Goal: Task Accomplishment & Management: Manage account settings

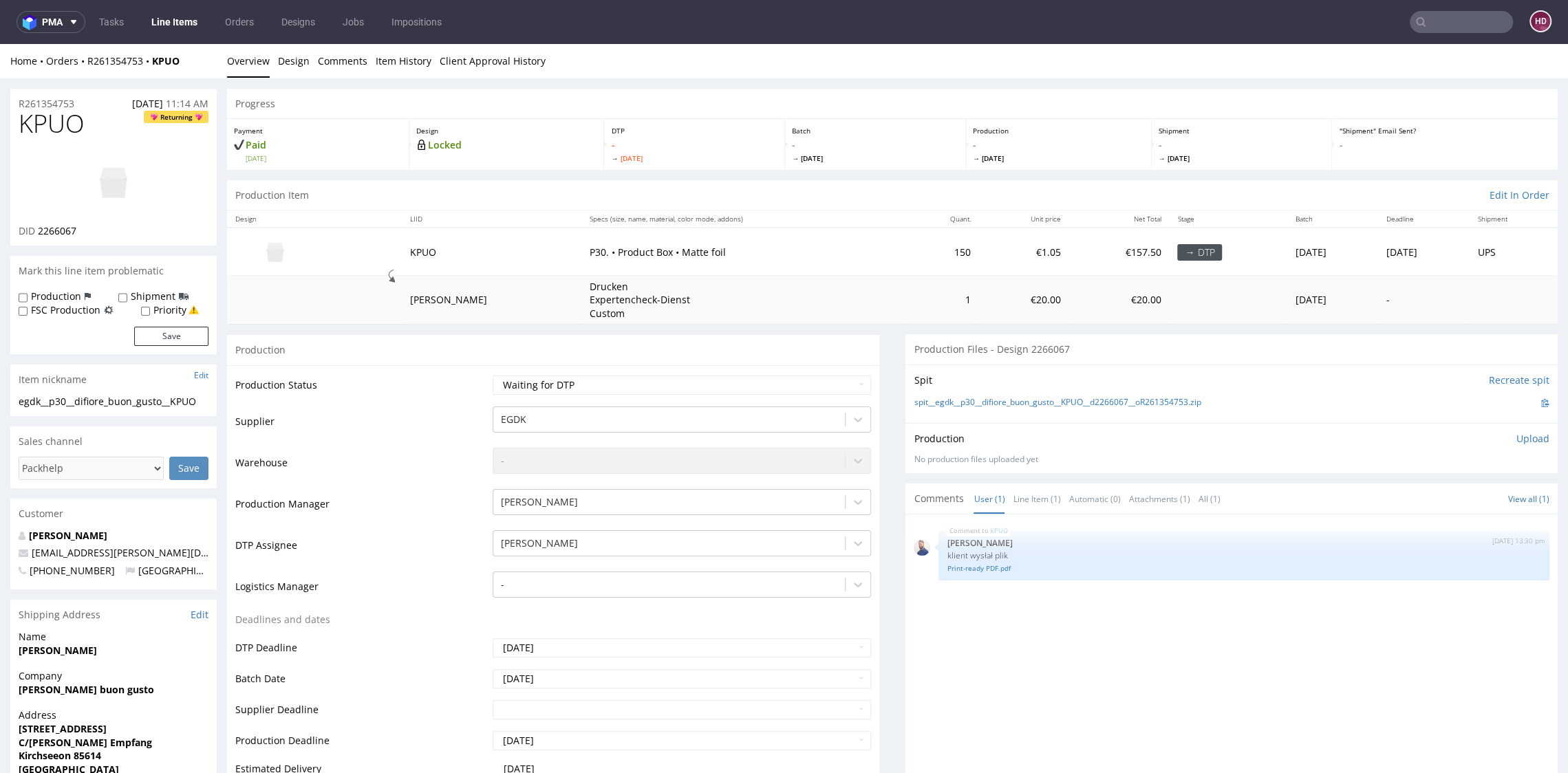
scroll to position [11, 0]
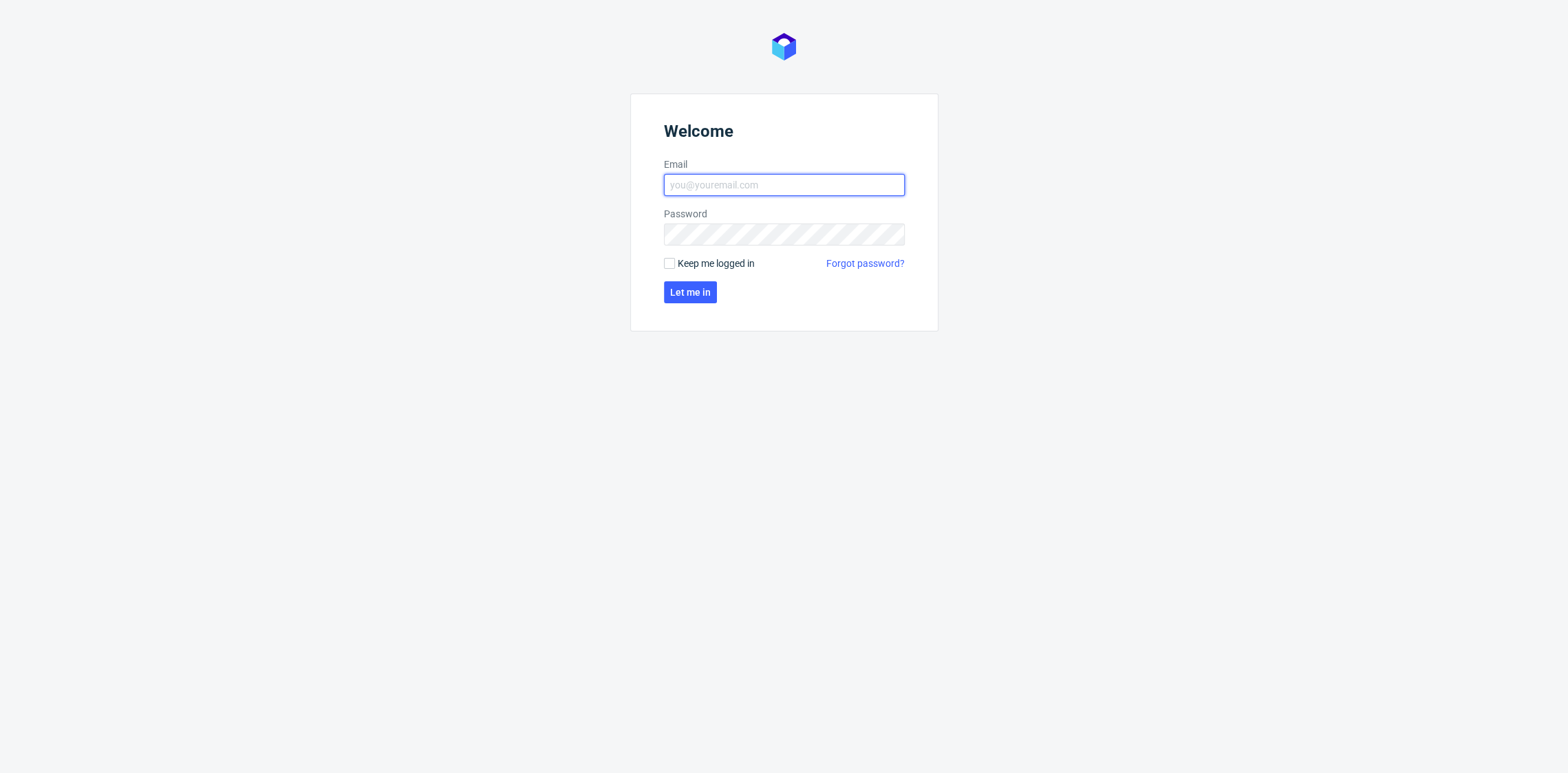
click at [789, 177] on input "Email" at bounding box center [784, 185] width 241 height 22
type input "dominika.hapka@packhelp.com"
click at [695, 287] on span "Let me in" at bounding box center [690, 292] width 40 height 10
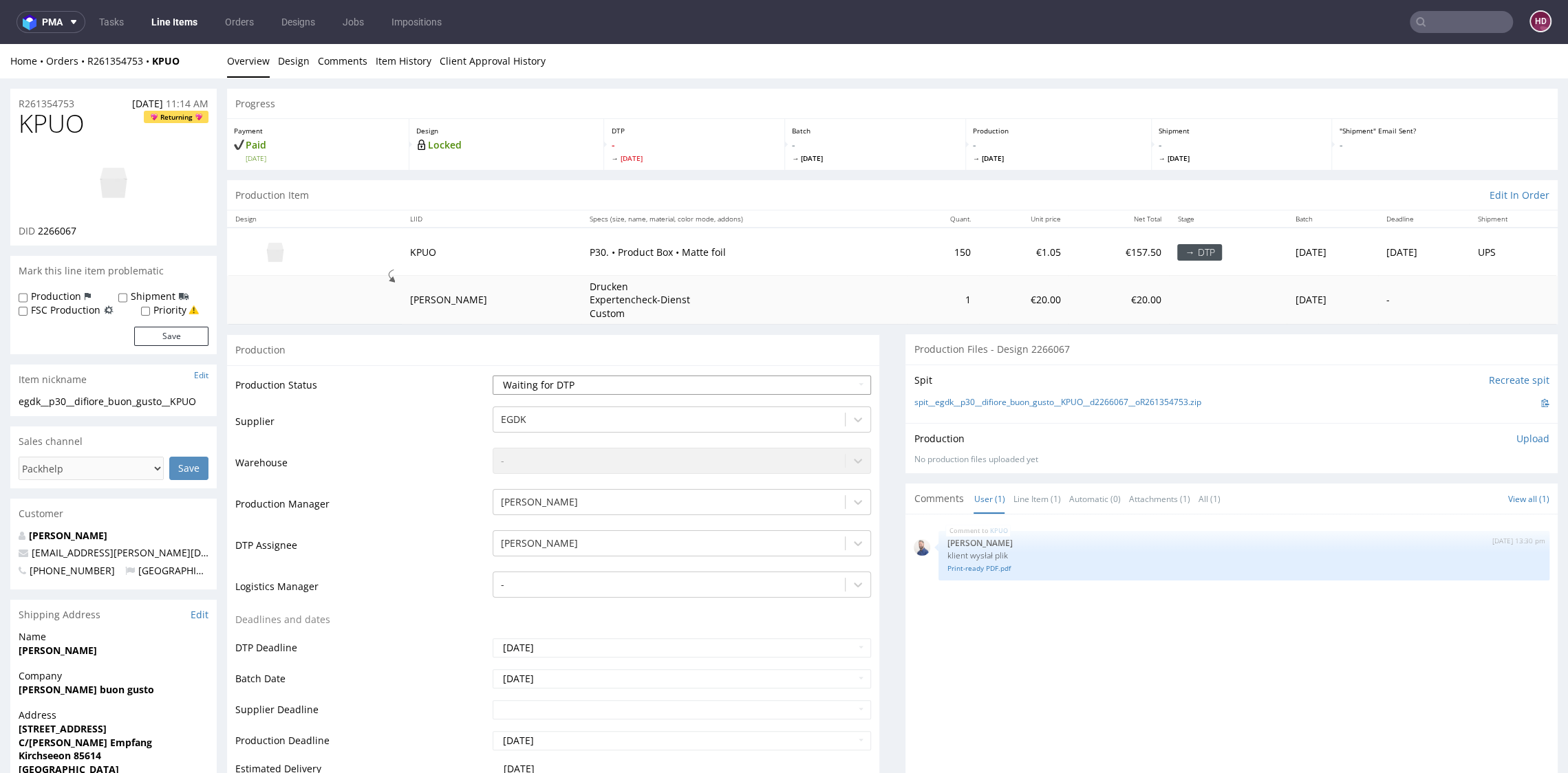
click at [545, 381] on select "Waiting for Artwork Waiting for Diecut Waiting for Mockup Waiting for DTP Waiti…" at bounding box center [682, 384] width 378 height 19
select select "dtp_in_process"
click at [493, 375] on select "Waiting for Artwork Waiting for Diecut Waiting for Mockup Waiting for DTP Waiti…" at bounding box center [682, 384] width 378 height 19
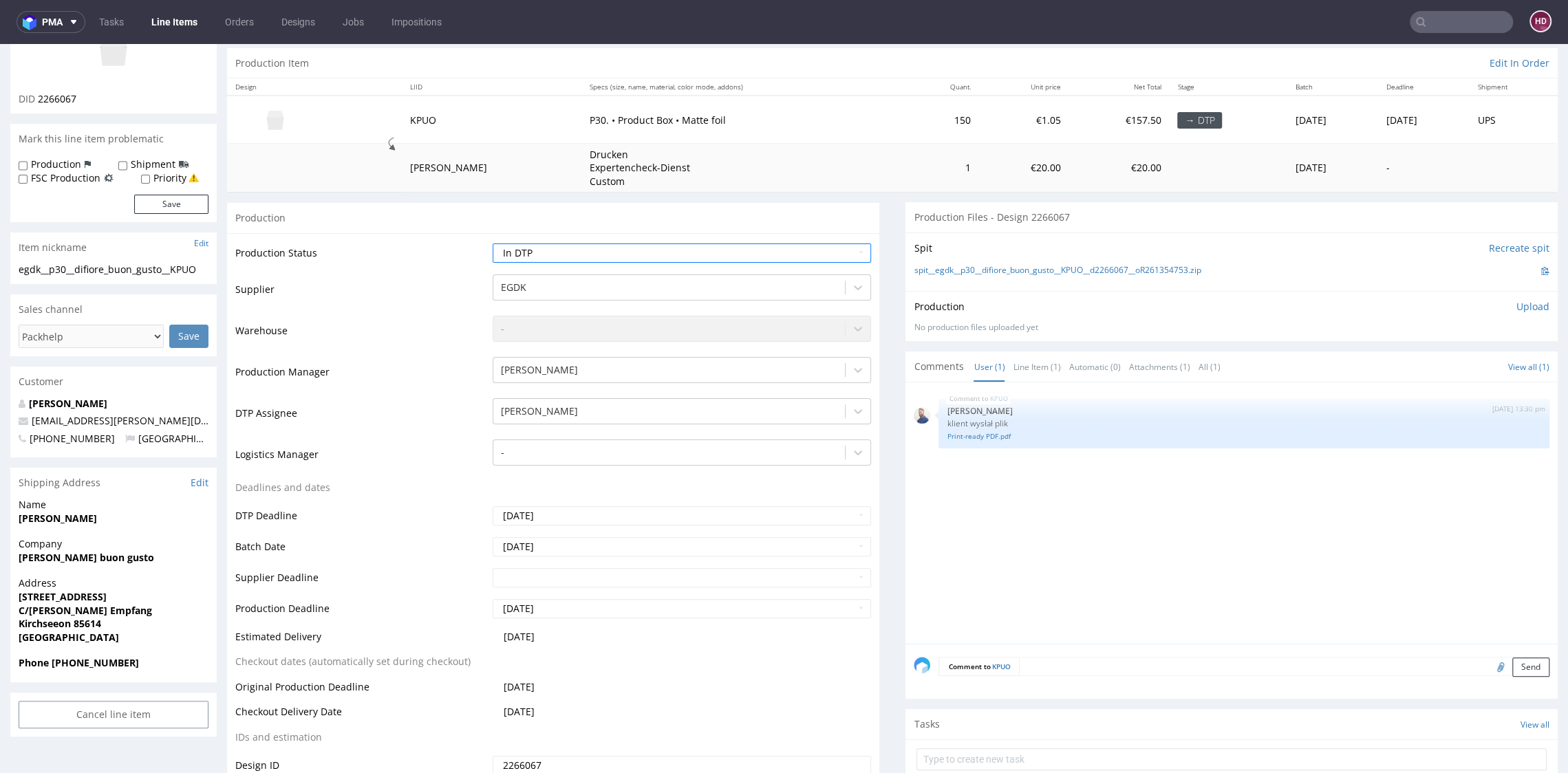
scroll to position [300, 0]
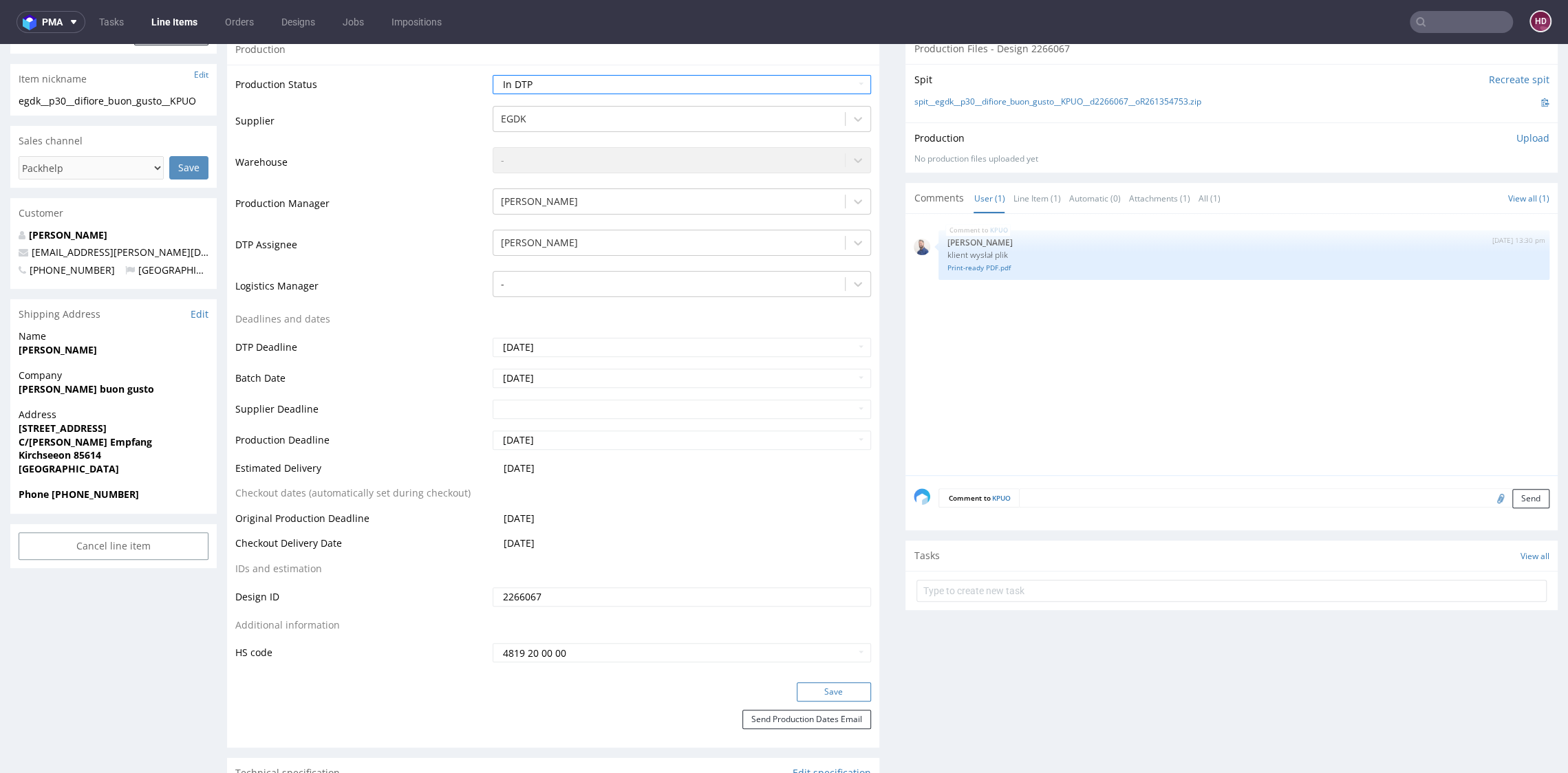
click at [841, 687] on button "Save" at bounding box center [833, 692] width 74 height 19
click at [172, 23] on link "Line Items" at bounding box center [174, 22] width 63 height 22
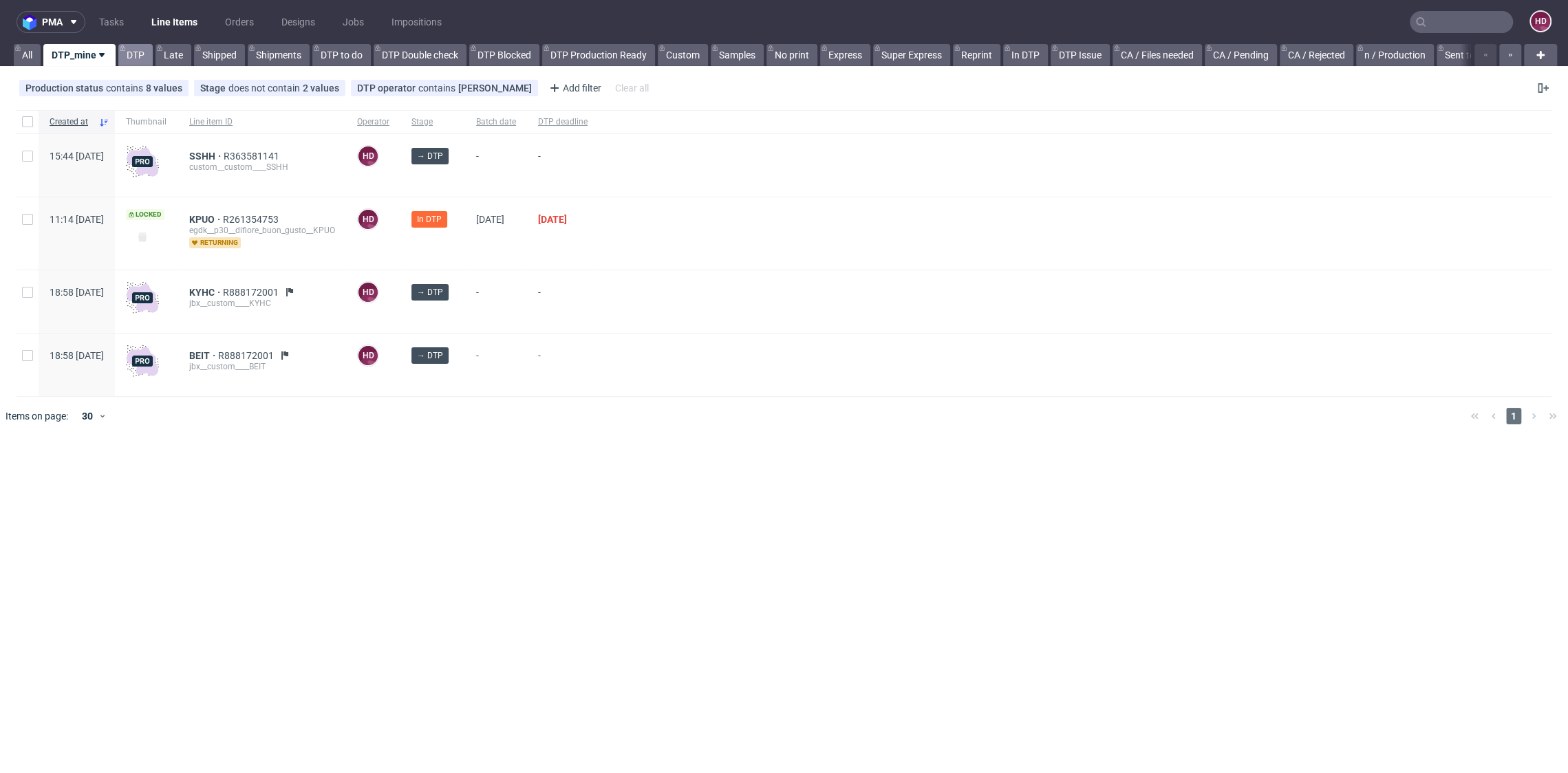
click at [142, 53] on link "DTP" at bounding box center [136, 55] width 35 height 22
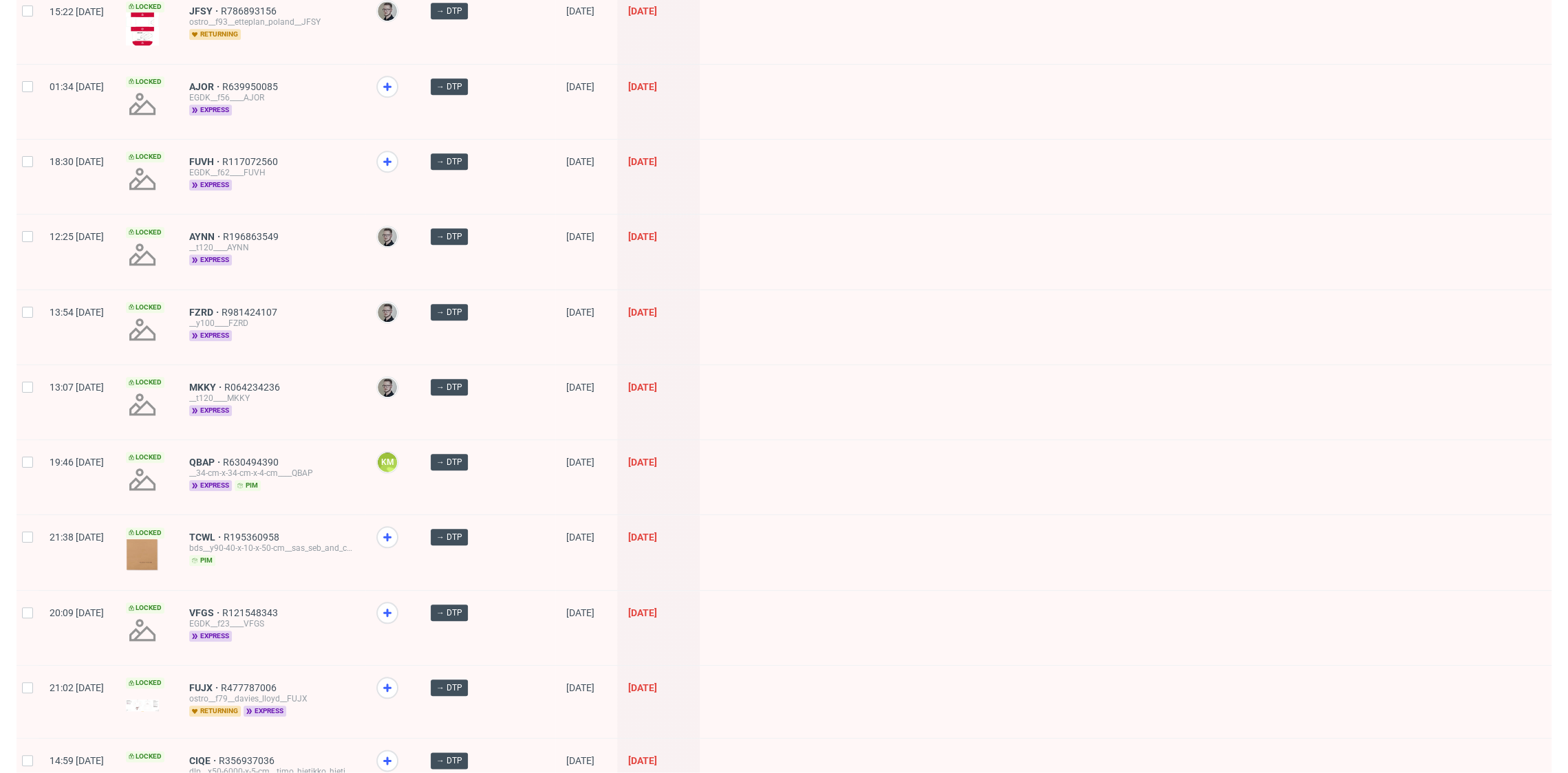
scroll to position [1035, 0]
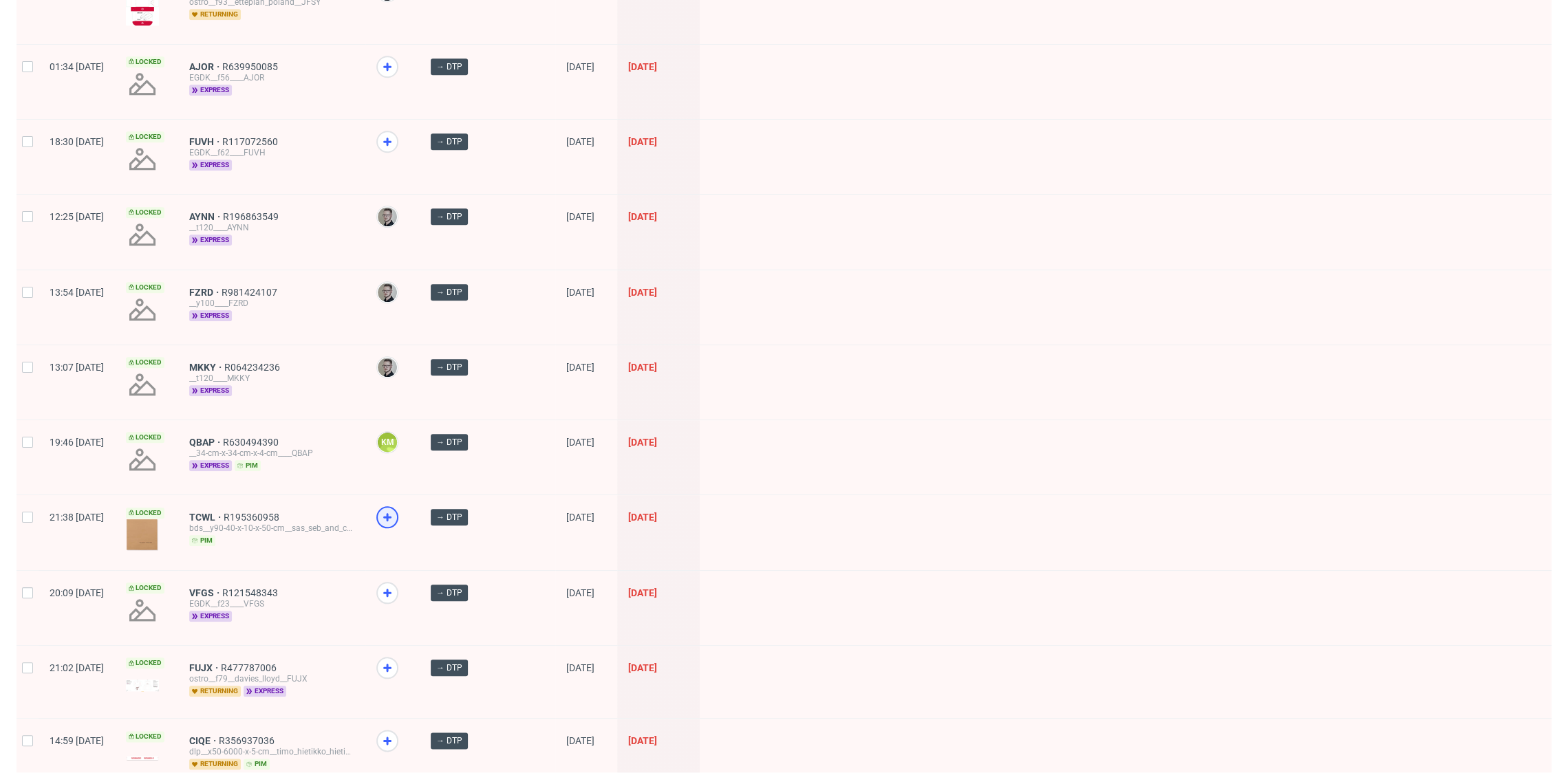
click at [395, 509] on icon at bounding box center [387, 517] width 16 height 16
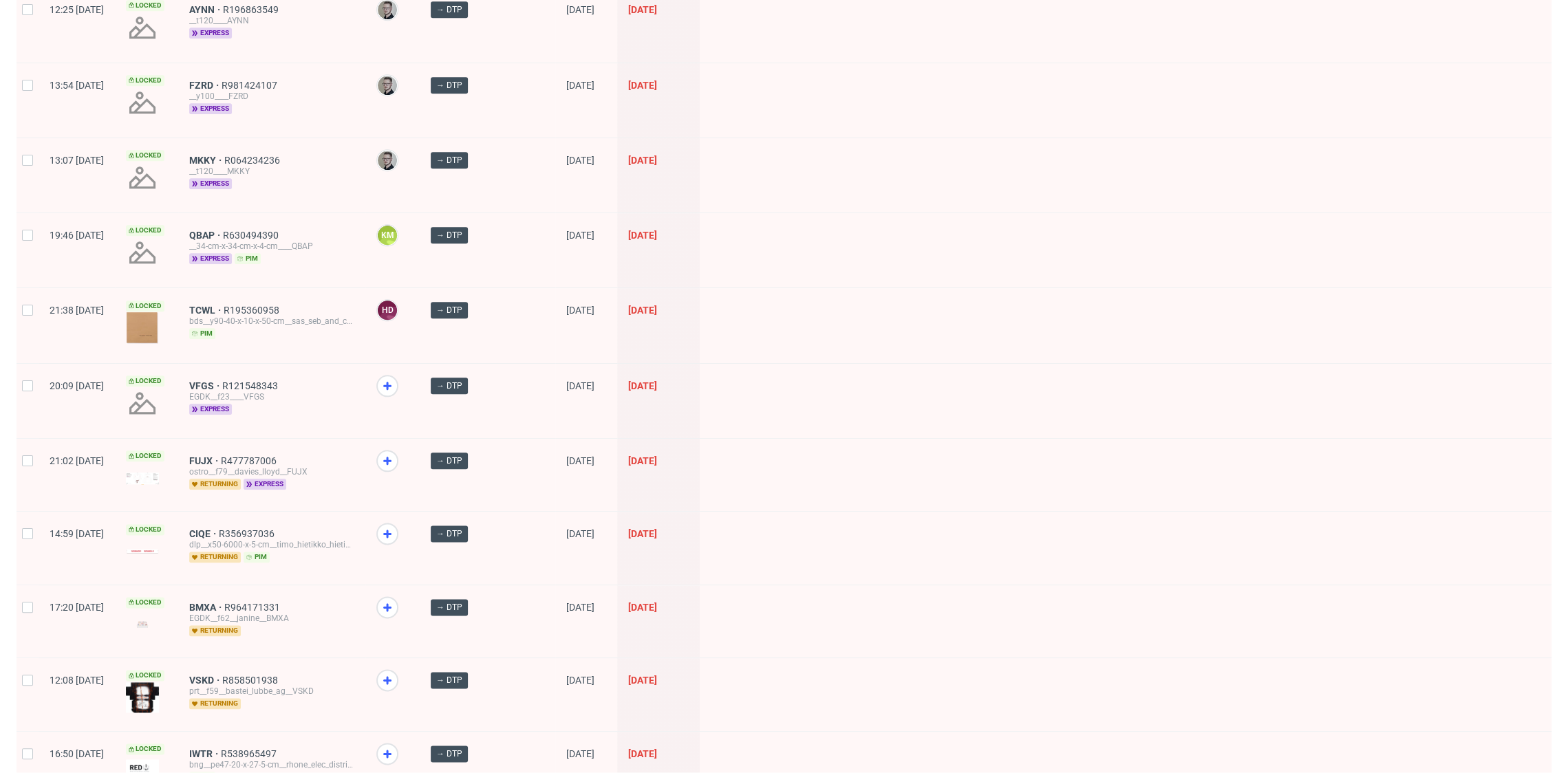
scroll to position [1259, 0]
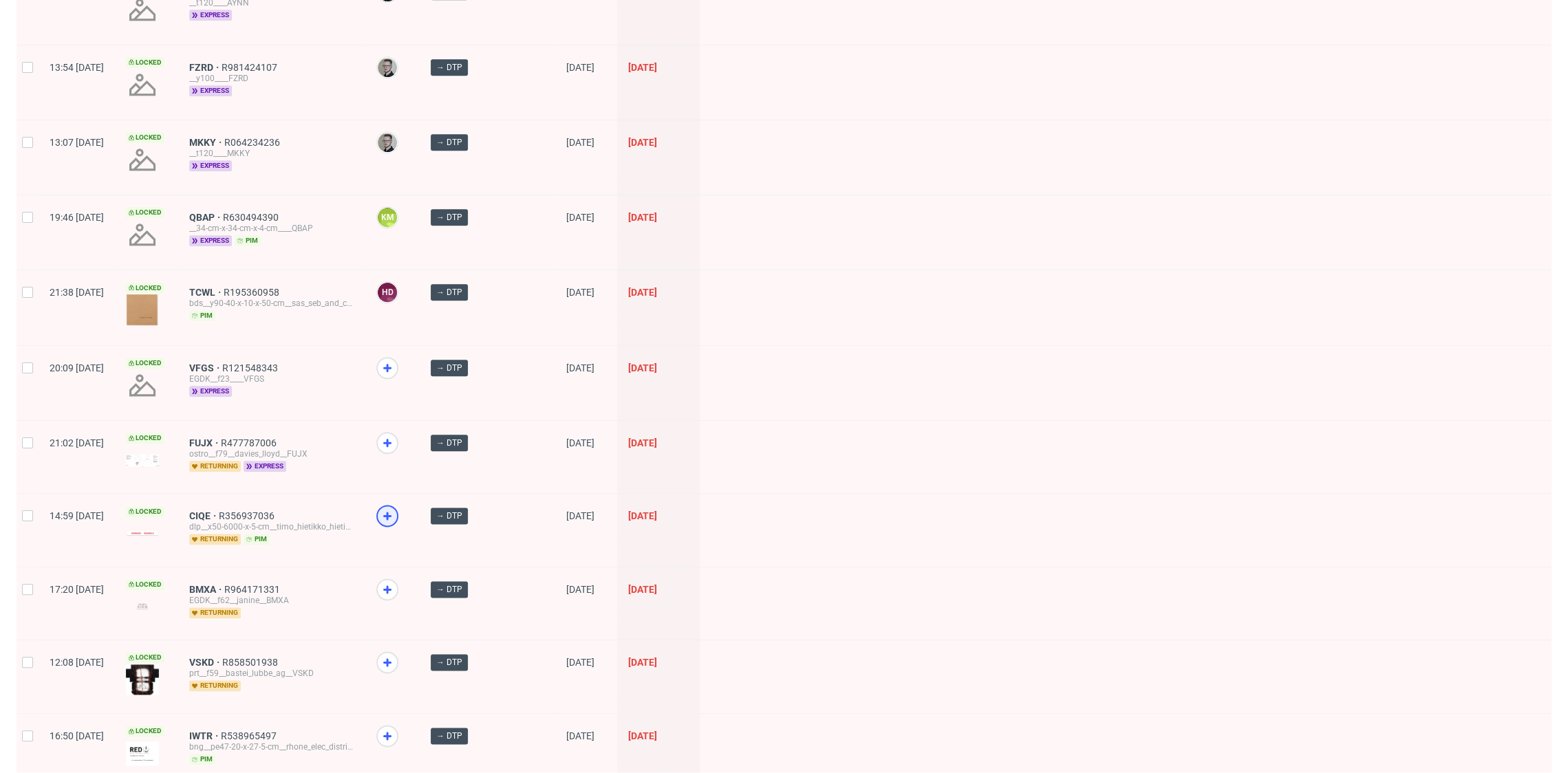
click at [392, 512] on use at bounding box center [387, 516] width 8 height 8
click at [395, 434] on icon at bounding box center [387, 443] width 16 height 16
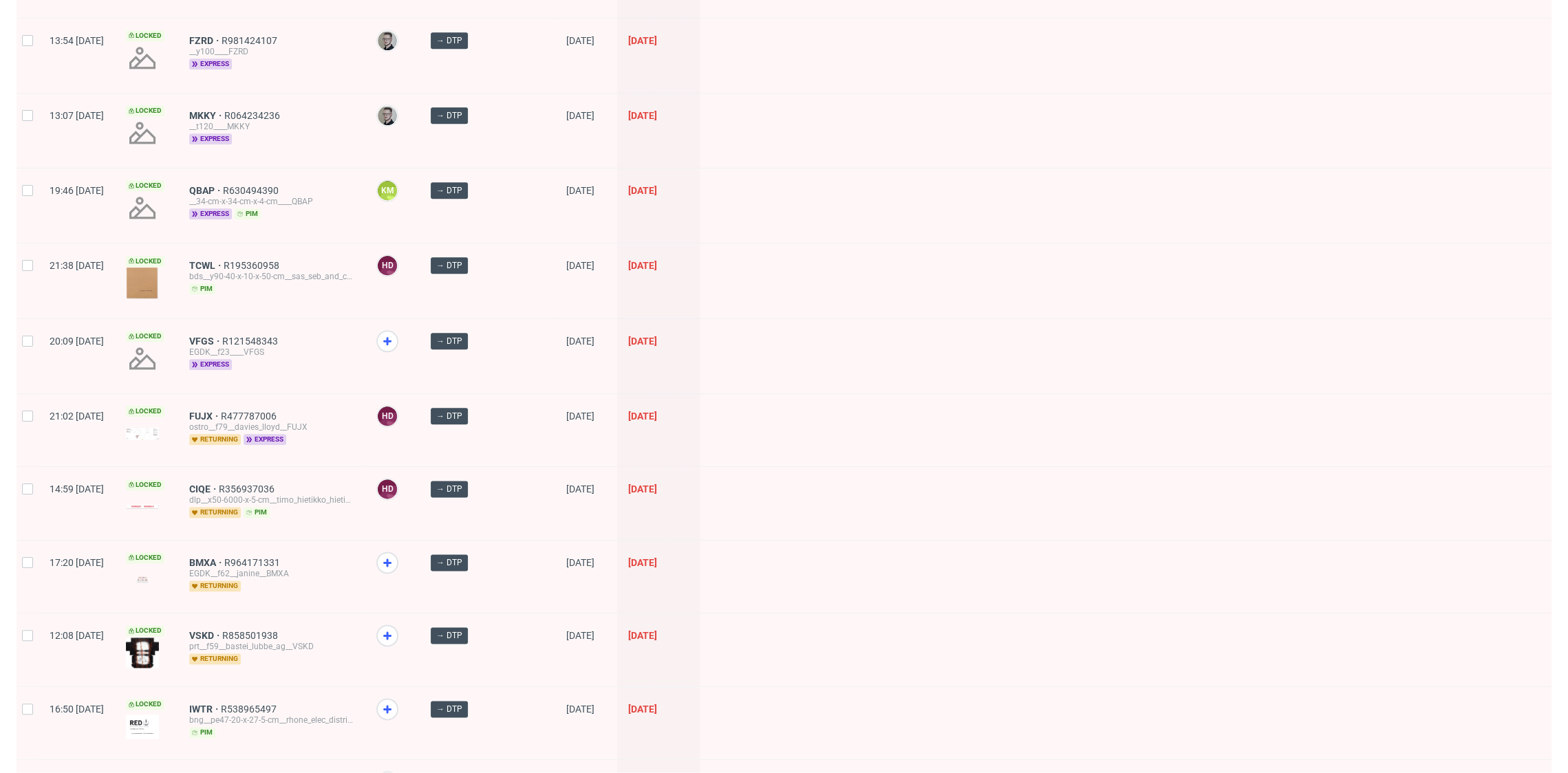
scroll to position [1369, 0]
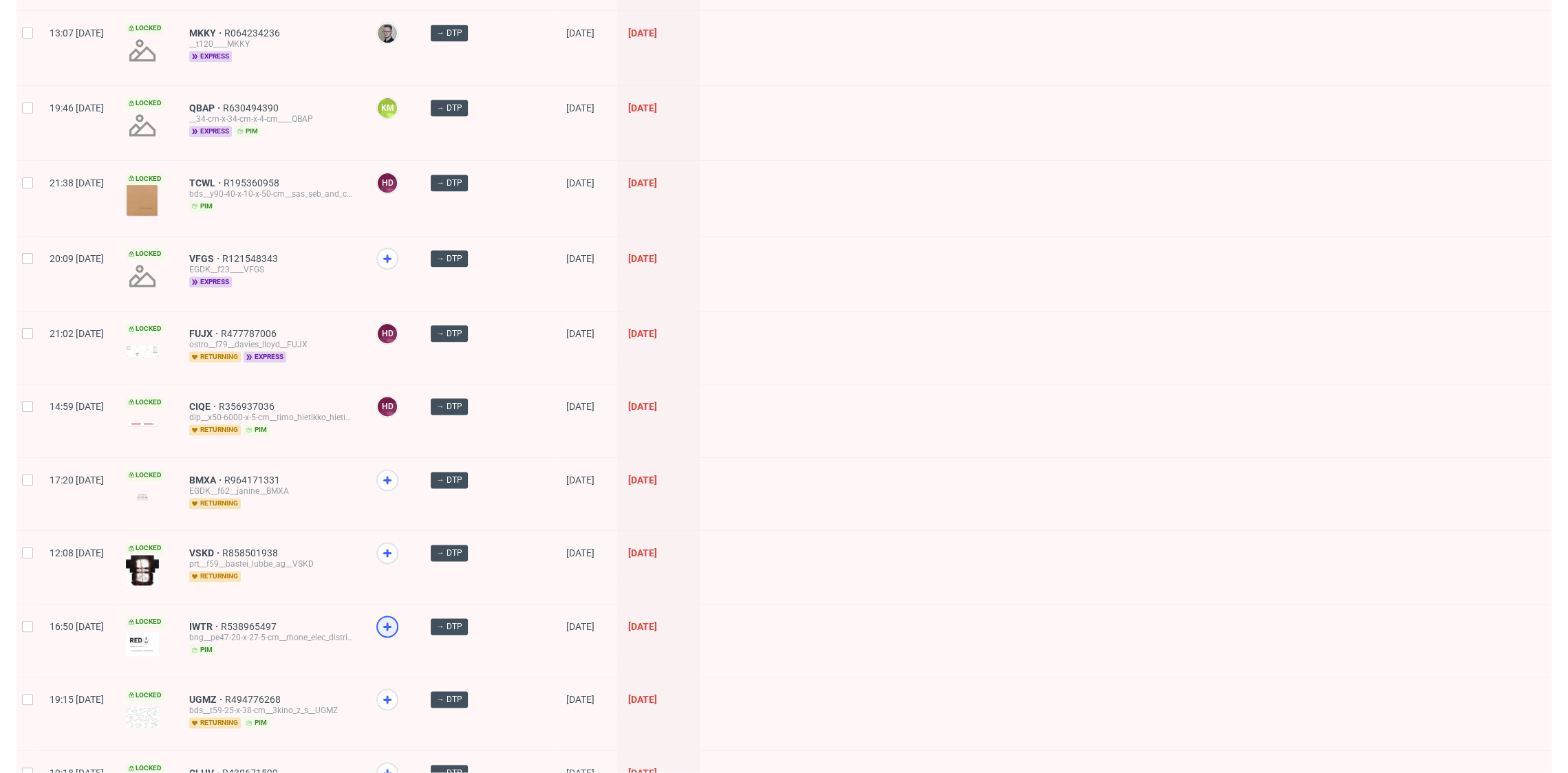
click at [392, 622] on use at bounding box center [387, 626] width 8 height 8
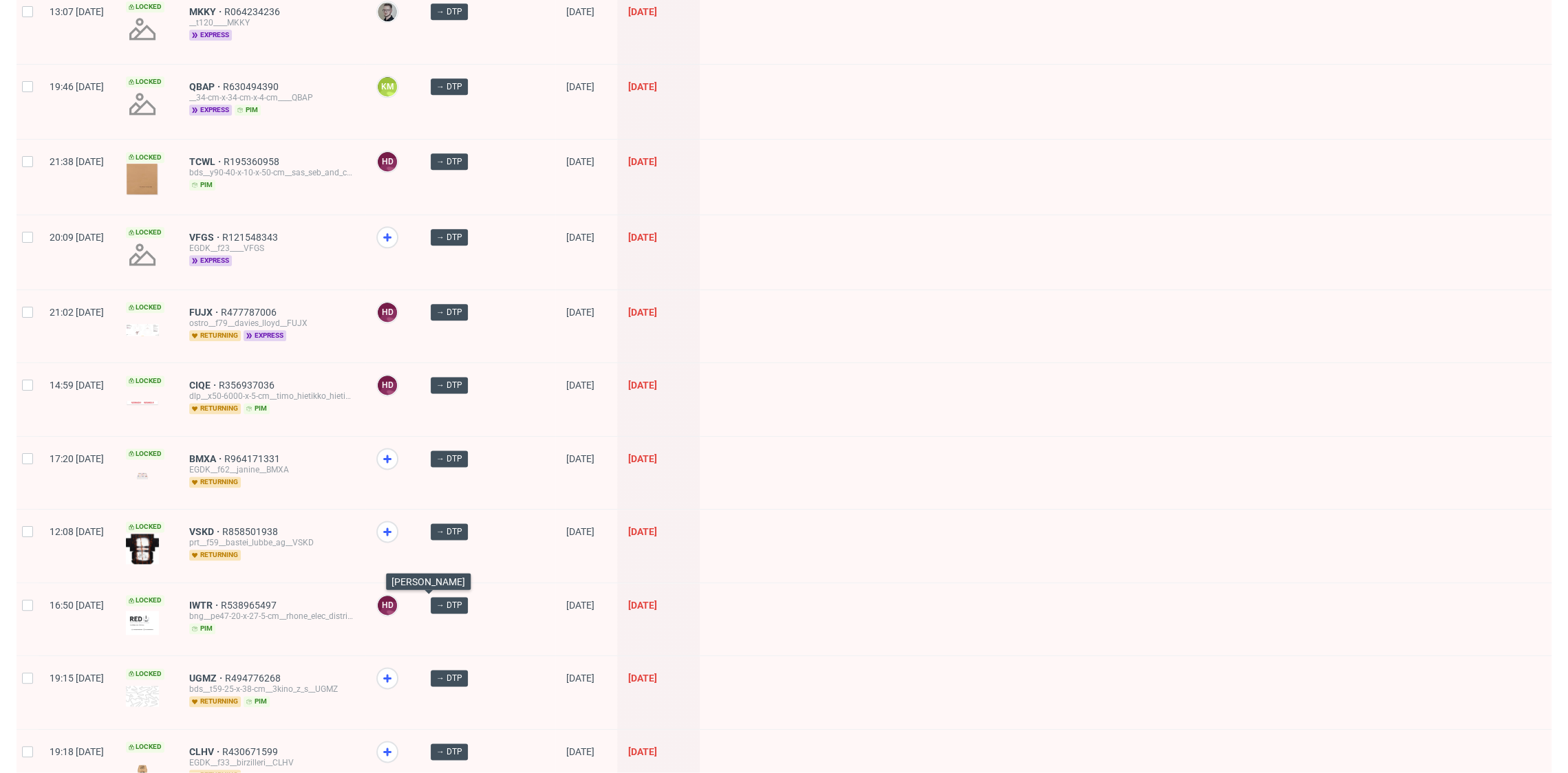
scroll to position [1462, 0]
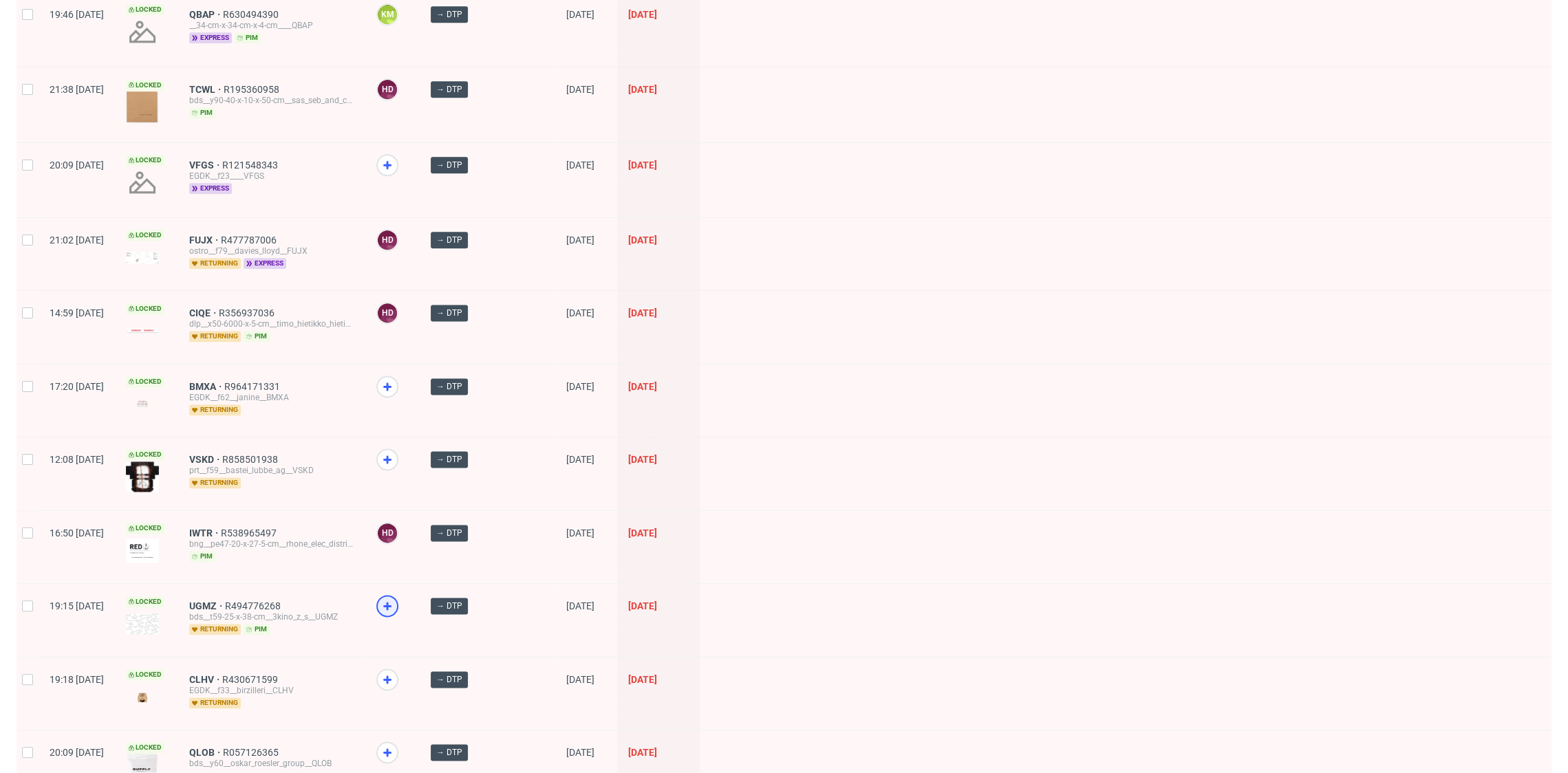
click at [395, 598] on icon at bounding box center [387, 606] width 16 height 16
click at [395, 672] on icon at bounding box center [387, 680] width 16 height 16
click at [392, 748] on use at bounding box center [387, 752] width 8 height 8
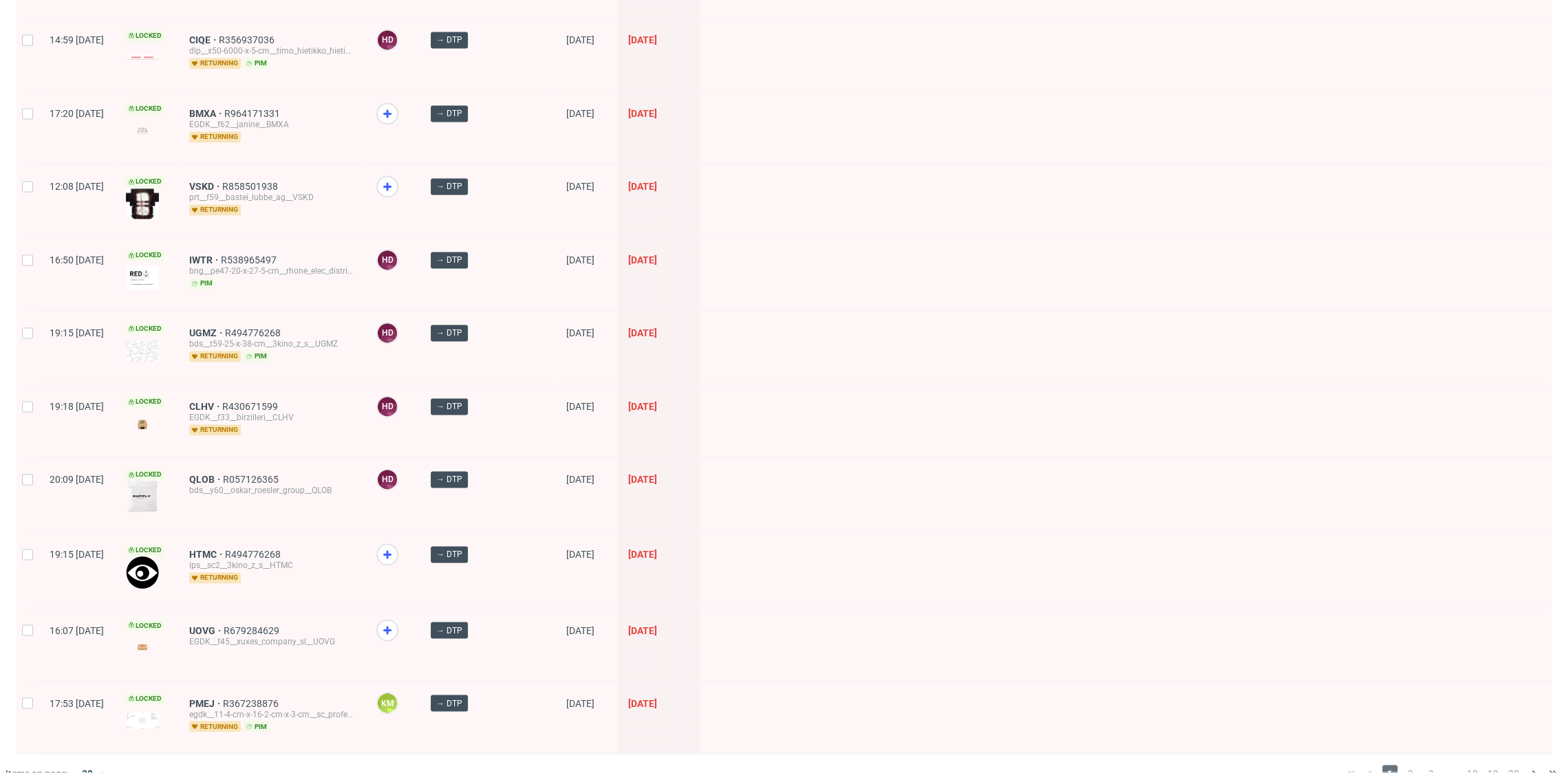
scroll to position [1738, 0]
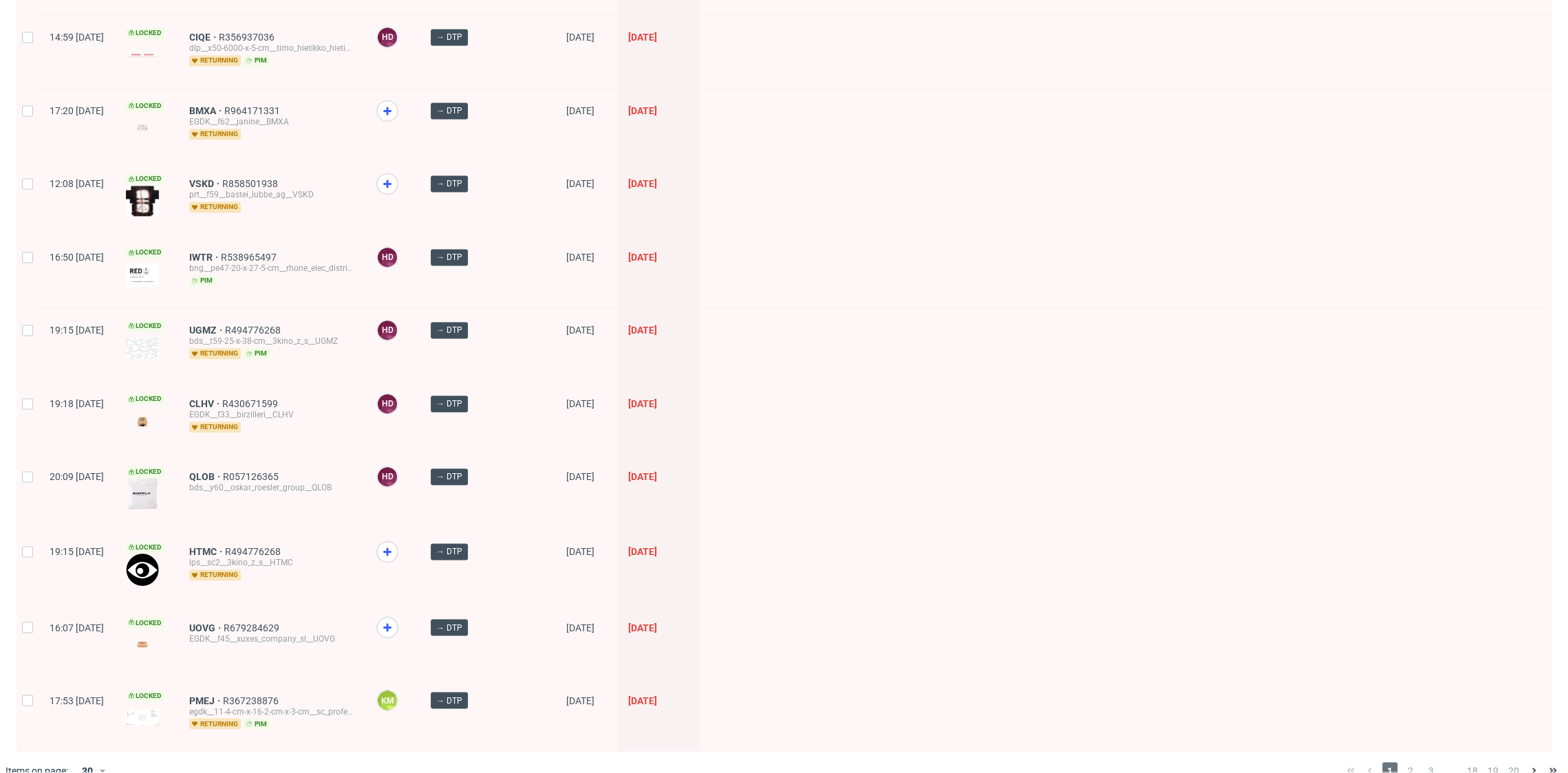
click at [409, 616] on span at bounding box center [392, 638] width 32 height 45
click at [395, 619] on icon at bounding box center [387, 627] width 16 height 16
click at [395, 543] on icon at bounding box center [387, 551] width 16 height 16
click at [1403, 762] on span "2" at bounding box center [1410, 770] width 16 height 16
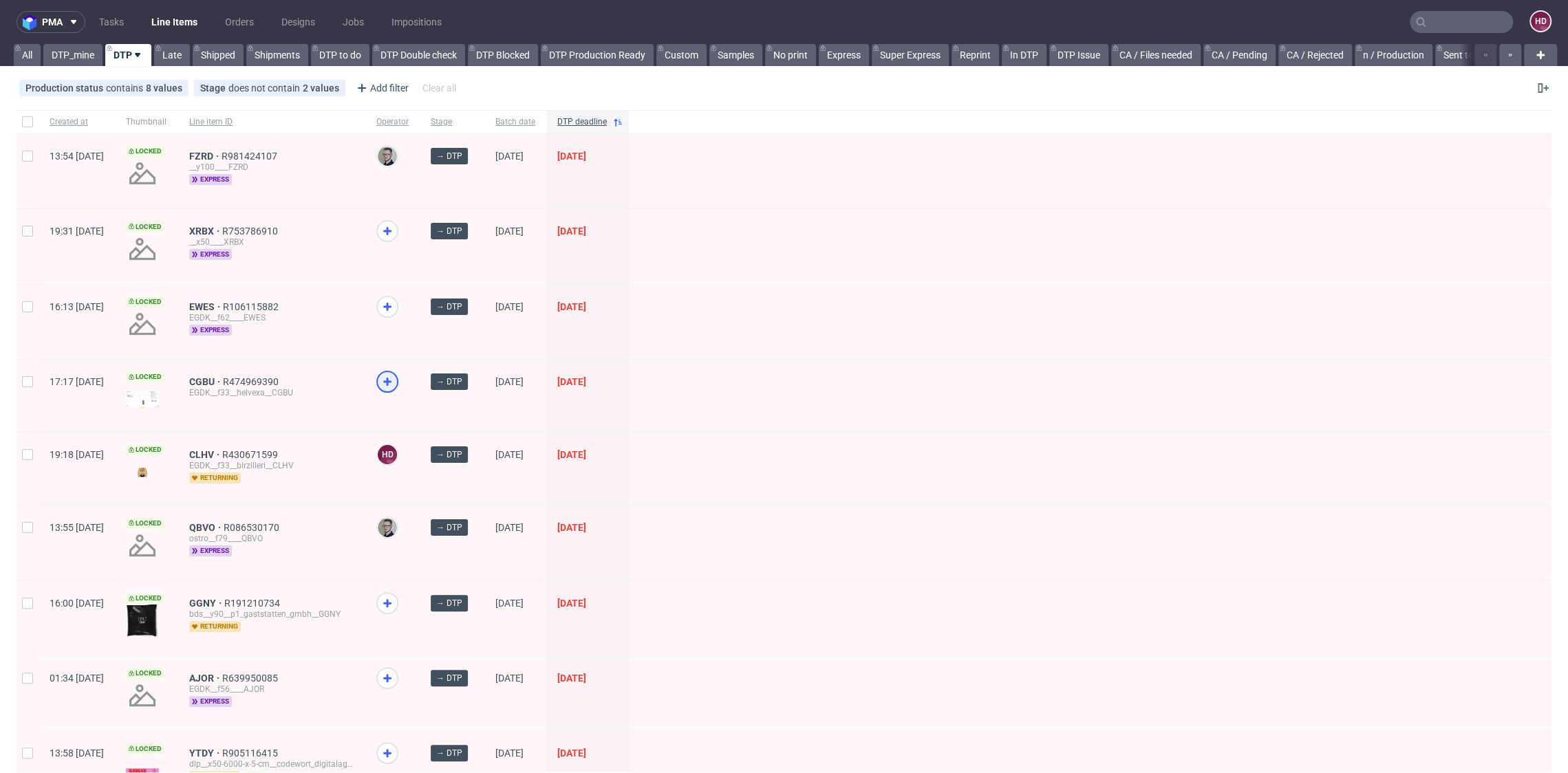
click at [392, 378] on use at bounding box center [387, 381] width 8 height 8
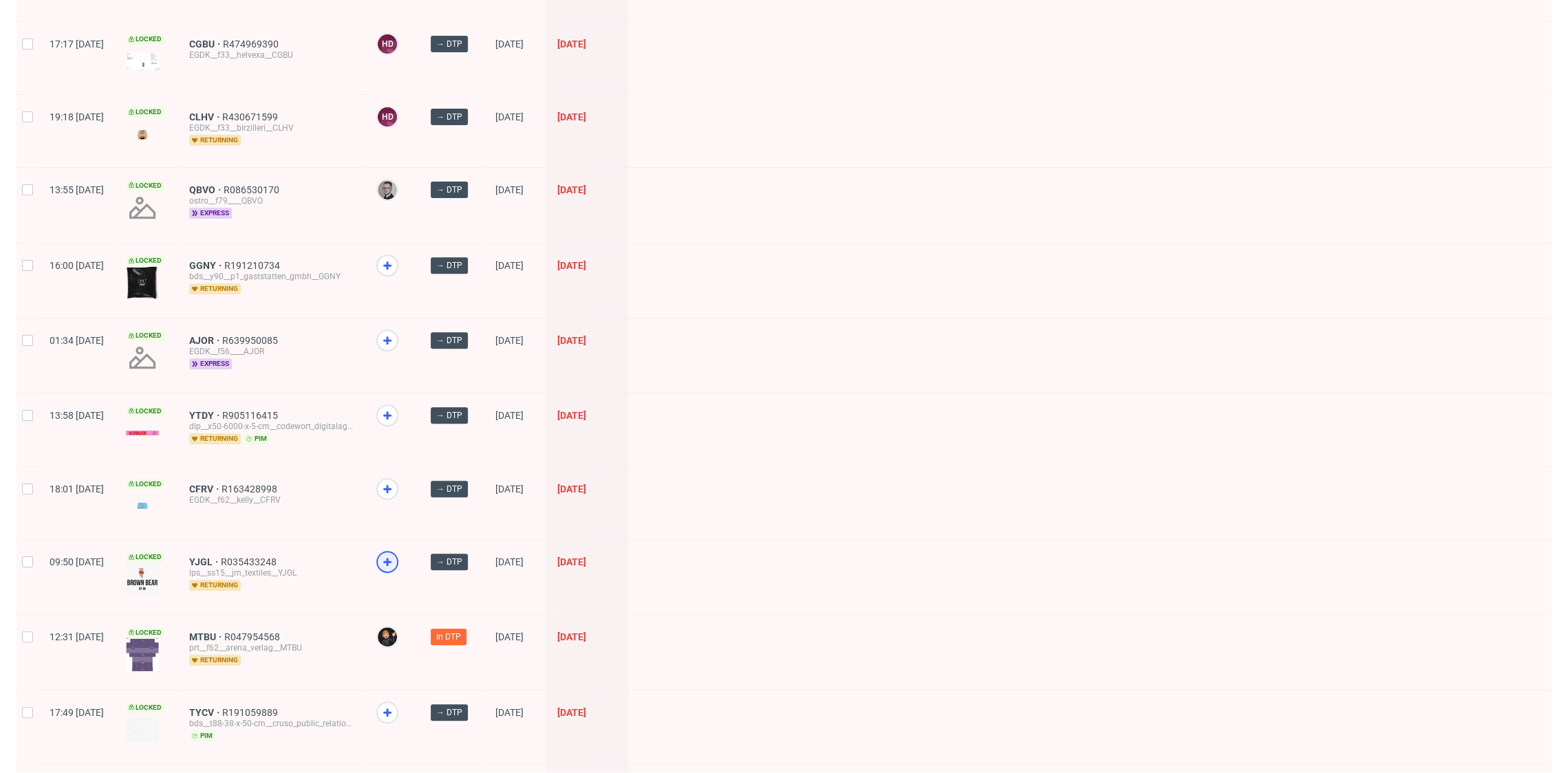
scroll to position [620, 0]
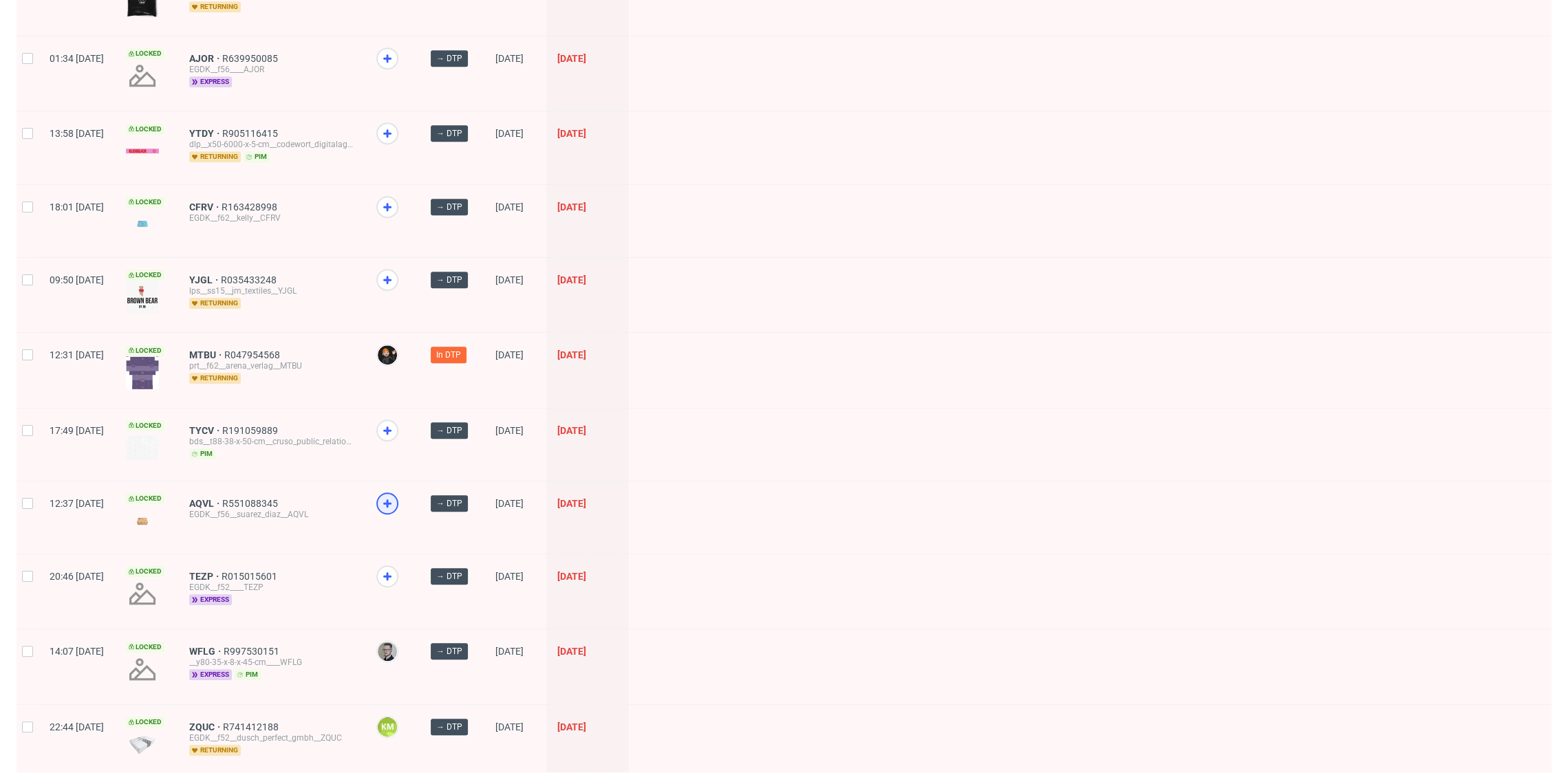
click at [392, 499] on use at bounding box center [387, 503] width 8 height 8
click at [395, 423] on icon at bounding box center [387, 431] width 16 height 16
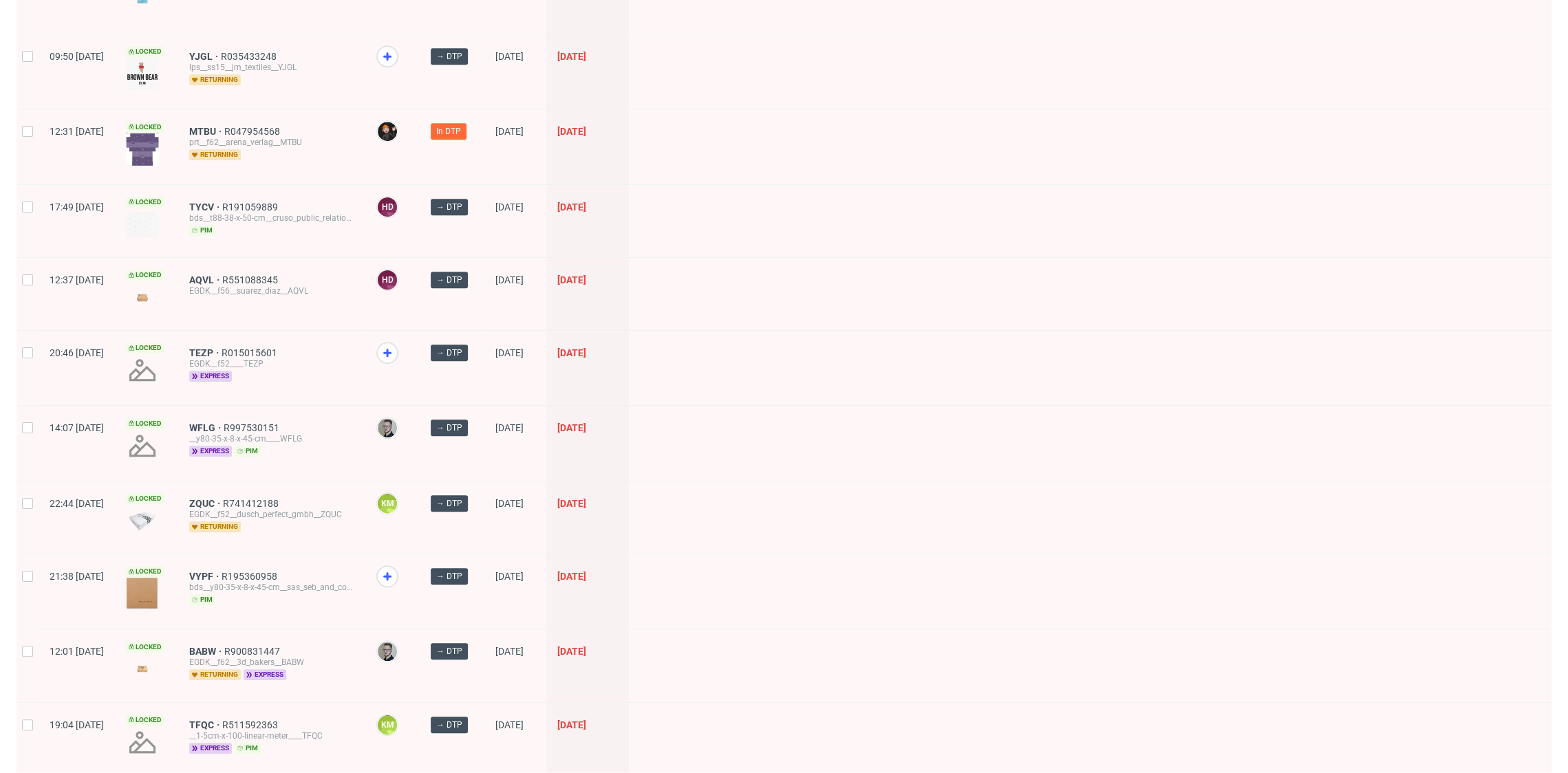
scroll to position [912, 0]
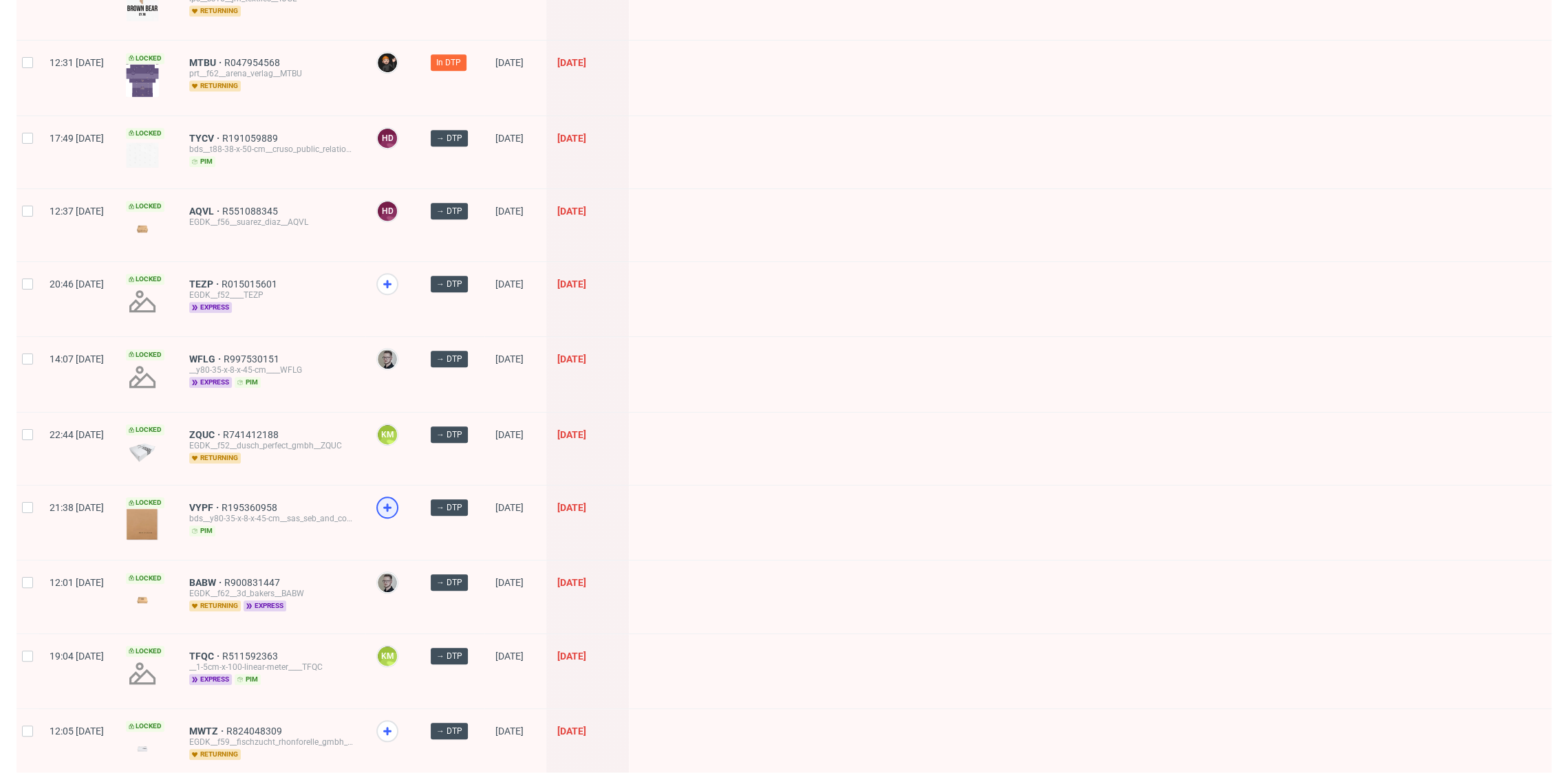
click at [395, 509] on icon at bounding box center [387, 507] width 16 height 16
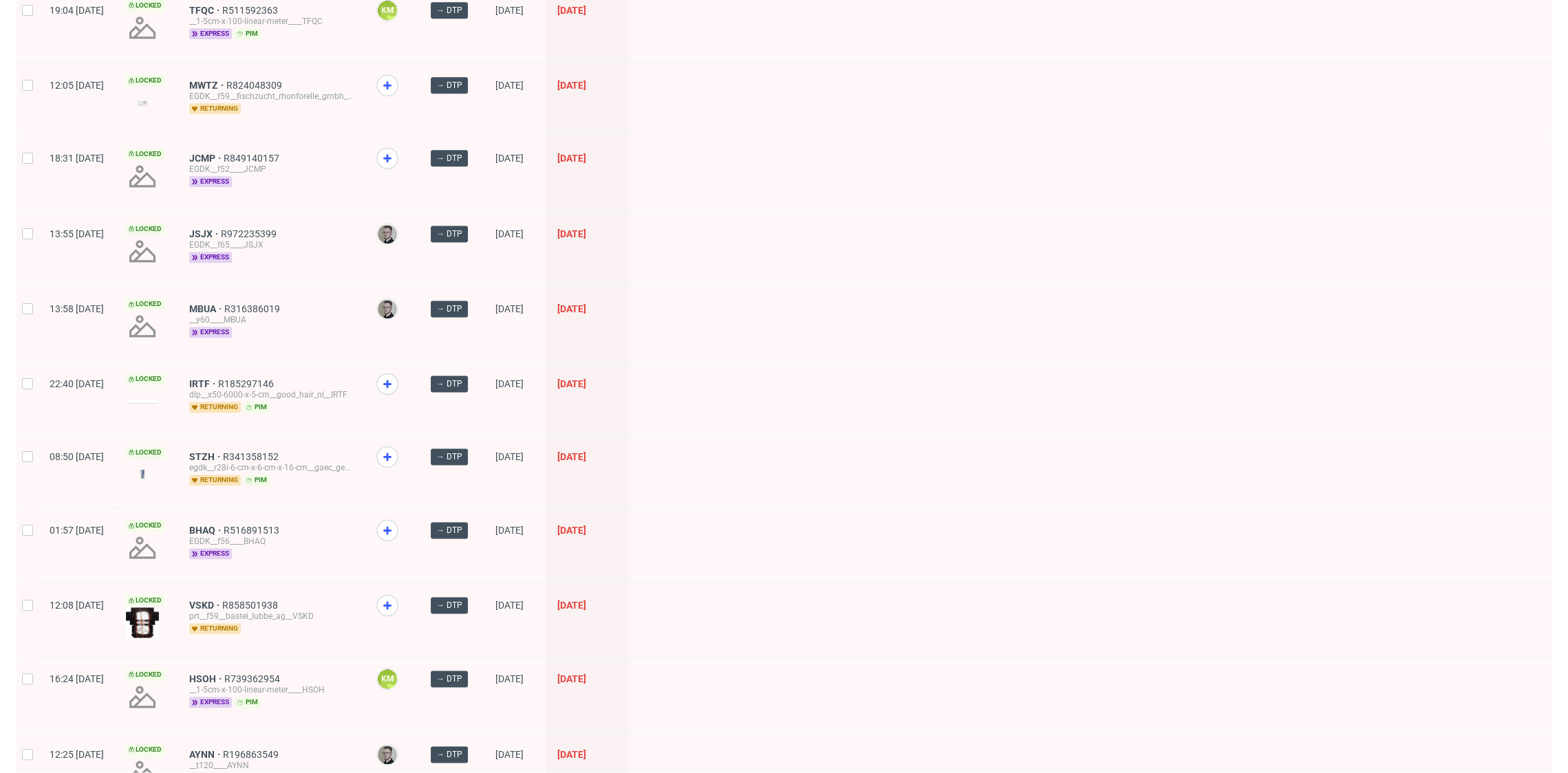
scroll to position [1626, 0]
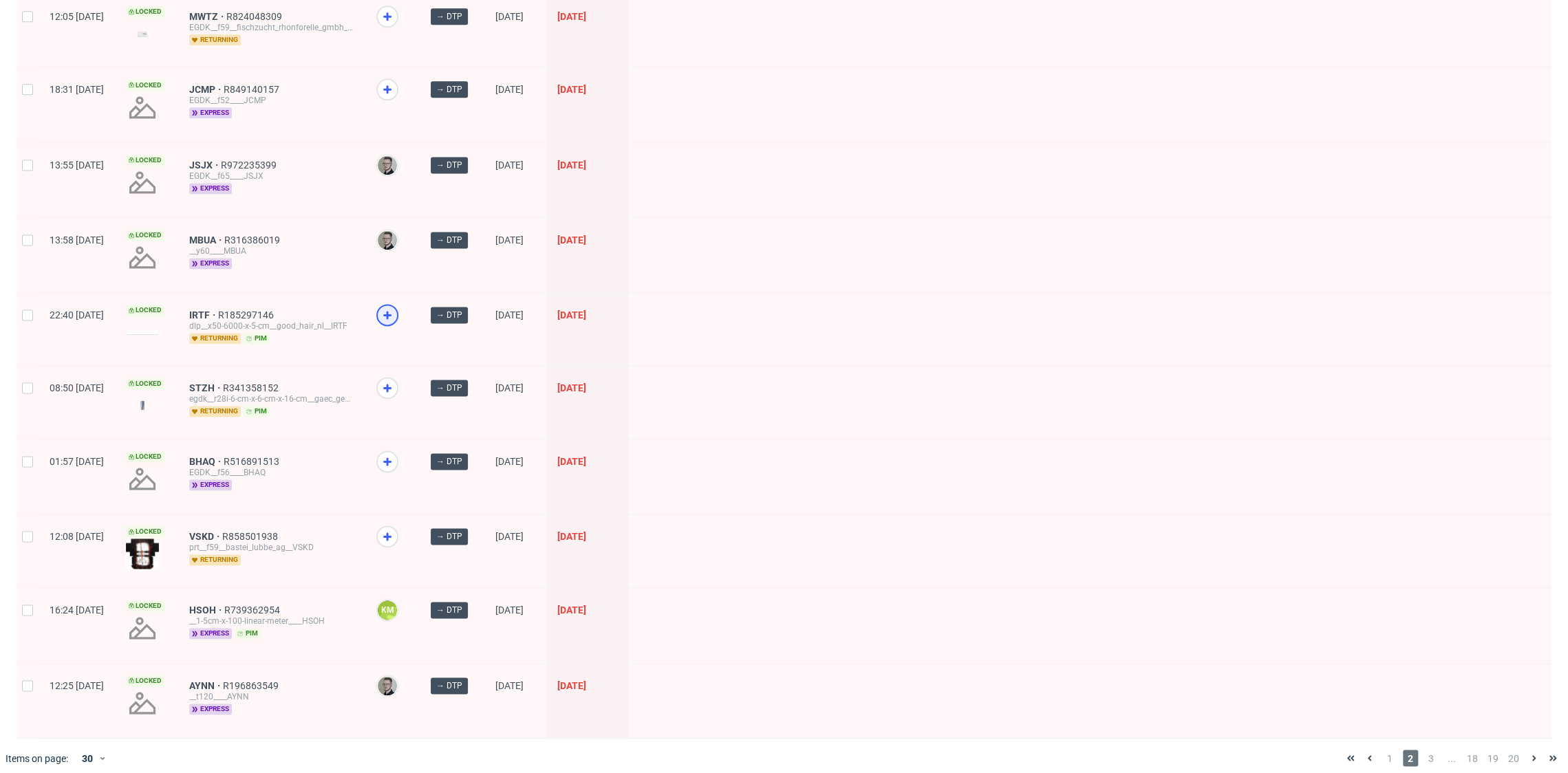
click at [395, 307] on icon at bounding box center [387, 315] width 16 height 16
click at [395, 455] on icon at bounding box center [387, 462] width 16 height 16
click at [397, 456] on figcaption "HD" at bounding box center [387, 461] width 19 height 19
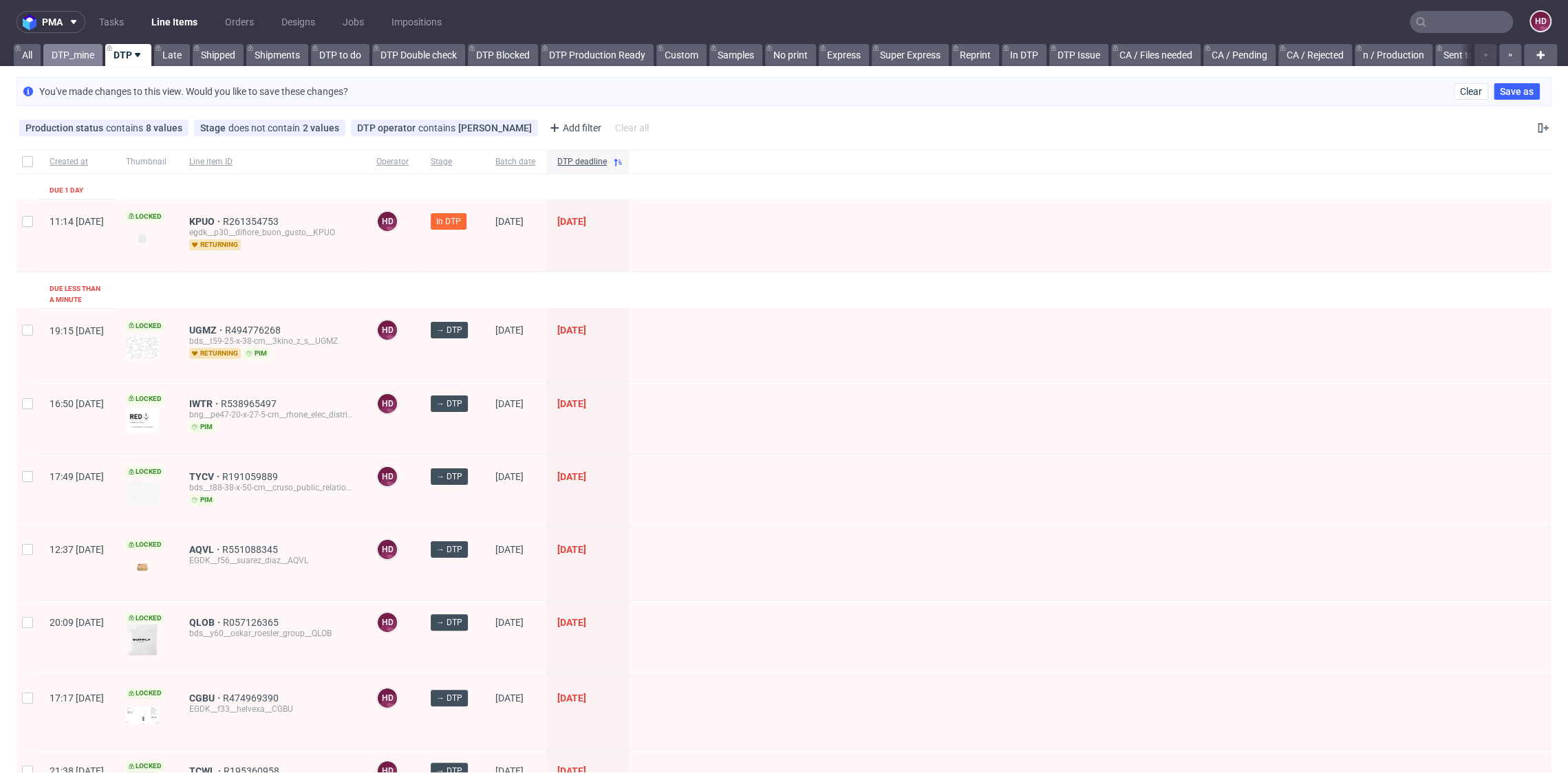
click at [82, 61] on link "DTP_mine" at bounding box center [72, 55] width 59 height 22
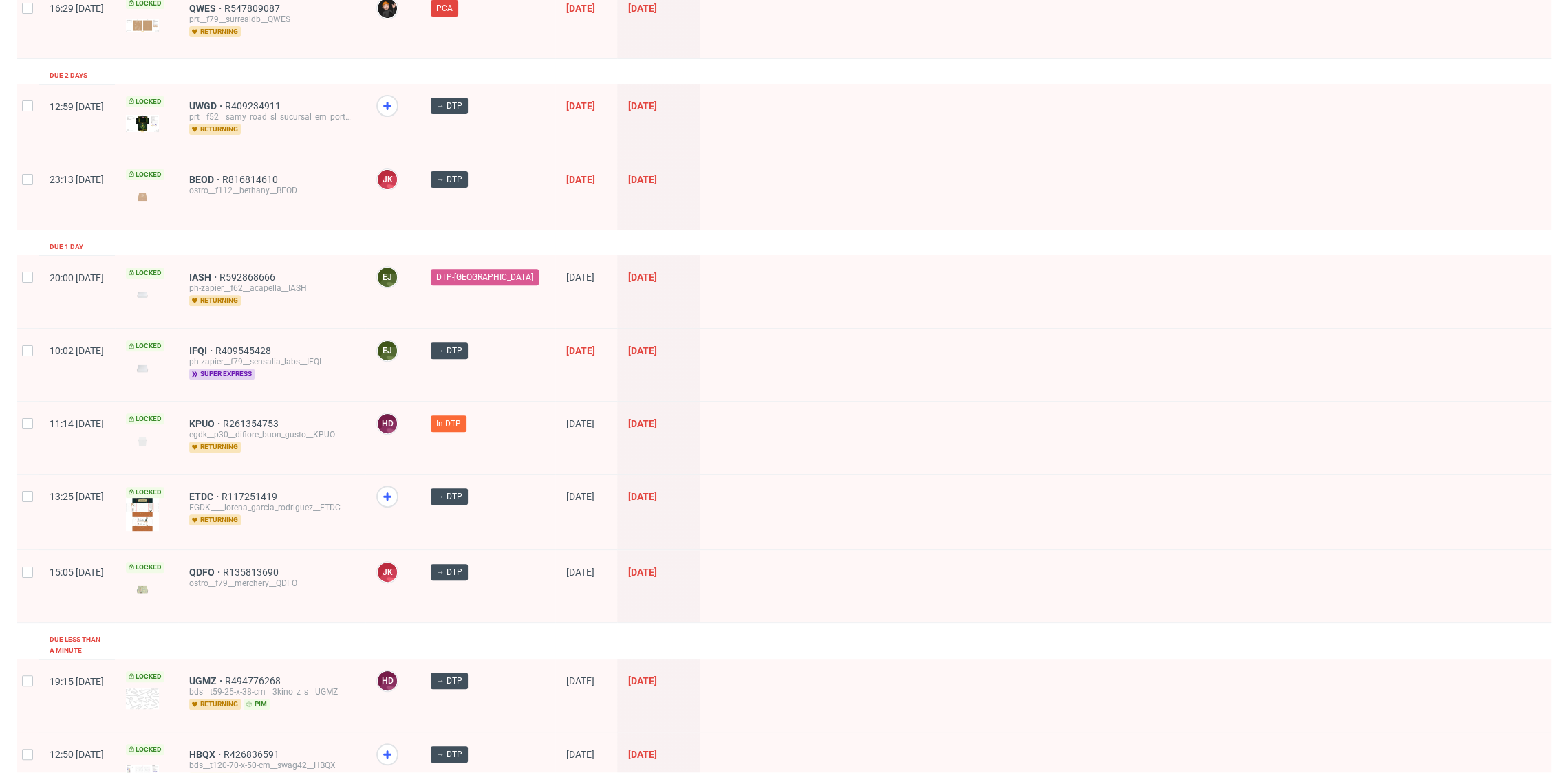
scroll to position [632, 0]
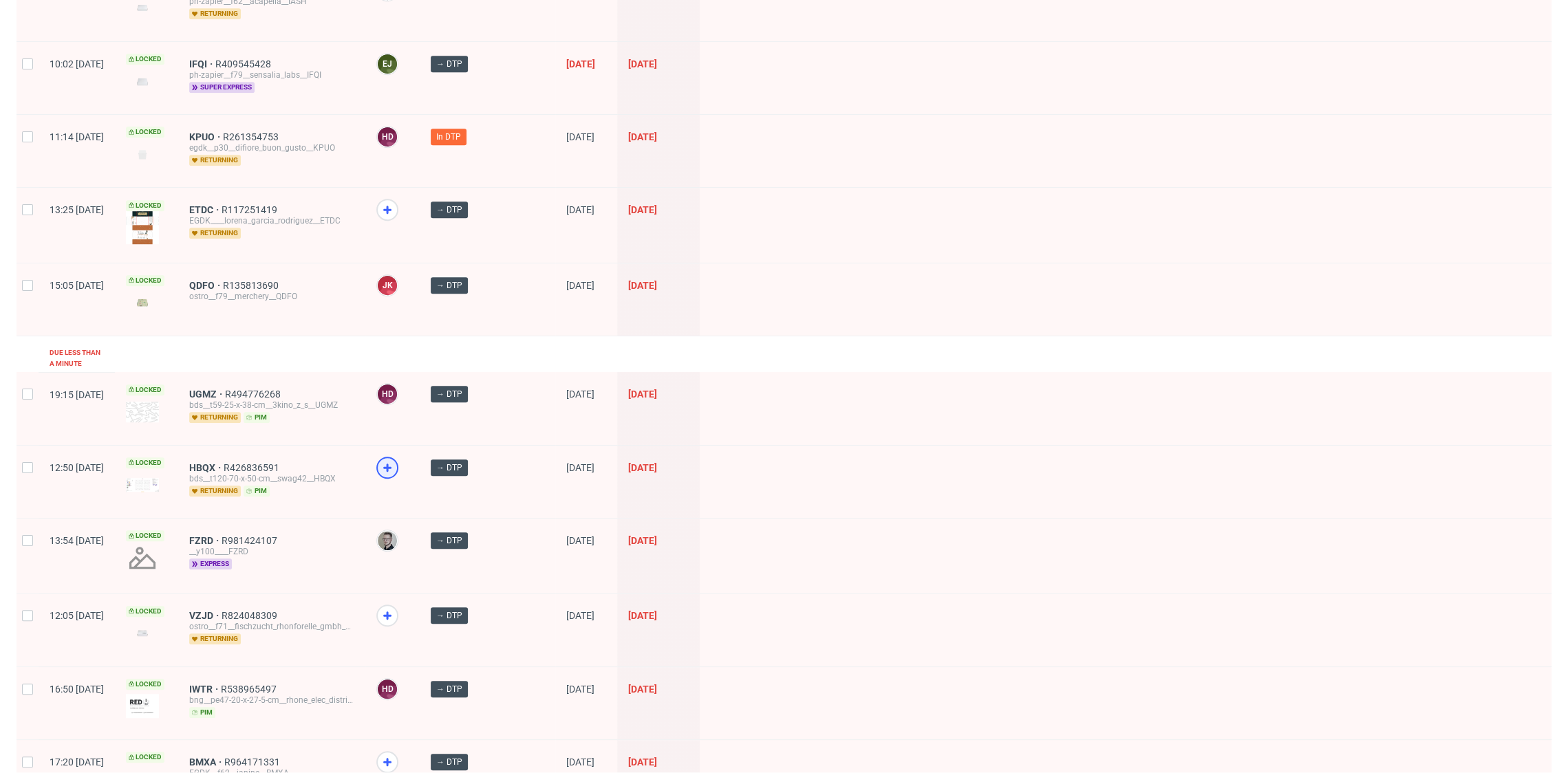
click at [392, 464] on use at bounding box center [387, 467] width 8 height 8
click at [392, 611] on use at bounding box center [387, 615] width 8 height 8
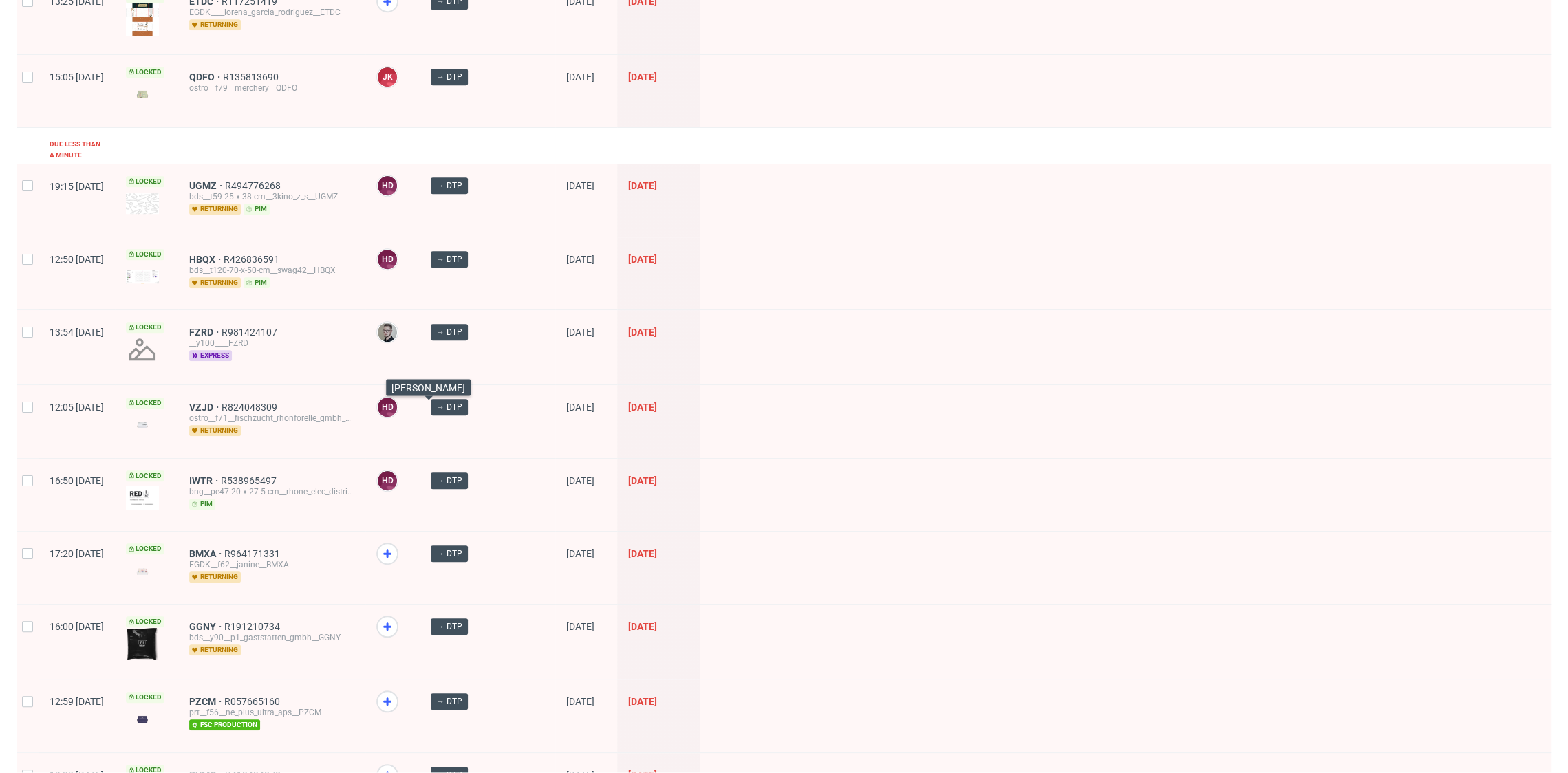
scroll to position [970, 0]
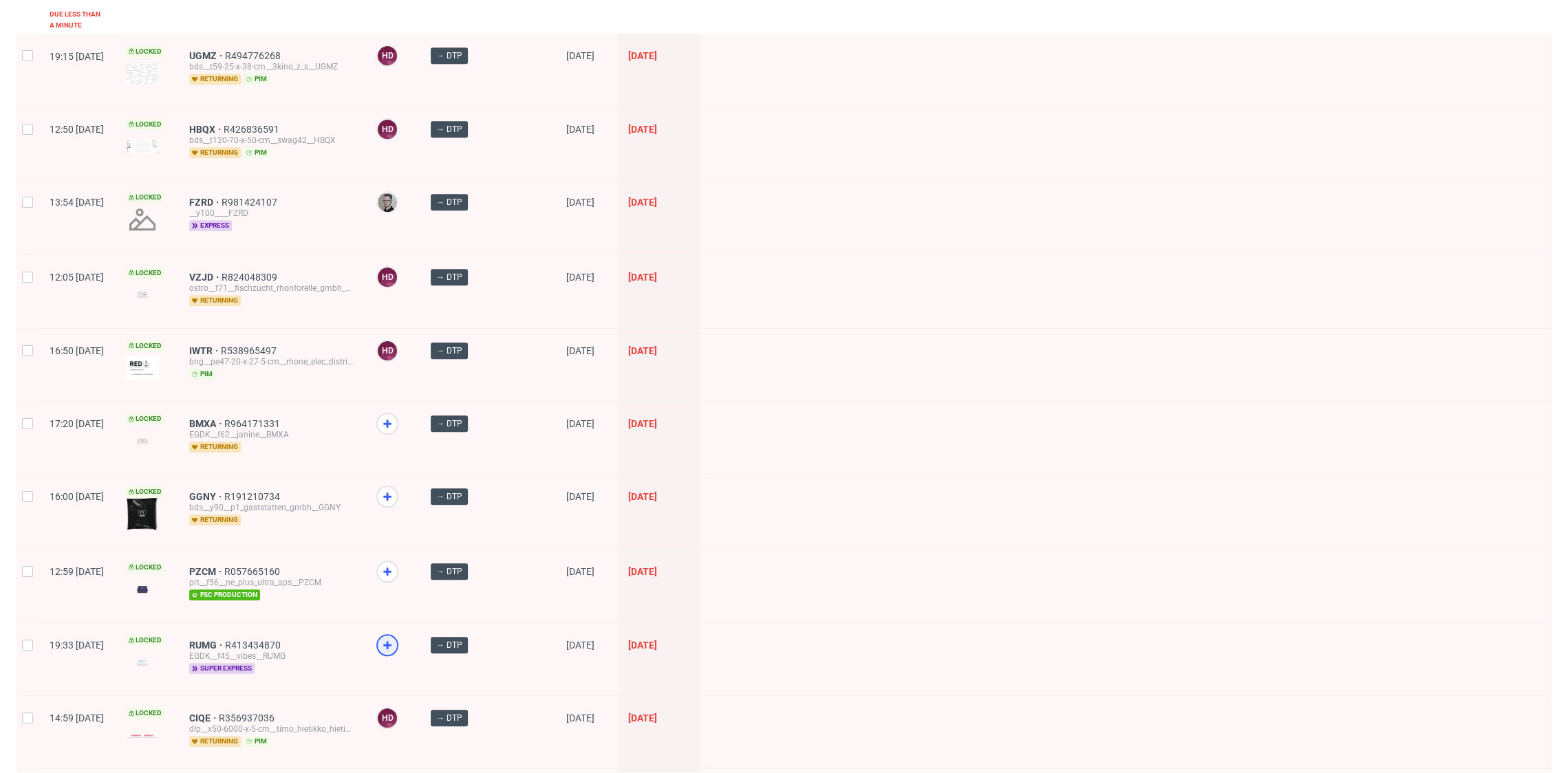
click at [395, 637] on icon at bounding box center [387, 645] width 16 height 16
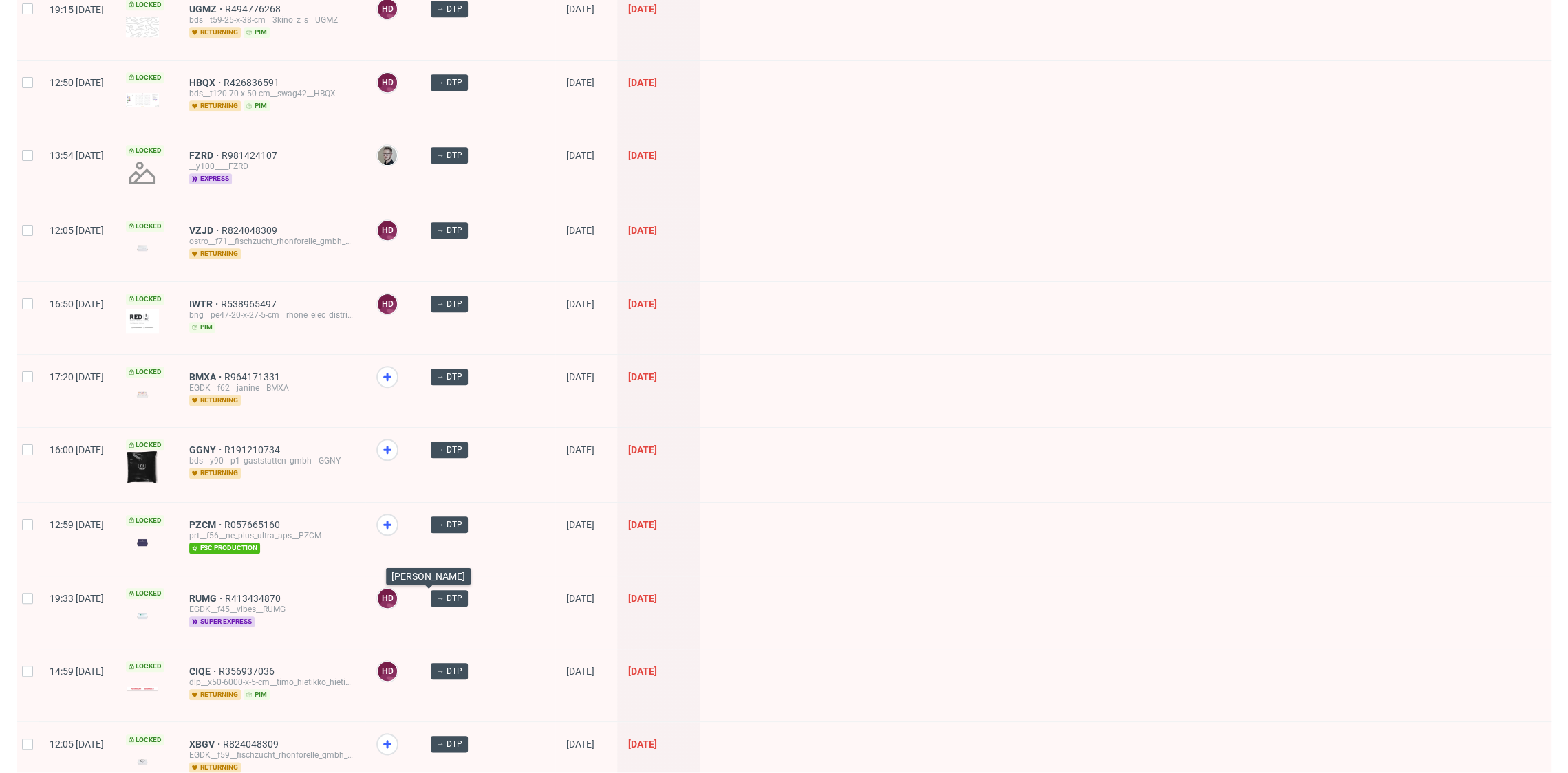
scroll to position [1080, 0]
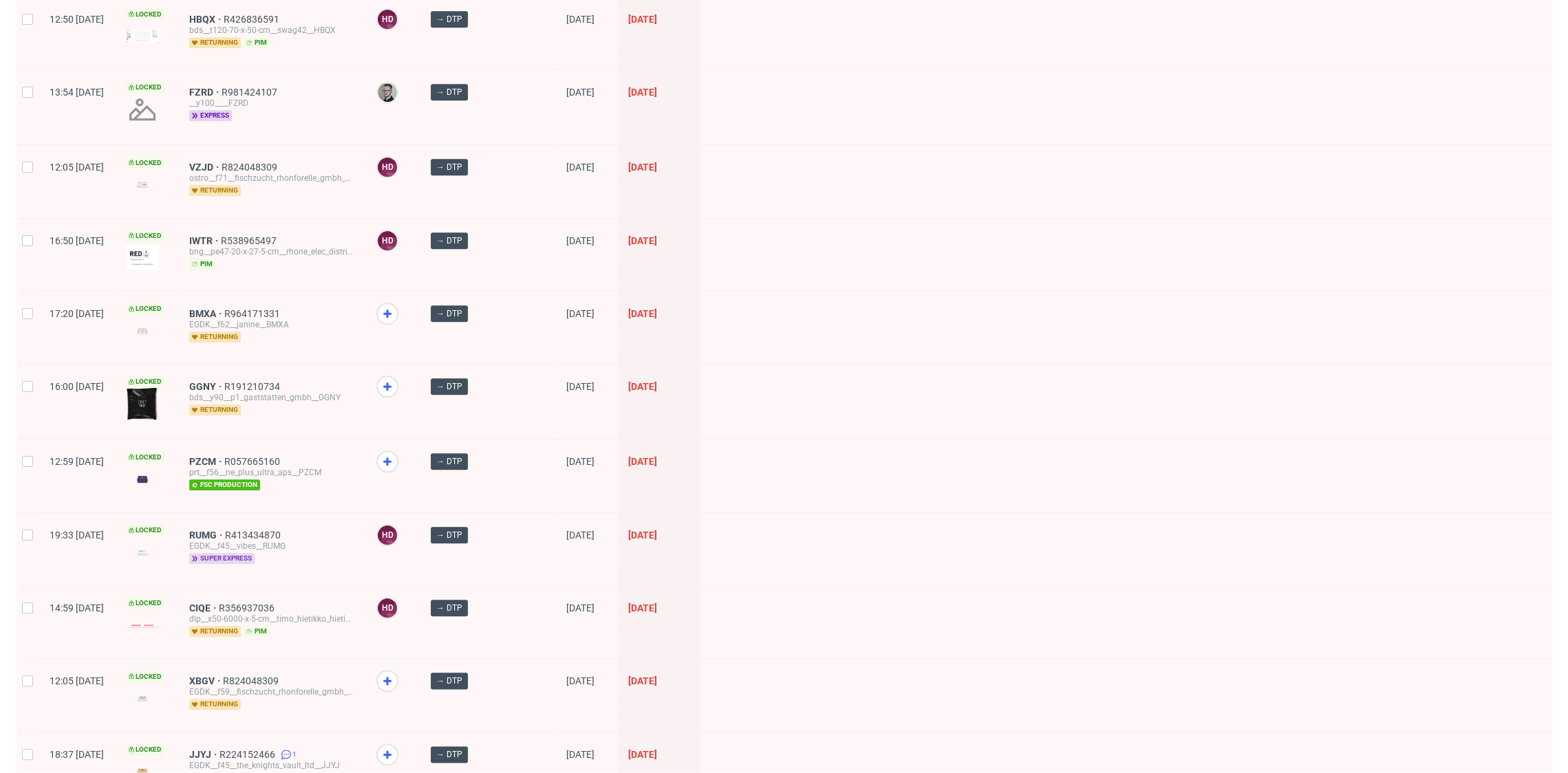
click at [255, 553] on span "super express" at bounding box center [222, 559] width 66 height 11
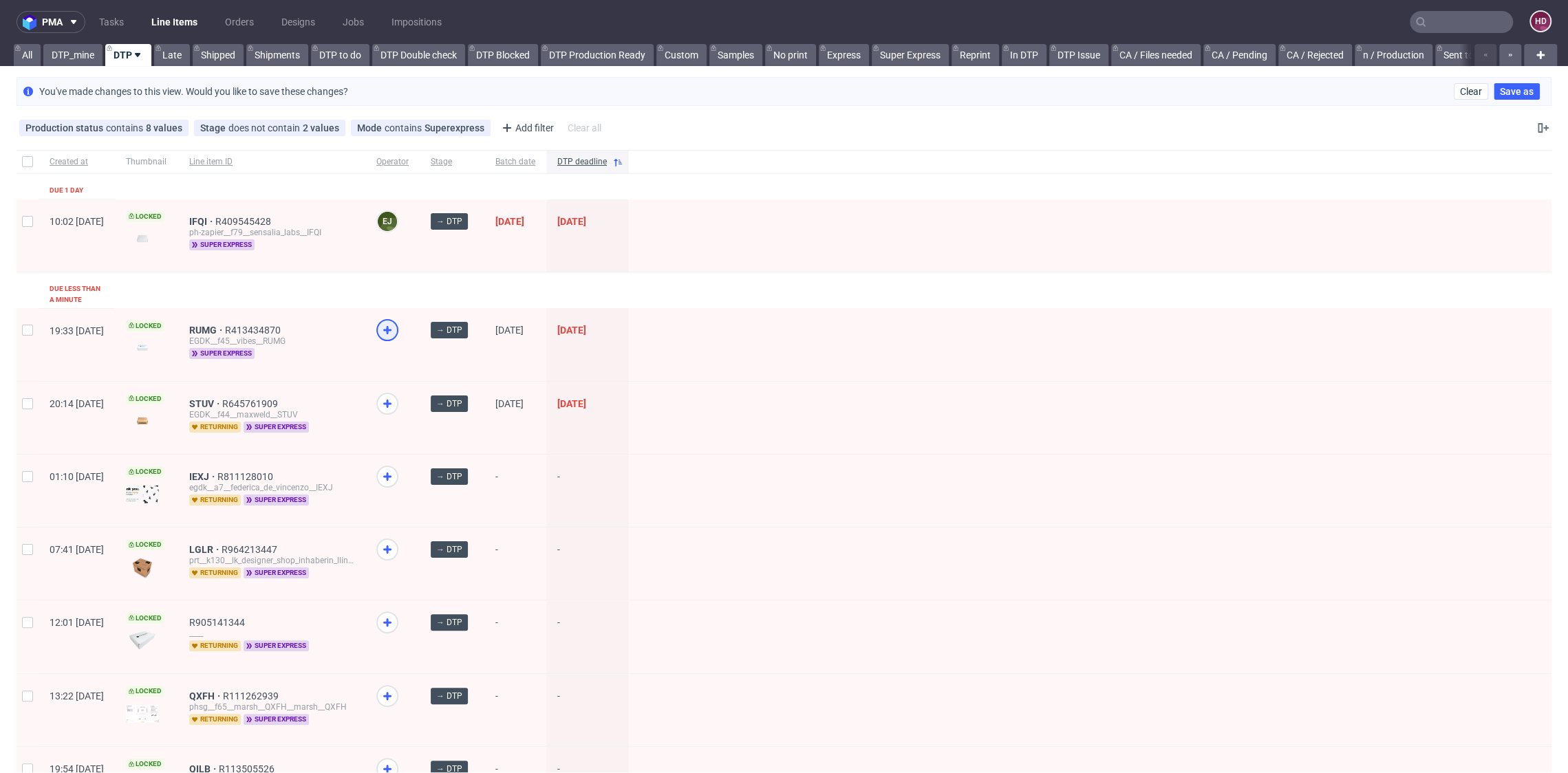
click at [395, 322] on icon at bounding box center [387, 330] width 16 height 16
click at [392, 400] on use at bounding box center [387, 403] width 8 height 8
click at [80, 55] on link "DTP_mine" at bounding box center [72, 55] width 59 height 22
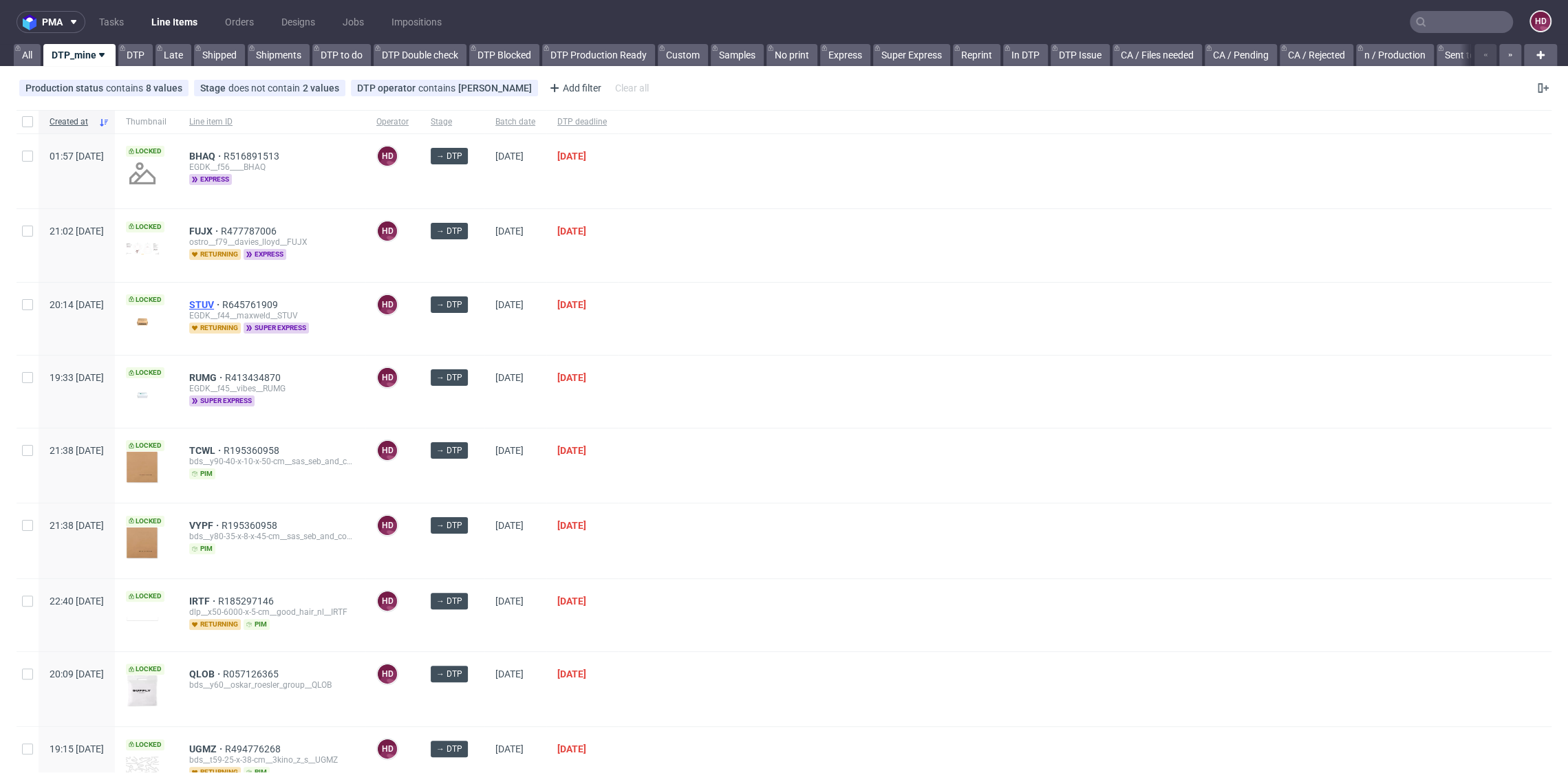
click at [222, 300] on span "STUV" at bounding box center [205, 305] width 33 height 11
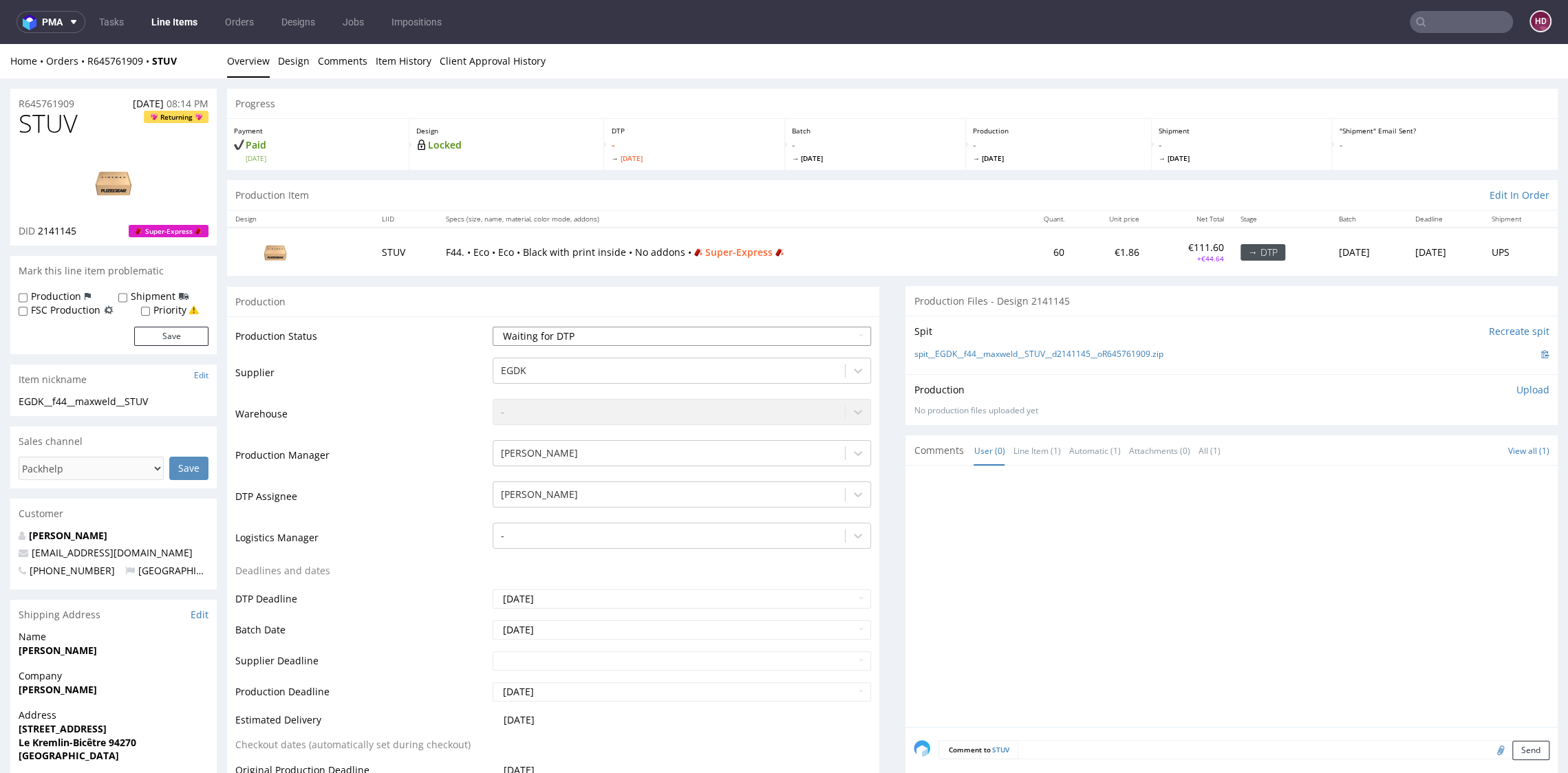
click at [545, 330] on select "Waiting for Artwork Waiting for Diecut Waiting for Mockup Waiting for DTP Waiti…" at bounding box center [682, 336] width 378 height 19
select select "dtp_in_process"
click at [493, 327] on select "Waiting for Artwork Waiting for Diecut Waiting for Mockup Waiting for DTP Waiti…" at bounding box center [682, 336] width 378 height 19
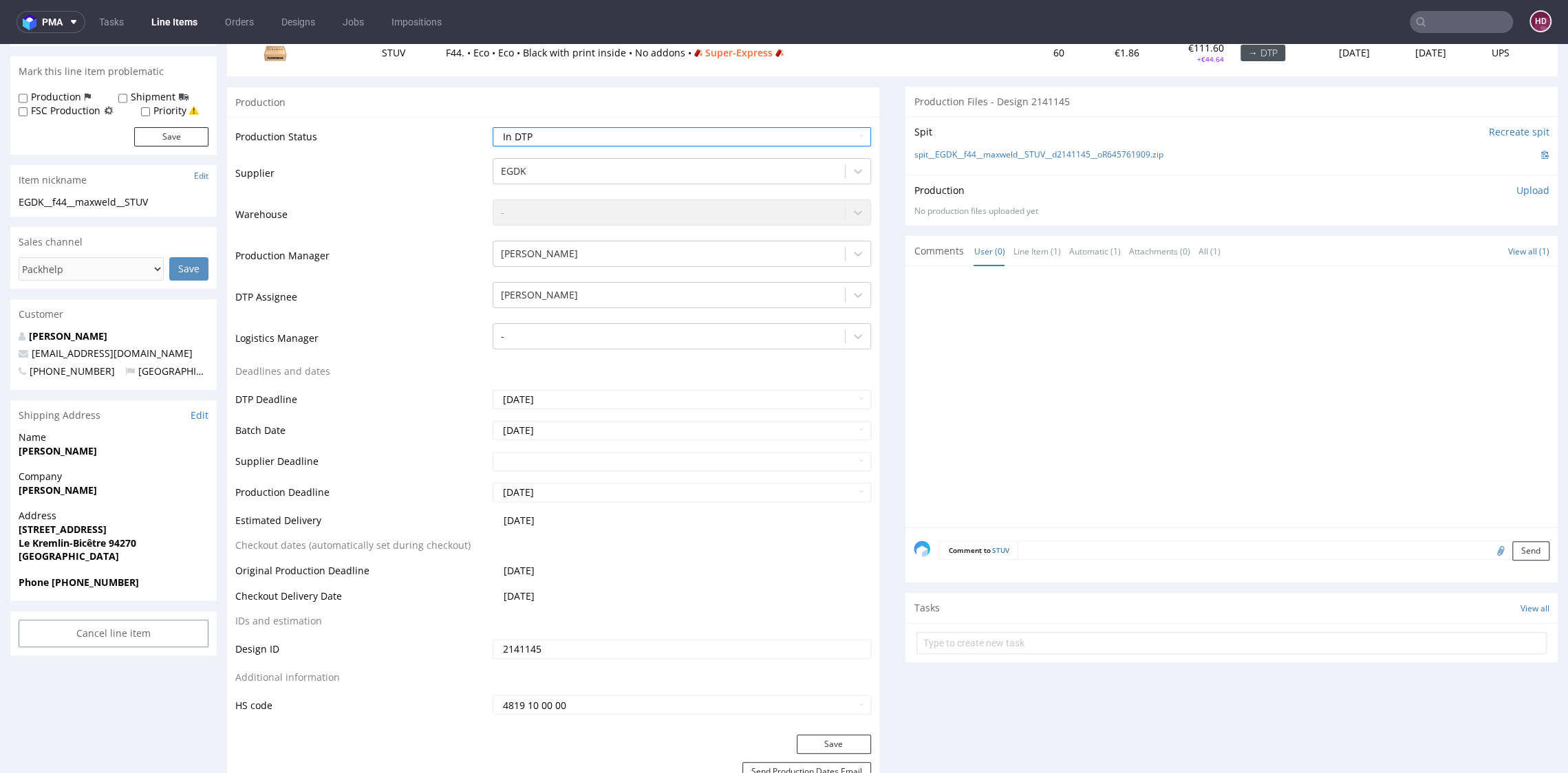
scroll to position [215, 0]
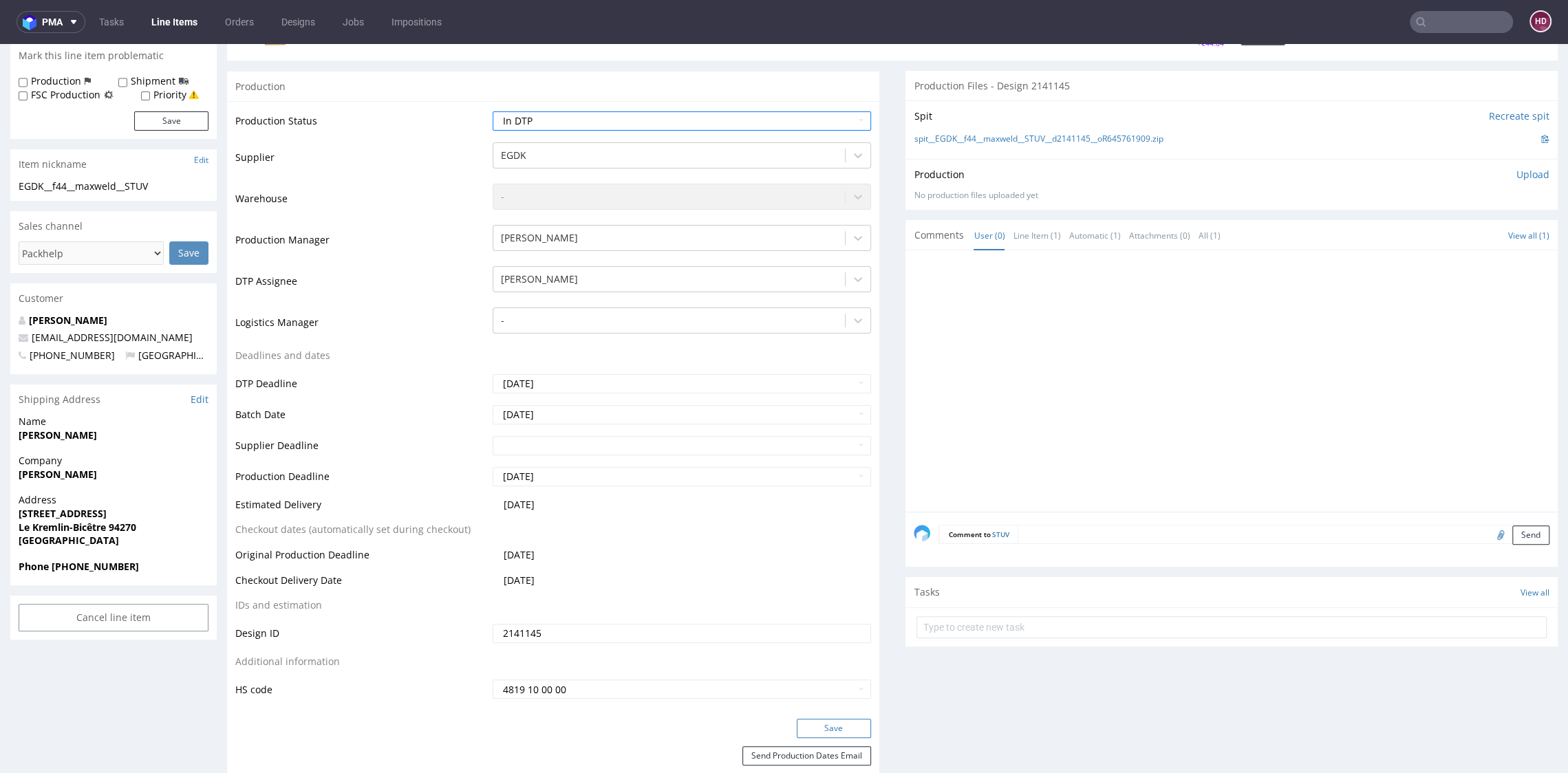
click at [846, 719] on button "Save" at bounding box center [833, 728] width 74 height 19
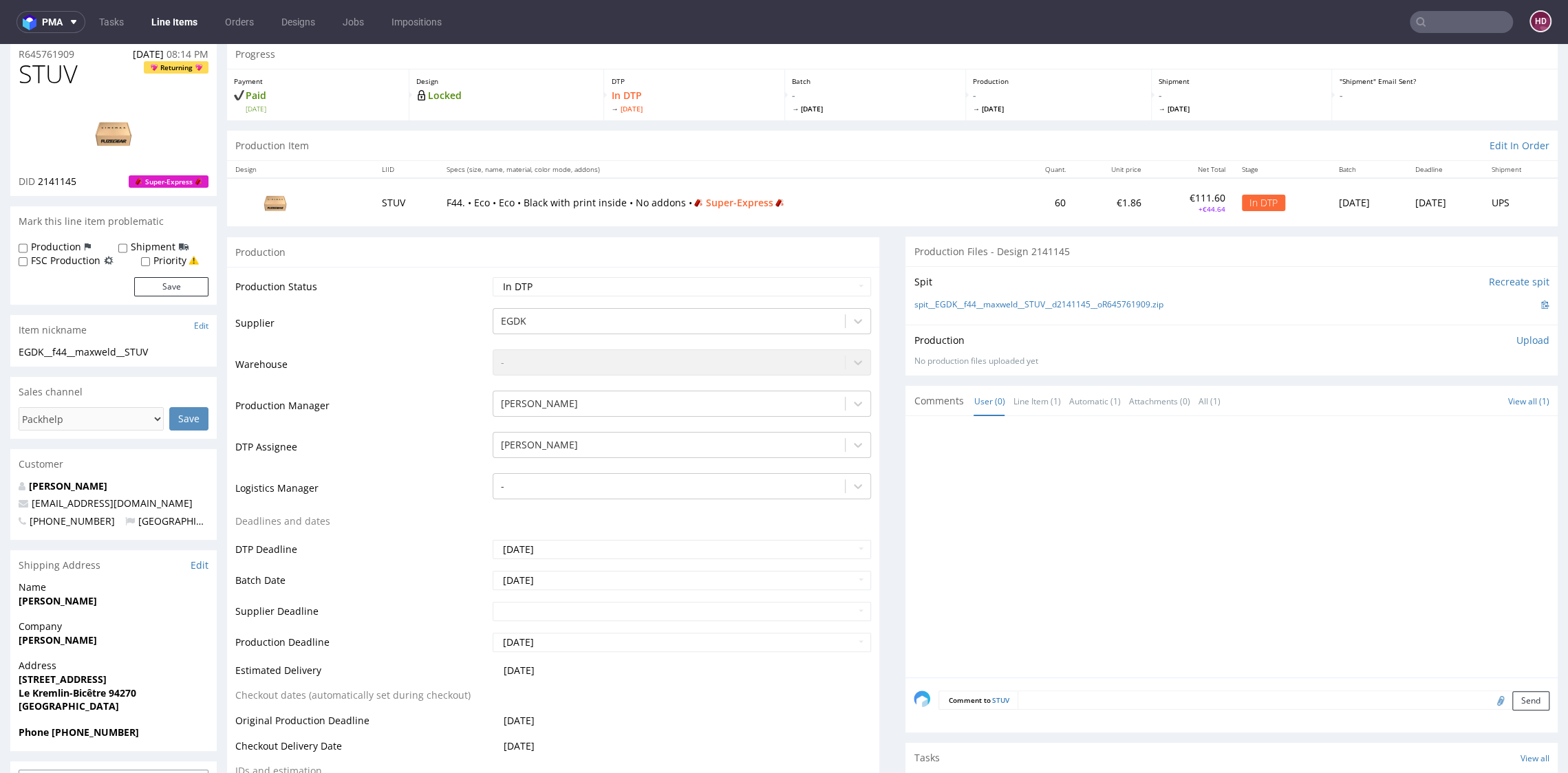
scroll to position [0, 0]
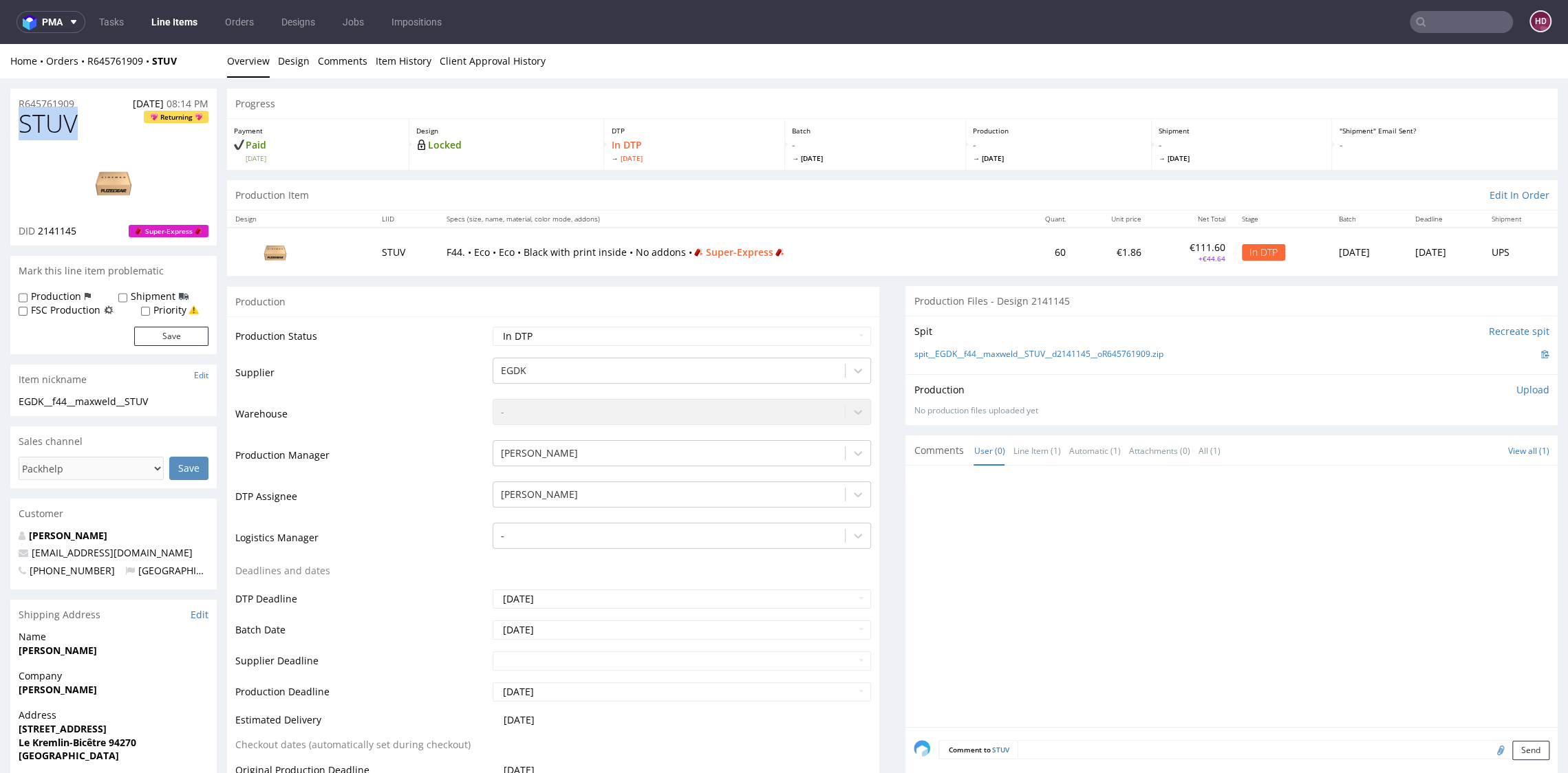
drag, startPoint x: 77, startPoint y: 121, endPoint x: 21, endPoint y: 124, distance: 56.1
click at [20, 124] on h1 "STUV Returning" at bounding box center [113, 124] width 190 height 27
copy span "STUV"
drag, startPoint x: 91, startPoint y: 231, endPoint x: 59, endPoint y: 234, distance: 32.1
click at [57, 234] on div "DID 2141145 Super-Express" at bounding box center [113, 231] width 190 height 14
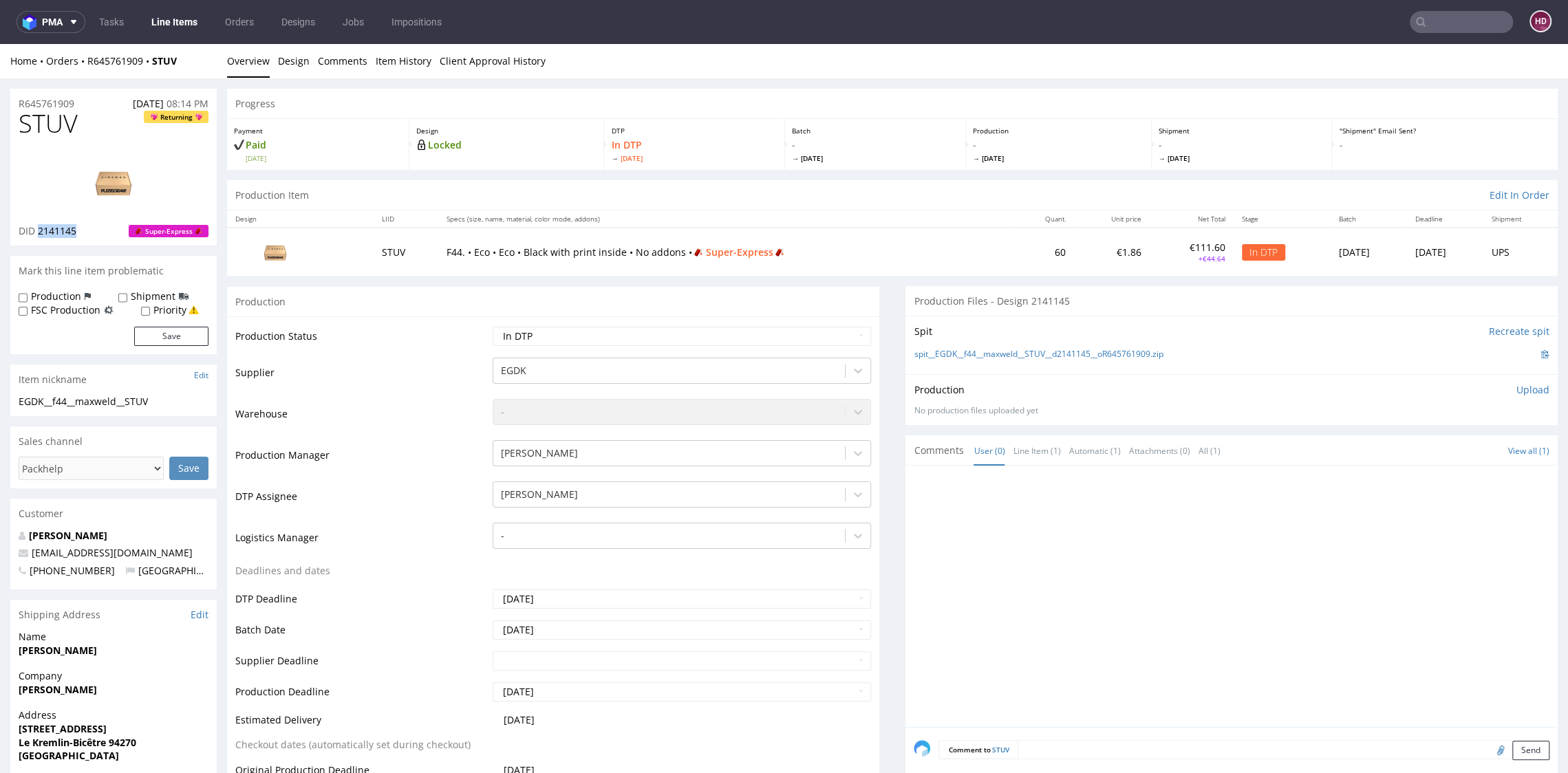
drag, startPoint x: 37, startPoint y: 230, endPoint x: 83, endPoint y: 230, distance: 46.0
click at [83, 230] on div "DID 2141145 Super-Express" at bounding box center [113, 231] width 190 height 14
copy span "2141145"
click at [138, 169] on img at bounding box center [113, 183] width 110 height 62
click at [163, 402] on div "EGDK__f44__maxweld__STUV" at bounding box center [113, 402] width 190 height 14
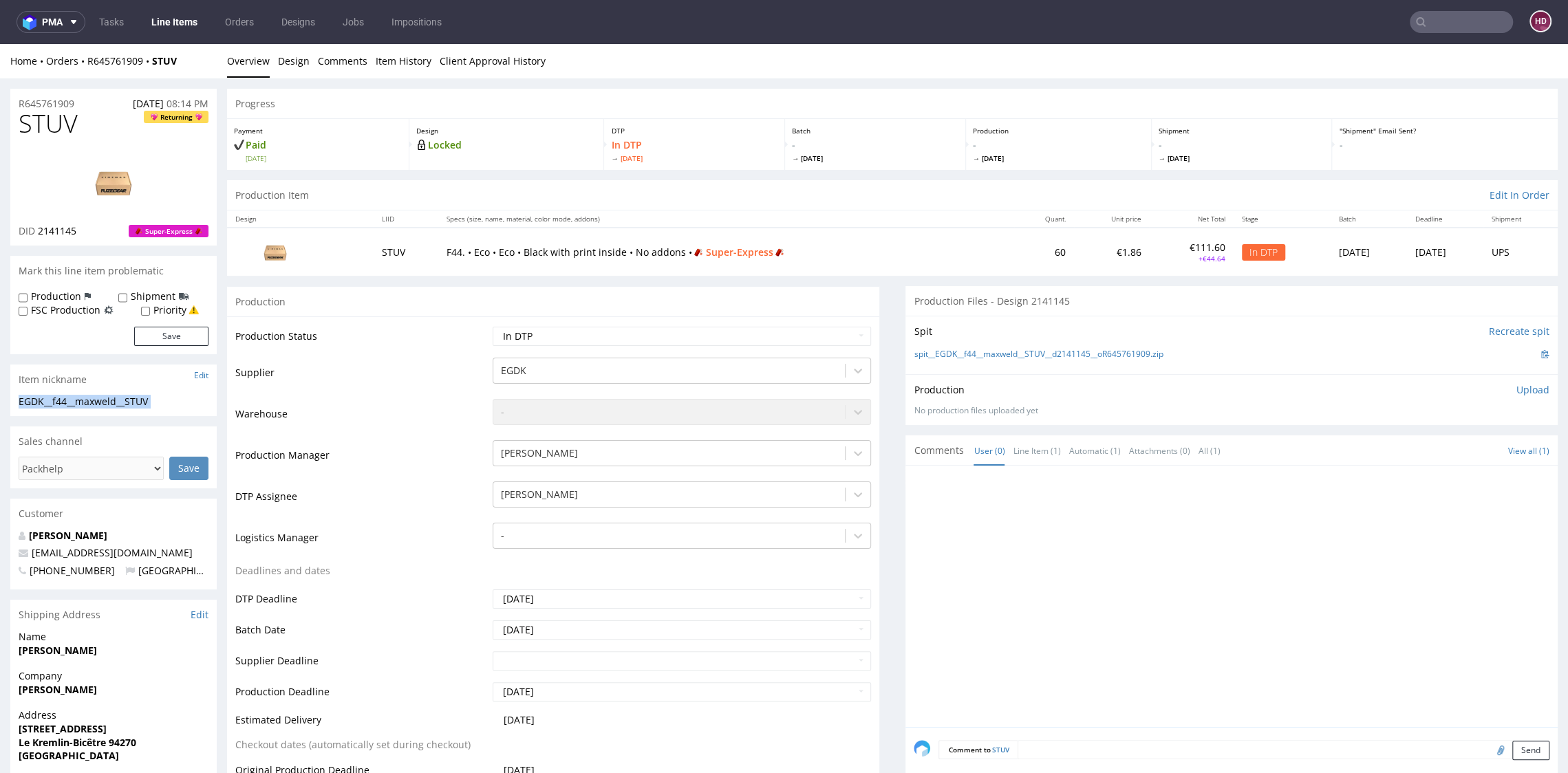
drag, startPoint x: 163, startPoint y: 402, endPoint x: -12, endPoint y: 388, distance: 175.6
copy section "EGDK__f44__maxweld__STUV Update"
drag, startPoint x: 63, startPoint y: 105, endPoint x: 10, endPoint y: 102, distance: 53.1
click at [10, 102] on div "R645761909 30.09.2025 08:14 PM" at bounding box center [113, 99] width 206 height 22
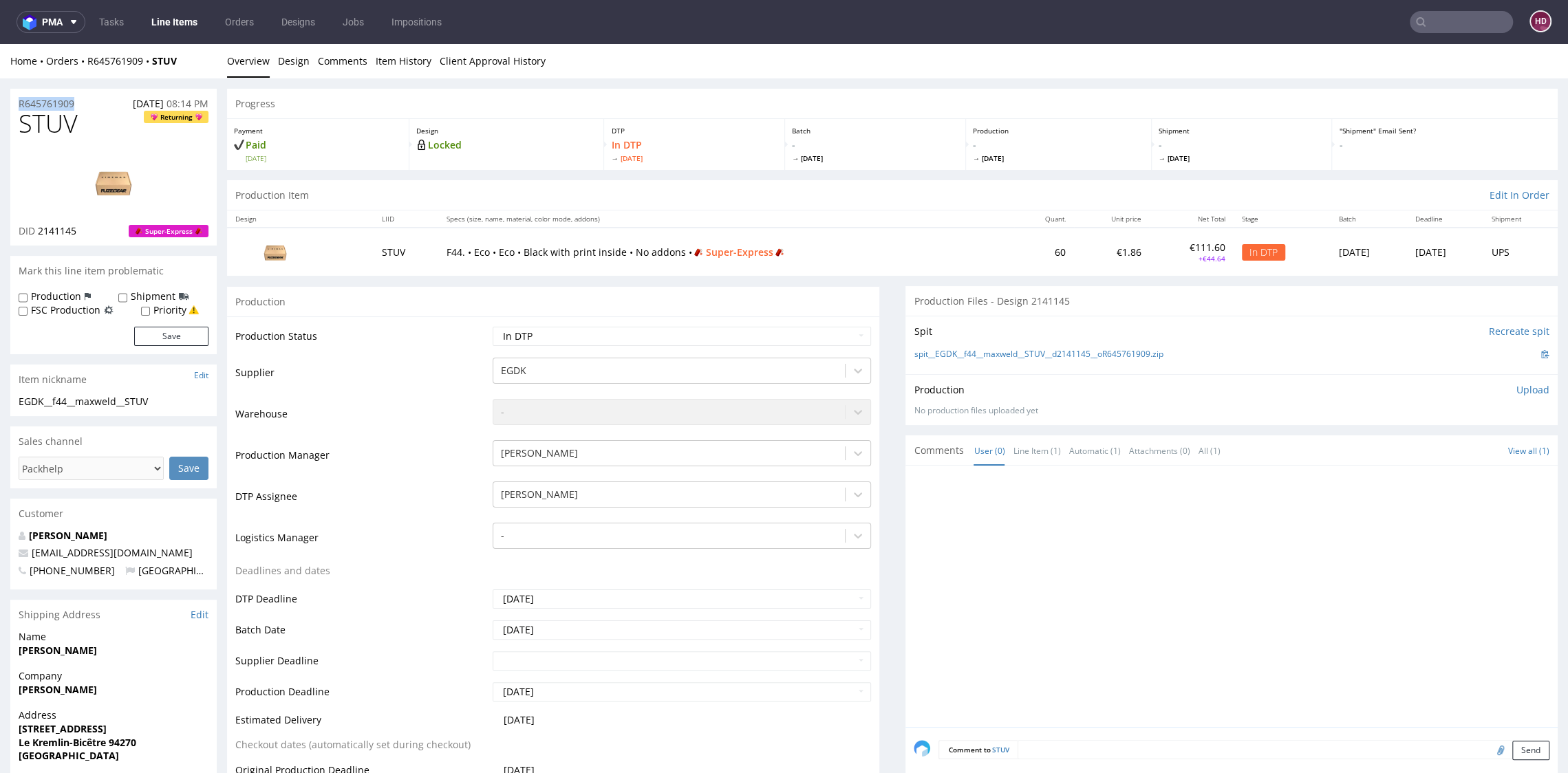
copy p "R645761909"
drag, startPoint x: 70, startPoint y: 230, endPoint x: 37, endPoint y: 225, distance: 33.4
click at [37, 225] on div "DID 2141145 Super-Express" at bounding box center [113, 231] width 190 height 14
copy span "2141145"
click at [80, 147] on link at bounding box center [113, 183] width 110 height 84
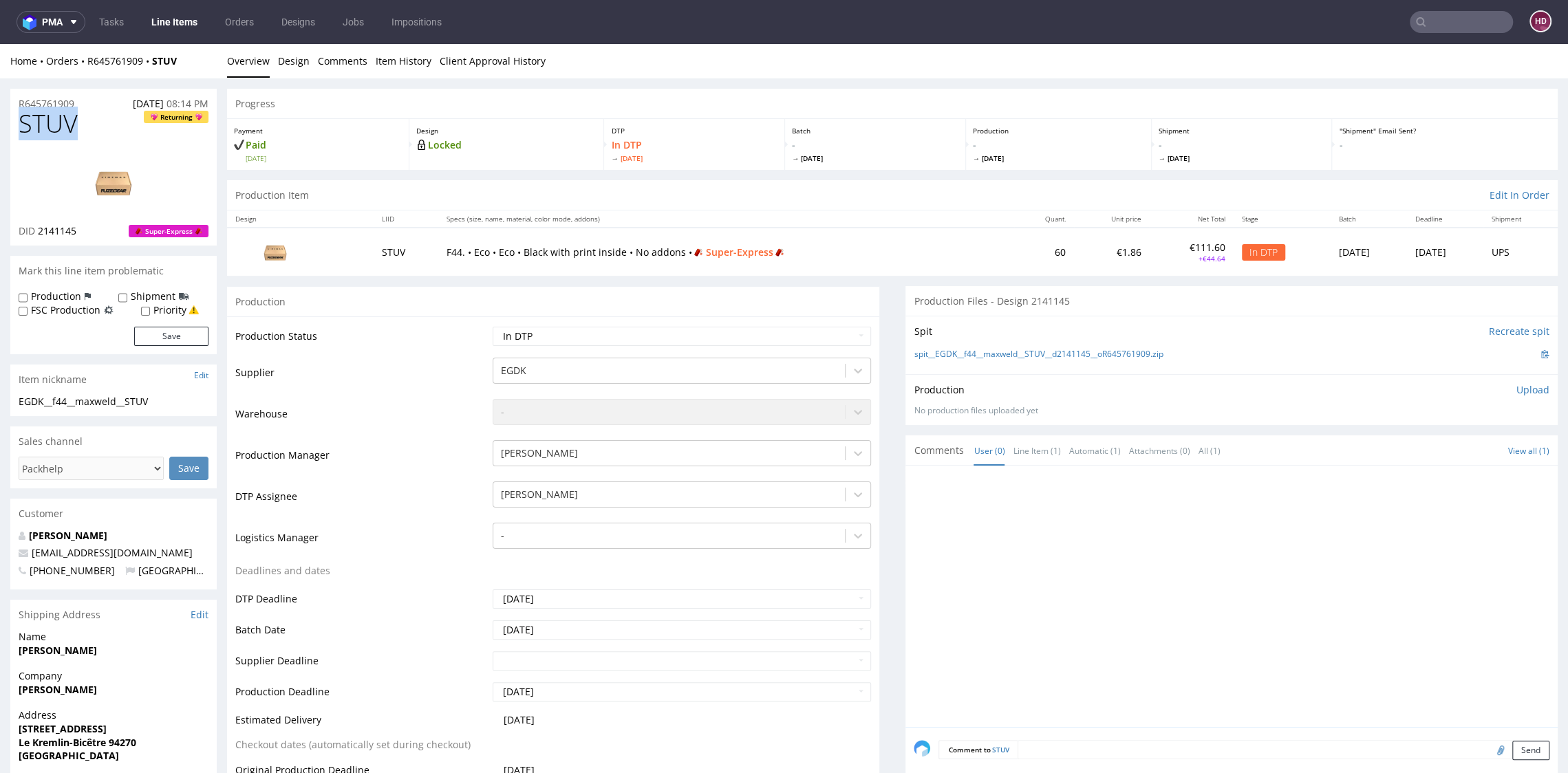
drag, startPoint x: 99, startPoint y: 135, endPoint x: 18, endPoint y: 130, distance: 81.2
click at [18, 130] on div "STUV Returning DID 2141145 Super-Express" at bounding box center [113, 178] width 206 height 135
copy span "STUV"
click at [115, 184] on img at bounding box center [113, 183] width 110 height 62
click at [1516, 389] on p "Upload" at bounding box center [1532, 390] width 33 height 14
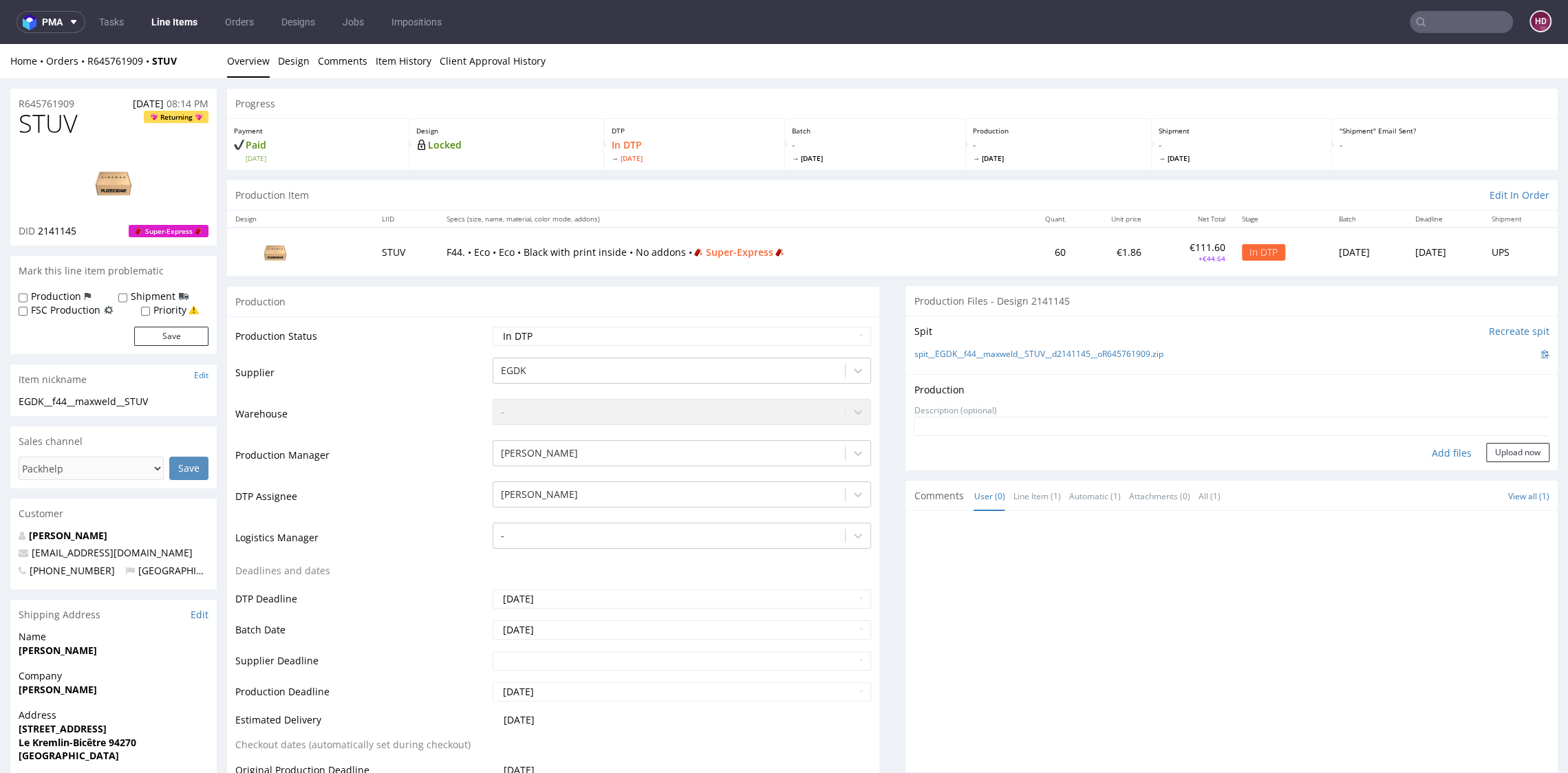
click at [1417, 446] on div "Add files" at bounding box center [1451, 453] width 68 height 21
type input "C:\fakepath\EGDK__f44__maxweld__STUV__d2141145__oR645761909__outside.pdf"
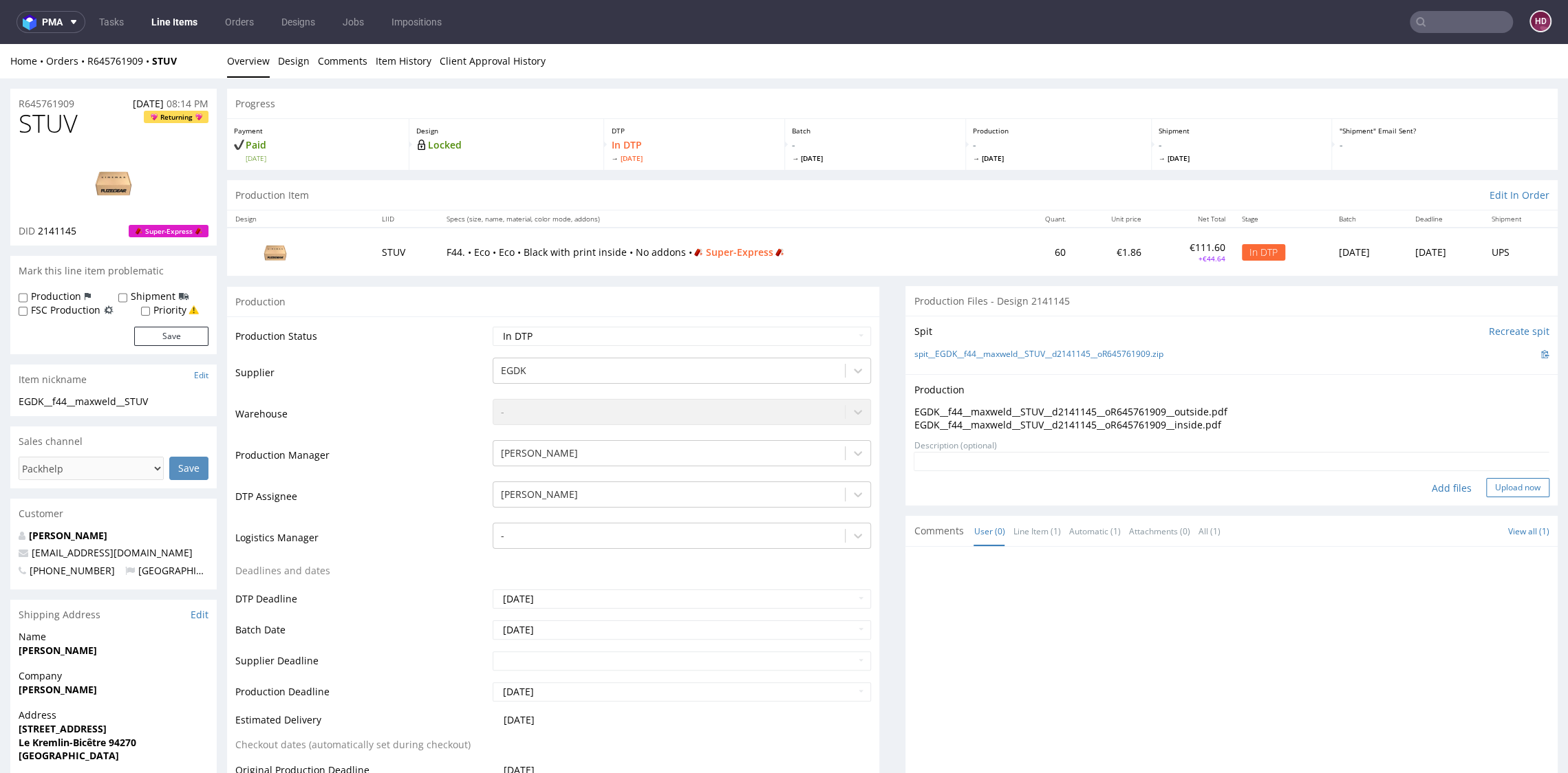
click at [1486, 490] on button "Upload now" at bounding box center [1517, 487] width 63 height 19
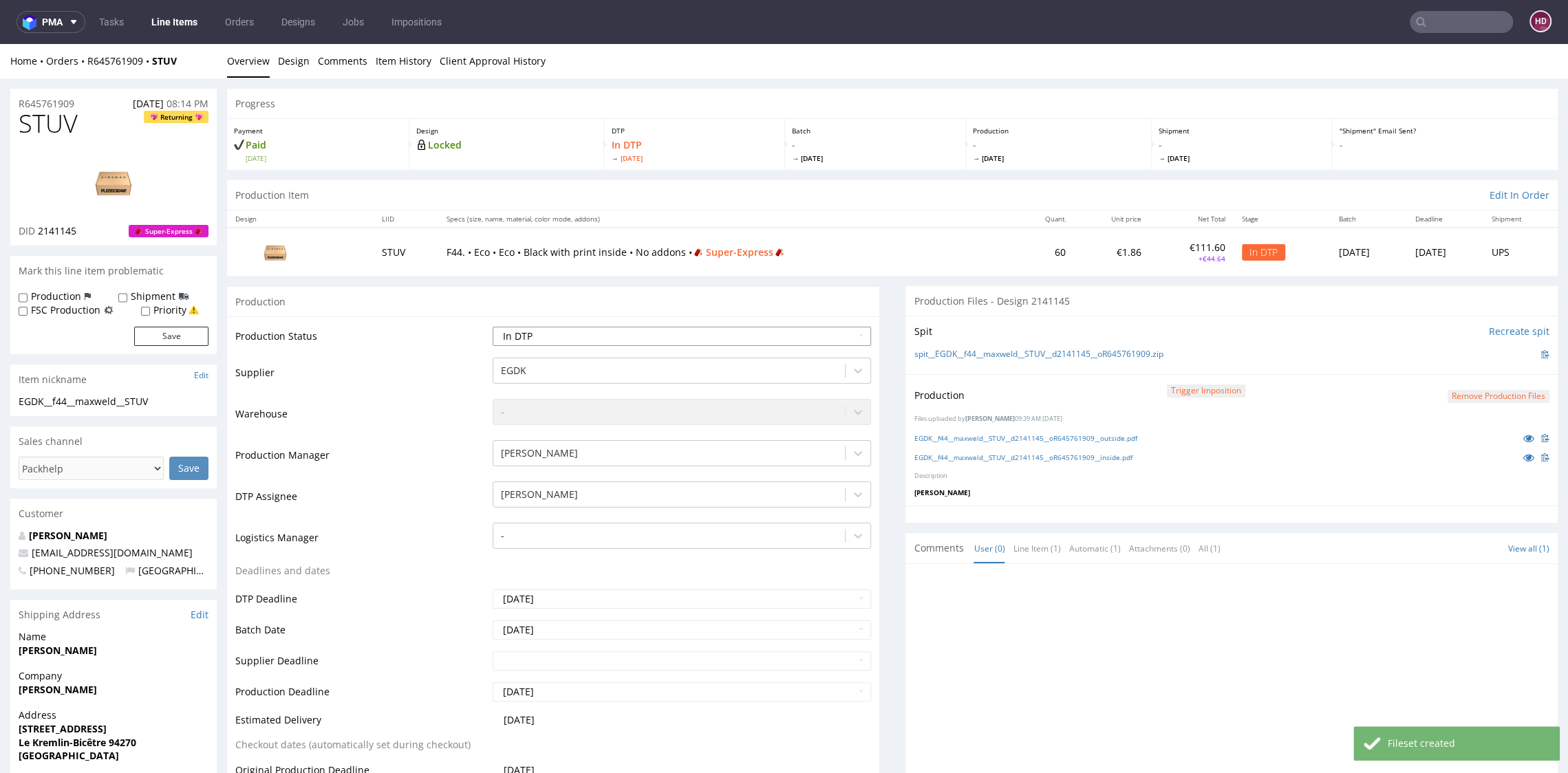
click at [533, 333] on select "Waiting for Artwork Waiting for Diecut Waiting for Mockup Waiting for DTP Waiti…" at bounding box center [682, 336] width 378 height 19
select select "dtp_production_ready"
click at [493, 327] on select "Waiting for Artwork Waiting for Diecut Waiting for Mockup Waiting for DTP Waiti…" at bounding box center [682, 336] width 378 height 19
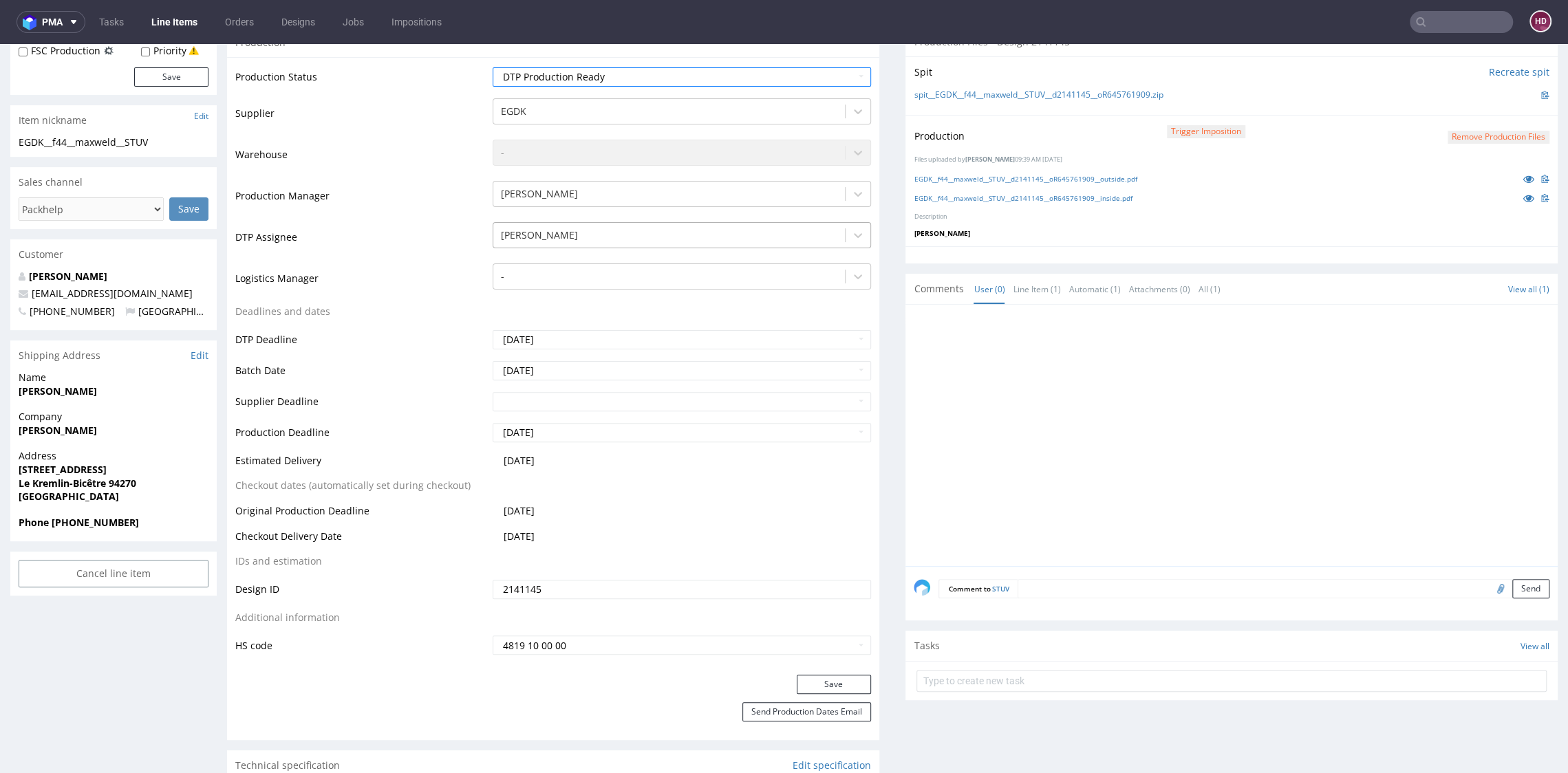
scroll to position [295, 0]
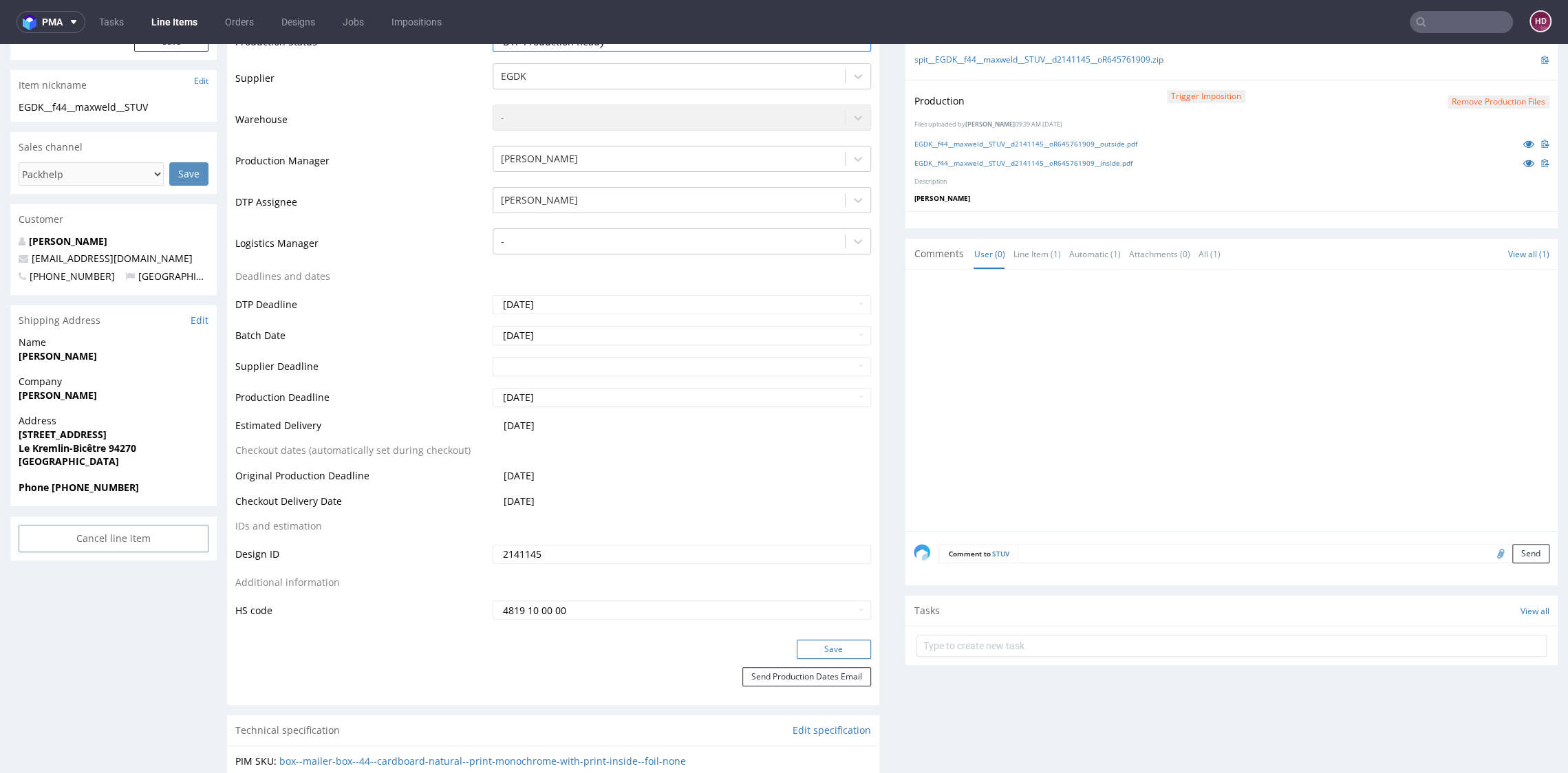
click at [817, 646] on button "Save" at bounding box center [833, 649] width 74 height 19
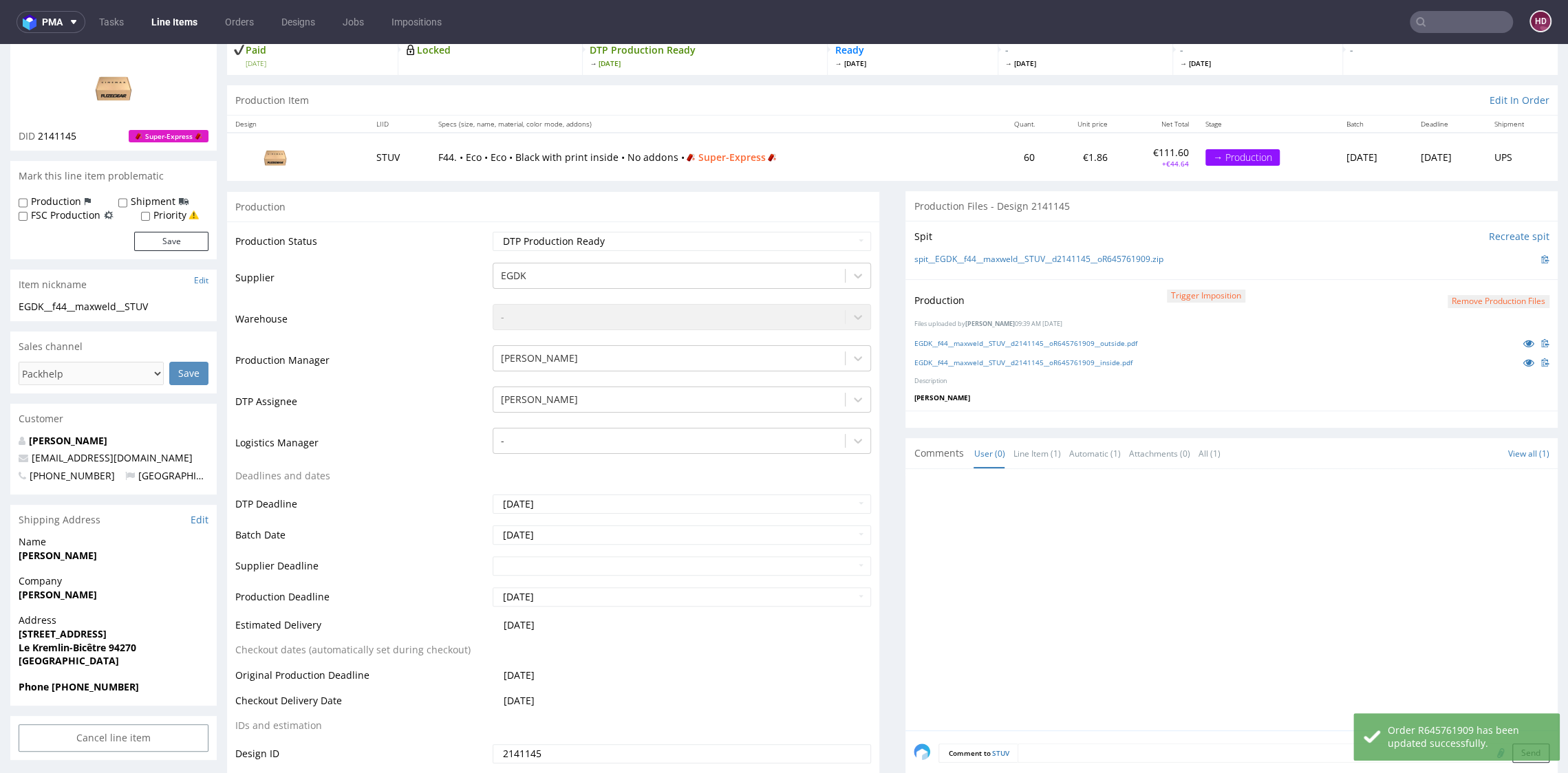
scroll to position [92, 0]
click at [1004, 348] on link "EGDK__f44__maxweld__STUV__d2141145__oR645761909__outside.pdf" at bounding box center [1025, 346] width 223 height 10
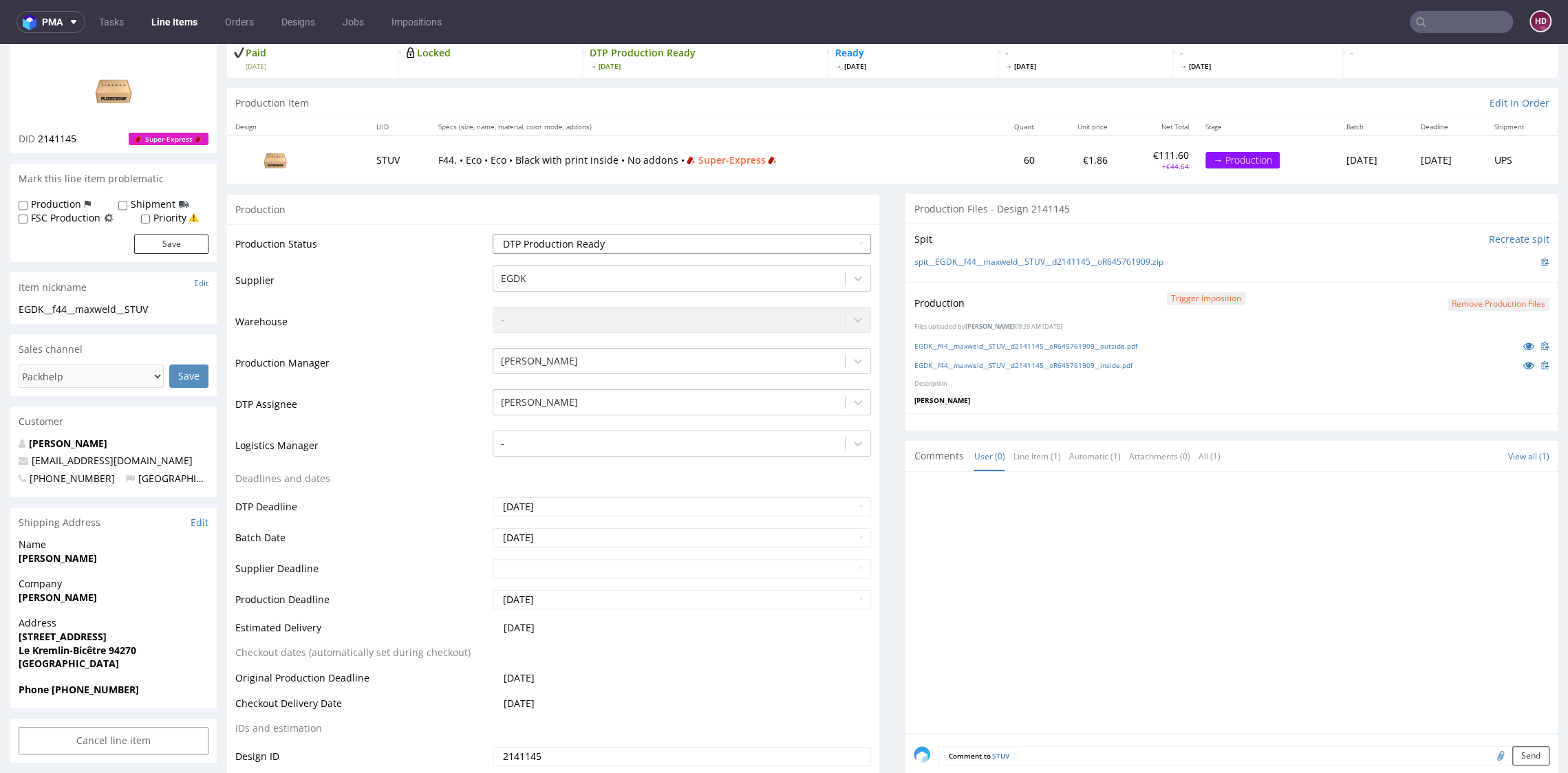
click at [739, 236] on select "Waiting for Artwork Waiting for Diecut Waiting for Mockup Waiting for DTP Waiti…" at bounding box center [682, 244] width 378 height 19
select select "dtp_in_process"
click at [493, 235] on select "Waiting for Artwork Waiting for Diecut Waiting for Mockup Waiting for DTP Waiti…" at bounding box center [682, 244] width 378 height 19
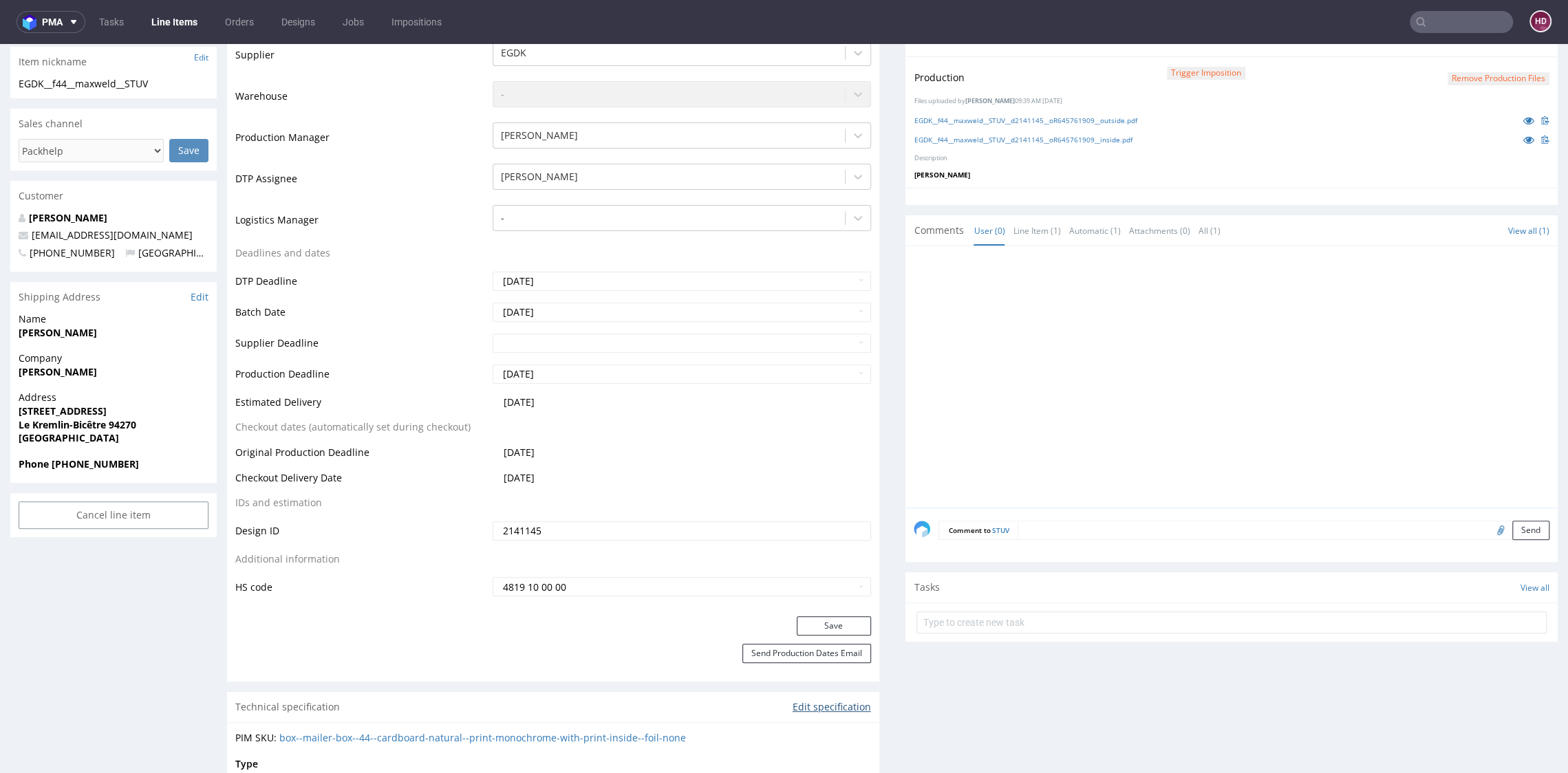
scroll to position [413, 0]
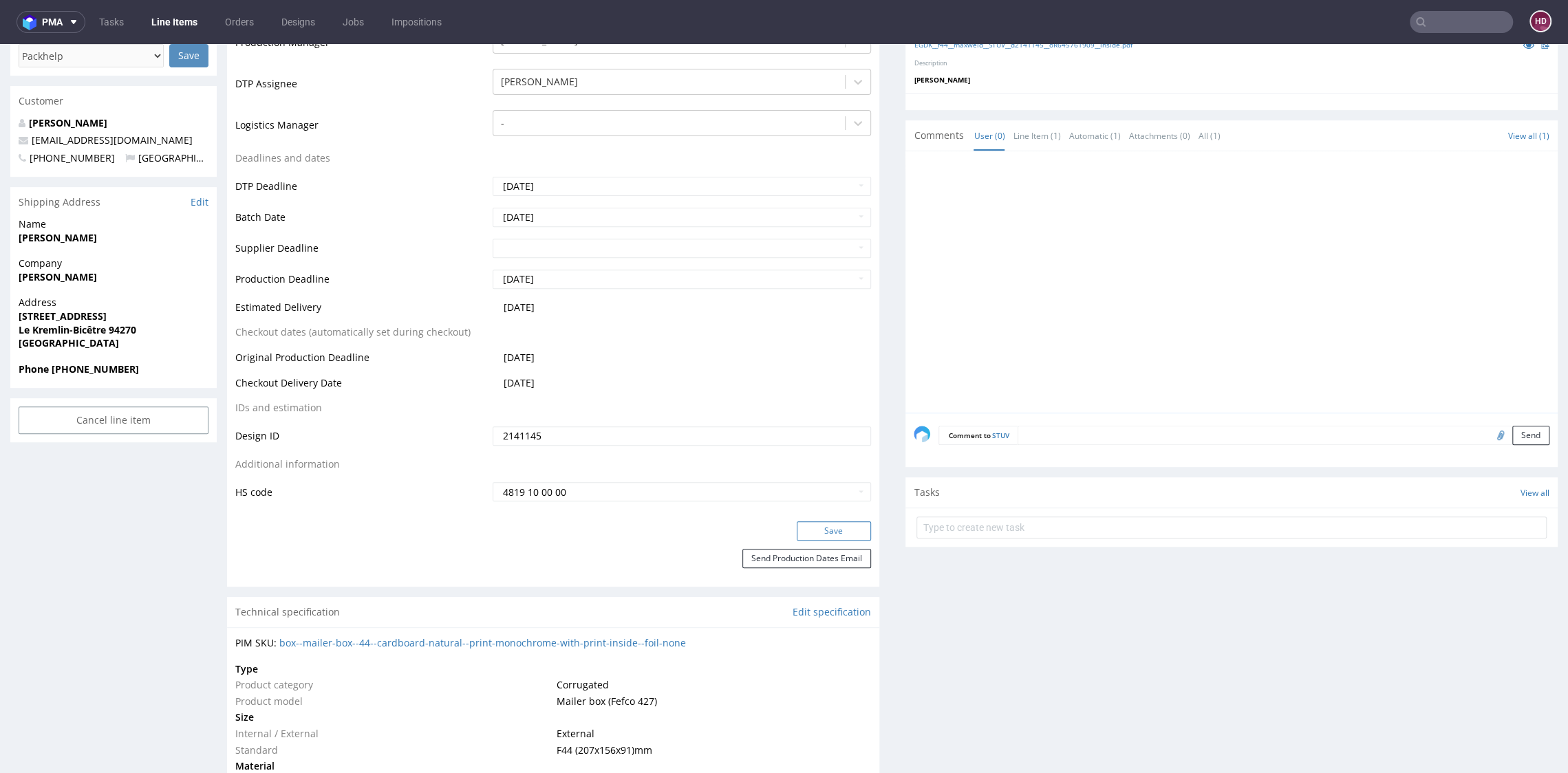
click at [814, 533] on button "Save" at bounding box center [833, 530] width 74 height 19
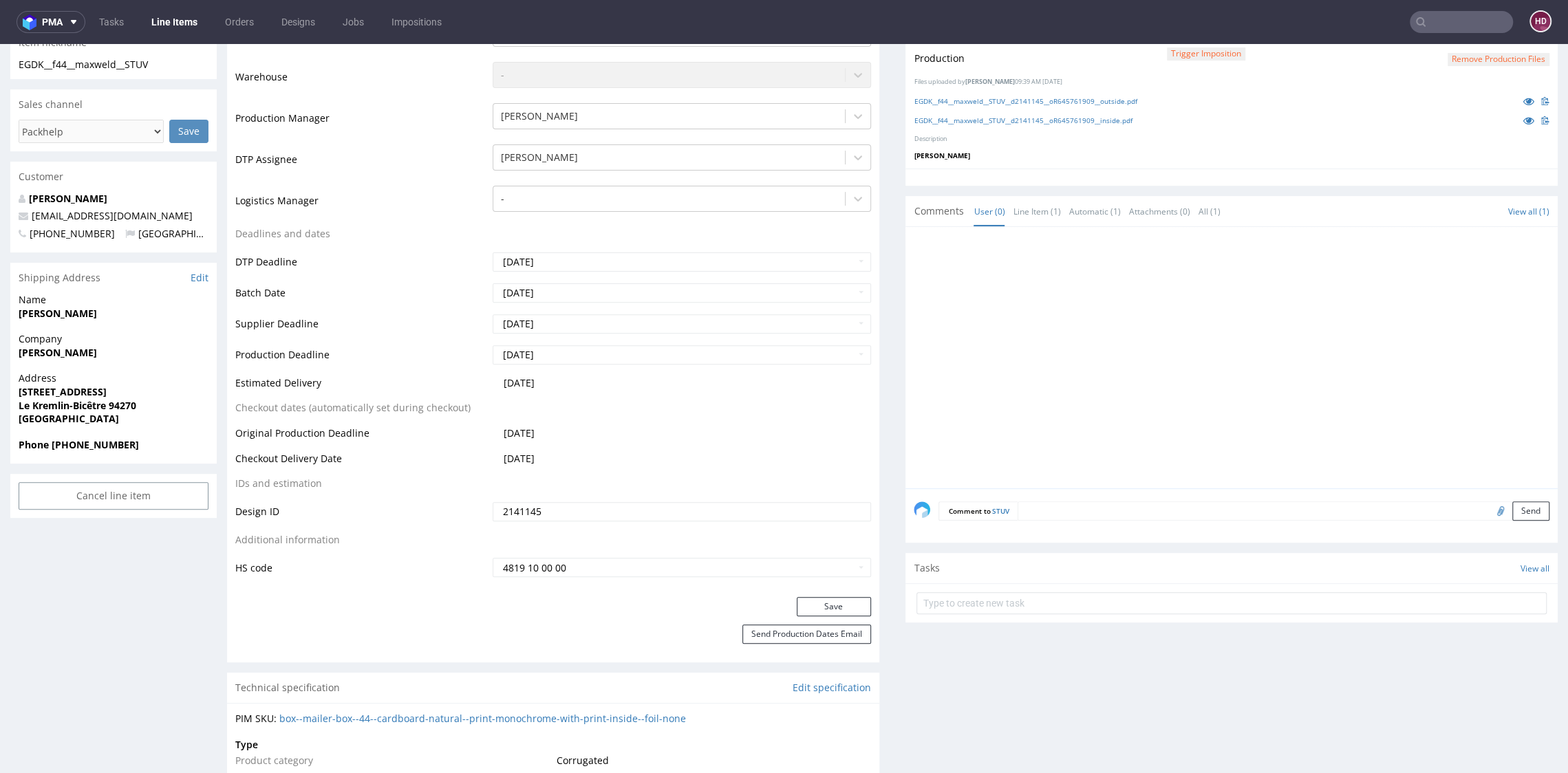
scroll to position [0, 0]
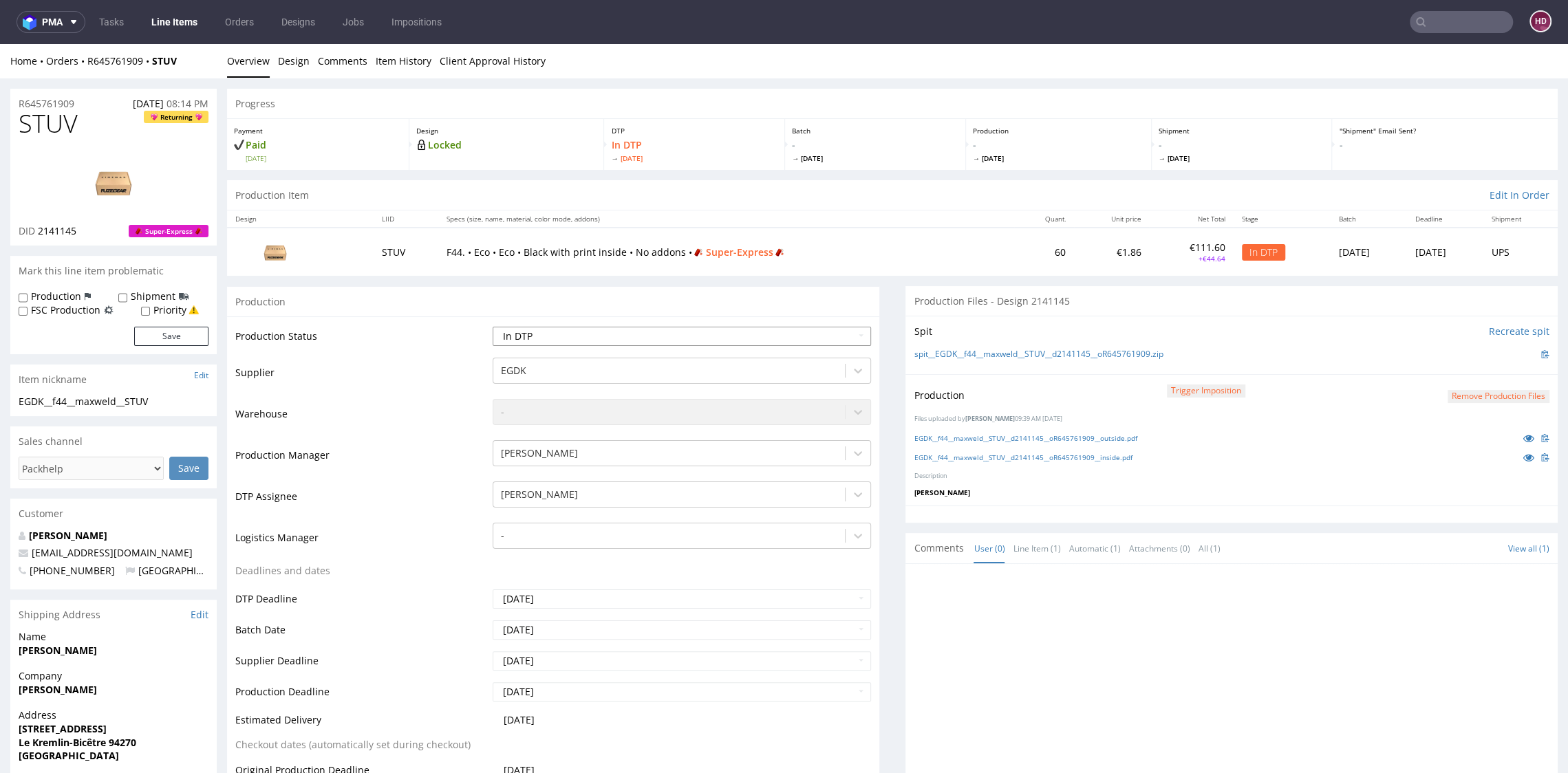
click at [590, 334] on select "Waiting for Artwork Waiting for Diecut Waiting for Mockup Waiting for DTP Waiti…" at bounding box center [682, 336] width 378 height 19
click at [1482, 394] on button "Remove production files" at bounding box center [1499, 396] width 102 height 13
click at [1453, 364] on link "Yes" at bounding box center [1448, 364] width 39 height 21
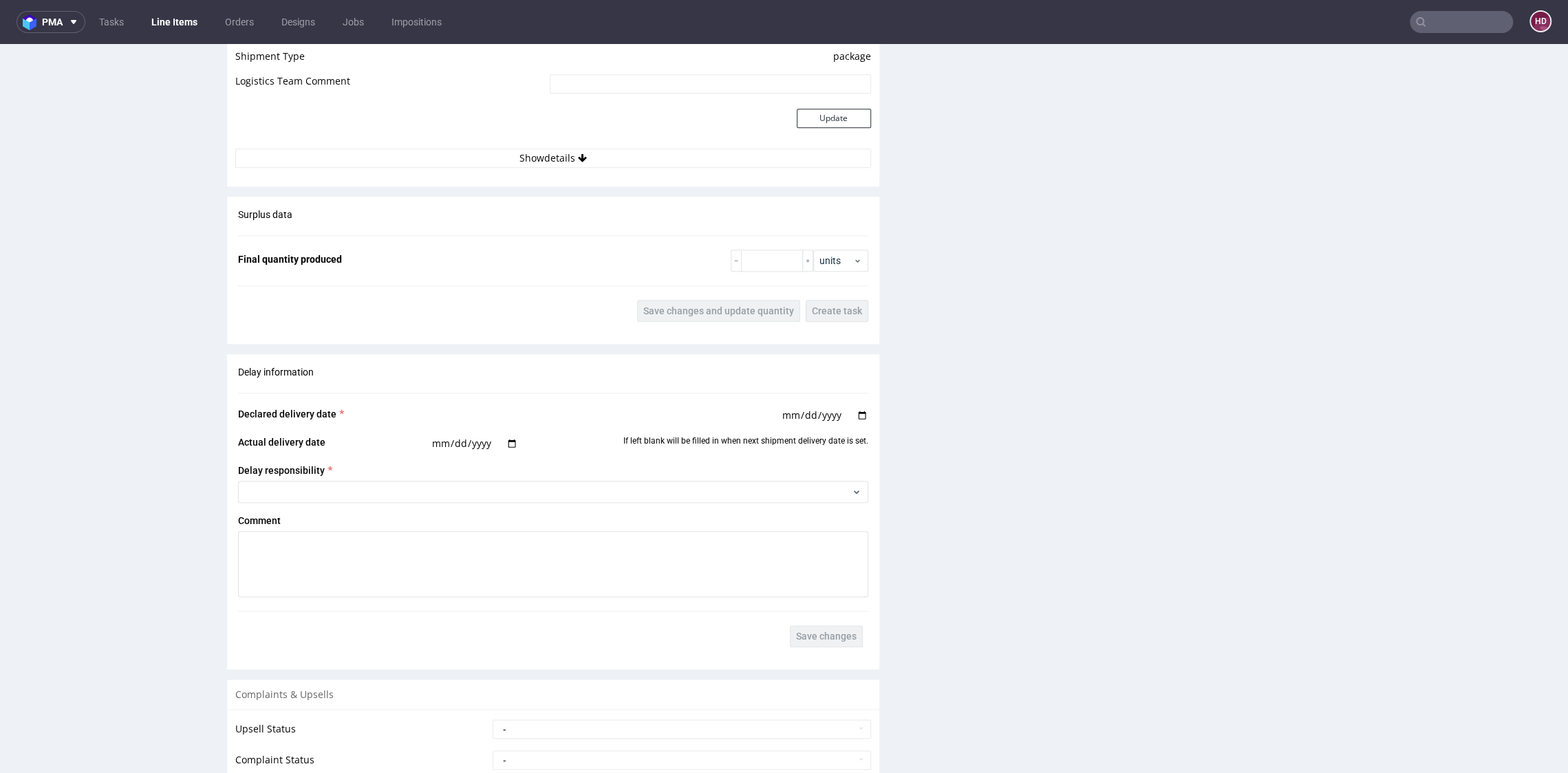
scroll to position [1700, 0]
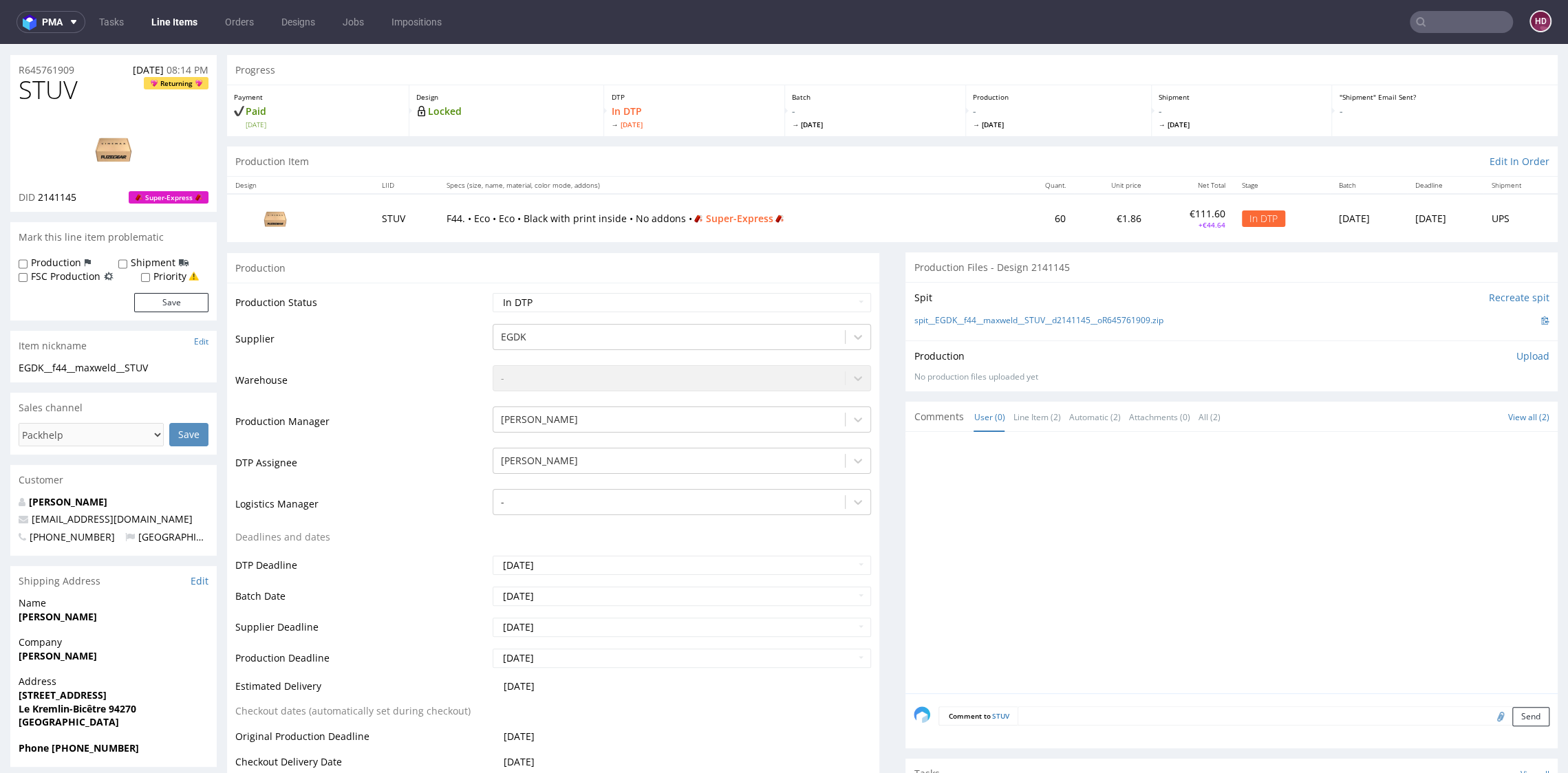
scroll to position [0, 0]
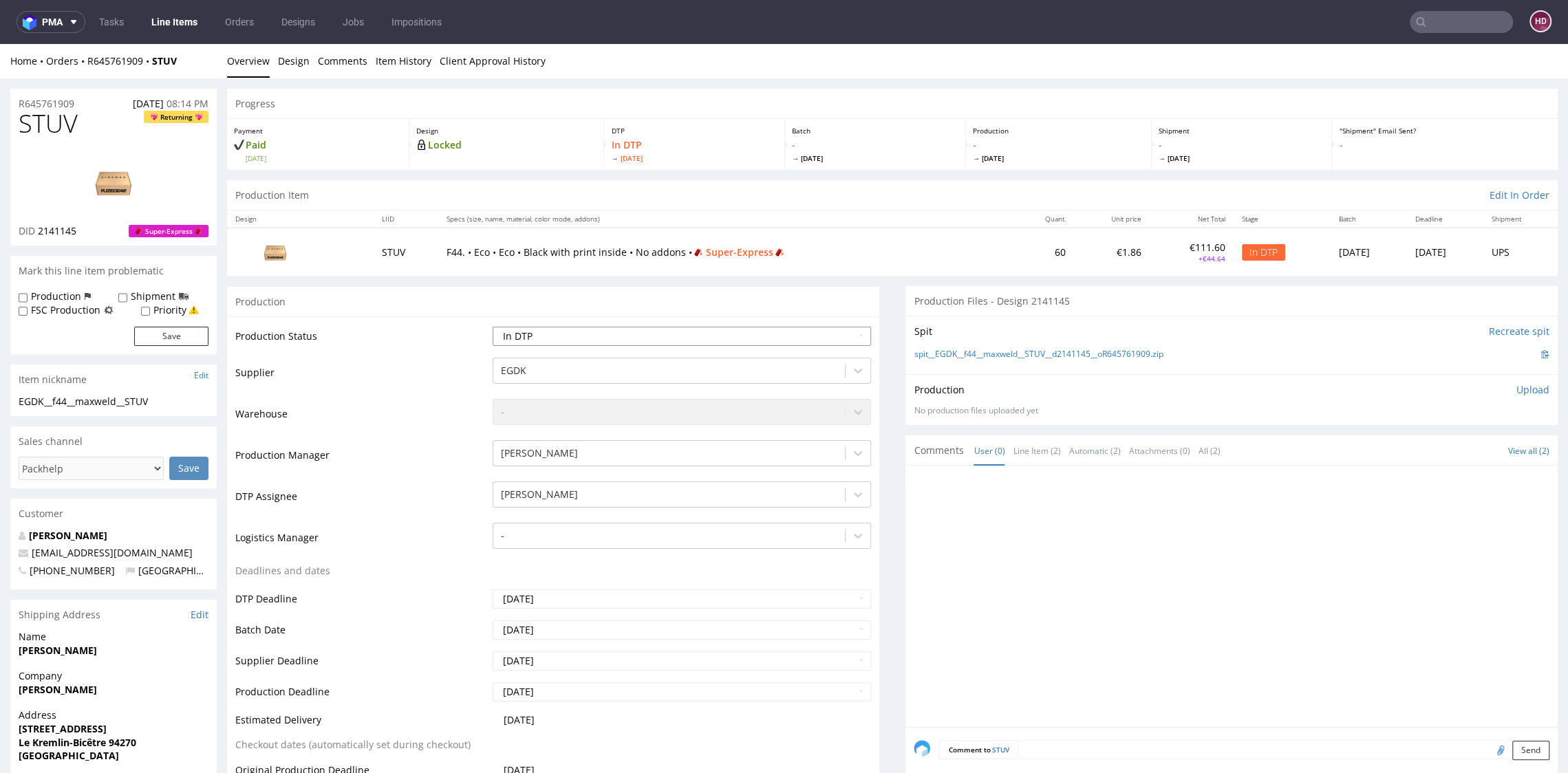
click at [633, 337] on select "Waiting for Artwork Waiting for Diecut Waiting for Mockup Waiting for DTP Waiti…" at bounding box center [682, 336] width 378 height 19
click at [1516, 387] on p "Upload" at bounding box center [1532, 390] width 33 height 14
click at [1417, 455] on div "Add files" at bounding box center [1451, 453] width 68 height 21
type input "C:\fakepath\ EGDK__f44__maxweld__STUV__d2141145__oR645761909__inside.pdf"
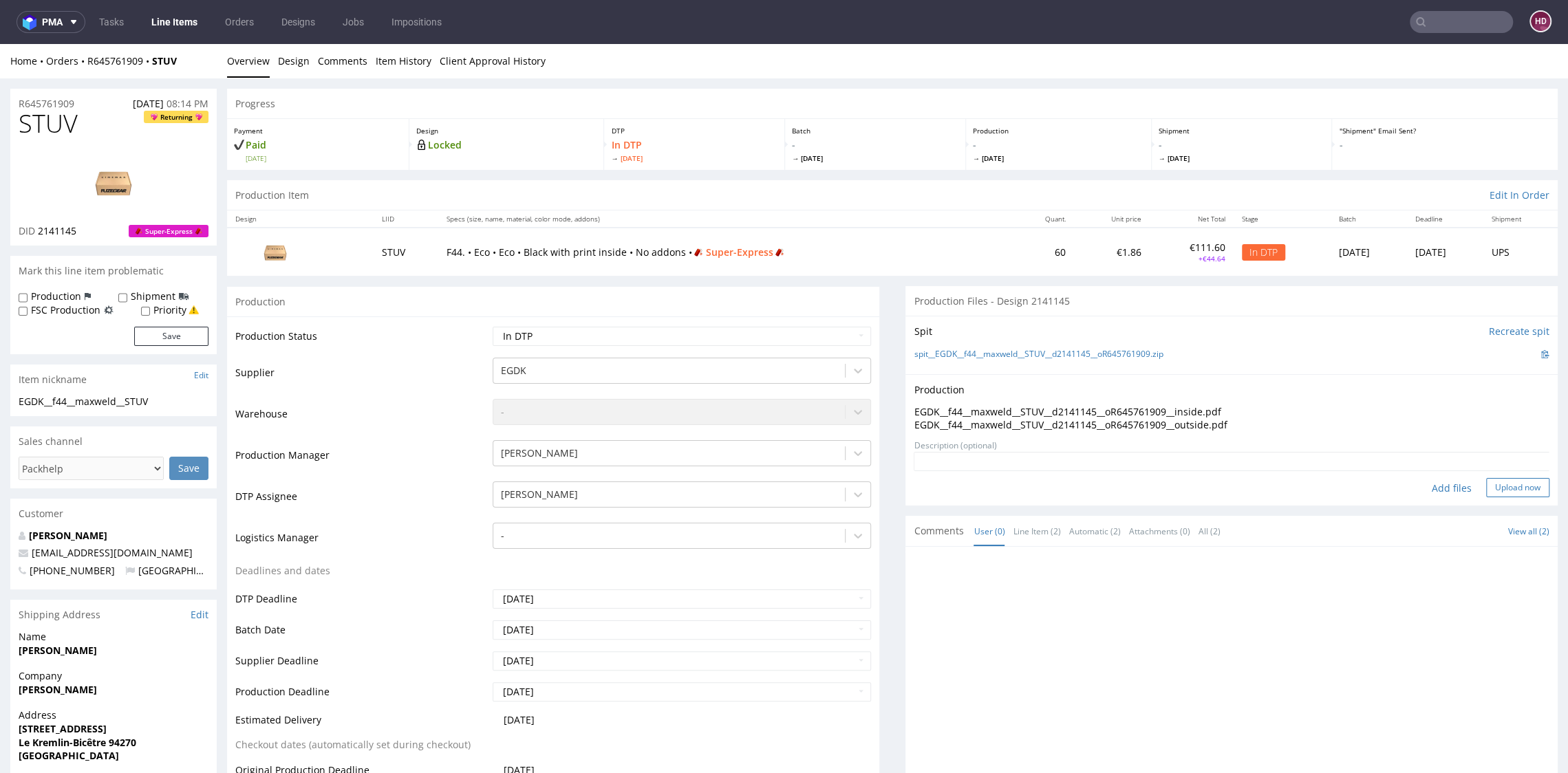
click at [1493, 488] on button "Upload now" at bounding box center [1517, 487] width 63 height 19
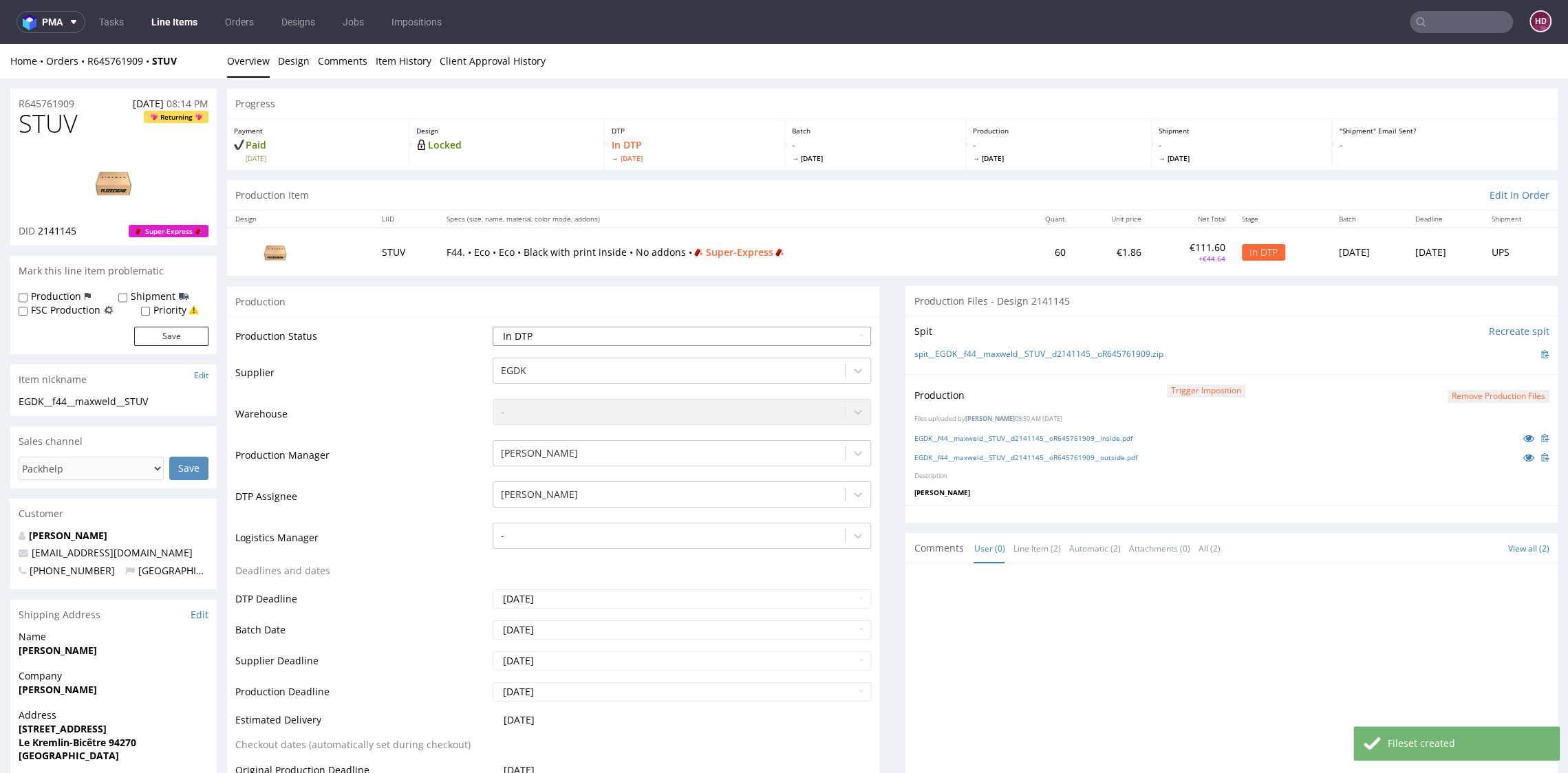
click at [634, 336] on select "Waiting for Artwork Waiting for Diecut Waiting for Mockup Waiting for DTP Waiti…" at bounding box center [682, 336] width 378 height 19
select select "dtp_production_ready"
click at [493, 327] on select "Waiting for Artwork Waiting for Diecut Waiting for Mockup Waiting for DTP Waiti…" at bounding box center [682, 336] width 378 height 19
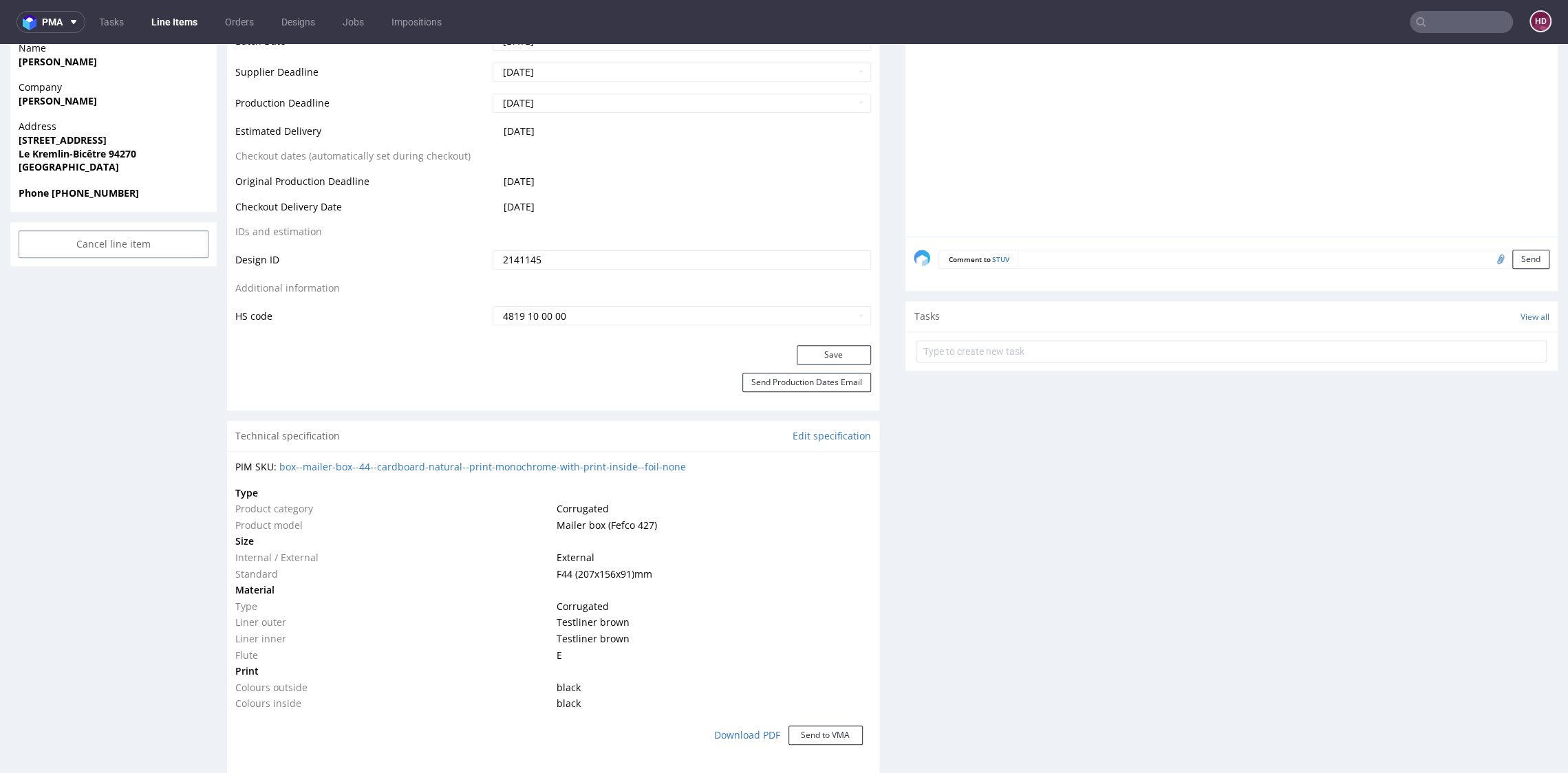
scroll to position [663, 0]
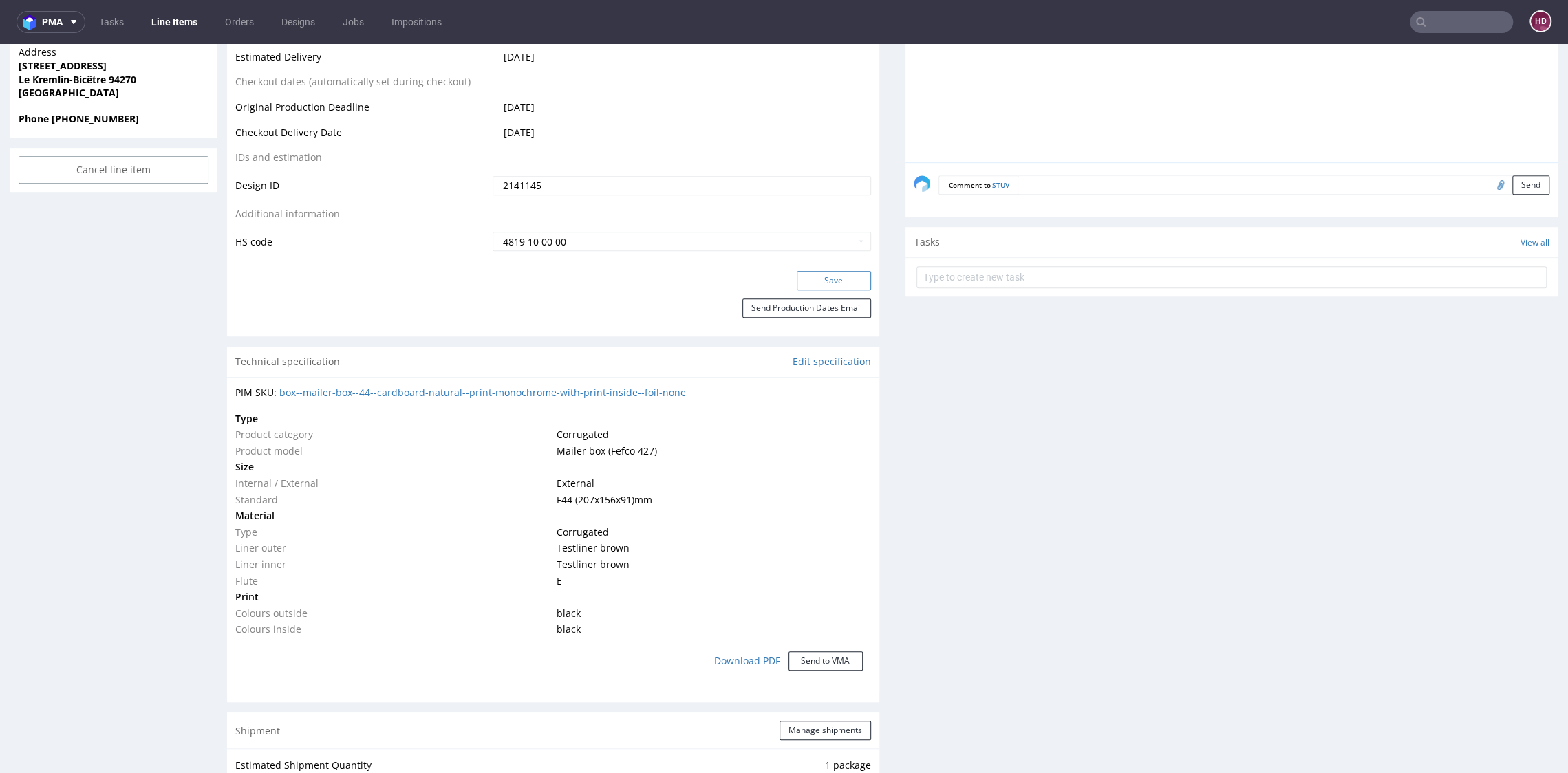
click at [813, 286] on button "Save" at bounding box center [833, 280] width 74 height 19
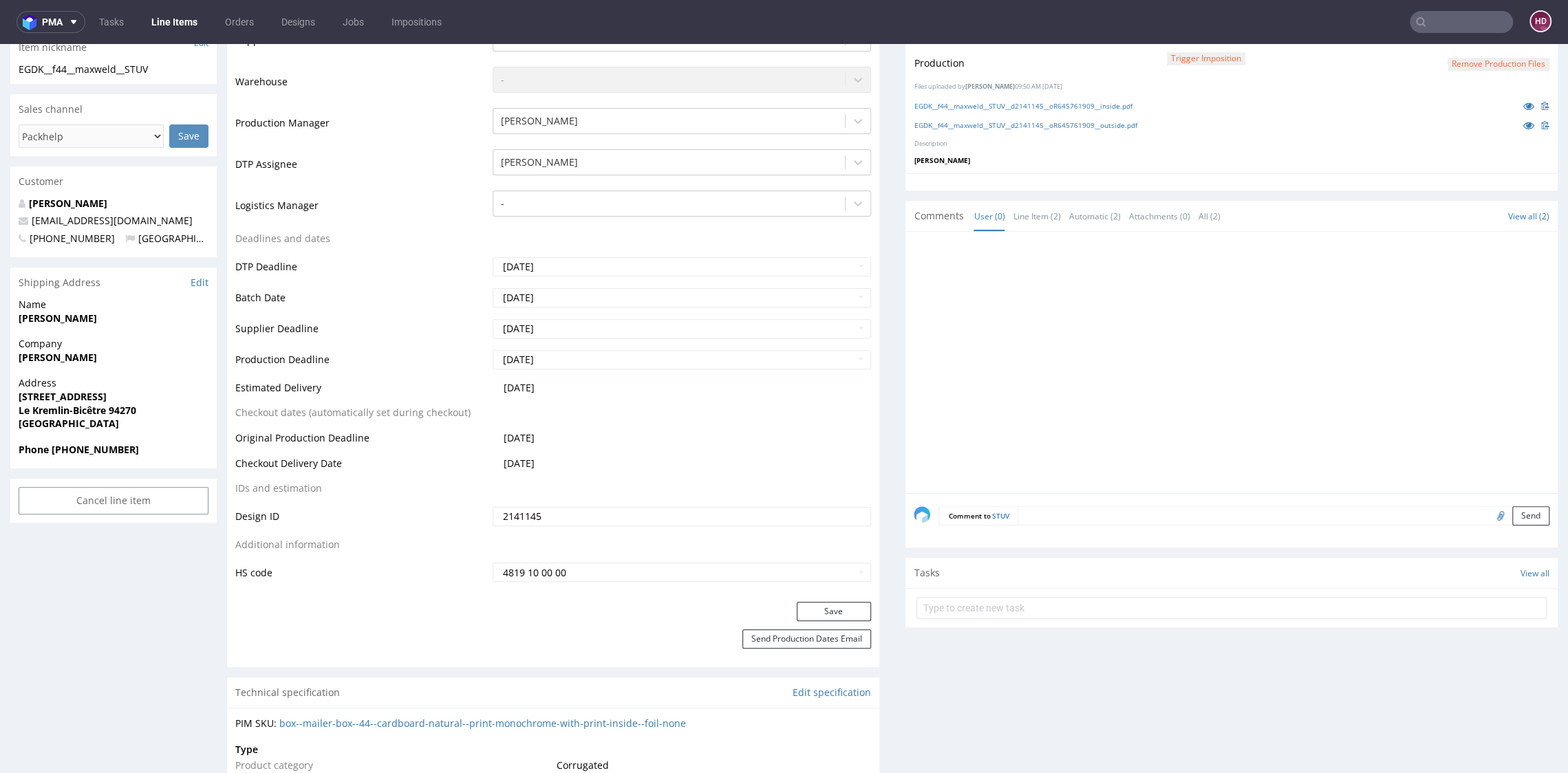
scroll to position [375, 0]
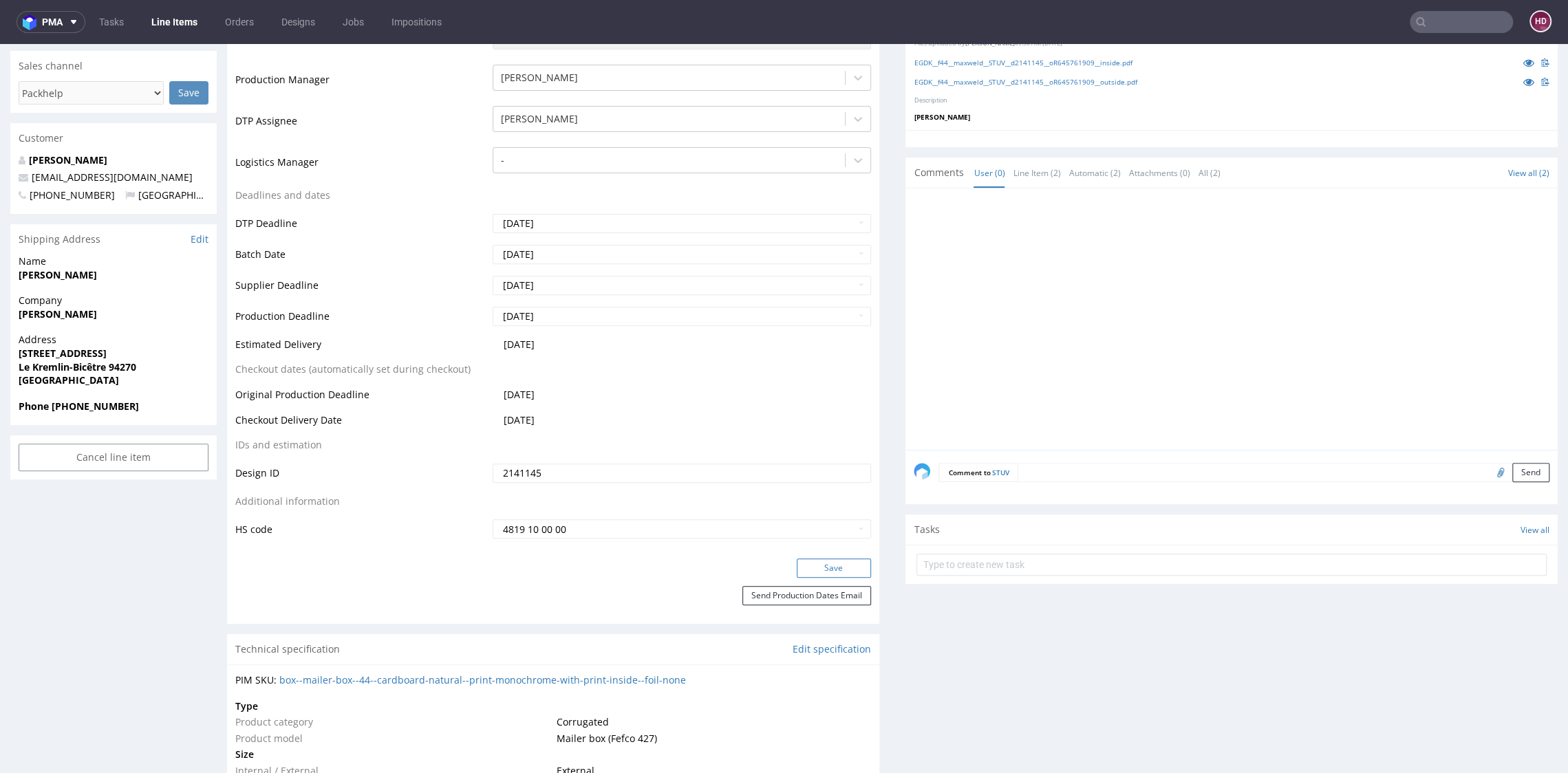
click at [797, 569] on button "Save" at bounding box center [833, 568] width 74 height 19
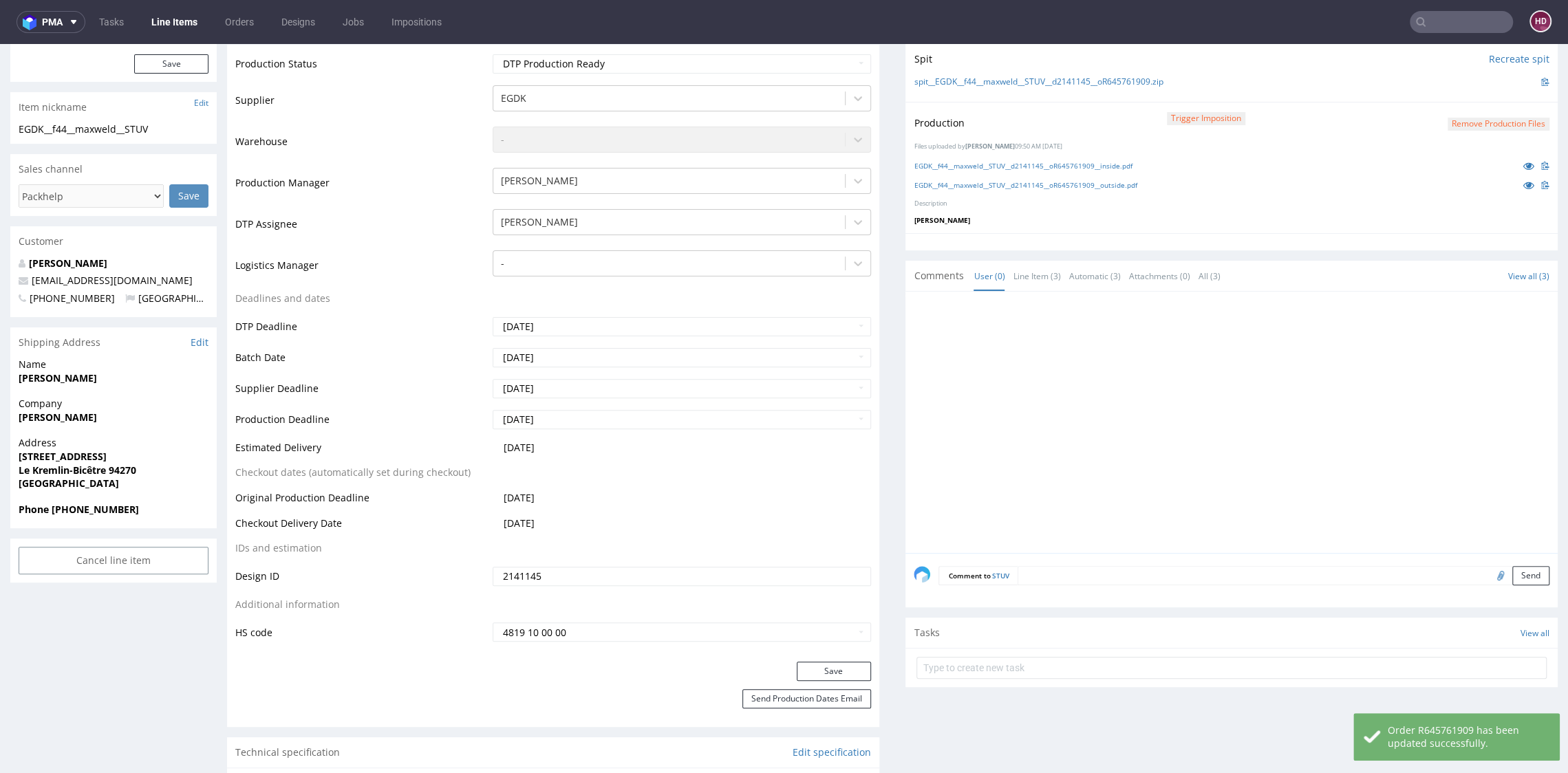
scroll to position [266, 0]
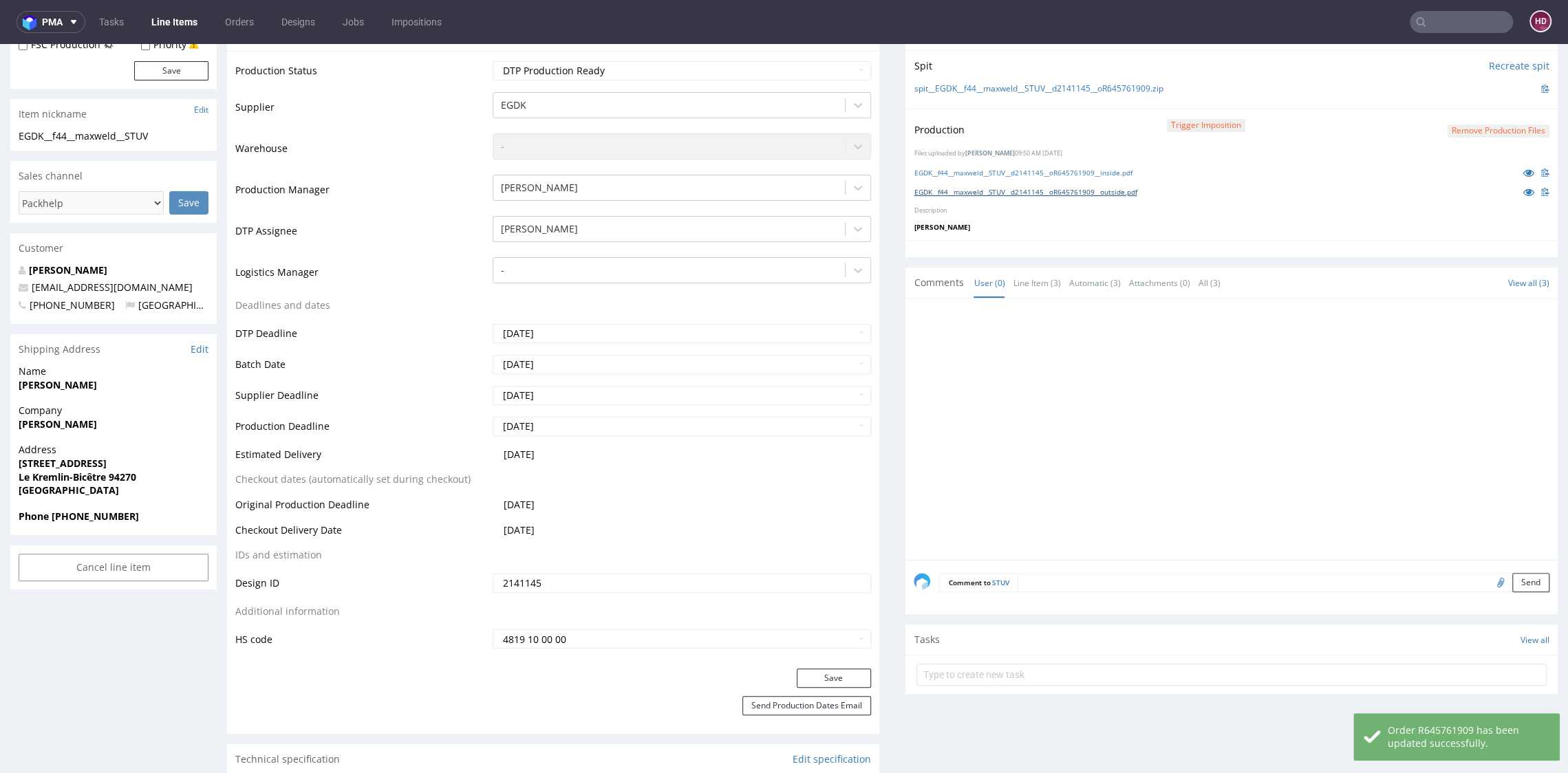
click at [985, 192] on link "EGDK__f44__maxweld__STUV__d2141145__oR645761909__outside.pdf" at bounding box center [1025, 192] width 223 height 10
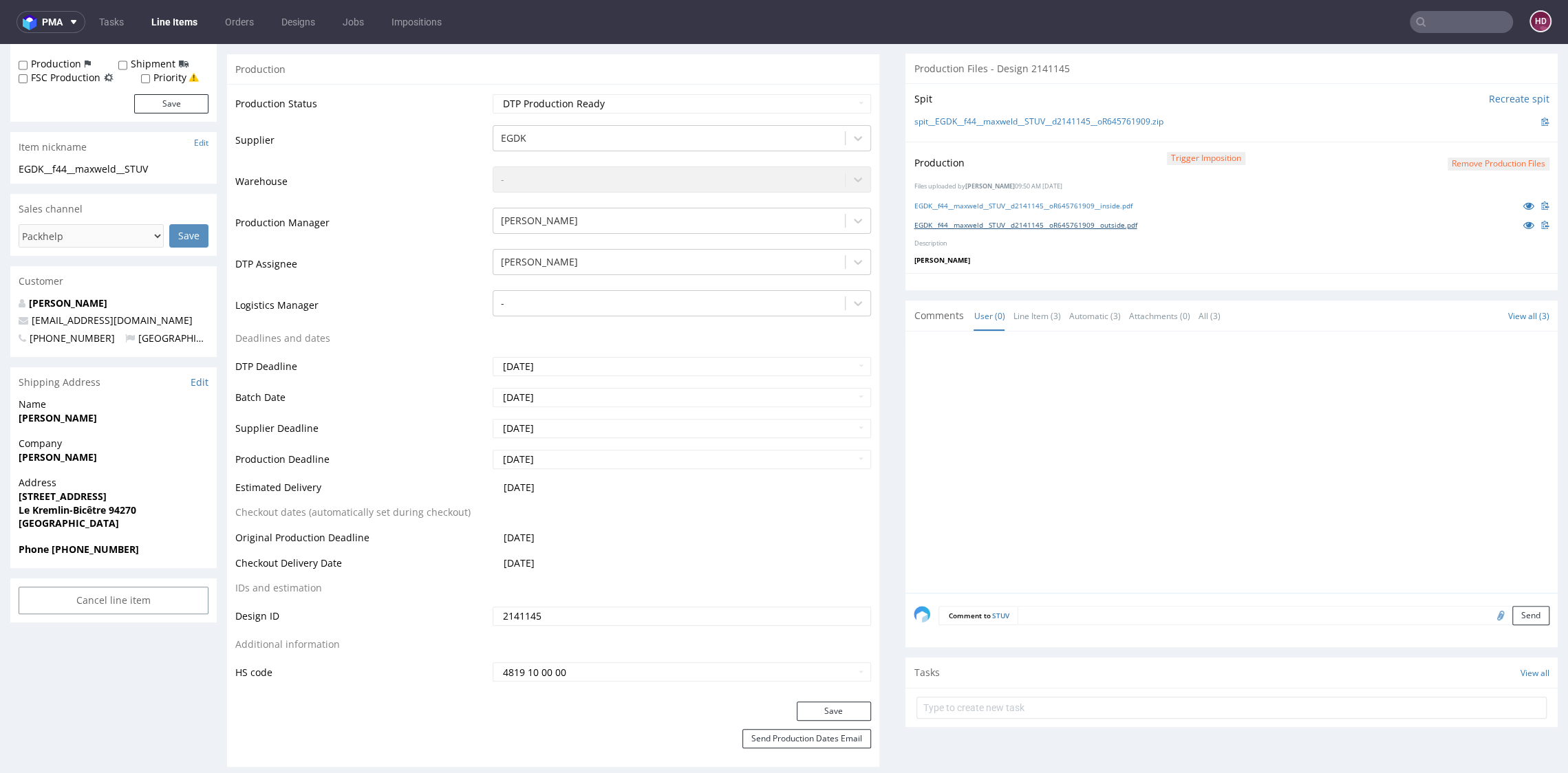
scroll to position [0, 0]
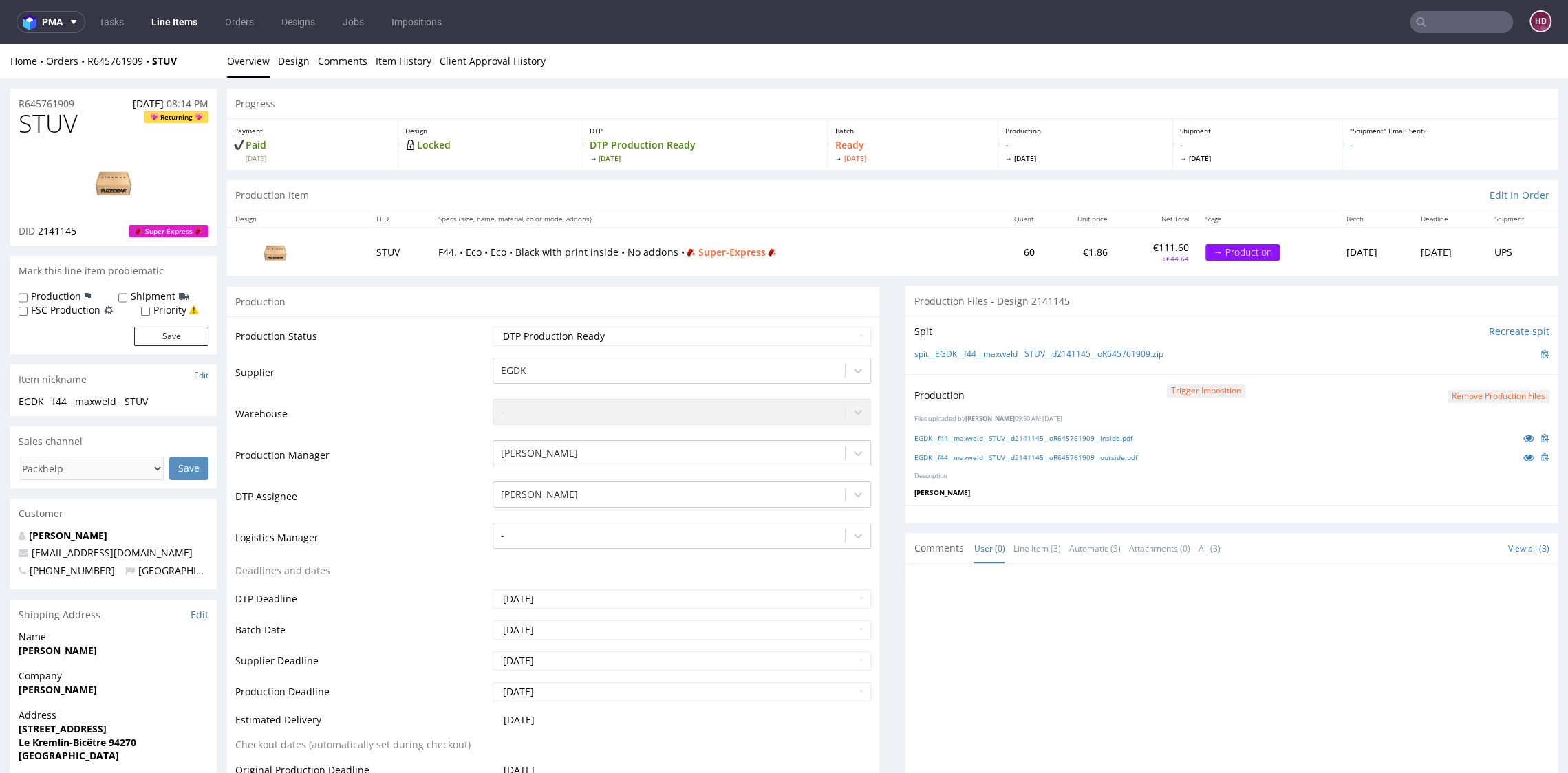
click at [175, 26] on link "Line Items" at bounding box center [174, 22] width 63 height 22
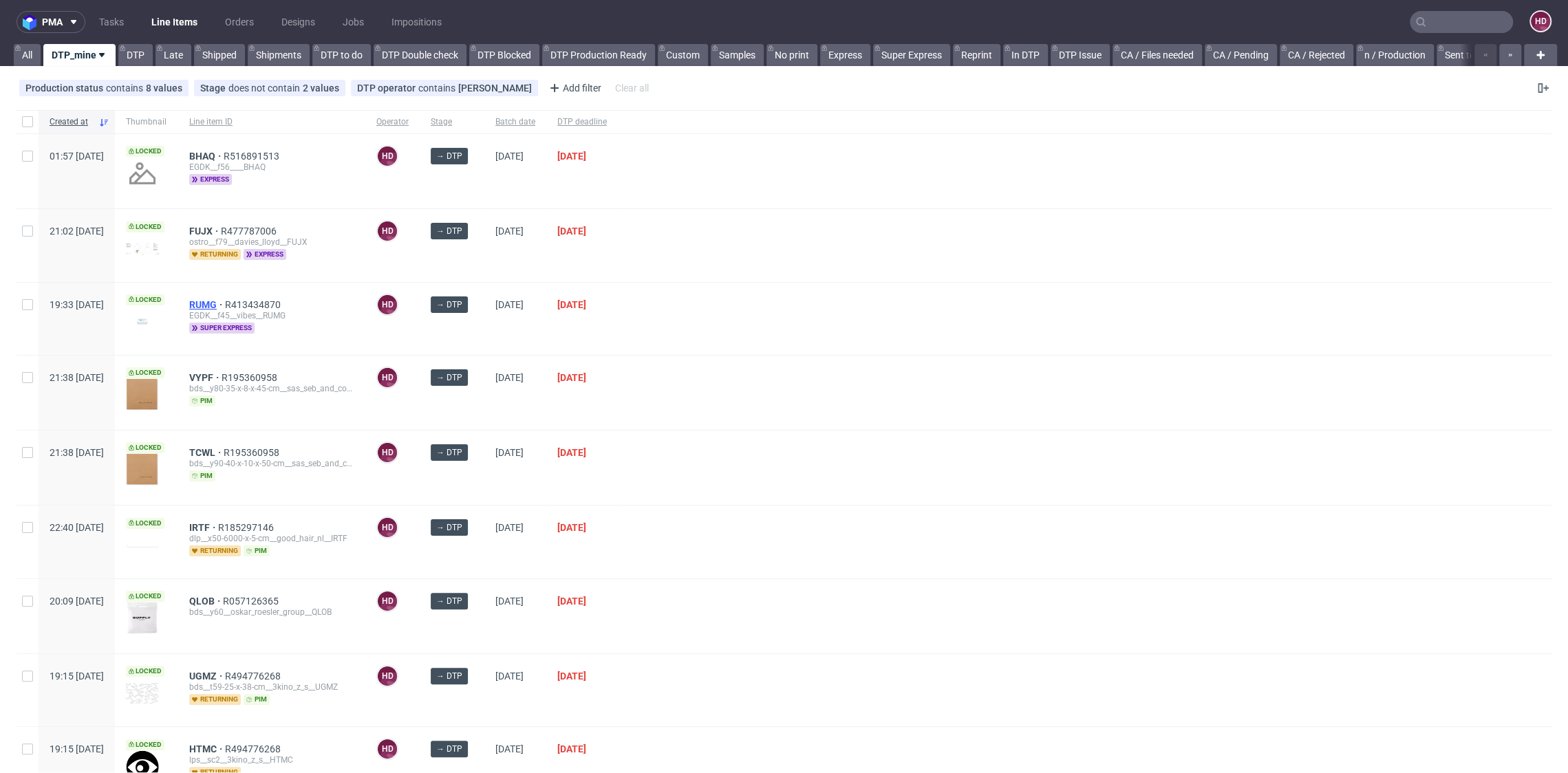
click at [225, 301] on span "RUMG" at bounding box center [206, 305] width 36 height 11
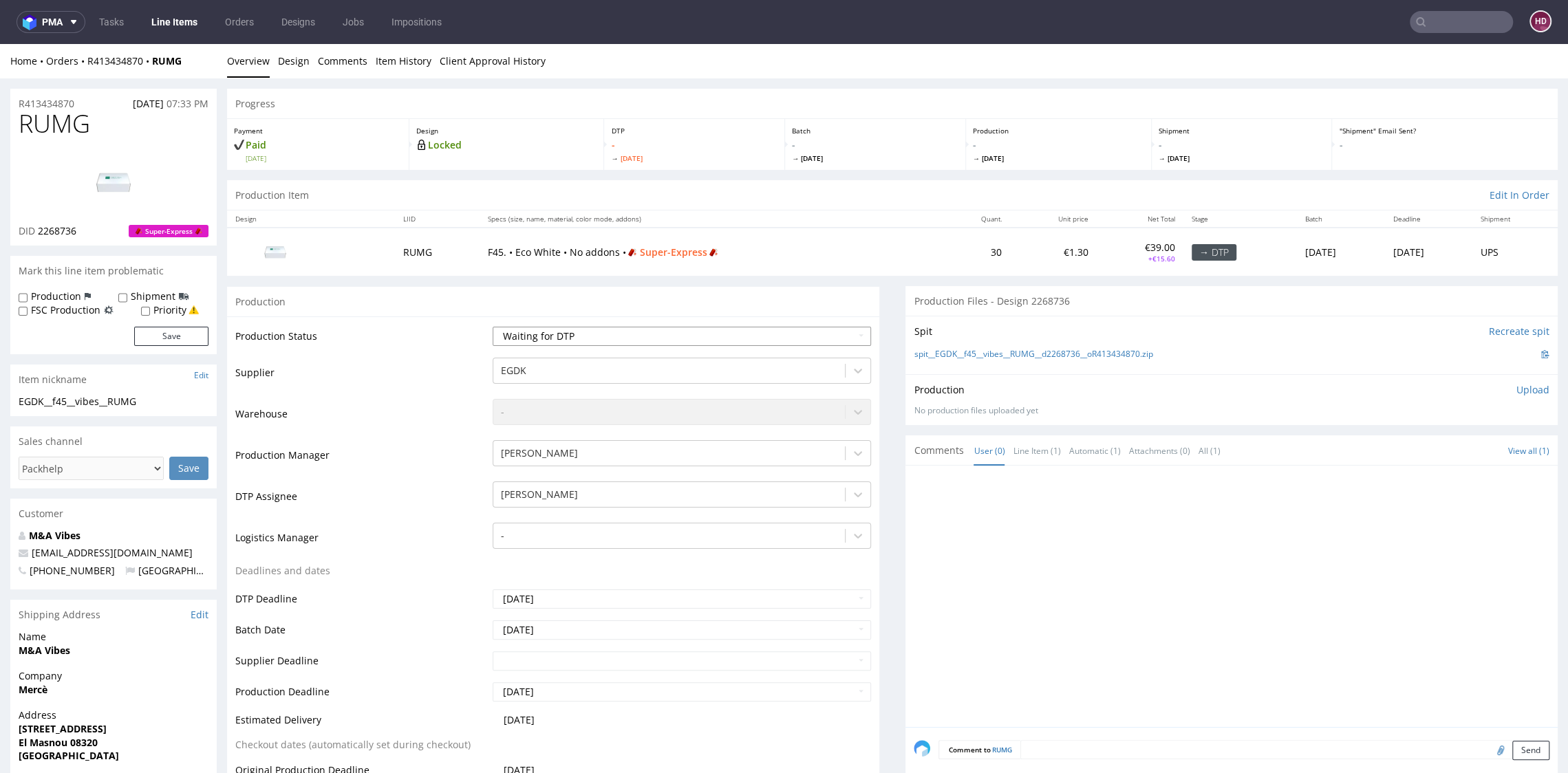
click at [654, 335] on select "Waiting for Artwork Waiting for Diecut Waiting for Mockup Waiting for DTP Waiti…" at bounding box center [682, 336] width 378 height 19
select select "dtp_in_process"
click at [493, 327] on select "Waiting for Artwork Waiting for Diecut Waiting for Mockup Waiting for DTP Waiti…" at bounding box center [682, 336] width 378 height 19
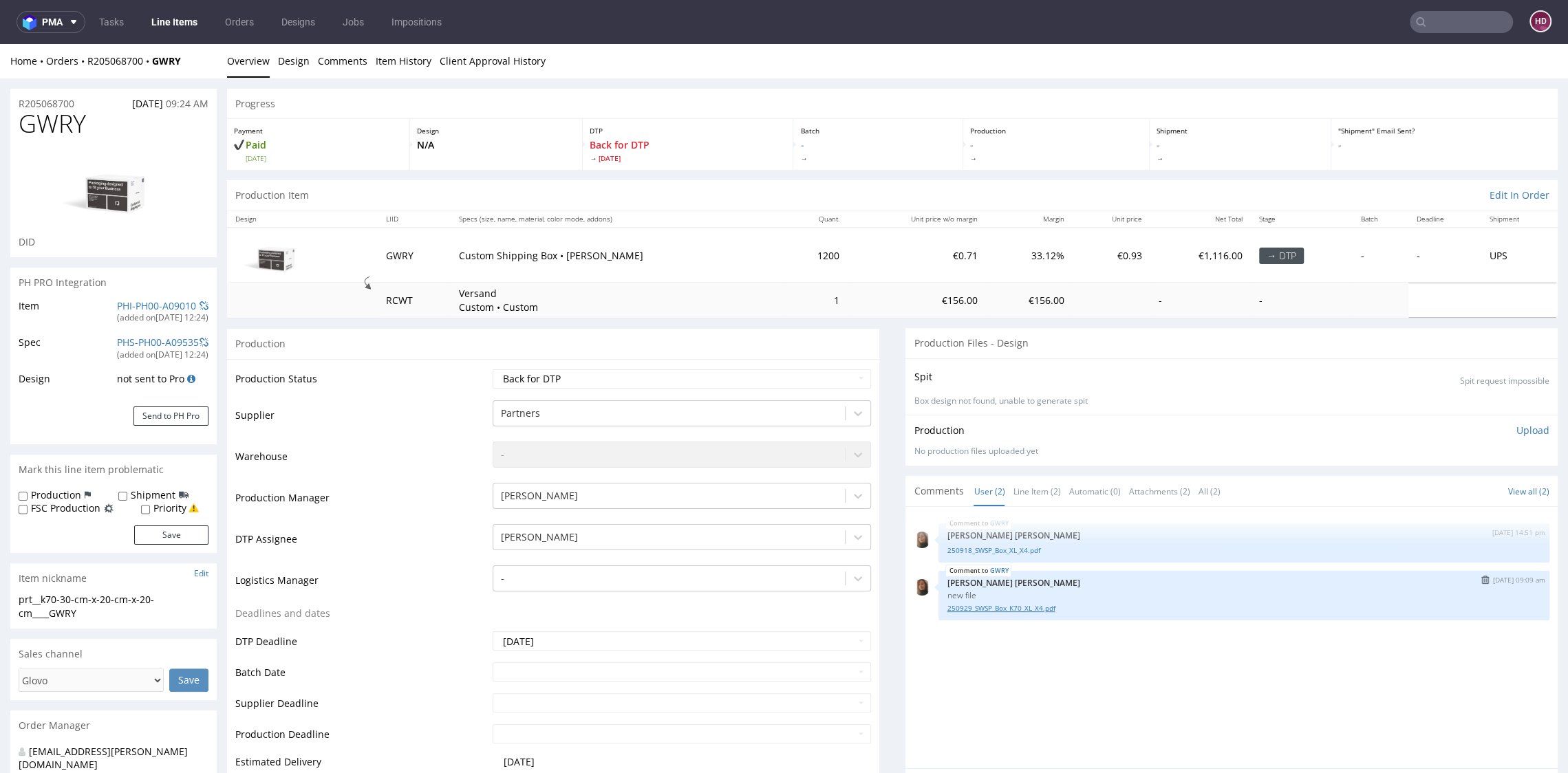
click at [965, 608] on link "250929_SWSP_Box_K70_XL_X4.pdf" at bounding box center [1243, 608] width 594 height 10
click at [1000, 551] on link "250918_SWSP_Box_XL_X4.pdf" at bounding box center [1243, 550] width 594 height 10
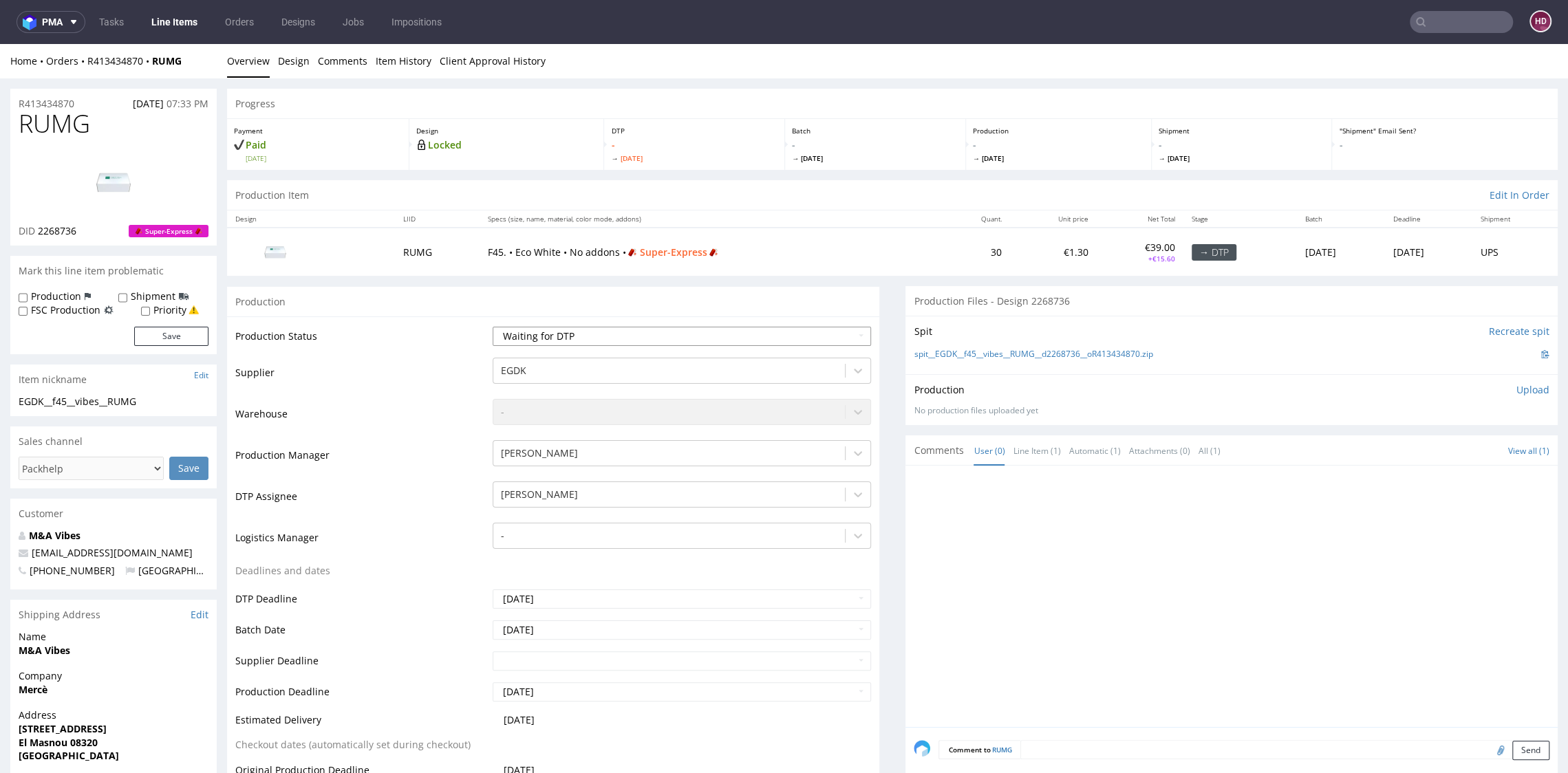
click at [529, 339] on select "Waiting for Artwork Waiting for Diecut Waiting for Mockup Waiting for DTP Waiti…" at bounding box center [682, 336] width 378 height 19
select select "dtp_in_process"
click at [493, 327] on select "Waiting for Artwork Waiting for Diecut Waiting for Mockup Waiting for DTP Waiti…" at bounding box center [682, 336] width 378 height 19
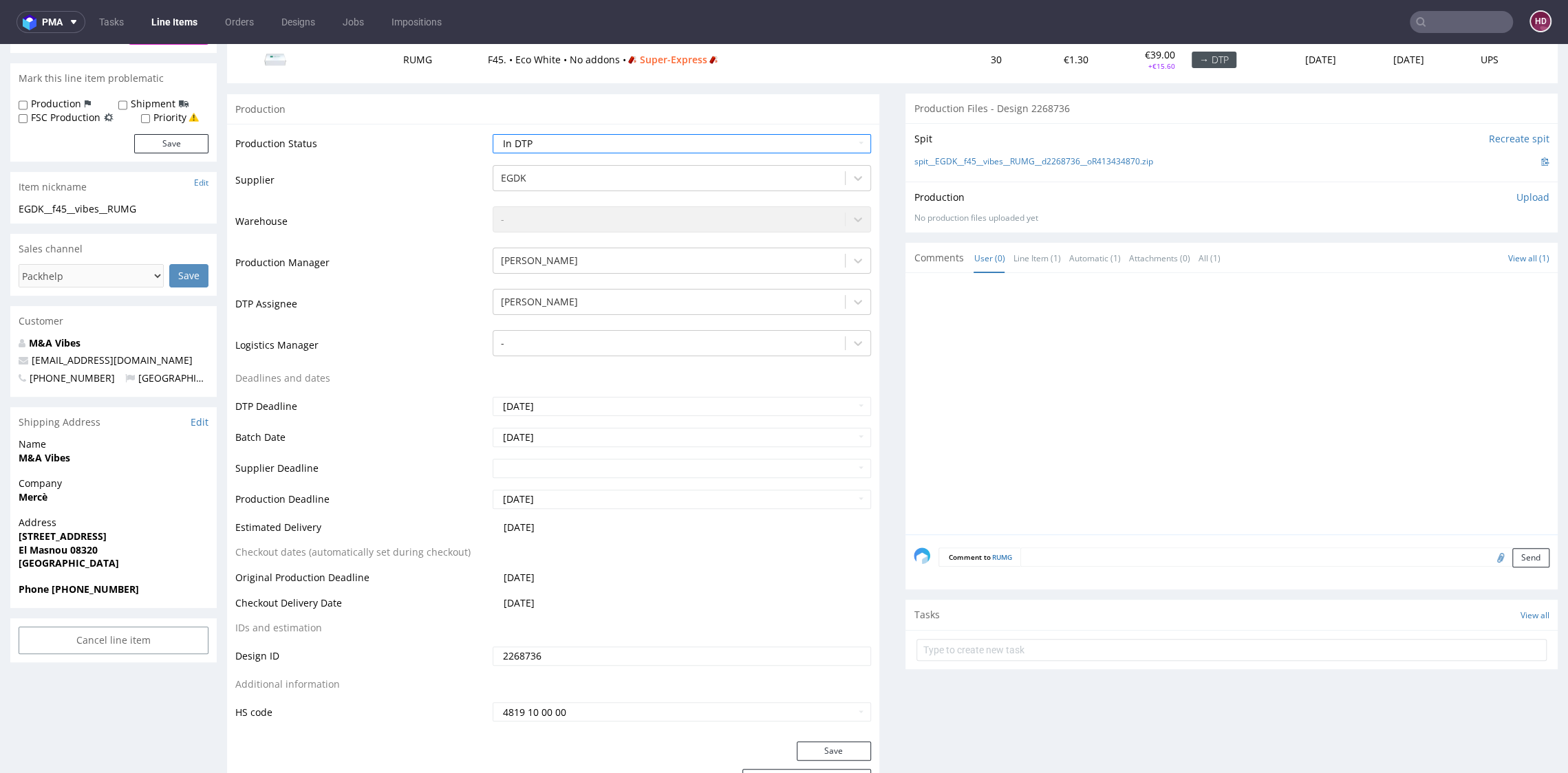
scroll to position [311, 0]
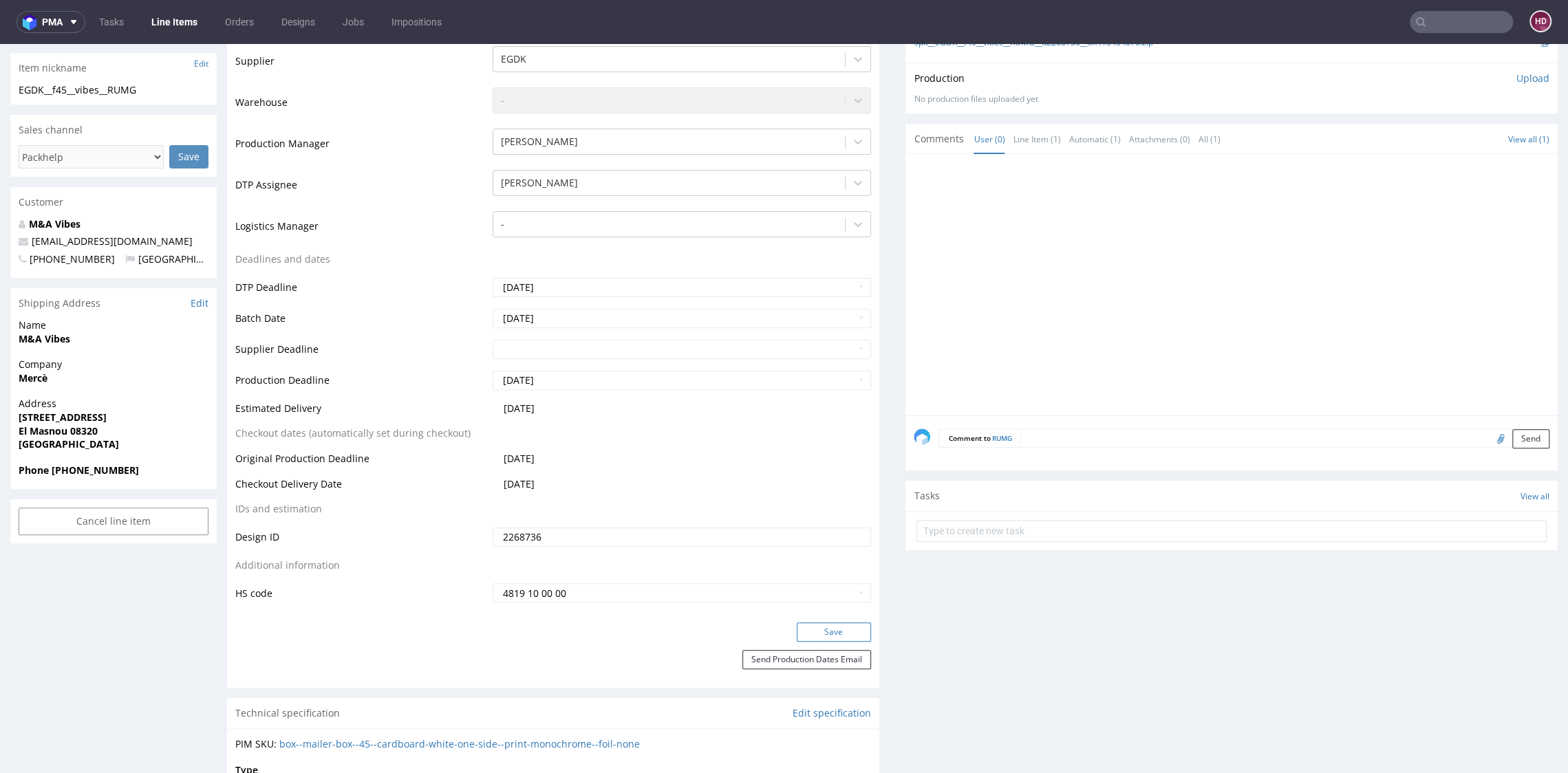
click at [800, 633] on button "Save" at bounding box center [833, 632] width 74 height 19
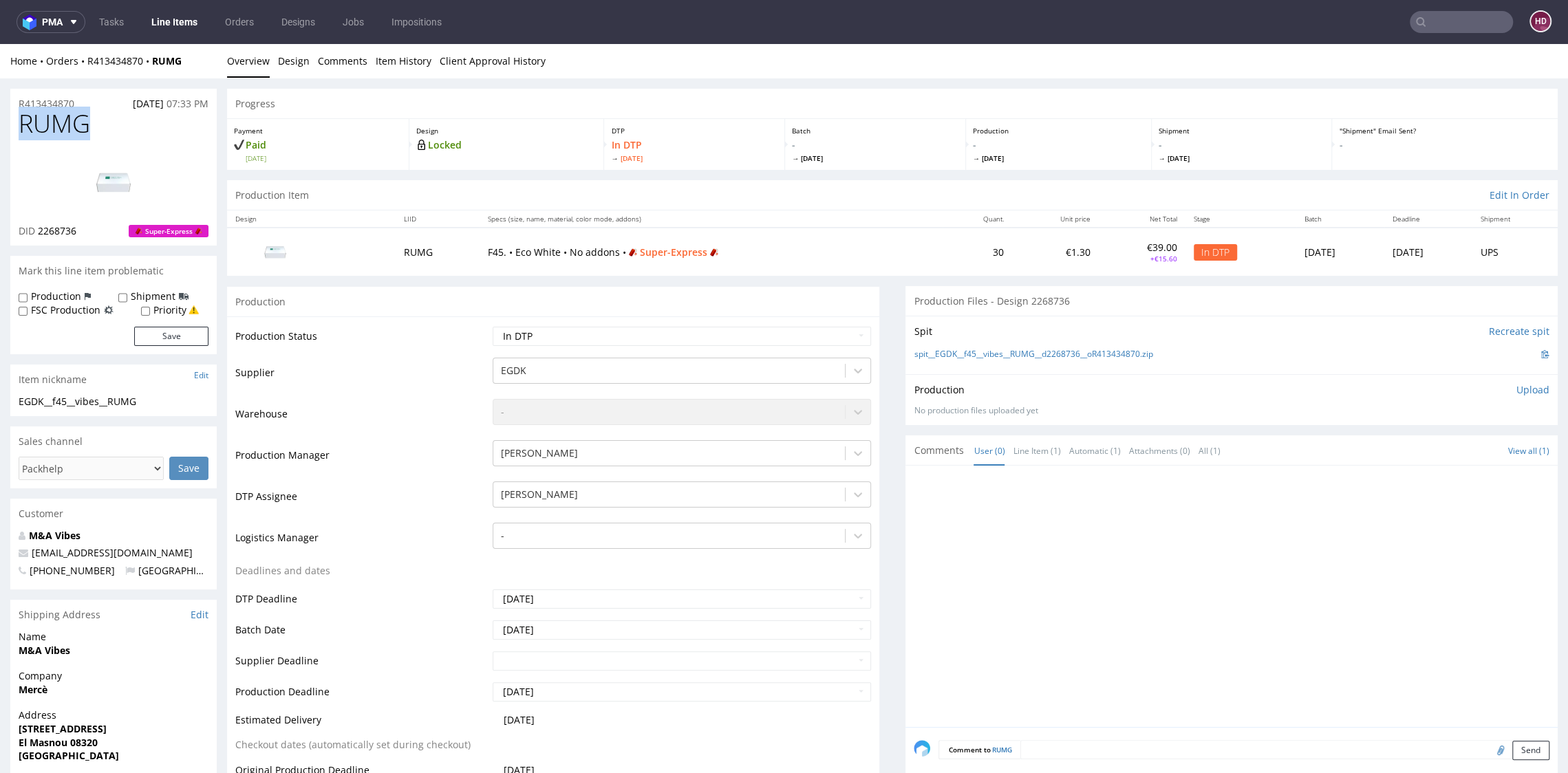
drag, startPoint x: 97, startPoint y: 123, endPoint x: 8, endPoint y: 116, distance: 89.3
copy span "RUMG"
drag, startPoint x: 83, startPoint y: 232, endPoint x: 37, endPoint y: 229, distance: 46.1
click at [37, 229] on div "DID 2268736 Super-Express" at bounding box center [113, 231] width 190 height 14
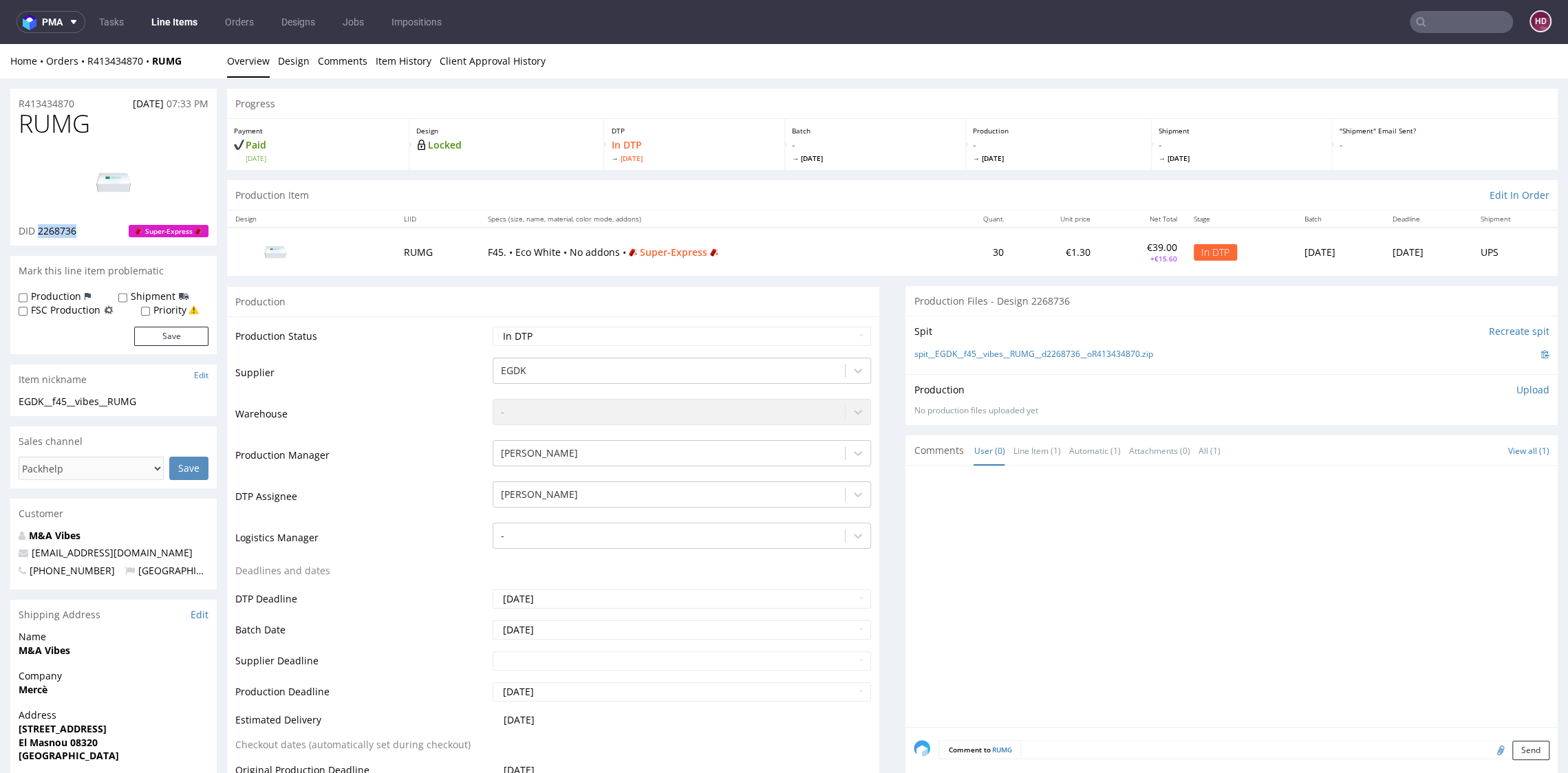
copy span "2268736"
click at [80, 196] on img at bounding box center [113, 183] width 110 height 62
click at [953, 590] on div at bounding box center [1235, 600] width 643 height 253
drag, startPoint x: 95, startPoint y: 129, endPoint x: 7, endPoint y: 121, distance: 88.4
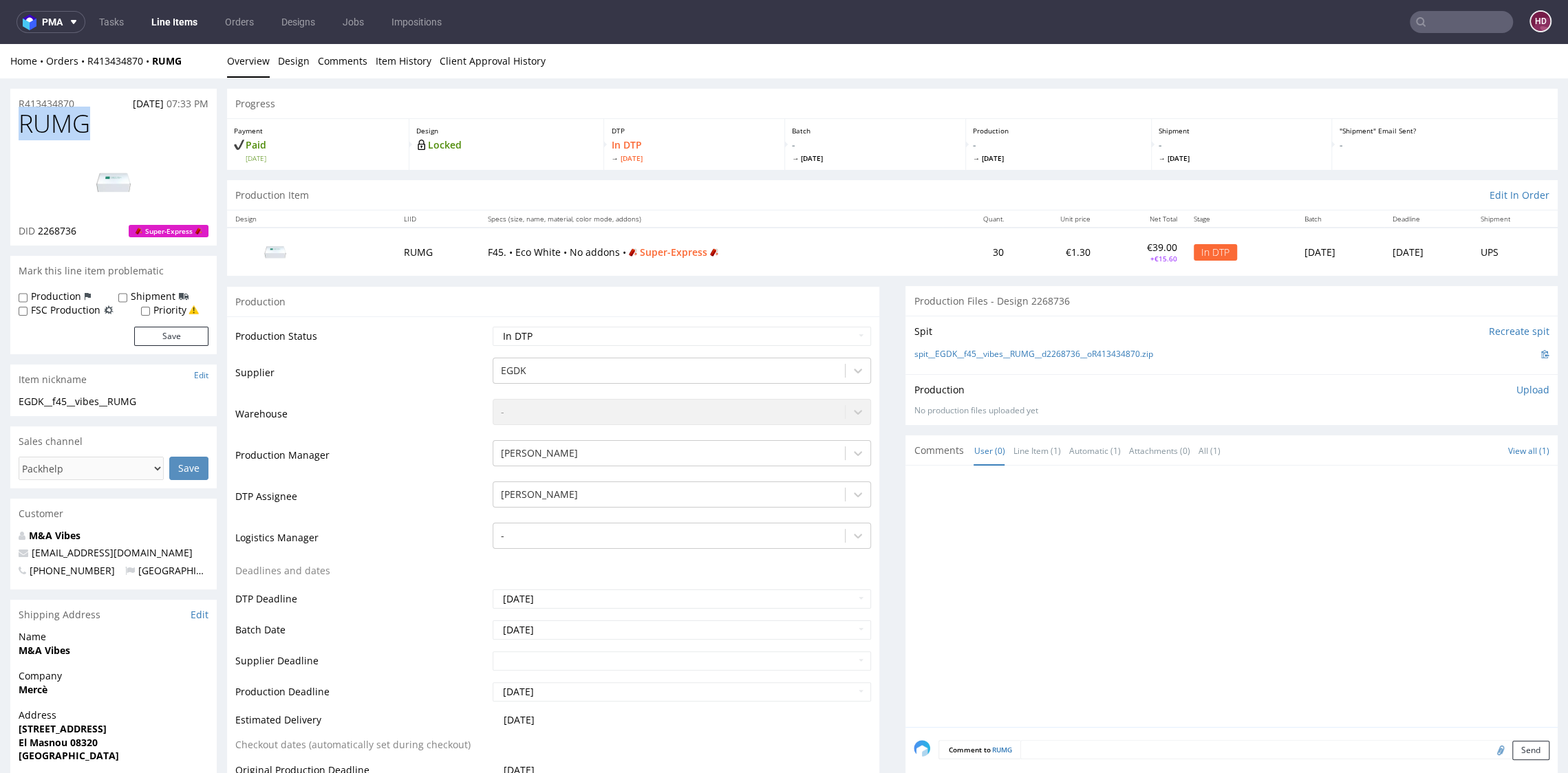
copy span "RUMG"
click at [153, 403] on div "EGDK__f45__vibes__RUMG" at bounding box center [113, 402] width 190 height 14
drag, startPoint x: 4, startPoint y: 401, endPoint x: -38, endPoint y: 395, distance: 42.4
copy div "EGDK__f45__vibes__RUMG Update"
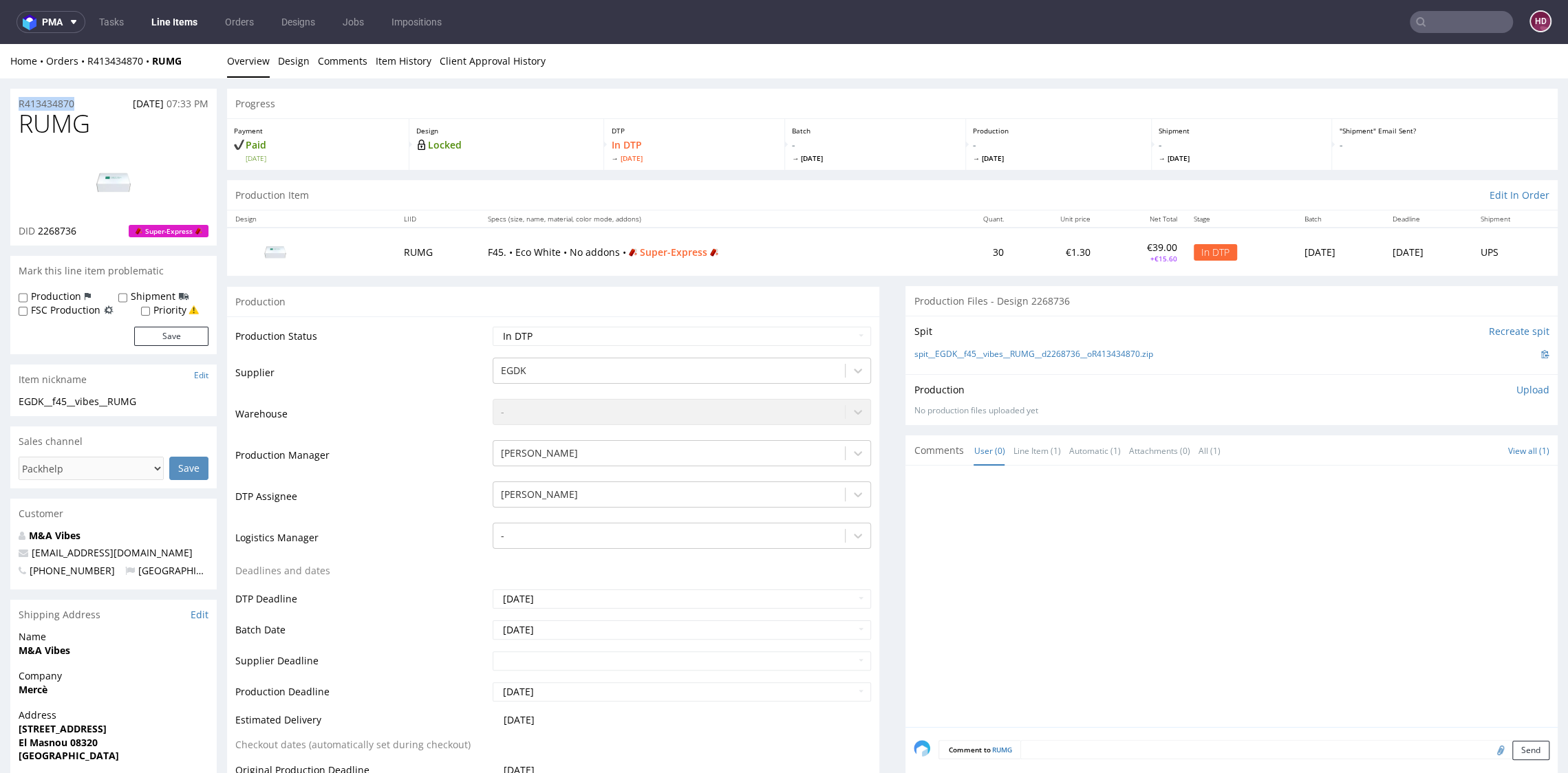
drag, startPoint x: 92, startPoint y: 102, endPoint x: -37, endPoint y: 101, distance: 129.0
copy p "R413434870"
drag, startPoint x: 79, startPoint y: 232, endPoint x: 37, endPoint y: 225, distance: 42.6
click at [37, 225] on div "DID 2268736 Super-Express" at bounding box center [113, 231] width 190 height 14
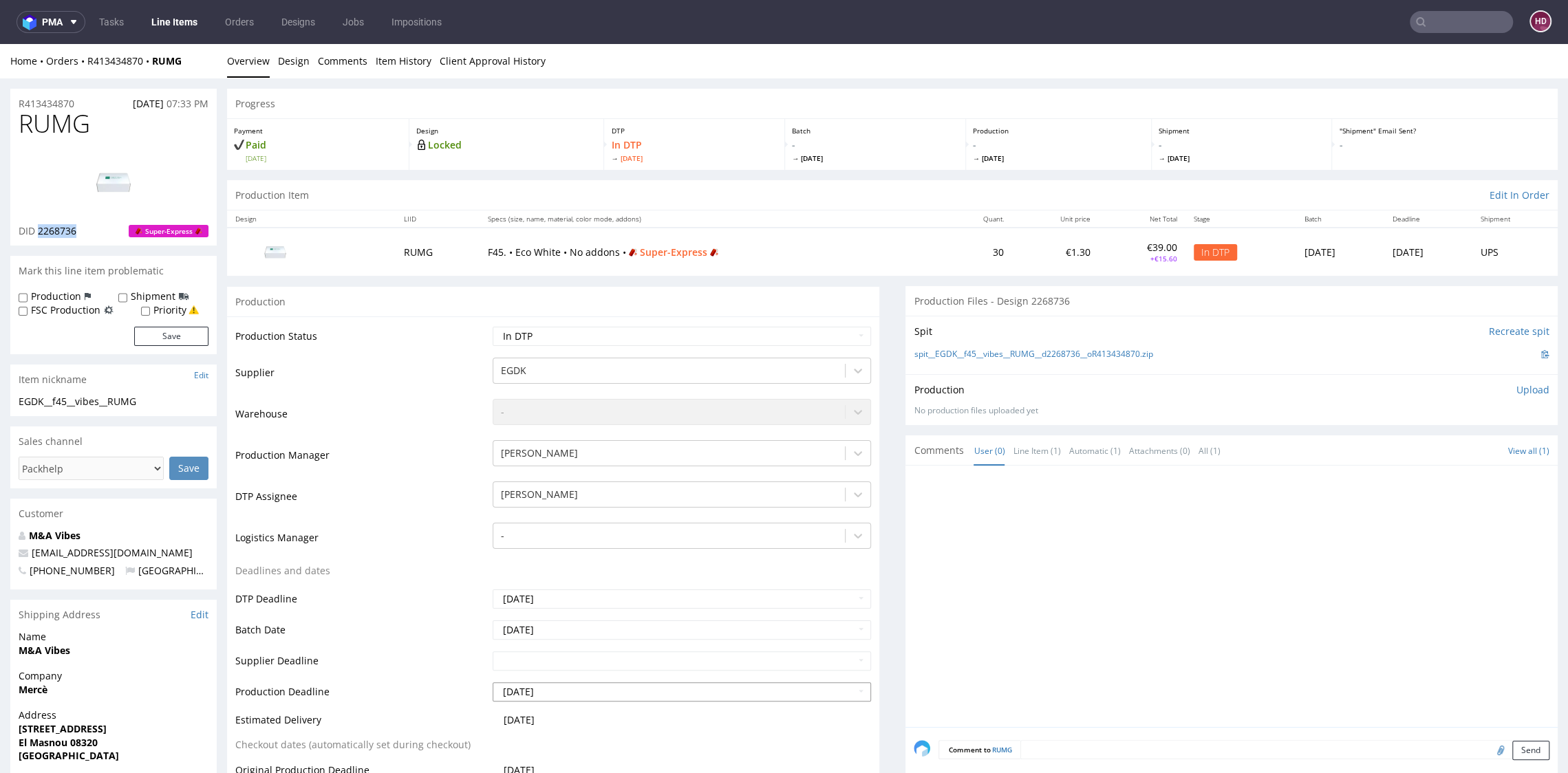
copy span "2268736"
click at [1512, 398] on div "Production Upload No production files uploaded yet Description (optional) Add f…" at bounding box center [1231, 400] width 635 height 33
click at [1516, 392] on p "Upload" at bounding box center [1532, 390] width 33 height 14
click at [1431, 458] on div "Add files" at bounding box center [1451, 453] width 68 height 21
type input "C:\fakepath\EGDK__f45__vibes__RUMG__d2268736__oR413434870.pdf"
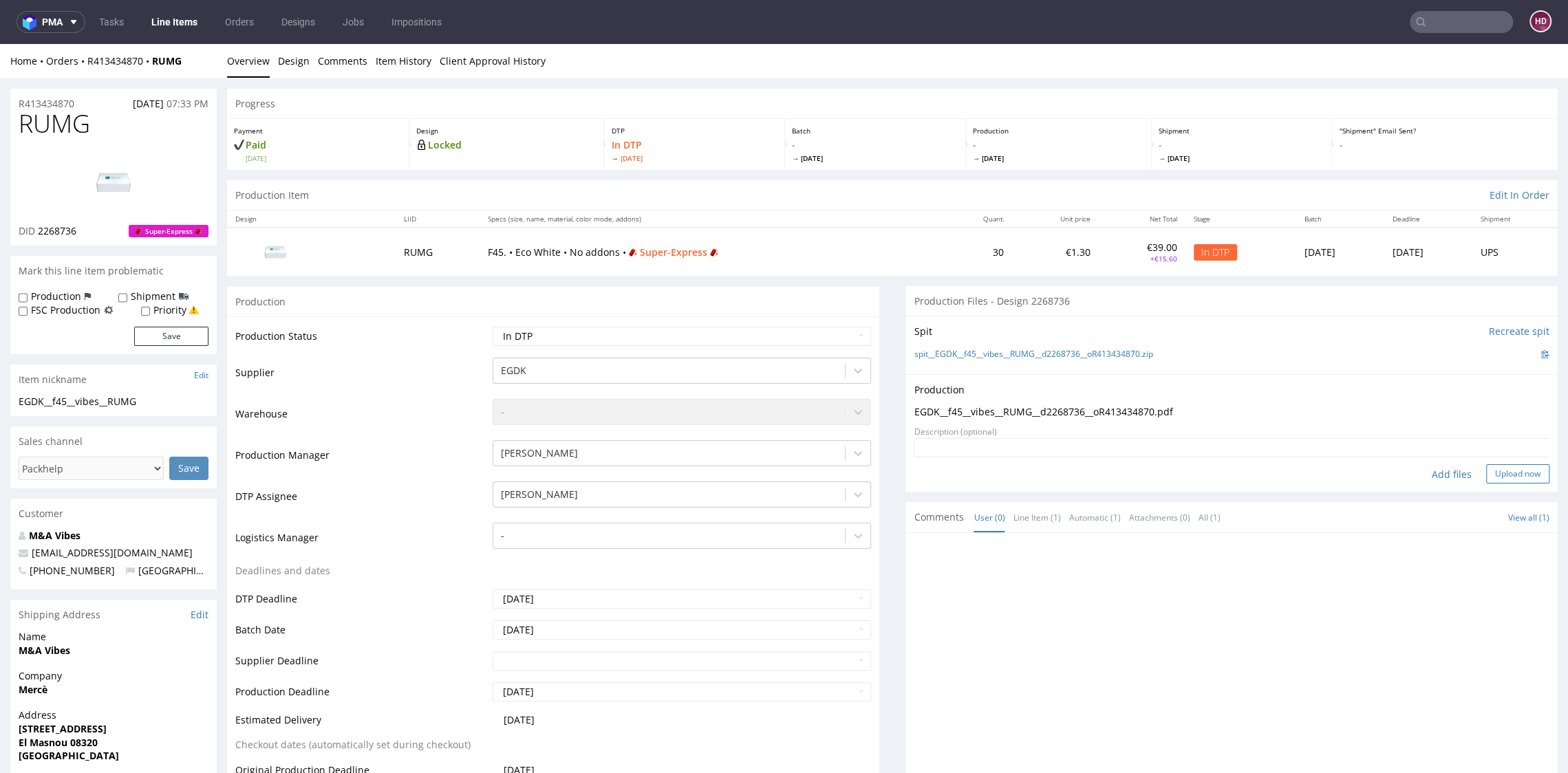
click at [1486, 476] on button "Upload now" at bounding box center [1517, 474] width 63 height 19
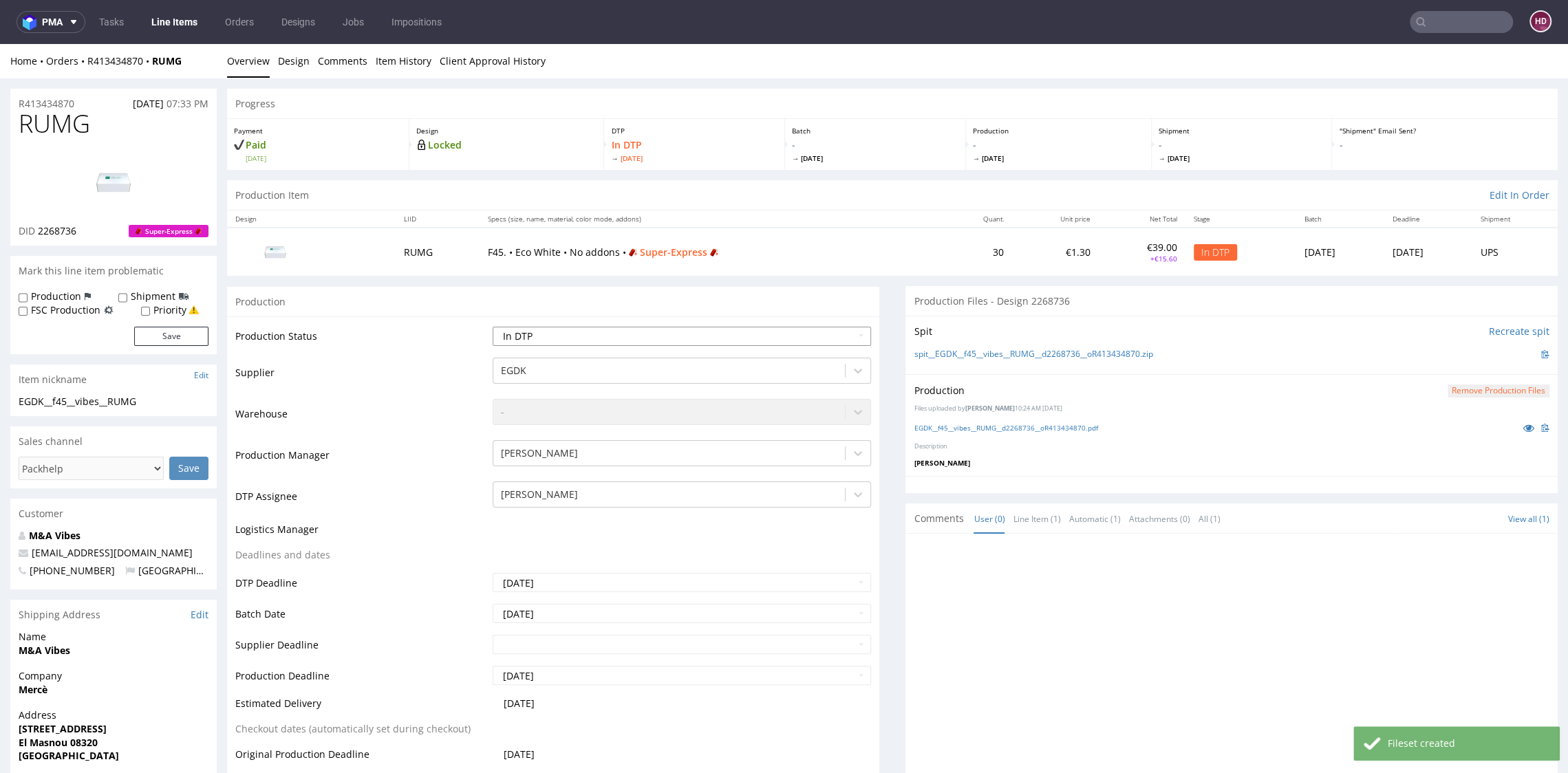
click at [627, 331] on select "Waiting for Artwork Waiting for Diecut Waiting for Mockup Waiting for DTP Waiti…" at bounding box center [682, 336] width 378 height 19
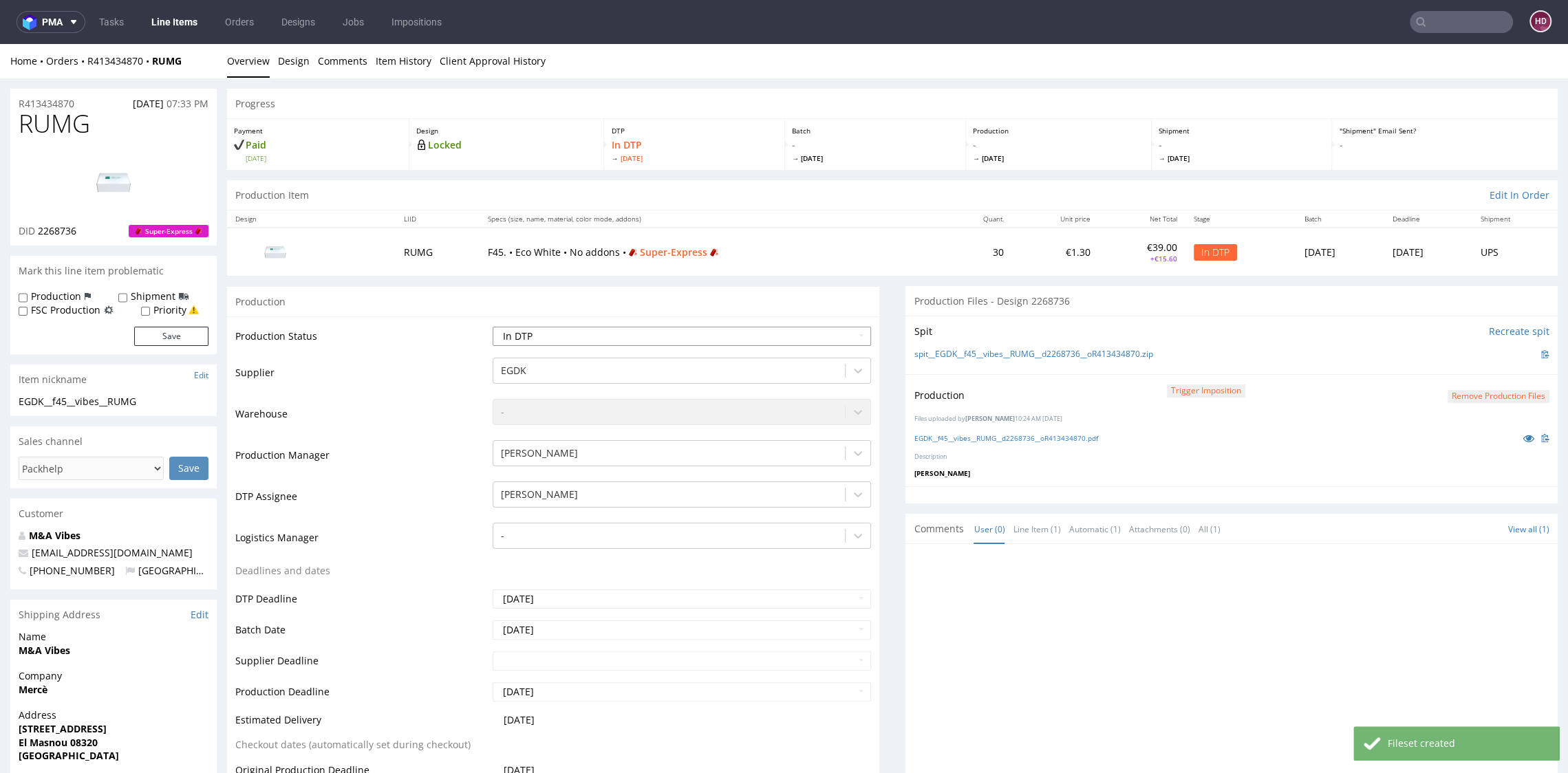
select select "dtp_production_ready"
click at [493, 327] on select "Waiting for Artwork Waiting for Diecut Waiting for Mockup Waiting for DTP Waiti…" at bounding box center [682, 336] width 378 height 19
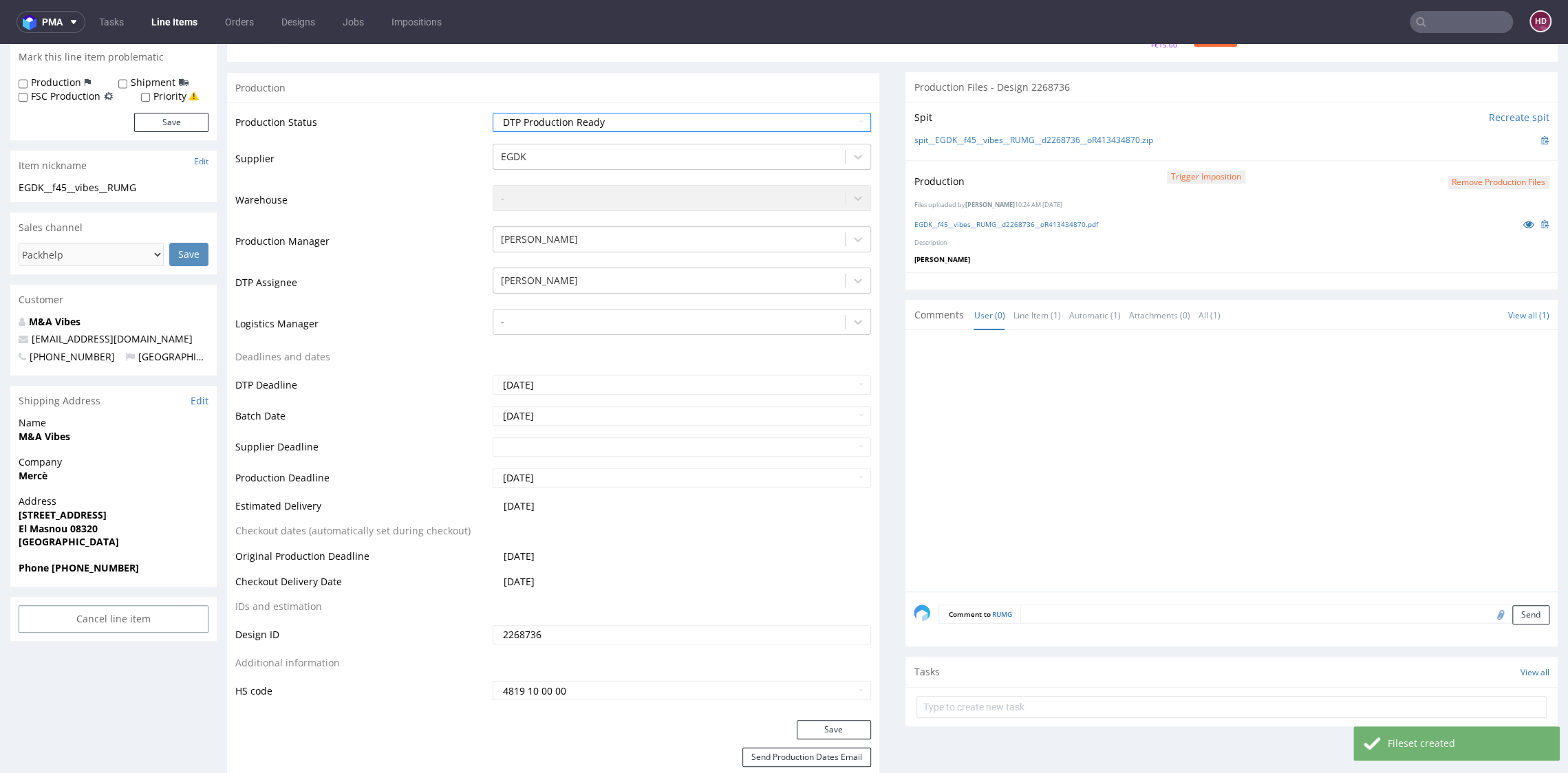
scroll to position [309, 0]
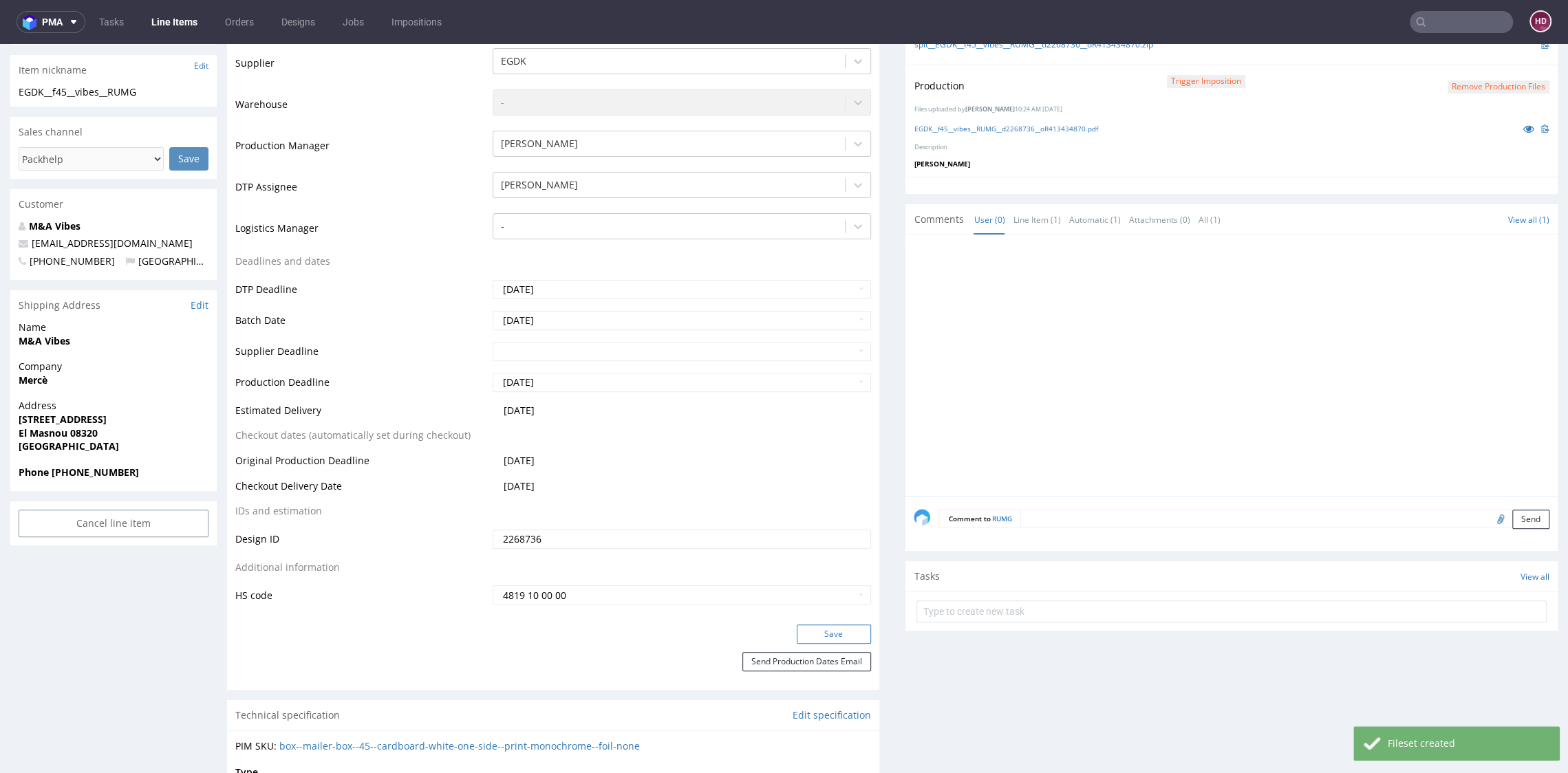
click at [811, 633] on button "Save" at bounding box center [833, 633] width 74 height 19
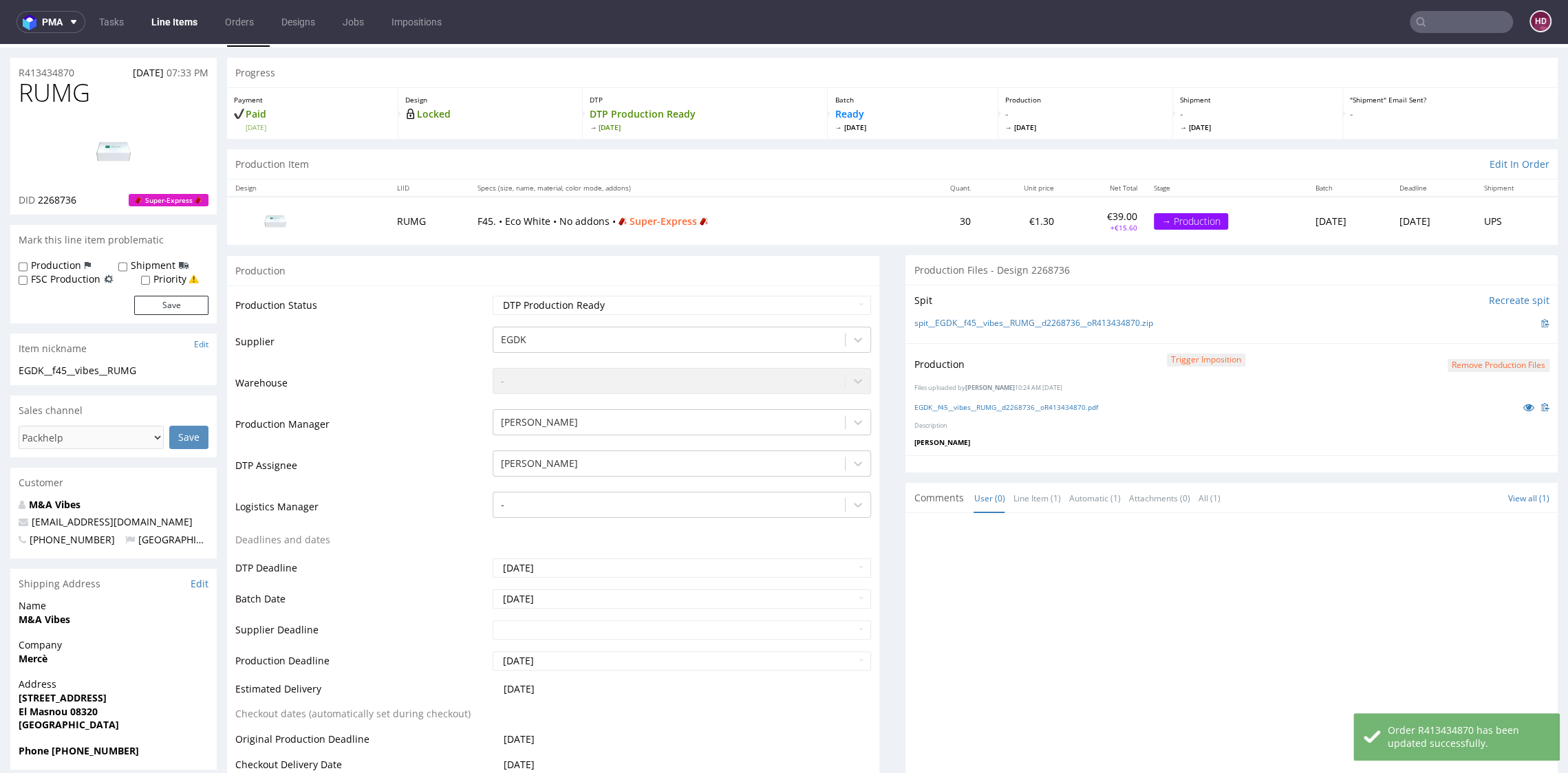
scroll to position [0, 0]
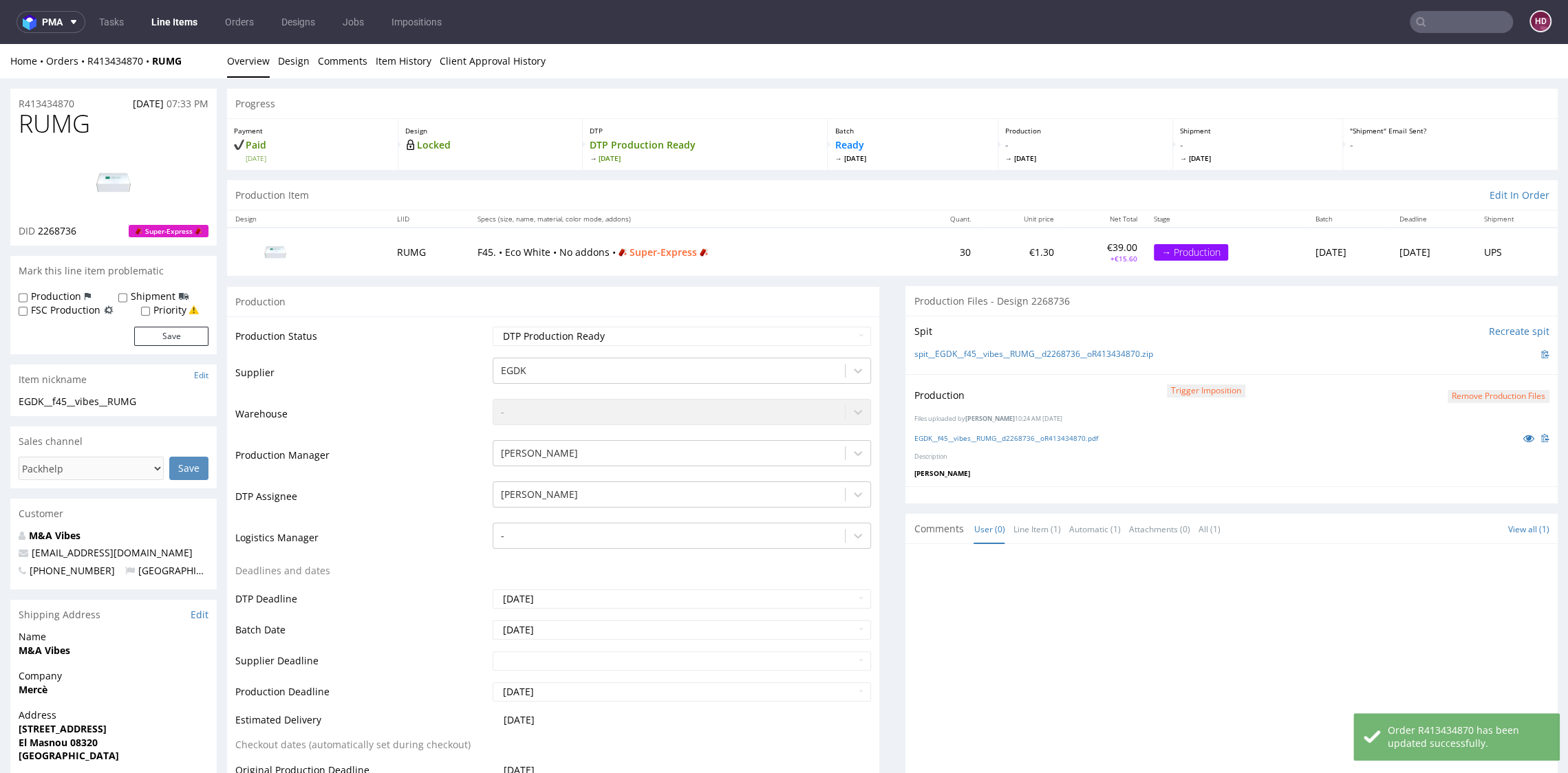
click at [164, 24] on link "Line Items" at bounding box center [174, 22] width 63 height 22
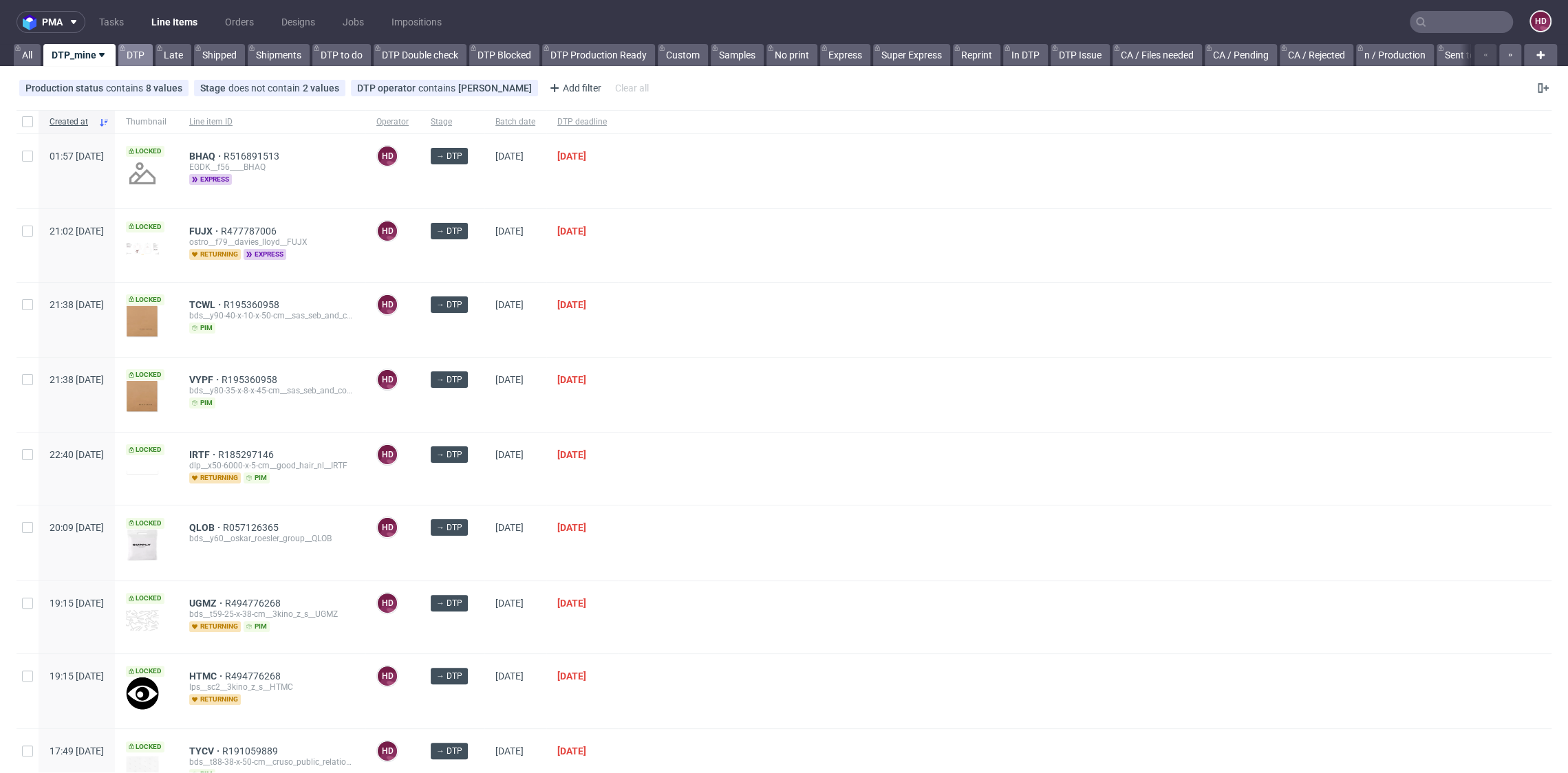
click at [138, 57] on link "DTP" at bounding box center [136, 55] width 35 height 22
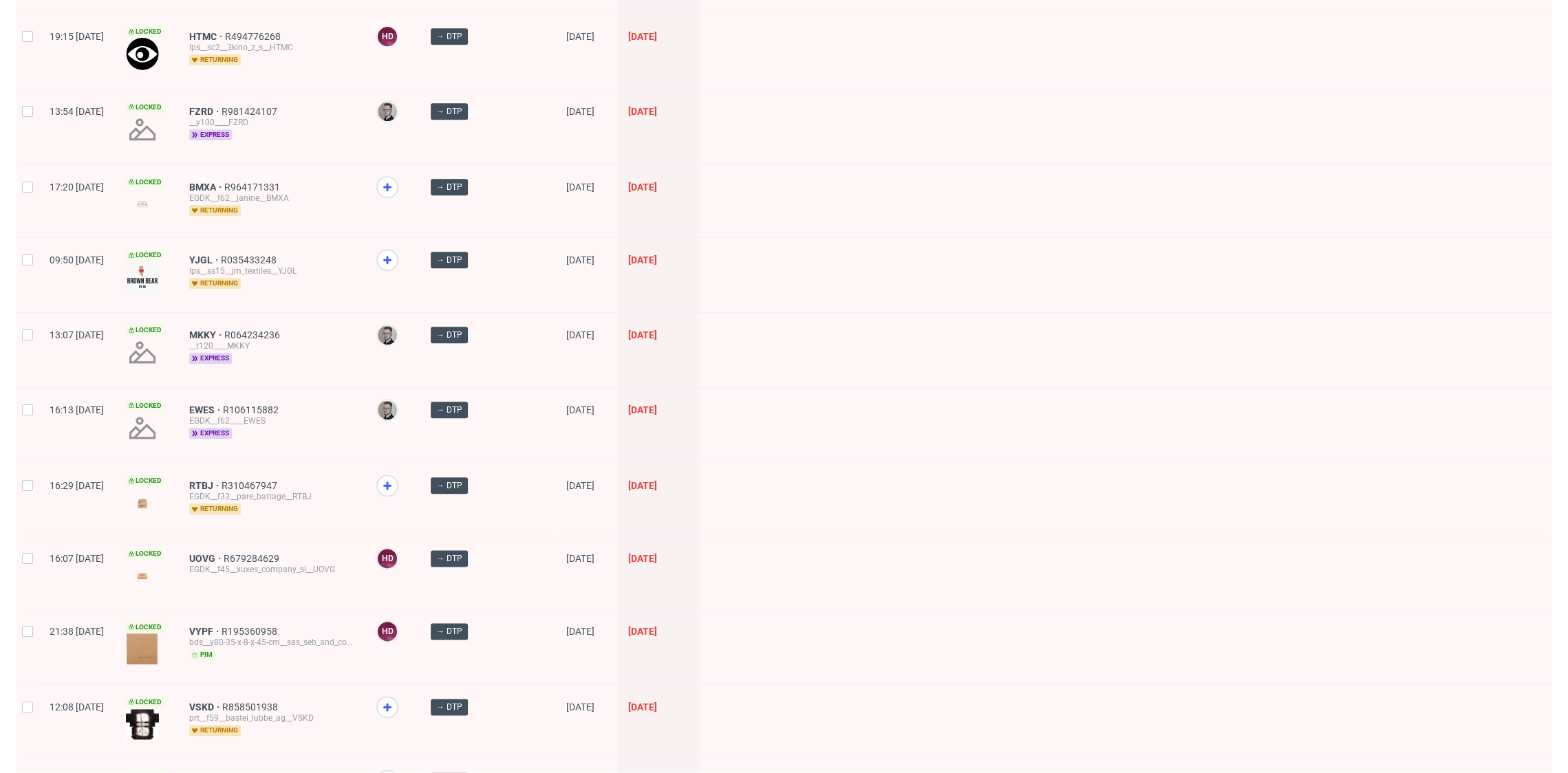
scroll to position [1785, 0]
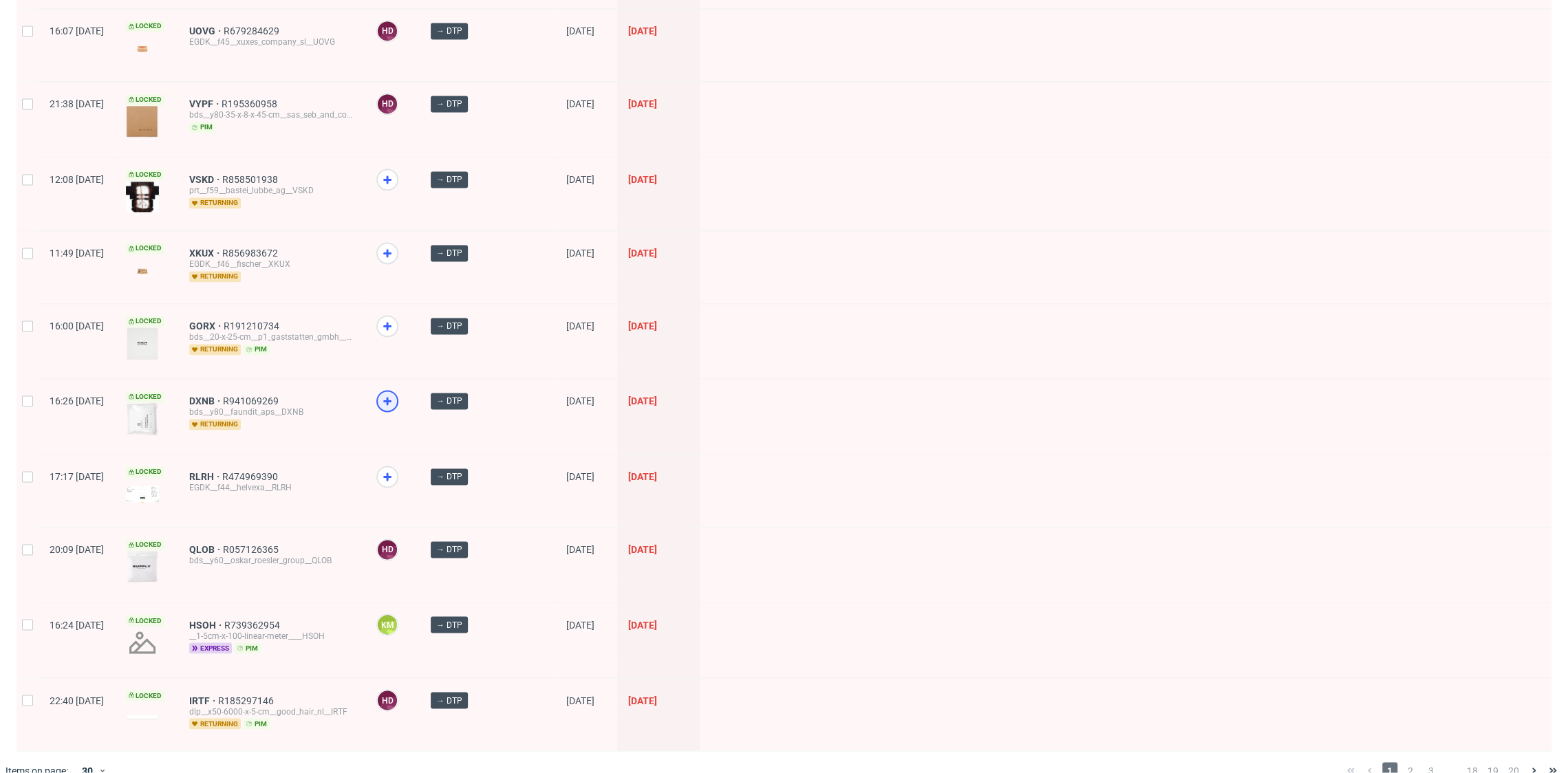
click at [395, 392] on icon at bounding box center [387, 401] width 16 height 16
click at [395, 245] on icon at bounding box center [387, 253] width 16 height 16
click at [1403, 762] on span "2" at bounding box center [1410, 770] width 16 height 16
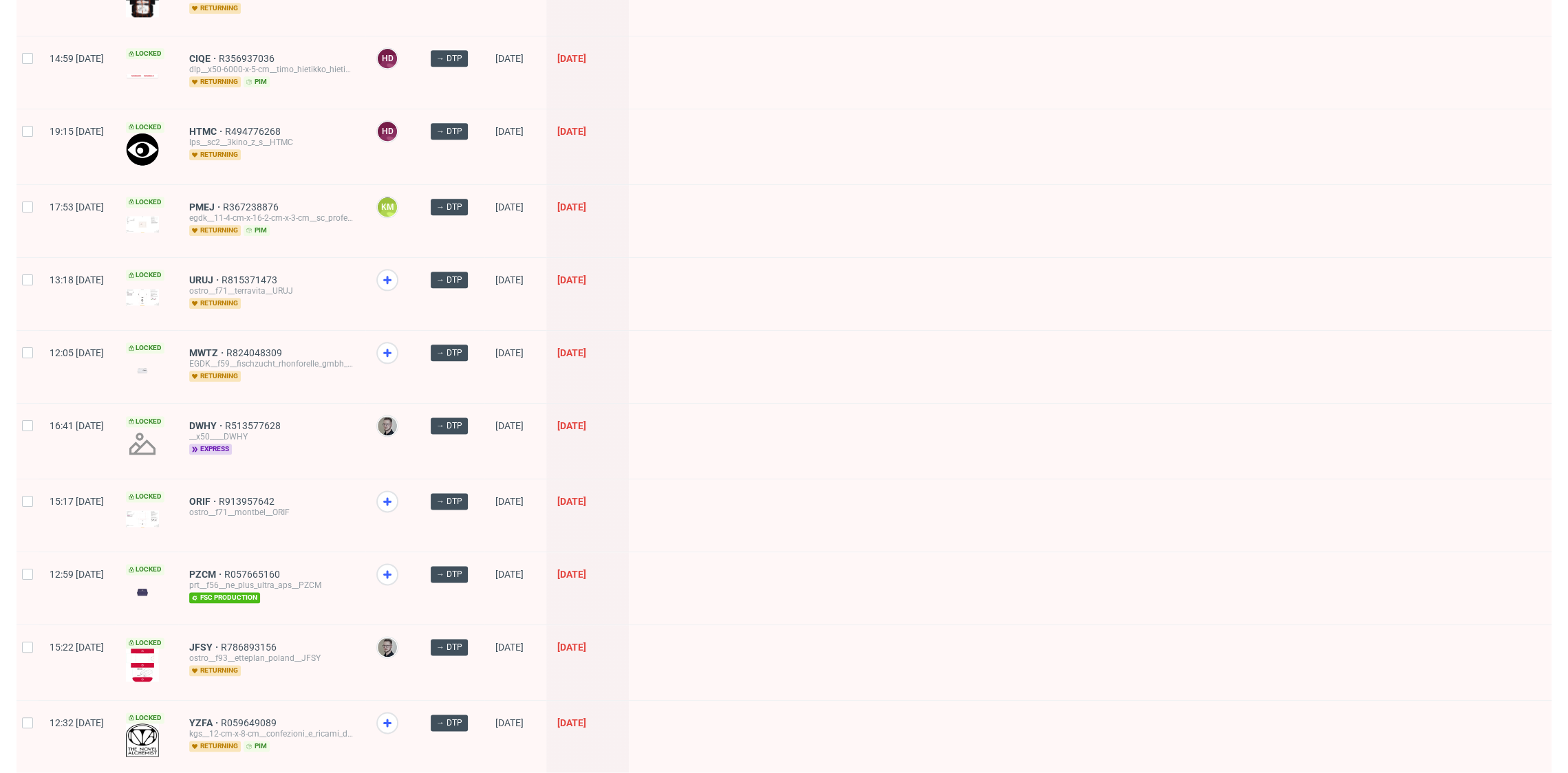
scroll to position [1615, 0]
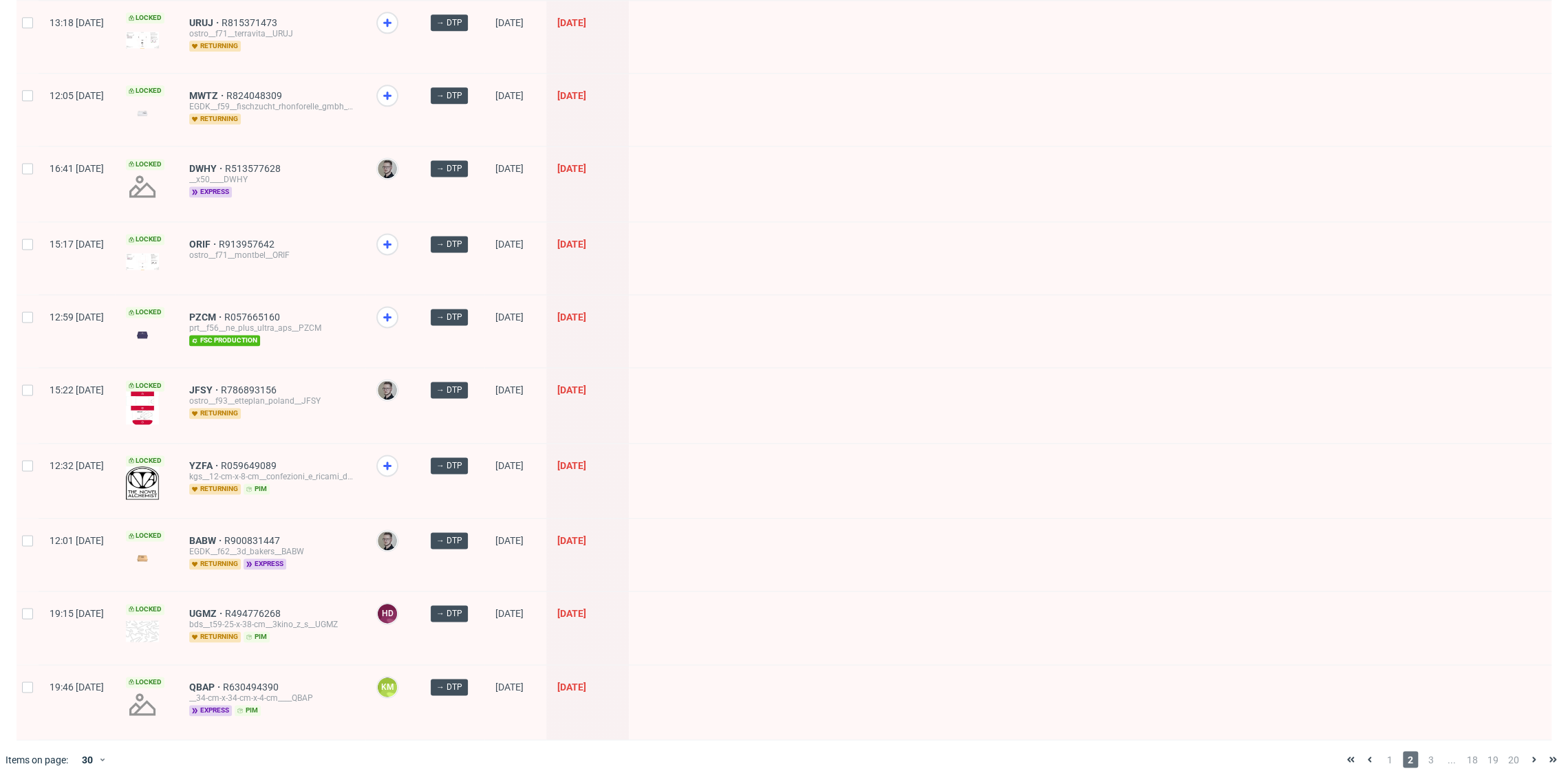
click at [1426, 751] on div "1 2 3 ... 18 19 20" at bounding box center [1451, 759] width 222 height 16
click at [1423, 751] on span "3" at bounding box center [1430, 759] width 16 height 16
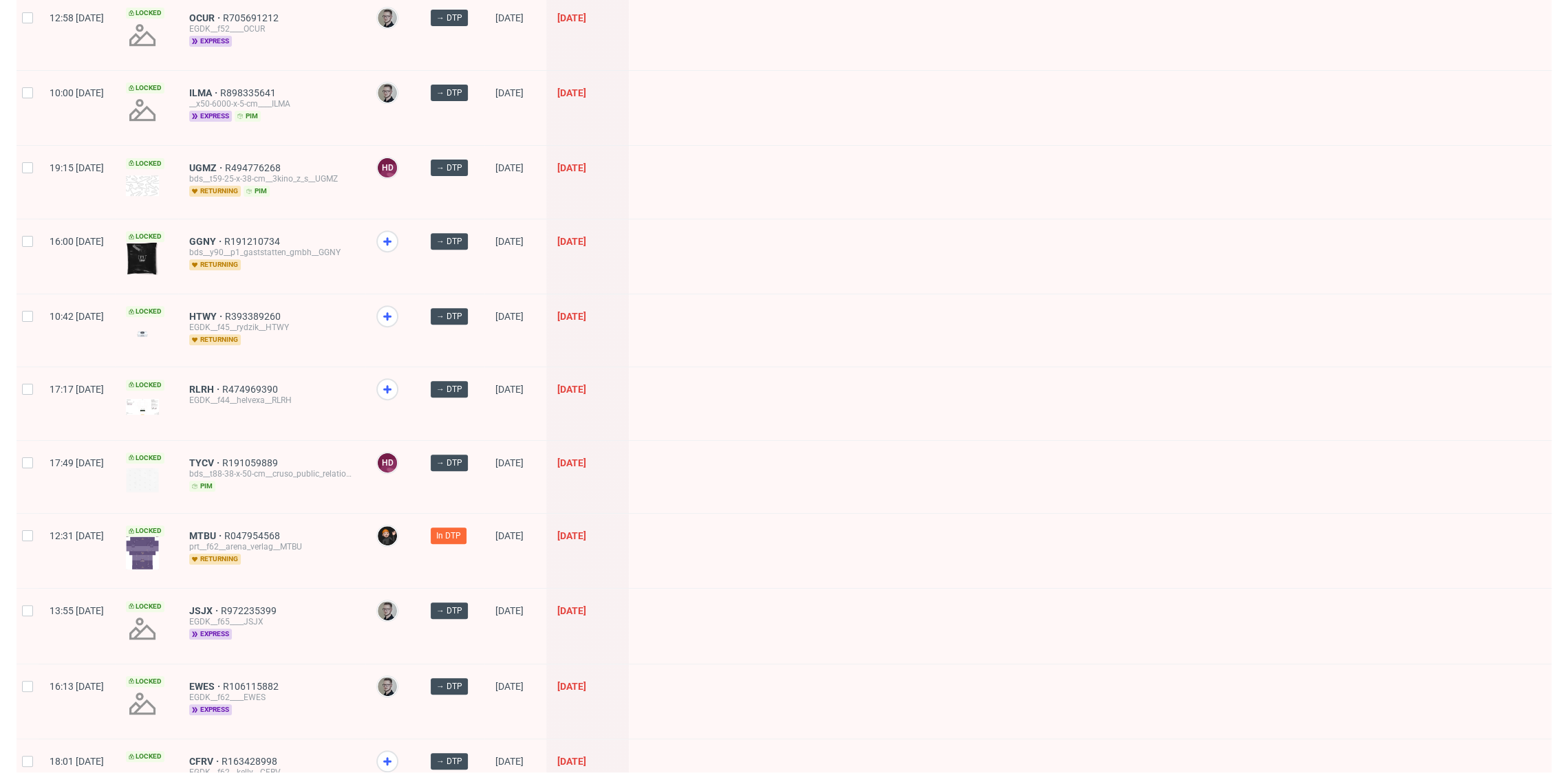
scroll to position [360, 0]
click at [395, 233] on icon at bounding box center [387, 241] width 16 height 16
click at [395, 309] on icon at bounding box center [387, 316] width 16 height 16
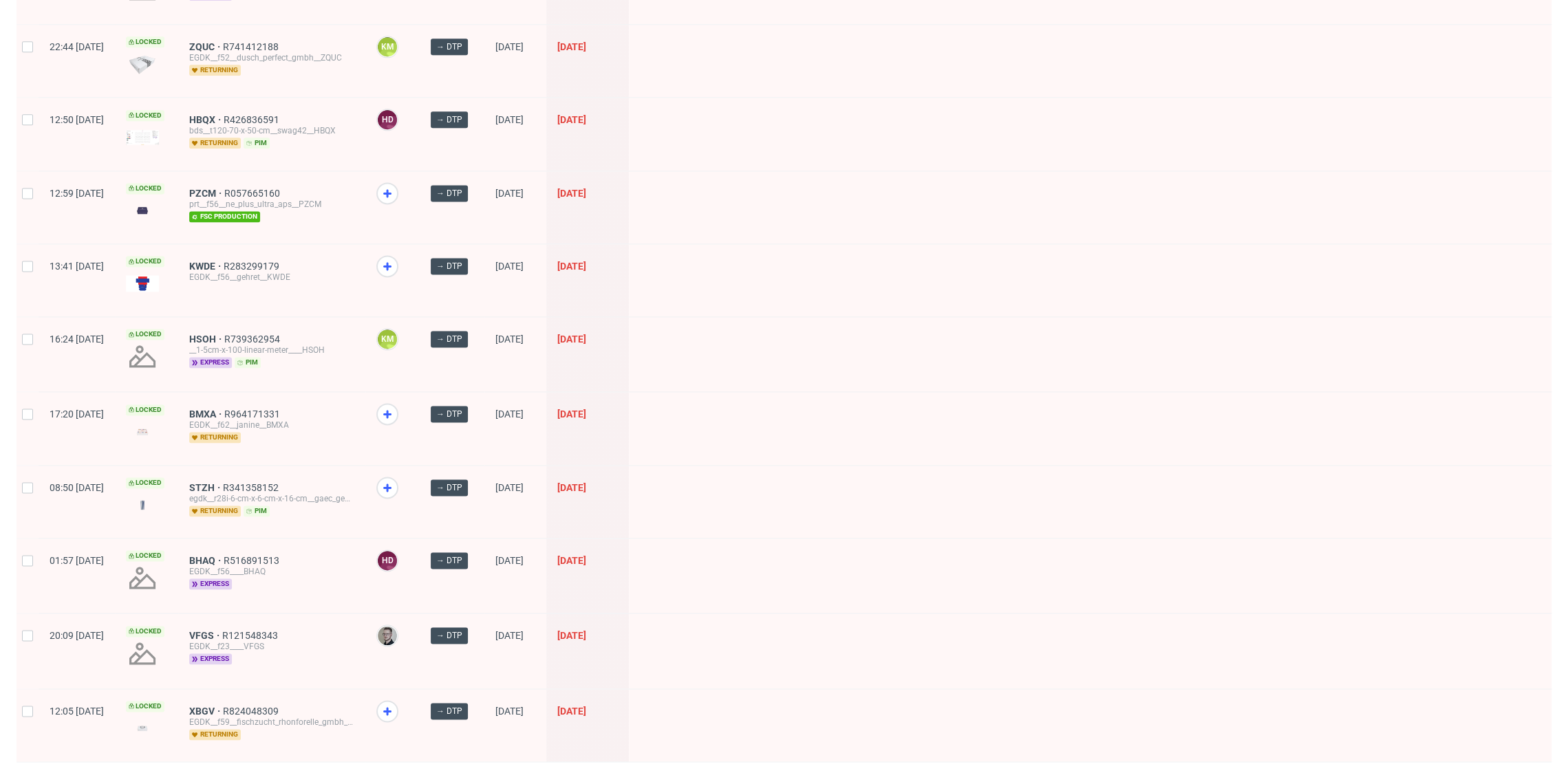
scroll to position [1617, 0]
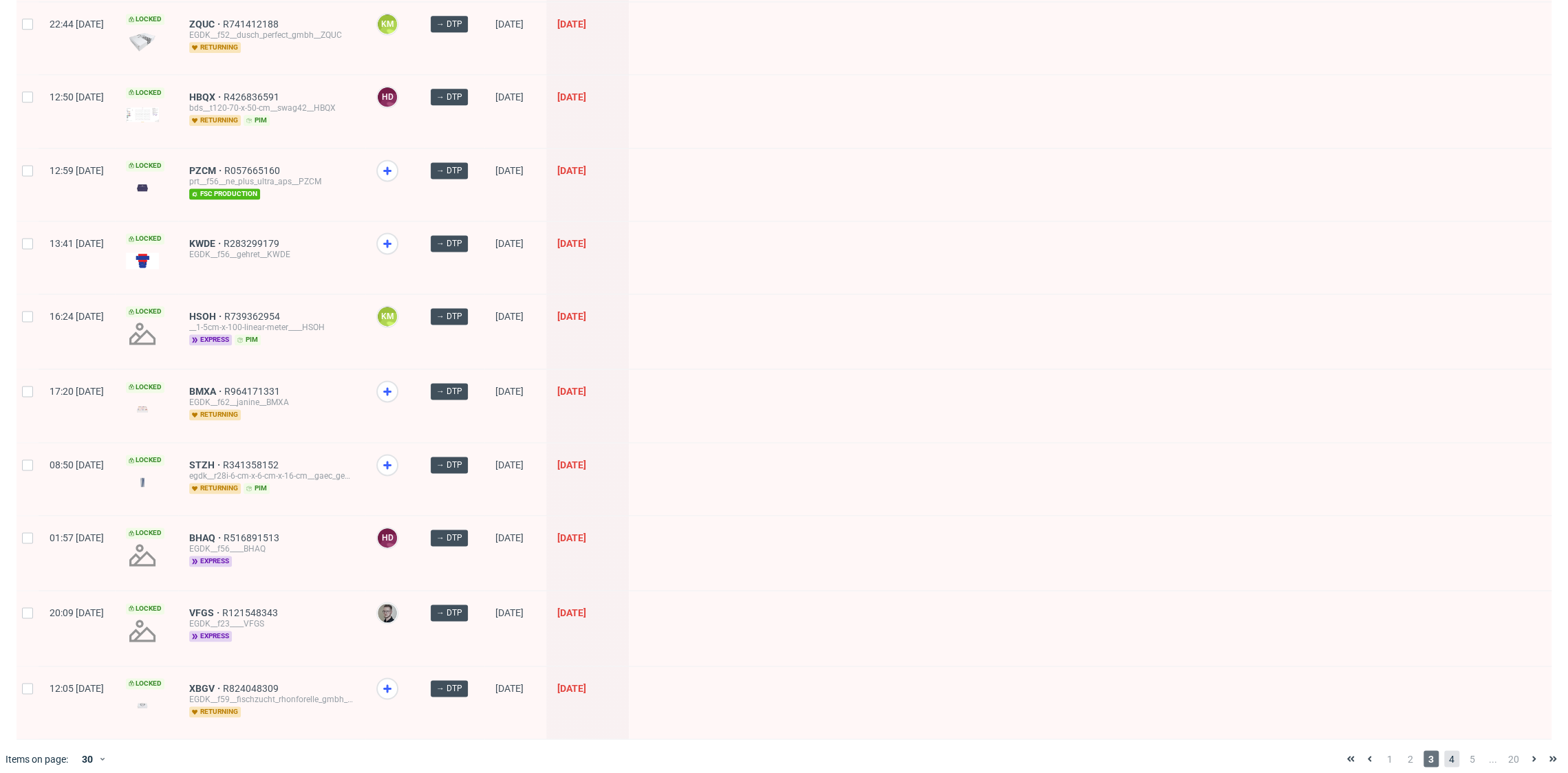
click at [1444, 750] on span "4" at bounding box center [1451, 758] width 16 height 16
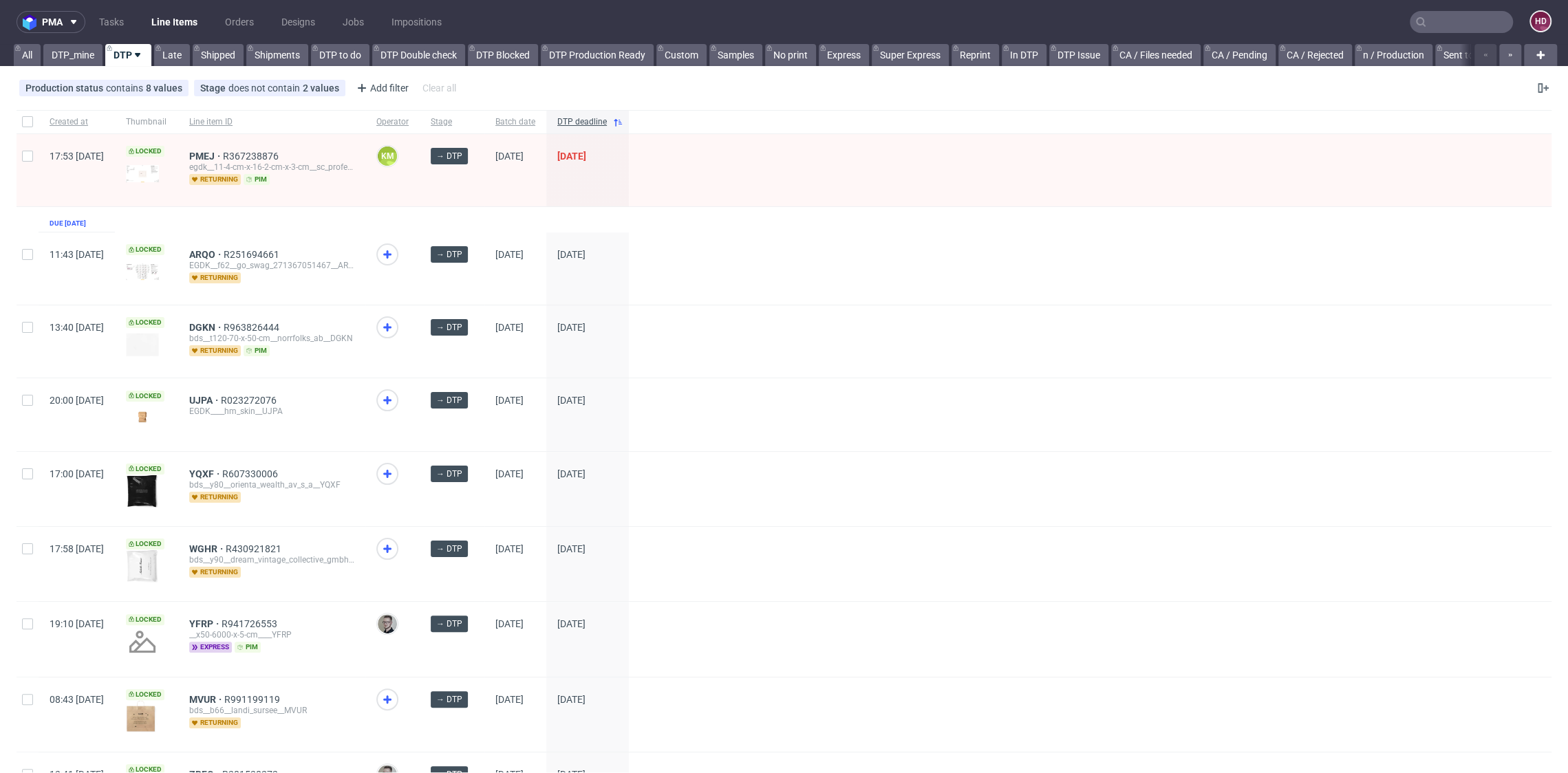
scroll to position [4, 0]
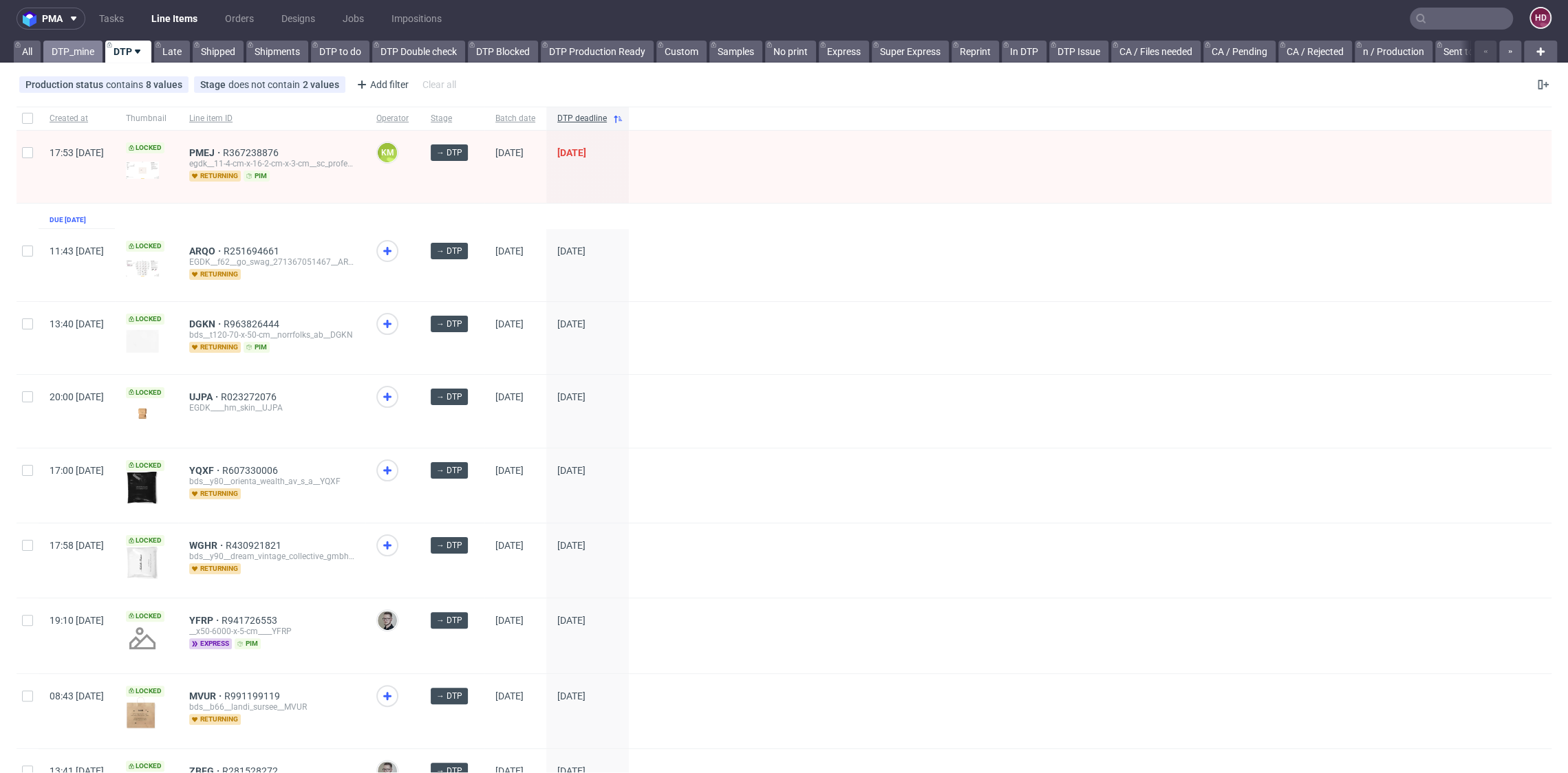
click at [84, 55] on link "DTP_mine" at bounding box center [72, 51] width 59 height 22
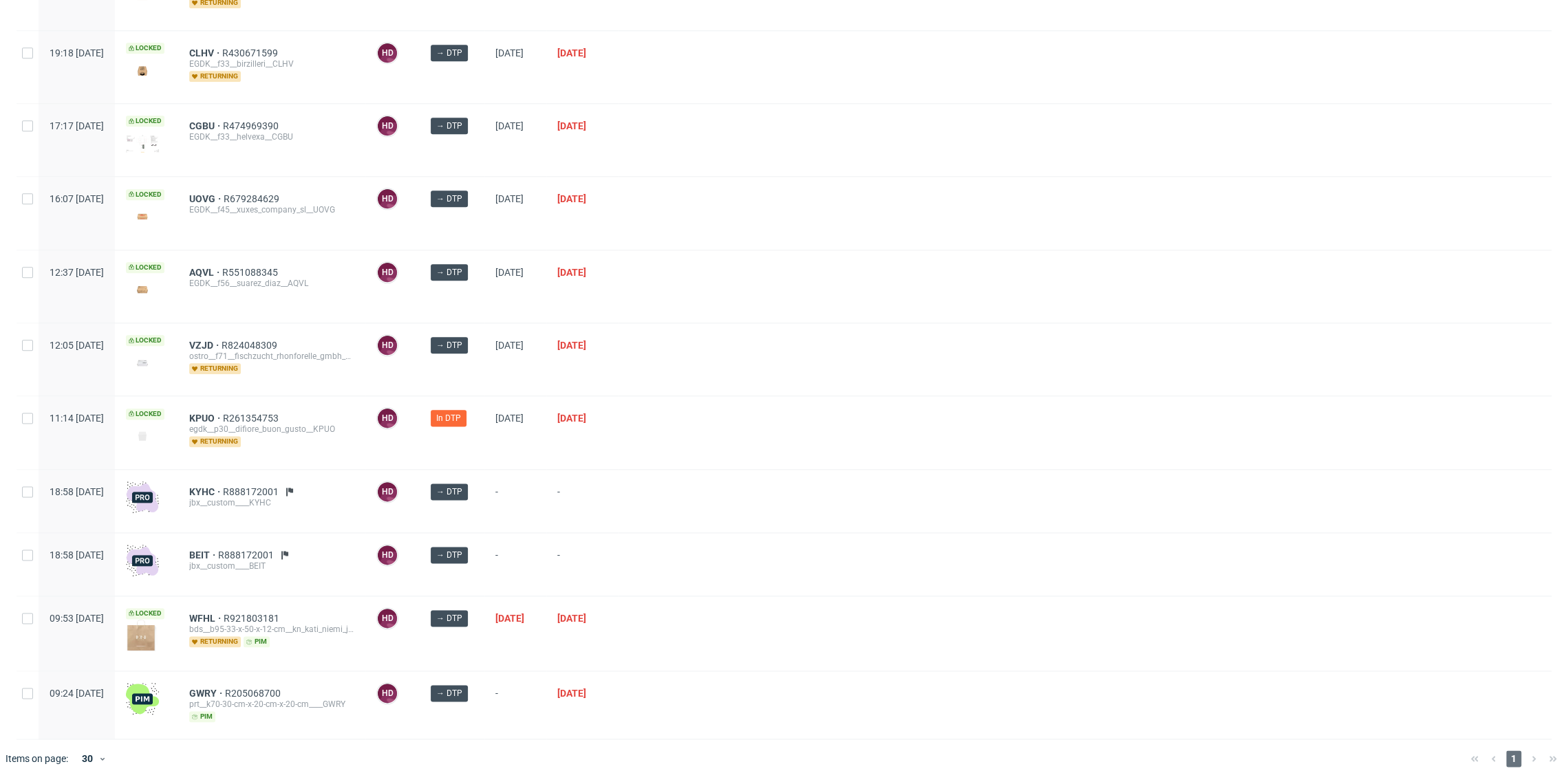
scroll to position [1353, 0]
click at [225, 686] on span "GWRY" at bounding box center [206, 692] width 36 height 11
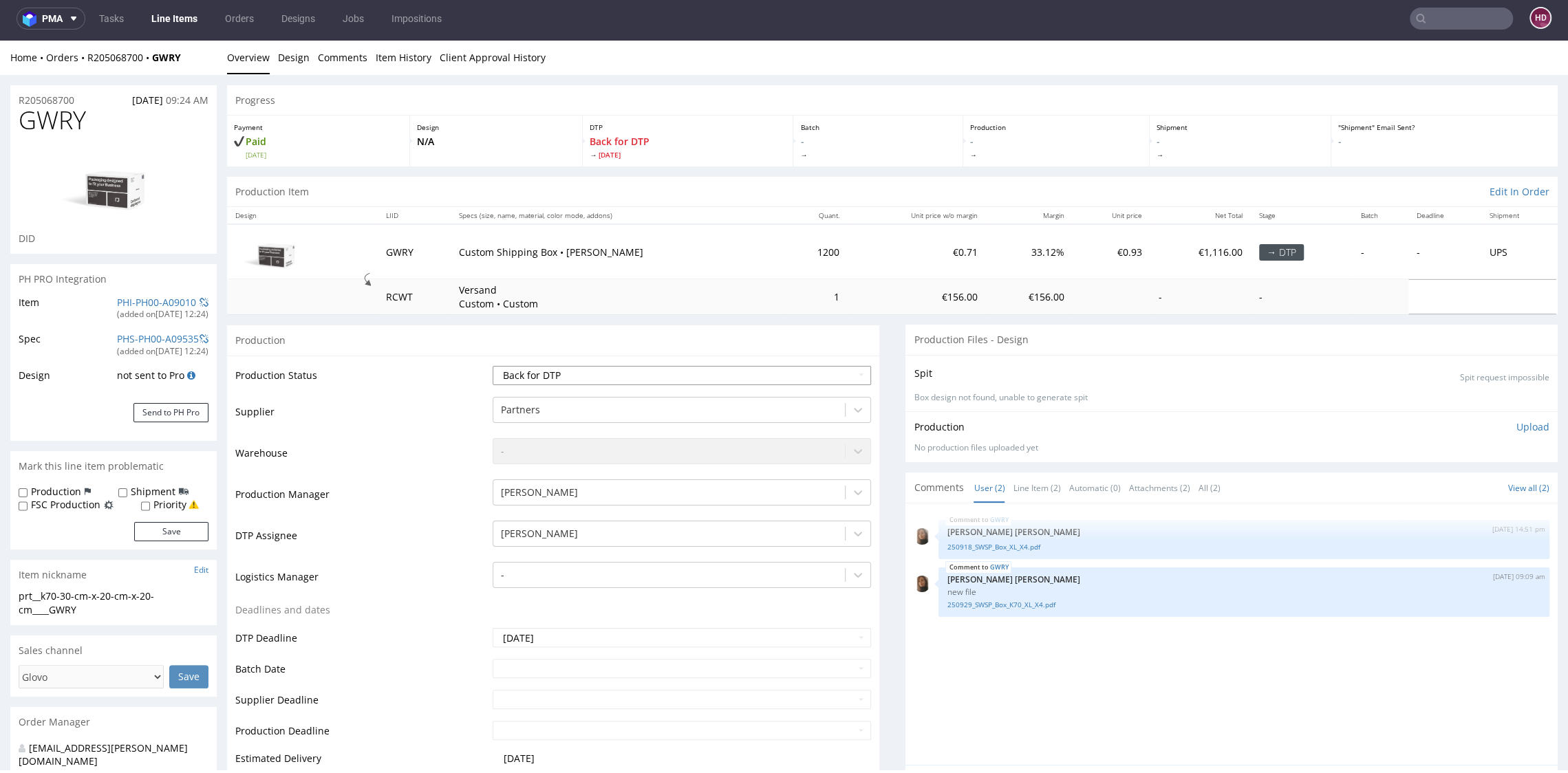
click at [591, 379] on select "Waiting for Artwork Waiting for Diecut Waiting for Mockup Waiting for DTP Waiti…" at bounding box center [682, 375] width 378 height 19
click at [493, 366] on select "Waiting for Artwork Waiting for Diecut Waiting for Mockup Waiting for DTP Waiti…" at bounding box center [682, 375] width 378 height 19
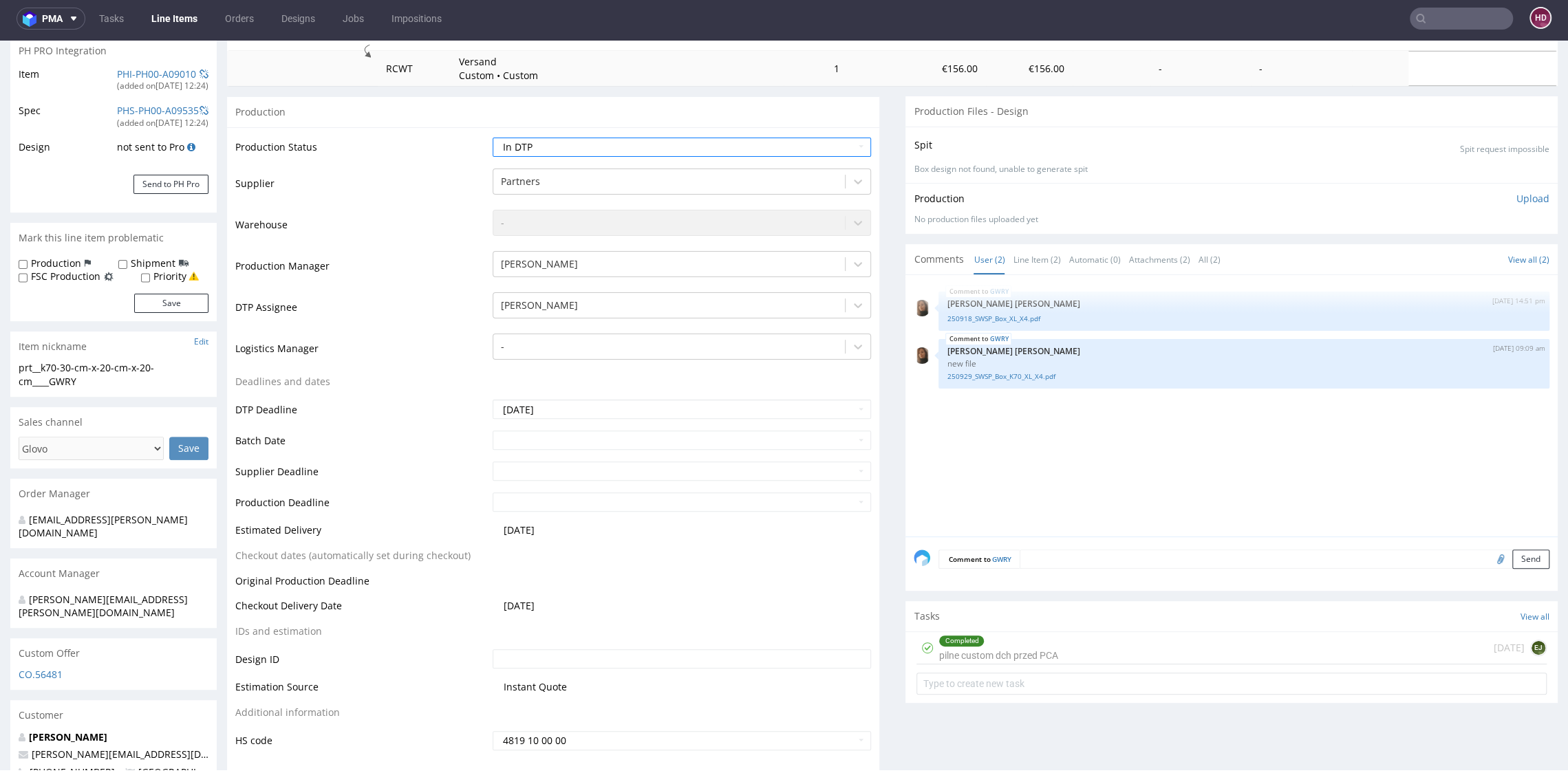
scroll to position [300, 0]
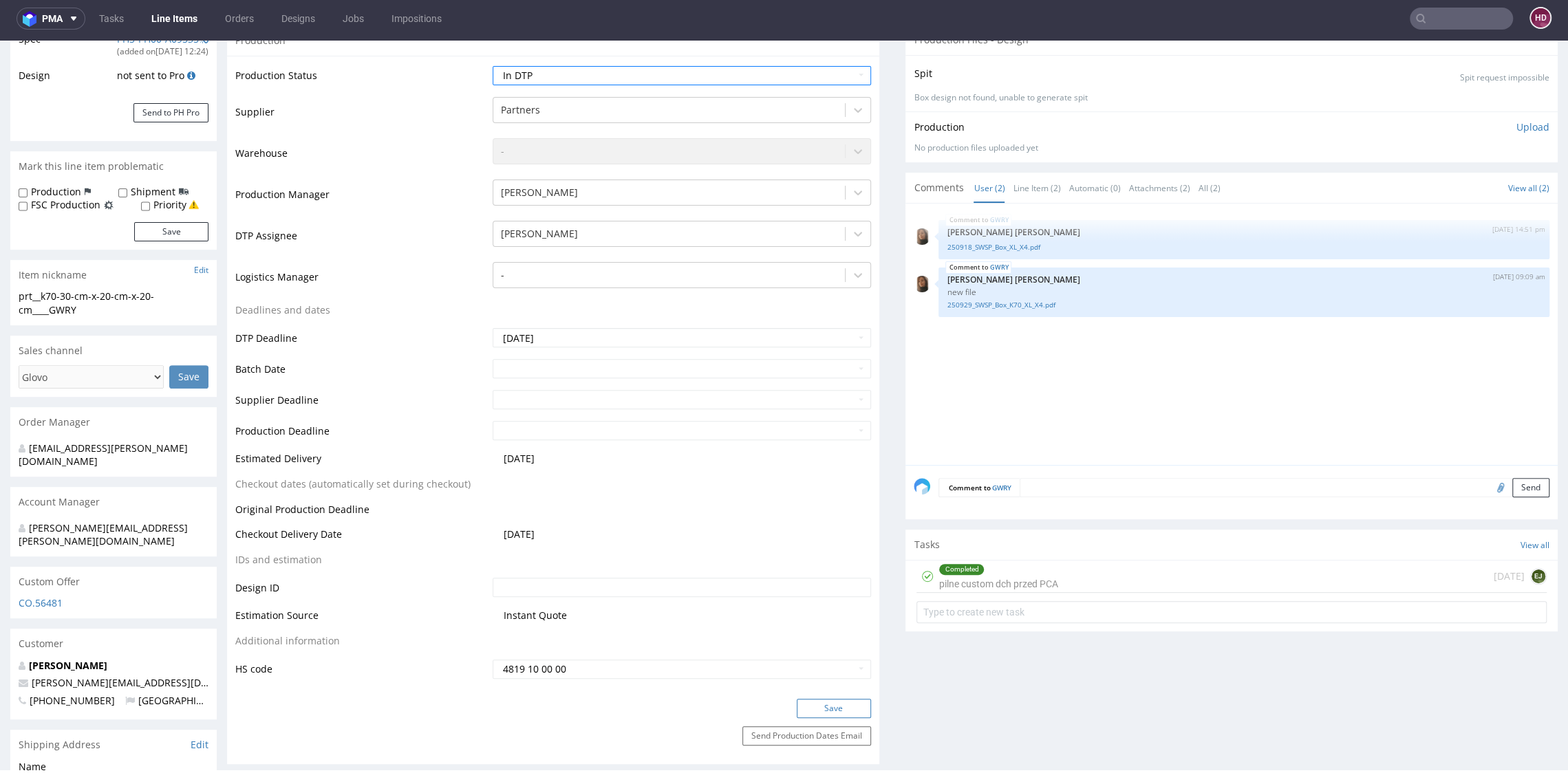
click at [810, 703] on button "Save" at bounding box center [833, 708] width 74 height 19
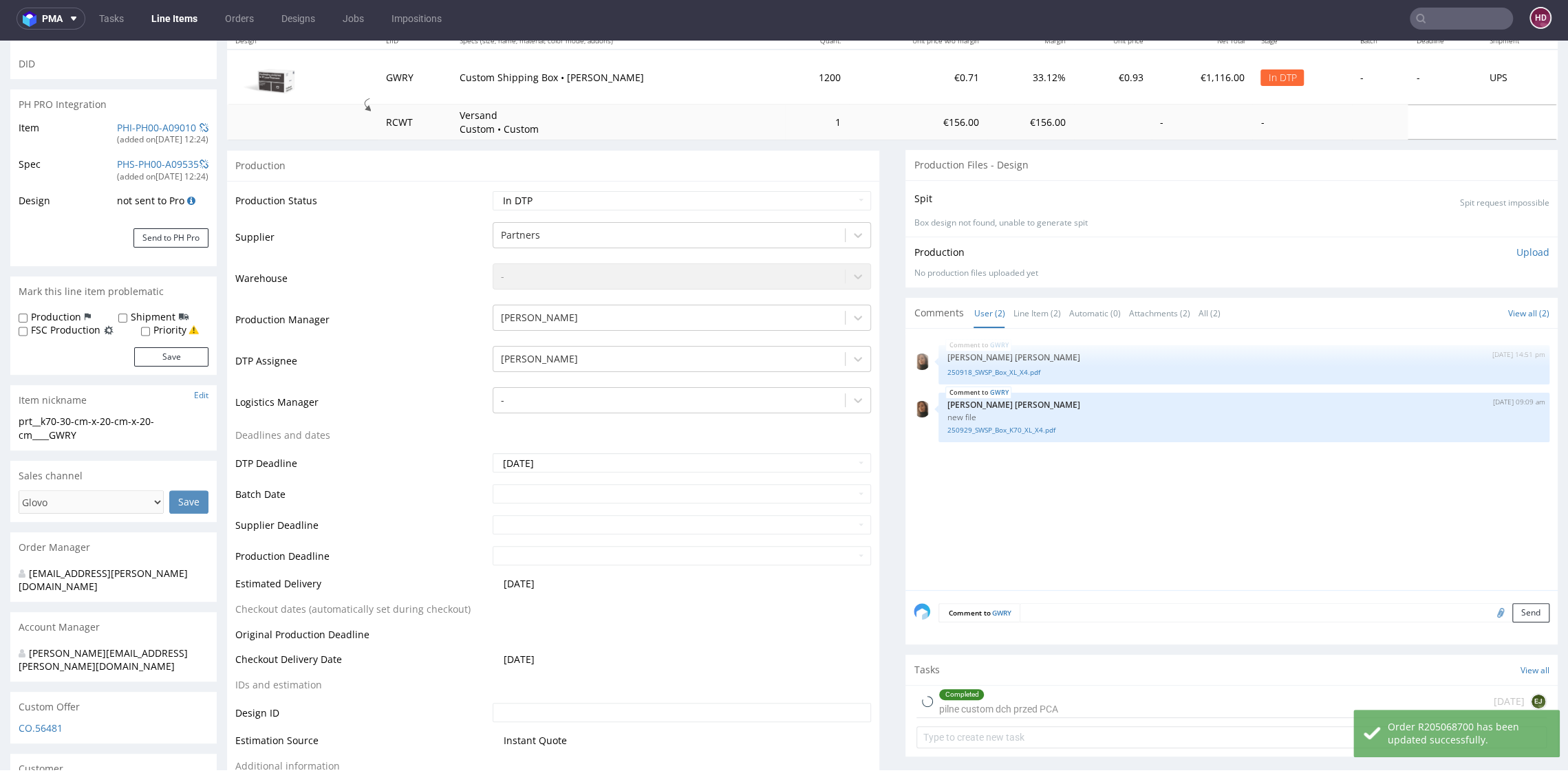
scroll to position [0, 0]
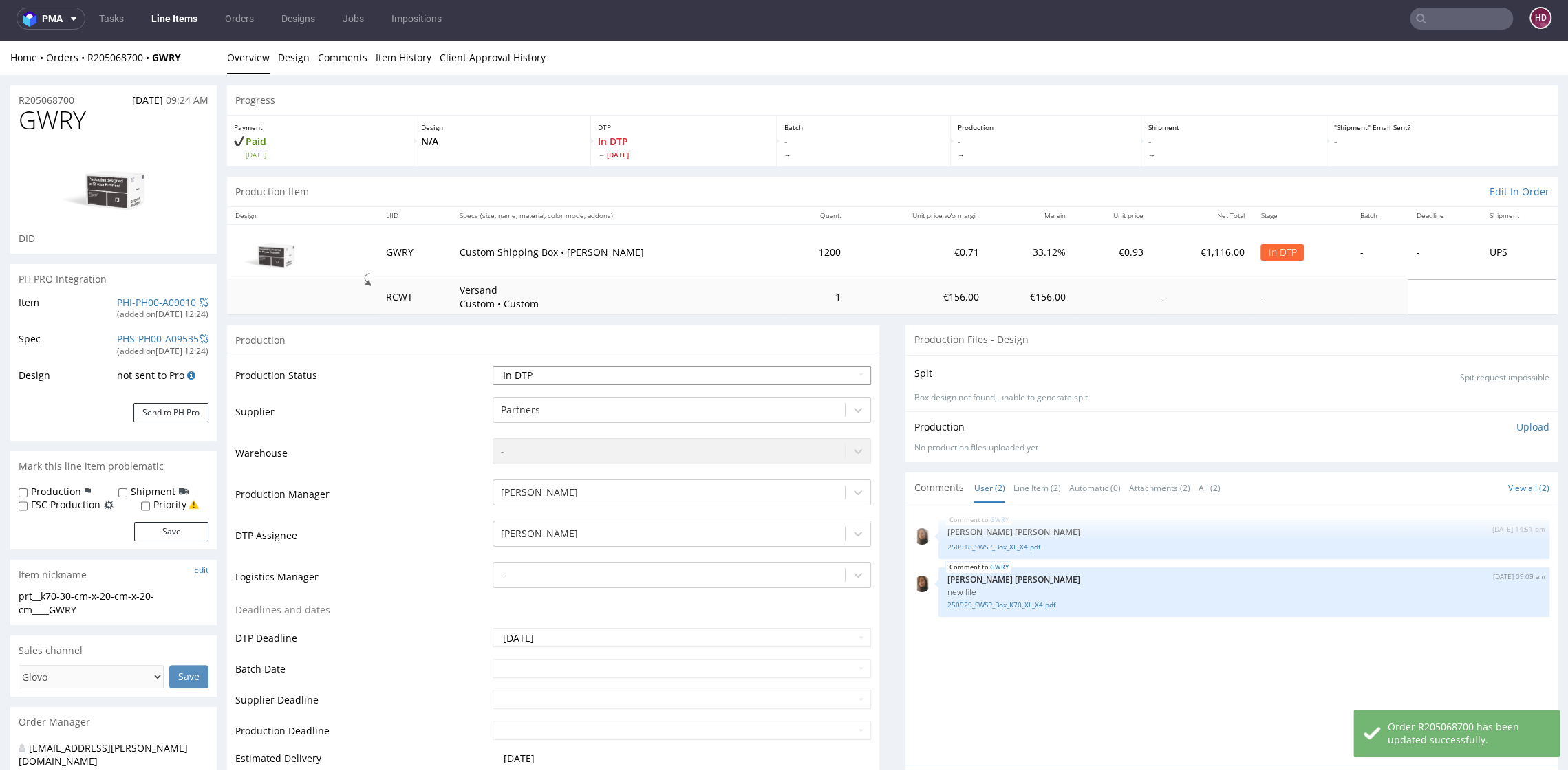
click at [668, 371] on select "Waiting for Artwork Waiting for Diecut Waiting for Mockup Waiting for DTP Waiti…" at bounding box center [682, 375] width 378 height 19
click at [664, 379] on select "Waiting for Artwork Waiting for Diecut Waiting for Mockup Waiting for DTP Waiti…" at bounding box center [682, 375] width 378 height 19
click at [493, 366] on select "Waiting for Artwork Waiting for Diecut Waiting for Mockup Waiting for DTP Waiti…" at bounding box center [682, 375] width 378 height 19
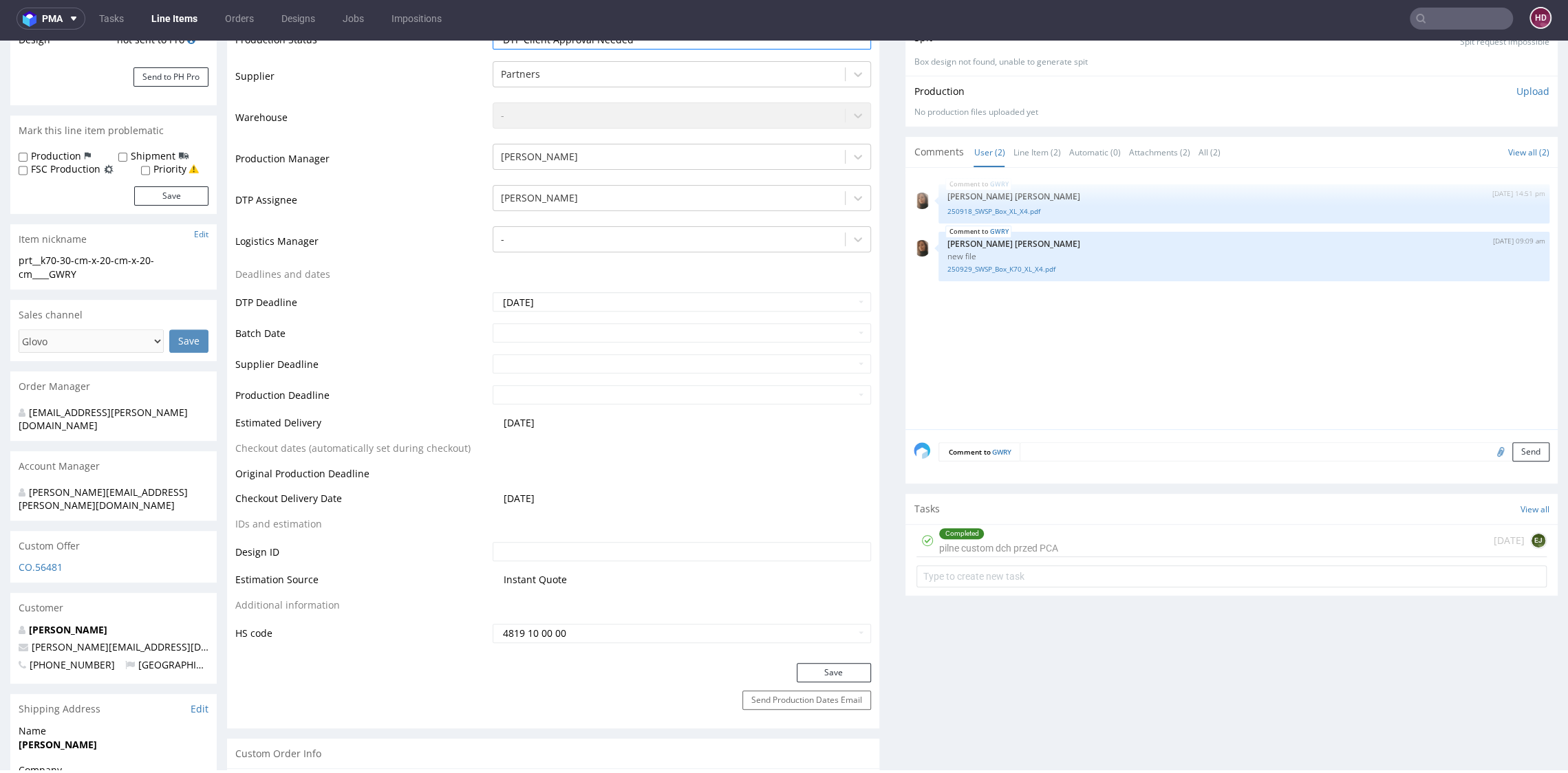
scroll to position [514, 0]
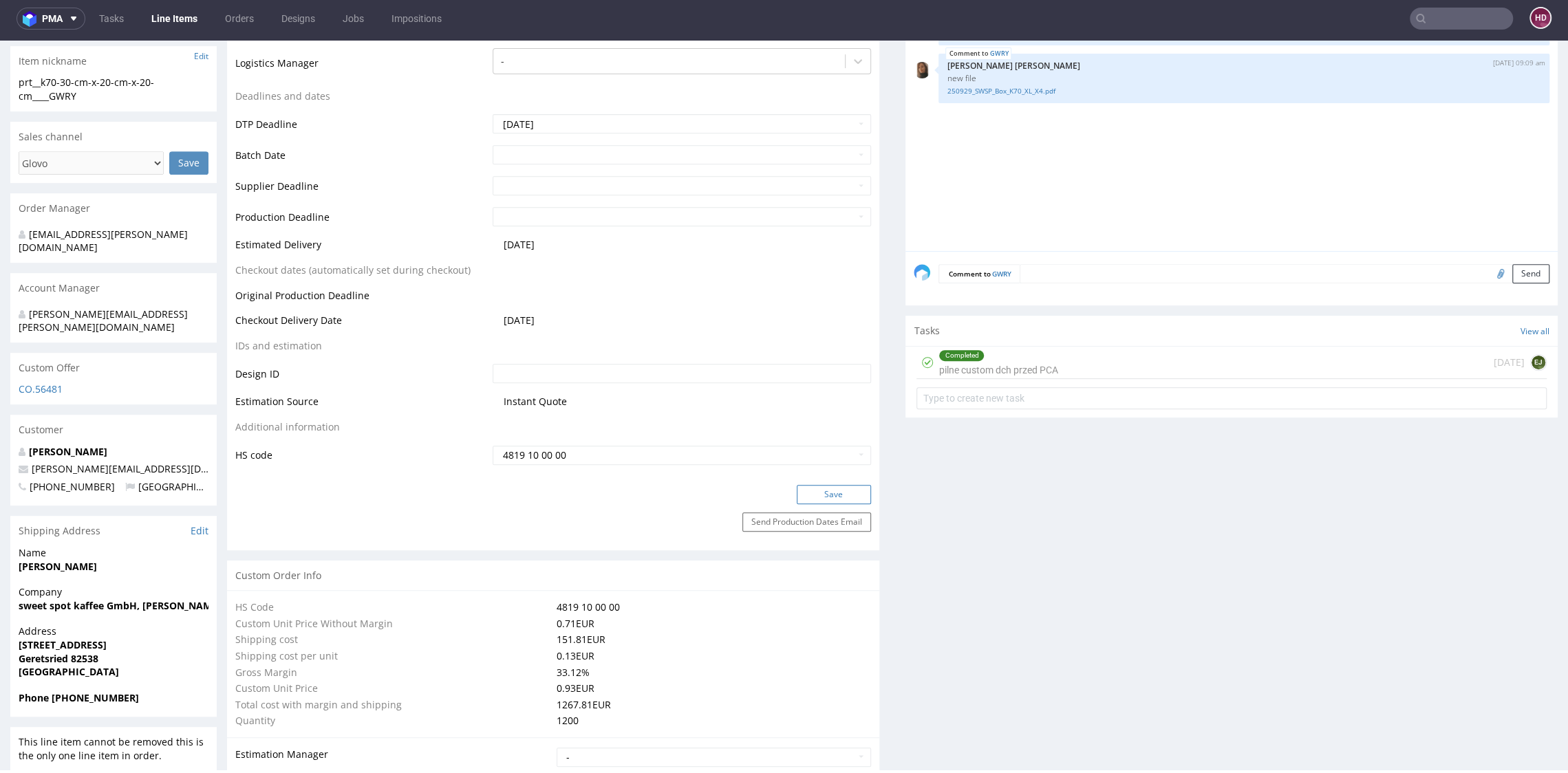
click at [797, 488] on button "Save" at bounding box center [833, 494] width 74 height 19
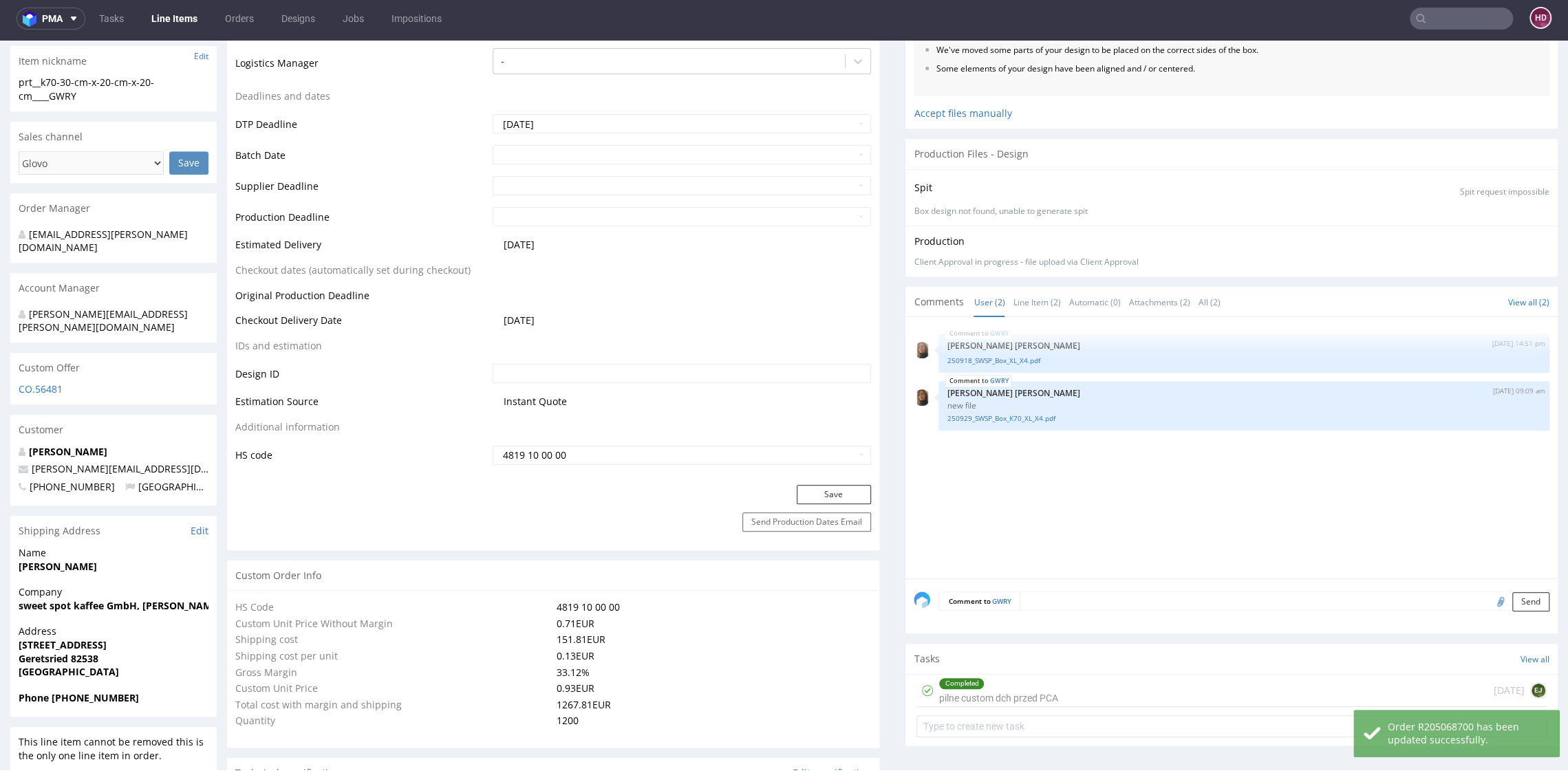
scroll to position [137, 0]
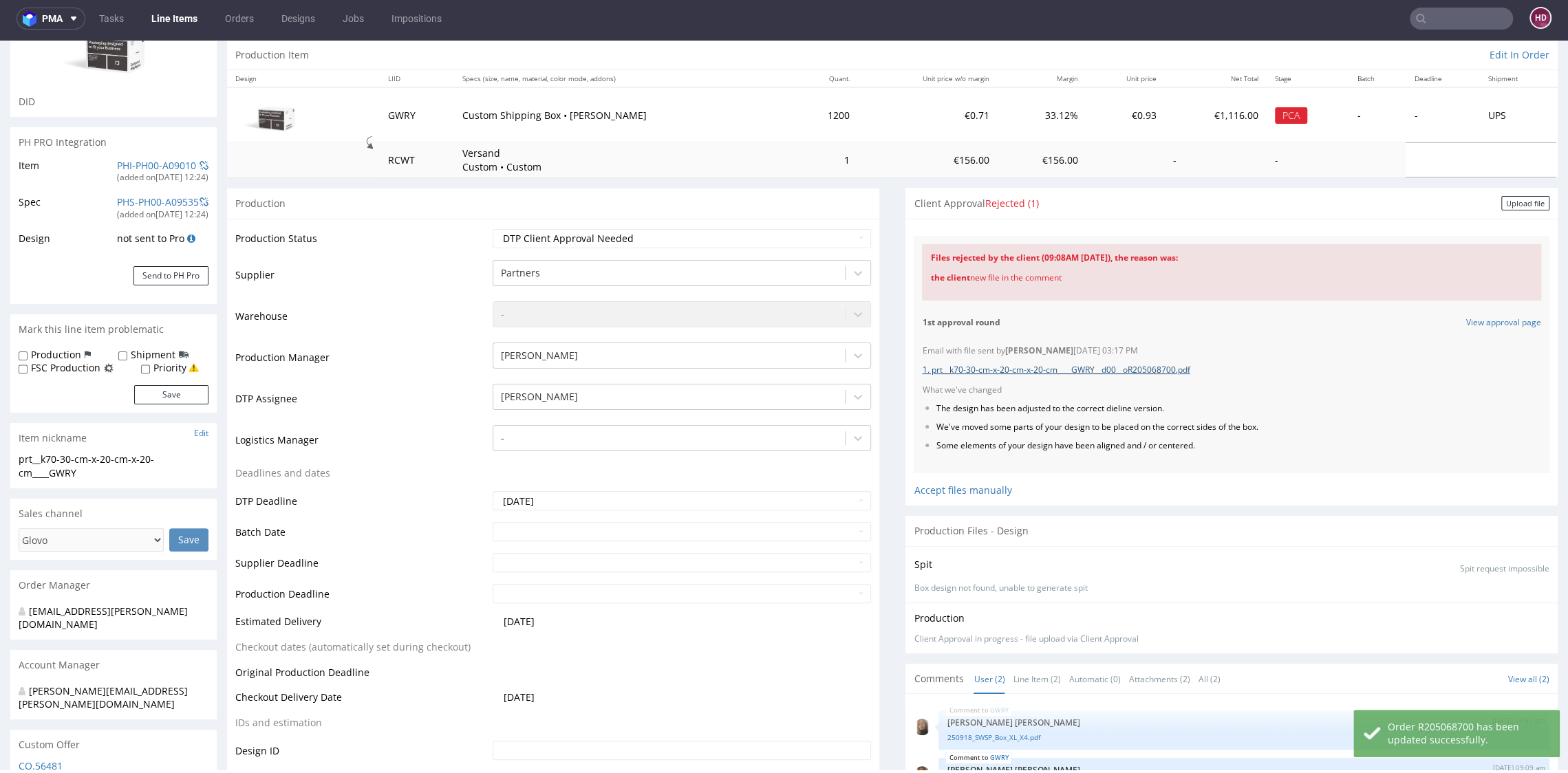
click at [1062, 367] on link "1. prt__k70-30-cm-x-20-cm-x-20-cm____GWRY__d00__oR205068700.pdf" at bounding box center [1055, 370] width 267 height 12
click at [591, 245] on select "Waiting for Artwork Waiting for Diecut Waiting for Mockup Waiting for DTP Waiti…" at bounding box center [682, 238] width 378 height 19
select select "dtp_in_process"
click at [493, 229] on select "Waiting for Artwork Waiting for Diecut Waiting for Mockup Waiting for DTP Waiti…" at bounding box center [682, 238] width 378 height 19
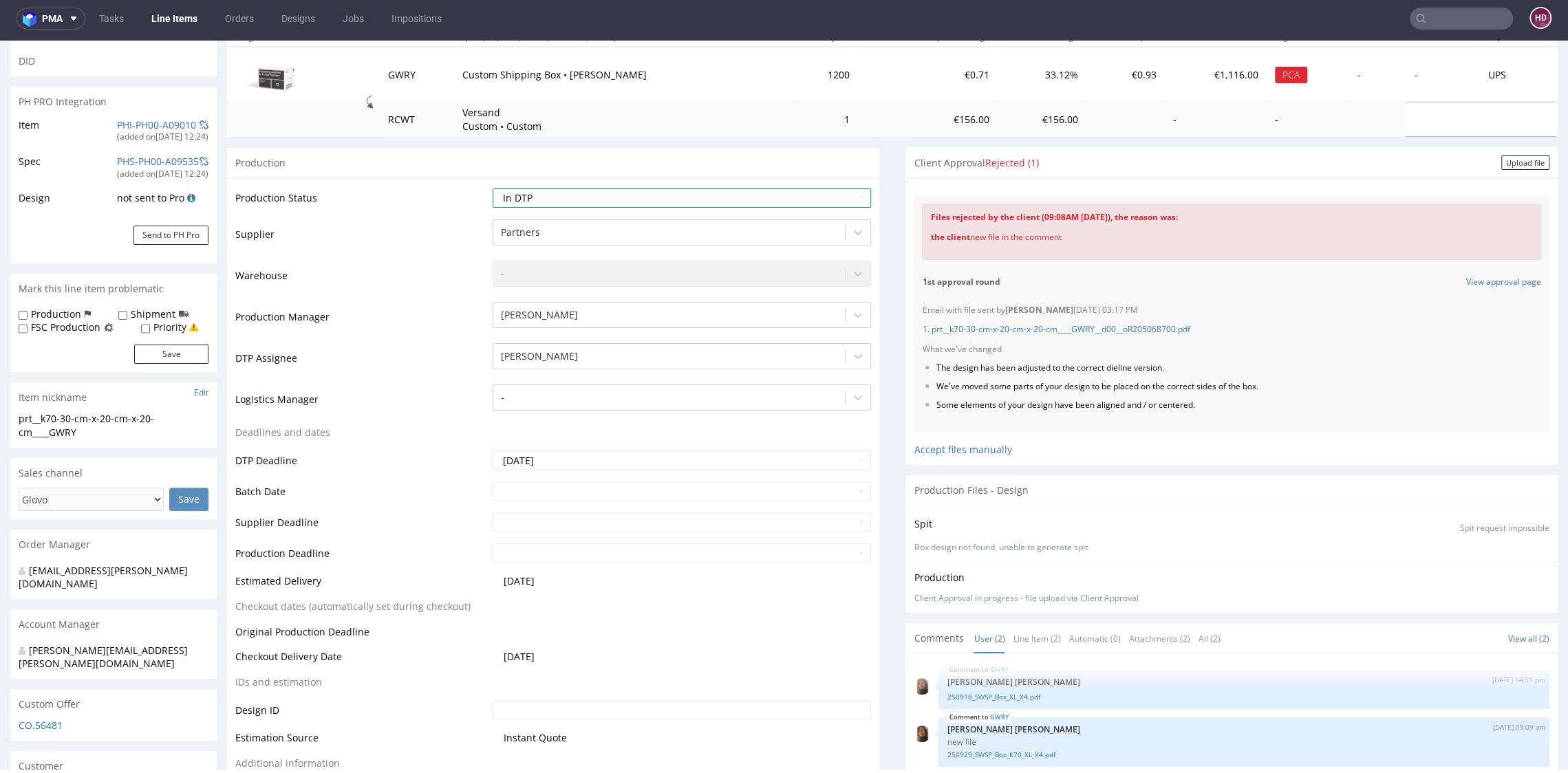
scroll to position [642, 0]
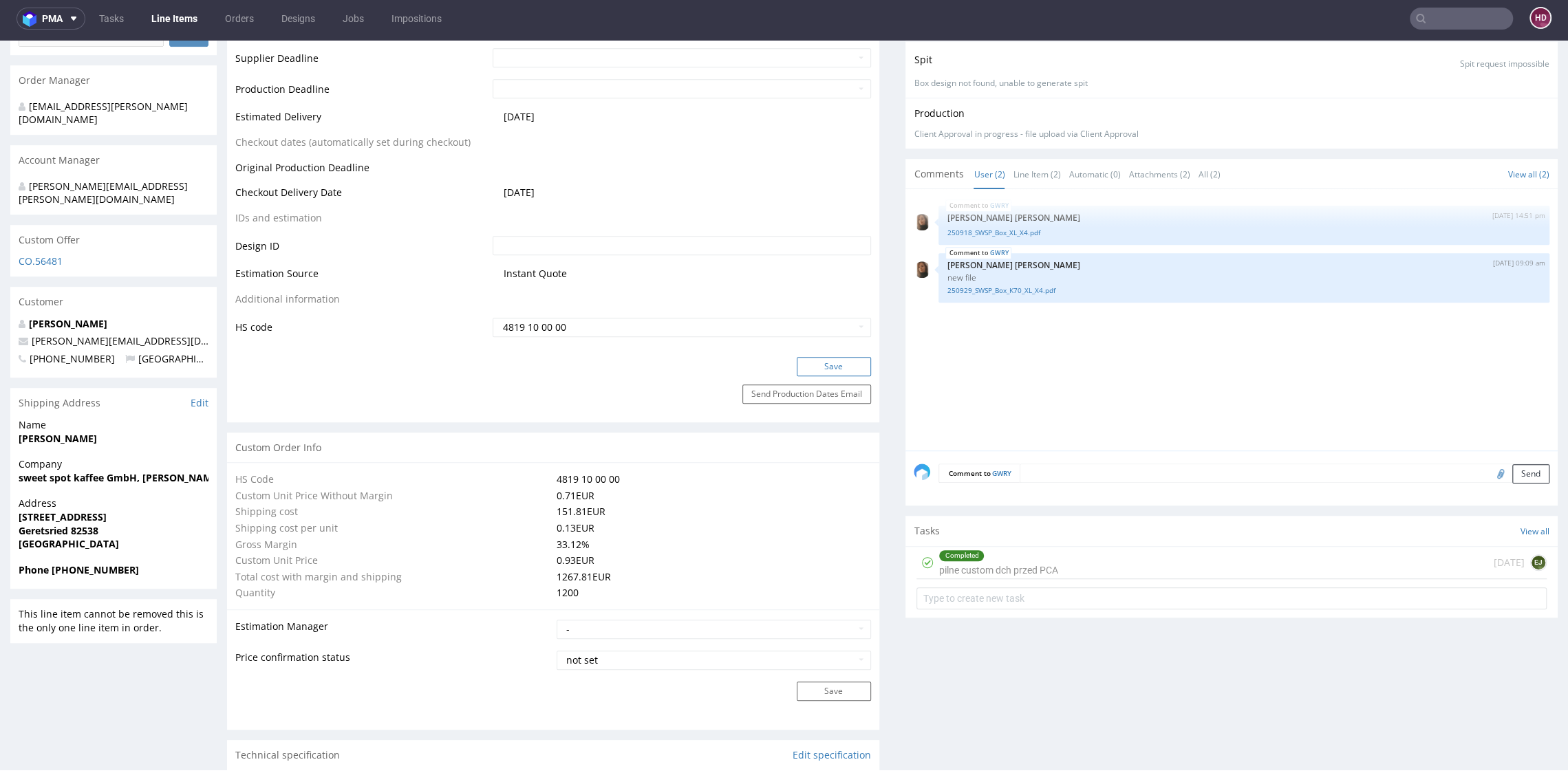
click at [799, 363] on button "Save" at bounding box center [833, 366] width 74 height 19
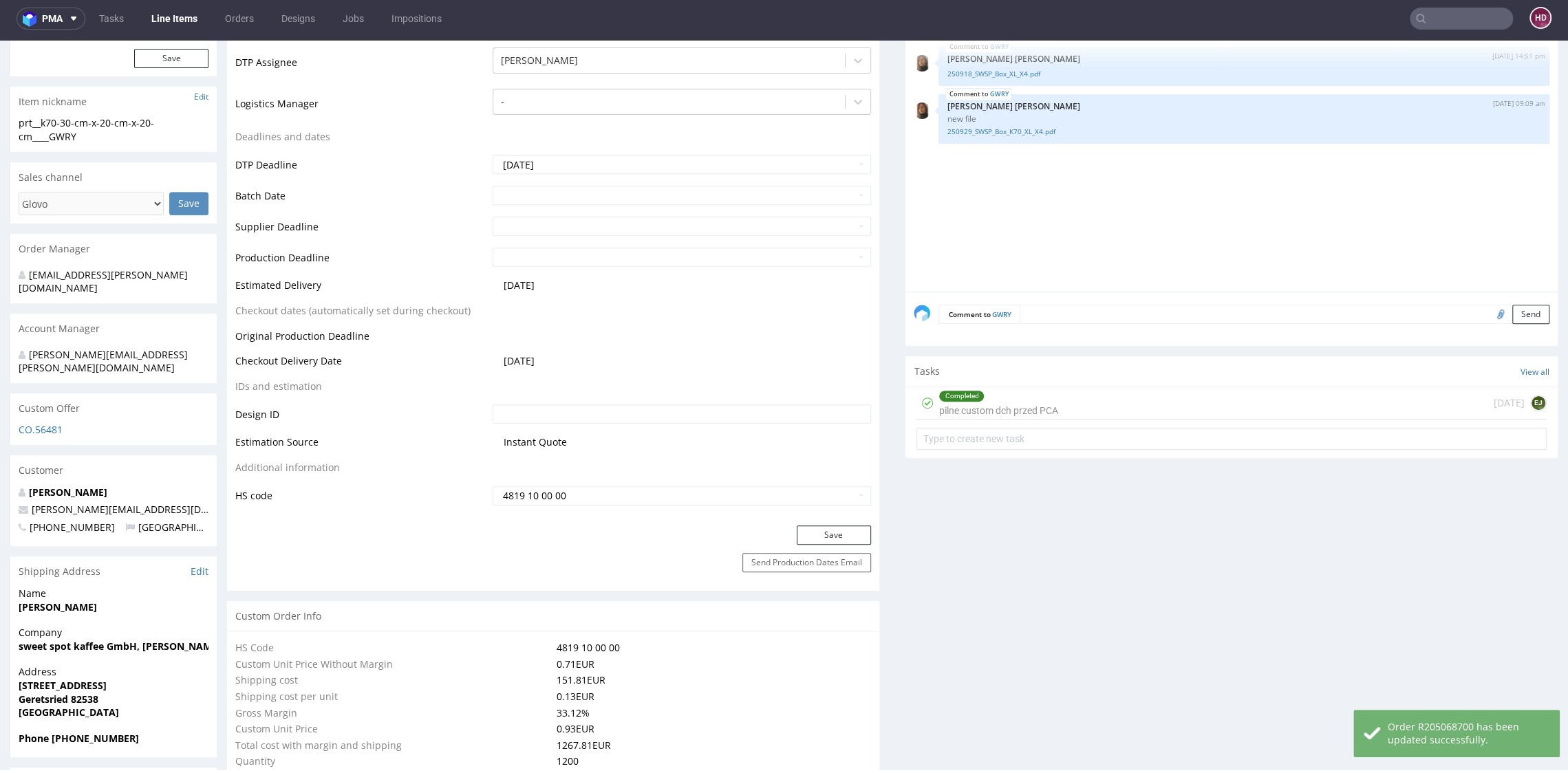
scroll to position [468, 0]
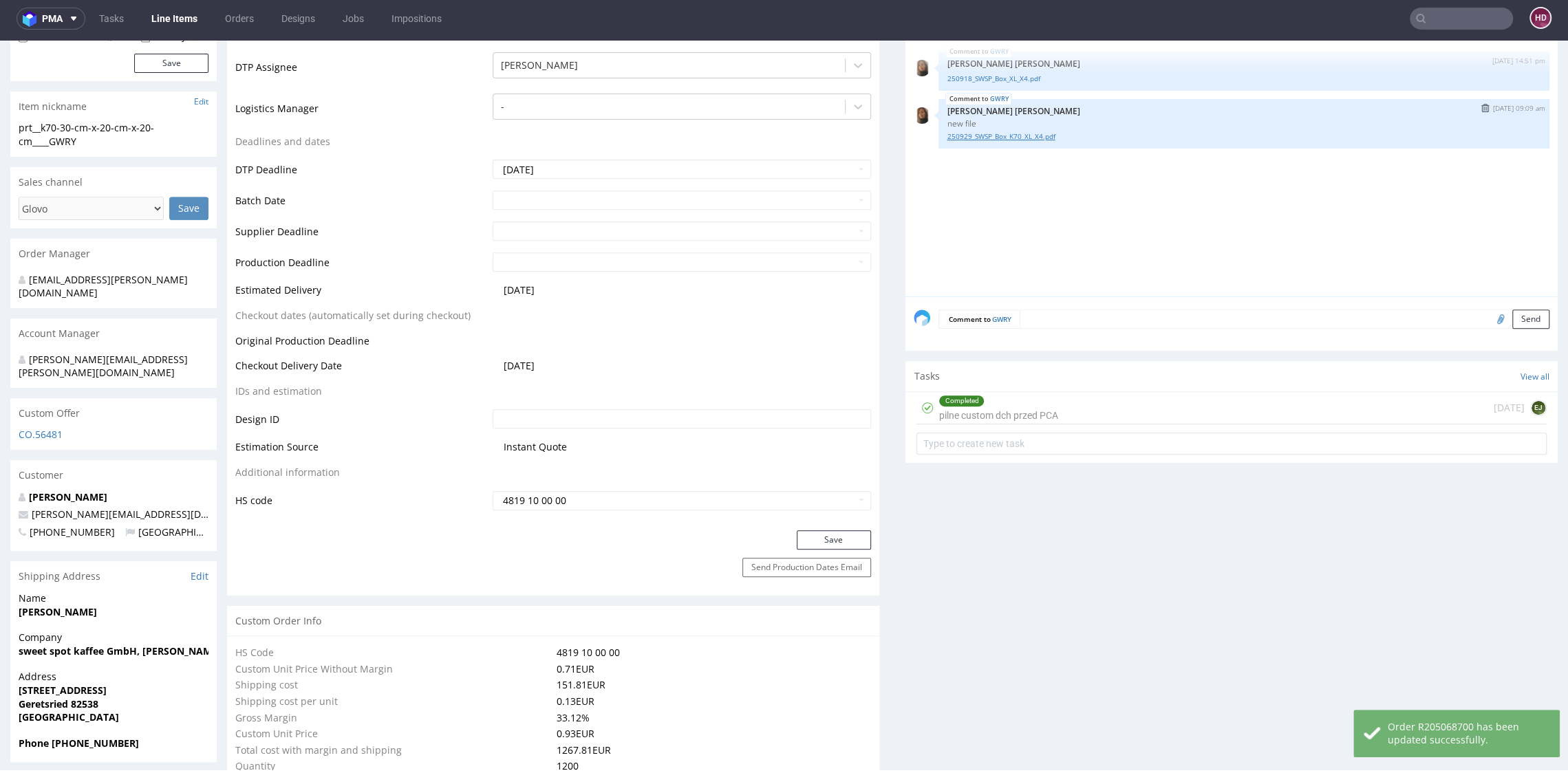
click at [1012, 131] on link "250929_SWSP_Box_K70_XL_X4.pdf" at bounding box center [1243, 136] width 594 height 10
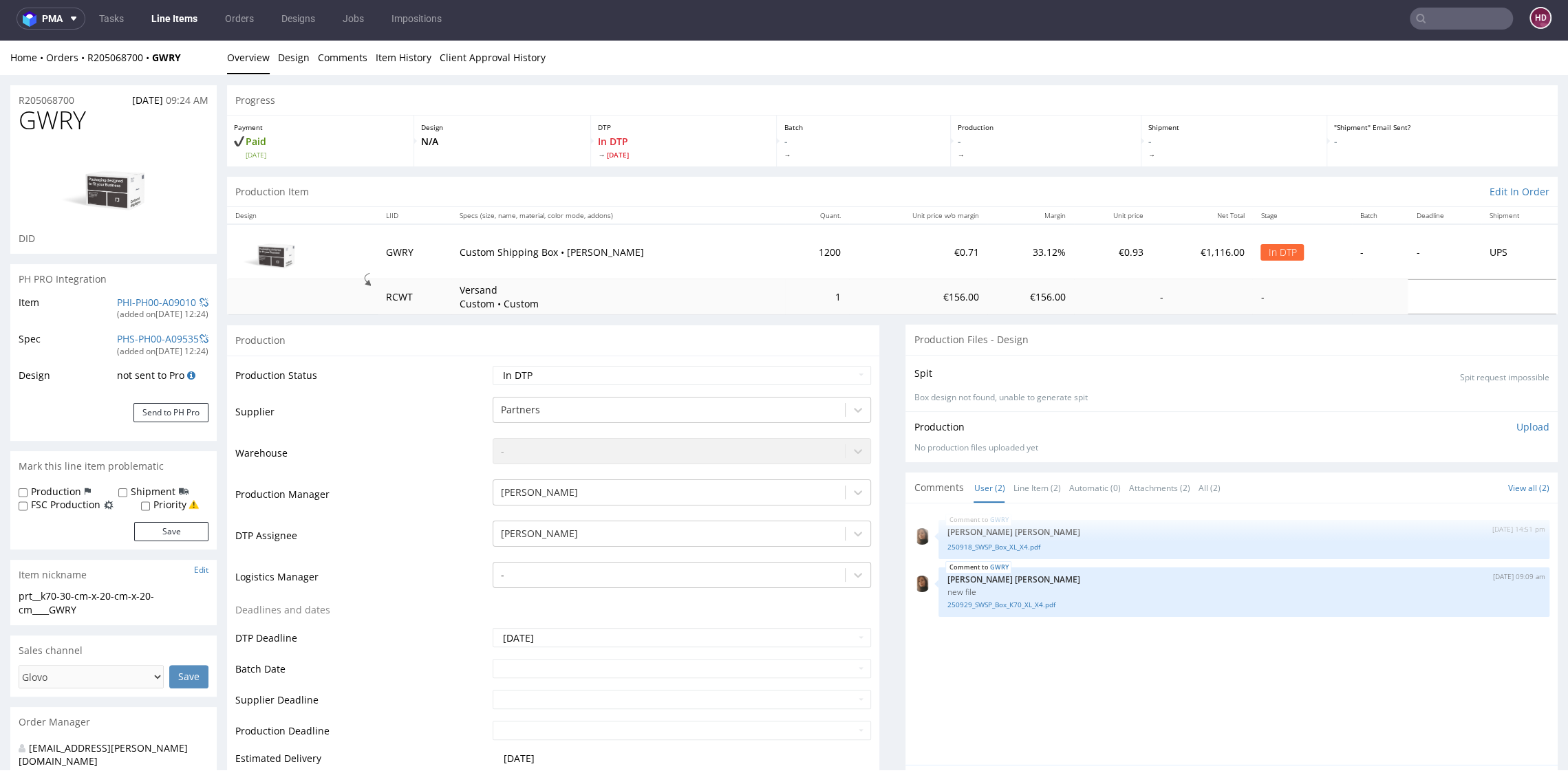
scroll to position [0, 0]
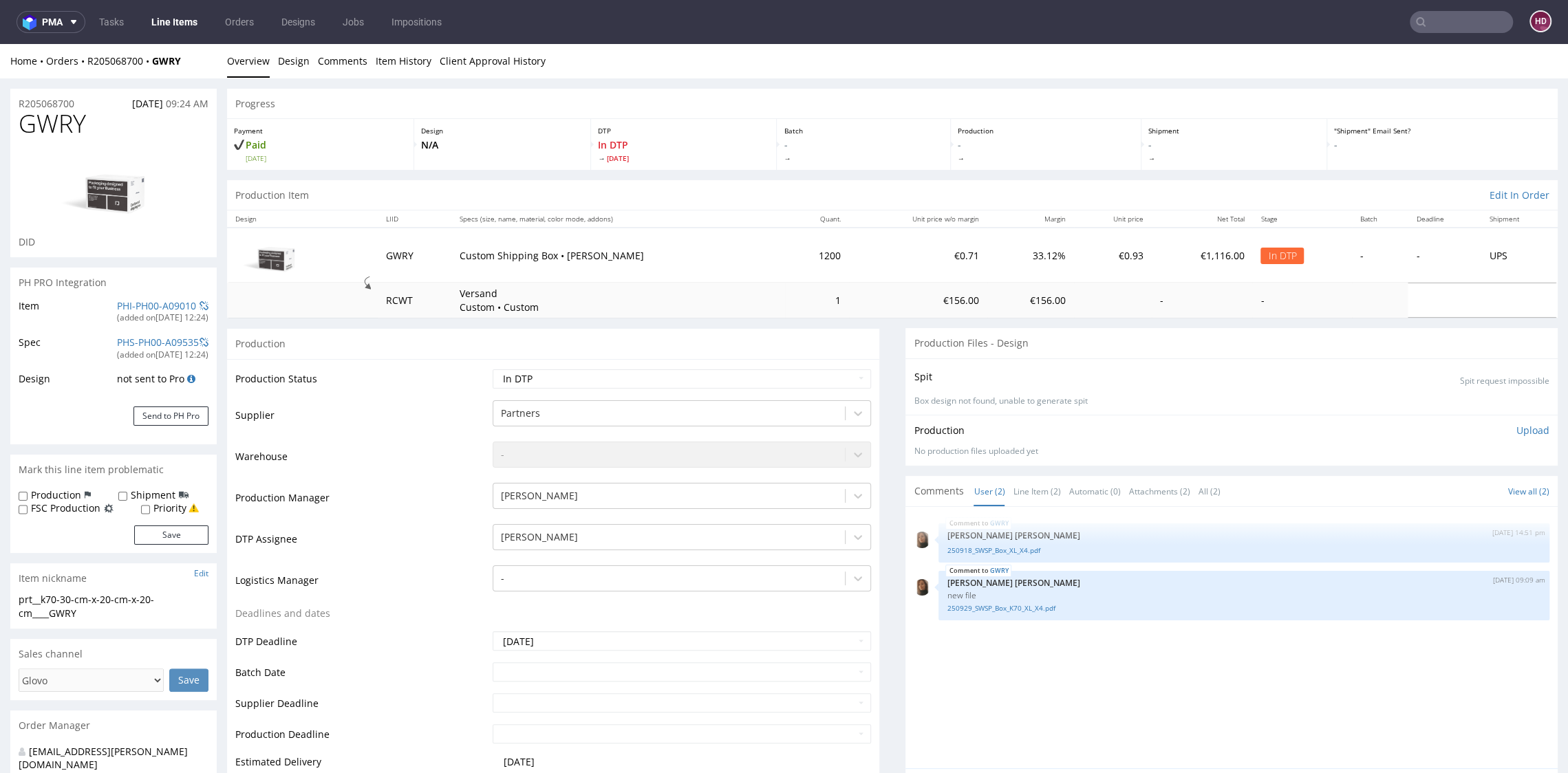
click at [1516, 429] on p "Upload" at bounding box center [1532, 430] width 33 height 14
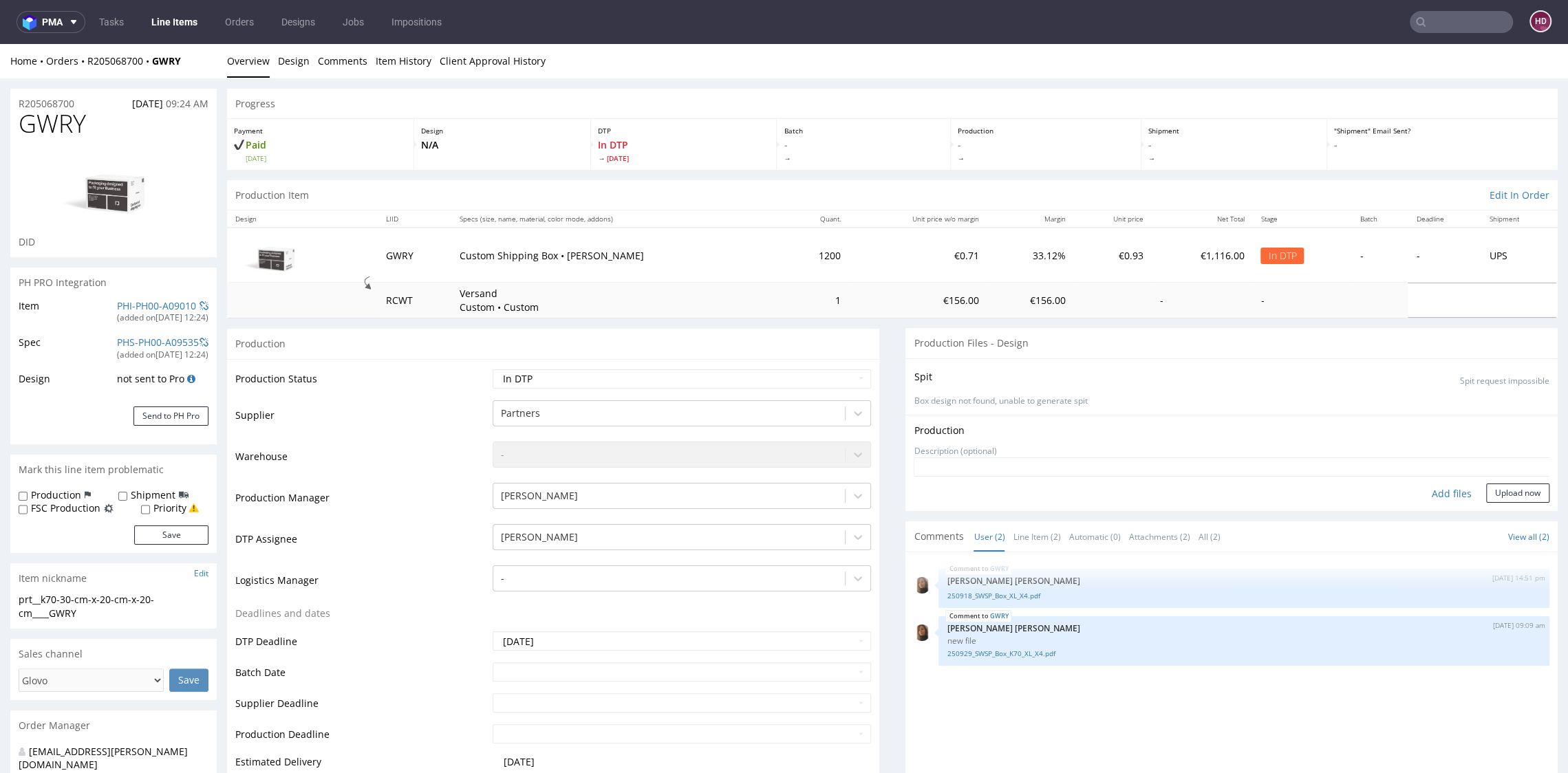
click at [1427, 492] on div "Add files" at bounding box center [1451, 494] width 68 height 21
type input "C:\fakepath\prt__k70-30-cm-x-20-cm-x-20-cm____GWRY__d00__oR205068700.pdf"
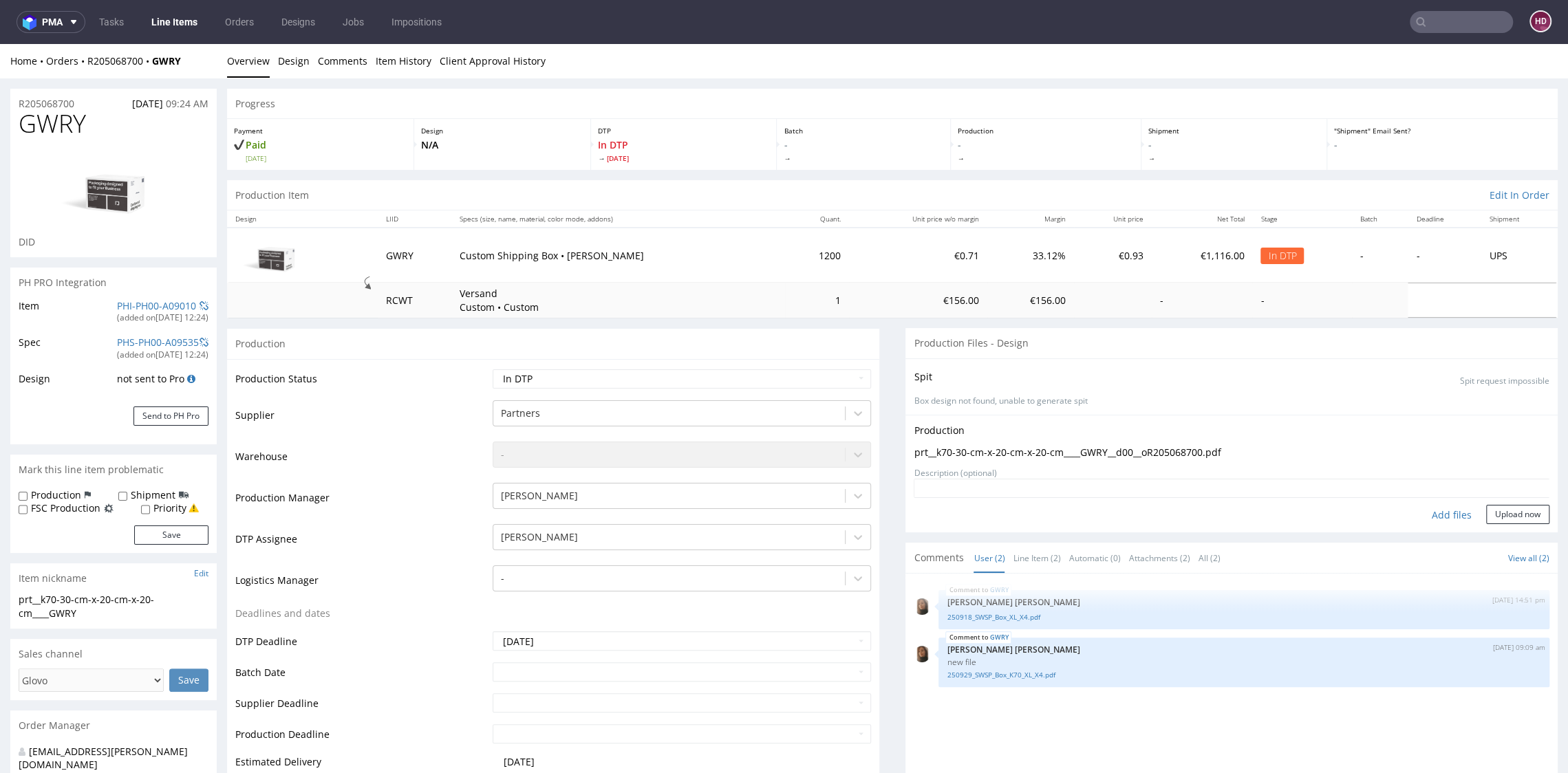
click at [1481, 524] on div "Production Upload prt__k70-30-cm-x-20-cm-x-20-cm____GWRY__d00__oR205068700.pdf …" at bounding box center [1231, 473] width 652 height 118
click at [1486, 515] on button "Upload now" at bounding box center [1517, 514] width 63 height 19
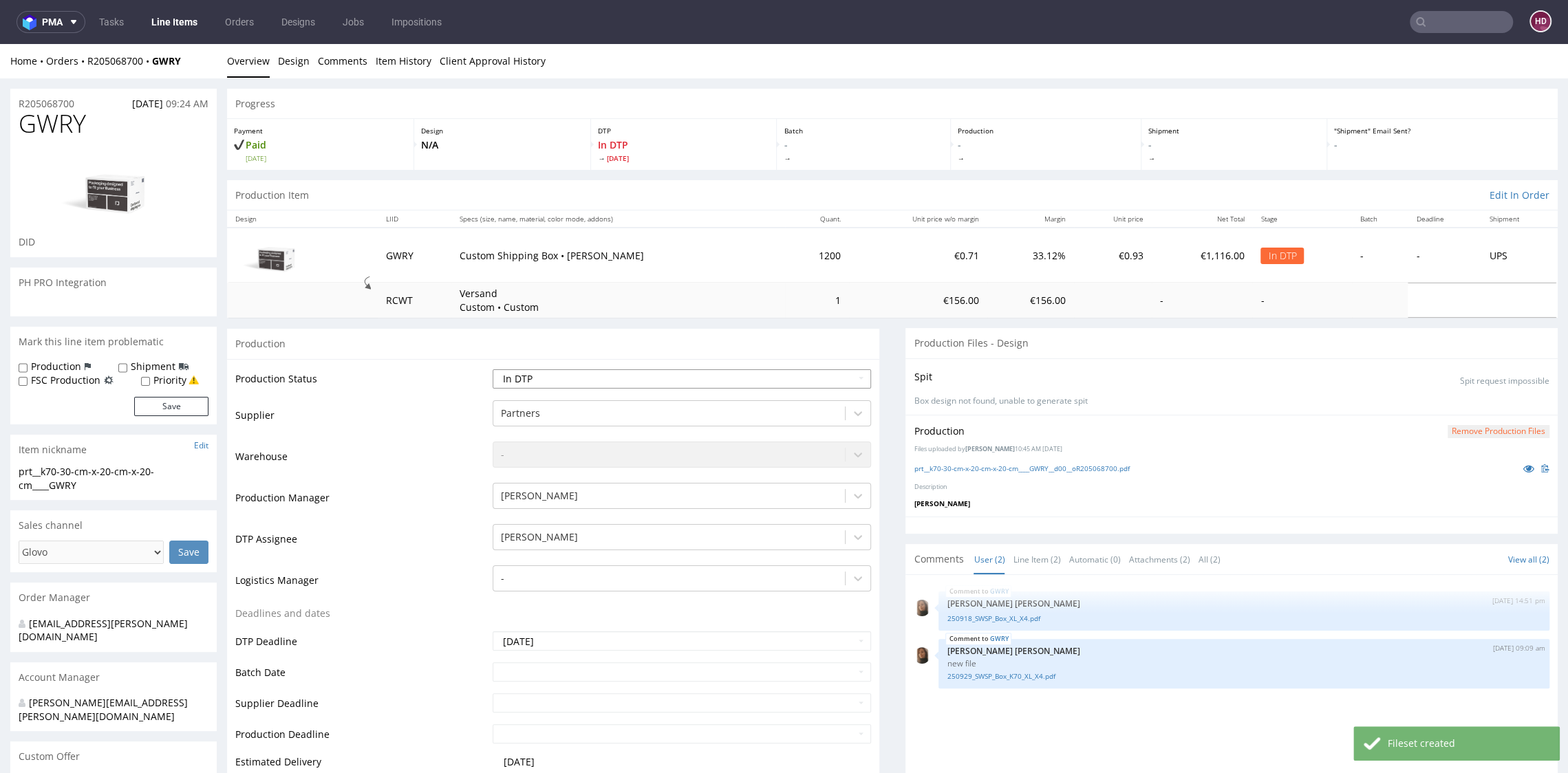
click at [562, 384] on select "Waiting for Artwork Waiting for Diecut Waiting for Mockup Waiting for DTP Waiti…" at bounding box center [682, 379] width 378 height 19
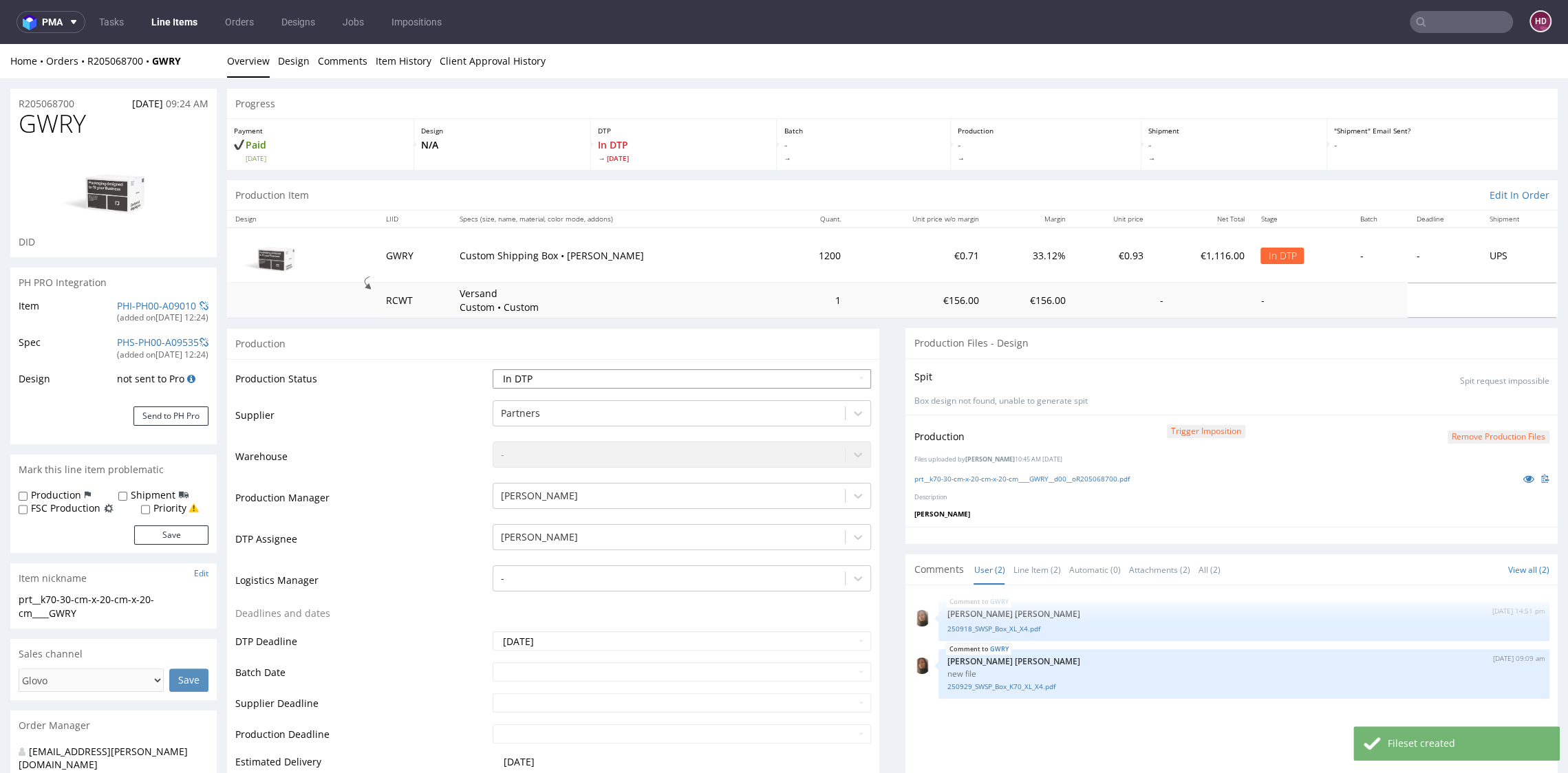
select select "dtp_production_ready"
click at [493, 370] on select "Waiting for Artwork Waiting for Diecut Waiting for Mockup Waiting for DTP Waiti…" at bounding box center [682, 379] width 378 height 19
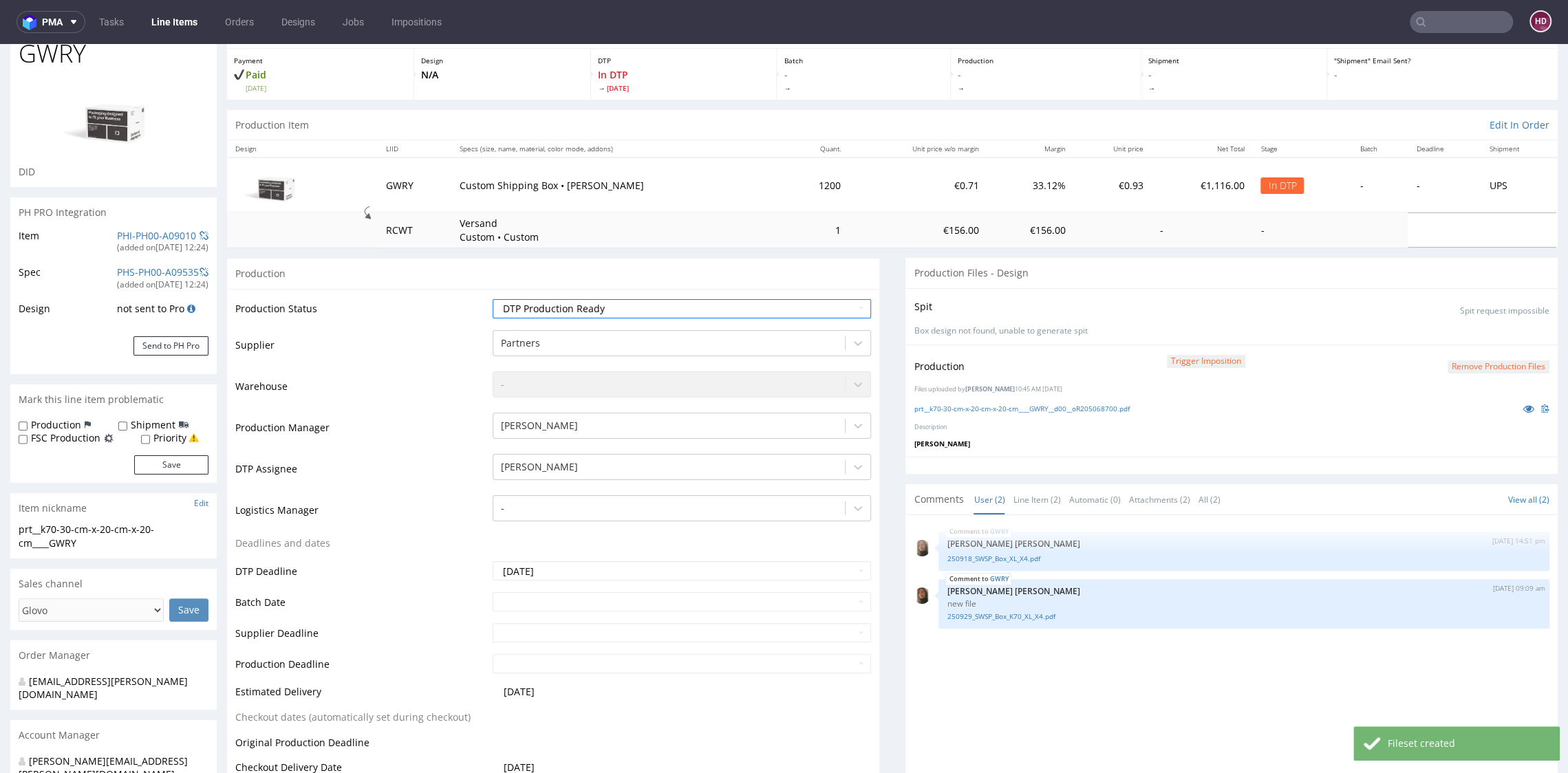
scroll to position [539, 0]
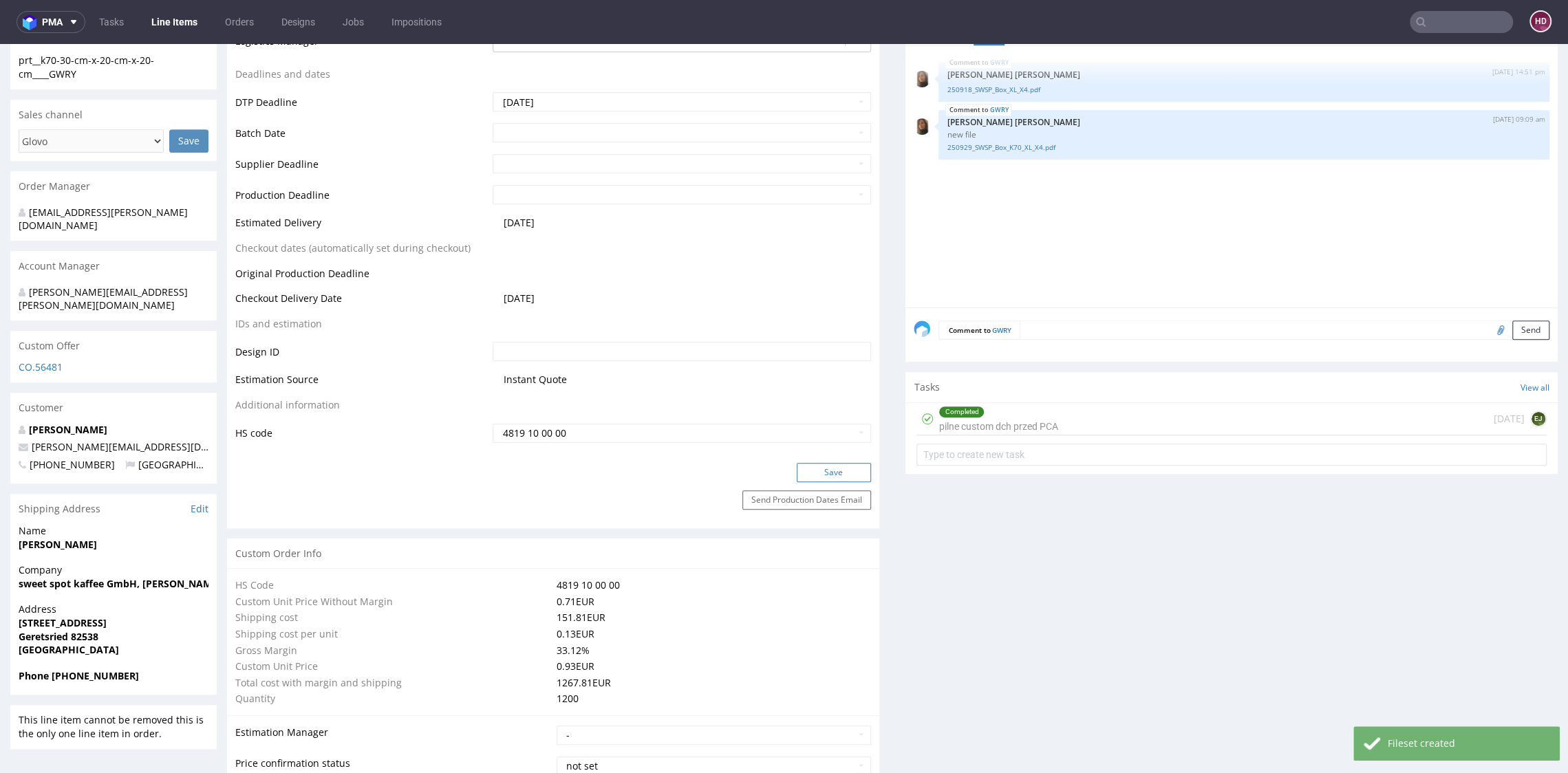
click at [797, 469] on button "Save" at bounding box center [833, 472] width 74 height 19
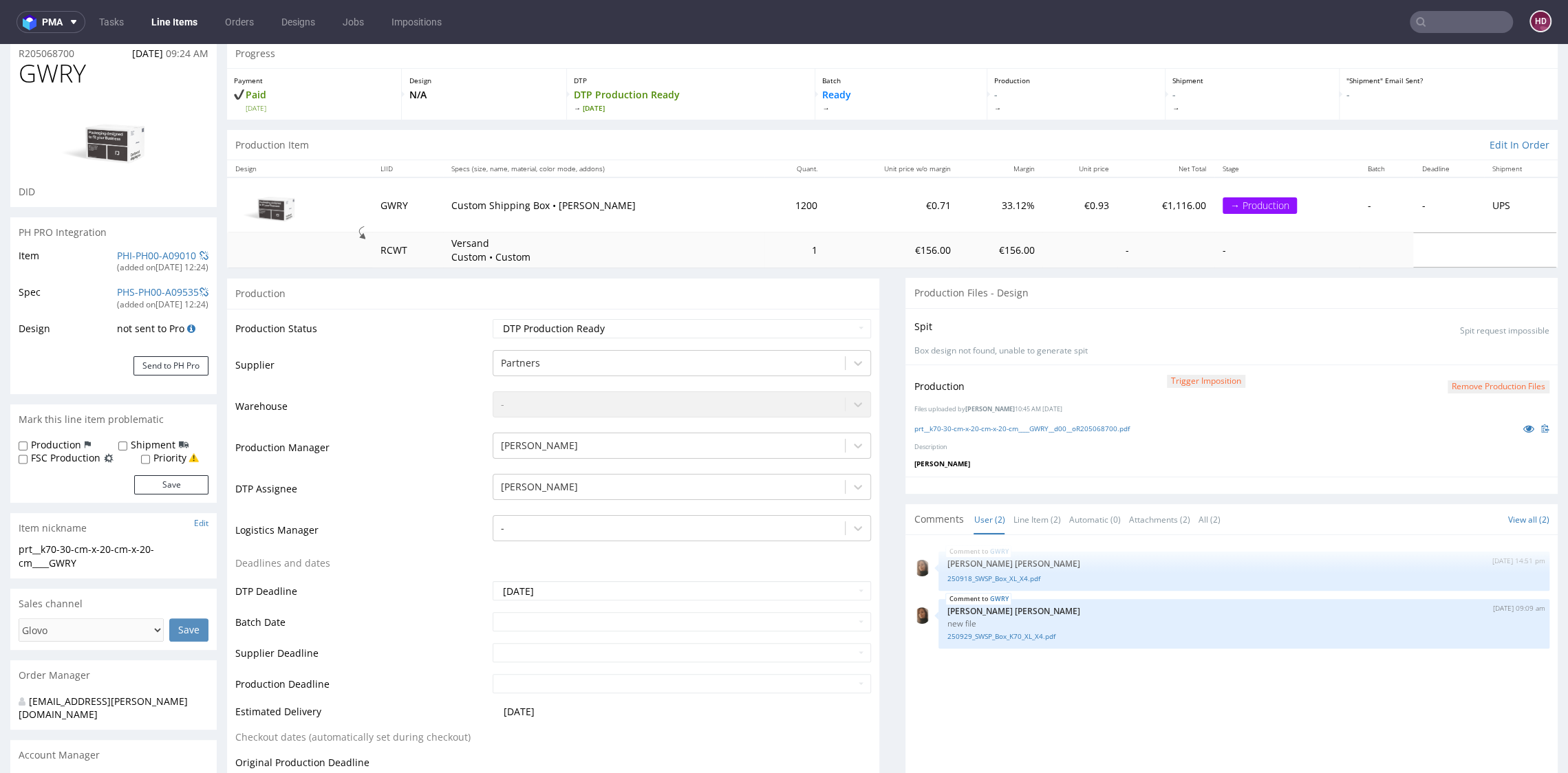
scroll to position [0, 0]
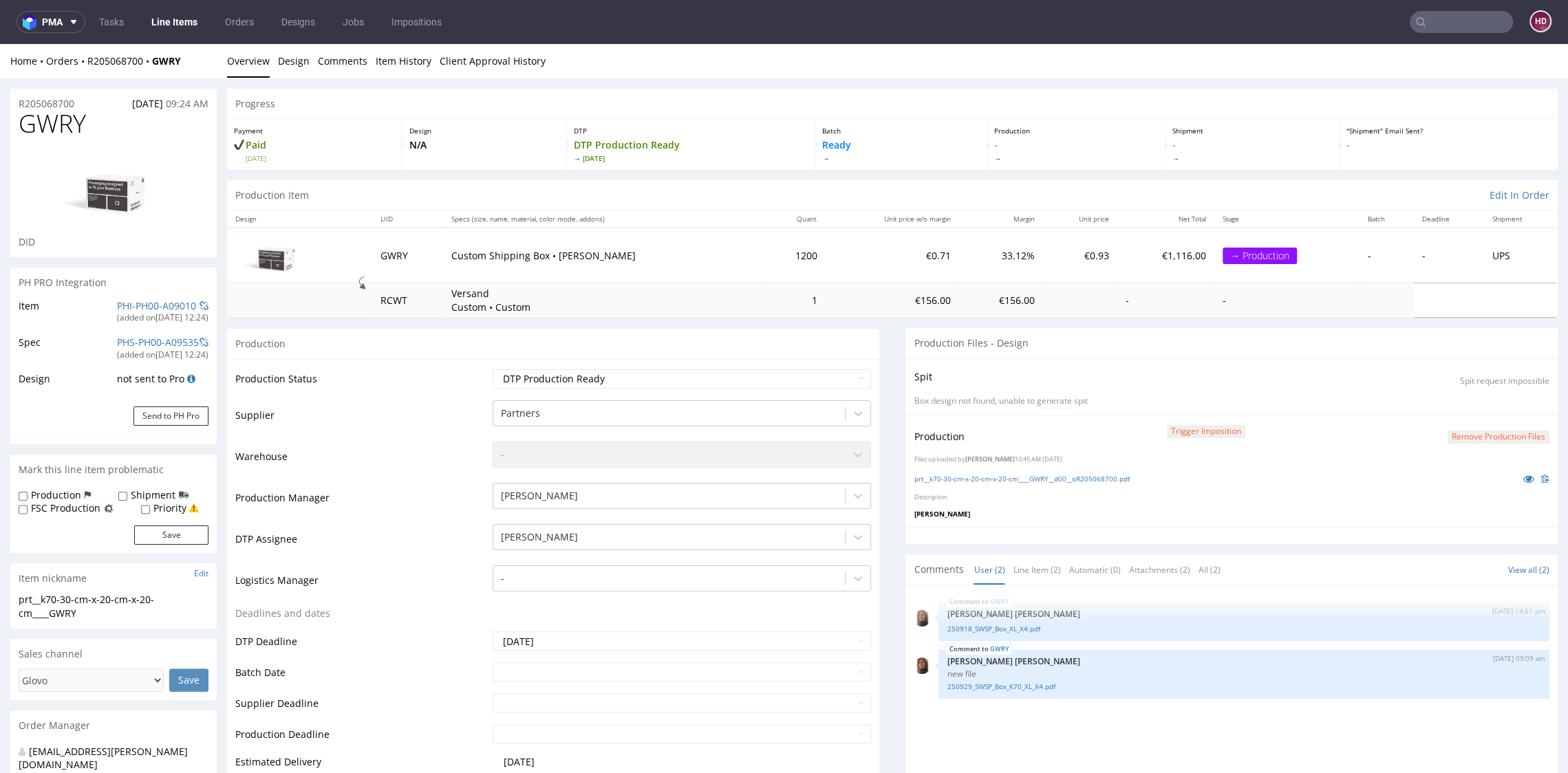
click at [177, 20] on link "Line Items" at bounding box center [174, 22] width 63 height 22
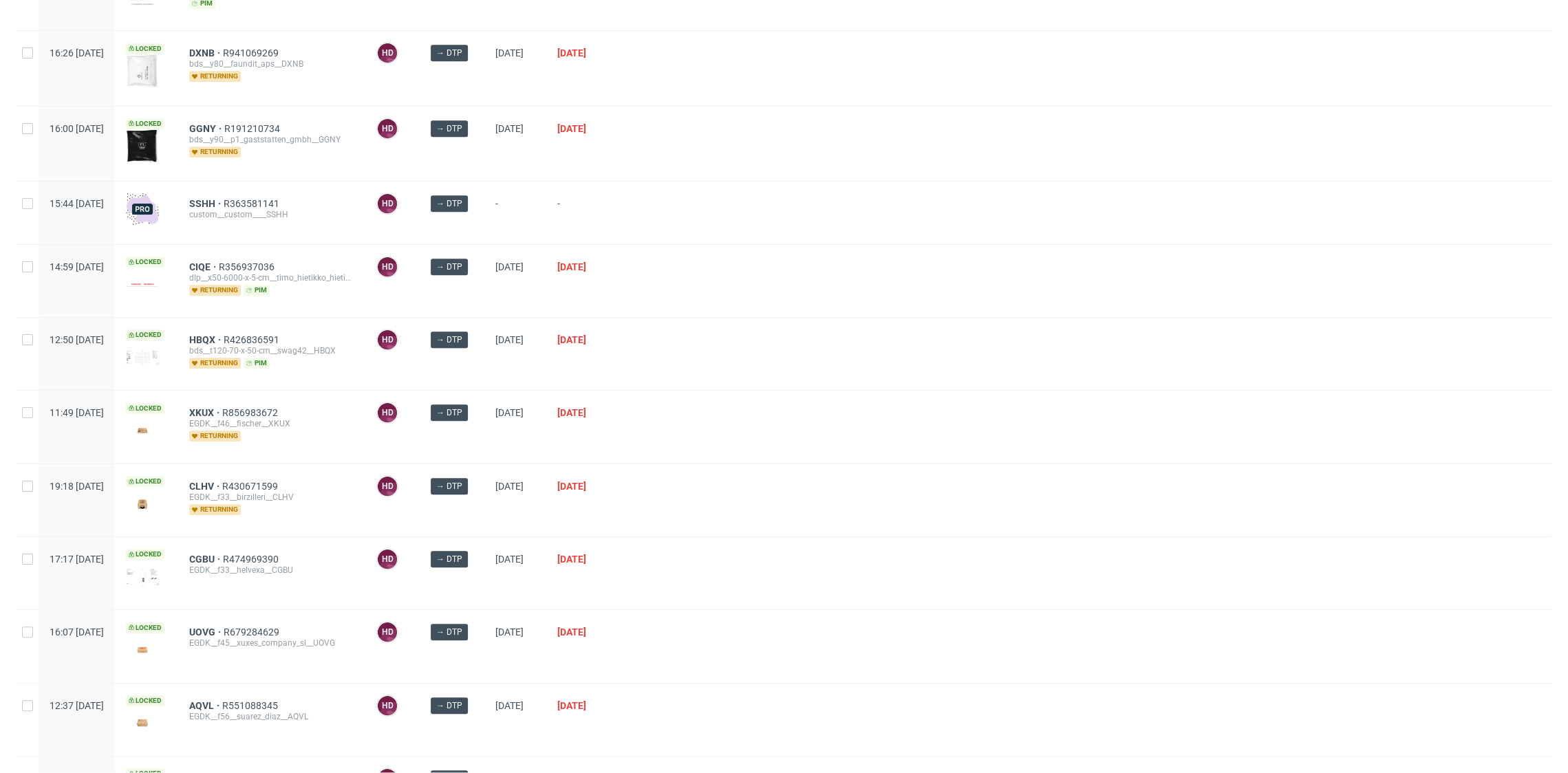
scroll to position [1284, 0]
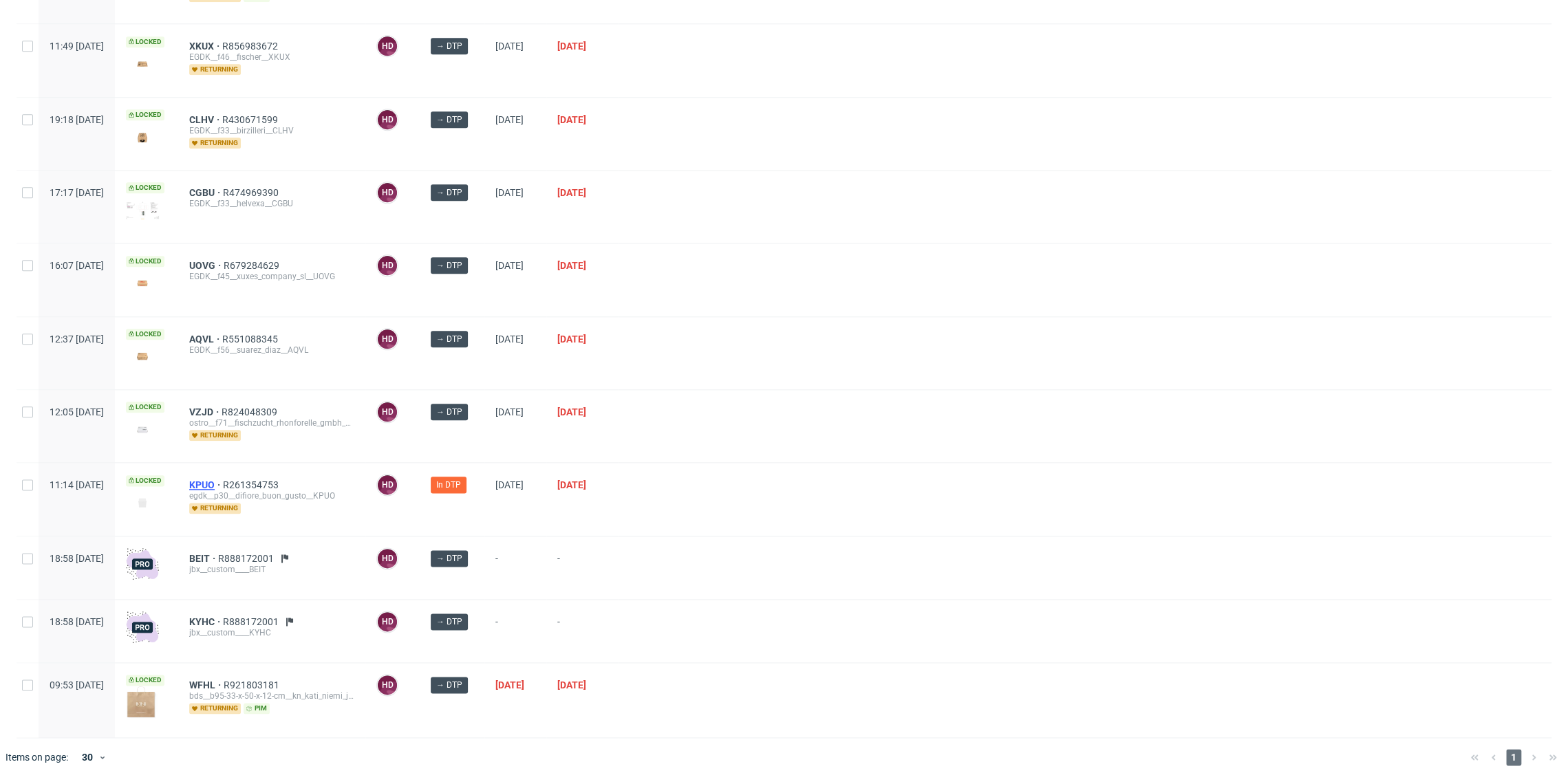
click at [223, 479] on span "KPUO" at bounding box center [205, 485] width 34 height 11
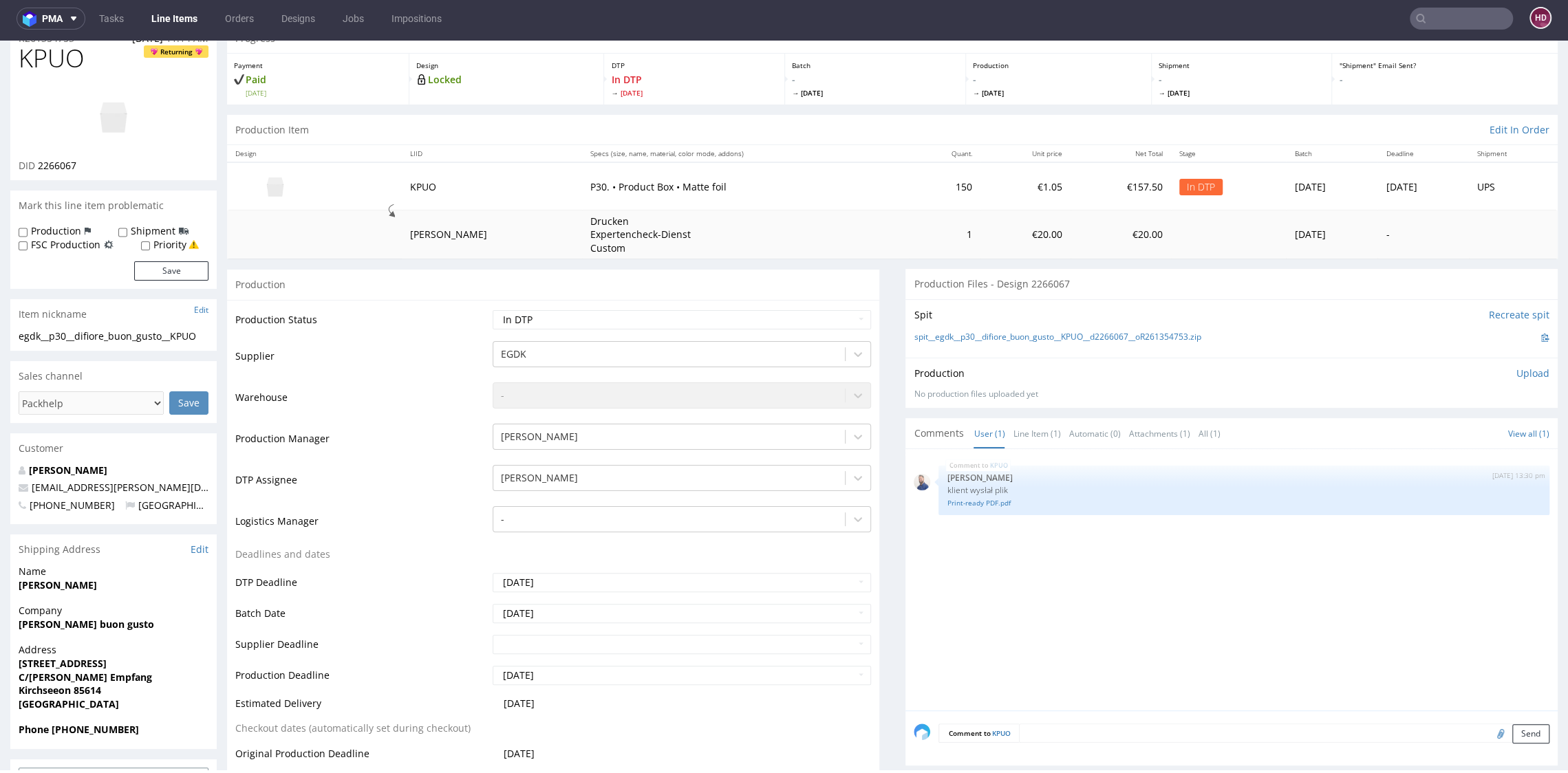
scroll to position [341, 0]
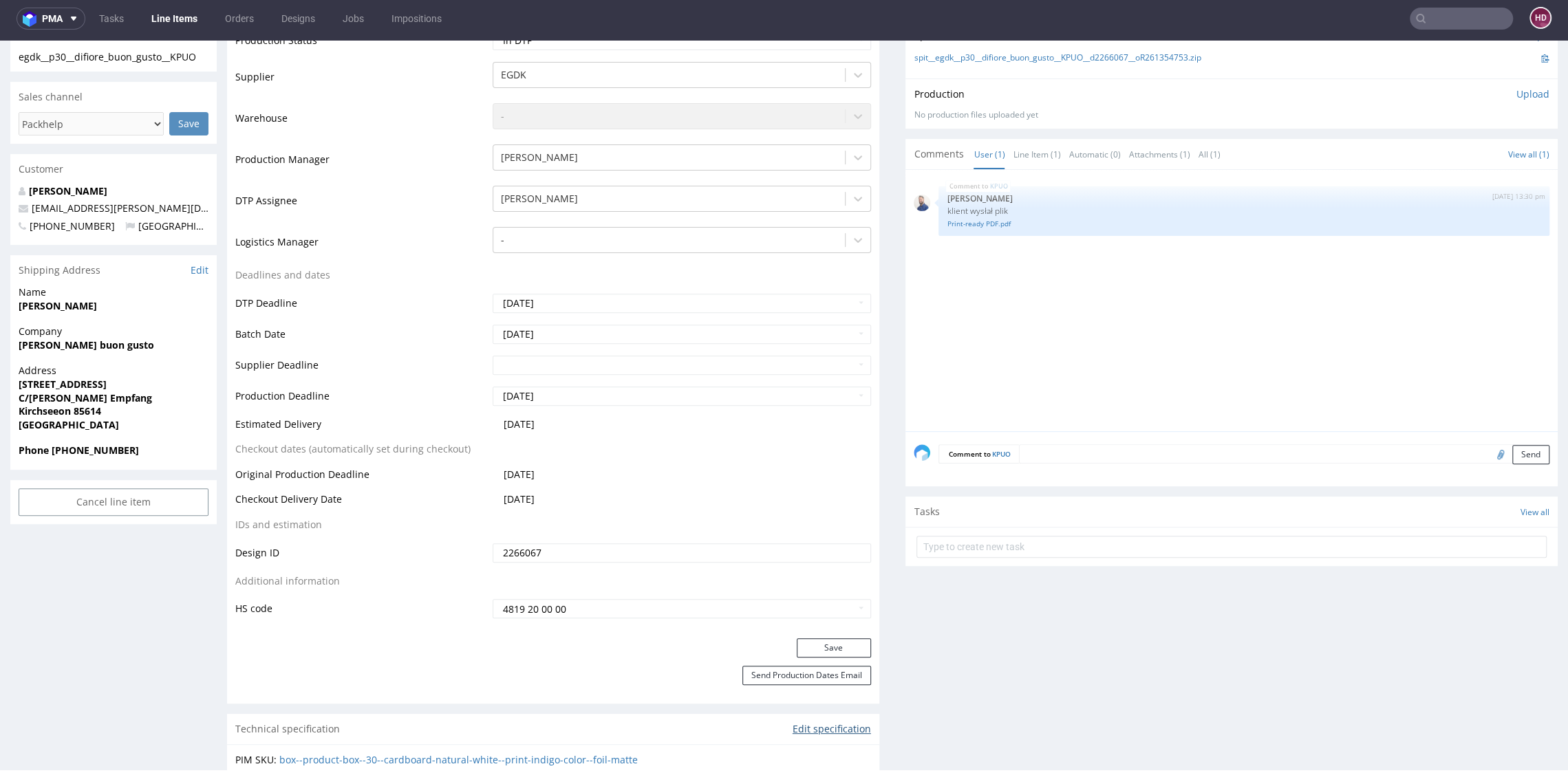
click at [817, 727] on link "Edit specification" at bounding box center [831, 728] width 78 height 14
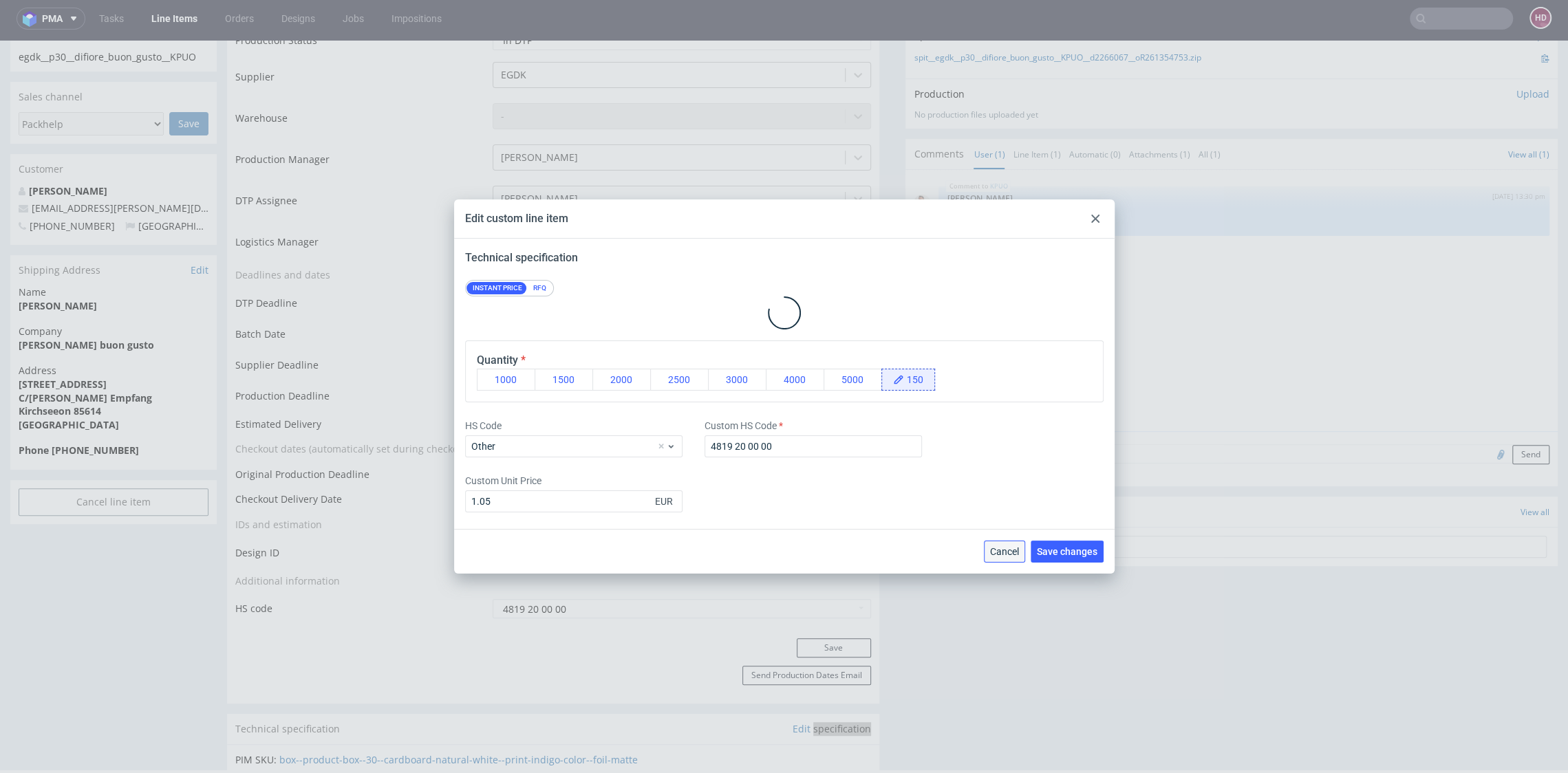
click at [1006, 543] on button "Cancel" at bounding box center [1004, 551] width 41 height 22
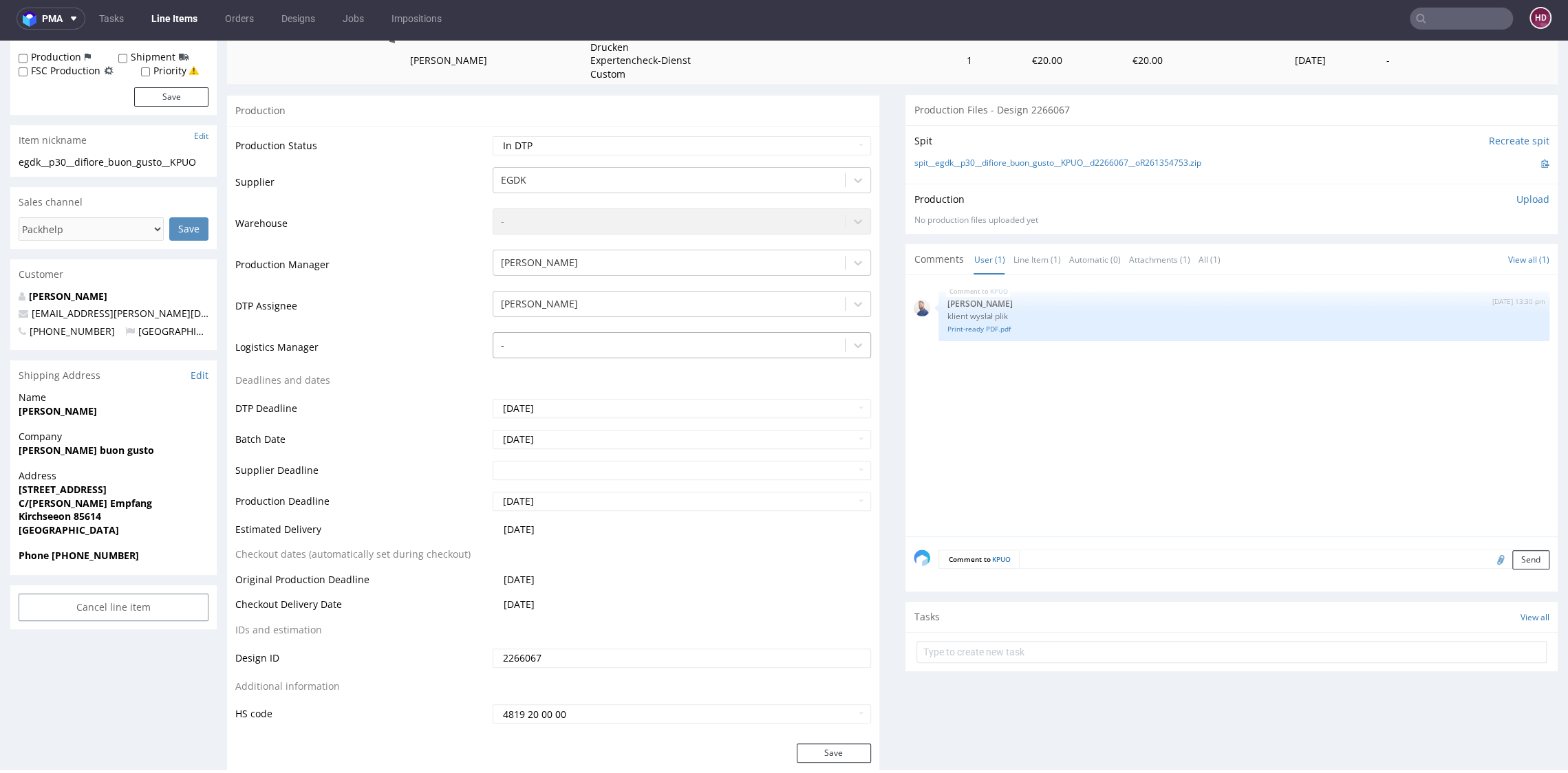
scroll to position [0, 0]
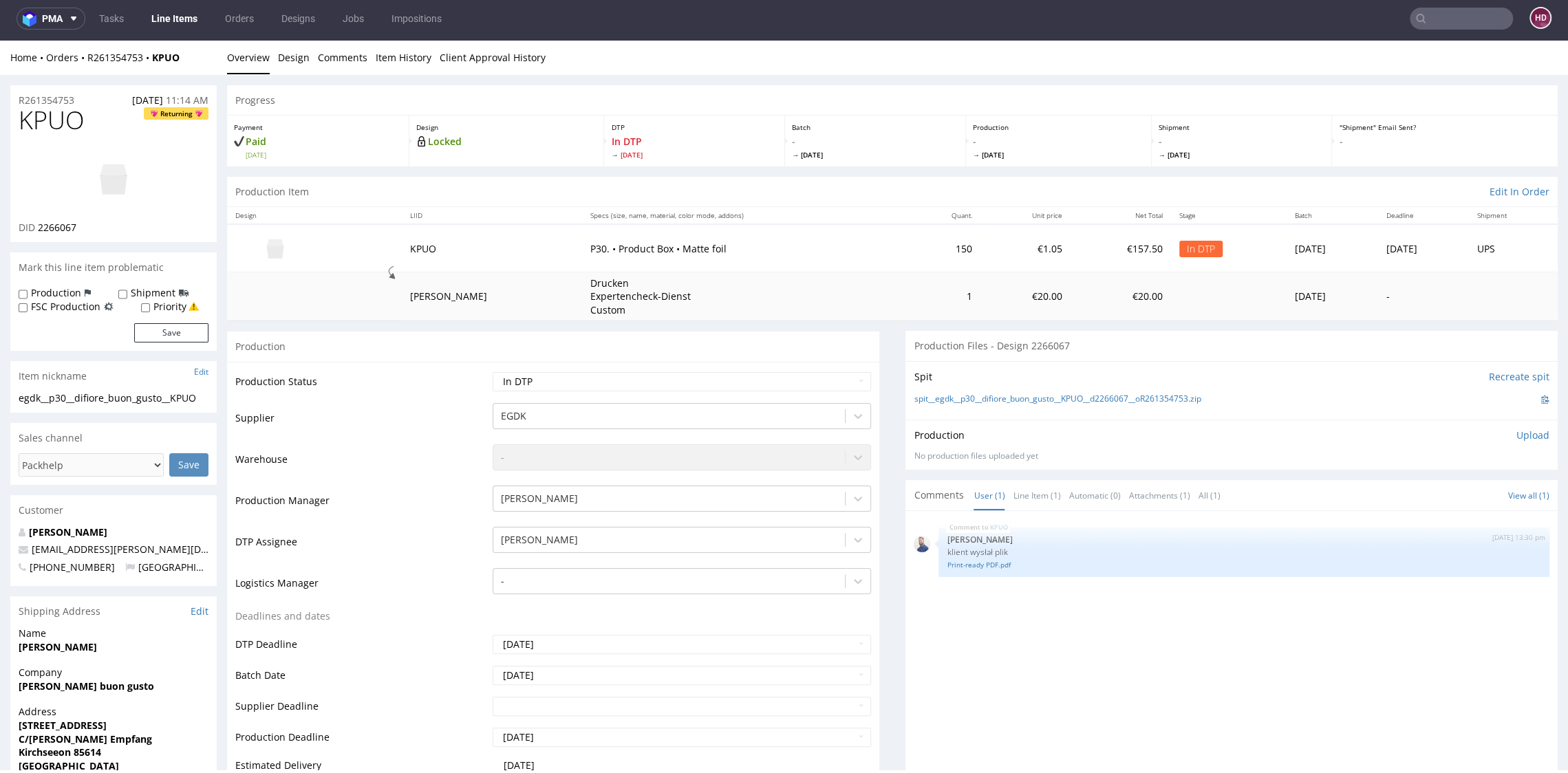
click at [119, 181] on img at bounding box center [113, 179] width 110 height 62
click at [974, 680] on div "KPUO 25th Sep 25 | 13:30 pm Michał Rachański klient wysłał plik Print-ready PDF…" at bounding box center [1235, 645] width 643 height 253
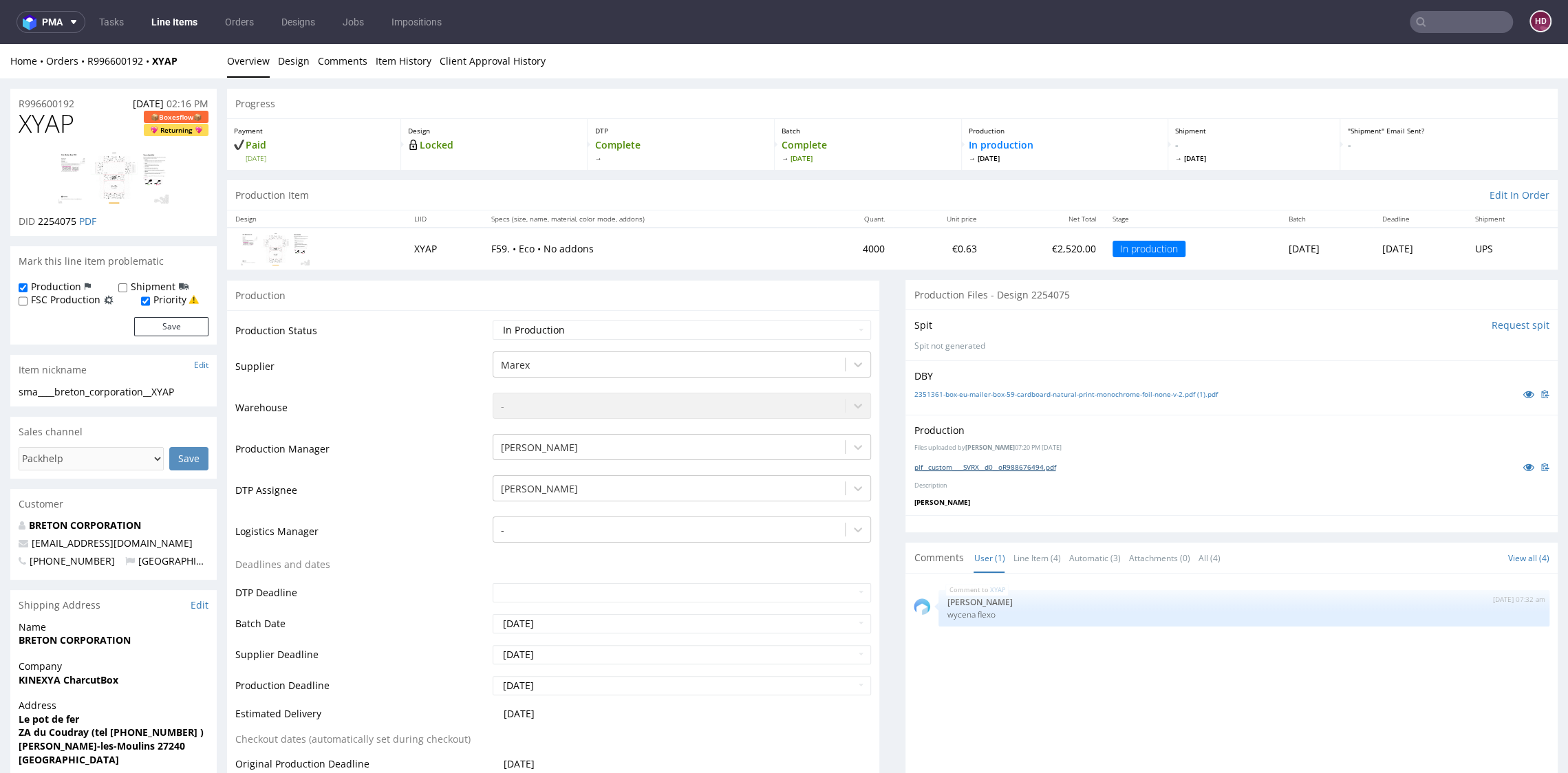
click at [1040, 467] on link "plf__custom____SVRX__d0__oR988676494.pdf" at bounding box center [984, 466] width 141 height 10
click at [1044, 716] on div "XYAP [DATE] 07:32 am [PERSON_NAME] wycena flexo" at bounding box center [1235, 708] width 643 height 253
drag, startPoint x: 197, startPoint y: 387, endPoint x: 7, endPoint y: 388, distance: 190.0
copy div "sma____breton_corporation__XYAP"
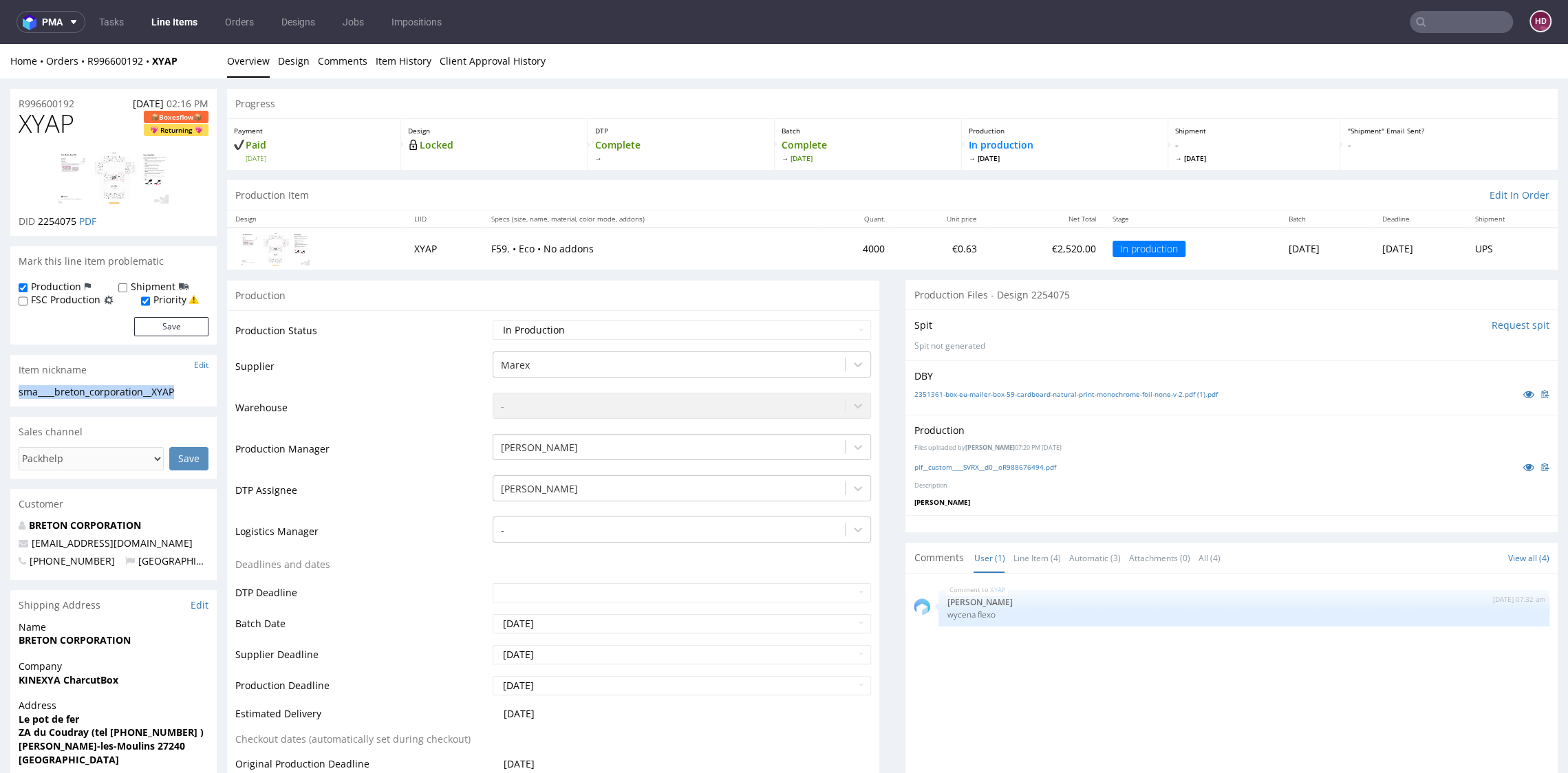
click at [96, 102] on div "R996600192 28.08.2025 02:16 PM" at bounding box center [113, 99] width 206 height 22
drag, startPoint x: 65, startPoint y: 102, endPoint x: 18, endPoint y: 102, distance: 47.0
click at [18, 102] on div "R996600192 28.08.2025 02:16 PM" at bounding box center [113, 99] width 206 height 22
click at [89, 99] on div "R996600192 28.08.2025 02:16 PM" at bounding box center [113, 99] width 206 height 22
drag, startPoint x: 87, startPoint y: 100, endPoint x: -36, endPoint y: 89, distance: 123.5
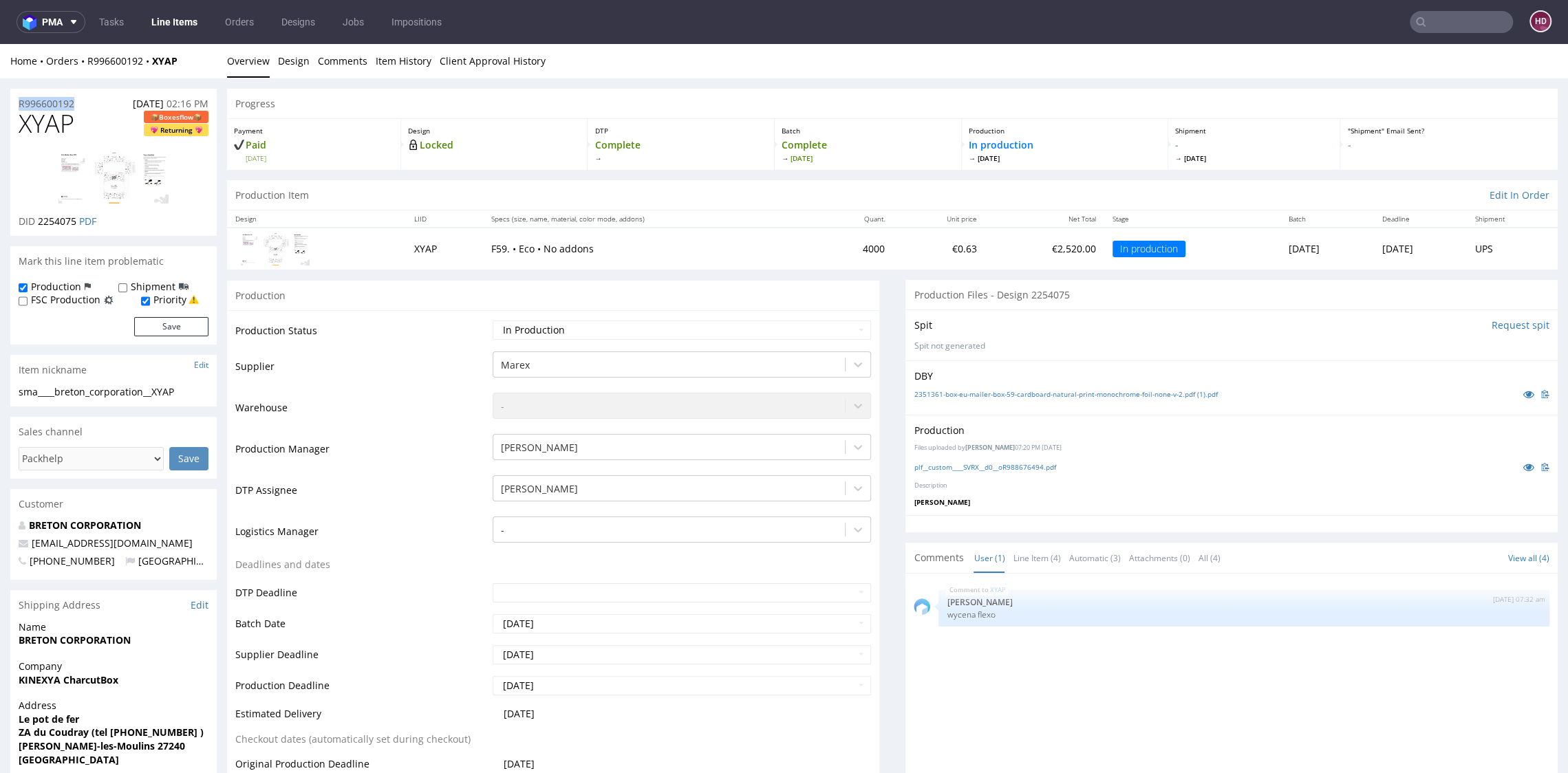
copy p "R996600192"
drag, startPoint x: 77, startPoint y: 221, endPoint x: 38, endPoint y: 218, distance: 39.1
click at [38, 218] on p "DID 2254075 PDF" at bounding box center [57, 221] width 78 height 14
copy span "2254075"
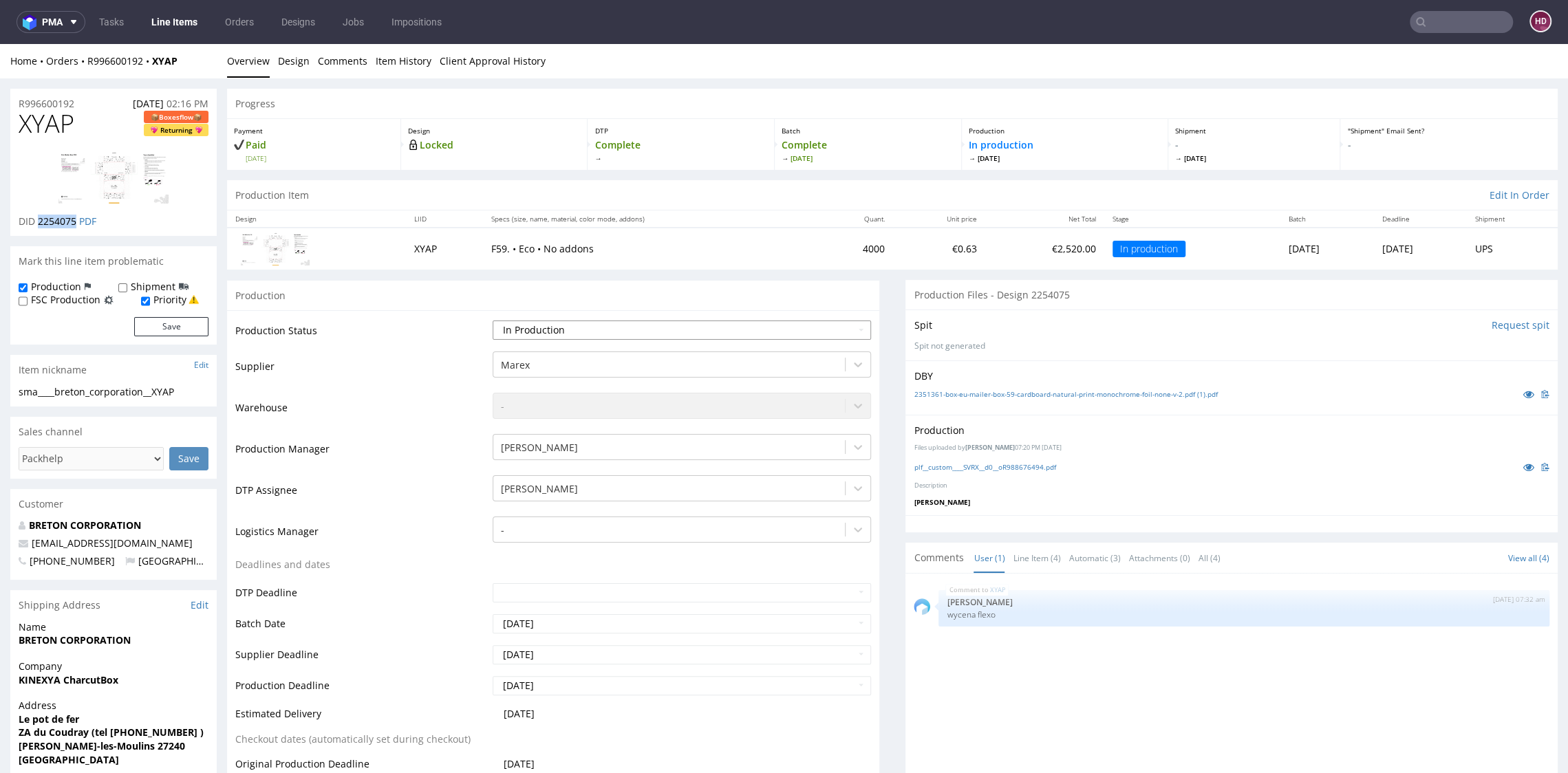
click at [627, 325] on select "Waiting for Artwork Waiting for Diecut Waiting for Mockup Waiting for DTP Waiti…" at bounding box center [682, 329] width 378 height 19
select select "dtp_in_process"
click at [493, 320] on select "Waiting for Artwork Waiting for Diecut Waiting for Mockup Waiting for DTP Waiti…" at bounding box center [682, 329] width 378 height 19
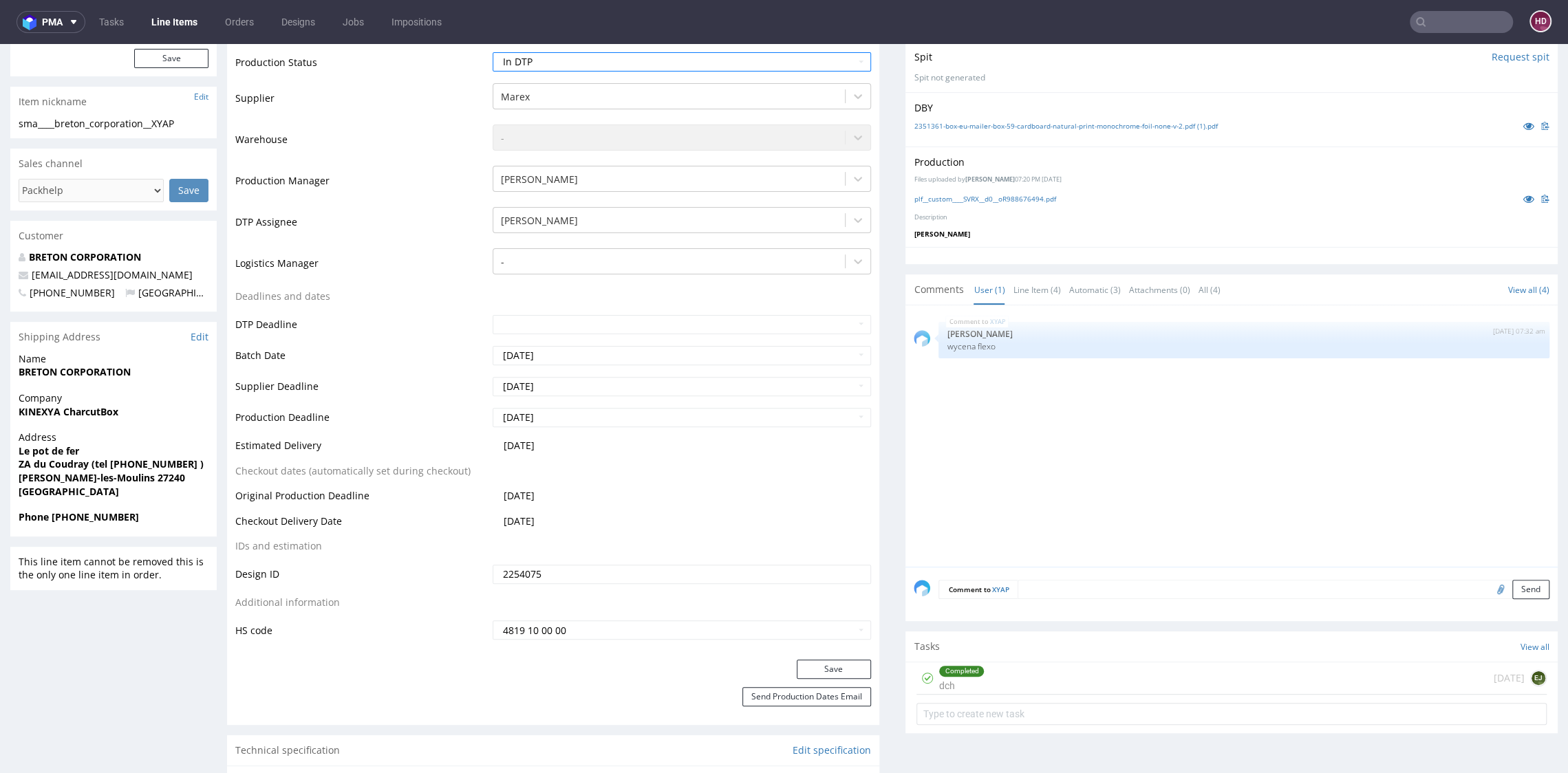
scroll to position [306, 0]
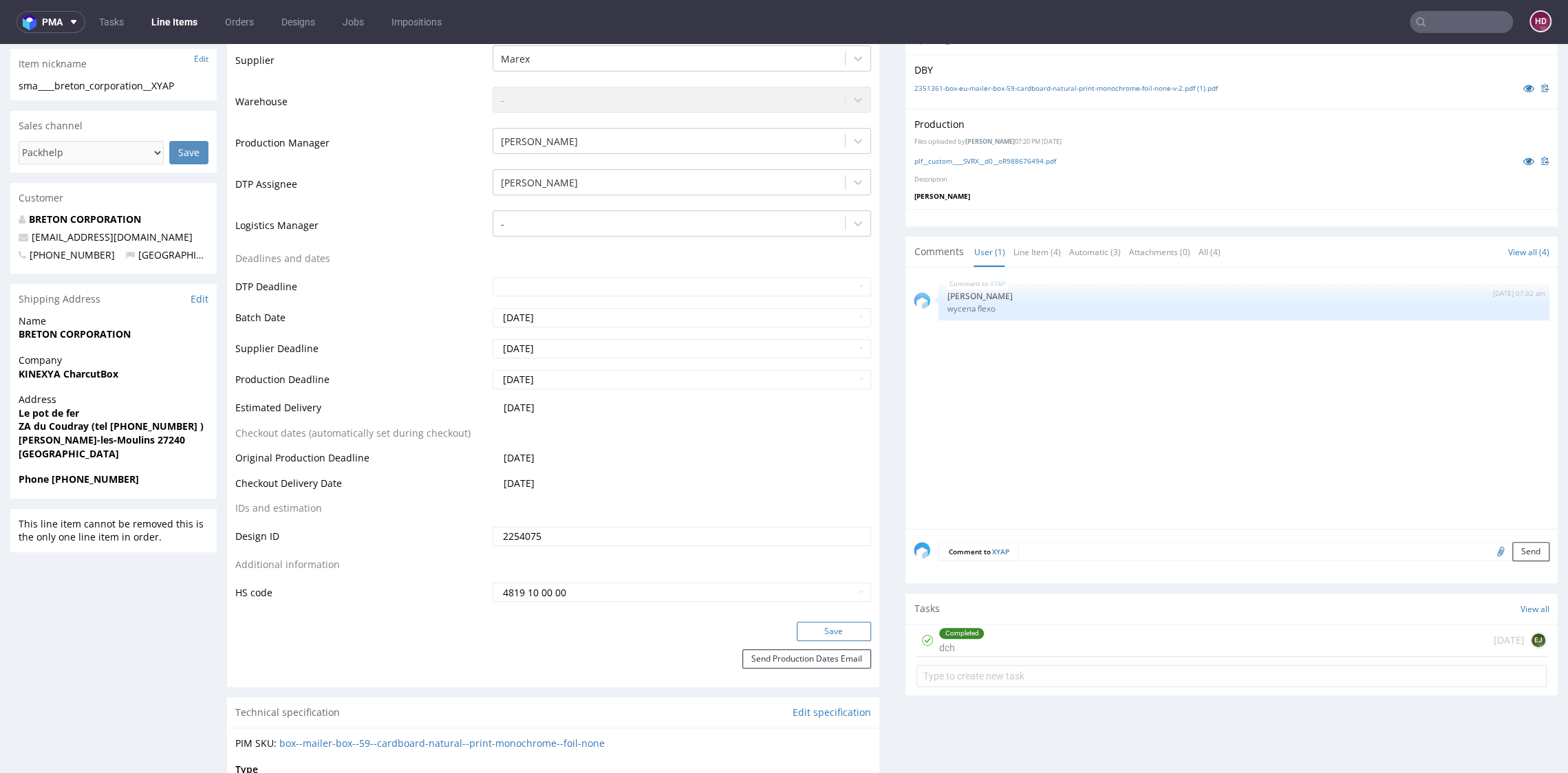
click at [827, 629] on button "Save" at bounding box center [833, 631] width 74 height 19
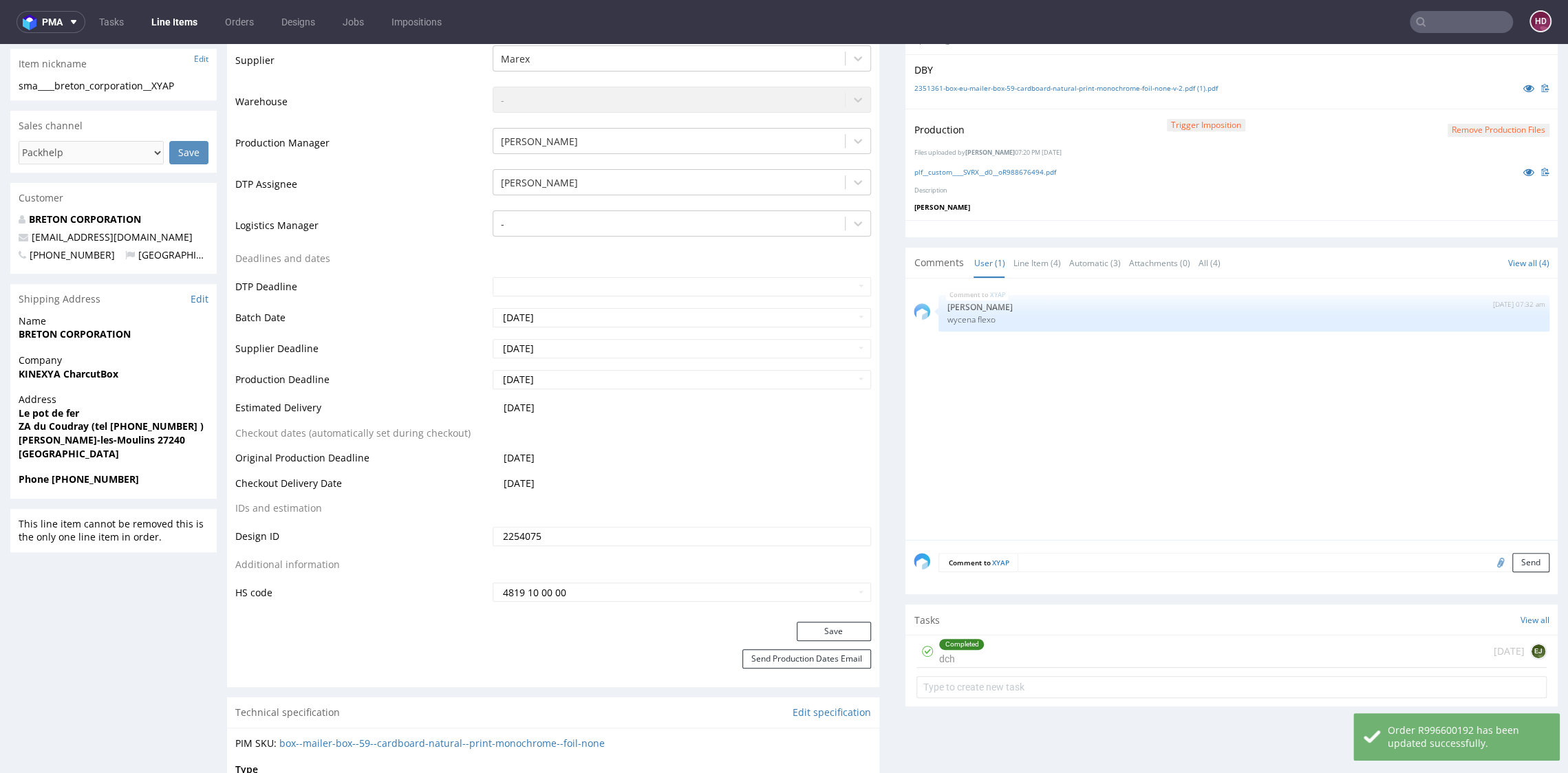
click at [1485, 127] on button "Remove production files" at bounding box center [1499, 131] width 102 height 13
click at [1446, 99] on link "Yes" at bounding box center [1448, 98] width 39 height 21
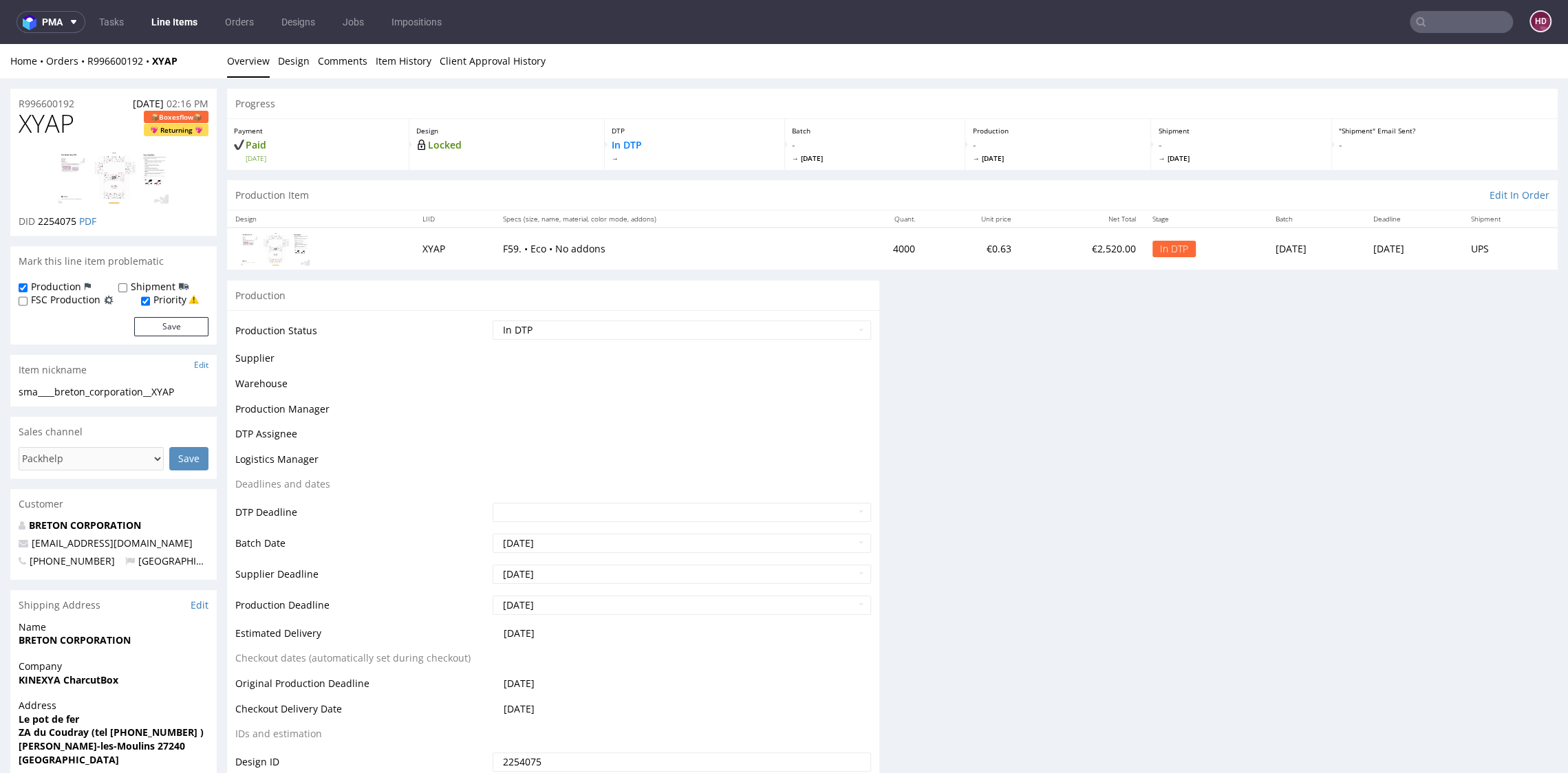
scroll to position [0, 0]
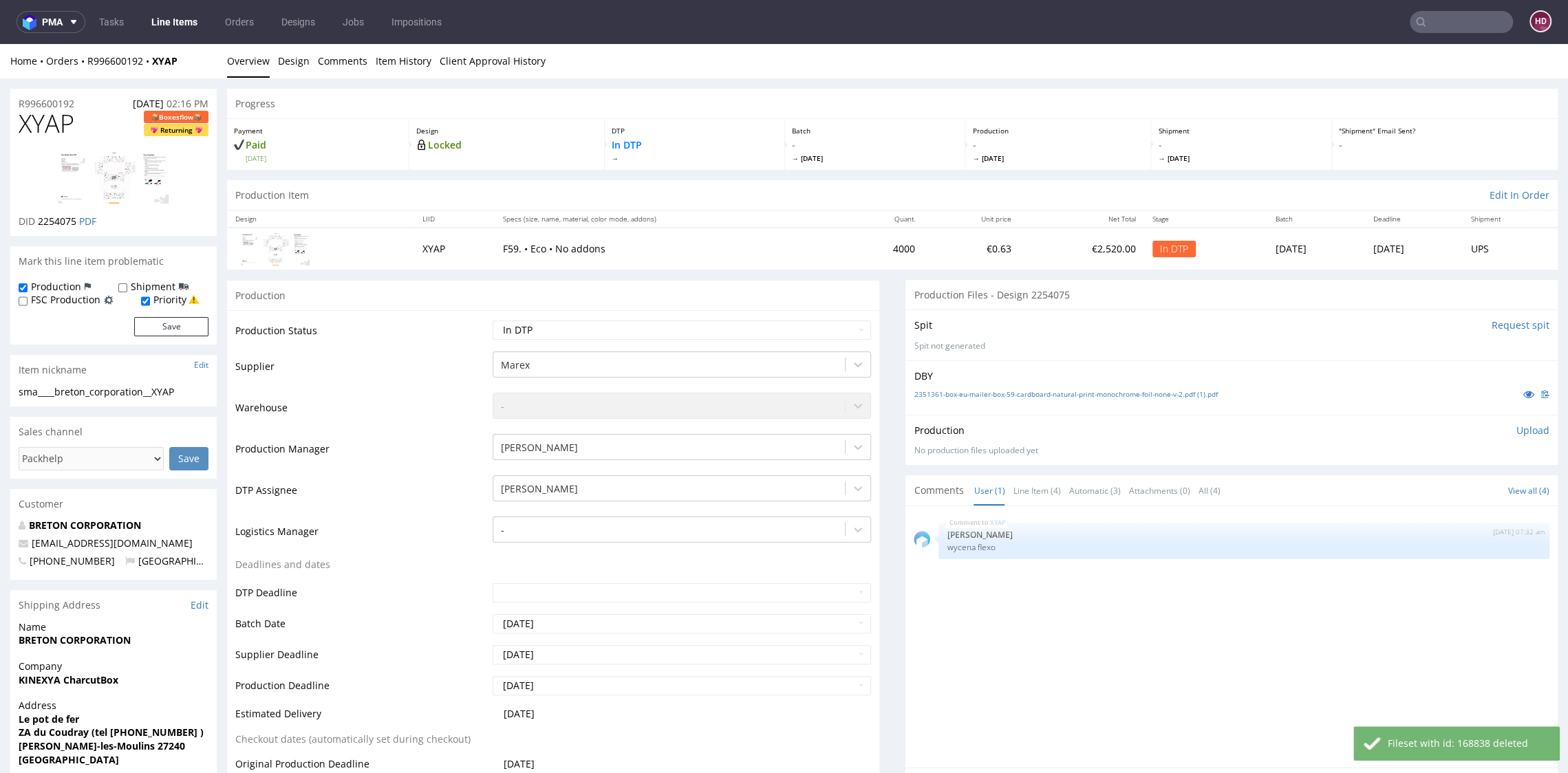
click at [1516, 429] on p "Upload" at bounding box center [1532, 430] width 33 height 14
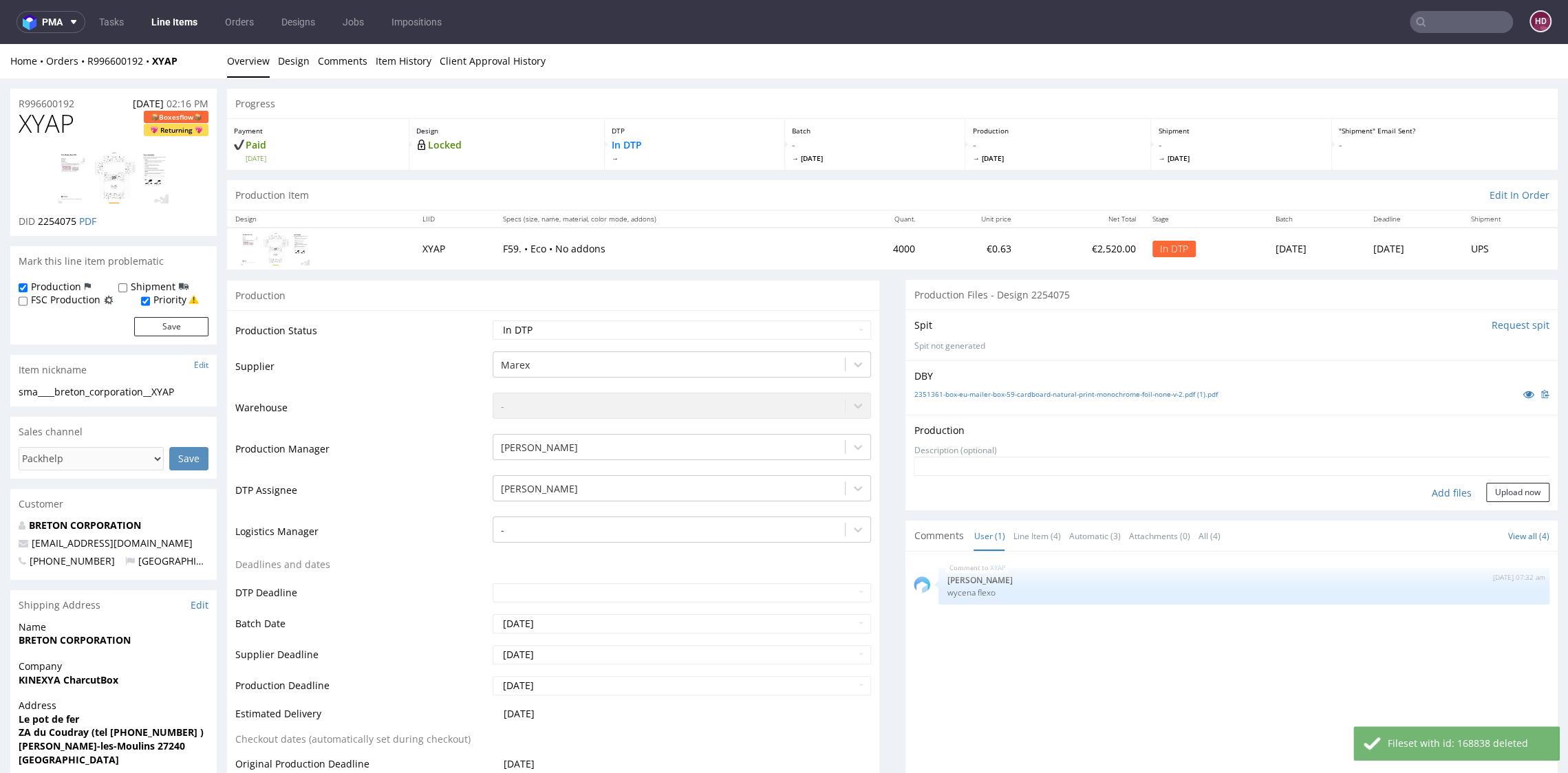
click at [1419, 491] on div "Add files" at bounding box center [1451, 493] width 68 height 21
type input "C:\fakepath\sma____breton_corporation__XYAP__d2254075__oR996600192.pdf"
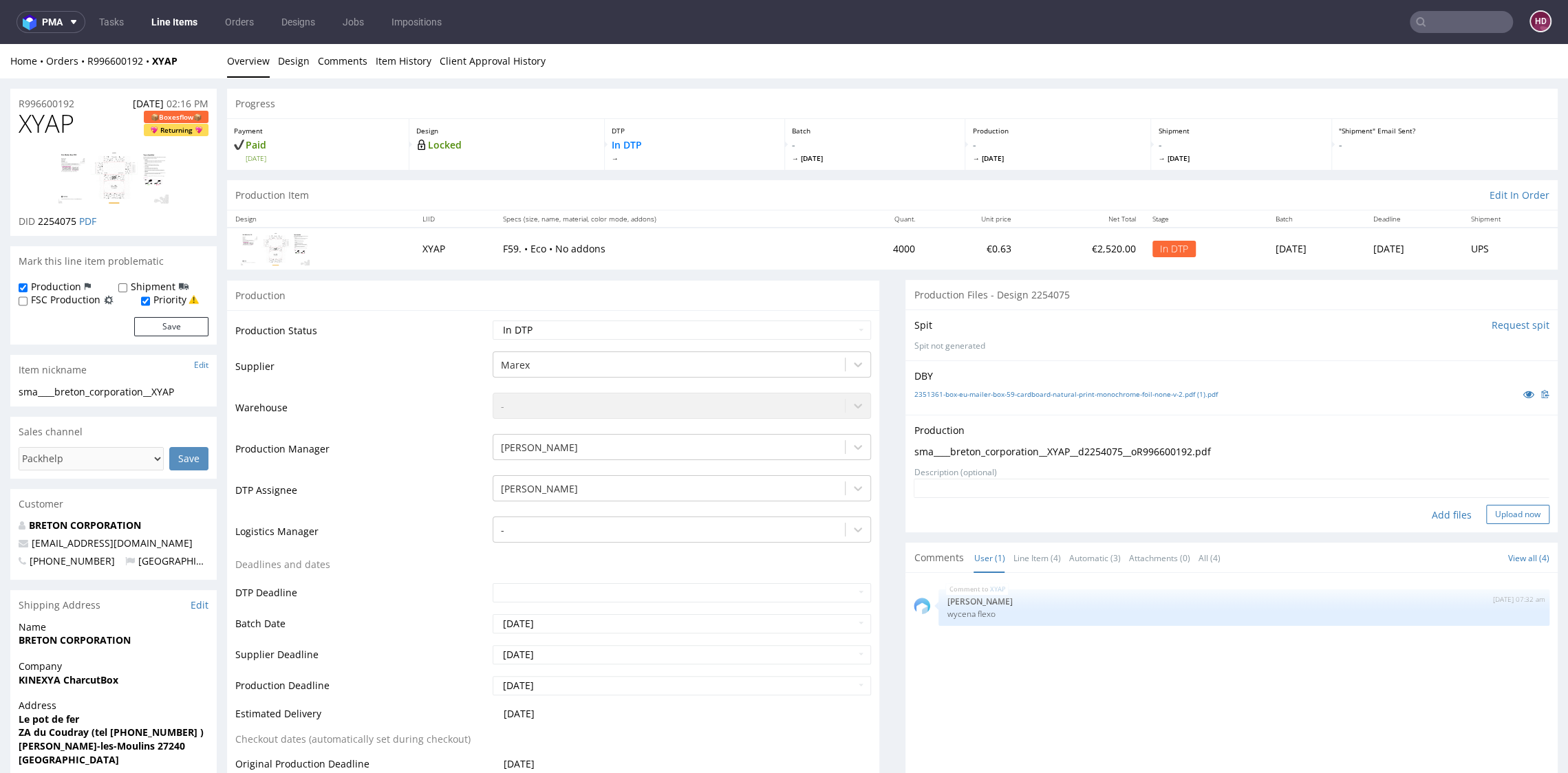
click at [1486, 519] on button "Upload now" at bounding box center [1517, 514] width 63 height 19
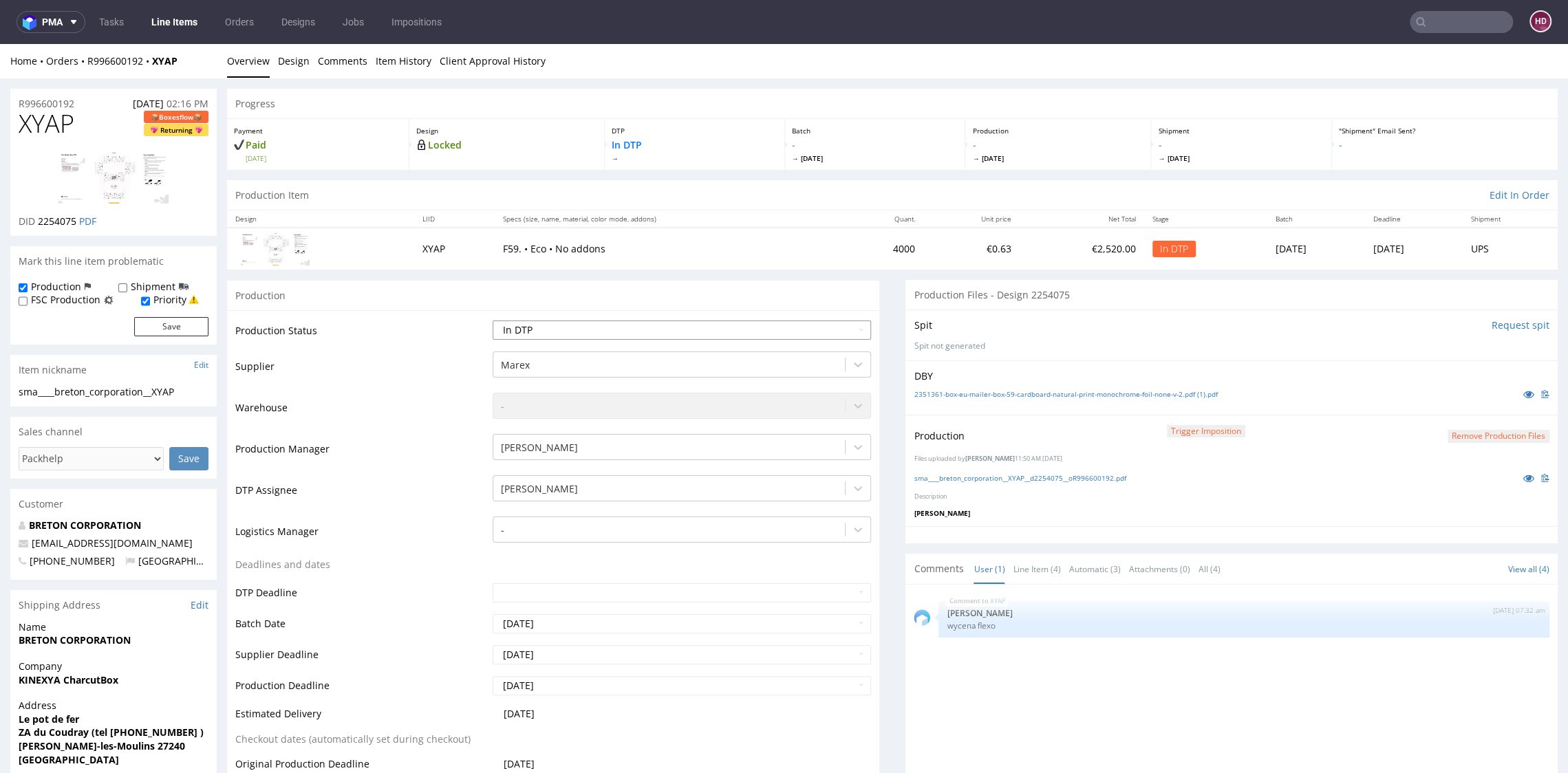
click at [624, 324] on select "Waiting for Artwork Waiting for Diecut Waiting for Mockup Waiting for DTP Waiti…" at bounding box center [682, 329] width 378 height 19
select select "production_in_process"
click at [493, 320] on select "Waiting for Artwork Waiting for Diecut Waiting for Mockup Waiting for DTP Waiti…" at bounding box center [682, 329] width 378 height 19
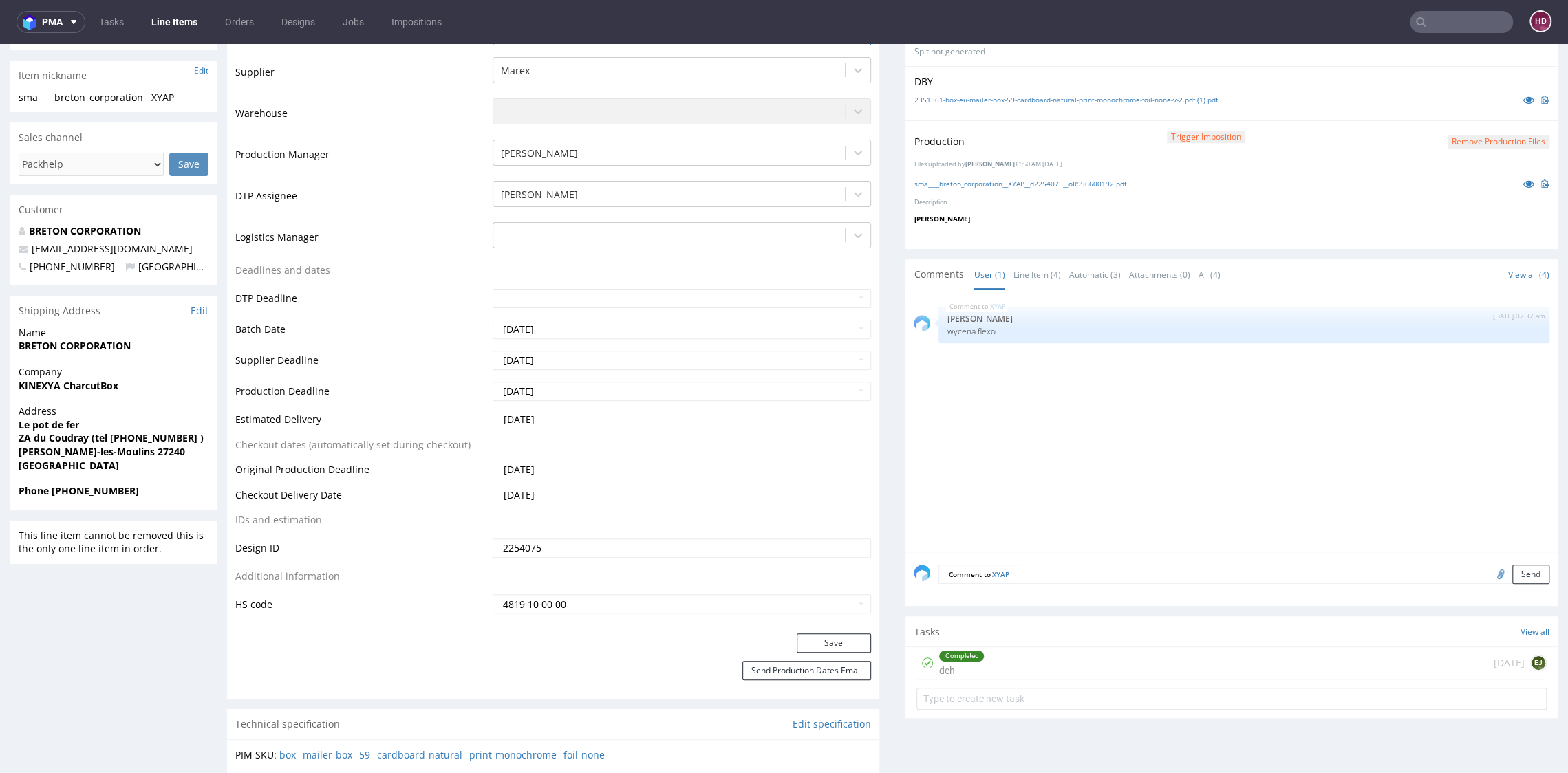
scroll to position [445, 0]
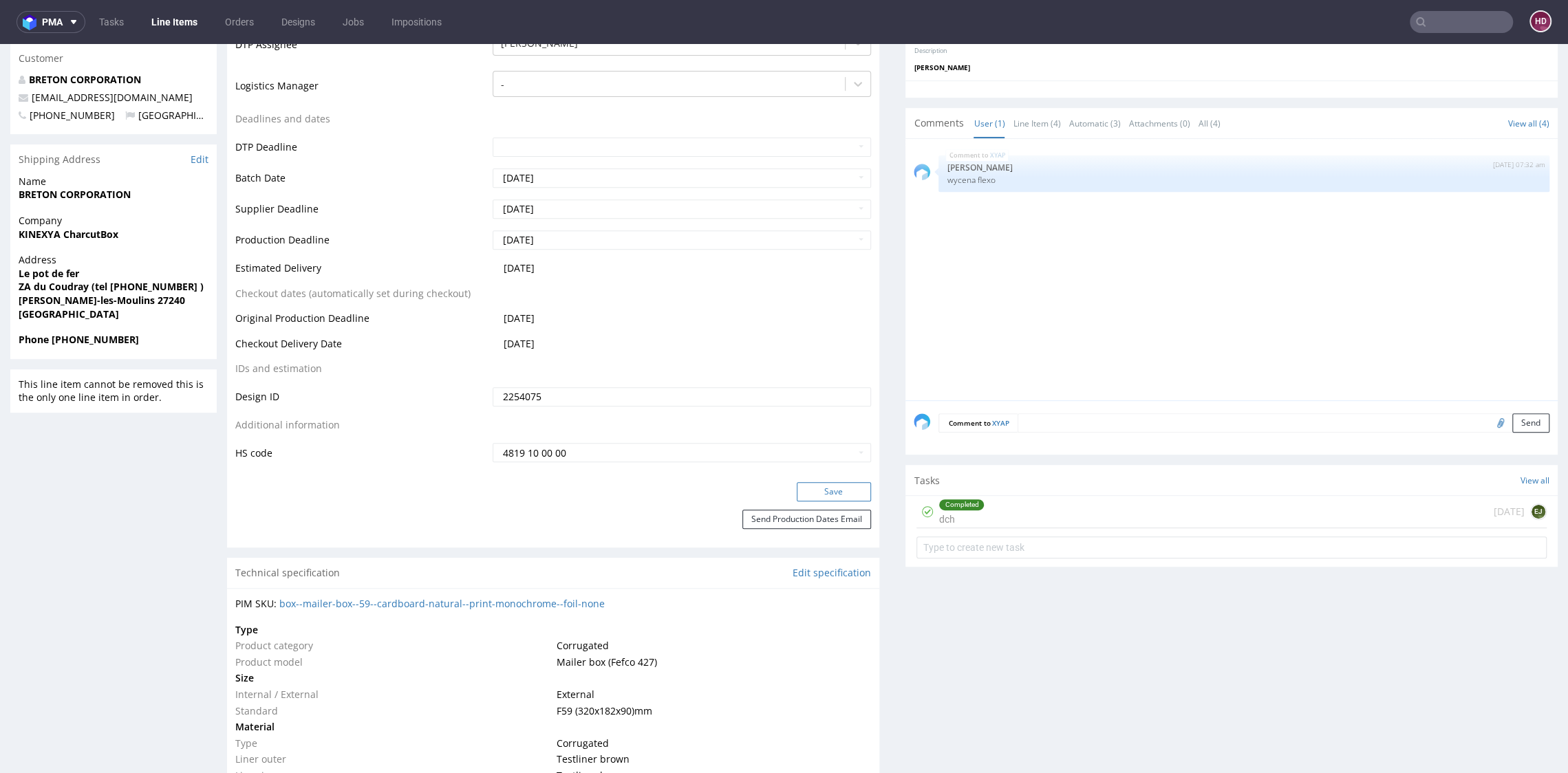
click at [833, 492] on button "Save" at bounding box center [833, 491] width 74 height 19
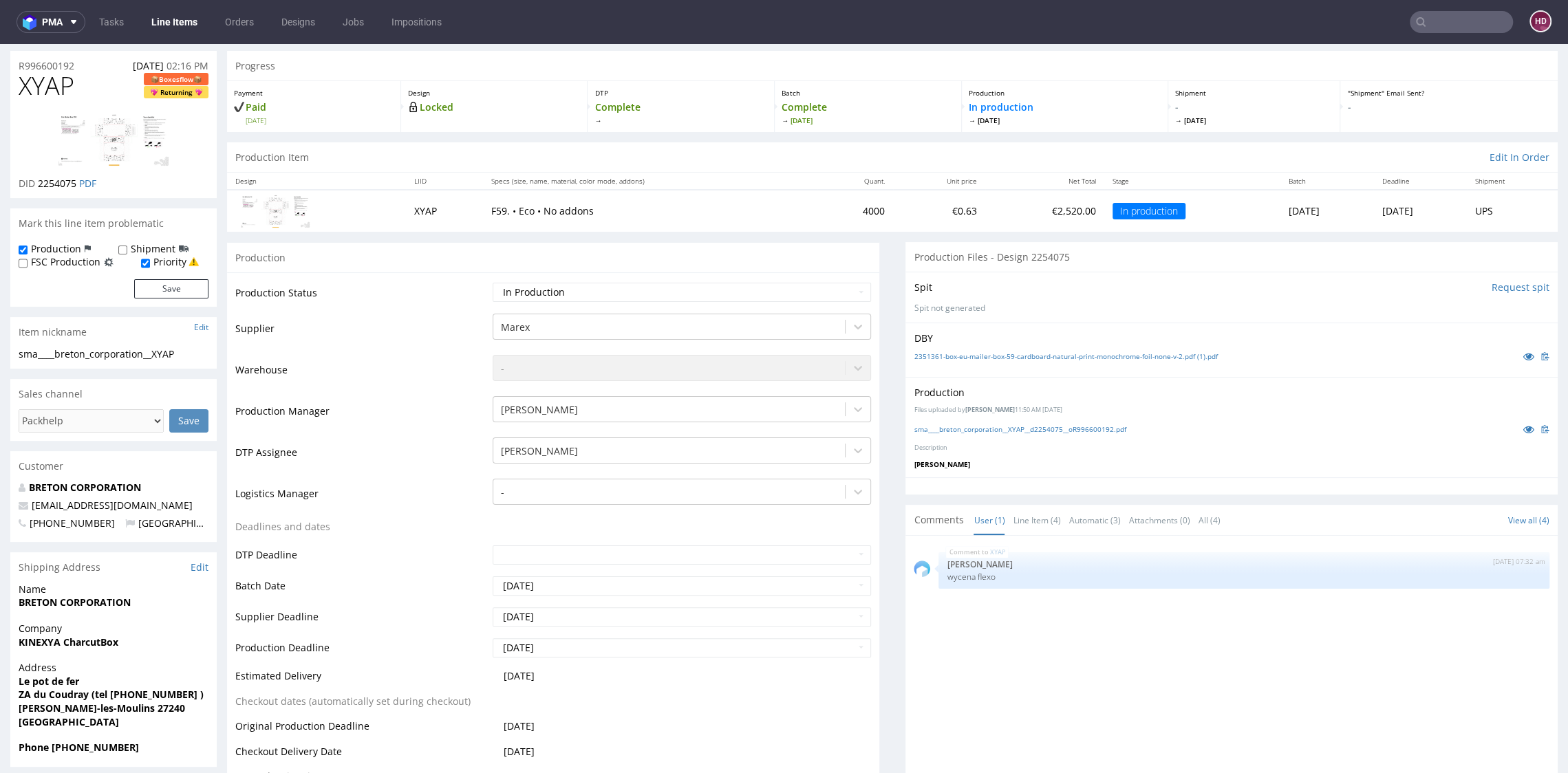
scroll to position [0, 0]
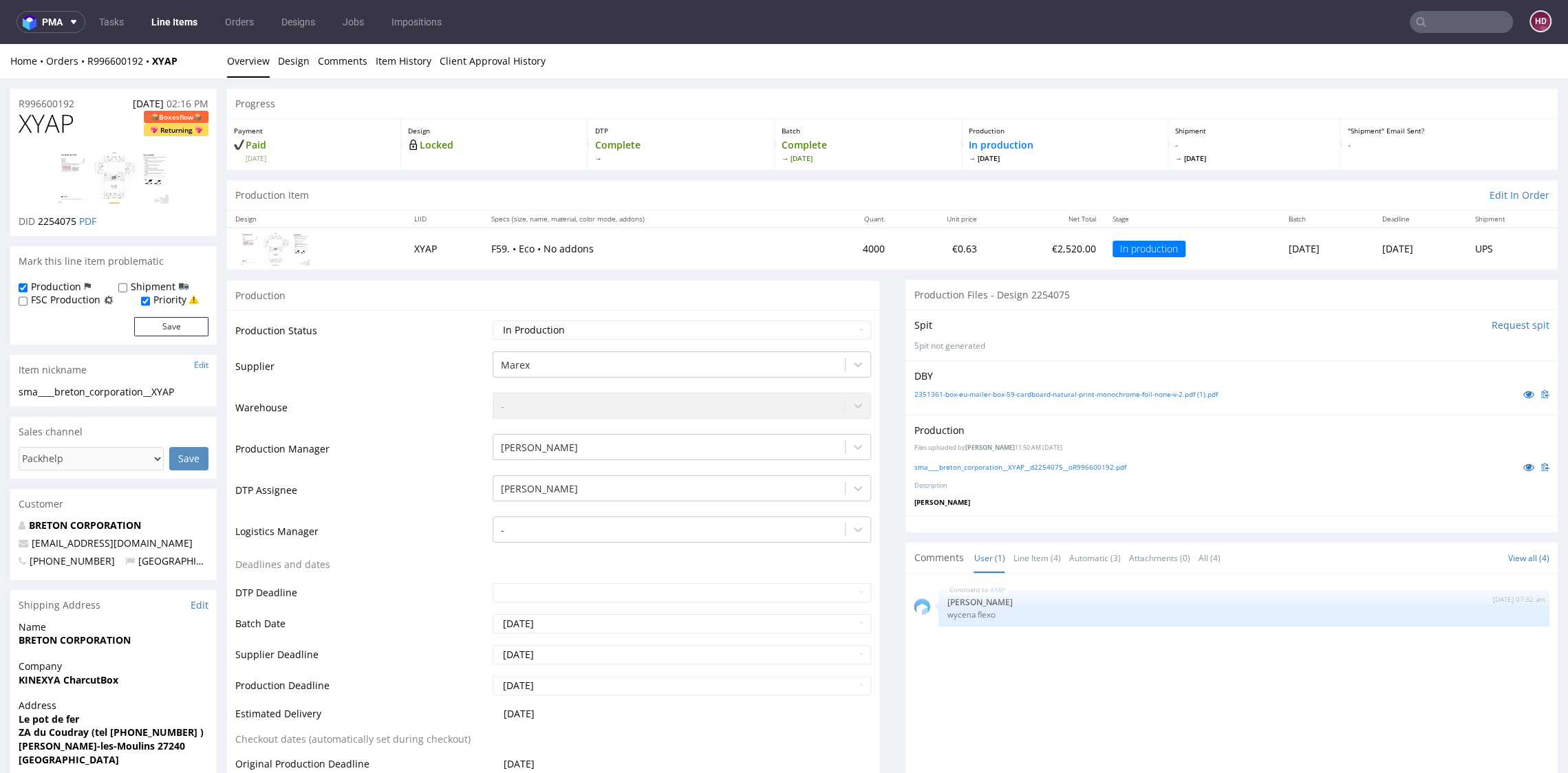
click at [174, 26] on link "Line Items" at bounding box center [174, 22] width 63 height 22
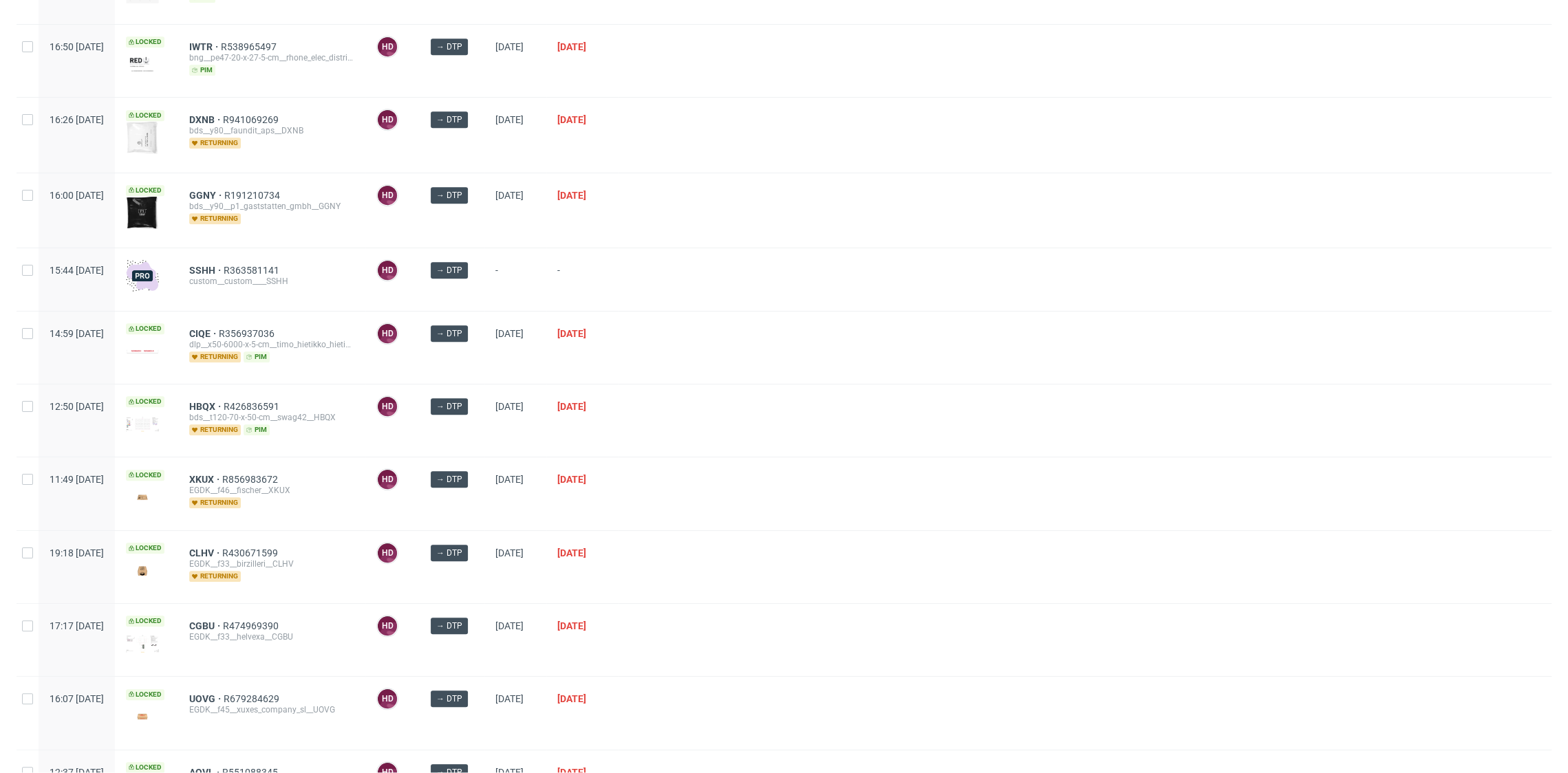
scroll to position [1284, 0]
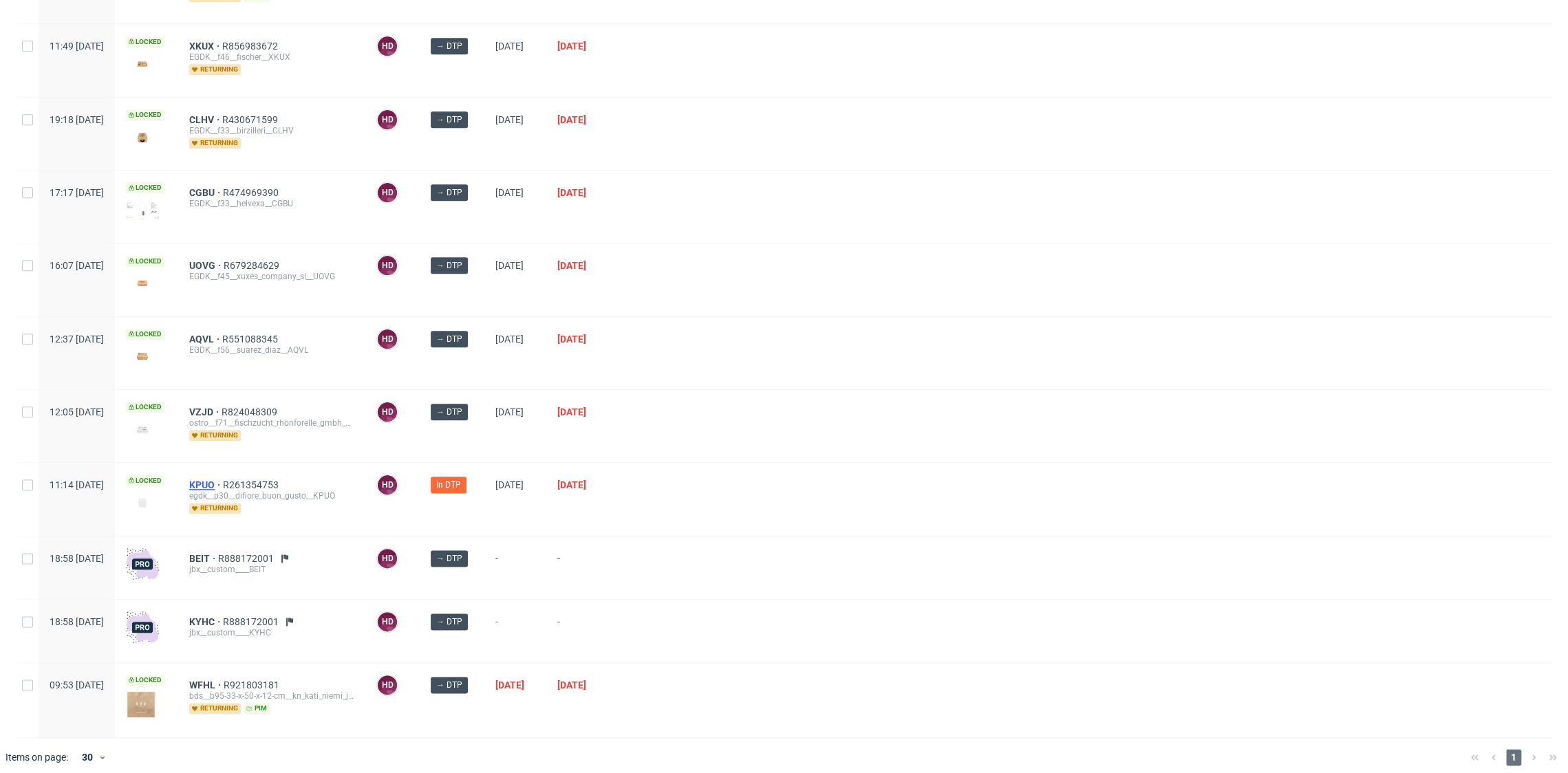
click at [223, 479] on span "KPUO" at bounding box center [205, 485] width 34 height 11
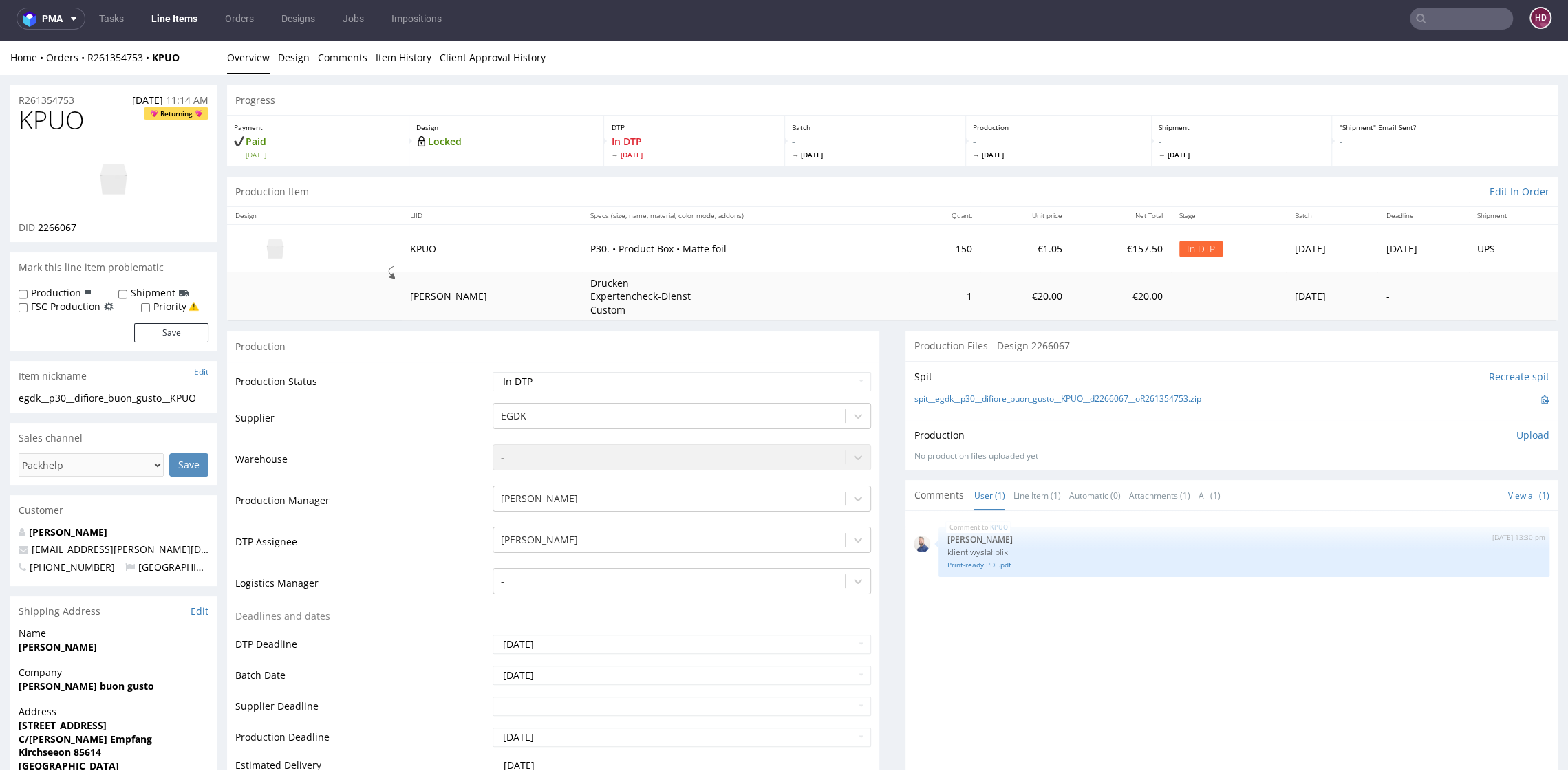
click at [103, 176] on img at bounding box center [113, 179] width 110 height 62
click at [975, 562] on link "Print-ready PDF.pdf" at bounding box center [1243, 564] width 594 height 10
click at [214, 400] on div "egdk__p30__difiore_buon_gusto__KPUO egdk__p30 __difiore_buon_gusto__KPUO Update" at bounding box center [113, 402] width 206 height 22
drag, startPoint x: 210, startPoint y: 398, endPoint x: -14, endPoint y: 395, distance: 224.0
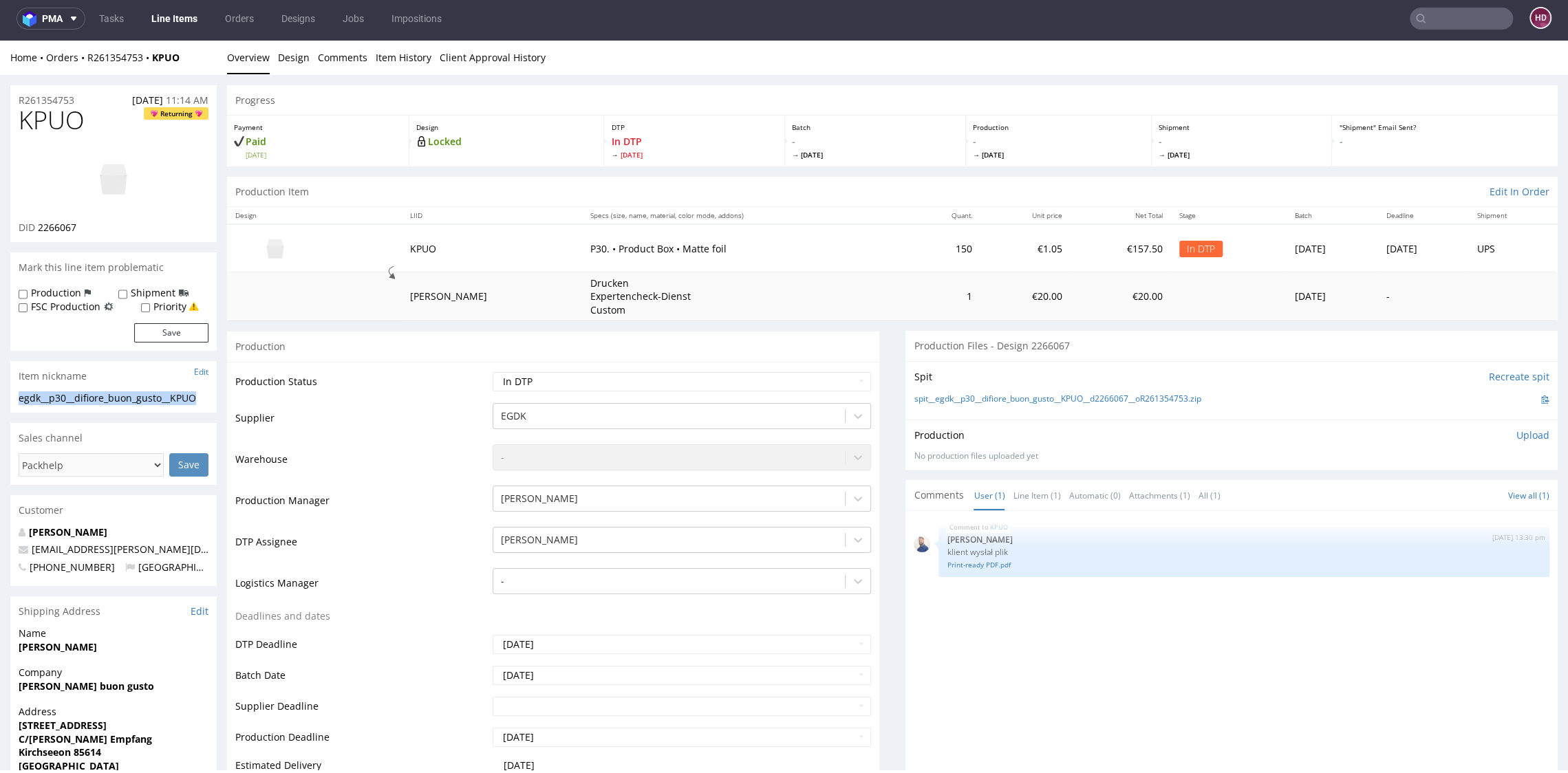
copy div "egdk__p30__difiore_buon_gusto__KPUO"
drag, startPoint x: 92, startPoint y: 102, endPoint x: -12, endPoint y: 109, distance: 104.2
copy div "25.09.2025 11:14 AM"
drag, startPoint x: 78, startPoint y: 99, endPoint x: 9, endPoint y: 96, distance: 69.1
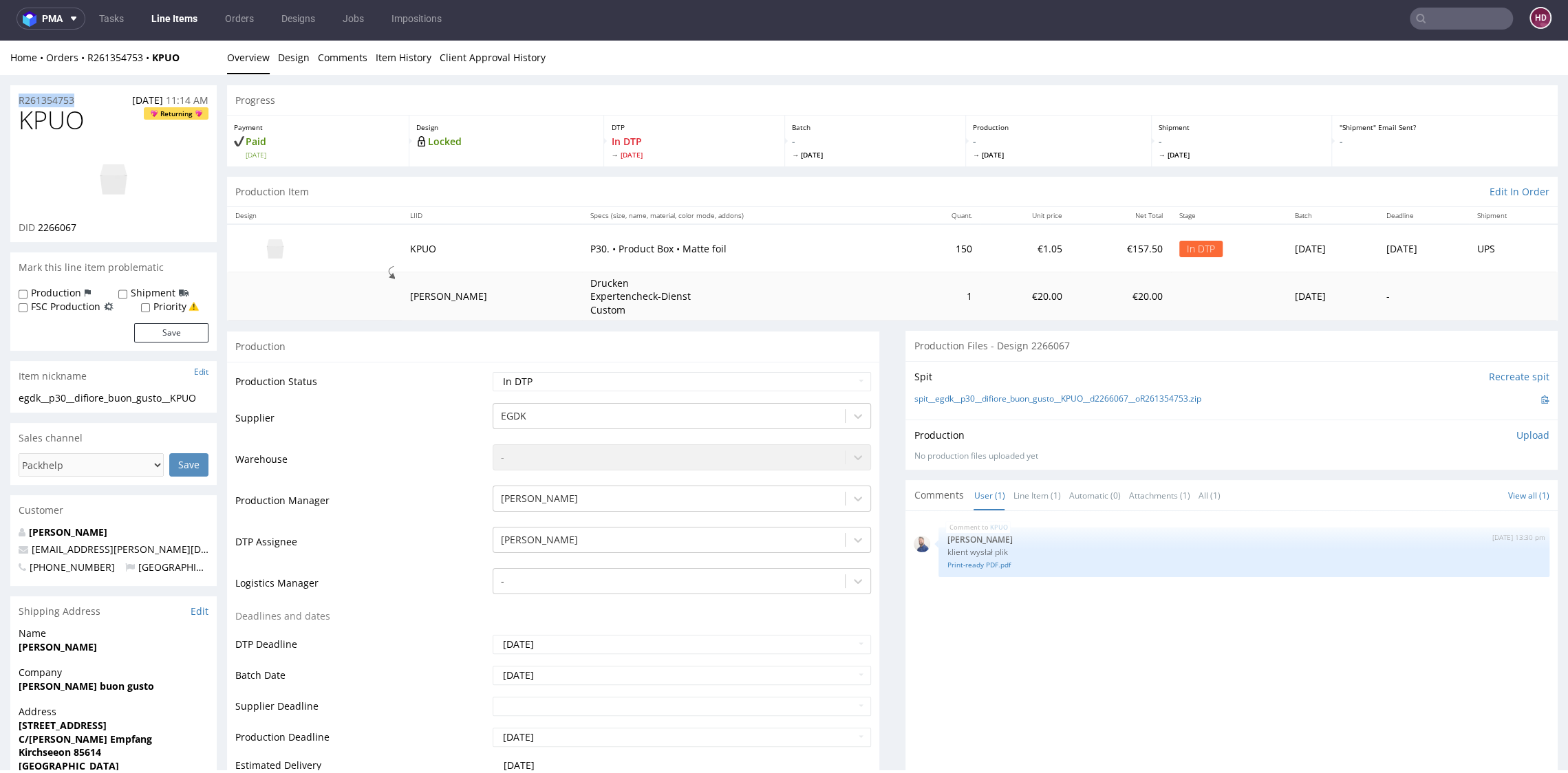
copy p "R261354753"
drag, startPoint x: 88, startPoint y: 229, endPoint x: 35, endPoint y: 231, distance: 53.0
click at [35, 231] on div "DID 2266067" at bounding box center [113, 227] width 190 height 14
copy p "2266067"
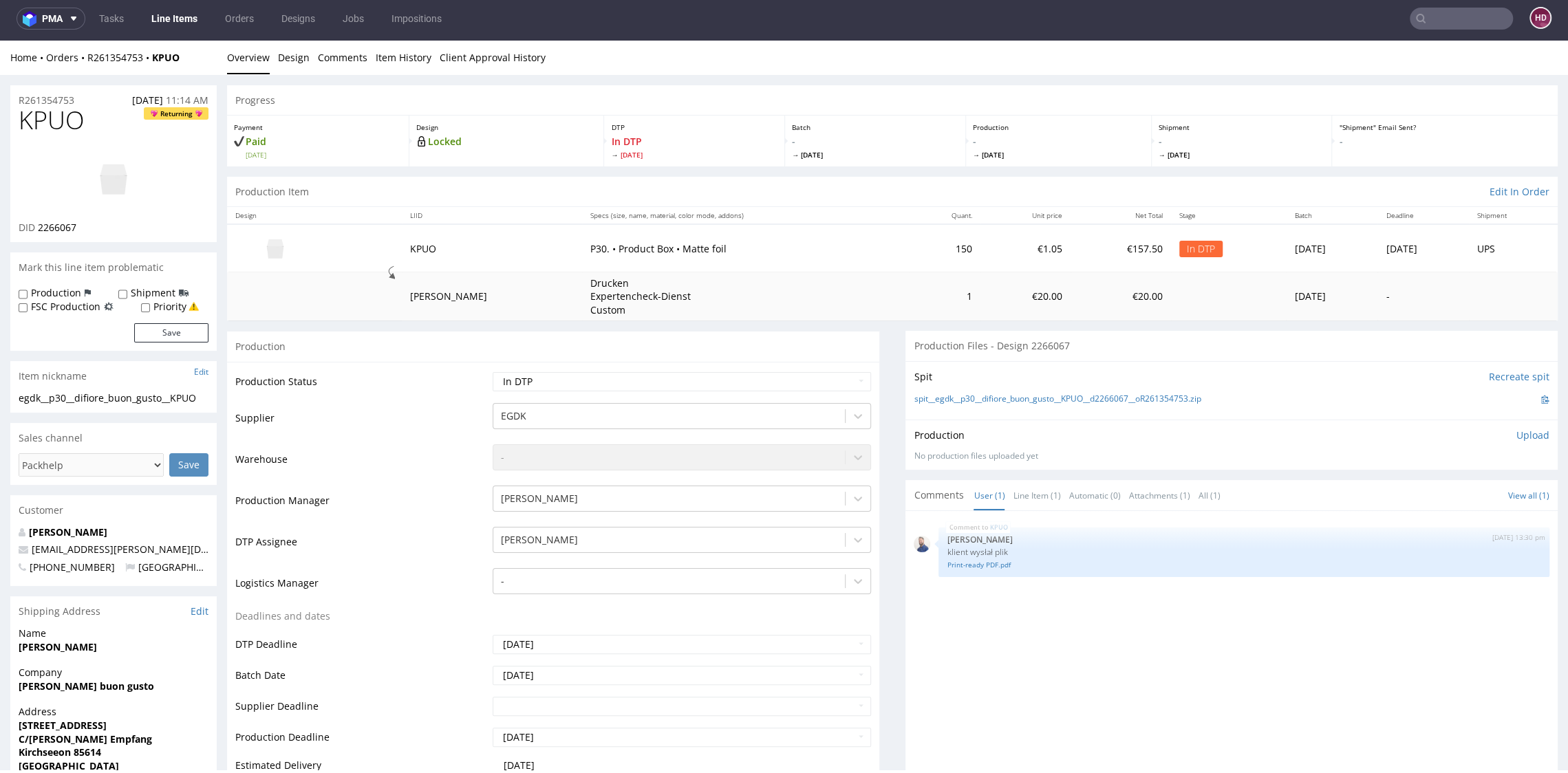
click at [1516, 432] on p "Upload" at bounding box center [1532, 435] width 33 height 14
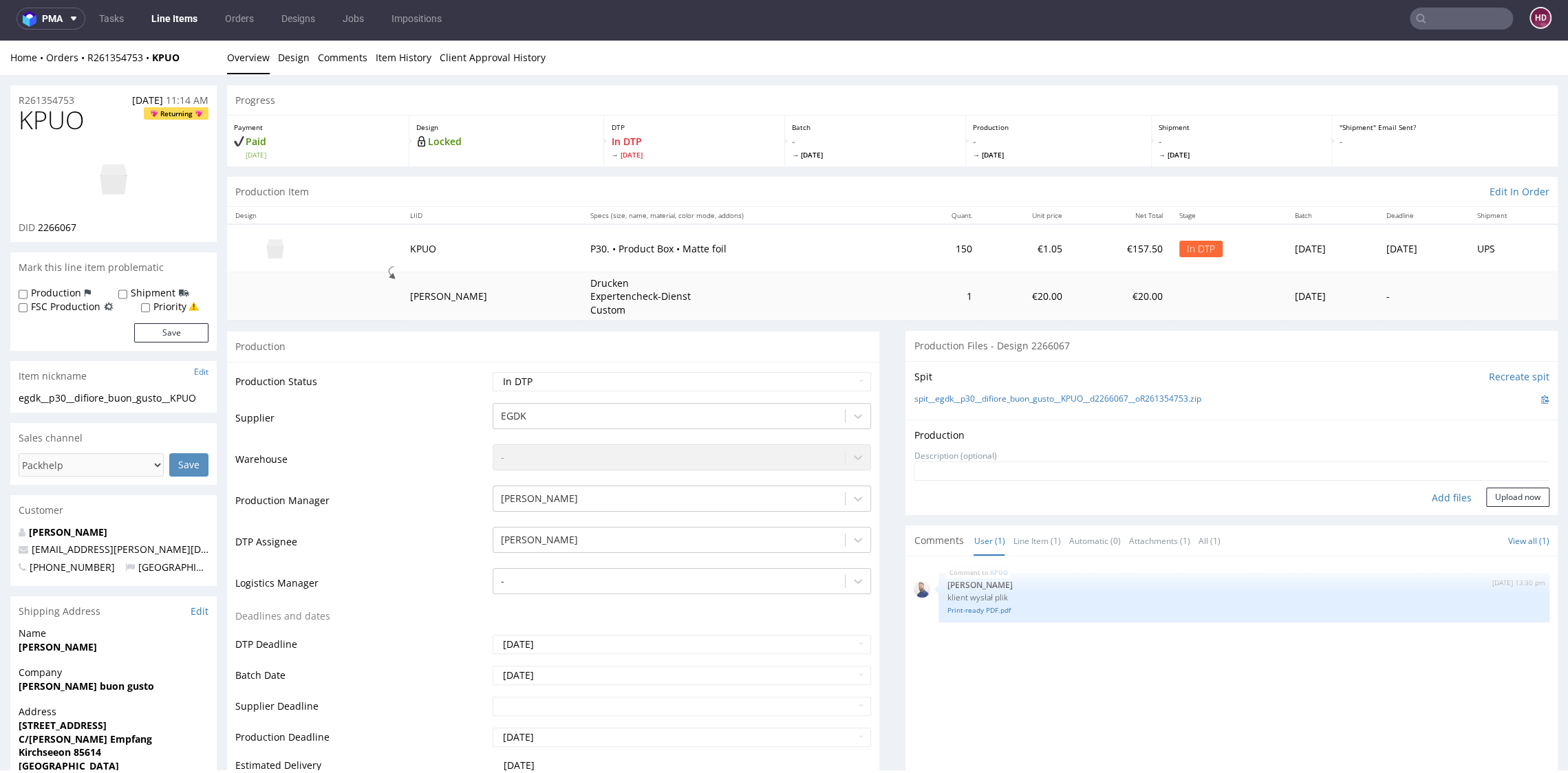
click at [1432, 496] on div "Add files" at bounding box center [1451, 497] width 68 height 21
type input "C:\fakepath\egdk__p30__difiore_buon_gusto__KPUO__d2266067__oR261354753.pdf"
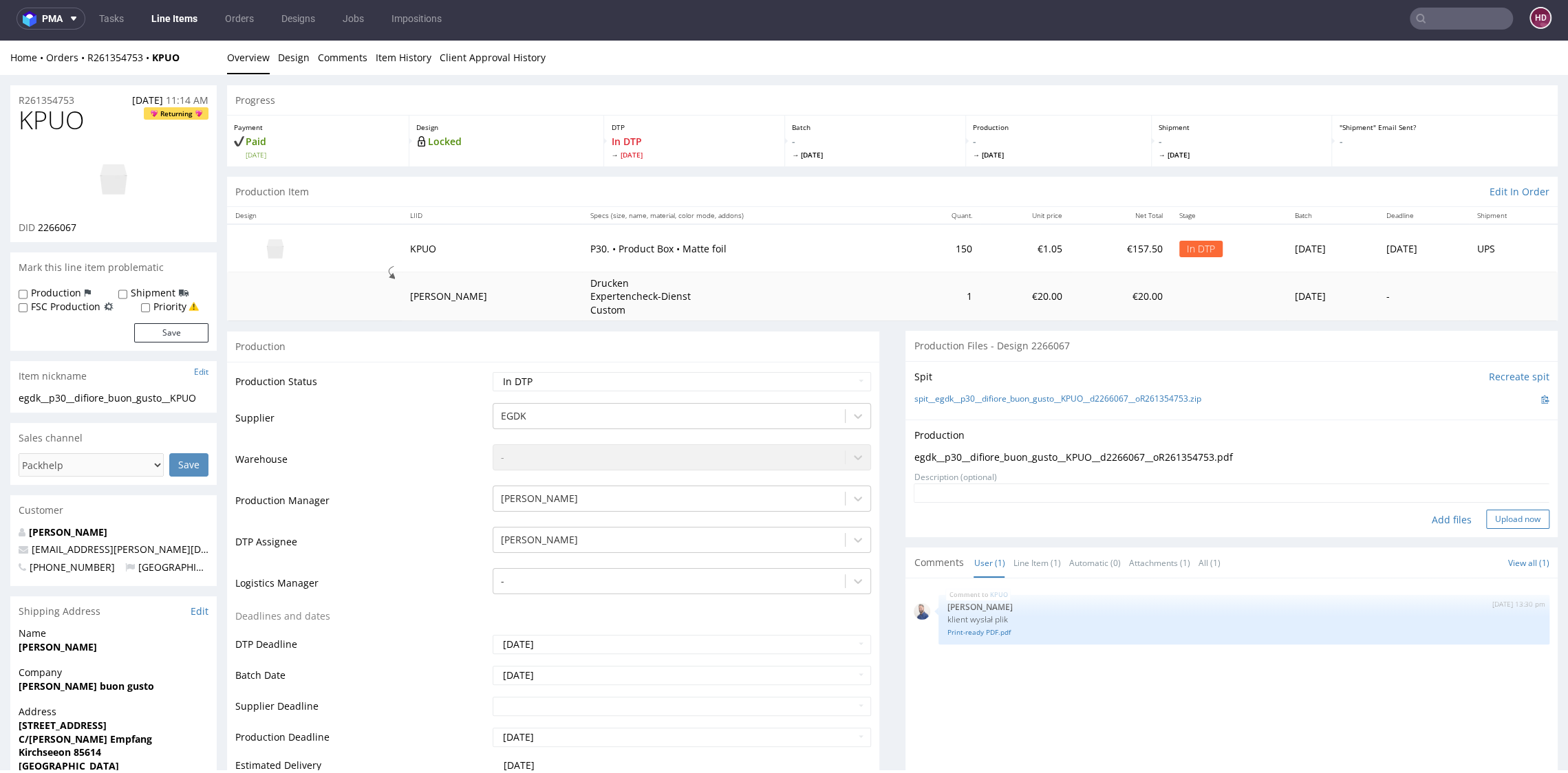
click at [1500, 515] on button "Upload now" at bounding box center [1517, 518] width 63 height 19
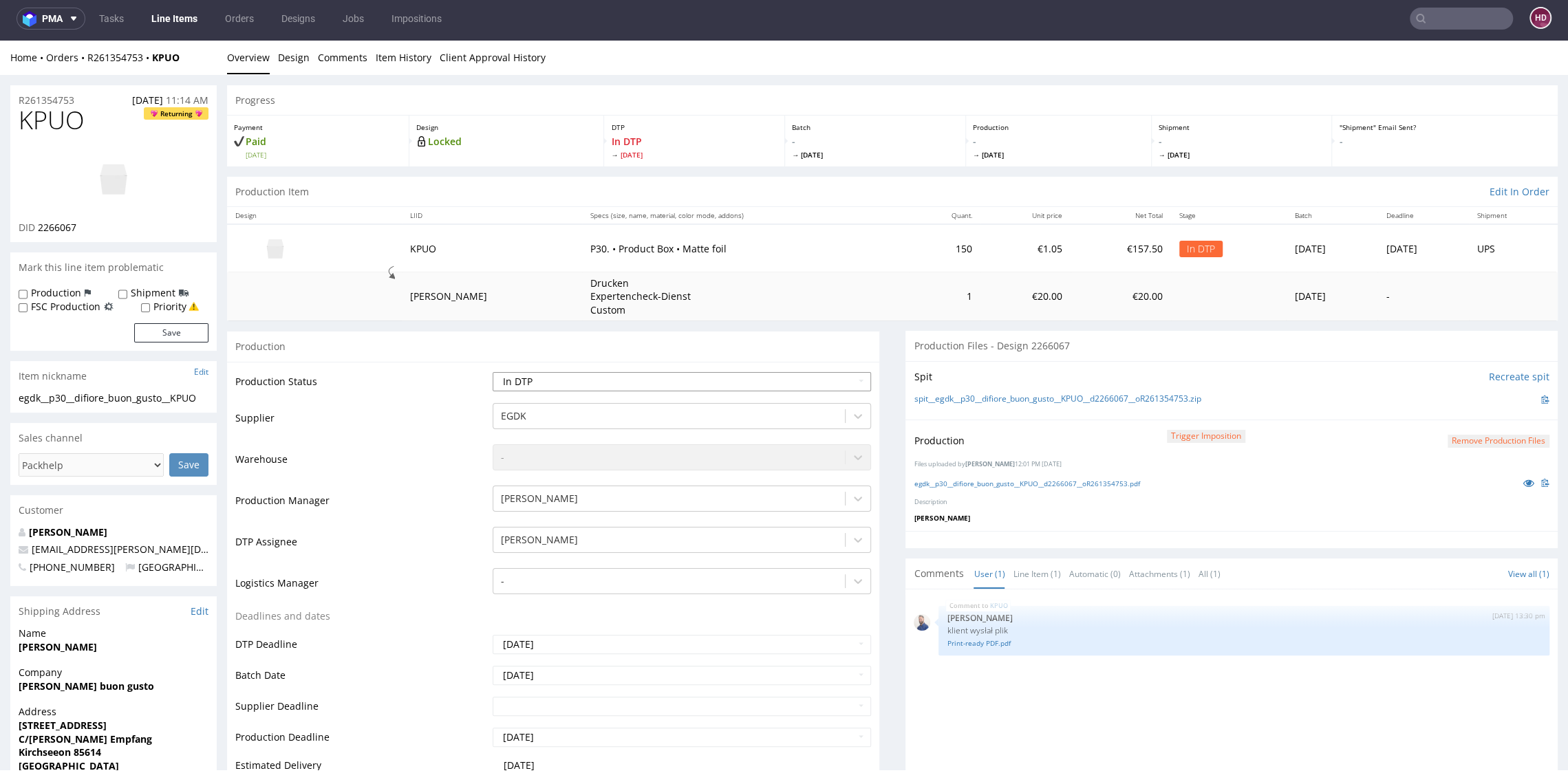
click at [638, 379] on select "Waiting for Artwork Waiting for Diecut Waiting for Mockup Waiting for DTP Waiti…" at bounding box center [682, 381] width 378 height 19
click at [648, 380] on select "Waiting for Artwork Waiting for Diecut Waiting for Mockup Waiting for DTP Waiti…" at bounding box center [682, 381] width 378 height 19
select select "dtp_production_ready"
click at [493, 372] on select "Waiting for Artwork Waiting for Diecut Waiting for Mockup Waiting for DTP Waiti…" at bounding box center [682, 381] width 378 height 19
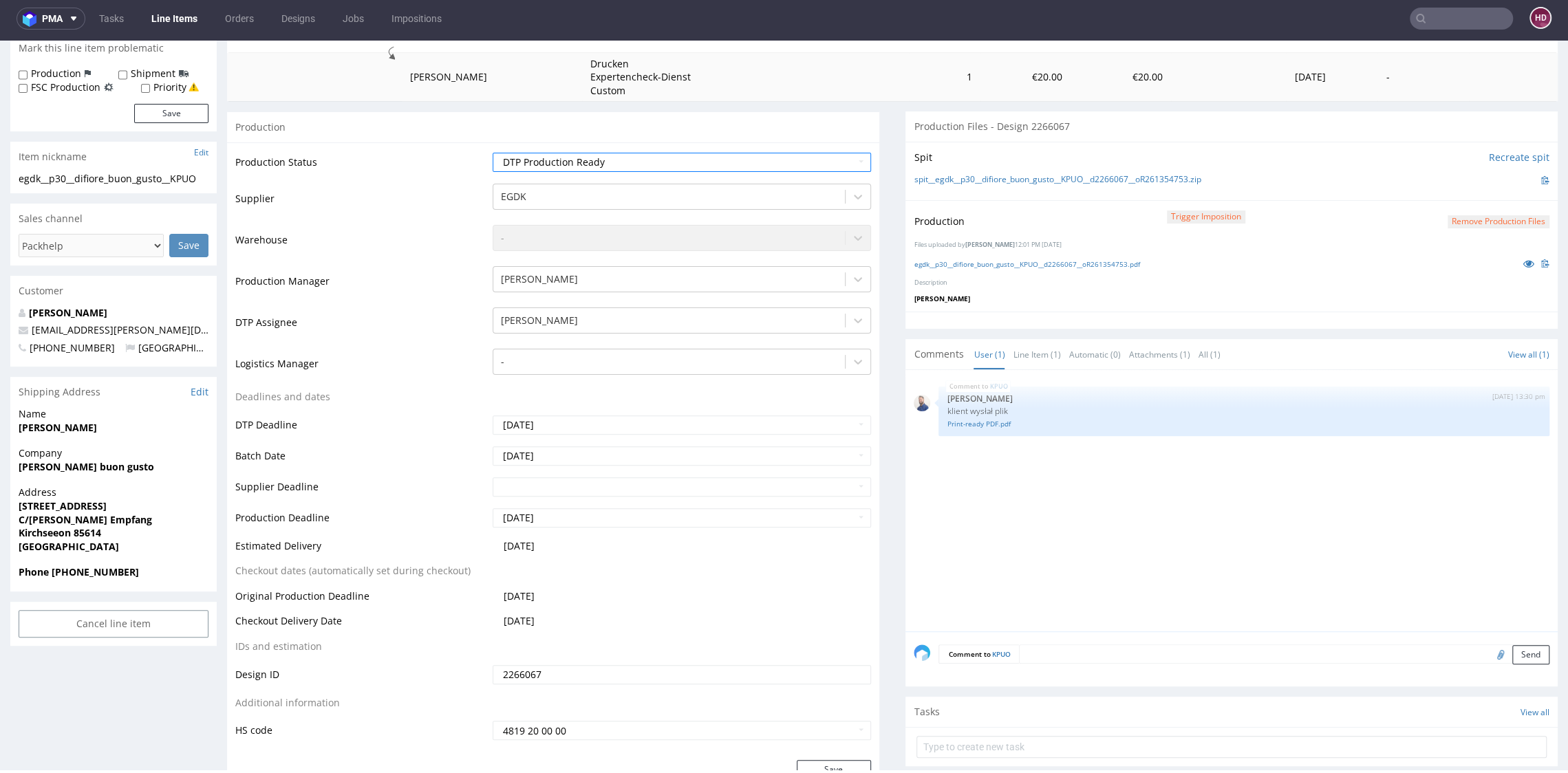
scroll to position [468, 0]
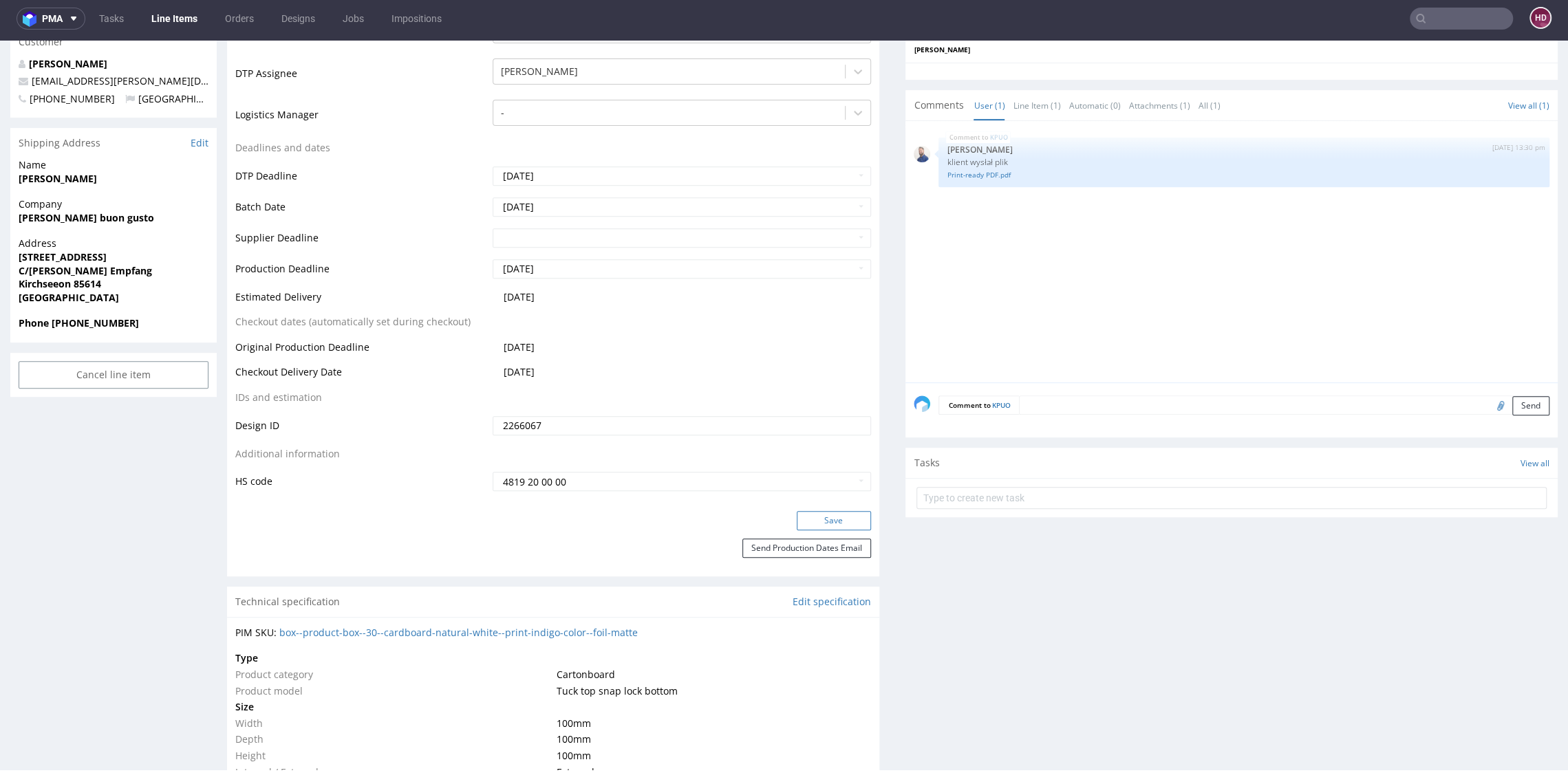
click at [836, 510] on form "Production Production Status Waiting for Artwork Waiting for Diecut Waiting for…" at bounding box center [553, 219] width 652 height 714
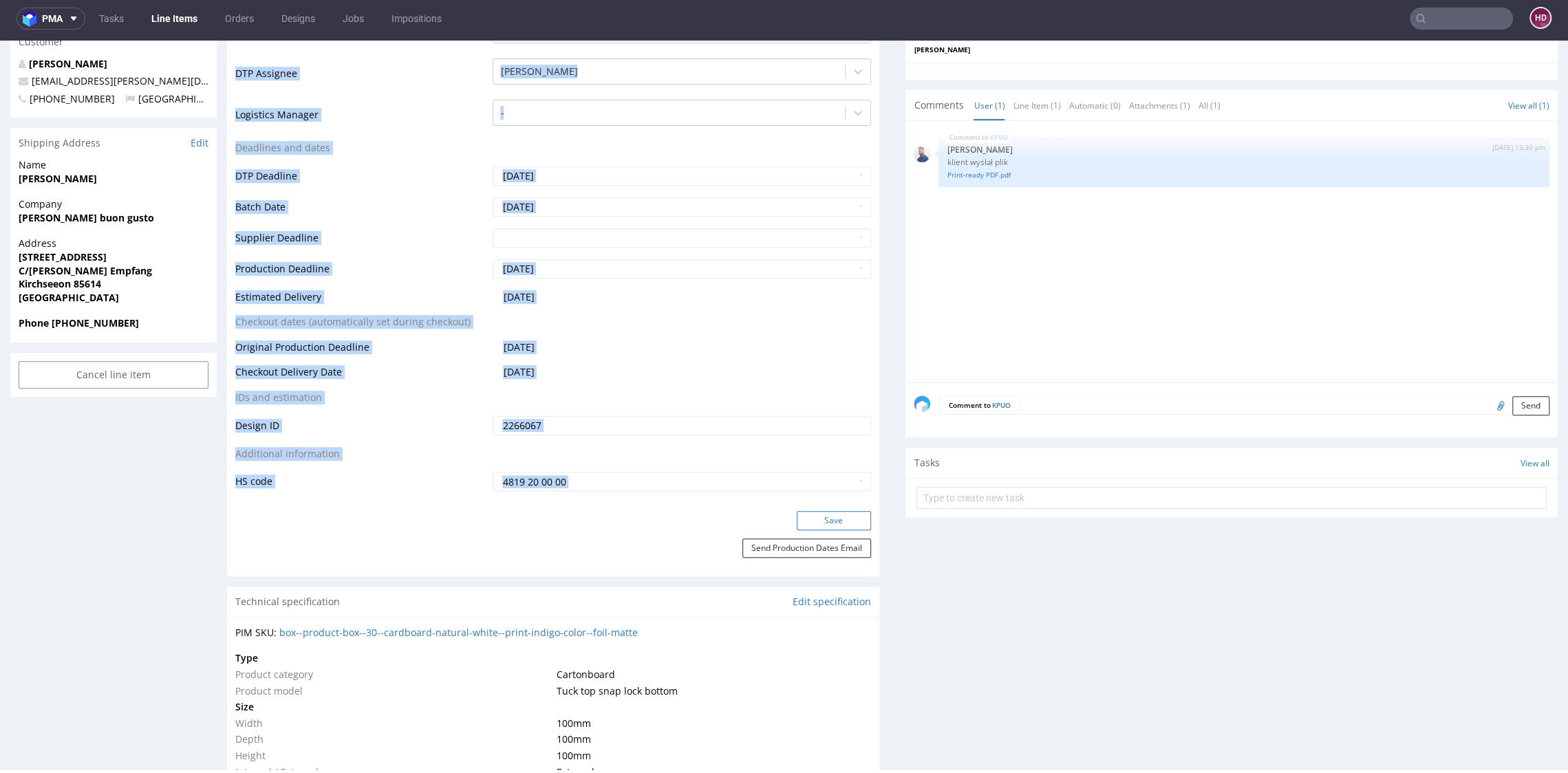
click at [835, 515] on button "Save" at bounding box center [833, 520] width 74 height 19
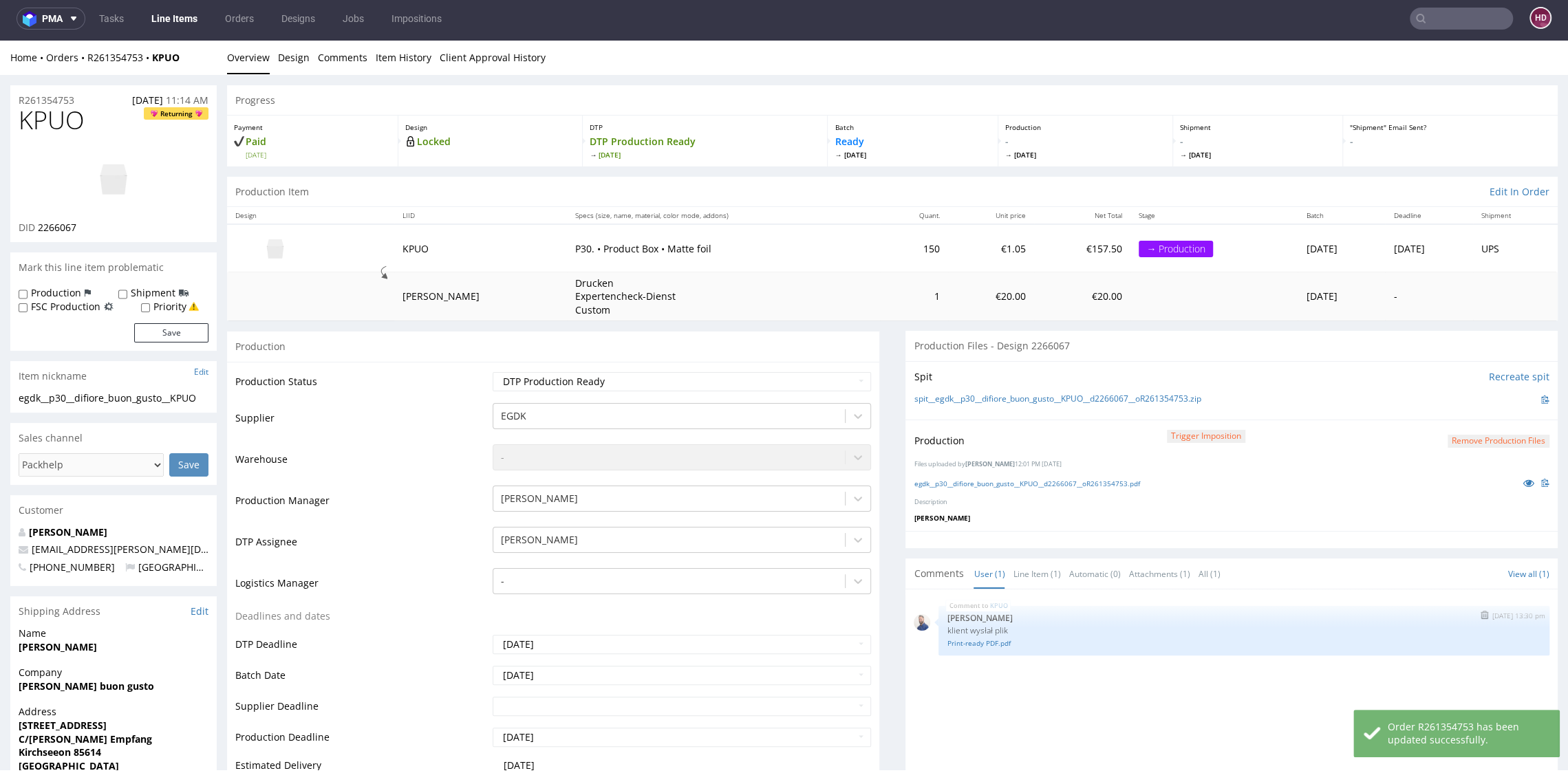
scroll to position [0, 0]
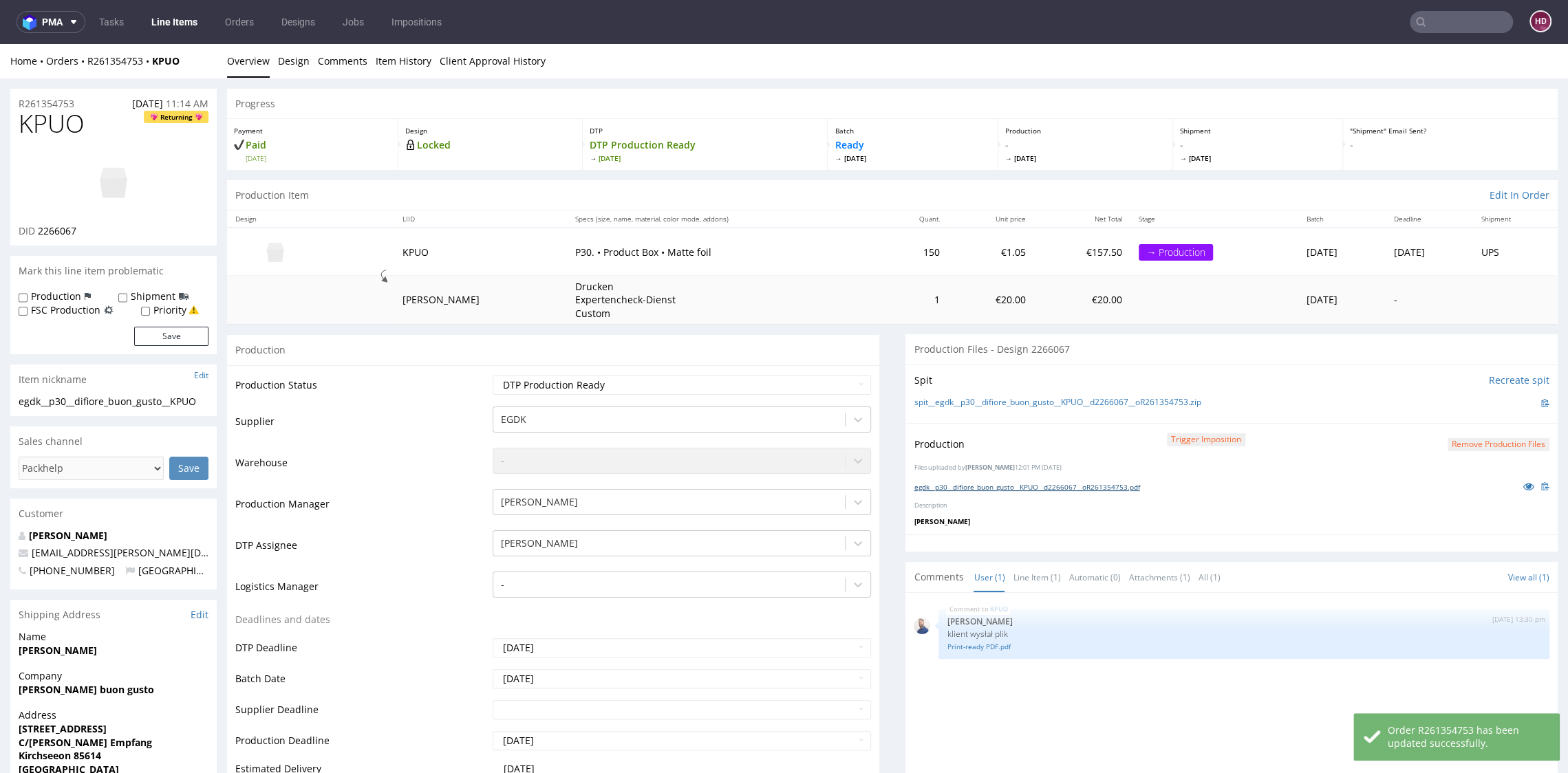
click at [984, 483] on link "egdk__p30__difiore_buon_gusto__KPUO__d2266067__oR261354753.pdf" at bounding box center [1026, 486] width 225 height 10
click at [158, 23] on link "Line Items" at bounding box center [174, 22] width 63 height 22
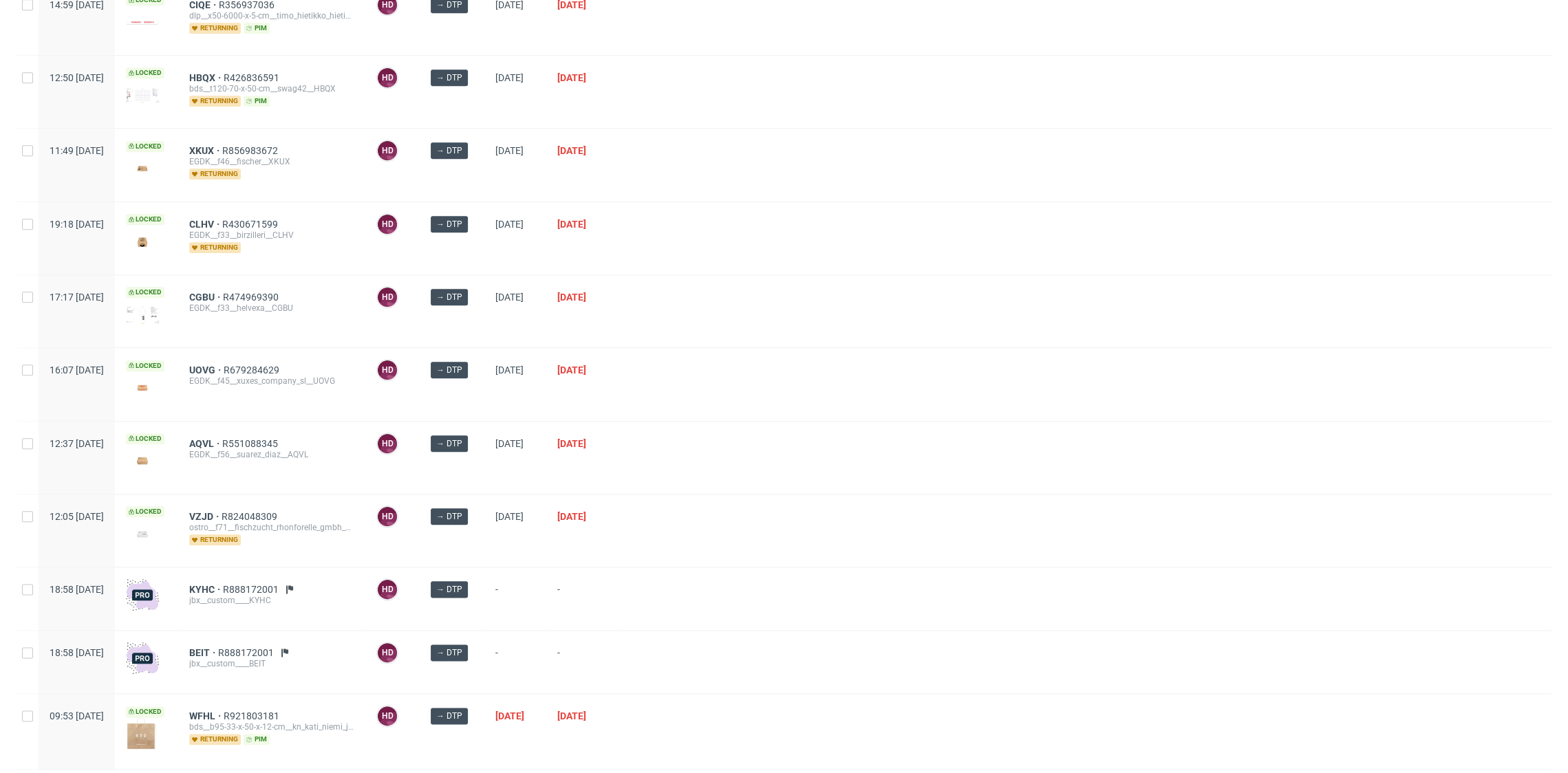
scroll to position [1212, 0]
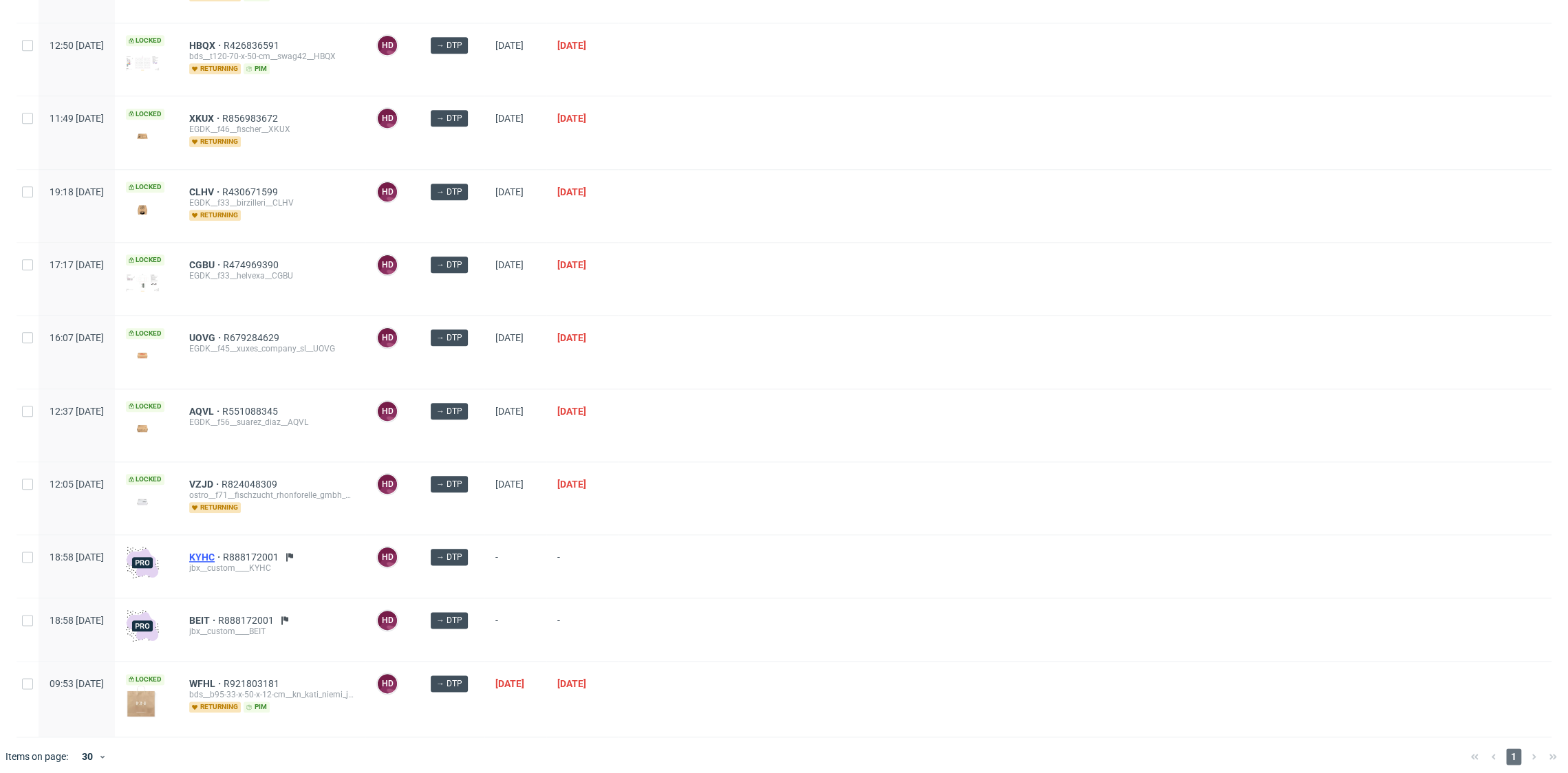
click at [223, 551] on span "KYHC" at bounding box center [205, 557] width 34 height 11
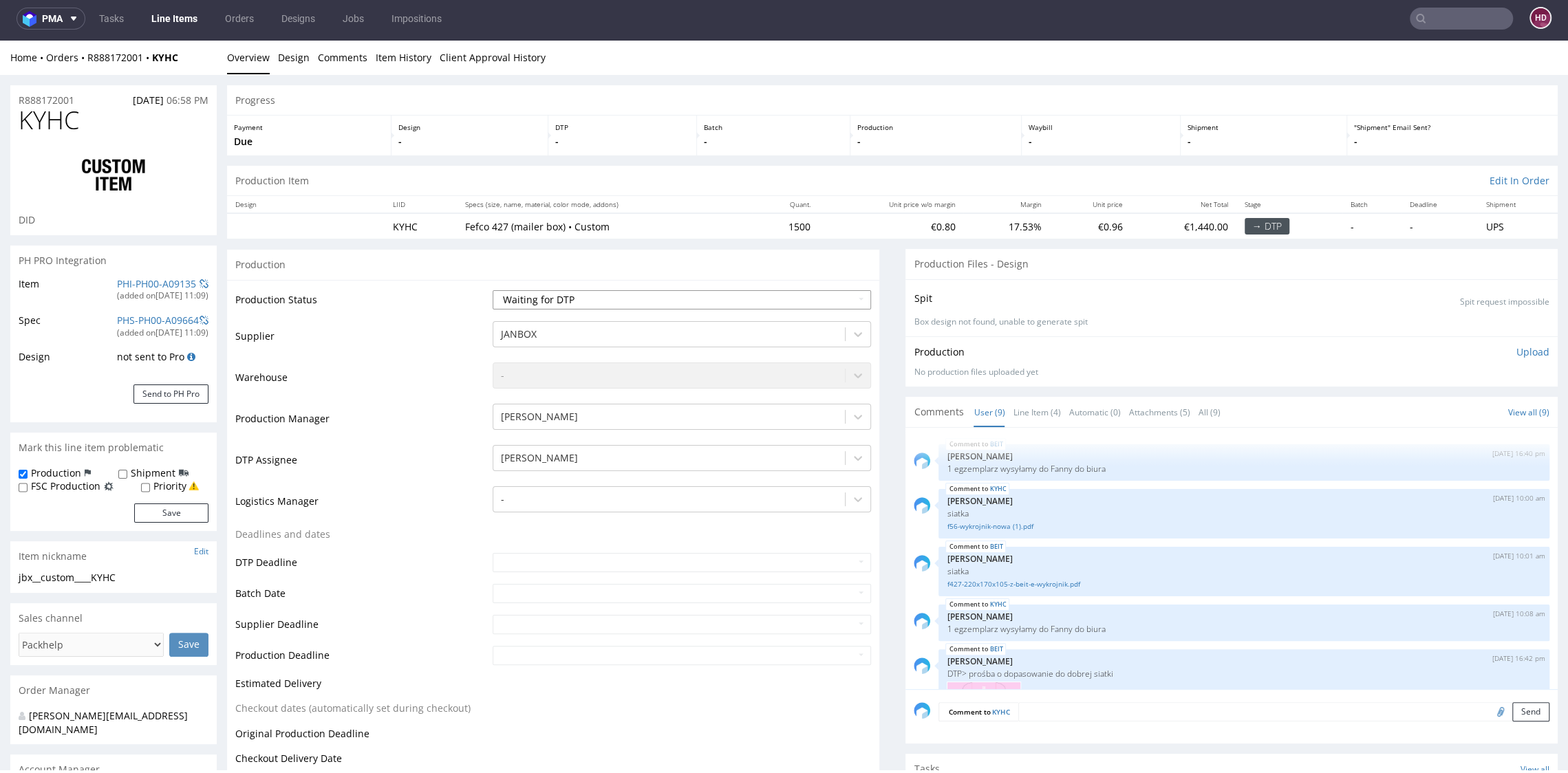
scroll to position [214, 0]
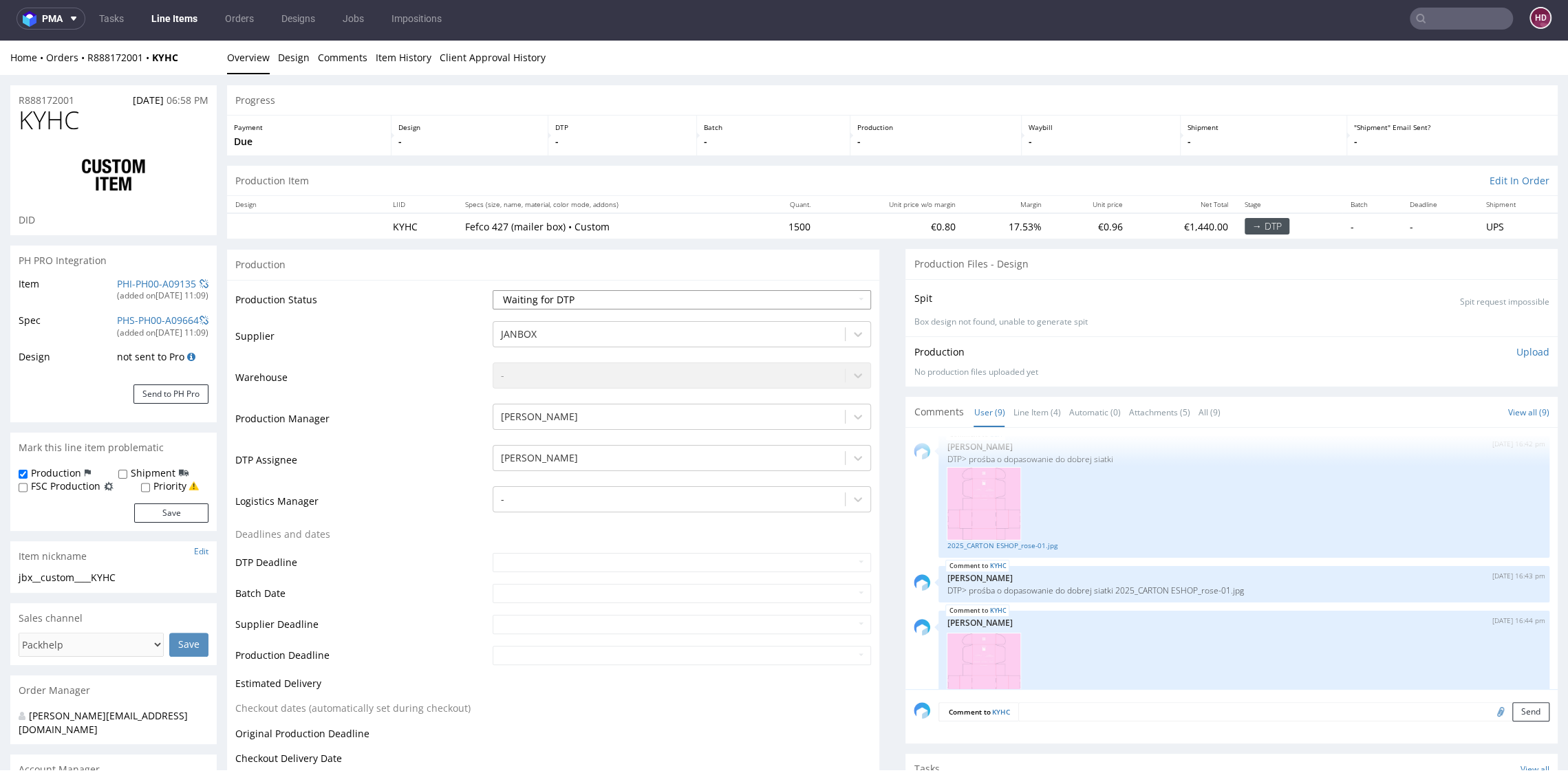
click at [554, 294] on select "Waiting for Artwork Waiting for Diecut Waiting for Mockup Waiting for DTP Waiti…" at bounding box center [682, 299] width 378 height 19
select select "dtp_in_process"
click at [493, 290] on select "Waiting for Artwork Waiting for Diecut Waiting for Mockup Waiting for DTP Waiti…" at bounding box center [682, 299] width 378 height 19
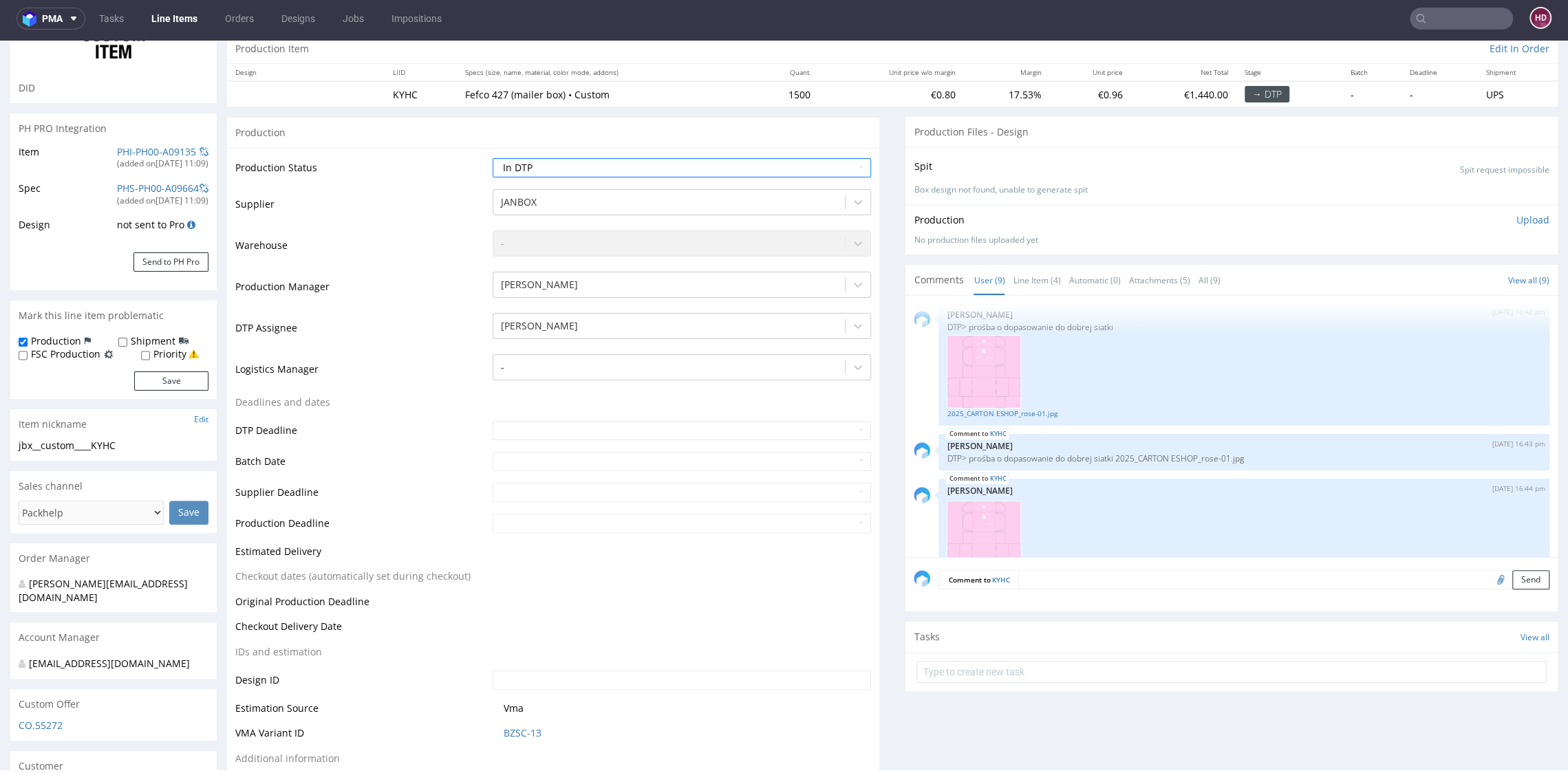
scroll to position [521, 0]
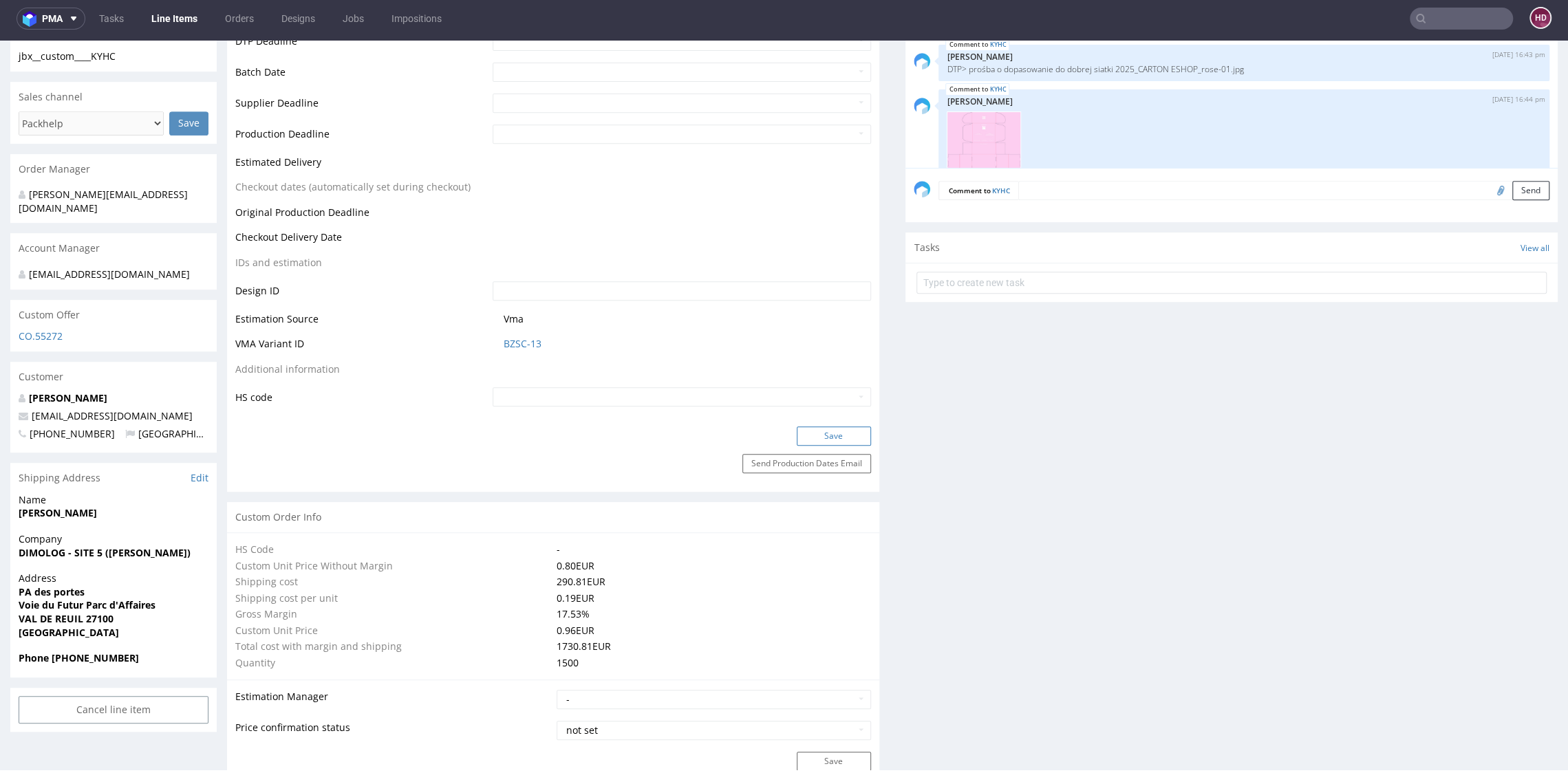
click at [797, 440] on button "Save" at bounding box center [833, 435] width 74 height 19
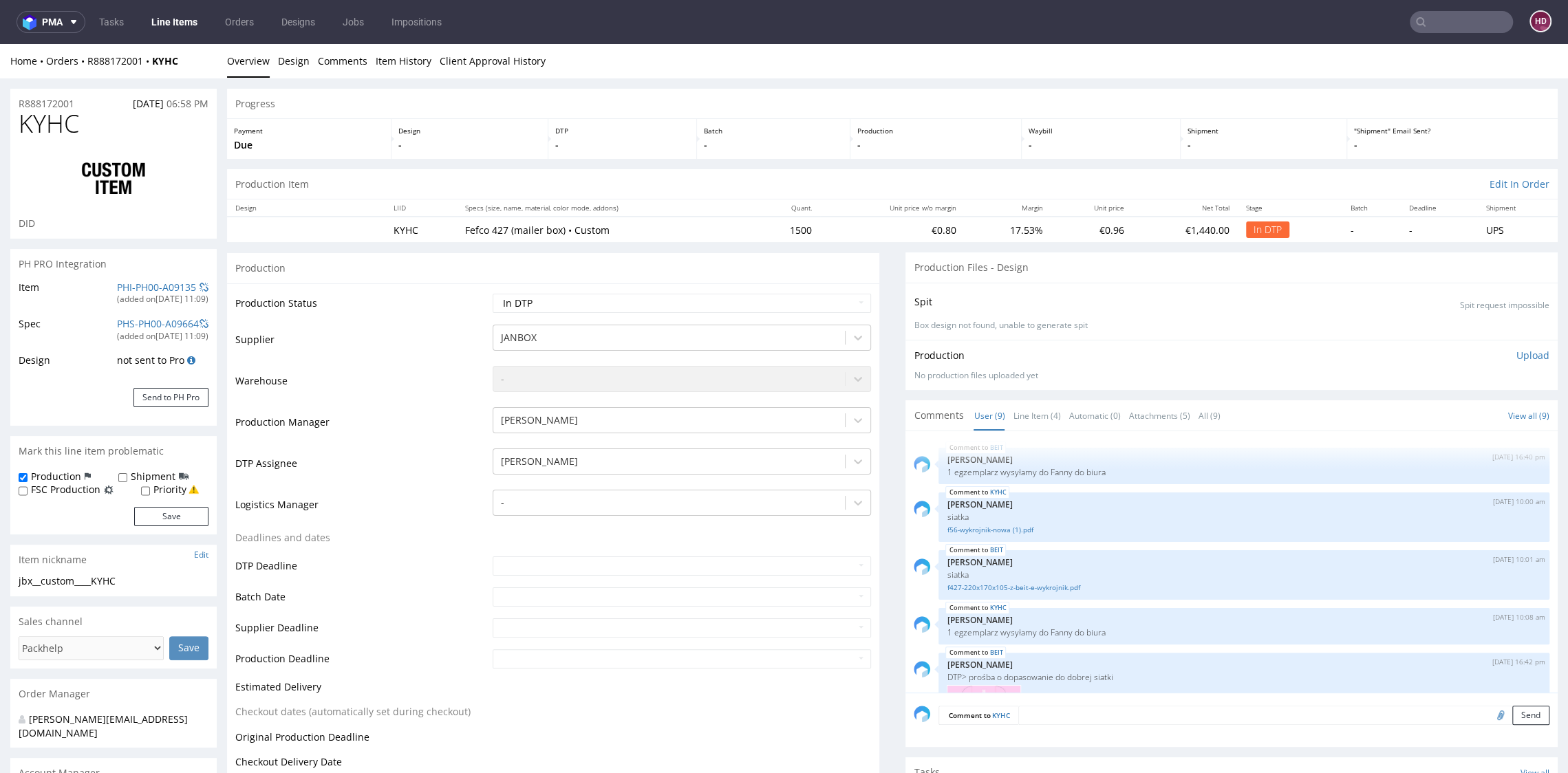
scroll to position [360, 0]
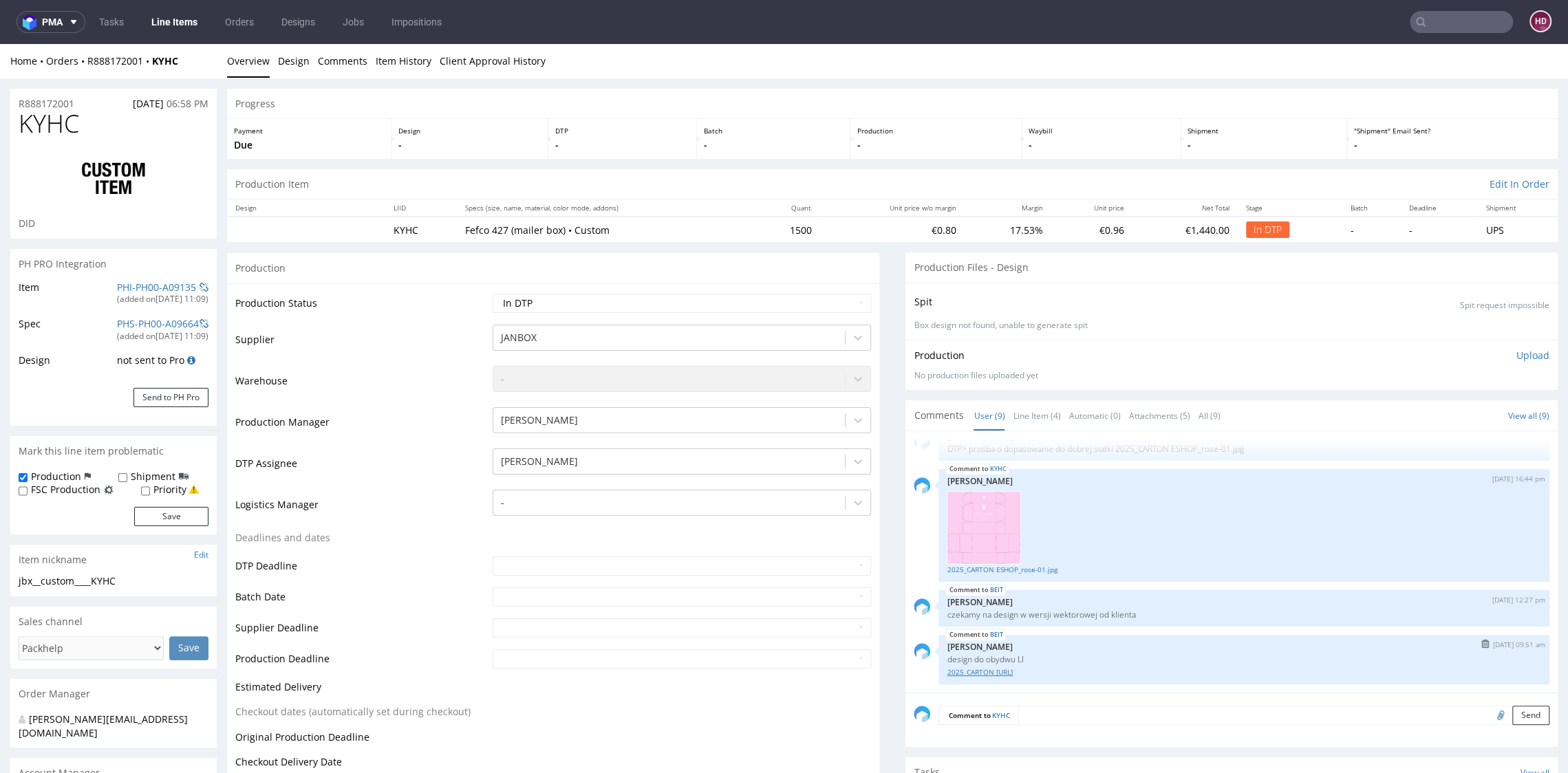
click at [1006, 674] on link "2025_CARTON [URL]" at bounding box center [1243, 672] width 594 height 10
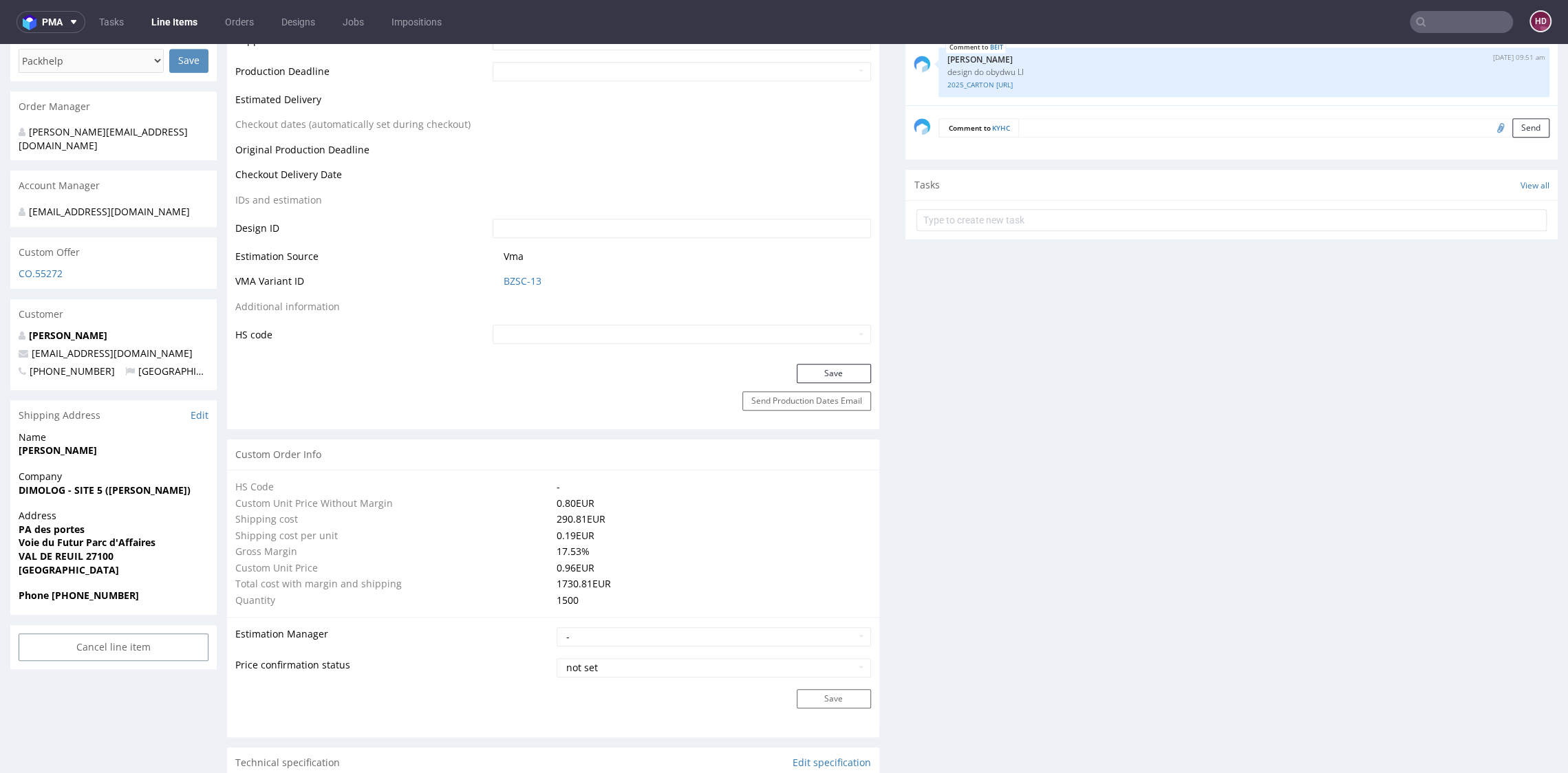
scroll to position [0, 0]
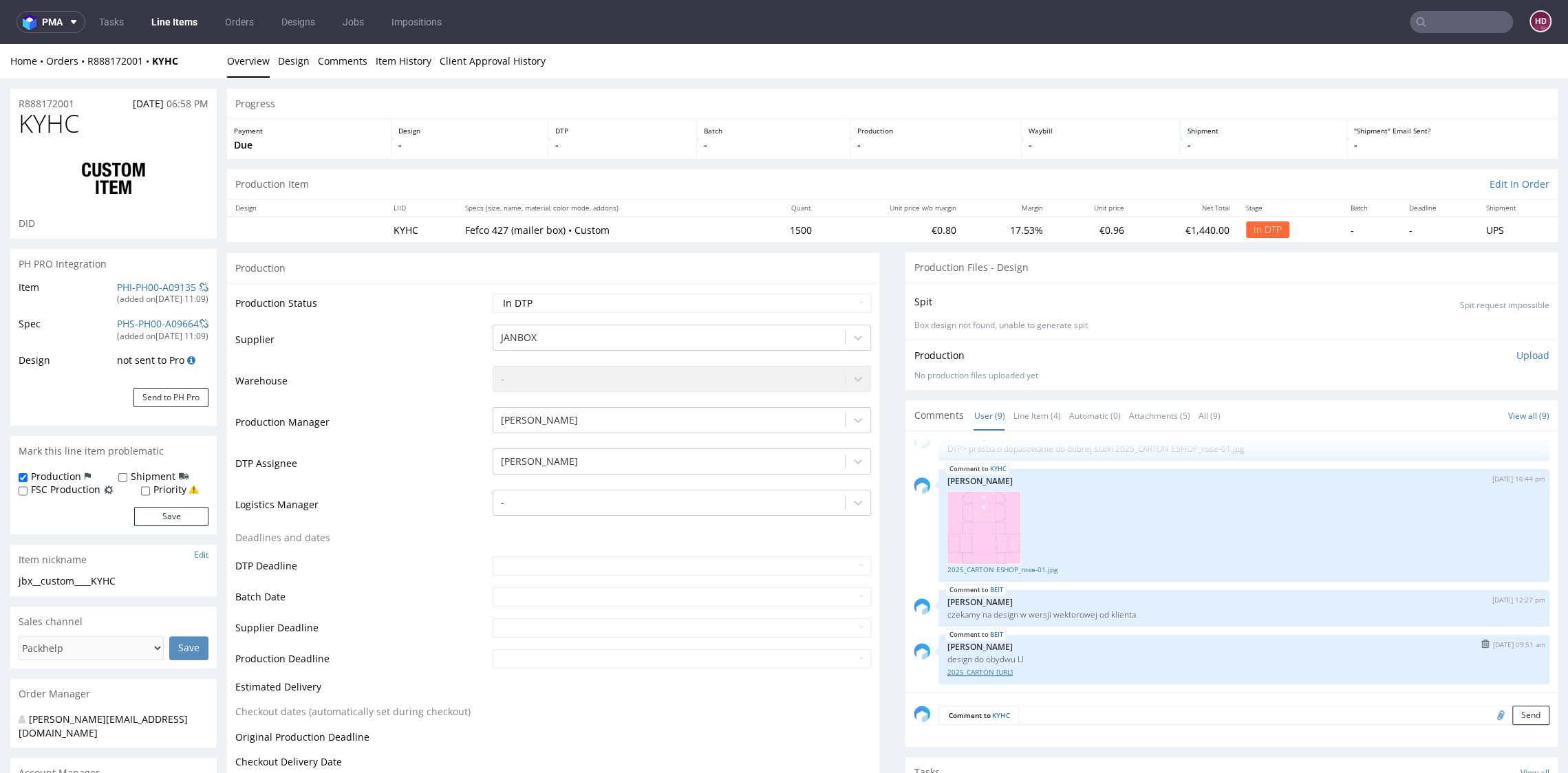
click at [981, 672] on link "2025_CARTON [URL]" at bounding box center [1243, 672] width 594 height 10
click at [99, 130] on h1 "KYHC" at bounding box center [113, 124] width 190 height 27
drag, startPoint x: 91, startPoint y: 127, endPoint x: -33, endPoint y: 113, distance: 124.8
copy span "KYHC"
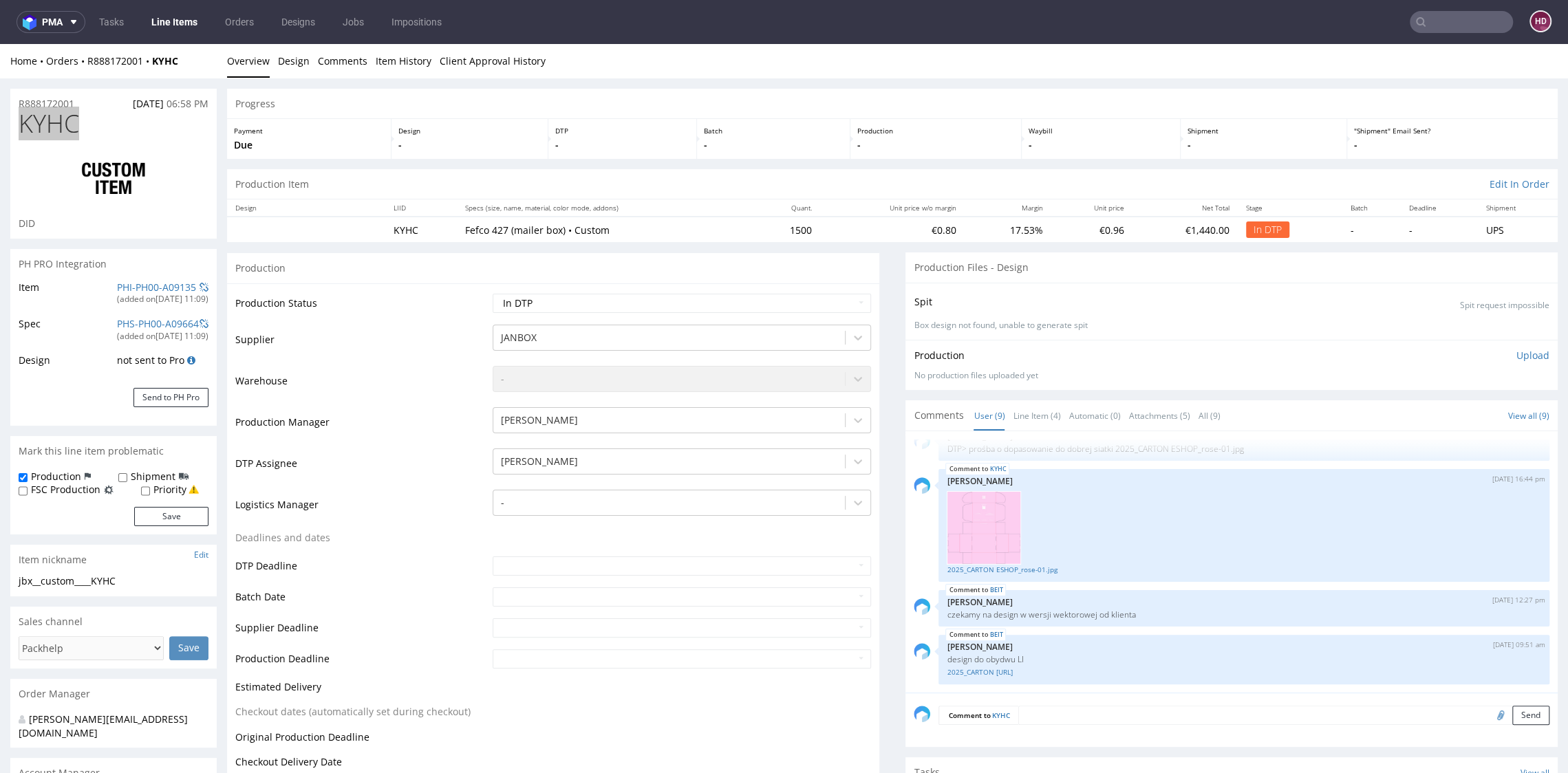
copy span "KYHC"
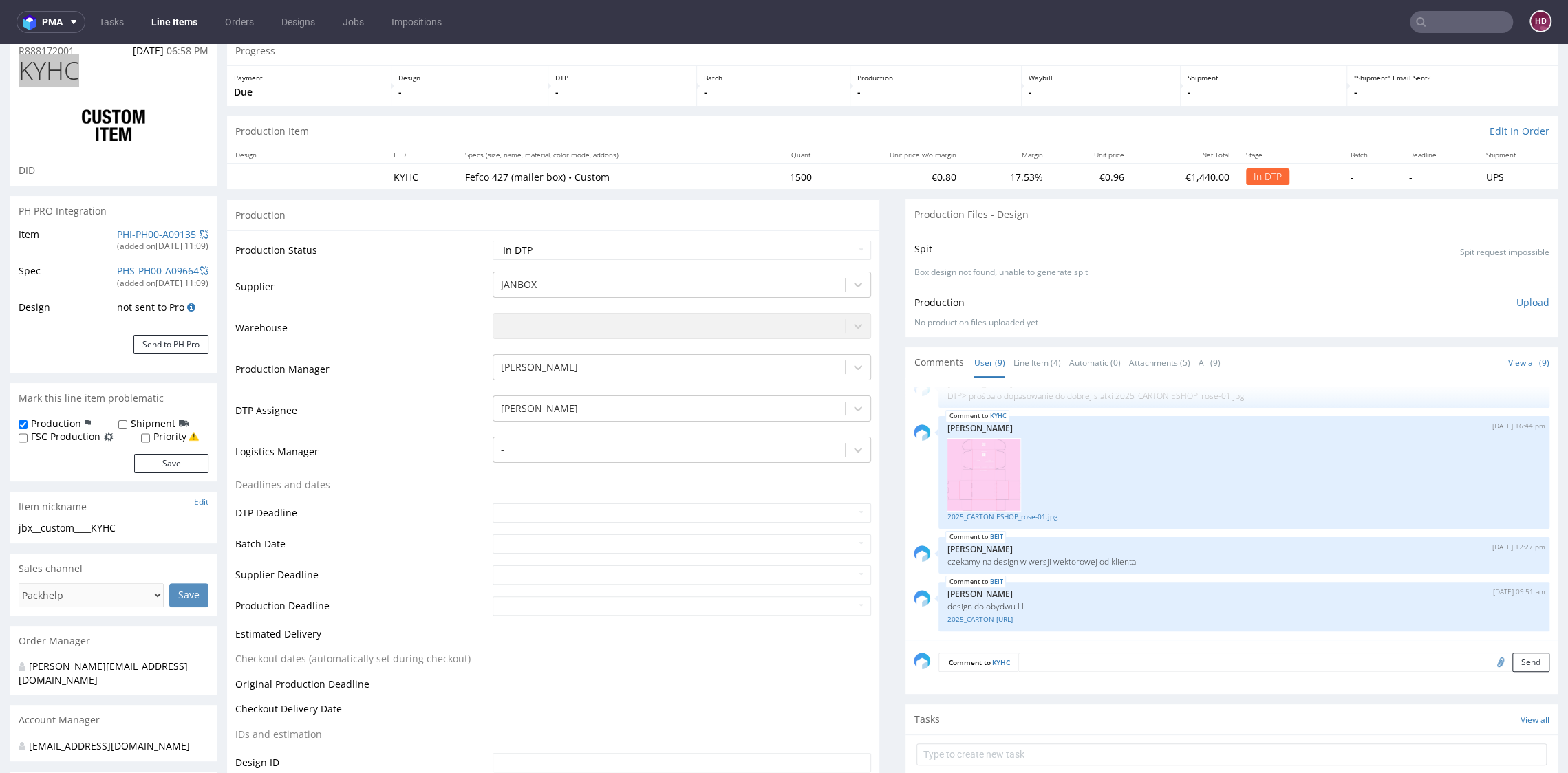
scroll to position [336, 0]
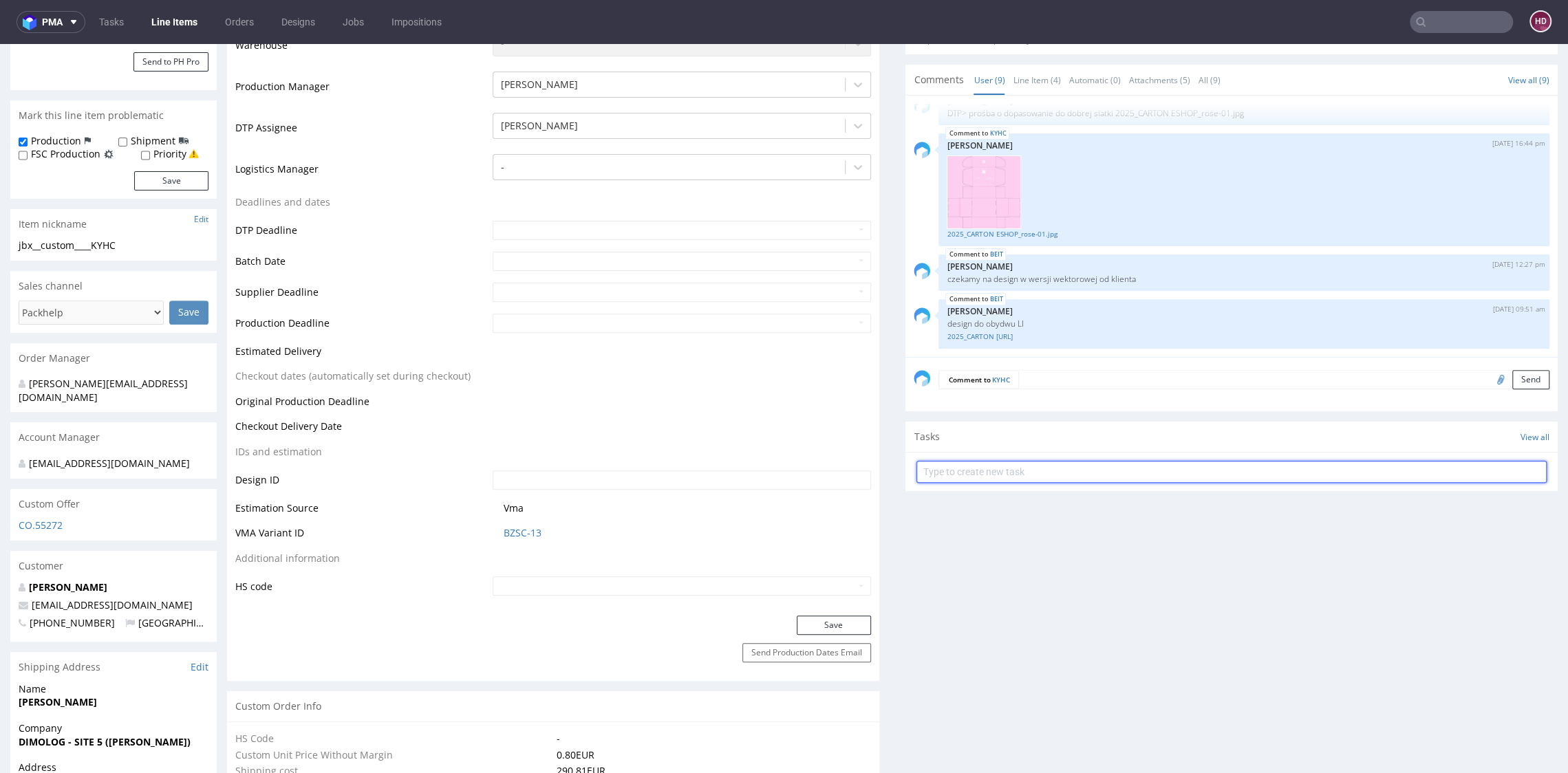
click at [998, 472] on input "text" at bounding box center [1231, 472] width 630 height 22
type input "dch"
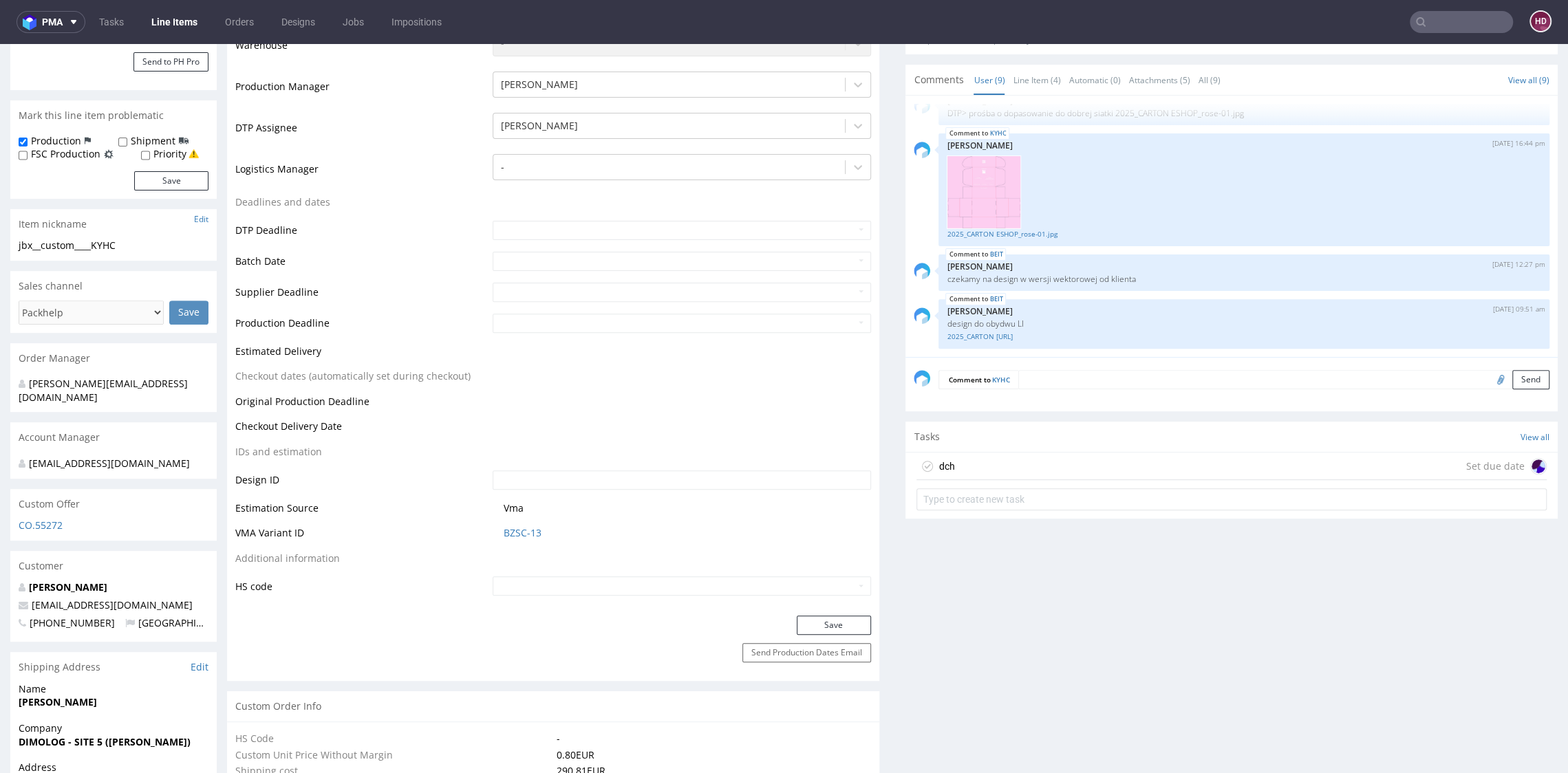
click at [1006, 454] on div "dch Set due date" at bounding box center [1231, 466] width 630 height 27
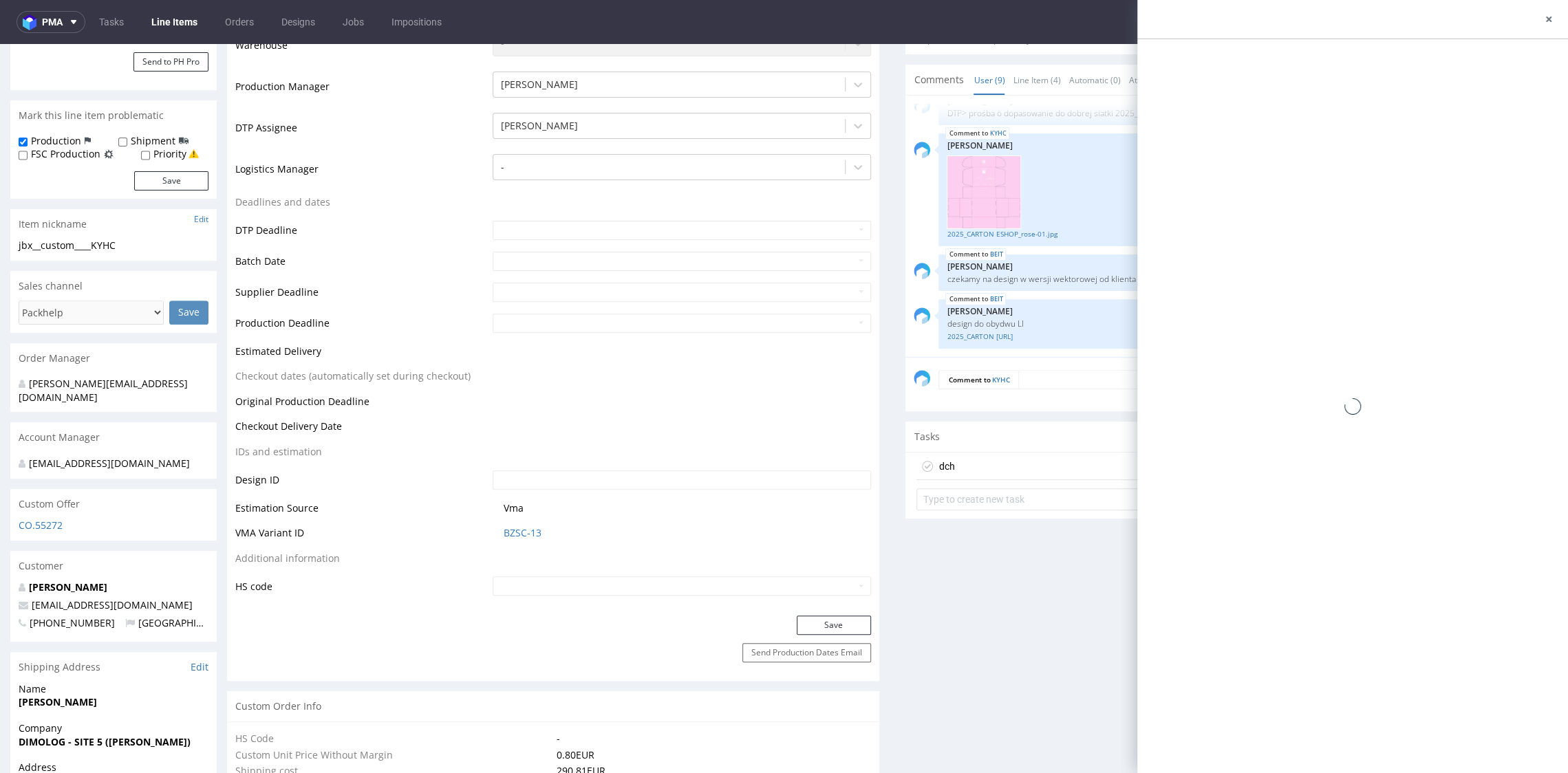
click at [1002, 467] on div "dch Set due date" at bounding box center [1231, 466] width 630 height 27
click at [1319, 164] on input "text" at bounding box center [1407, 166] width 298 height 22
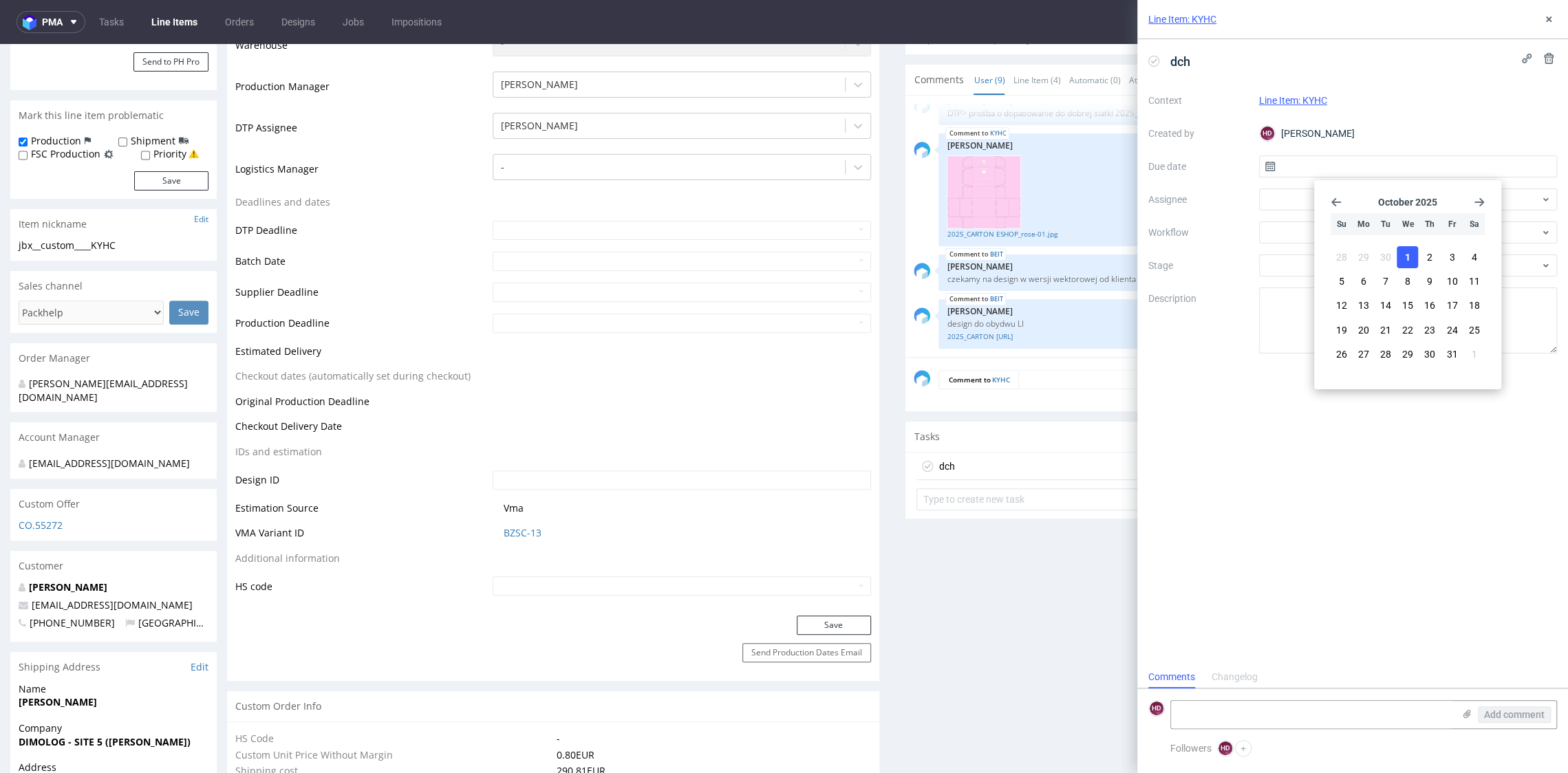
click at [1401, 251] on button "1" at bounding box center [1406, 257] width 21 height 22
type input "01/10/2025"
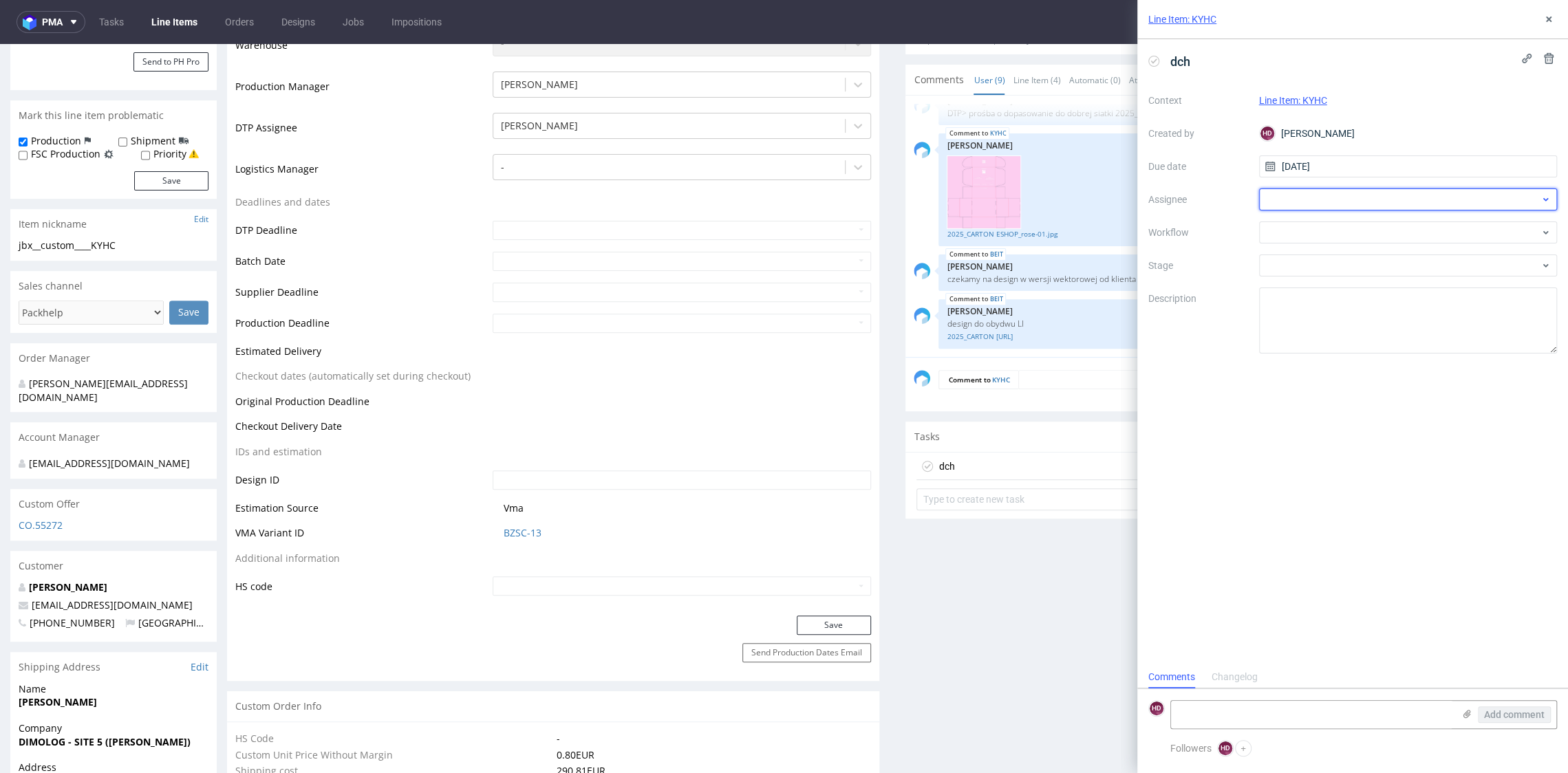
click at [1325, 198] on div at bounding box center [1407, 200] width 298 height 22
type input "karol"
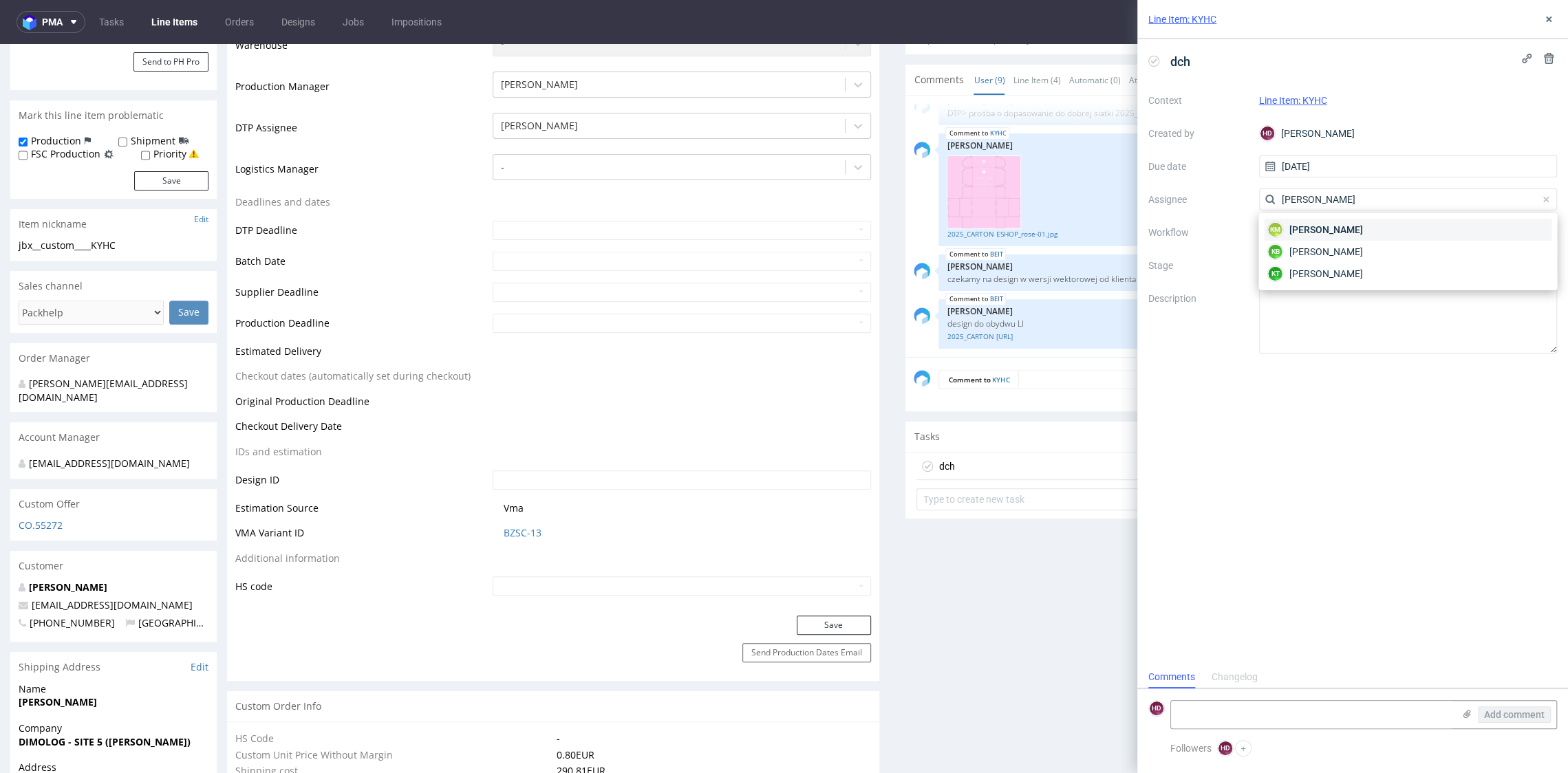
click at [1301, 235] on span "Karol Markowski" at bounding box center [1325, 229] width 74 height 14
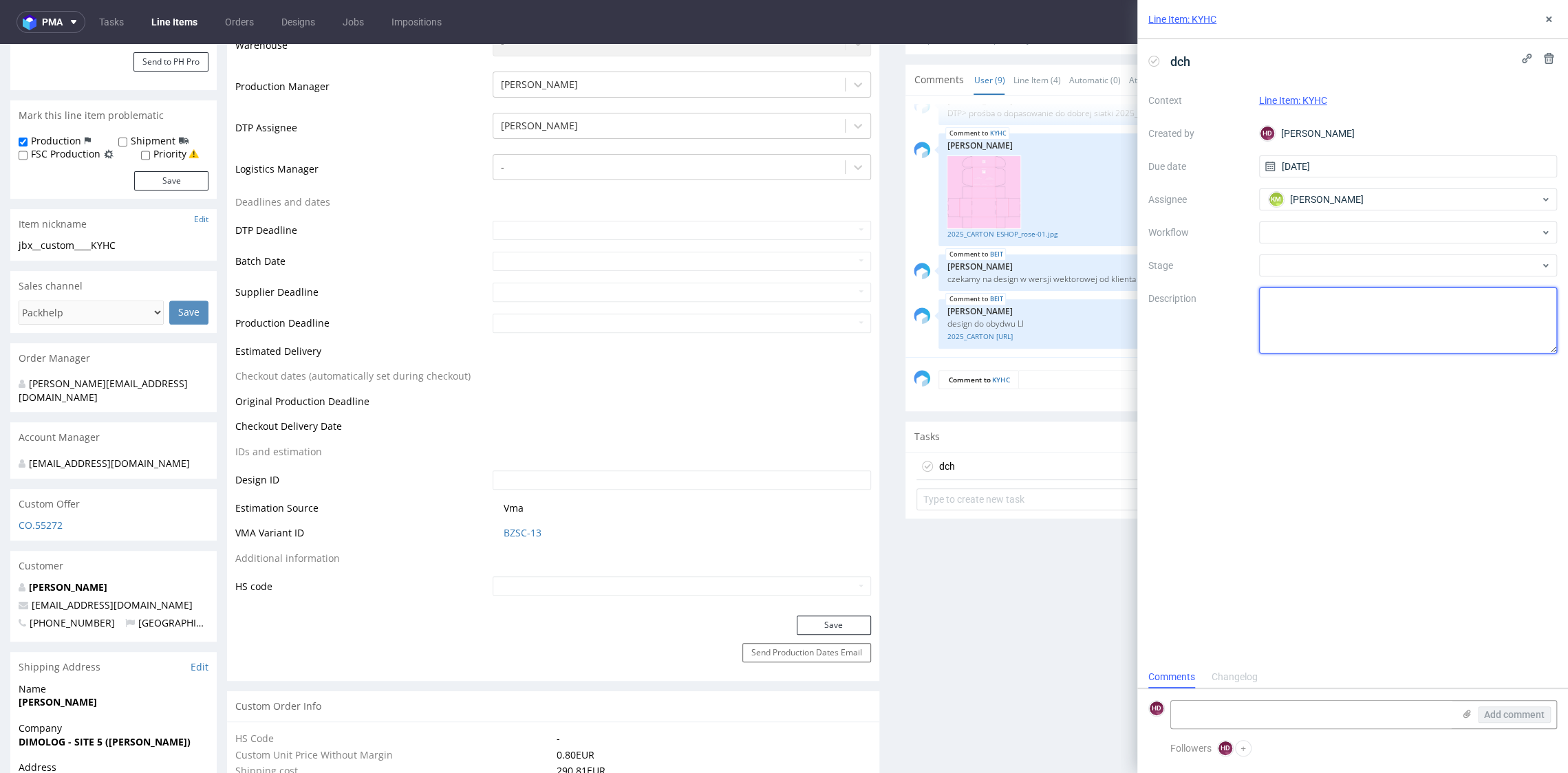
click at [1322, 323] on textarea at bounding box center [1407, 320] width 298 height 66
type textarea "S"
type textarea "s"
click at [1356, 301] on textarea "Dla Janboxa linie min muszą mieć 0.24" at bounding box center [1407, 320] width 298 height 66
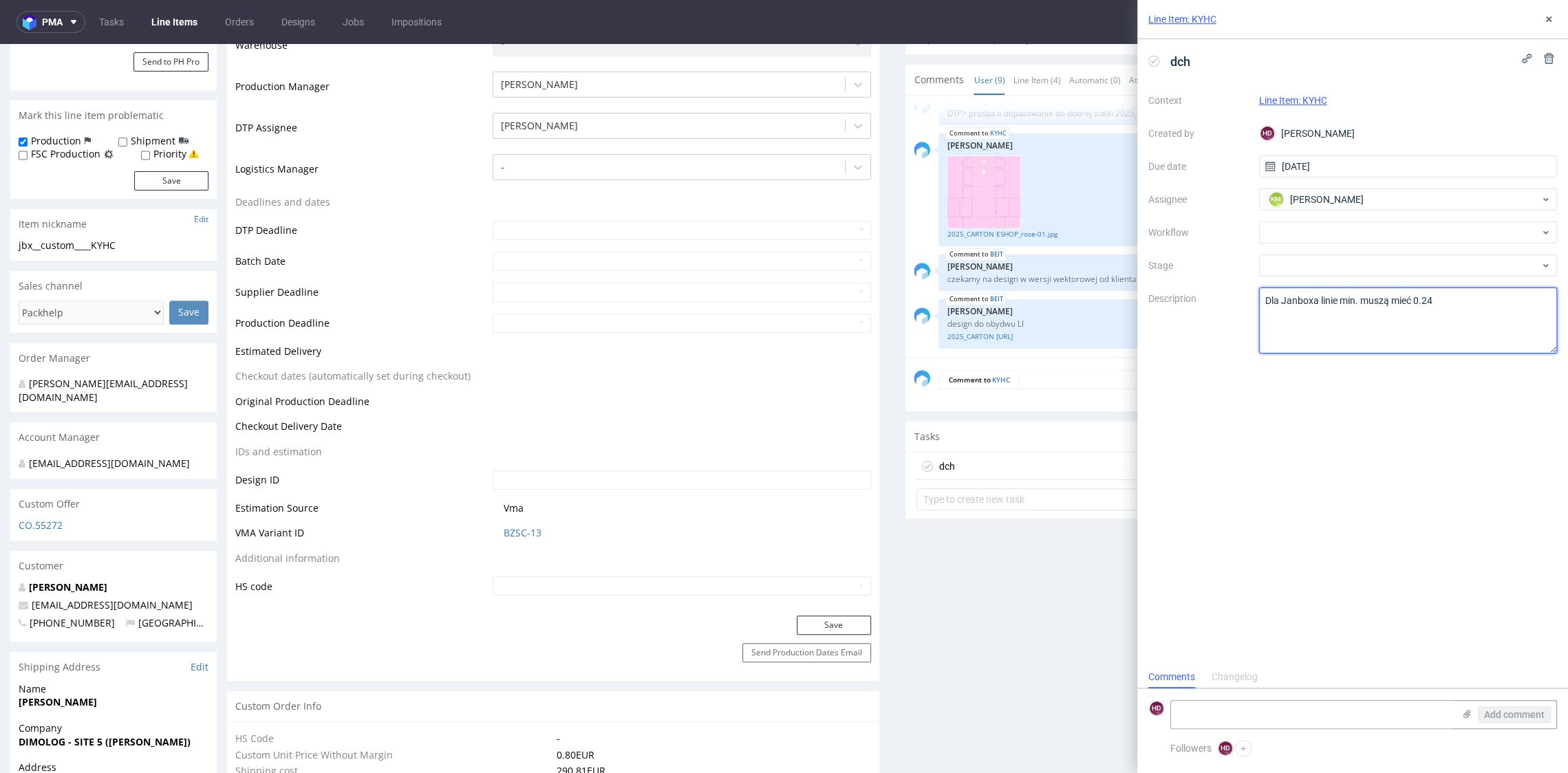
drag, startPoint x: 1361, startPoint y: 298, endPoint x: 1526, endPoint y: 298, distance: 165.0
click at [1526, 298] on textarea "Dla Janboxa linie min muszą mieć 0.24" at bounding box center [1407, 320] width 298 height 66
click at [1362, 298] on textarea "Dla Janboxa linie min muszą mieć 0.24" at bounding box center [1407, 320] width 298 height 66
click at [1380, 336] on textarea "Dla Janboxa linie min muszą mieć 0.24" at bounding box center [1407, 320] width 298 height 66
type textarea "Dla Janboxa linie min. w negatywie to 0,25mm - teksty tyle mają, także jest git"
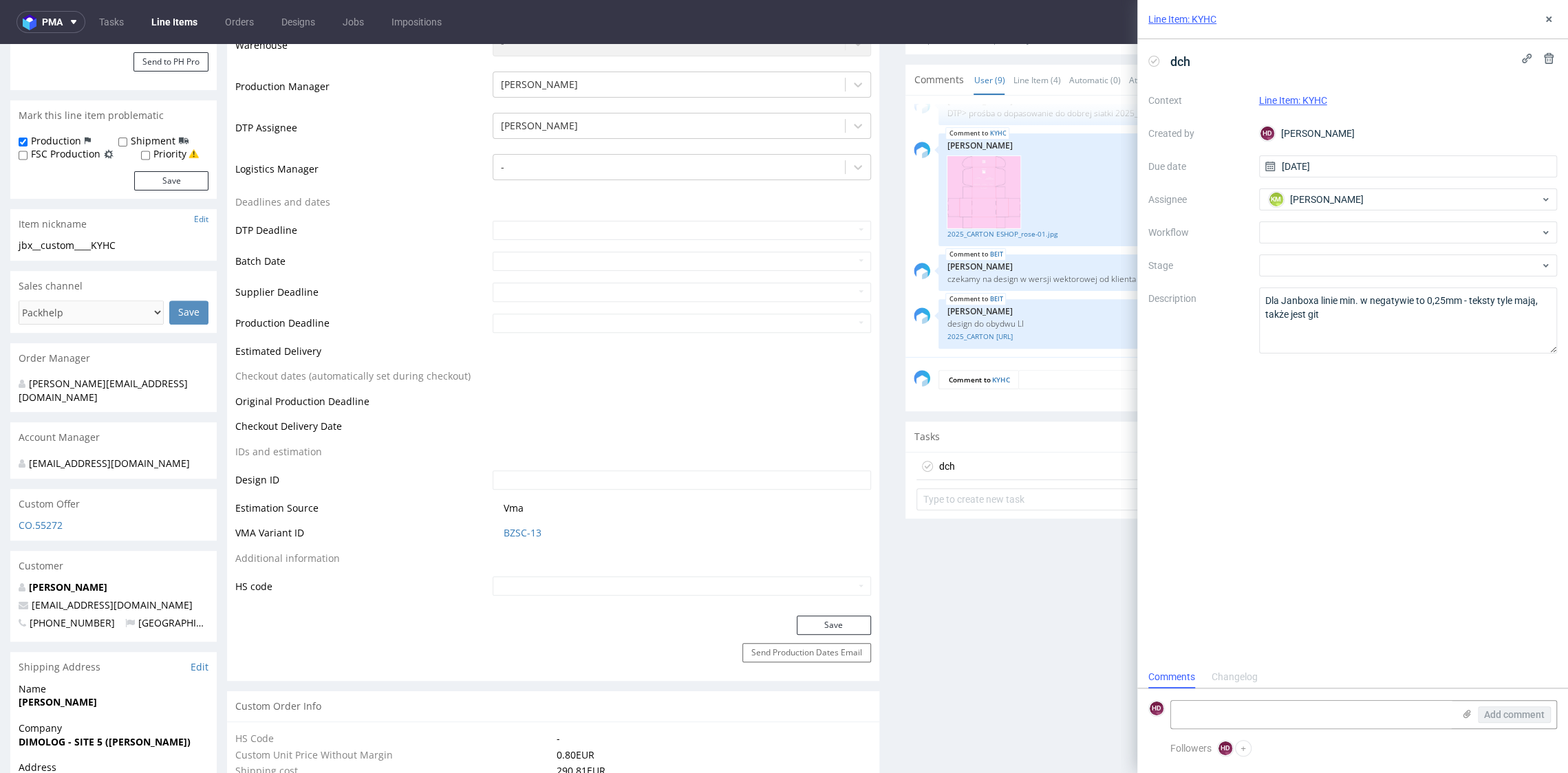
click at [1247, 430] on div "dch Context Line Item: KYHC Created by HD Hapka Dominika Due date 01/10/2025 As…" at bounding box center [1353, 352] width 431 height 627
click at [1544, 21] on icon at bounding box center [1548, 19] width 11 height 11
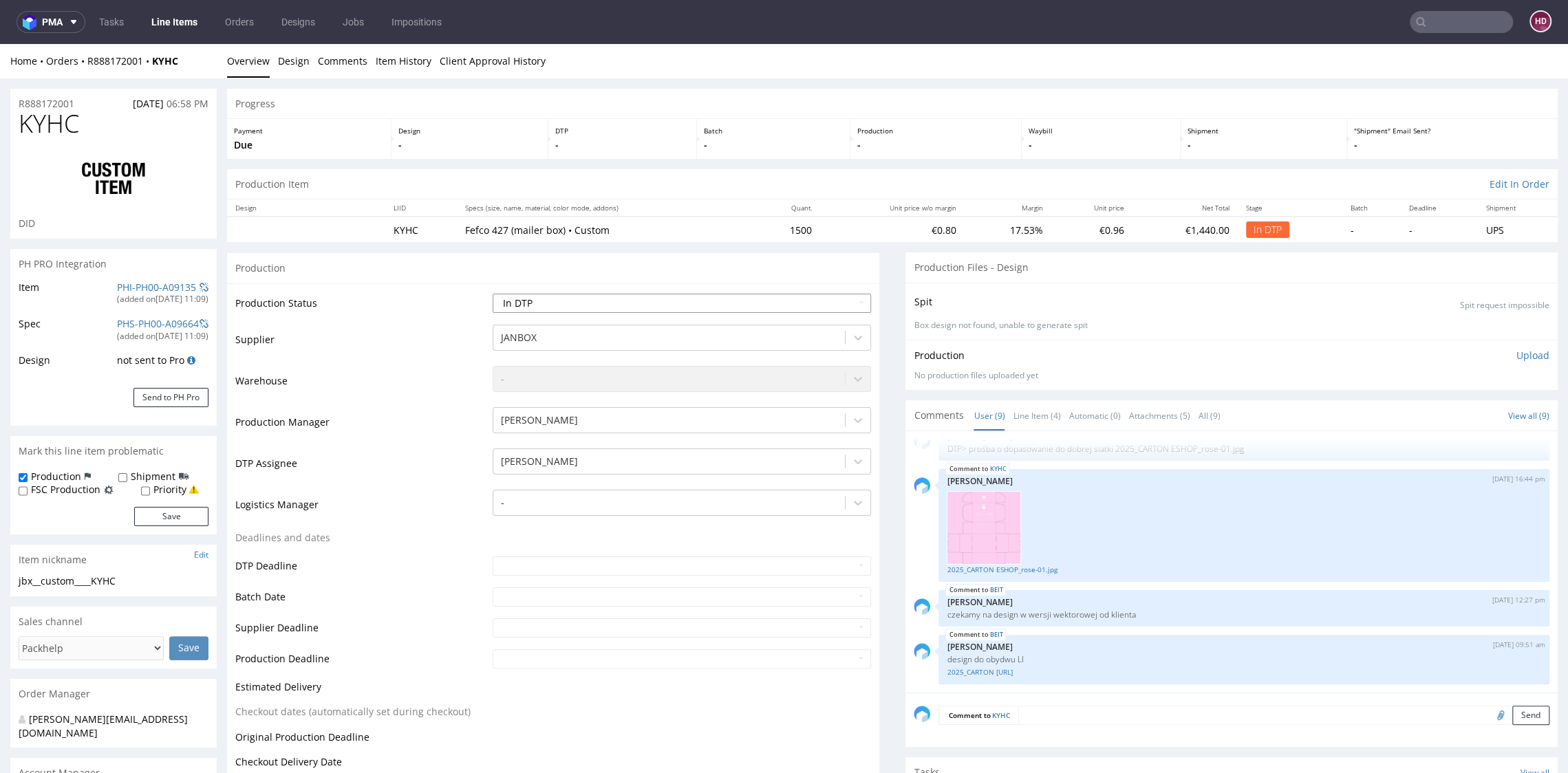
click at [546, 297] on select "Waiting for Artwork Waiting for Diecut Waiting for Mockup Waiting for DTP Waiti…" at bounding box center [682, 303] width 378 height 19
select select "dtp_waiting_for_double_check"
click at [493, 294] on select "Waiting for Artwork Waiting for Diecut Waiting for Mockup Waiting for DTP Waiti…" at bounding box center [682, 303] width 378 height 19
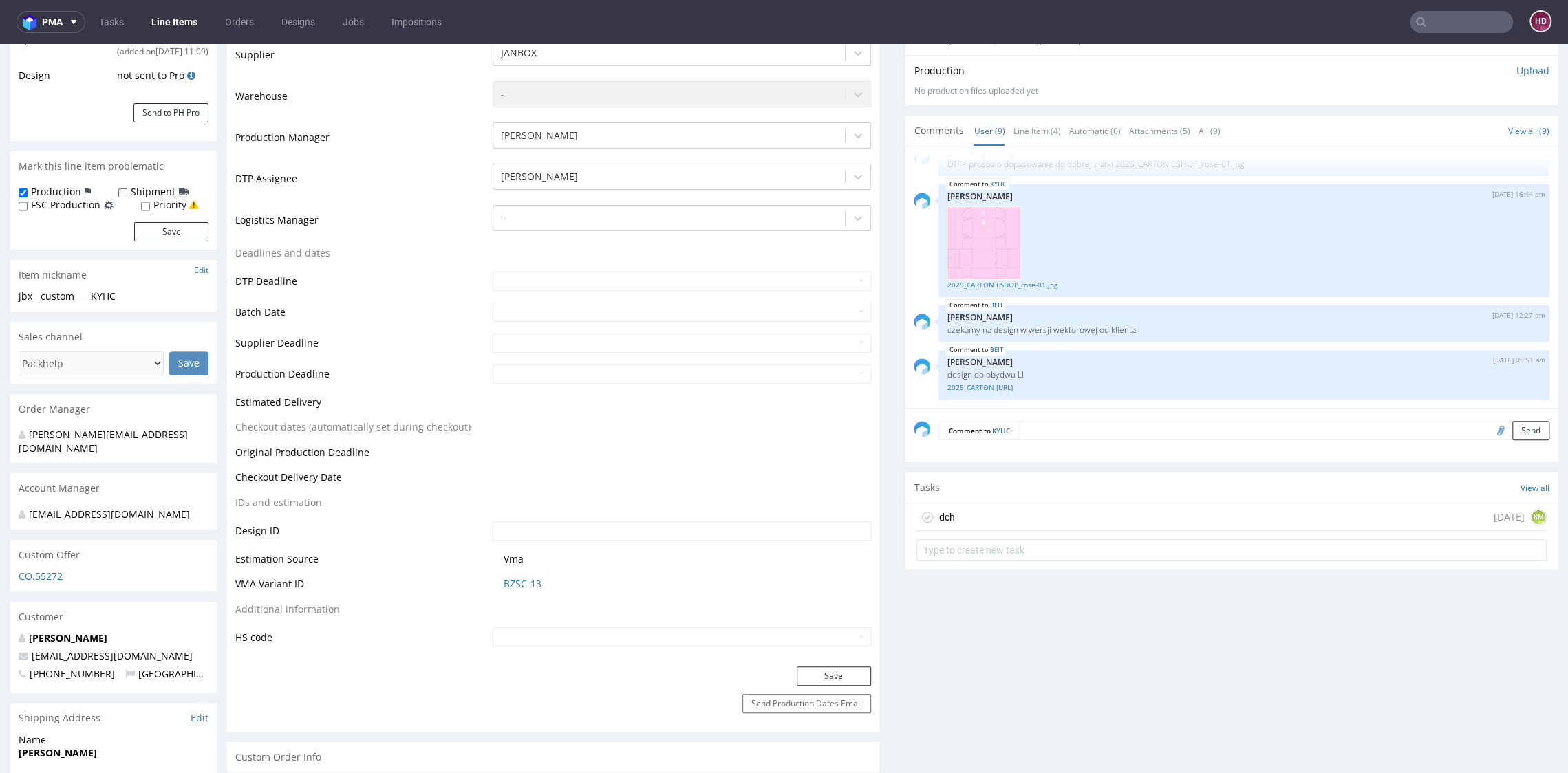
scroll to position [512, 0]
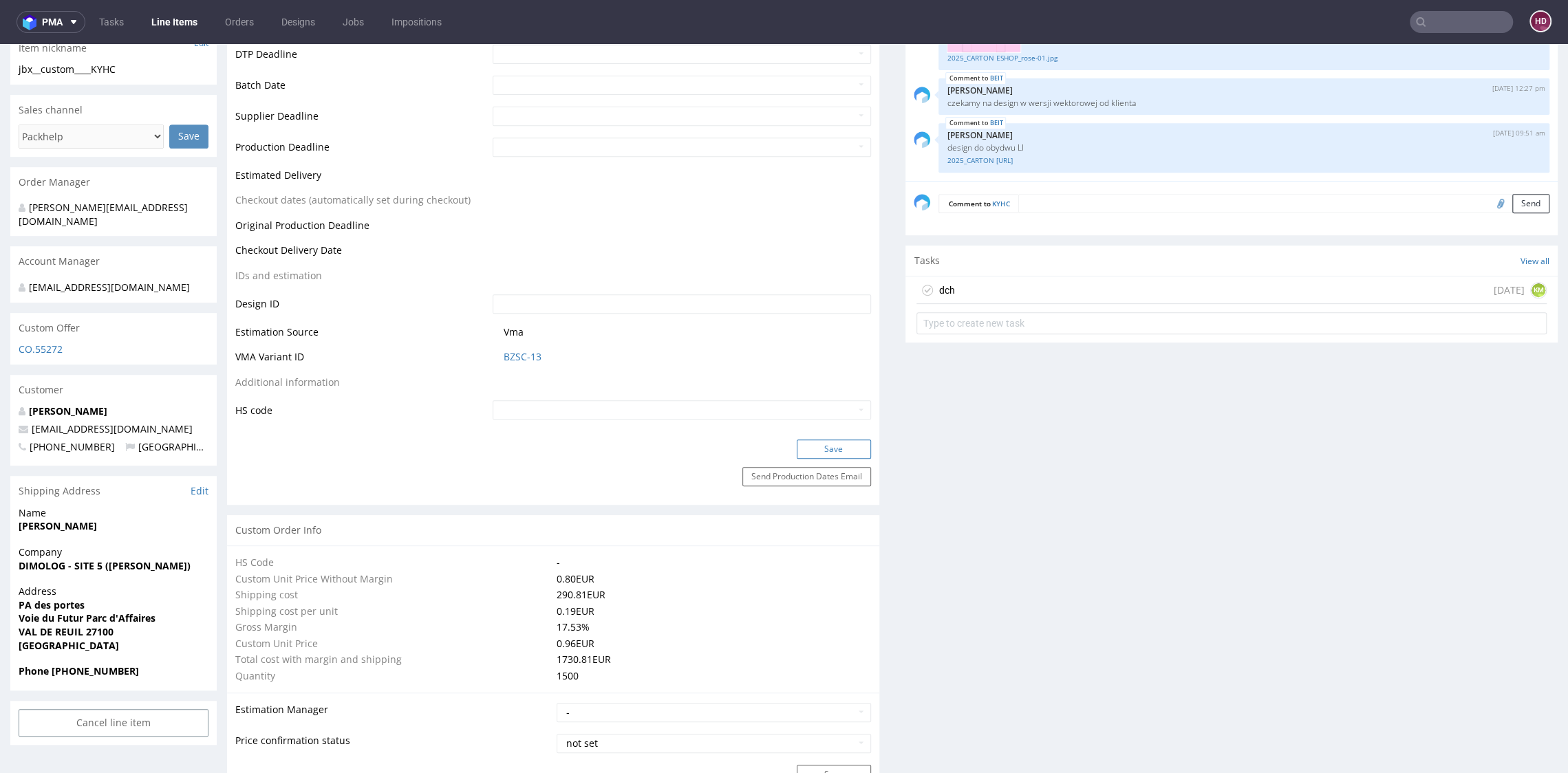
click at [797, 451] on button "Save" at bounding box center [833, 449] width 74 height 19
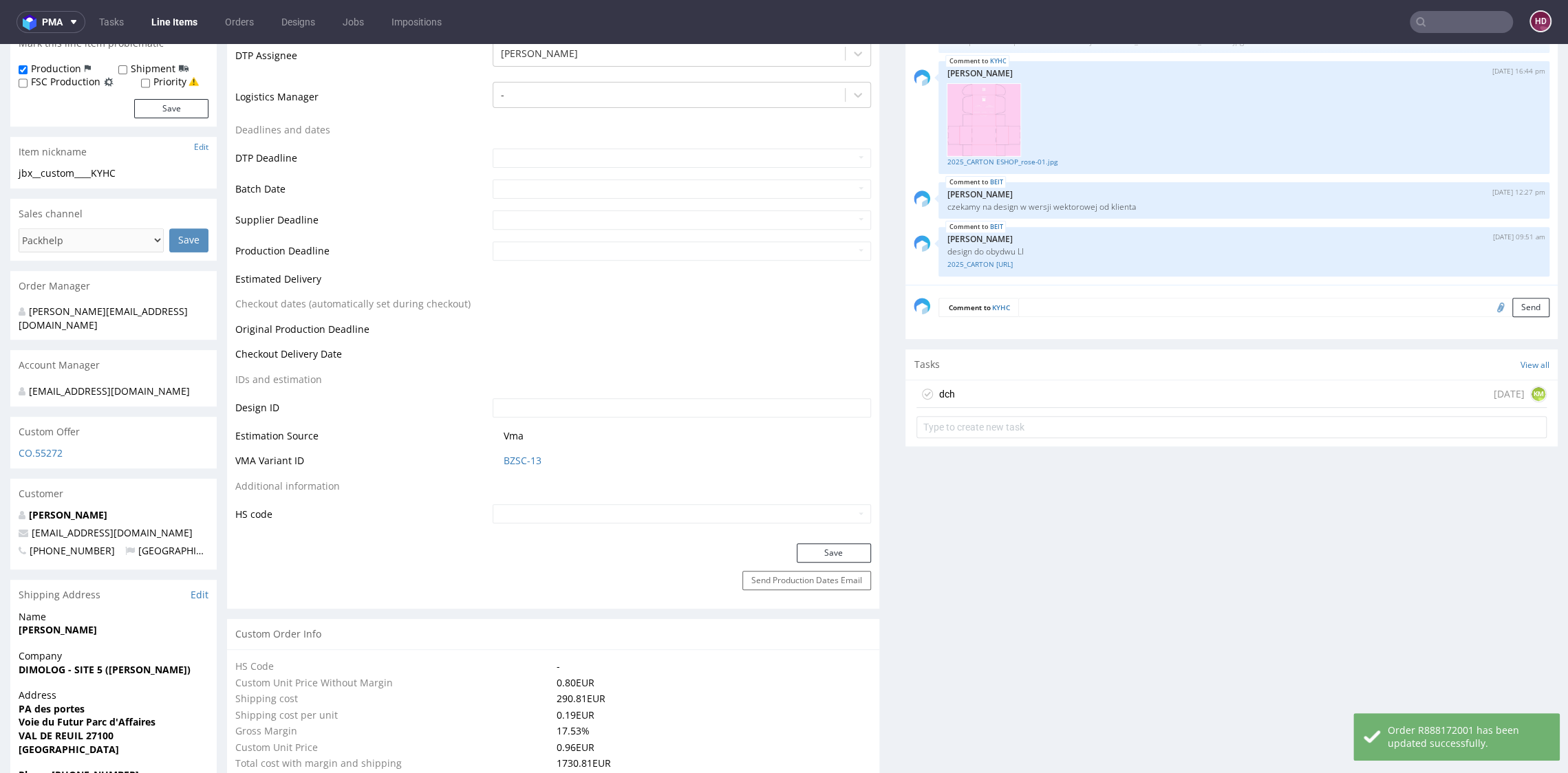
scroll to position [0, 0]
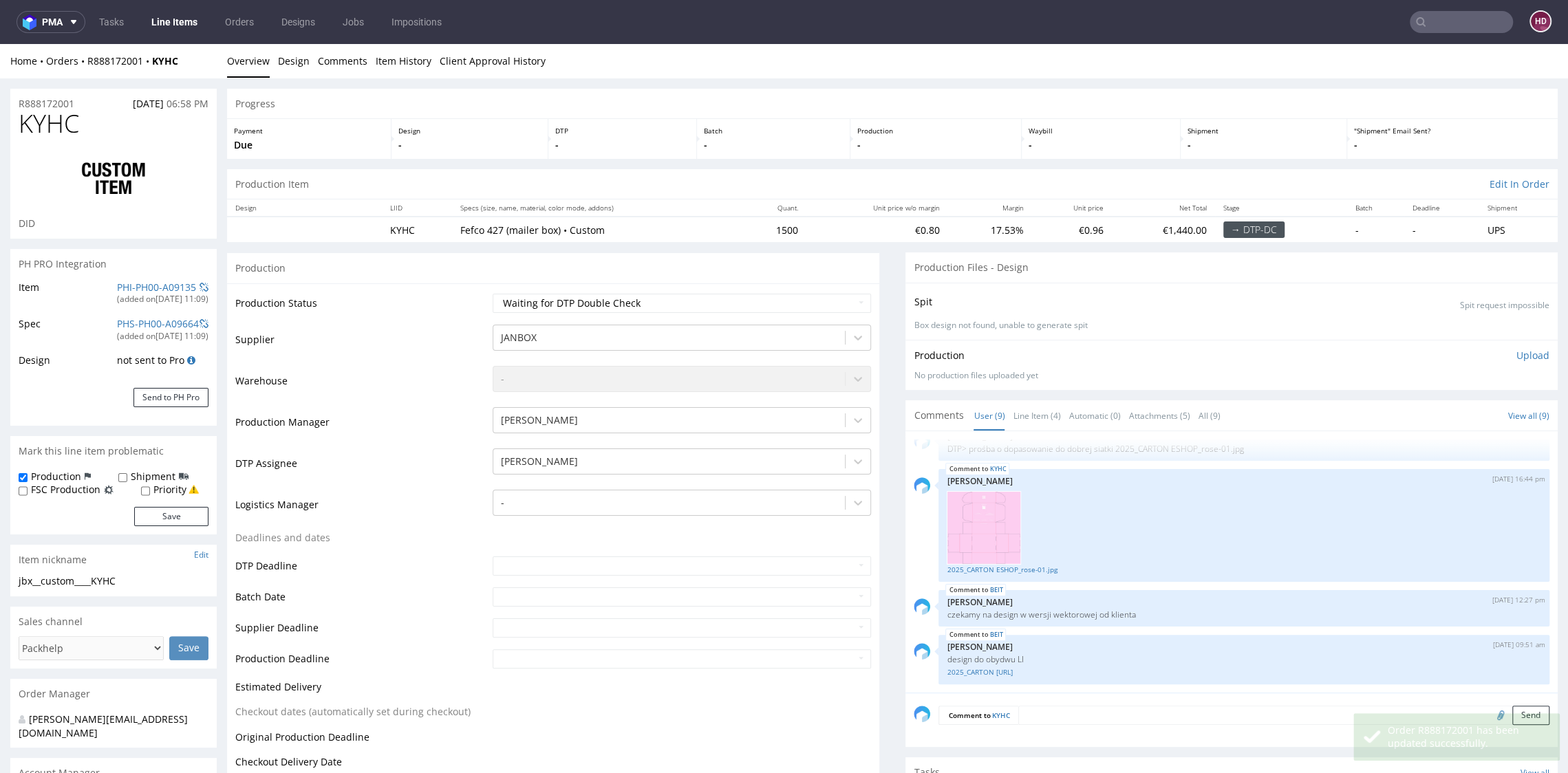
click at [1516, 349] on p "Upload" at bounding box center [1532, 355] width 33 height 14
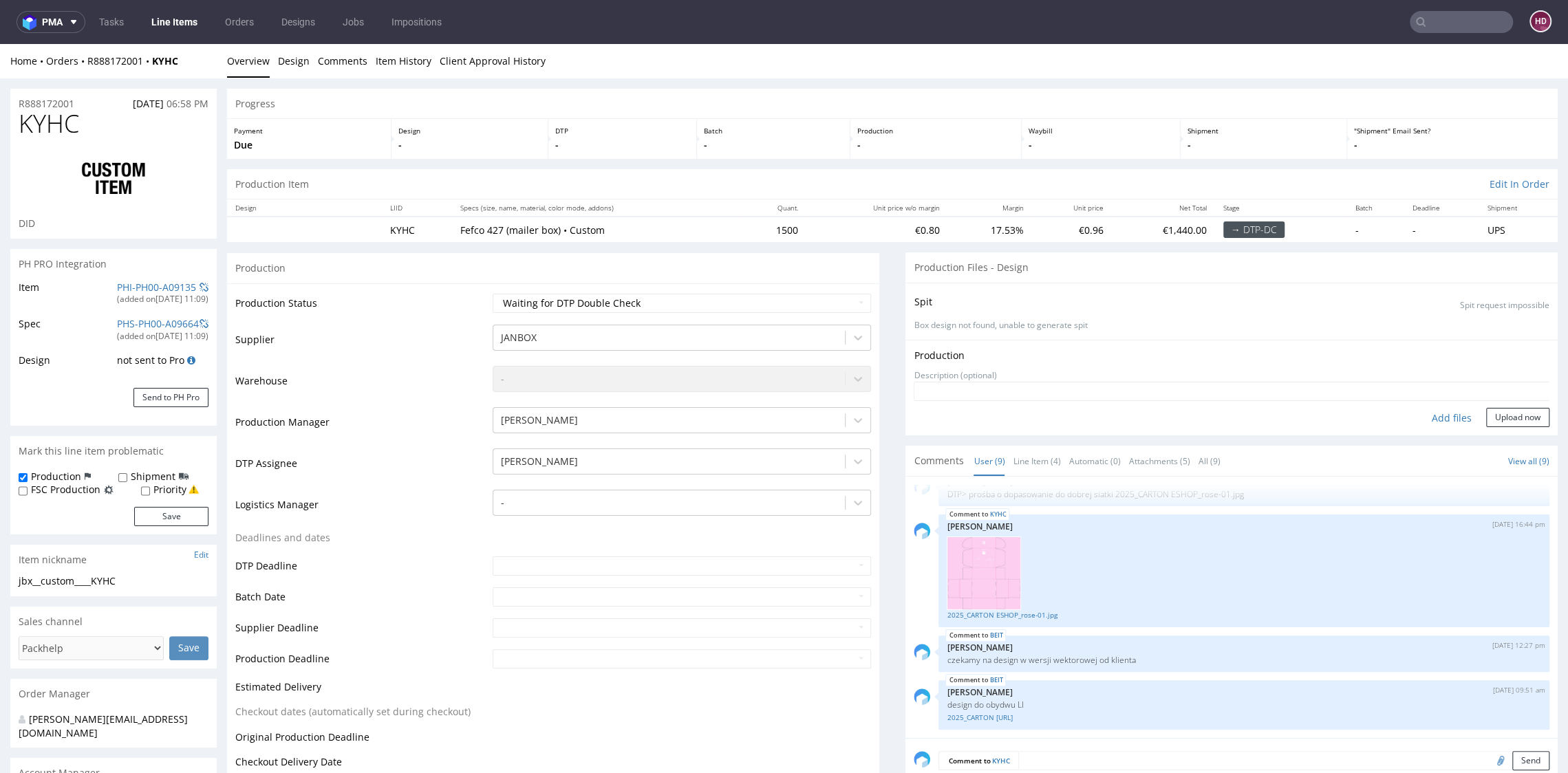
click at [1432, 413] on div "Add files" at bounding box center [1451, 418] width 68 height 21
type input "C:\fakepath\jbx__custom____KYHC__d00__oR888172001__inside.pdf"
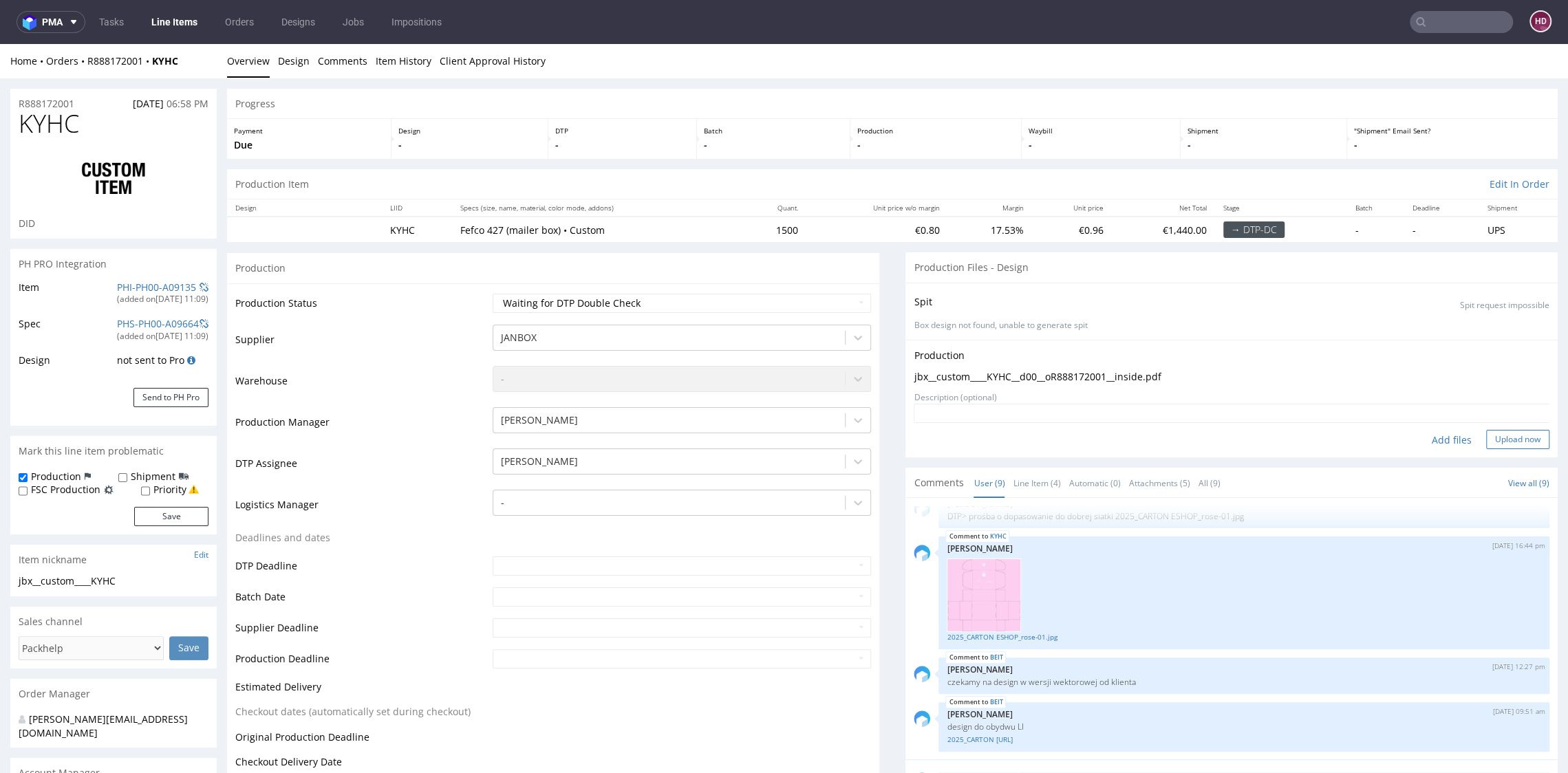
click at [1494, 438] on button "Upload now" at bounding box center [1517, 439] width 63 height 19
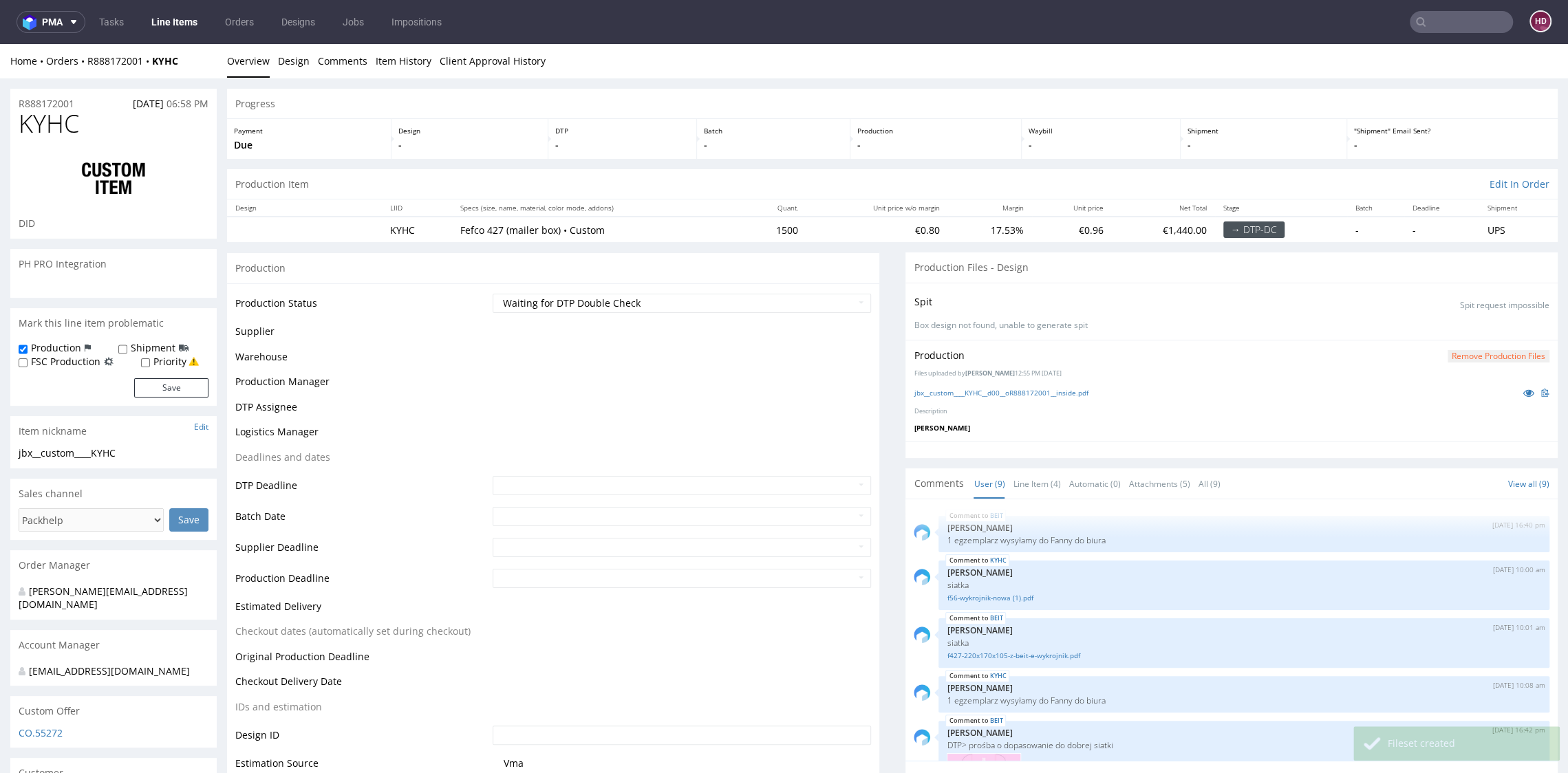
scroll to position [360, 0]
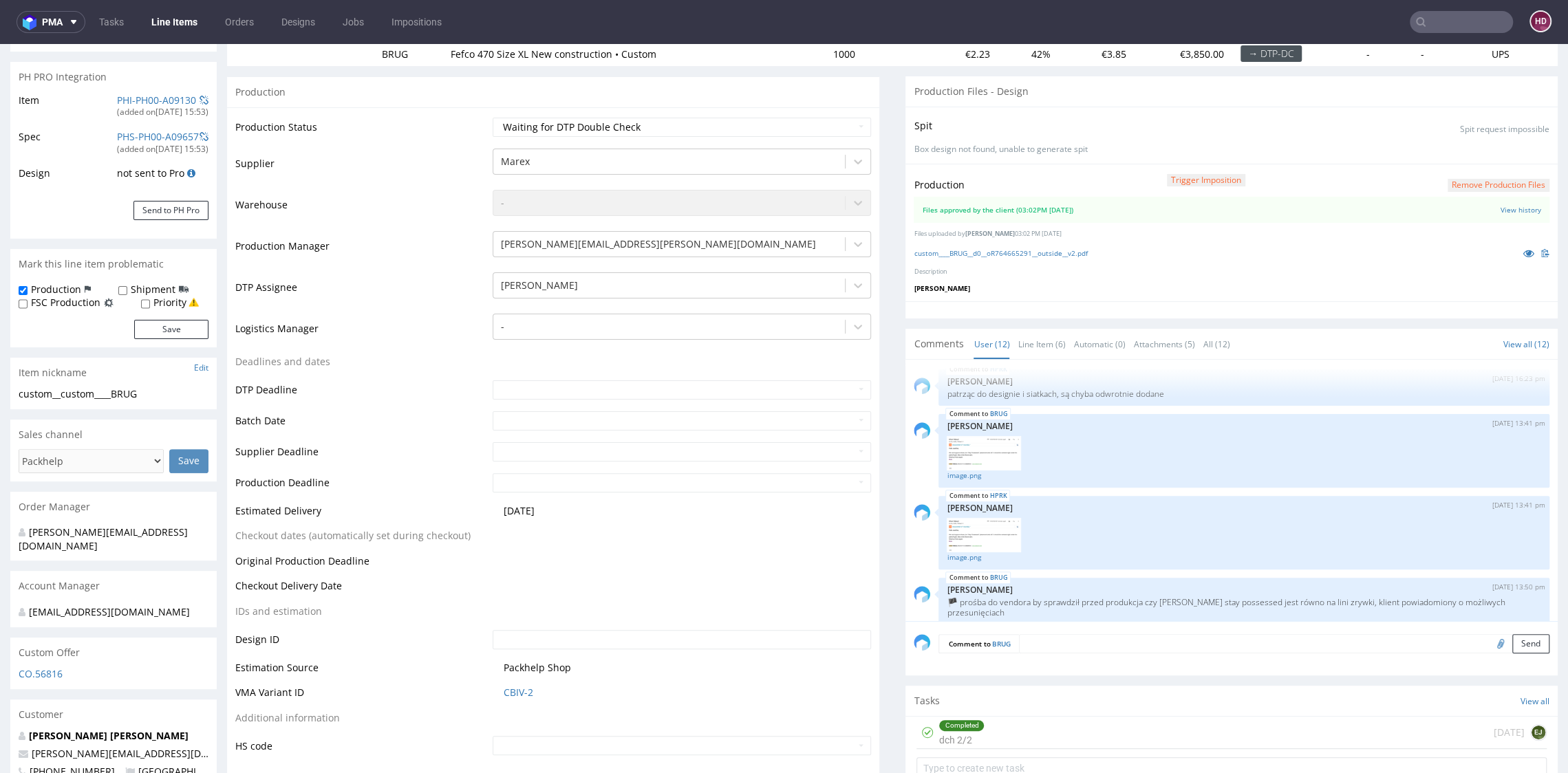
scroll to position [500, 0]
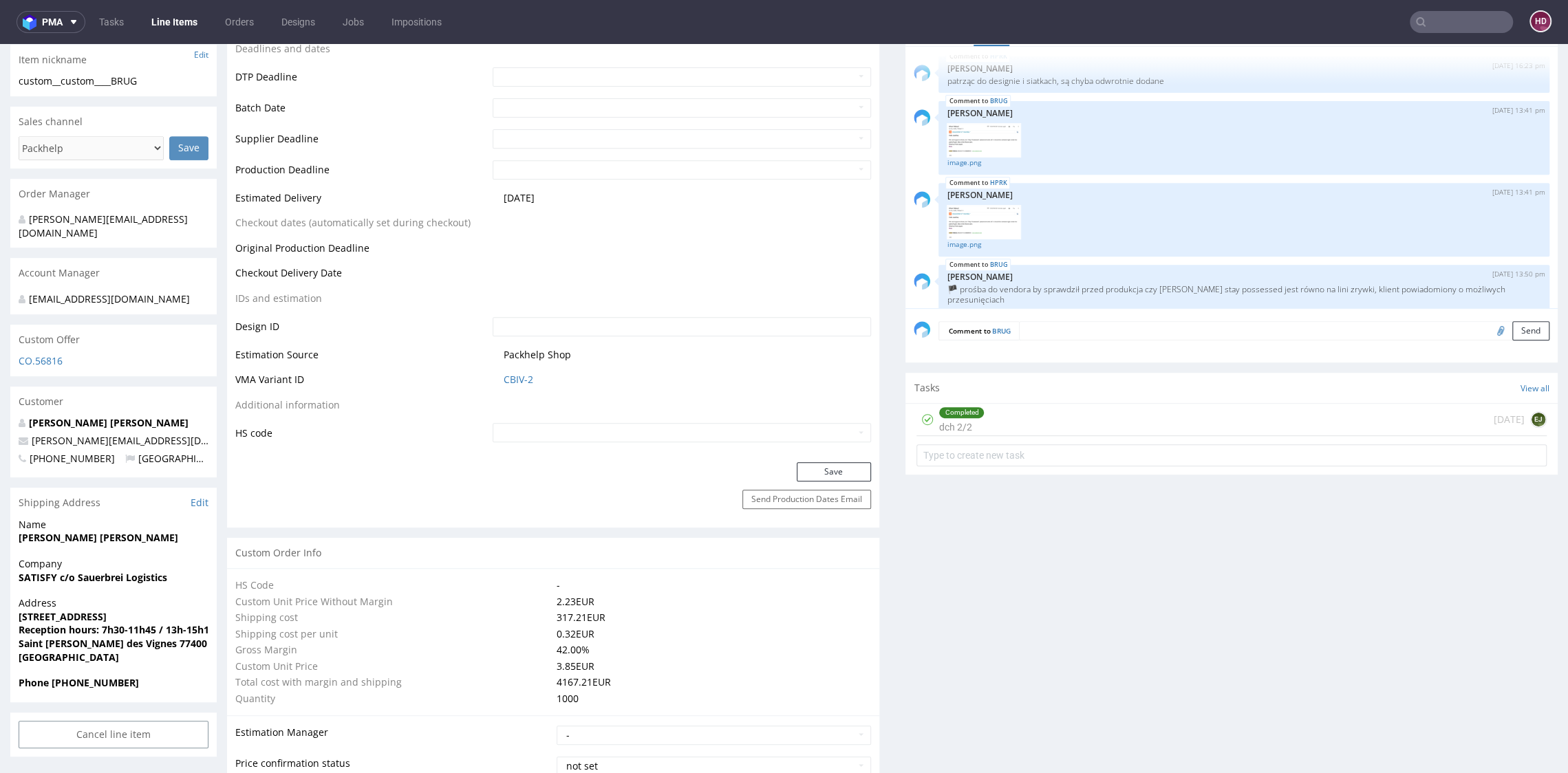
click at [1098, 422] on div "Completed dch 2/2 [DATE] EJ" at bounding box center [1231, 419] width 630 height 32
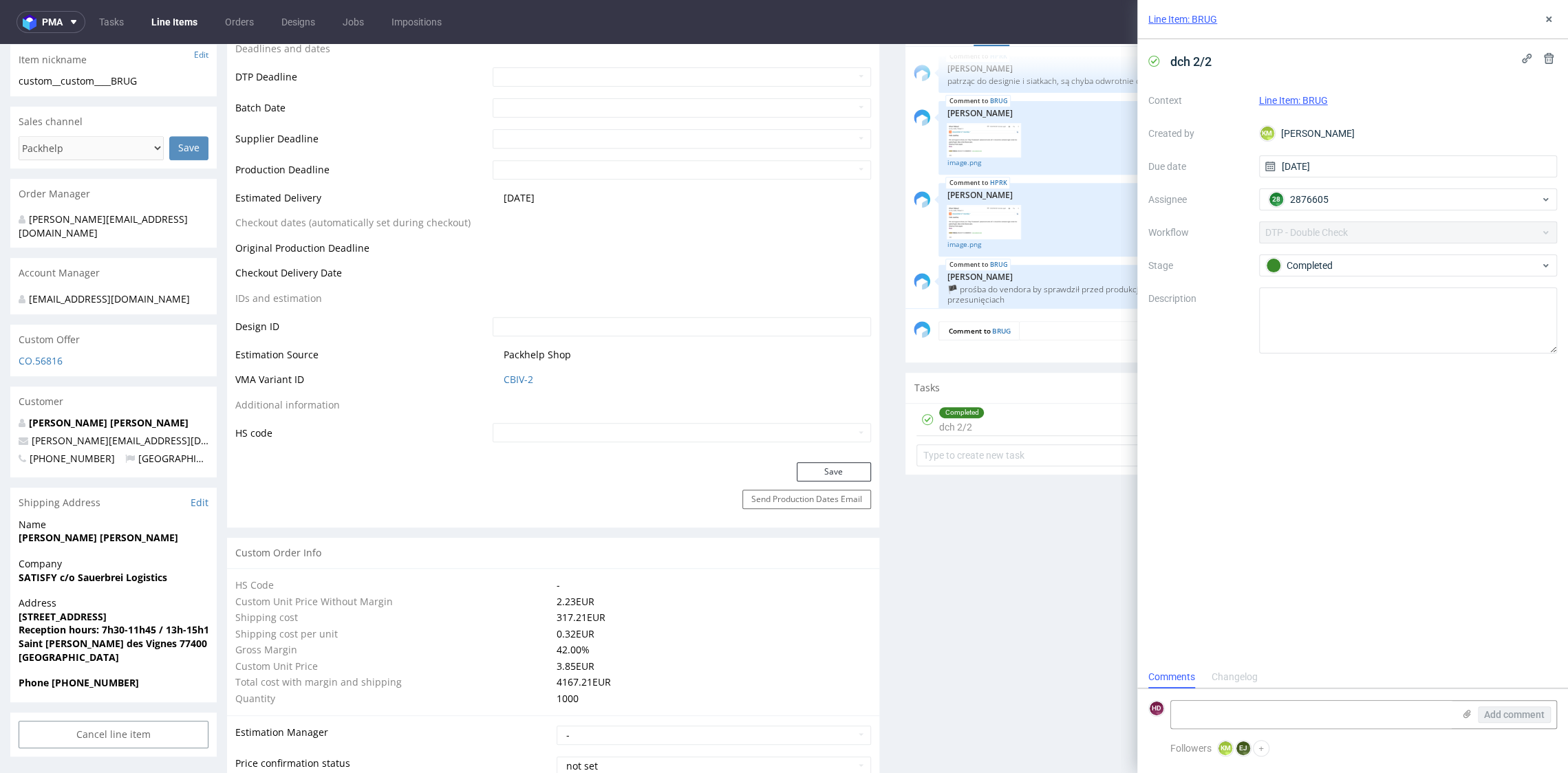
scroll to position [11, 0]
click at [1554, 26] on button at bounding box center [1548, 19] width 16 height 16
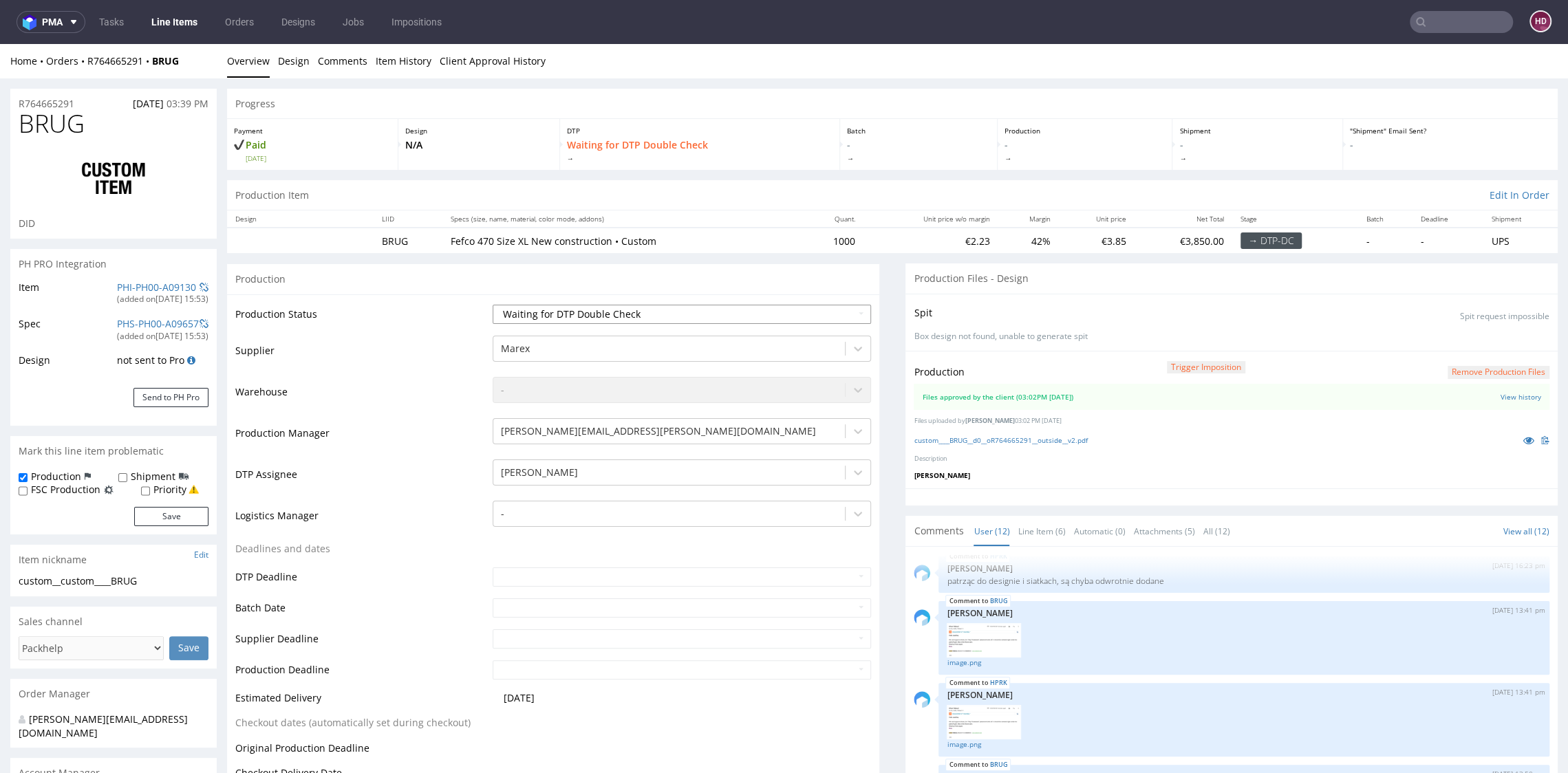
click at [649, 315] on select "Waiting for Artwork Waiting for Diecut Waiting for Mockup Waiting for DTP Waiti…" at bounding box center [682, 314] width 378 height 19
select select "dtp_production_ready"
click at [493, 305] on select "Waiting for Artwork Waiting for Diecut Waiting for Mockup Waiting for DTP Waiti…" at bounding box center [682, 314] width 378 height 19
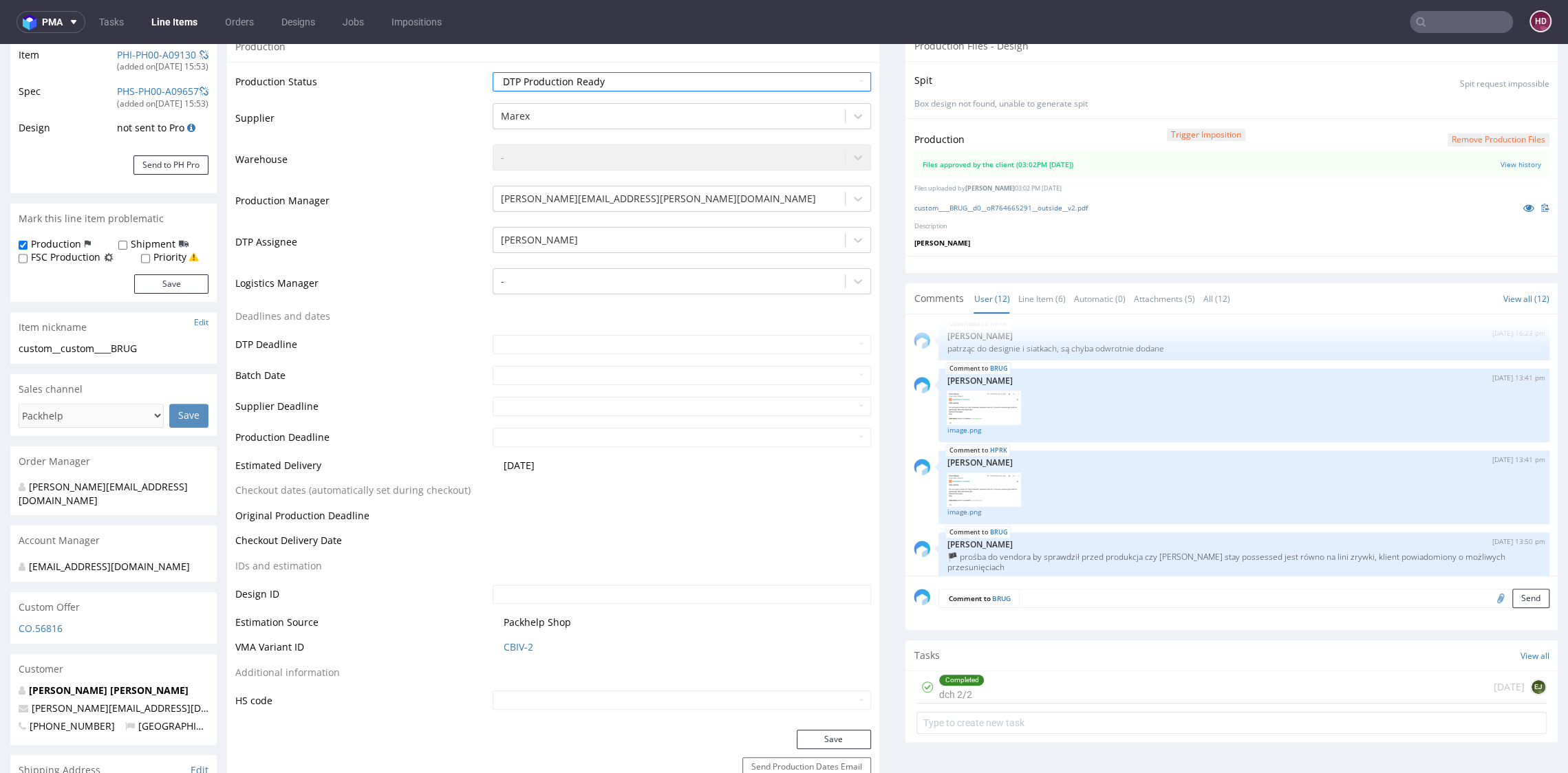
scroll to position [330, 0]
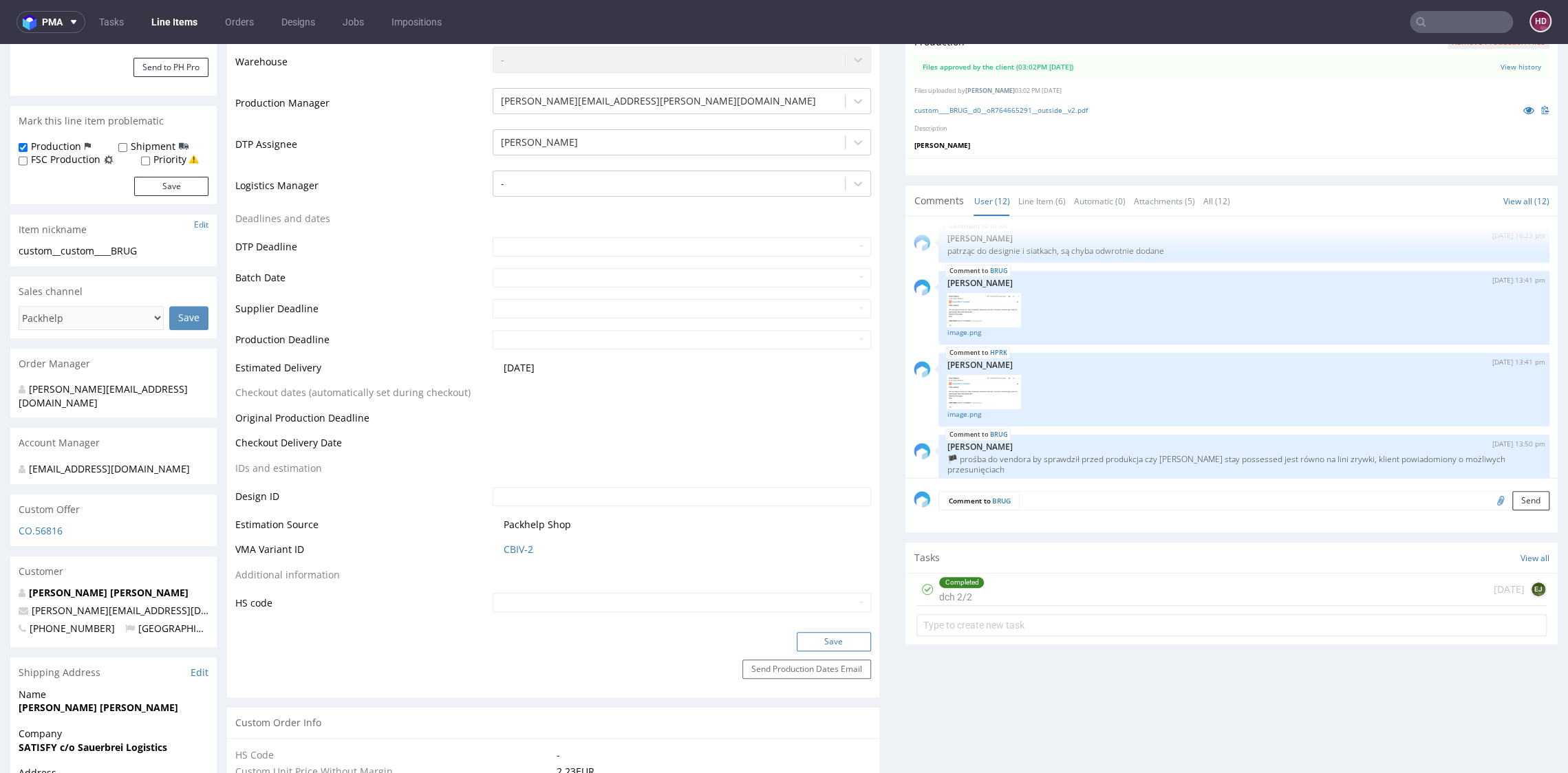
click at [821, 646] on button "Save" at bounding box center [833, 642] width 74 height 19
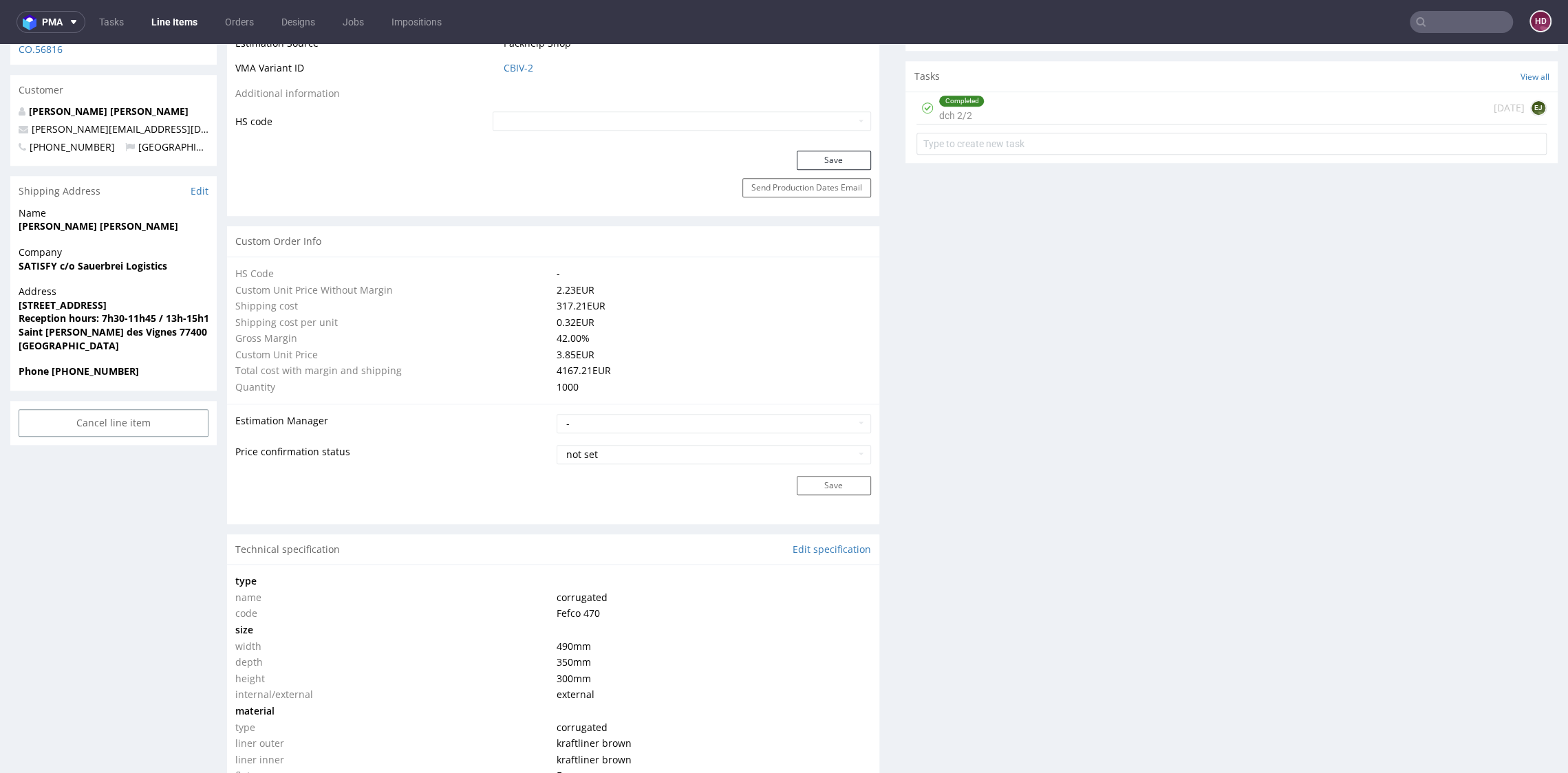
scroll to position [1023, 0]
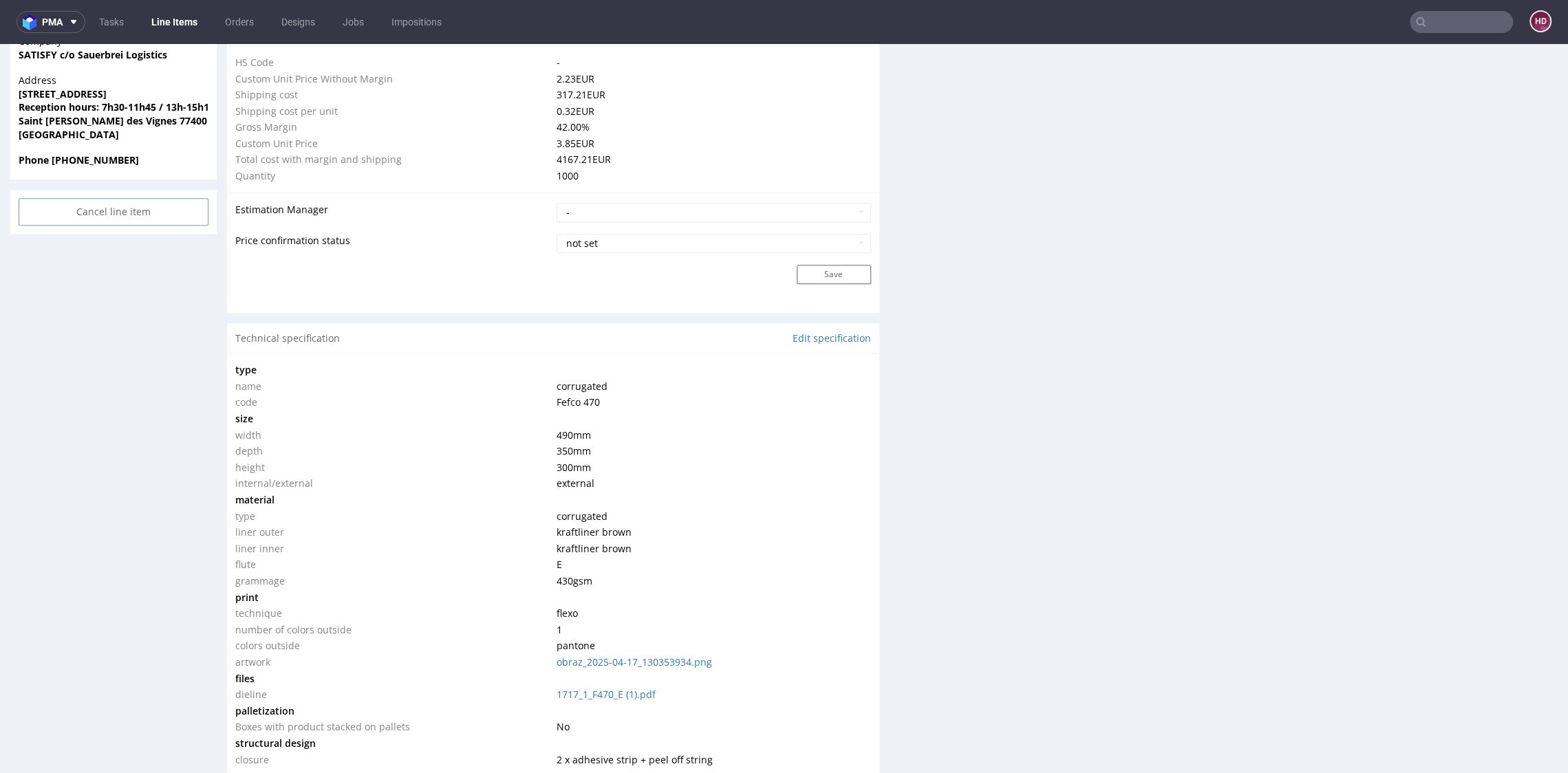
click at [188, 25] on link "Line Items" at bounding box center [174, 22] width 63 height 22
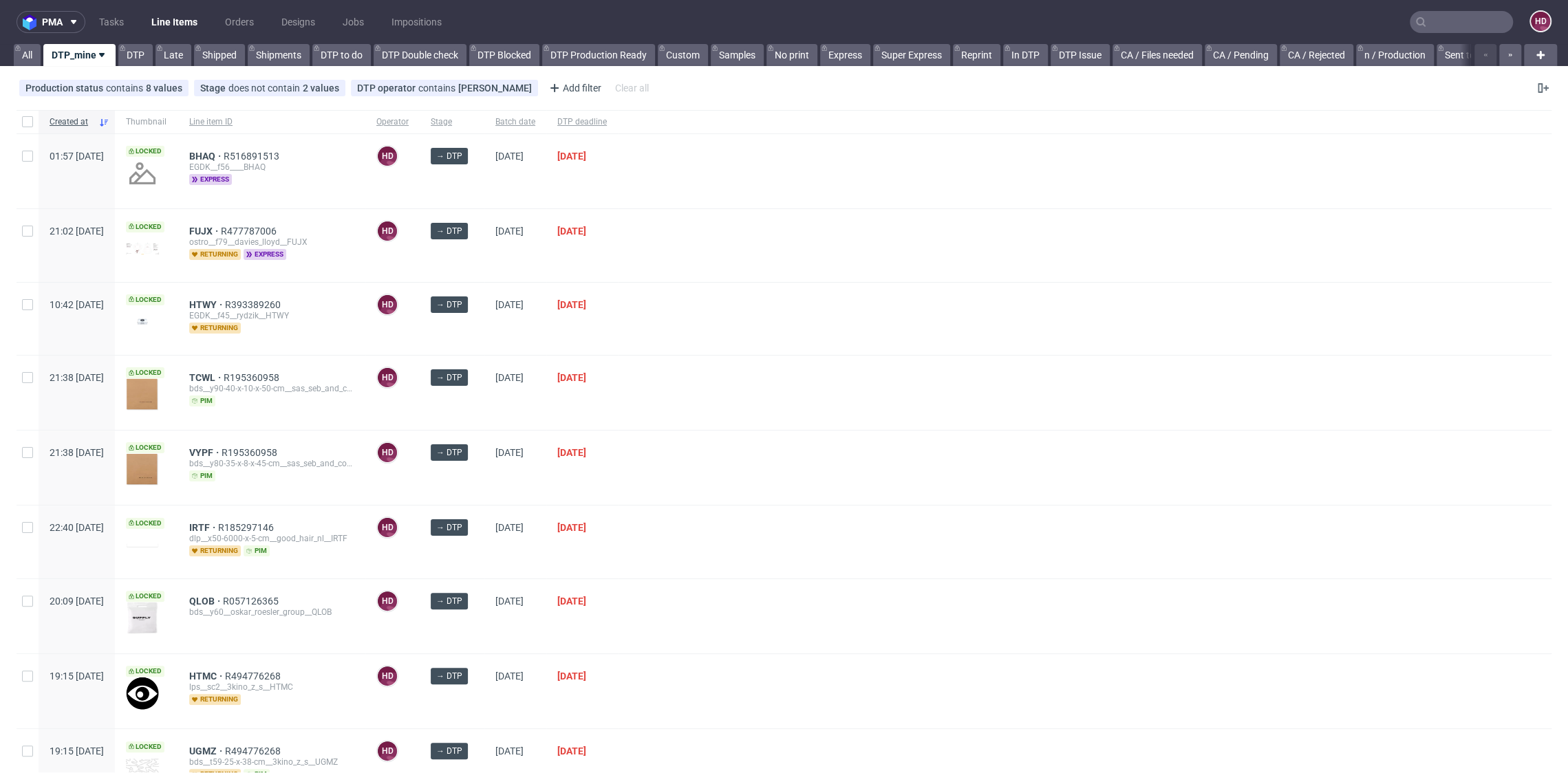
click at [154, 53] on div "Late" at bounding box center [172, 55] width 38 height 22
click at [147, 55] on link "DTP" at bounding box center [136, 55] width 35 height 22
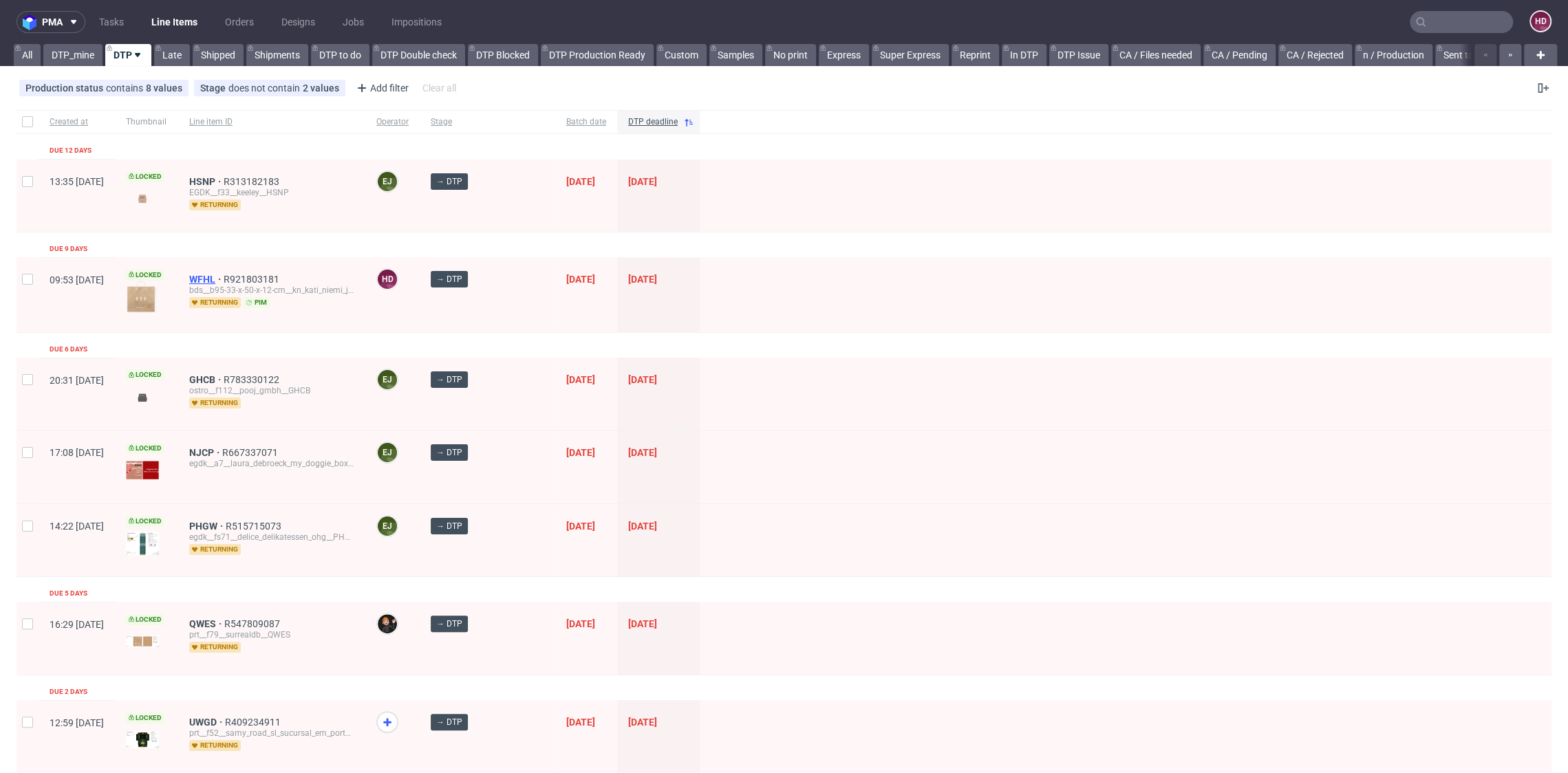
click at [224, 277] on span "WFHL" at bounding box center [206, 279] width 35 height 11
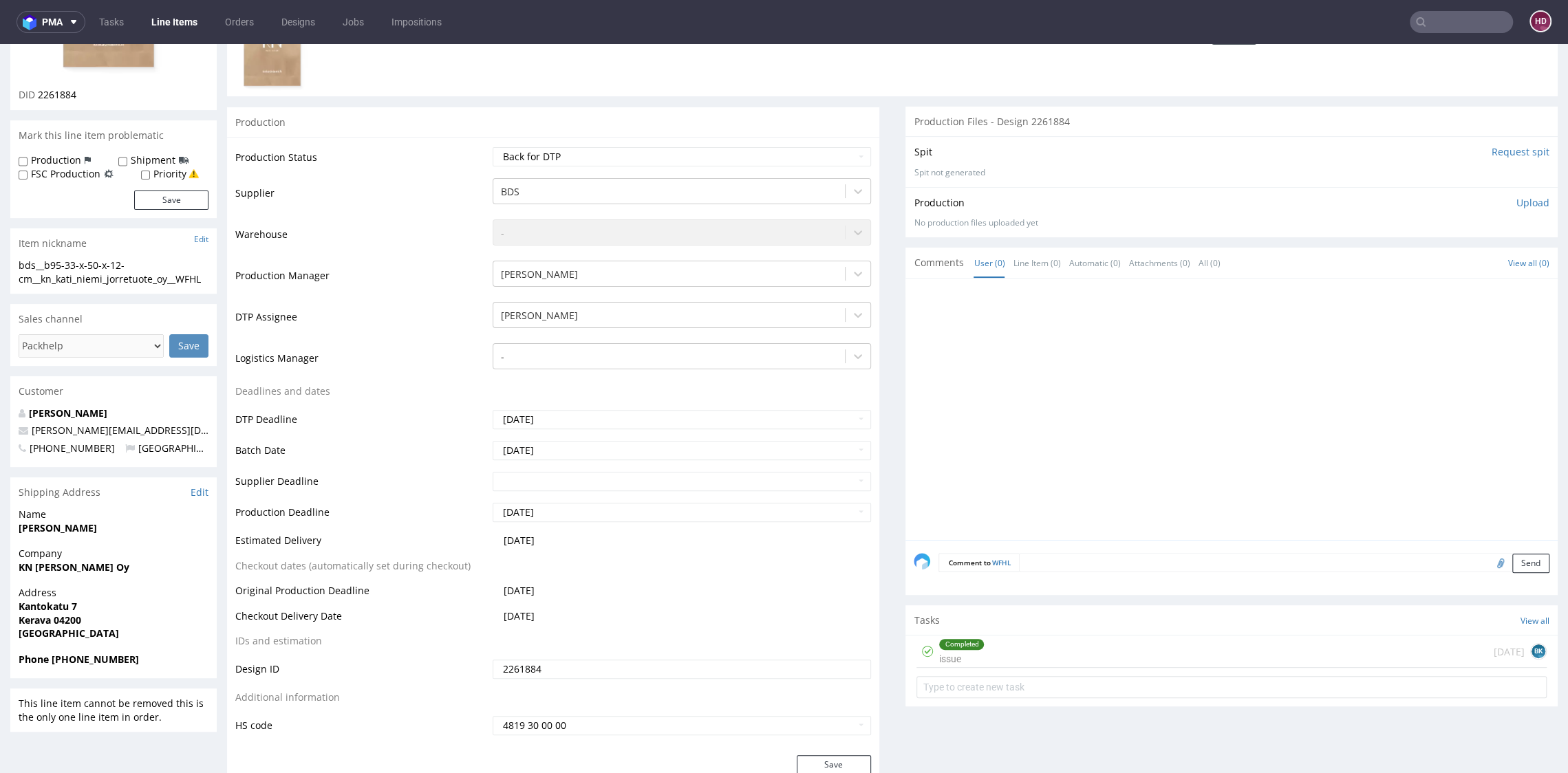
scroll to position [348, 0]
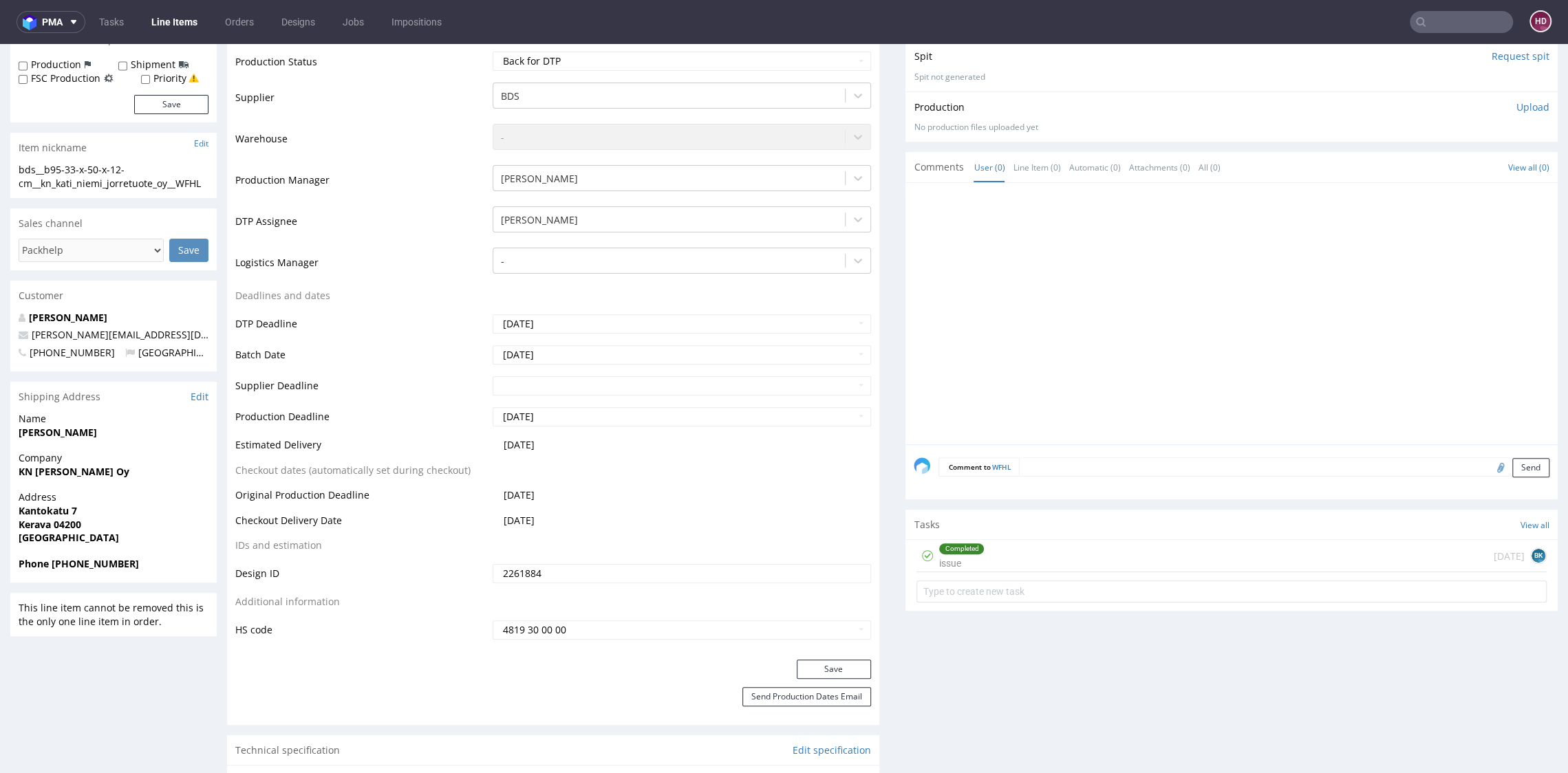
click at [1012, 563] on div "Completed issue 6 days ago BK" at bounding box center [1231, 556] width 630 height 32
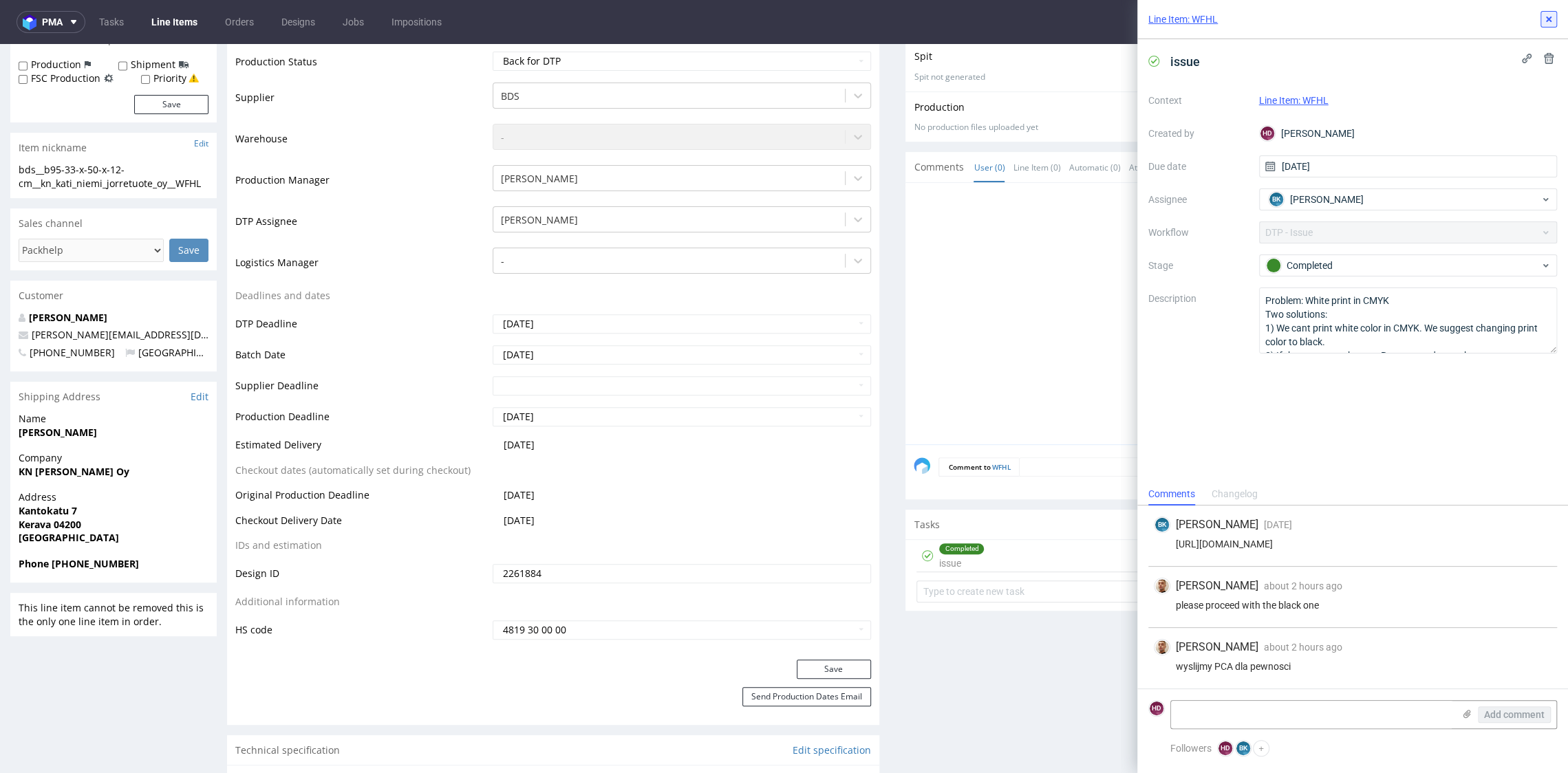
click at [1548, 22] on icon at bounding box center [1548, 19] width 11 height 11
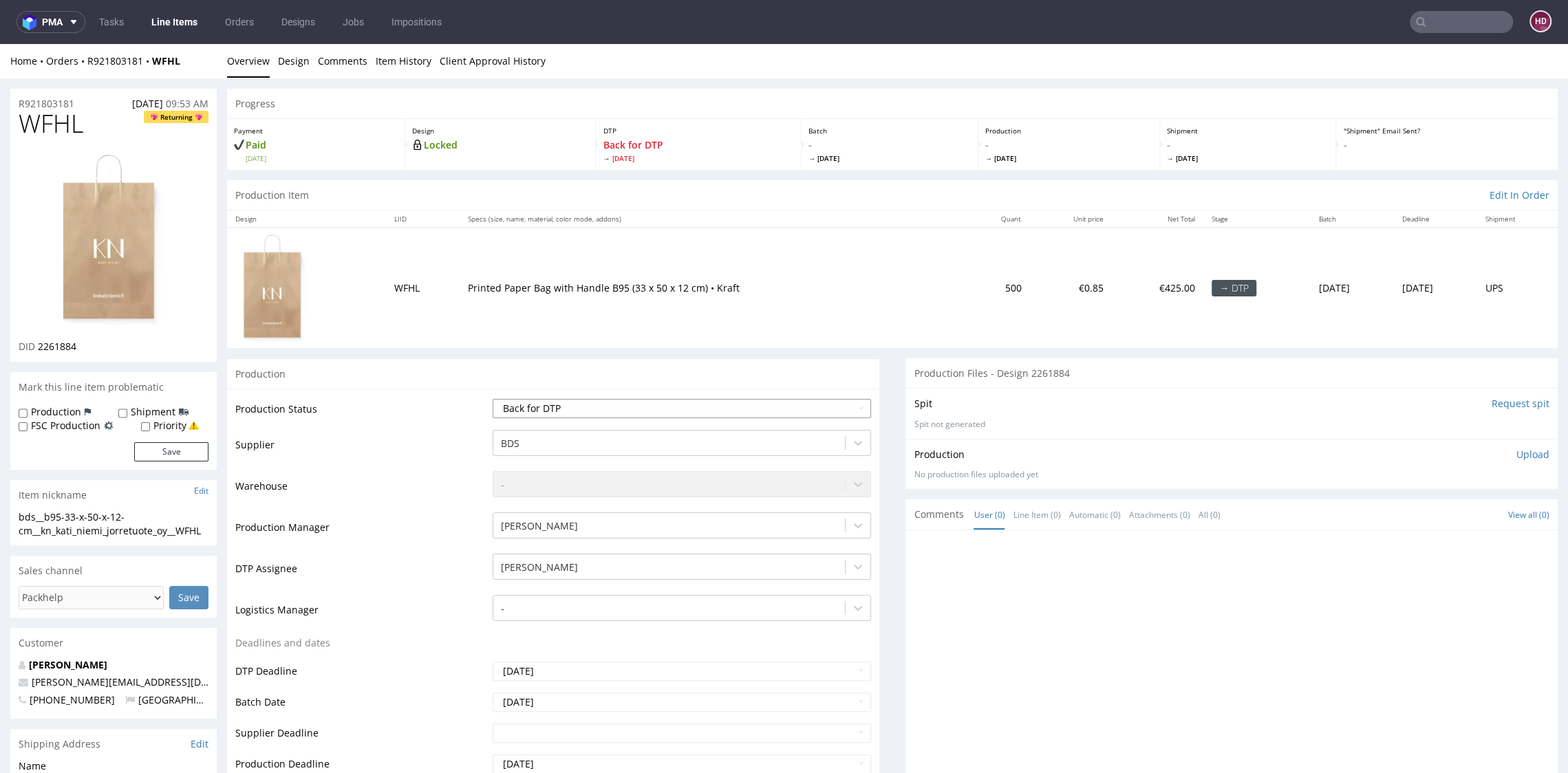
click at [549, 402] on select "Waiting for Artwork Waiting for Diecut Waiting for Mockup Waiting for DTP Waiti…" at bounding box center [682, 408] width 378 height 19
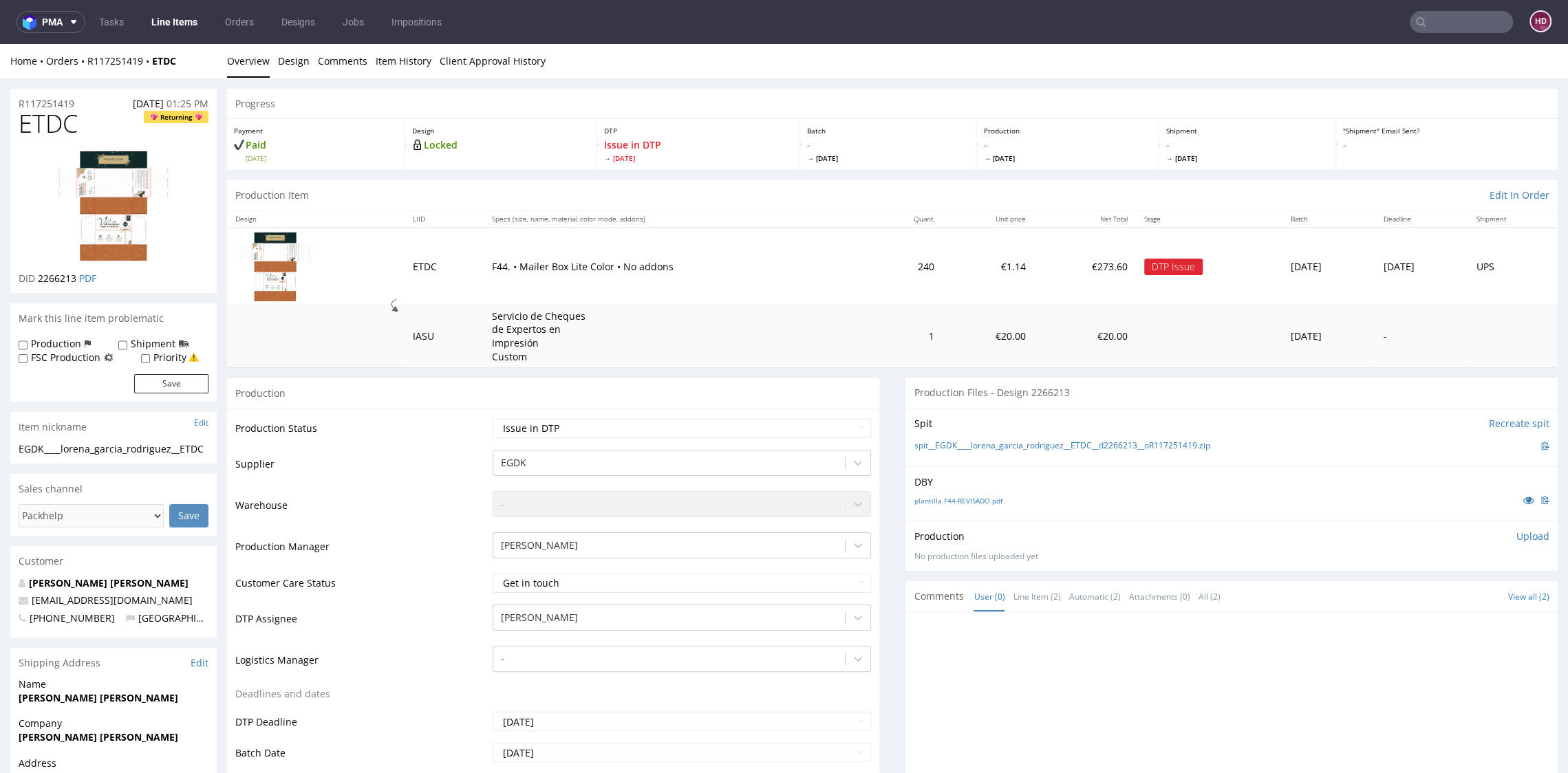
click at [177, 20] on link "Line Items" at bounding box center [174, 22] width 63 height 22
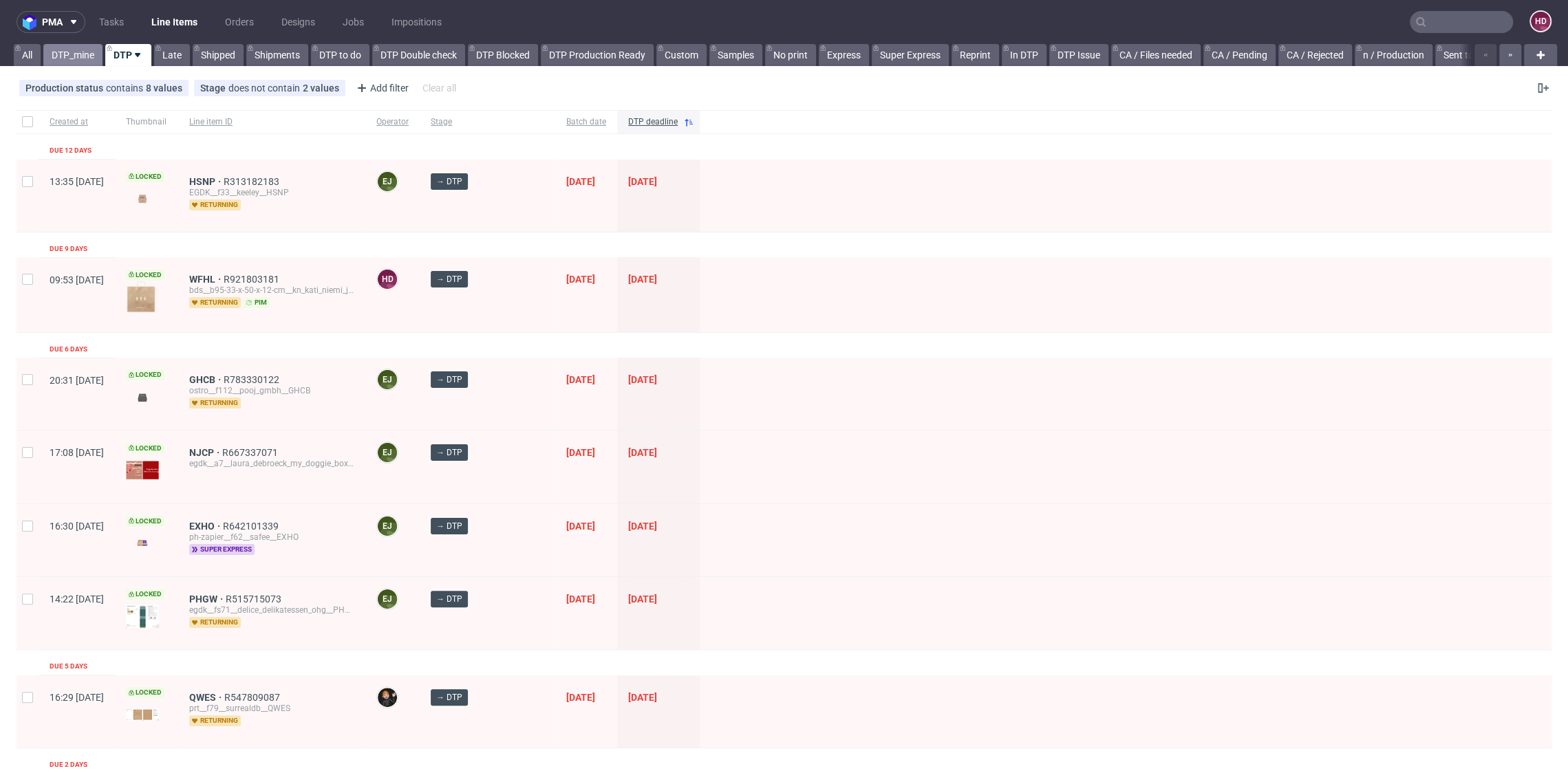
click at [82, 60] on link "DTP_mine" at bounding box center [72, 55] width 59 height 22
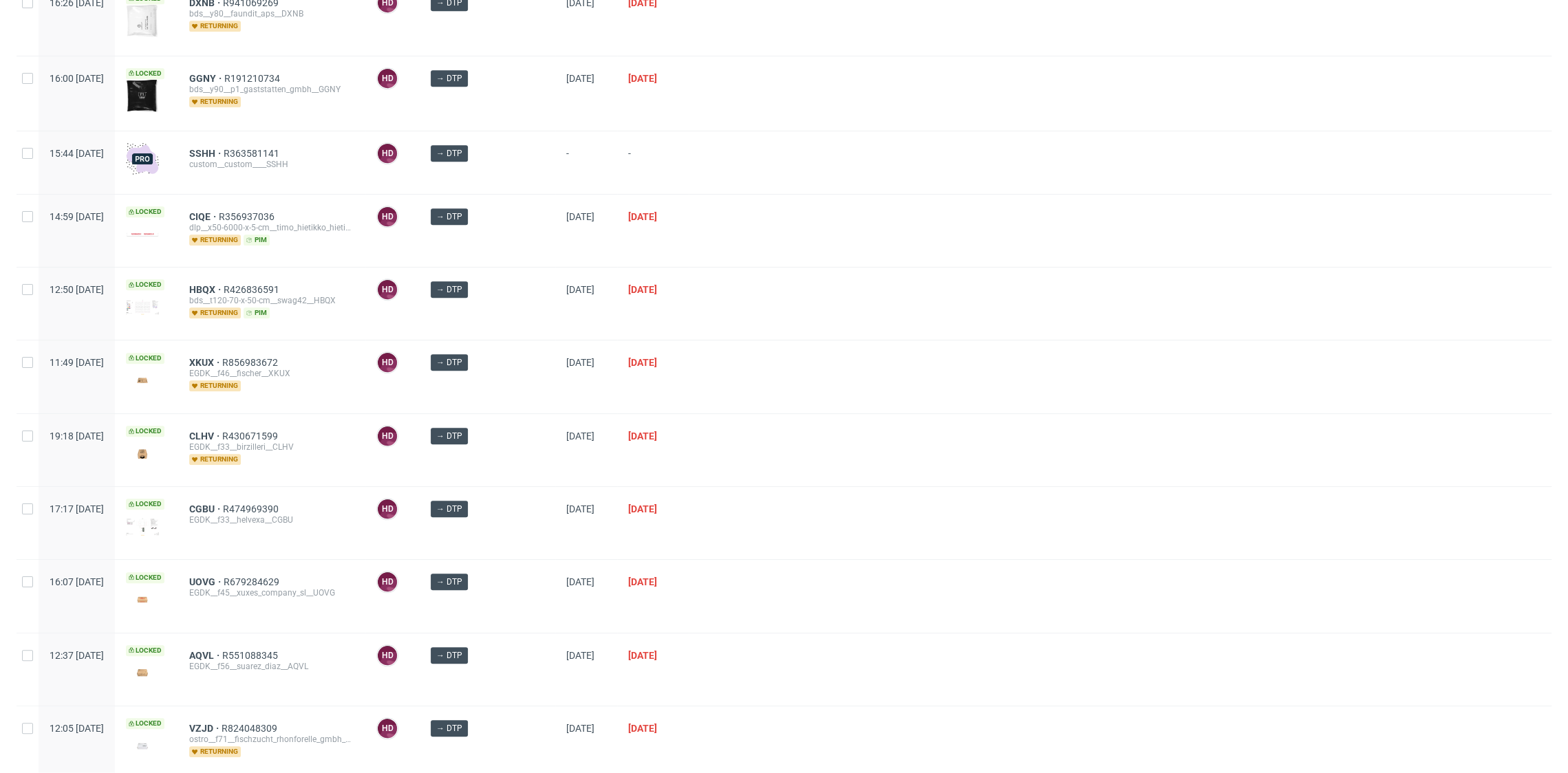
scroll to position [1212, 0]
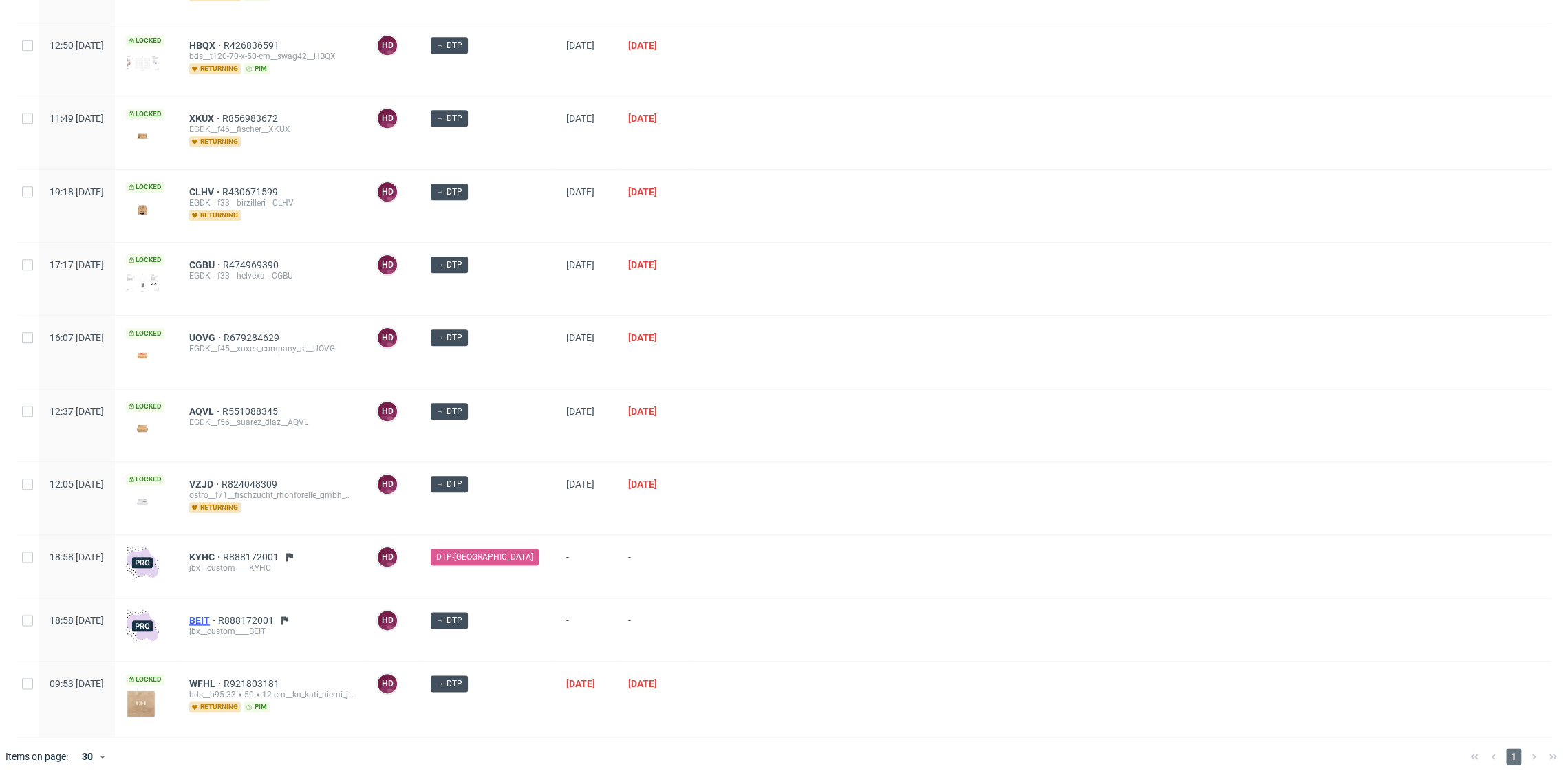
click at [218, 615] on span "BEIT" at bounding box center [204, 621] width 29 height 11
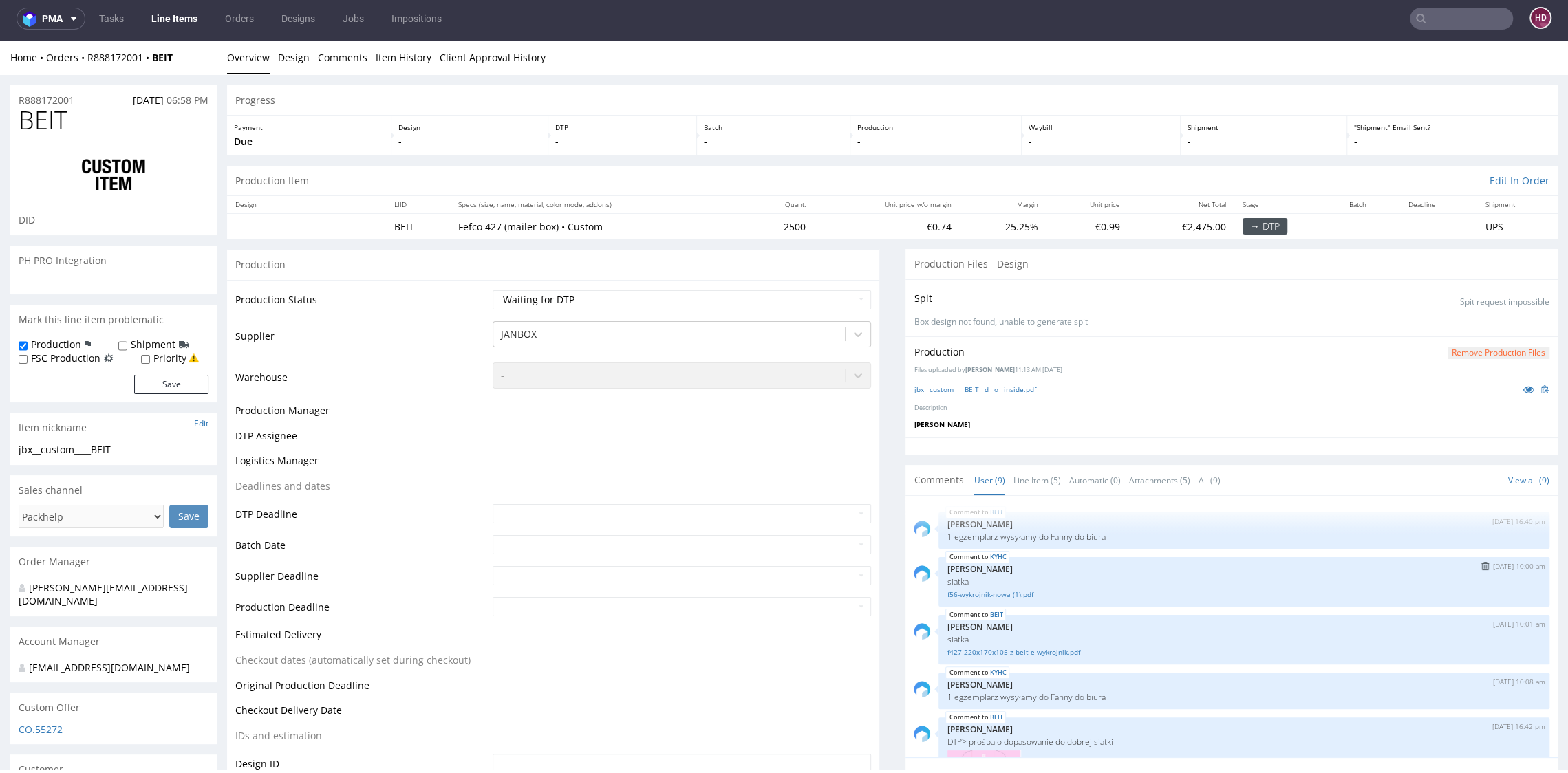
scroll to position [360, 0]
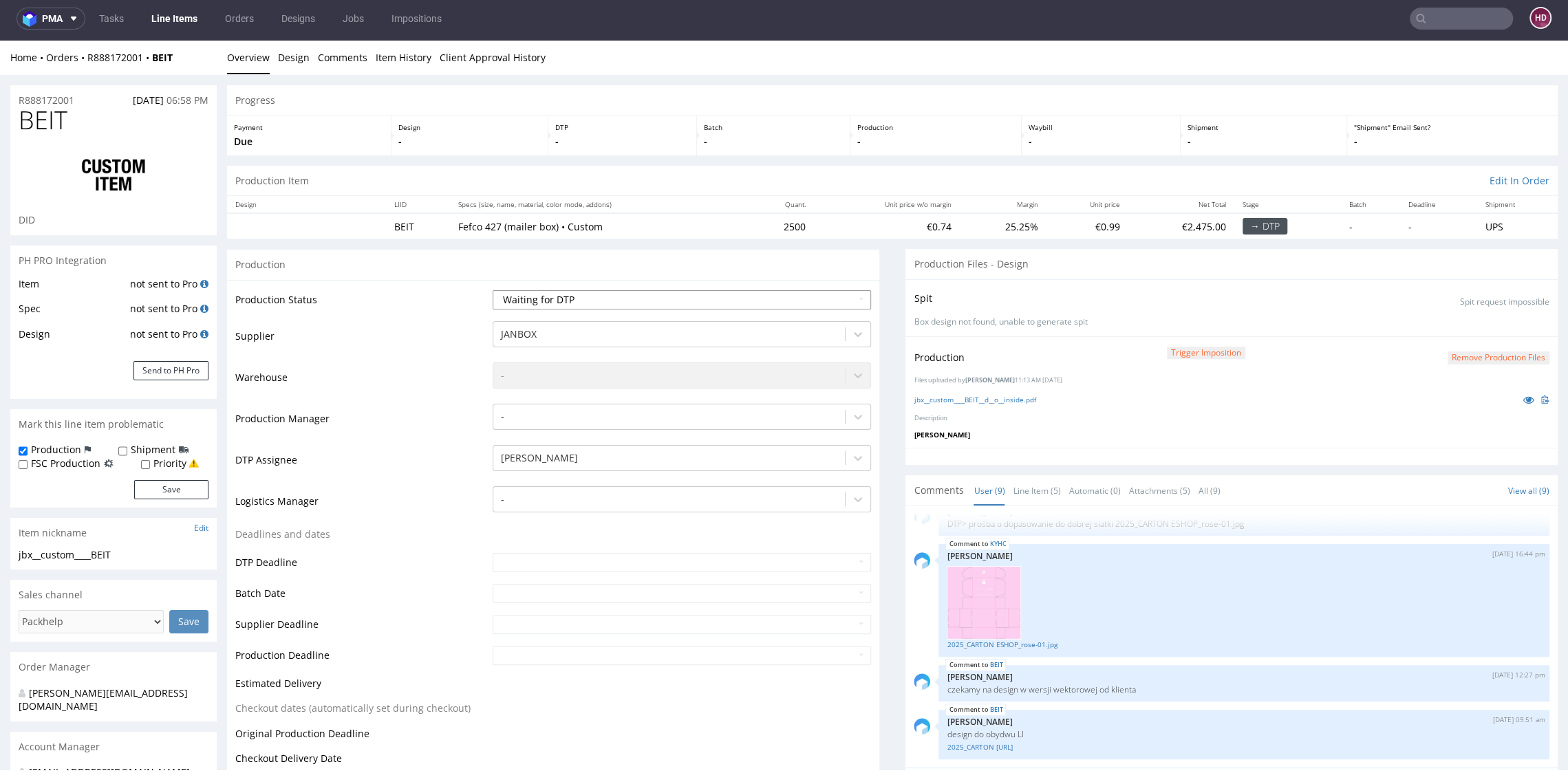
click at [644, 295] on select "Waiting for Artwork Waiting for Diecut Waiting for Mockup Waiting for DTP Waiti…" at bounding box center [682, 299] width 378 height 19
select select "dtp_in_process"
click at [493, 290] on select "Waiting for Artwork Waiting for Diecut Waiting for Mockup Waiting for DTP Waiti…" at bounding box center [682, 299] width 378 height 19
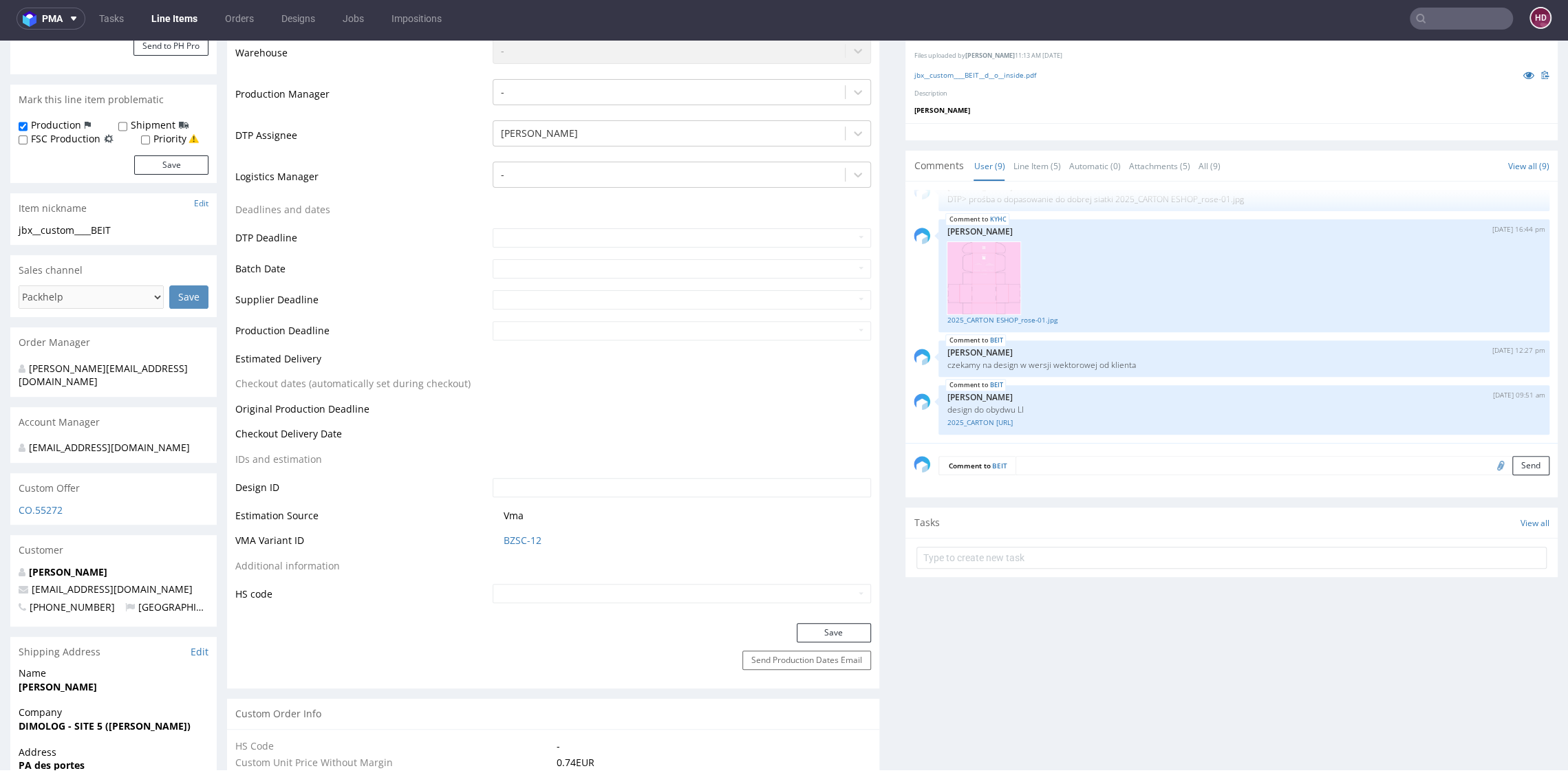
scroll to position [535, 0]
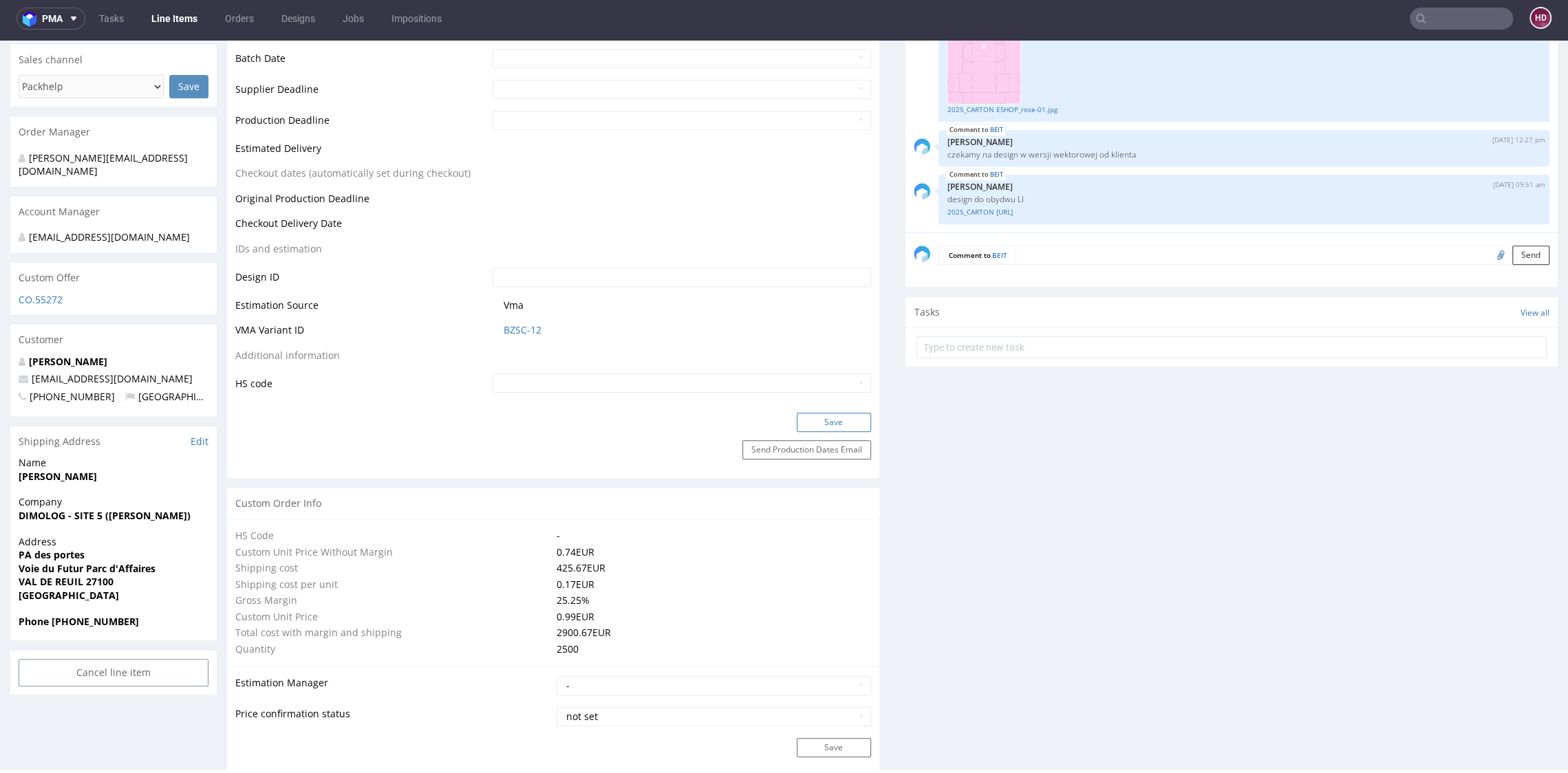
click at [806, 424] on button "Save" at bounding box center [833, 422] width 74 height 19
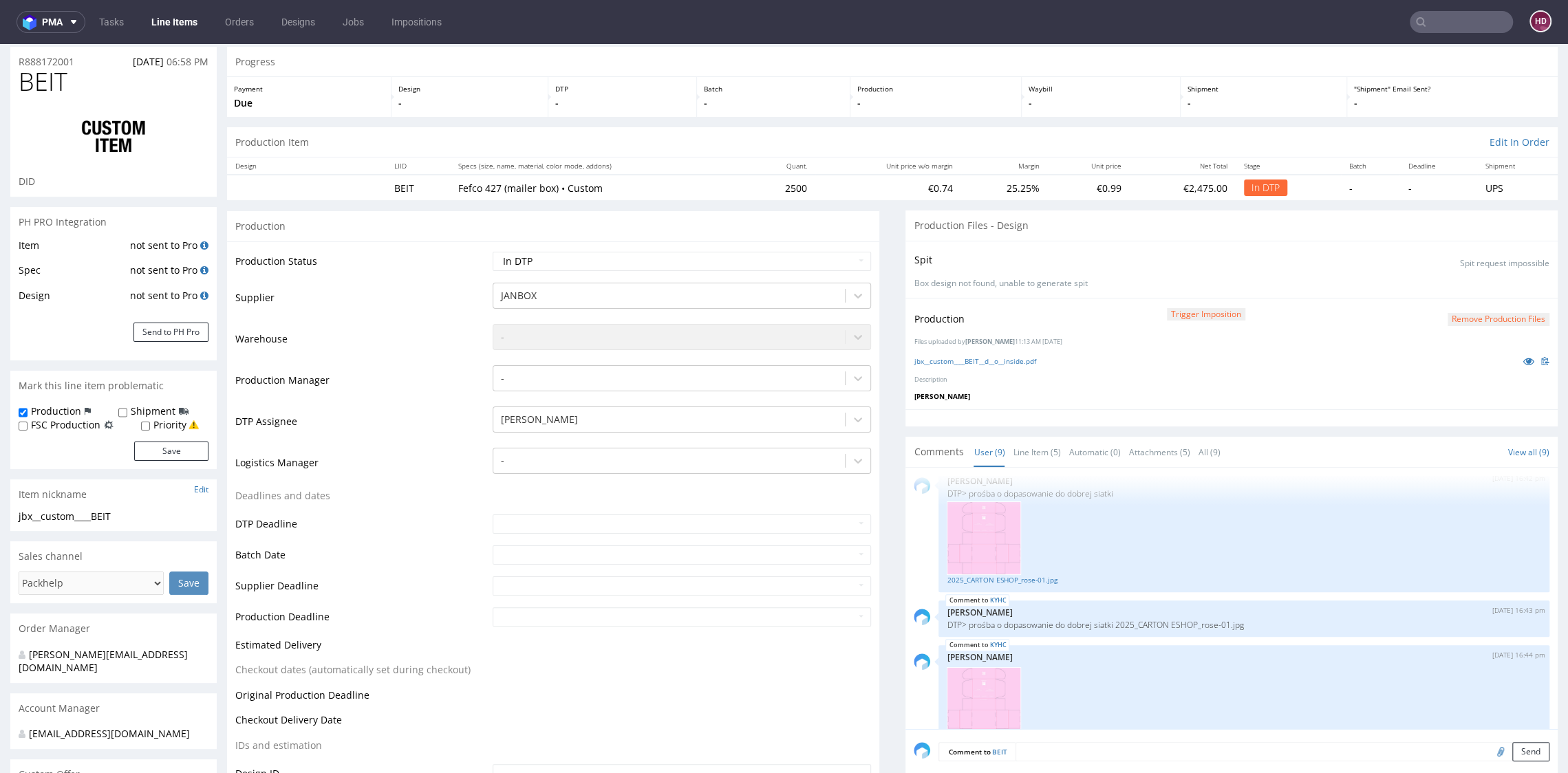
scroll to position [208, 0]
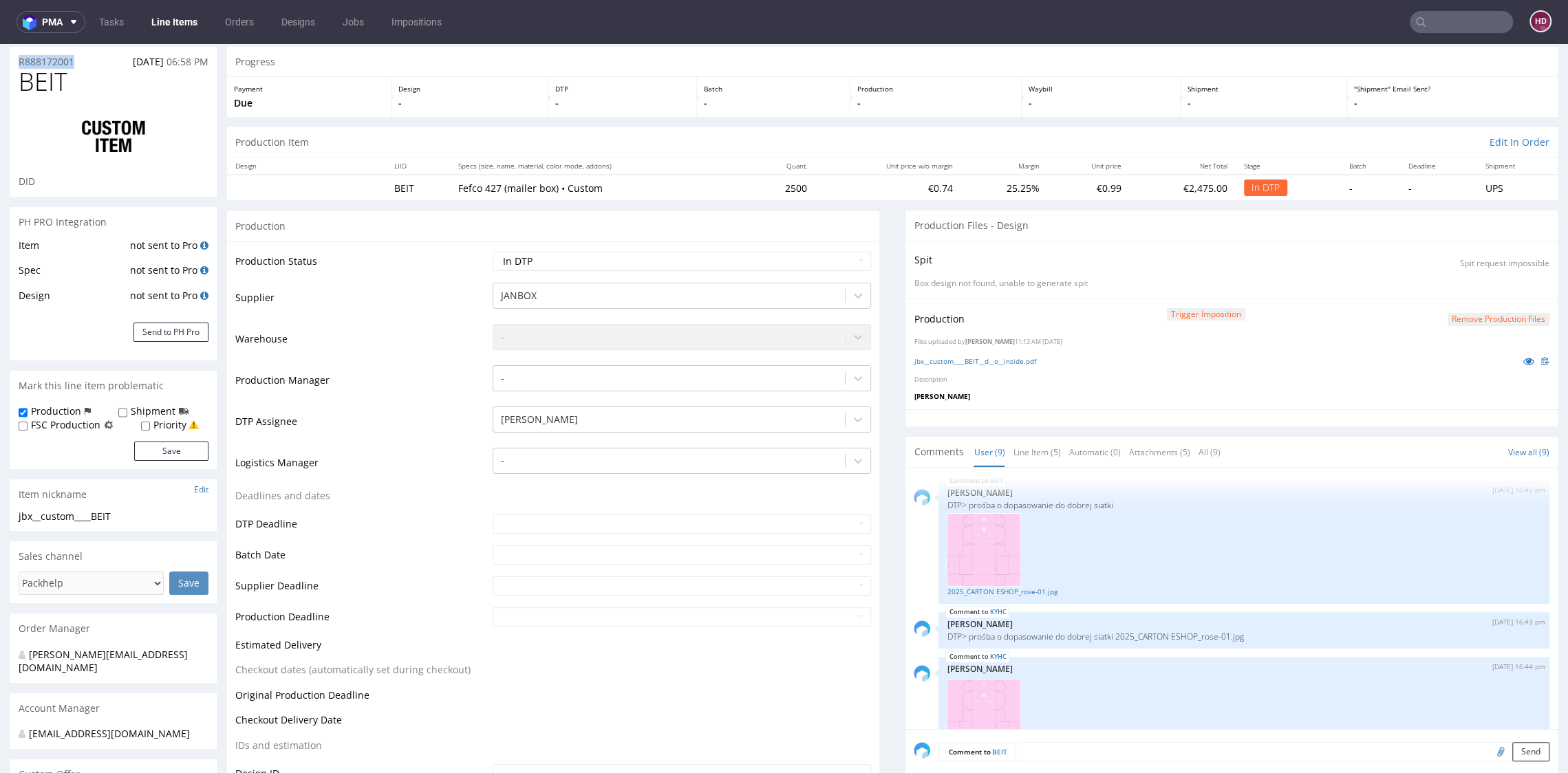
drag, startPoint x: 85, startPoint y: 59, endPoint x: -38, endPoint y: 55, distance: 123.1
copy span "BEIT"
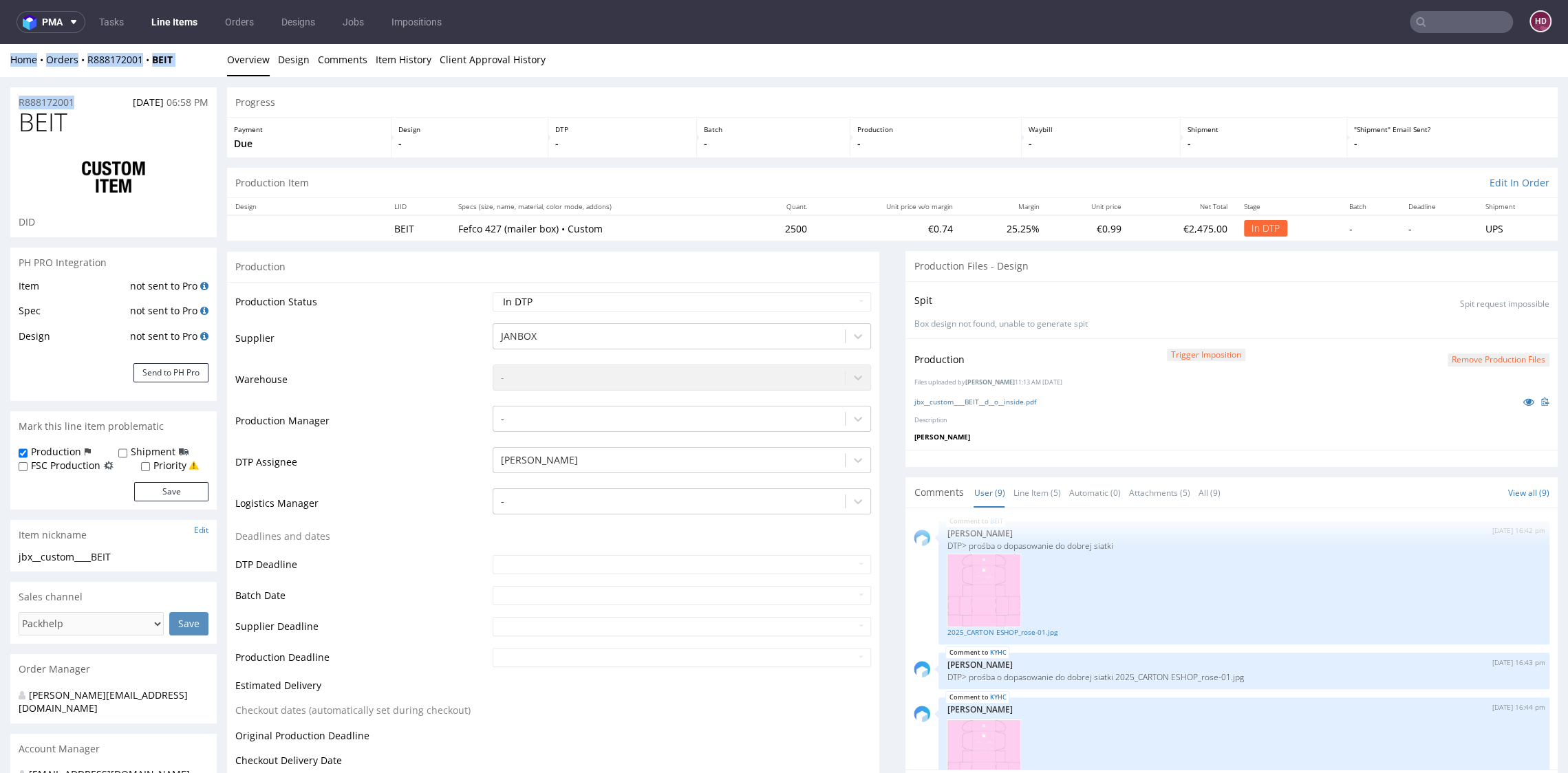
scroll to position [0, 0]
drag, startPoint x: 90, startPoint y: 58, endPoint x: -8, endPoint y: 102, distance: 107.4
copy p "R888172001"
click at [1464, 359] on button "Remove production files" at bounding box center [1499, 361] width 102 height 13
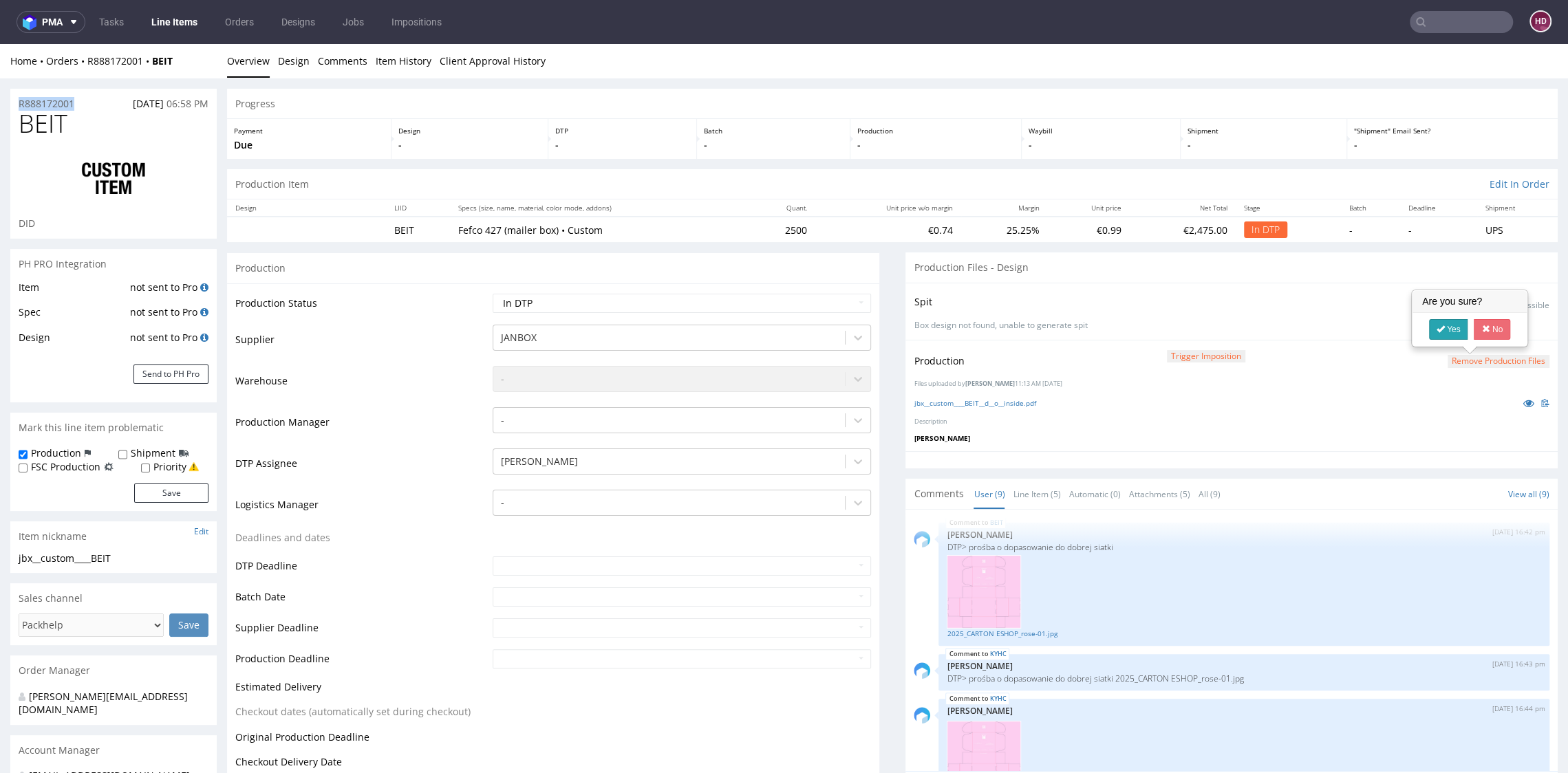
click at [1445, 328] on link "Yes" at bounding box center [1448, 329] width 39 height 21
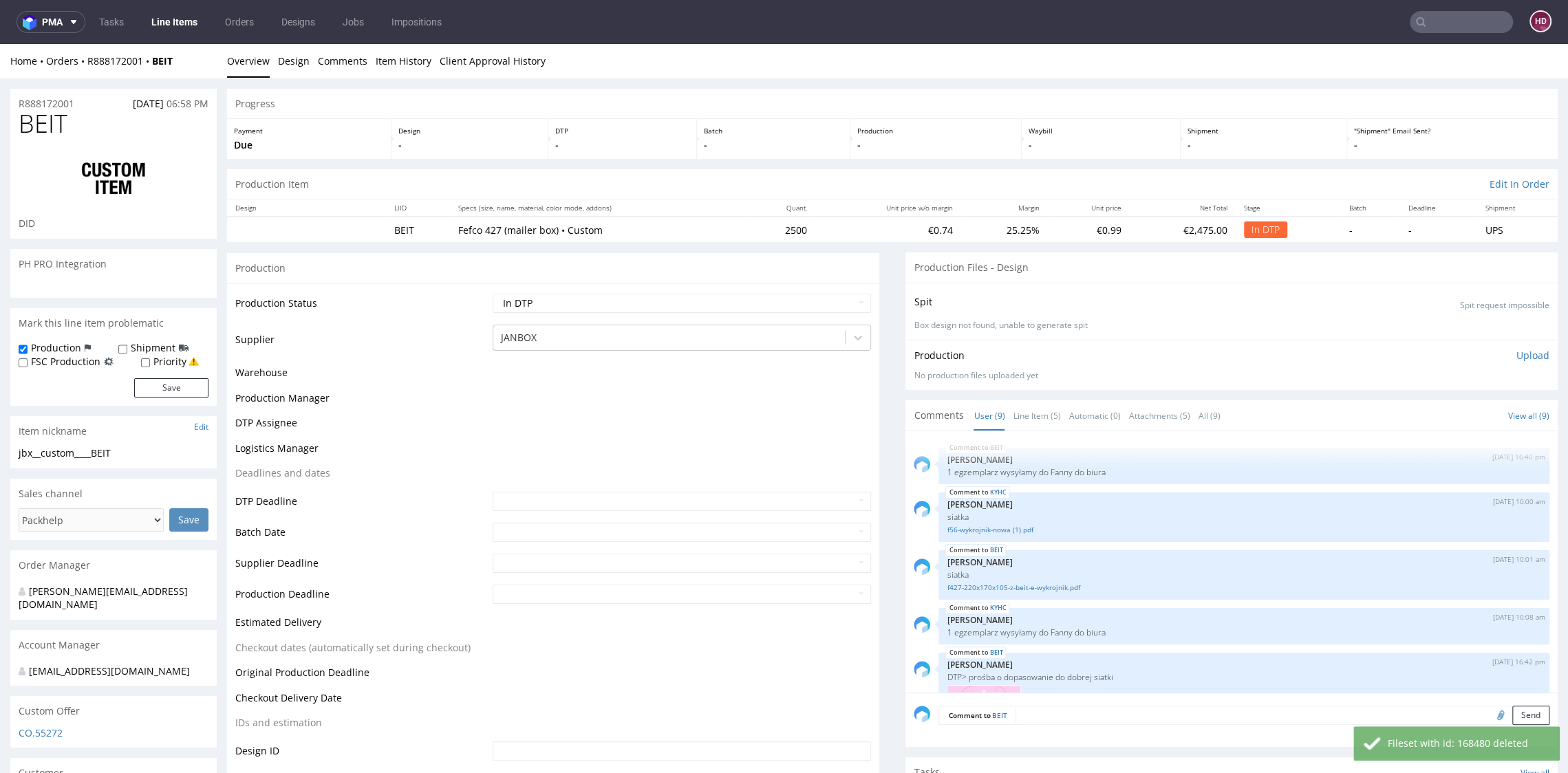
scroll to position [360, 0]
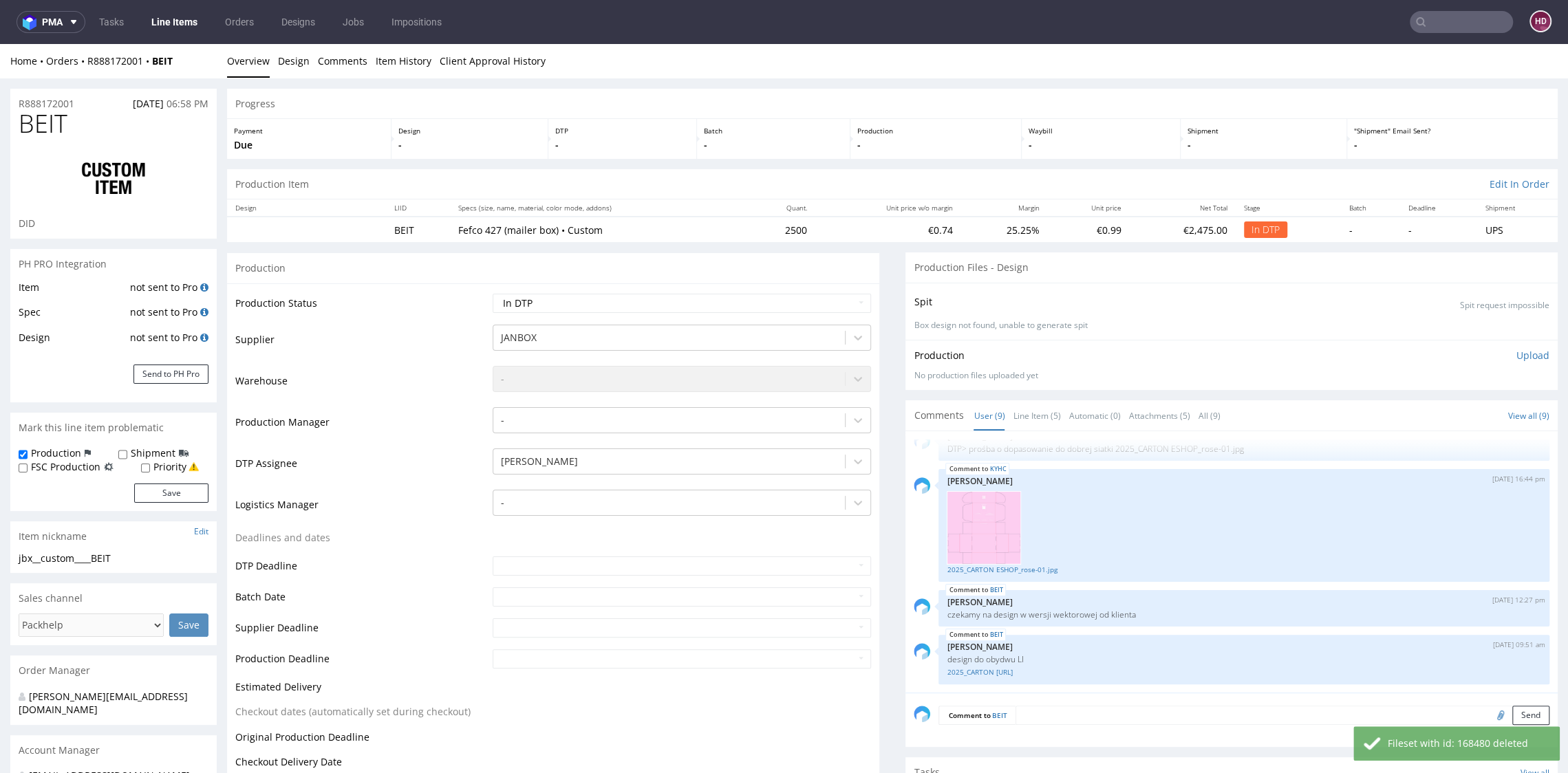
click at [1516, 356] on p "Upload" at bounding box center [1532, 355] width 33 height 14
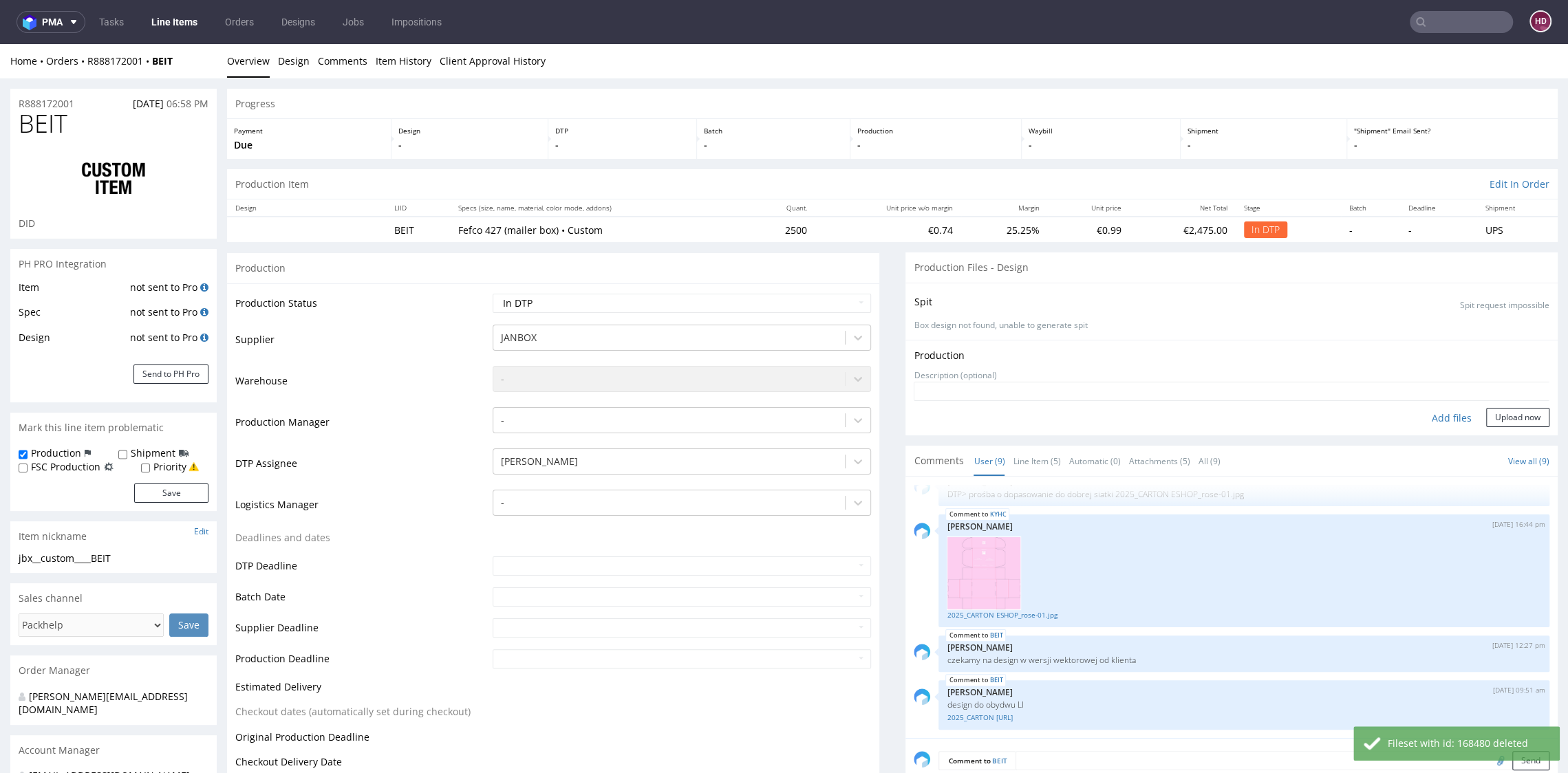
click at [1437, 412] on div "Add files" at bounding box center [1451, 418] width 68 height 21
type input "C:\fakepath\jbx__custom____BEIT__d__oR888172001__inside.pdf"
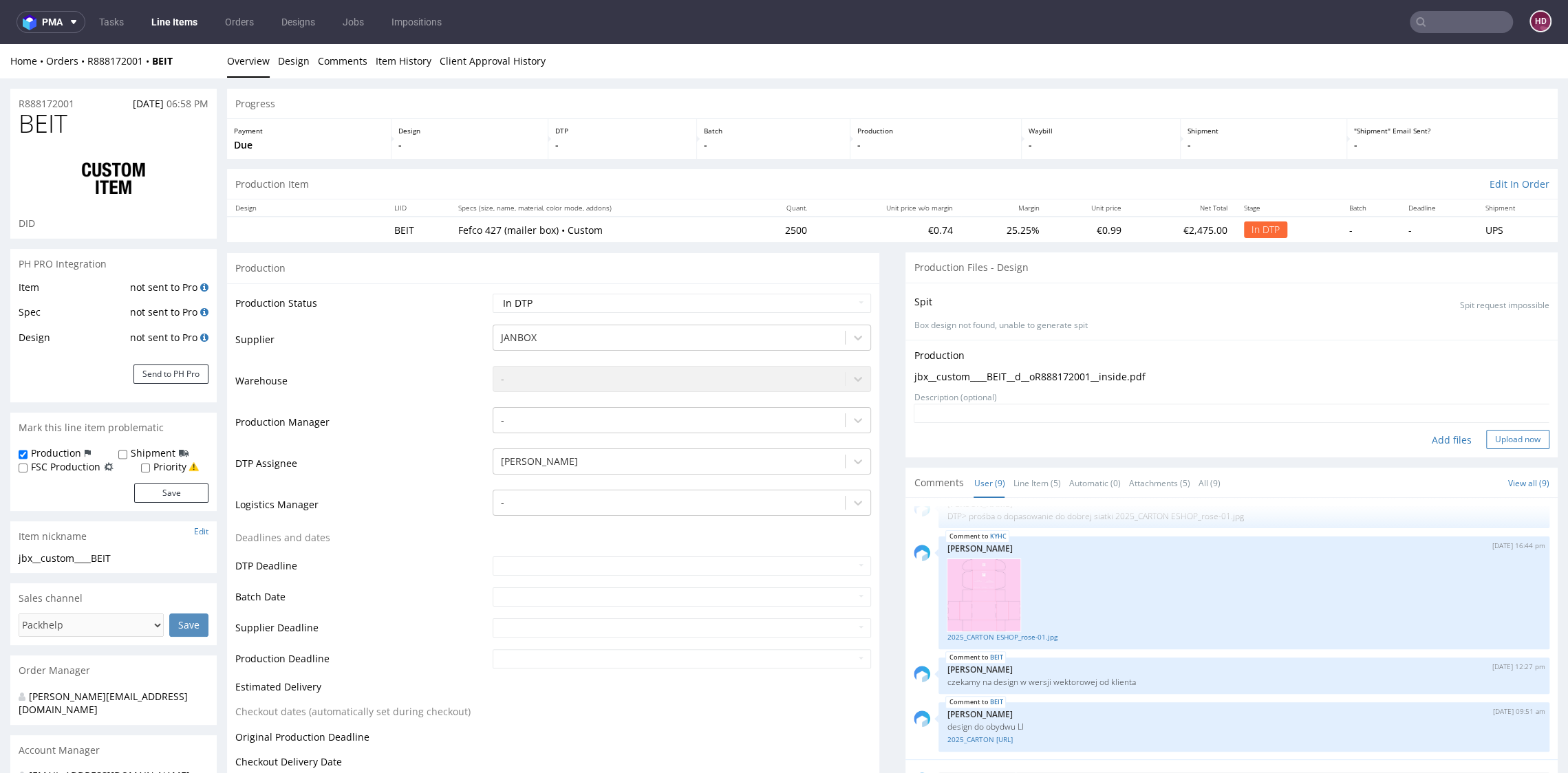
click at [1486, 437] on button "Upload now" at bounding box center [1517, 439] width 63 height 19
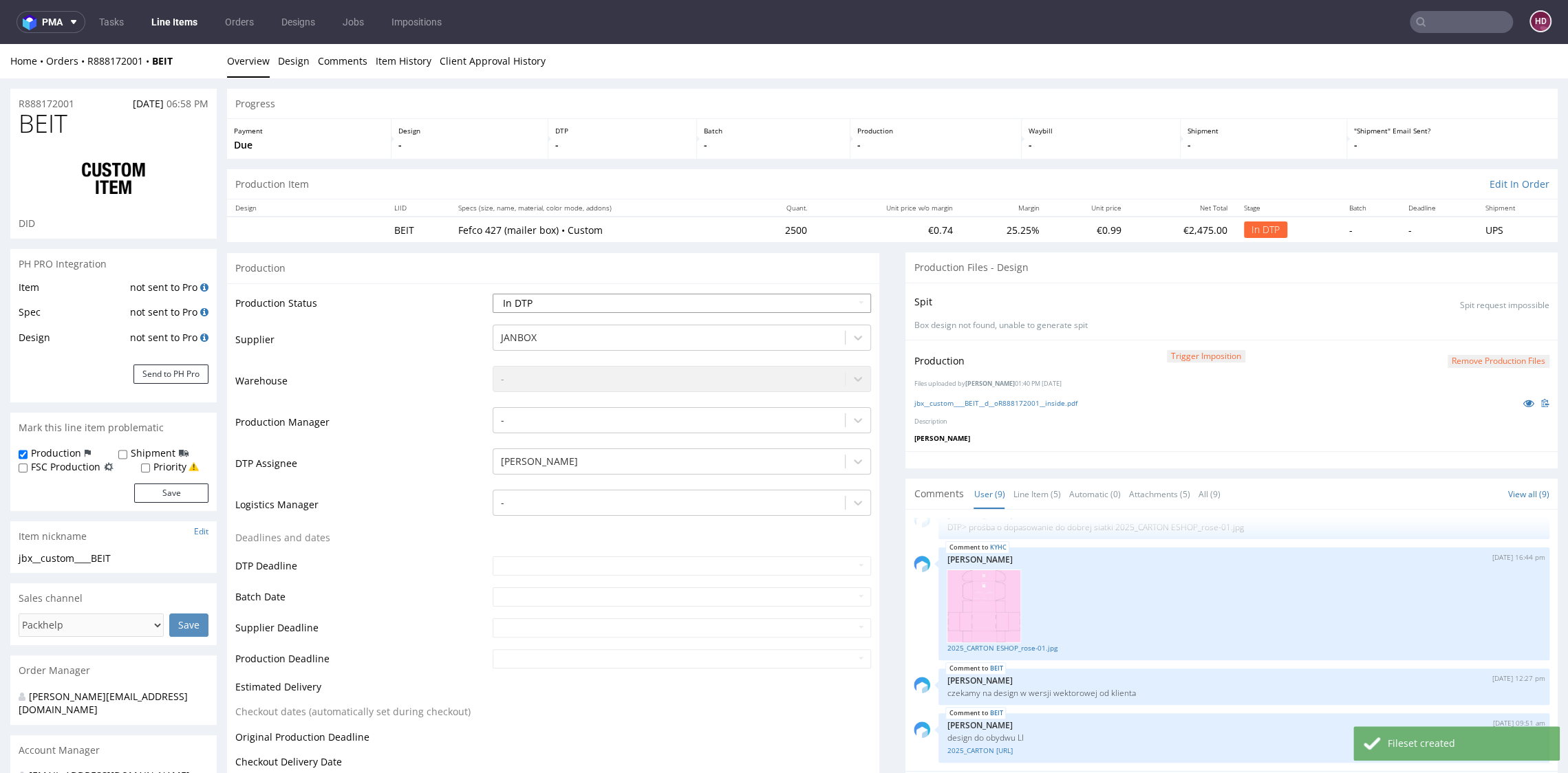
click at [678, 298] on select "Waiting for Artwork Waiting for Diecut Waiting for Mockup Waiting for DTP Waiti…" at bounding box center [682, 303] width 378 height 19
click at [493, 294] on select "Waiting for Artwork Waiting for Diecut Waiting for Mockup Waiting for DTP Waiti…" at bounding box center [682, 303] width 378 height 19
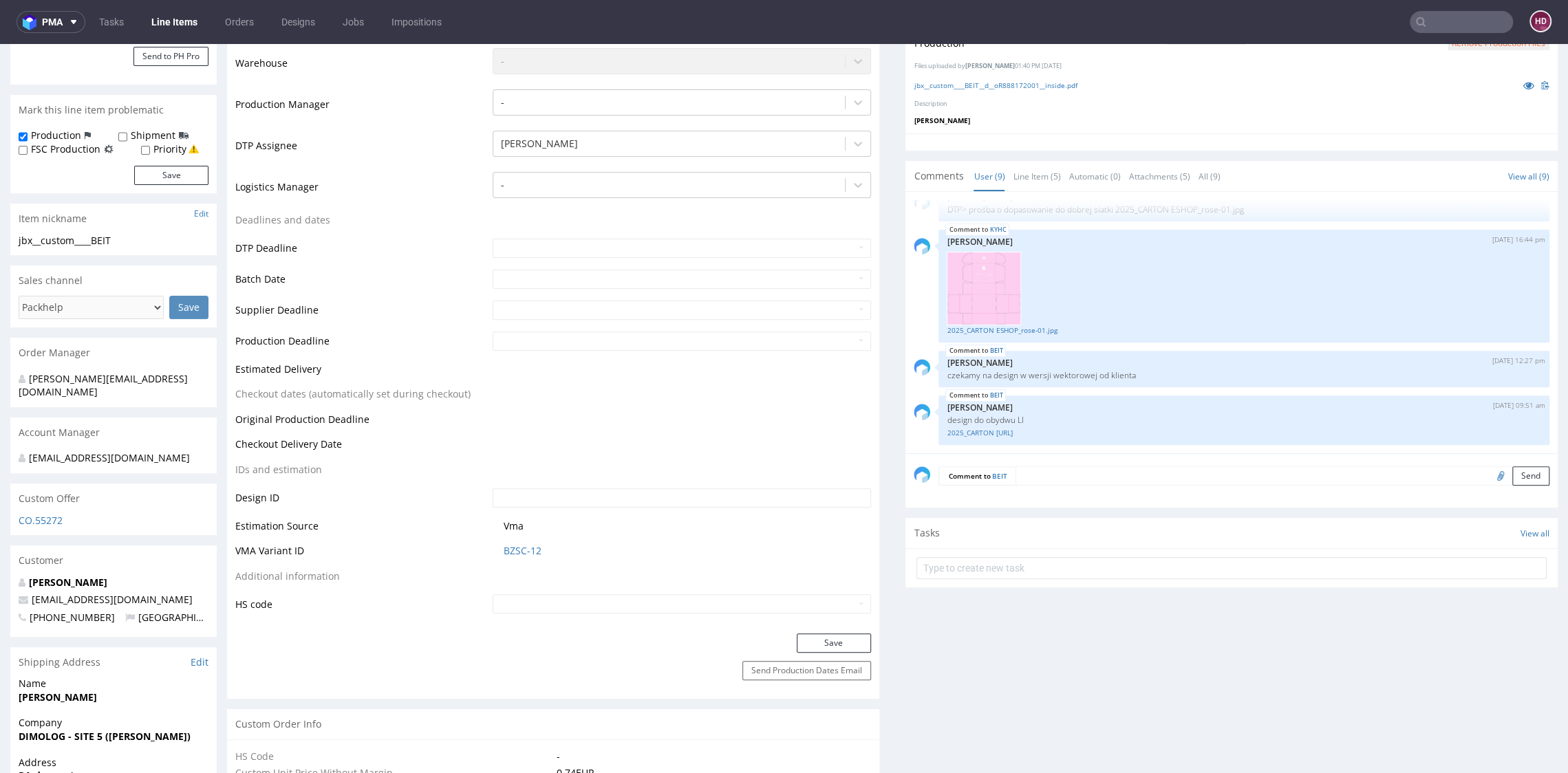
scroll to position [554, 0]
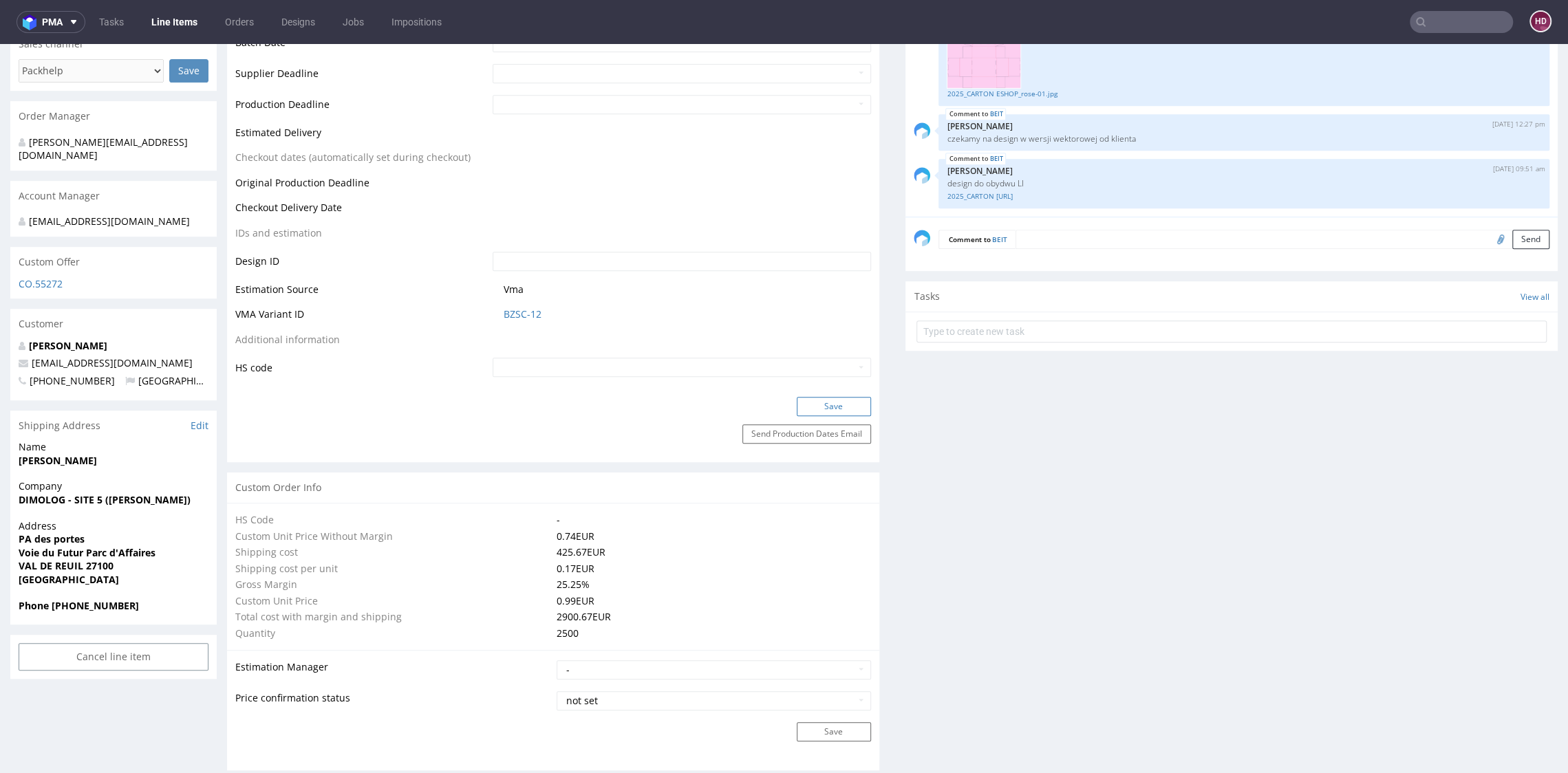
click at [809, 398] on button "Save" at bounding box center [833, 406] width 74 height 19
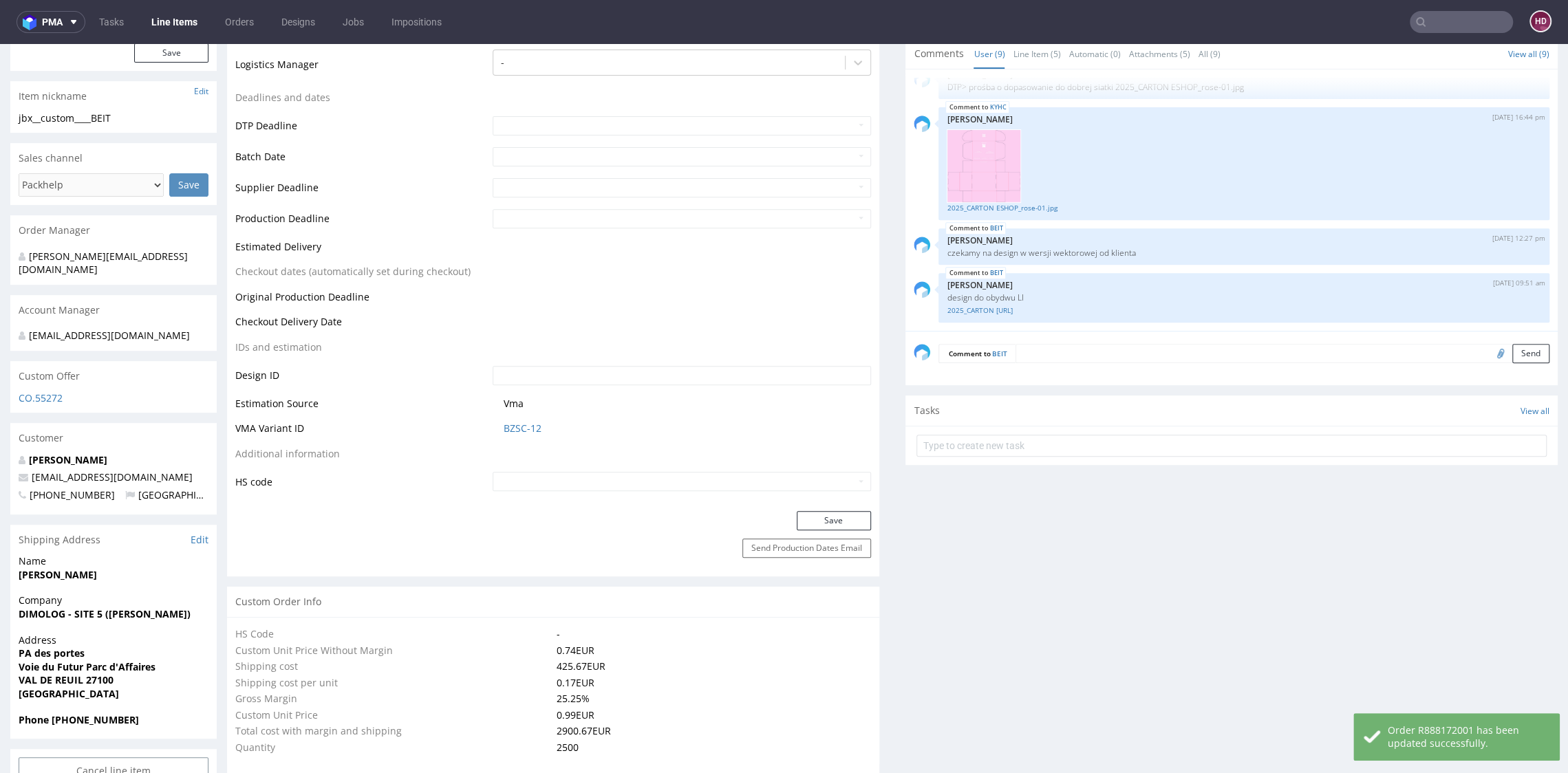
scroll to position [546, 0]
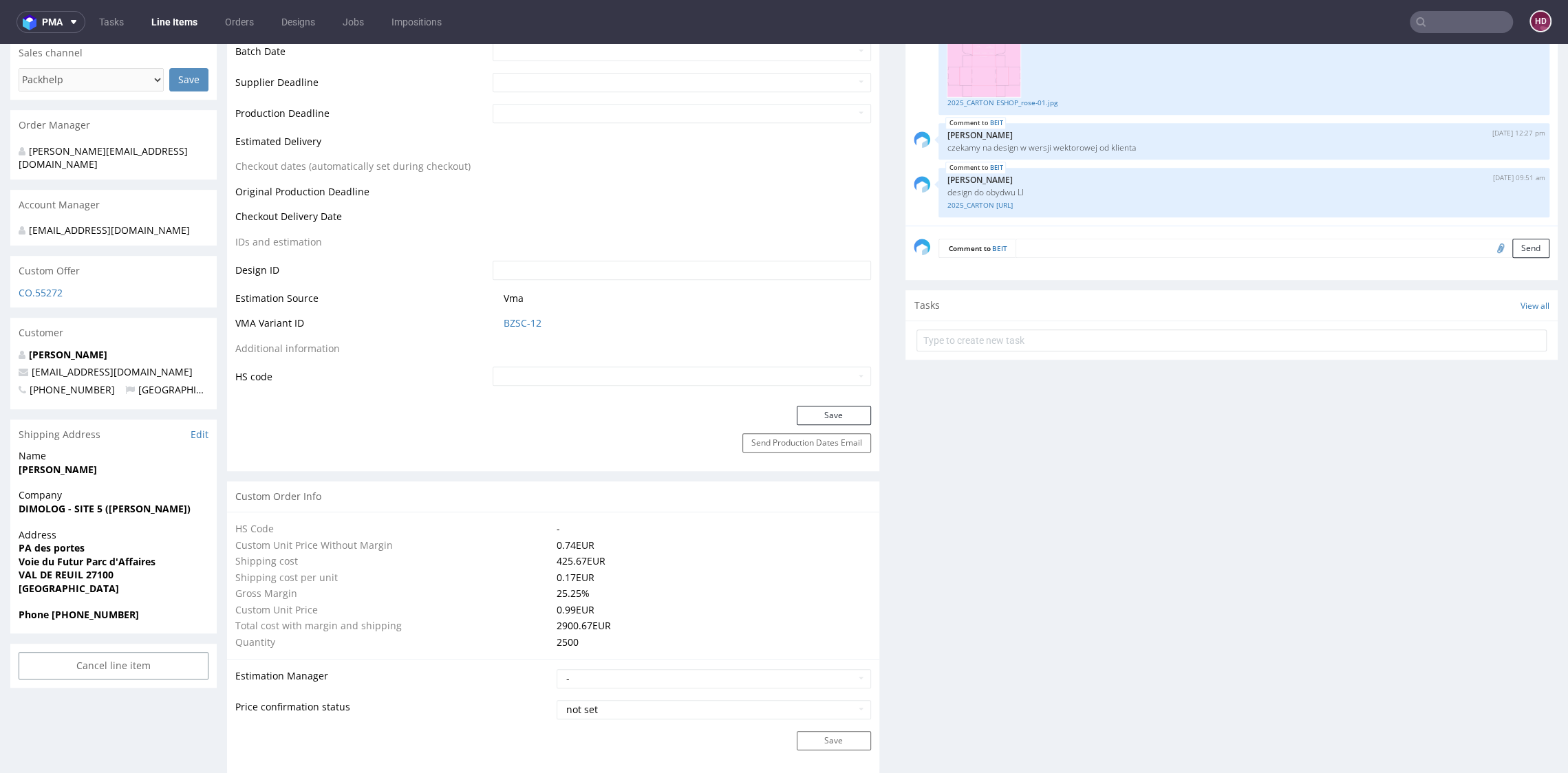
click at [744, 459] on div "Send Production Dates Email" at bounding box center [553, 452] width 652 height 37
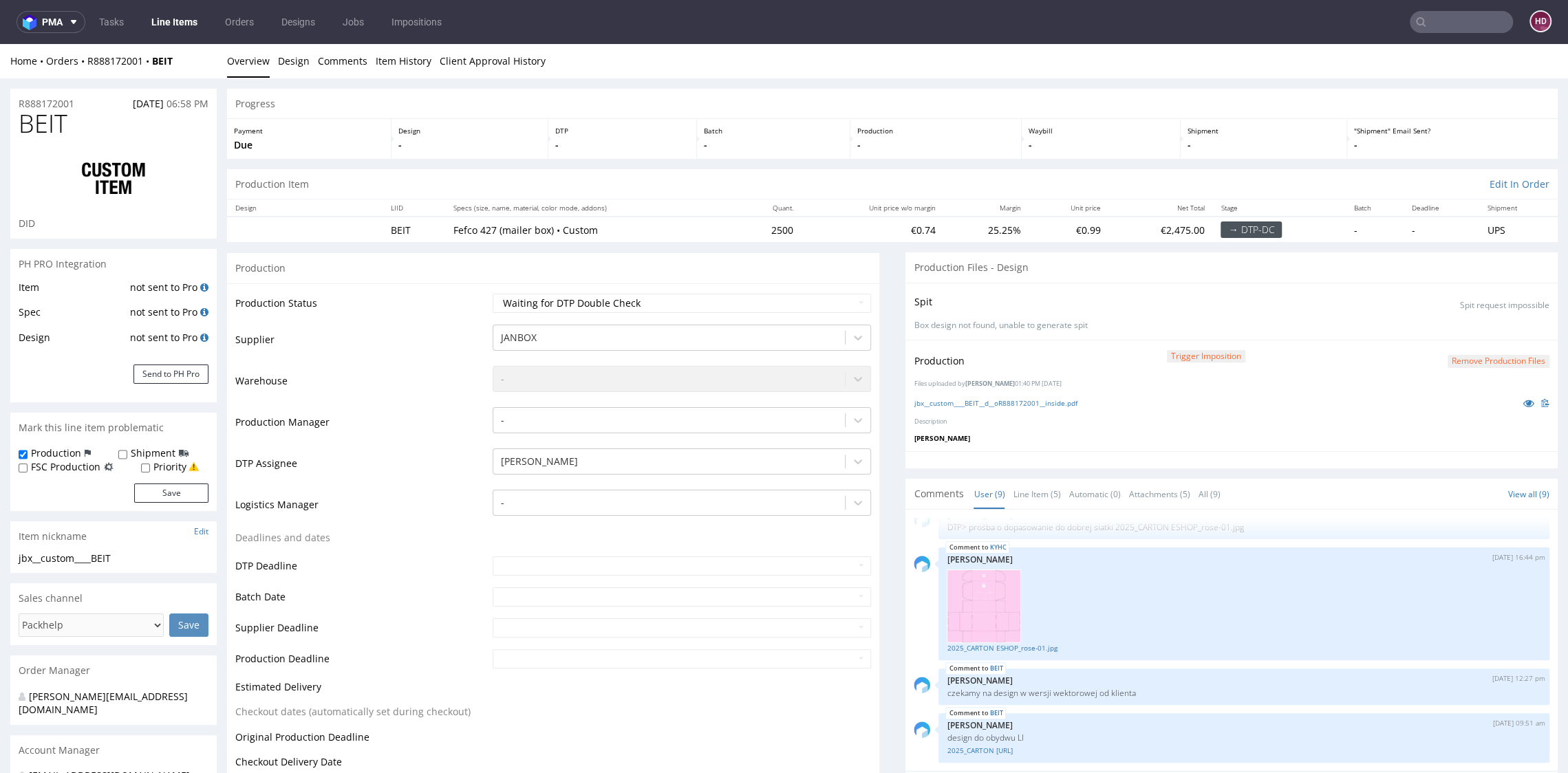
scroll to position [0, 0]
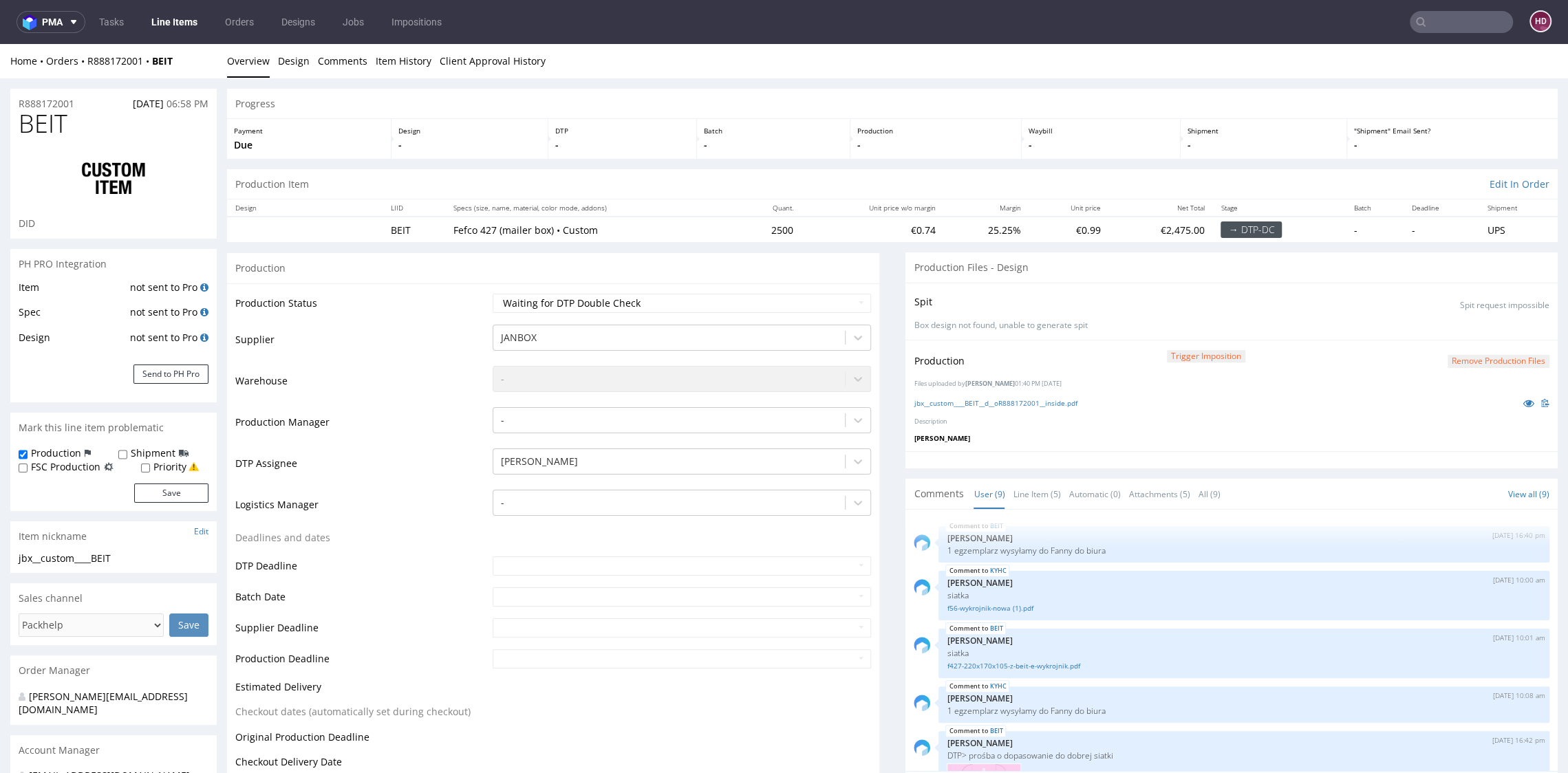
click at [1479, 366] on button "Remove production files" at bounding box center [1499, 361] width 102 height 13
click at [708, 295] on select "Waiting for Artwork Waiting for Diecut Waiting for Mockup Waiting for DTP Waiti…" at bounding box center [682, 303] width 378 height 19
click at [669, 299] on select "Waiting for Artwork Waiting for Diecut Waiting for Mockup Waiting for DTP Waiti…" at bounding box center [682, 303] width 378 height 19
select select "dtp_in_process"
click at [493, 294] on select "Waiting for Artwork Waiting for Diecut Waiting for Mockup Waiting for DTP Waiti…" at bounding box center [682, 303] width 378 height 19
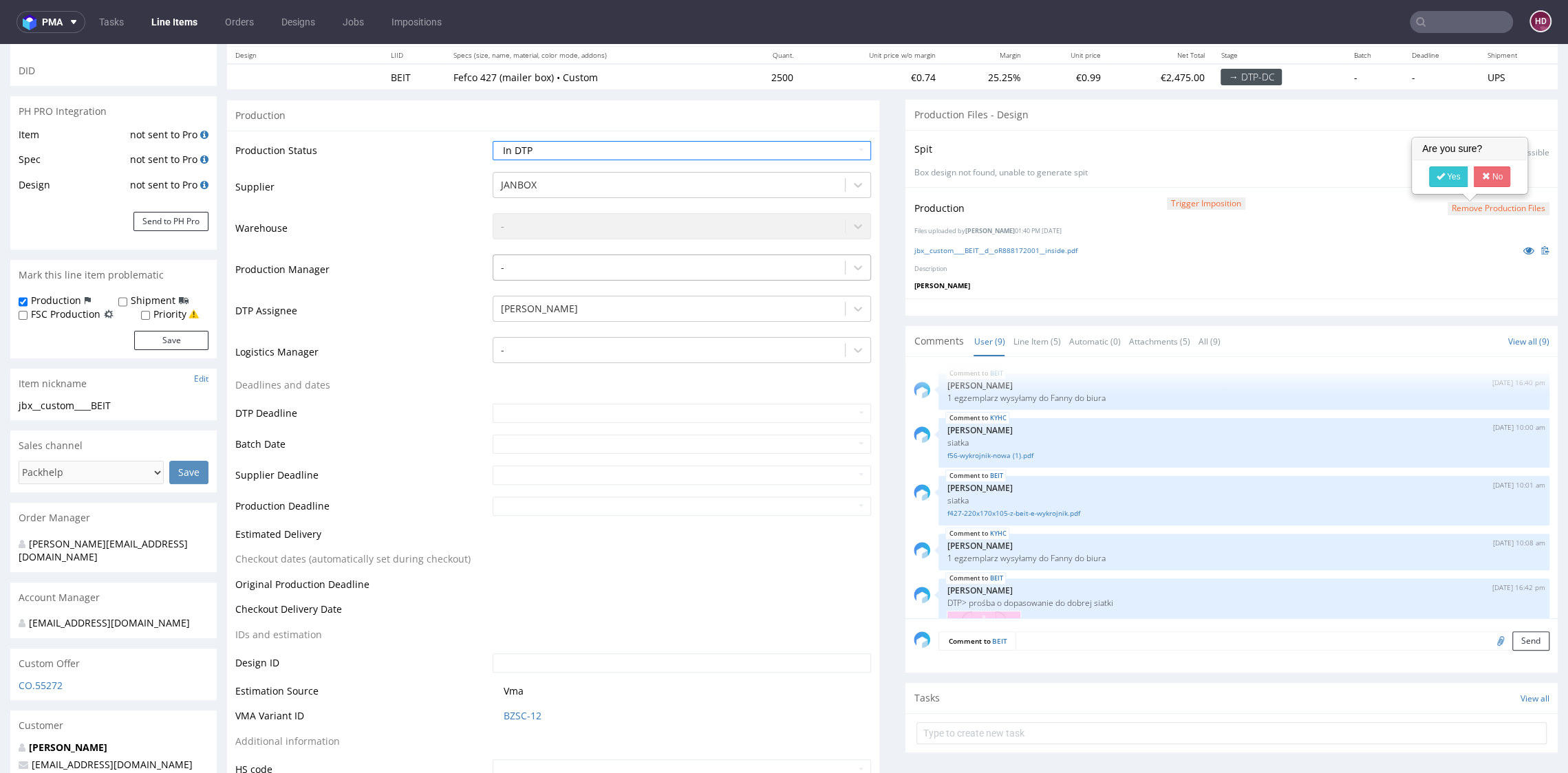
scroll to position [290, 0]
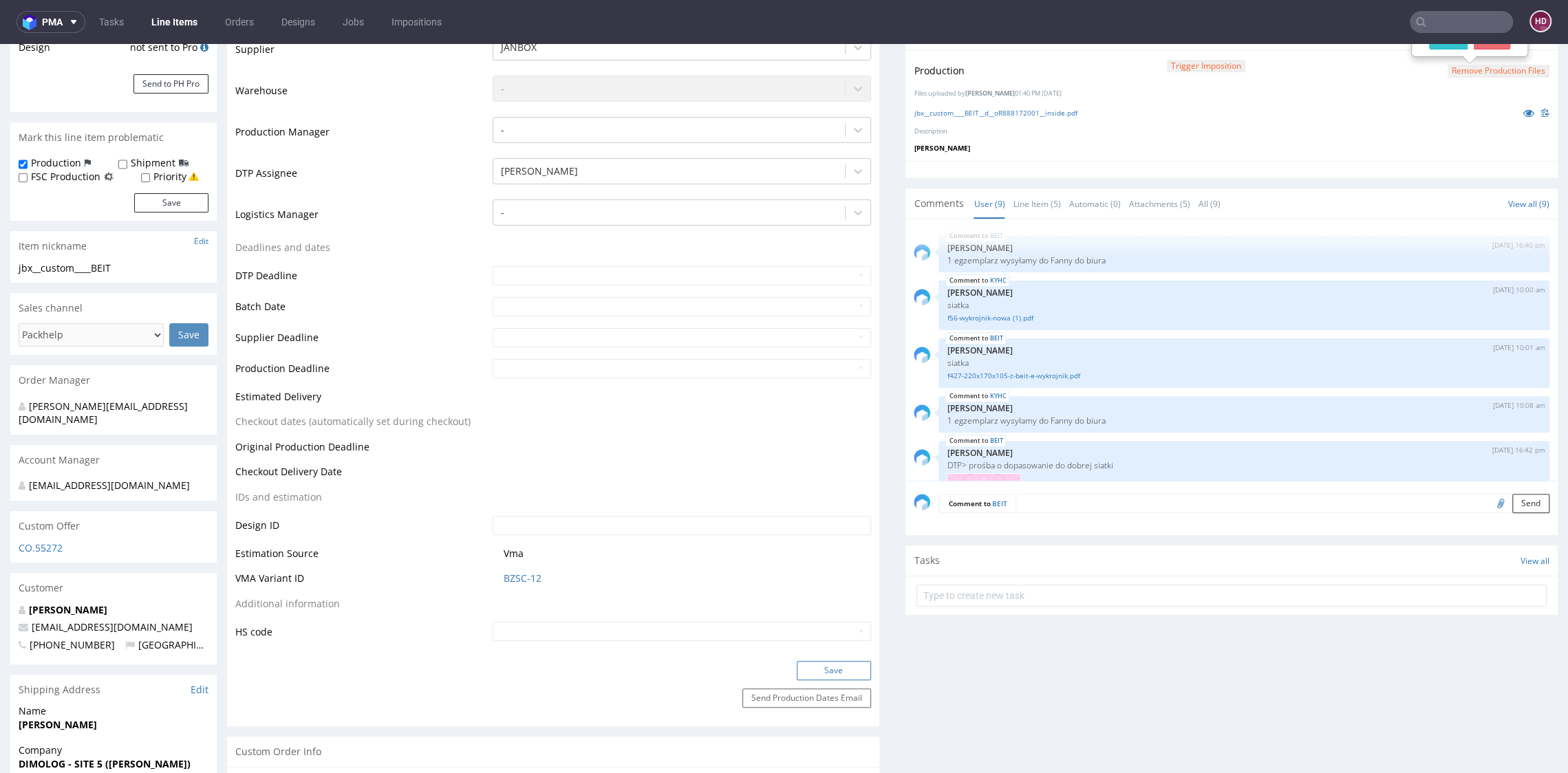
click at [808, 669] on button "Save" at bounding box center [833, 670] width 74 height 19
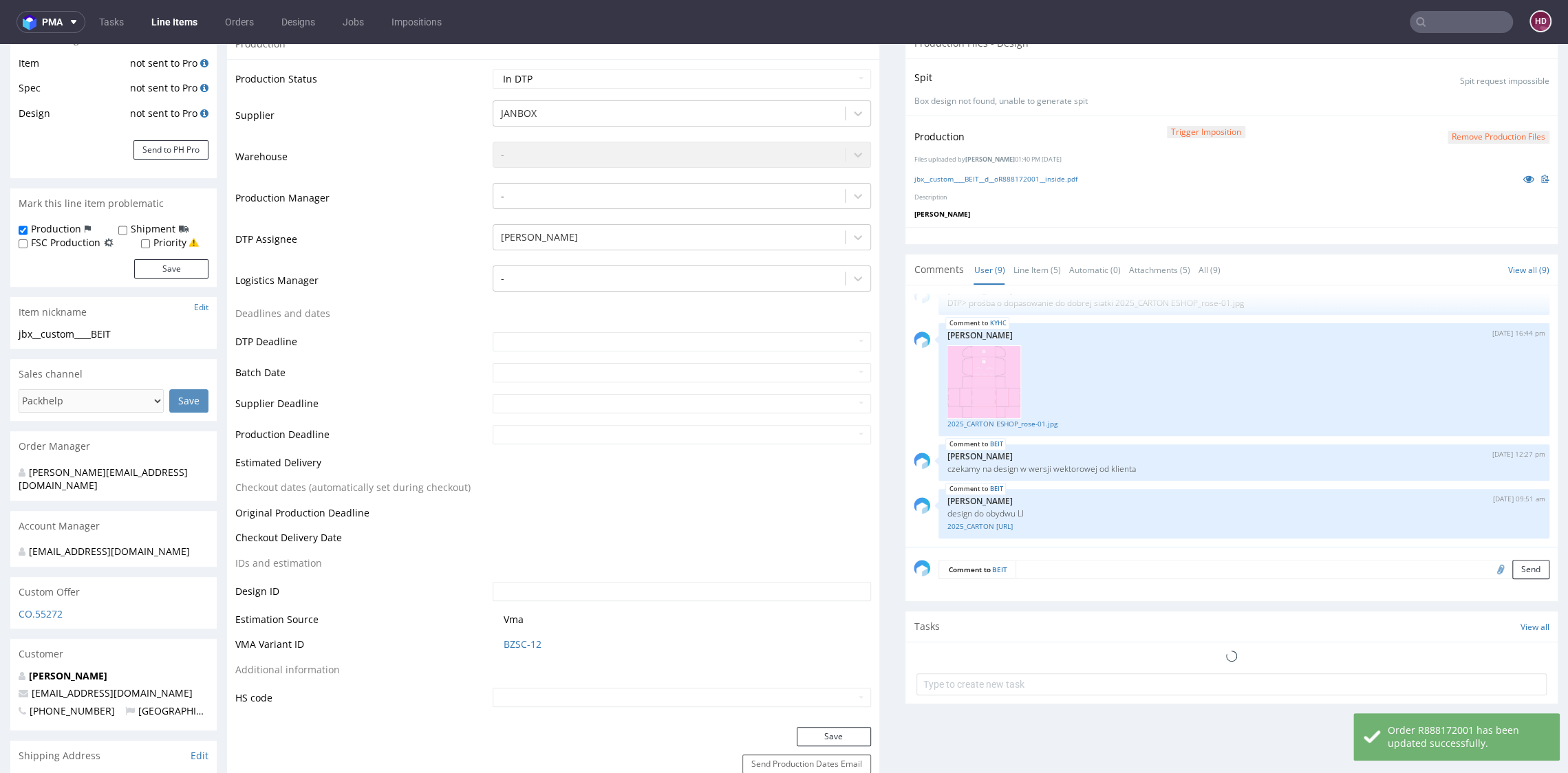
scroll to position [0, 0]
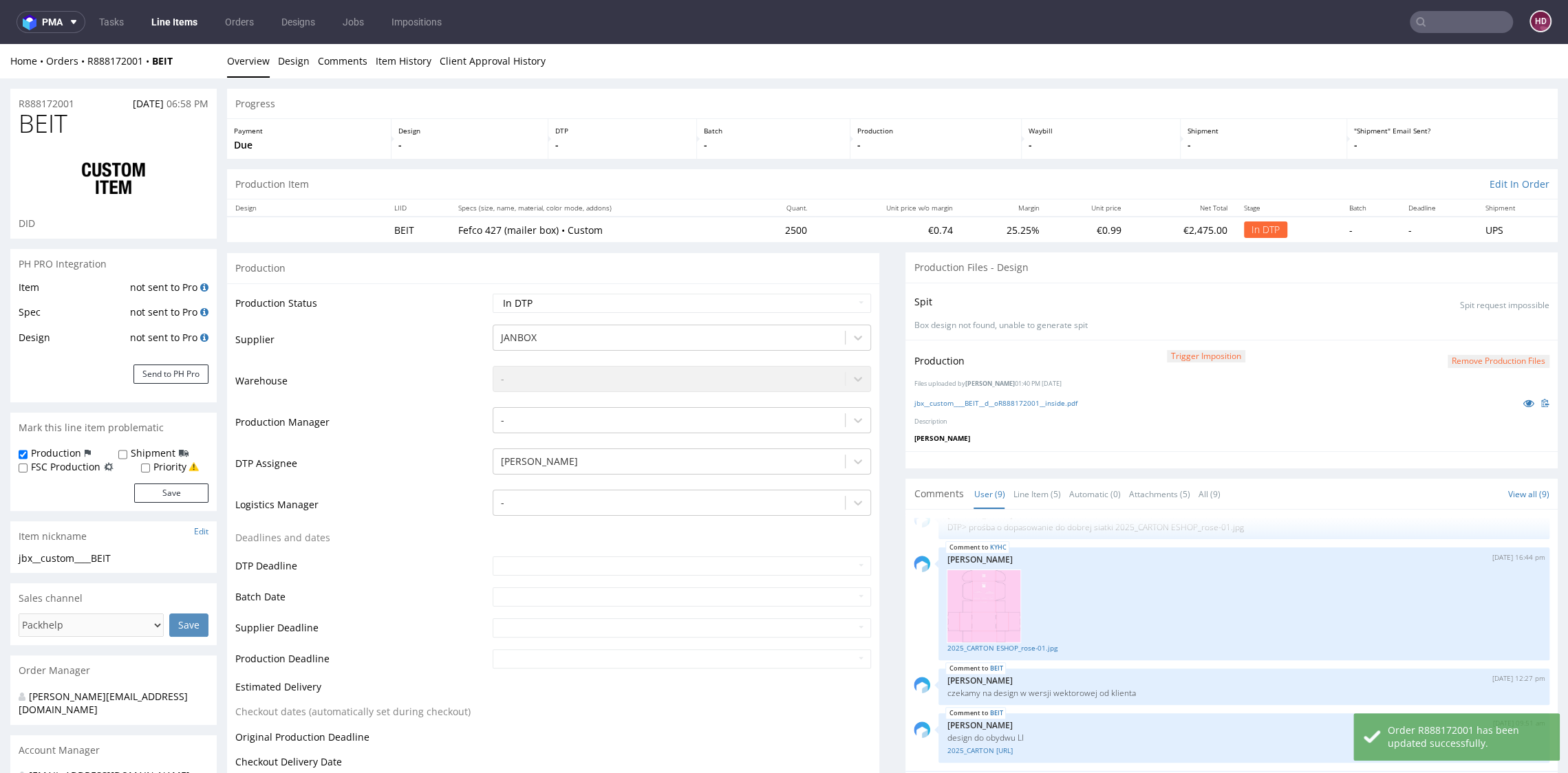
click at [1448, 362] on button "Remove production files" at bounding box center [1499, 361] width 102 height 13
click at [1439, 329] on icon at bounding box center [1440, 329] width 8 height 10
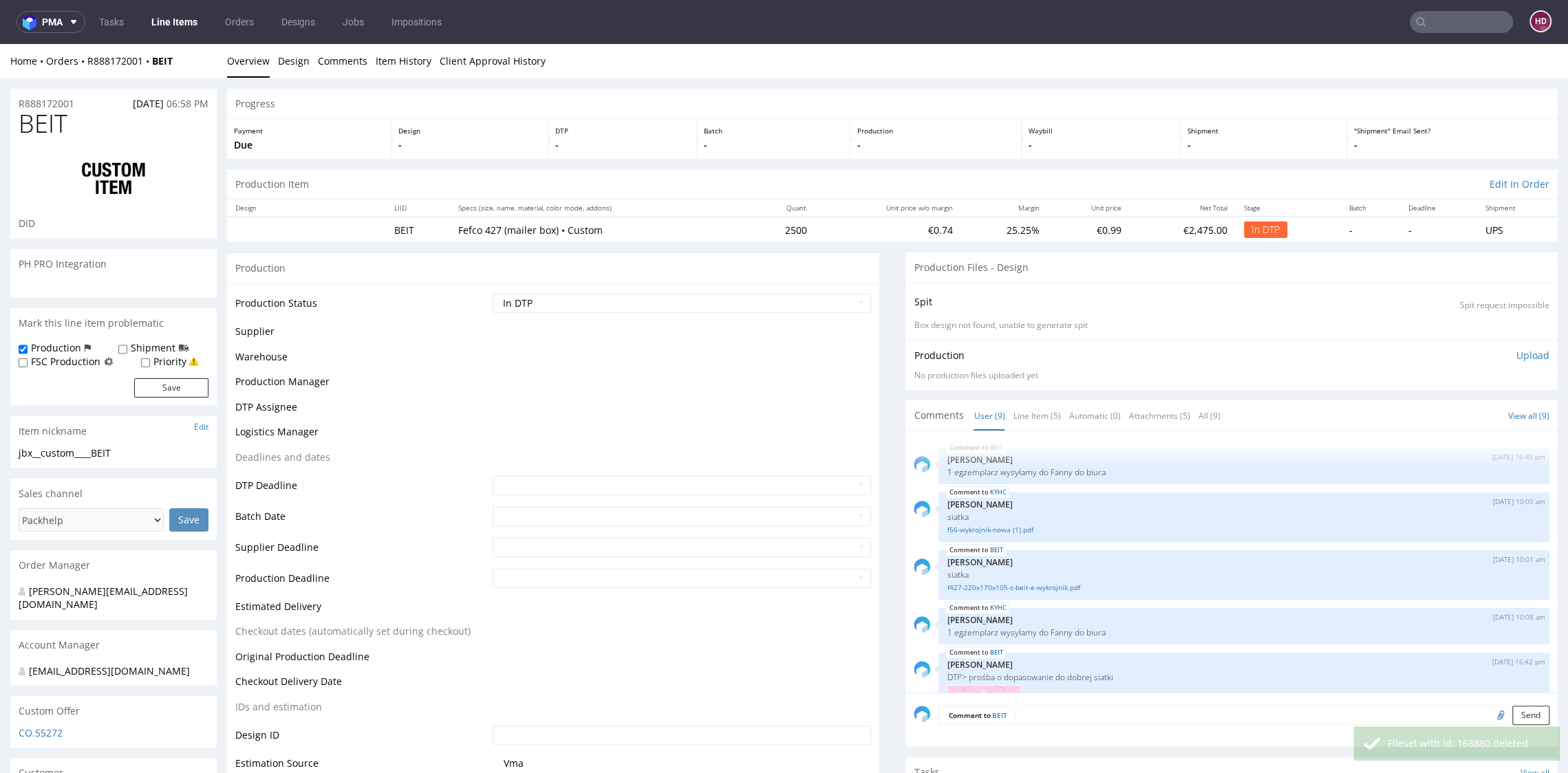
scroll to position [360, 0]
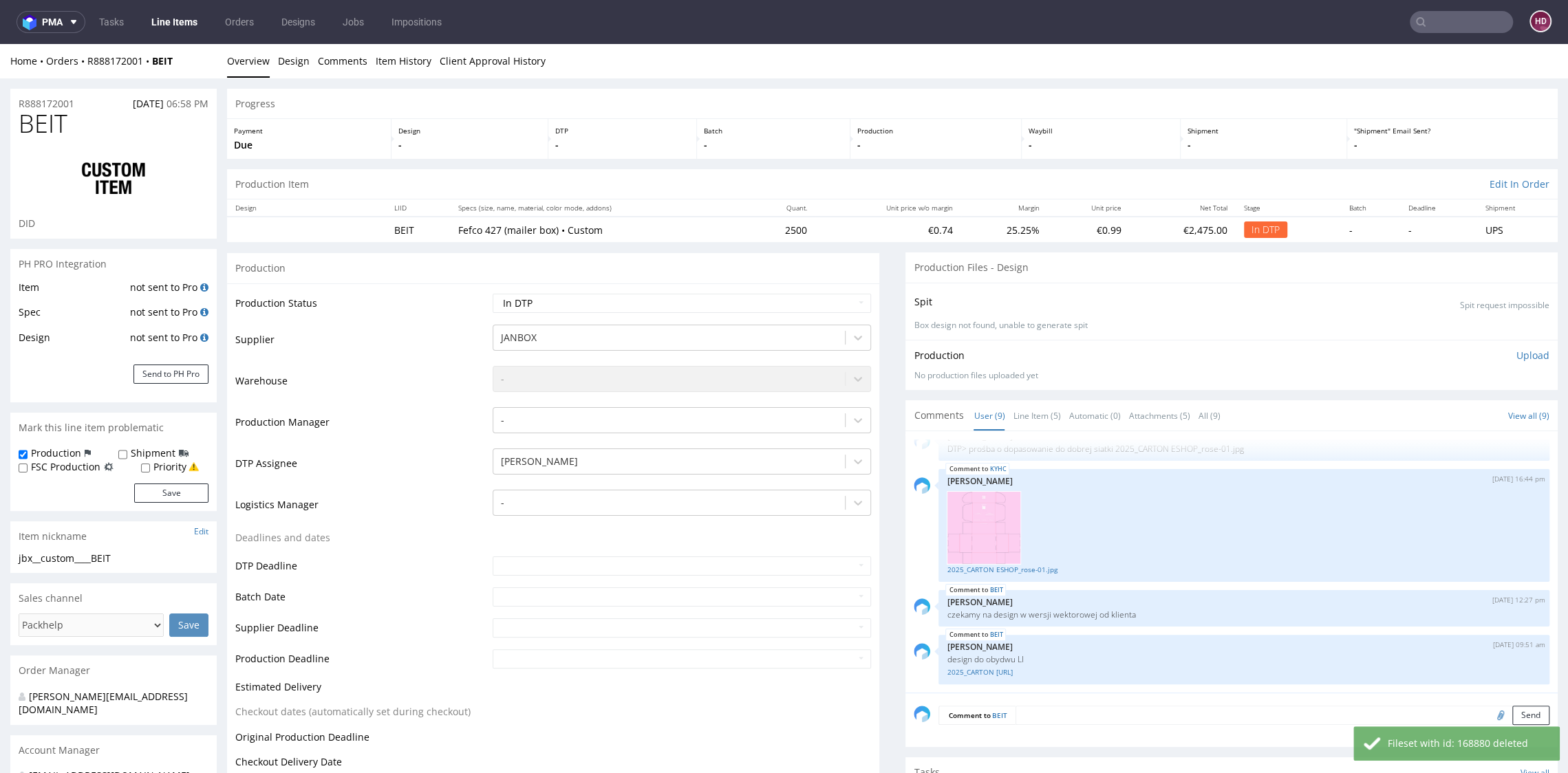
click at [1516, 351] on p "Upload" at bounding box center [1532, 355] width 33 height 14
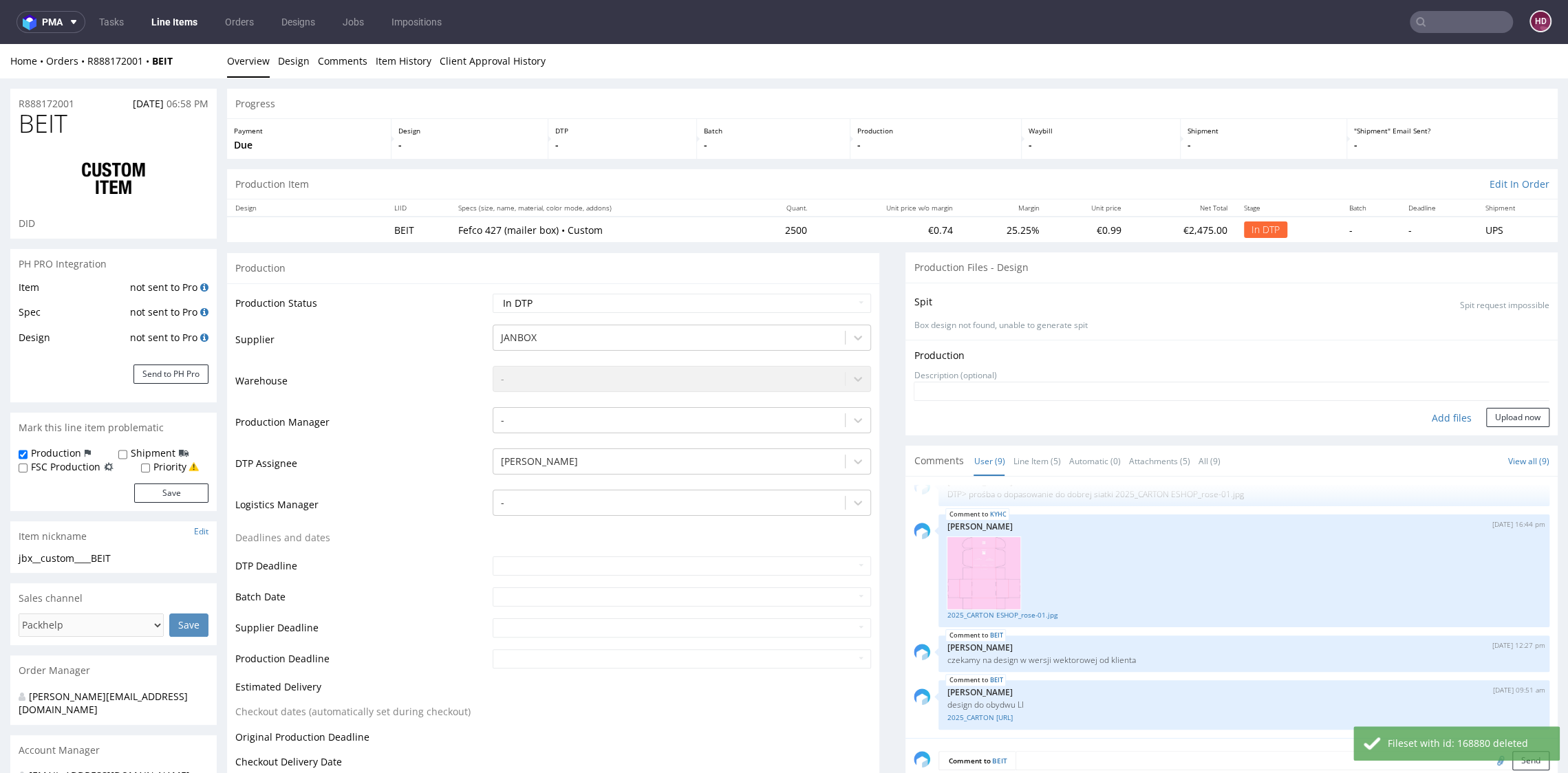
click at [1417, 415] on div "Add files" at bounding box center [1451, 418] width 68 height 21
type input "C:\fakepath\jbx__custom____BEIT__d__oR888172001__inside.pdf"
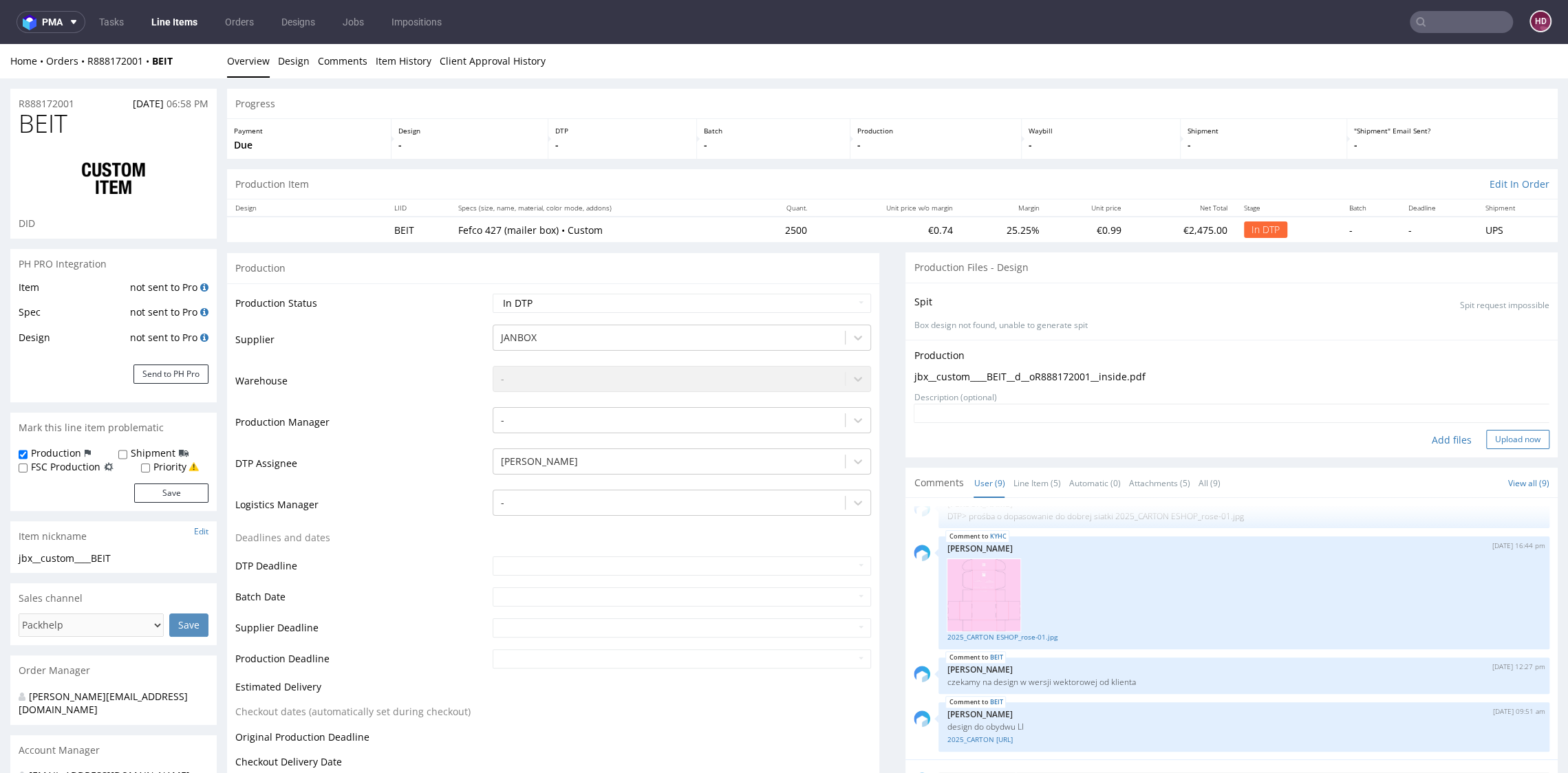
click at [1486, 444] on button "Upload now" at bounding box center [1517, 439] width 63 height 19
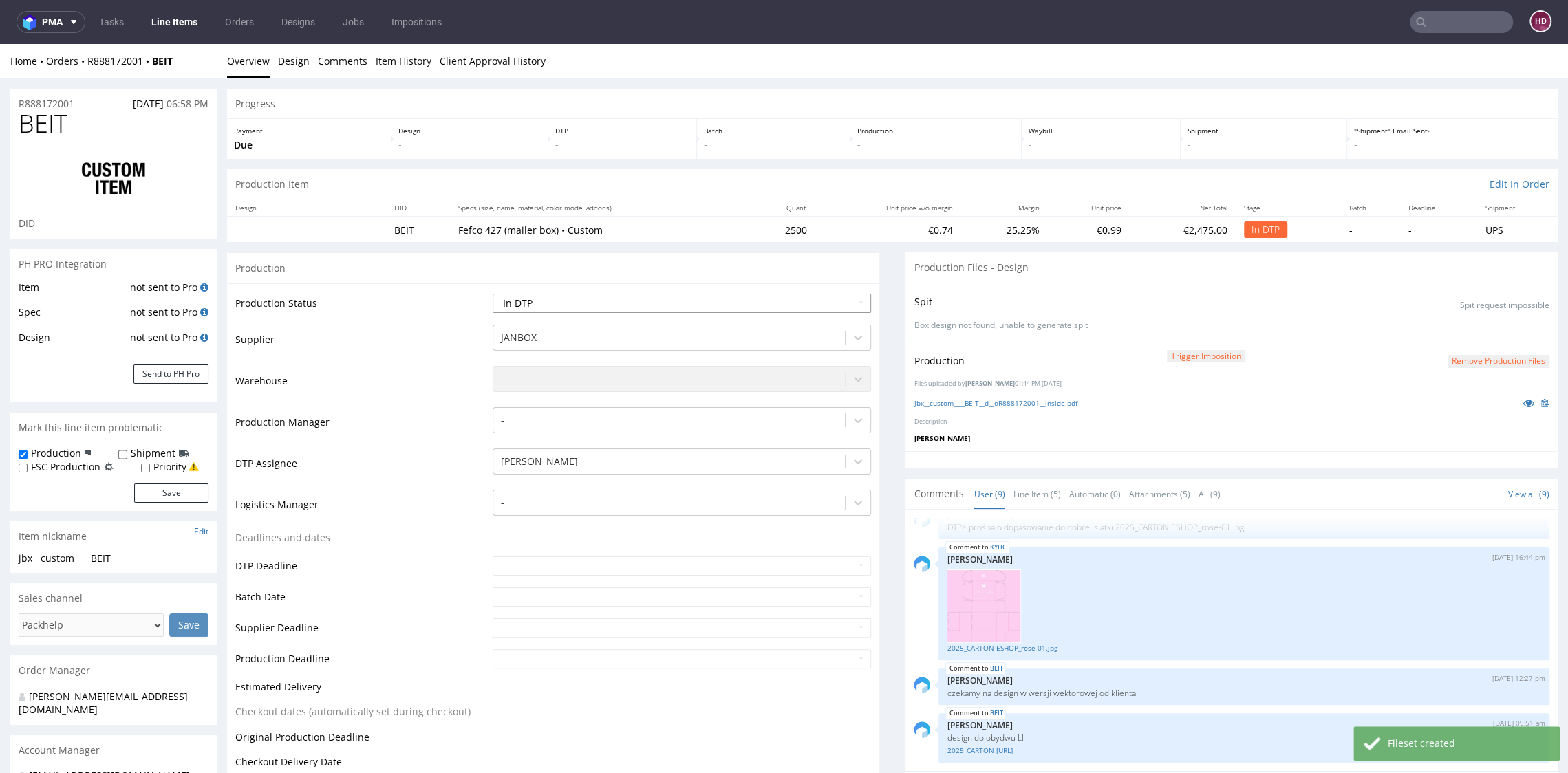
click at [532, 310] on select "Waiting for Artwork Waiting for Diecut Waiting for Mockup Waiting for DTP Waiti…" at bounding box center [682, 303] width 378 height 19
select select "dtp_waiting_for_double_check"
click at [493, 294] on select "Waiting for Artwork Waiting for Diecut Waiting for Mockup Waiting for DTP Waiti…" at bounding box center [682, 303] width 378 height 19
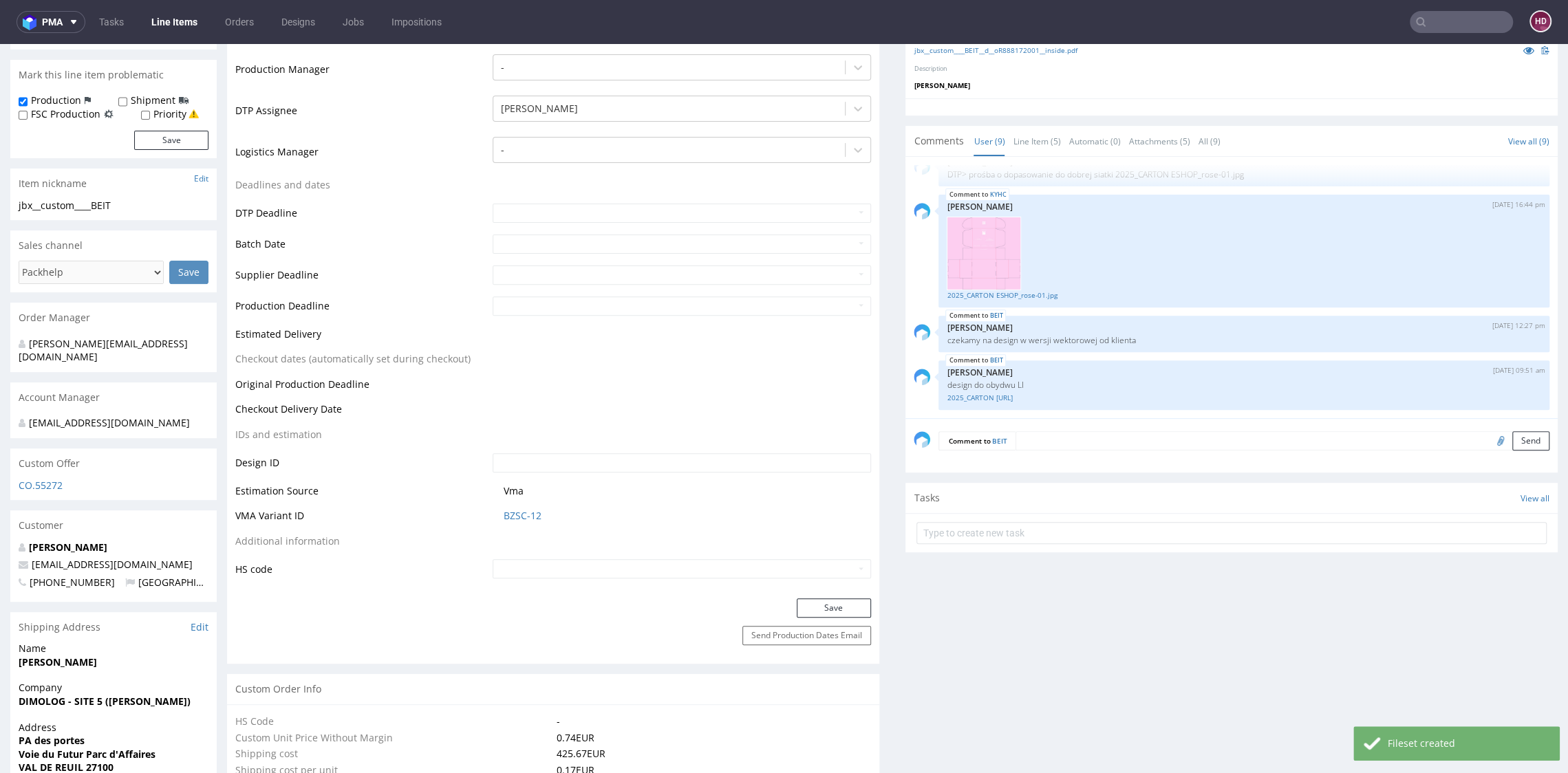
scroll to position [520, 0]
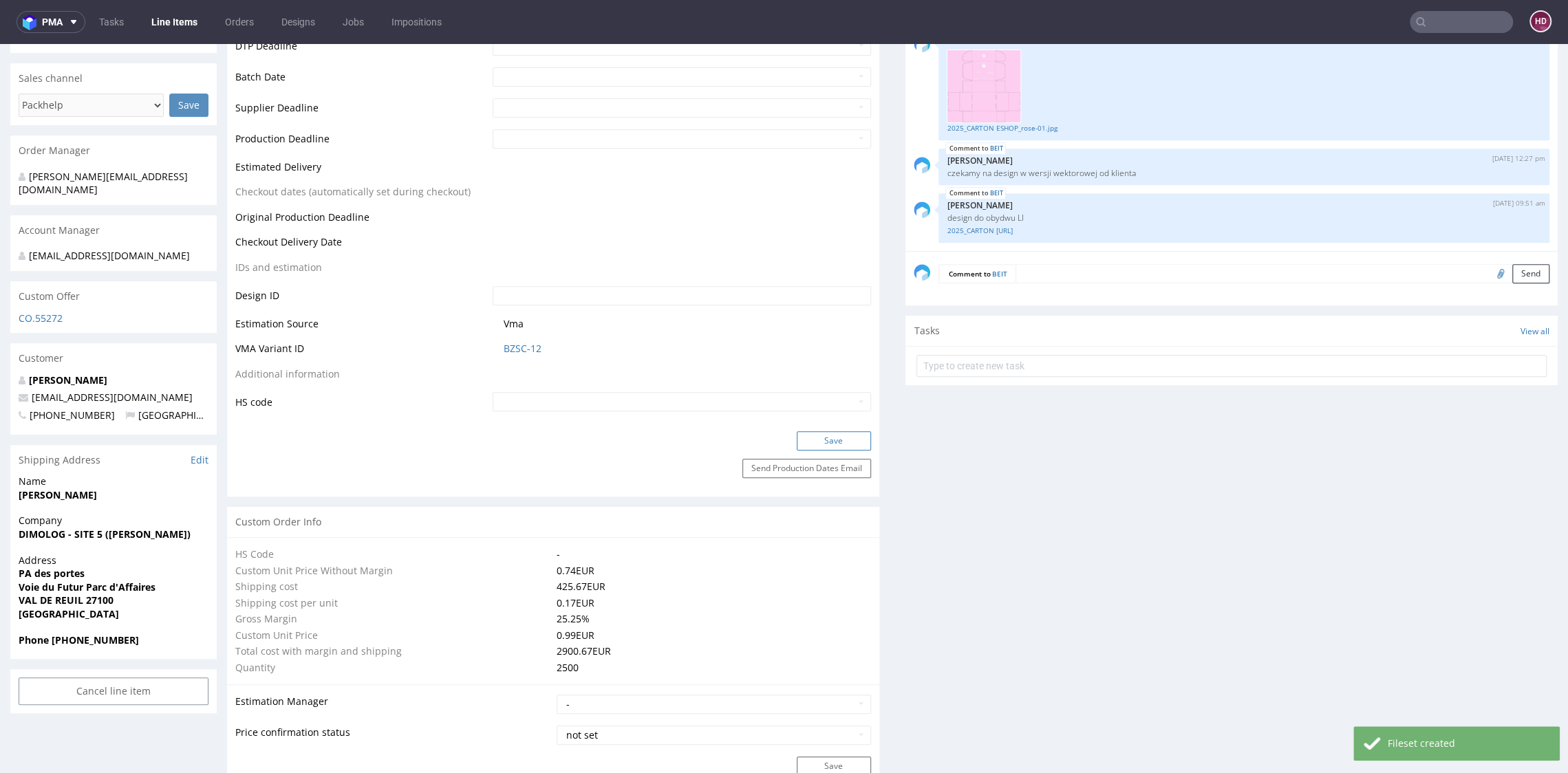
click at [813, 441] on button "Save" at bounding box center [833, 441] width 74 height 19
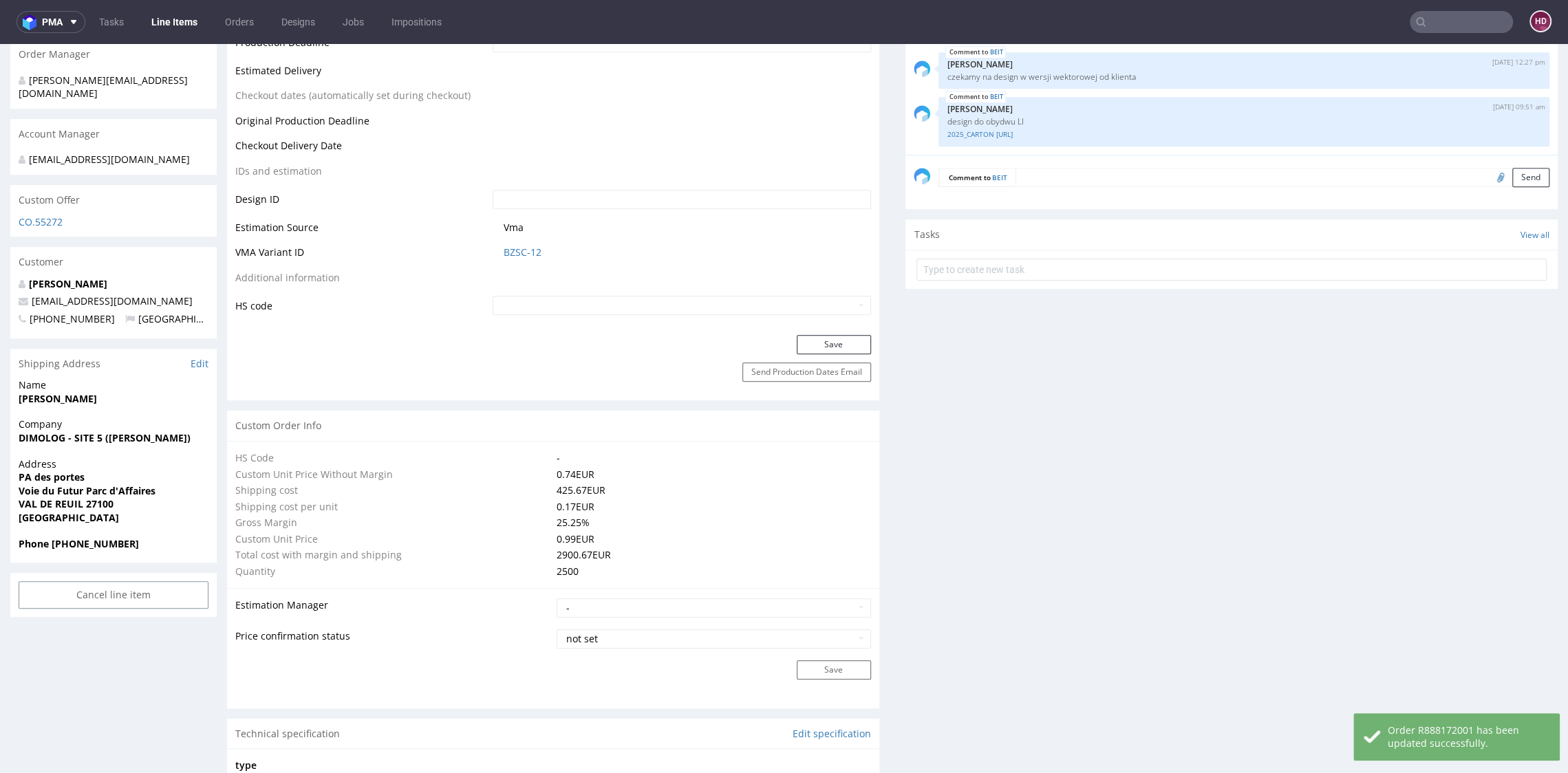
scroll to position [684, 0]
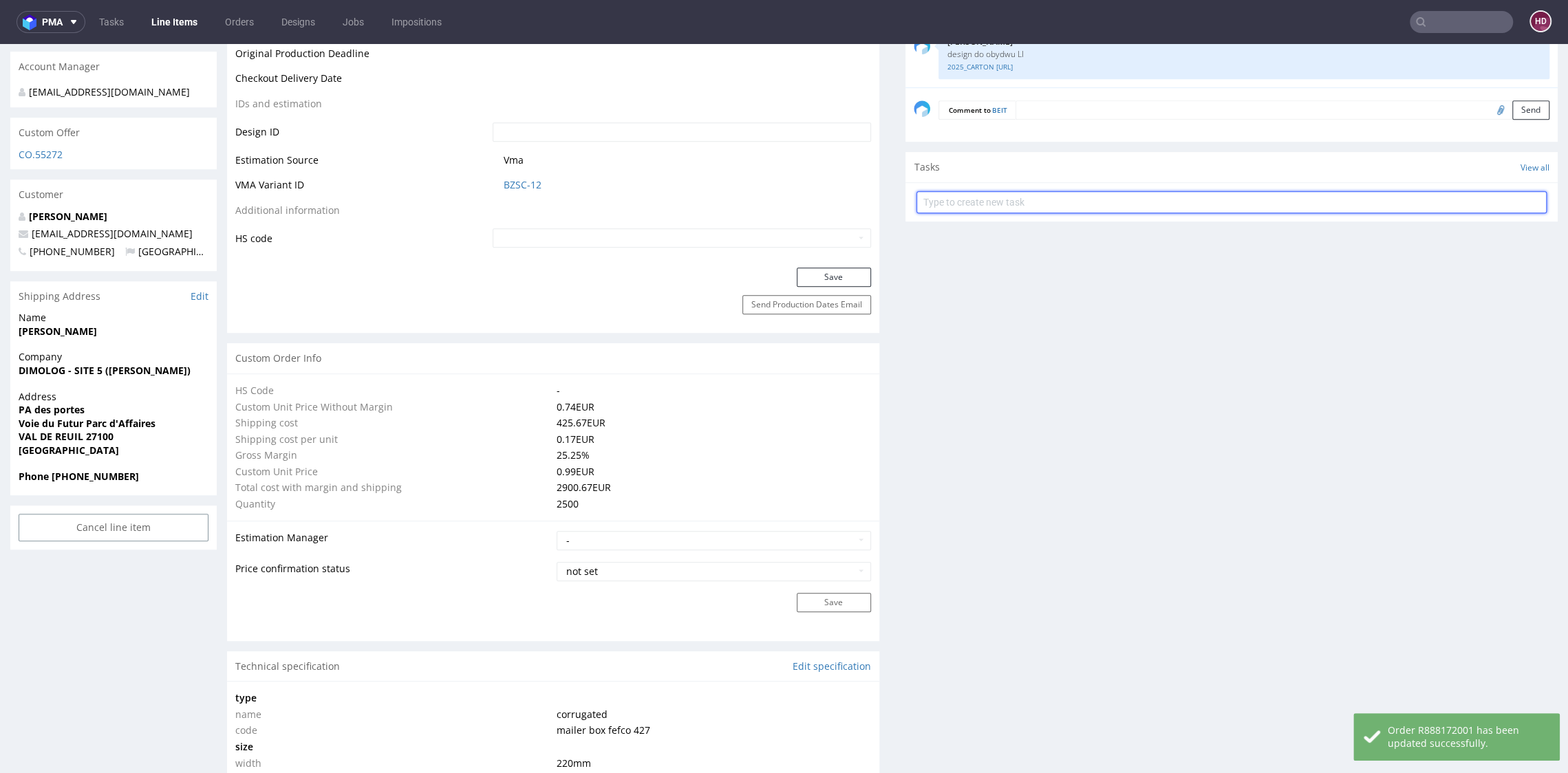
click at [976, 205] on input "text" at bounding box center [1231, 203] width 630 height 22
type input "dch"
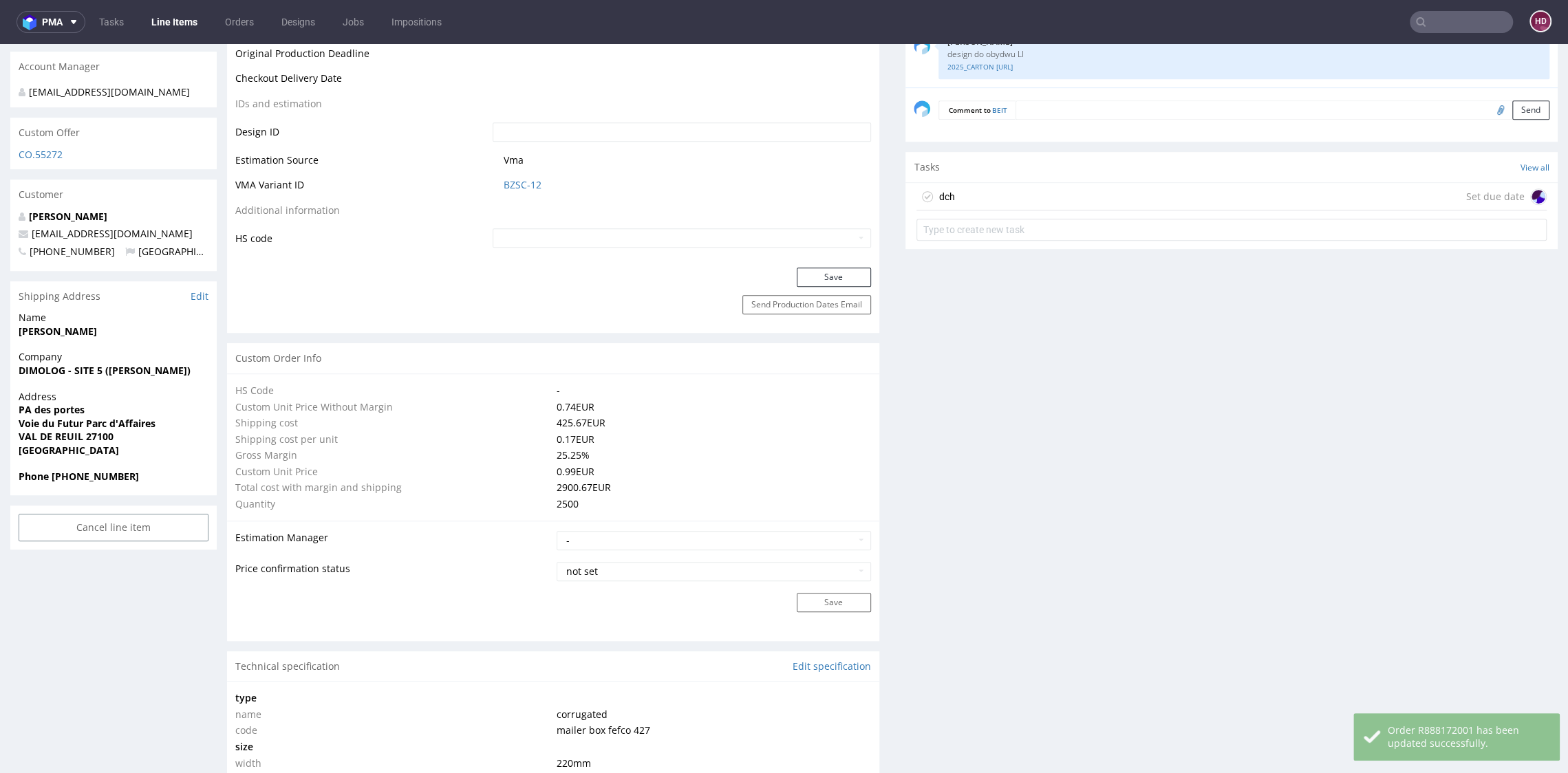
click at [1040, 198] on div "dch Set due date" at bounding box center [1231, 196] width 630 height 27
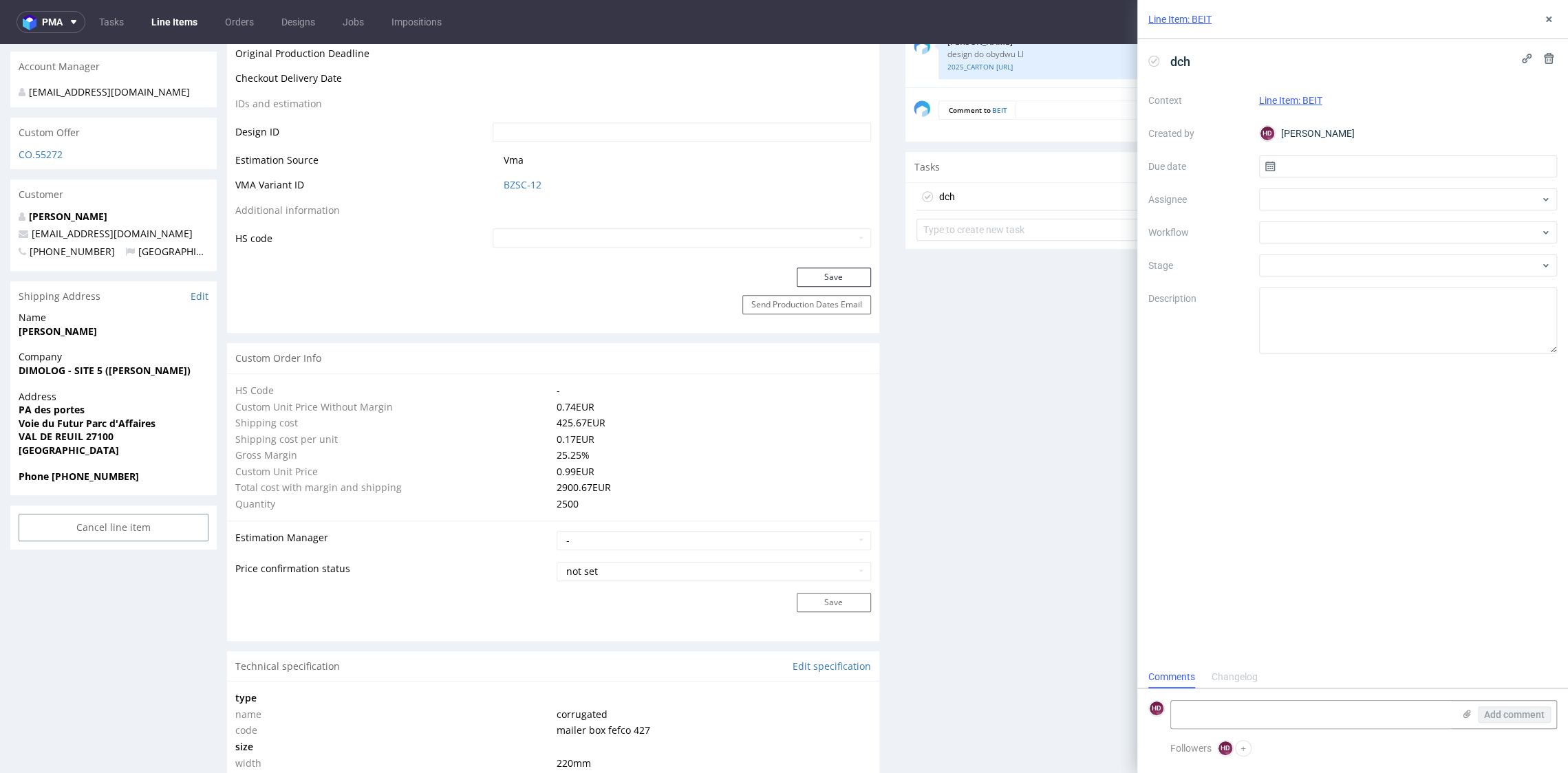
scroll to position [11, 0]
click at [1324, 159] on input "text" at bounding box center [1407, 166] width 298 height 22
click at [1406, 250] on span "1" at bounding box center [1407, 256] width 5 height 14
type input "[DATE]"
click at [1302, 205] on div at bounding box center [1407, 200] width 298 height 22
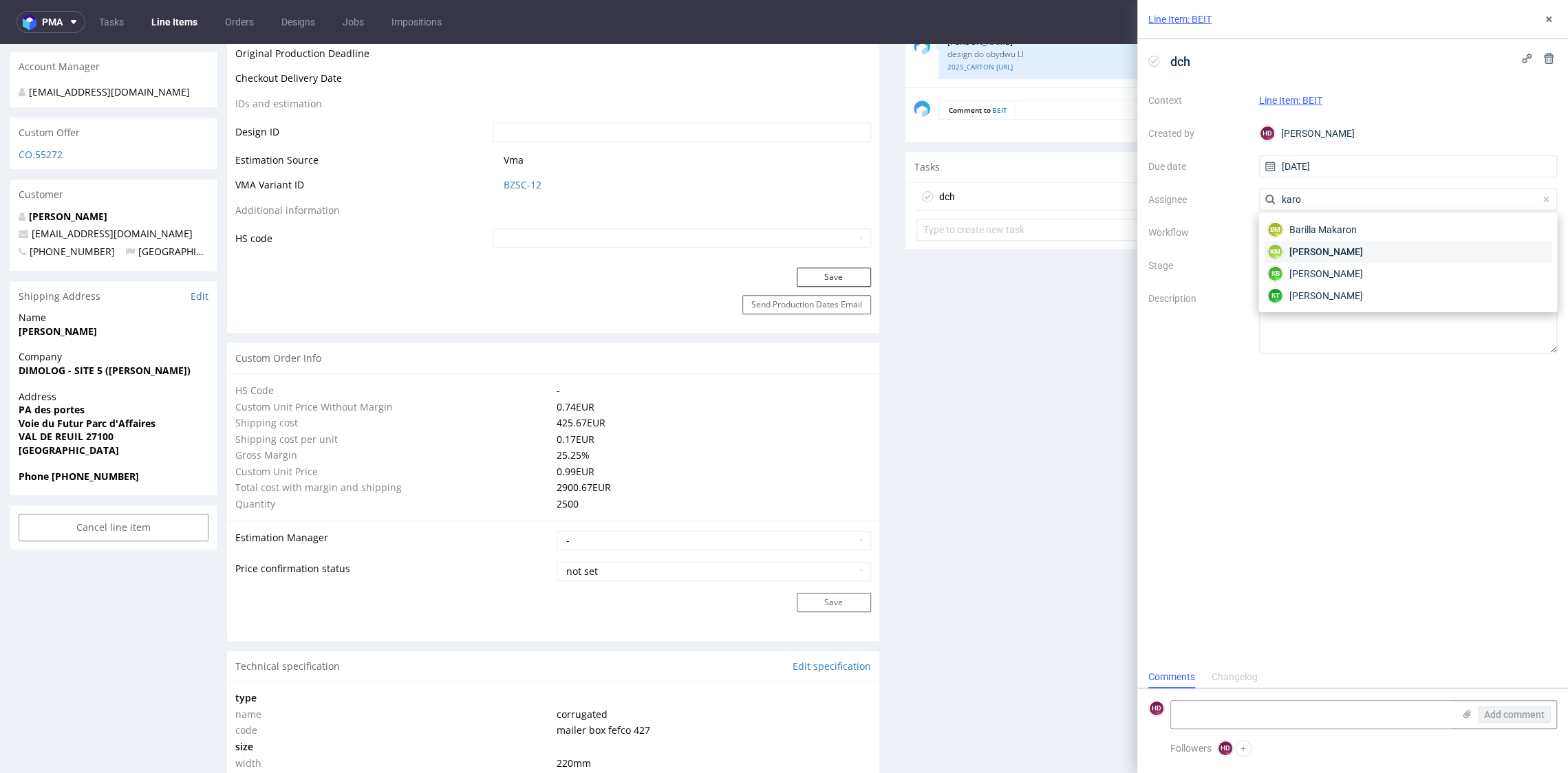
type input "karo"
click at [1350, 252] on span "Karol Markowski" at bounding box center [1325, 251] width 74 height 14
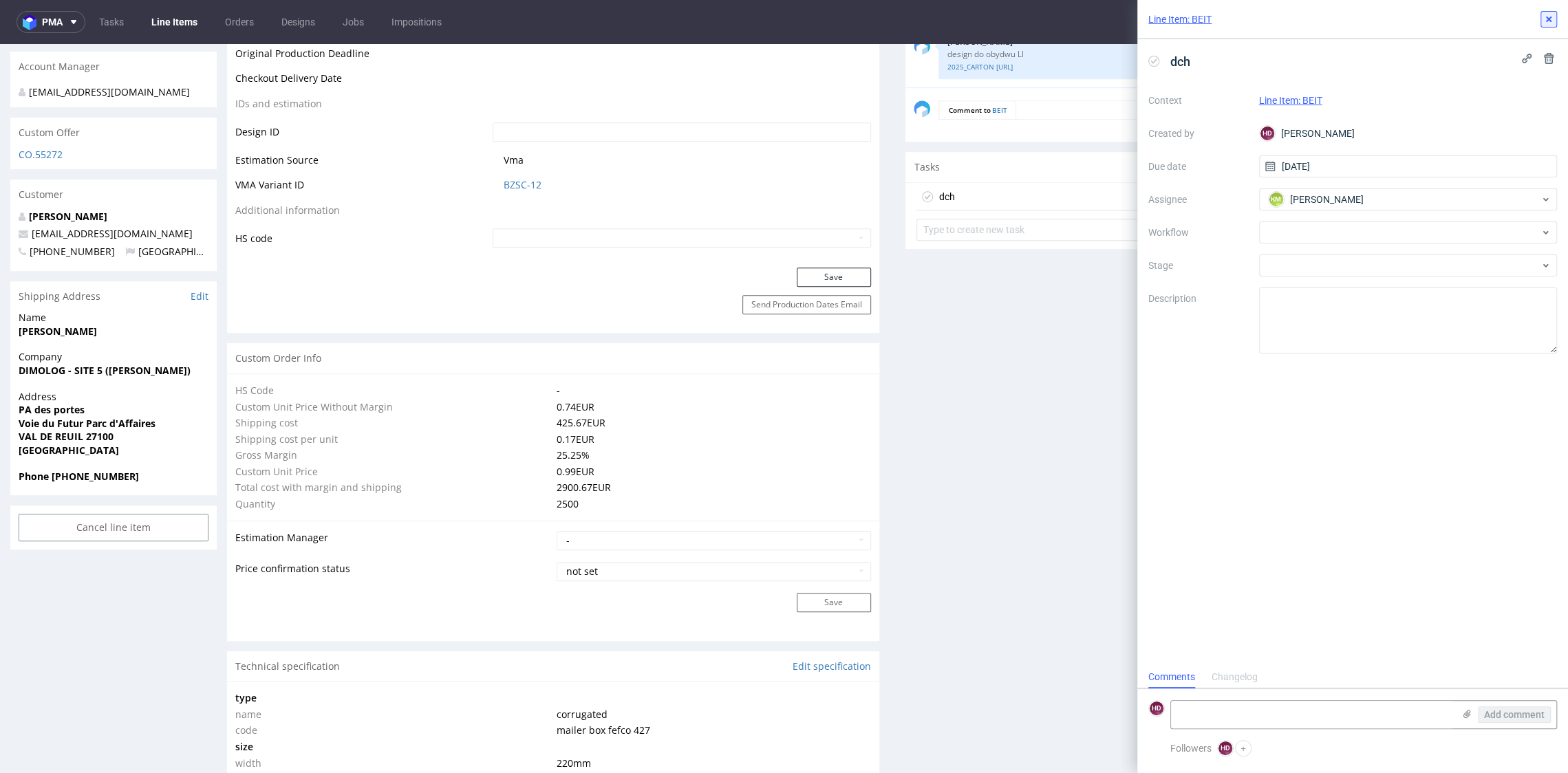
click at [1545, 18] on icon at bounding box center [1548, 19] width 11 height 11
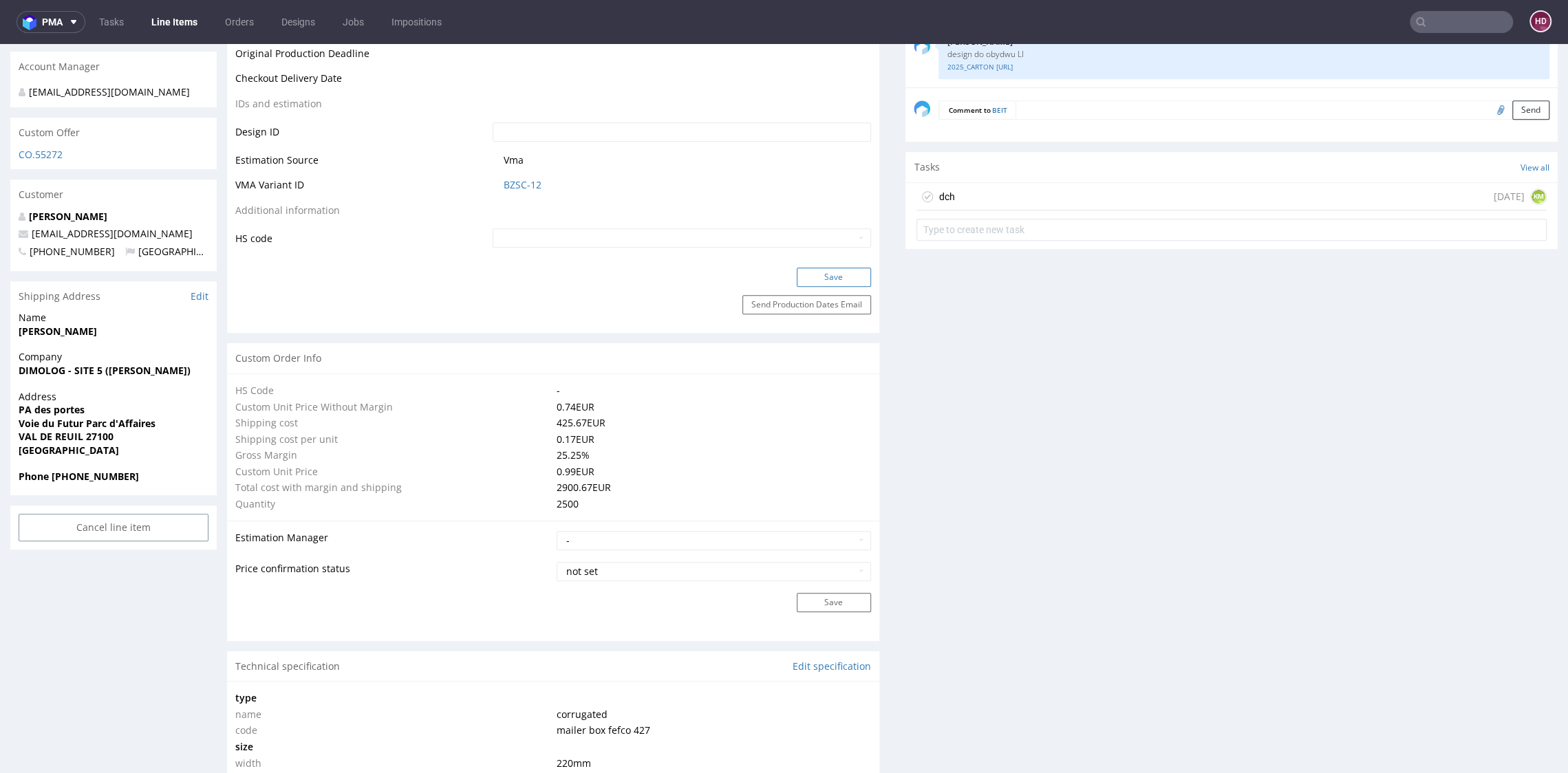
click at [835, 269] on button "Save" at bounding box center [833, 277] width 74 height 19
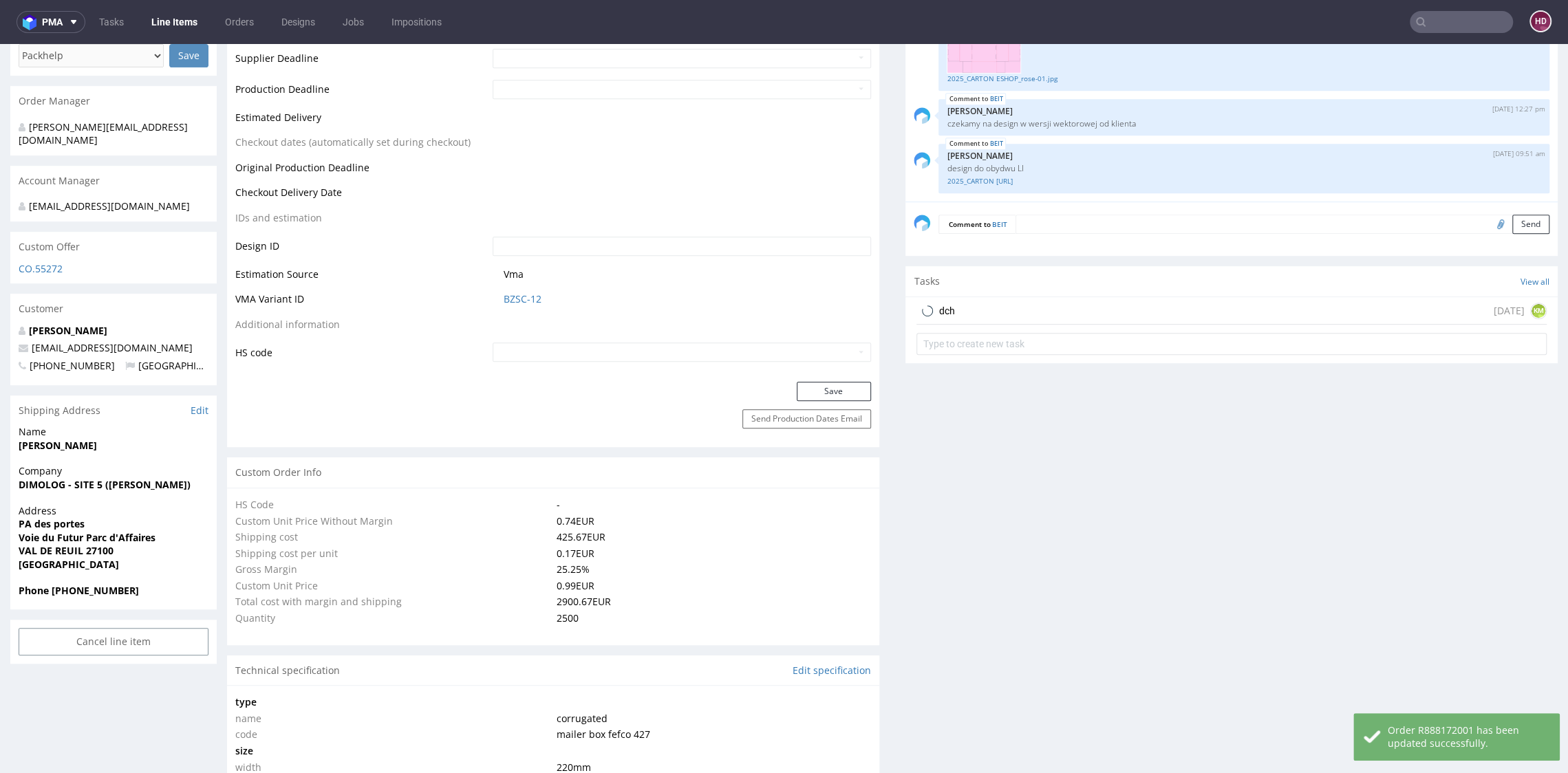
scroll to position [674, 0]
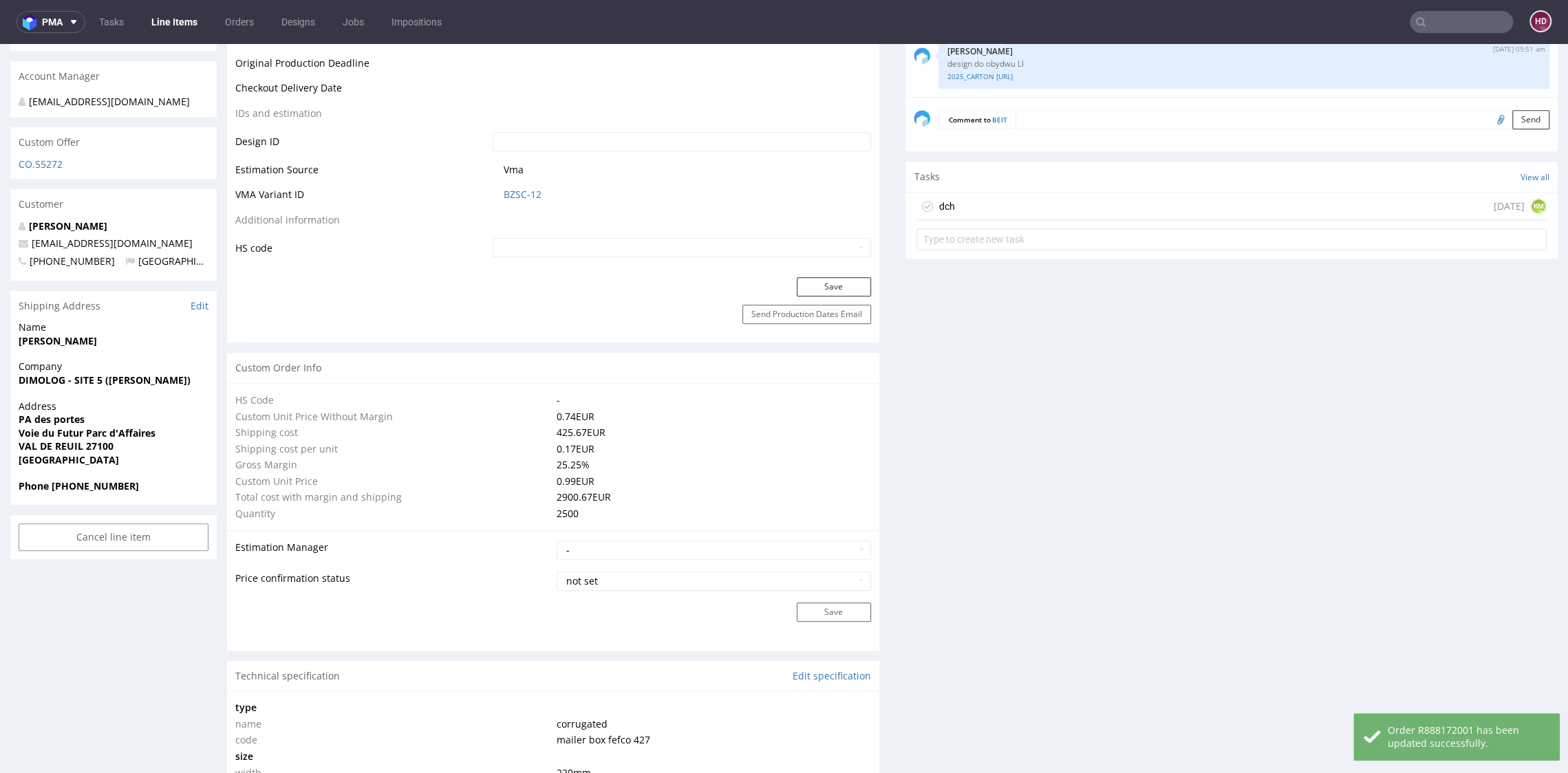
click at [947, 194] on div "dch today KM" at bounding box center [1231, 206] width 630 height 27
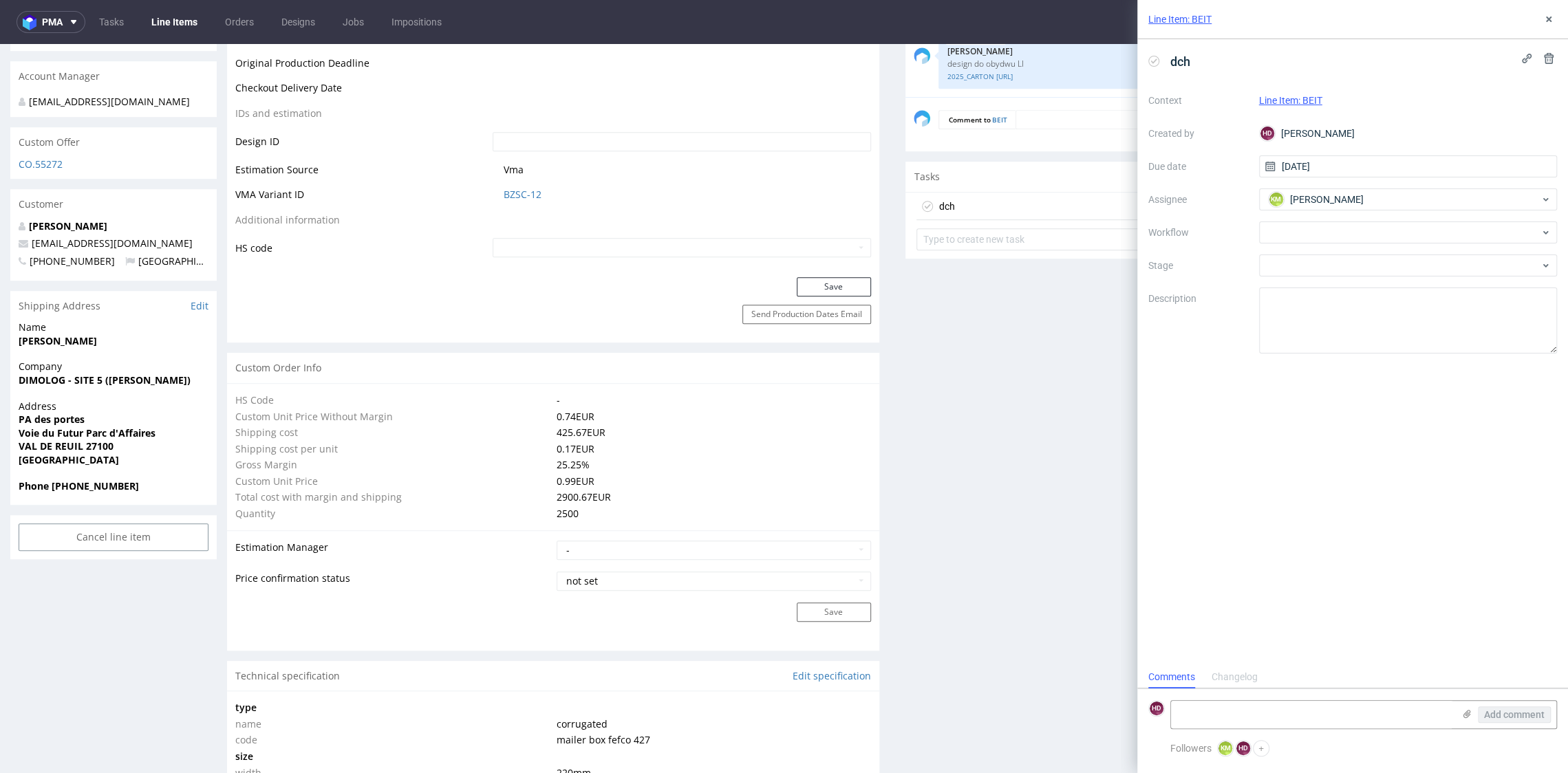
scroll to position [11, 0]
click at [1197, 61] on div "dch" at bounding box center [1353, 61] width 409 height 23
click at [1546, 16] on use at bounding box center [1548, 19] width 5 height 5
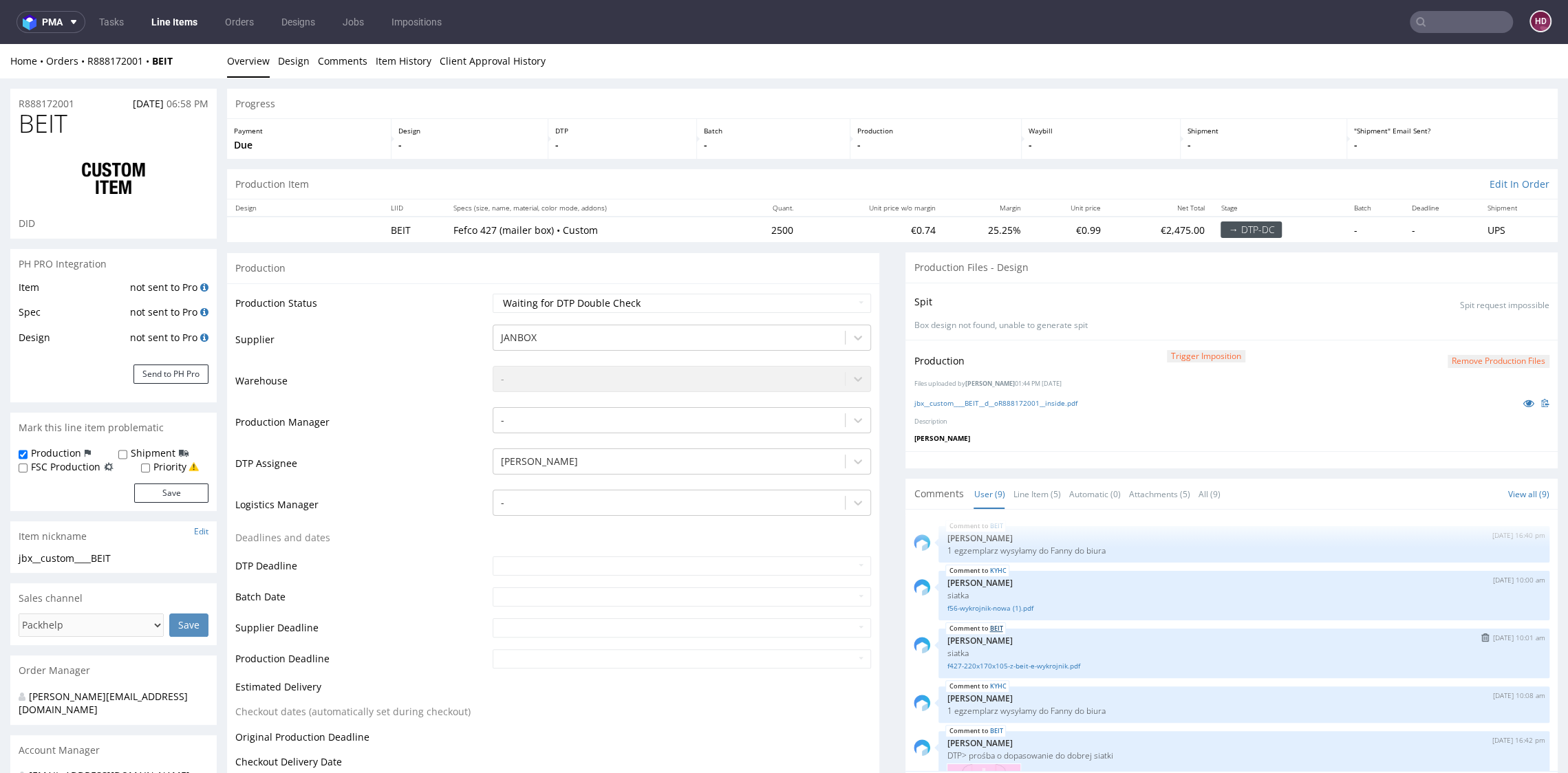
click at [989, 628] on link "BEIT" at bounding box center [996, 629] width 13 height 11
click at [988, 628] on span "BEIT" at bounding box center [976, 629] width 60 height 13
click at [989, 625] on link "BEIT" at bounding box center [996, 629] width 13 height 11
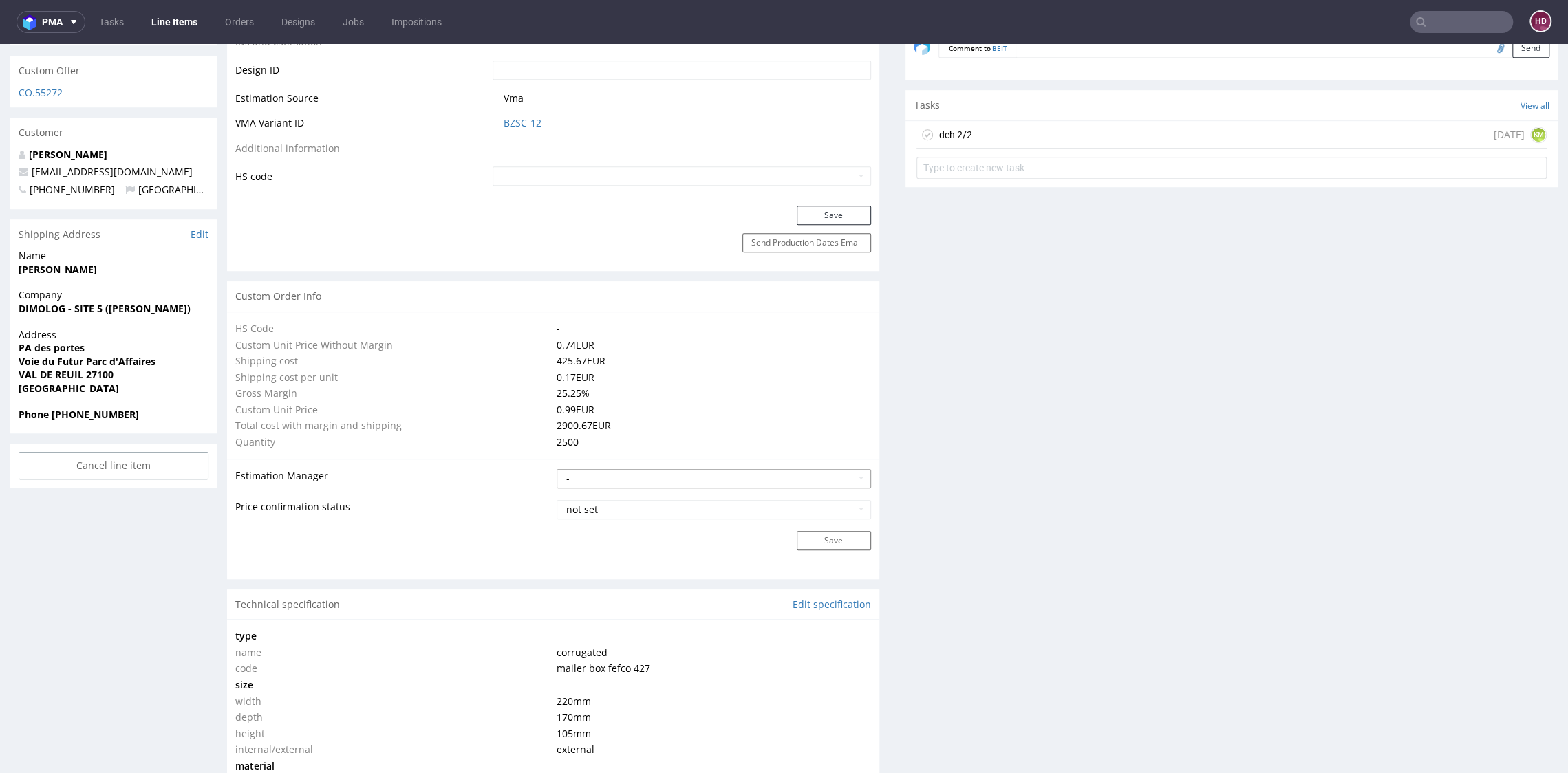
scroll to position [672, 0]
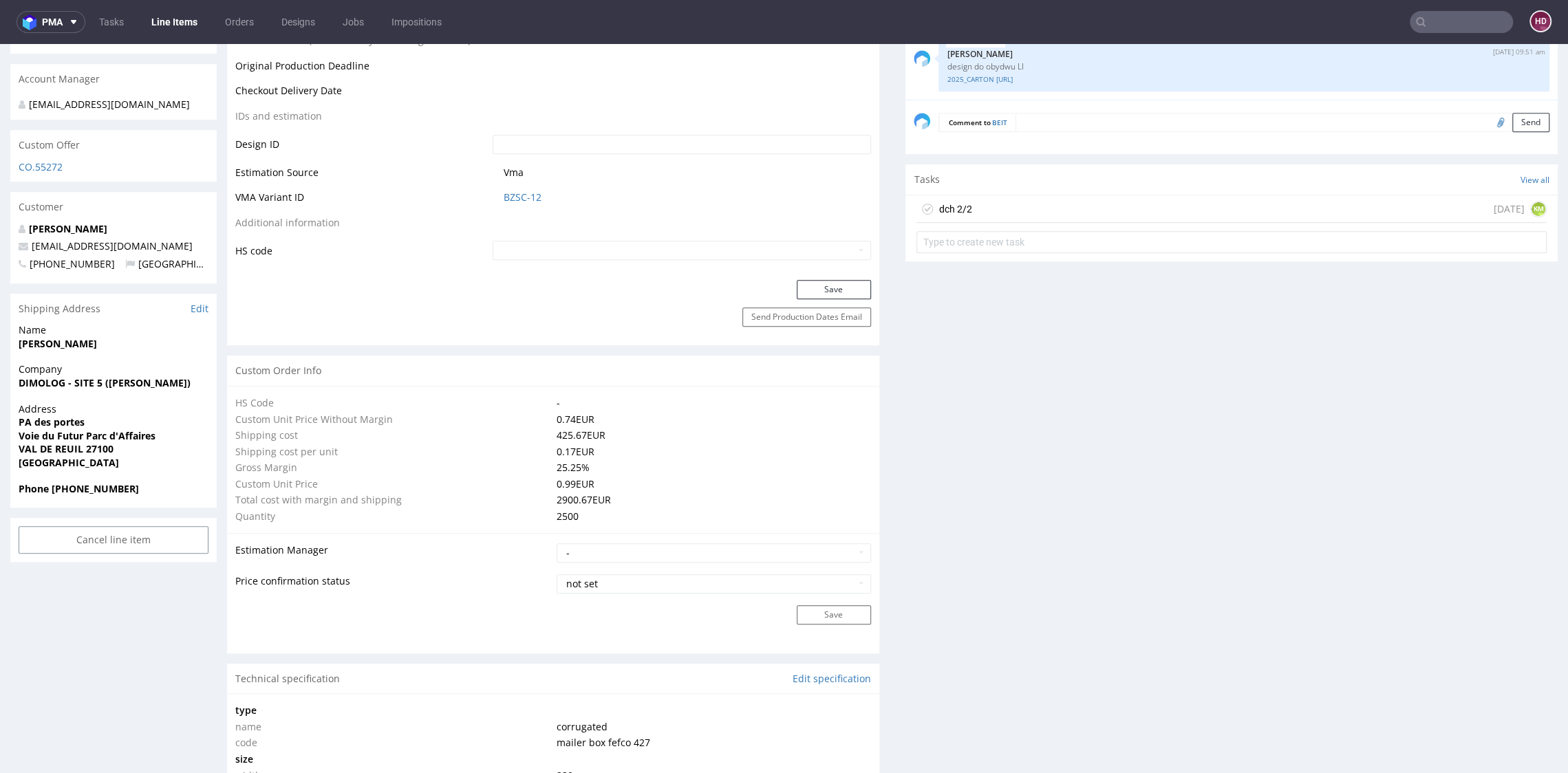
click at [954, 198] on div "dch 2/2" at bounding box center [944, 209] width 55 height 22
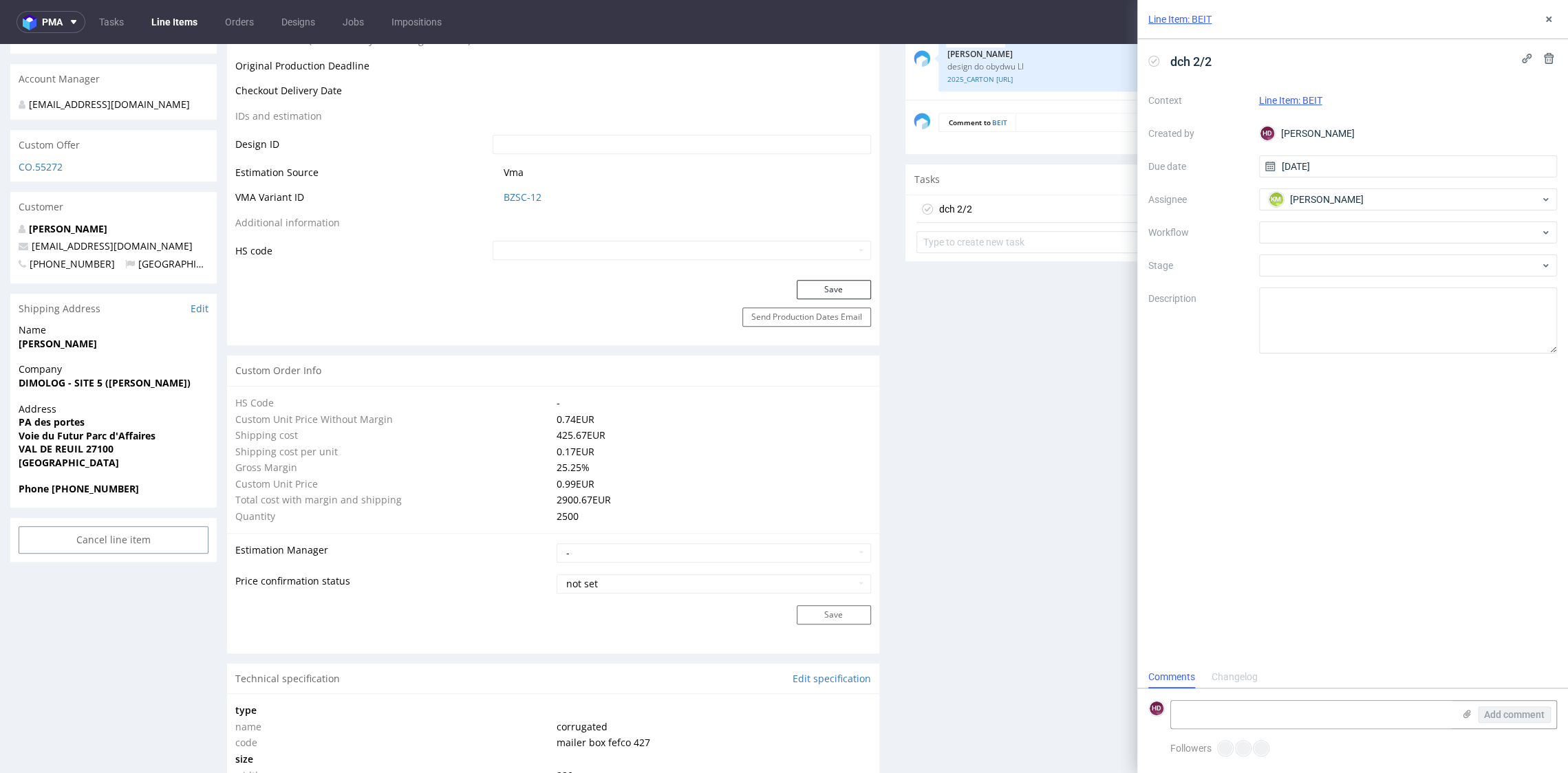
scroll to position [11, 0]
click at [1544, 16] on icon at bounding box center [1548, 19] width 11 height 11
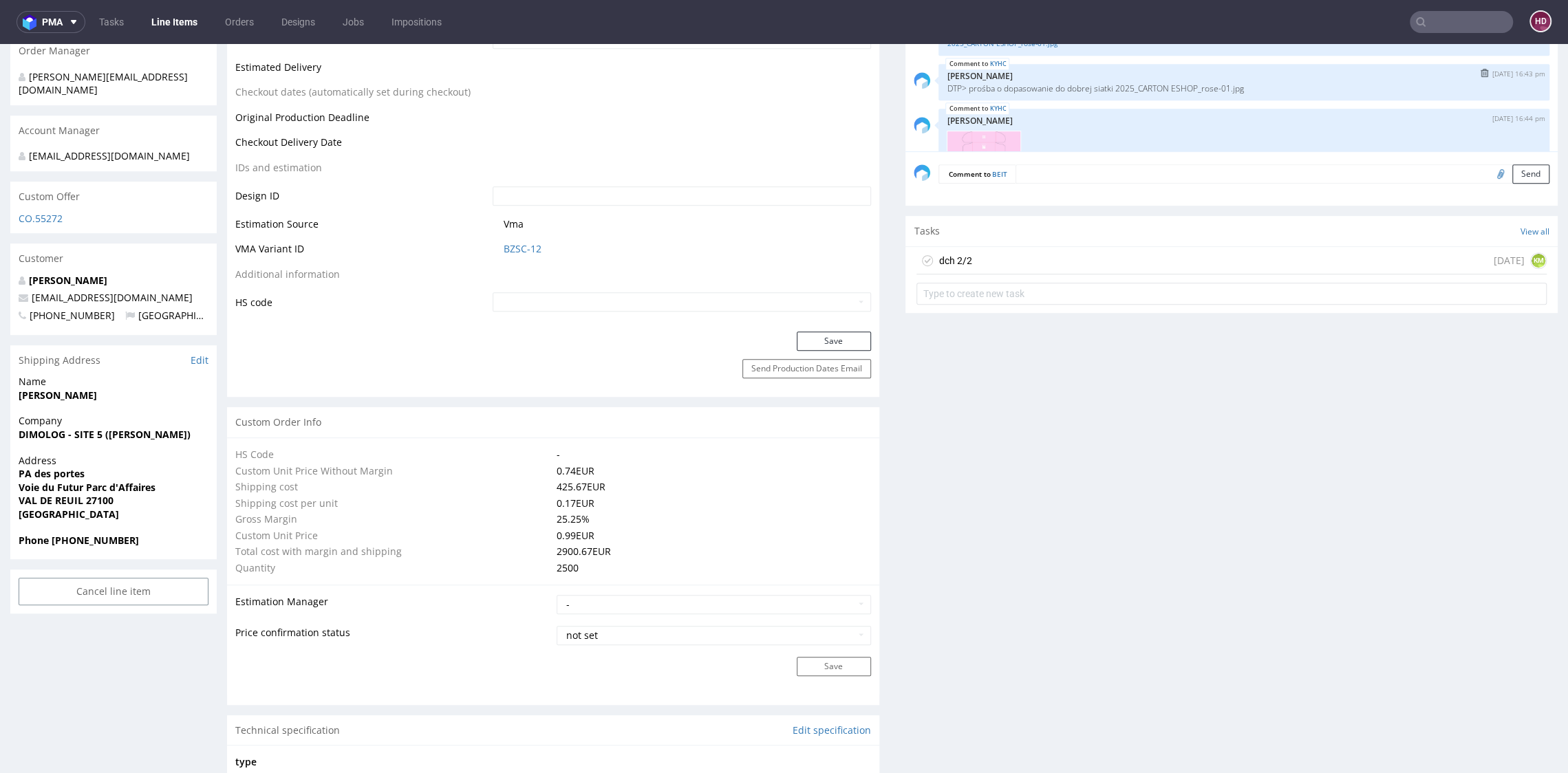
scroll to position [183, 0]
click at [989, 99] on link "KYHC" at bounding box center [998, 105] width 16 height 11
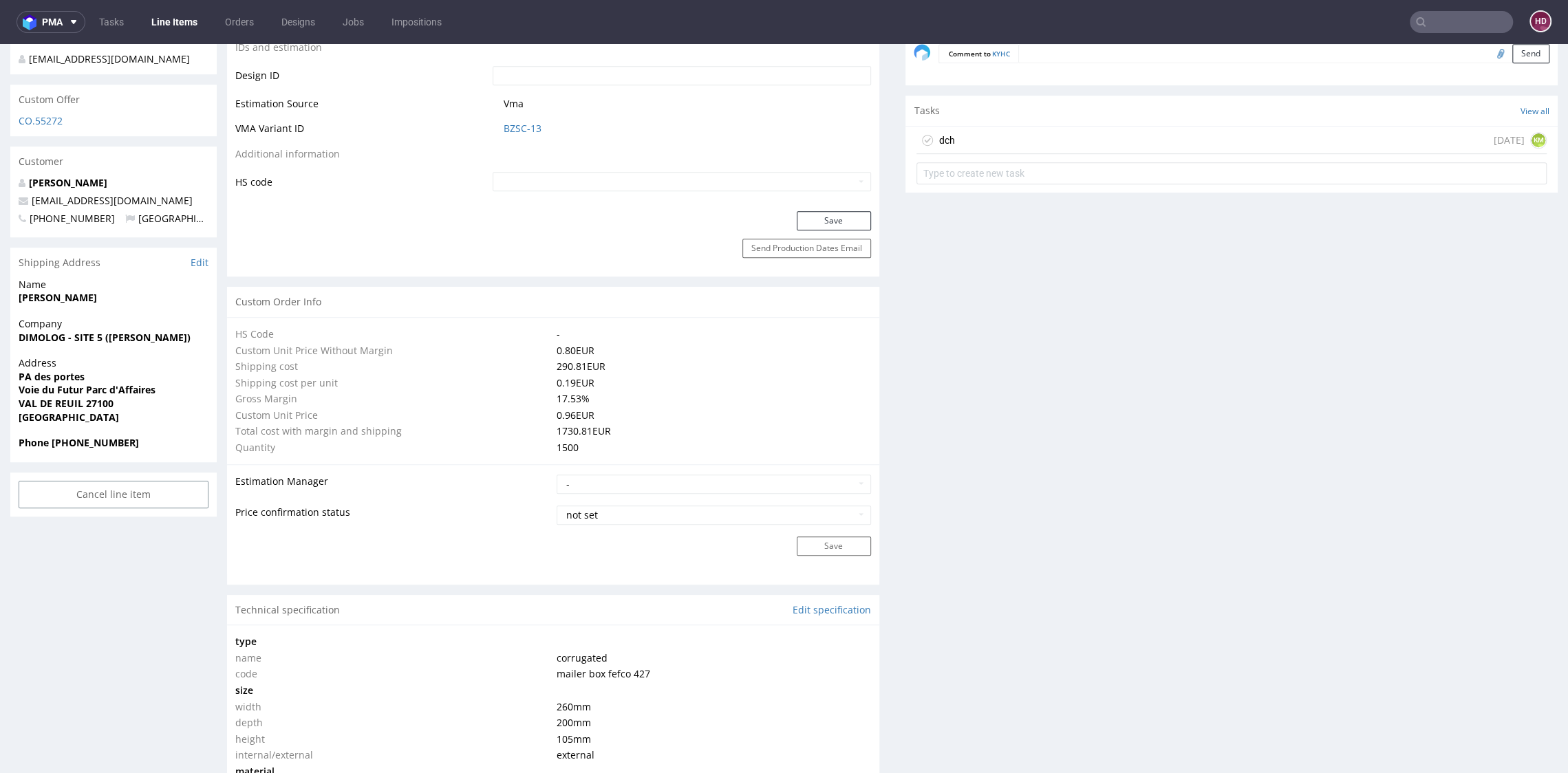
scroll to position [708, 0]
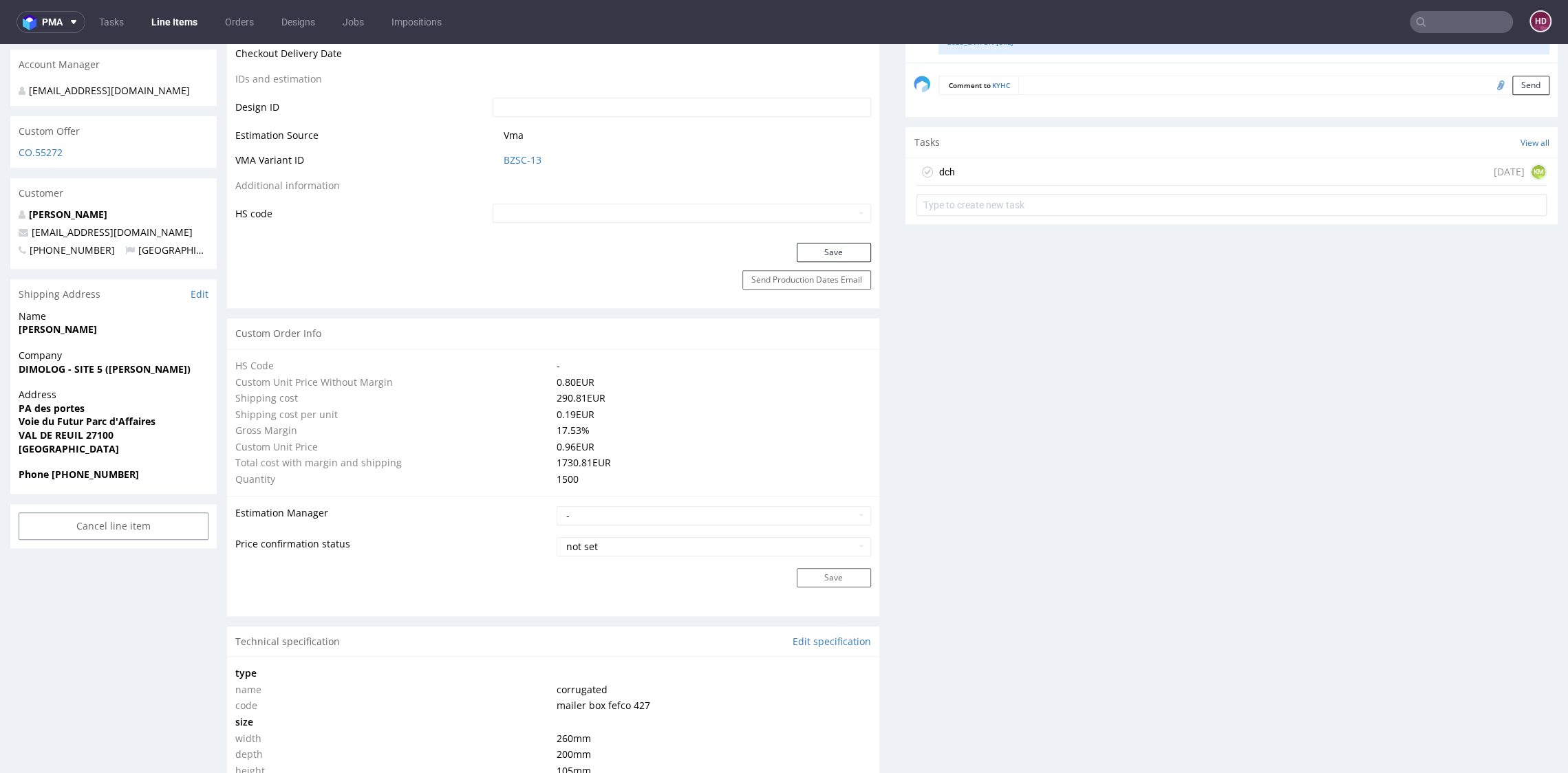
click at [984, 172] on div "dch today KM" at bounding box center [1231, 172] width 630 height 27
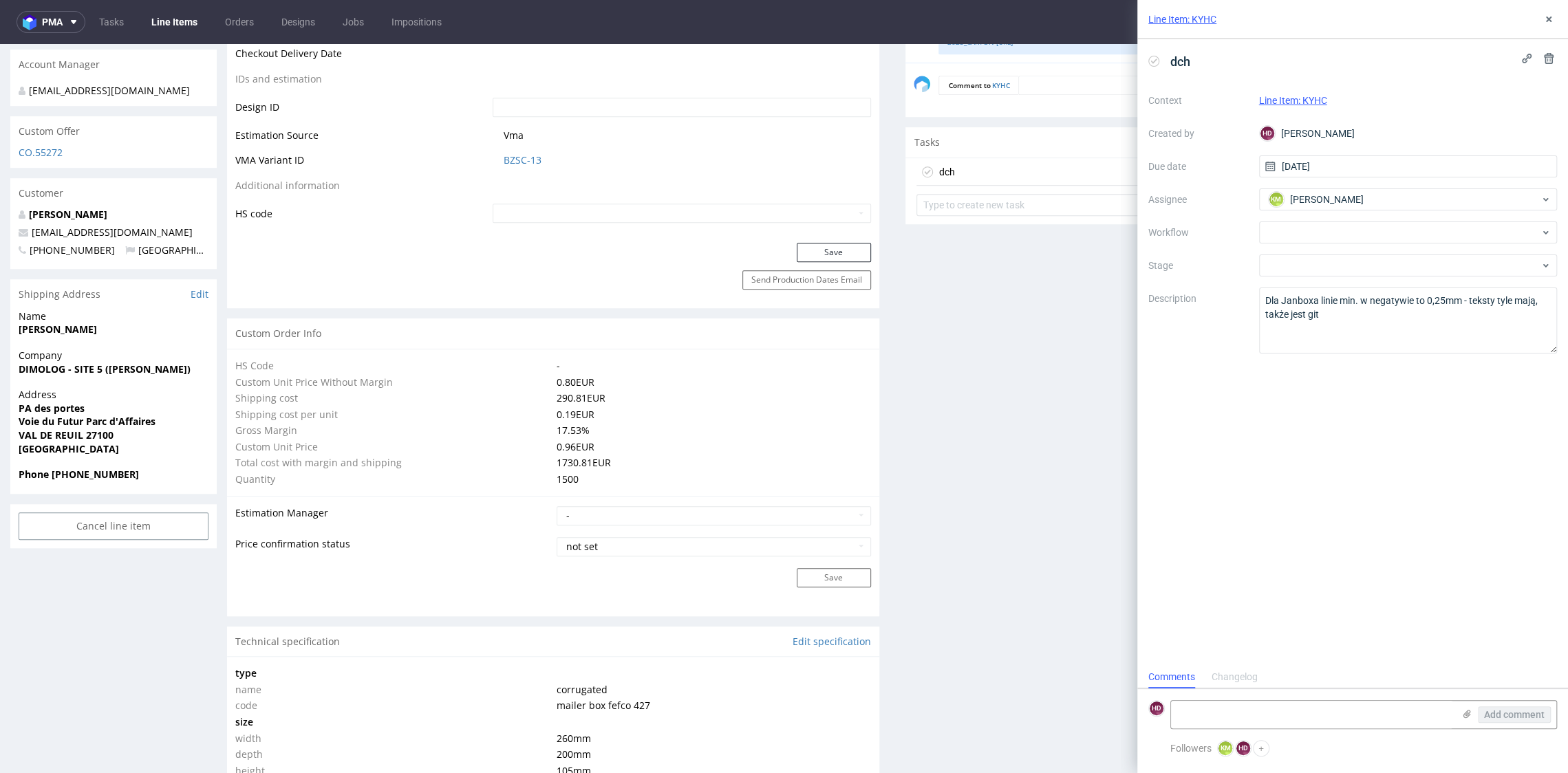
scroll to position [11, 0]
click at [1184, 53] on span "dch" at bounding box center [1180, 61] width 31 height 23
click at [1191, 60] on span "dch" at bounding box center [1180, 61] width 31 height 23
click at [1542, 19] on icon at bounding box center [1548, 19] width 11 height 11
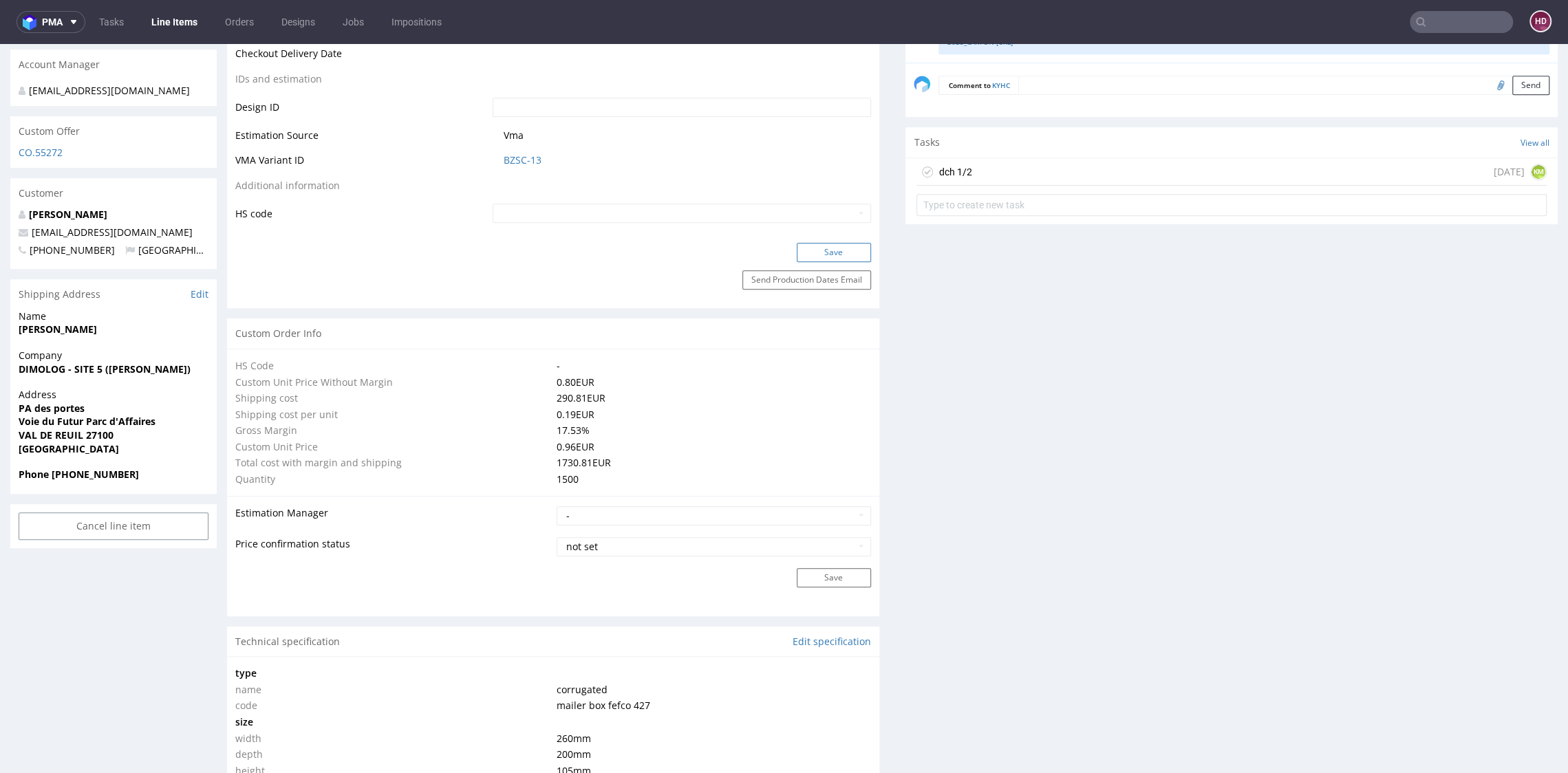
click at [806, 255] on button "Save" at bounding box center [833, 252] width 74 height 19
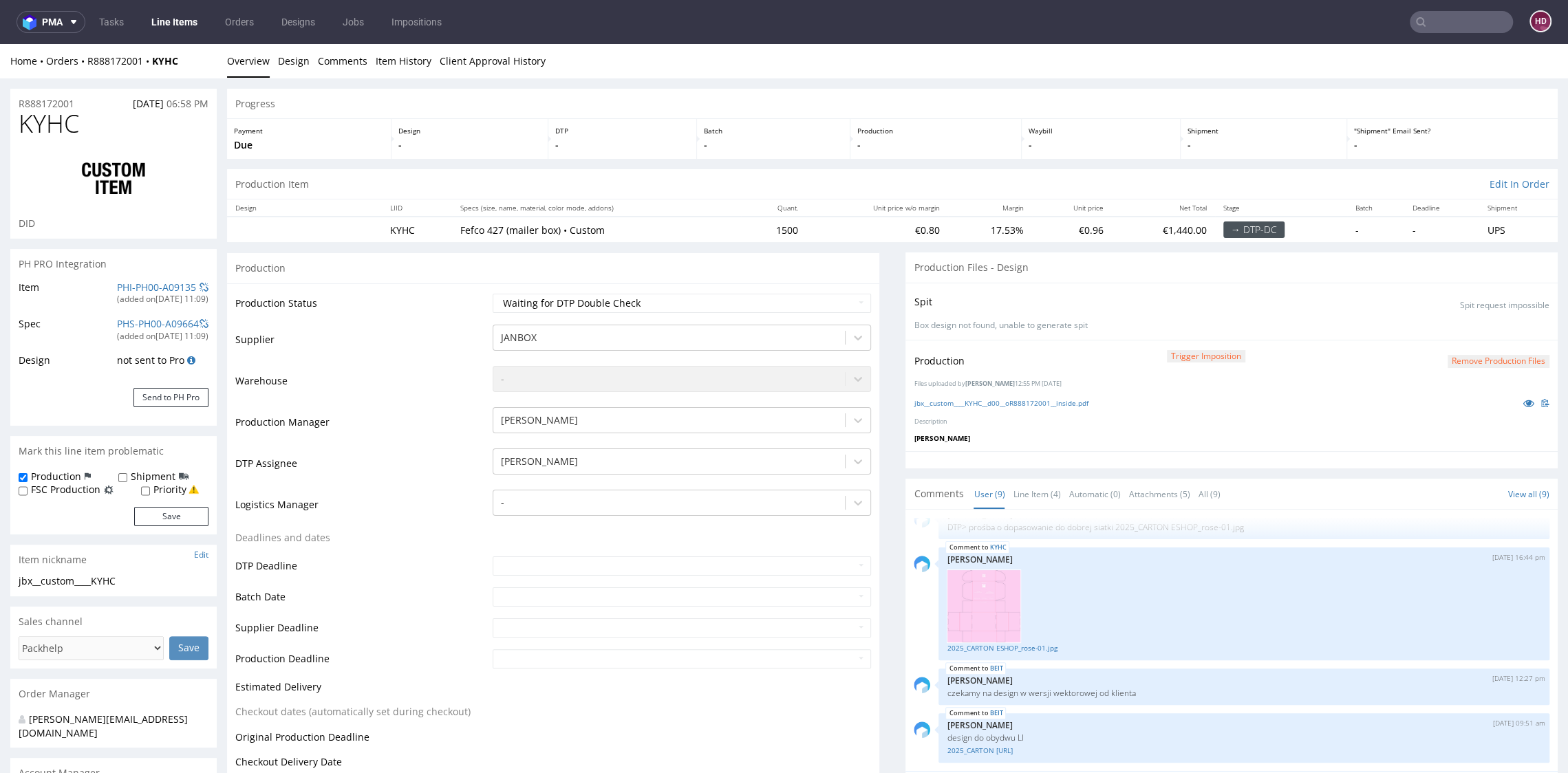
click at [157, 21] on link "Line Items" at bounding box center [174, 22] width 63 height 22
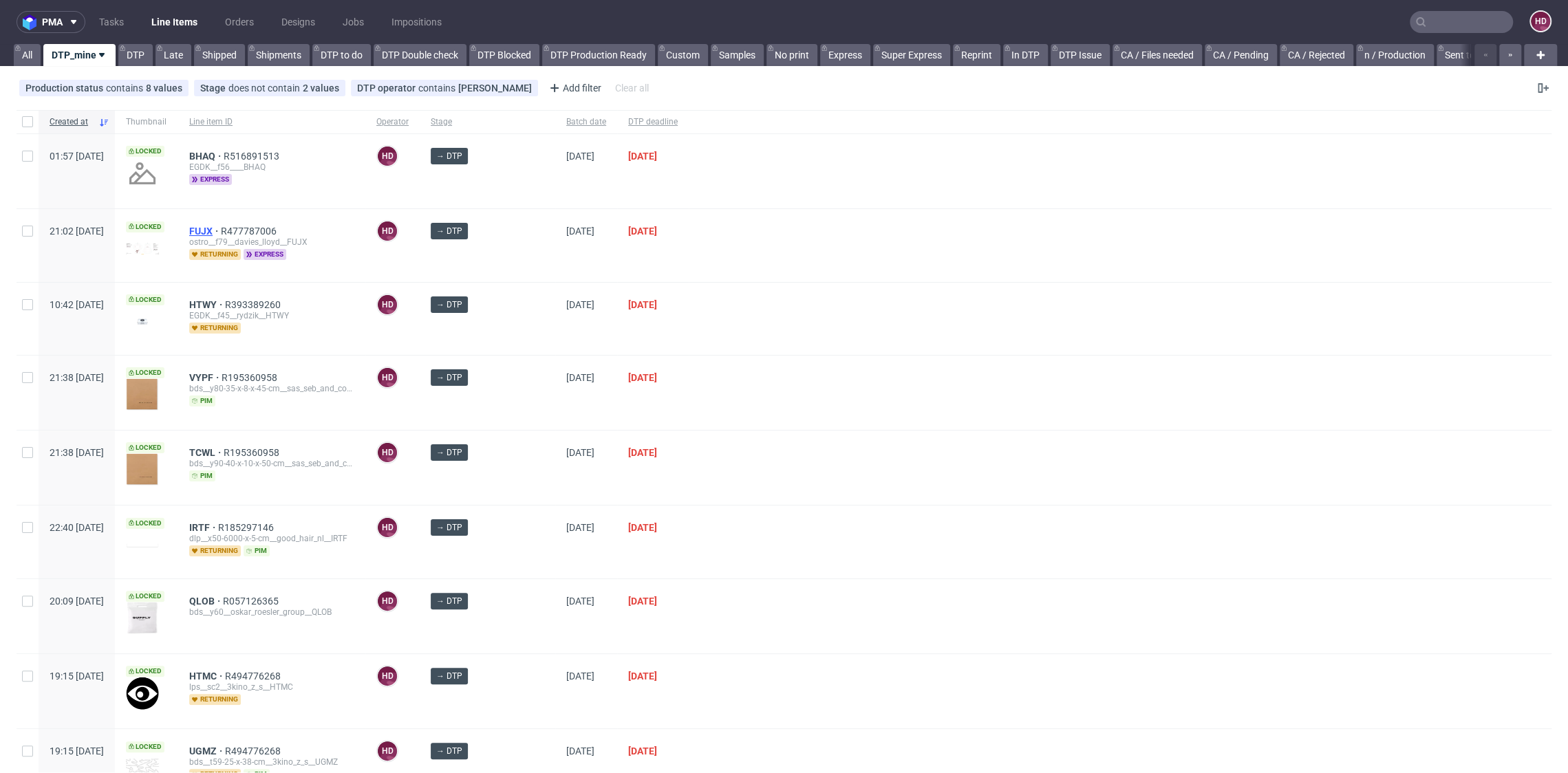
click at [221, 232] on span "FUJX" at bounding box center [204, 231] width 32 height 11
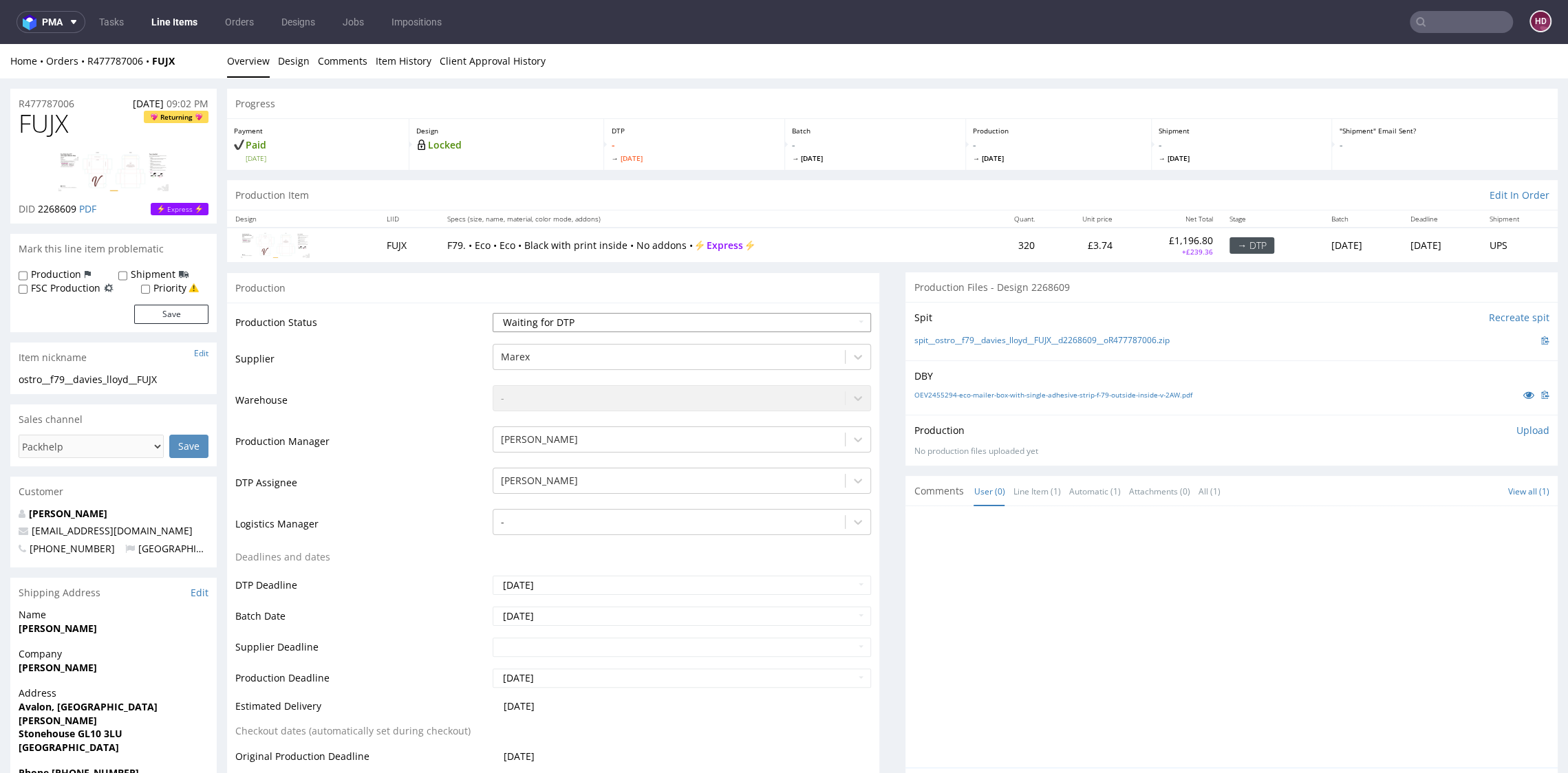
click at [635, 324] on select "Waiting for Artwork Waiting for Diecut Waiting for Mockup Waiting for DTP Waiti…" at bounding box center [682, 322] width 378 height 19
select select "dtp_in_process"
click at [493, 313] on select "Waiting for Artwork Waiting for Diecut Waiting for Mockup Waiting for DTP Waiti…" at bounding box center [682, 322] width 378 height 19
drag, startPoint x: 93, startPoint y: 127, endPoint x: -38, endPoint y: 117, distance: 131.4
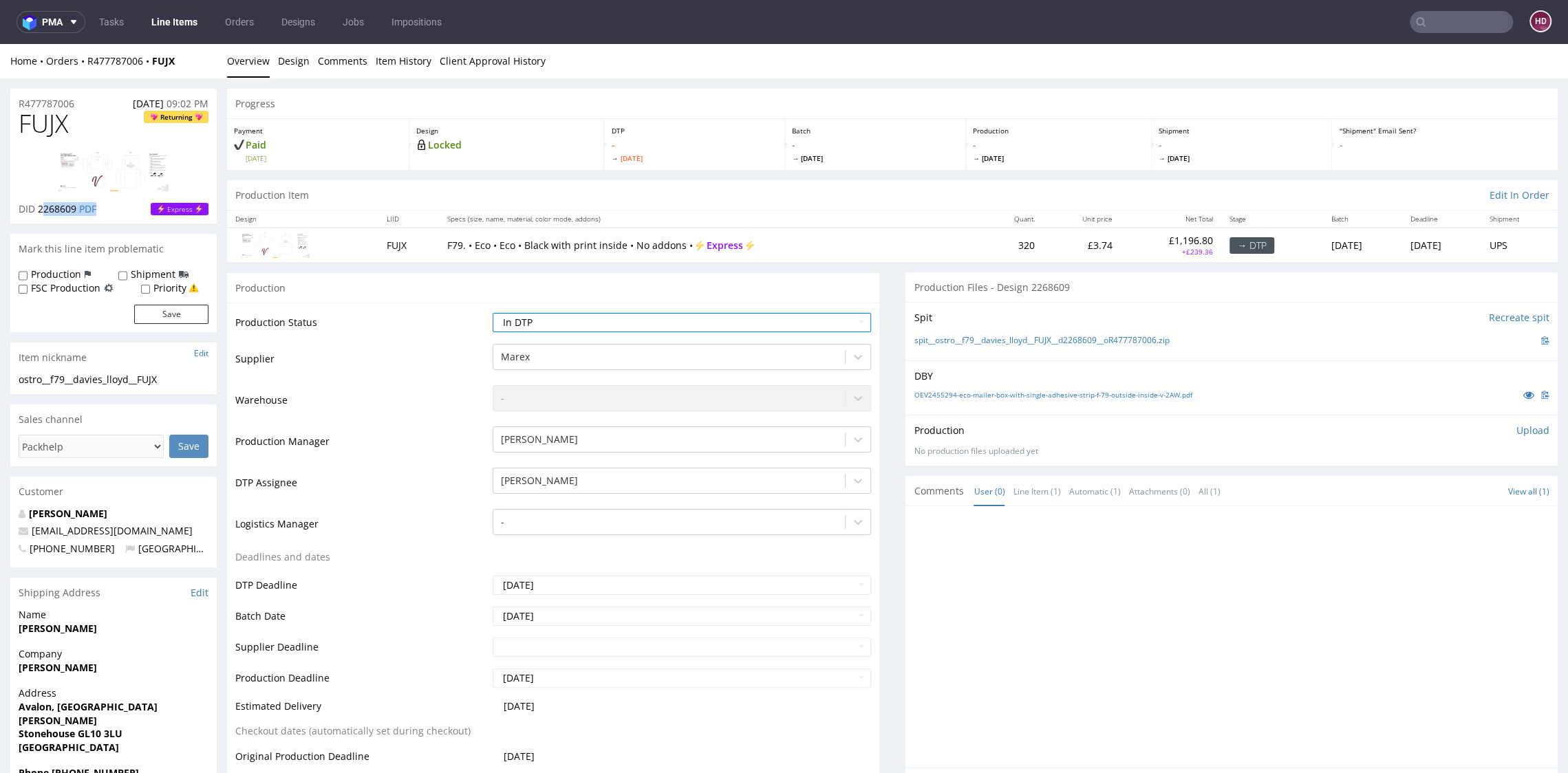
drag, startPoint x: 78, startPoint y: 216, endPoint x: 43, endPoint y: 208, distance: 35.9
click at [43, 208] on div "FUJX Returning DID 2268609 PDF Express" at bounding box center [113, 167] width 206 height 113
drag, startPoint x: 40, startPoint y: 211, endPoint x: 78, endPoint y: 208, distance: 38.1
click at [78, 208] on p "DID 2268609 PDF" at bounding box center [57, 209] width 78 height 14
copy p "2268609"
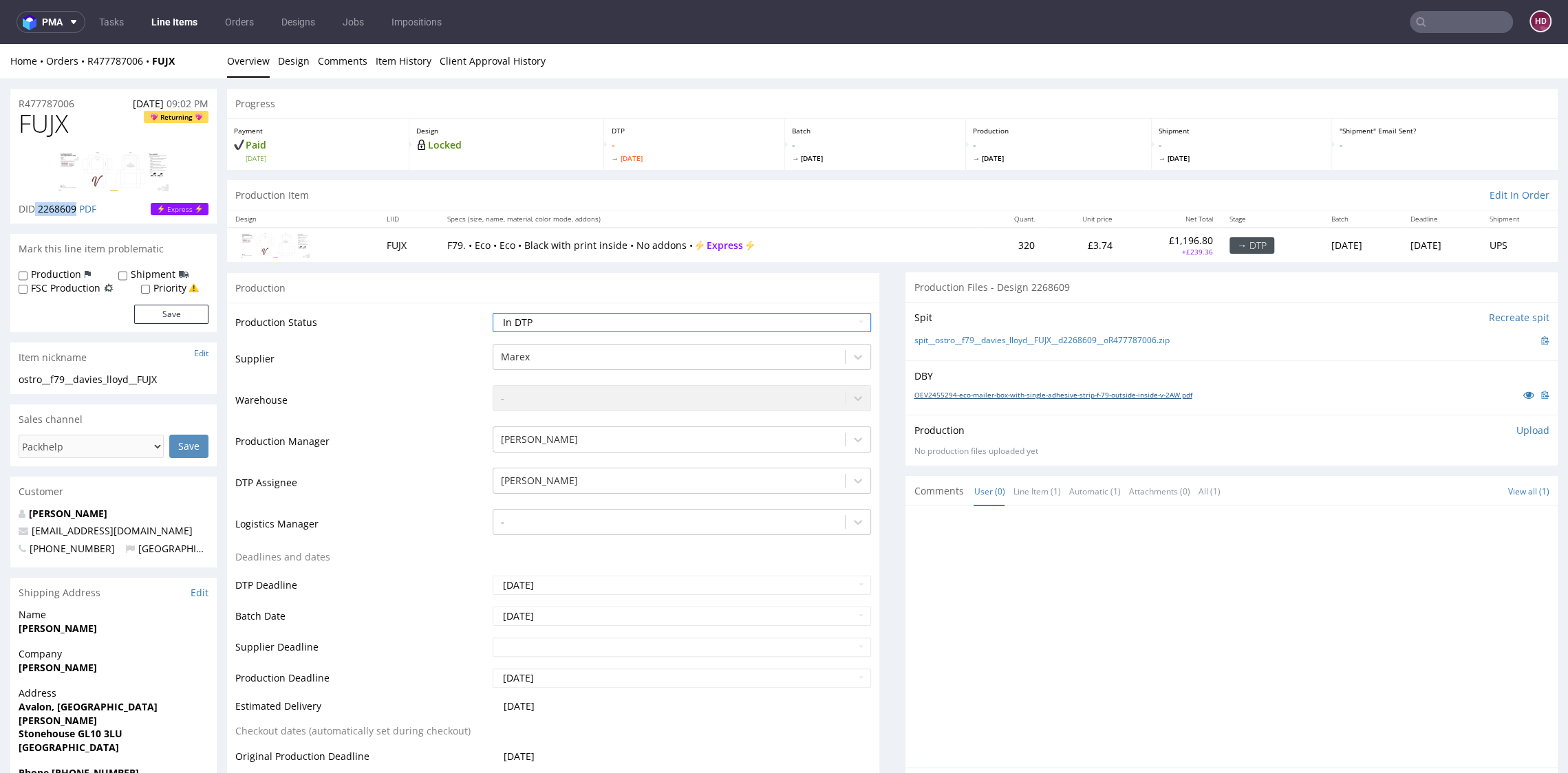
click at [996, 394] on link "OEV2455294-eco-mailer-box-with-single-adhesive-strip-f-79-outside-inside-v-2AW.…" at bounding box center [1052, 394] width 277 height 10
drag, startPoint x: 41, startPoint y: 125, endPoint x: -16, endPoint y: 127, distance: 57.0
copy span "FUJX"
drag, startPoint x: 169, startPoint y: 379, endPoint x: -36, endPoint y: 370, distance: 205.2
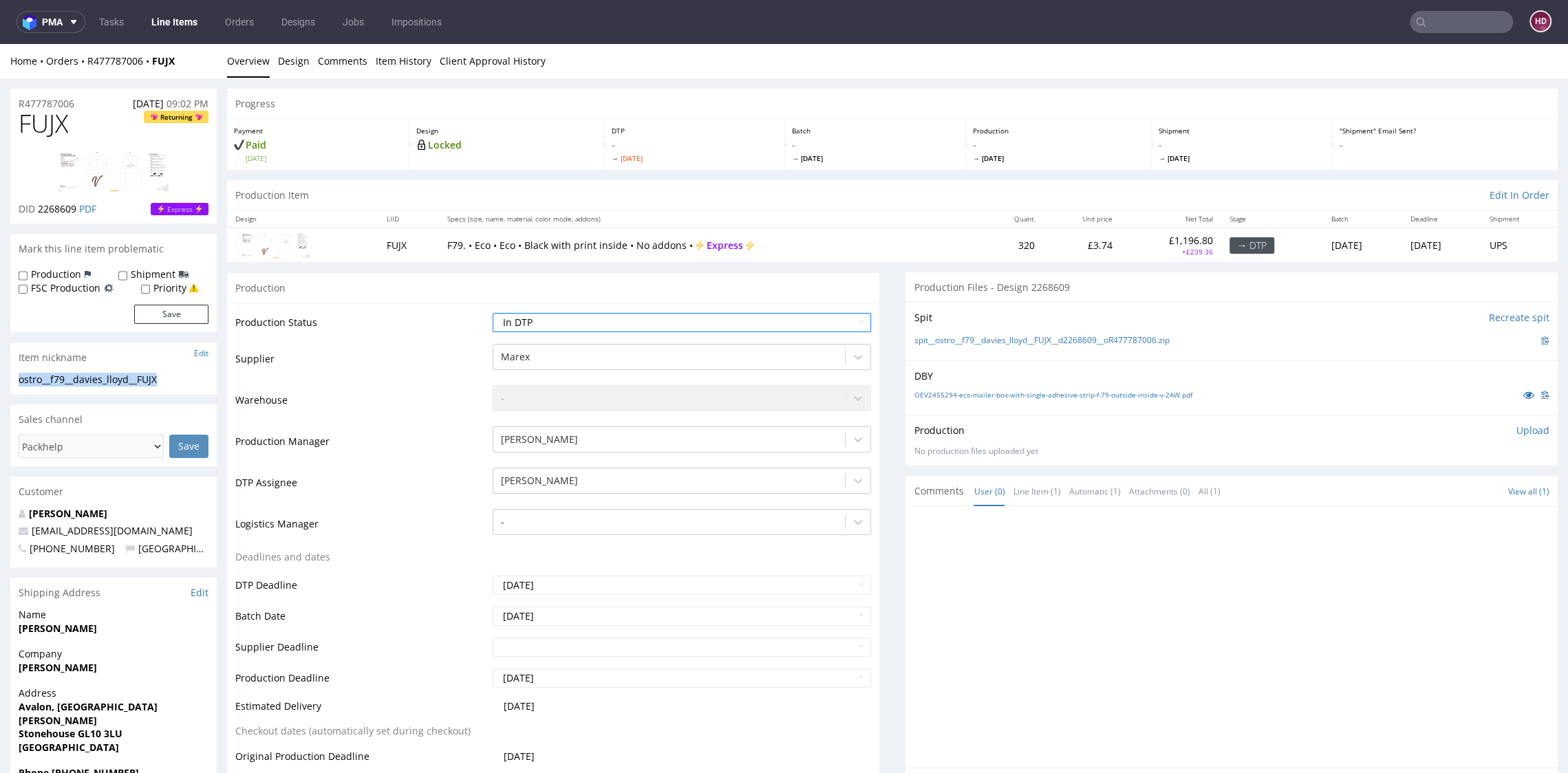
copy section "ostro__f79__davies_lloyd__FUJX"
drag, startPoint x: 81, startPoint y: 103, endPoint x: -7, endPoint y: 106, distance: 88.1
copy p "R477787006"
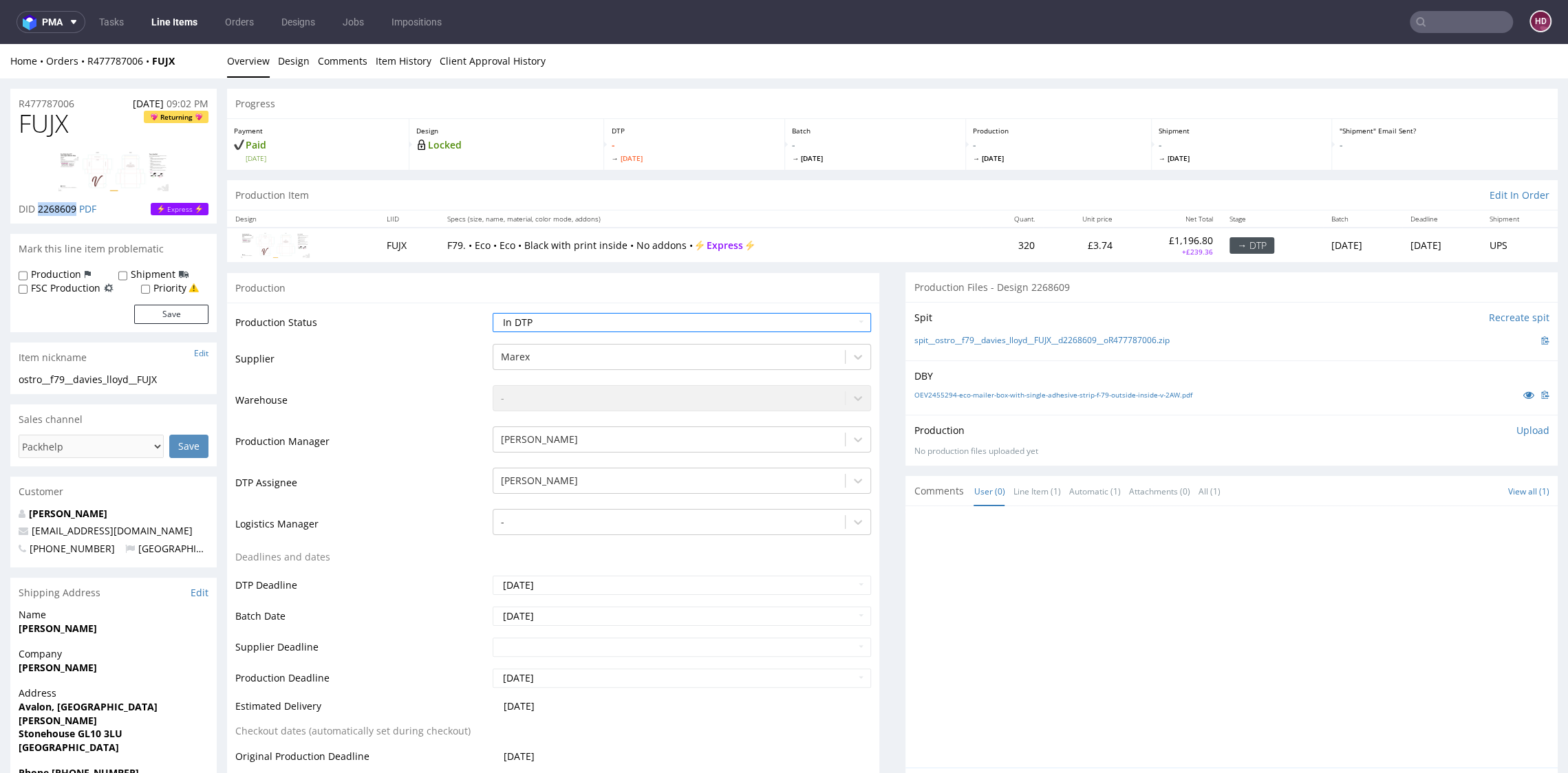
drag, startPoint x: 79, startPoint y: 212, endPoint x: 39, endPoint y: 208, distance: 40.2
click at [39, 208] on p "DID 2268609 PDF" at bounding box center [57, 209] width 78 height 14
copy span "2268609"
click at [1516, 429] on p "Upload" at bounding box center [1532, 430] width 33 height 14
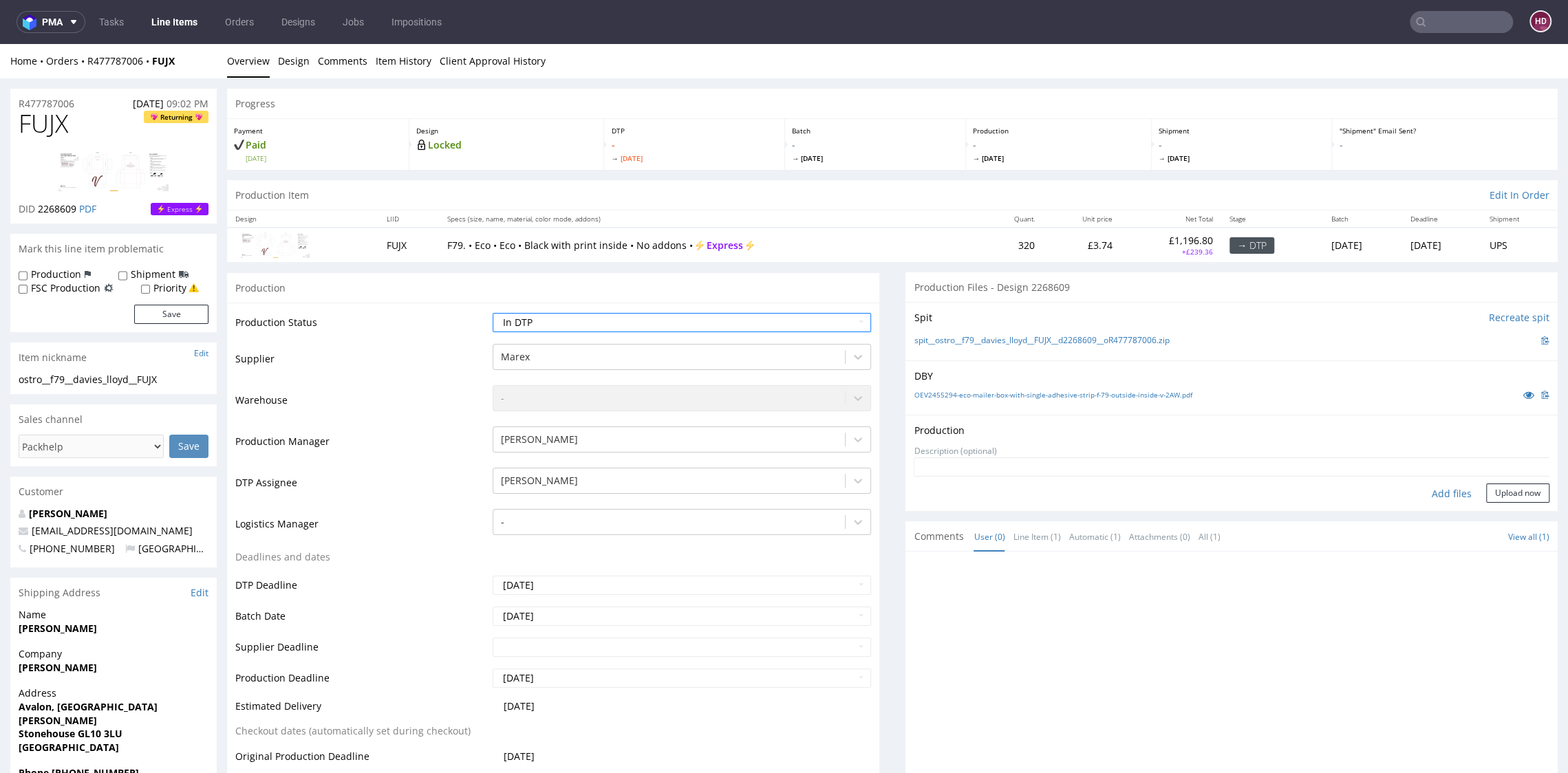
click at [1431, 492] on div "Add files" at bounding box center [1451, 494] width 68 height 21
type input "C:\fakepath\ ostro__f79__davies_lloyd__FUJX__d2268609__oR477787006__inside.pdf"
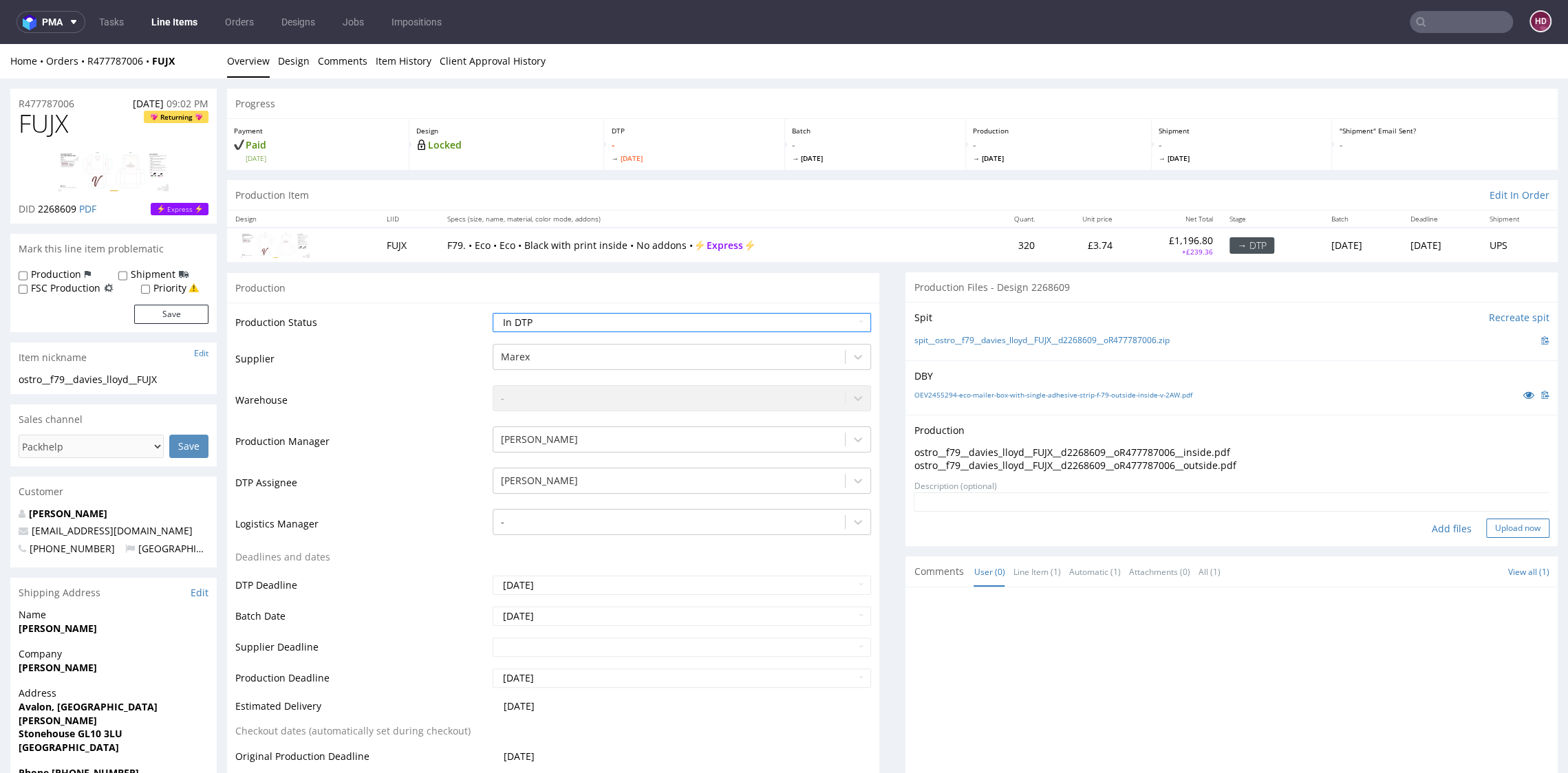
click at [1486, 527] on button "Upload now" at bounding box center [1517, 528] width 63 height 19
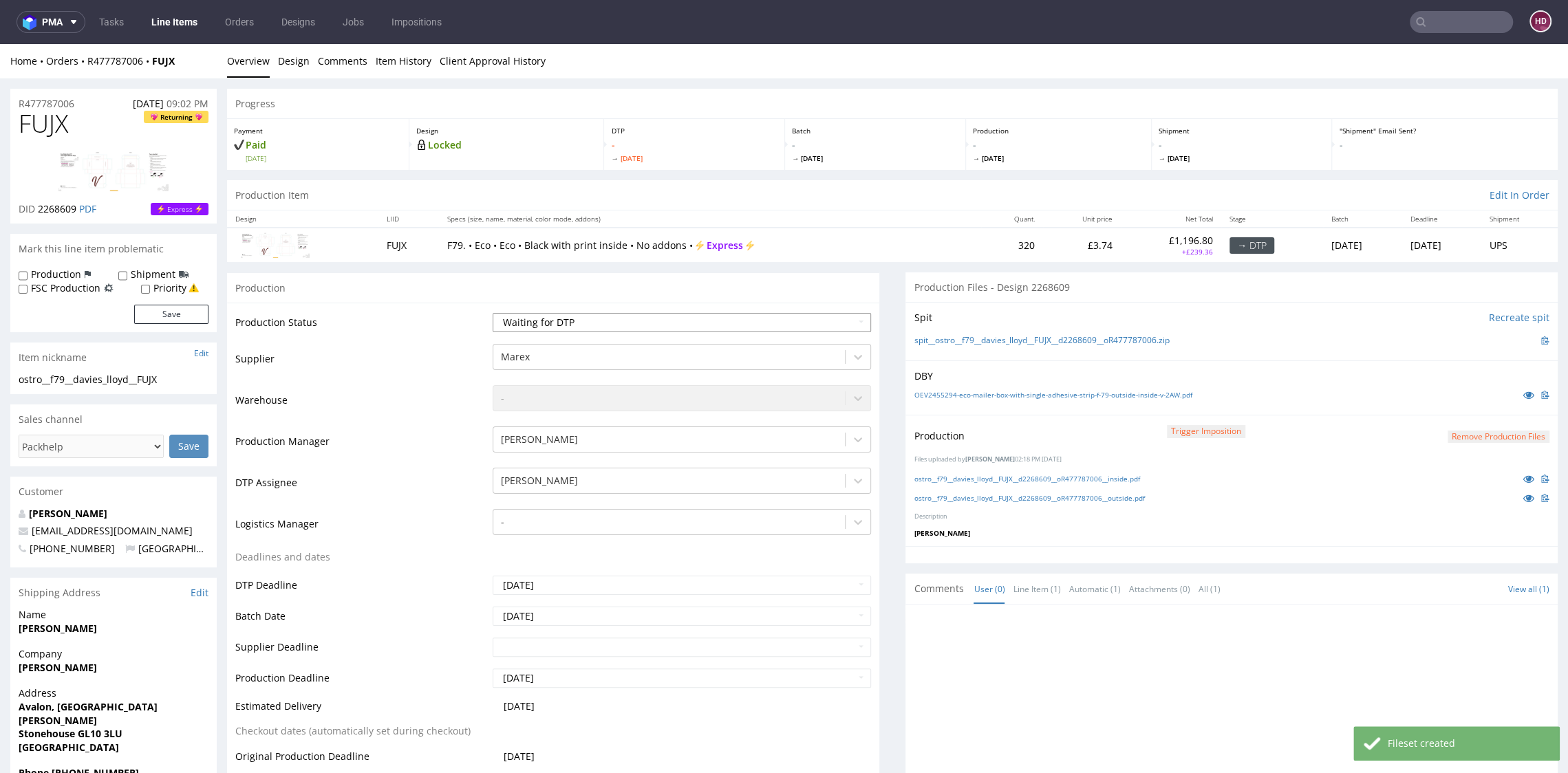
click at [646, 330] on select "Waiting for Artwork Waiting for Diecut Waiting for Mockup Waiting for DTP Waiti…" at bounding box center [682, 322] width 378 height 19
select select "dtp_production_ready"
click at [493, 313] on select "Waiting for Artwork Waiting for Diecut Waiting for Mockup Waiting for DTP Waiti…" at bounding box center [682, 322] width 378 height 19
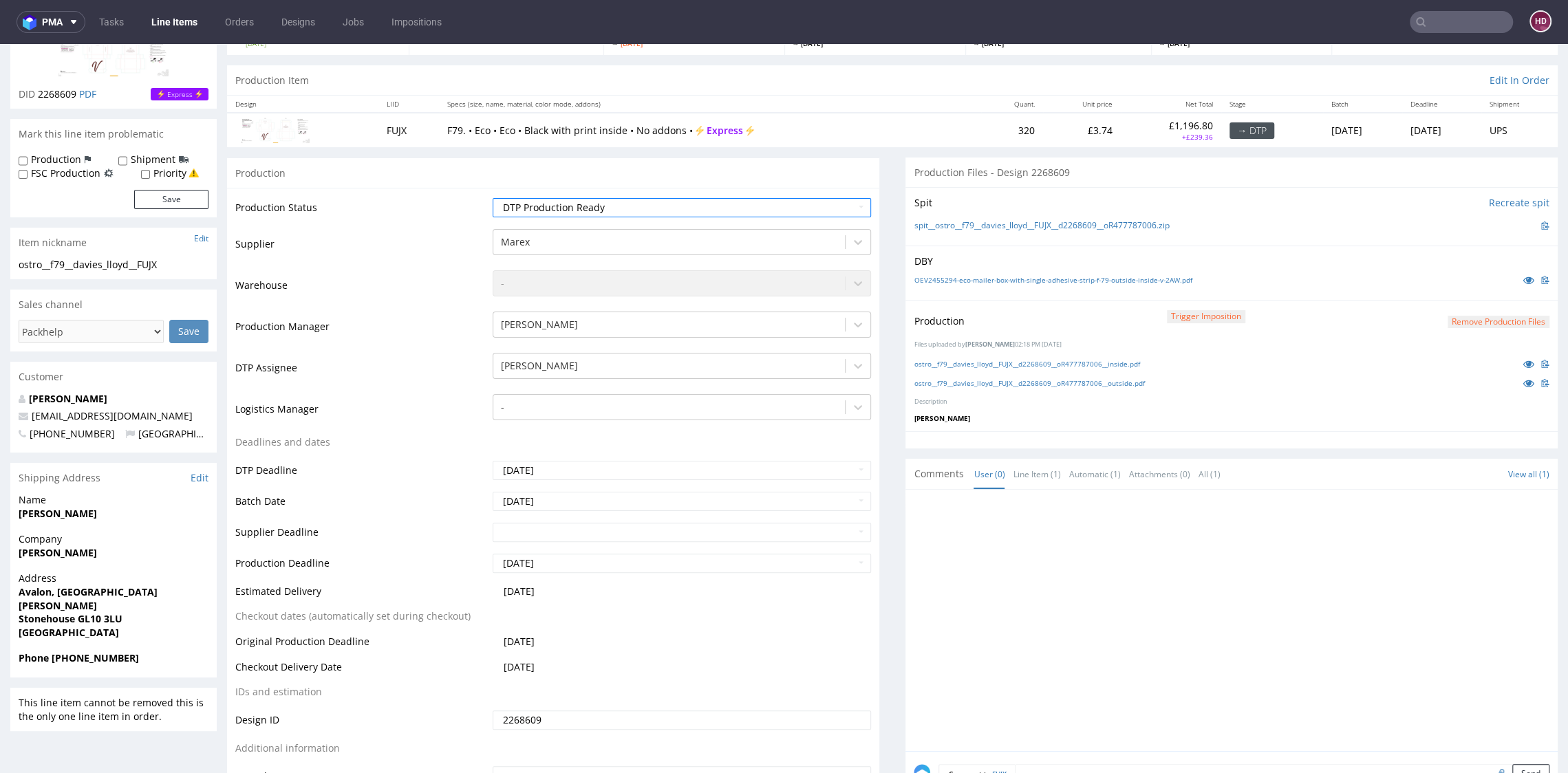
scroll to position [247, 0]
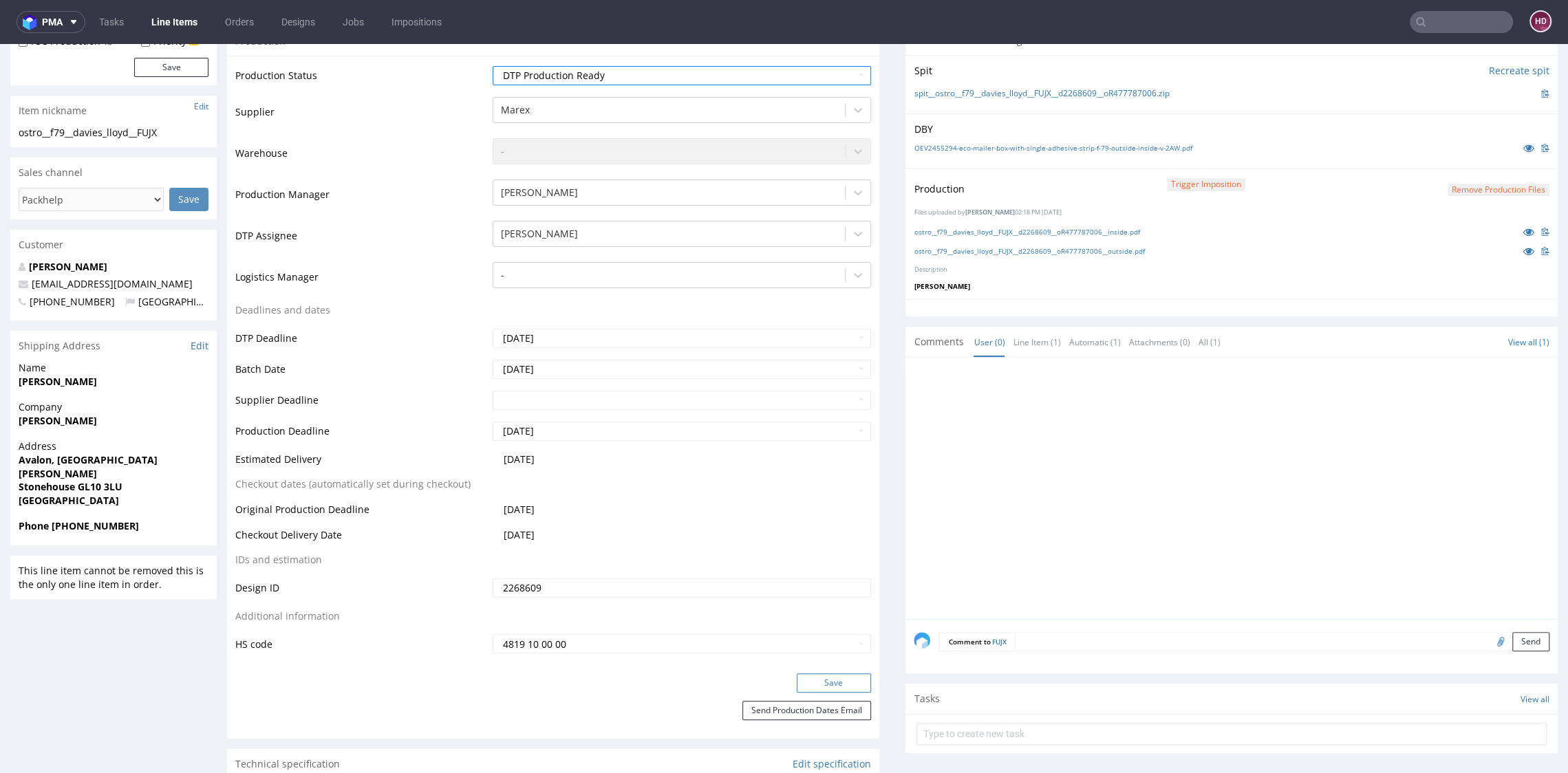
click at [826, 675] on button "Save" at bounding box center [833, 683] width 74 height 19
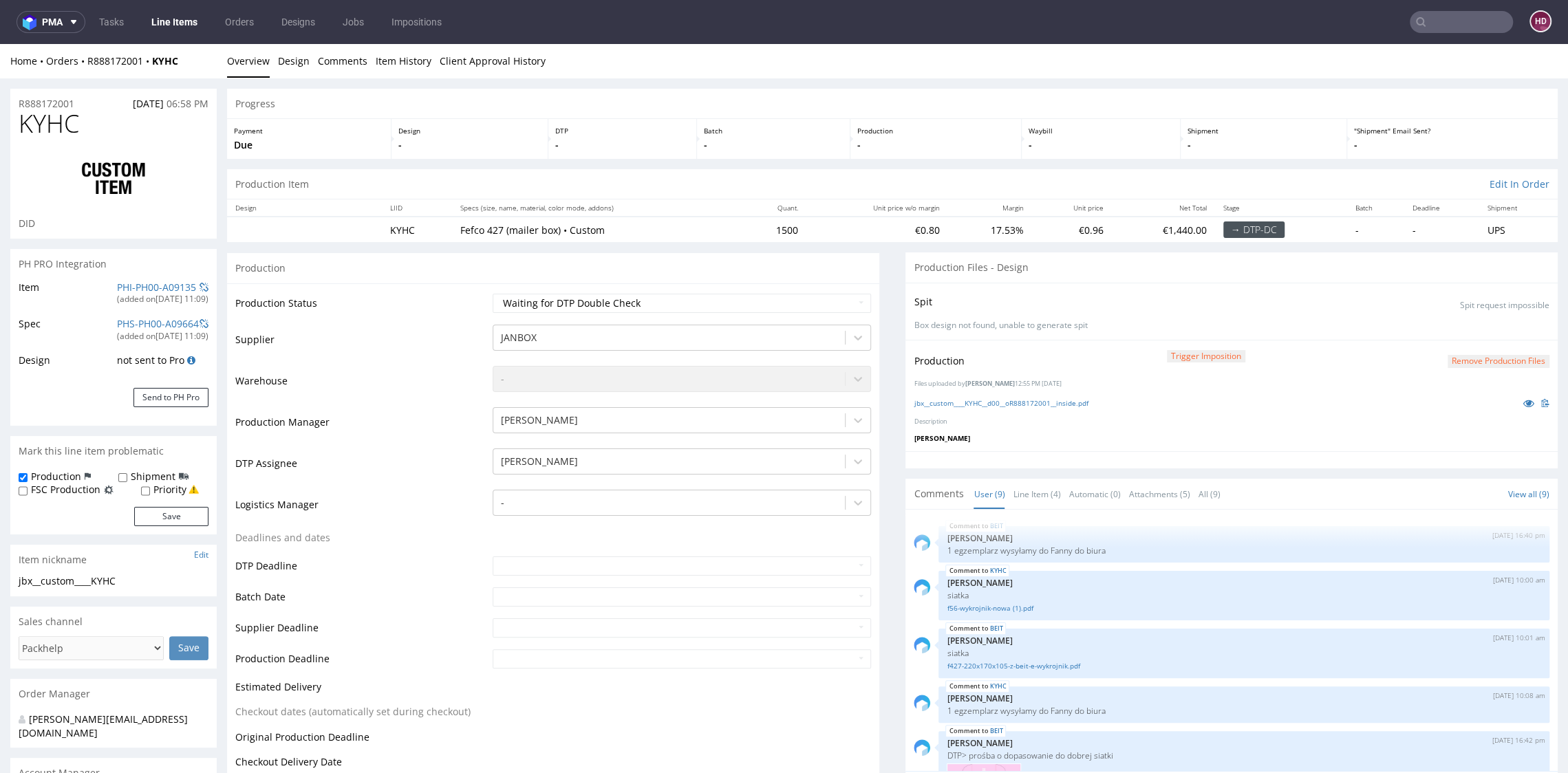
scroll to position [360, 0]
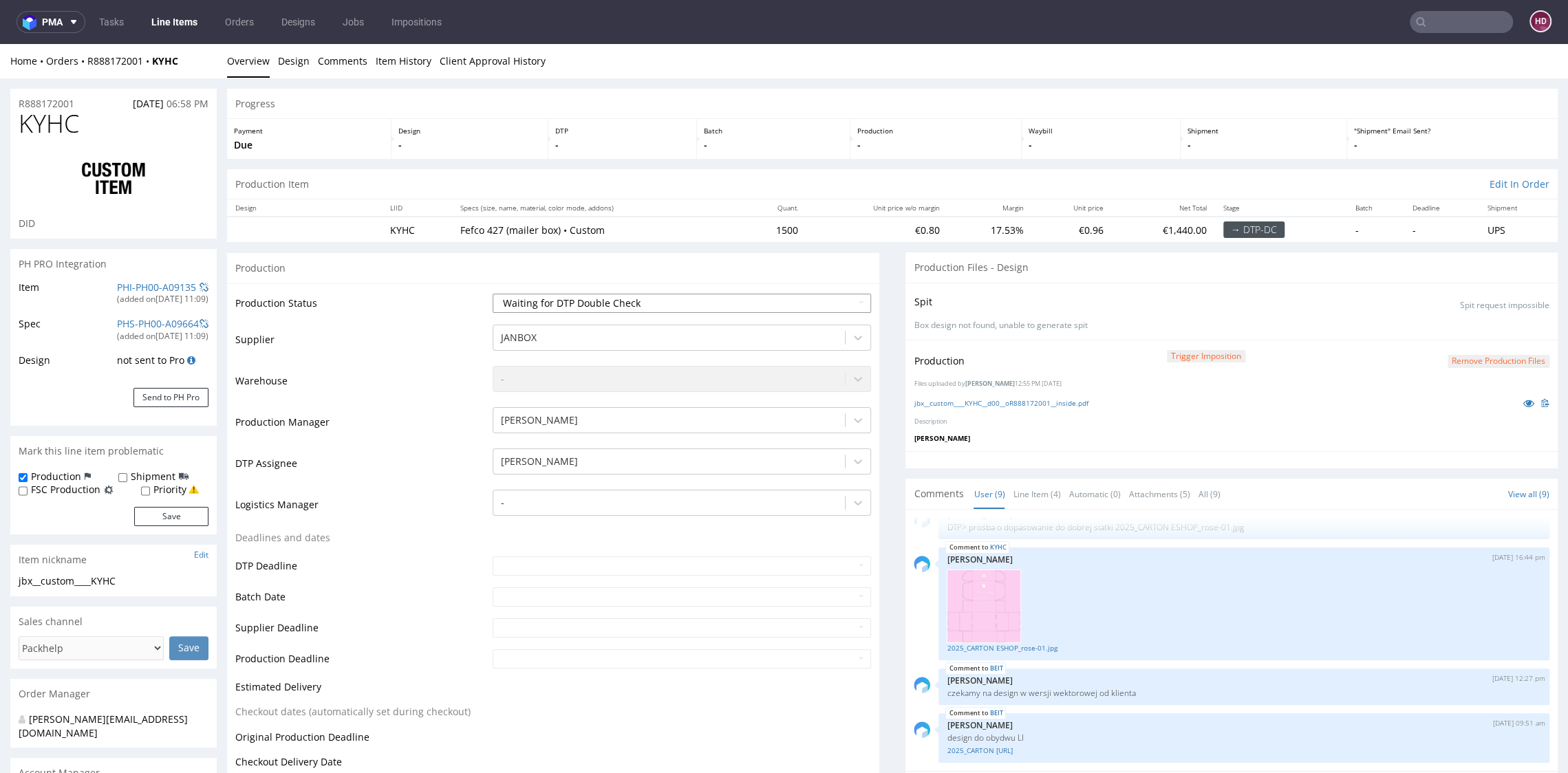
click at [577, 298] on select "Waiting for Artwork Waiting for Diecut Waiting for Mockup Waiting for DTP Waiti…" at bounding box center [682, 303] width 378 height 19
select select "dtp_in_process"
click at [493, 294] on select "Waiting for Artwork Waiting for Diecut Waiting for Mockup Waiting for DTP Waiti…" at bounding box center [682, 303] width 378 height 19
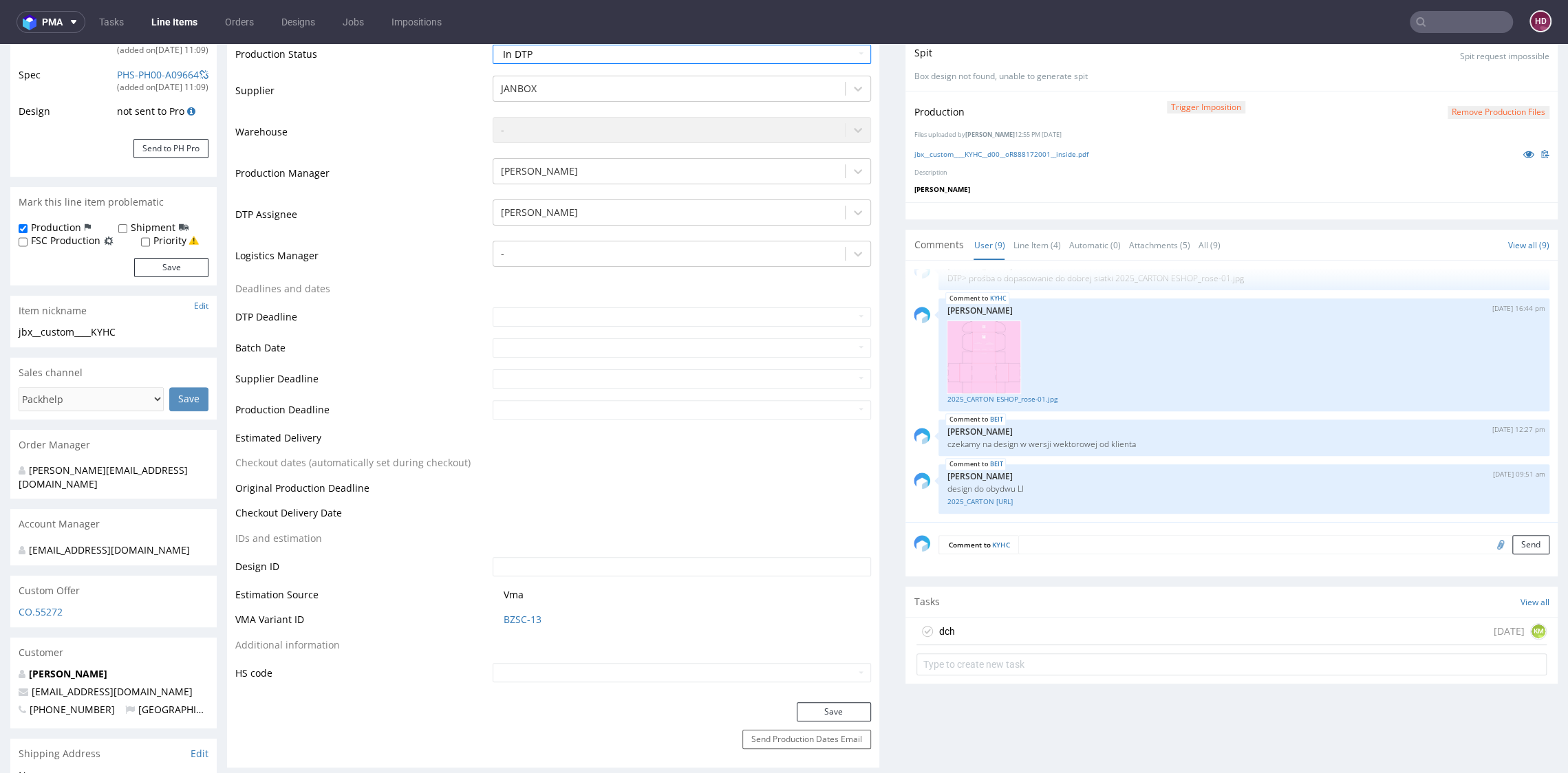
scroll to position [259, 0]
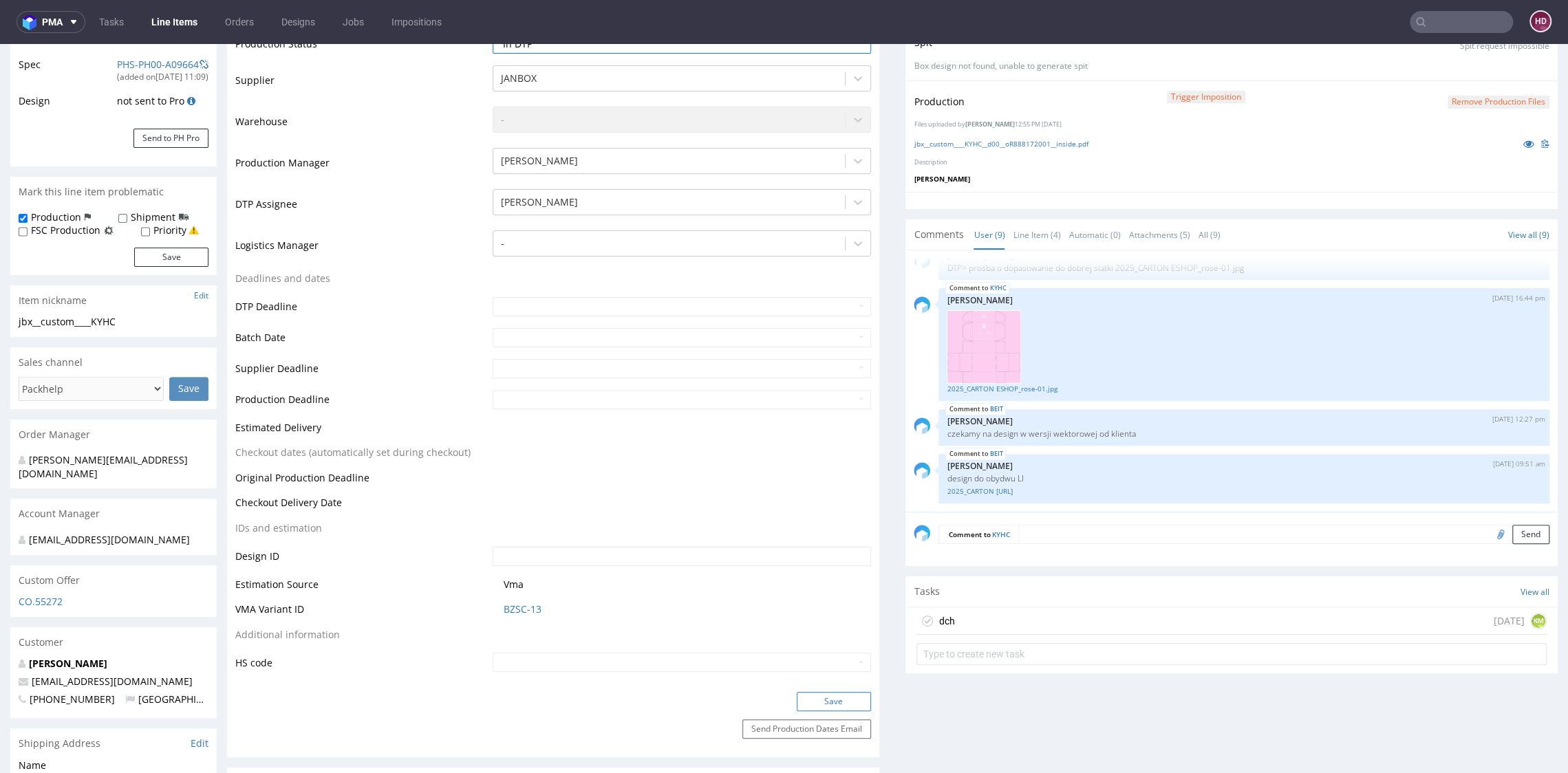
click at [831, 696] on button "Save" at bounding box center [833, 701] width 74 height 19
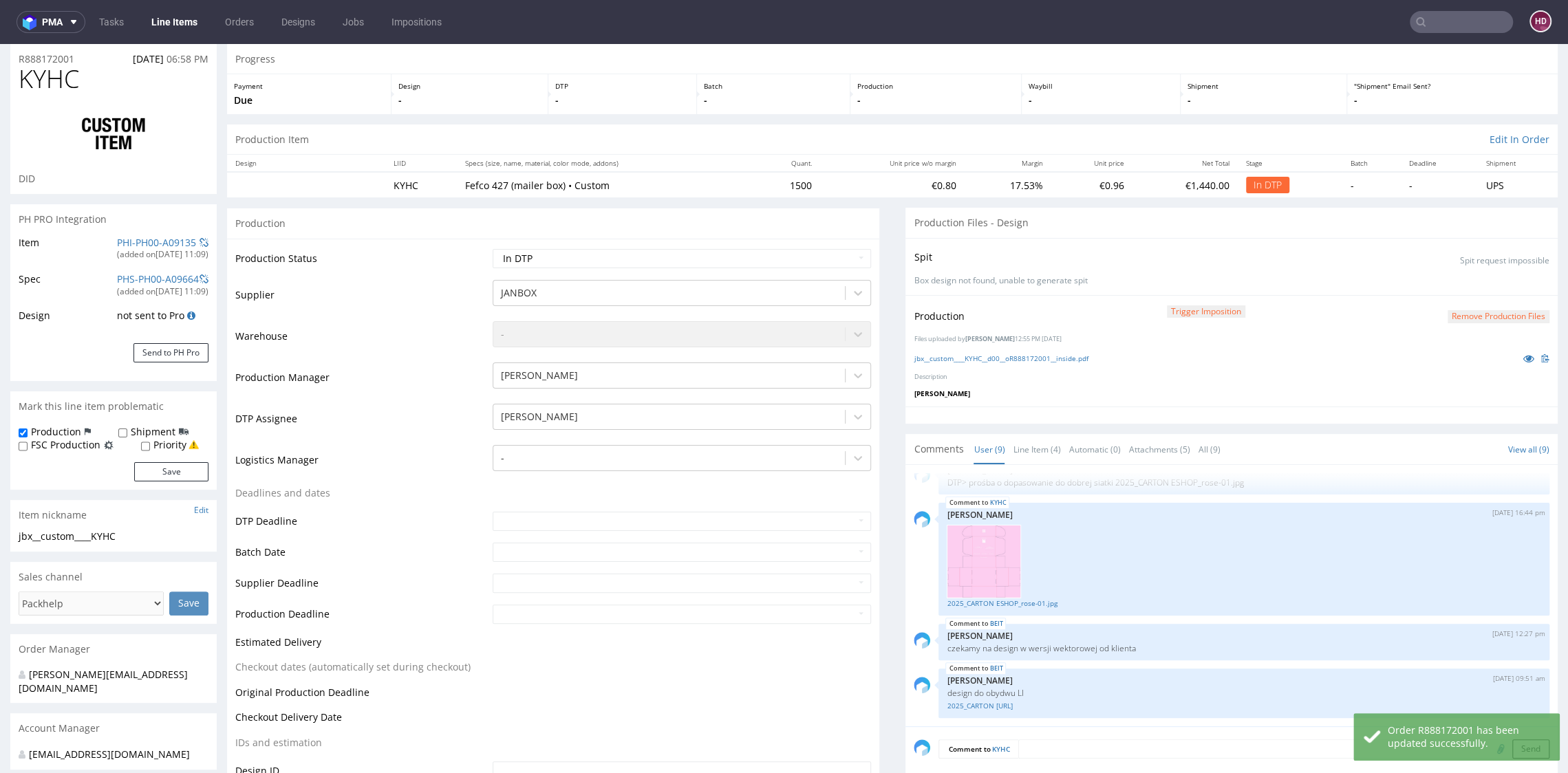
scroll to position [0, 0]
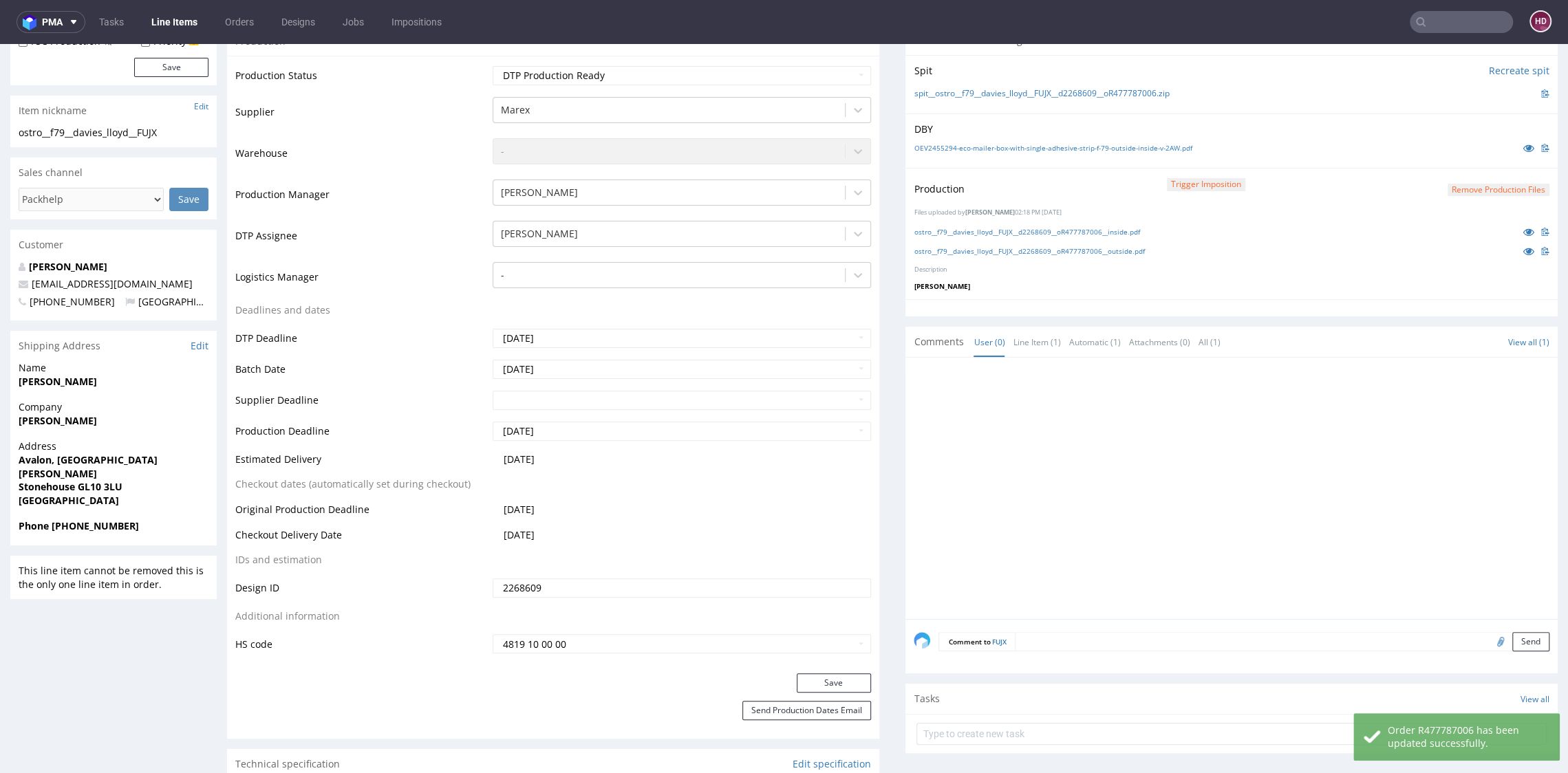
scroll to position [11, 0]
click at [1152, 471] on div at bounding box center [1235, 492] width 643 height 253
click at [797, 678] on button "Save" at bounding box center [833, 683] width 74 height 19
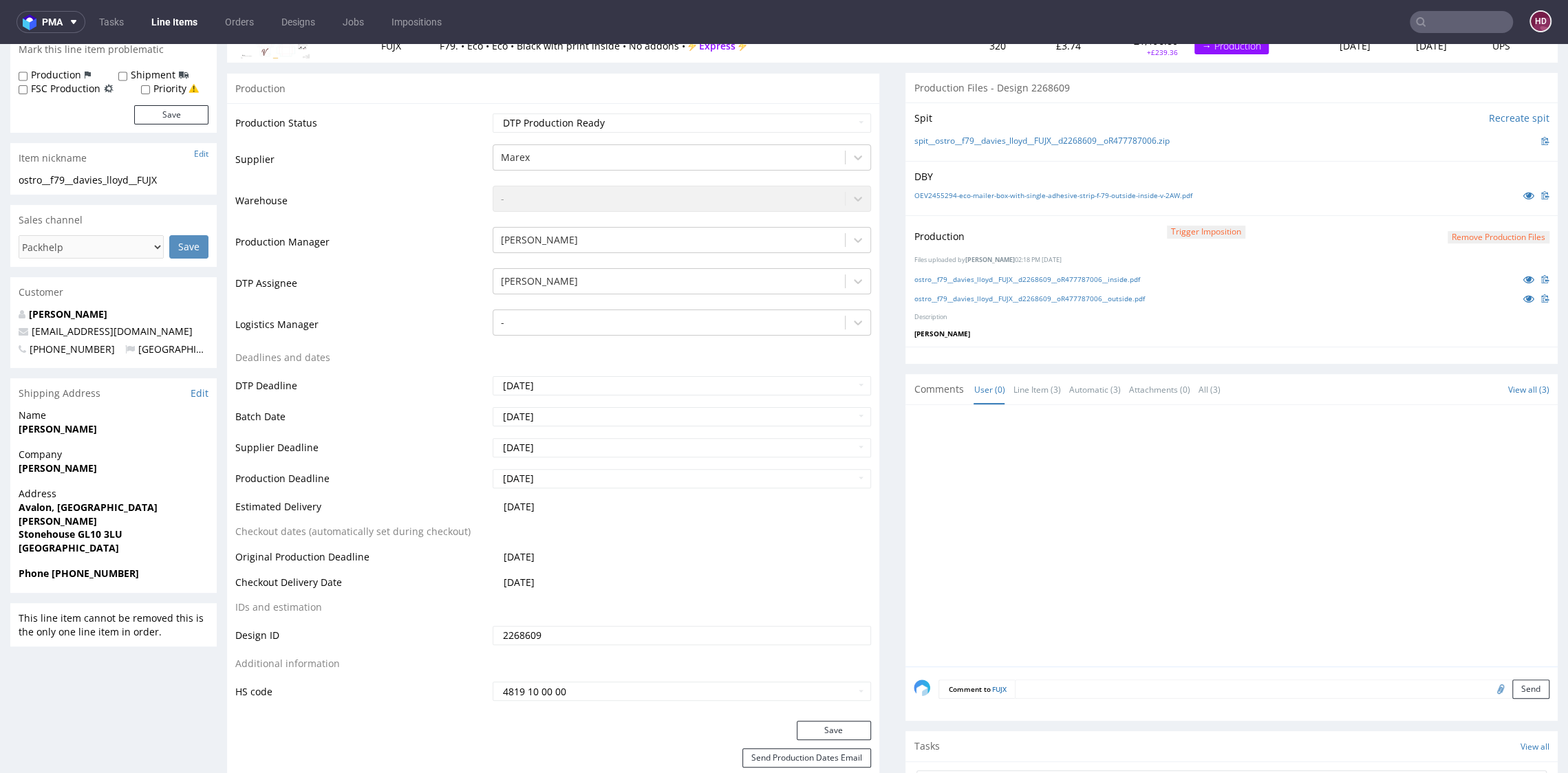
scroll to position [0, 0]
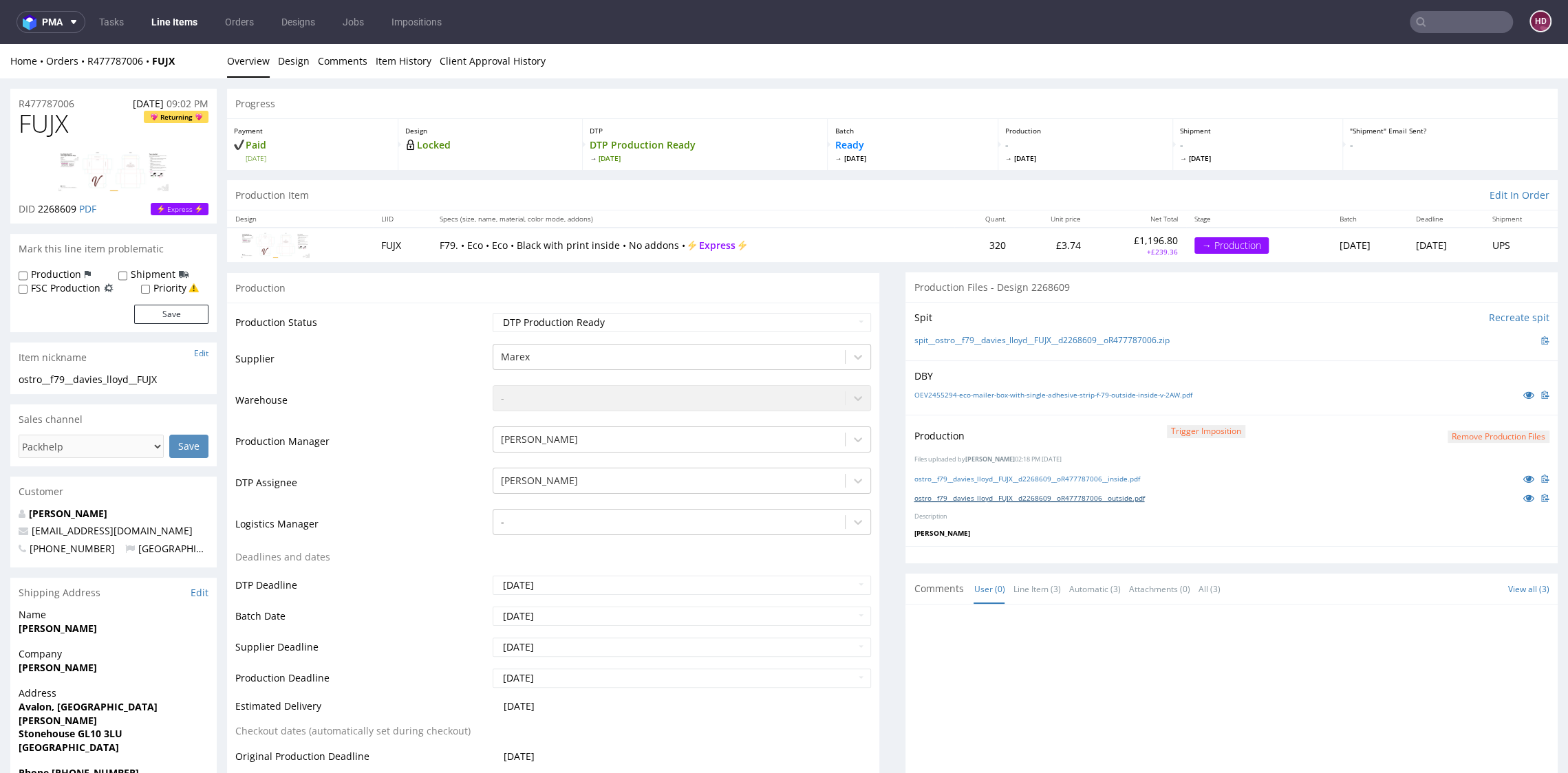
click at [961, 499] on link "ostro__f79__davies_lloyd__FUJX__d2268609__oR477787006__outside.pdf" at bounding box center [1029, 497] width 230 height 10
click at [172, 28] on link "Line Items" at bounding box center [174, 22] width 63 height 22
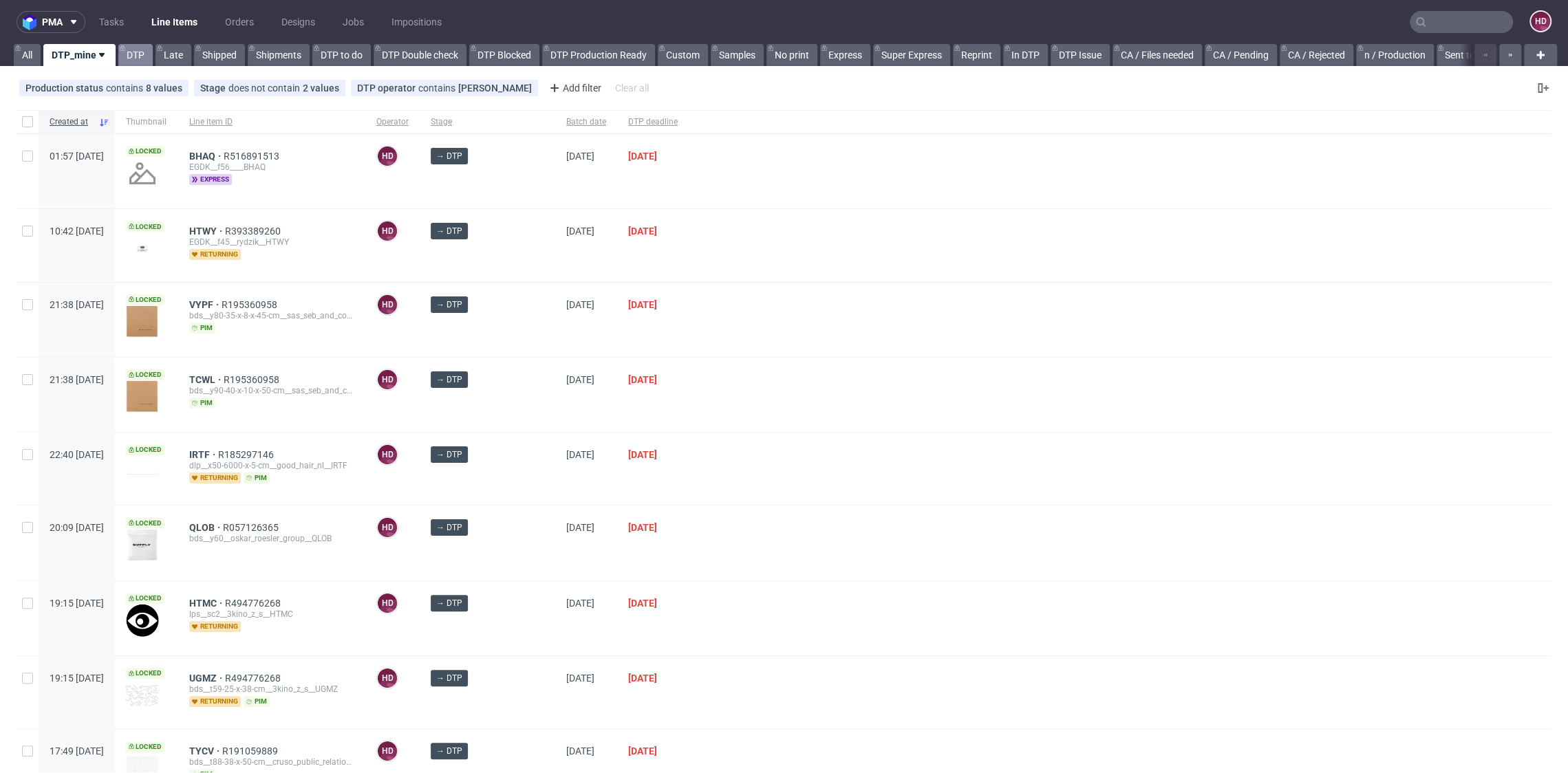
click at [142, 50] on link "DTP" at bounding box center [136, 55] width 35 height 22
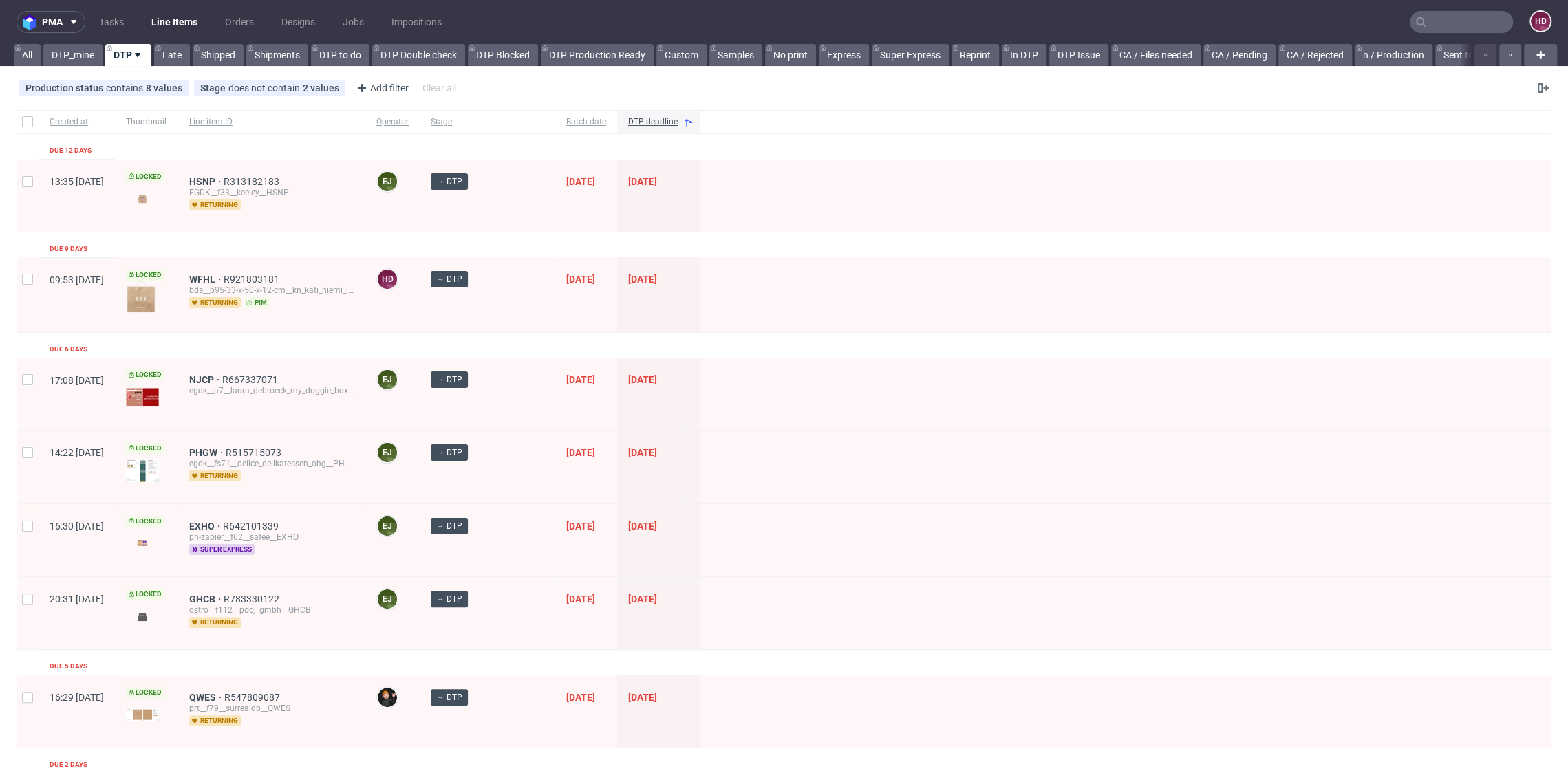
click at [133, 26] on ul "Tasks Line Items Orders Designs Jobs Impositions" at bounding box center [269, 22] width 370 height 22
click at [123, 25] on link "Tasks" at bounding box center [110, 22] width 41 height 22
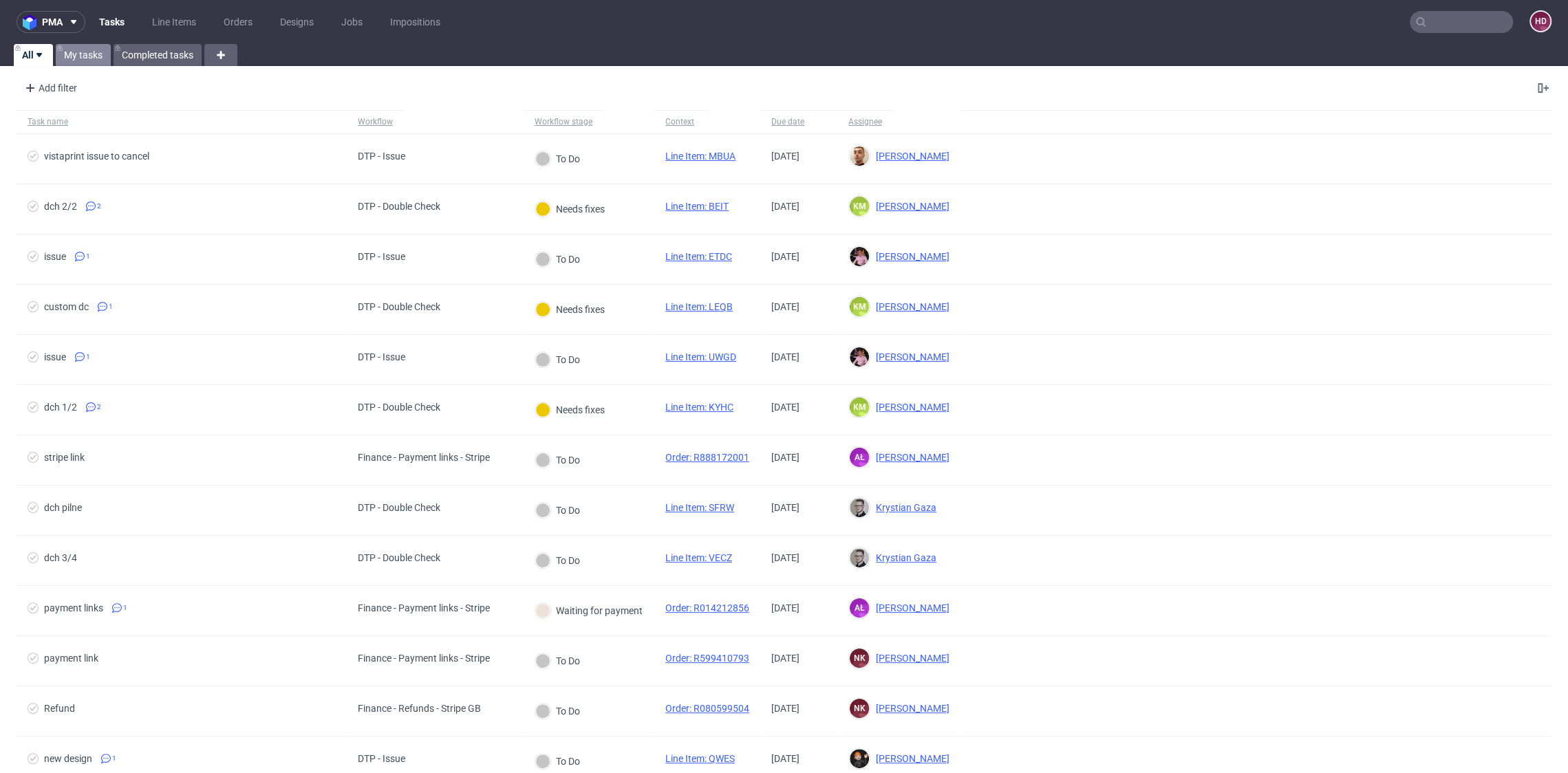
click at [63, 55] on link "My tasks" at bounding box center [83, 55] width 55 height 22
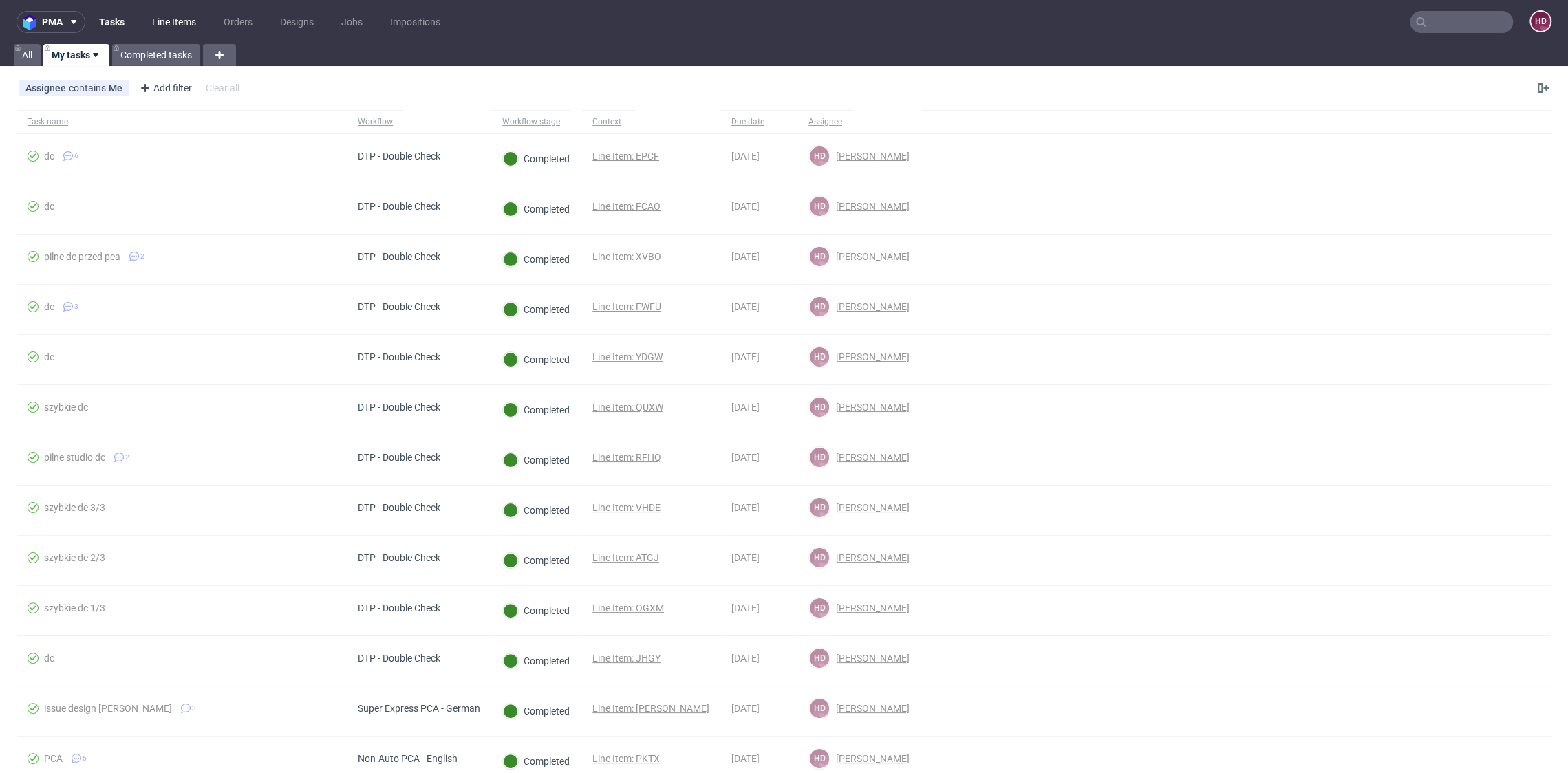
click at [160, 24] on link "Line Items" at bounding box center [174, 22] width 60 height 22
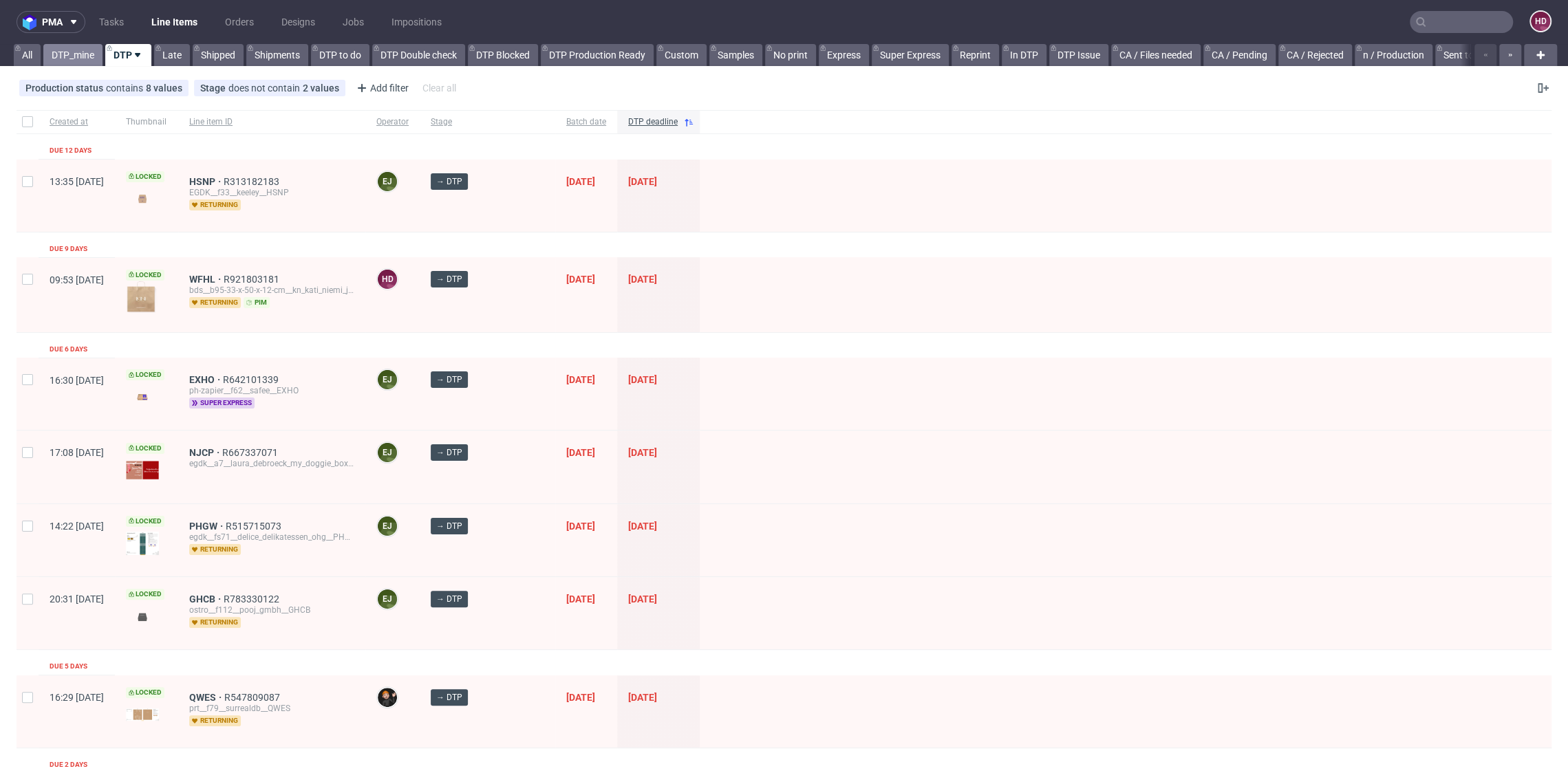
click at [92, 55] on link "DTP_mine" at bounding box center [72, 55] width 59 height 22
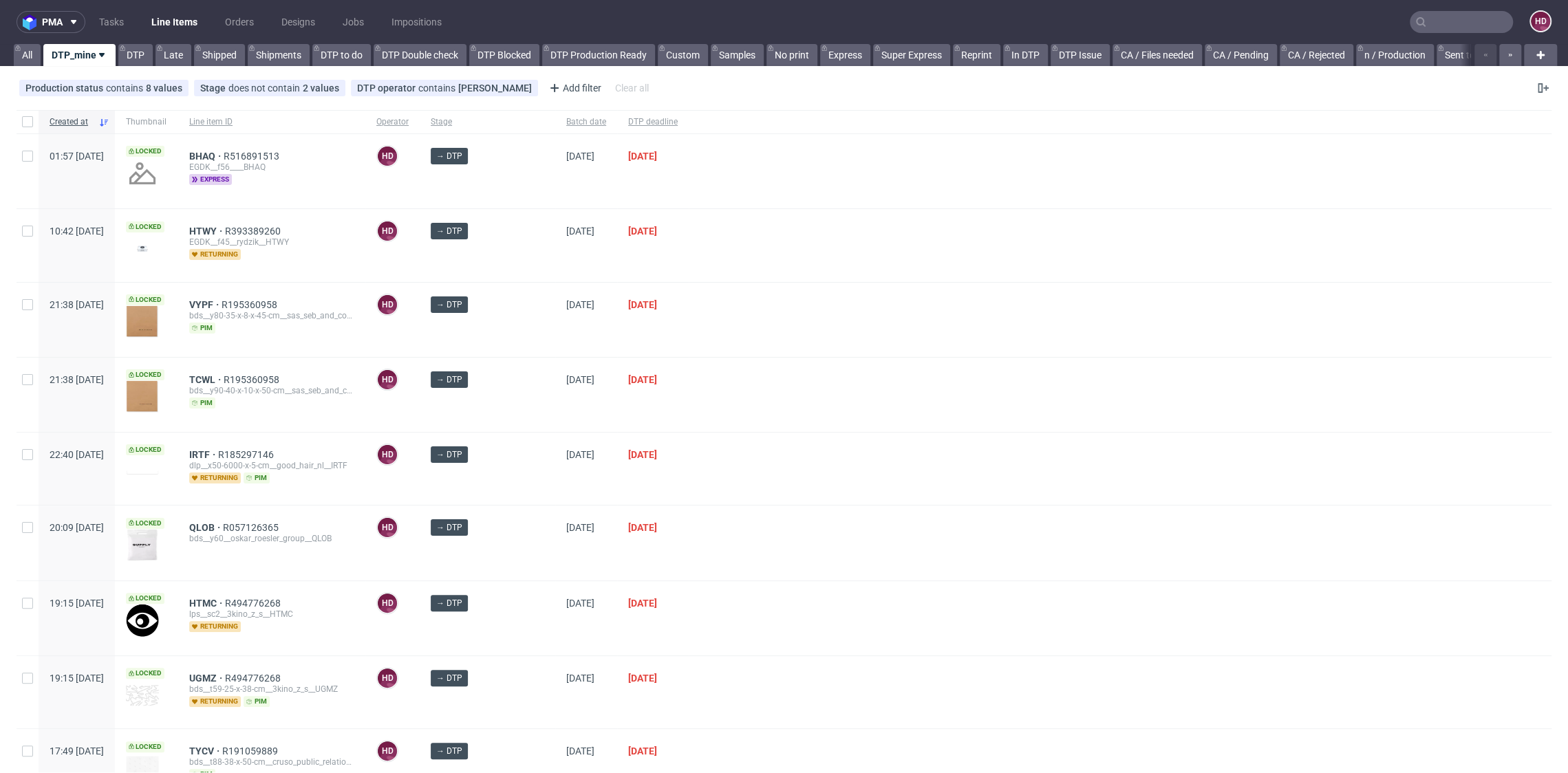
click at [243, 148] on div "BHAQ R516891513 EGDK__f56____BHAQ express" at bounding box center [271, 171] width 187 height 74
click at [224, 151] on span "BHAQ" at bounding box center [206, 156] width 35 height 11
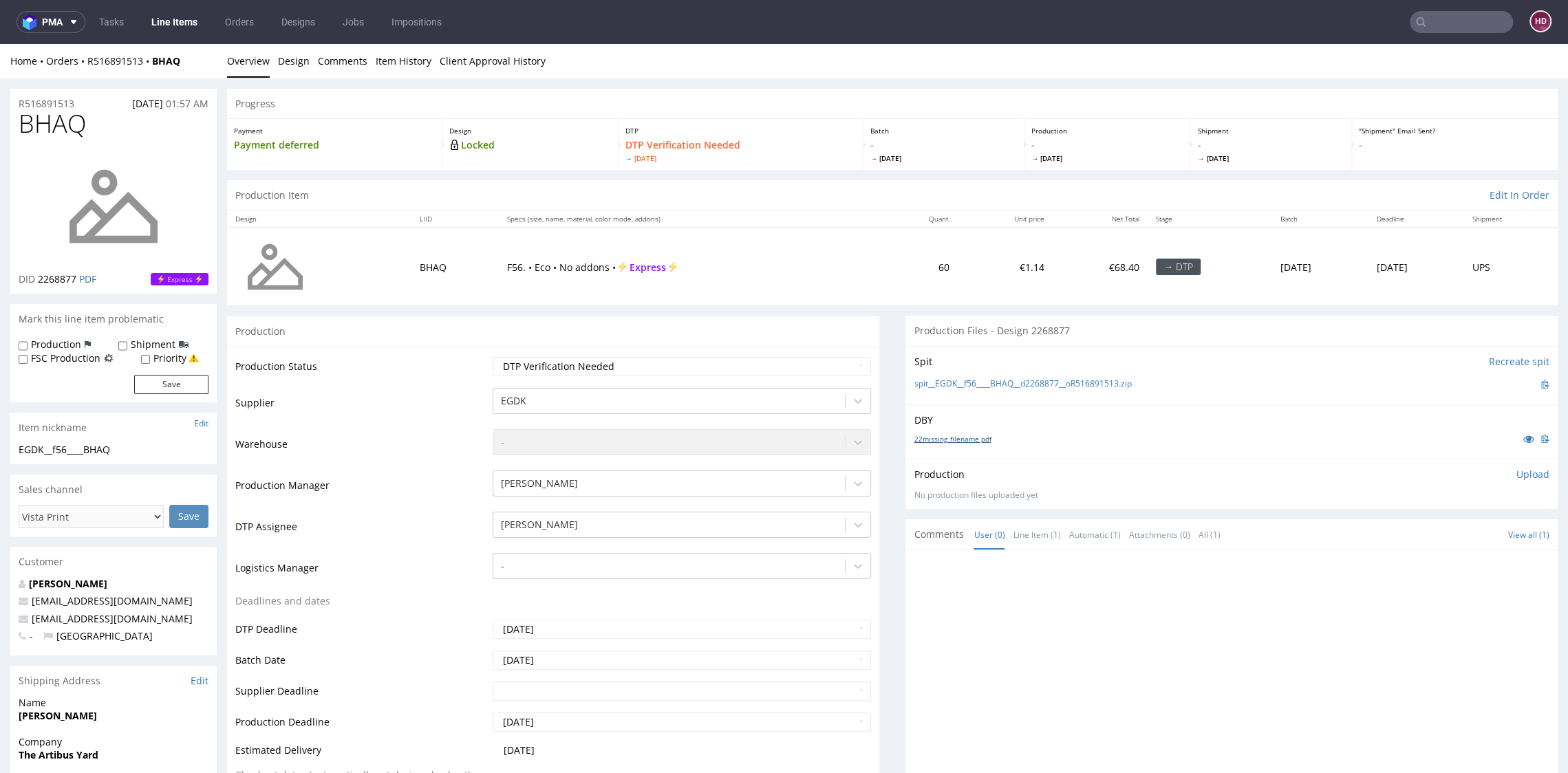
click at [946, 440] on link "22missing_filename.pdf" at bounding box center [952, 439] width 77 height 10
click at [141, 448] on div "EGDK__f56____BHAQ" at bounding box center [113, 449] width 190 height 14
drag, startPoint x: 139, startPoint y: 451, endPoint x: -13, endPoint y: 449, distance: 152.0
copy div "EGDK__f56____BHAQ"
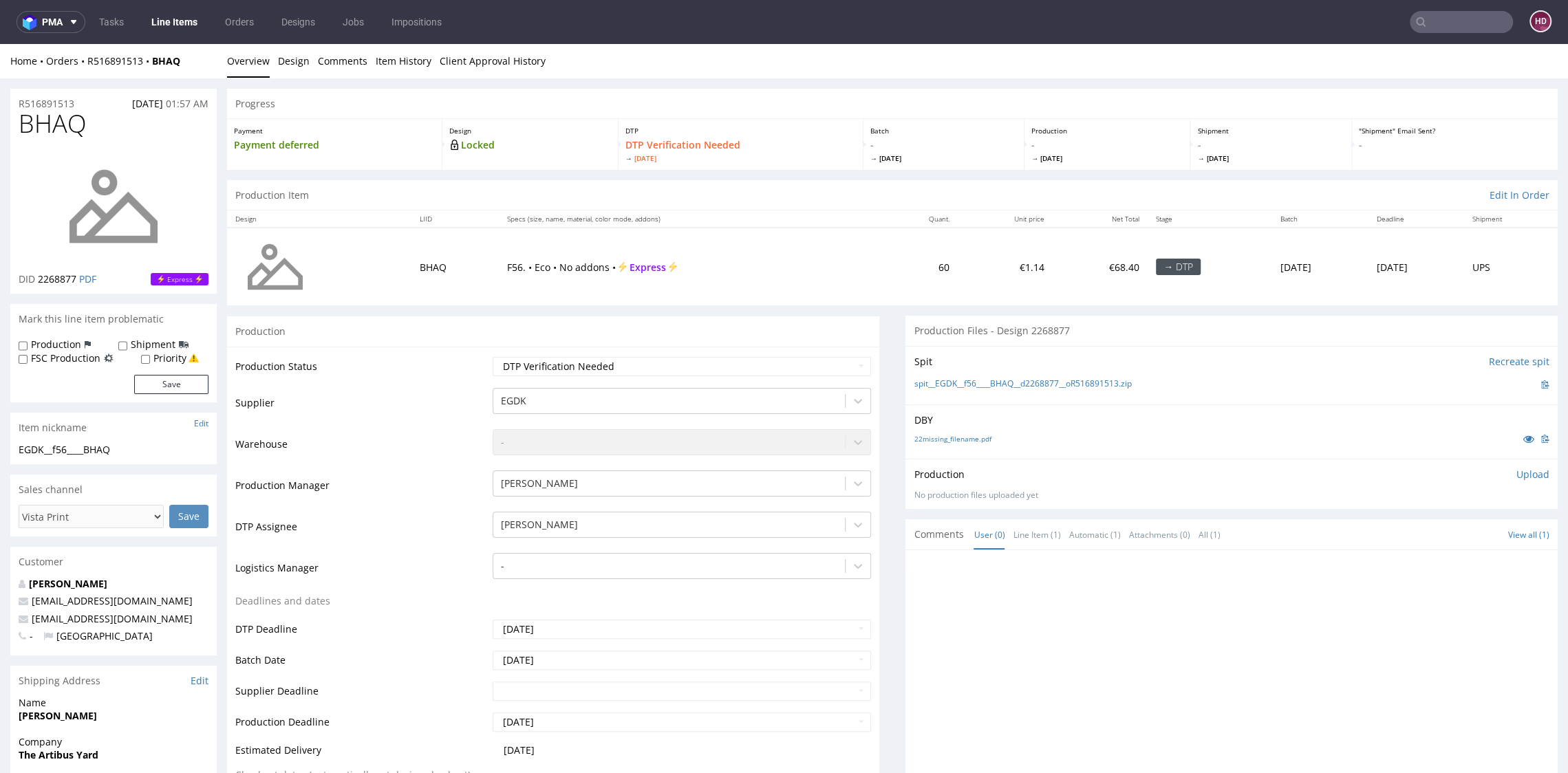
click at [79, 101] on div "R516891513 01.10.2025 01:57 AM" at bounding box center [113, 99] width 206 height 22
click at [37, 93] on div "R516891513 01.10.2025 01:57 AM" at bounding box center [113, 99] width 206 height 22
drag, startPoint x: 94, startPoint y: 102, endPoint x: -38, endPoint y: 99, distance: 132.0
copy p "R516891513"
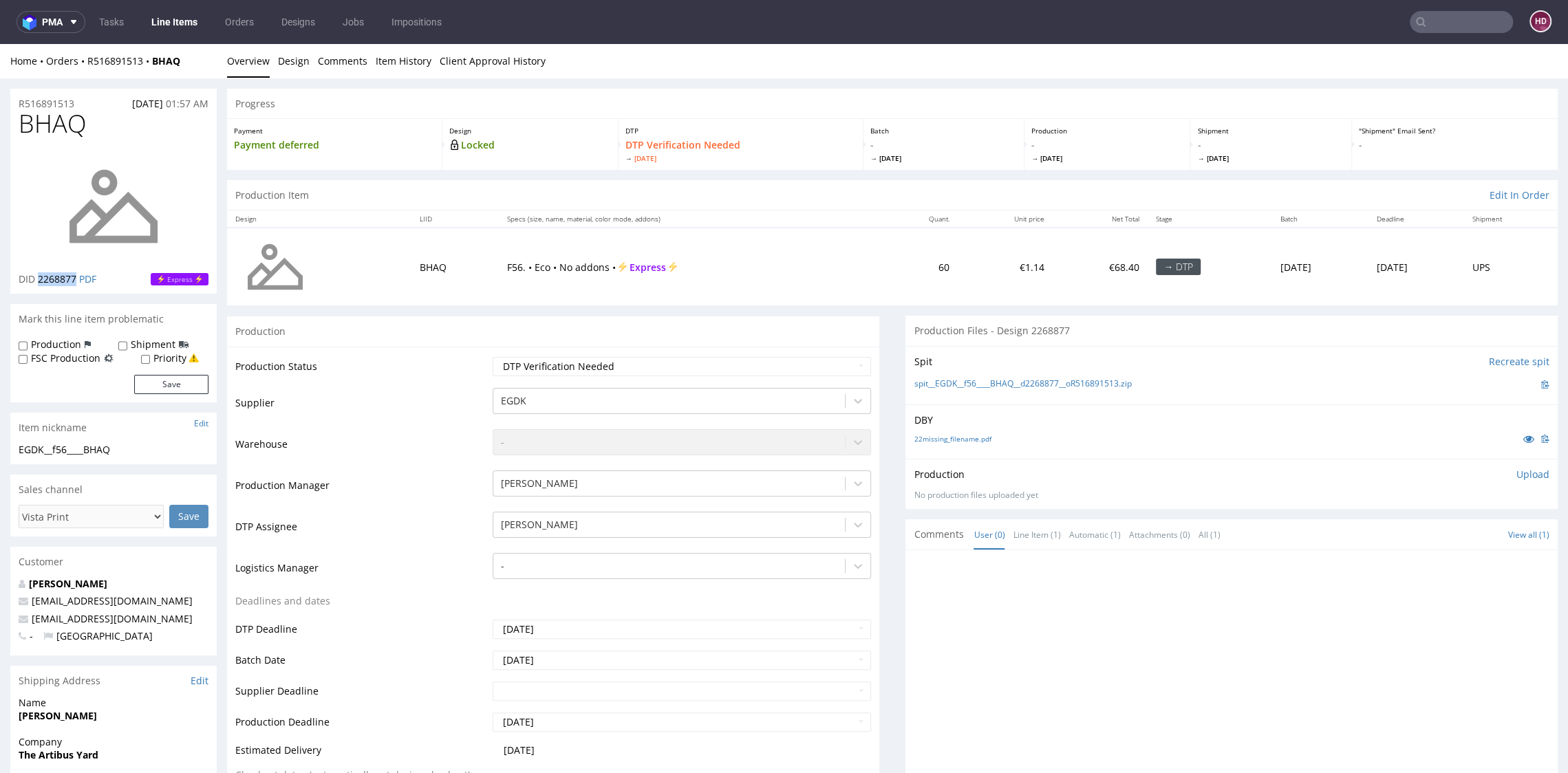
drag, startPoint x: 79, startPoint y: 277, endPoint x: 38, endPoint y: 272, distance: 41.3
click at [38, 272] on p "DID 2268877 PDF" at bounding box center [57, 278] width 78 height 14
copy span "2268877"
click at [1516, 471] on p "Upload" at bounding box center [1532, 474] width 33 height 14
click at [1417, 540] on div "Add files" at bounding box center [1451, 537] width 68 height 21
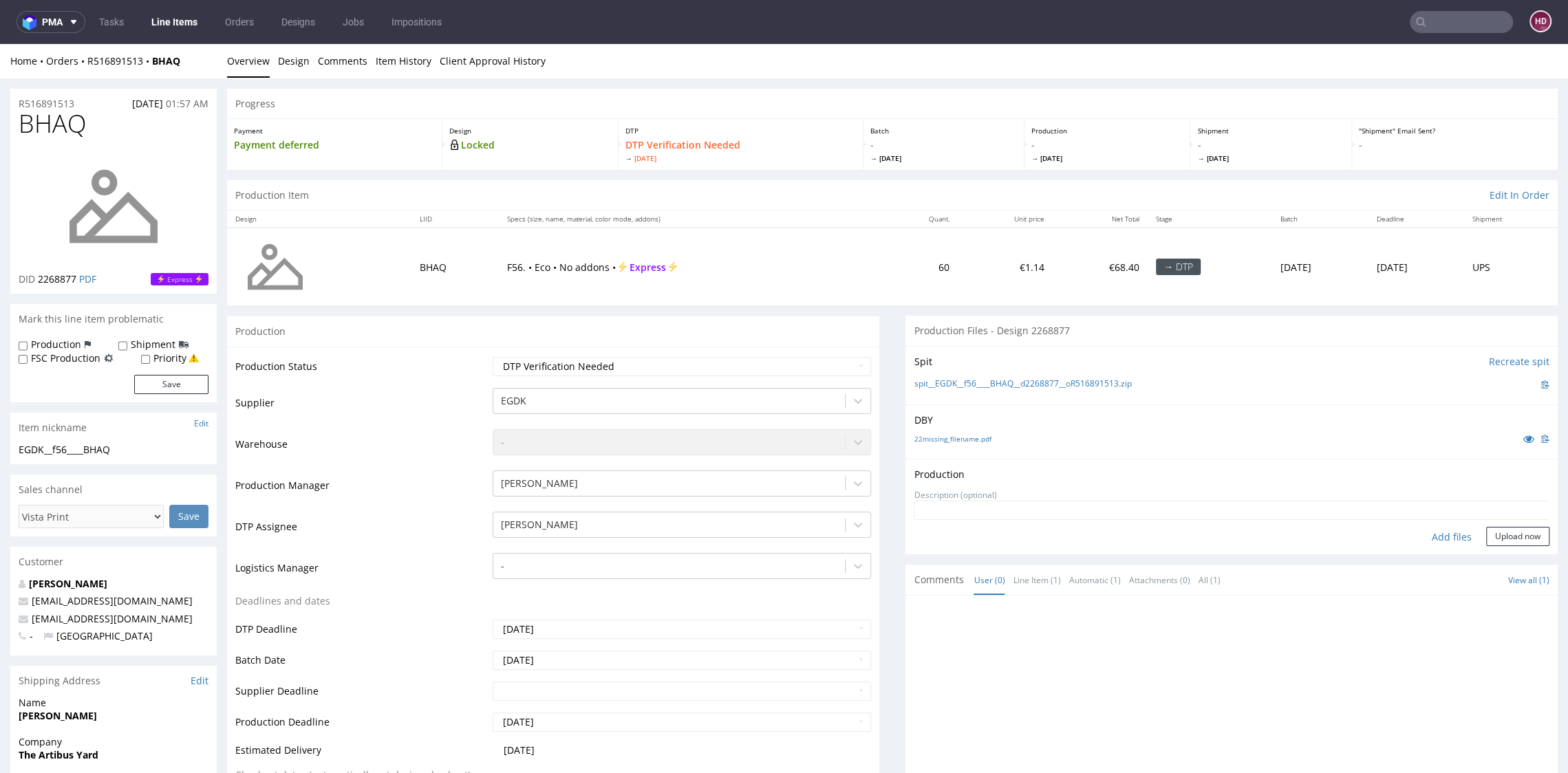
type input "C:\fakepath\EGDK__f56____BHAQ__d2268877__oR516891513.pdf"
click at [1486, 559] on button "Upload now" at bounding box center [1517, 558] width 63 height 19
click at [565, 372] on select "Waiting for Artwork Waiting for Diecut Waiting for Mockup Waiting for DTP Waiti…" at bounding box center [682, 366] width 378 height 19
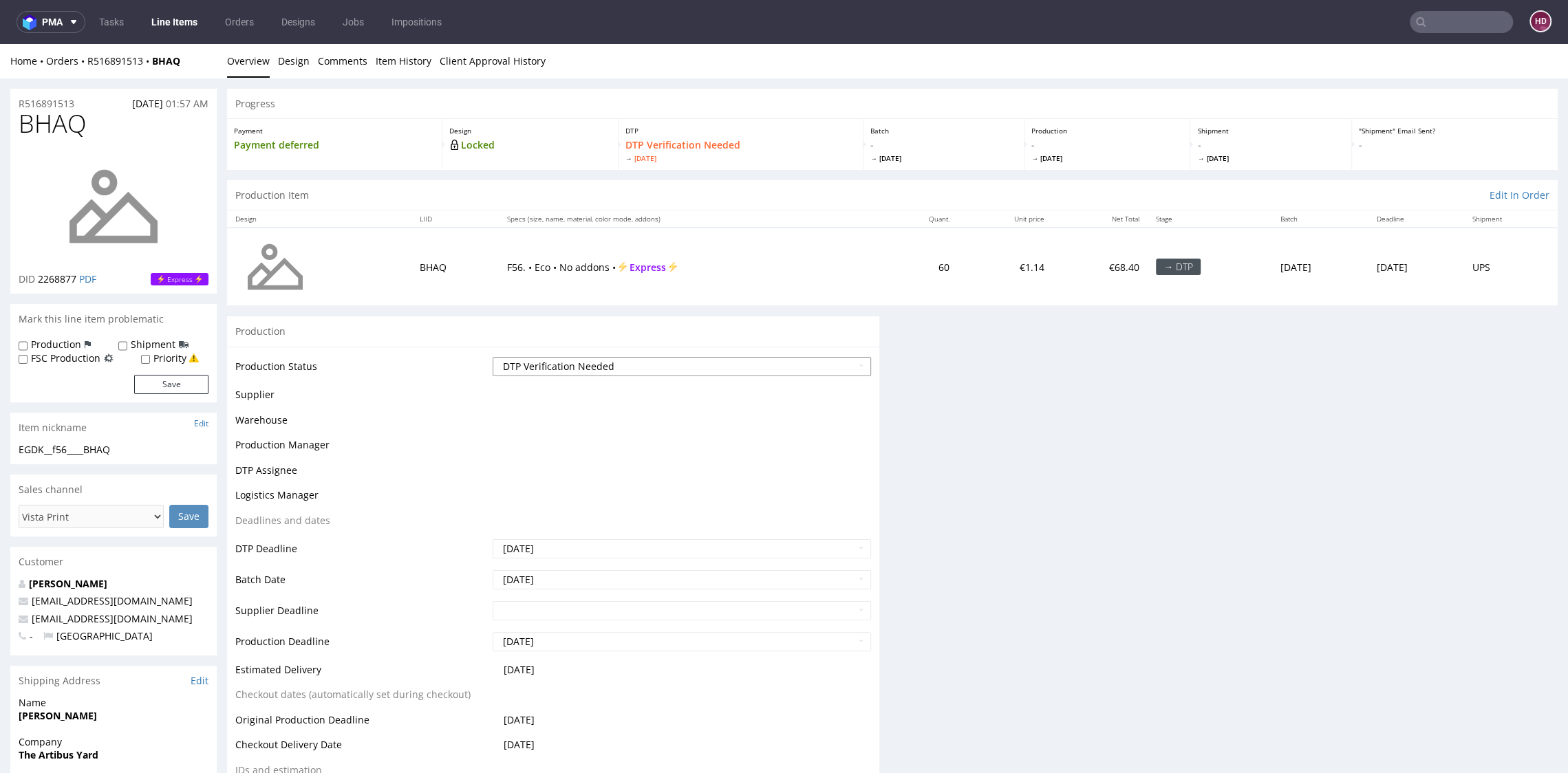
click at [599, 370] on select "Waiting for Artwork Waiting for Diecut Waiting for Mockup Waiting for DTP Waiti…" at bounding box center [682, 366] width 378 height 19
select select "dtp_production_ready"
click at [493, 357] on select "Waiting for Artwork Waiting for Diecut Waiting for Mockup Waiting for DTP Waiti…" at bounding box center [682, 366] width 378 height 19
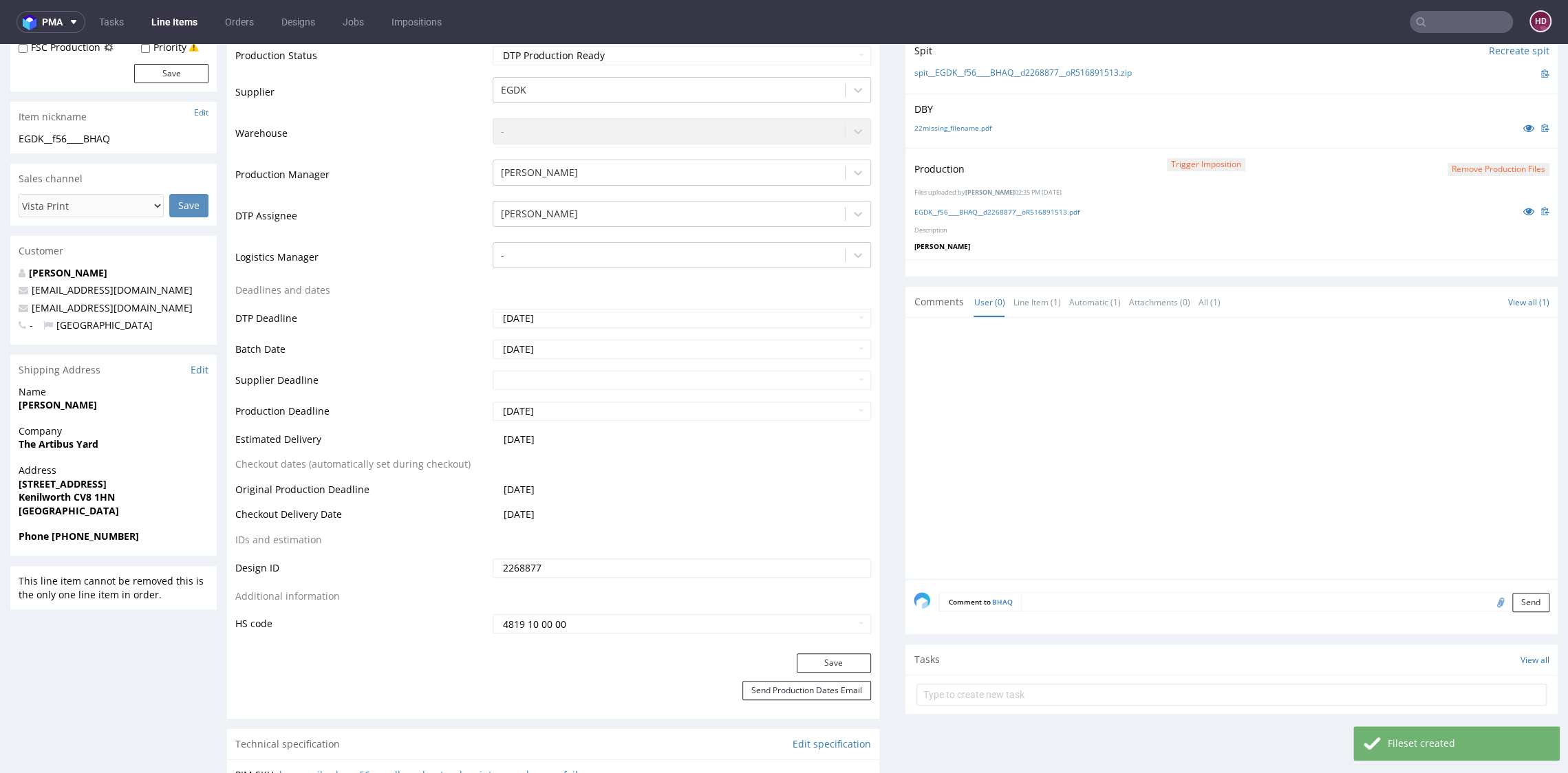
scroll to position [388, 0]
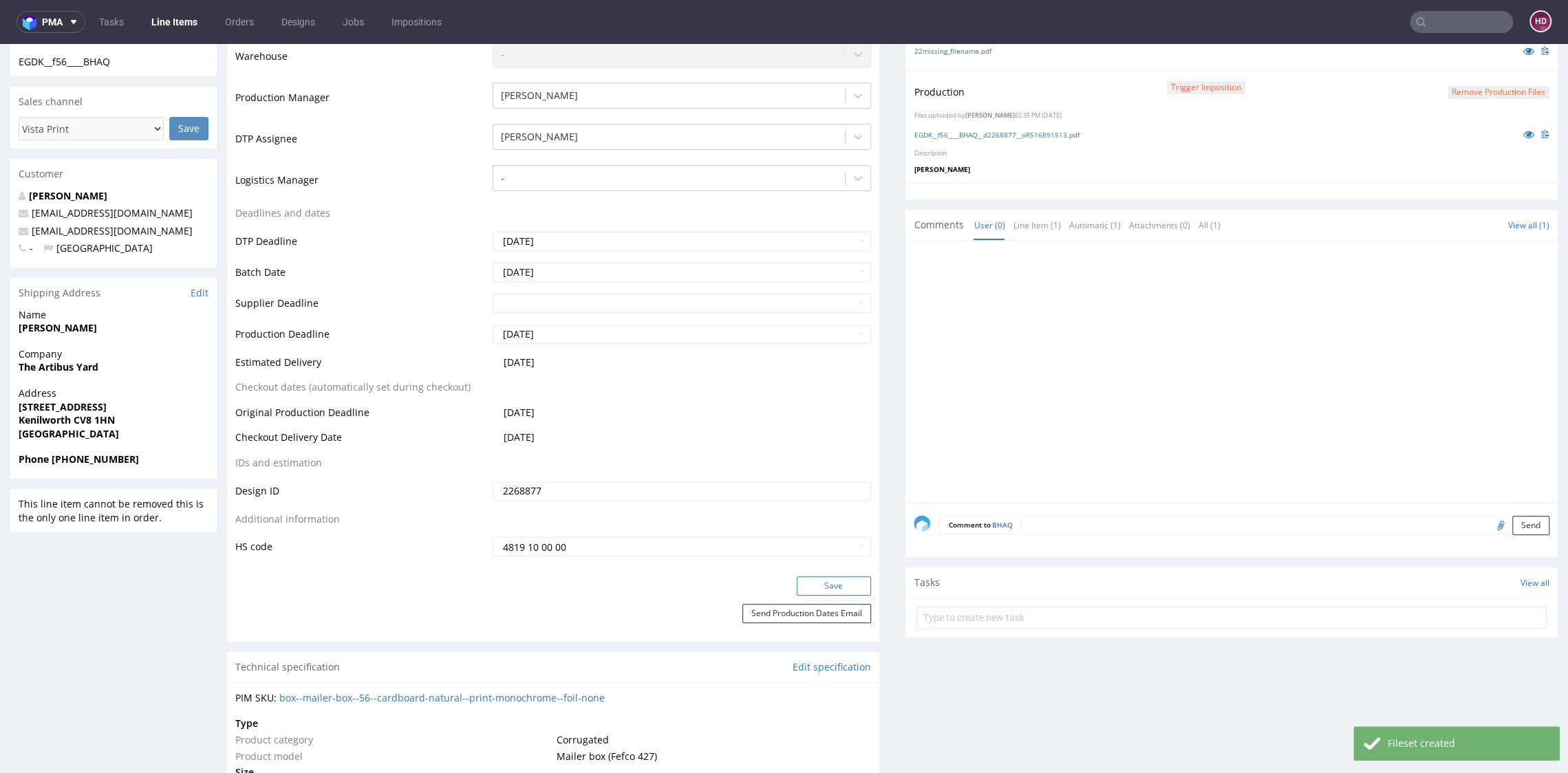
click at [829, 586] on button "Save" at bounding box center [833, 586] width 74 height 19
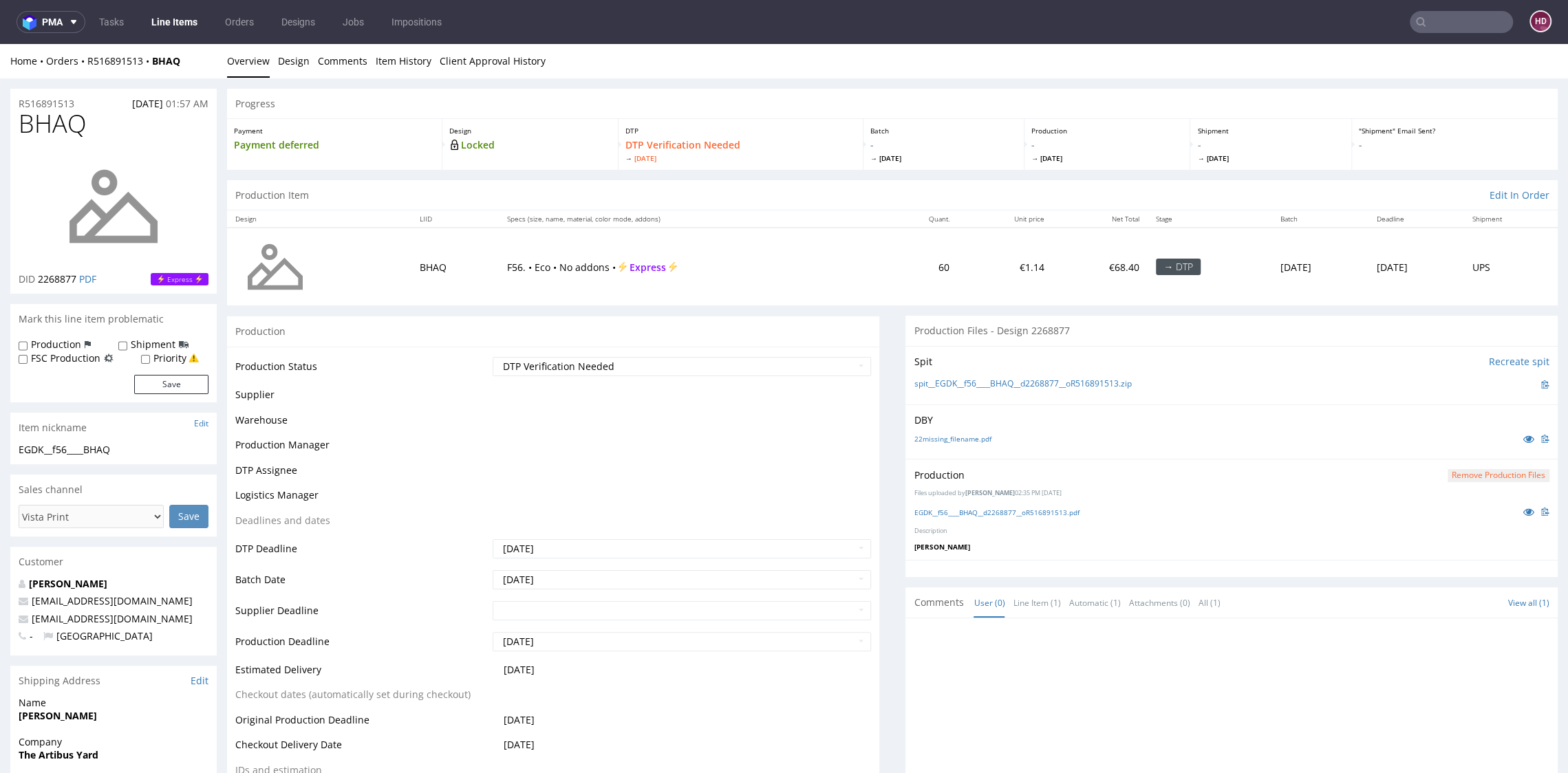
scroll to position [379, 0]
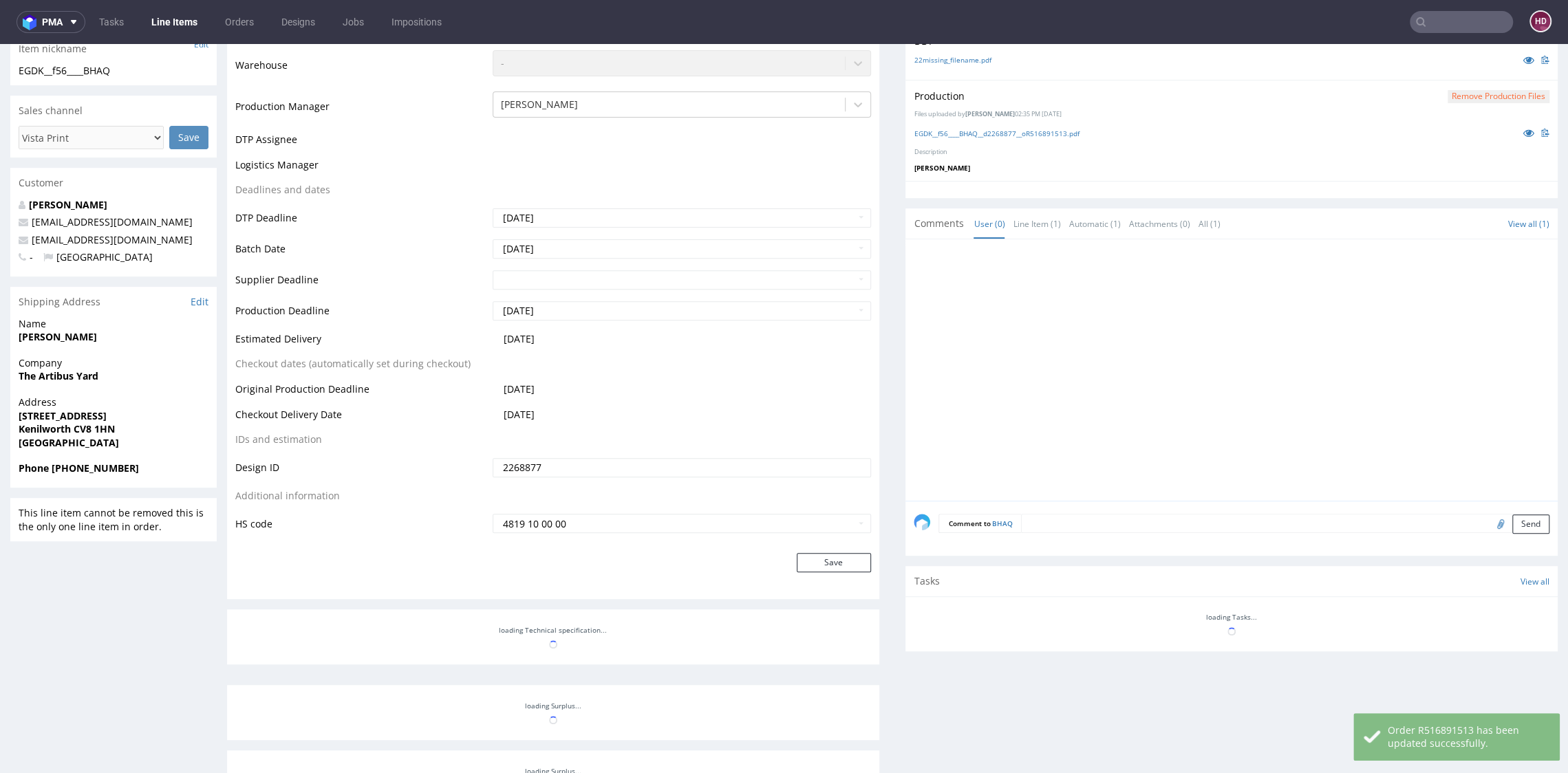
click at [193, 22] on link "Line Items" at bounding box center [174, 22] width 63 height 22
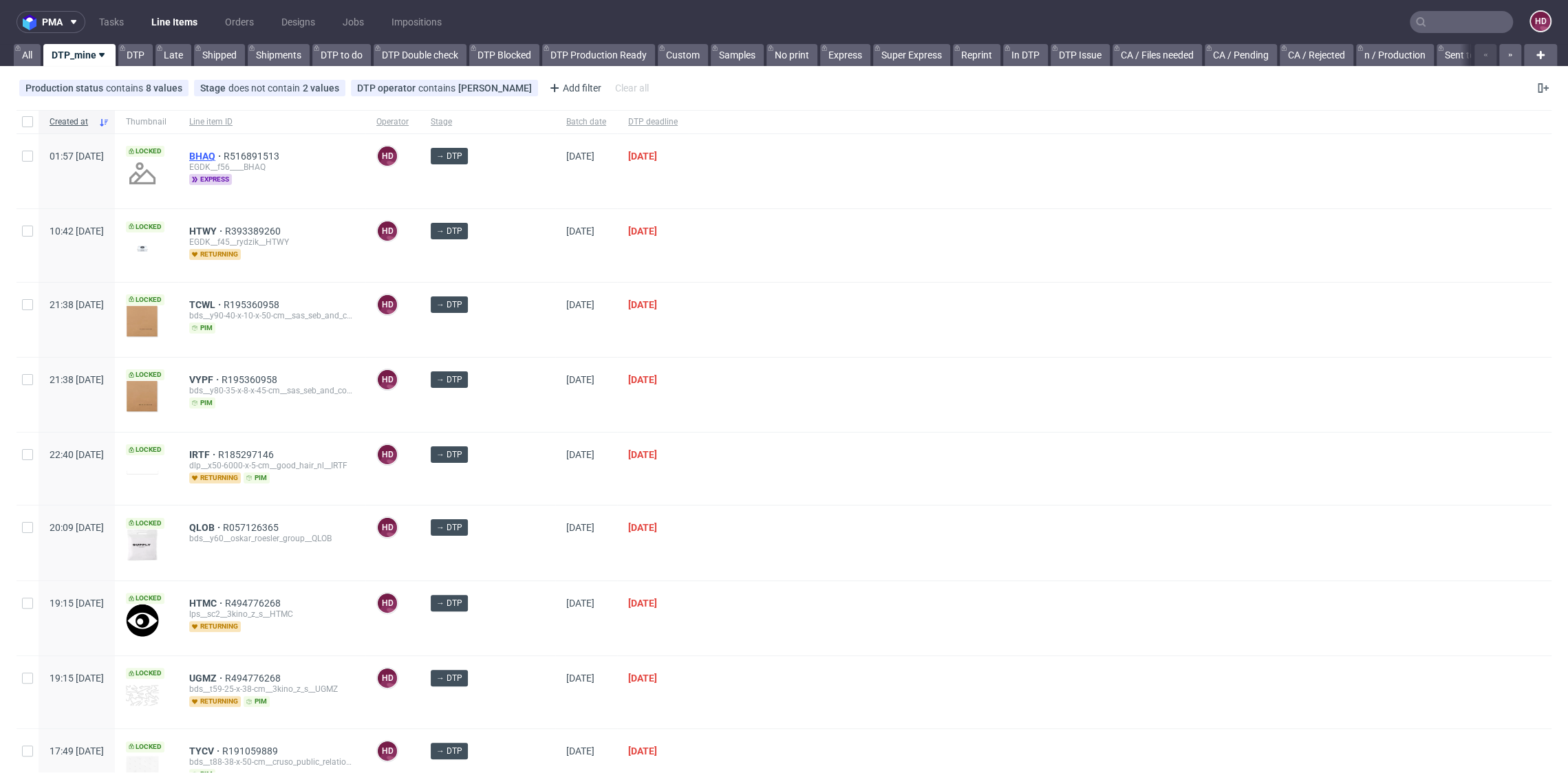
click at [224, 152] on span "BHAQ" at bounding box center [206, 156] width 35 height 11
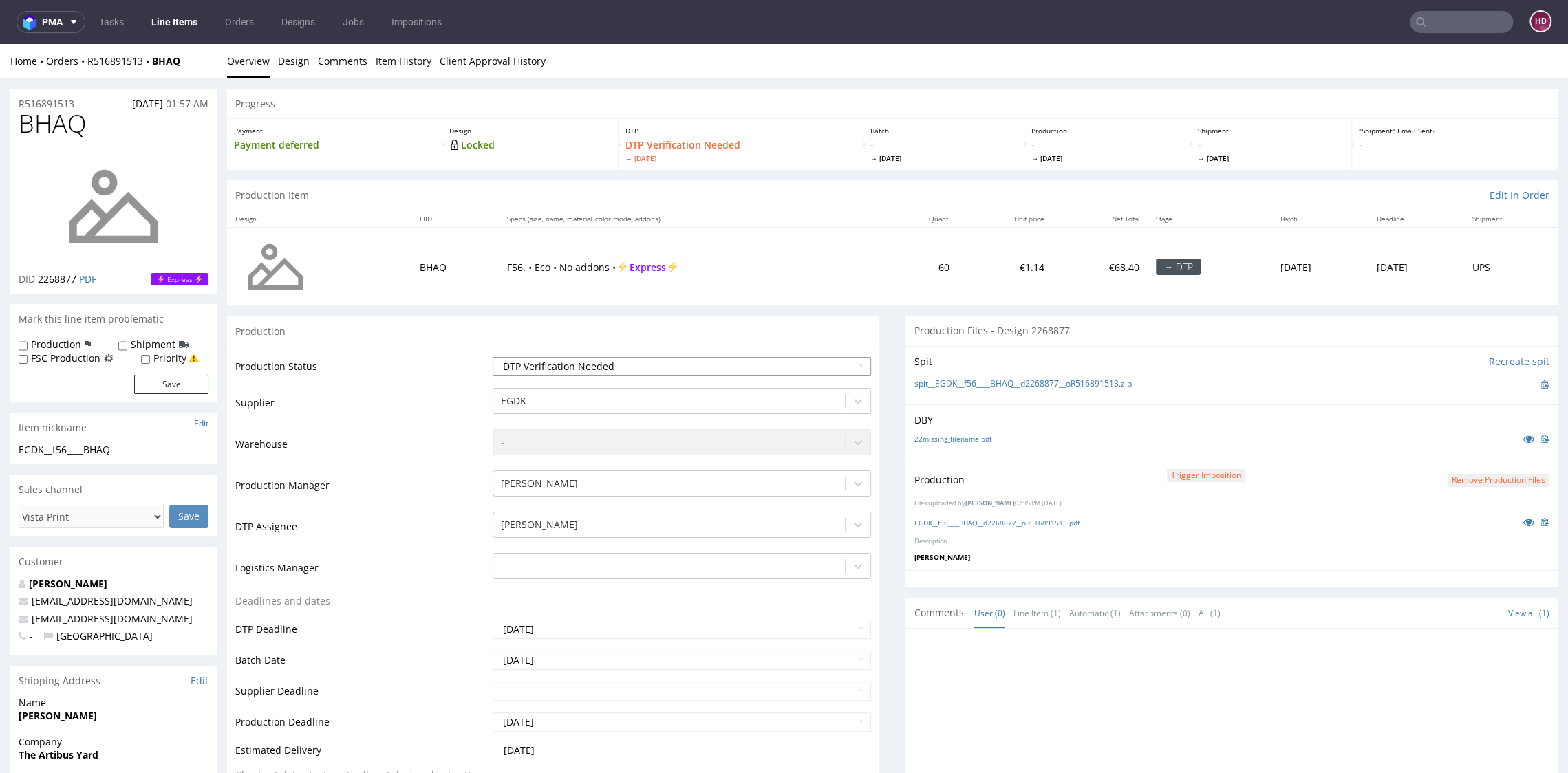
click at [605, 360] on select "Waiting for Artwork Waiting for Diecut Waiting for Mockup Waiting for DTP Waiti…" at bounding box center [682, 366] width 378 height 19
select select "dtp_production_ready"
click at [493, 357] on select "Waiting for Artwork Waiting for Diecut Waiting for Mockup Waiting for DTP Waiti…" at bounding box center [682, 366] width 378 height 19
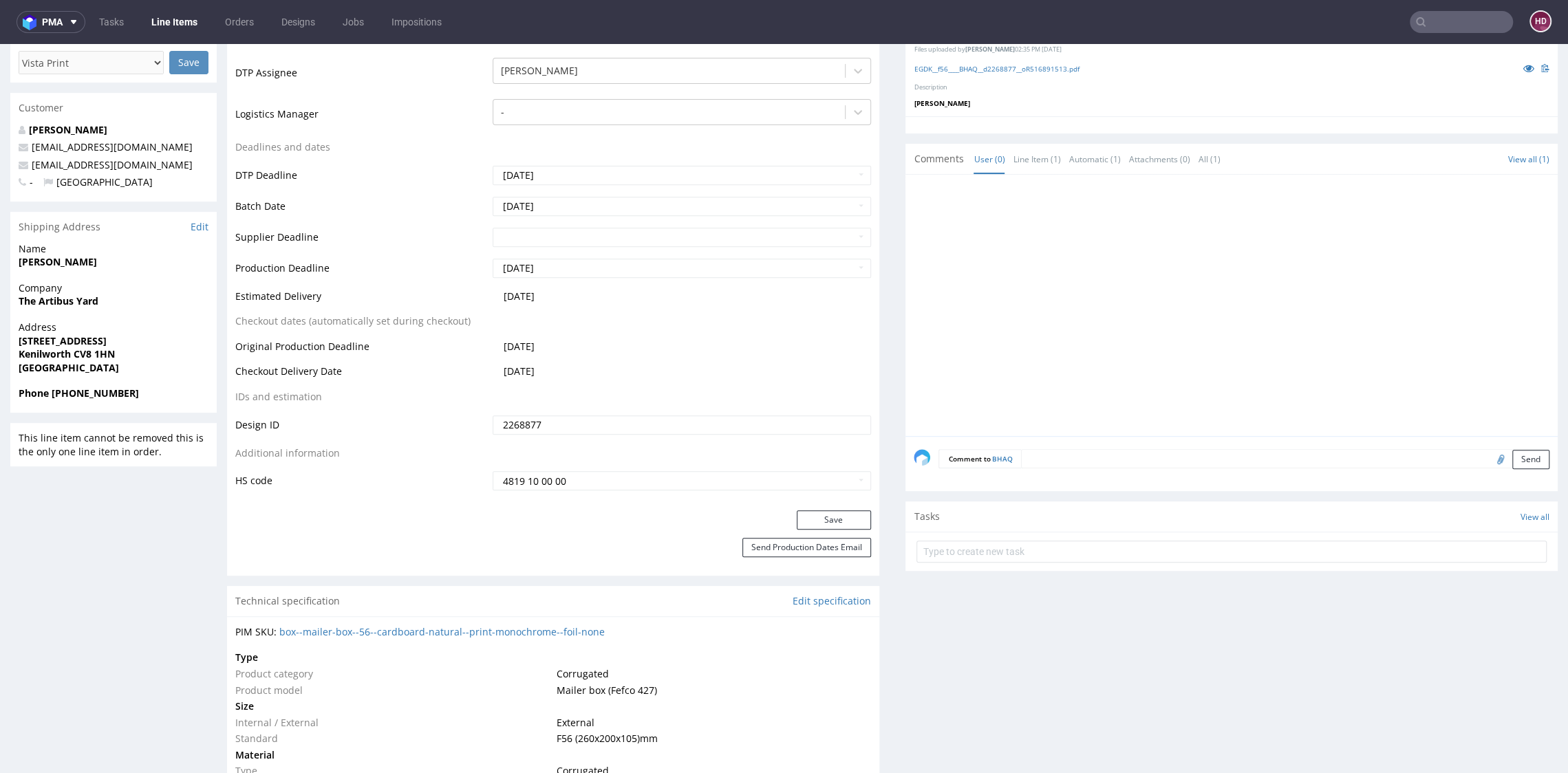
scroll to position [499, 0]
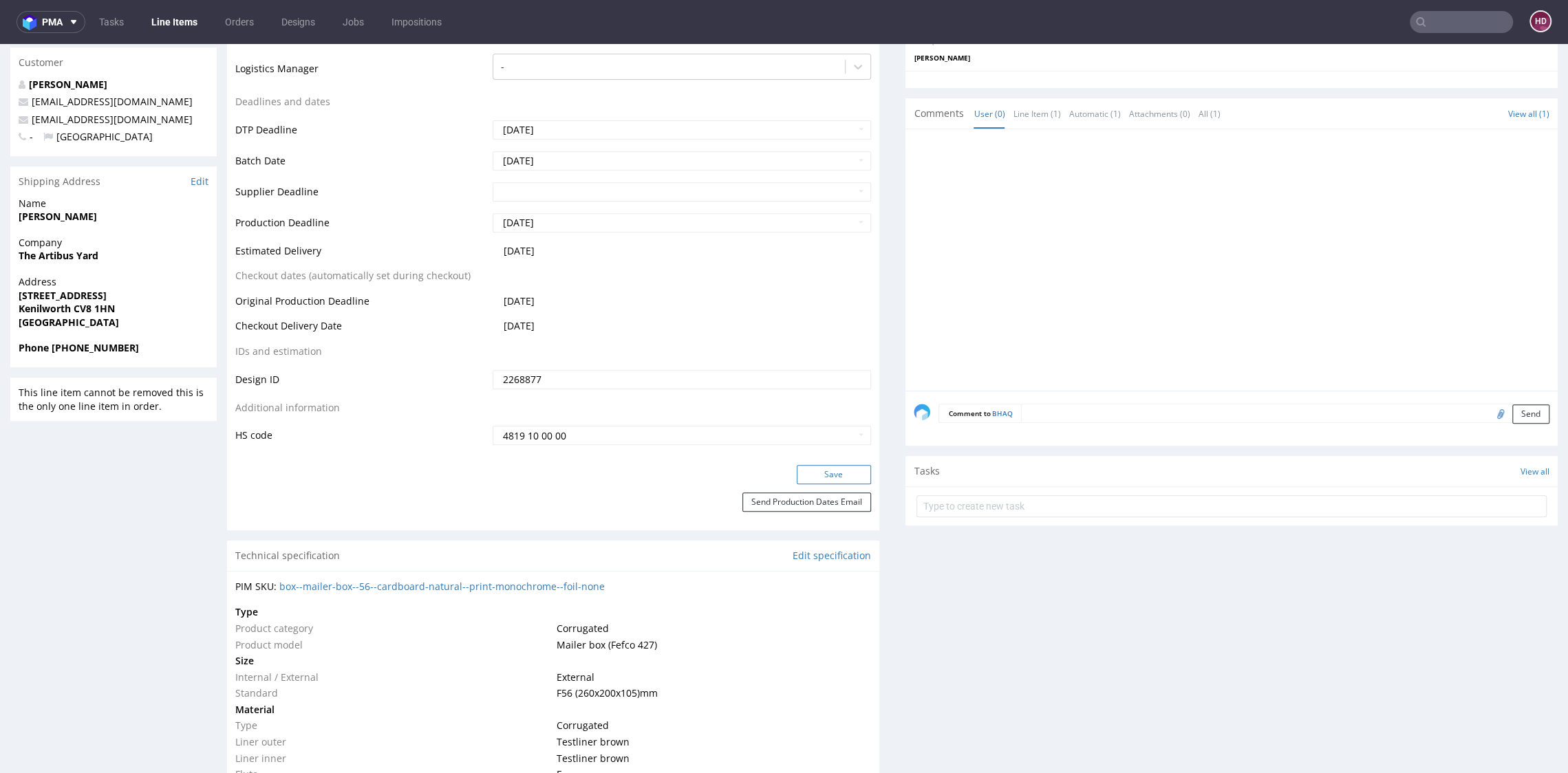
click at [833, 465] on button "Save" at bounding box center [833, 474] width 74 height 19
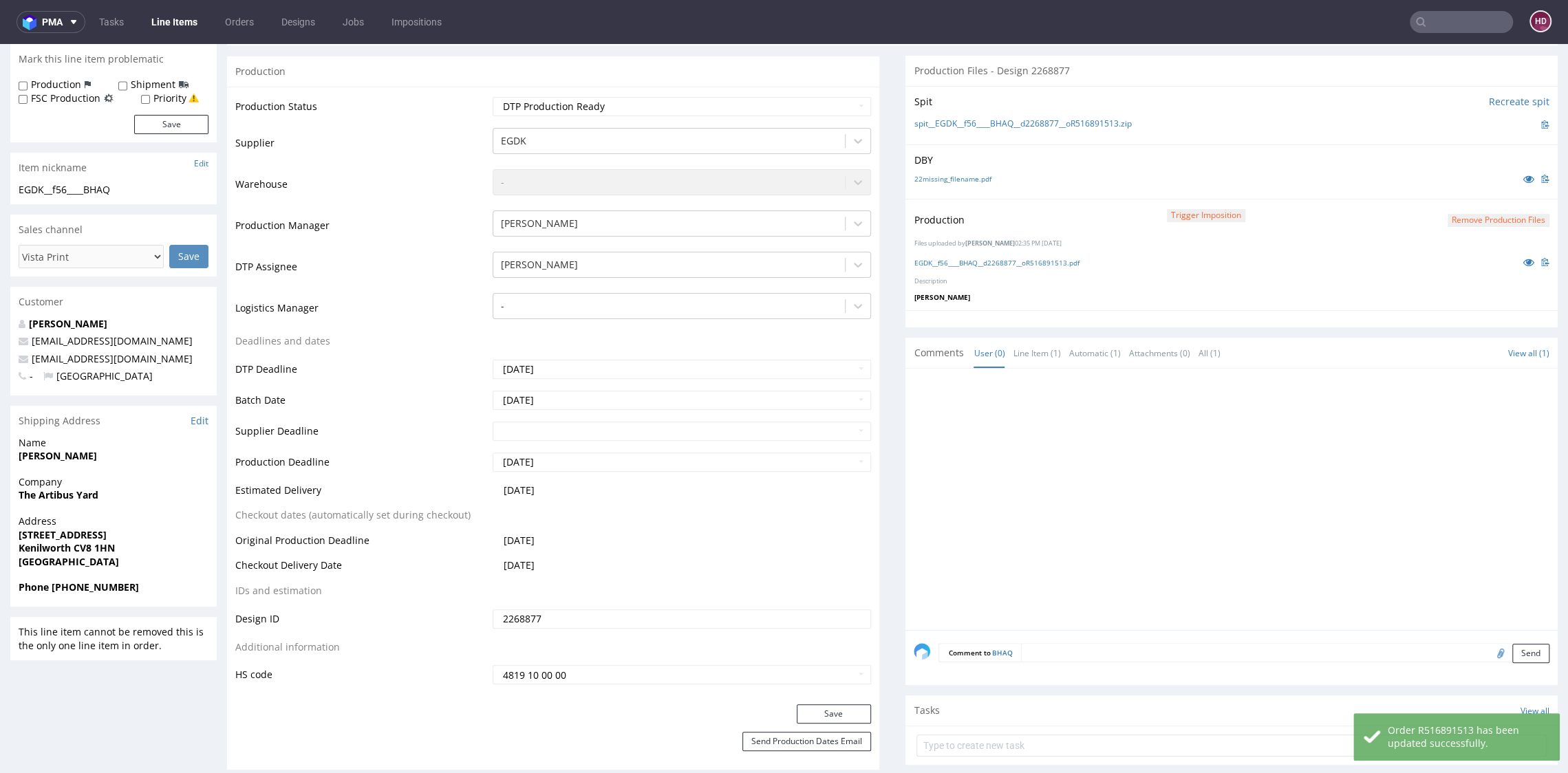
scroll to position [0, 0]
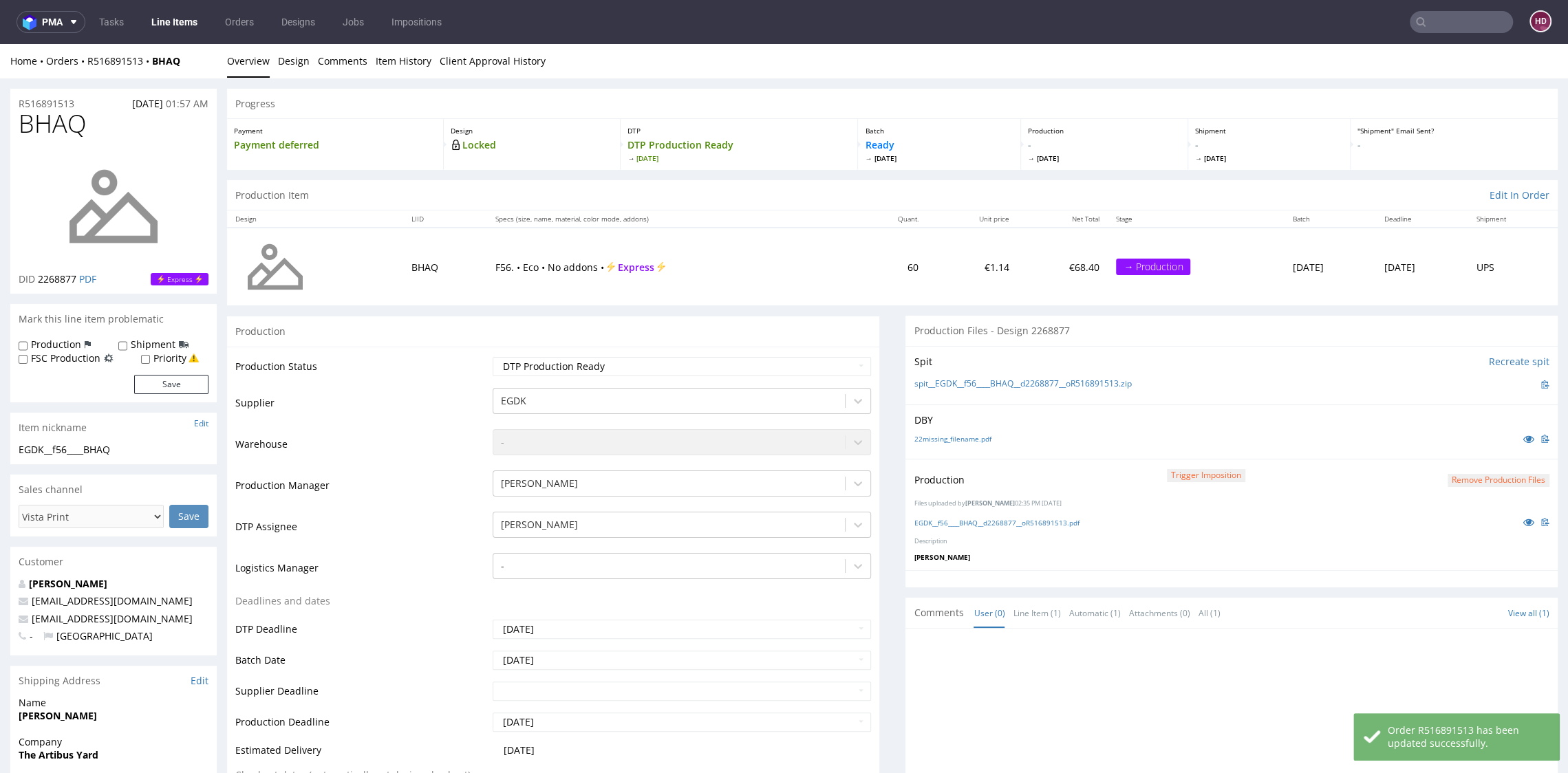
click at [176, 27] on link "Line Items" at bounding box center [174, 22] width 63 height 22
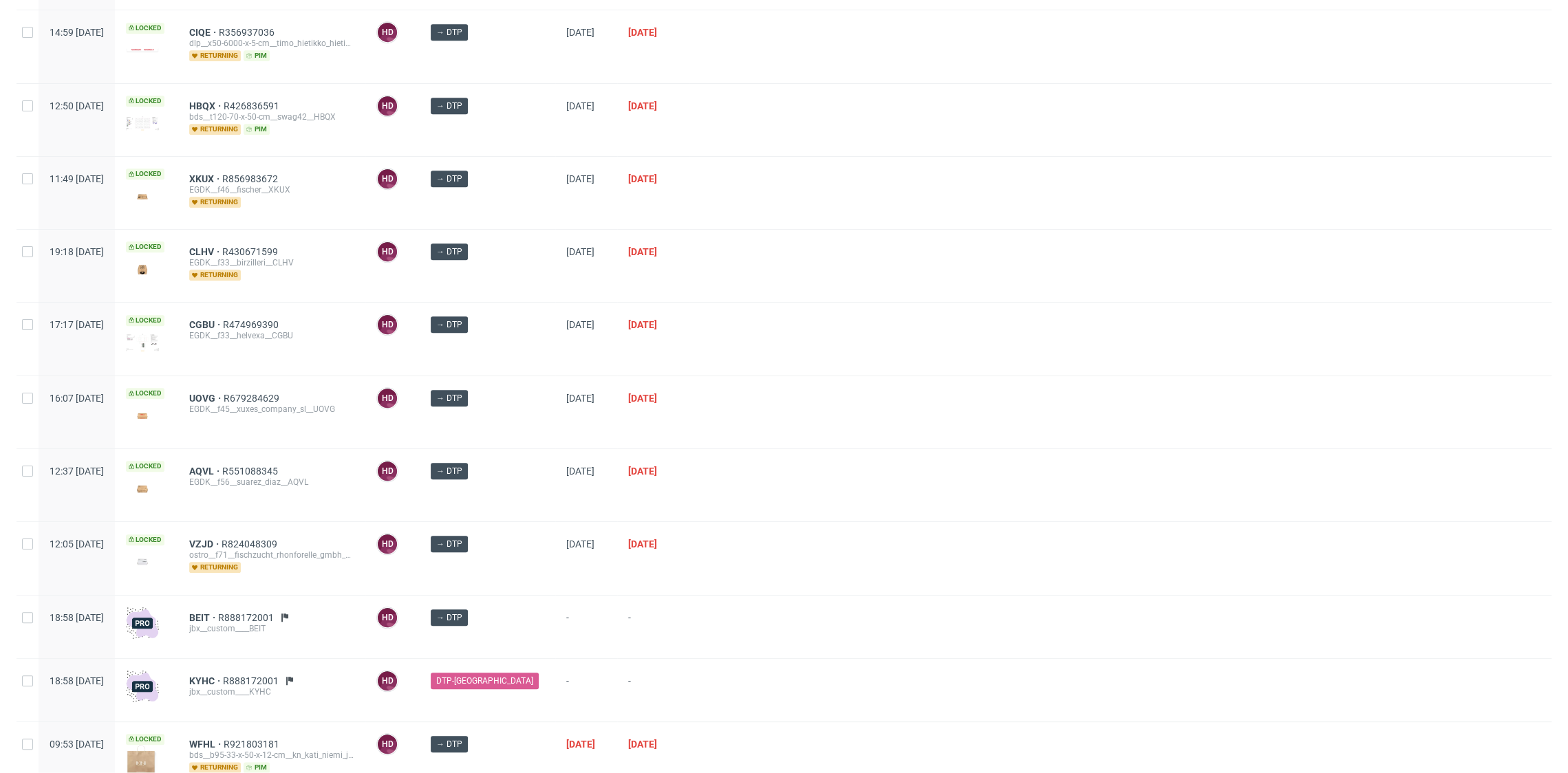
scroll to position [1064, 0]
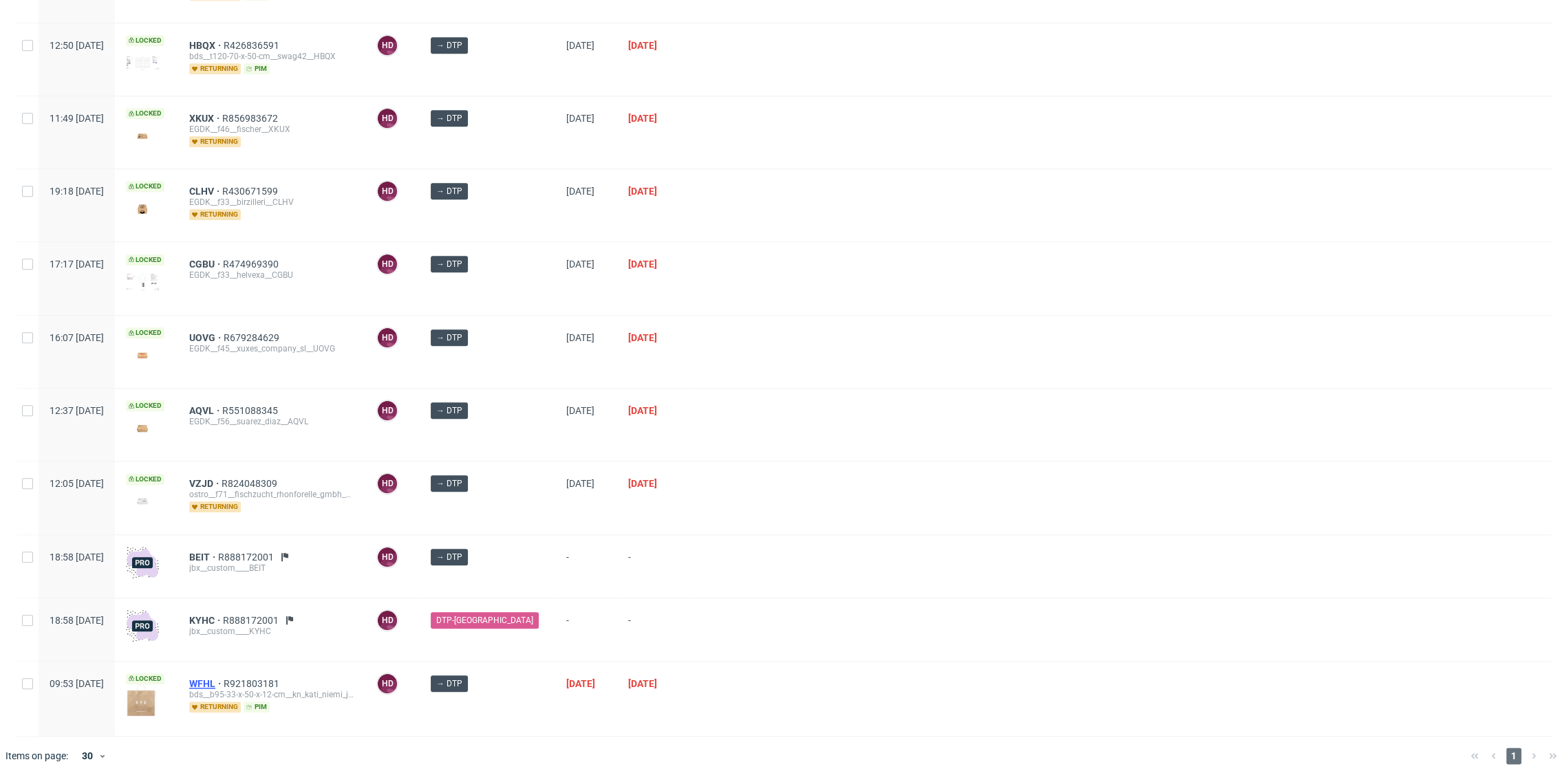
click at [224, 678] on span "WFHL" at bounding box center [206, 684] width 35 height 11
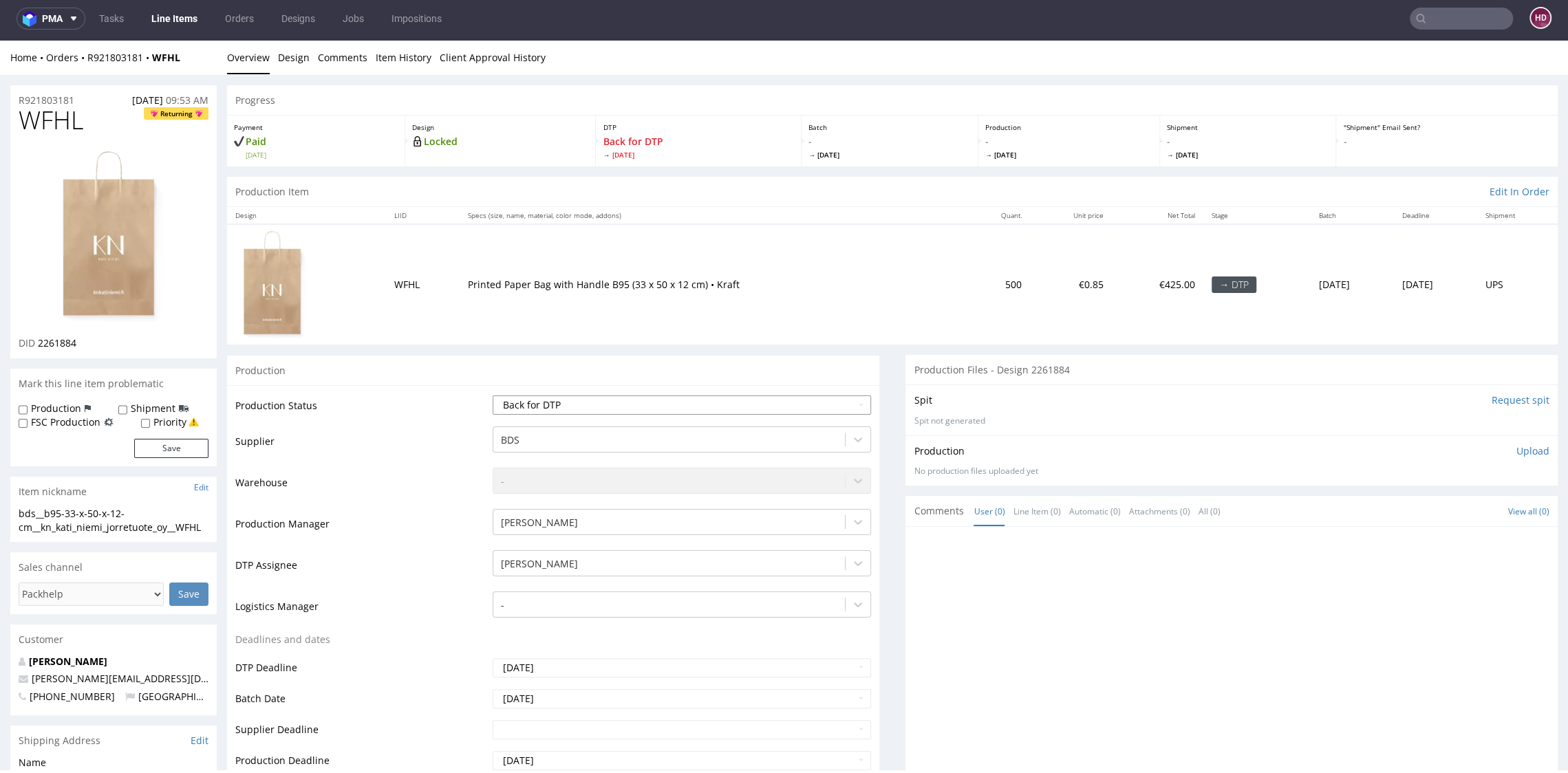
click at [604, 400] on select "Waiting for Artwork Waiting for Diecut Waiting for Mockup Waiting for DTP Waiti…" at bounding box center [682, 404] width 378 height 19
select select "dtp_in_process"
click at [493, 395] on select "Waiting for Artwork Waiting for Diecut Waiting for Mockup Waiting for DTP Waiti…" at bounding box center [682, 404] width 378 height 19
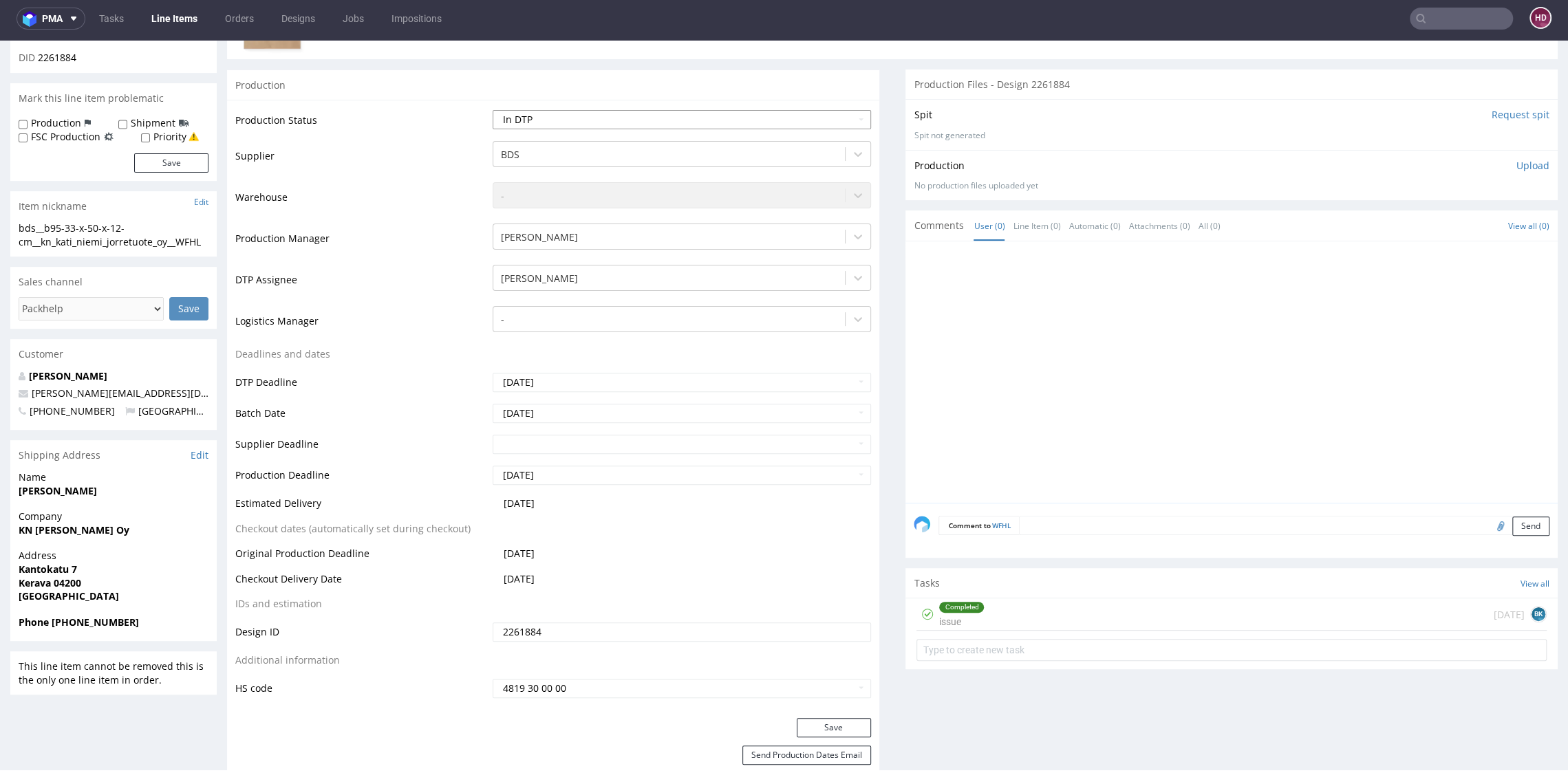
scroll to position [485, 0]
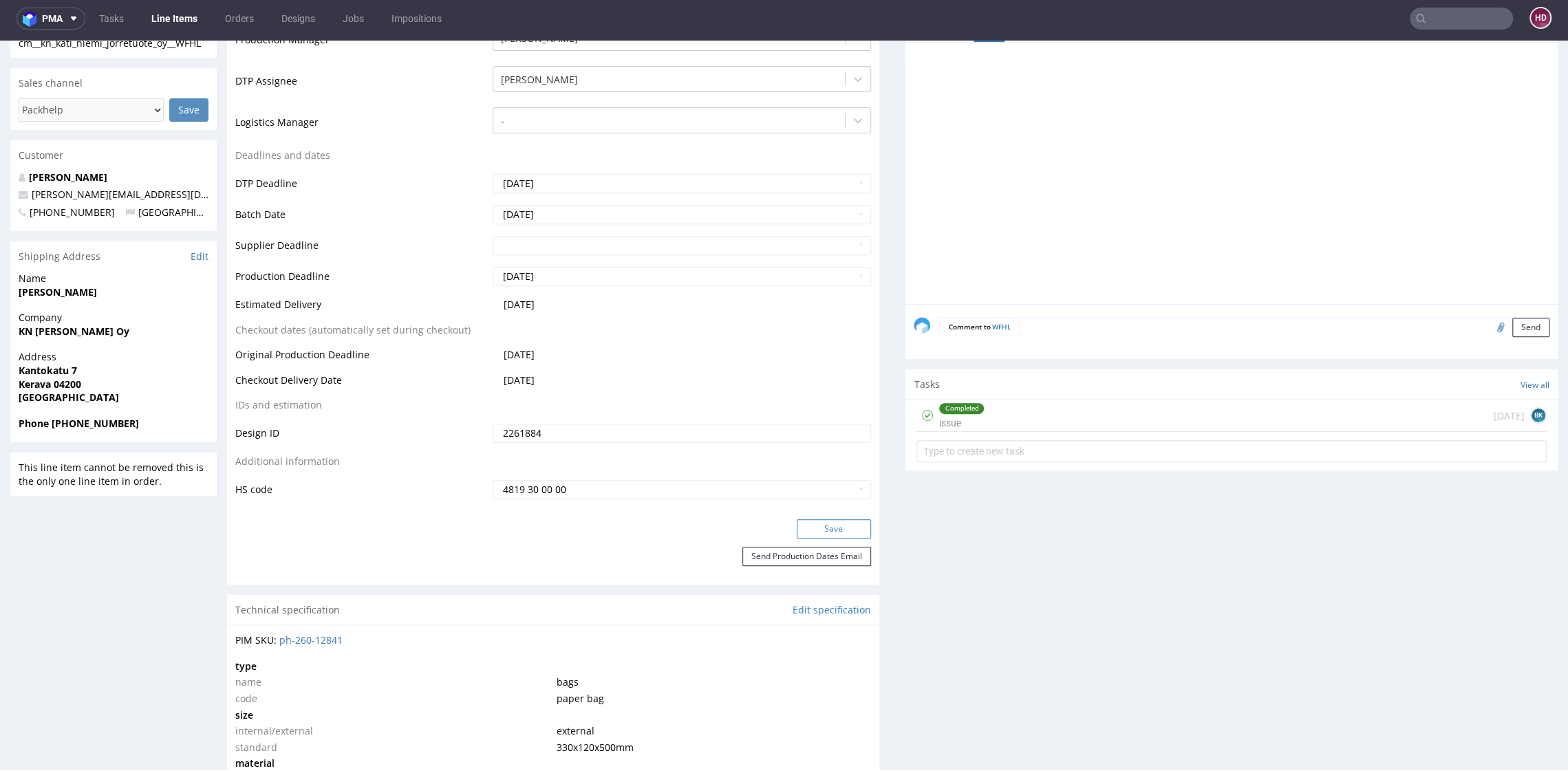
click at [797, 525] on button "Save" at bounding box center [833, 528] width 74 height 19
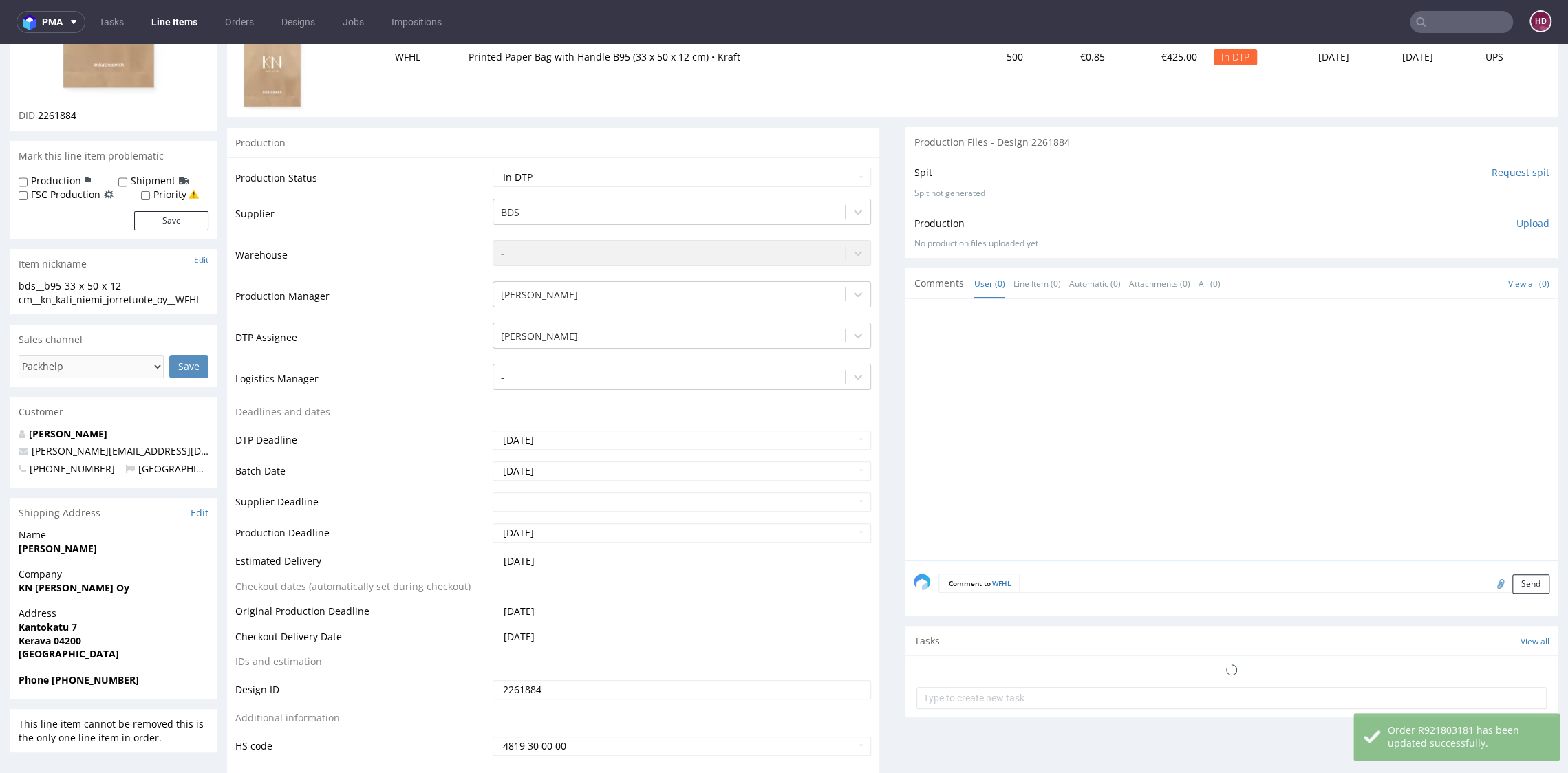
scroll to position [0, 0]
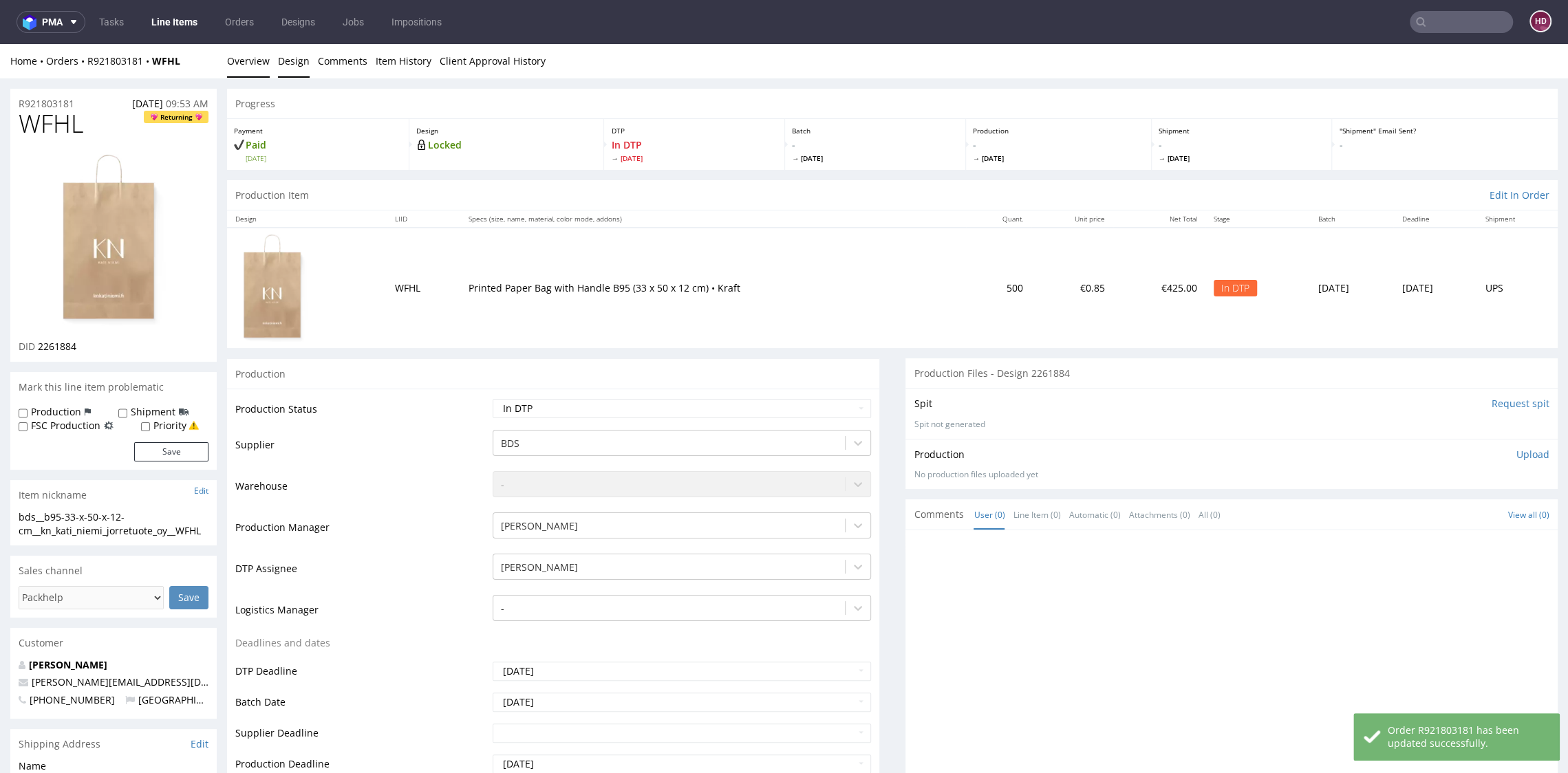
click at [299, 62] on link "Design" at bounding box center [293, 60] width 32 height 34
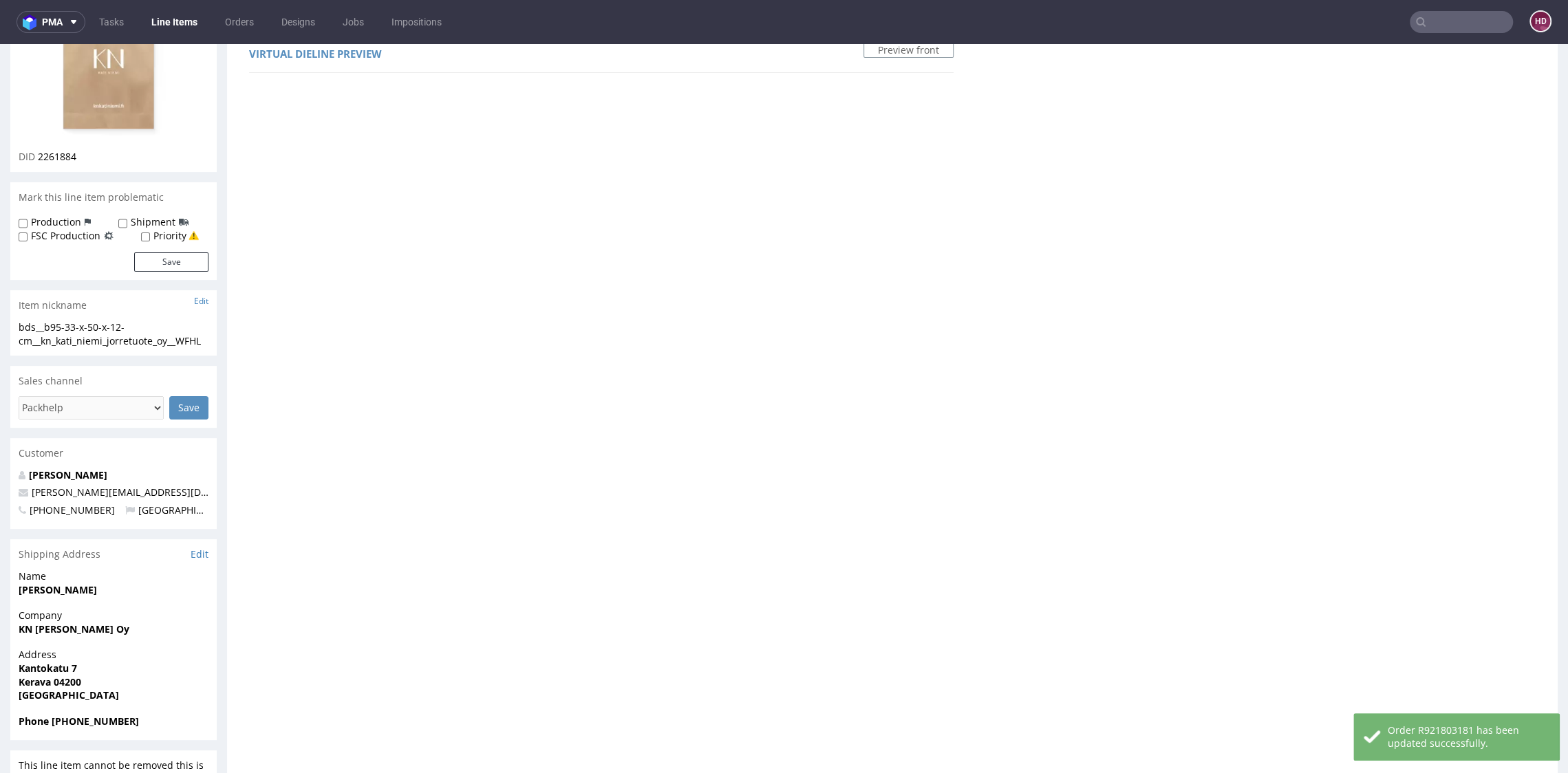
scroll to position [204, 0]
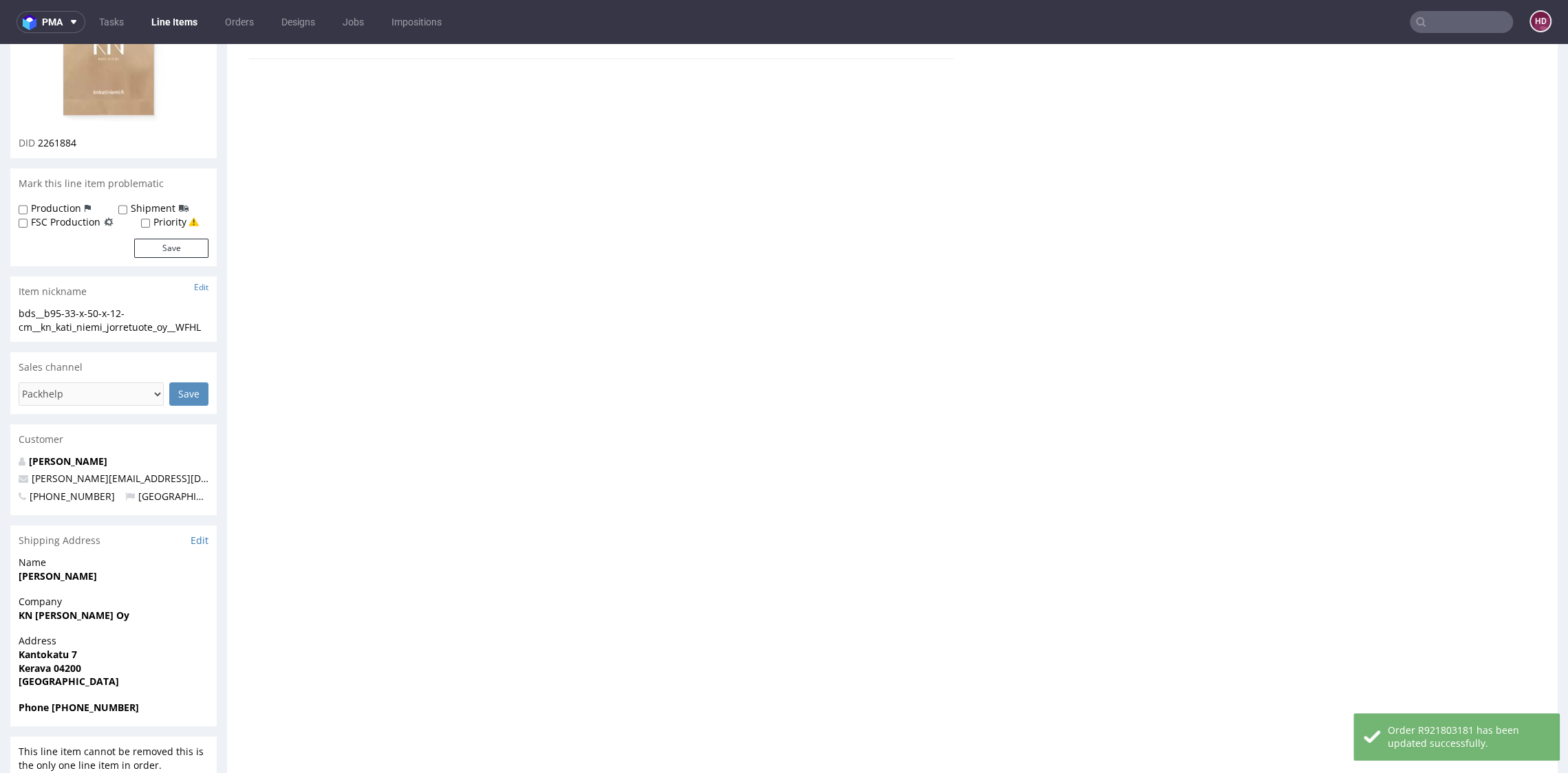
drag, startPoint x: 637, startPoint y: 467, endPoint x: 570, endPoint y: 463, distance: 67.1
copy pre "knkatiniemi.fi"
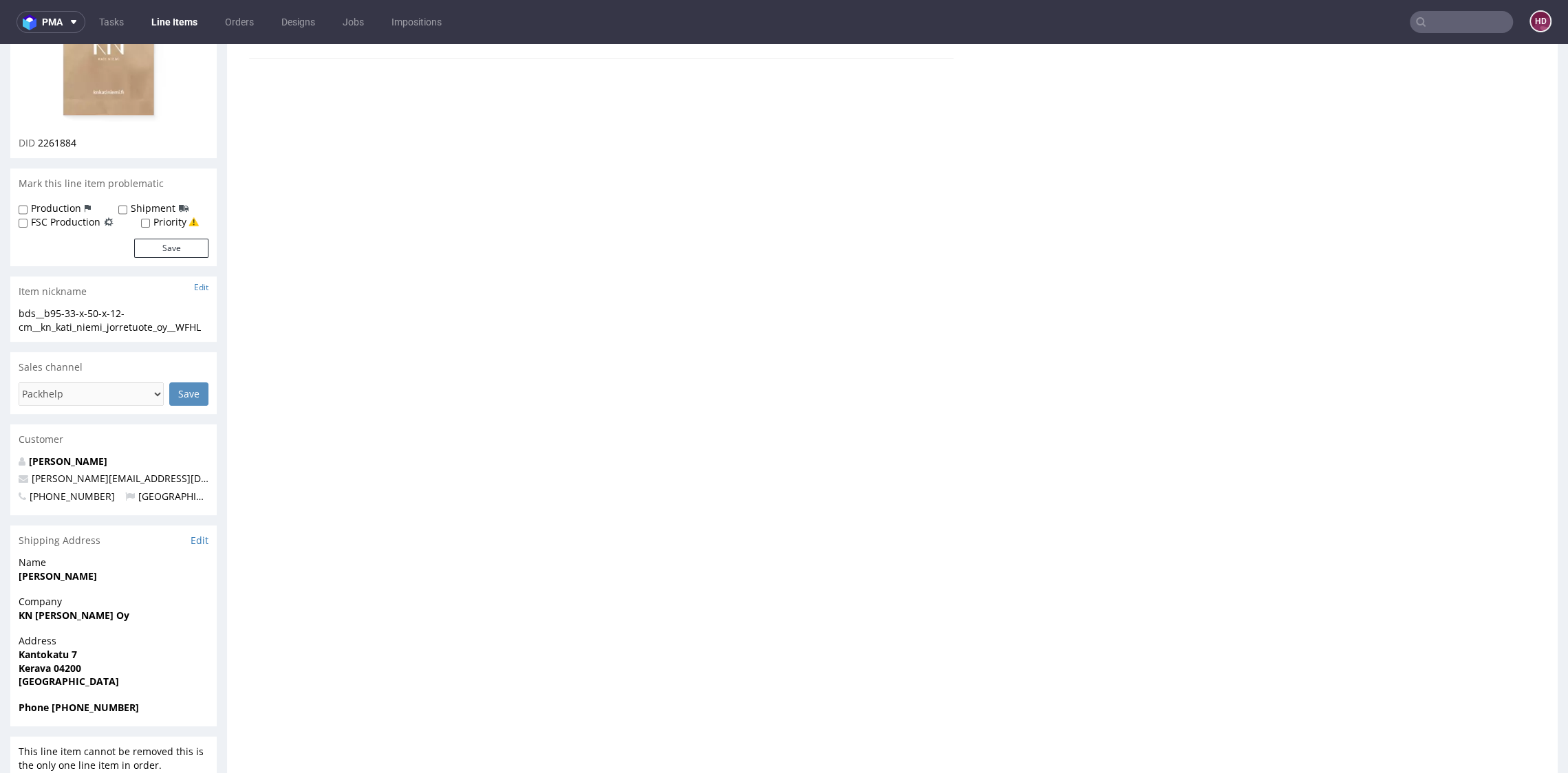
scroll to position [0, 0]
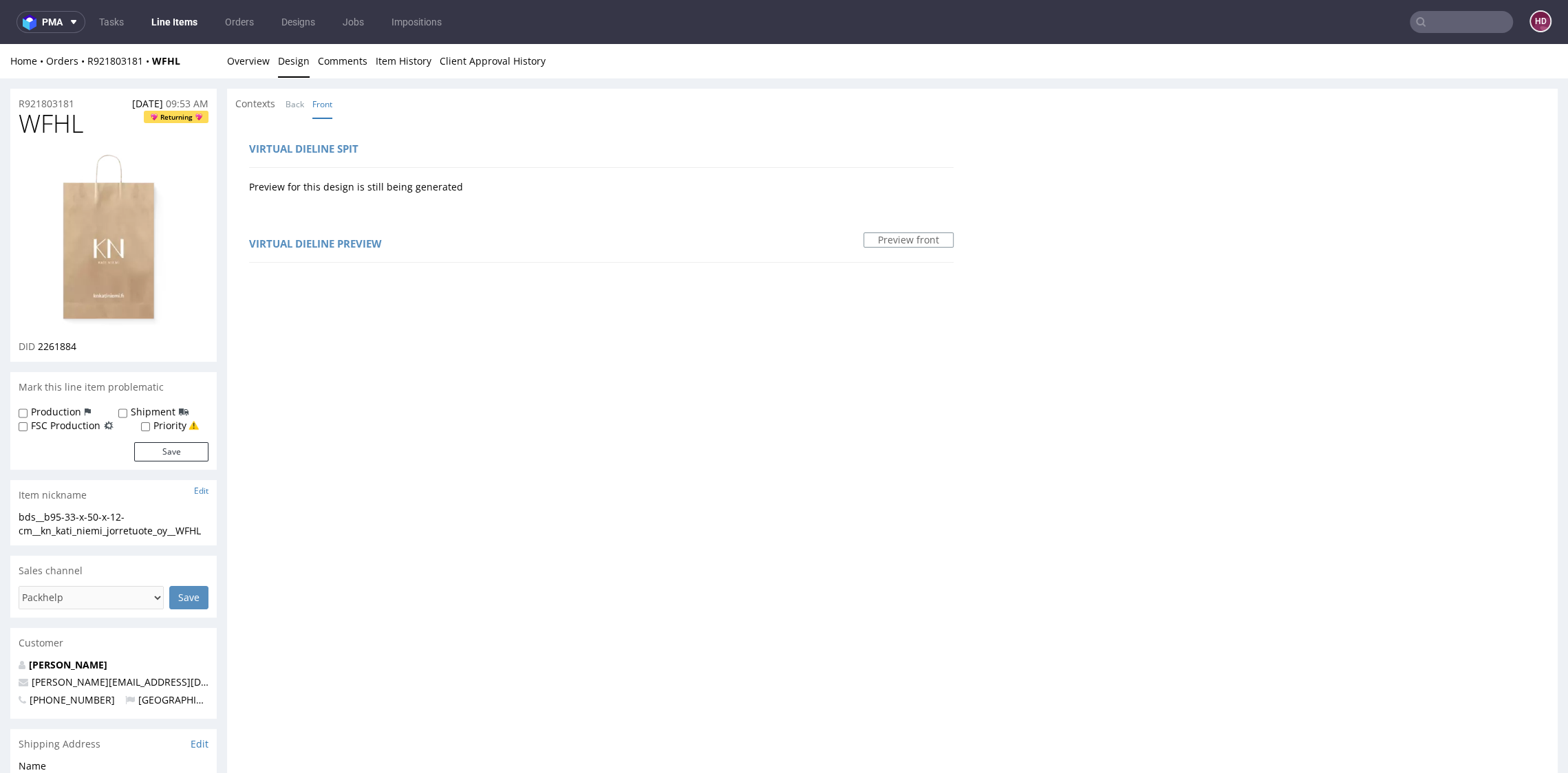
click at [75, 121] on span "WFHL" at bounding box center [50, 124] width 65 height 27
drag, startPoint x: 68, startPoint y: 125, endPoint x: 13, endPoint y: 121, distance: 55.1
click at [13, 121] on div "WFHL Returning DID 2261884" at bounding box center [113, 235] width 206 height 251
copy span "WFHL"
click at [245, 61] on link "Overview" at bounding box center [248, 60] width 43 height 34
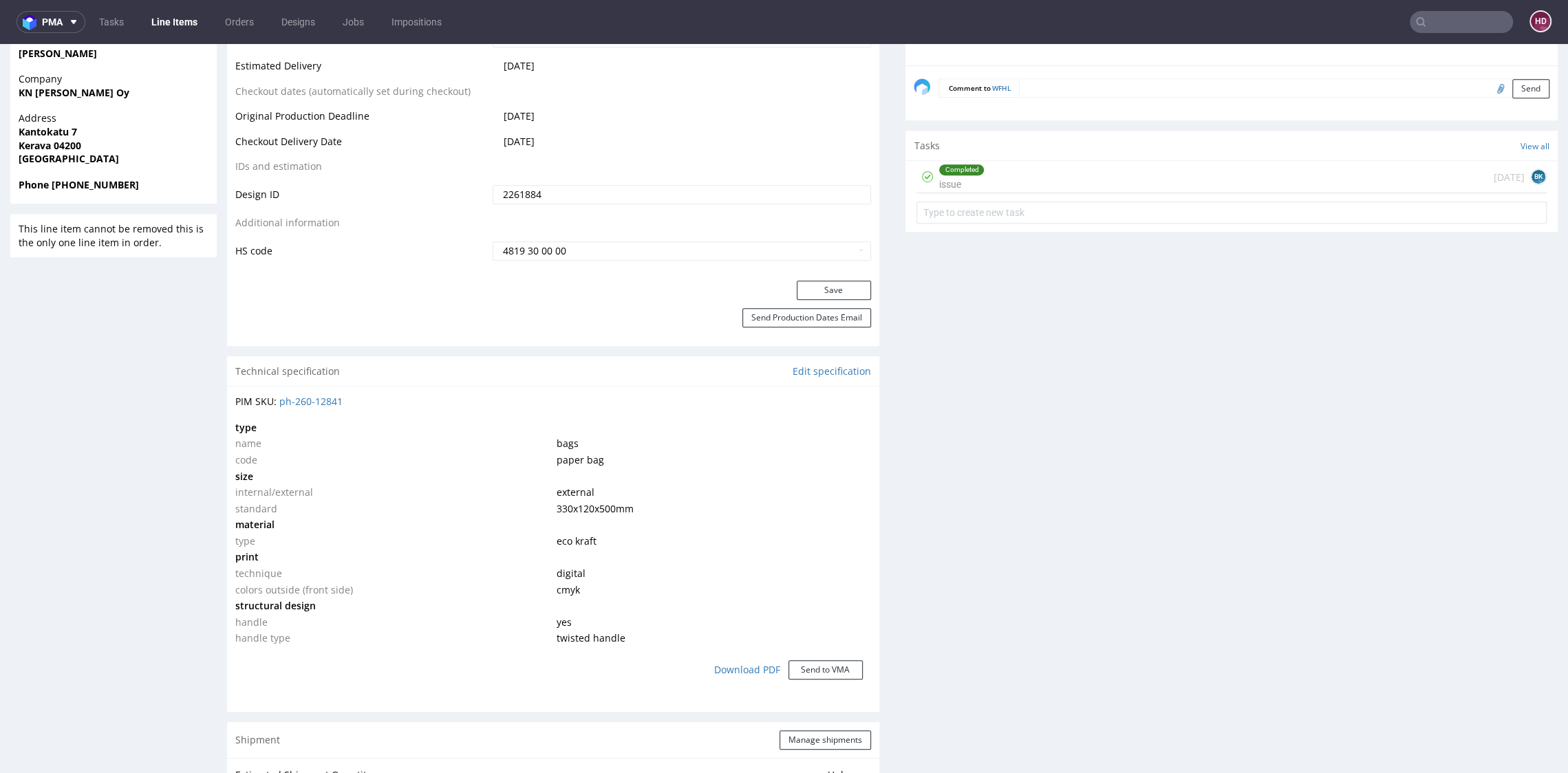
scroll to position [730, 0]
click at [841, 363] on link "Edit specification" at bounding box center [831, 368] width 78 height 14
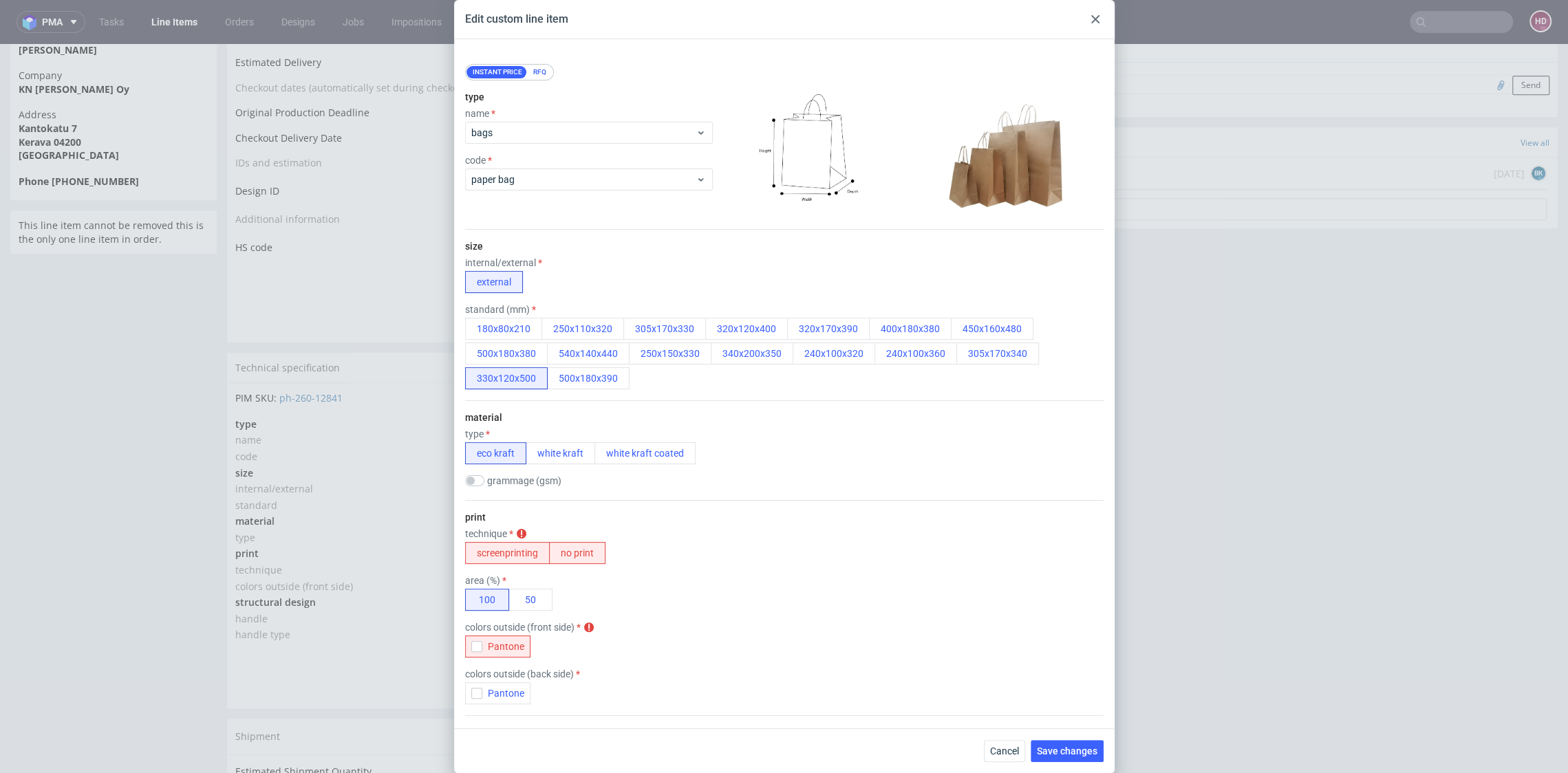
scroll to position [0, 0]
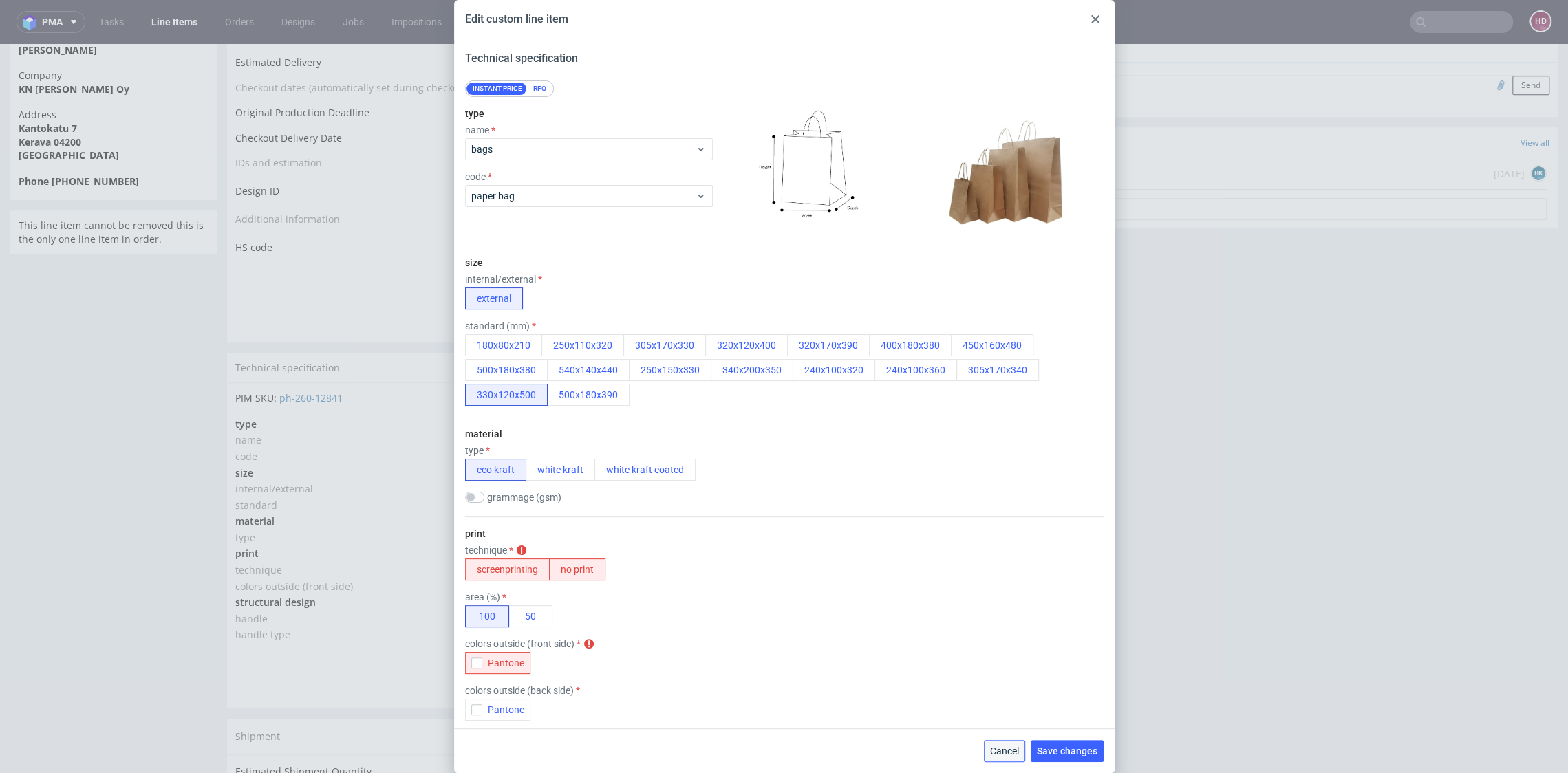
click at [1008, 749] on span "Cancel" at bounding box center [1005, 751] width 29 height 10
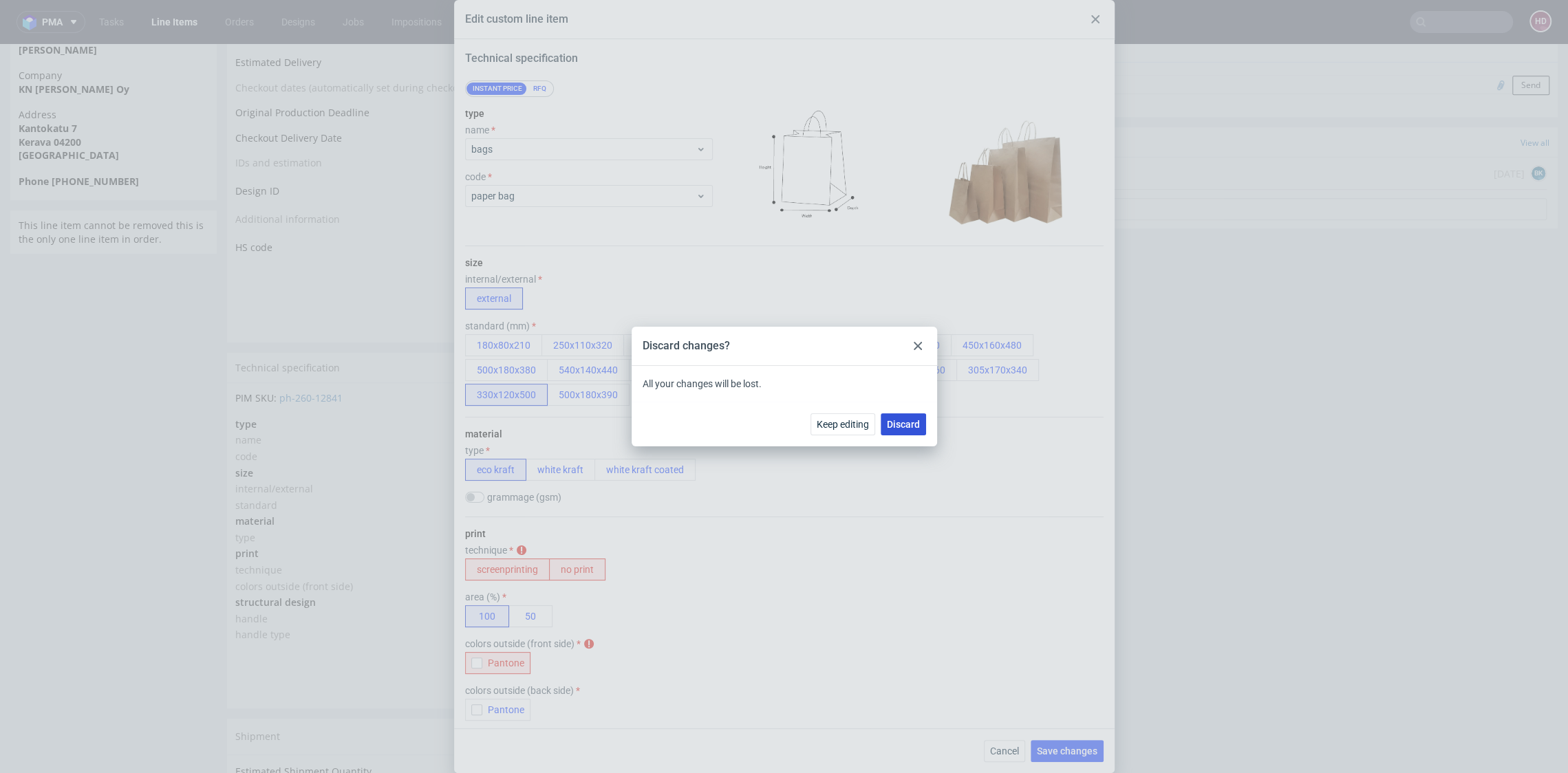
click at [897, 425] on span "Discard" at bounding box center [903, 424] width 33 height 10
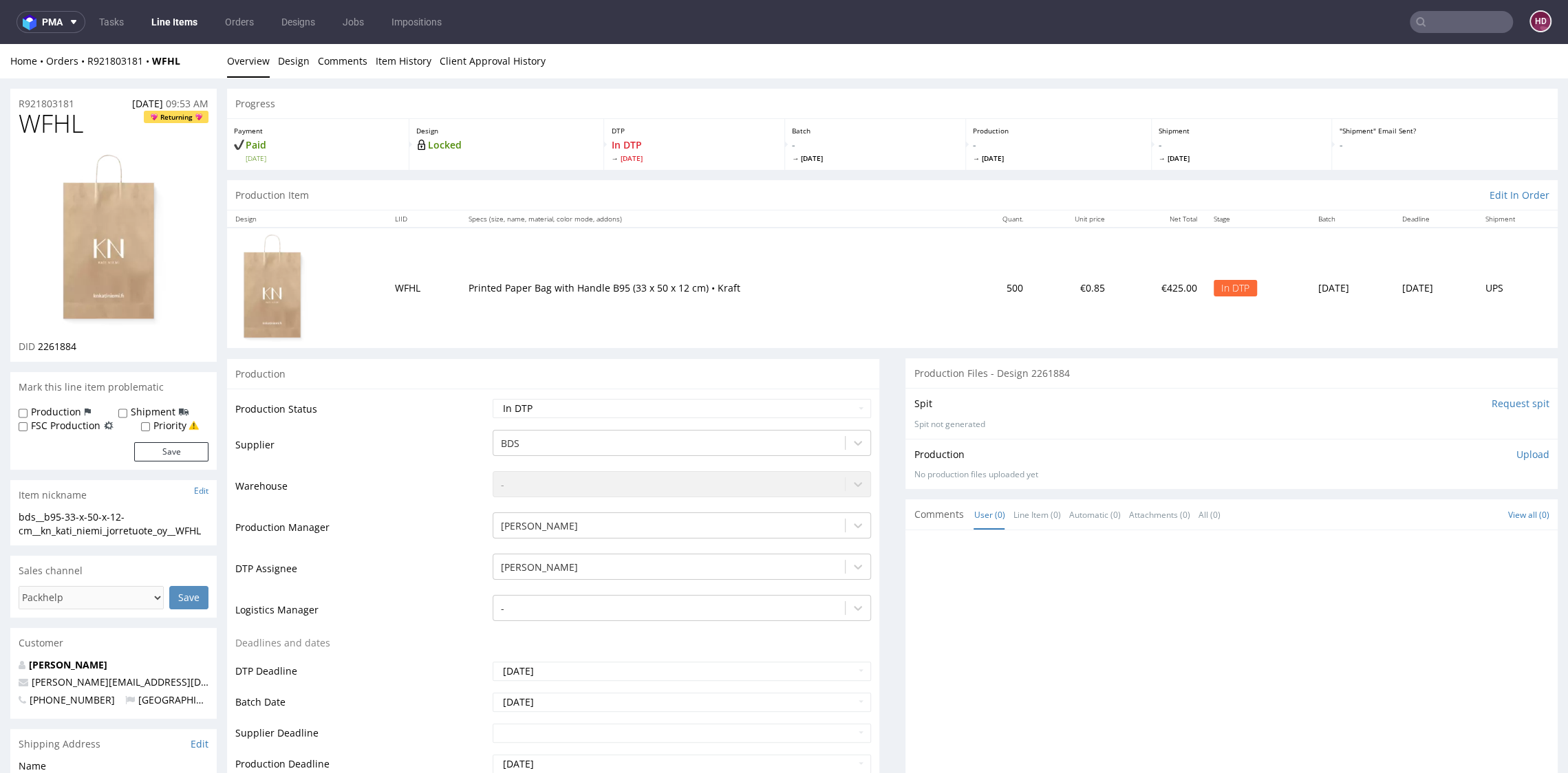
click at [96, 348] on div "DID 2261884" at bounding box center [113, 346] width 190 height 14
drag, startPoint x: 94, startPoint y: 349, endPoint x: 47, endPoint y: 352, distance: 47.1
click at [47, 352] on div "DID 2261884" at bounding box center [113, 346] width 190 height 14
copy div "2261884"
click at [211, 528] on div "bds__b95-33-x-50-x-12-cm__kn_kati_niemi_jorretuote_oy__WFHL bds__b95-33-x-50-x-…" at bounding box center [113, 528] width 206 height 35
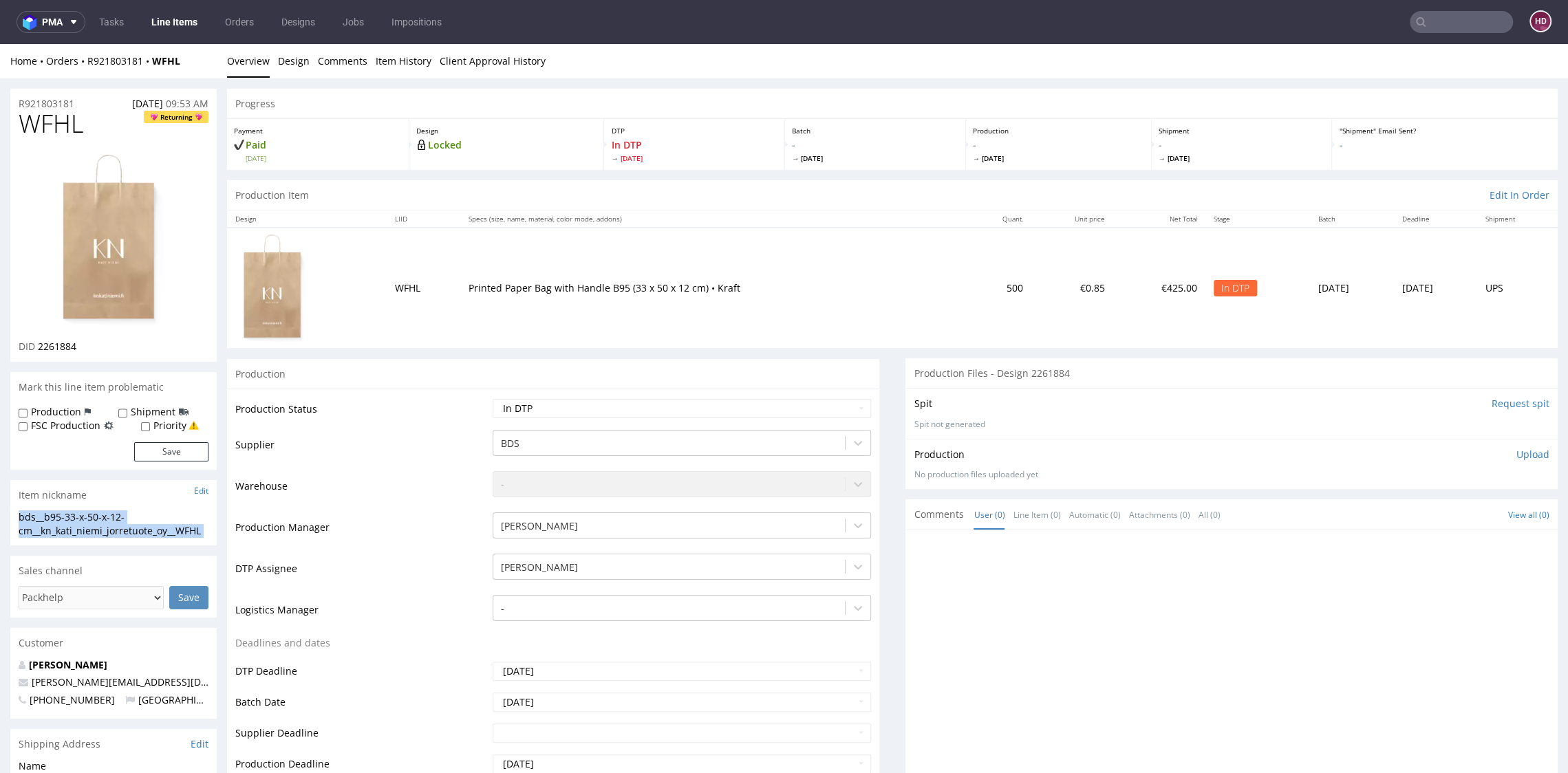
drag, startPoint x: 183, startPoint y: 532, endPoint x: 10, endPoint y: 518, distance: 173.6
click at [10, 518] on div "bds__b95-33-x-50-x-12-cm__kn_kati_niemi_jorretuote_oy__WFHL bds__b95-33-x-50-x-…" at bounding box center [113, 528] width 206 height 35
copy div "bds__b95-33-x-50-x-12-cm__kn_kati_niemi_jorretuote_oy__WFHL Update"
click at [82, 102] on div "R921803181 18.09.2025 09:53 AM" at bounding box center [113, 99] width 206 height 22
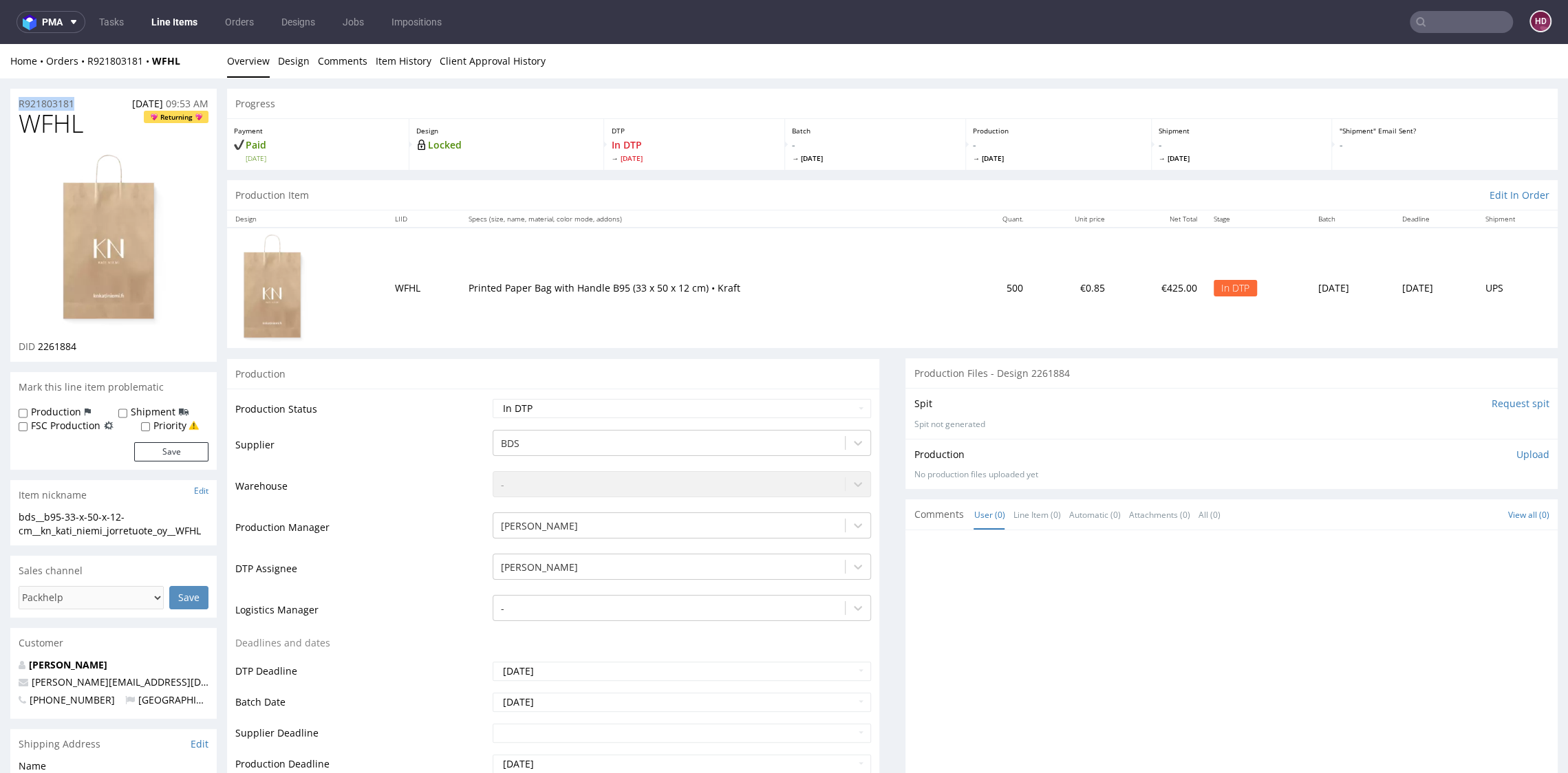
copy p "R921803181"
click at [98, 346] on div "DID 2261884" at bounding box center [113, 346] width 190 height 14
drag, startPoint x: 97, startPoint y: 346, endPoint x: 46, endPoint y: 340, distance: 51.4
click at [46, 340] on div "DID 2261884" at bounding box center [113, 346] width 190 height 14
copy div "2261884"
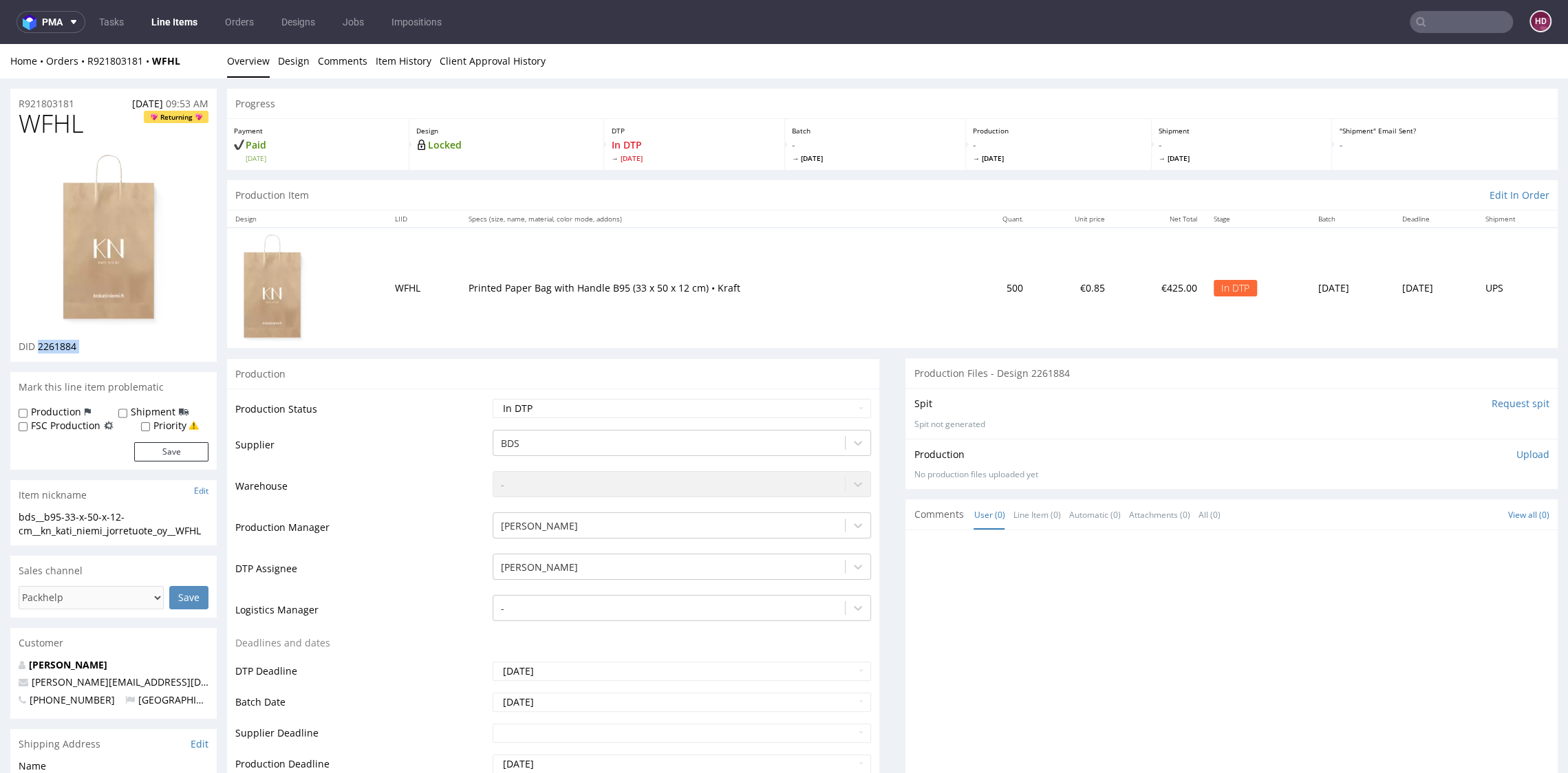
click at [119, 226] on img at bounding box center [113, 240] width 110 height 177
click at [1516, 453] on p "Upload" at bounding box center [1532, 454] width 33 height 14
click at [1428, 518] on div "Add files" at bounding box center [1451, 517] width 68 height 21
type input "C:\fakepath\bds__b95-33-x-50-x-12-cm__kn_kati_niemi_jorretuote_oy__WFHL__d22618…"
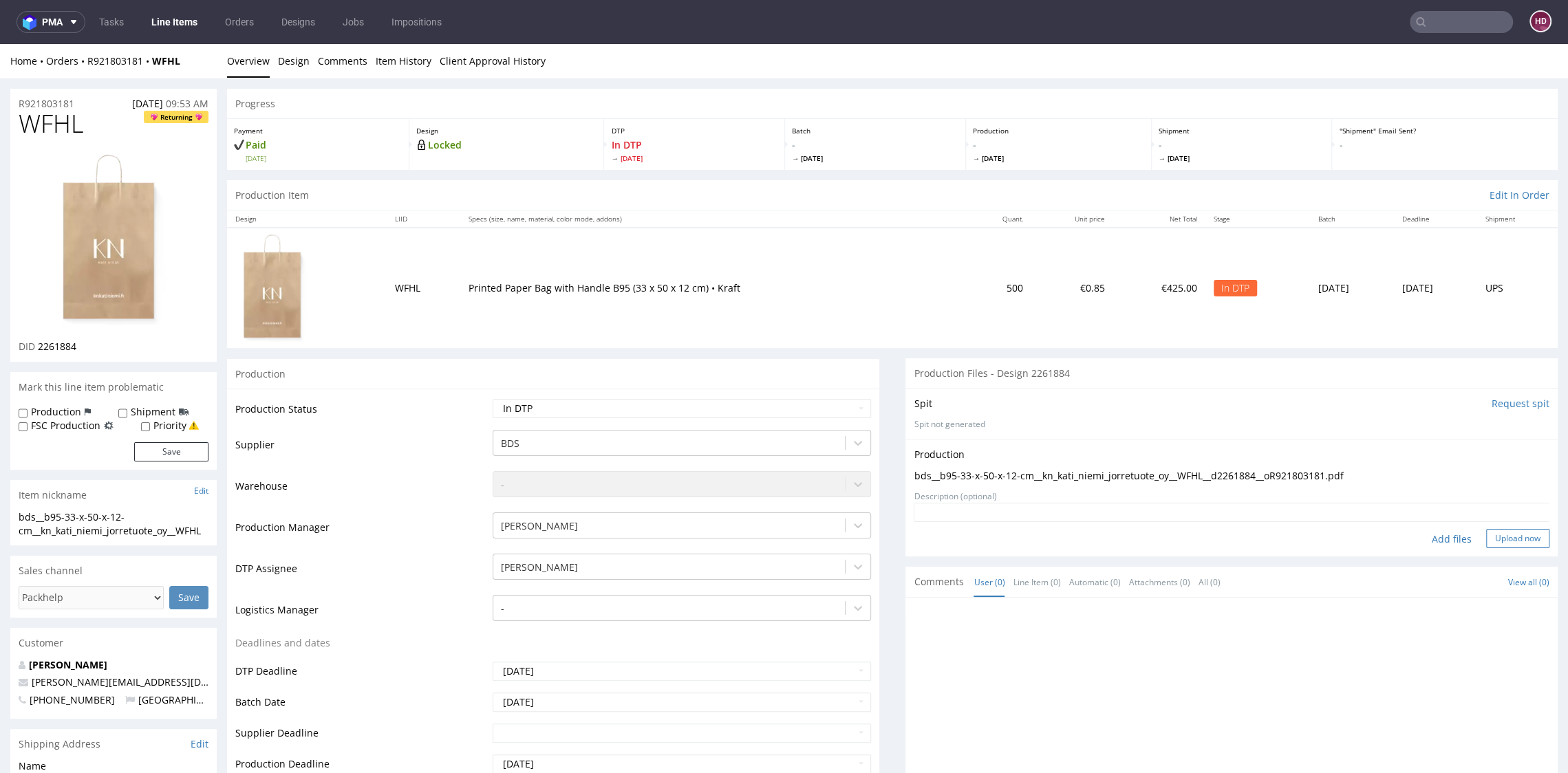
click at [1486, 539] on button "Upload now" at bounding box center [1517, 538] width 63 height 19
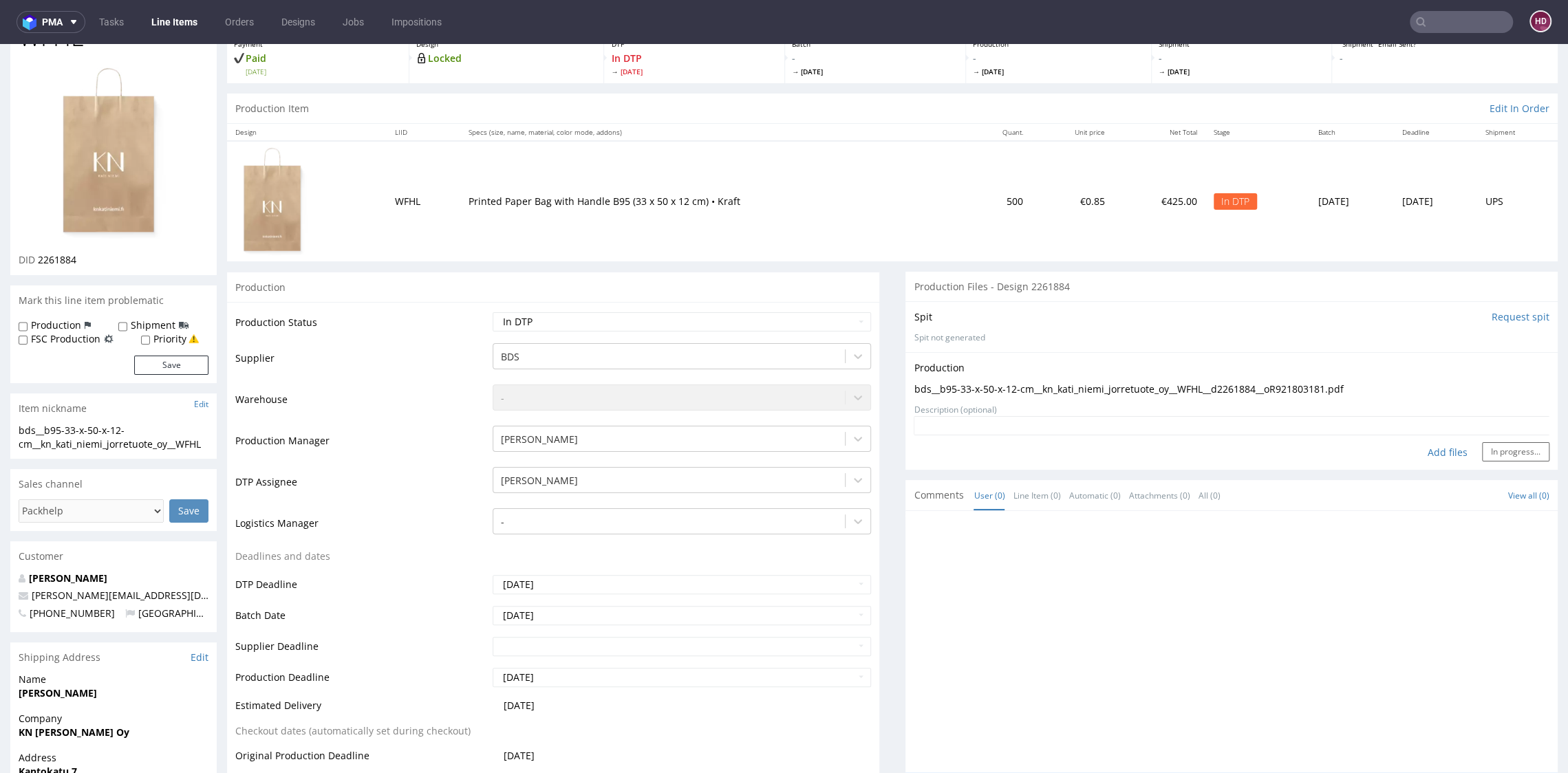
scroll to position [277, 0]
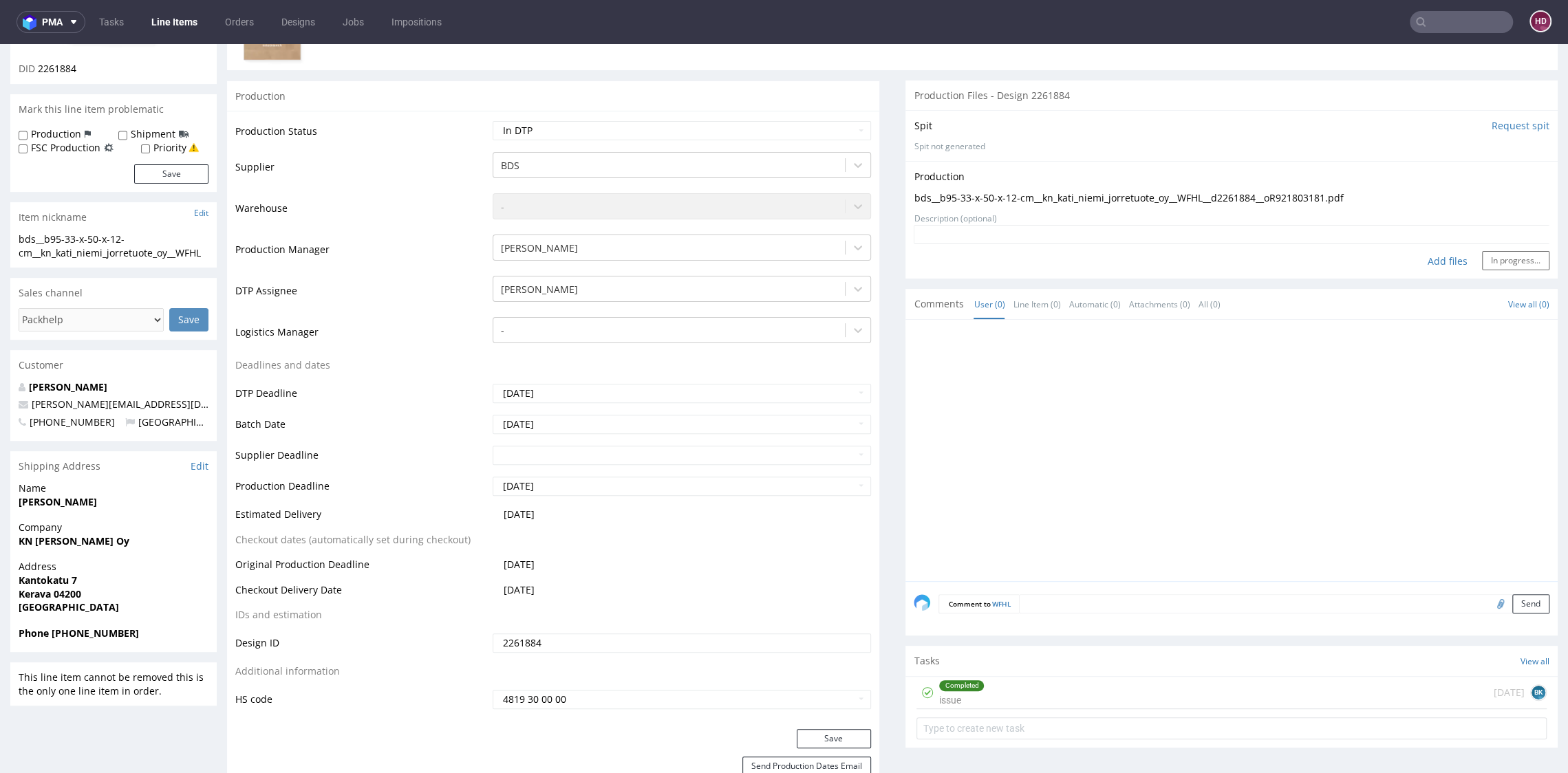
click at [998, 677] on div "Completed issue 6 days ago BK" at bounding box center [1231, 693] width 630 height 32
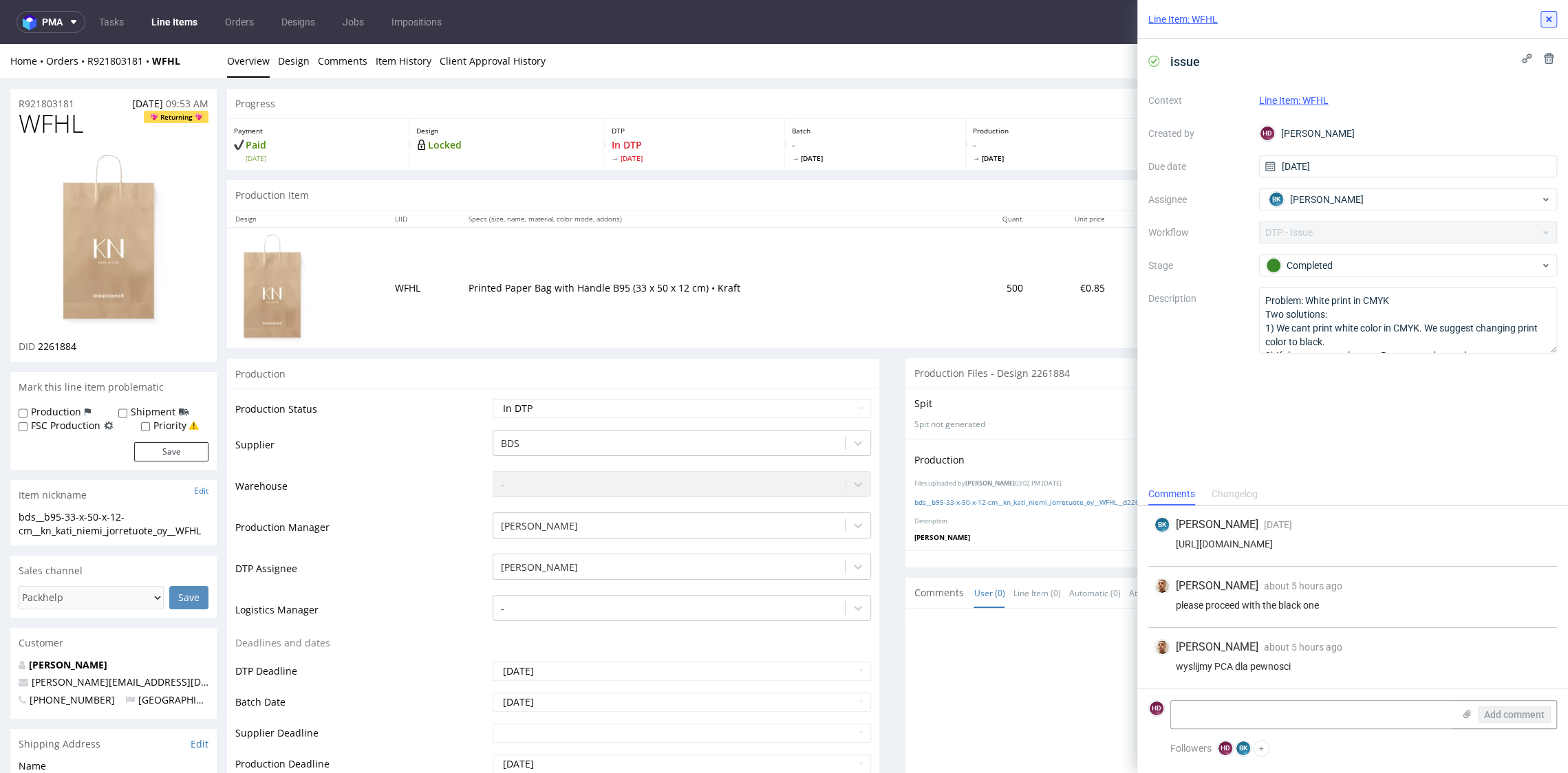
click at [1543, 18] on icon at bounding box center [1548, 19] width 11 height 11
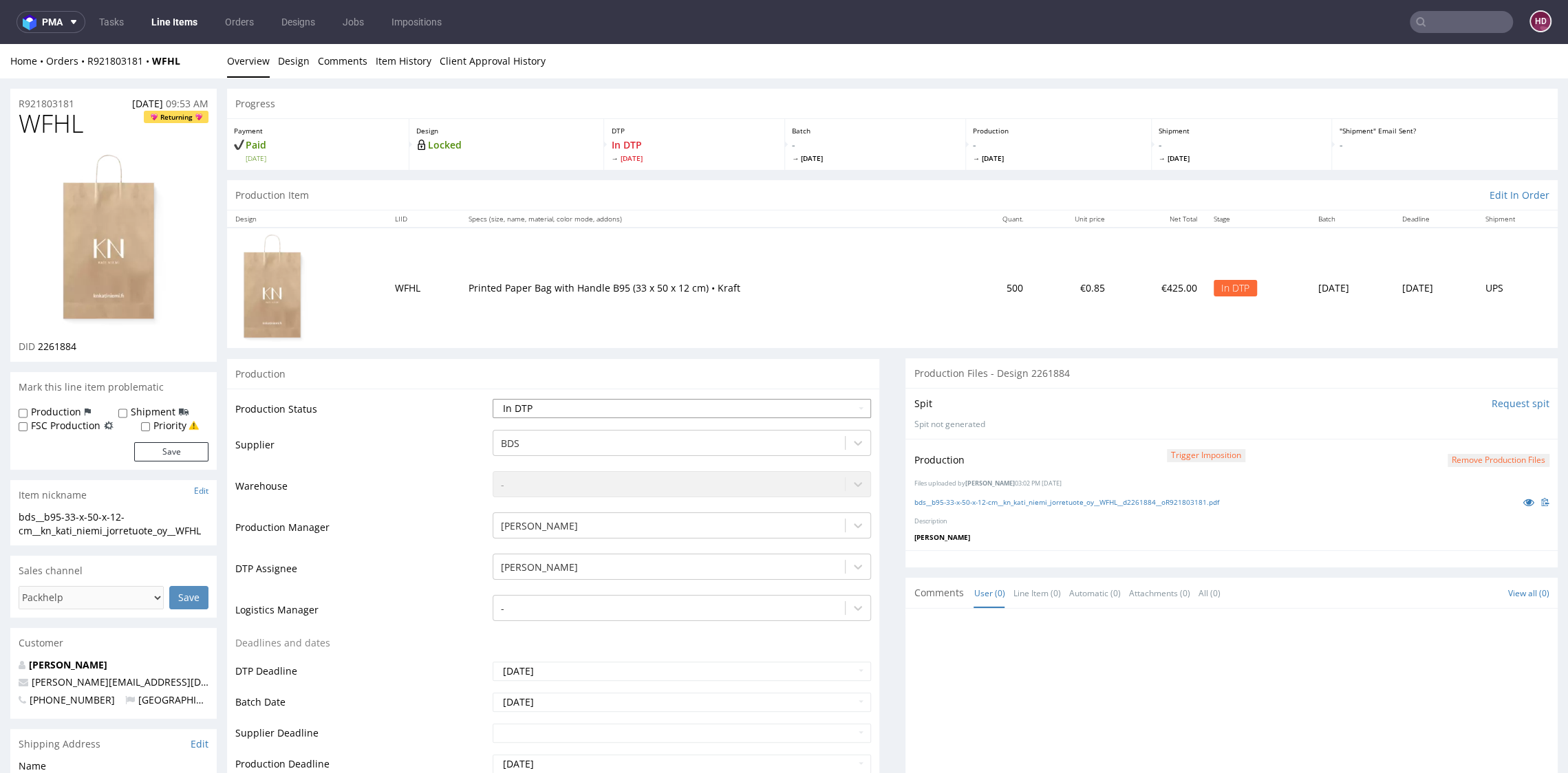
click at [664, 409] on select "Waiting for Artwork Waiting for Diecut Waiting for Mockup Waiting for DTP Waiti…" at bounding box center [682, 408] width 378 height 19
select select "dtp_ca_needed"
click at [493, 399] on select "Waiting for Artwork Waiting for Diecut Waiting for Mockup Waiting for DTP Waiti…" at bounding box center [682, 408] width 378 height 19
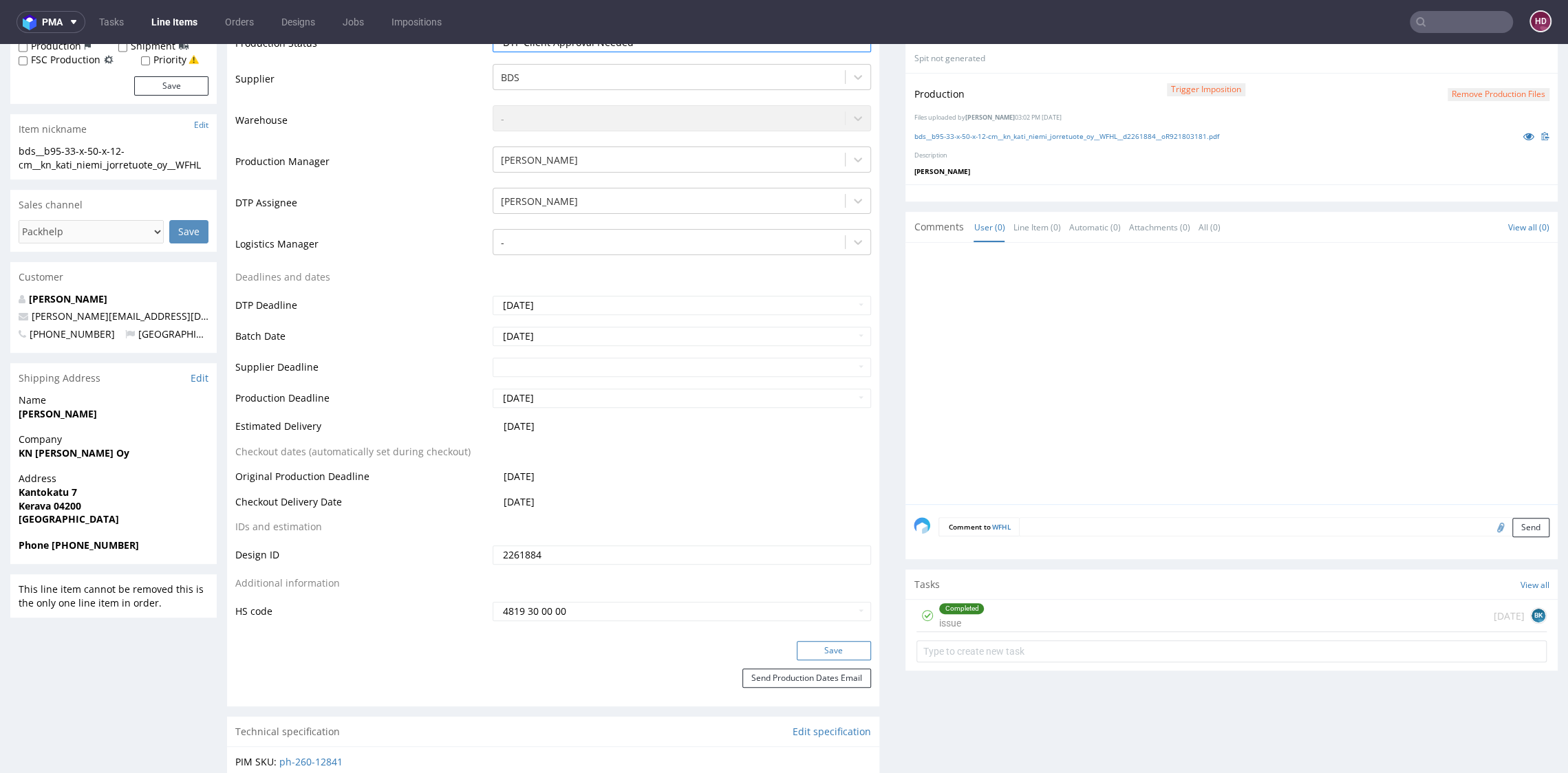
scroll to position [388, 0]
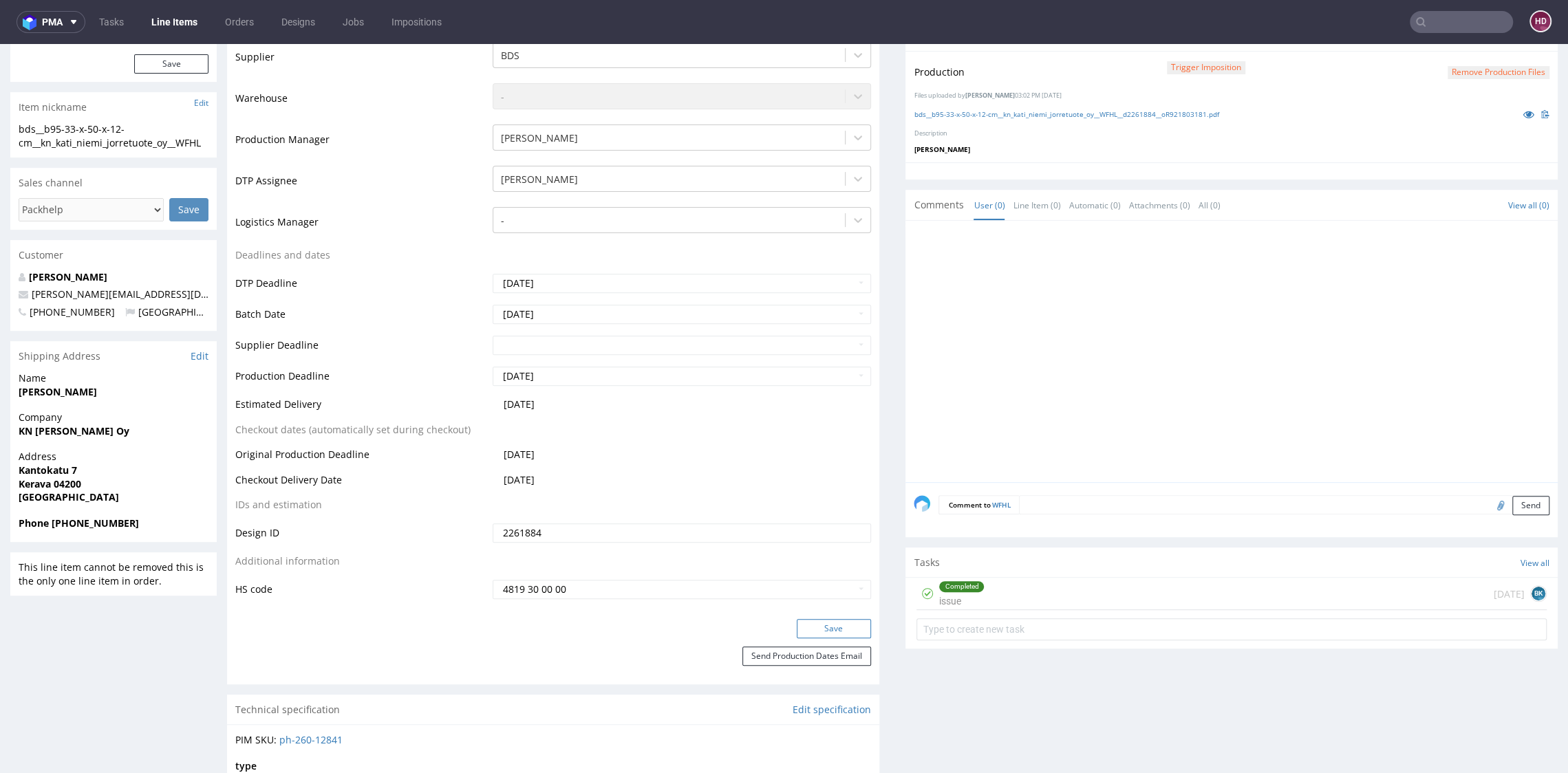
click at [839, 632] on button "Save" at bounding box center [833, 628] width 74 height 19
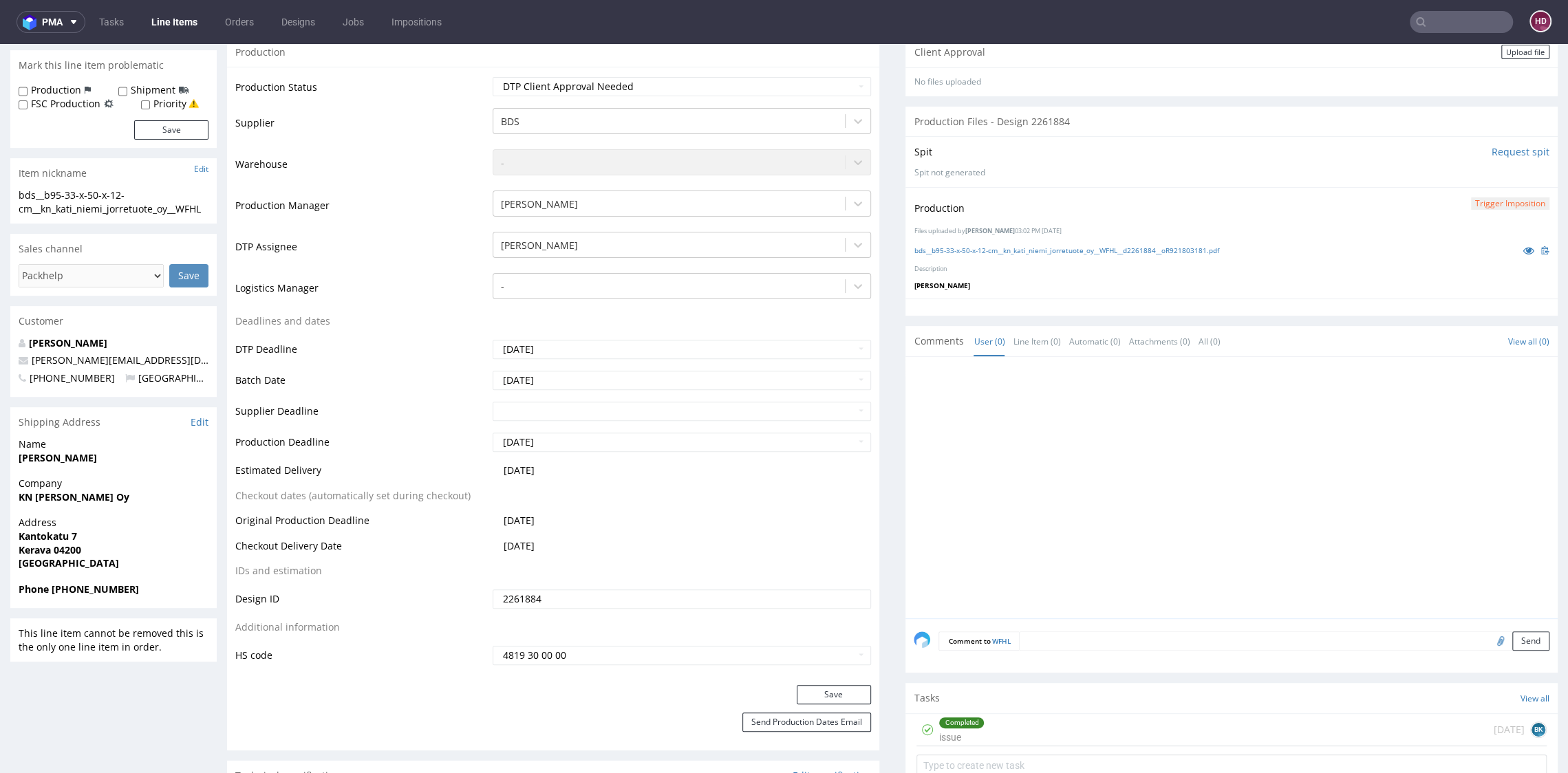
scroll to position [171, 0]
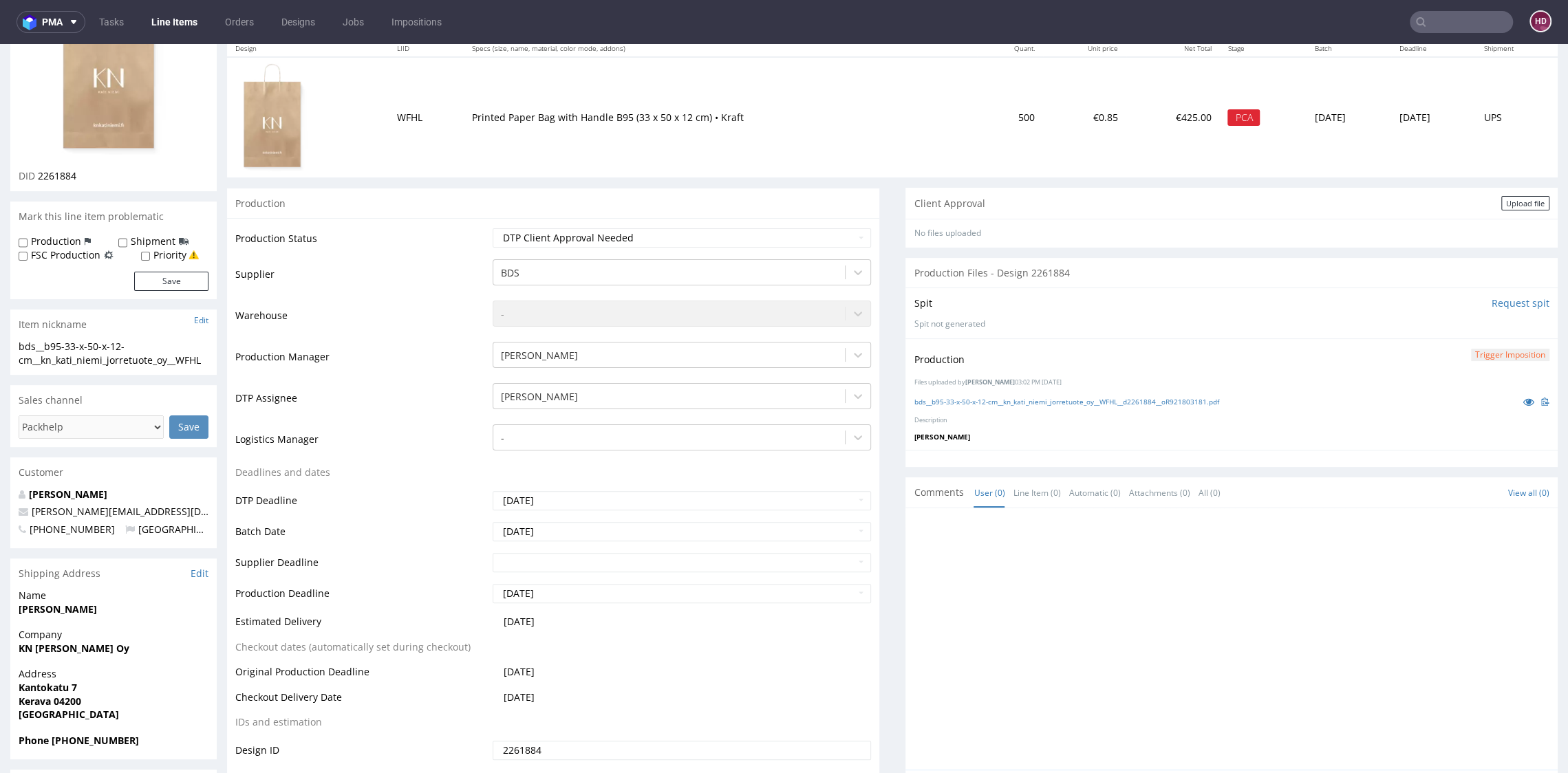
click at [1503, 201] on div "Upload file" at bounding box center [1524, 204] width 48 height 15
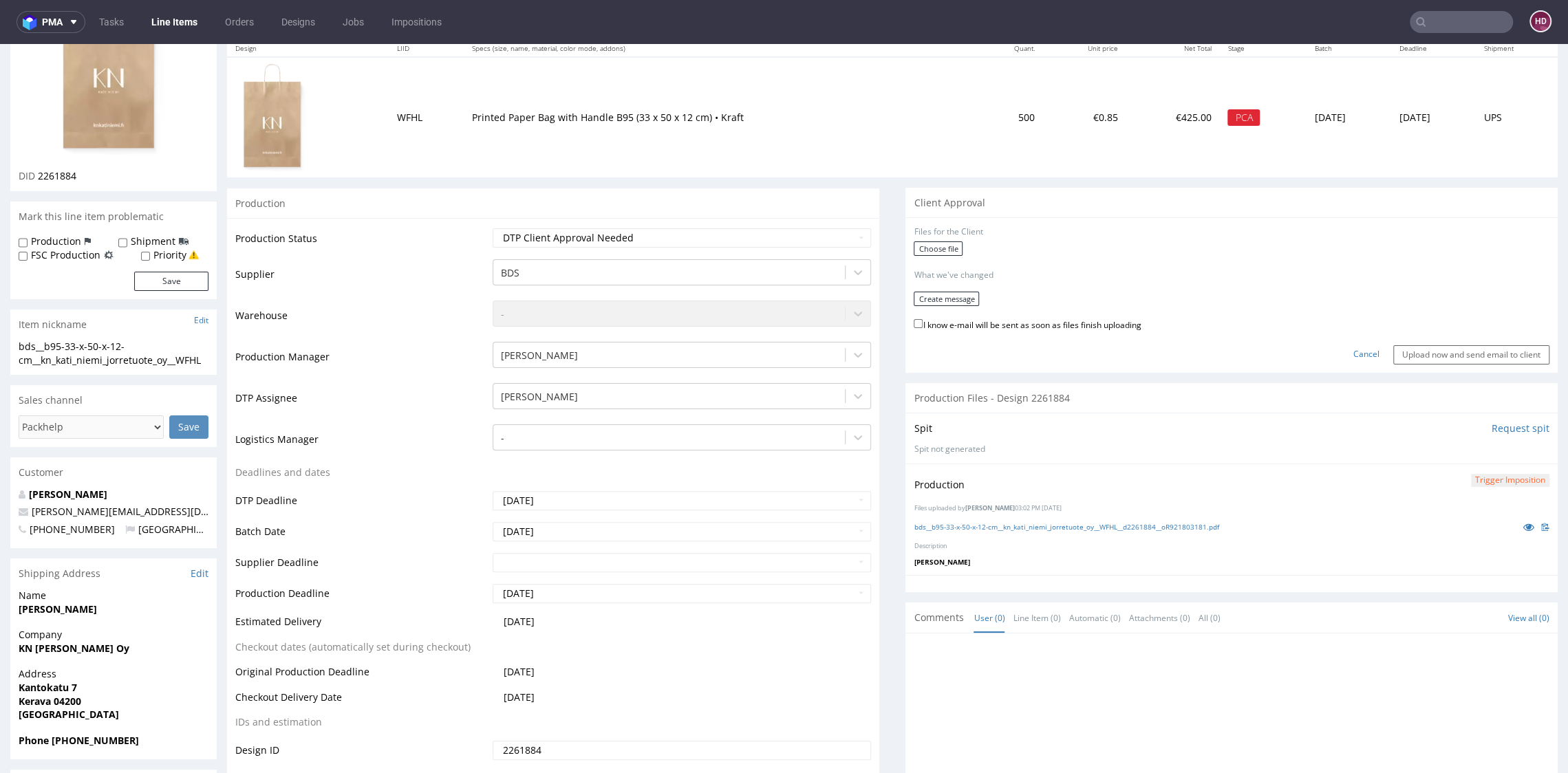
click at [928, 239] on form "Files for the Client Choose file What we've changed Create message I know e-mai…" at bounding box center [1231, 295] width 635 height 138
click at [926, 247] on label "Choose file" at bounding box center [938, 249] width 49 height 15
click at [0, 44] on input "Choose file" at bounding box center [0, 44] width 0 height 0
click at [914, 305] on form "Files for the Client 1 . bds__b95-33-x-50-x-12-cm__kn_kati_niemi_jorretuote_oy_…" at bounding box center [1231, 293] width 635 height 133
click at [914, 293] on button "Create message" at bounding box center [946, 295] width 66 height 15
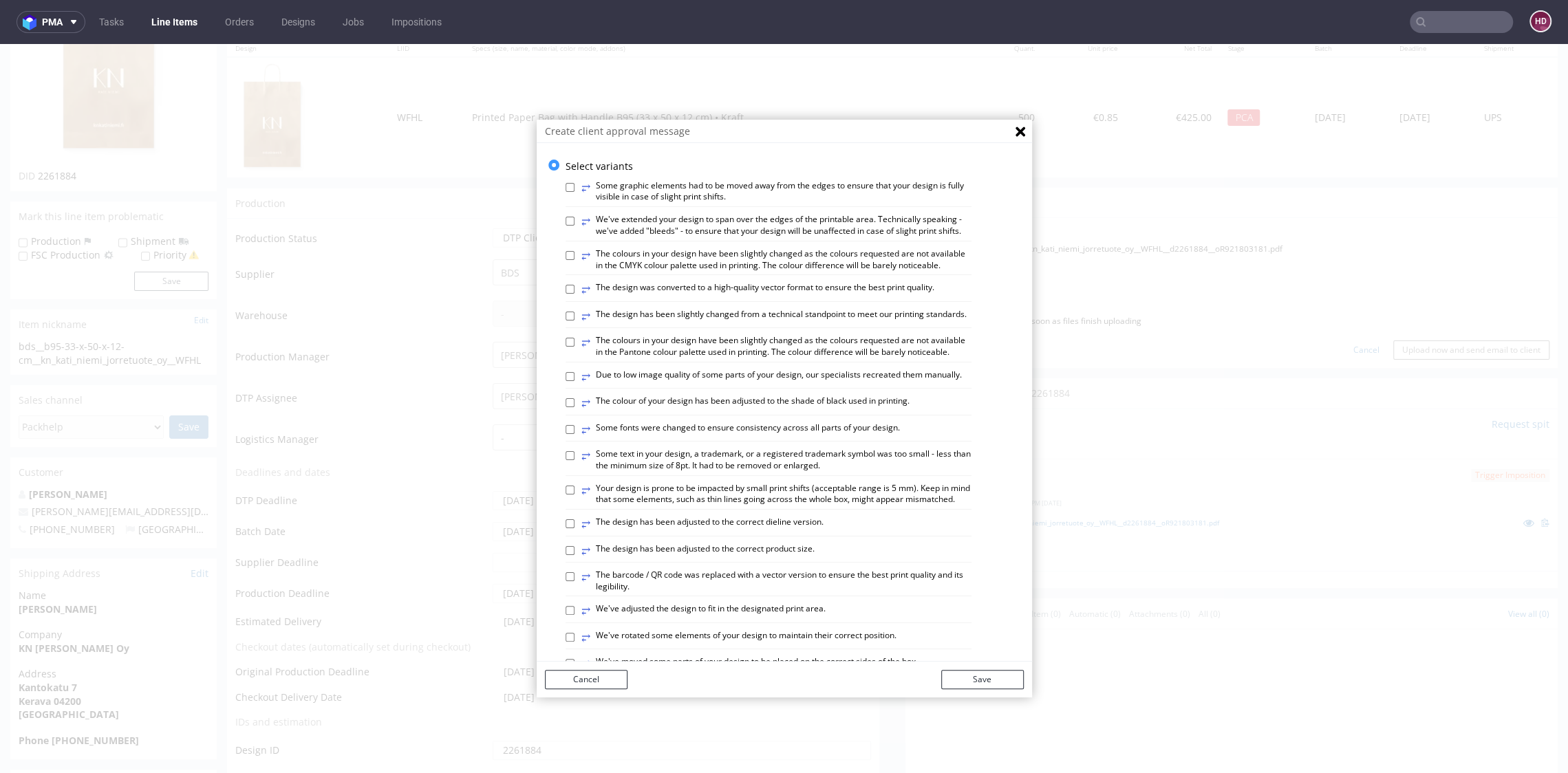
scroll to position [689, 0]
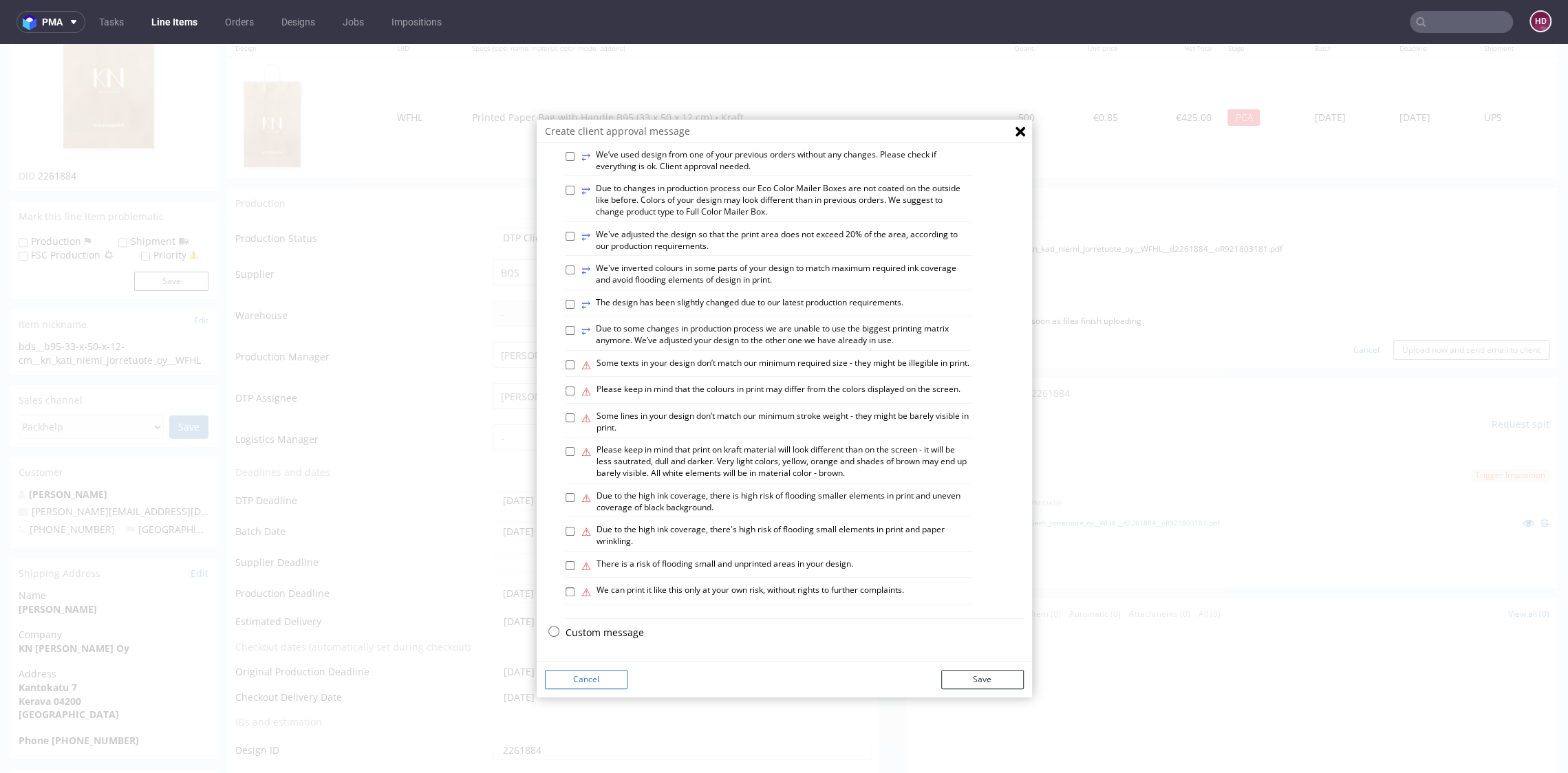
drag, startPoint x: 580, startPoint y: 632, endPoint x: 619, endPoint y: 562, distance: 80.1
click at [580, 632] on p "Custom message" at bounding box center [795, 632] width 458 height 14
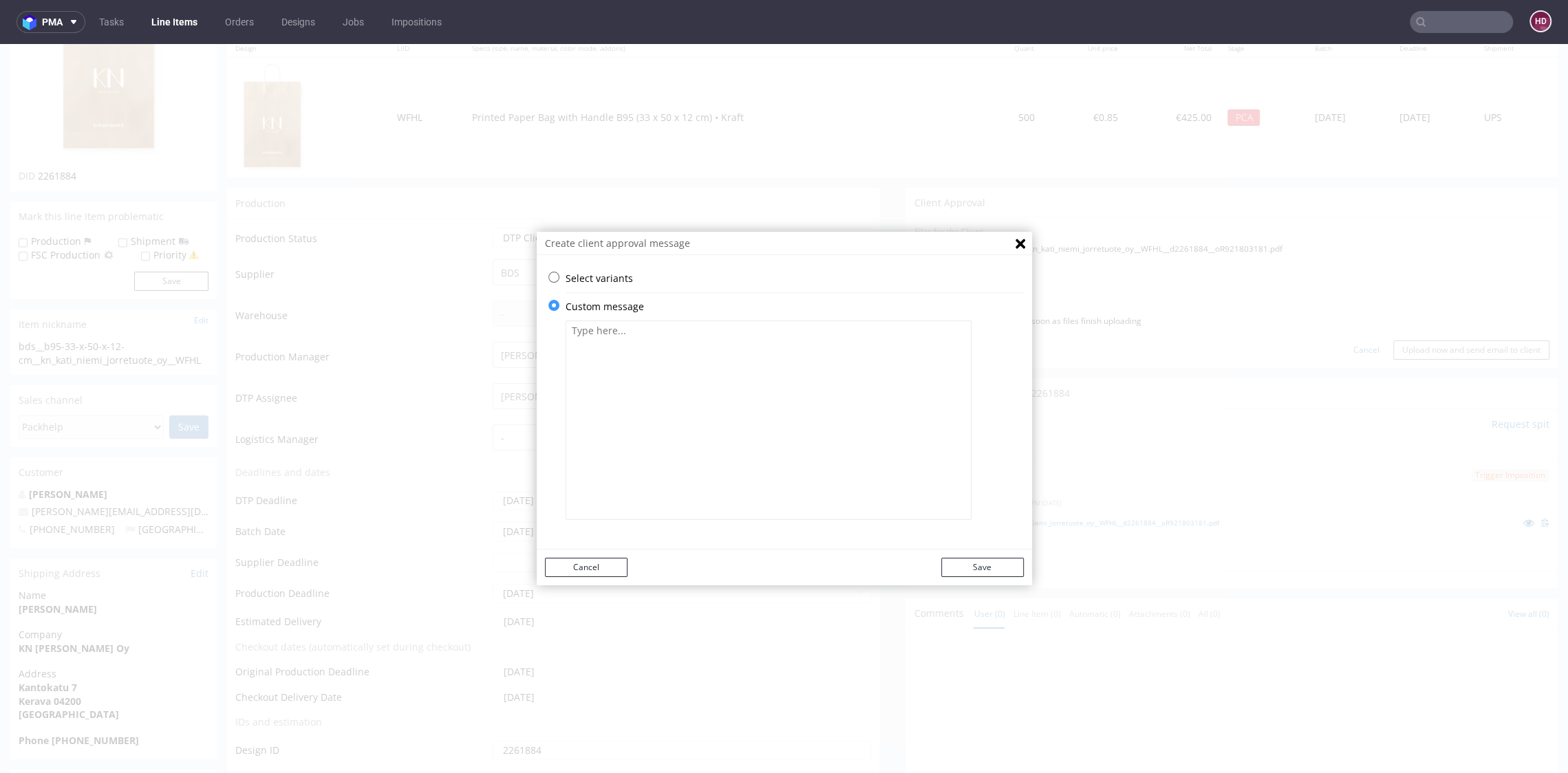
click at [756, 393] on textarea at bounding box center [768, 420] width 406 height 200
paste textarea "It is not possible to print in white in CMYK. However, the design can be white …"
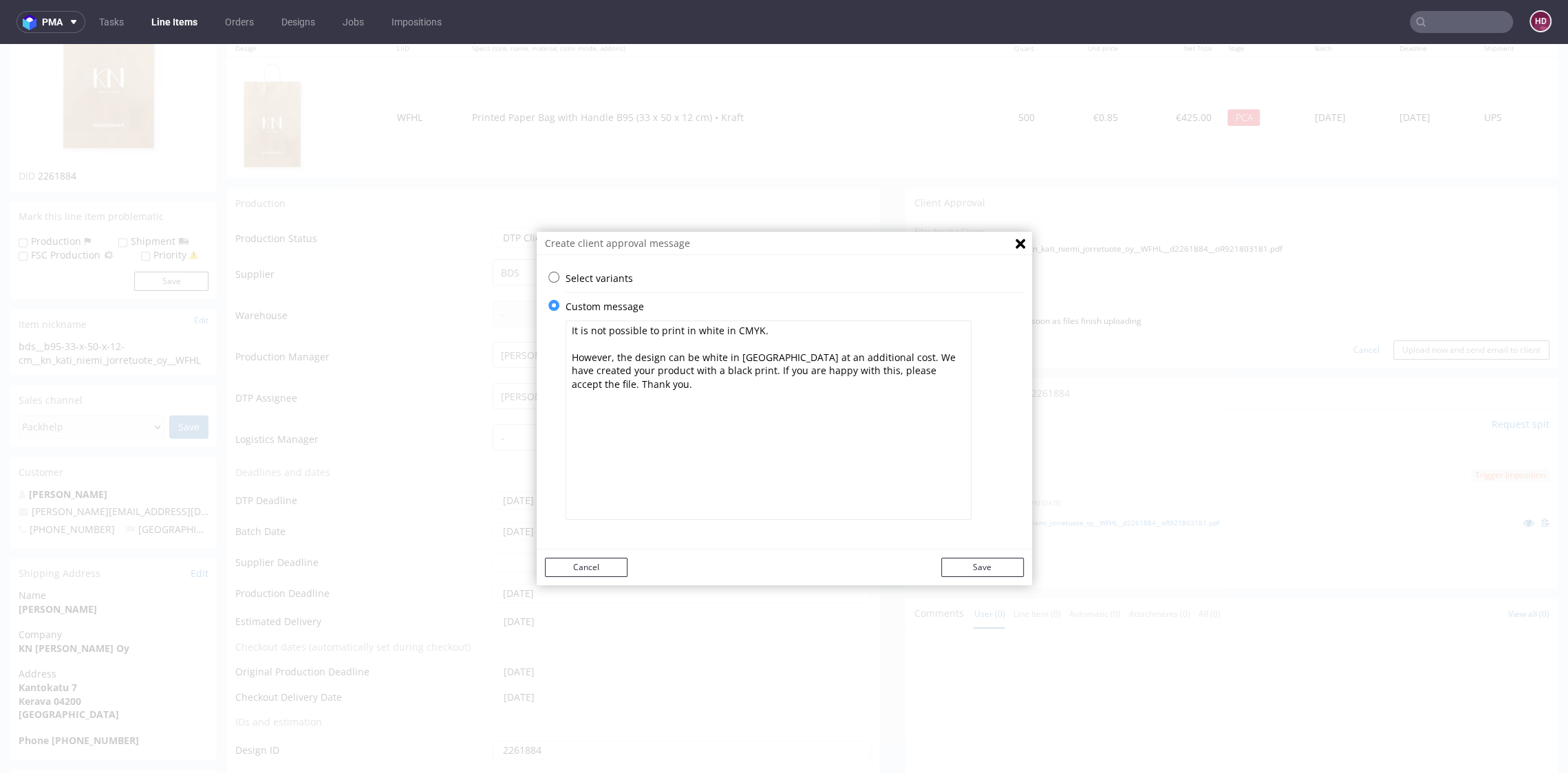
click at [753, 342] on textarea "It is not possible to print in white in CMYK. However, the design can be white …" at bounding box center [768, 420] width 406 height 200
click at [950, 354] on textarea "It is not possible to print in white in CMYK. However, the design can be white …" at bounding box center [768, 420] width 406 height 200
type textarea "It is not possible to print in white in CMYK. However, the design can be white …"
click at [979, 569] on button "Save" at bounding box center [982, 567] width 82 height 19
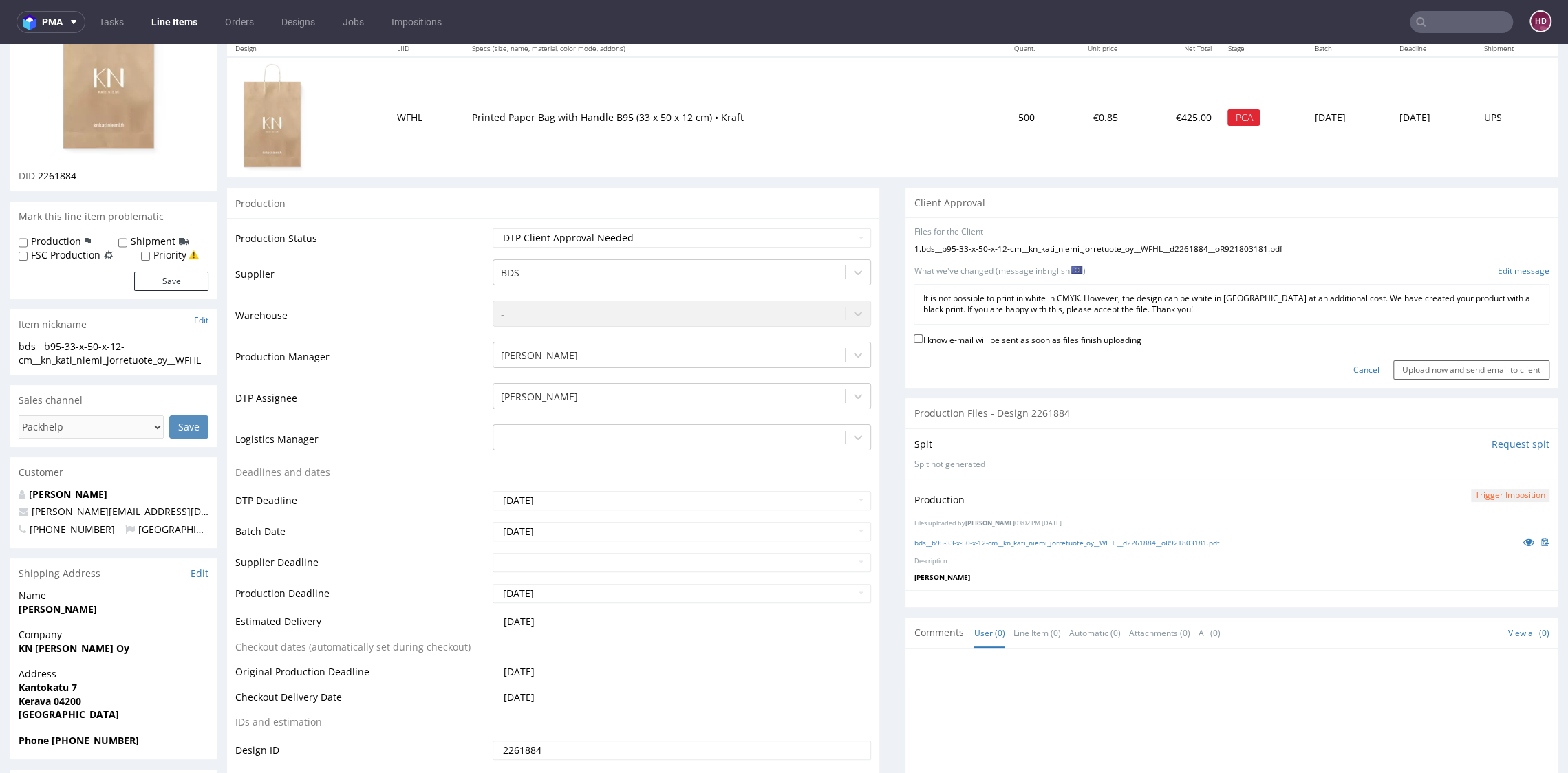
click at [932, 341] on label "I know e-mail will be sent as soon as files finish uploading" at bounding box center [1027, 339] width 227 height 16
click at [923, 341] on input "I know e-mail will be sent as soon as files finish uploading" at bounding box center [918, 339] width 9 height 9
checkbox input "true"
click at [1416, 371] on input "Upload now and send email to client" at bounding box center [1470, 370] width 156 height 19
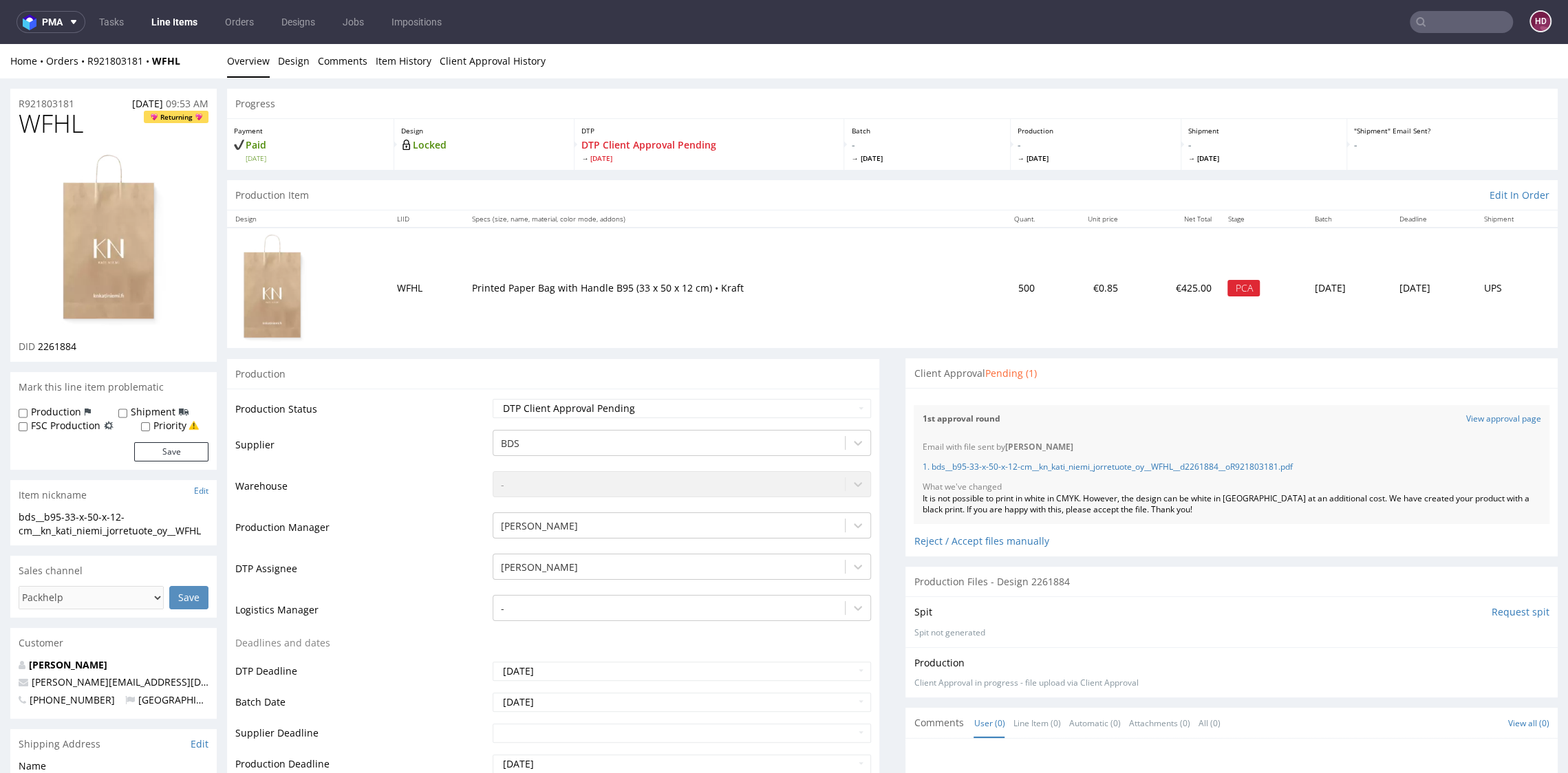
click at [163, 13] on link "Line Items" at bounding box center [174, 22] width 63 height 22
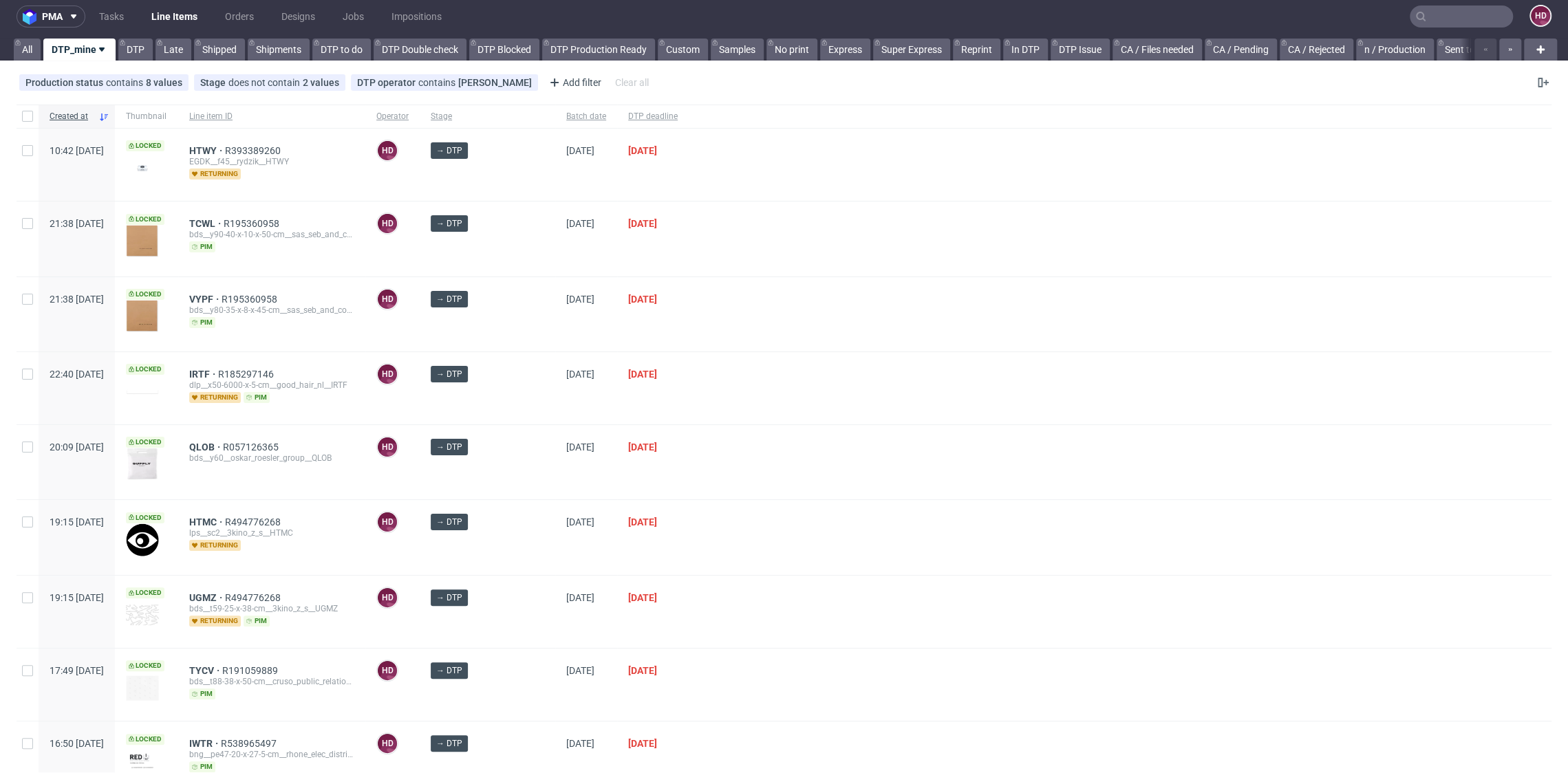
scroll to position [14, 0]
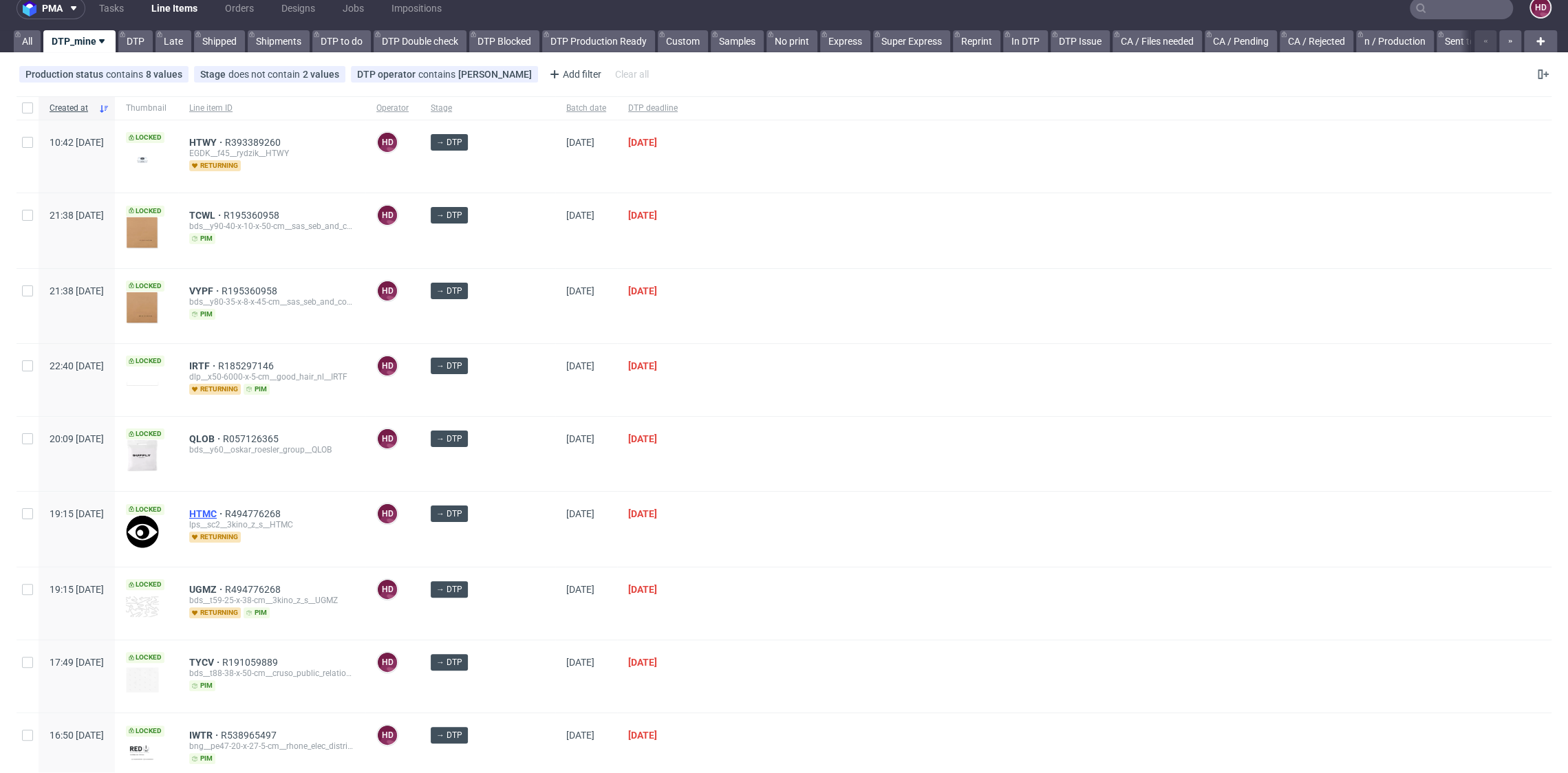
click at [225, 510] on span "HTMC" at bounding box center [206, 514] width 36 height 11
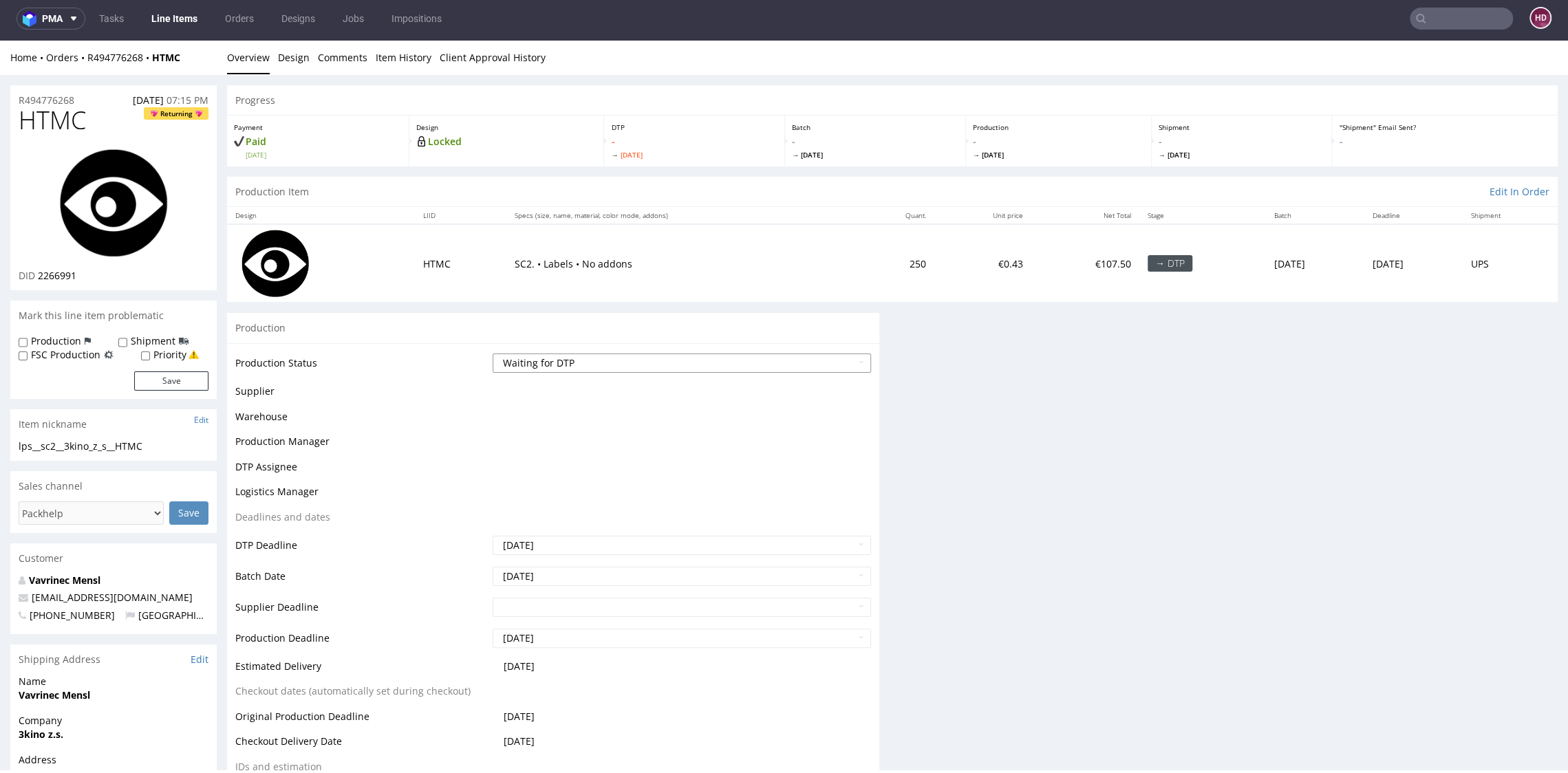
click at [569, 360] on select "Waiting for Artwork Waiting for Diecut Waiting for Mockup Waiting for DTP Waiti…" at bounding box center [682, 362] width 378 height 19
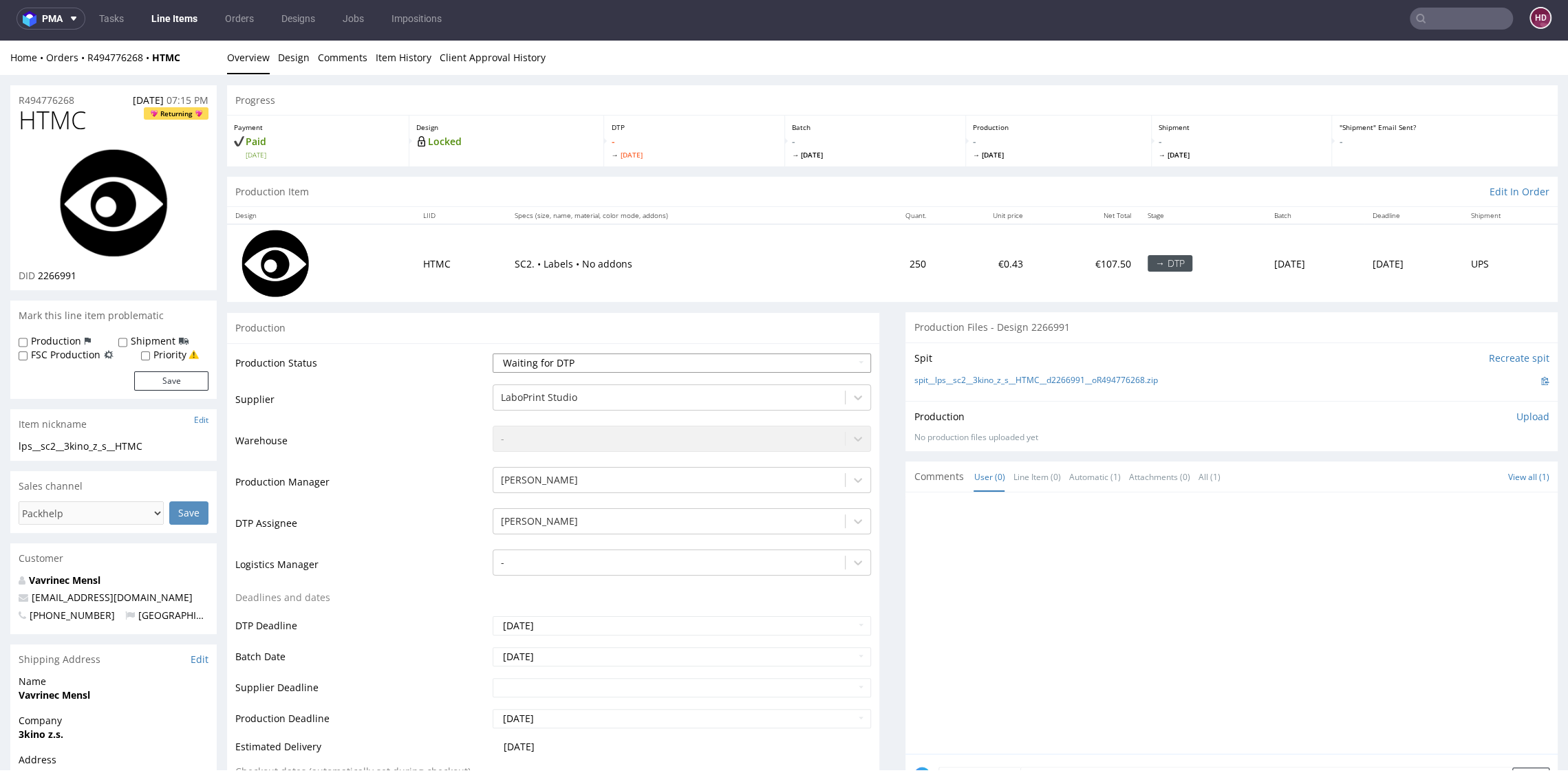
select select "dtp_in_process"
click at [493, 353] on select "Waiting for Artwork Waiting for Diecut Waiting for Mockup Waiting for DTP Waiti…" at bounding box center [682, 362] width 378 height 19
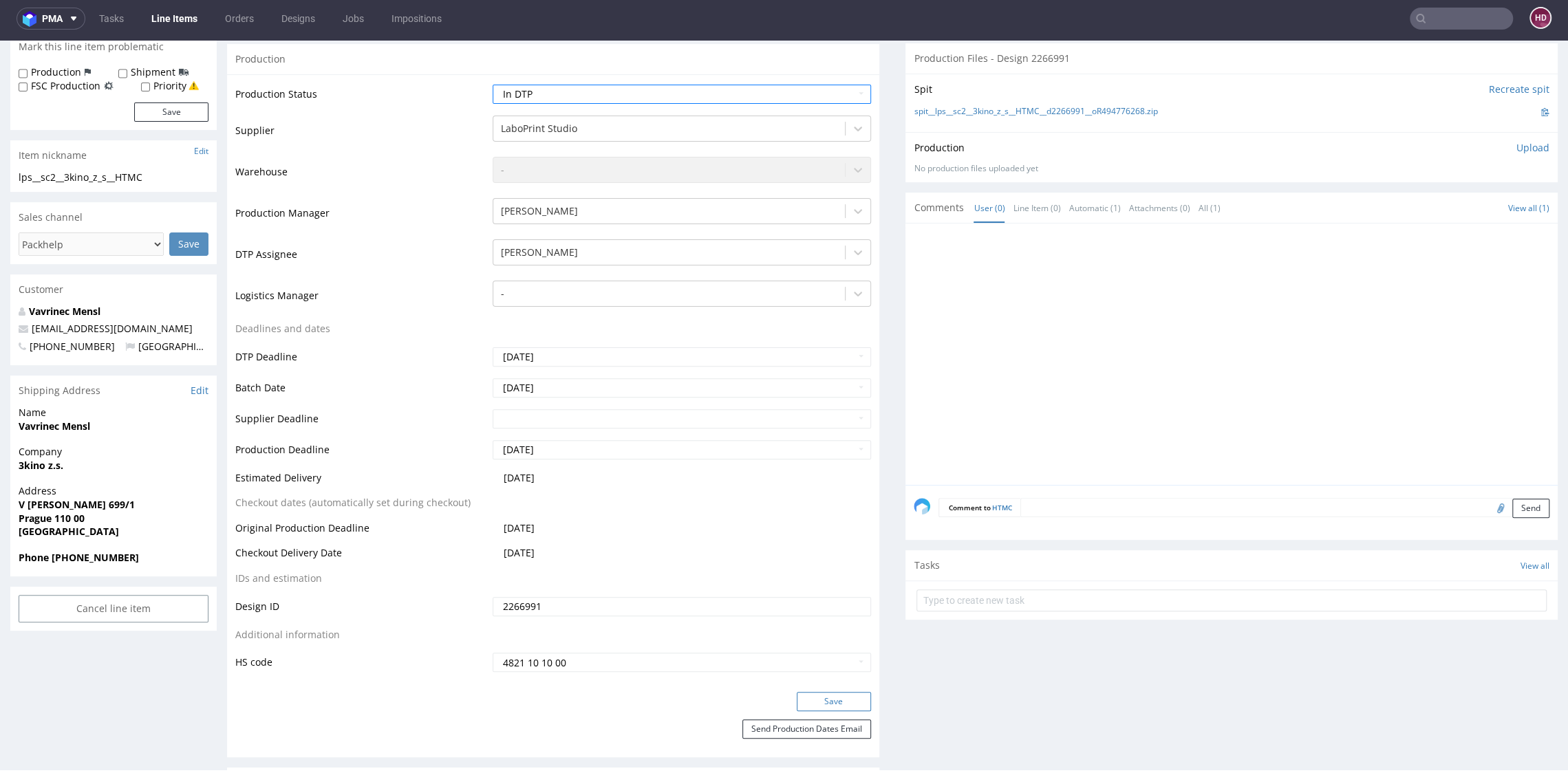
click at [815, 694] on button "Save" at bounding box center [833, 701] width 74 height 19
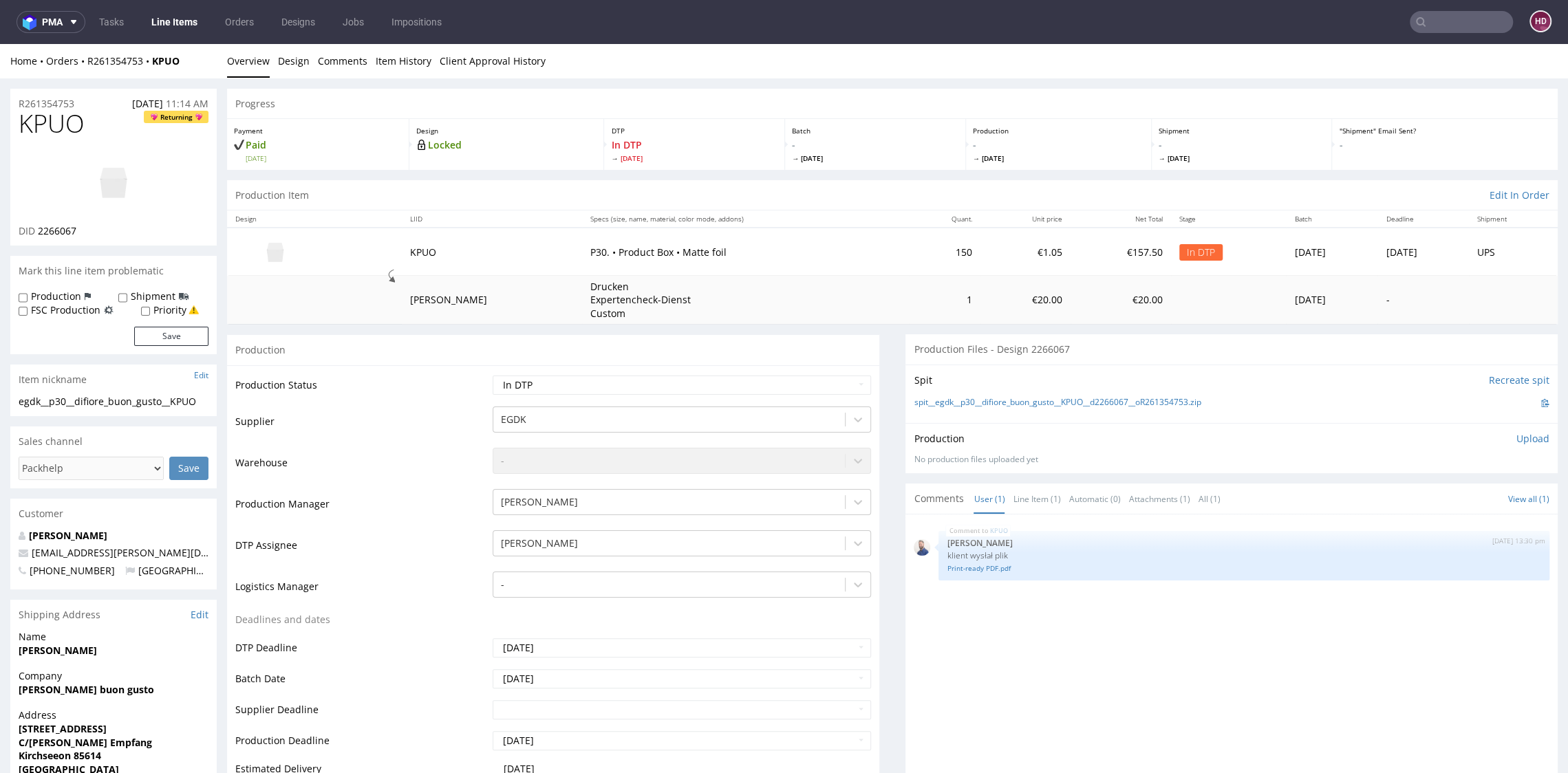
scroll to position [4, 0]
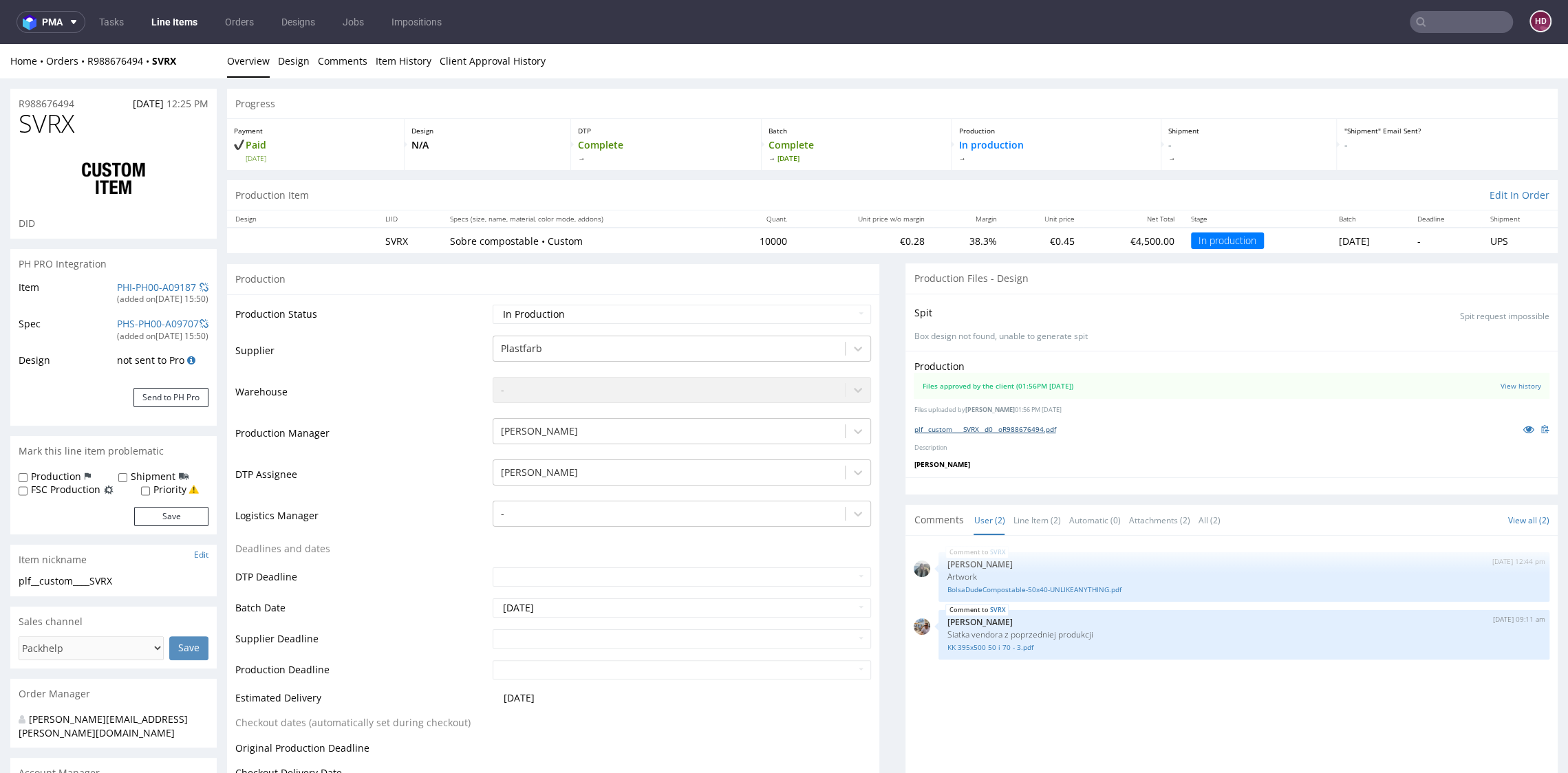
click at [1036, 429] on link "plf__custom____SVRX__d0__oR988676494.pdf" at bounding box center [984, 429] width 141 height 10
click at [1347, 68] on div "Home Orders R988676494 SVRX Overview Design Comments Item History Client Approv…" at bounding box center [784, 61] width 1568 height 35
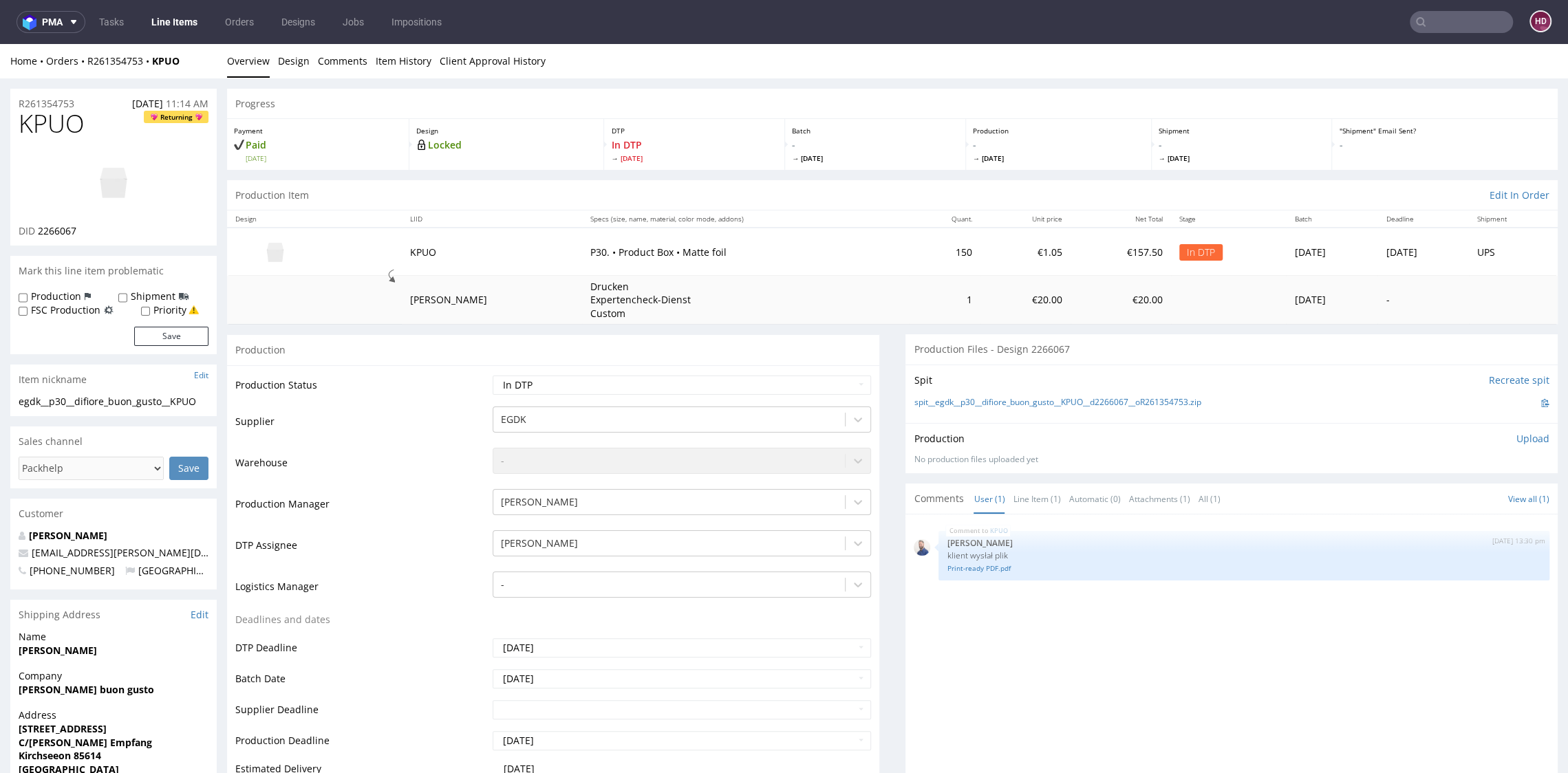
scroll to position [4, 0]
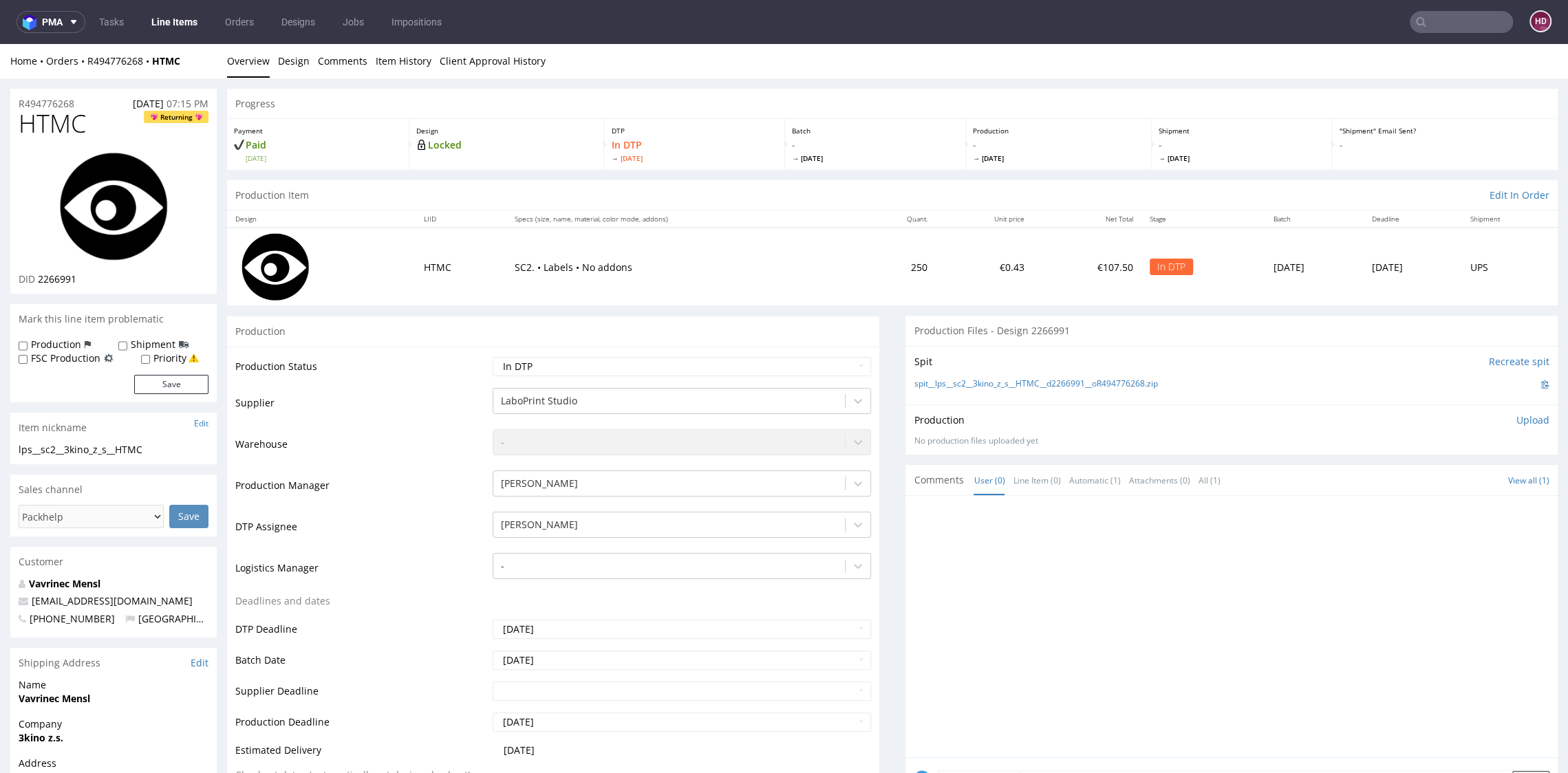
click at [94, 281] on div "DID 2266991" at bounding box center [113, 278] width 190 height 14
click at [40, 272] on div "DID 2266991" at bounding box center [113, 278] width 190 height 14
copy div "2266991"
drag, startPoint x: 180, startPoint y: 454, endPoint x: -38, endPoint y: 443, distance: 218.3
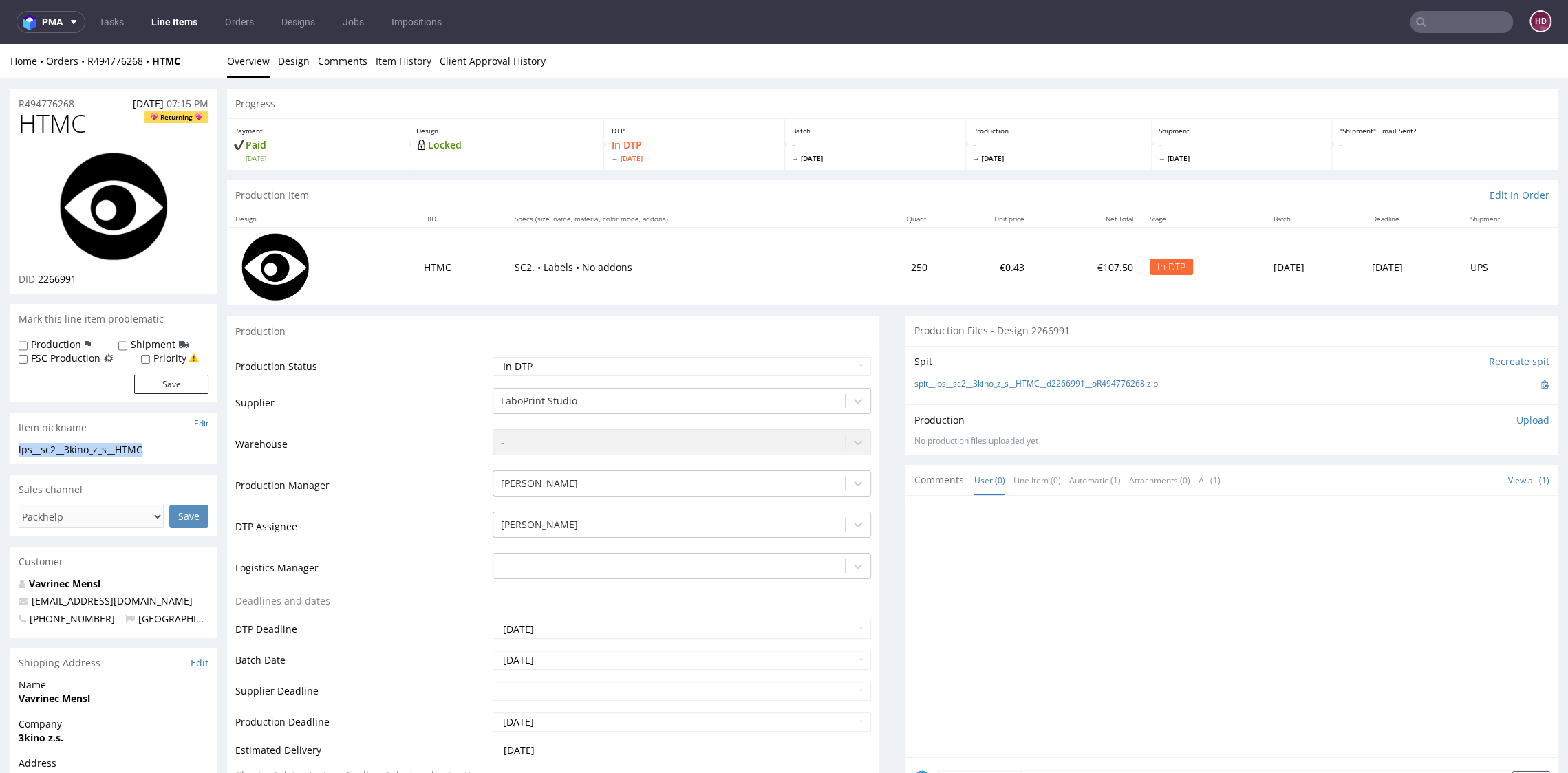
copy div "lps__sc2__3kino_z_s__HTMC"
drag, startPoint x: 88, startPoint y: 104, endPoint x: -38, endPoint y: 102, distance: 126.0
copy p "R494776268"
drag, startPoint x: 57, startPoint y: 277, endPoint x: 37, endPoint y: 274, distance: 20.2
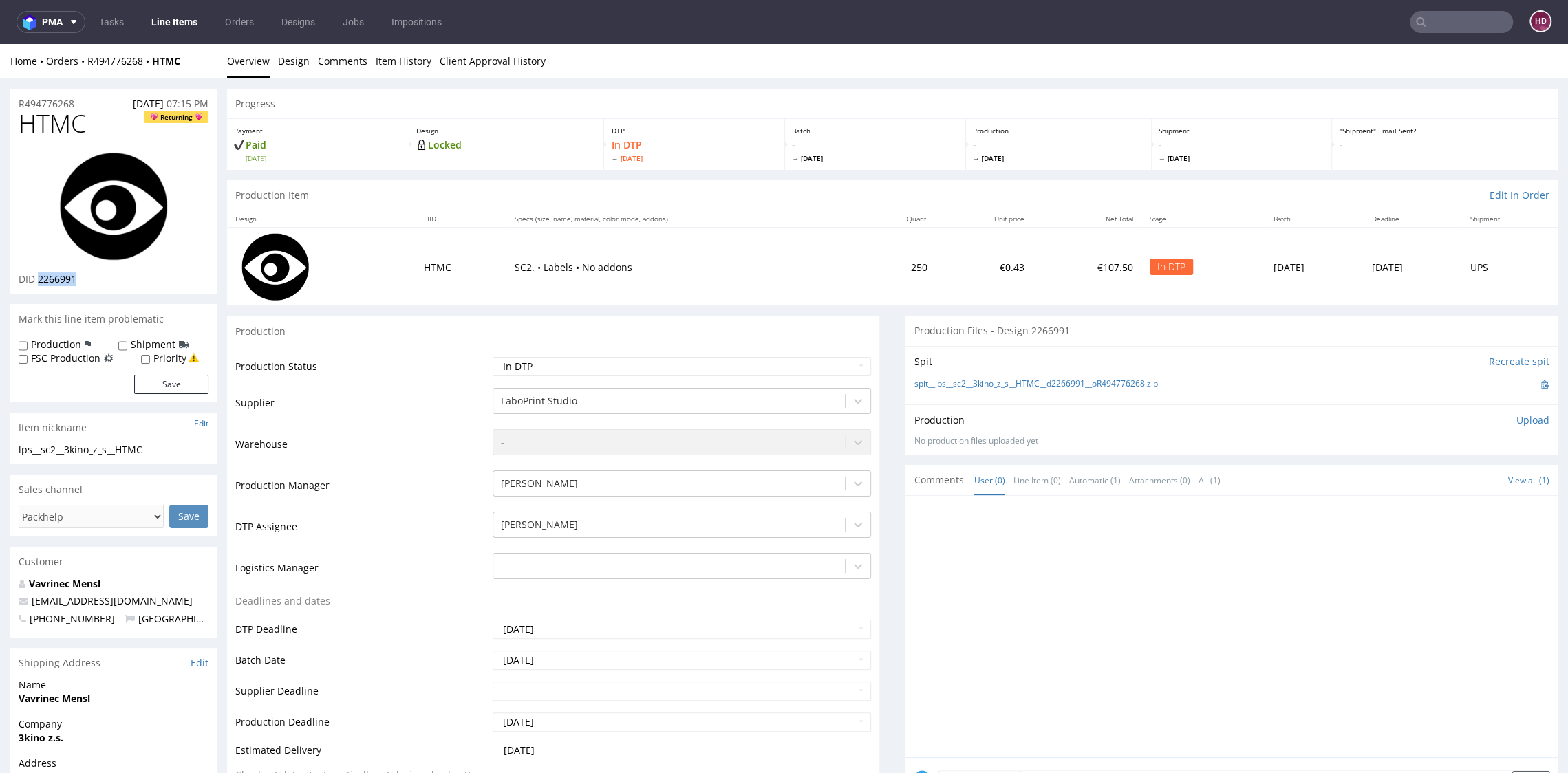
click at [37, 274] on div "DID 2266991" at bounding box center [113, 278] width 190 height 14
copy span "2266991"
click at [1516, 420] on p "Upload" at bounding box center [1532, 420] width 33 height 14
click at [1498, 420] on div "Production Upload" at bounding box center [1231, 420] width 635 height 14
click at [1429, 483] on div "Add files" at bounding box center [1451, 483] width 68 height 21
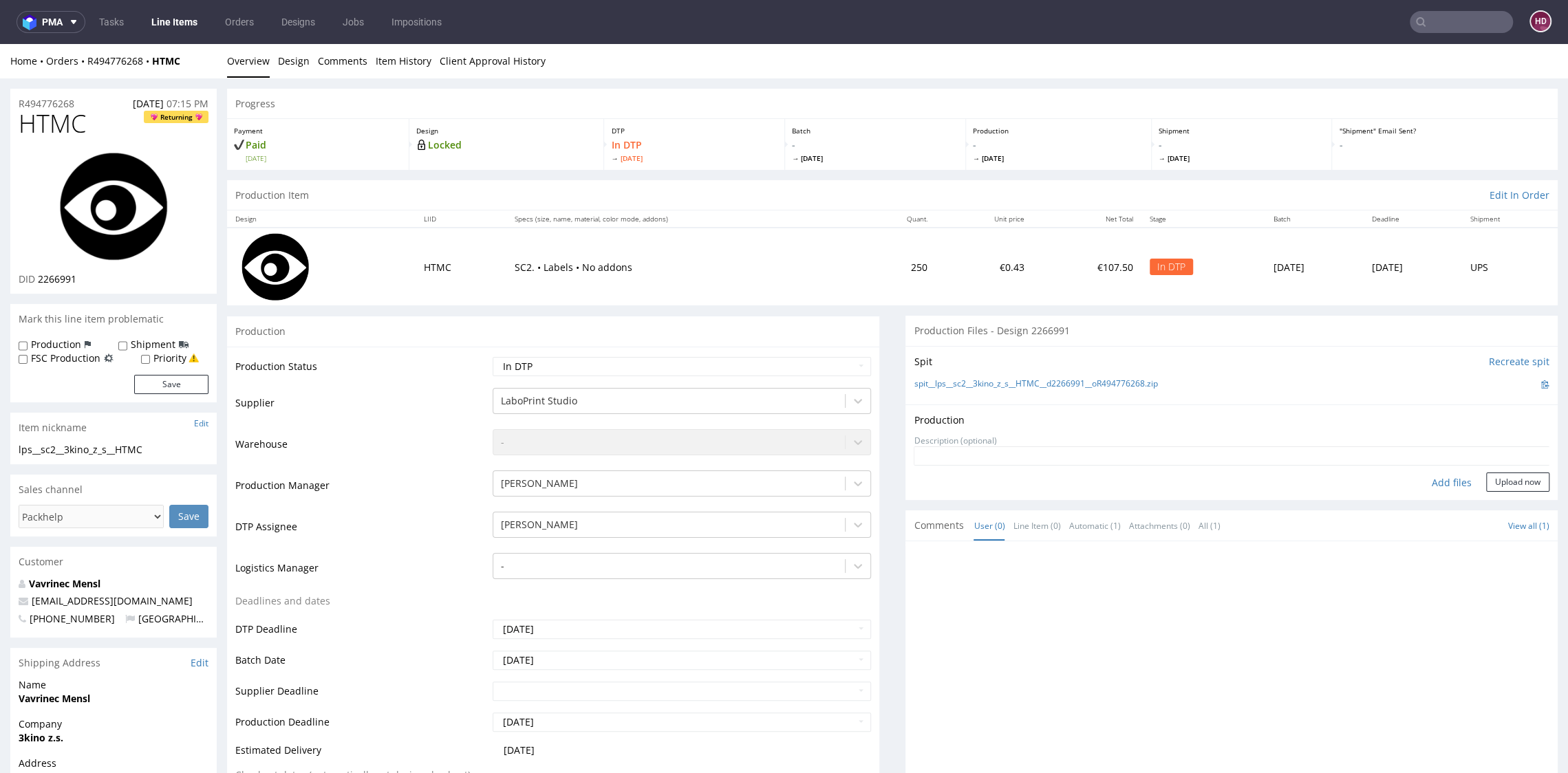
type input "C:\fakepath\lps__sc2__3kino_z_s__HTMC__d2266991__oR494776268.pdf"
click at [1508, 503] on button "Upload now" at bounding box center [1517, 504] width 63 height 19
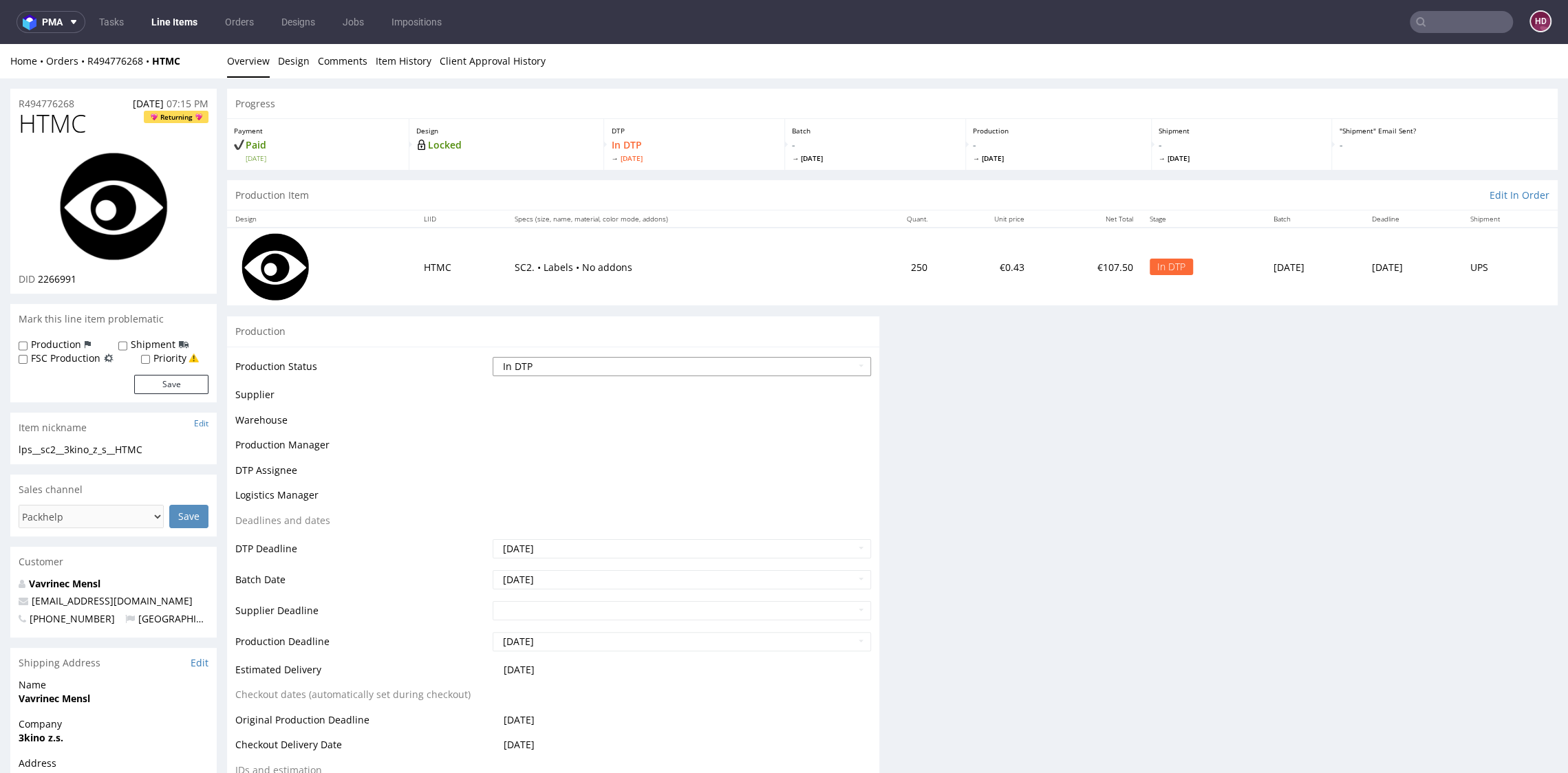
click at [646, 360] on select "Waiting for Artwork Waiting for Diecut Waiting for Mockup Waiting for DTP Waiti…" at bounding box center [682, 366] width 378 height 19
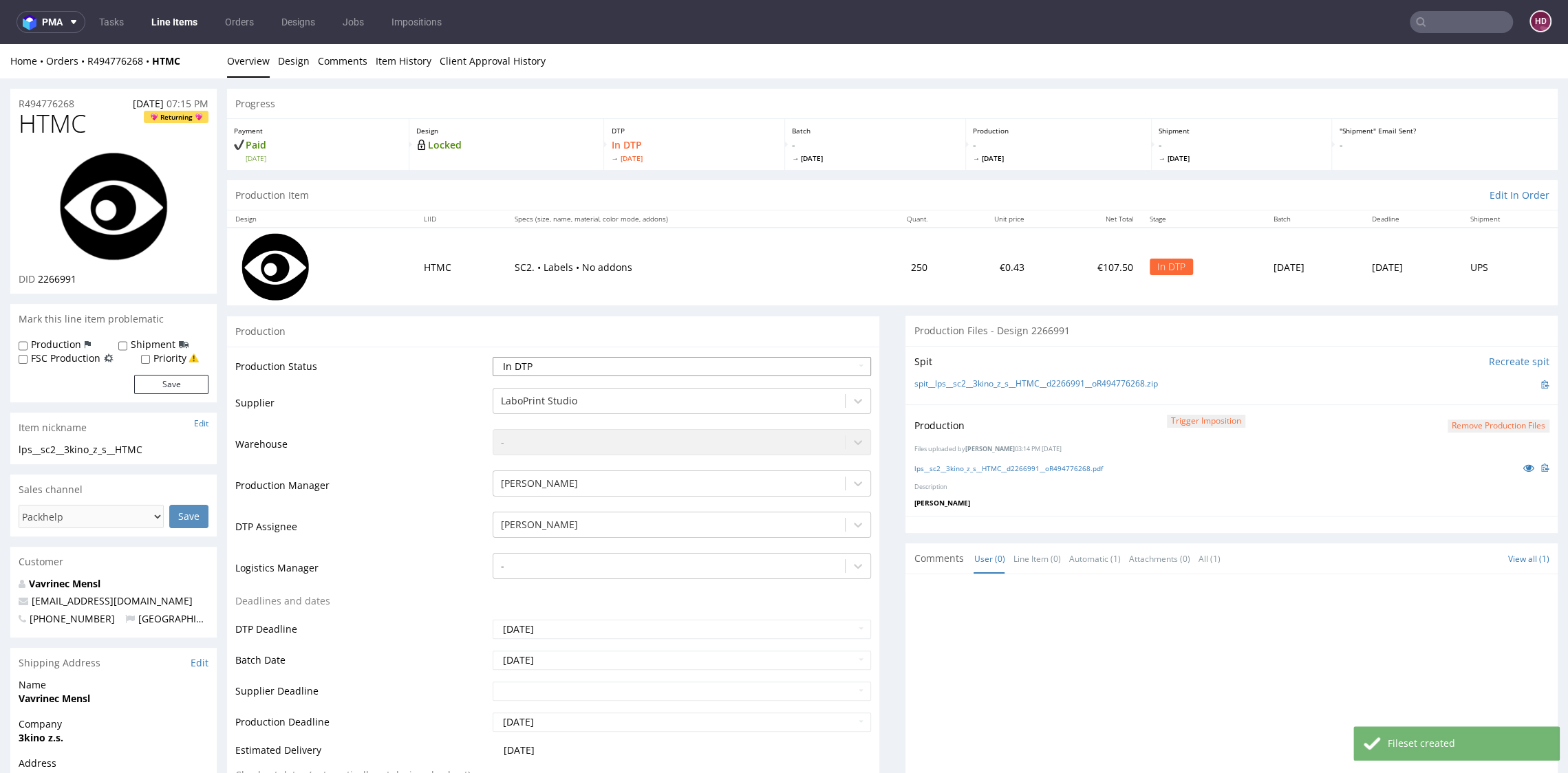
select select "dtp_production_ready"
click at [493, 357] on select "Waiting for Artwork Waiting for Diecut Waiting for Mockup Waiting for DTP Waiti…" at bounding box center [682, 366] width 378 height 19
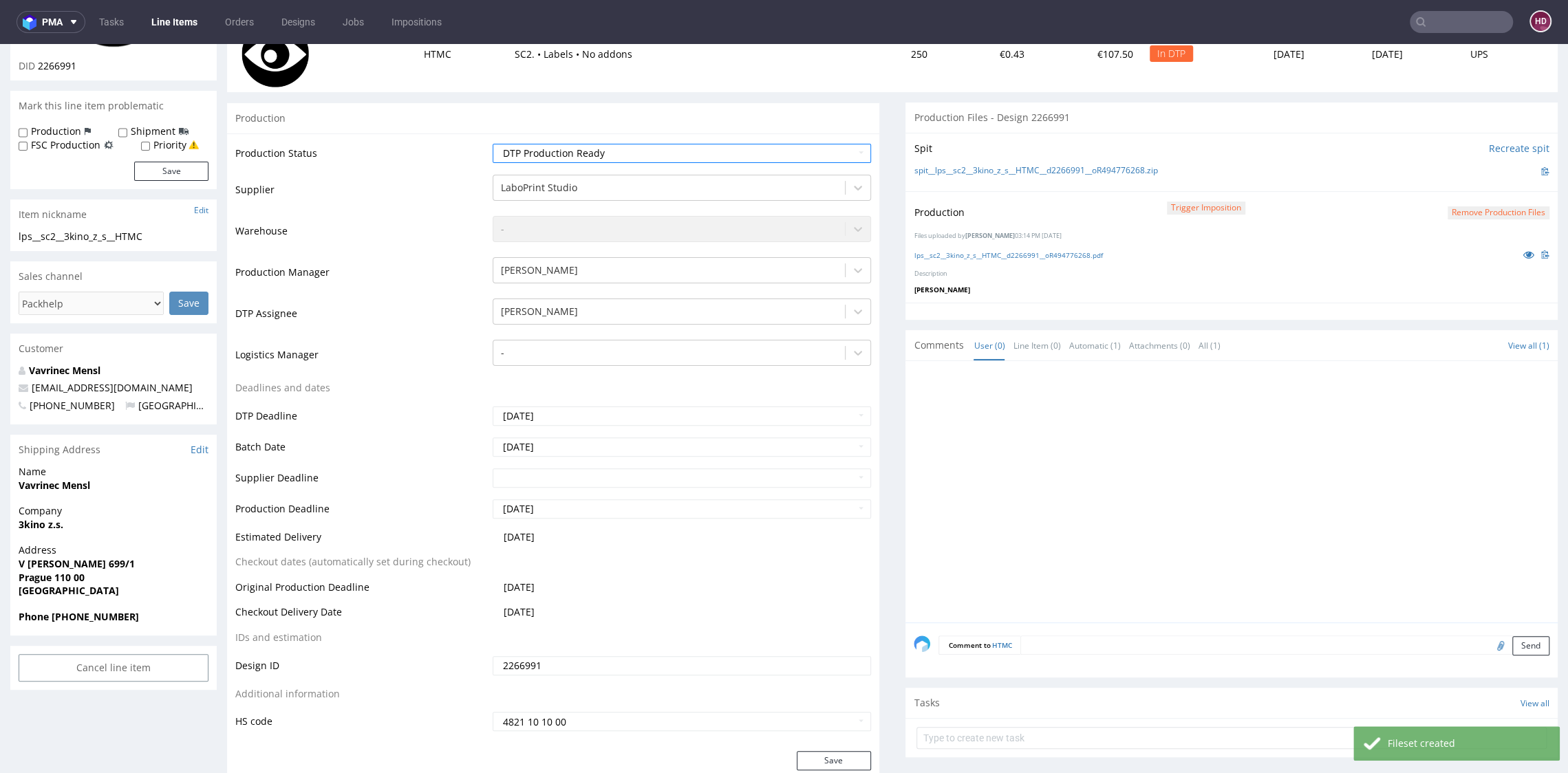
scroll to position [220, 0]
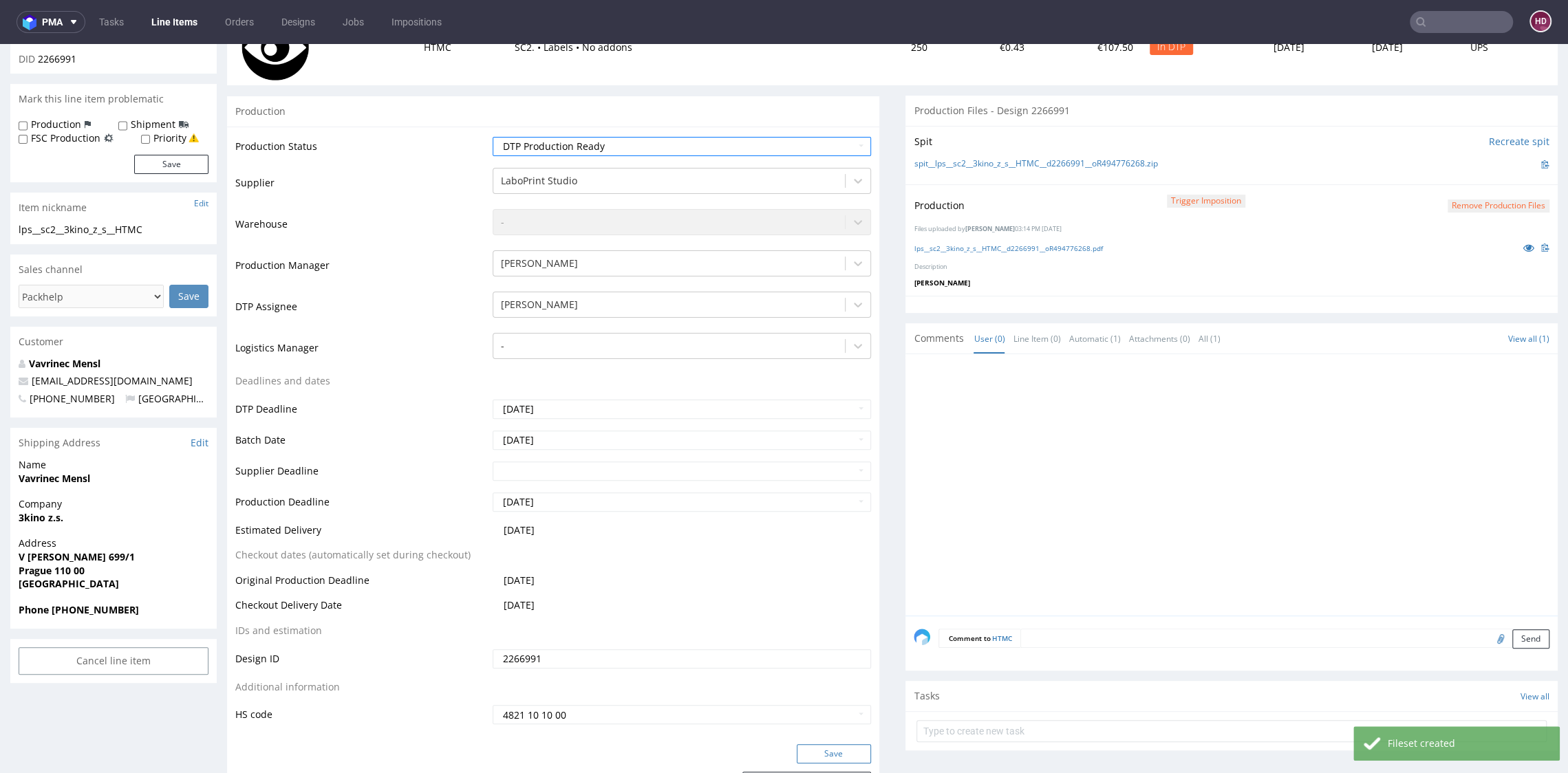
click at [844, 756] on button "Save" at bounding box center [833, 753] width 74 height 19
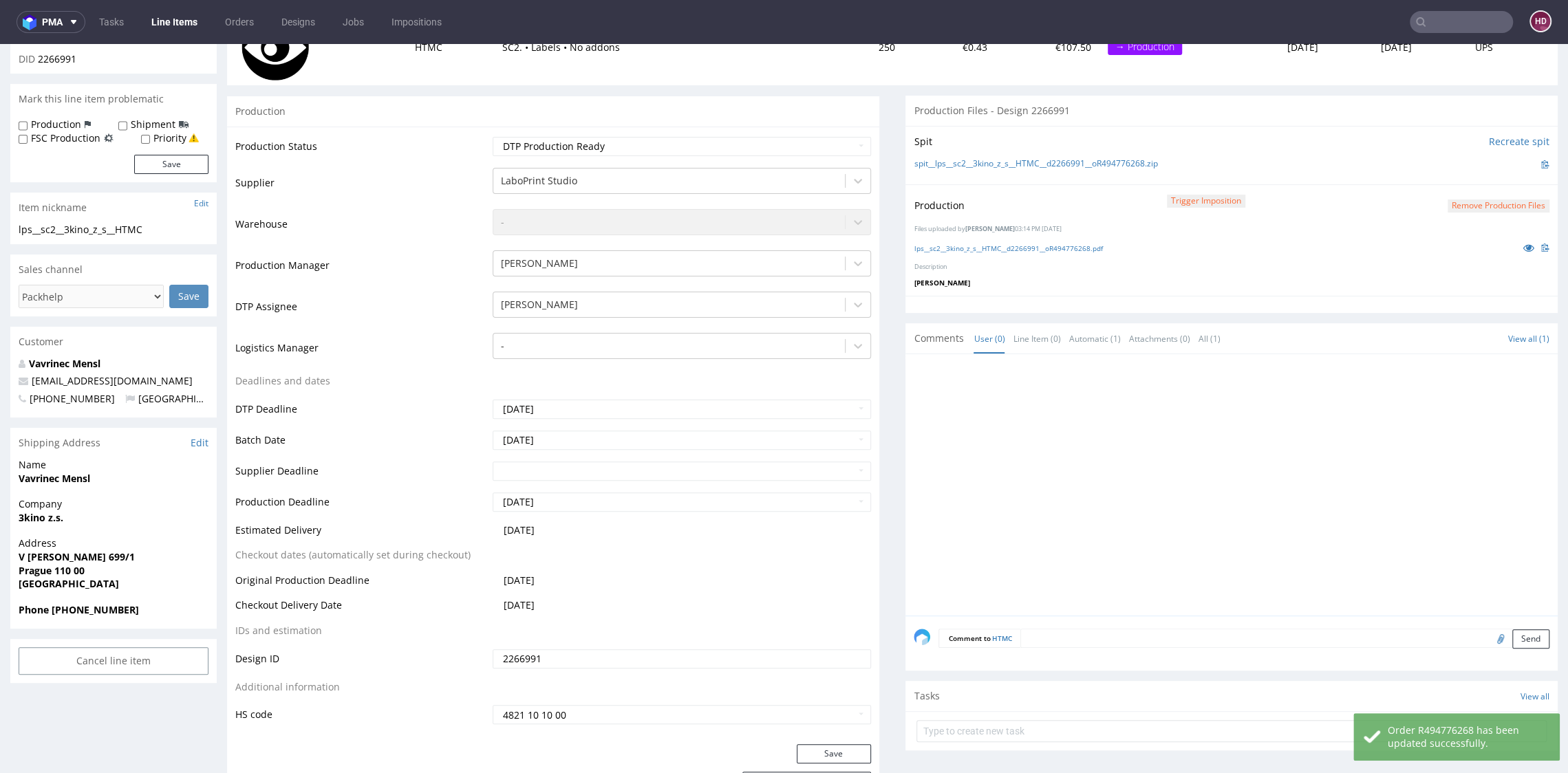
click at [172, 26] on link "Line Items" at bounding box center [174, 22] width 63 height 22
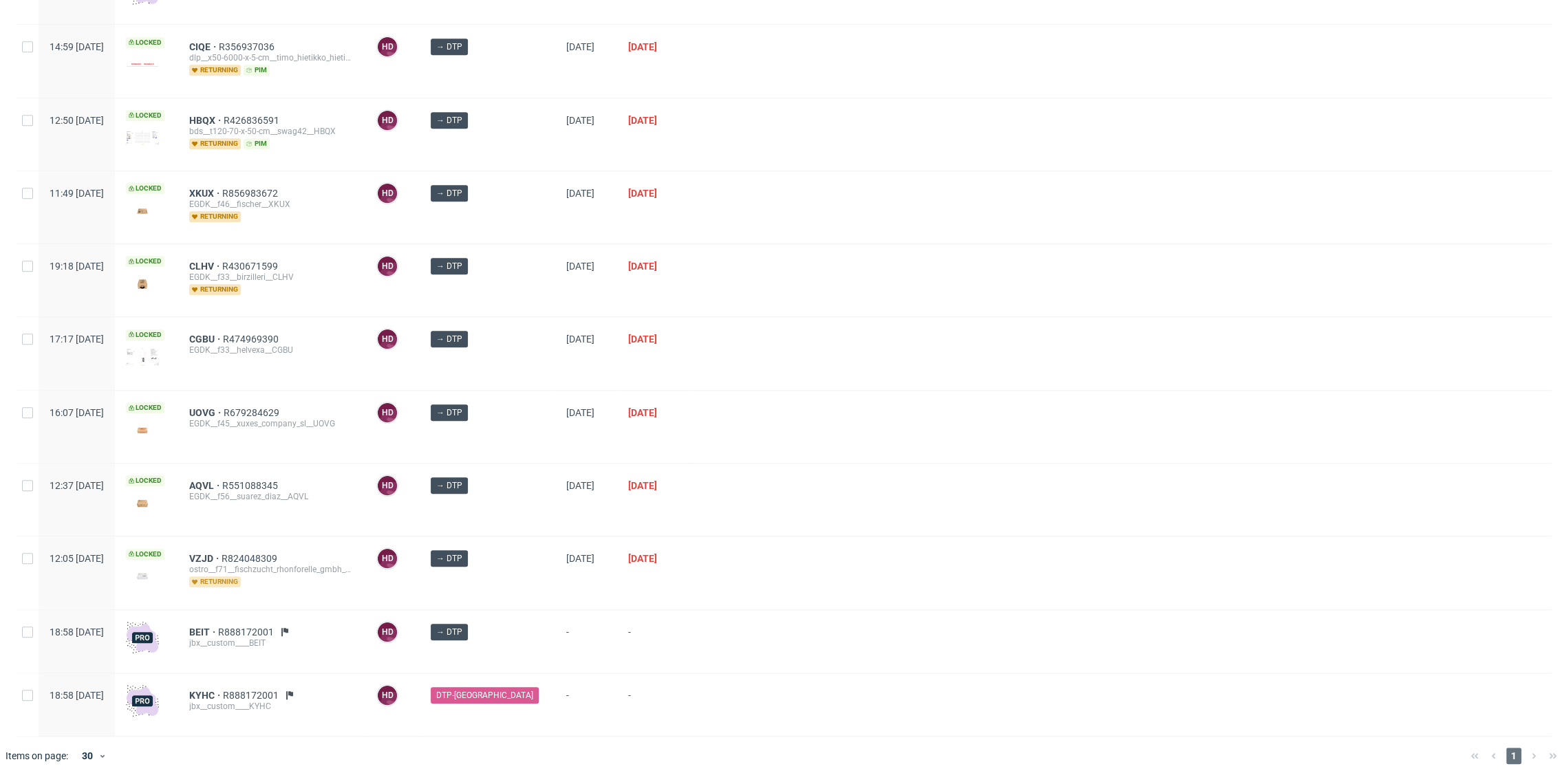
scroll to position [986, 0]
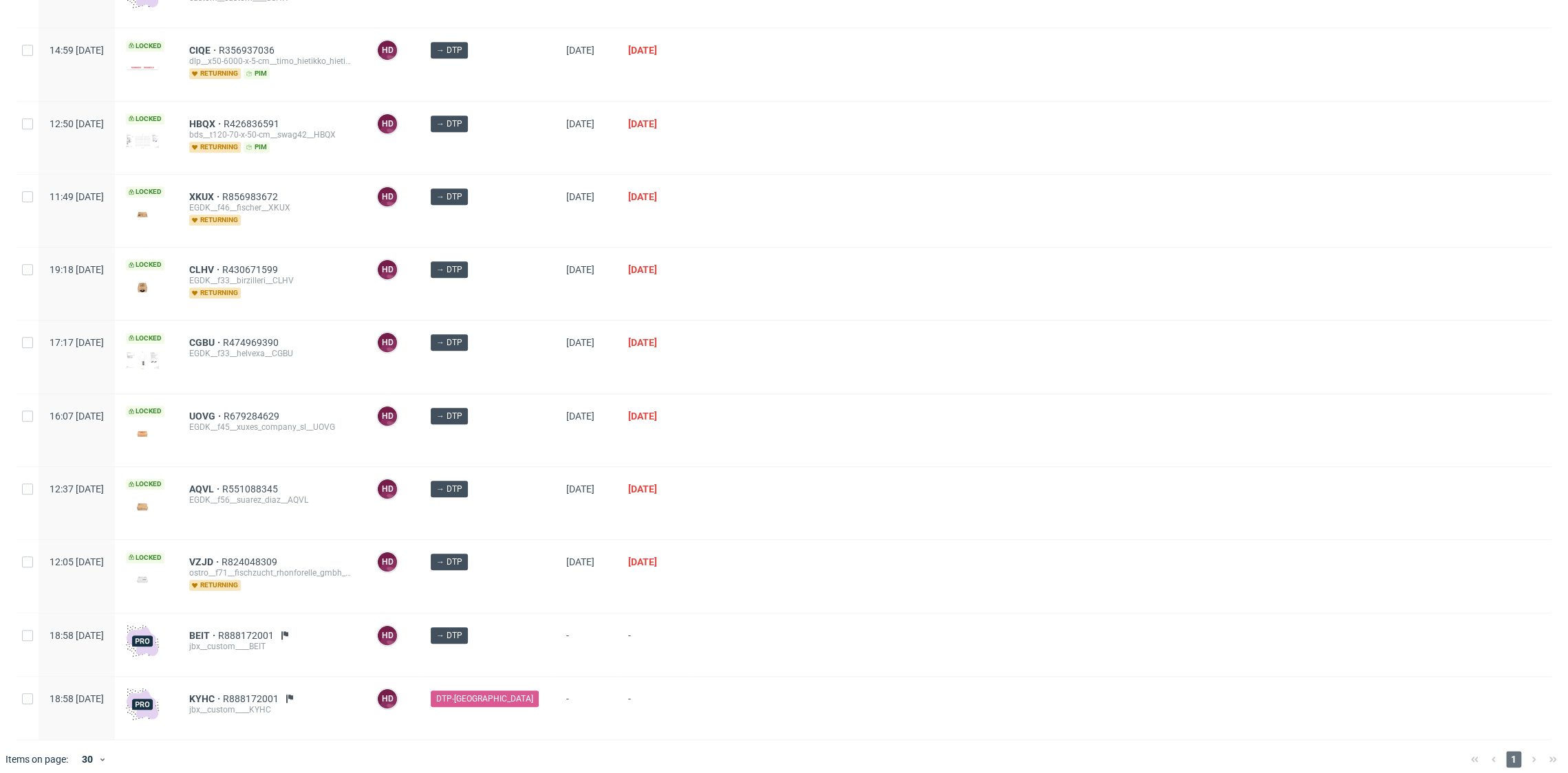
click at [236, 621] on div "BEIT R888172001 jbx__custom____BEIT" at bounding box center [271, 644] width 187 height 63
click at [218, 630] on span "BEIT" at bounding box center [204, 635] width 29 height 11
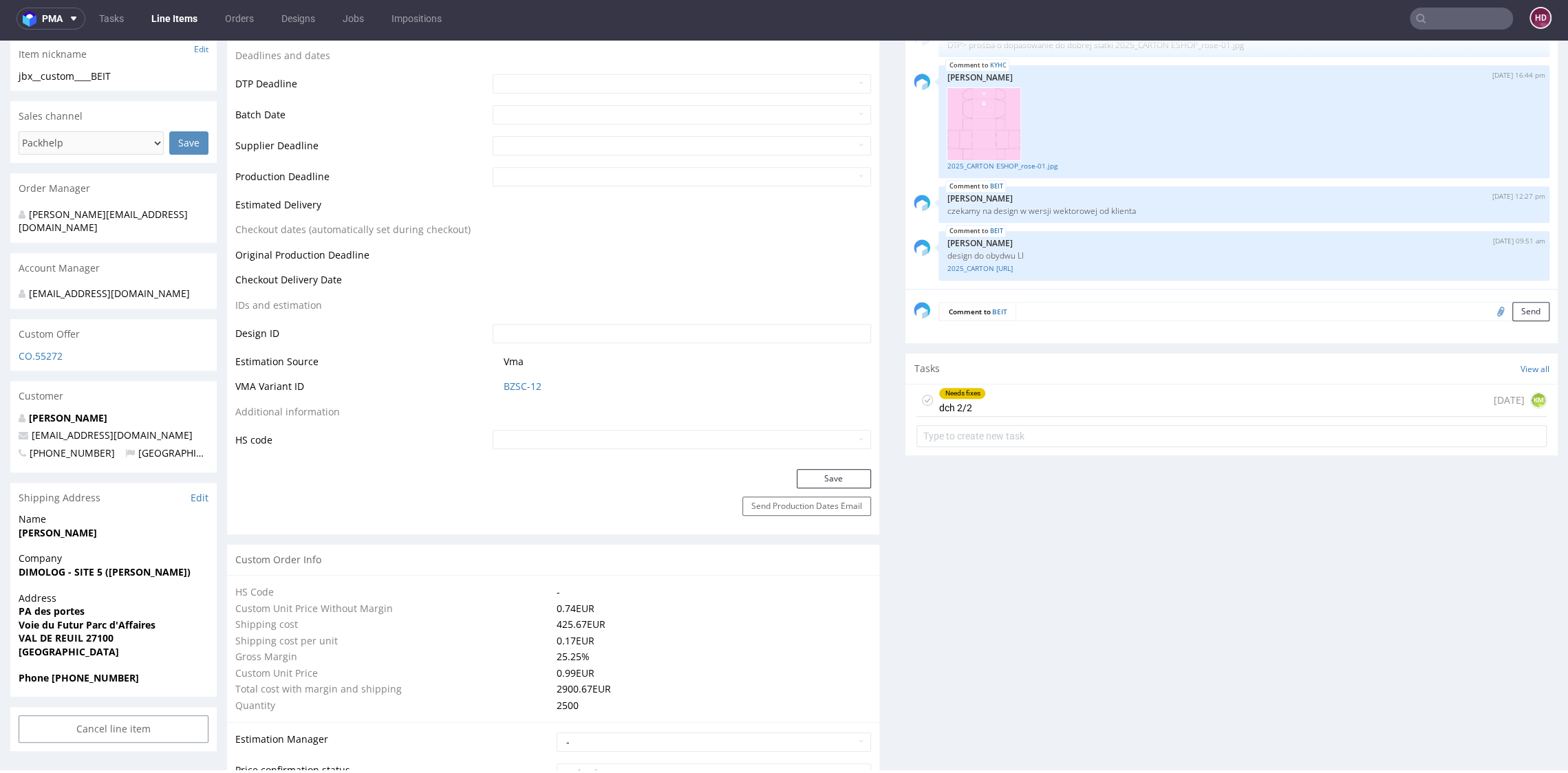
scroll to position [478, 0]
click at [173, 25] on link "Line Items" at bounding box center [174, 18] width 63 height 22
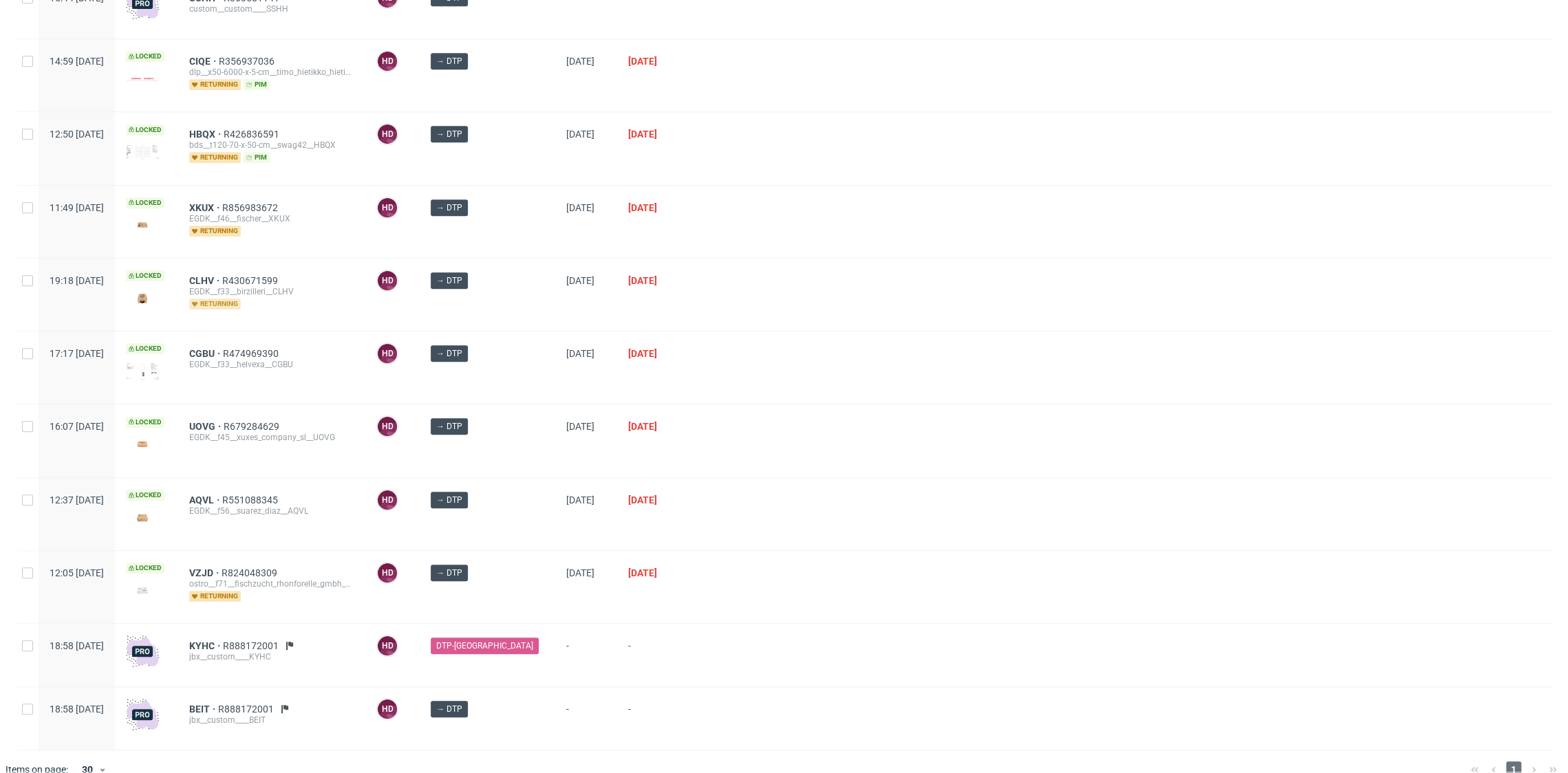
scroll to position [914, 0]
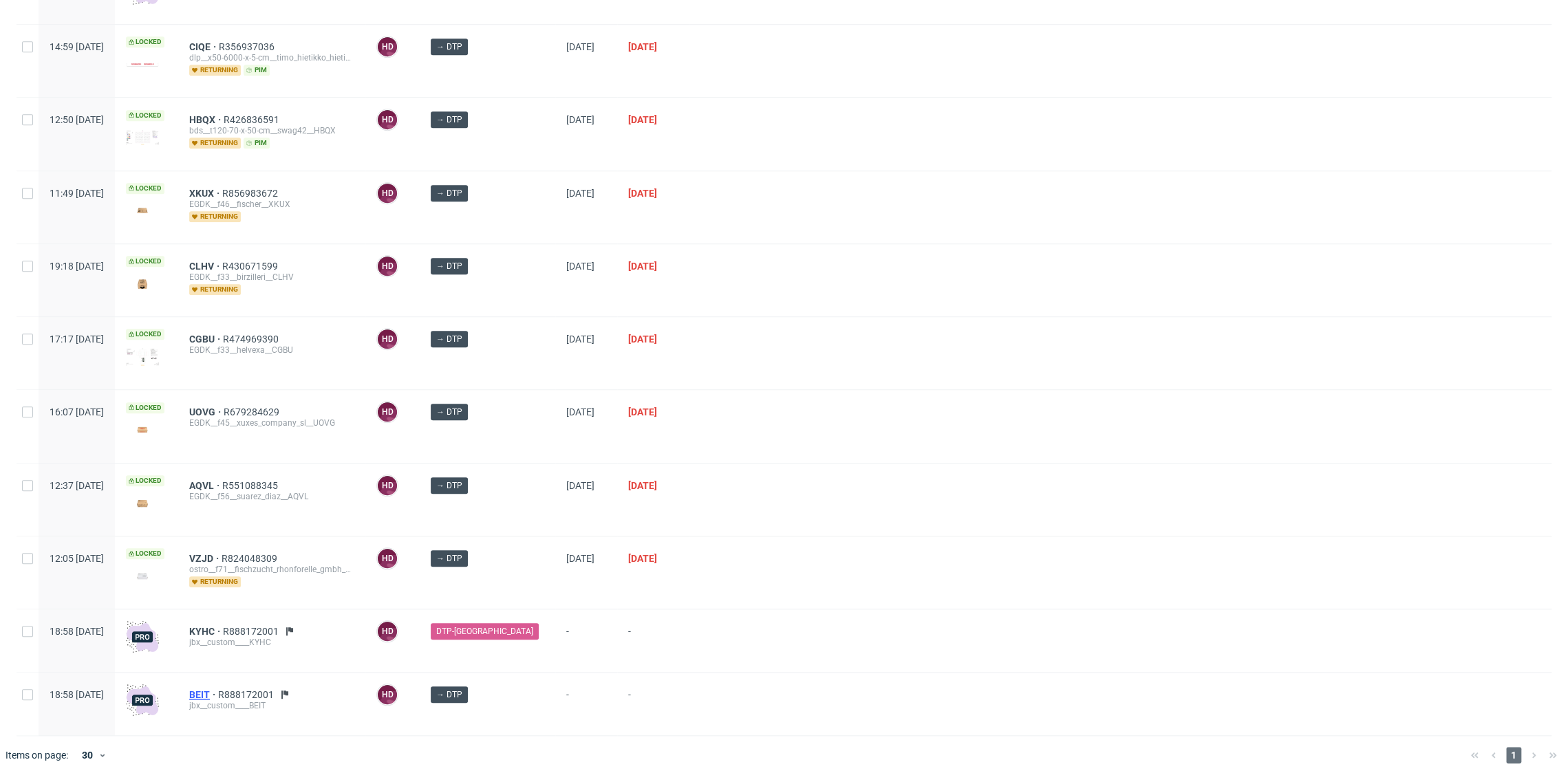
click at [218, 689] on span "BEIT" at bounding box center [204, 695] width 29 height 11
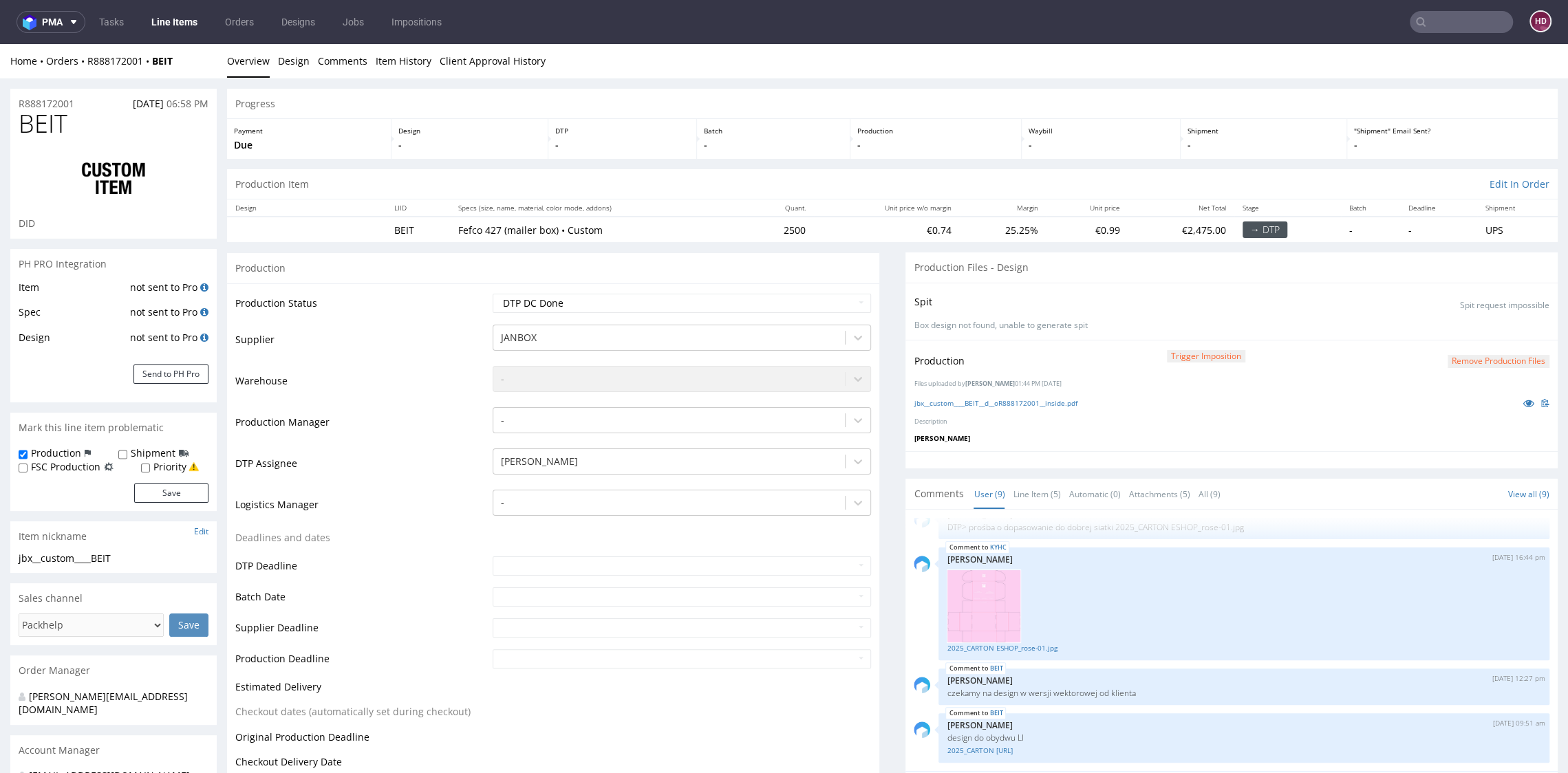
click at [158, 16] on link "Line Items" at bounding box center [174, 22] width 63 height 22
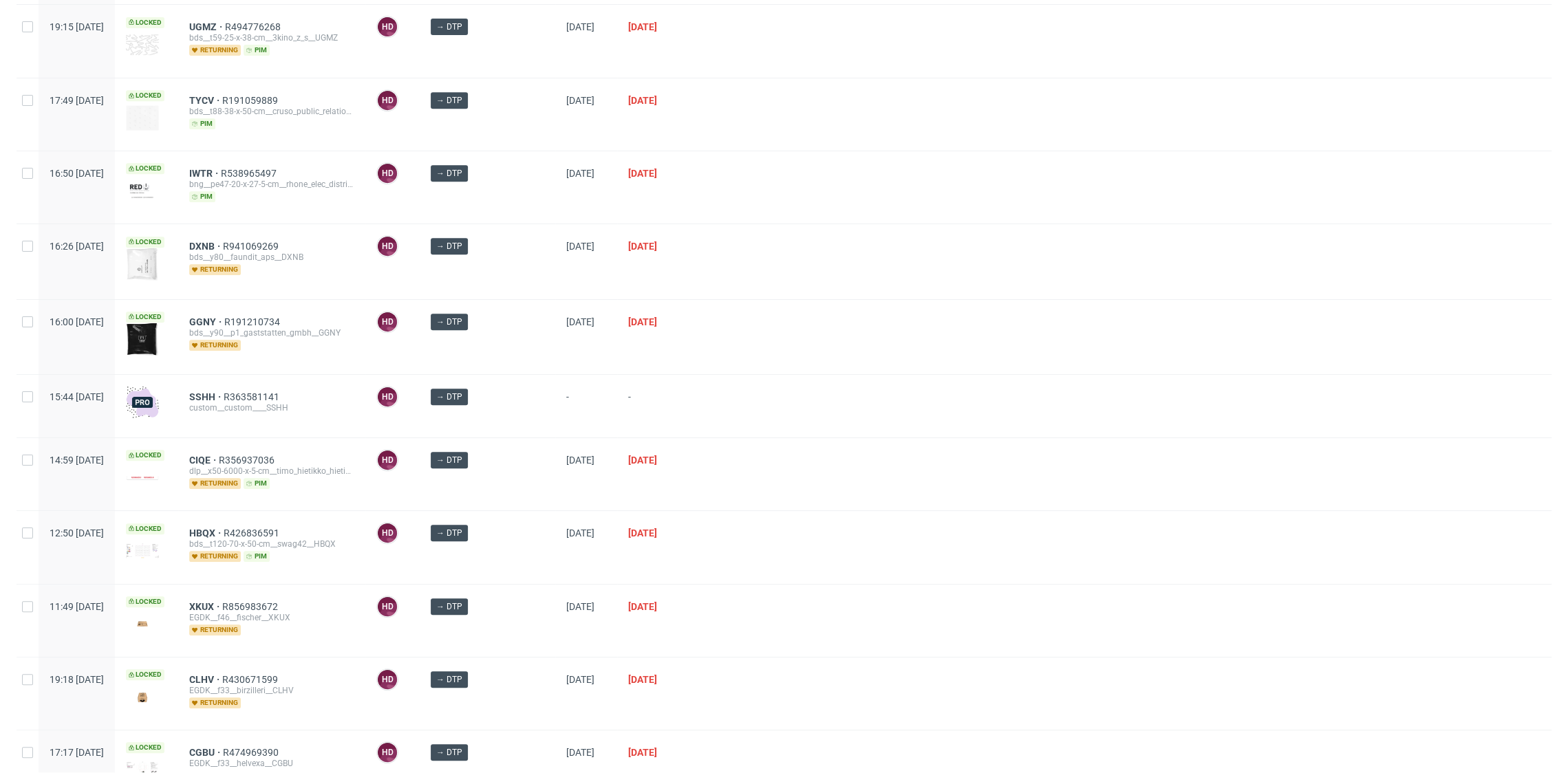
scroll to position [646, 0]
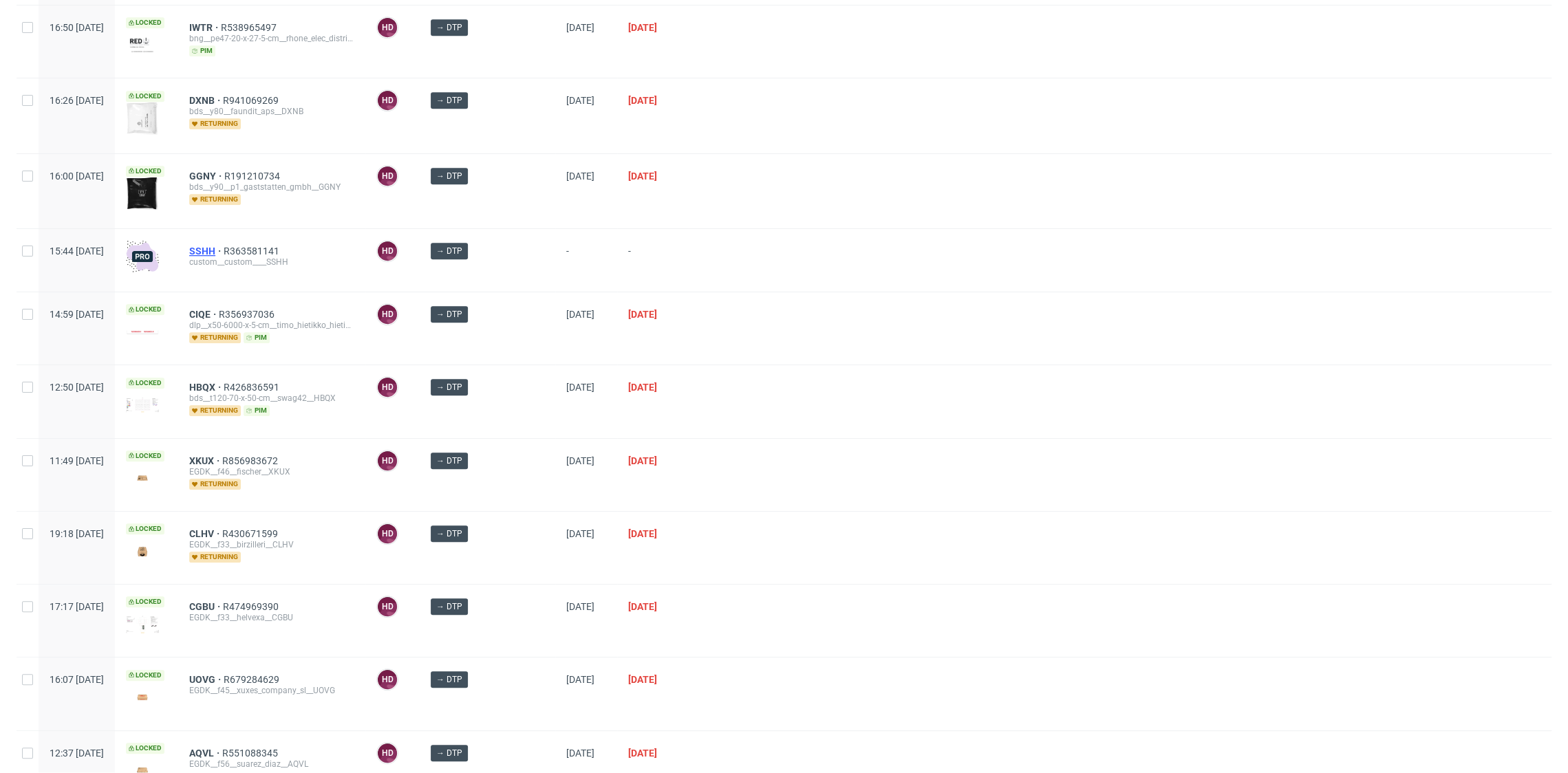
click at [224, 245] on span "SSHH" at bounding box center [206, 251] width 35 height 11
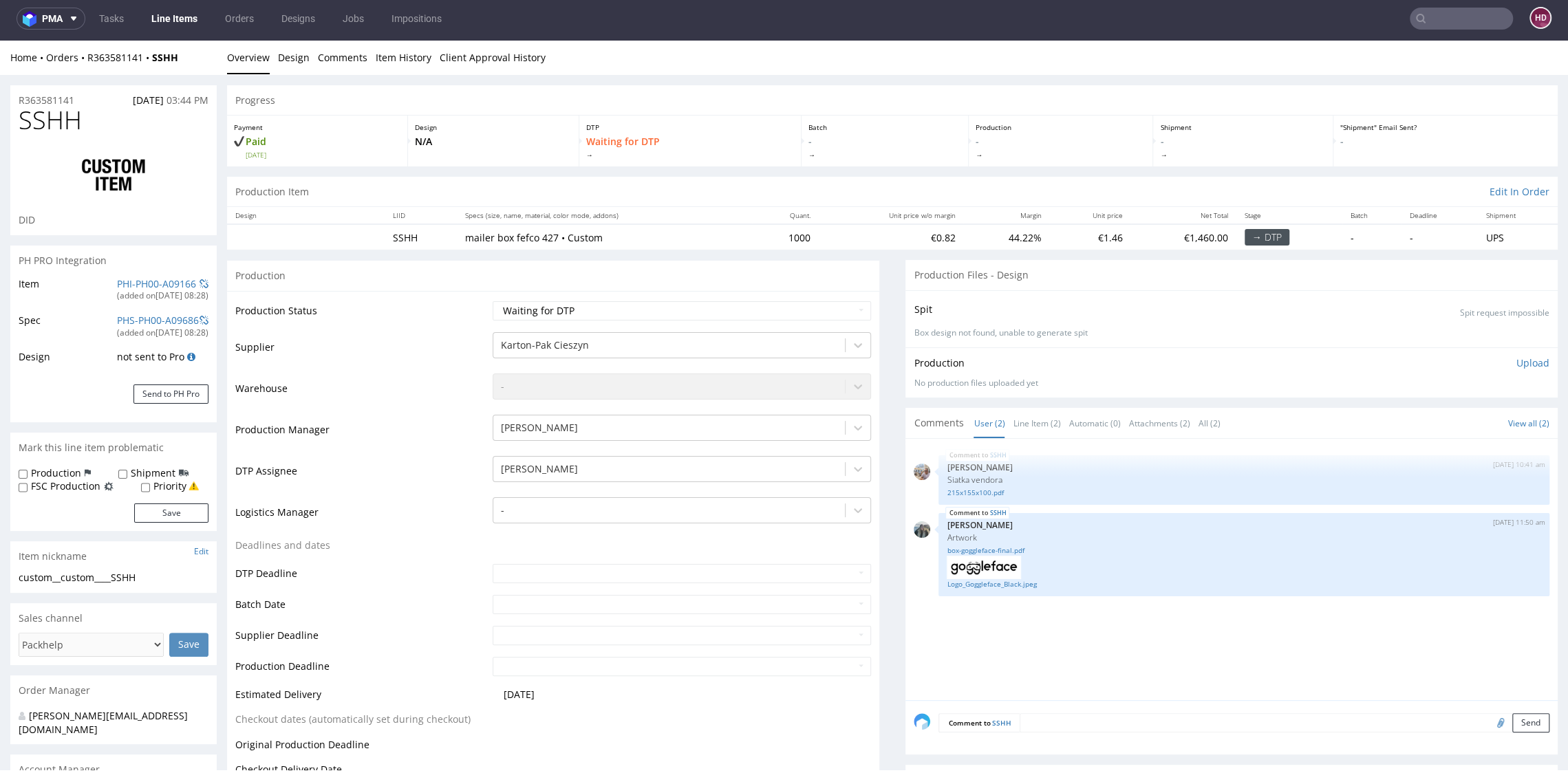
click at [171, 19] on link "Line Items" at bounding box center [174, 18] width 63 height 22
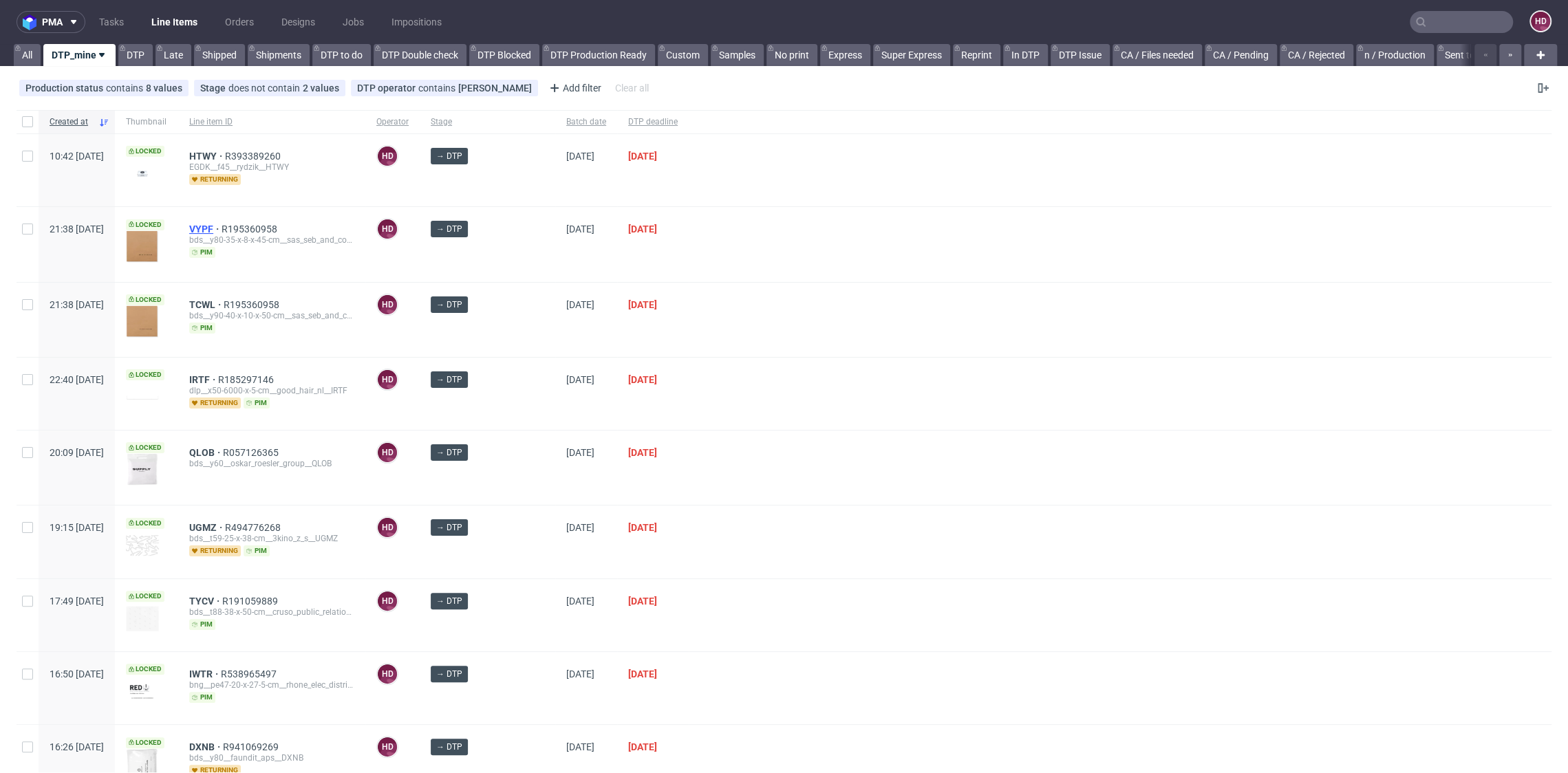
click at [222, 225] on span "VYPF" at bounding box center [204, 229] width 32 height 11
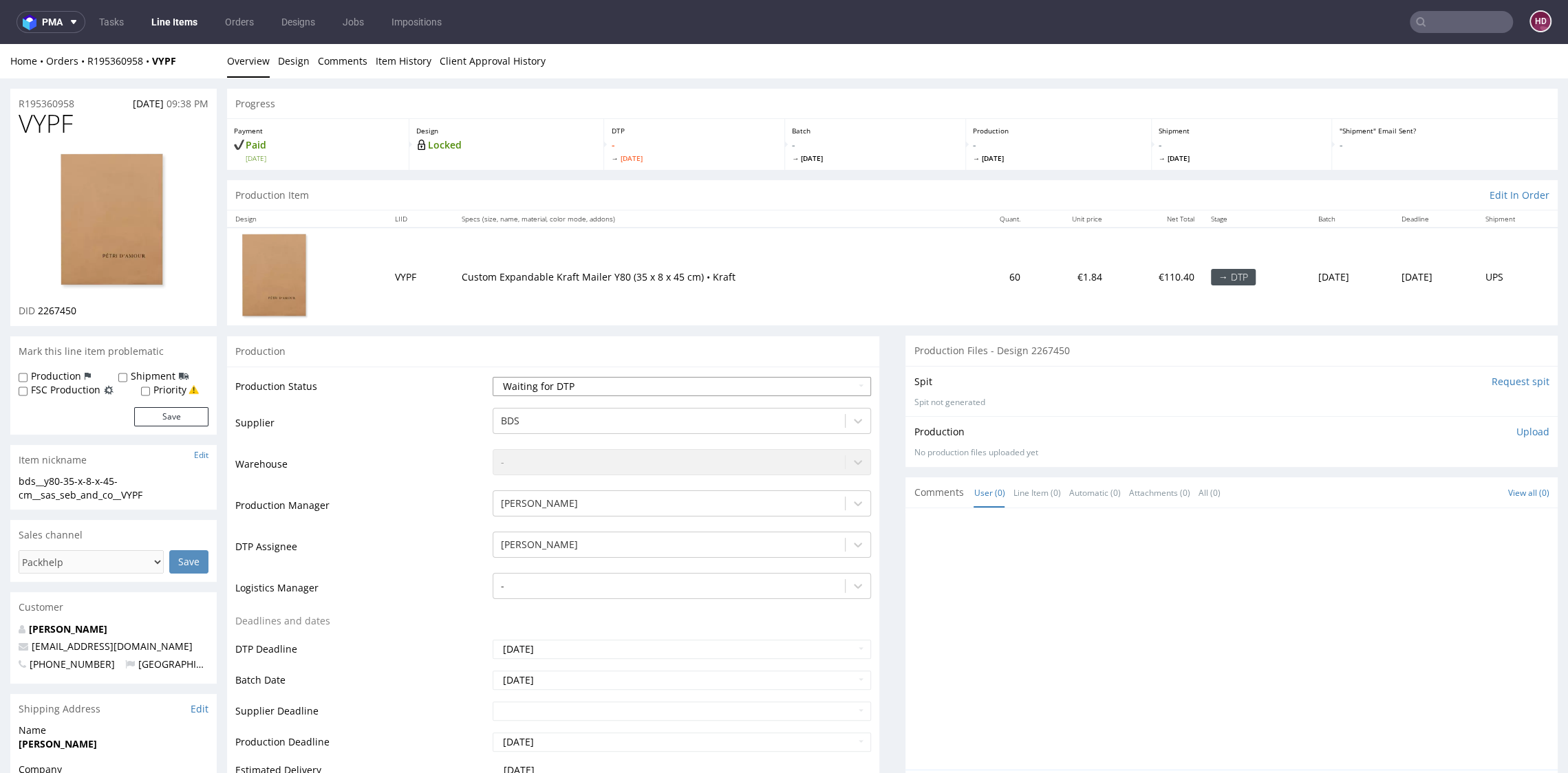
click at [591, 386] on select "Waiting for Artwork Waiting for Diecut Waiting for Mockup Waiting for DTP Waiti…" at bounding box center [682, 386] width 378 height 19
select select "dtp_in_process"
click at [493, 377] on select "Waiting for Artwork Waiting for Diecut Waiting for Mockup Waiting for DTP Waiti…" at bounding box center [682, 386] width 378 height 19
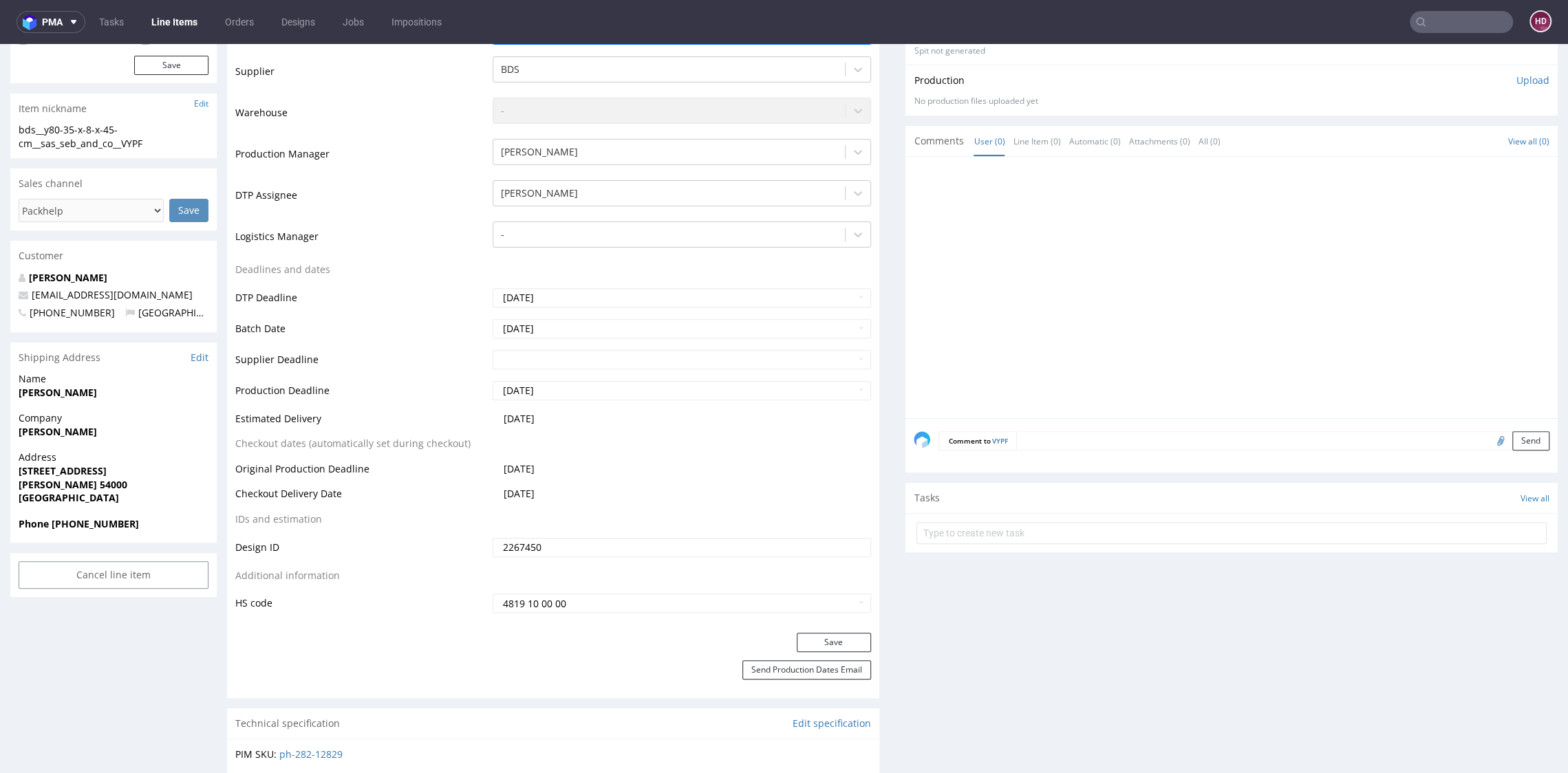
scroll to position [364, 0]
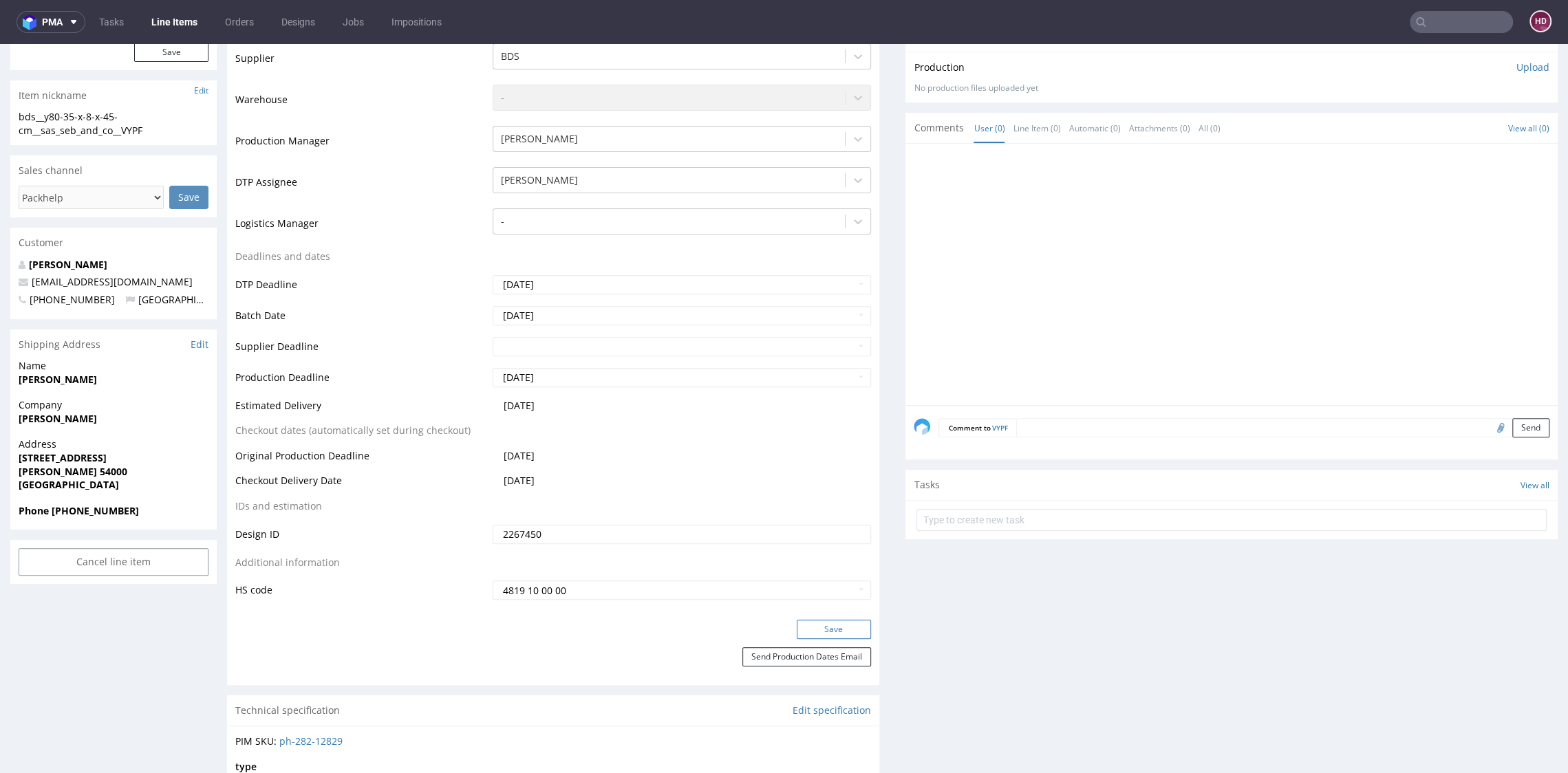
click at [815, 632] on button "Save" at bounding box center [833, 629] width 74 height 19
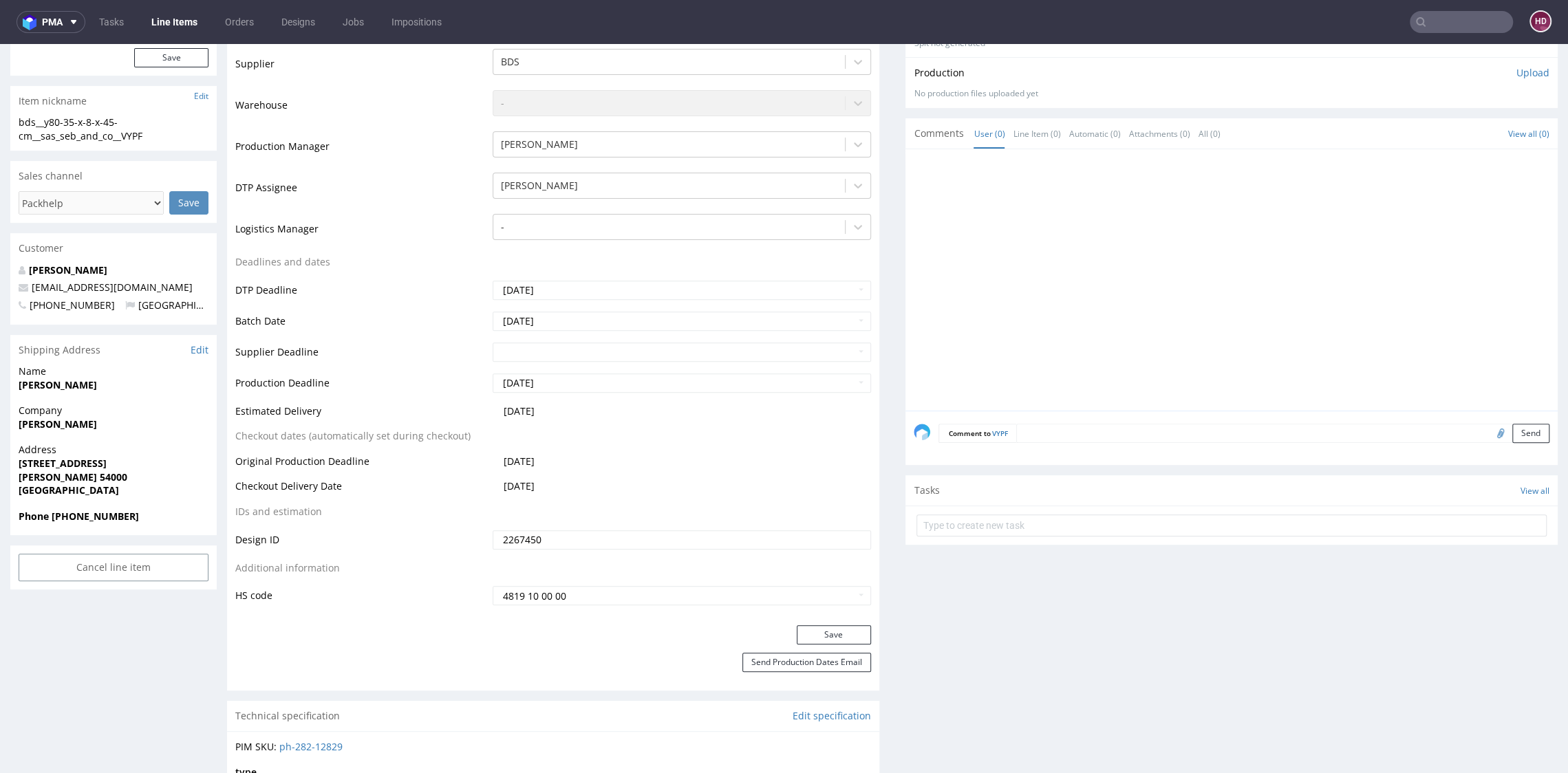
scroll to position [0, 0]
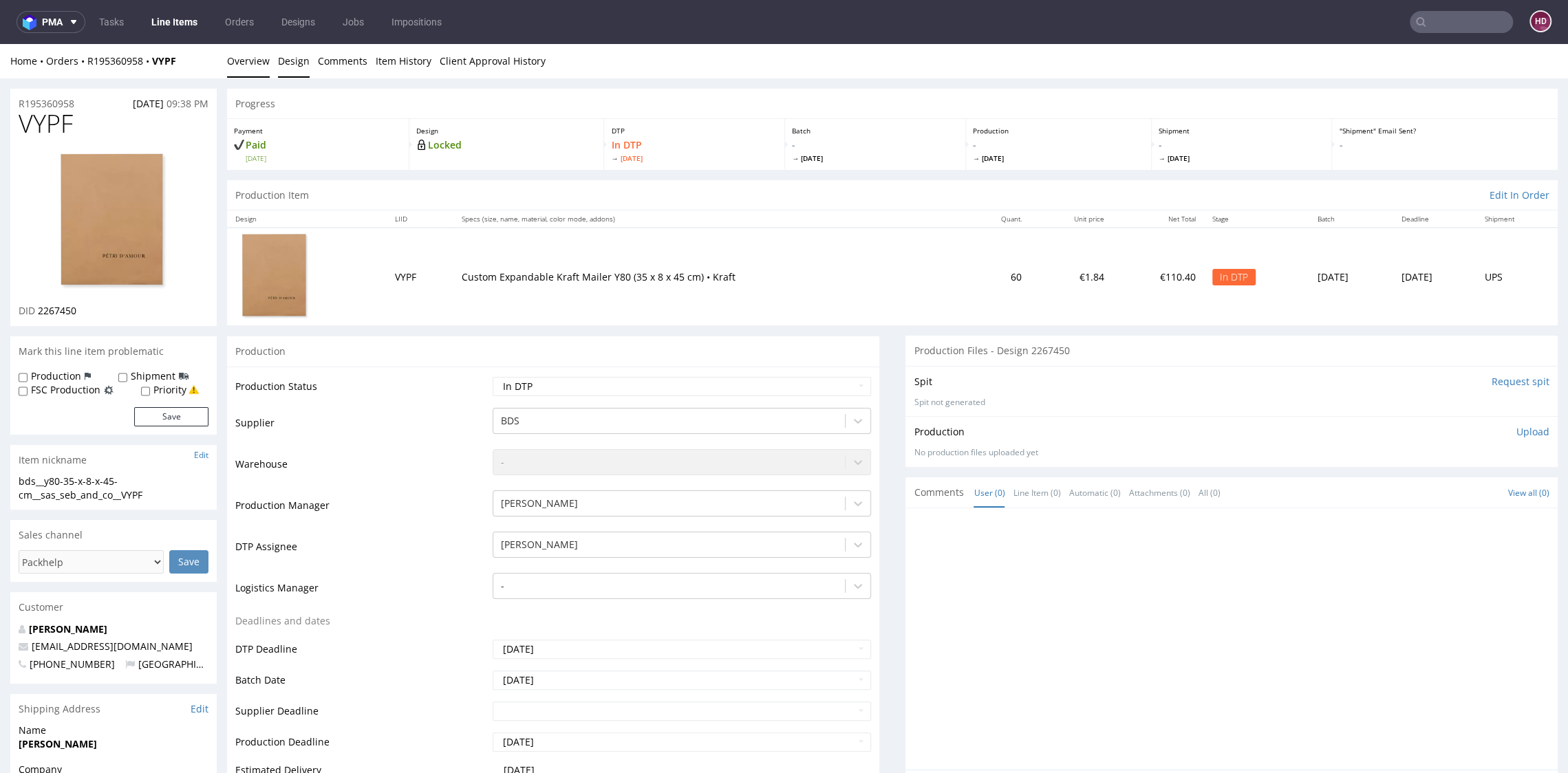
click at [297, 55] on link "Design" at bounding box center [293, 60] width 32 height 34
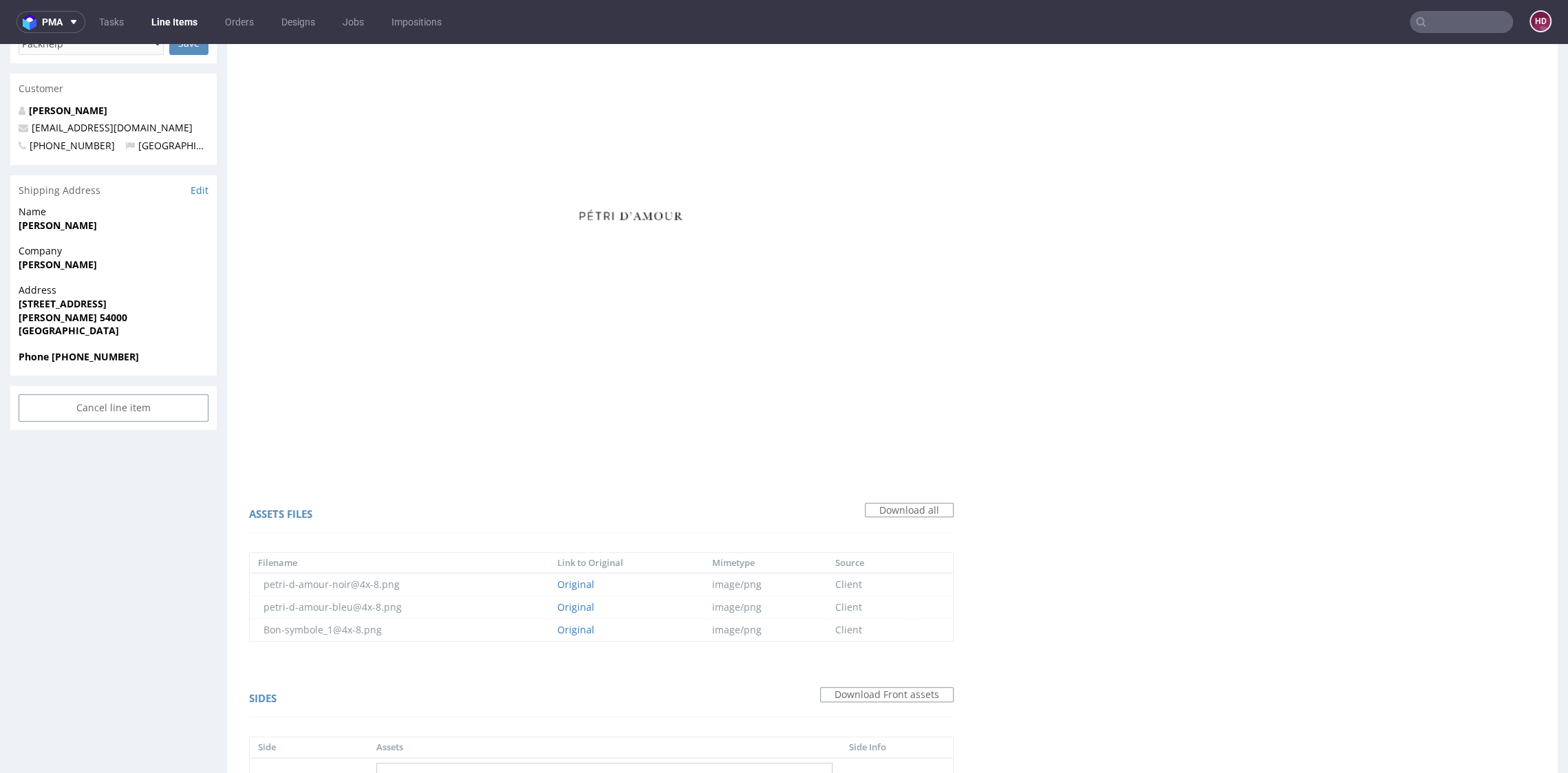
scroll to position [641, 0]
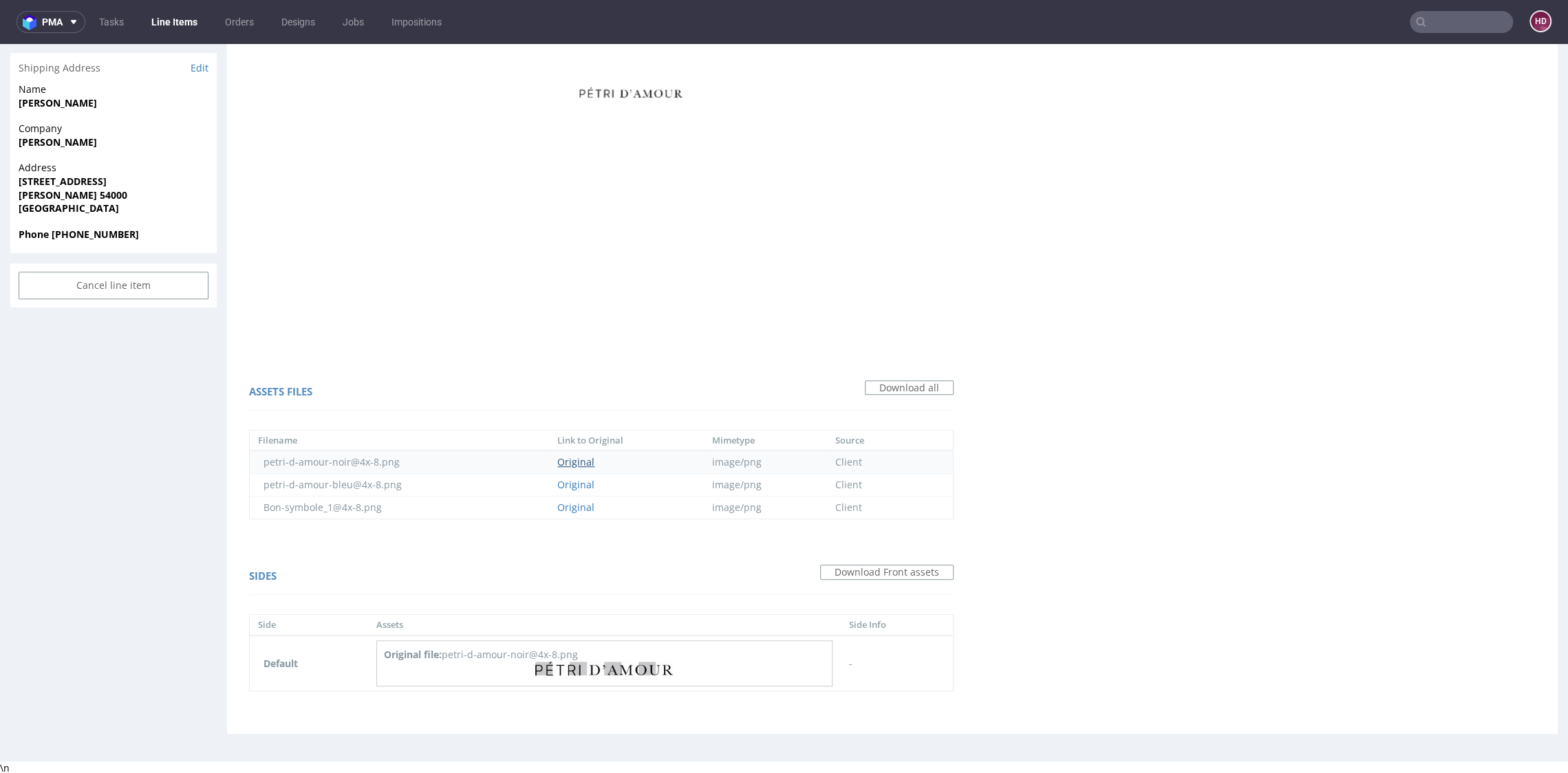
click at [572, 460] on link "Original" at bounding box center [575, 462] width 37 height 13
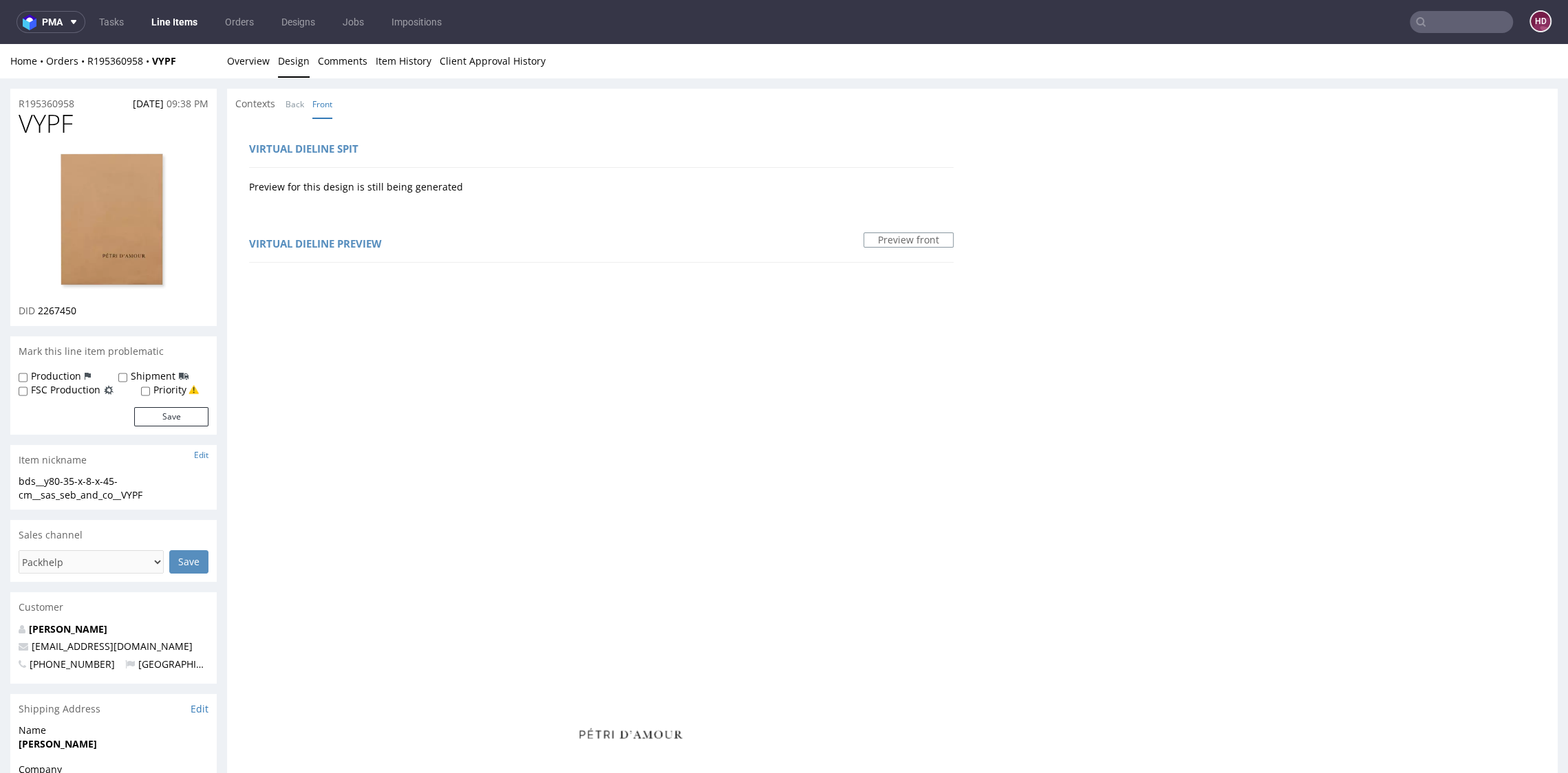
click at [100, 240] on img at bounding box center [113, 222] width 110 height 141
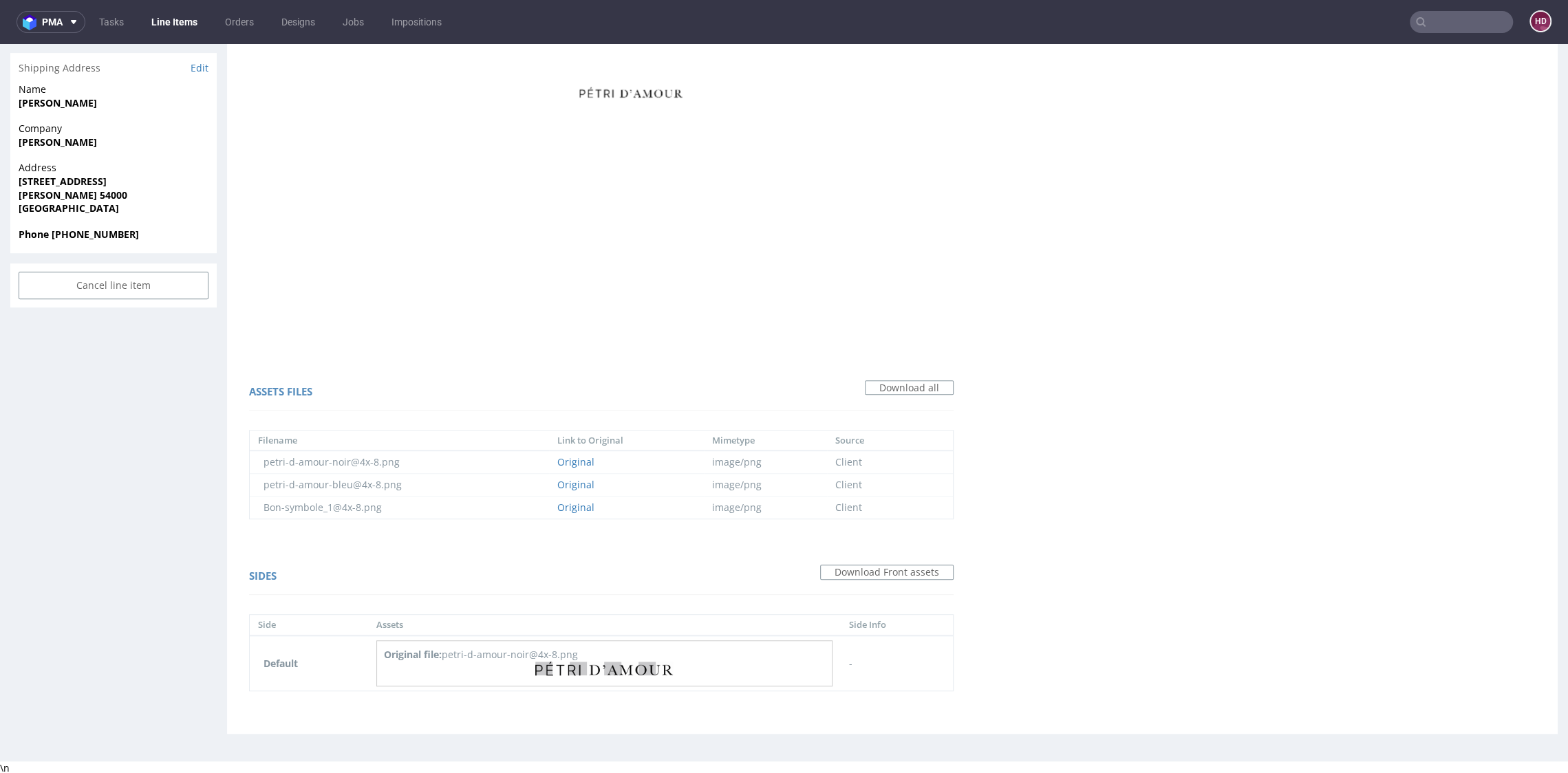
scroll to position [4, 0]
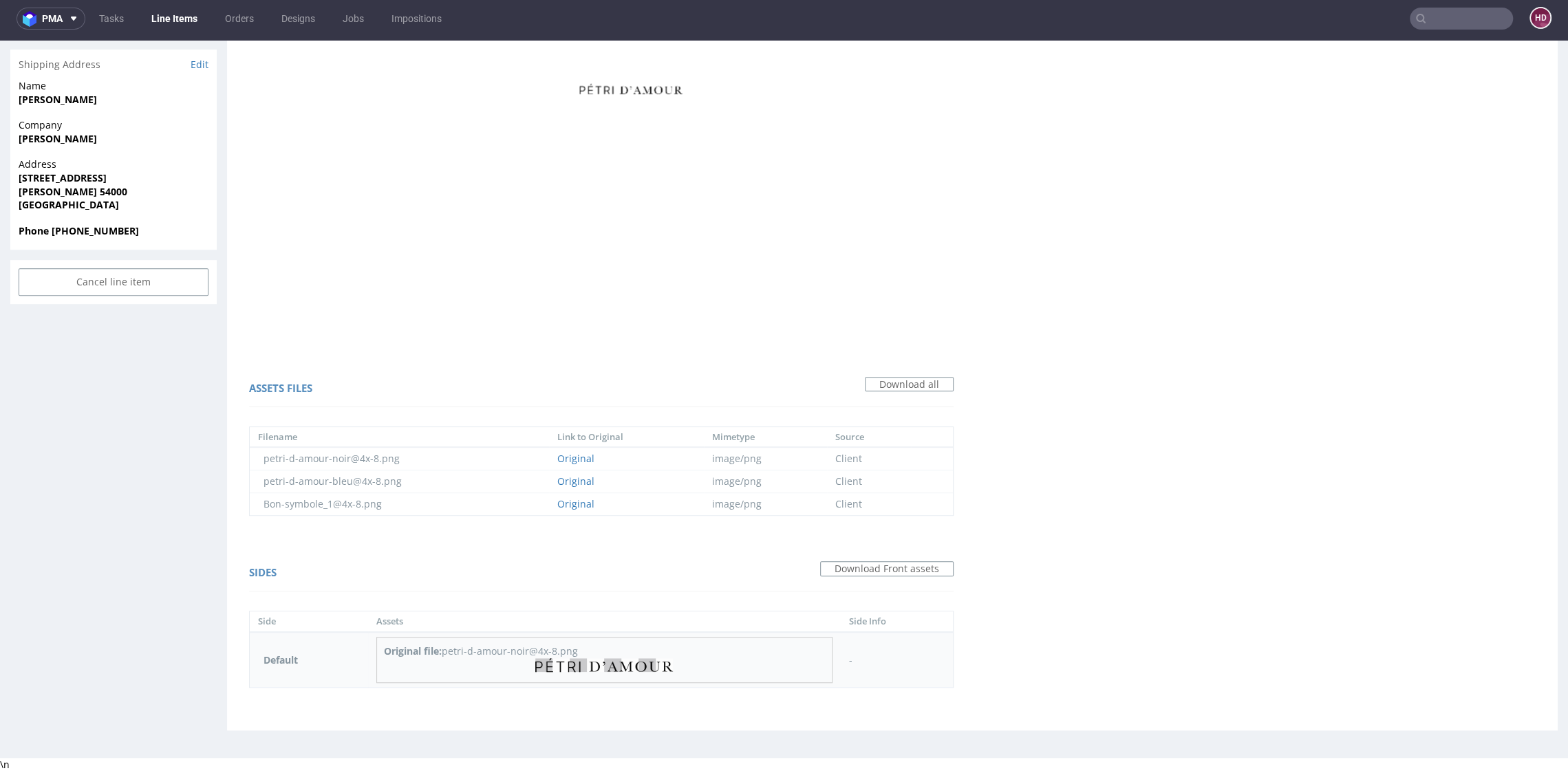
click at [550, 661] on img at bounding box center [603, 665] width 138 height 15
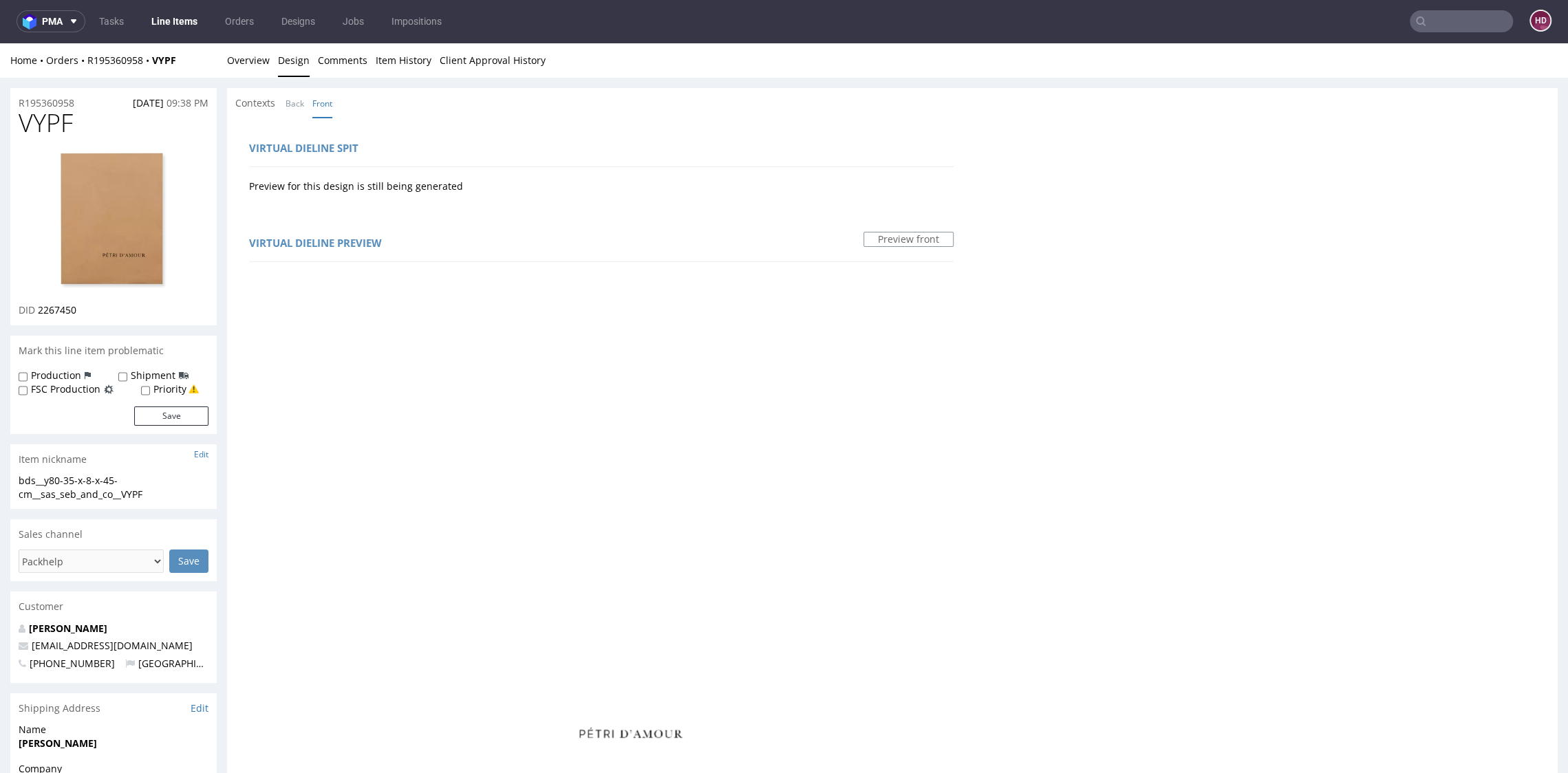
scroll to position [0, 0]
click at [250, 67] on link "Overview" at bounding box center [248, 60] width 43 height 34
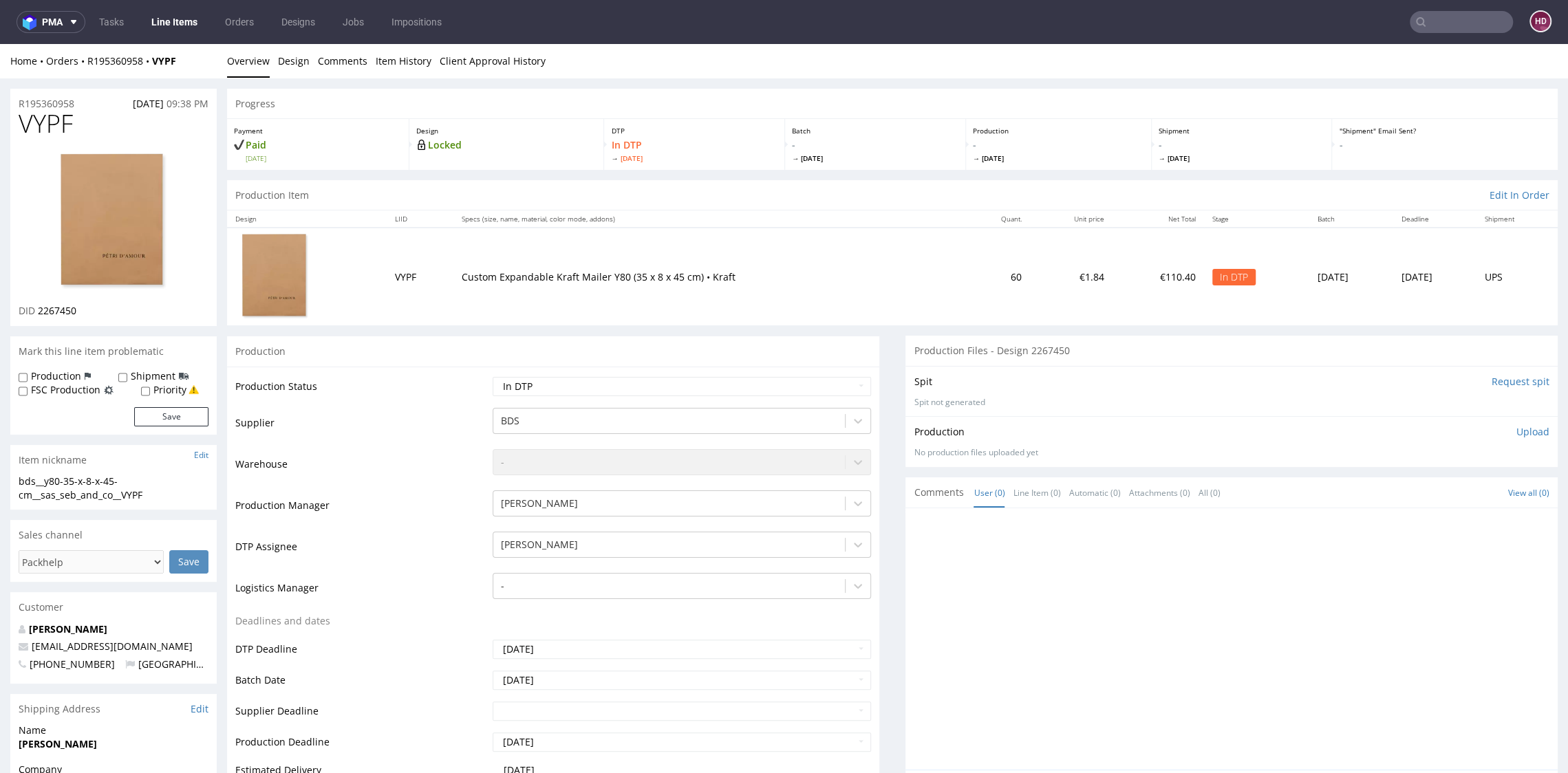
click at [70, 205] on img at bounding box center [113, 222] width 110 height 141
drag, startPoint x: 84, startPoint y: 121, endPoint x: 11, endPoint y: 120, distance: 73.0
click at [11, 120] on div "VYPF DID 2267450" at bounding box center [113, 218] width 206 height 216
copy span "VYPF"
click at [90, 317] on div "DID 2267450" at bounding box center [113, 310] width 190 height 14
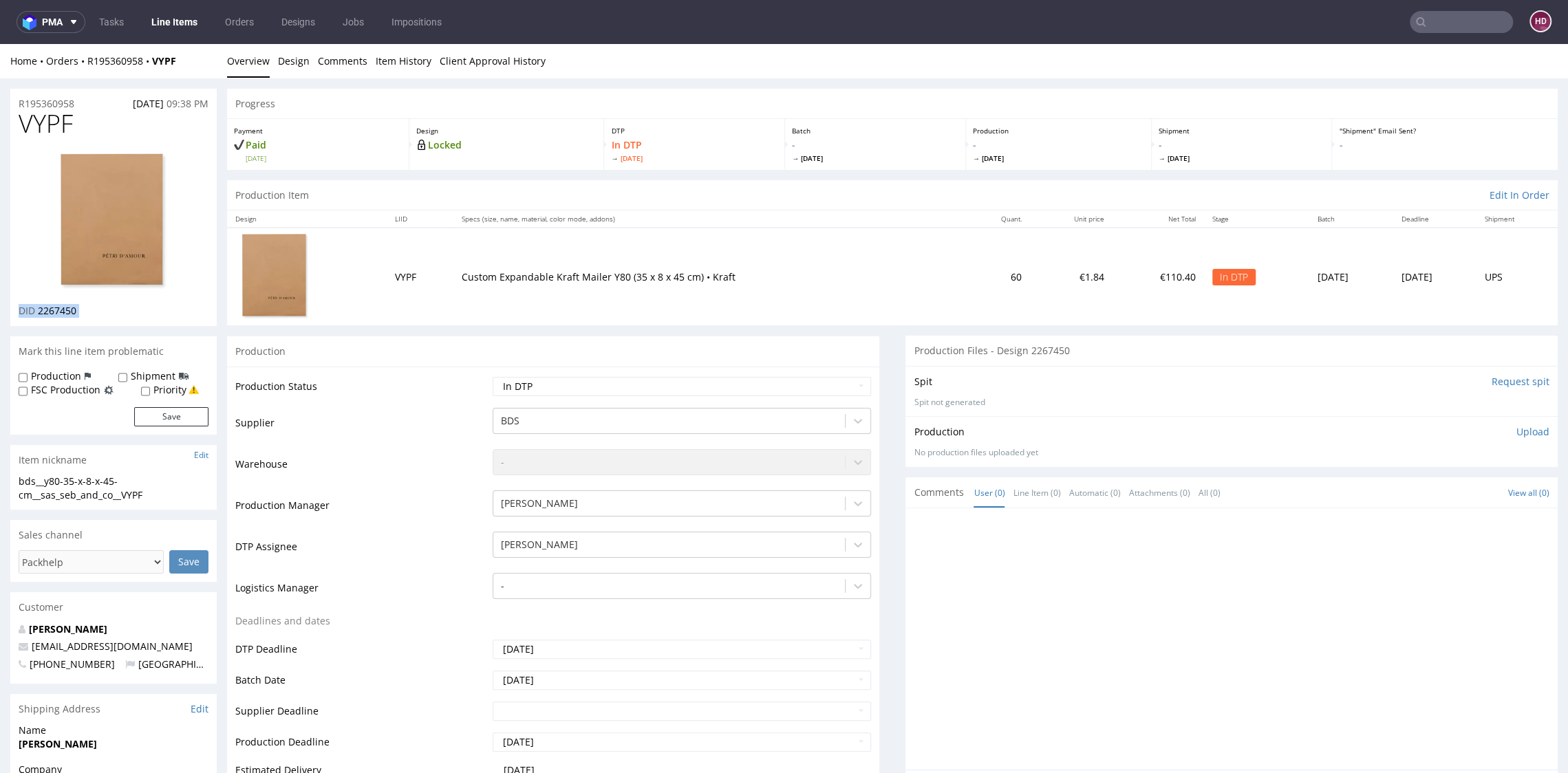
drag, startPoint x: 72, startPoint y: 317, endPoint x: 26, endPoint y: 314, distance: 46.1
click at [26, 314] on div "DID 2267450" at bounding box center [113, 310] width 190 height 14
click at [89, 307] on div "DID 2267450" at bounding box center [113, 310] width 190 height 14
drag, startPoint x: 81, startPoint y: 309, endPoint x: 39, endPoint y: 309, distance: 42.0
click at [39, 309] on div "DID 2267450" at bounding box center [113, 310] width 190 height 14
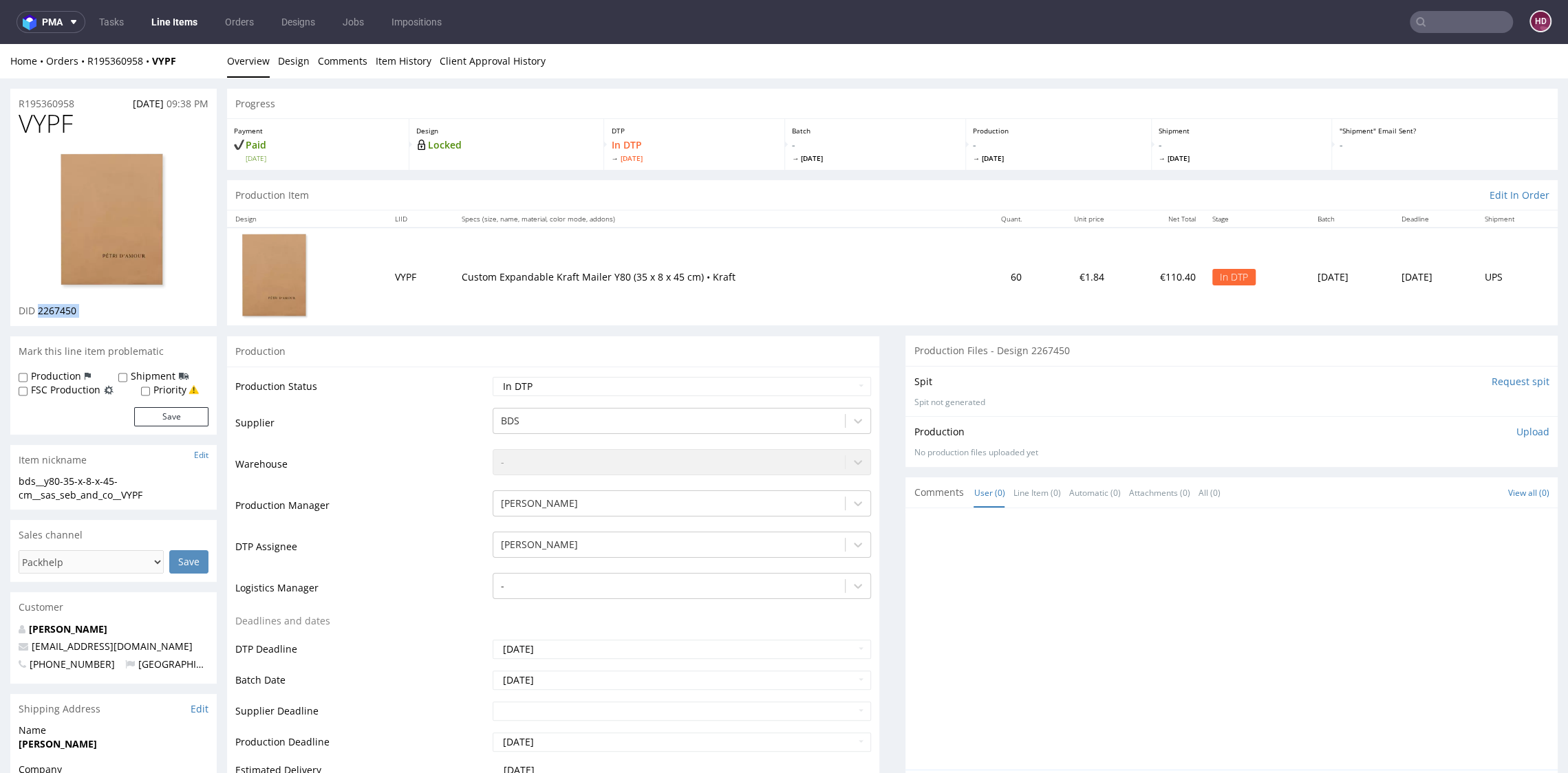
copy div "2267450"
drag, startPoint x: 144, startPoint y: 496, endPoint x: 0, endPoint y: 479, distance: 145.0
copy div "bds__y80-35-x-8-x-45-cm__sas_seb_and_co__VYPF"
drag, startPoint x: 36, startPoint y: 97, endPoint x: -38, endPoint y: 90, distance: 74.3
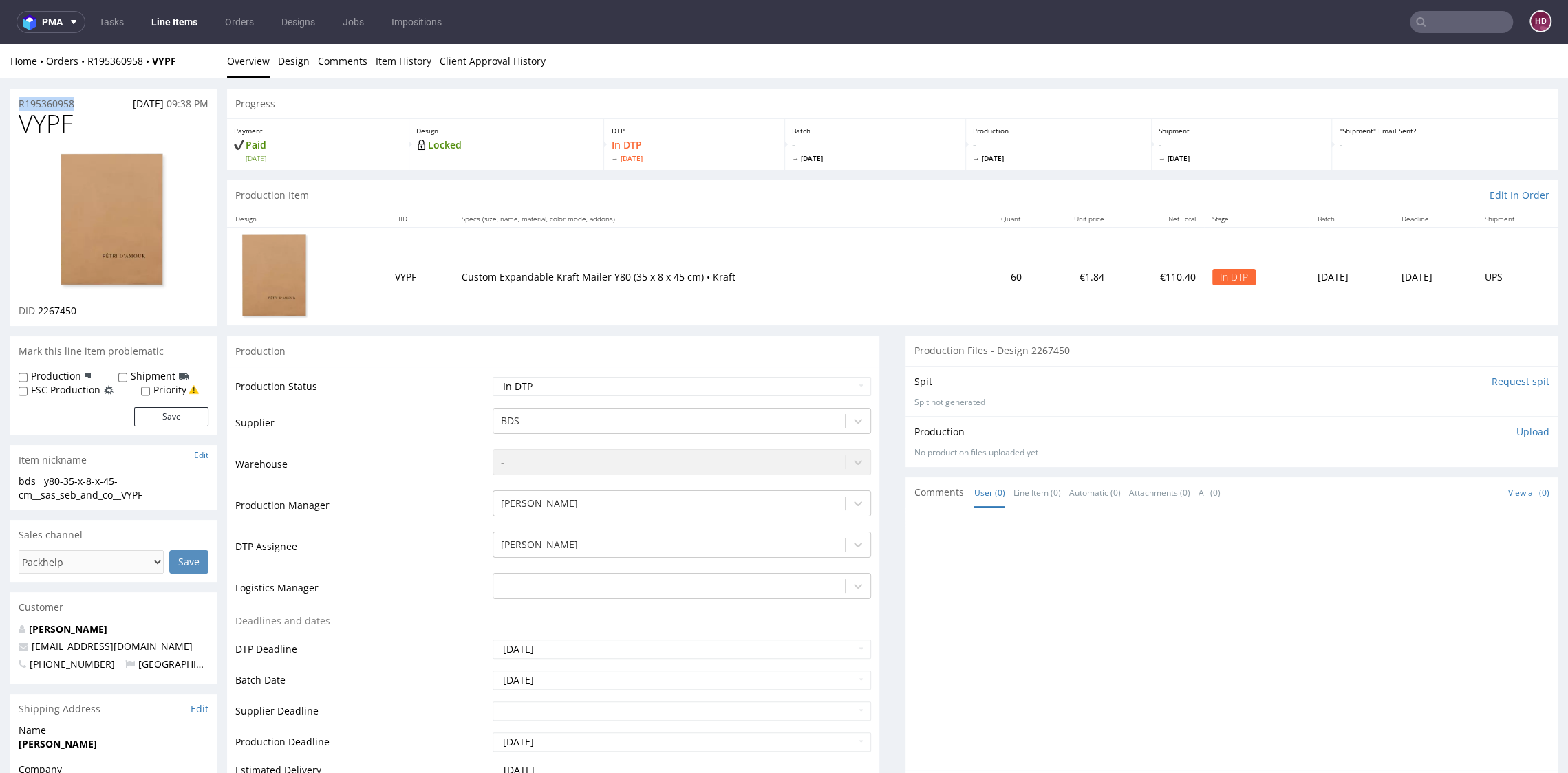
copy p "R195360958"
drag, startPoint x: 90, startPoint y: 312, endPoint x: 99, endPoint y: 393, distance: 81.5
click at [37, 308] on div "DID 2267450" at bounding box center [113, 310] width 190 height 14
copy span "2267450"
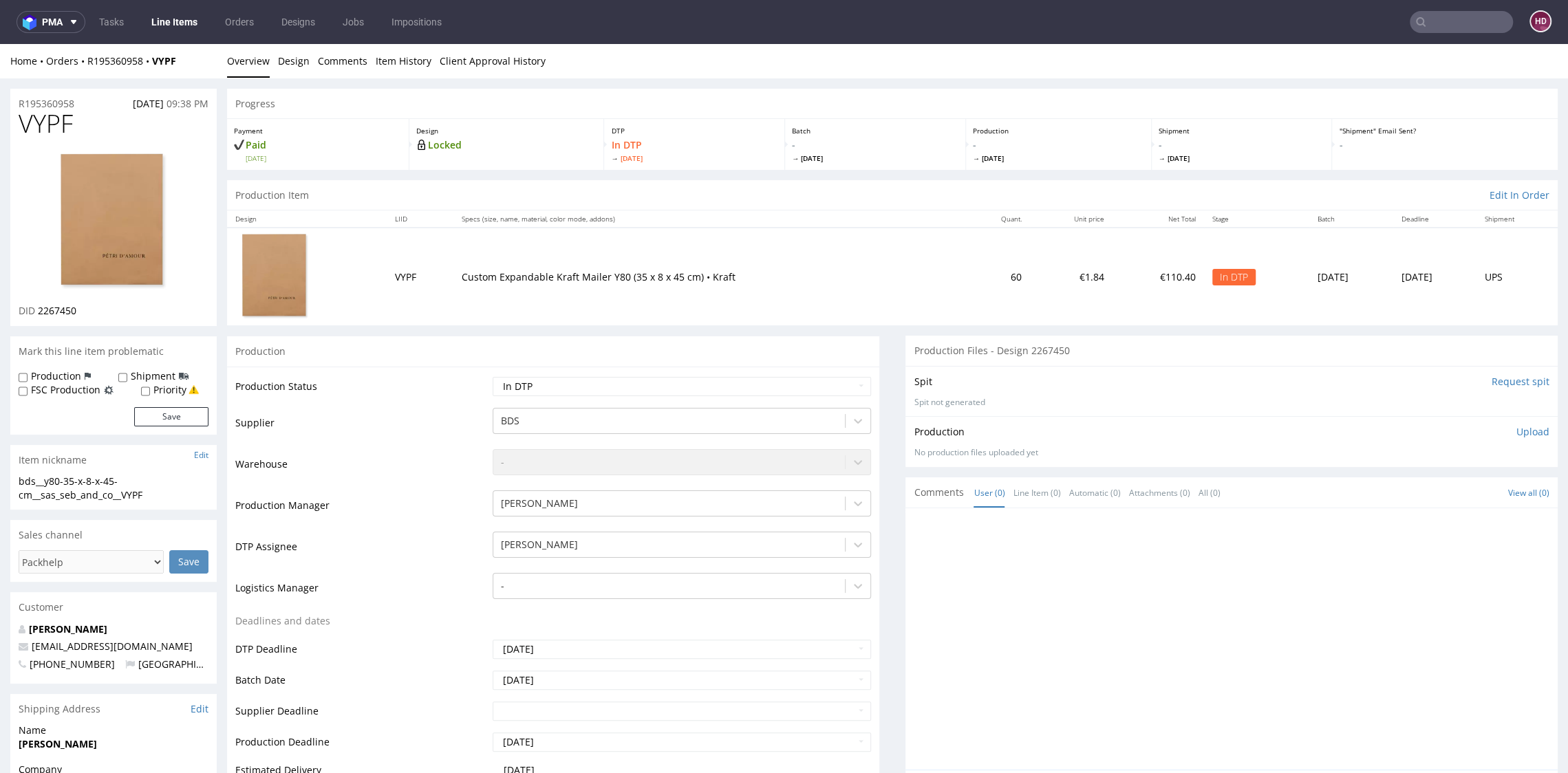
click at [1490, 434] on div "Production Upload" at bounding box center [1231, 432] width 635 height 14
click at [1516, 430] on p "Upload" at bounding box center [1532, 432] width 33 height 14
click at [1427, 496] on div "Add files" at bounding box center [1451, 495] width 68 height 21
type input "C:\fakepath\bds__y80-35-x-8-x-45-cm__sas_seb_and_co__VYPF__d2267450__oR19536095…"
click at [1486, 514] on button "Upload now" at bounding box center [1517, 516] width 63 height 19
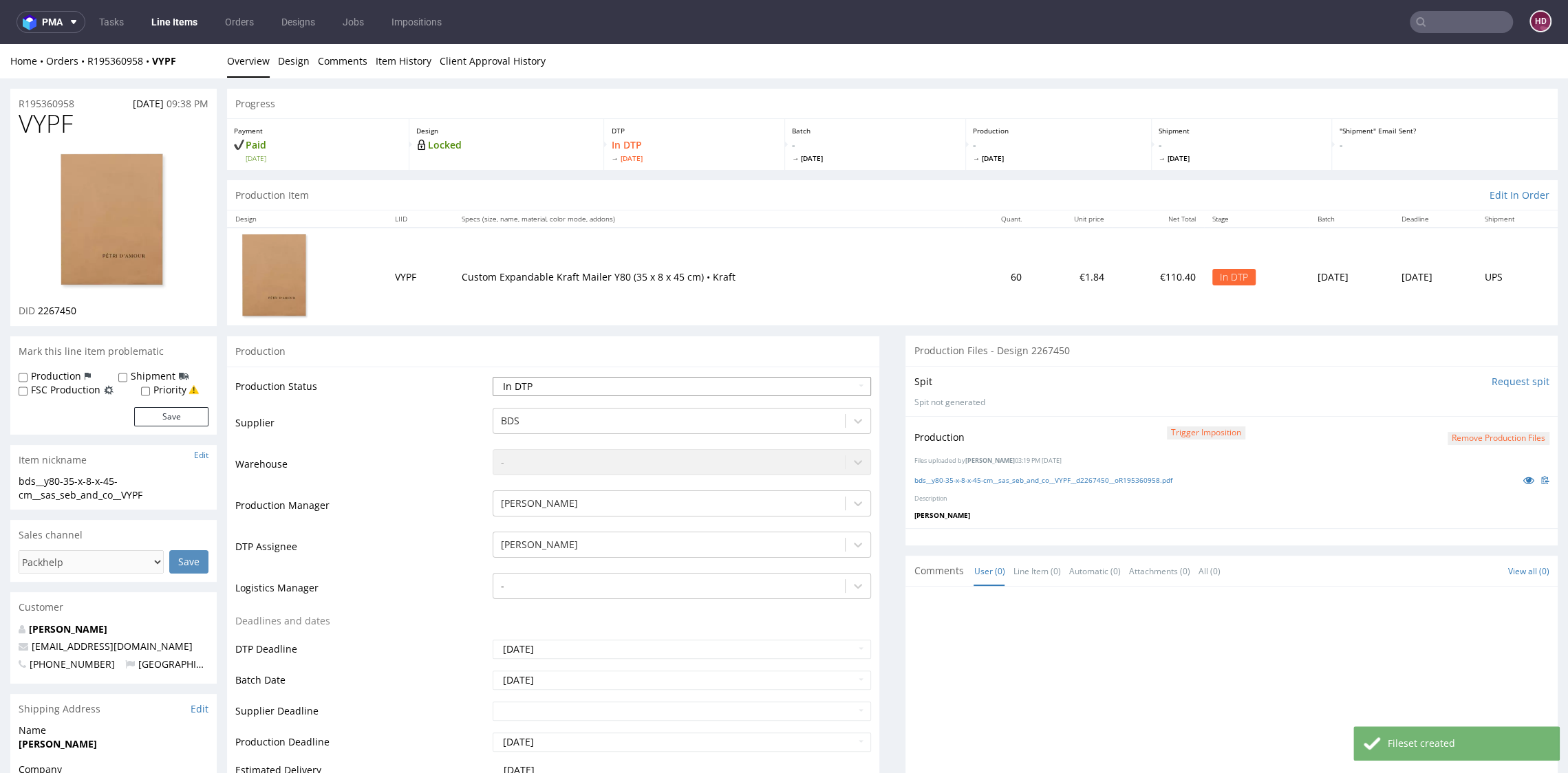
click at [528, 388] on select "Waiting for Artwork Waiting for Diecut Waiting for Mockup Waiting for DTP Waiti…" at bounding box center [682, 386] width 378 height 19
select select "dtp_production_ready"
click at [493, 377] on select "Waiting for Artwork Waiting for Diecut Waiting for Mockup Waiting for DTP Waiti…" at bounding box center [682, 386] width 378 height 19
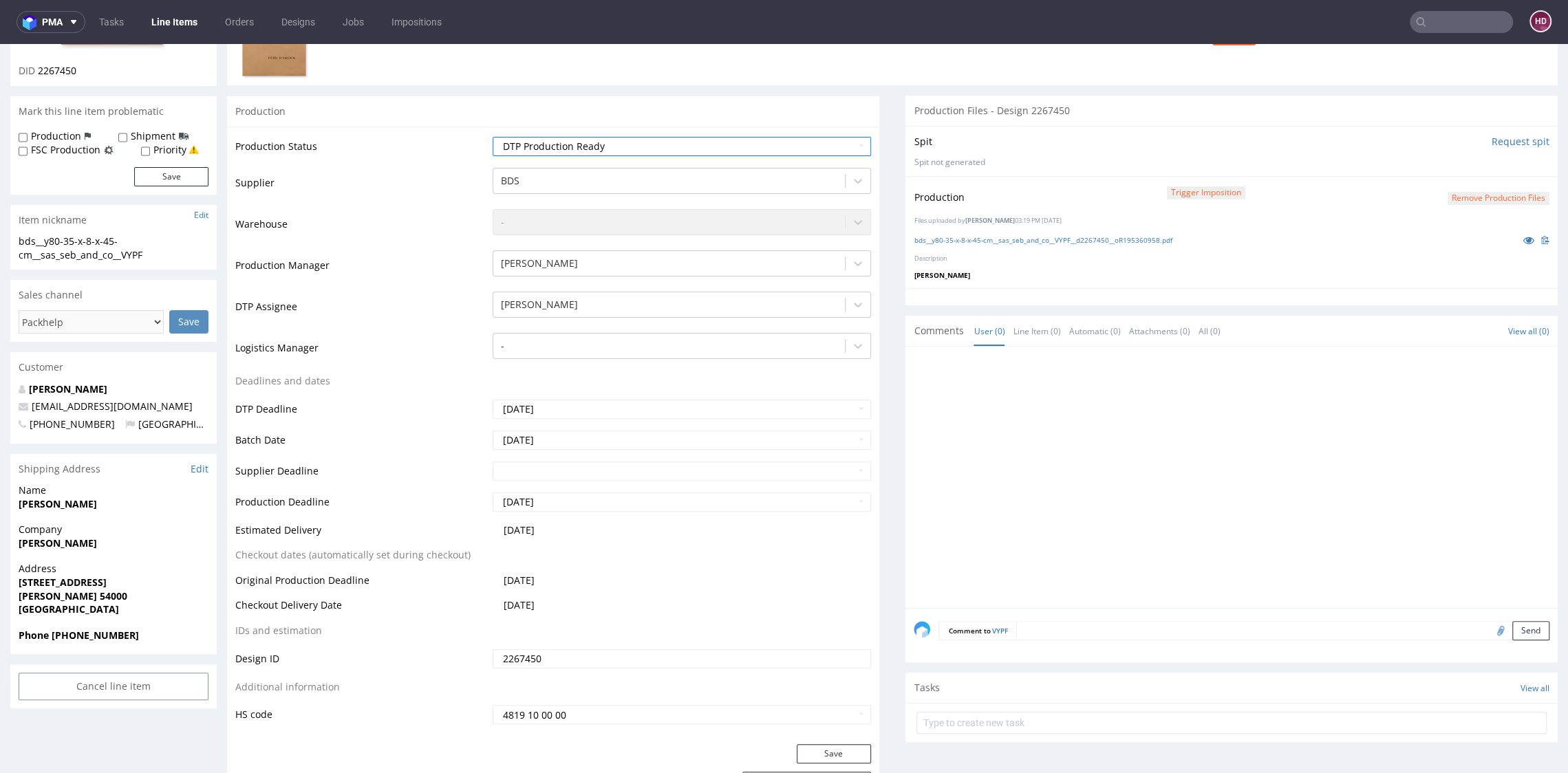
scroll to position [268, 0]
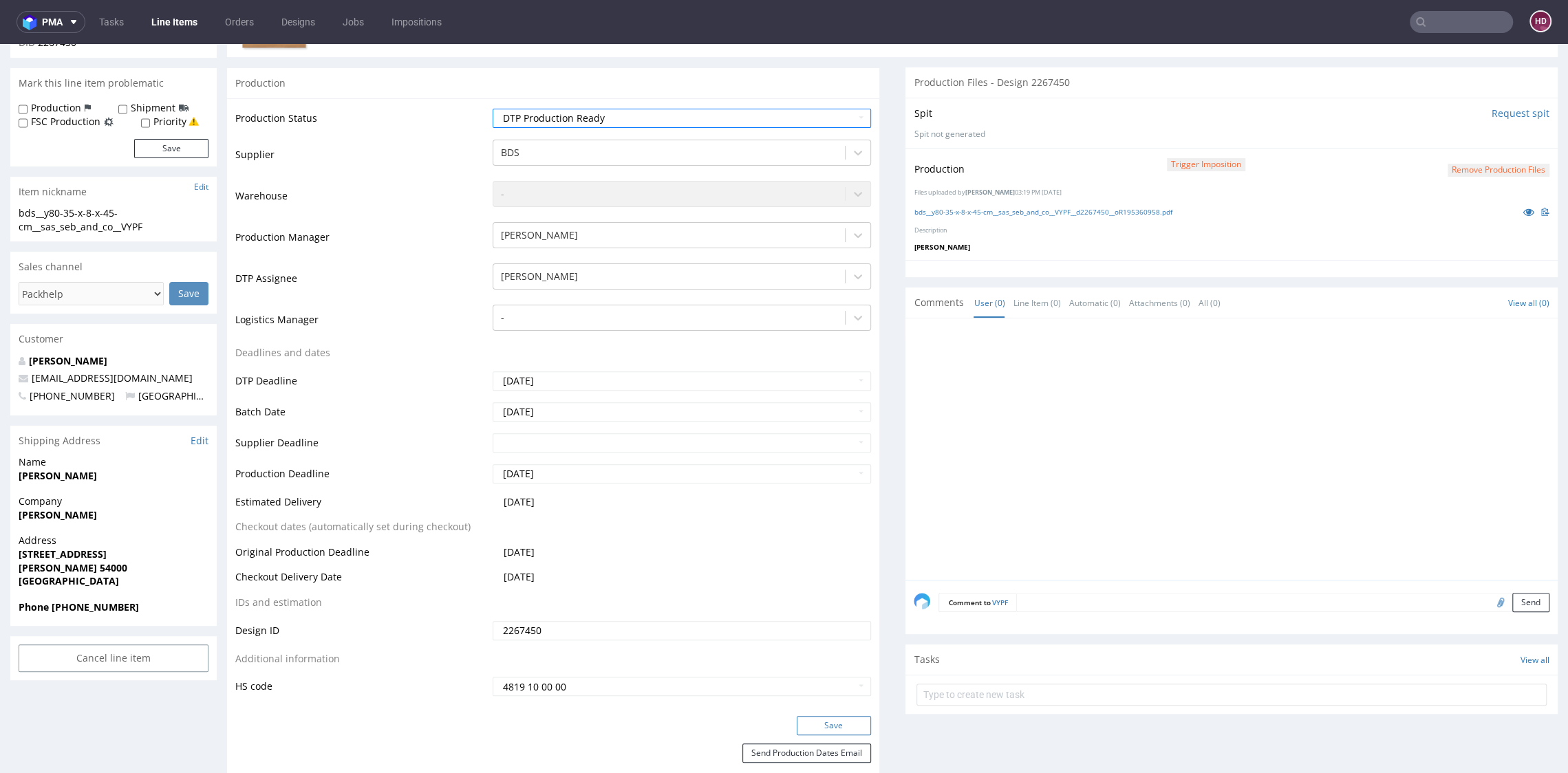
click at [818, 727] on button "Save" at bounding box center [833, 726] width 74 height 19
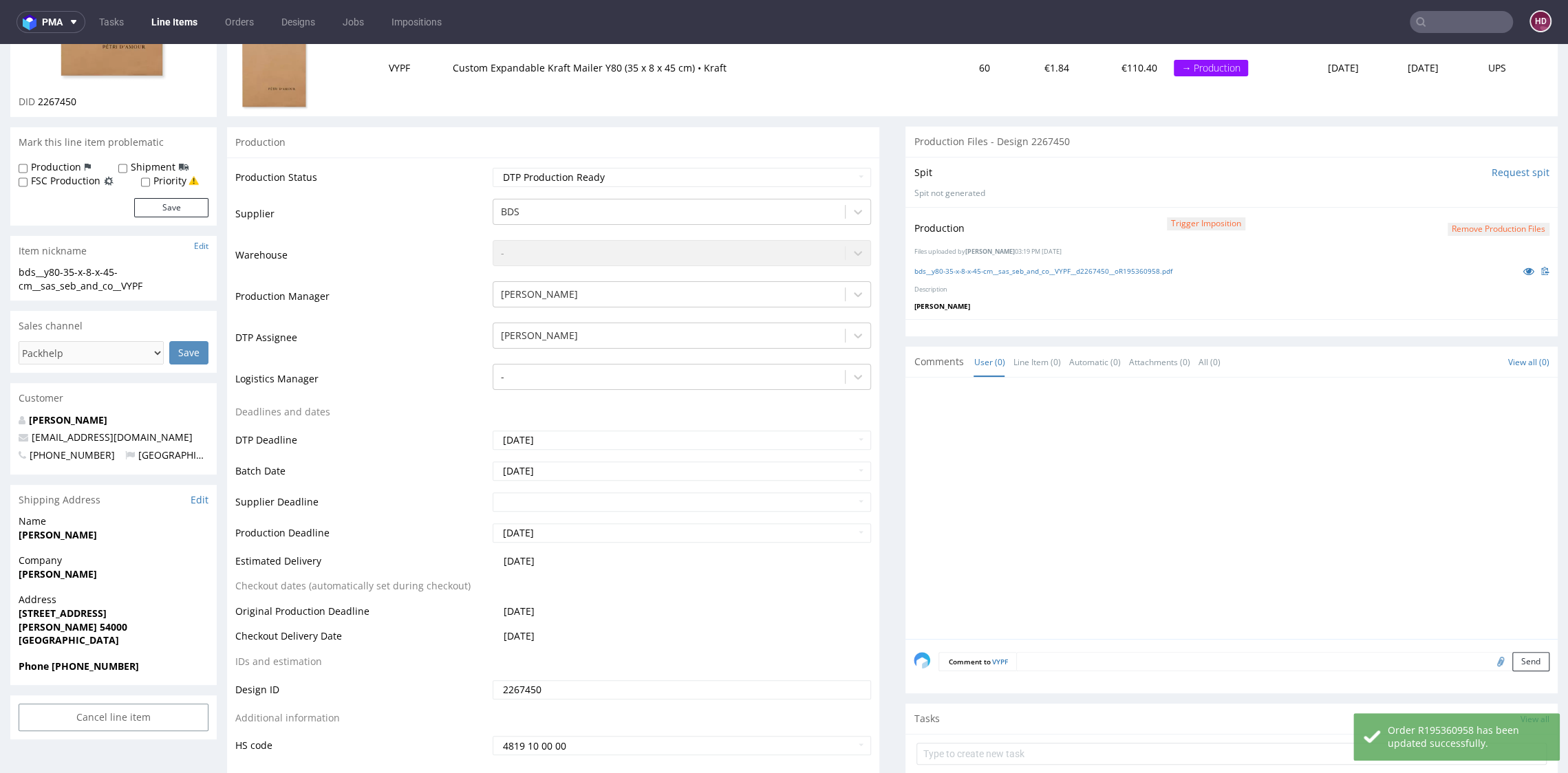
scroll to position [0, 0]
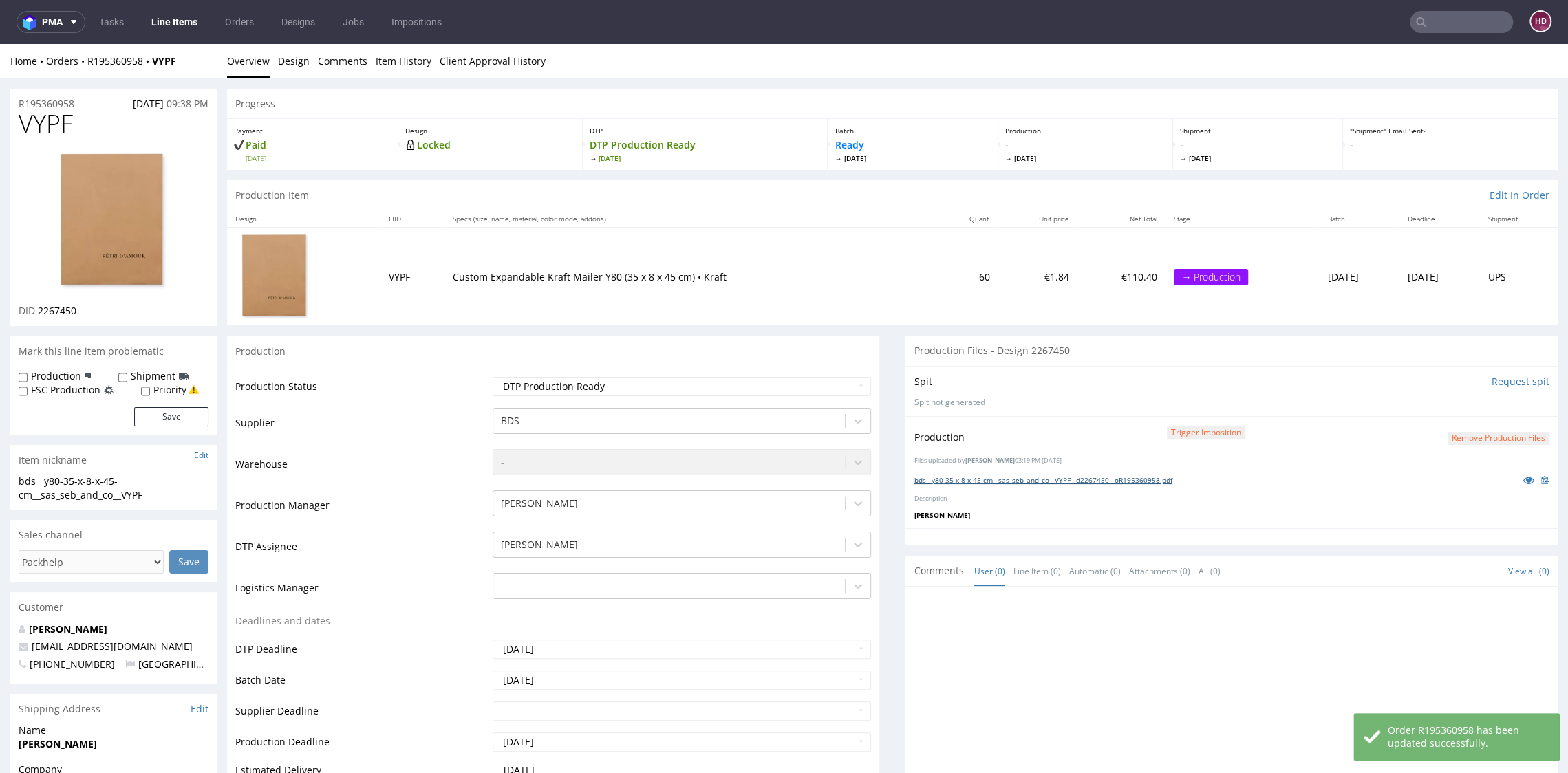
click at [951, 476] on link "bds__y80-35-x-8-x-45-cm__sas_seb_and_co__VYPF__d2267450__oR195360958.pdf" at bounding box center [1042, 480] width 258 height 10
click at [167, 25] on link "Line Items" at bounding box center [174, 22] width 63 height 22
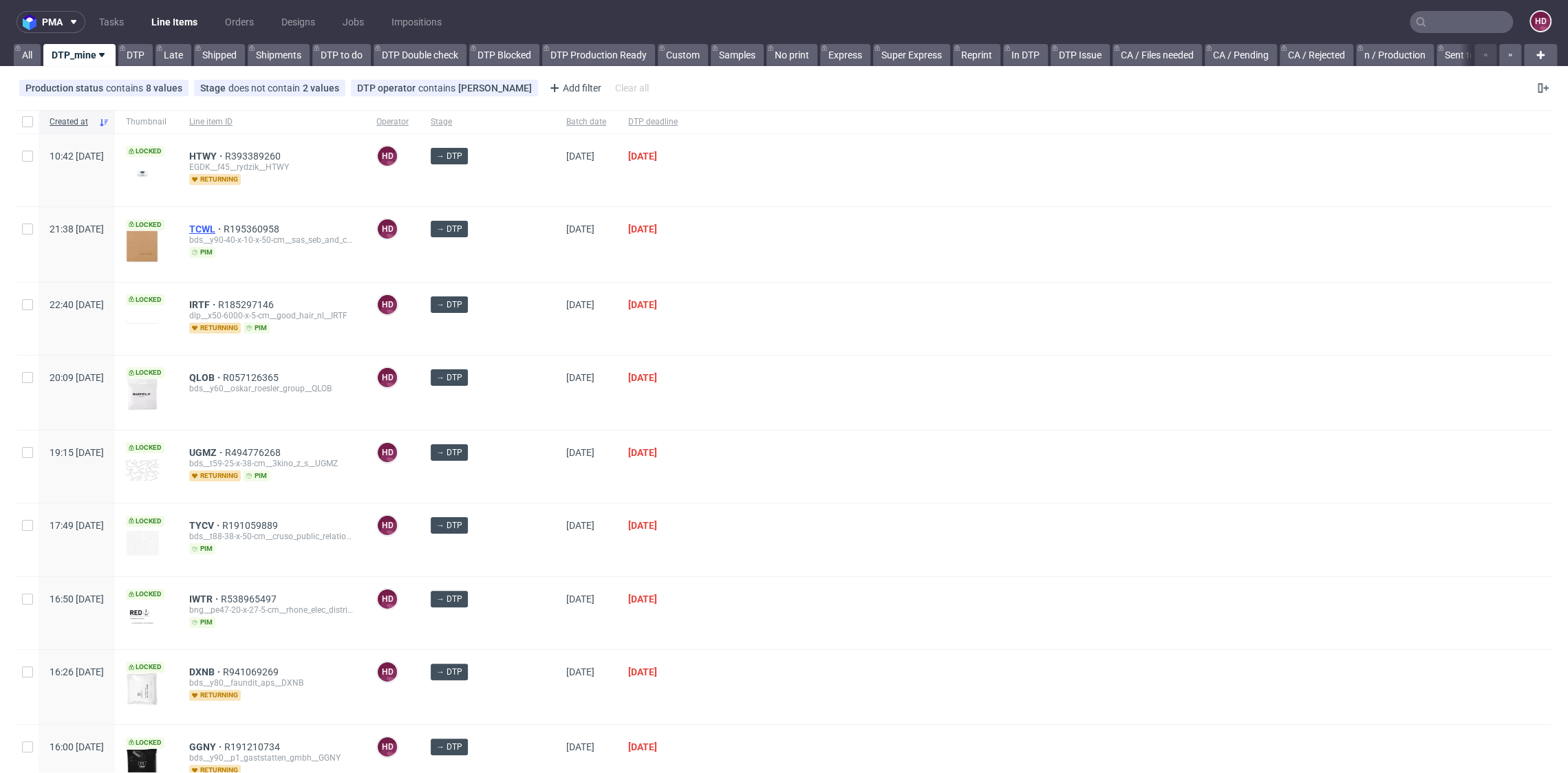
click at [224, 226] on span "TCWL" at bounding box center [206, 229] width 35 height 11
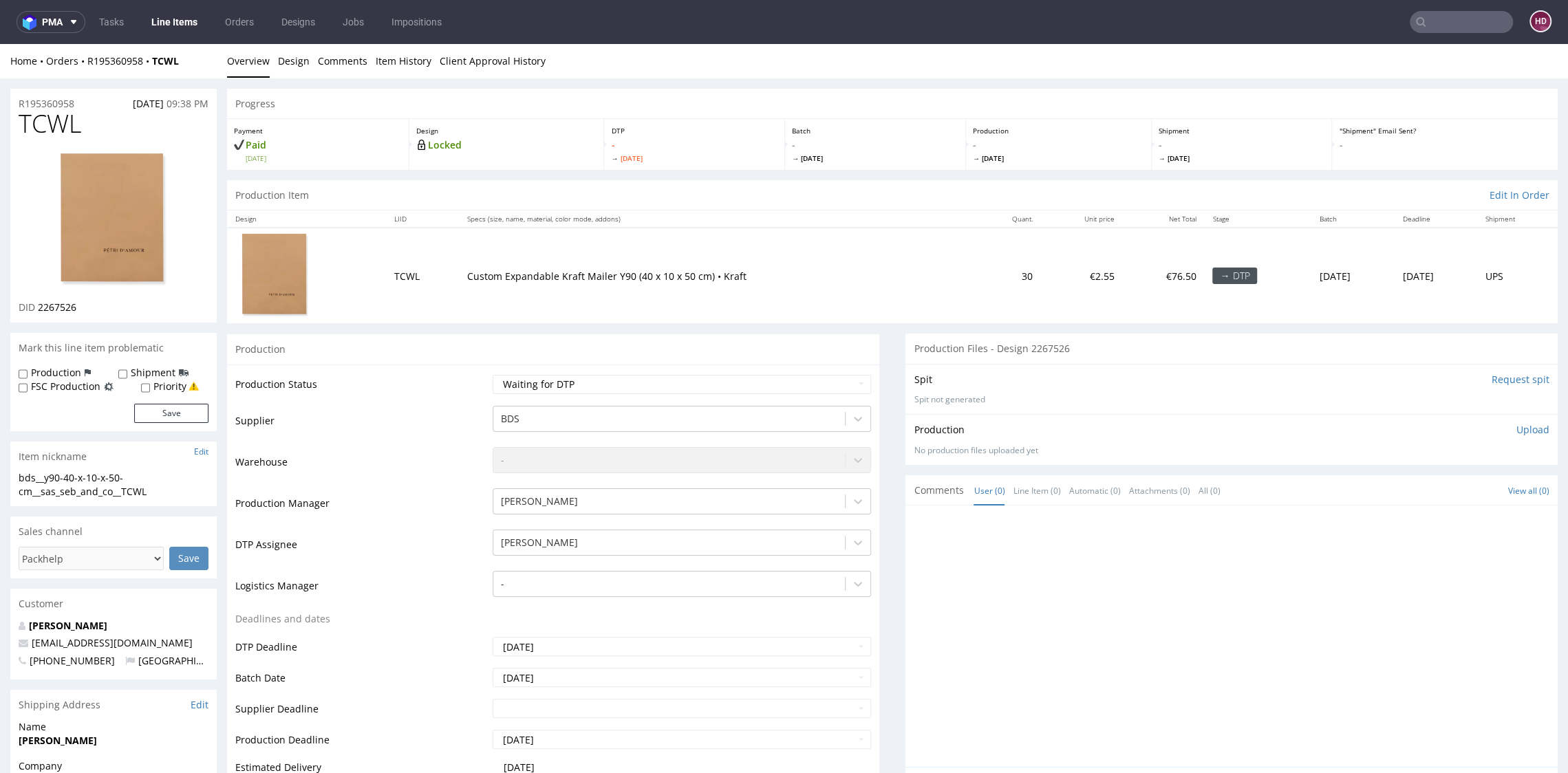
click at [88, 117] on h1 "TCWL" at bounding box center [113, 124] width 190 height 27
drag, startPoint x: 87, startPoint y: 117, endPoint x: -6, endPoint y: 110, distance: 93.3
drag, startPoint x: 35, startPoint y: 306, endPoint x: 85, endPoint y: 308, distance: 50.0
click at [85, 308] on div "DID 2267526" at bounding box center [113, 307] width 190 height 14
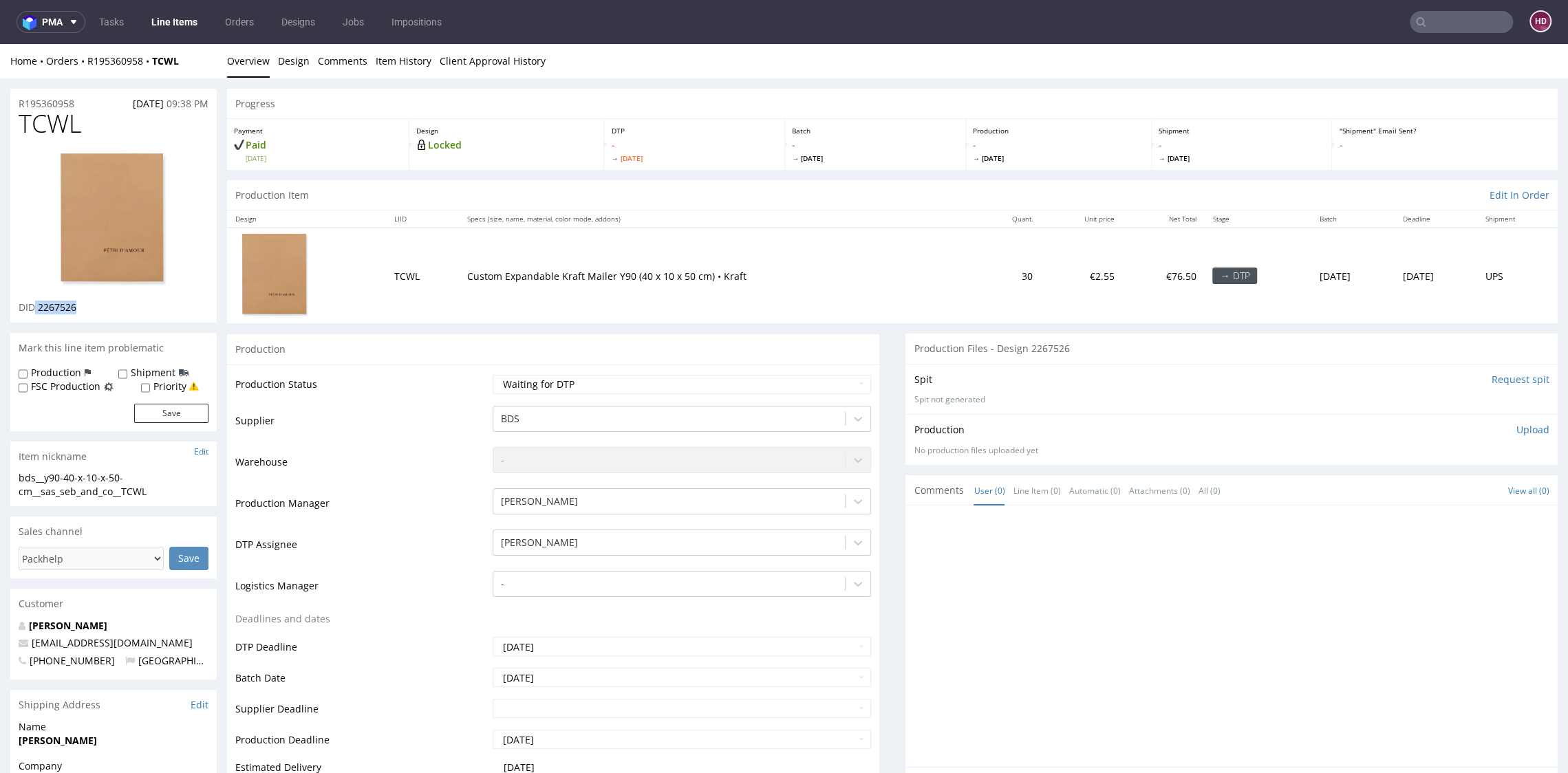
copy p "2267526"
drag, startPoint x: 83, startPoint y: 124, endPoint x: 11, endPoint y: 118, distance: 72.2
click at [11, 118] on div "TCWL DID 2267526" at bounding box center [113, 216] width 206 height 213
drag, startPoint x: 57, startPoint y: 308, endPoint x: 37, endPoint y: 309, distance: 20.0
click at [37, 309] on div "DID 2267526" at bounding box center [113, 307] width 190 height 14
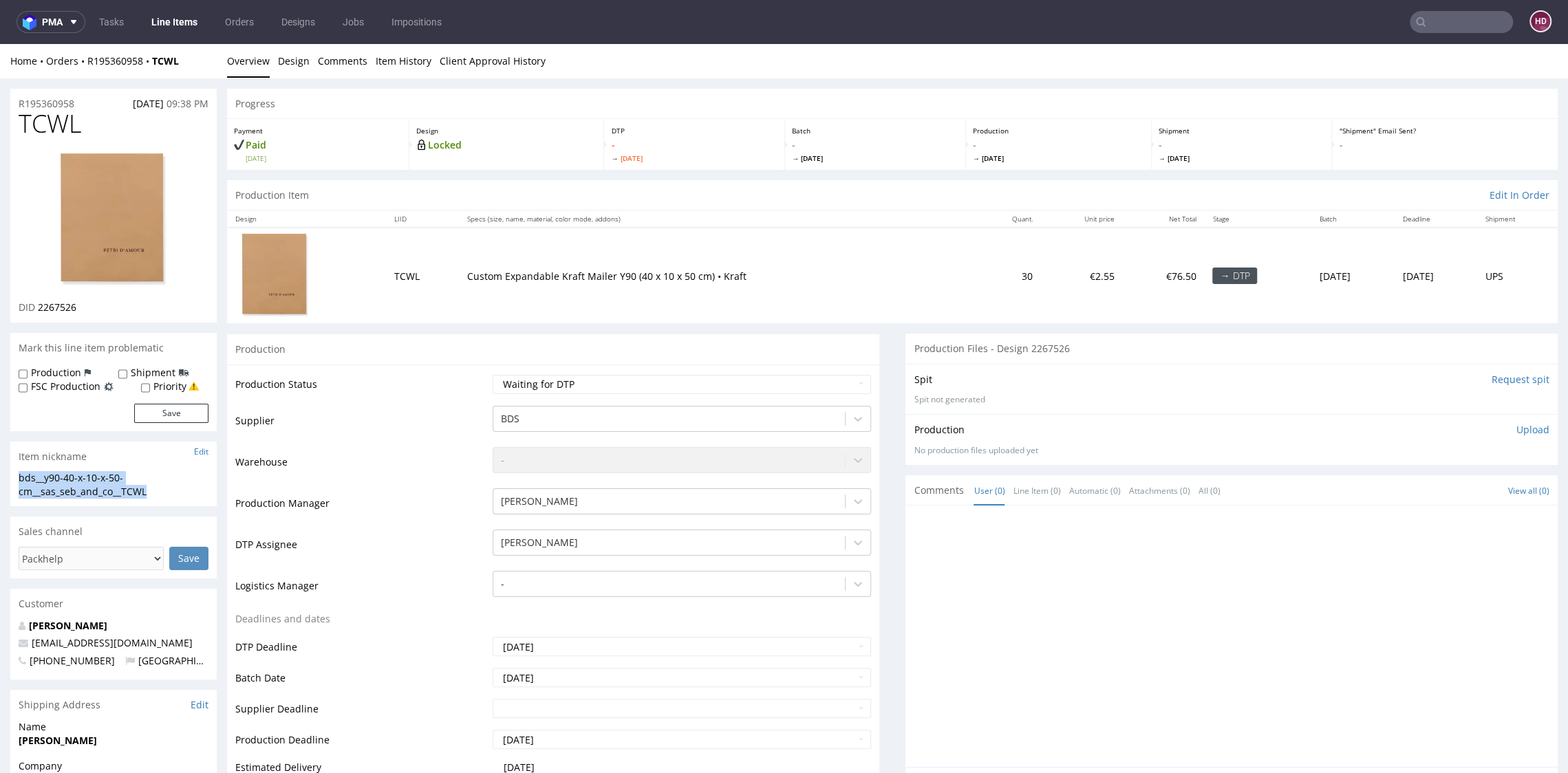
drag, startPoint x: 163, startPoint y: 489, endPoint x: 6, endPoint y: 479, distance: 157.3
drag, startPoint x: 88, startPoint y: 102, endPoint x: 9, endPoint y: 105, distance: 79.1
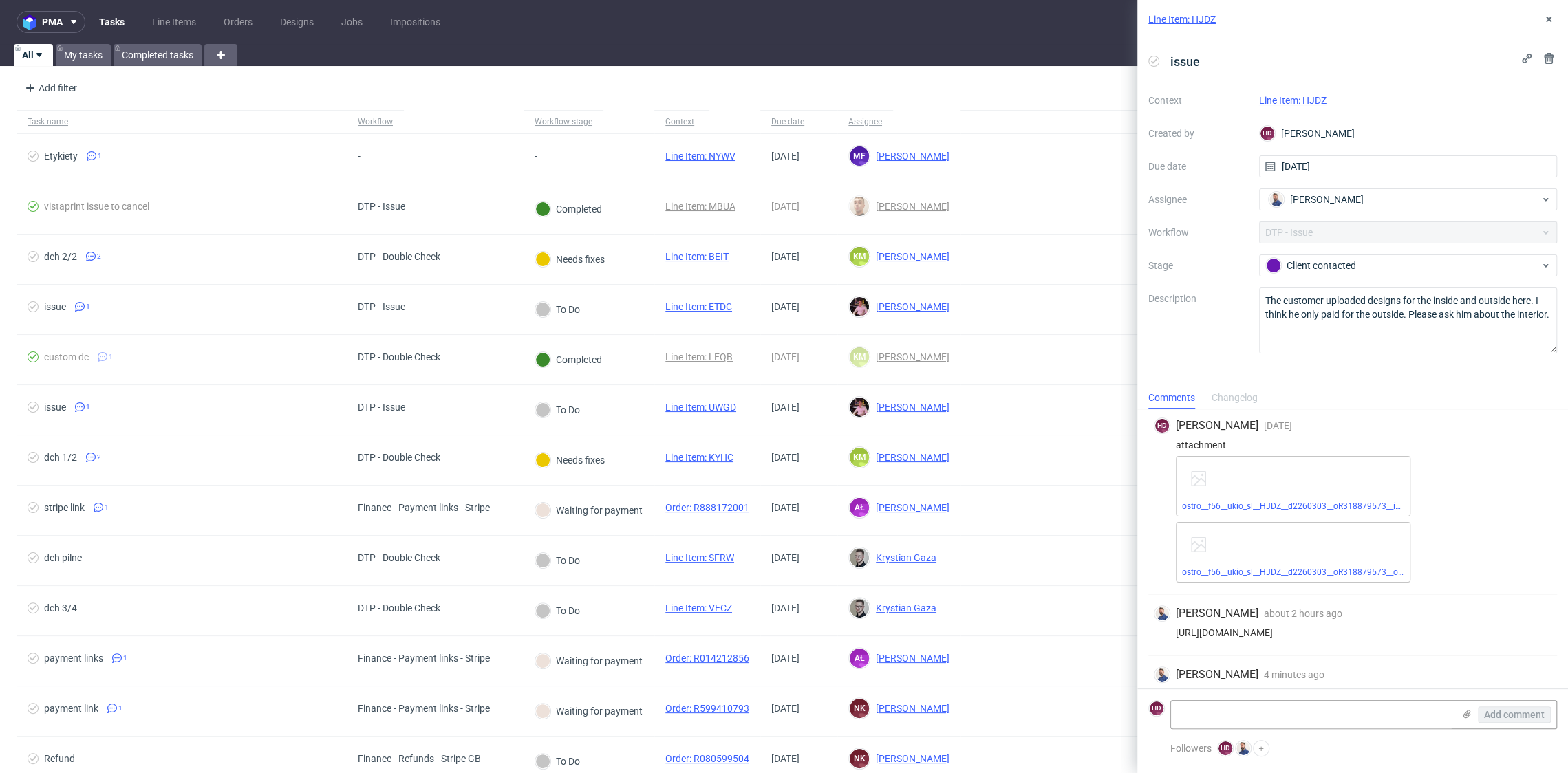
scroll to position [4, 0]
click at [1313, 110] on div "Context Line Item: HJDZ Created by HD [PERSON_NAME] Due date [DATE] Assignee [P…" at bounding box center [1353, 221] width 409 height 264
click at [1308, 104] on link "Line Item: HJDZ" at bounding box center [1292, 100] width 68 height 11
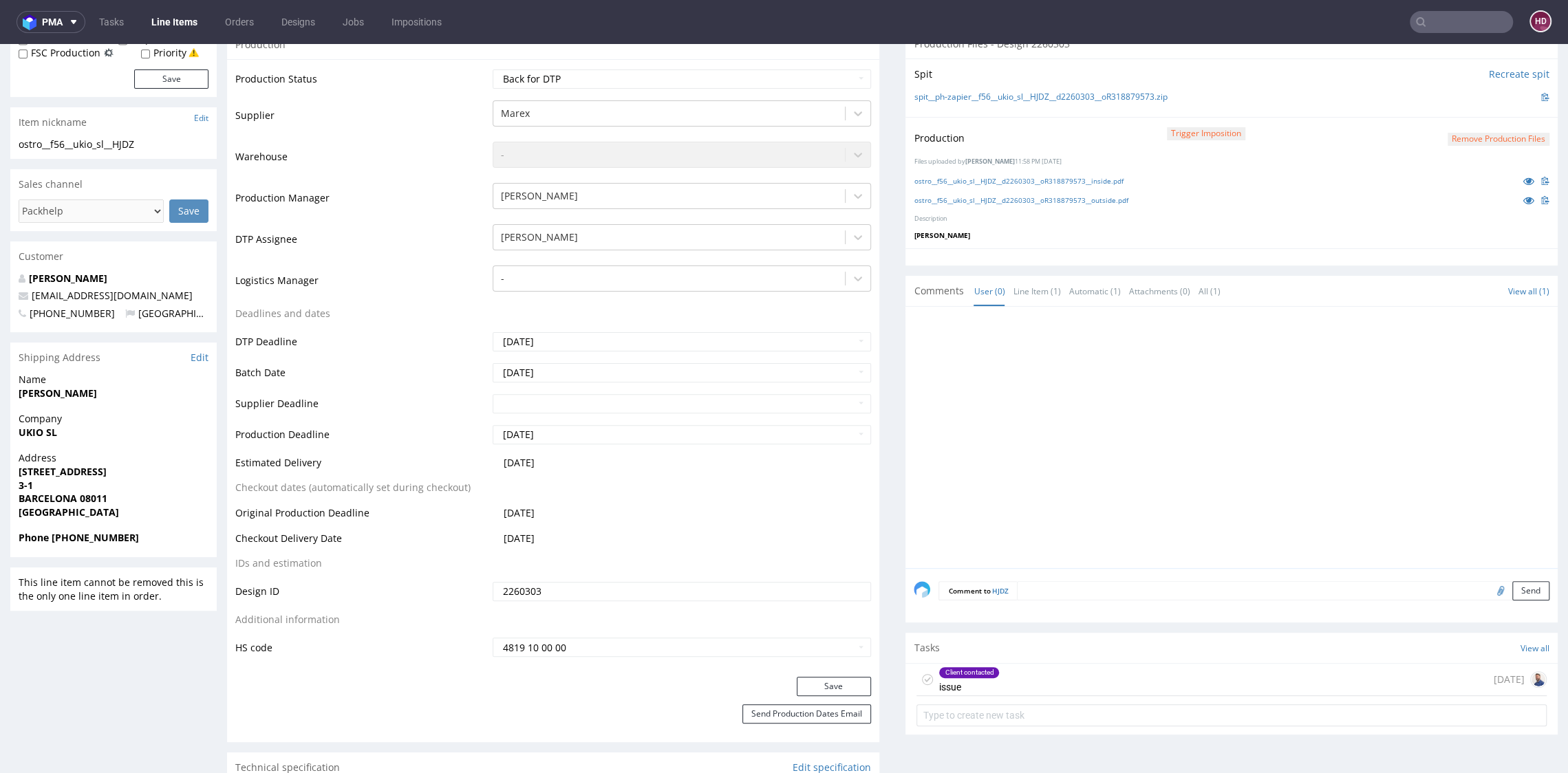
scroll to position [339, 0]
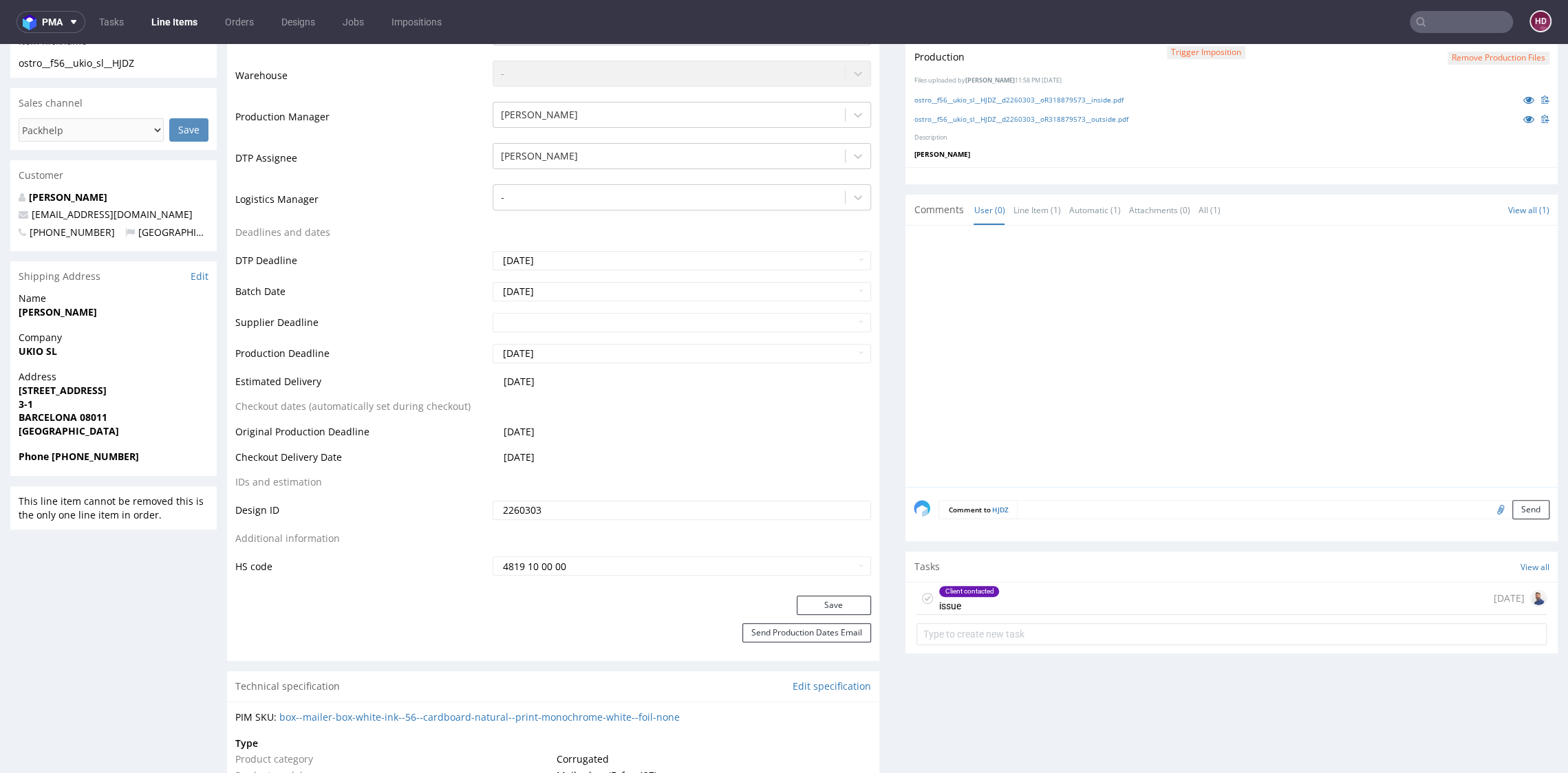
click at [978, 590] on div "Client contacted" at bounding box center [969, 591] width 60 height 11
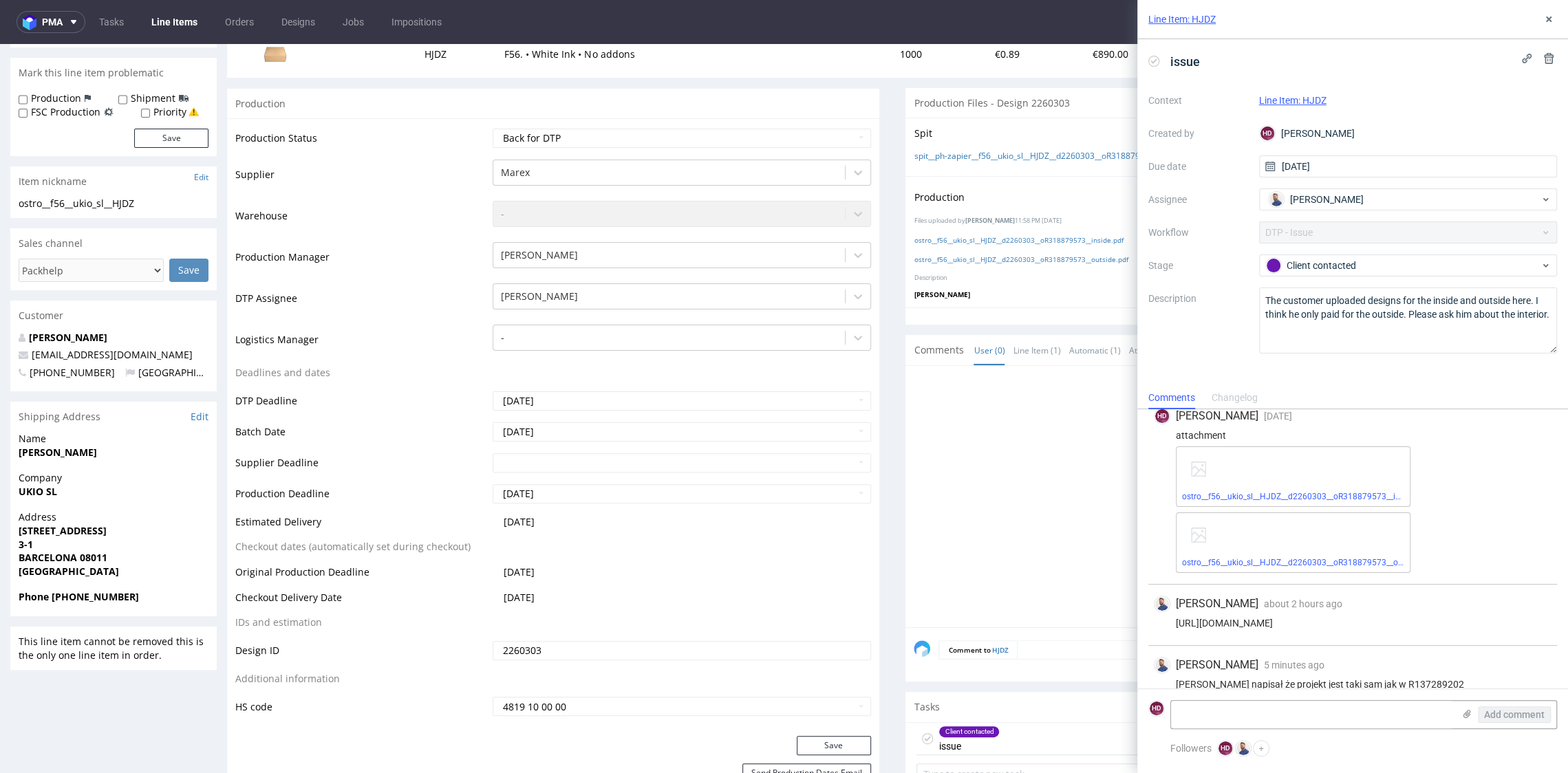
scroll to position [191, 0]
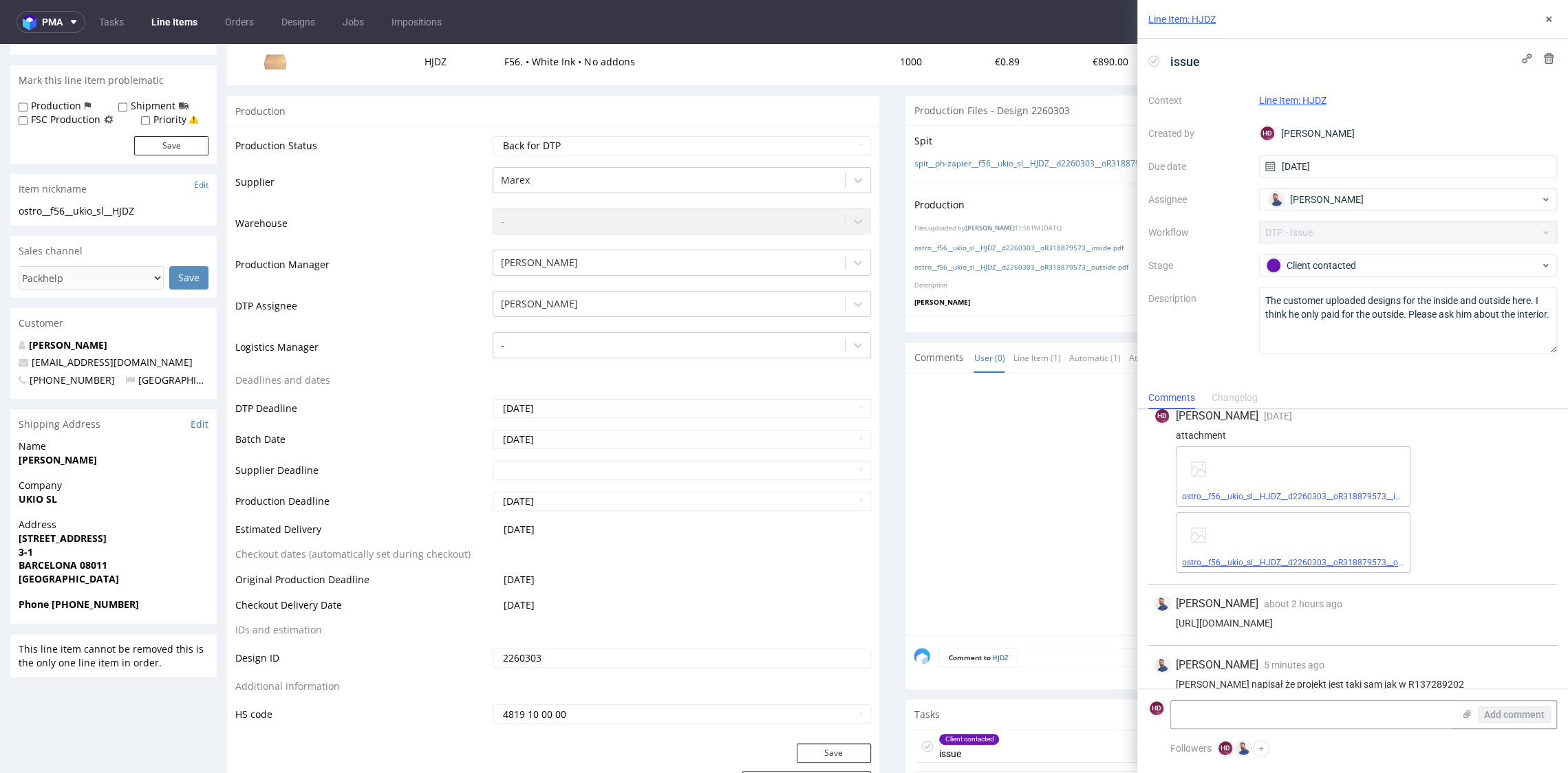
click at [1220, 562] on link "ostro__f56__ukio_sl__HJDZ__d2260303__oR318879573__outside.pdf" at bounding box center [1308, 562] width 253 height 10
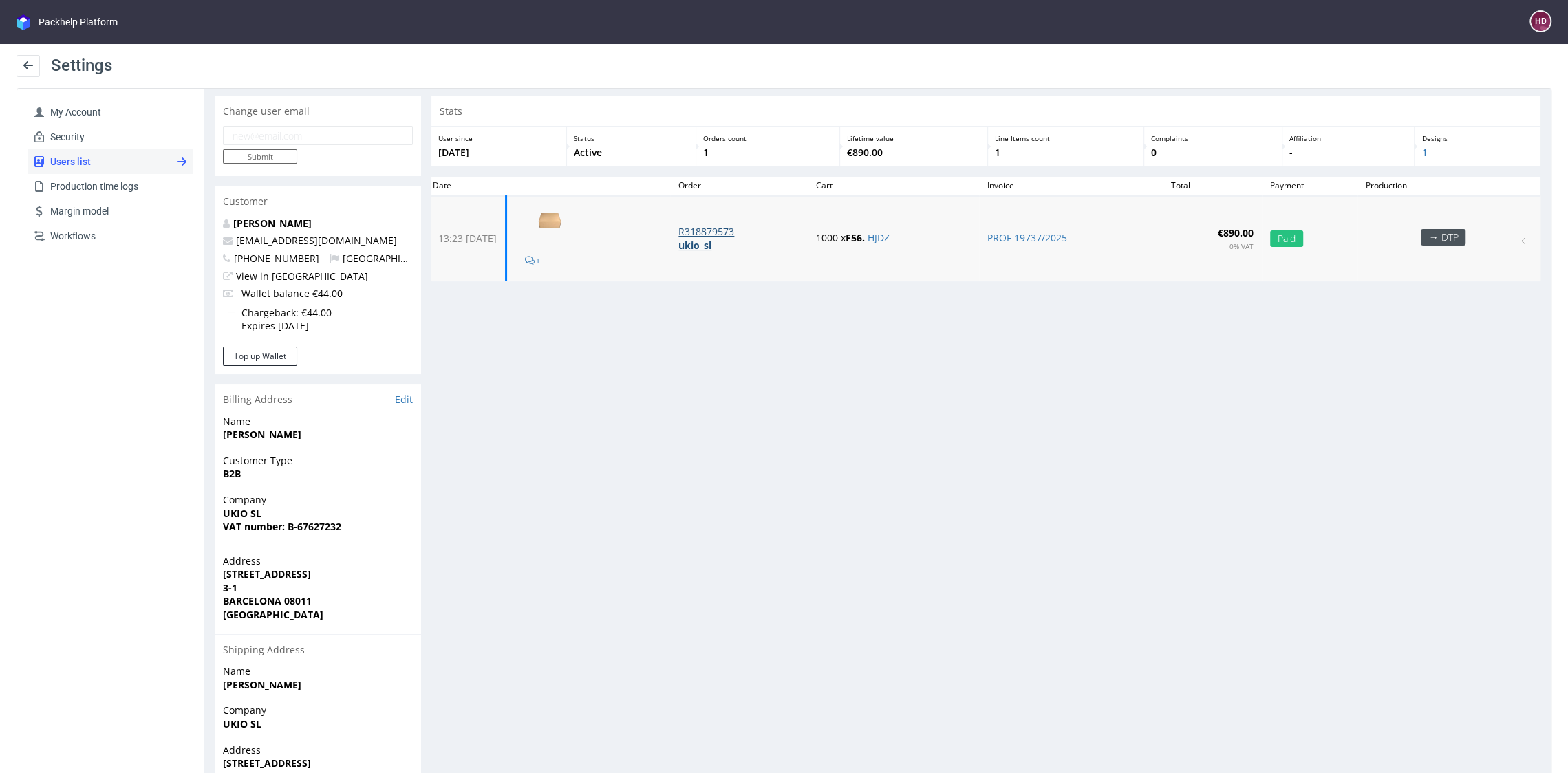
scroll to position [37, 0]
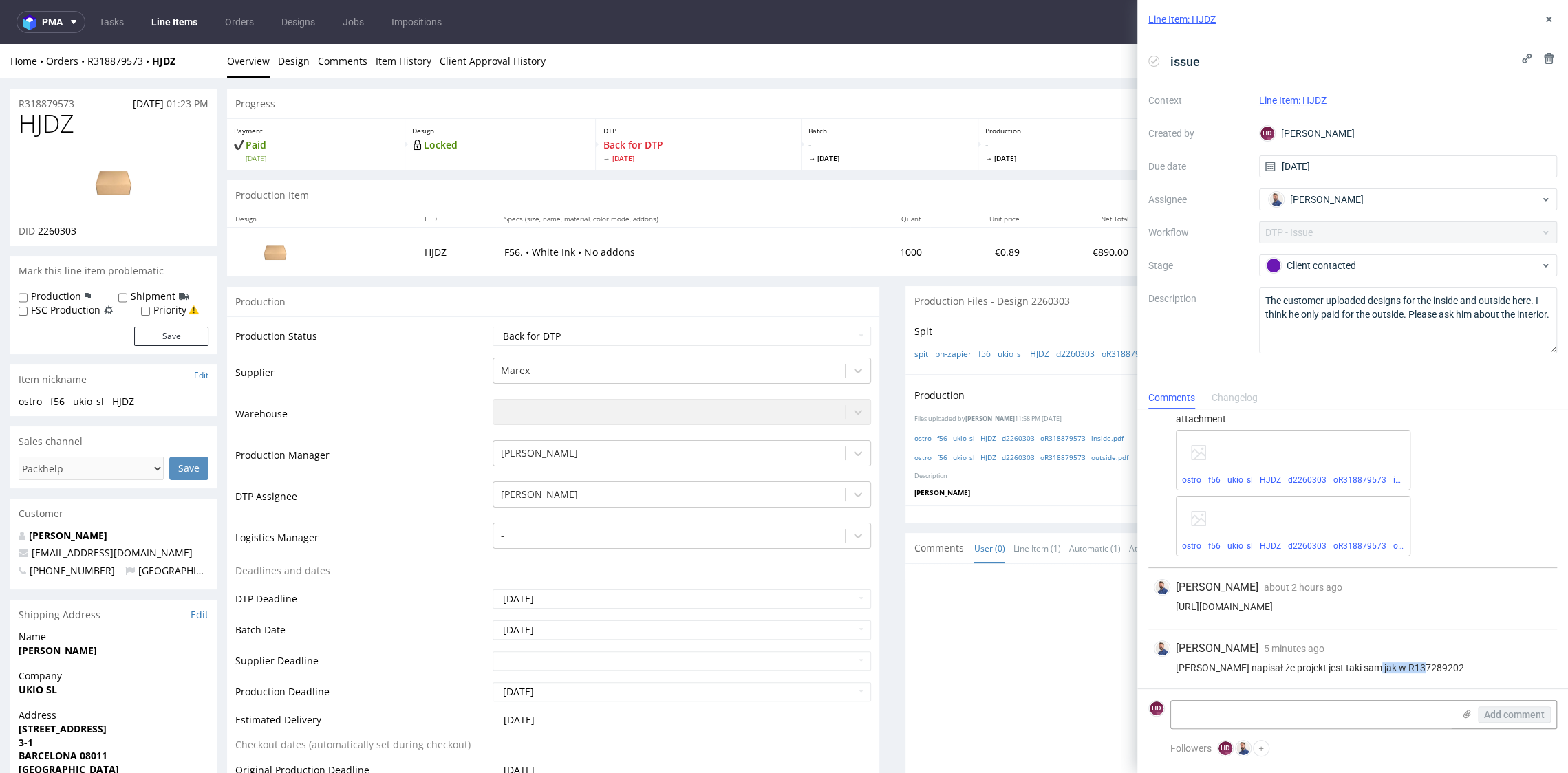
drag, startPoint x: 1464, startPoint y: 665, endPoint x: 1361, endPoint y: 664, distance: 103.0
click at [1361, 664] on div "Klient napisał że projekt jest taki sam jak w R137289202" at bounding box center [1353, 668] width 398 height 11
copy div "R137289202"
click at [1542, 19] on icon at bounding box center [1548, 19] width 11 height 11
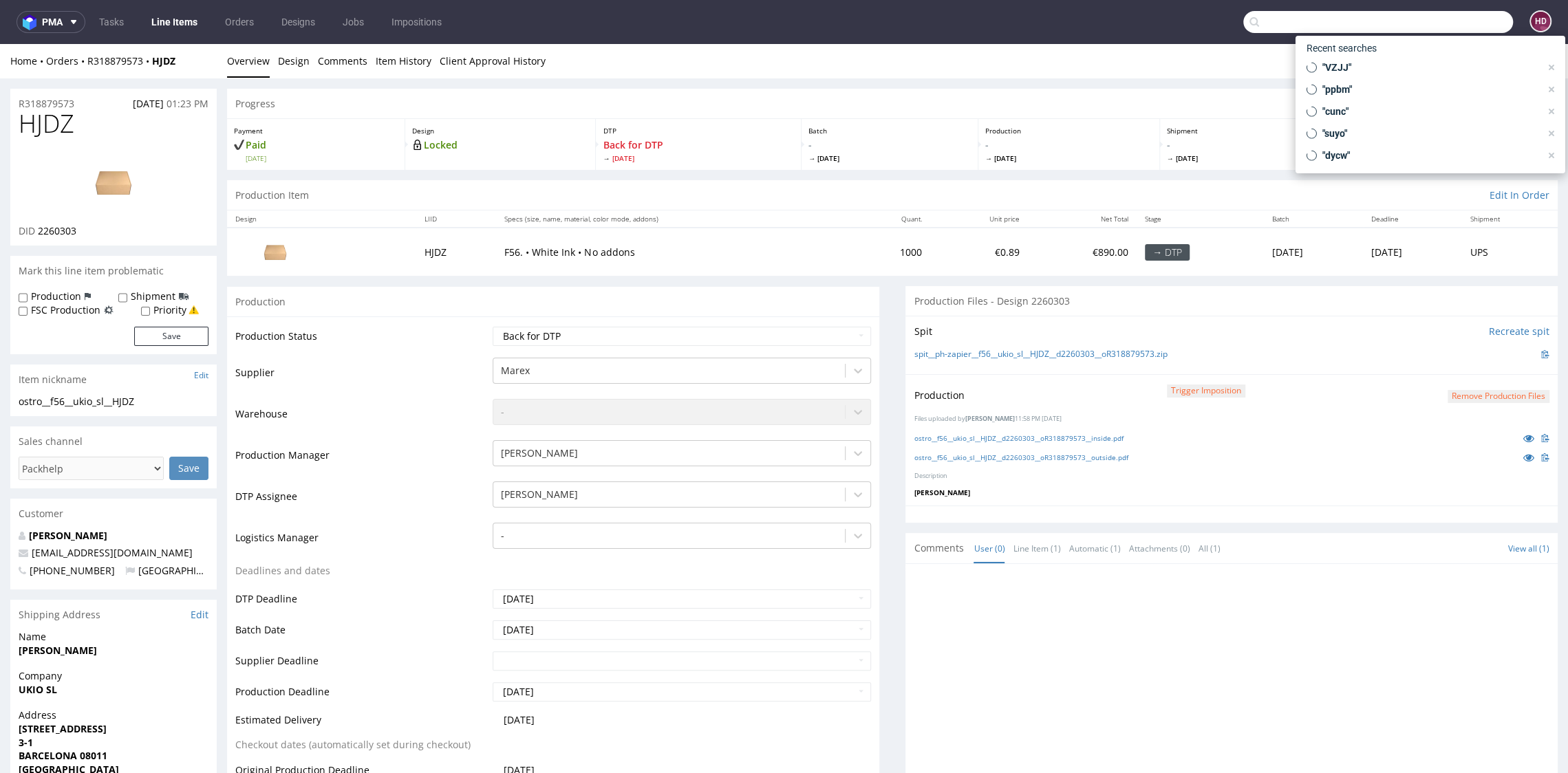
click at [1444, 19] on input "text" at bounding box center [1377, 22] width 269 height 22
paste input "R137289202"
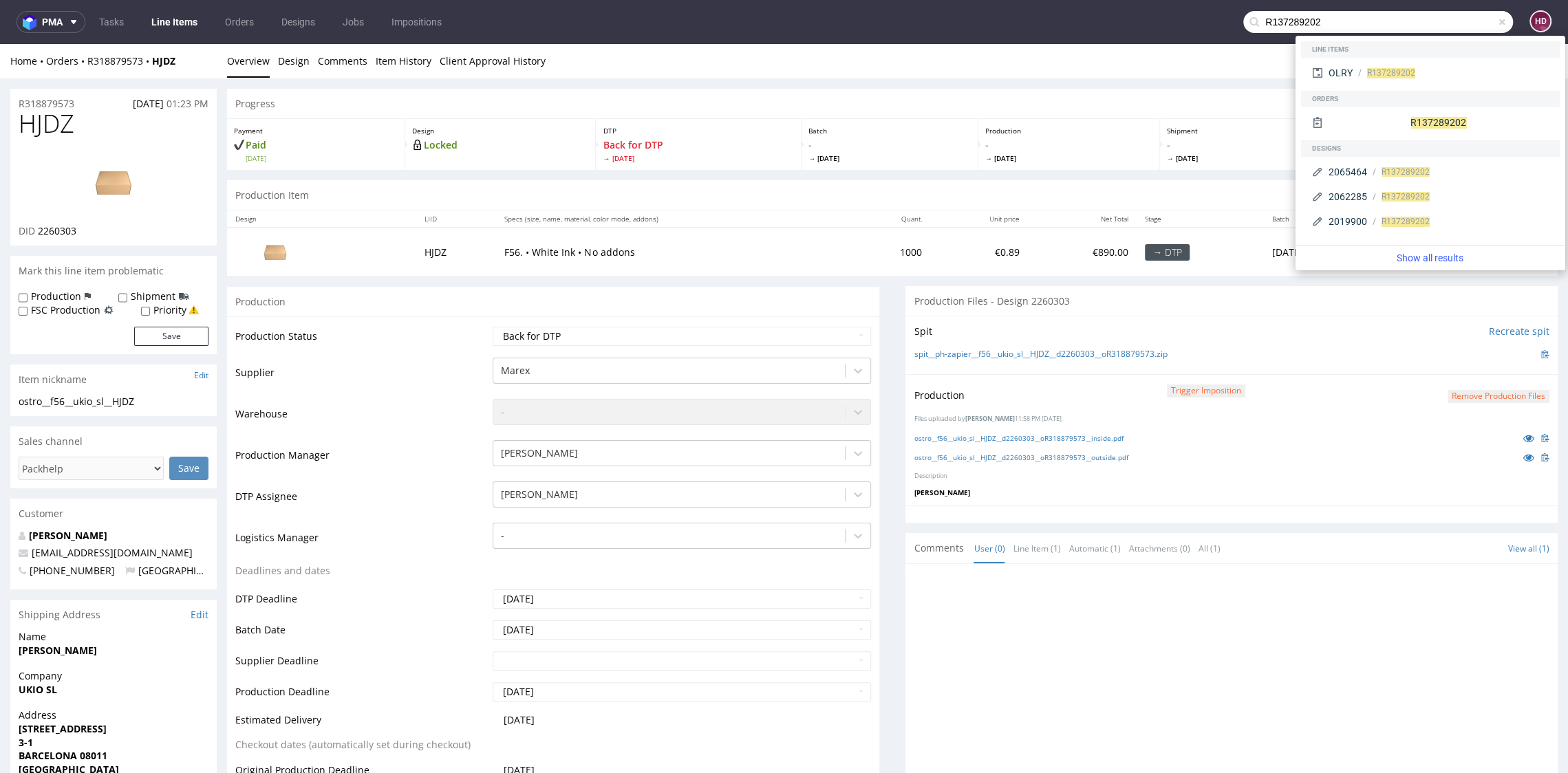
type input "R137289202"
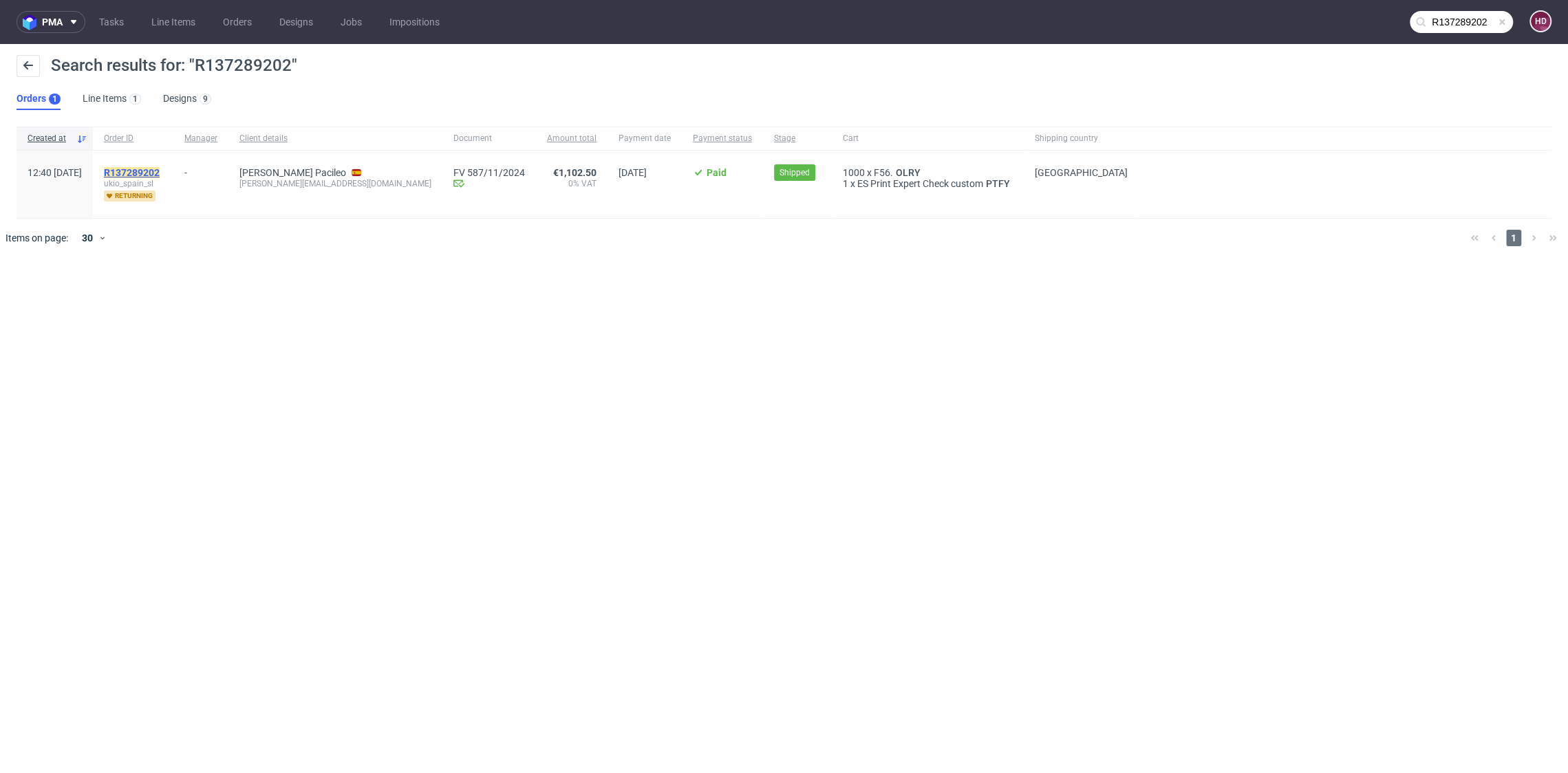
click at [160, 174] on mark "R137289202" at bounding box center [131, 172] width 56 height 11
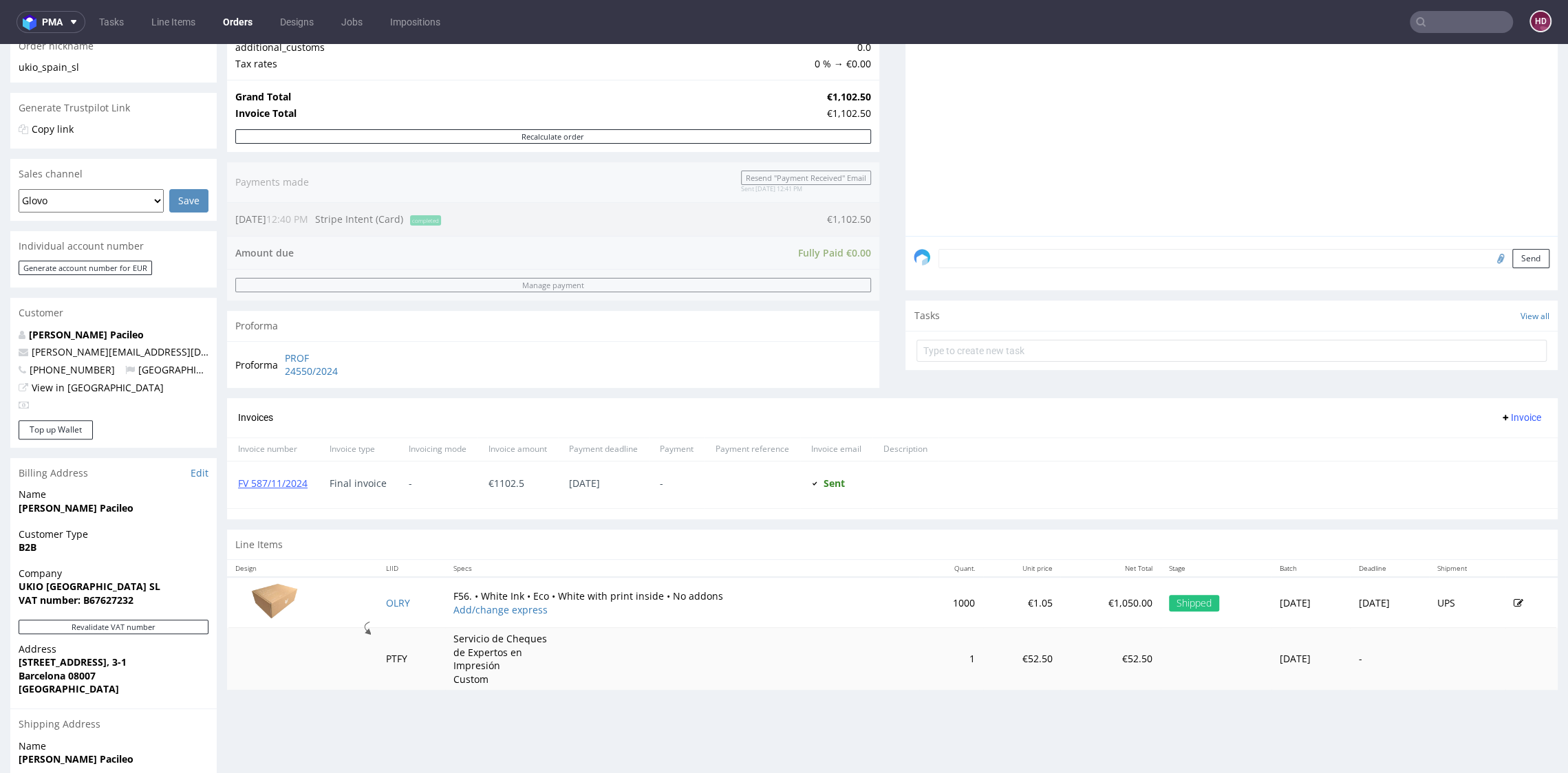
scroll to position [254, 0]
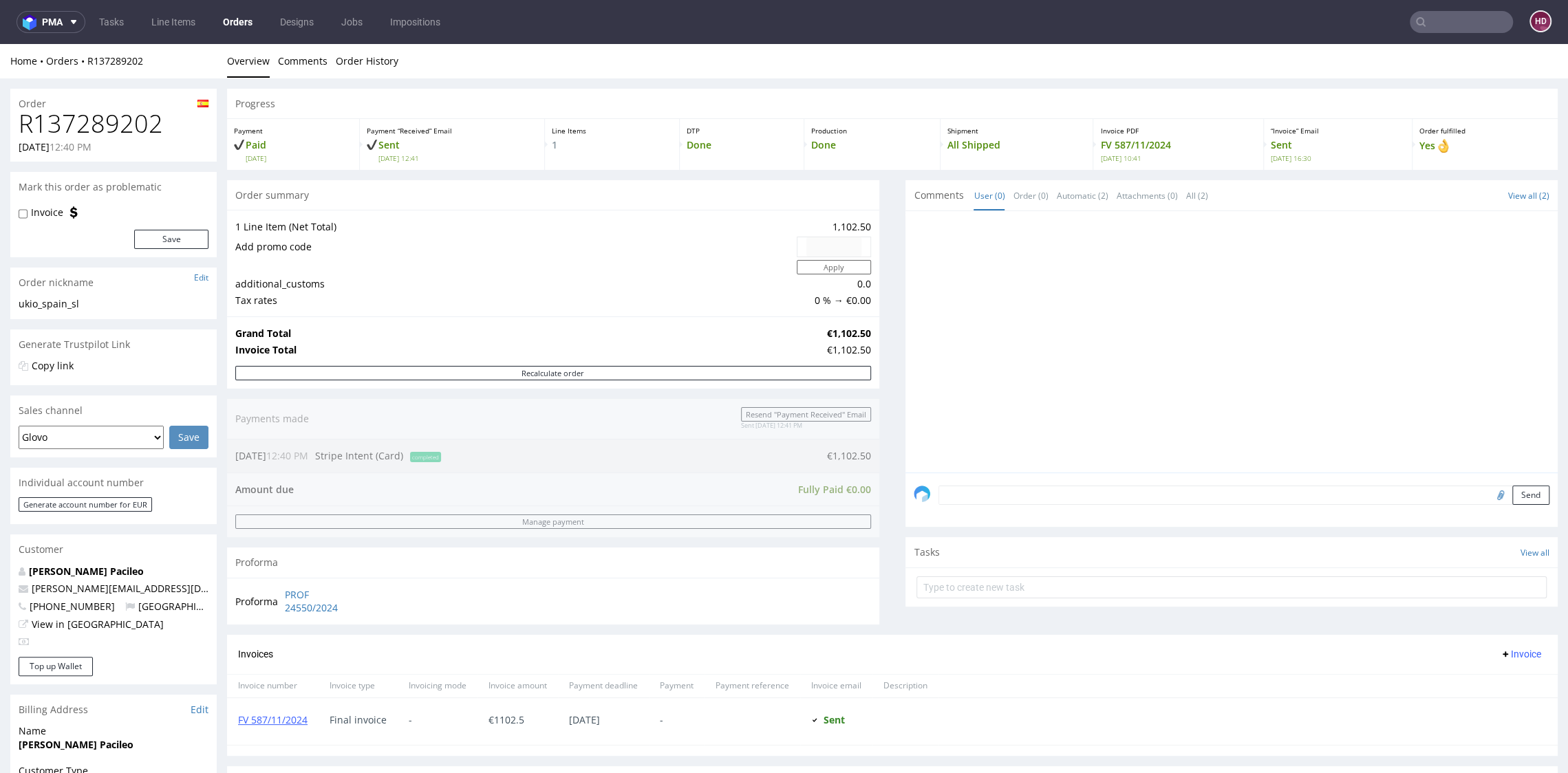
type input "R137289202"
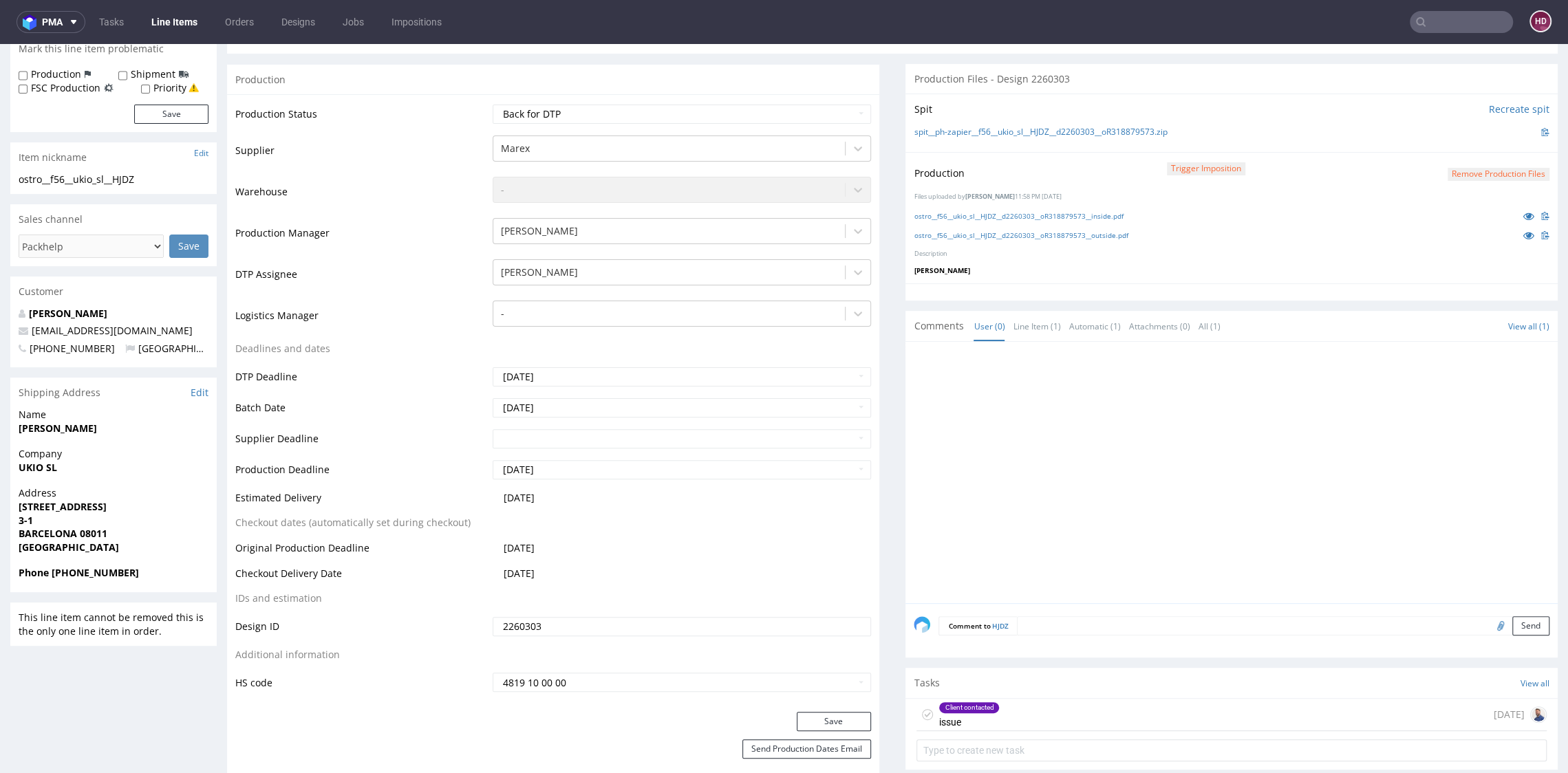
scroll to position [258, 0]
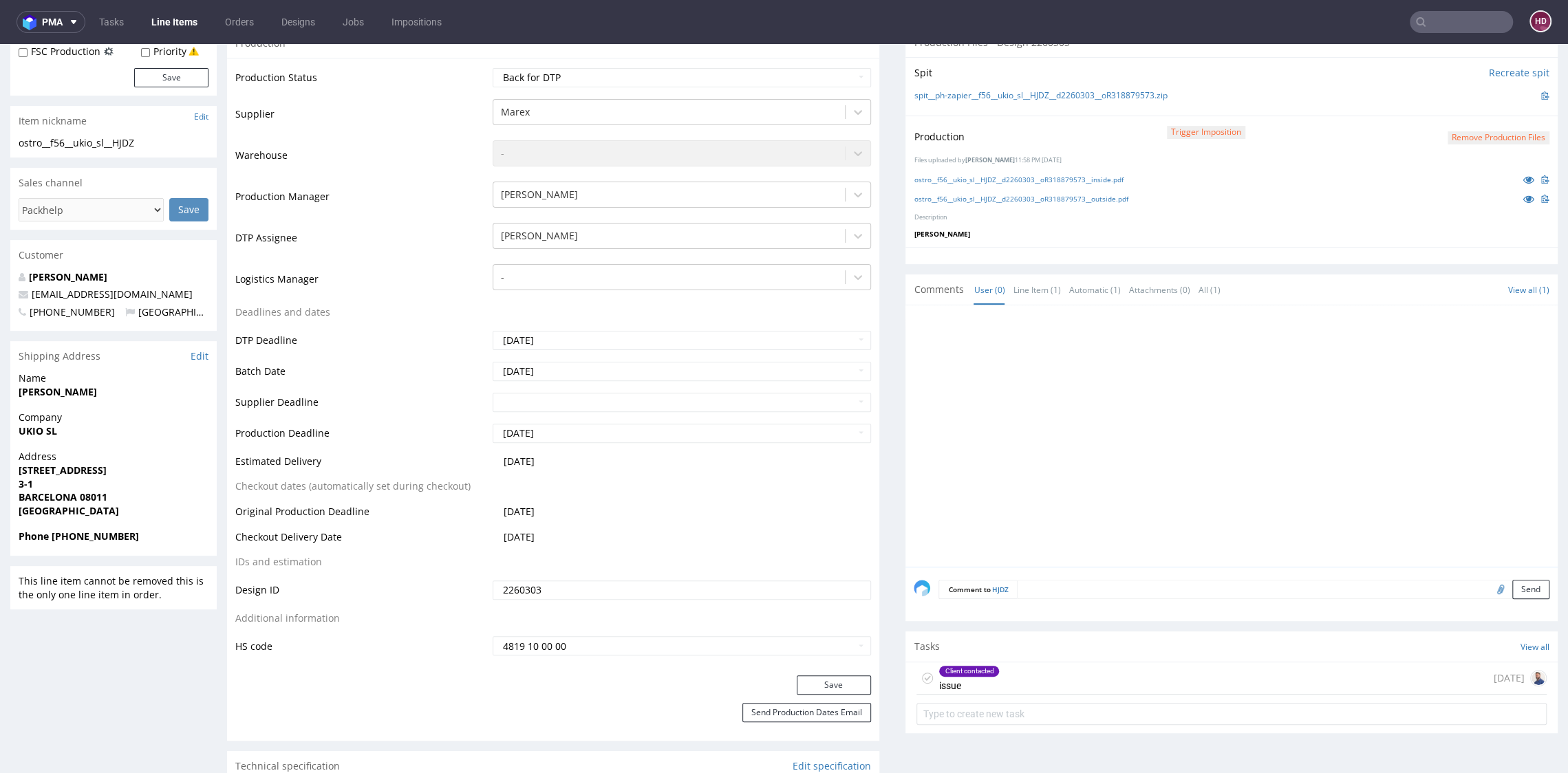
click at [977, 679] on div "Client contacted issue" at bounding box center [968, 678] width 61 height 32
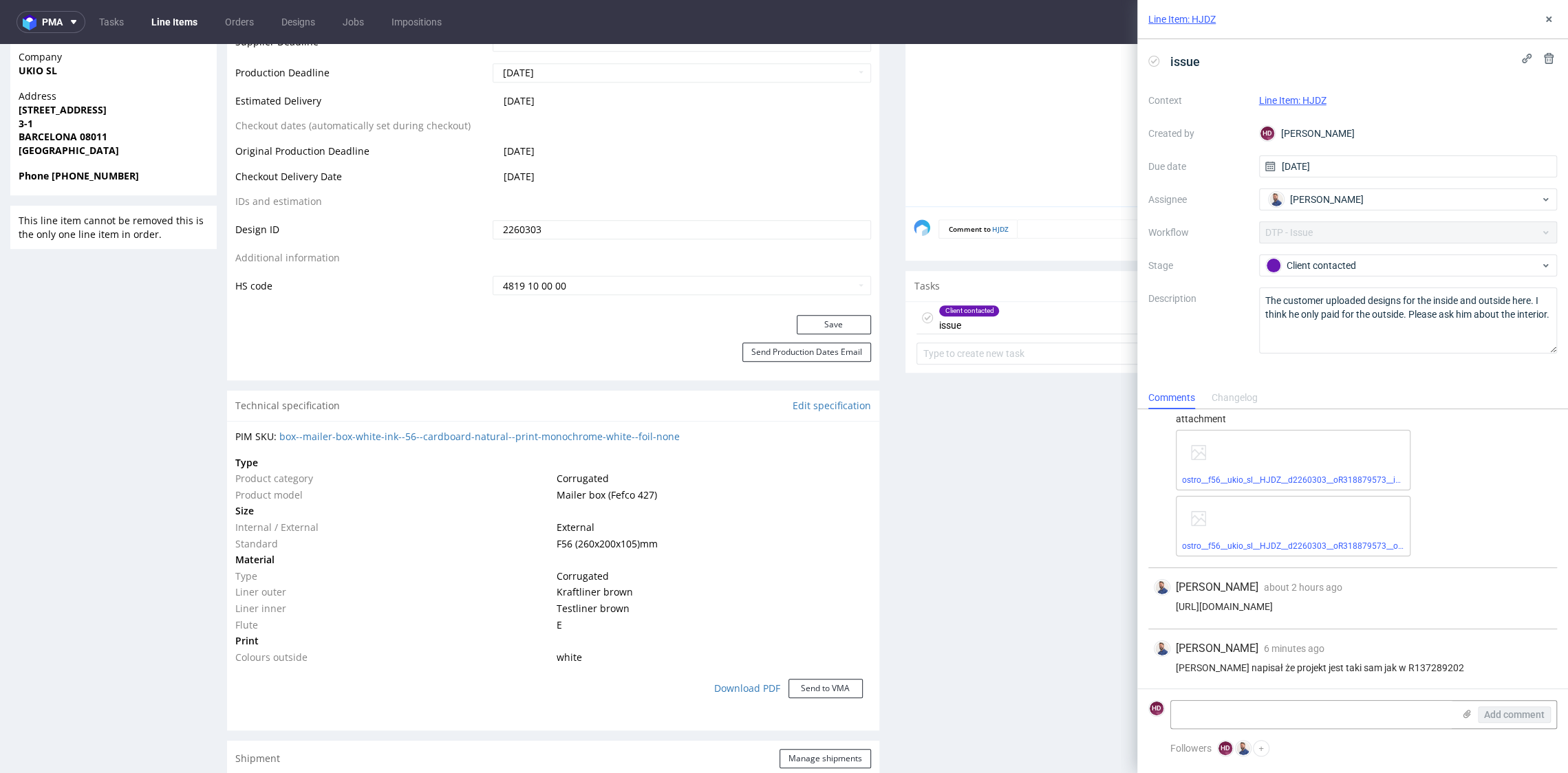
scroll to position [629, 0]
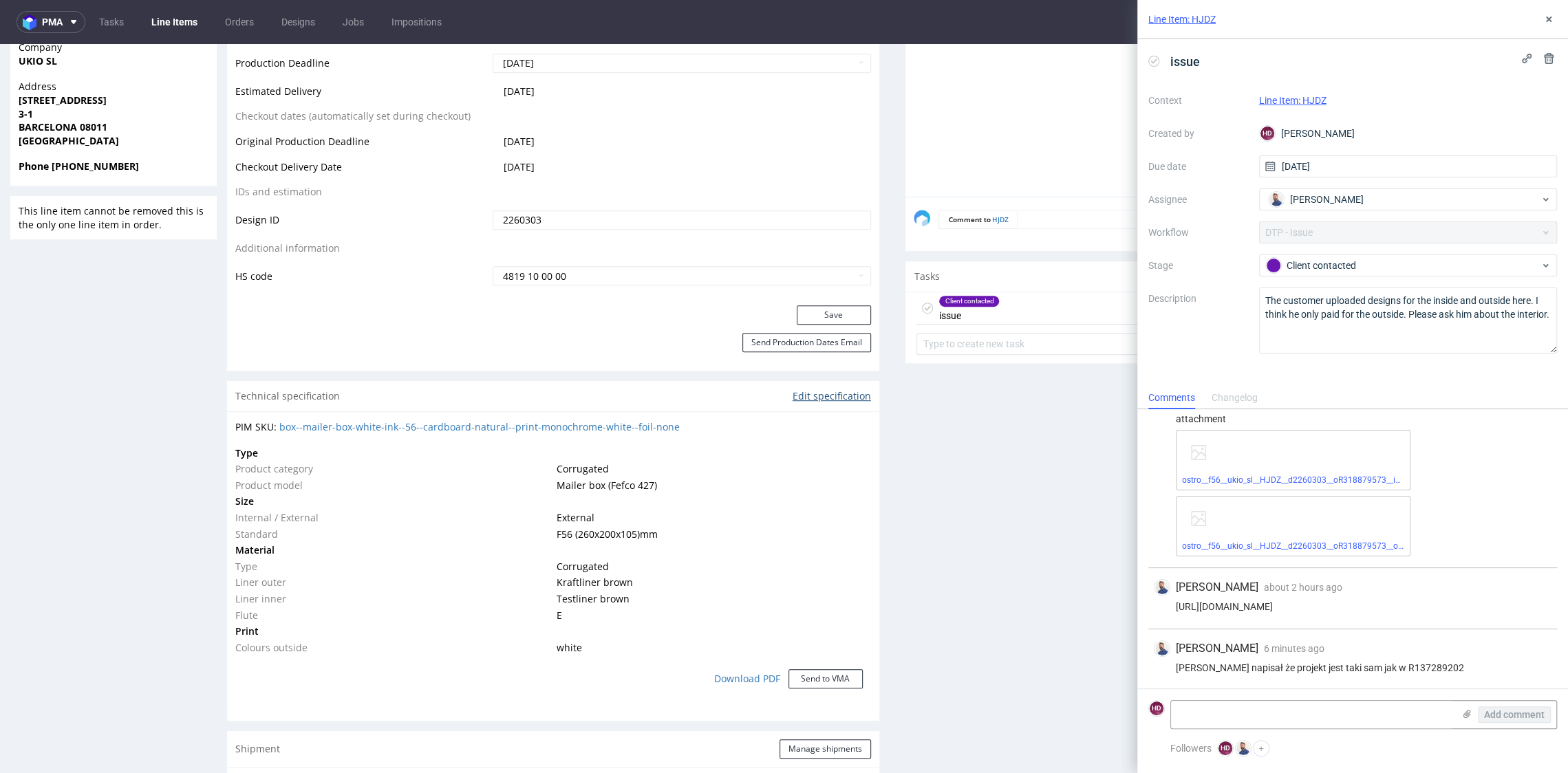
click at [814, 390] on link "Edit specification" at bounding box center [831, 396] width 78 height 14
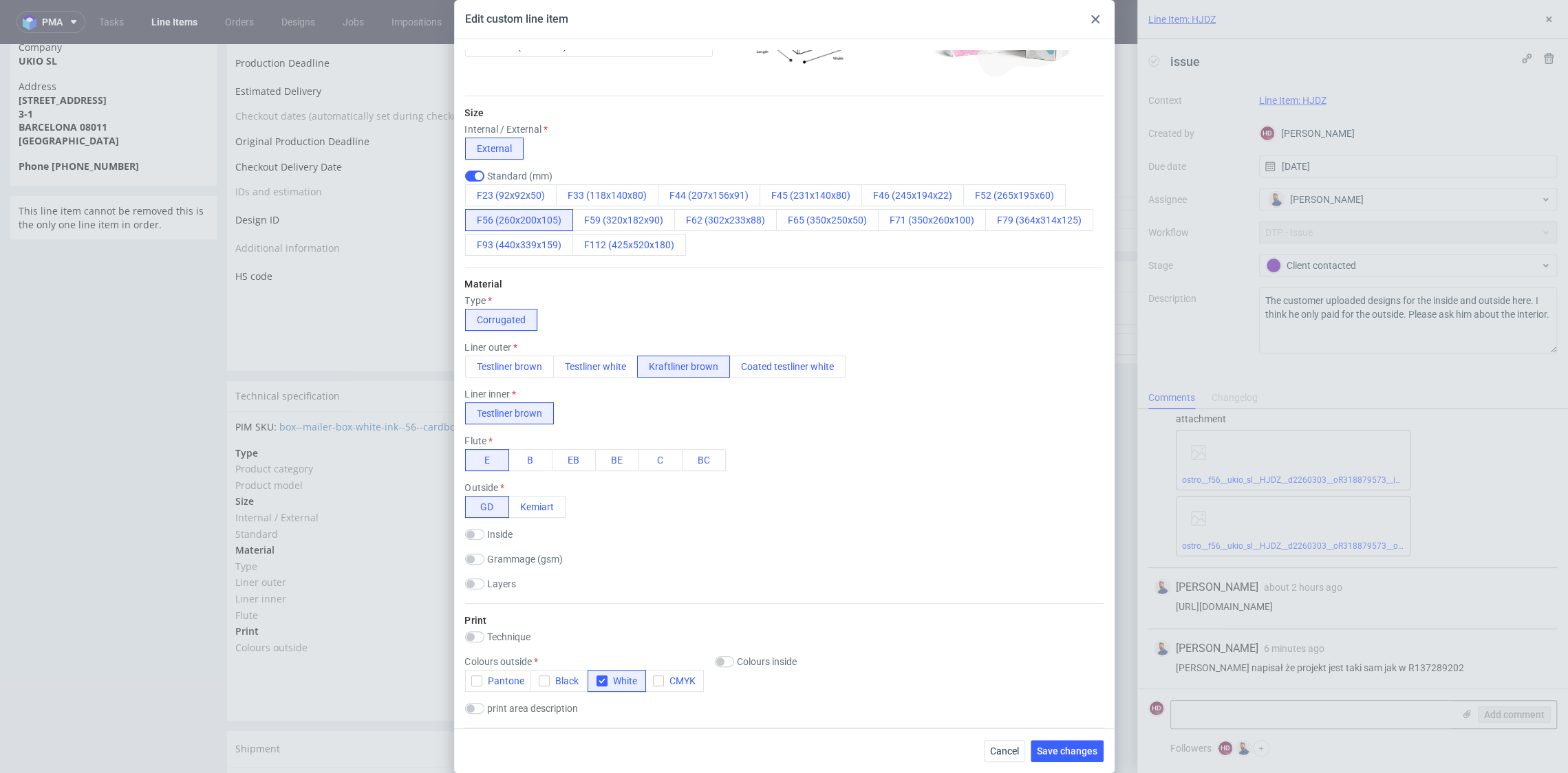
scroll to position [277, 0]
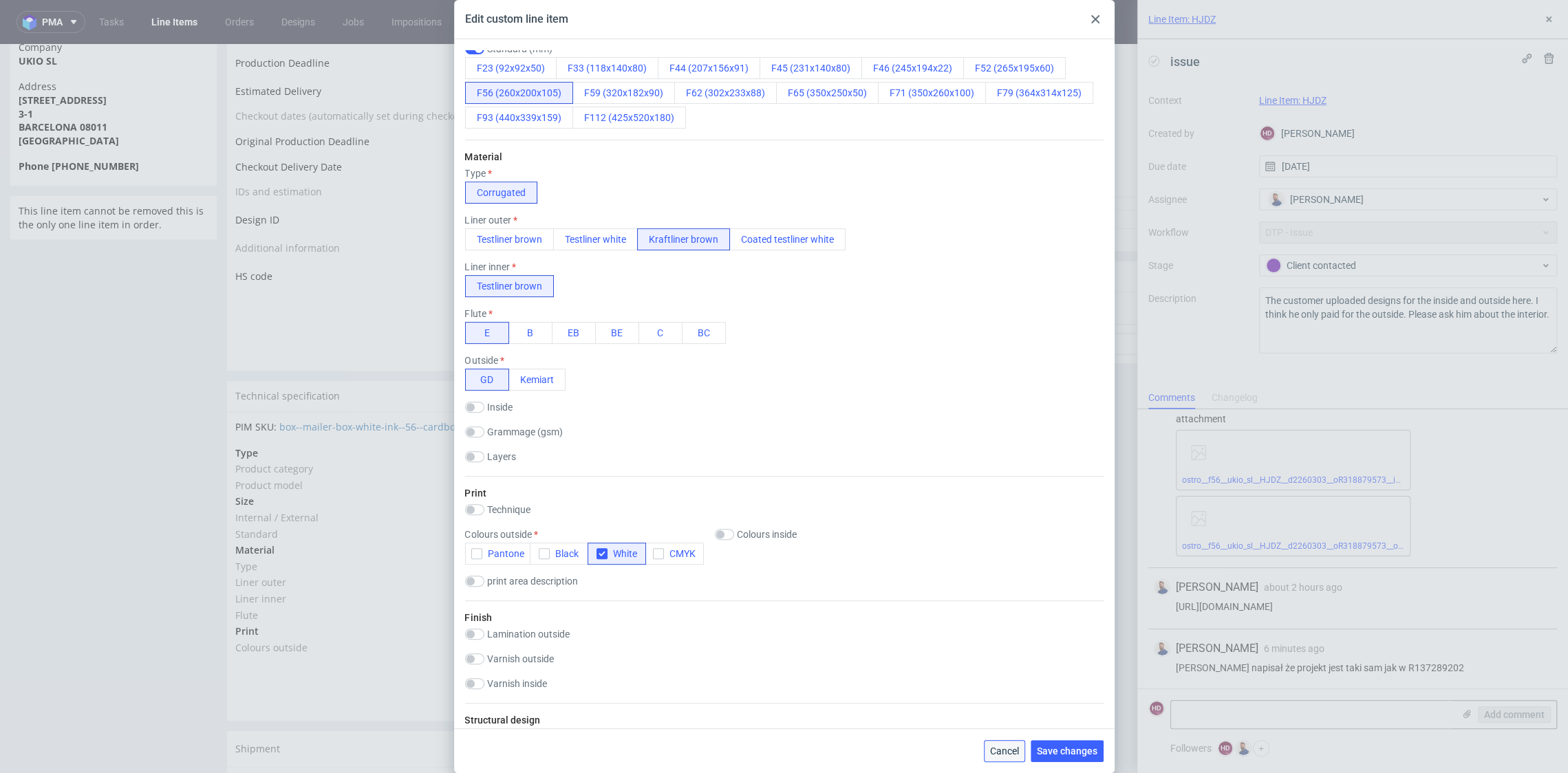
drag, startPoint x: 1014, startPoint y: 750, endPoint x: 1051, endPoint y: 702, distance: 60.6
click at [1014, 750] on span "Cancel" at bounding box center [1005, 751] width 29 height 10
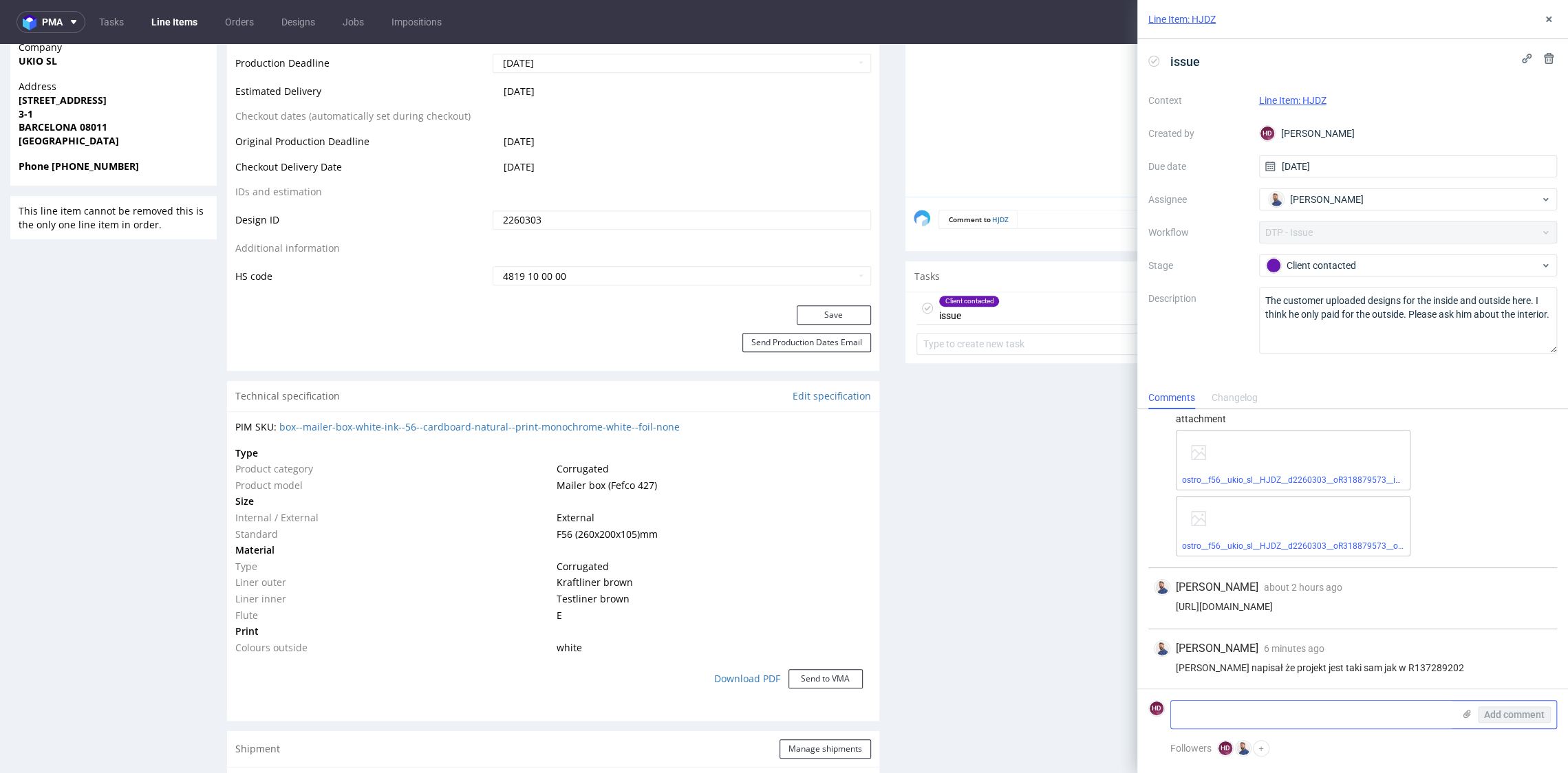
click at [1281, 716] on textarea at bounding box center [1312, 715] width 282 height 27
click at [1178, 700] on textarea "to tam było inside i outside.Zapewne będzie dopłata i proszę o zmianę specki, ż…" at bounding box center [1312, 709] width 282 height 38
drag, startPoint x: 1422, startPoint y: 666, endPoint x: 1354, endPoint y: 668, distance: 68.0
click at [1354, 668] on div "Klient napisał że projekt jest taki sam jak w R137289202" at bounding box center [1353, 668] width 398 height 11
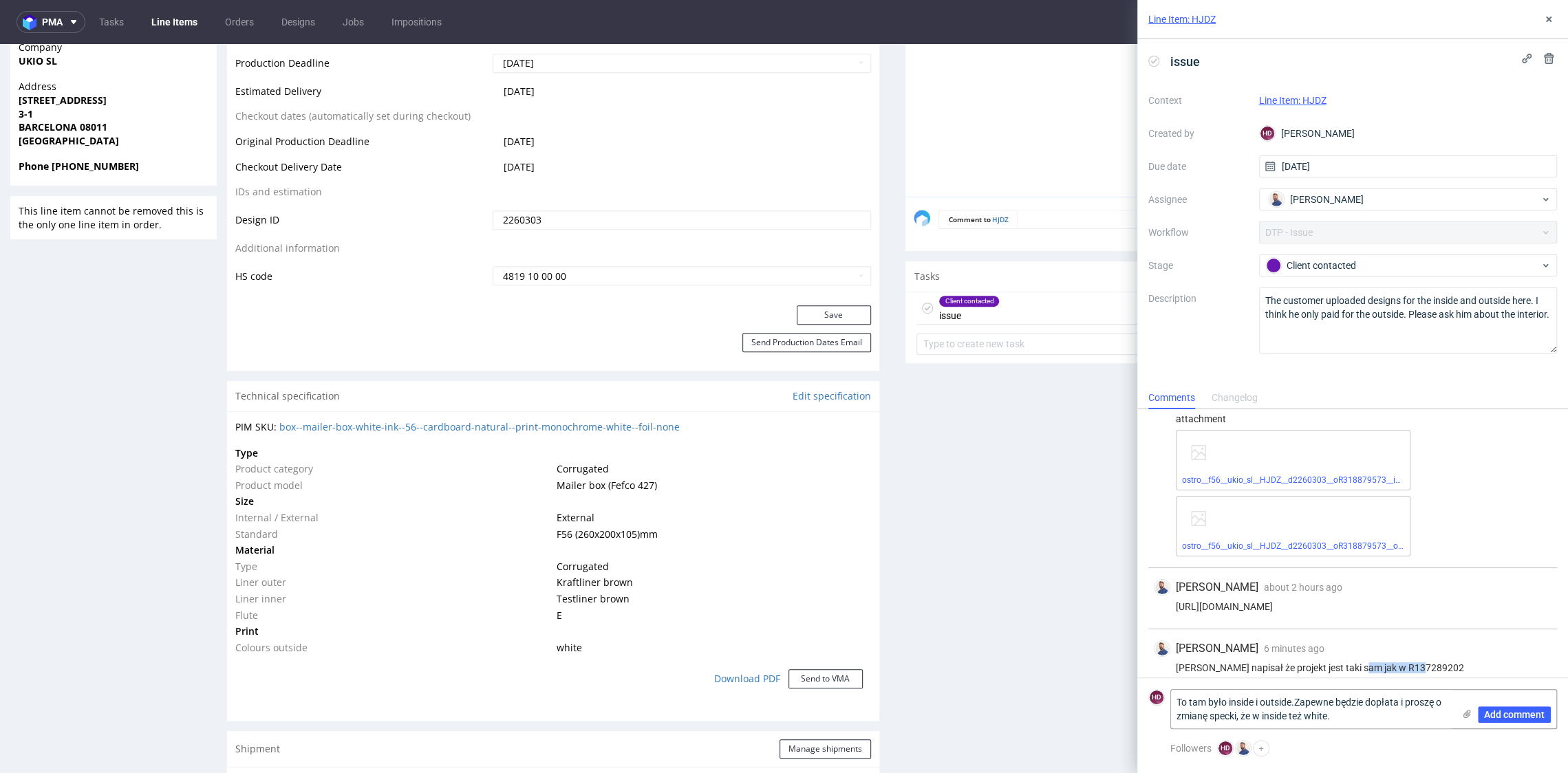
copy div "w R137289202"
drag, startPoint x: 1202, startPoint y: 702, endPoint x: 1188, endPoint y: 702, distance: 14.0
click at [1188, 702] on textarea "To tam było inside i outside.Zapewne będzie dopłata i proszę o zmianę specki, ż…" at bounding box center [1312, 709] width 282 height 38
paste textarea "w R137289202"
drag, startPoint x: 1353, startPoint y: 699, endPoint x: 1355, endPoint y: 725, distance: 26.1
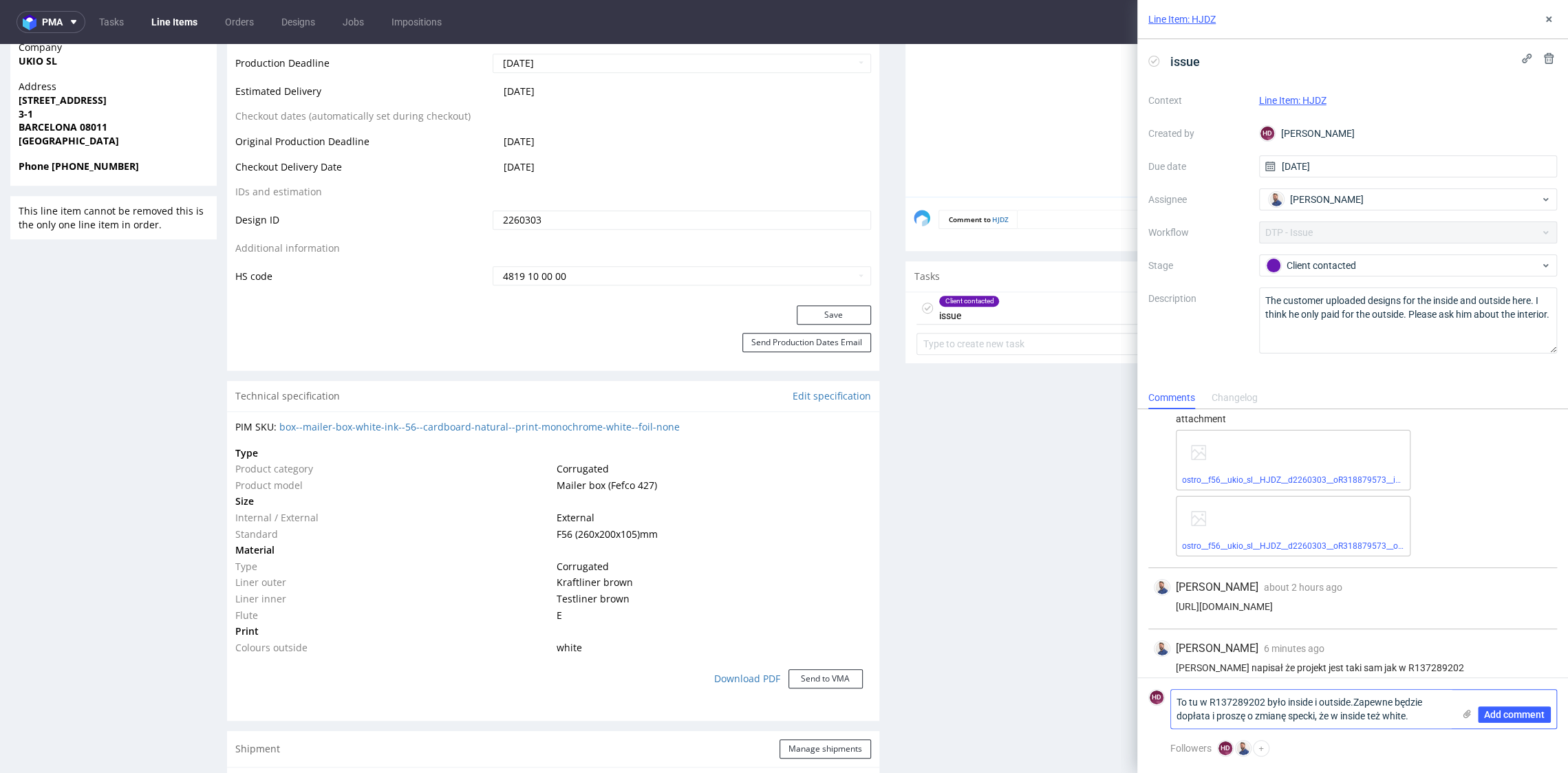
click at [1354, 705] on textarea "To tu w R137289202 było inside i outside.Zapewne będzie dopłata i proszę o zmia…" at bounding box center [1312, 709] width 282 height 38
click at [1412, 703] on textarea "To tu w R137289202 było inside i outside. Zapewne będzie dopłata i proszę o zmi…" at bounding box center [1312, 702] width 282 height 52
click at [1268, 705] on textarea "To tu w R137289202 było inside i outside. Zapewne będzie dopłata i proszę o zmi…" at bounding box center [1312, 702] width 282 height 52
drag, startPoint x: 1276, startPoint y: 719, endPoint x: 1233, endPoint y: 716, distance: 43.1
click at [1233, 716] on textarea "To tu w R137289202 było inside i outside. Zapewne będzie dopłata i proszę o zmi…" at bounding box center [1312, 702] width 282 height 52
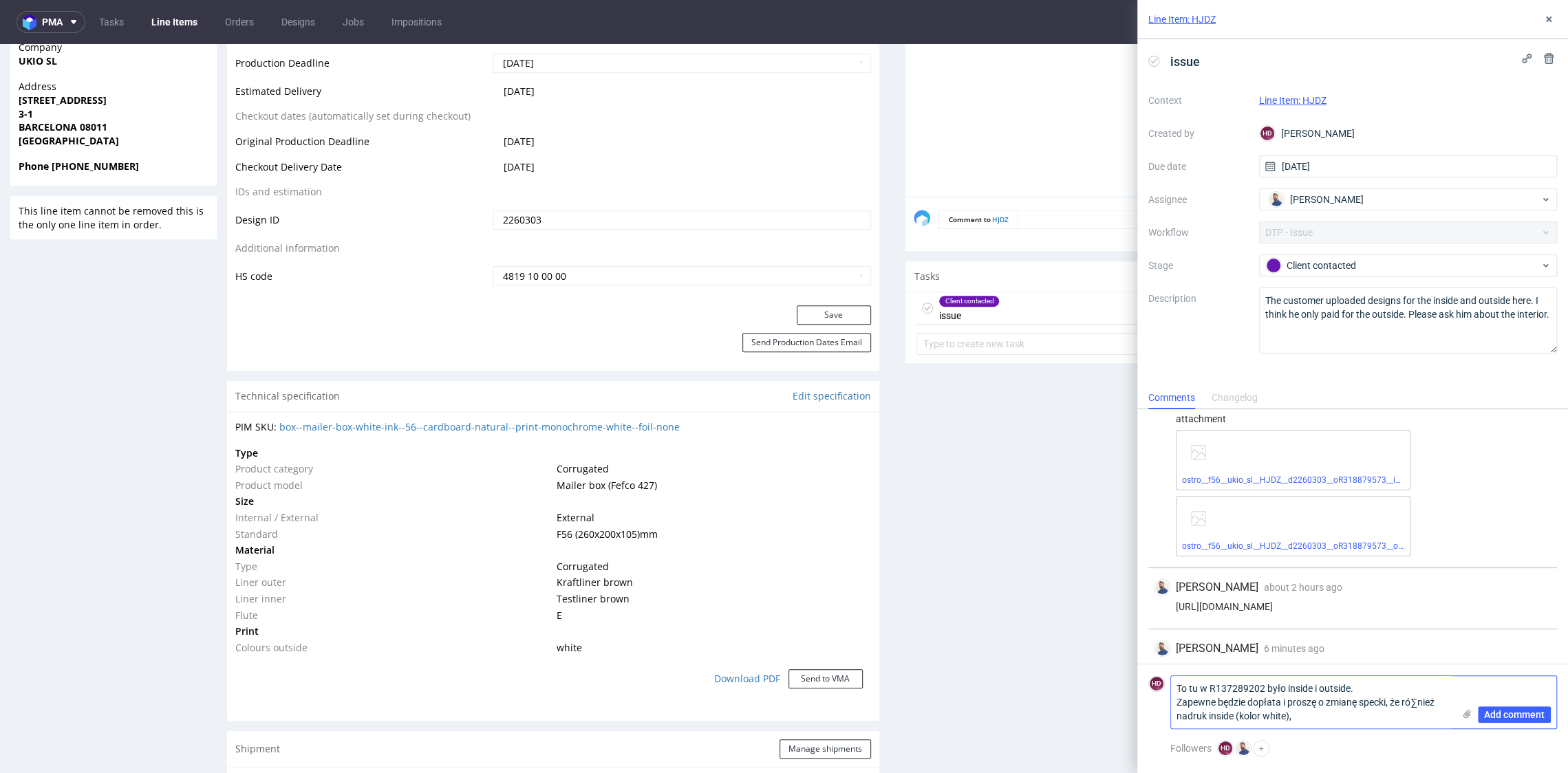
click at [1418, 705] on textarea "To tu w R137289202 było inside i outside. Zapewne będzie dopłata i proszę o zmi…" at bounding box center [1312, 702] width 282 height 52
click at [1176, 699] on textarea "To tu w R137289202 było inside i outside. Zapewne będzie dopłata i proszę o zmi…" at bounding box center [1312, 702] width 282 height 52
click at [1181, 703] on textarea "To tu w R137289202 było inside i outside. Zapewne będzie dopłata i proszę o zmi…" at bounding box center [1312, 702] width 282 height 52
type textarea "To tu w R137289202 było inside i outside. W tej sytuacji zapewne będzie dopłata…"
click at [1510, 710] on span "Add comment" at bounding box center [1514, 715] width 60 height 10
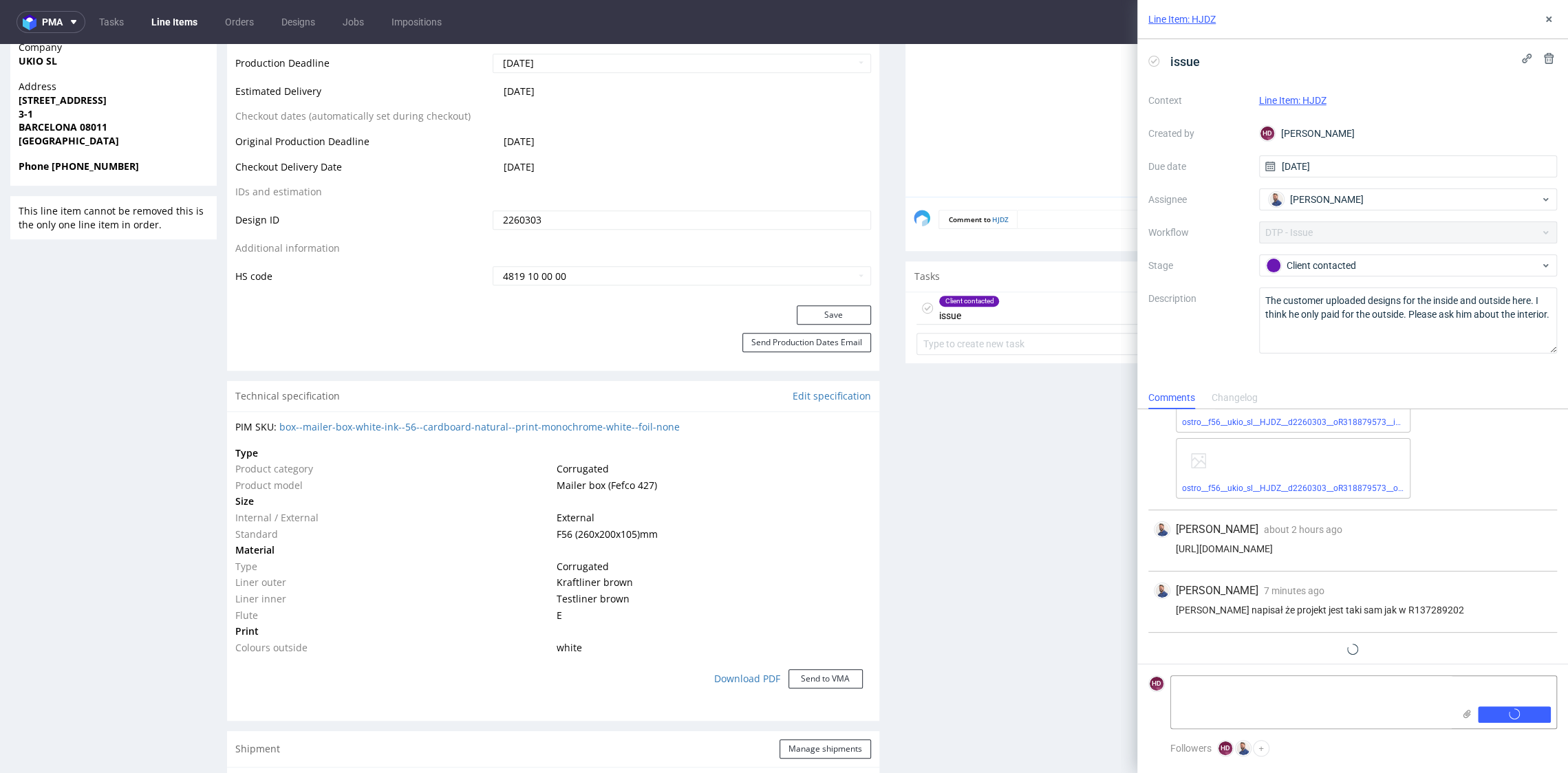
scroll to position [111, 0]
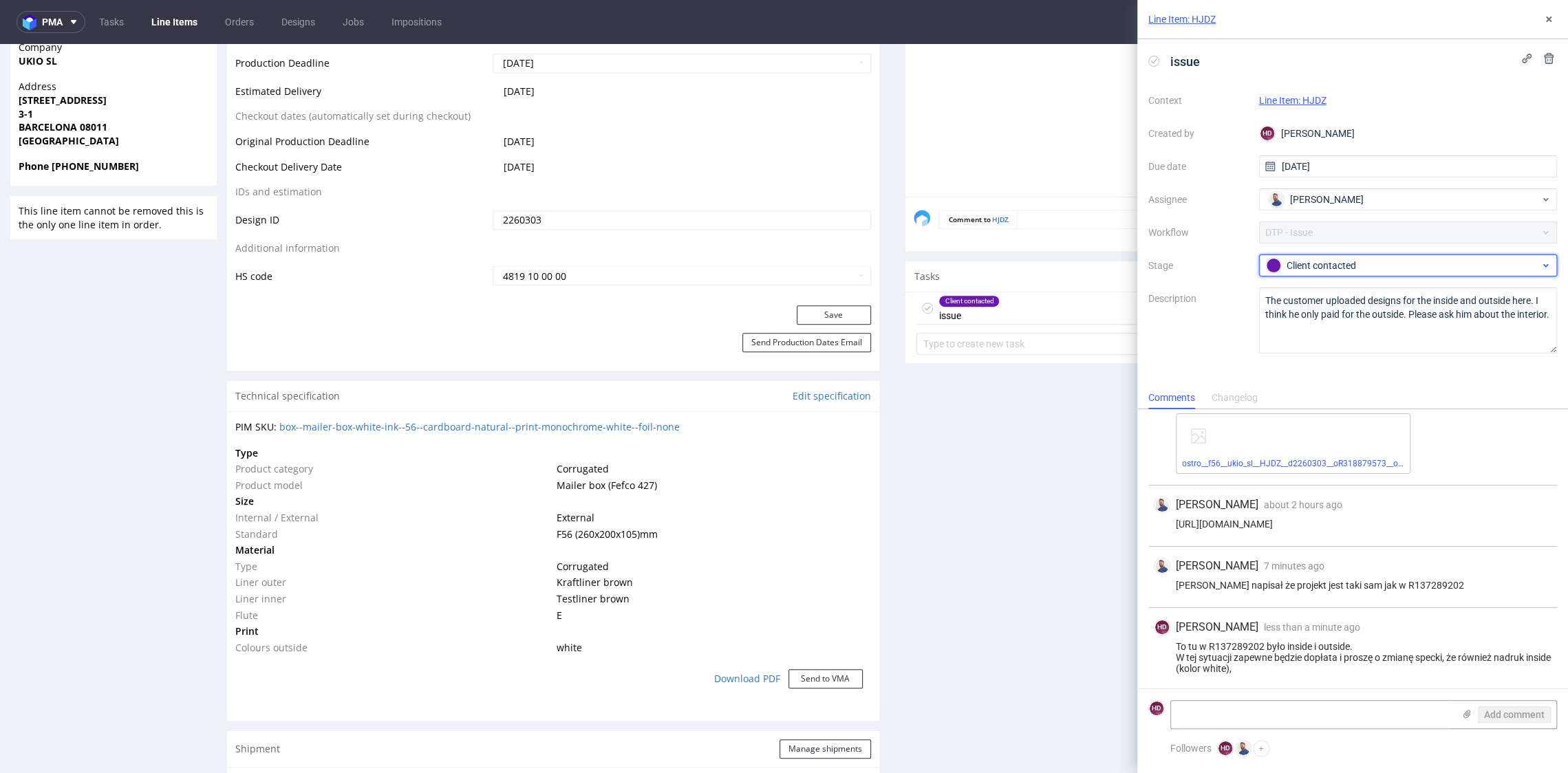
click at [1359, 266] on div "Client contacted" at bounding box center [1403, 266] width 274 height 16
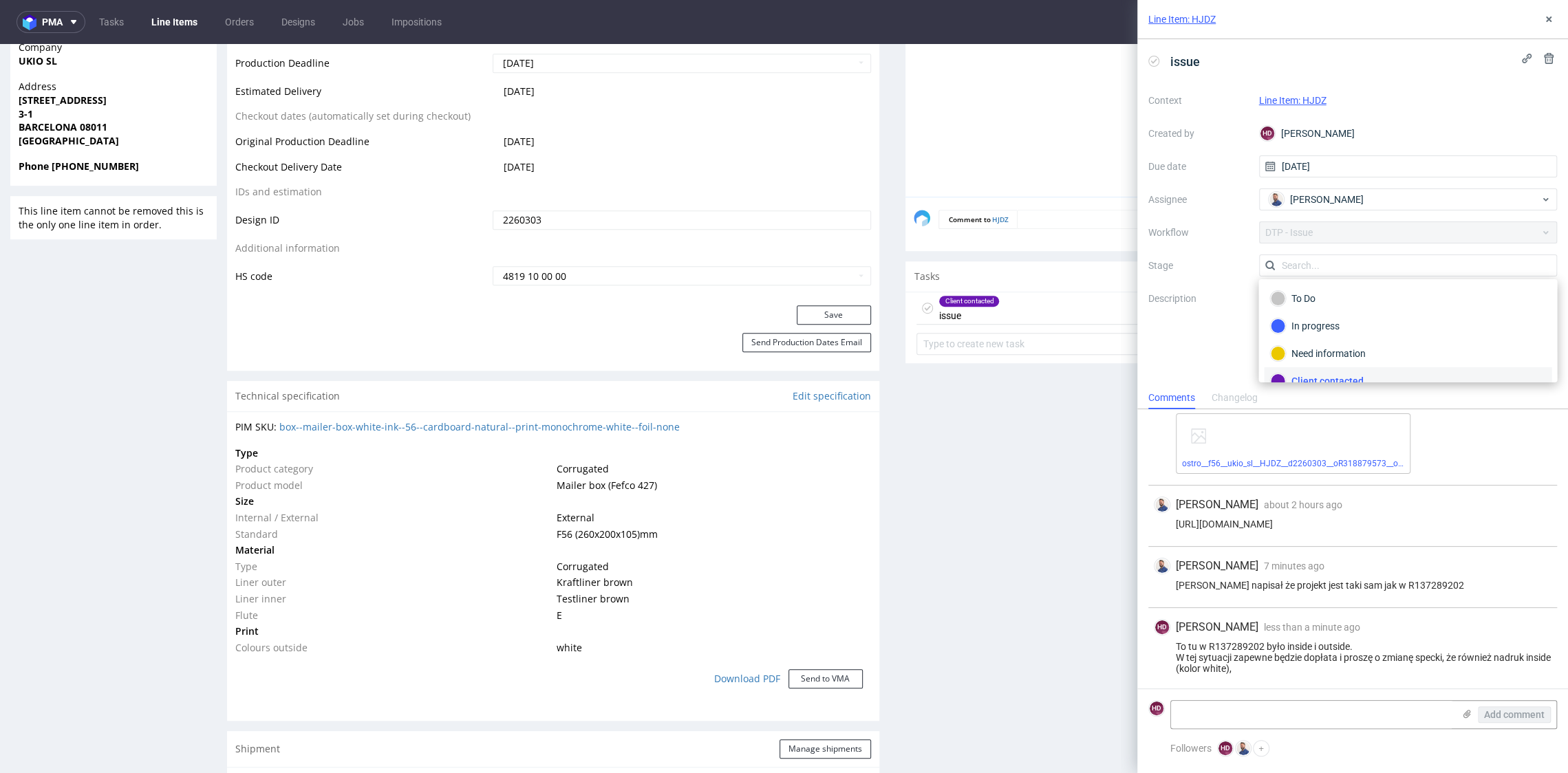
scroll to position [10, 0]
click at [1352, 285] on div "To Do" at bounding box center [1406, 287] width 275 height 16
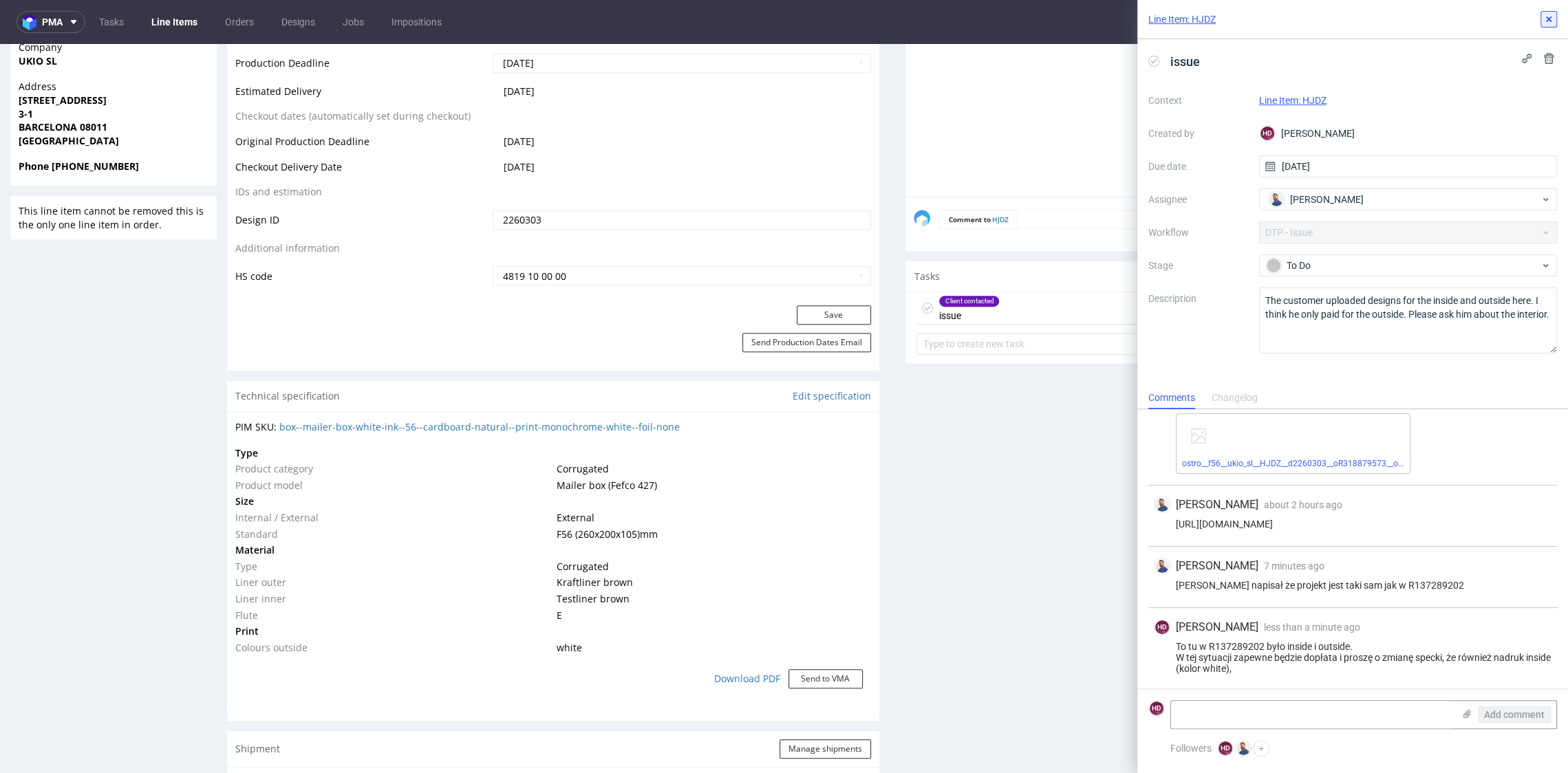
click at [1547, 18] on use at bounding box center [1548, 19] width 5 height 5
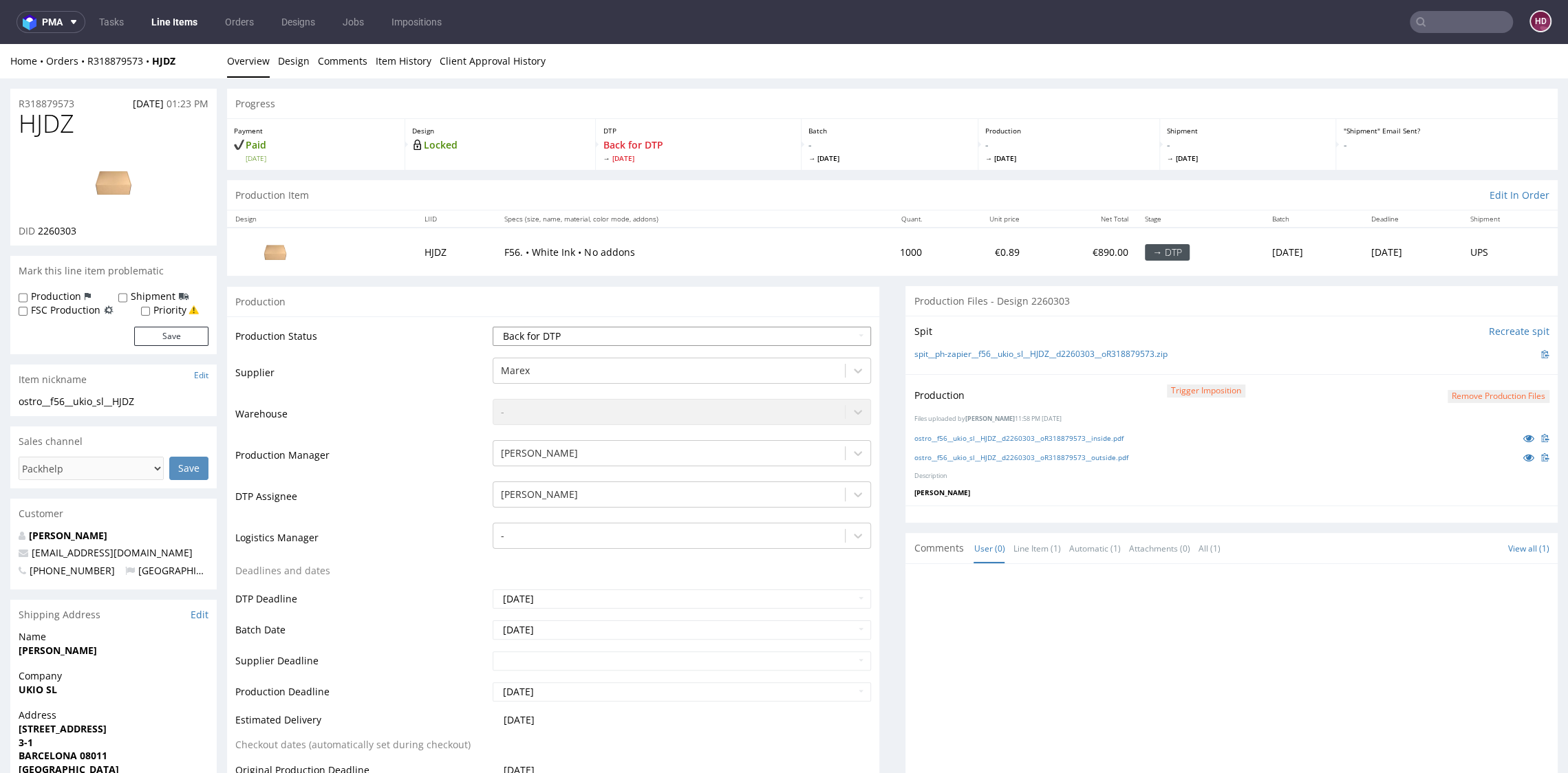
click at [616, 334] on select "Waiting for Artwork Waiting for Diecut Waiting for Mockup Waiting for DTP Waiti…" at bounding box center [682, 336] width 378 height 19
select select "dtp_issue"
click at [493, 327] on select "Waiting for Artwork Waiting for Diecut Waiting for Mockup Waiting for DTP Waiti…" at bounding box center [682, 336] width 378 height 19
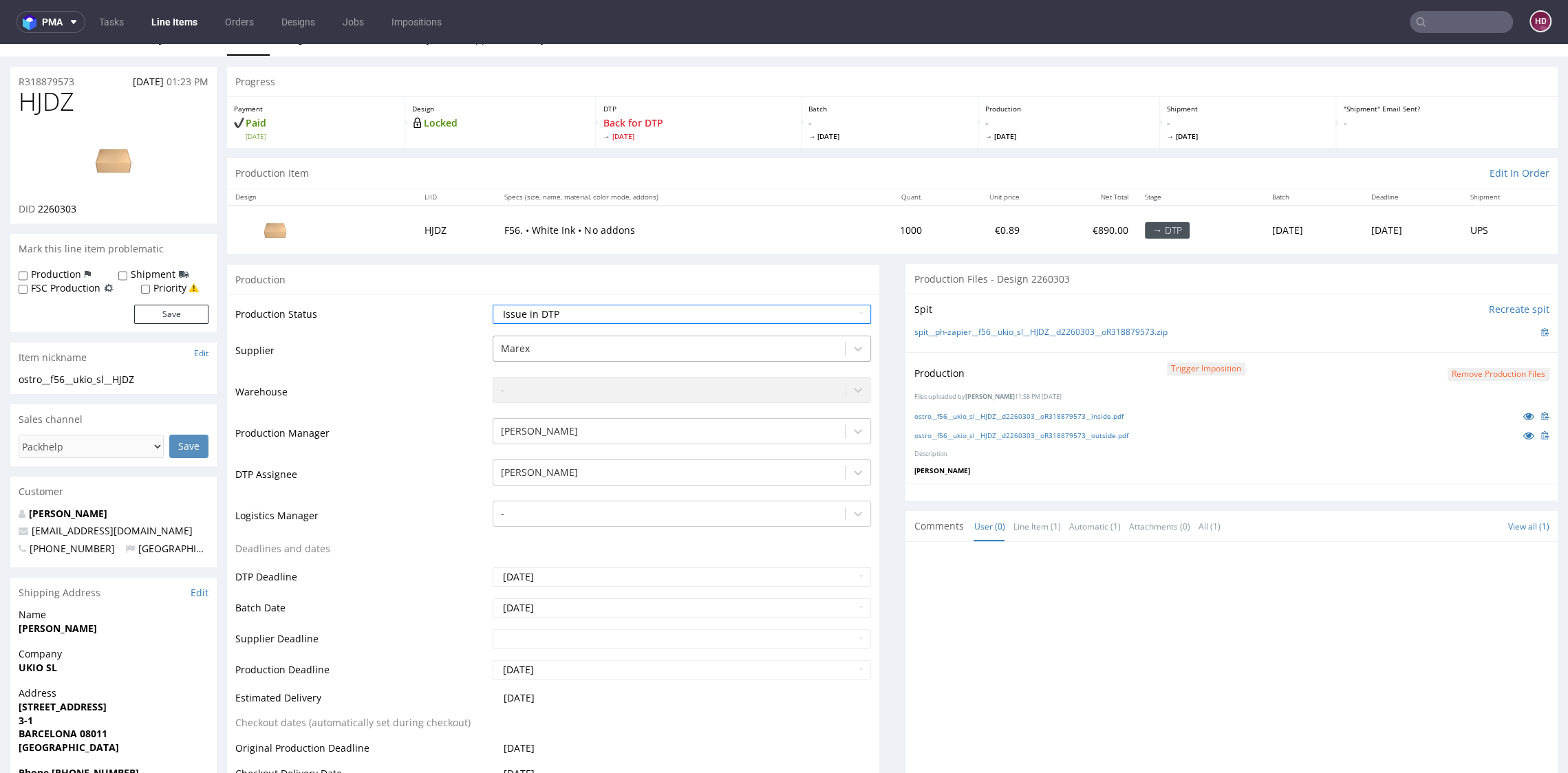
scroll to position [278, 0]
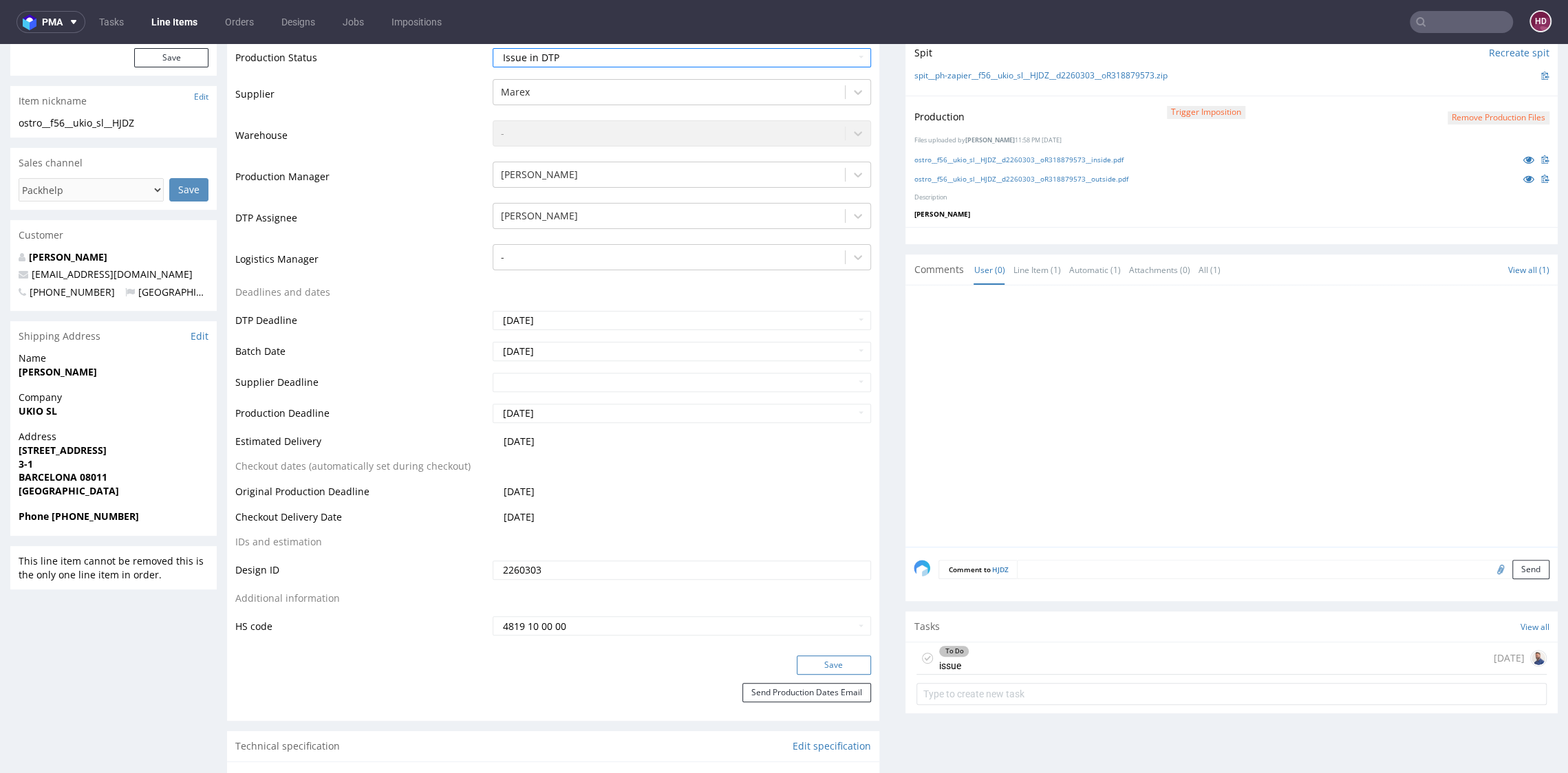
click at [820, 665] on button "Save" at bounding box center [833, 664] width 74 height 19
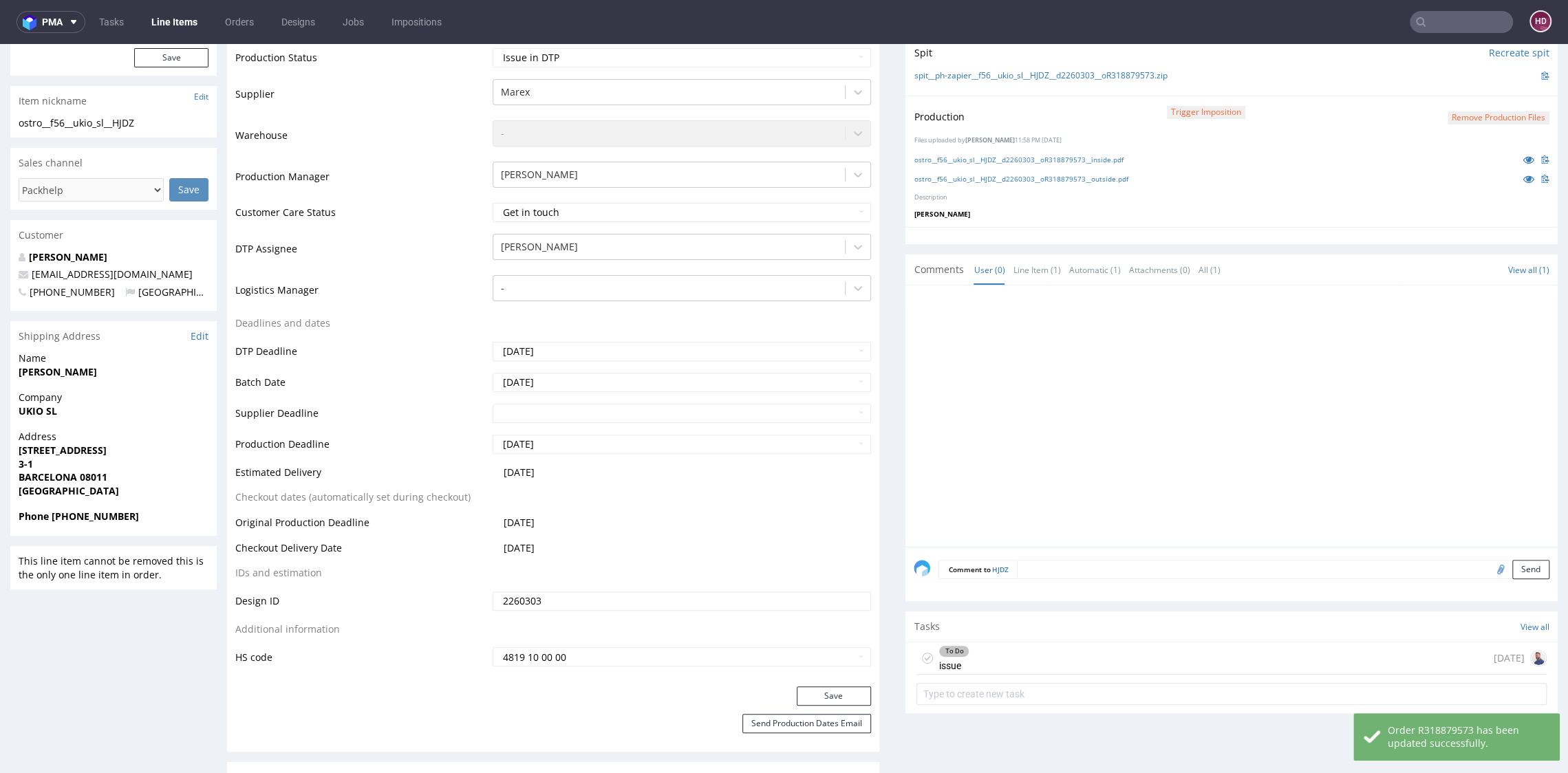
click at [172, 26] on link "Line Items" at bounding box center [174, 22] width 63 height 22
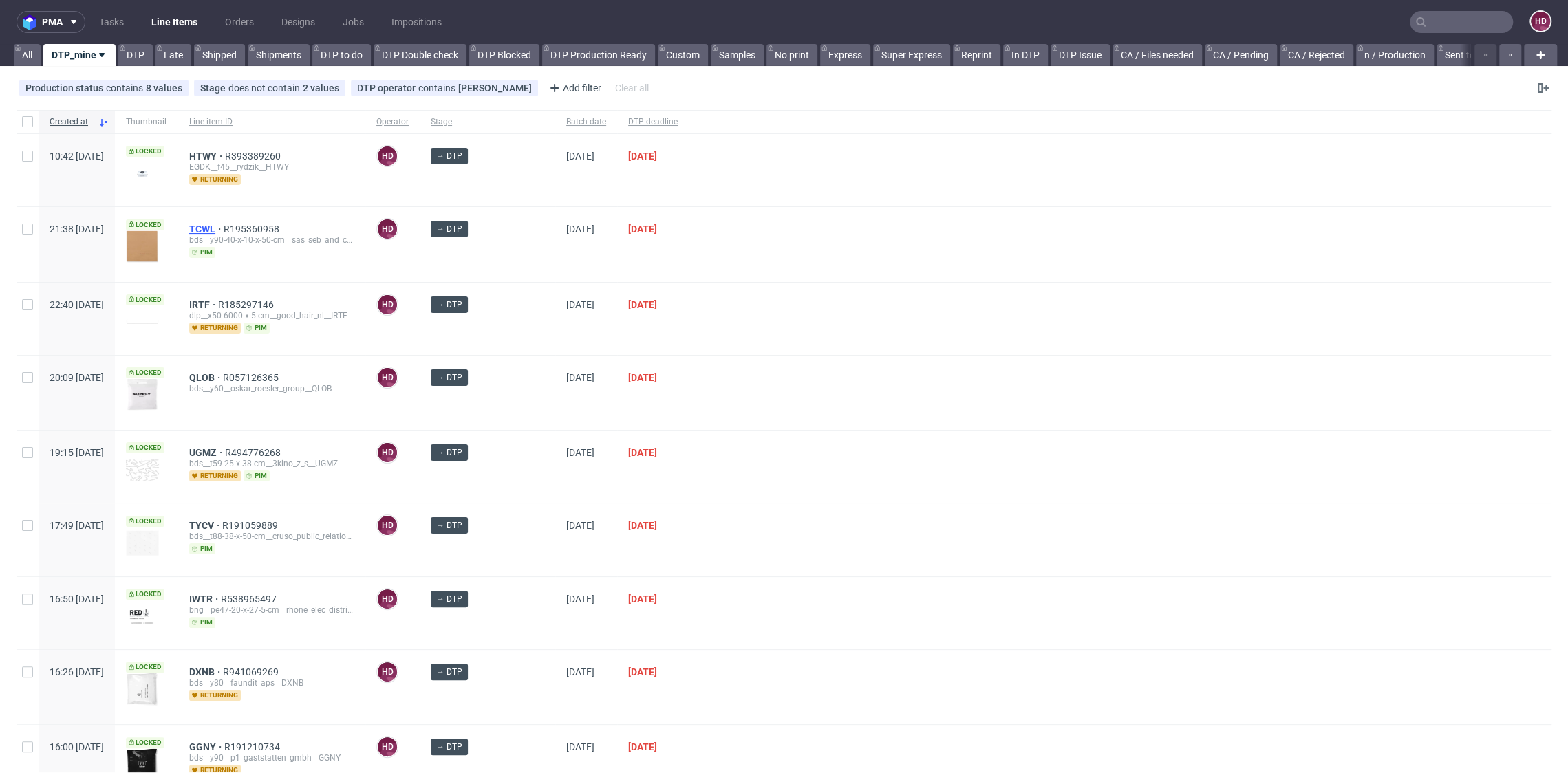
click at [224, 225] on span "TCWL" at bounding box center [206, 229] width 35 height 11
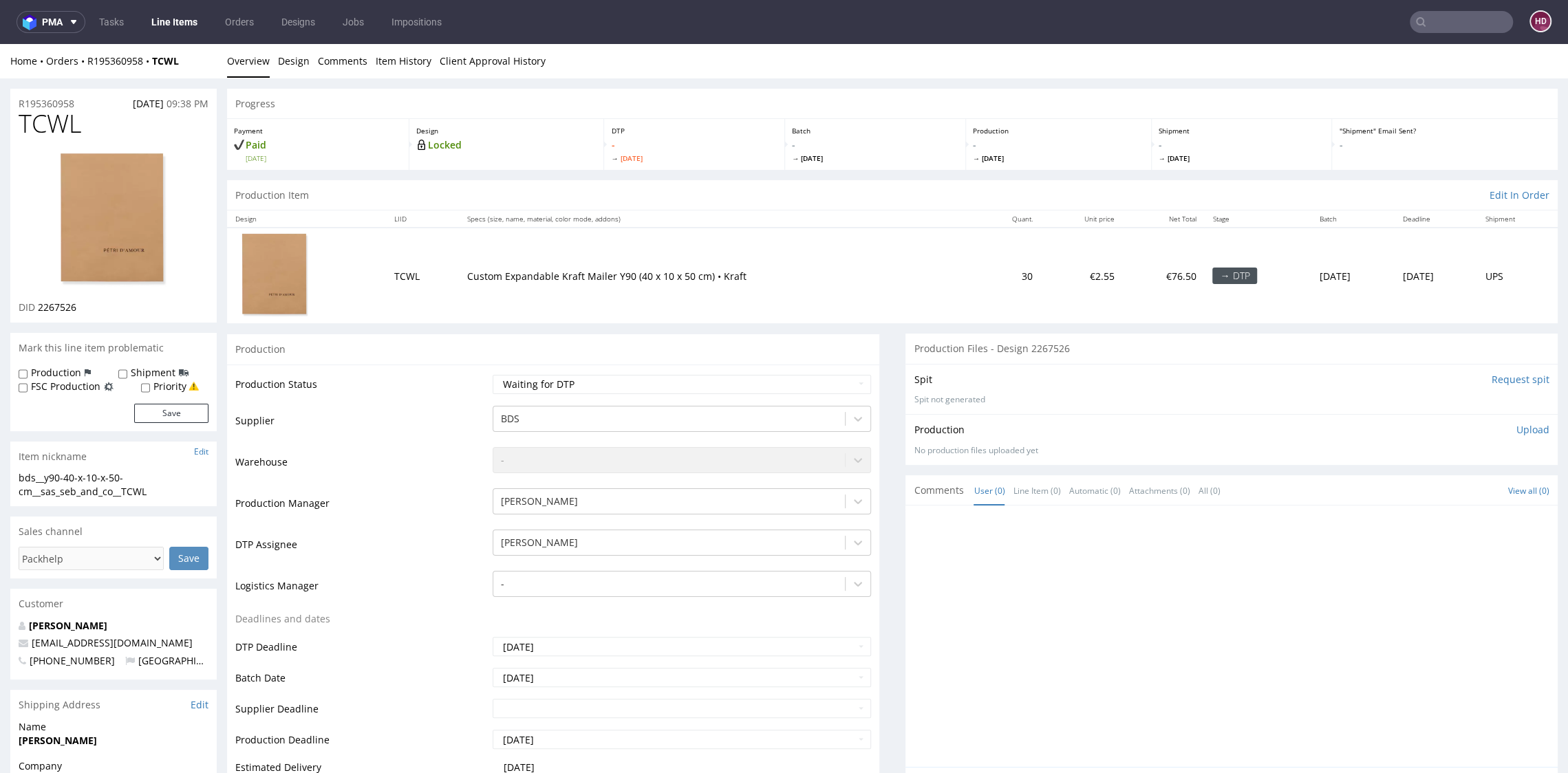
click at [110, 309] on div "DID 2267526" at bounding box center [113, 307] width 190 height 14
drag, startPoint x: 92, startPoint y: 307, endPoint x: 39, endPoint y: 307, distance: 53.0
click at [39, 307] on div "DID 2267526" at bounding box center [113, 307] width 190 height 14
copy span "2267526"
click at [1516, 427] on p "Upload" at bounding box center [1532, 429] width 33 height 14
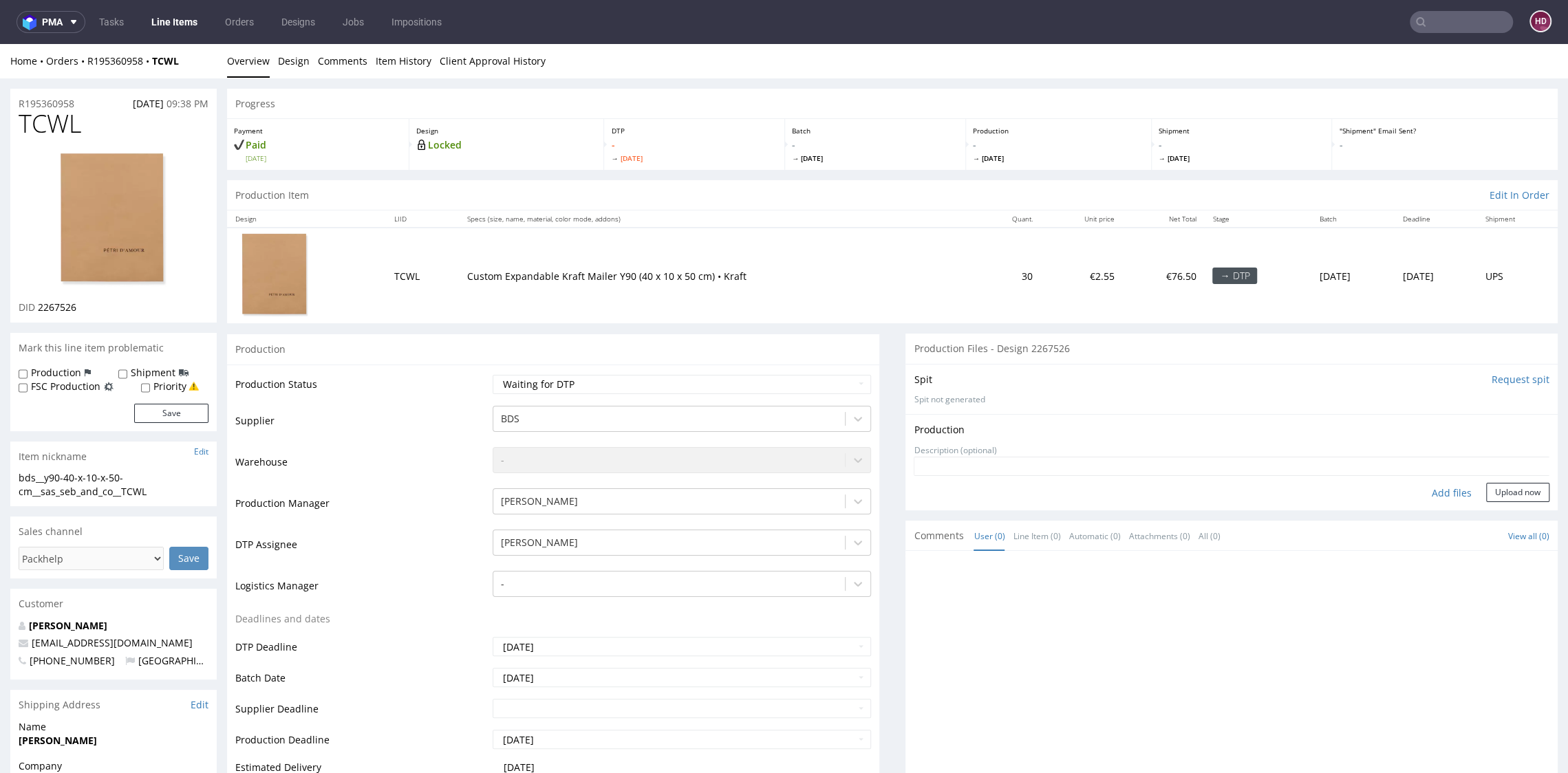
click at [1436, 486] on div "Add files" at bounding box center [1451, 493] width 68 height 21
type input "C:\fakepath\bds__y90-40-x-10-x-50-cm__sas_seb_and_co__TCWL__d2267526__oR1953609…"
click at [1492, 501] on form "Add files Upload now" at bounding box center [1231, 501] width 635 height 46
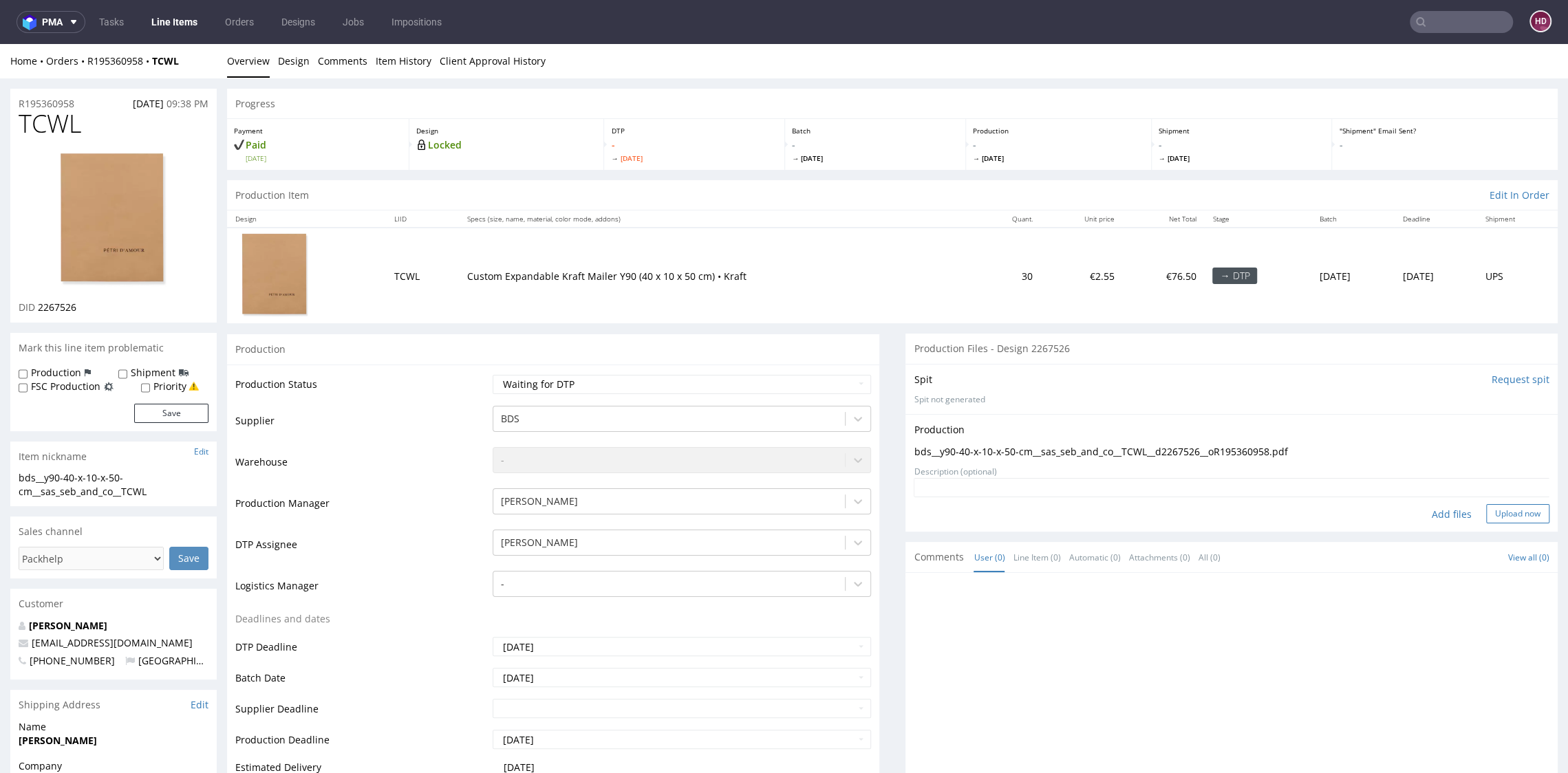
click at [1489, 507] on button "Upload now" at bounding box center [1517, 513] width 63 height 19
click at [501, 383] on select "Waiting for Artwork Waiting for Diecut Waiting for Mockup Waiting for DTP Waiti…" at bounding box center [682, 384] width 378 height 19
click at [493, 375] on select "Waiting for Artwork Waiting for Diecut Waiting for Mockup Waiting for DTP Waiti…" at bounding box center [682, 384] width 378 height 19
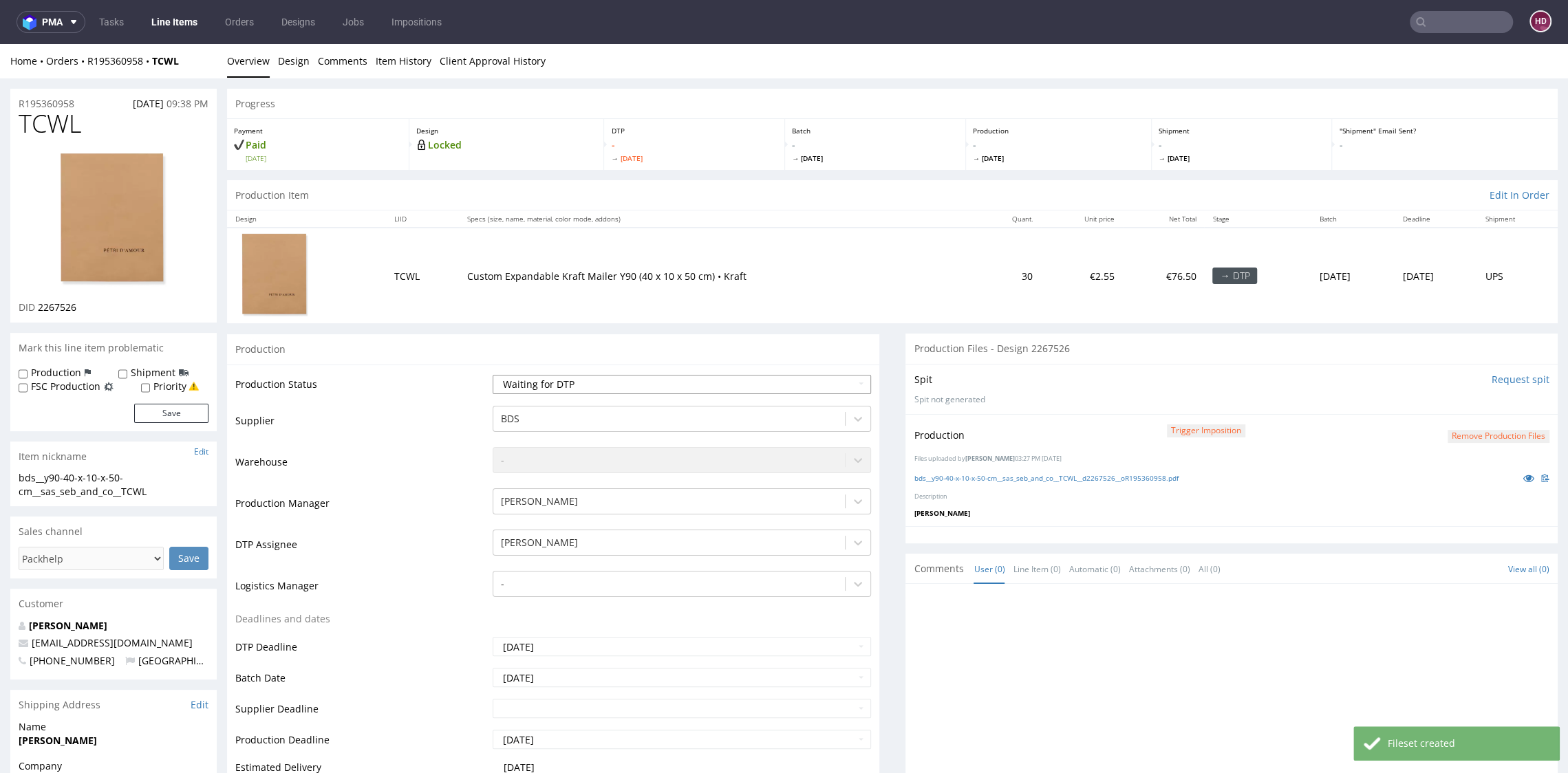
click at [659, 379] on select "Waiting for Artwork Waiting for Diecut Waiting for Mockup Waiting for DTP Waiti…" at bounding box center [682, 384] width 378 height 19
select select "dtp_in_process"
click at [493, 375] on select "Waiting for Artwork Waiting for Diecut Waiting for Mockup Waiting for DTP Waiti…" at bounding box center [682, 384] width 378 height 19
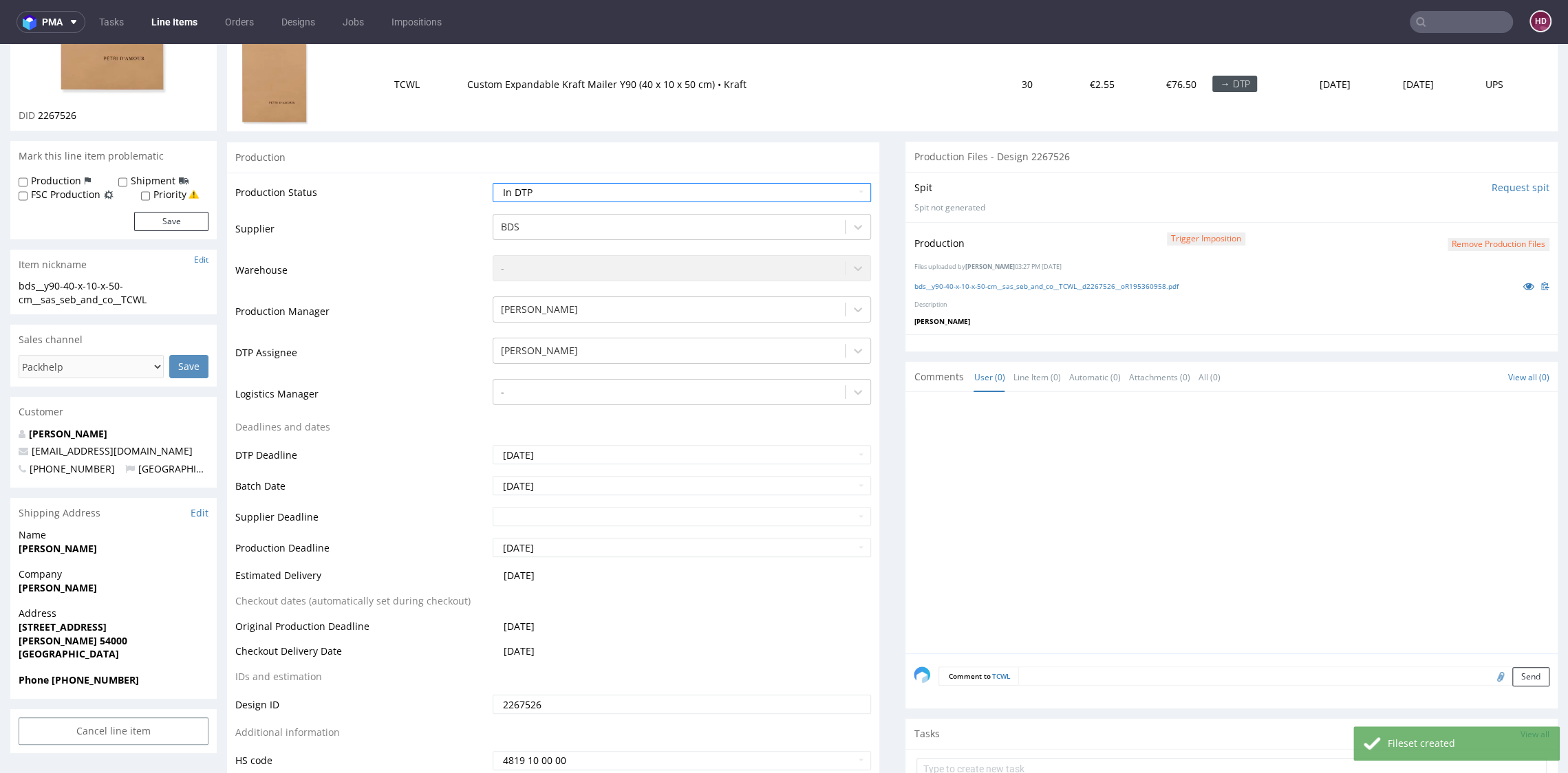
scroll to position [388, 0]
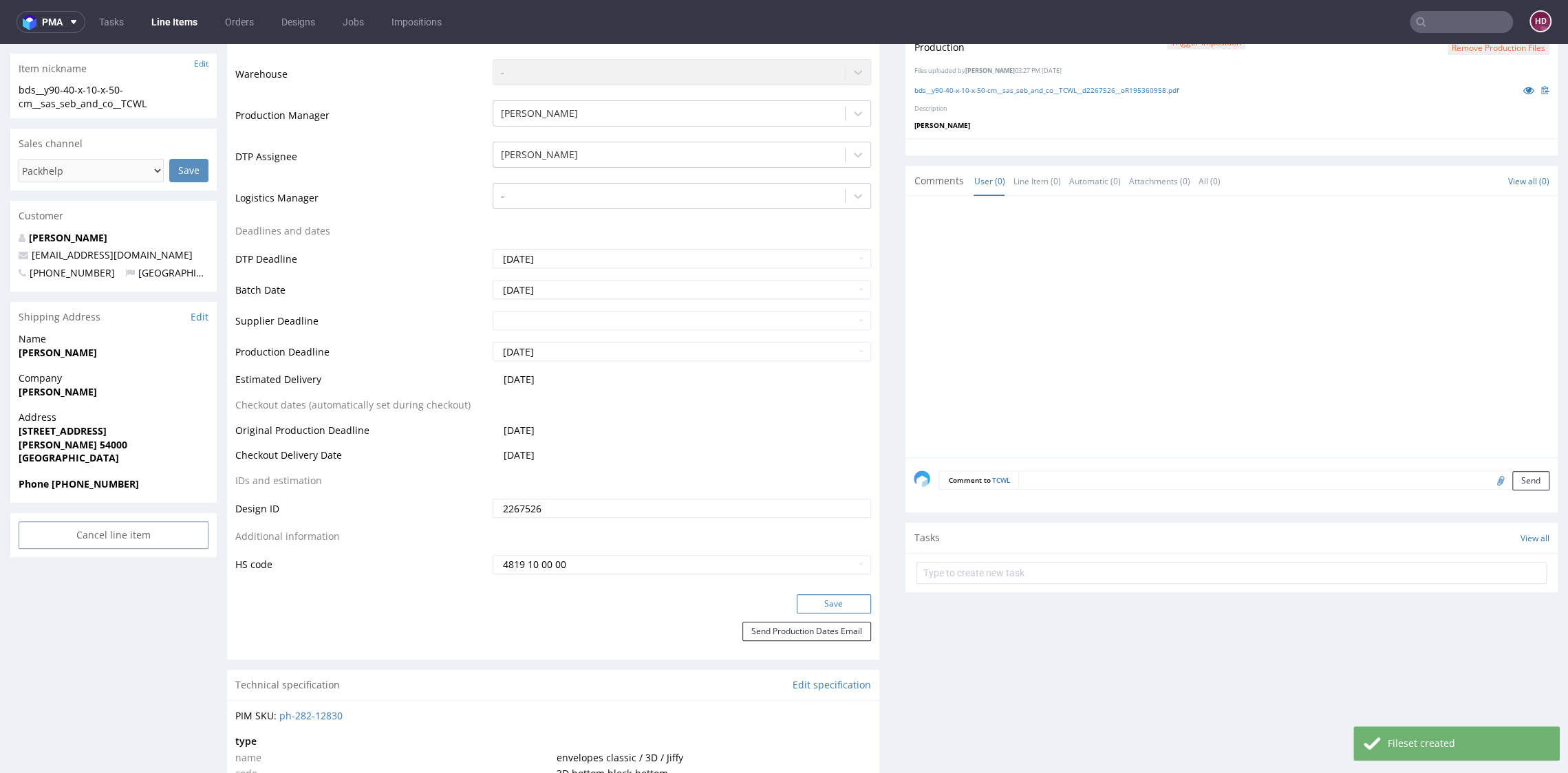
click at [820, 599] on button "Save" at bounding box center [833, 603] width 74 height 19
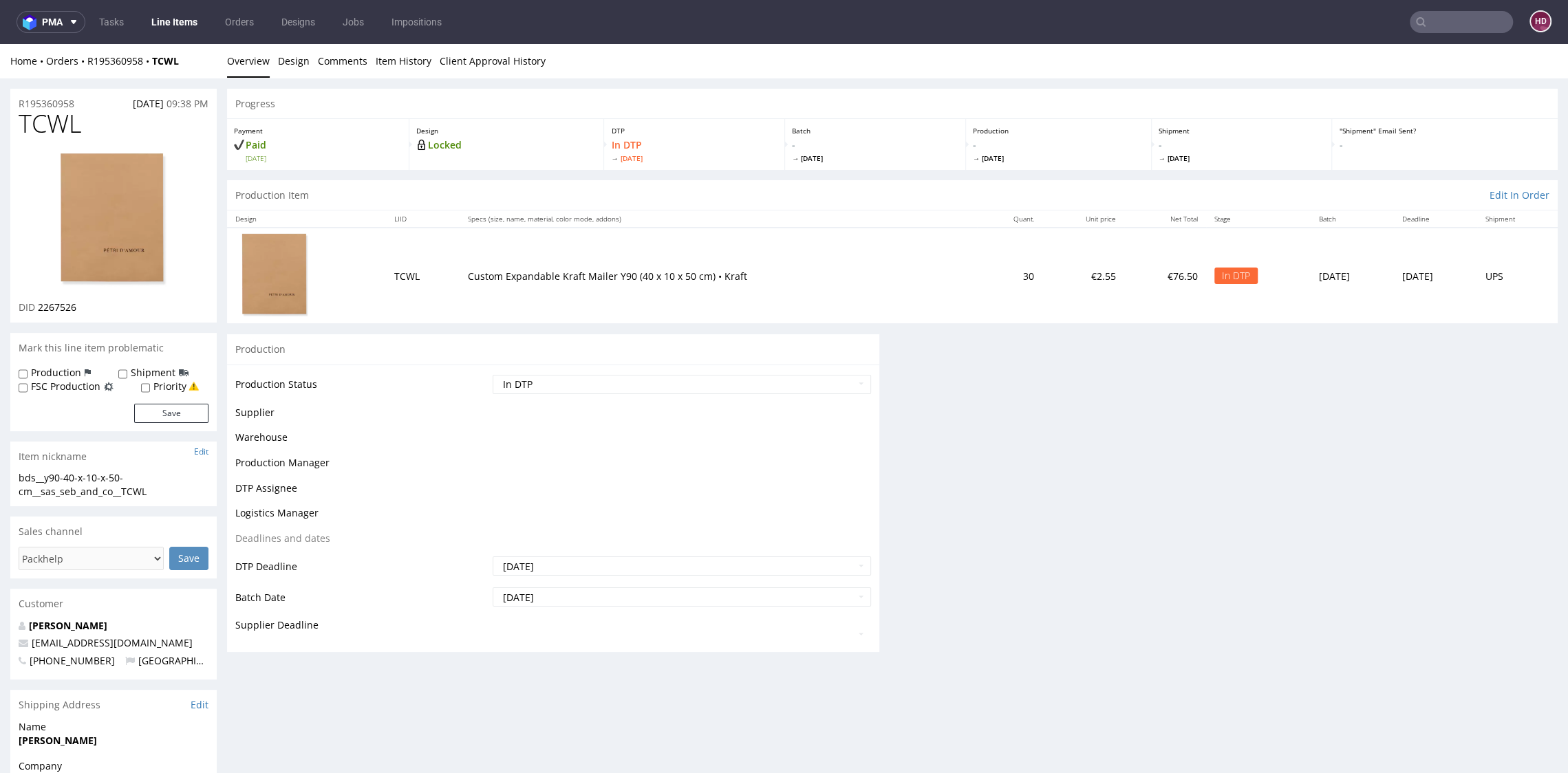
scroll to position [0, 0]
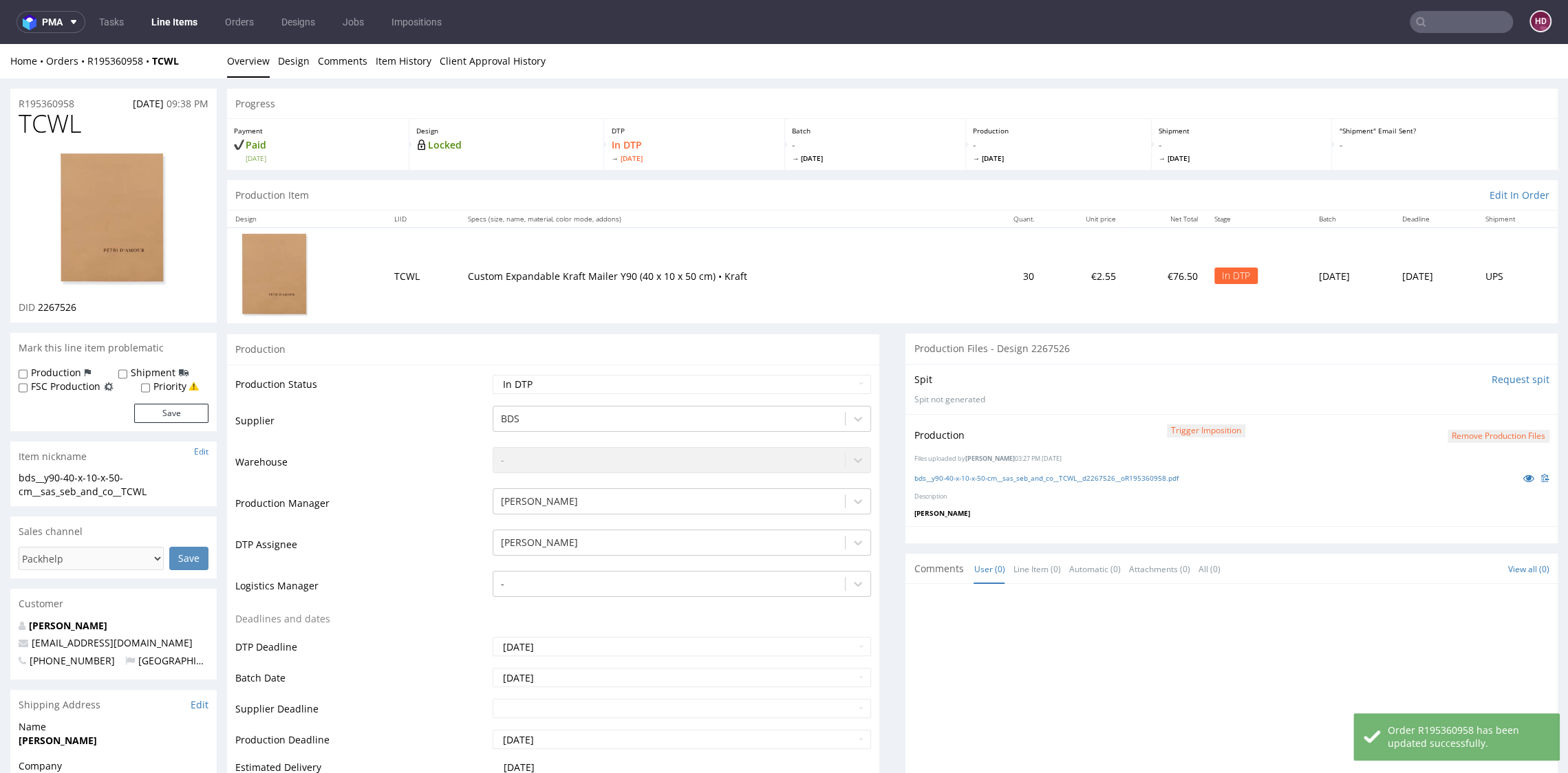
click at [1489, 433] on button "Remove production files" at bounding box center [1499, 436] width 102 height 13
click at [1456, 403] on link "Yes" at bounding box center [1448, 404] width 39 height 21
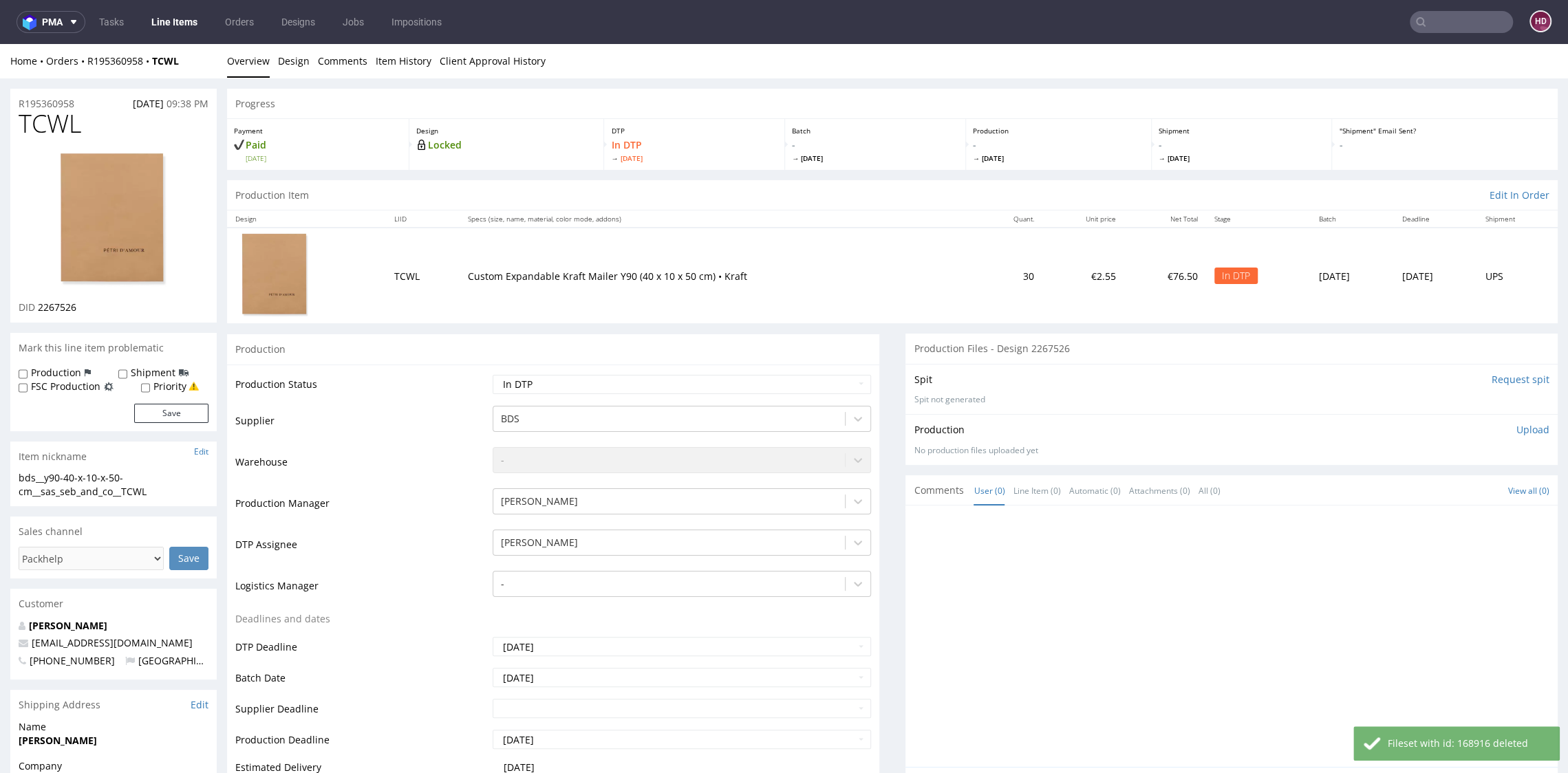
click at [1517, 432] on p "Upload" at bounding box center [1532, 429] width 33 height 14
click at [1434, 485] on div "Add files" at bounding box center [1451, 493] width 68 height 21
type input "C:\fakepath\bds__y90-40-x-10-x-50-cm__sas_seb_and_co__TCWL__d2267526__oR1953609…"
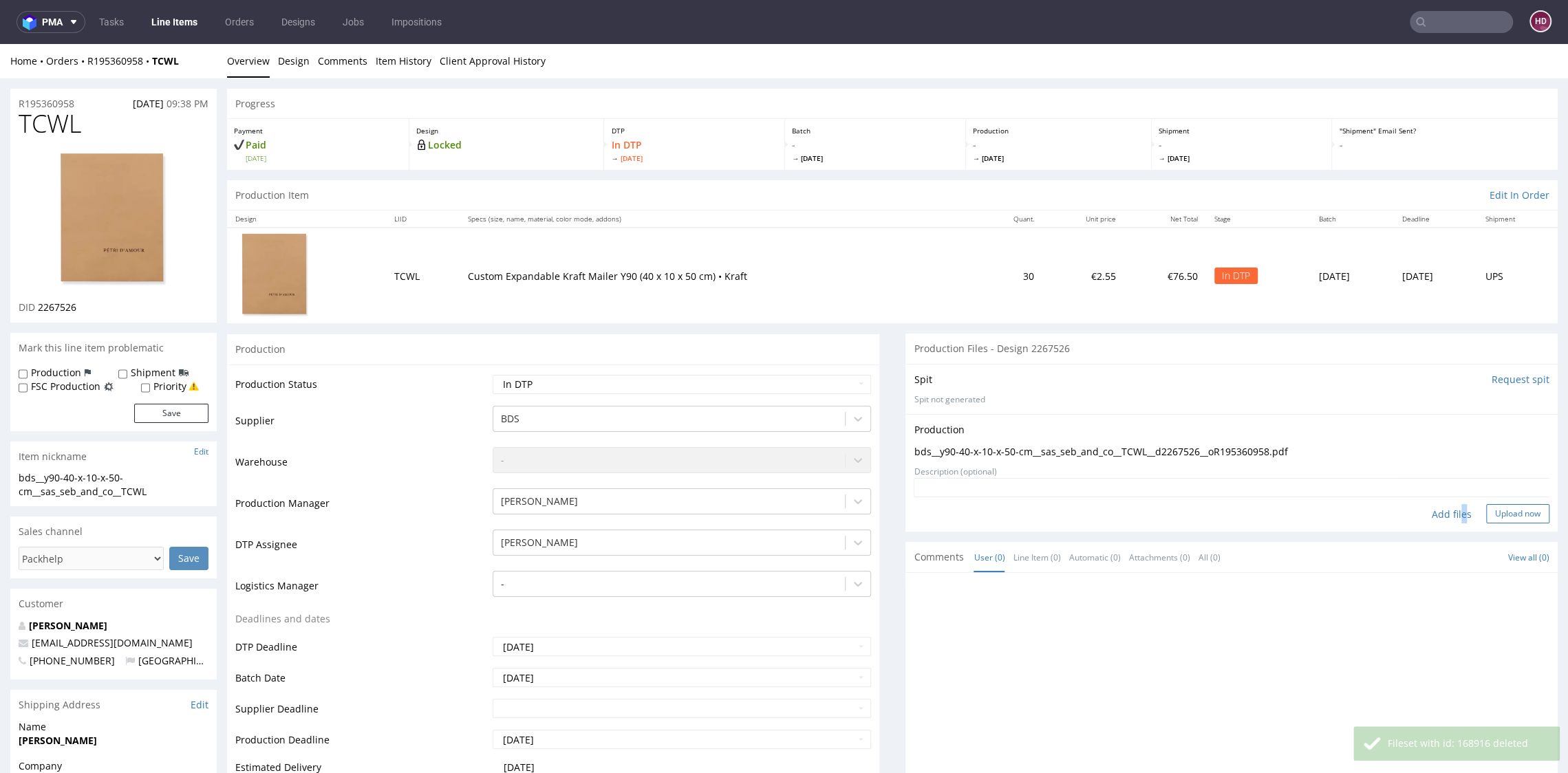
click at [1495, 517] on button "Upload now" at bounding box center [1517, 513] width 63 height 19
click at [504, 384] on select "Waiting for Artwork Waiting for Diecut Waiting for Mockup Waiting for DTP Waiti…" at bounding box center [682, 384] width 378 height 19
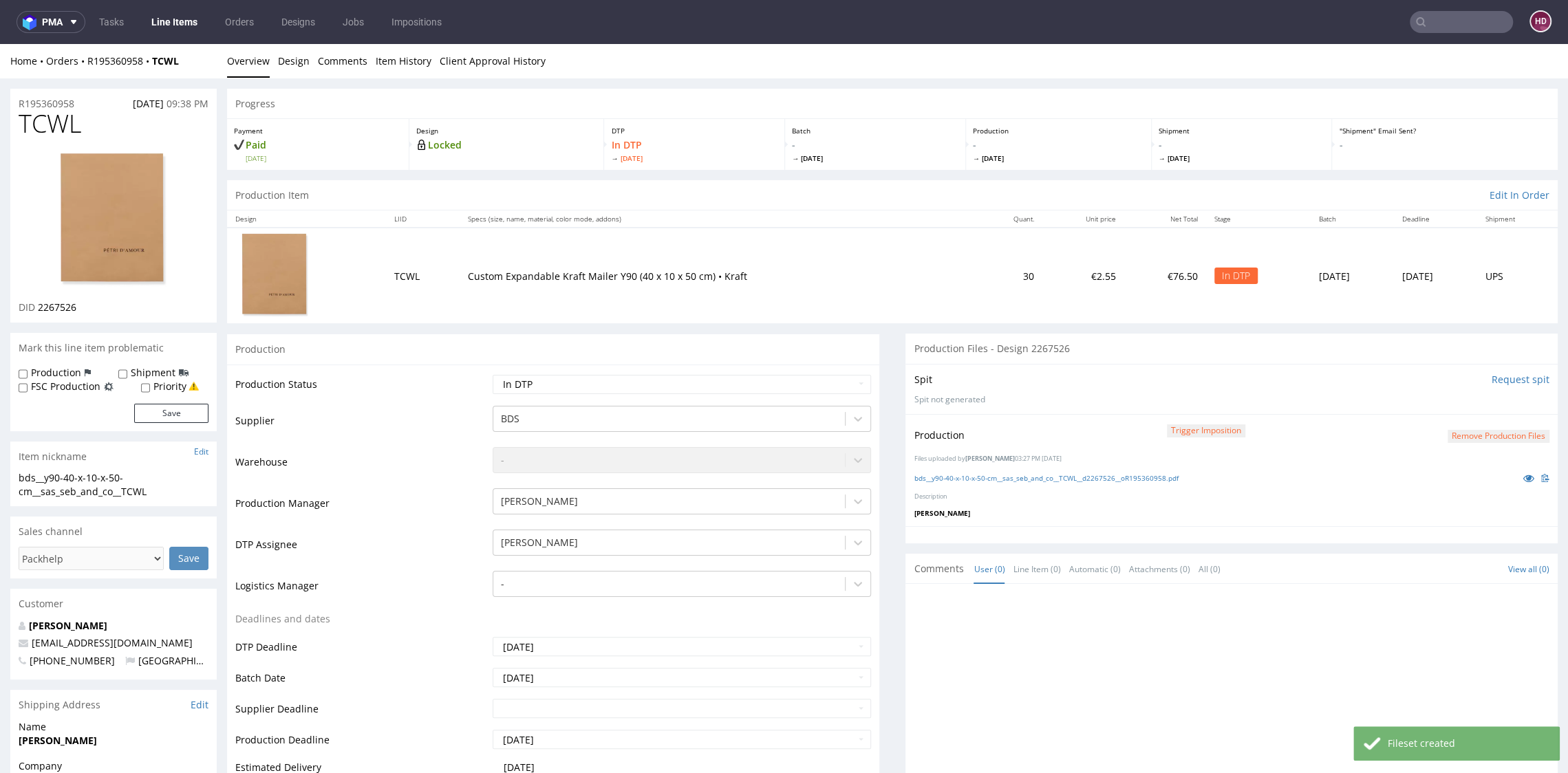
click at [559, 384] on select "Waiting for Artwork Waiting for Diecut Waiting for Mockup Waiting for DTP Waiti…" at bounding box center [682, 384] width 378 height 19
select select "dtp_production_ready"
click at [493, 375] on select "Waiting for Artwork Waiting for Diecut Waiting for Mockup Waiting for DTP Waiti…" at bounding box center [682, 384] width 378 height 19
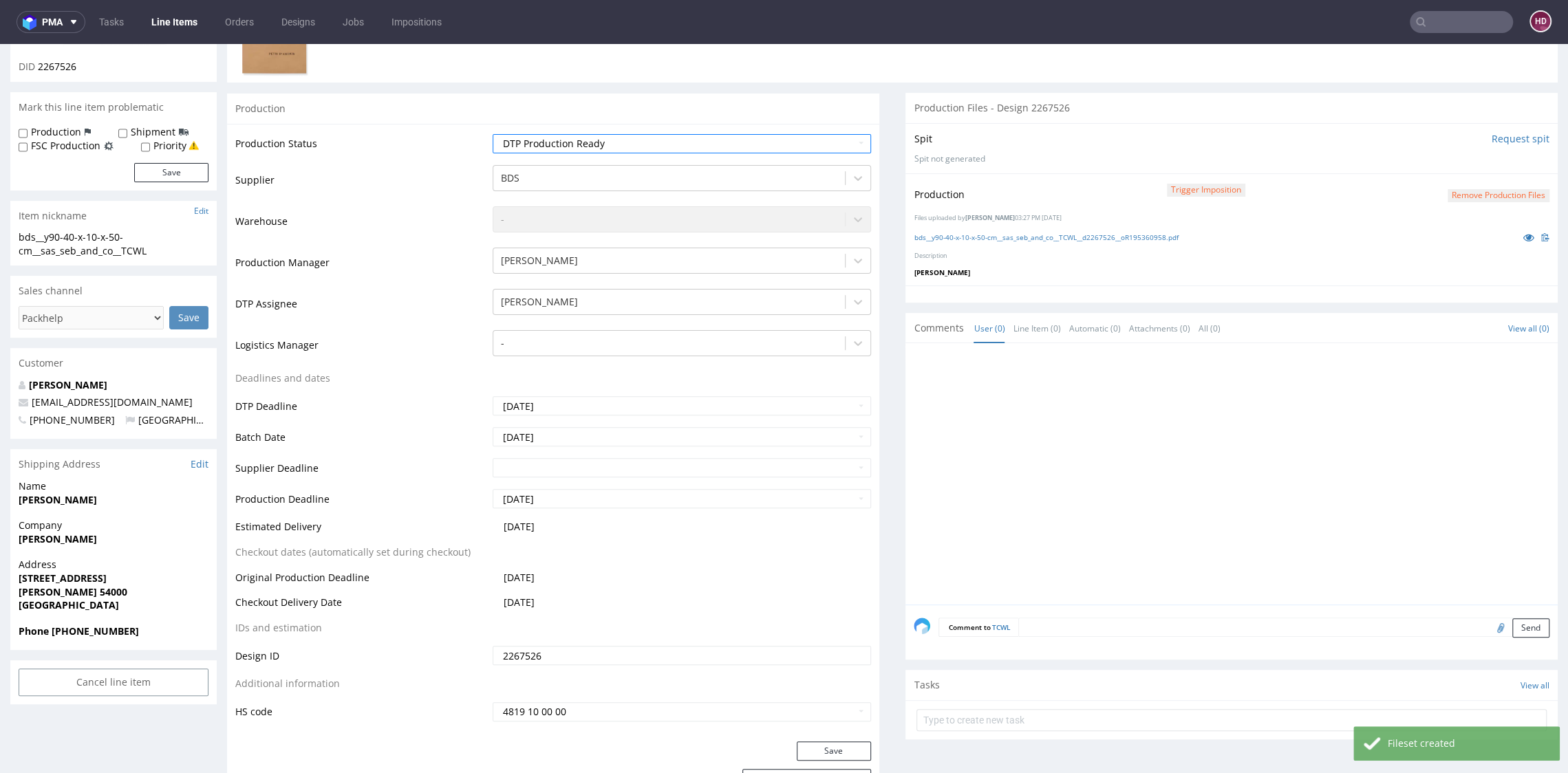
scroll to position [528, 0]
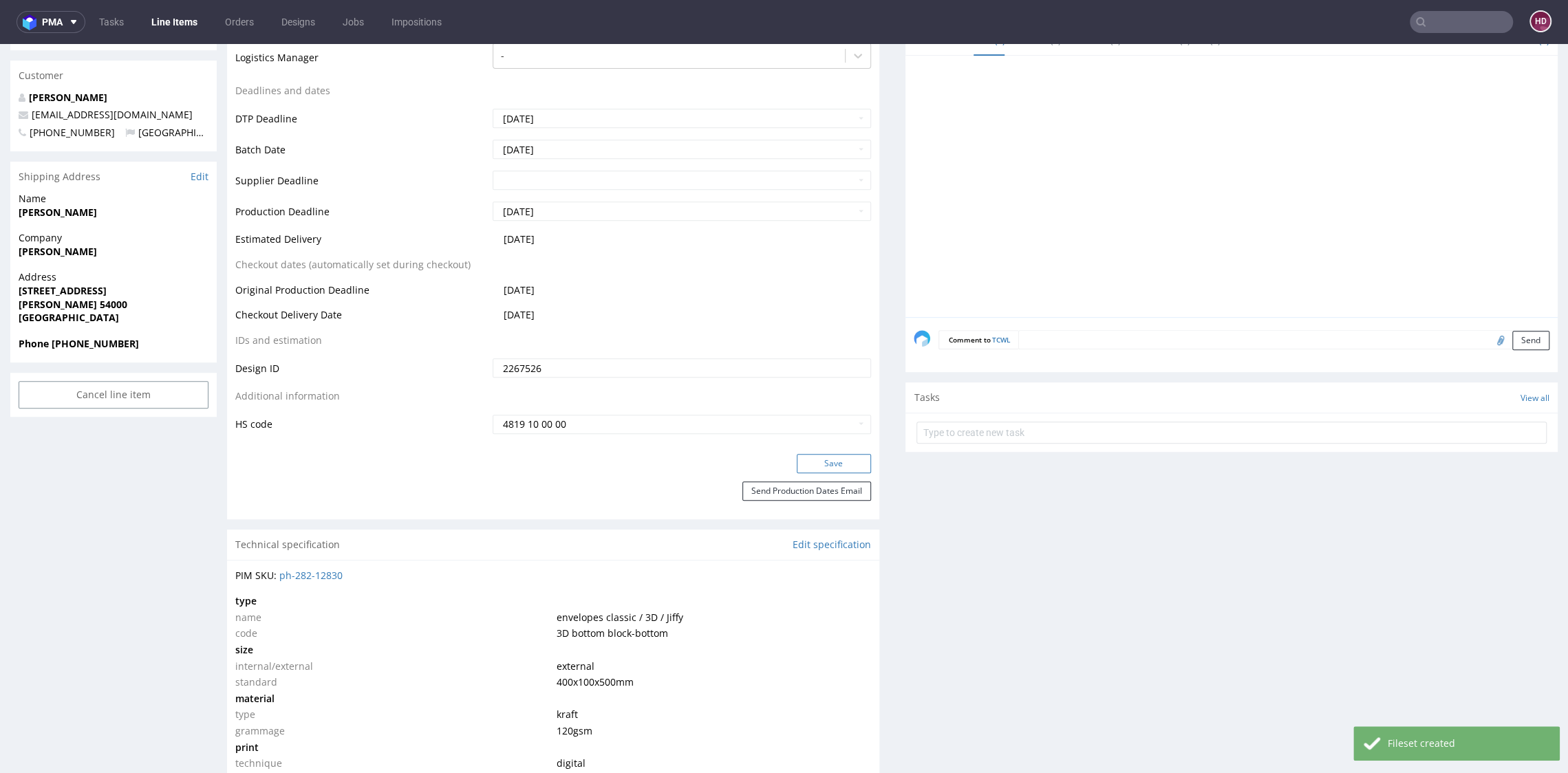
click at [836, 471] on button "Save" at bounding box center [833, 463] width 74 height 19
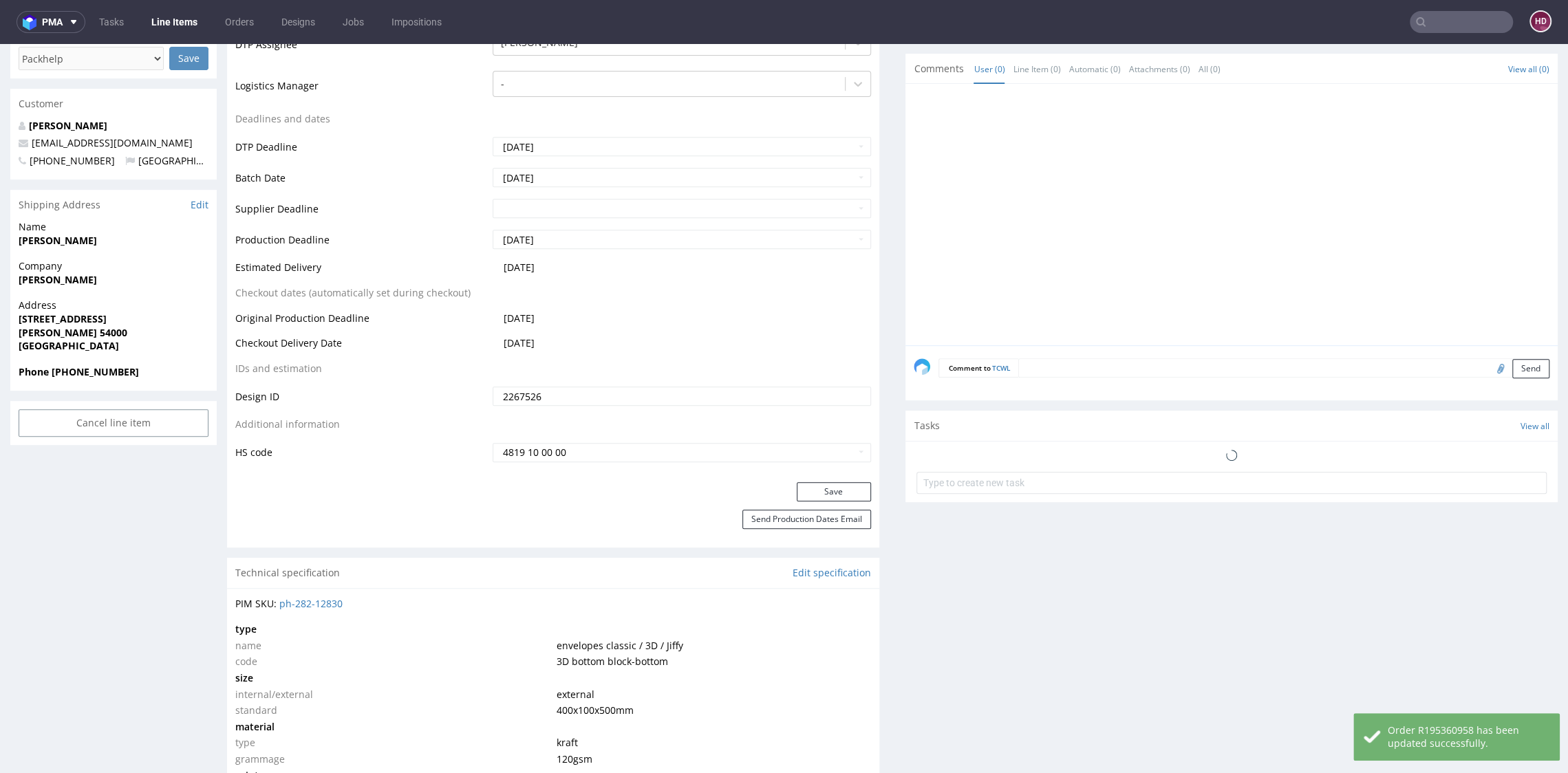
scroll to position [0, 0]
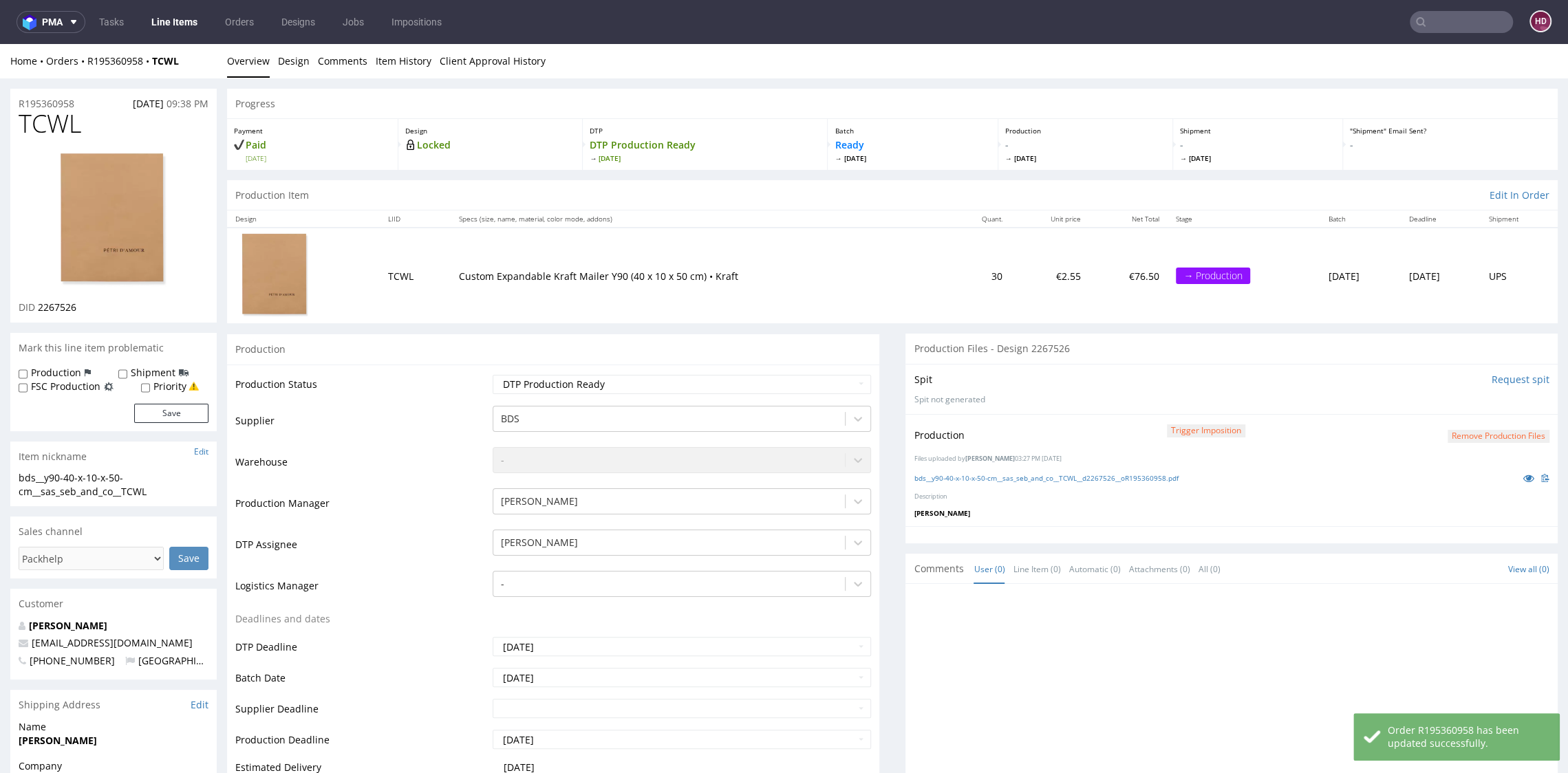
click at [152, 24] on link "Line Items" at bounding box center [174, 22] width 63 height 22
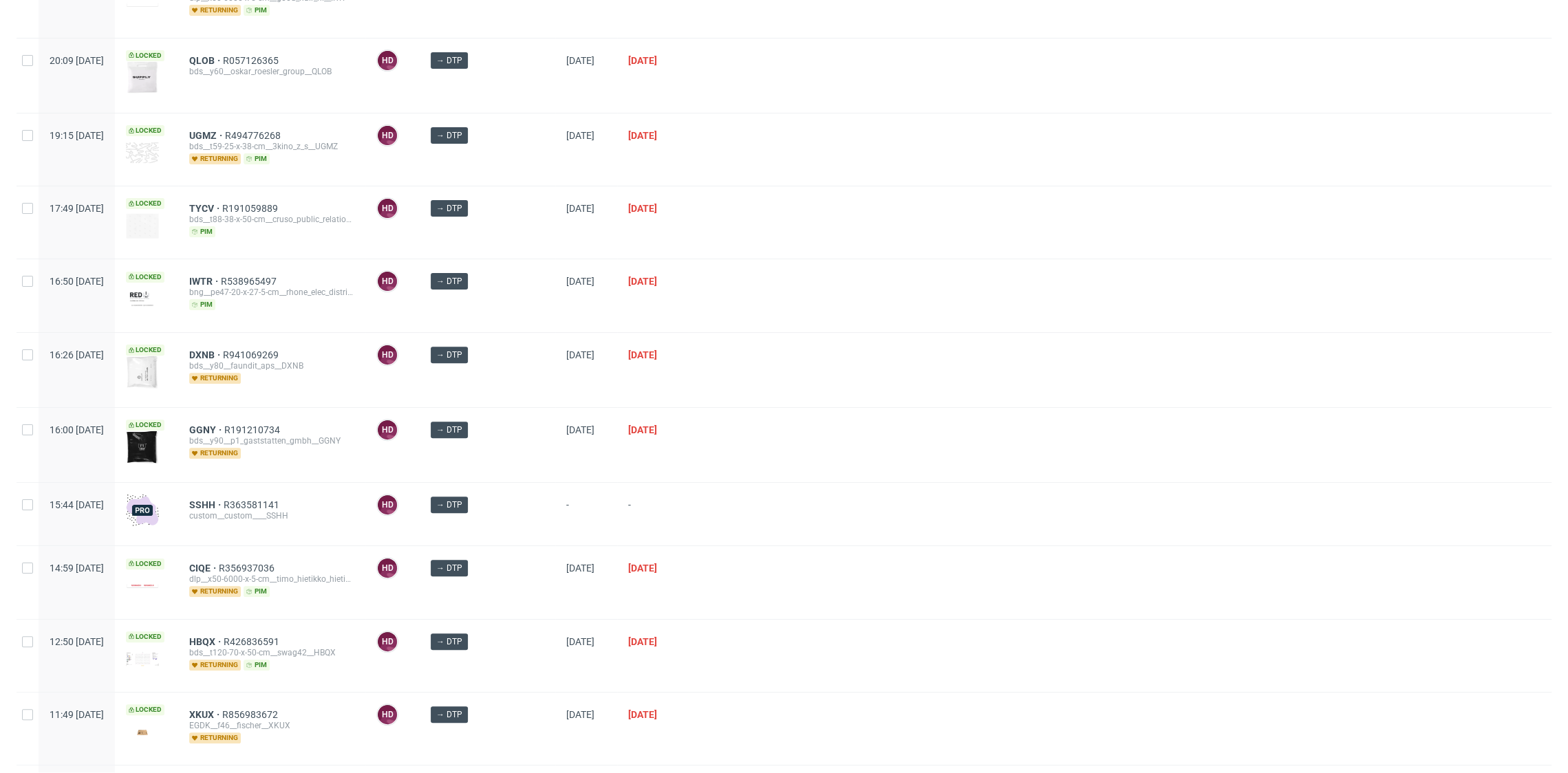
scroll to position [242, 0]
click at [223, 60] on span "QLOB" at bounding box center [205, 60] width 34 height 11
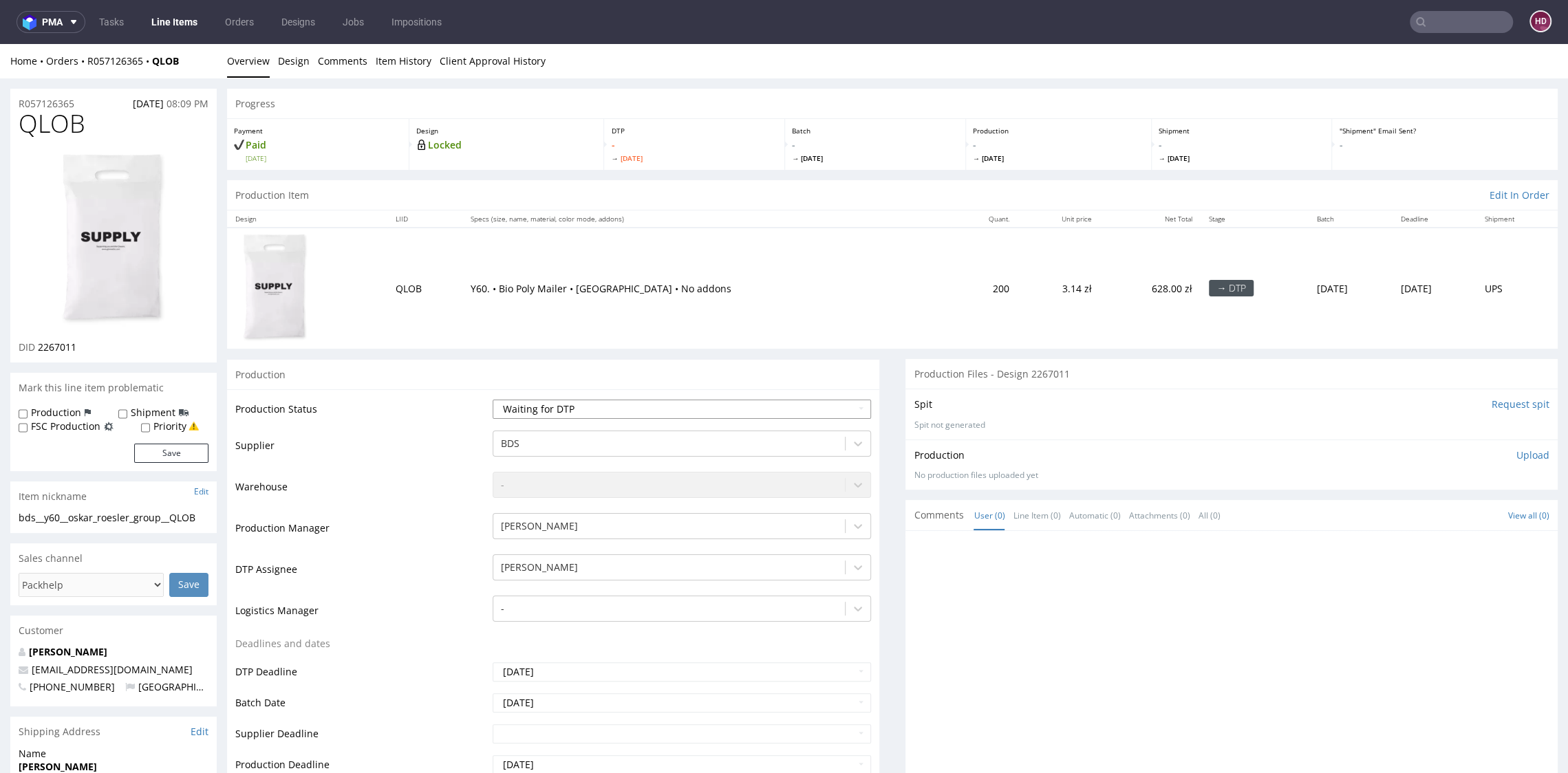
click at [726, 401] on select "Waiting for Artwork Waiting for Diecut Waiting for Mockup Waiting for DTP Waiti…" at bounding box center [682, 409] width 378 height 19
select select "dtp_in_process"
click at [493, 400] on select "Waiting for Artwork Waiting for Diecut Waiting for Mockup Waiting for DTP Waiti…" at bounding box center [682, 409] width 378 height 19
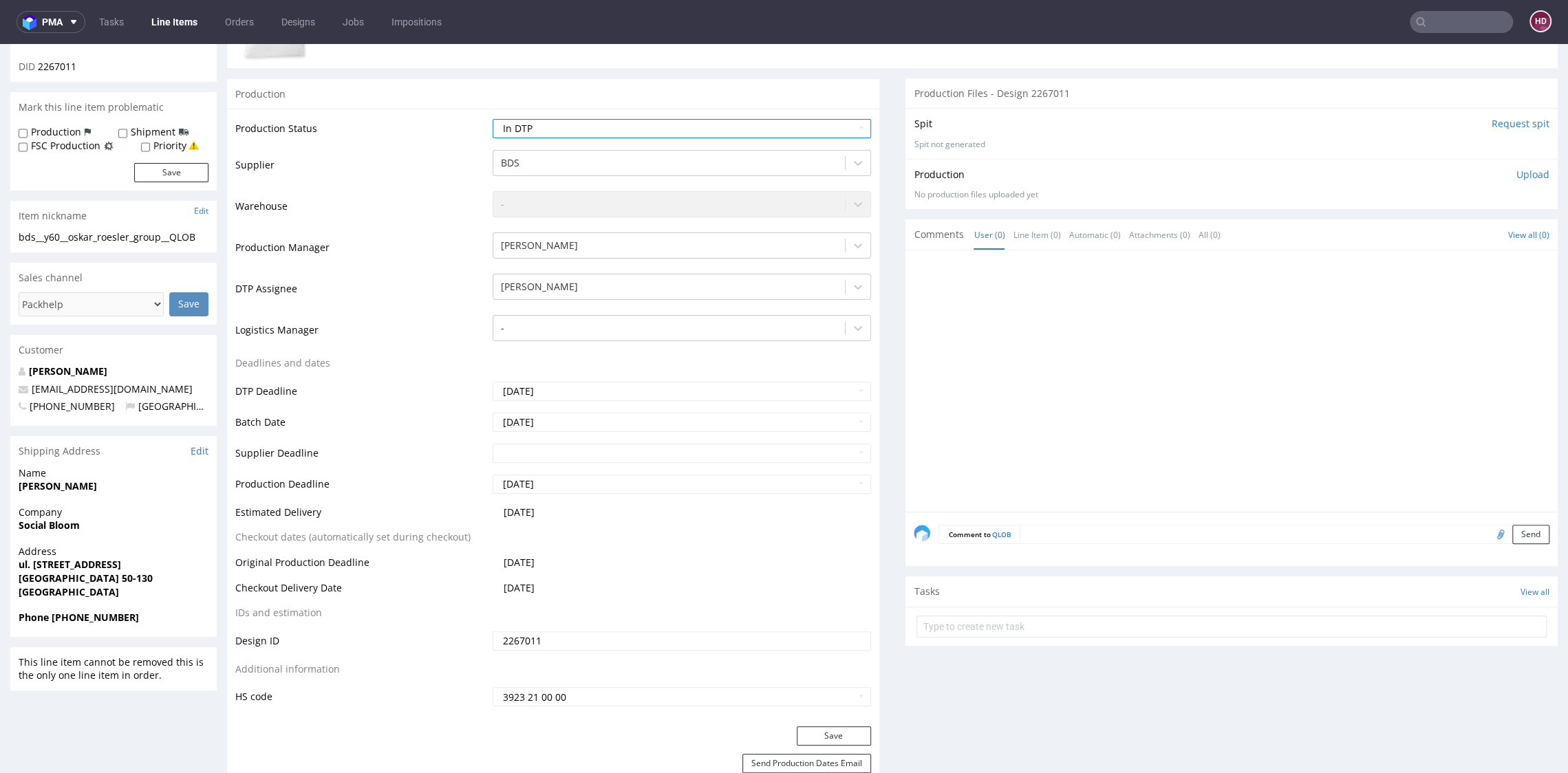
scroll to position [420, 0]
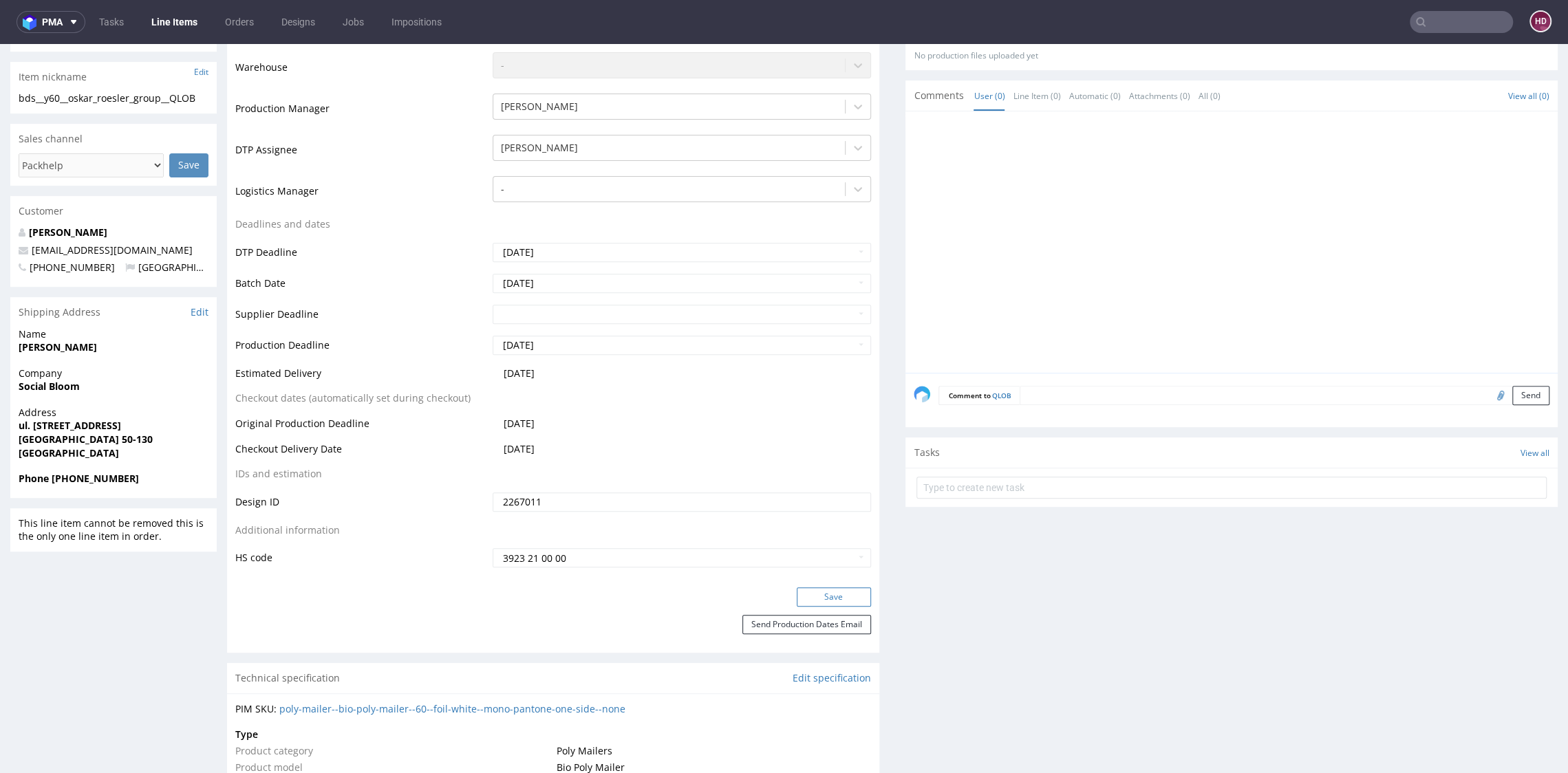
click at [828, 593] on button "Save" at bounding box center [833, 597] width 74 height 19
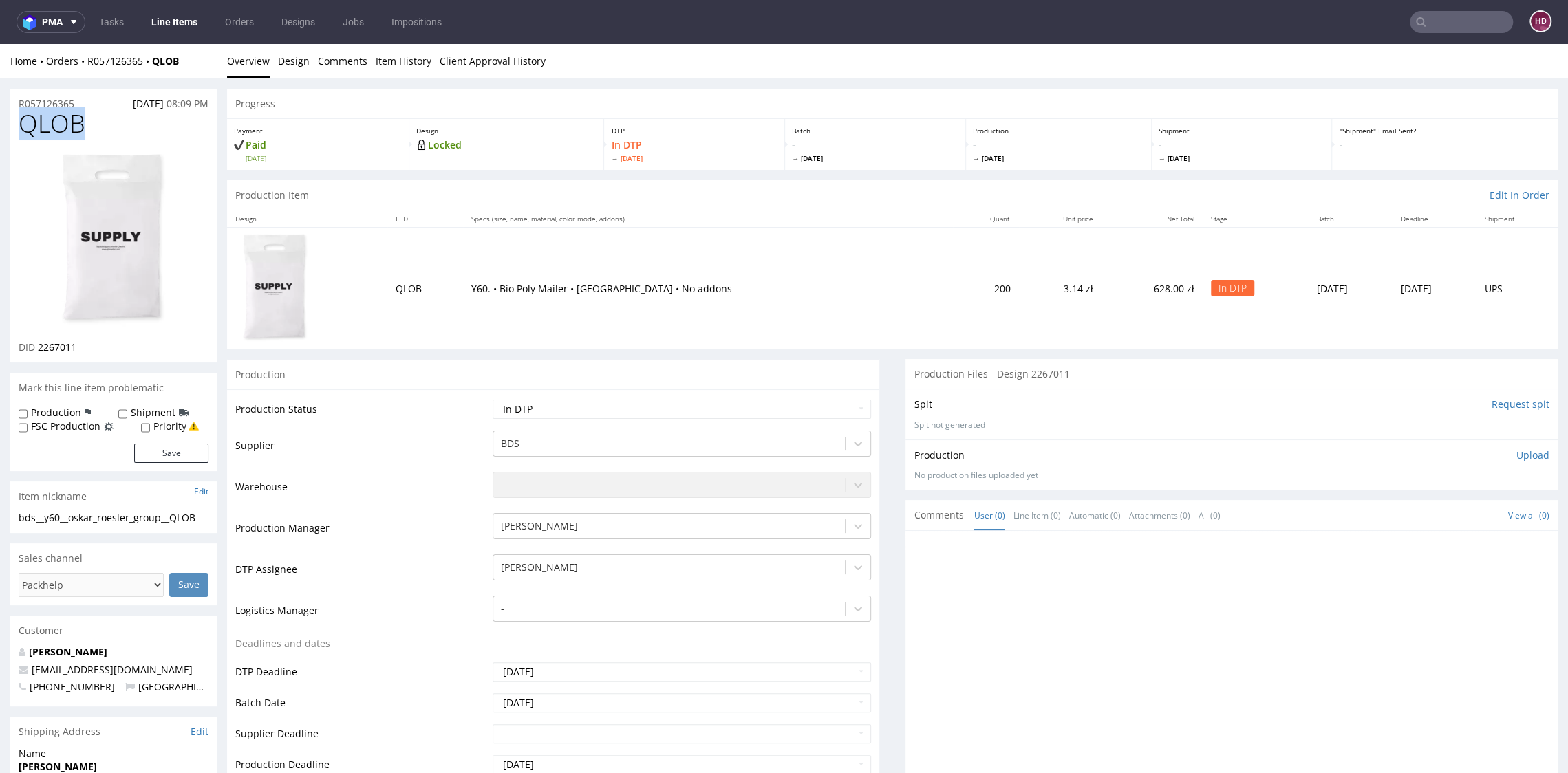
drag, startPoint x: 77, startPoint y: 124, endPoint x: 19, endPoint y: 117, distance: 58.4
click at [19, 117] on h1 "QLOB" at bounding box center [113, 124] width 190 height 27
copy span "QLOB"
drag, startPoint x: 96, startPoint y: 344, endPoint x: 37, endPoint y: 341, distance: 59.1
click at [37, 341] on div "DID 2267011" at bounding box center [113, 347] width 190 height 14
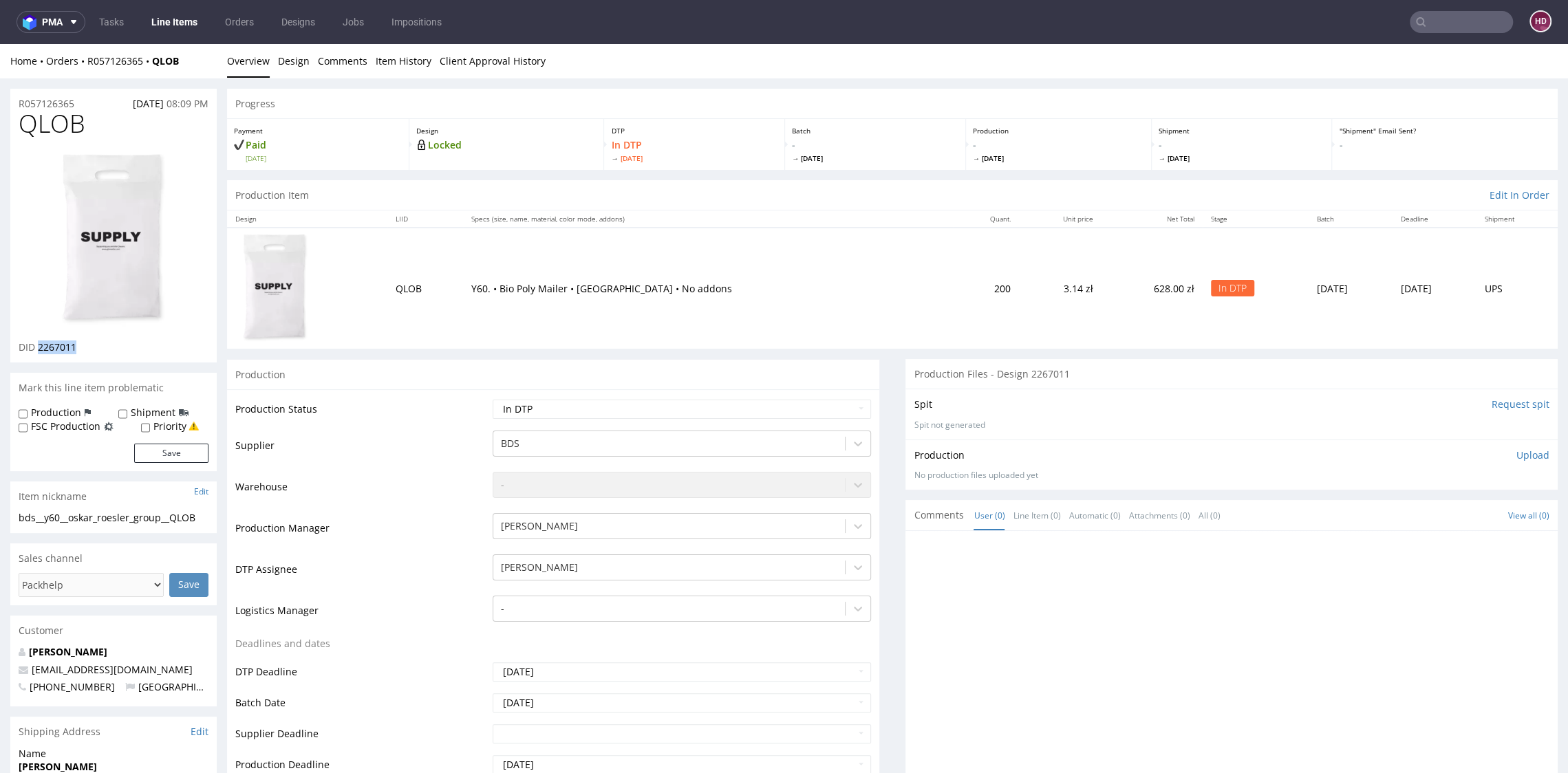
copy span "2267011"
click at [95, 242] on img at bounding box center [113, 240] width 110 height 178
click at [80, 277] on img at bounding box center [113, 240] width 110 height 178
click at [292, 58] on link "Design" at bounding box center [293, 60] width 32 height 34
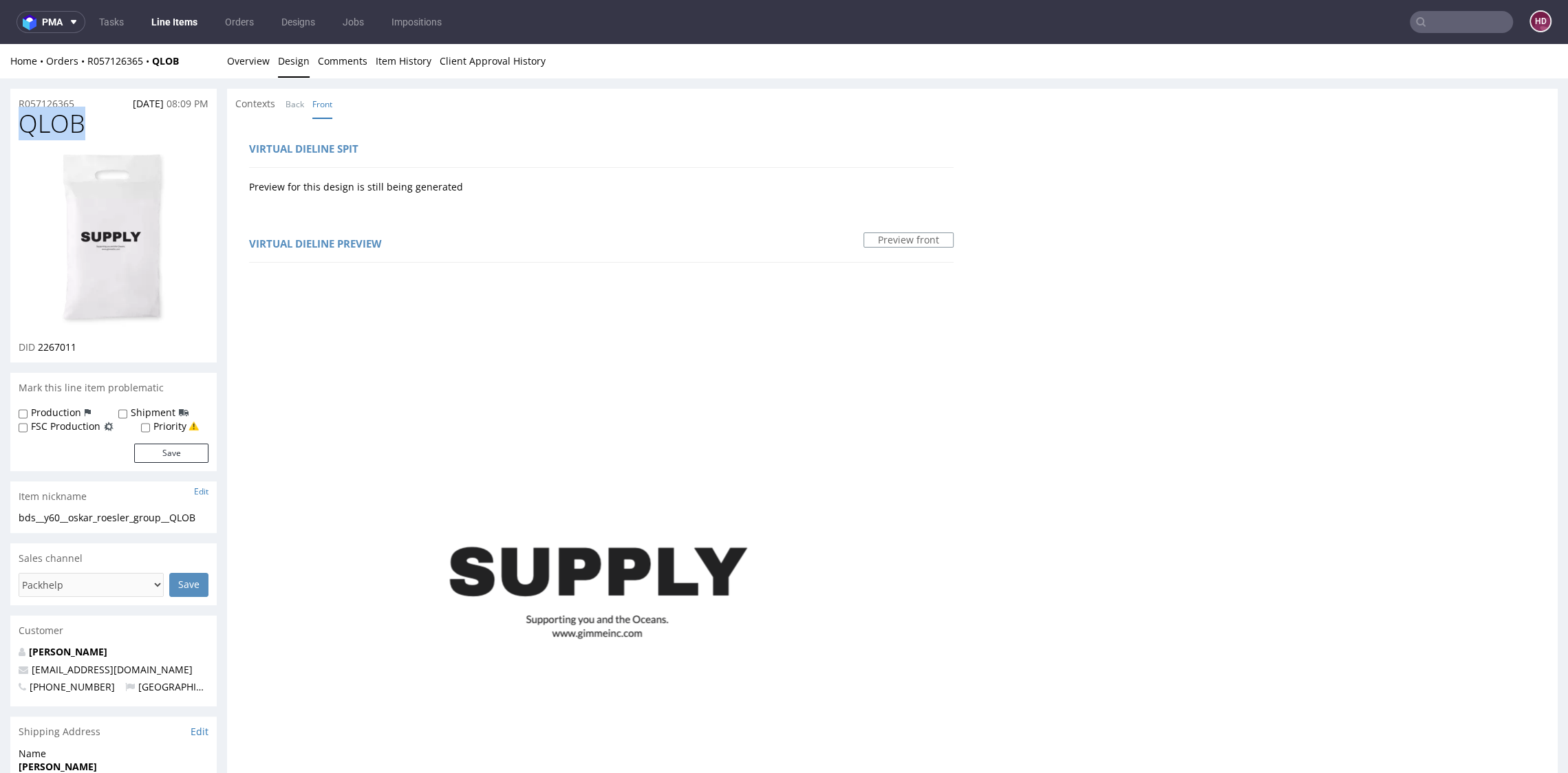
drag, startPoint x: 90, startPoint y: 123, endPoint x: -22, endPoint y: 126, distance: 112.0
copy span "QLOB"
click at [82, 344] on div "DID 2267011" at bounding box center [113, 347] width 190 height 14
click at [37, 345] on div "DID 2267011" at bounding box center [113, 347] width 190 height 14
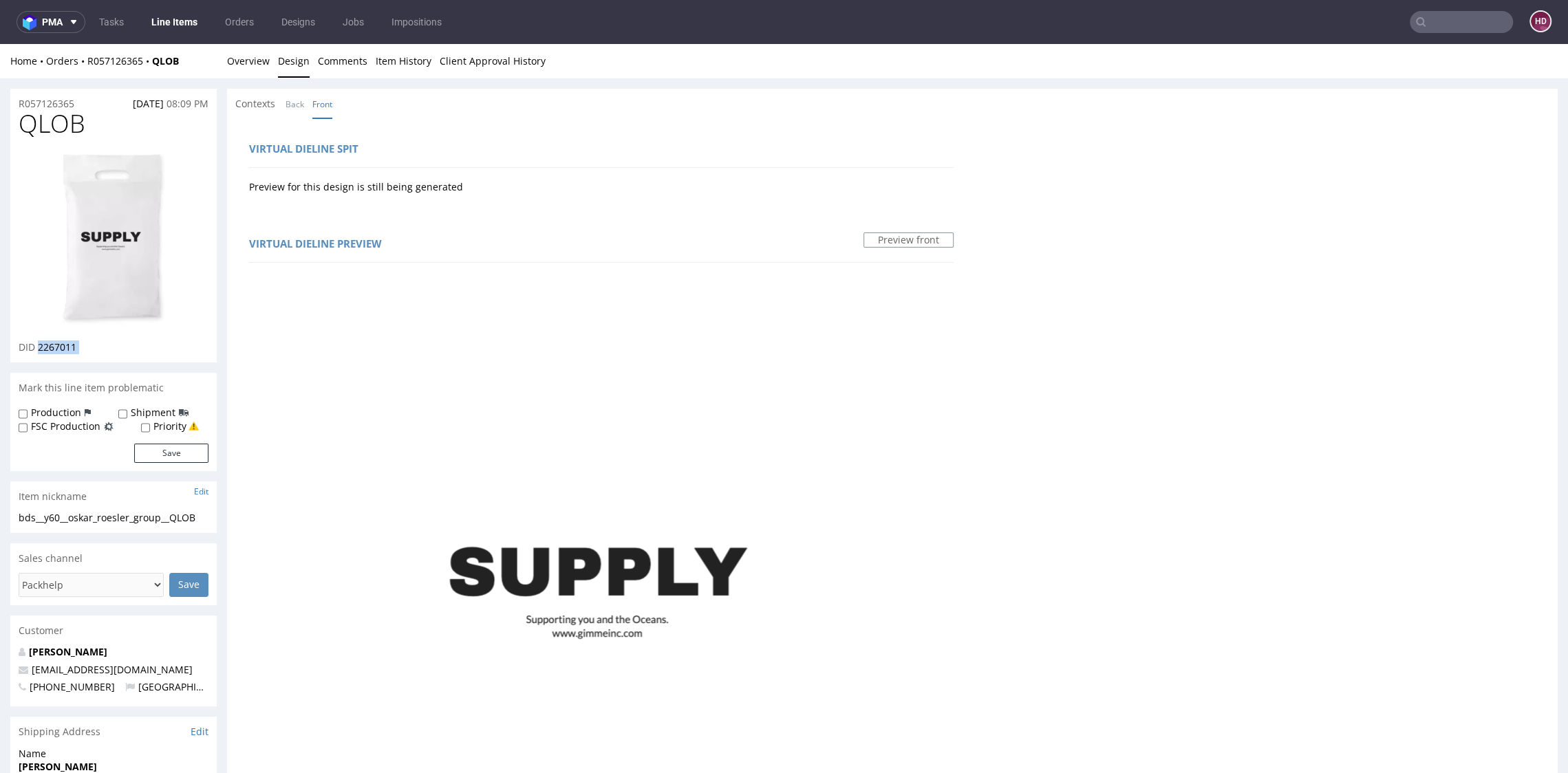
copy div "2267011"
click at [203, 514] on div "bds__y60__oskar_roesler_group__QLOB" at bounding box center [113, 517] width 190 height 14
drag, startPoint x: 172, startPoint y: 519, endPoint x: 19, endPoint y: 514, distance: 153.1
click at [19, 514] on div "bds__y60__oskar_roesler_group__QLOB" at bounding box center [113, 517] width 190 height 14
copy div "bds__y60__oskar_roesler_group__QLOB Update"
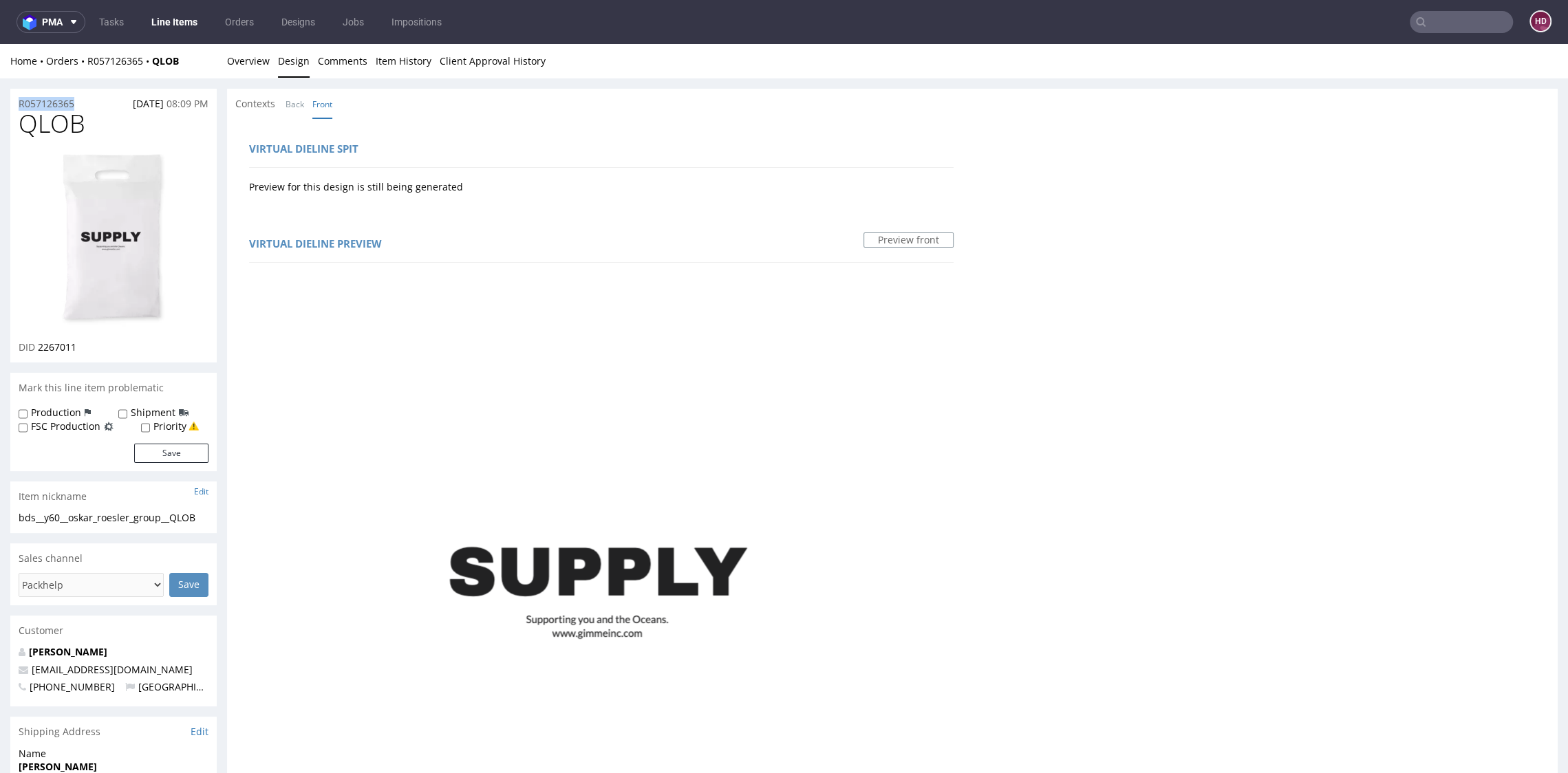
drag, startPoint x: 82, startPoint y: 104, endPoint x: 25, endPoint y: 96, distance: 57.6
click at [25, 96] on div "R057126365 26.09.2025 08:09 PM" at bounding box center [113, 99] width 206 height 22
copy p "R057126365"
drag, startPoint x: 81, startPoint y: 348, endPoint x: 35, endPoint y: 347, distance: 46.0
click at [35, 347] on div "DID 2267011" at bounding box center [113, 347] width 190 height 14
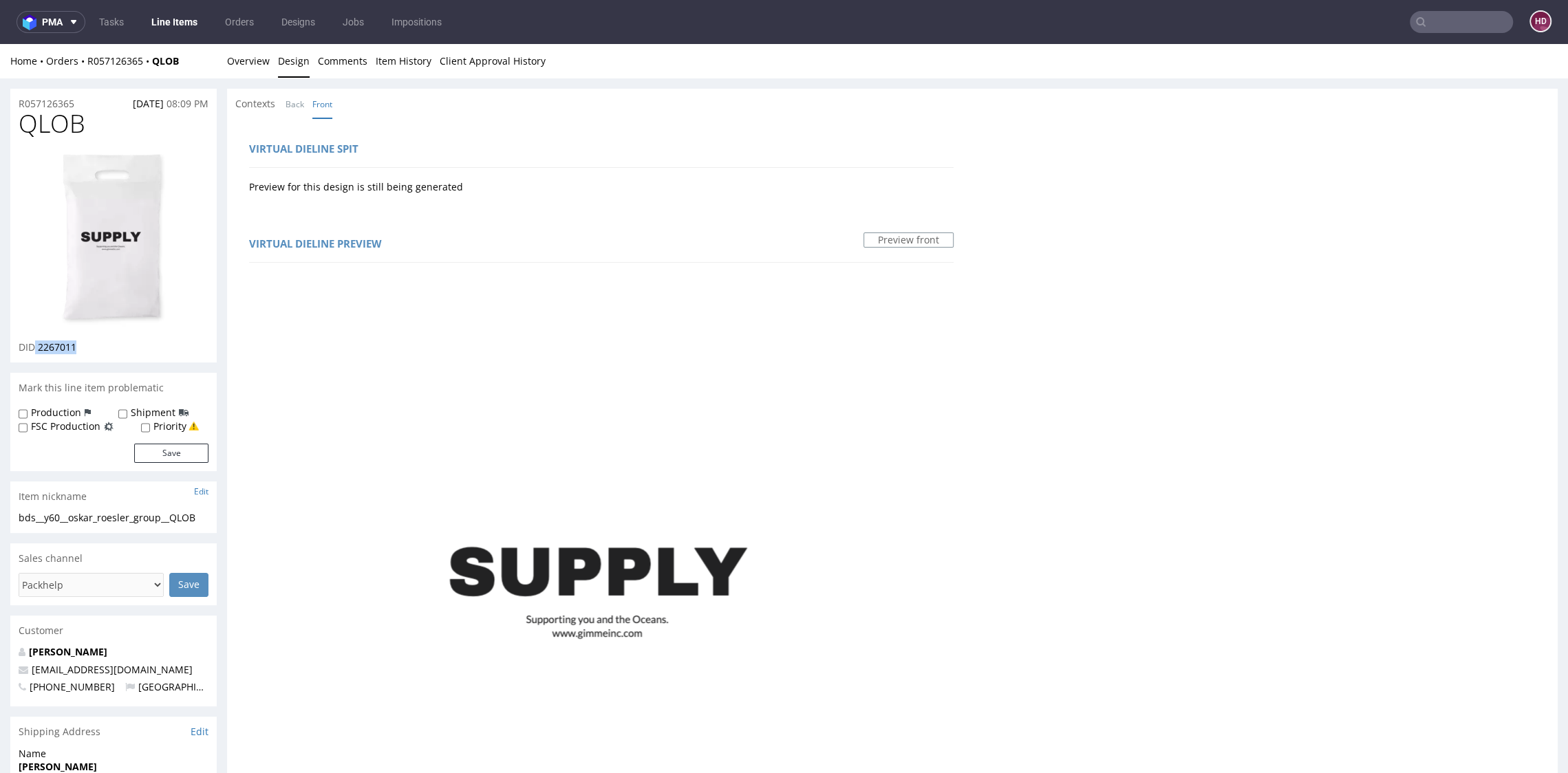
copy p "2267011"
click at [243, 53] on link "Overview" at bounding box center [248, 60] width 43 height 34
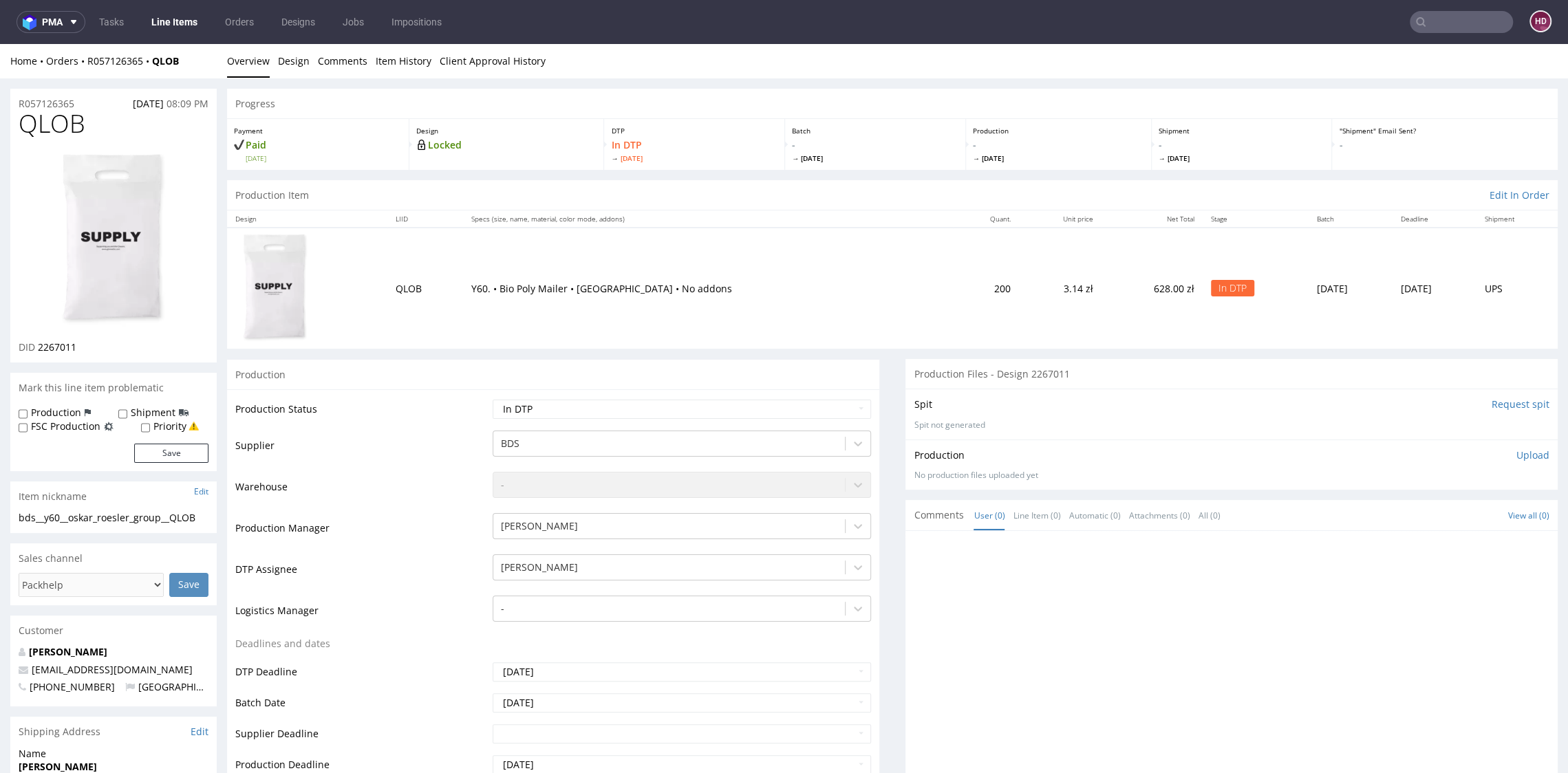
click at [1518, 443] on div "Production Upload No production files uploaded yet Description (optional) Add f…" at bounding box center [1231, 465] width 652 height 50
click at [1516, 448] on p "Upload" at bounding box center [1532, 454] width 33 height 14
click at [1428, 515] on div "Add files" at bounding box center [1451, 517] width 68 height 21
type input "C:\fakepath\bds__y60__oskar_roesler_group__QLOB __d2267011__oR057126365.pdf"
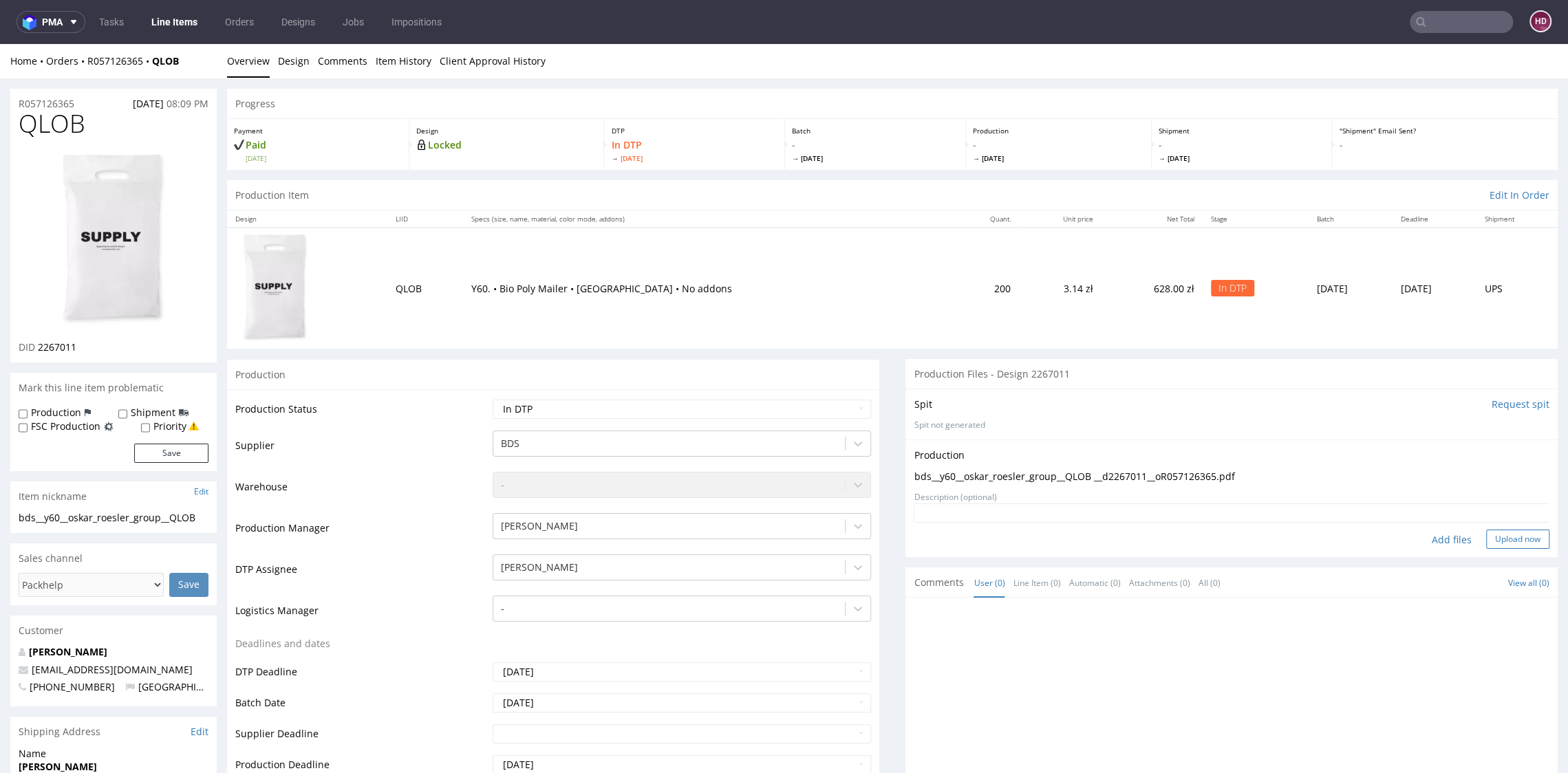
click at [1486, 535] on button "Upload now" at bounding box center [1517, 538] width 63 height 19
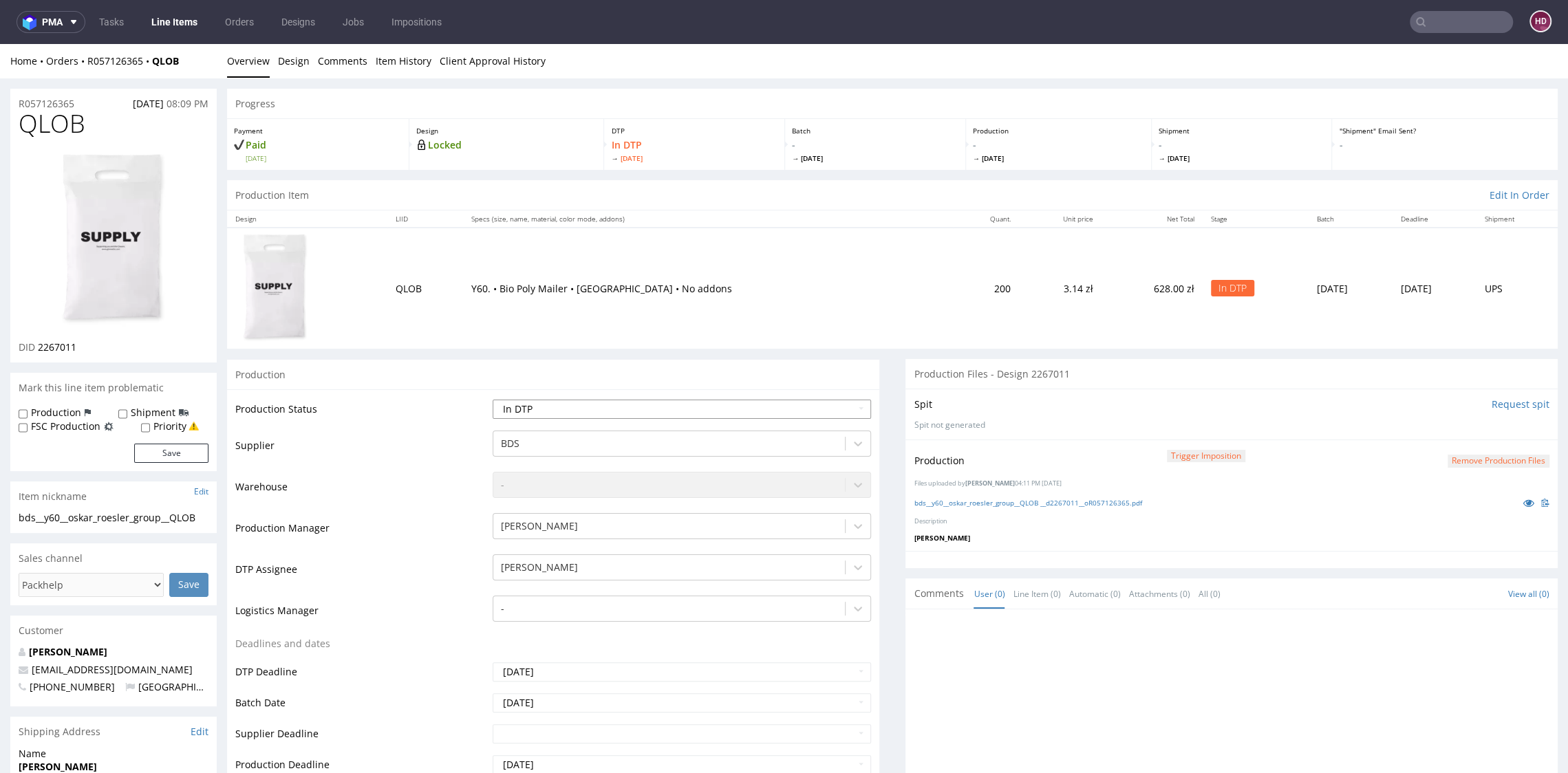
click at [789, 403] on select "Waiting for Artwork Waiting for Diecut Waiting for Mockup Waiting for DTP Waiti…" at bounding box center [682, 409] width 378 height 19
select select "dtp_production_ready"
click at [493, 400] on select "Waiting for Artwork Waiting for Diecut Waiting for Mockup Waiting for DTP Waiti…" at bounding box center [682, 409] width 378 height 19
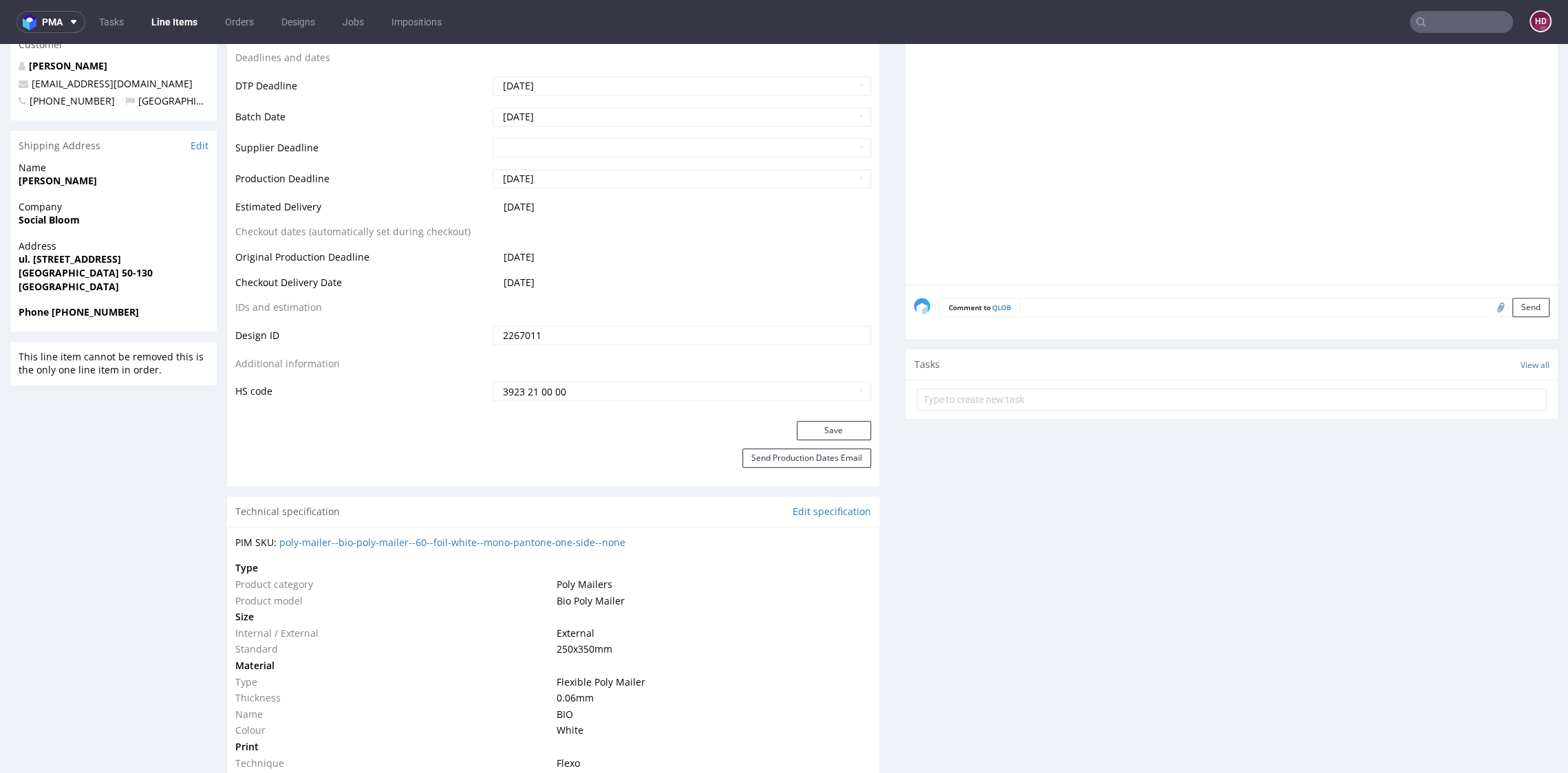
scroll to position [590, 0]
click at [806, 421] on button "Save" at bounding box center [833, 426] width 74 height 19
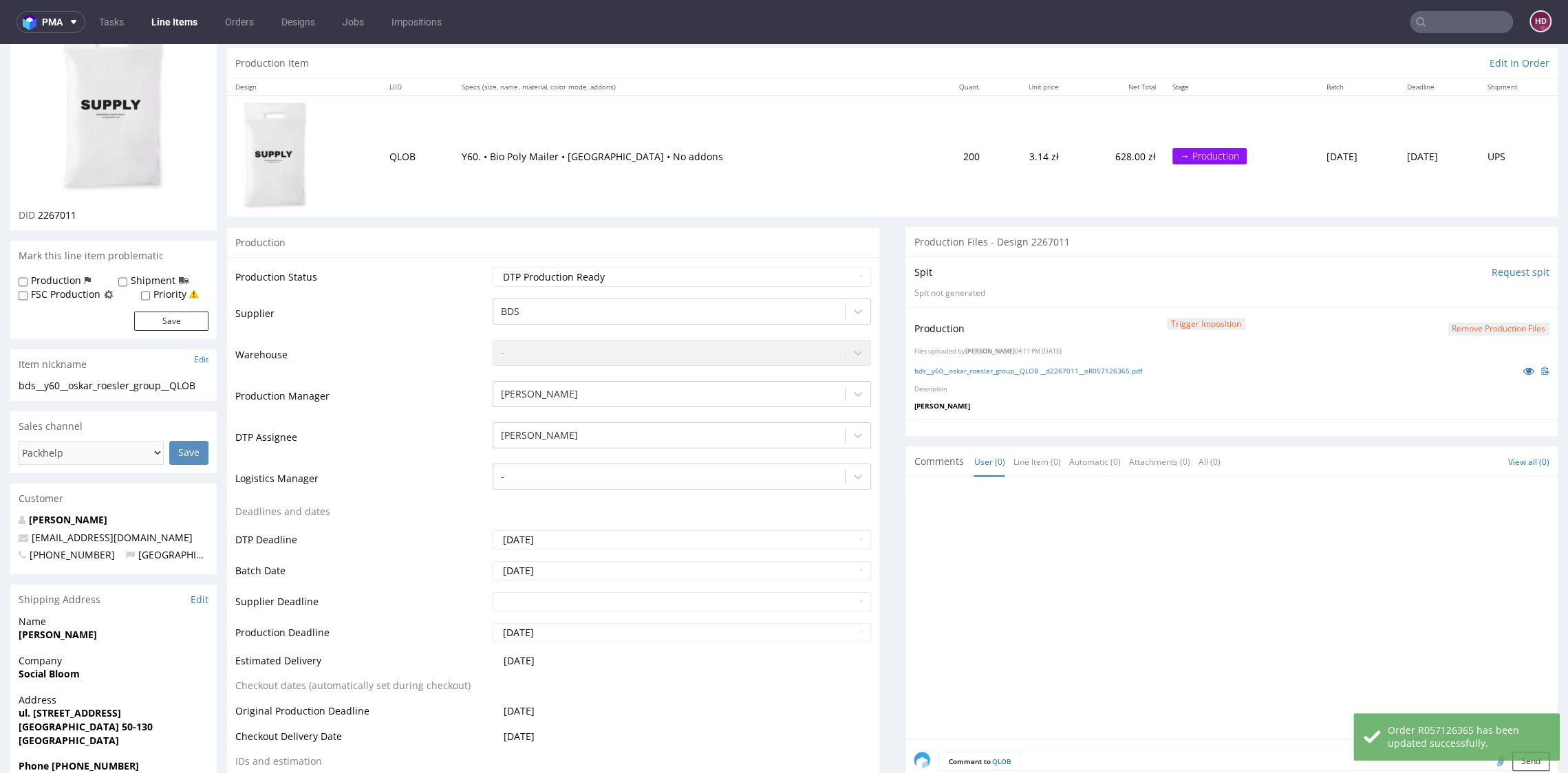
scroll to position [7, 0]
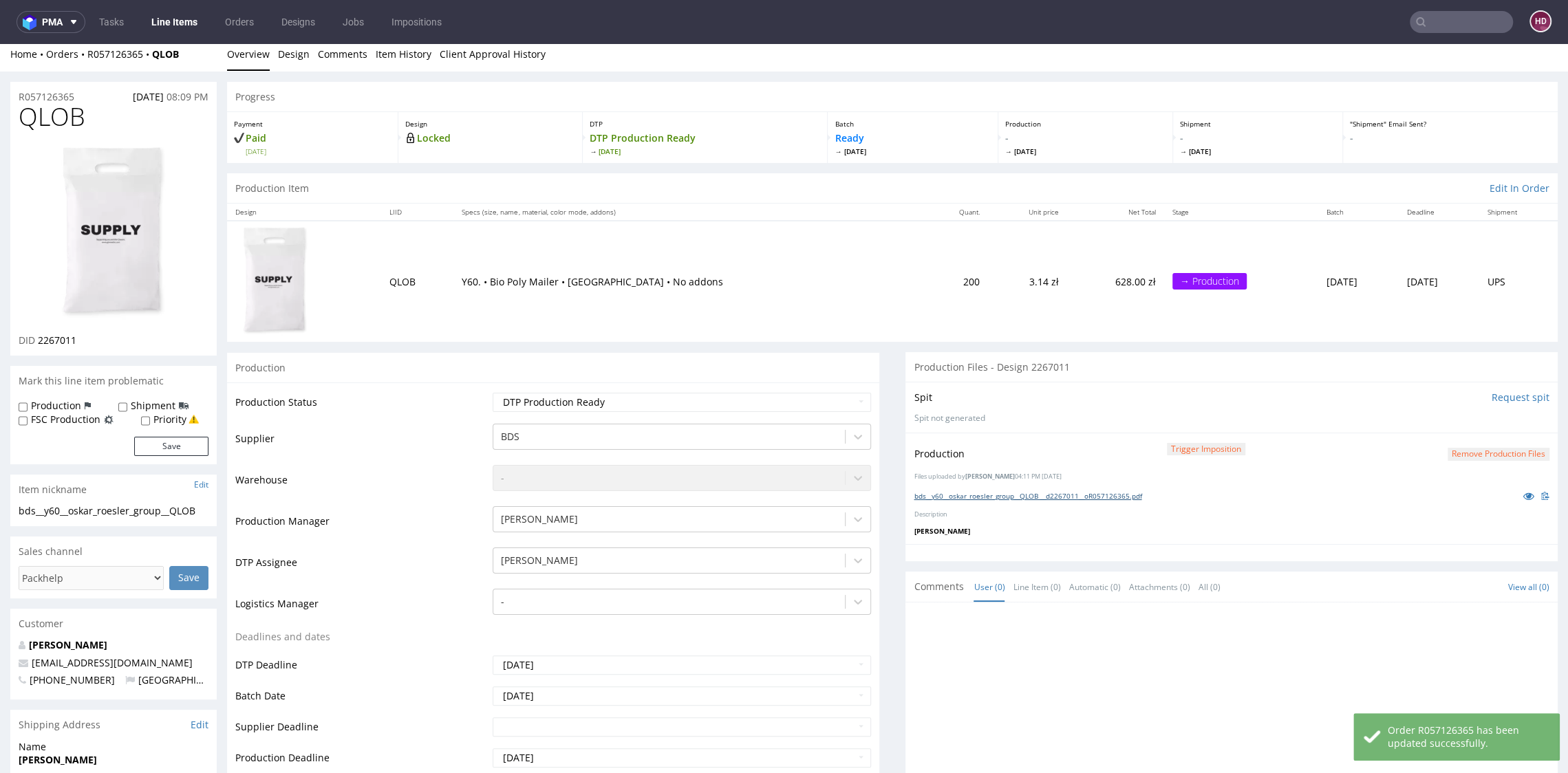
click at [1002, 493] on link "bds__y60__oskar_roesler_group__QLOB __d2267011__oR057126365.pdf" at bounding box center [1027, 496] width 227 height 10
click at [236, 51] on link "Overview" at bounding box center [248, 54] width 43 height 34
click at [999, 496] on link "bds__y60__oskar_roesler_group__QLOB __d2267011__oR057126365.pdf" at bounding box center [1027, 496] width 227 height 10
click at [188, 26] on link "Line Items" at bounding box center [174, 22] width 63 height 22
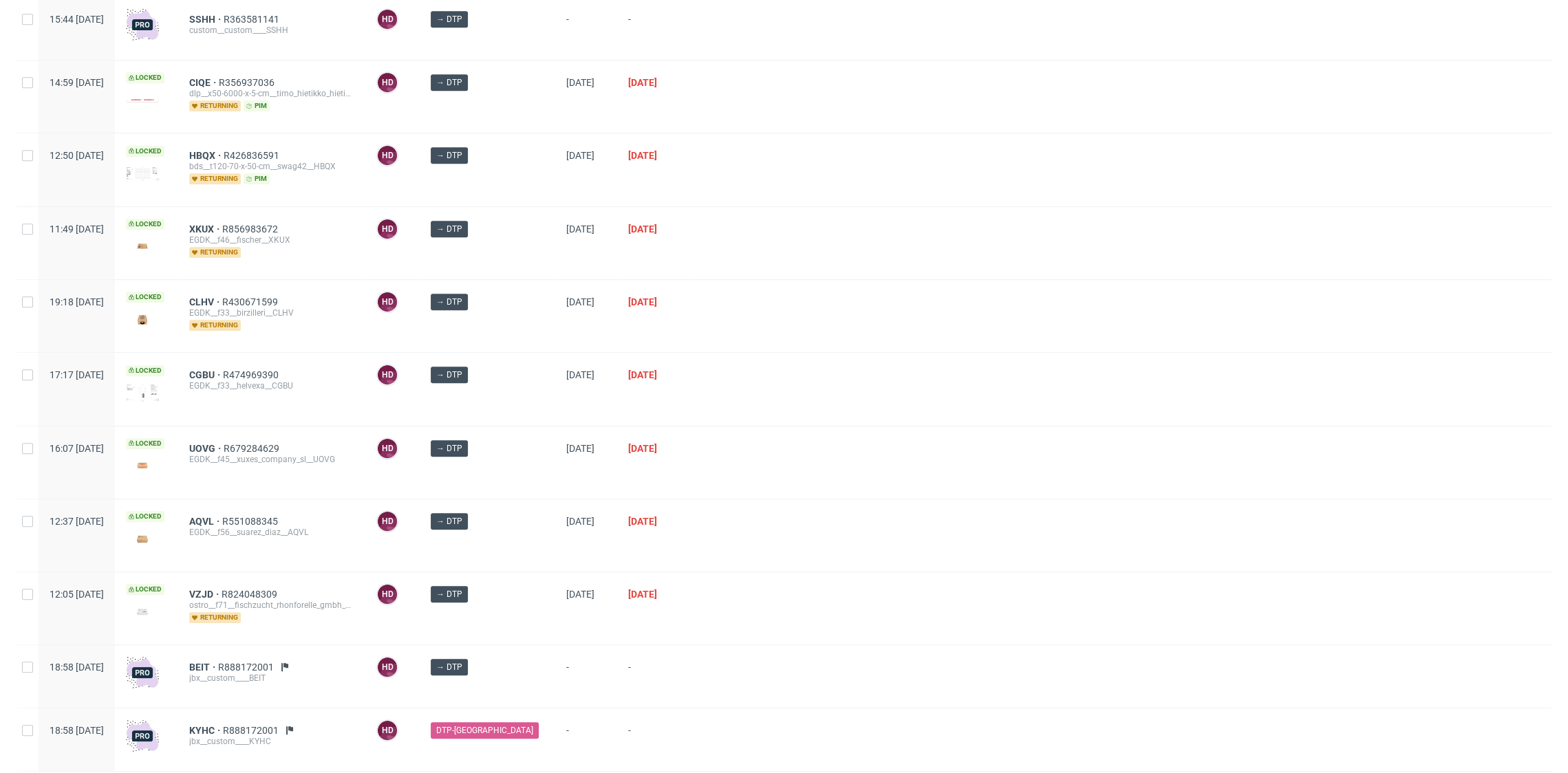
scroll to position [679, 0]
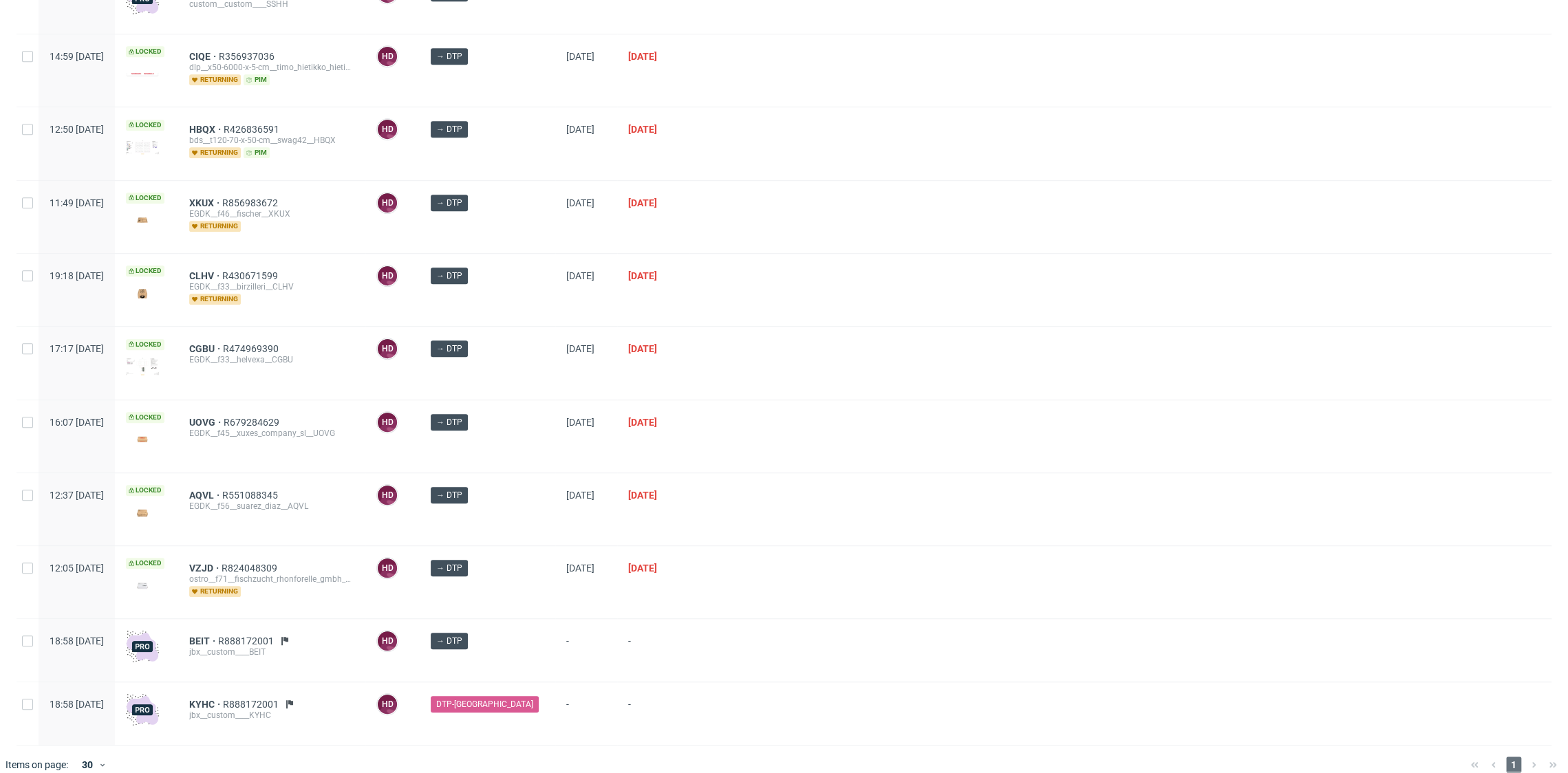
click at [234, 556] on div "VZJD R824048309 ostro__f71__fischzucht_rhonforelle_gmbh_co_kg__VZJD returning" at bounding box center [271, 581] width 187 height 72
click at [222, 562] on span "VZJD" at bounding box center [204, 568] width 32 height 11
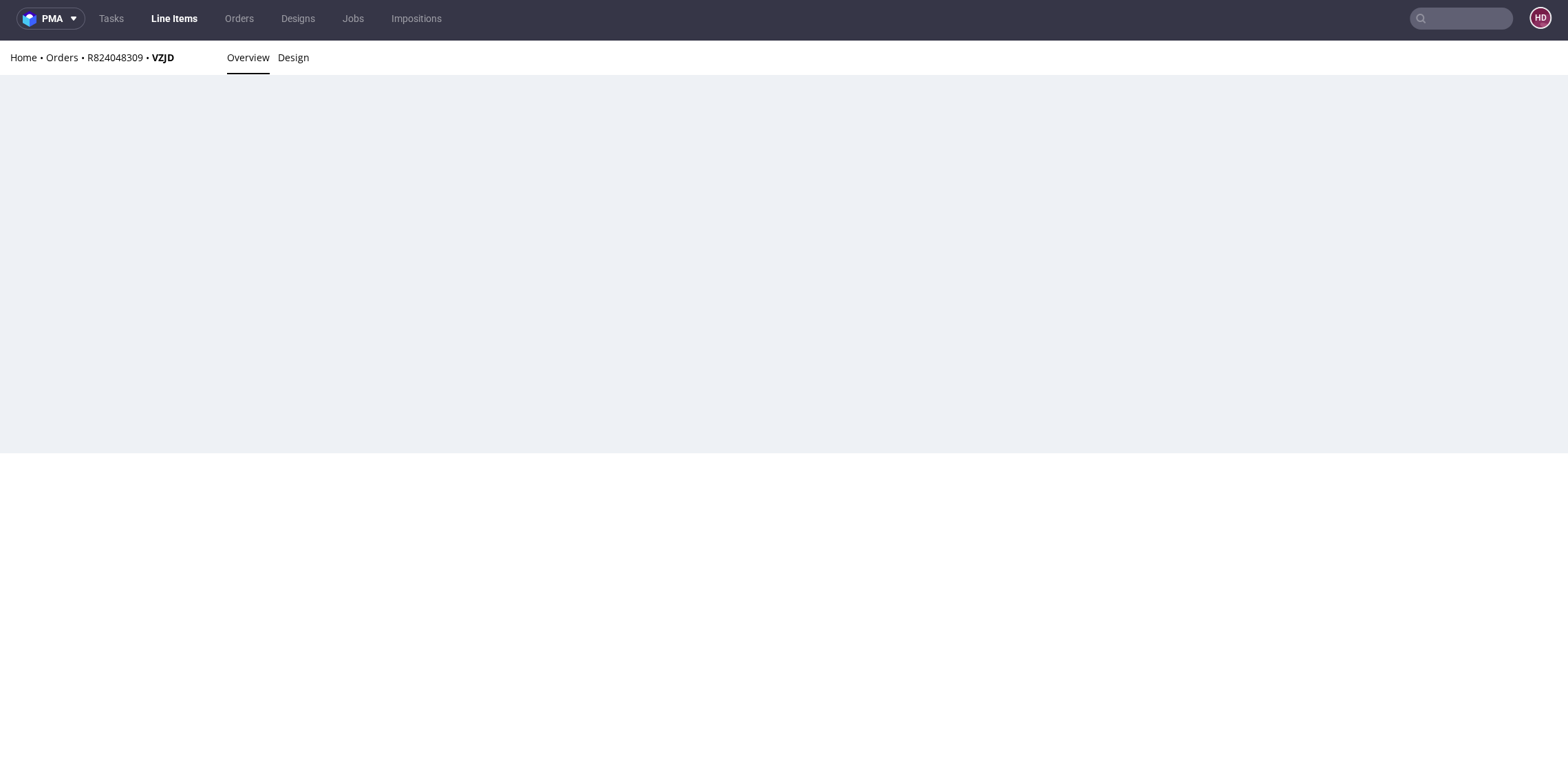
scroll to position [4, 0]
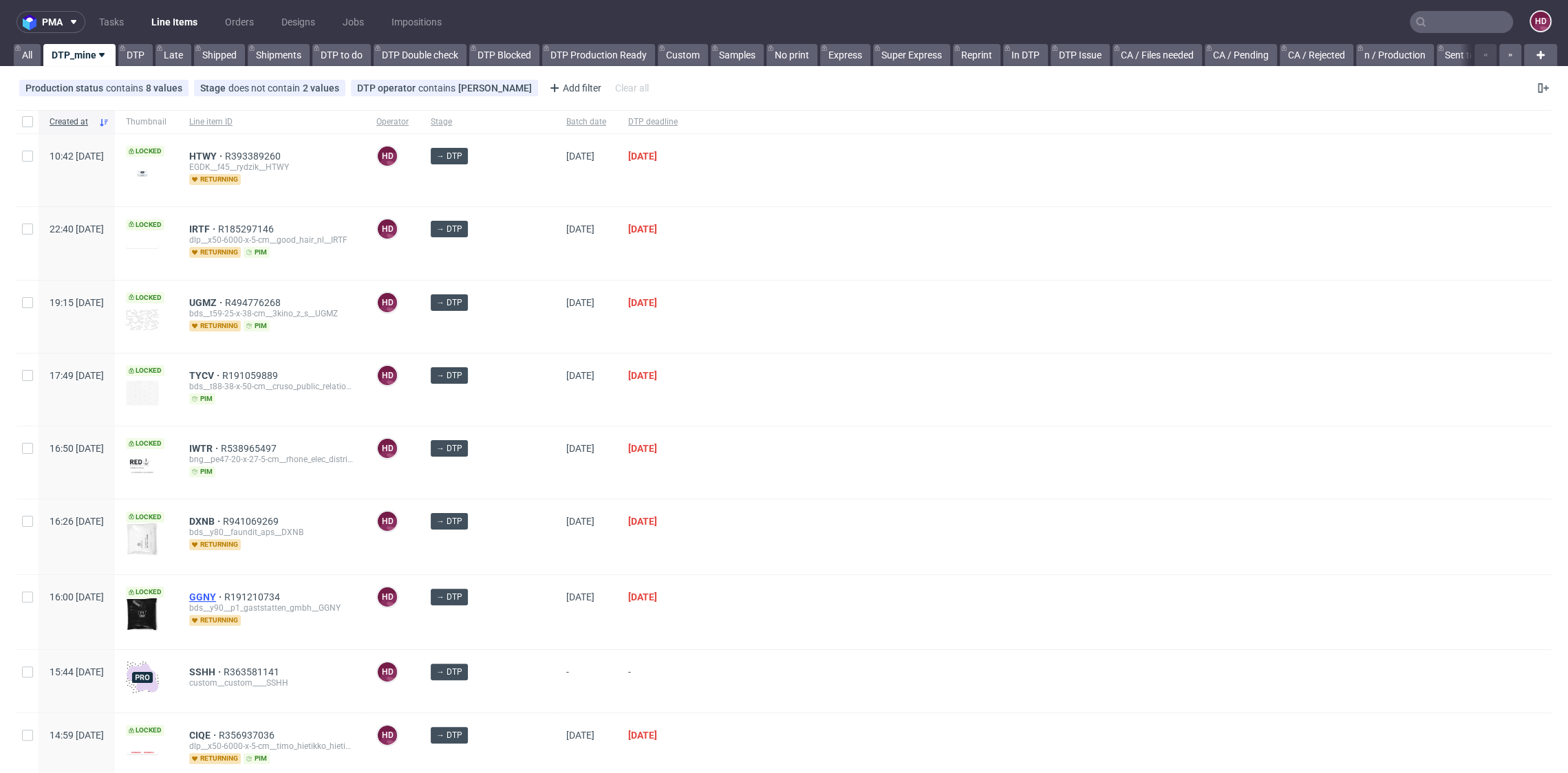
click at [225, 593] on span "GGNY" at bounding box center [206, 597] width 35 height 11
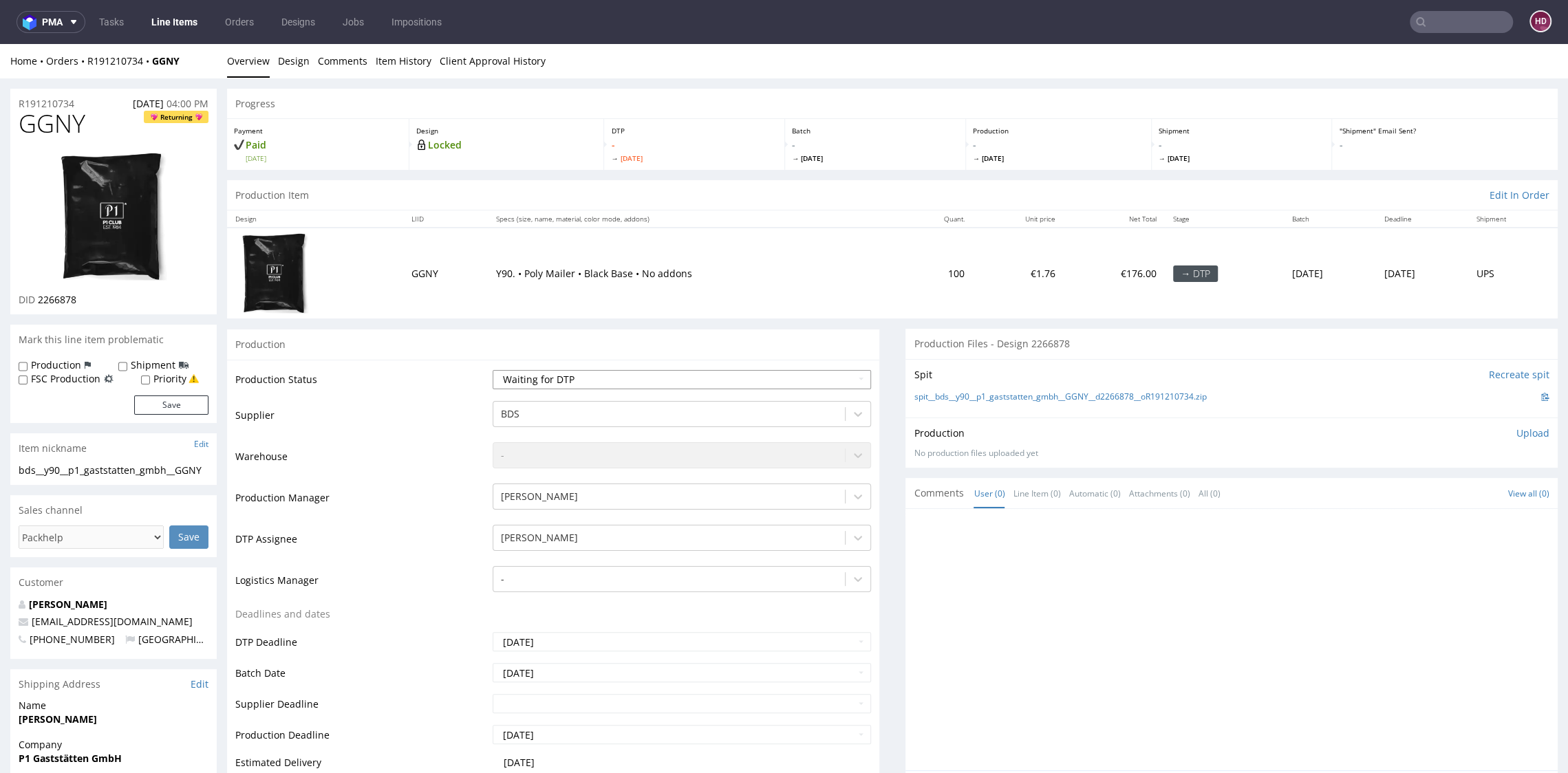
click at [521, 377] on select "Waiting for Artwork Waiting for Diecut Waiting for Mockup Waiting for DTP Waiti…" at bounding box center [682, 379] width 378 height 19
select select "dtp_in_process"
click at [493, 370] on select "Waiting for Artwork Waiting for Diecut Waiting for Mockup Waiting for DTP Waiti…" at bounding box center [682, 379] width 378 height 19
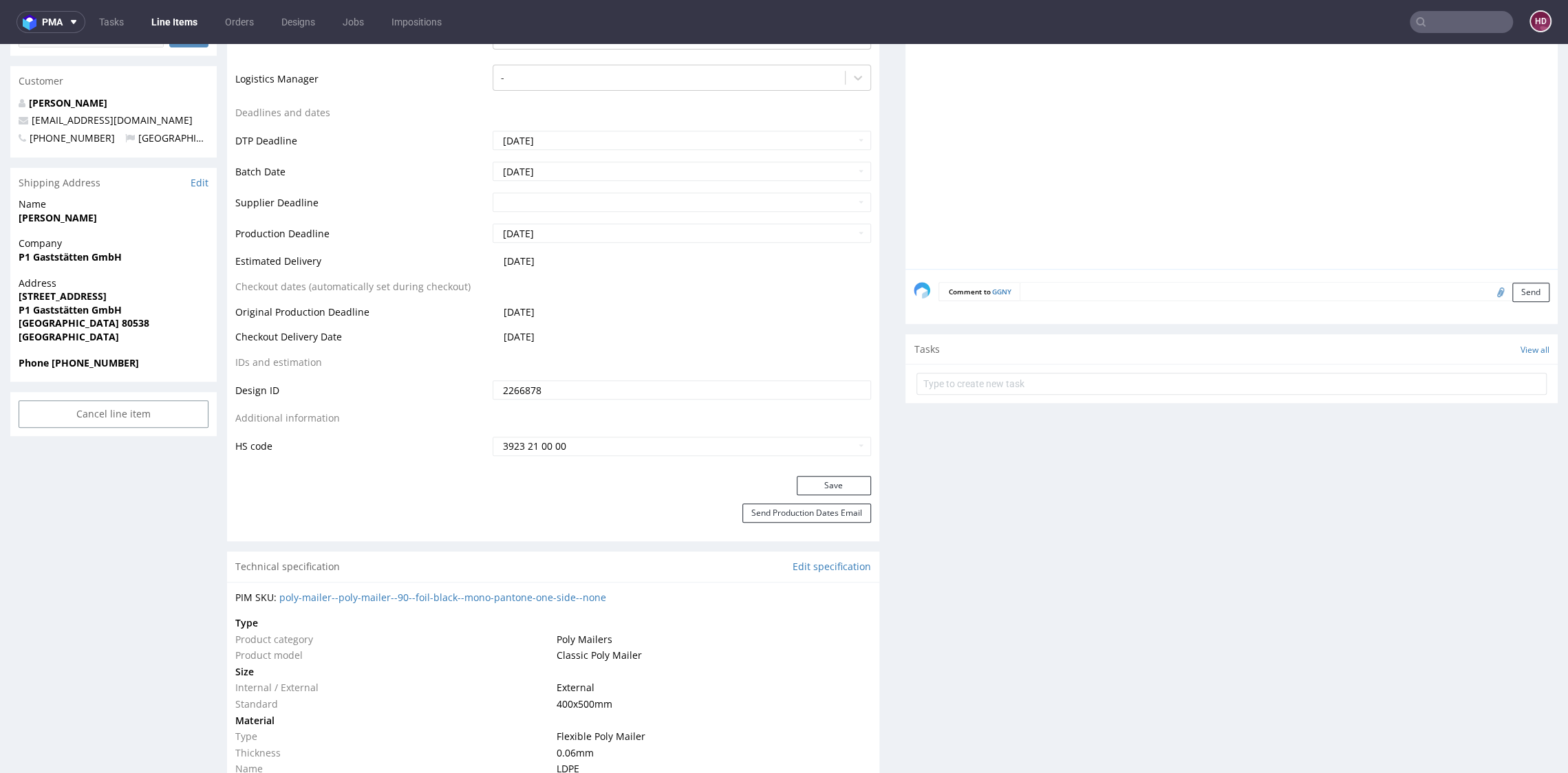
scroll to position [711, 0]
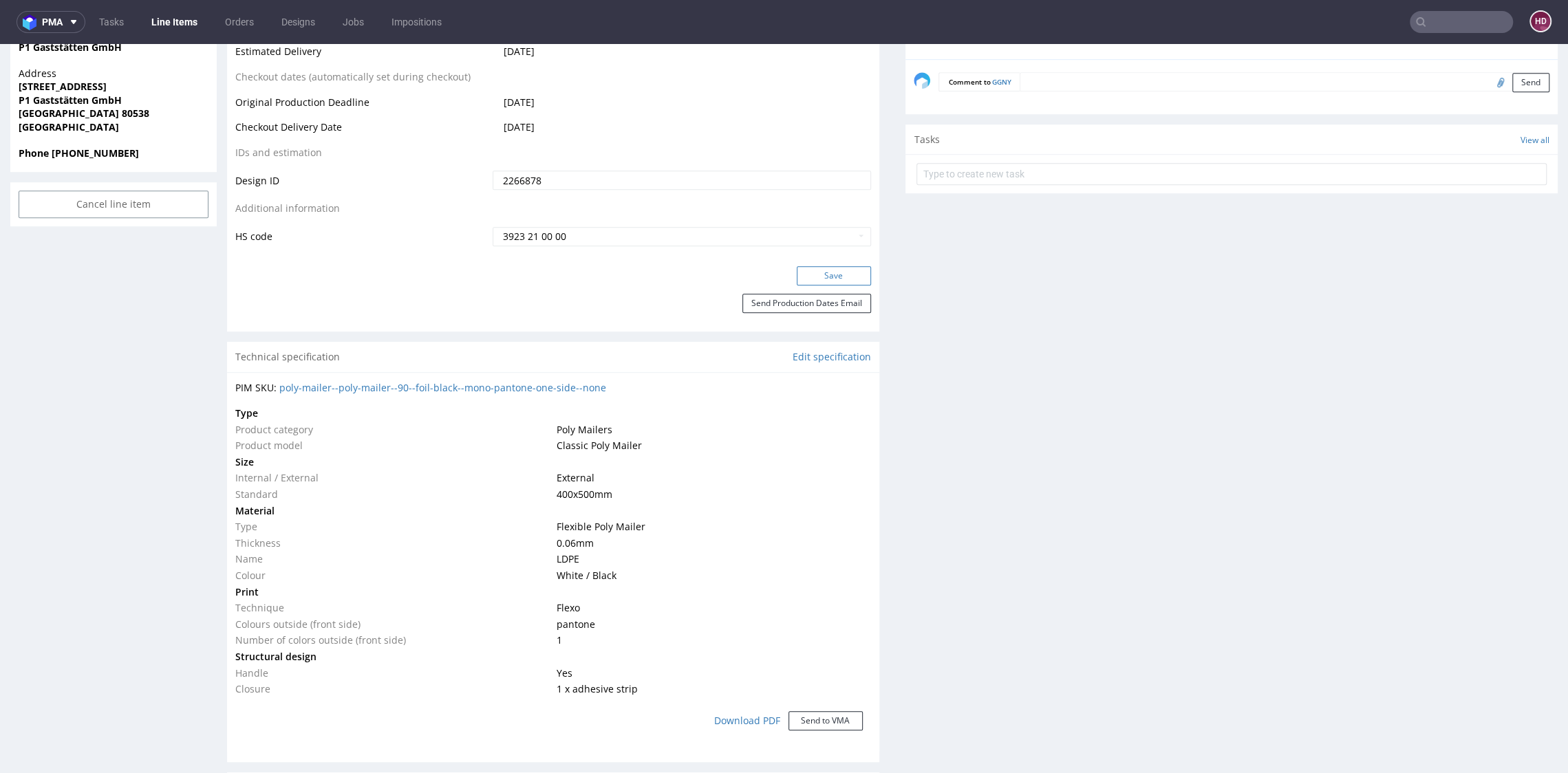
click at [811, 280] on button "Save" at bounding box center [833, 276] width 74 height 19
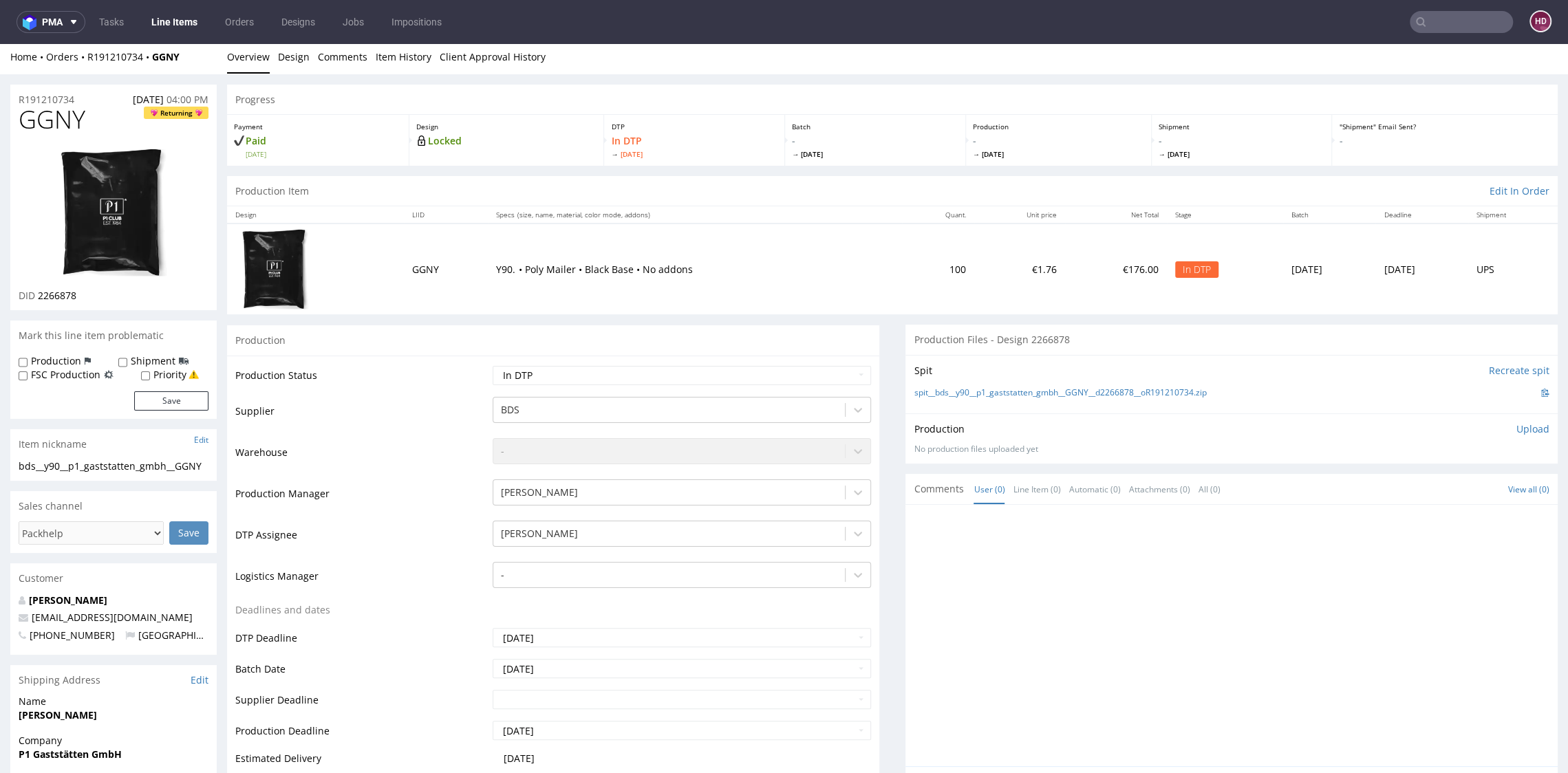
scroll to position [0, 0]
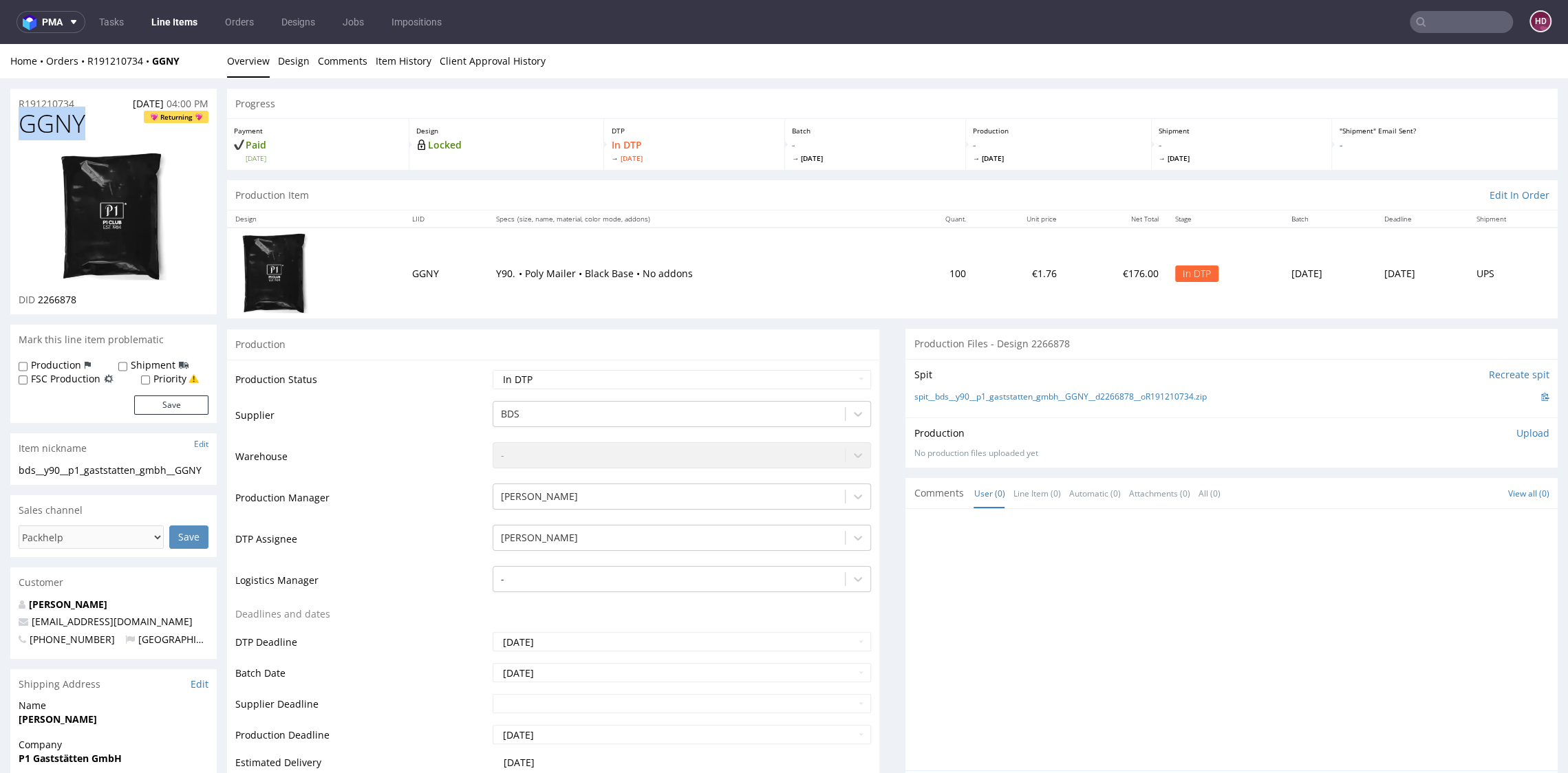
drag, startPoint x: 88, startPoint y: 124, endPoint x: -6, endPoint y: 123, distance: 94.0
drag, startPoint x: 97, startPoint y: 298, endPoint x: 28, endPoint y: 296, distance: 69.0
click at [28, 296] on div "DID 2266878" at bounding box center [113, 299] width 190 height 14
copy p "D 2266878"
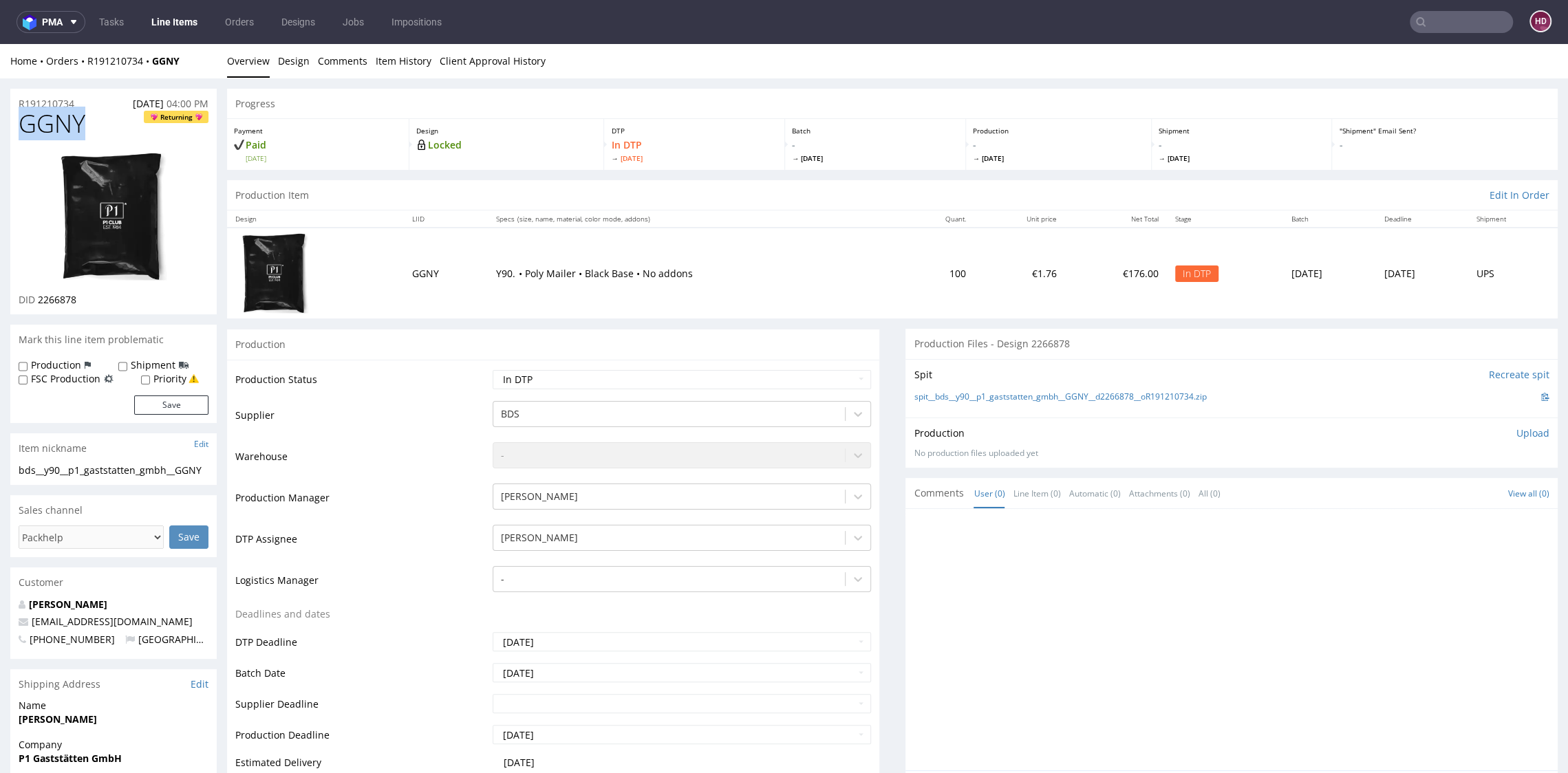
drag, startPoint x: 89, startPoint y: 123, endPoint x: 11, endPoint y: 112, distance: 78.8
click at [14, 113] on div "GGNY Returning DID 2266878" at bounding box center [113, 213] width 206 height 204
copy span "GGNY"
click at [78, 471] on div "bds__y90__p1_gaststatten_gmbh__GGNY" at bounding box center [113, 470] width 190 height 14
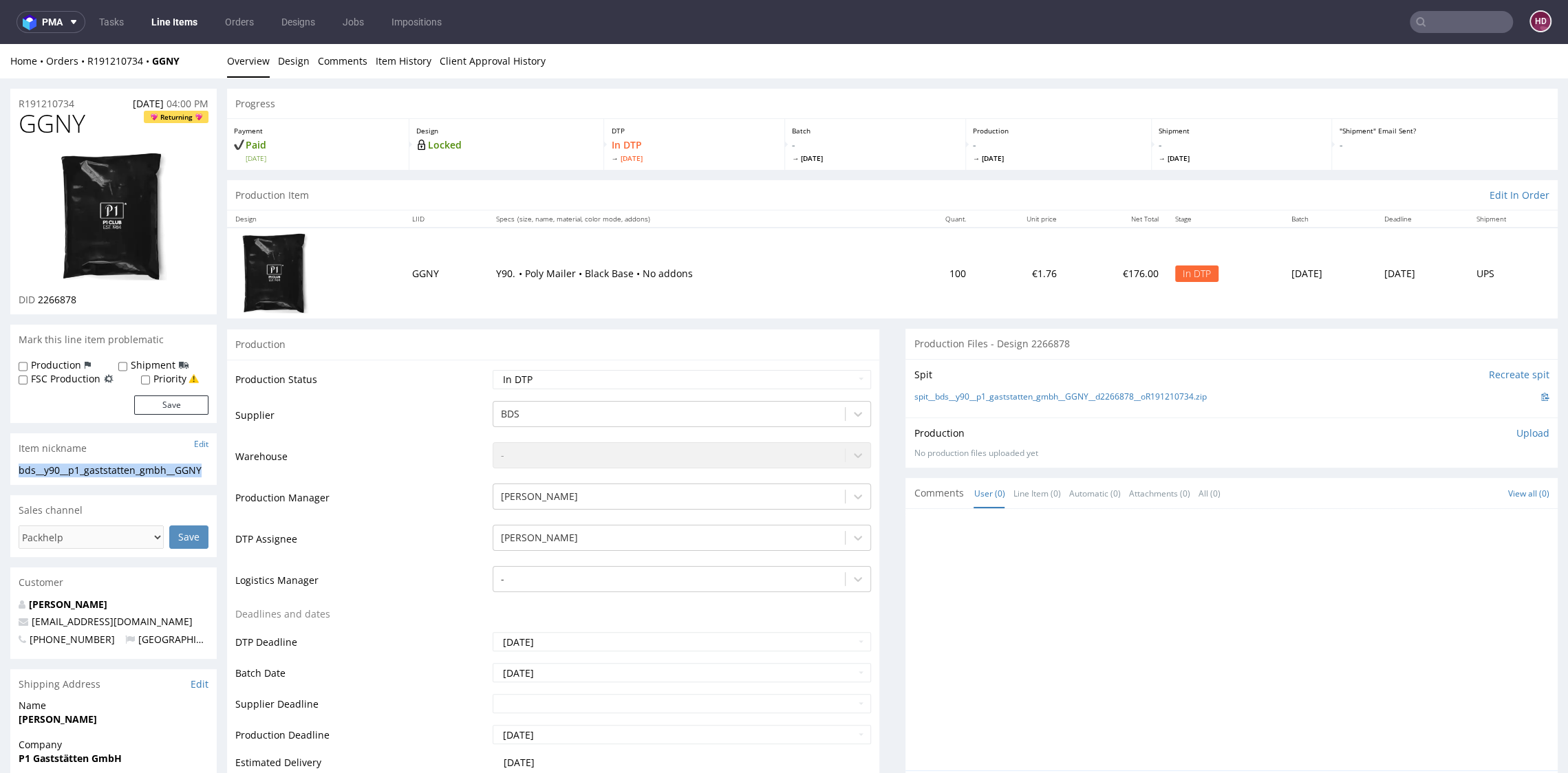
click at [78, 471] on div "bds__y90__p1_gaststatten_gmbh__GGNY" at bounding box center [113, 470] width 190 height 14
copy div "bds__y90__p1_gaststatten_gmbh__GGNY Update"
drag, startPoint x: 57, startPoint y: 102, endPoint x: -13, endPoint y: 107, distance: 70.2
drag, startPoint x: 86, startPoint y: 299, endPoint x: 39, endPoint y: 295, distance: 47.2
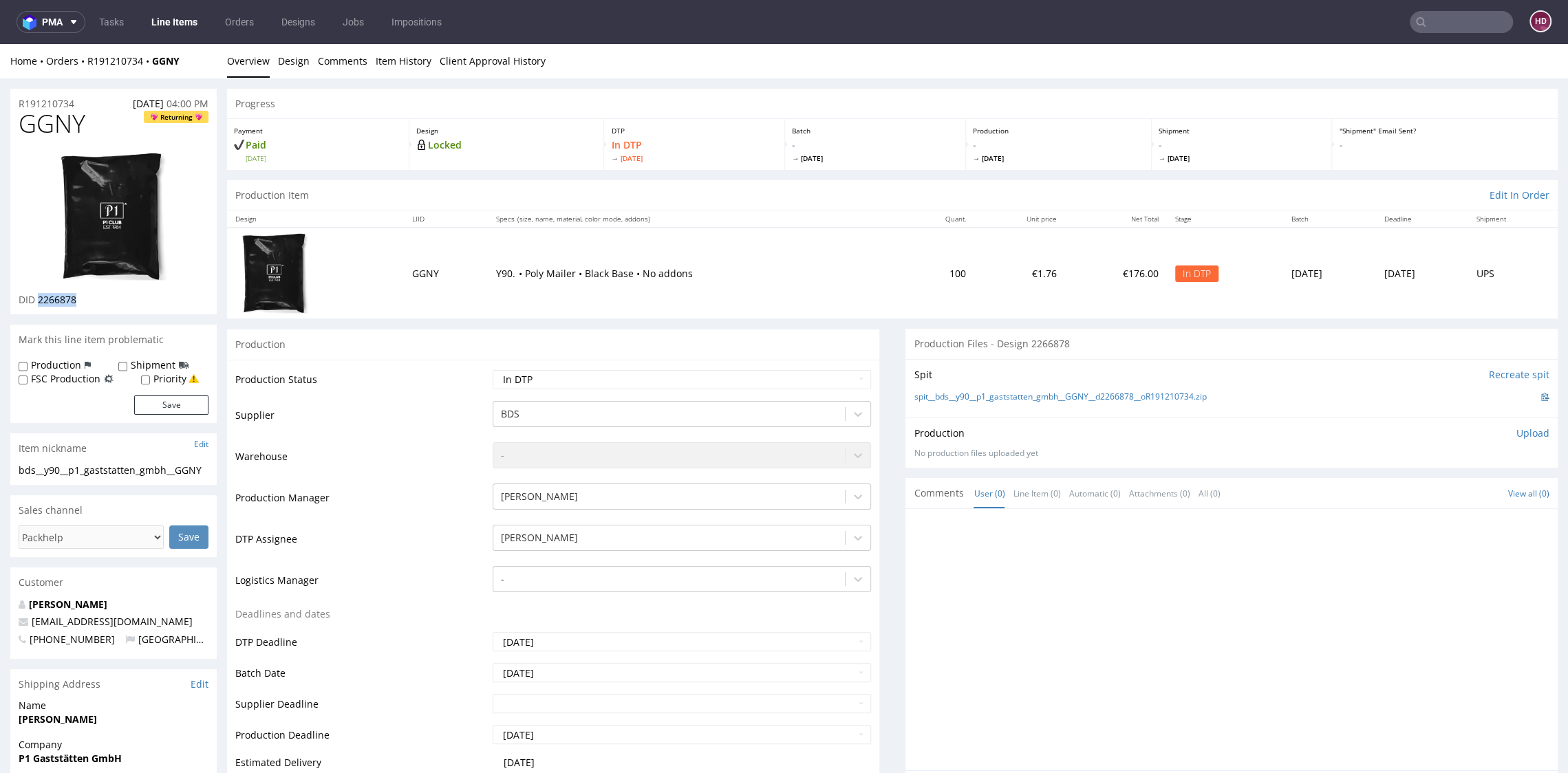
click at [39, 295] on div "DID 2266878" at bounding box center [113, 299] width 190 height 14
click at [1516, 429] on p "Upload" at bounding box center [1532, 433] width 33 height 14
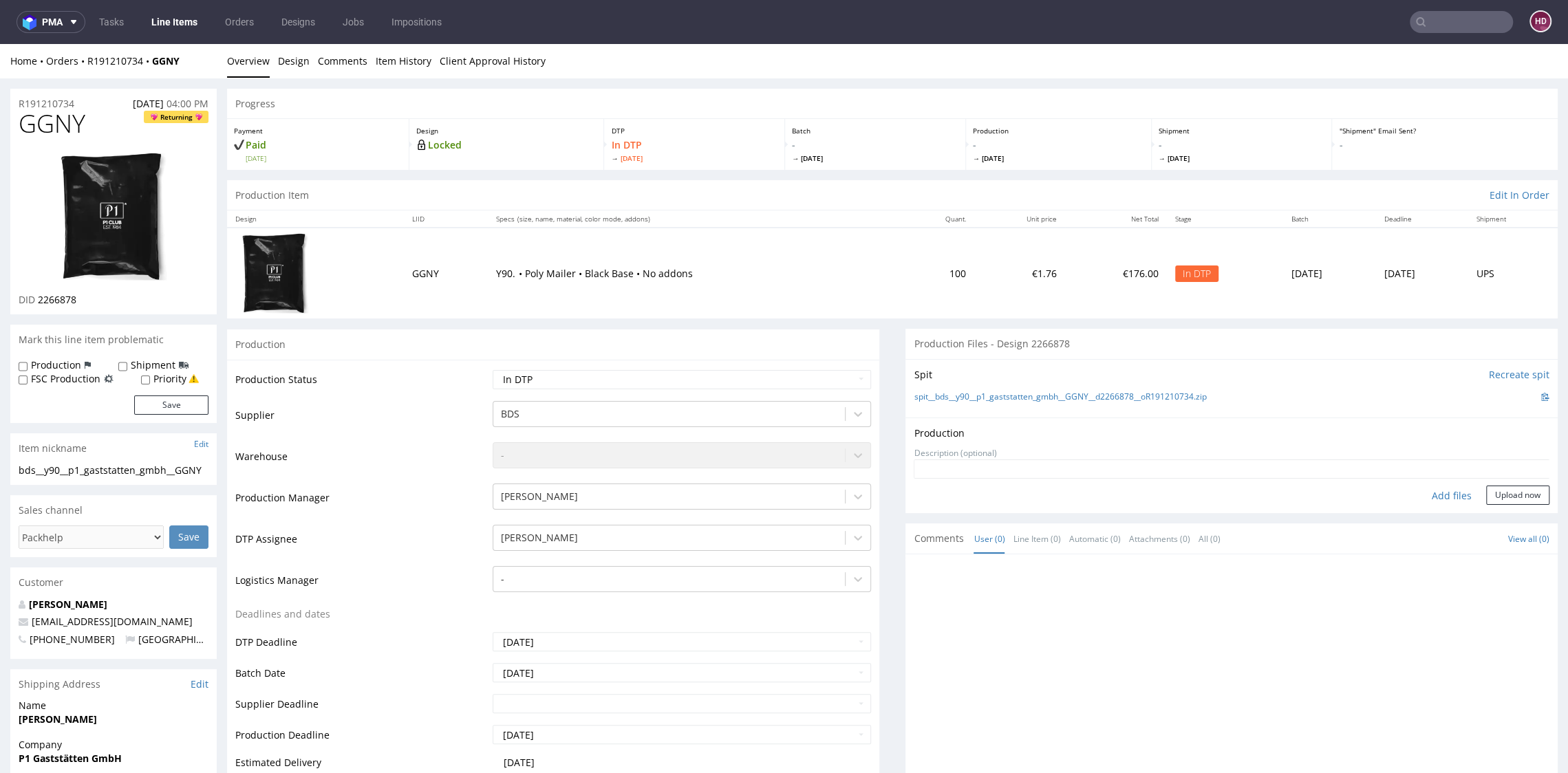
click at [1428, 493] on div "Add files" at bounding box center [1451, 496] width 68 height 21
type input "C:\fakepath\bds__y90__p1_gaststatten_gmbh__GGNY__d2266878__oR191210734.pdf"
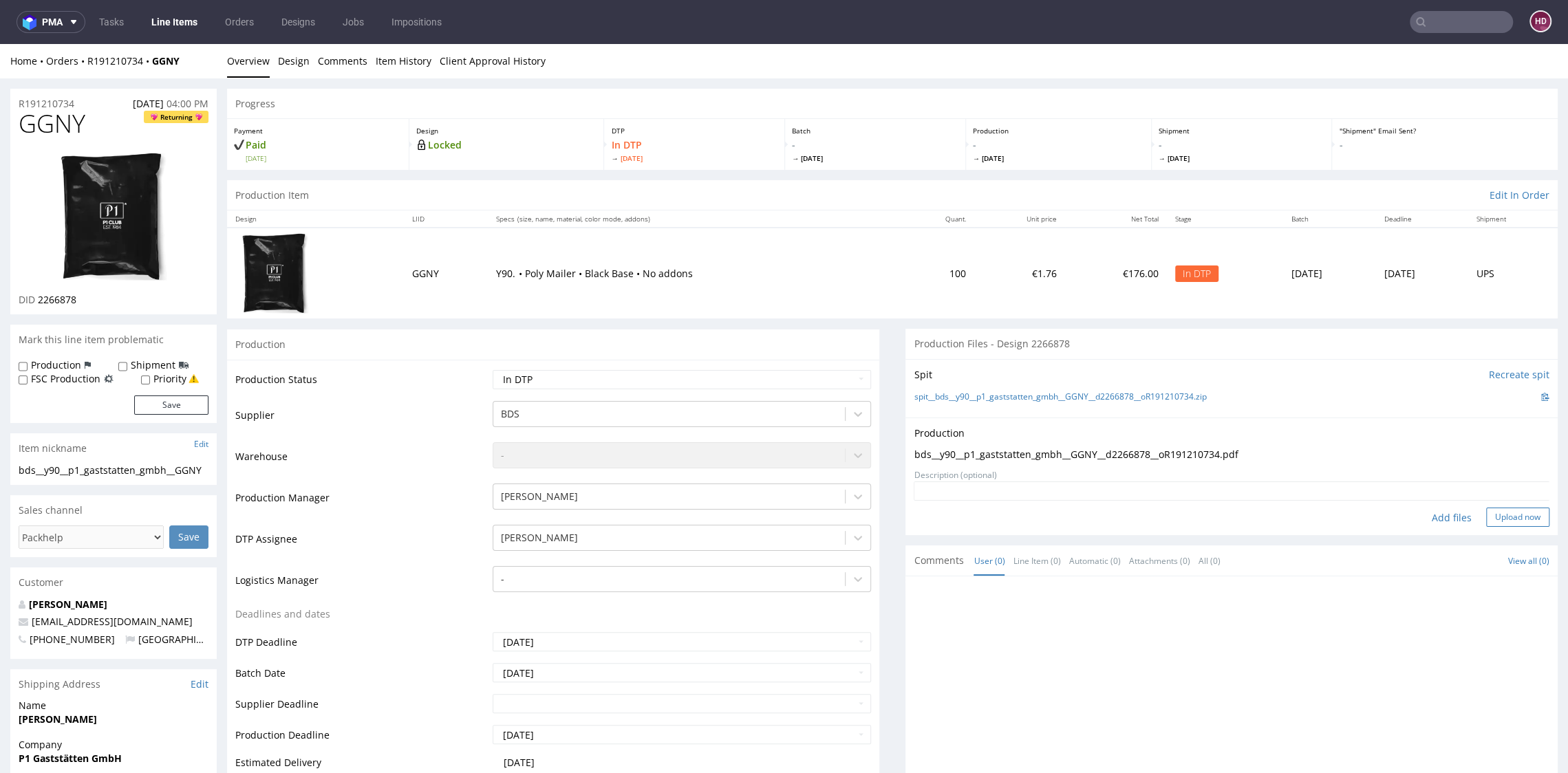
click at [1486, 519] on button "Upload now" at bounding box center [1517, 517] width 63 height 19
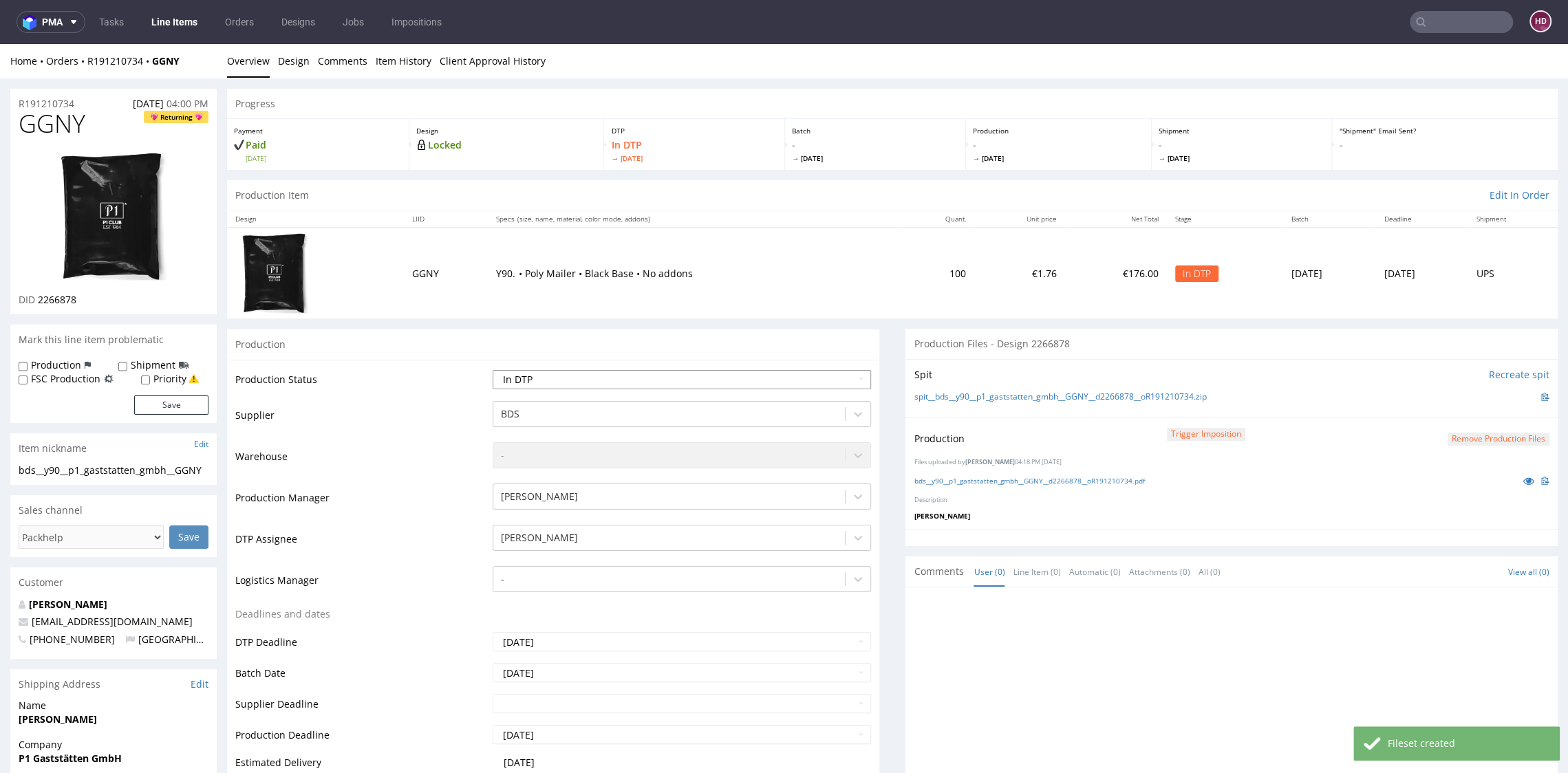
click at [690, 380] on select "Waiting for Artwork Waiting for Diecut Waiting for Mockup Waiting for DTP Waiti…" at bounding box center [682, 379] width 378 height 19
select select "dtp_production_ready"
click at [493, 370] on select "Waiting for Artwork Waiting for Diecut Waiting for Mockup Waiting for DTP Waiti…" at bounding box center [682, 379] width 378 height 19
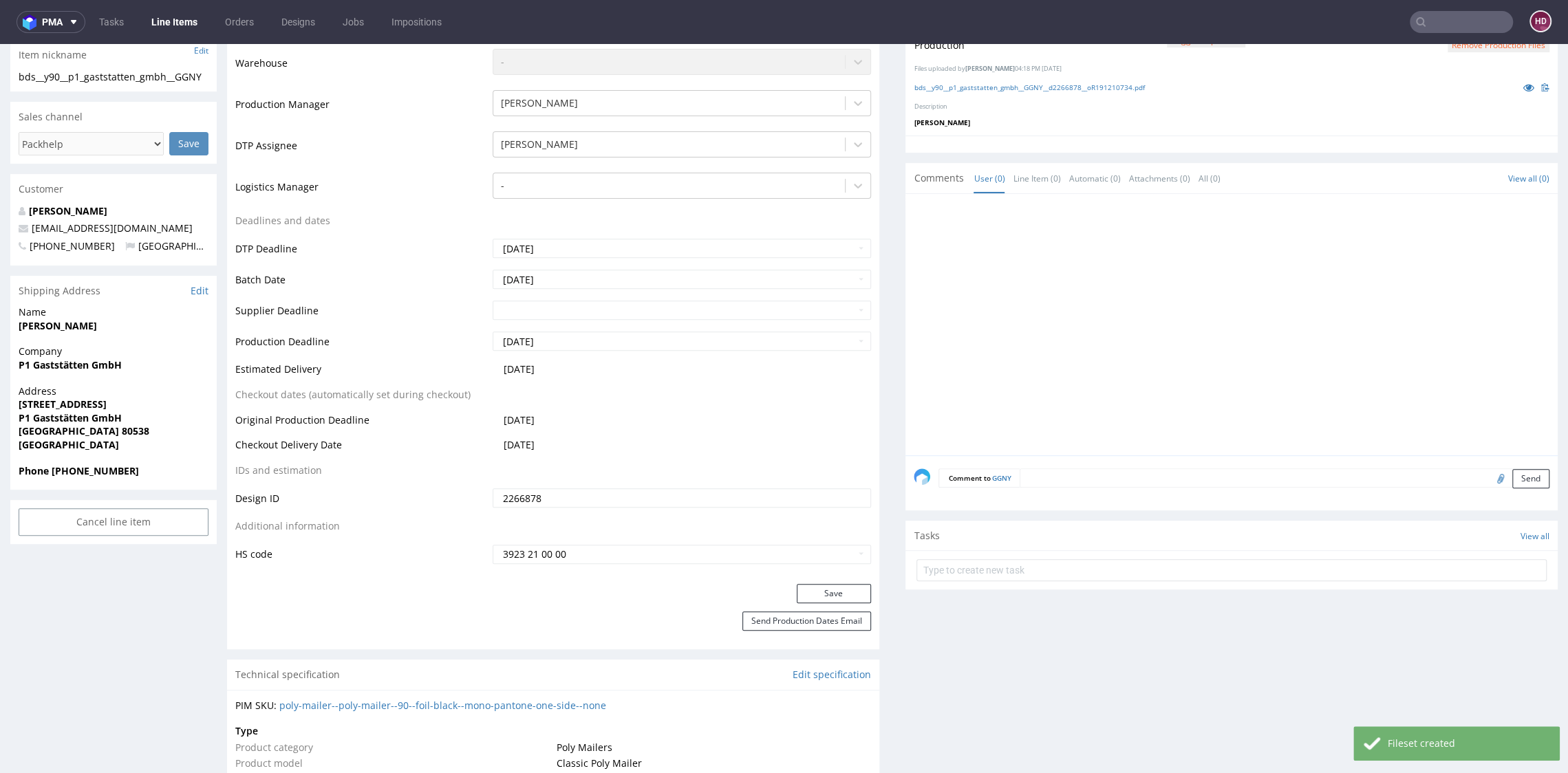
scroll to position [390, 0]
click at [829, 590] on button "Save" at bounding box center [833, 597] width 74 height 19
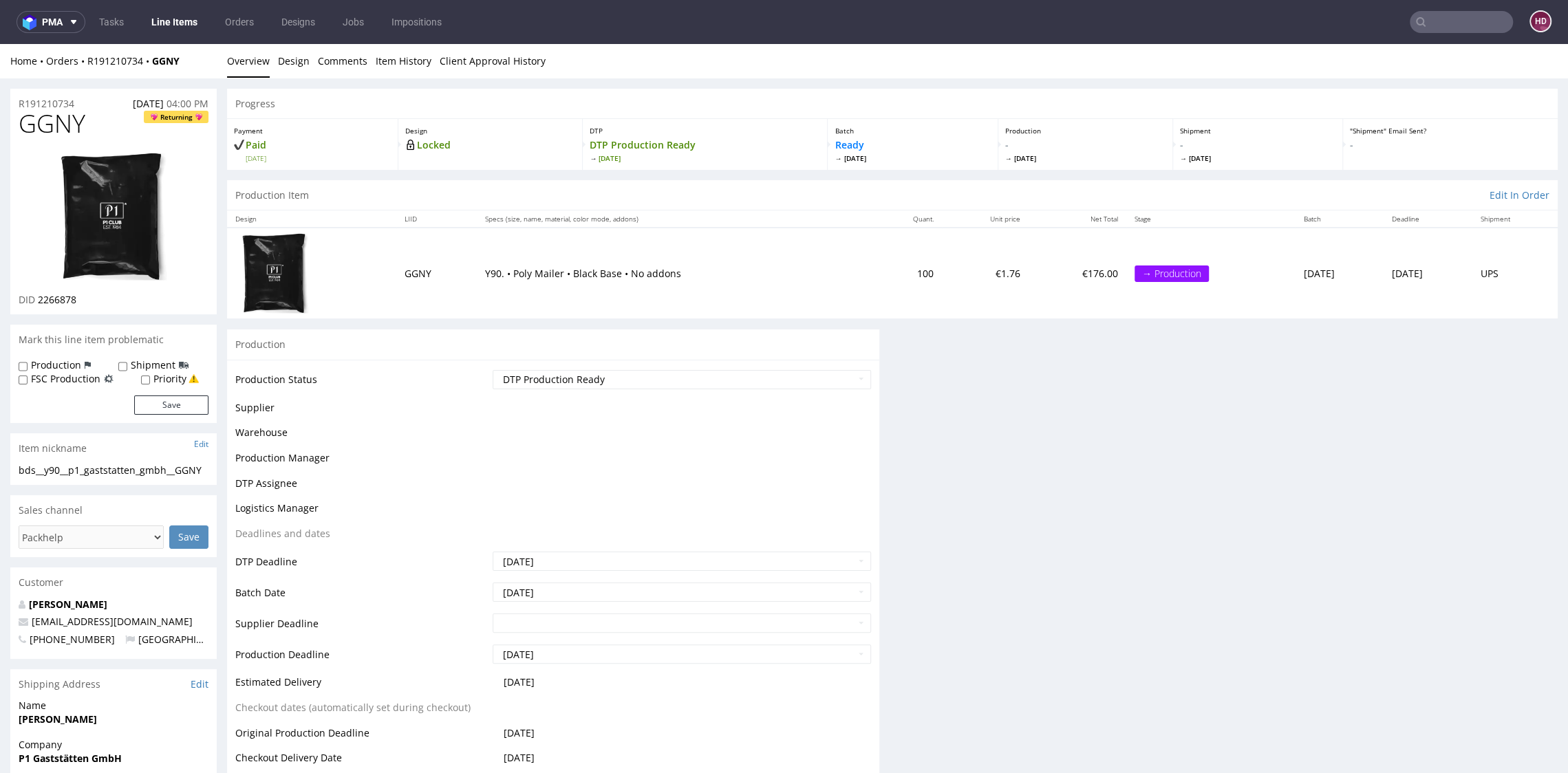
scroll to position [0, 0]
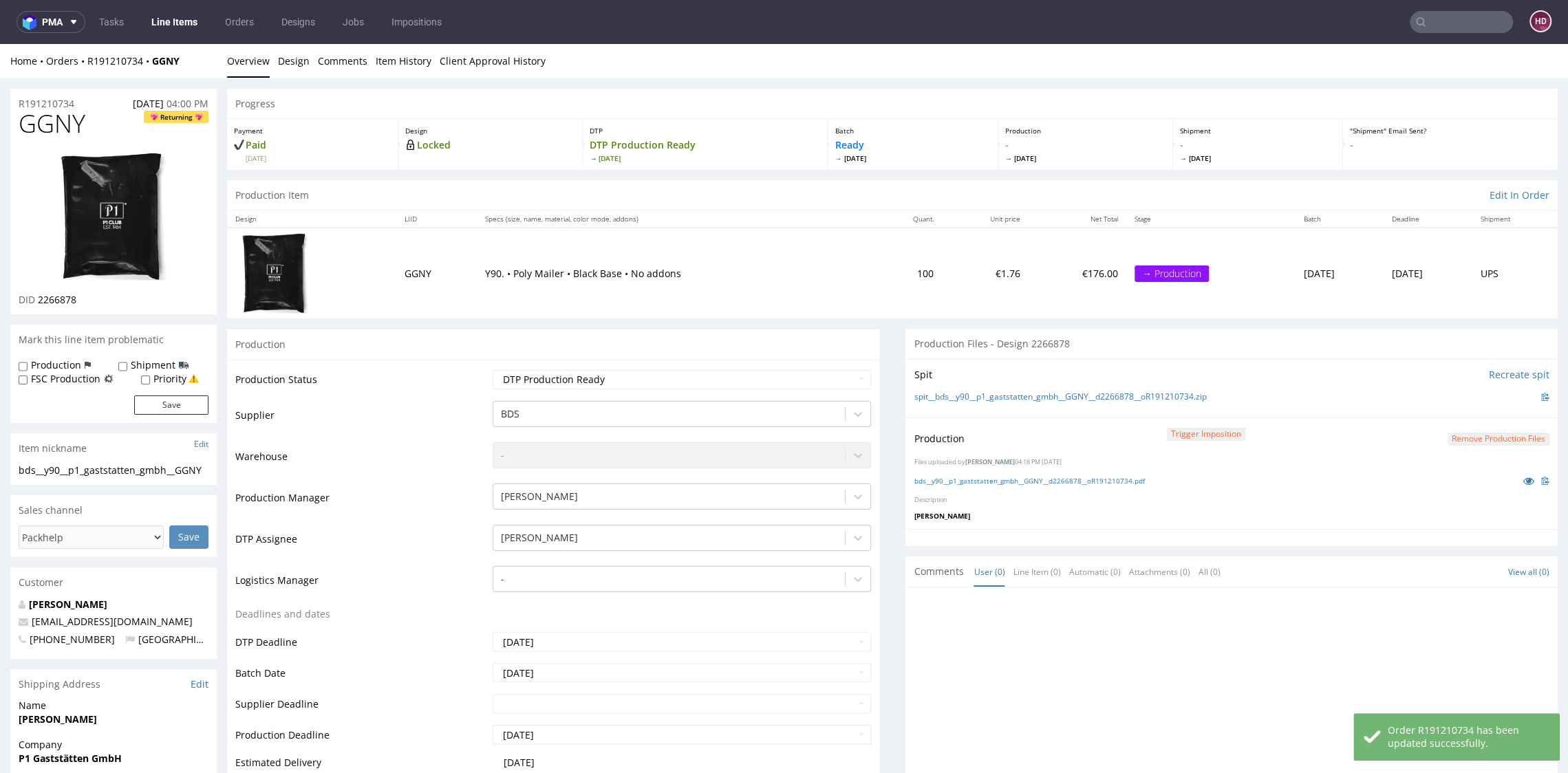
click at [180, 19] on link "Line Items" at bounding box center [174, 22] width 63 height 22
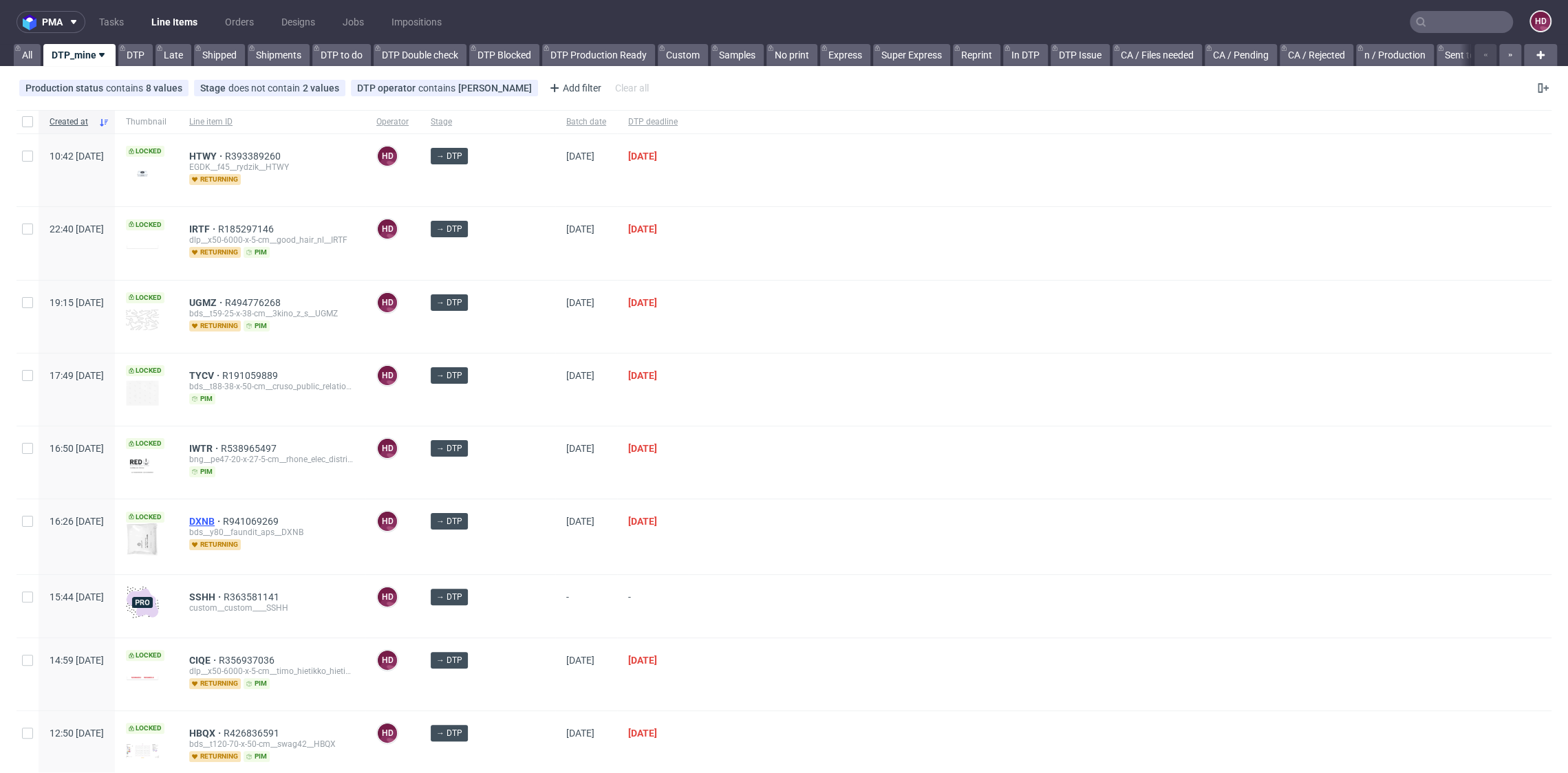
click at [223, 518] on span "DXNB" at bounding box center [205, 521] width 34 height 11
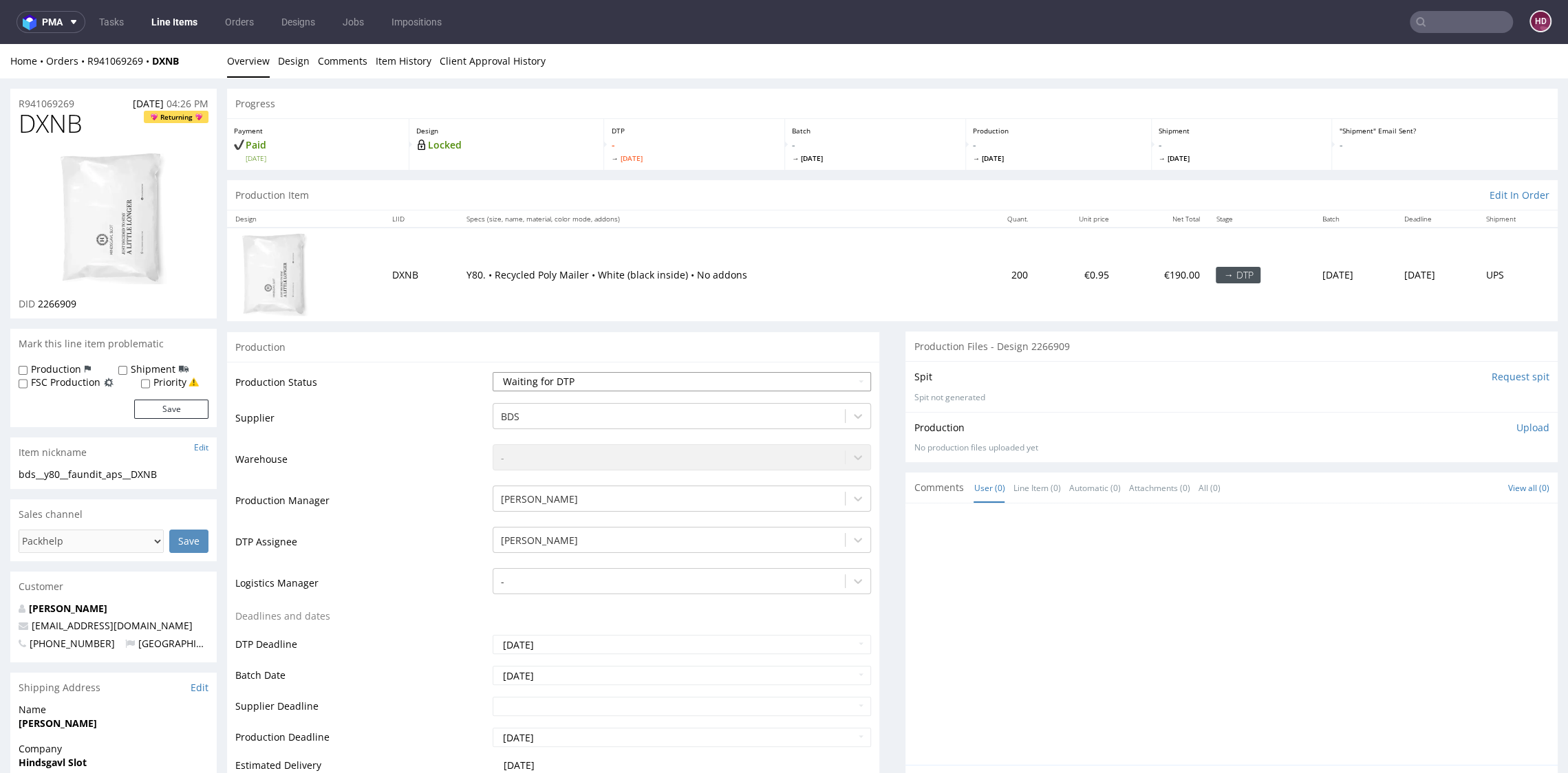
click at [643, 387] on select "Waiting for Artwork Waiting for Diecut Waiting for Mockup Waiting for DTP Waiti…" at bounding box center [682, 381] width 378 height 19
select select "dtp_in_process"
click at [493, 372] on select "Waiting for Artwork Waiting for Diecut Waiting for Mockup Waiting for DTP Waiti…" at bounding box center [682, 381] width 378 height 19
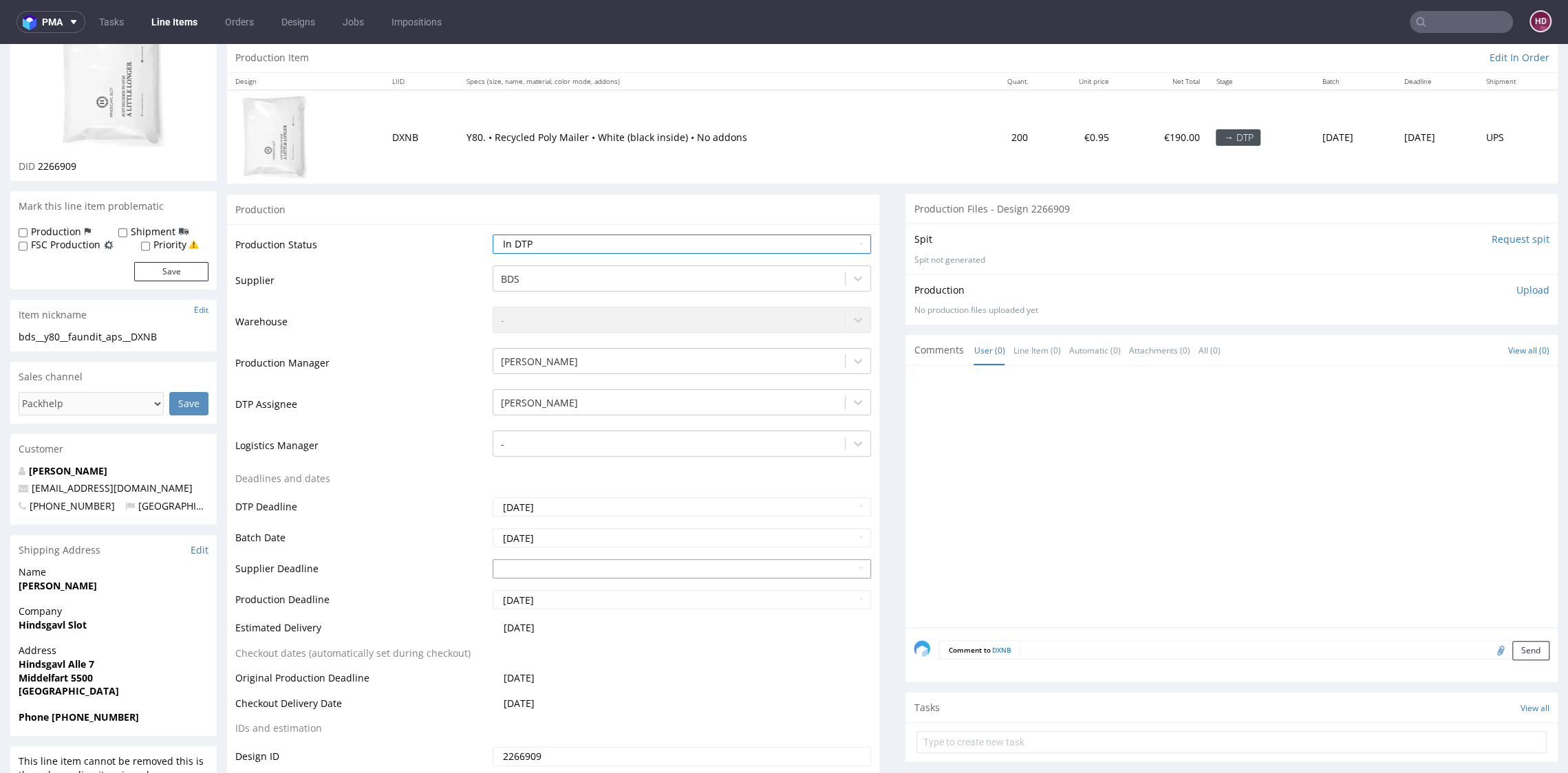
scroll to position [256, 0]
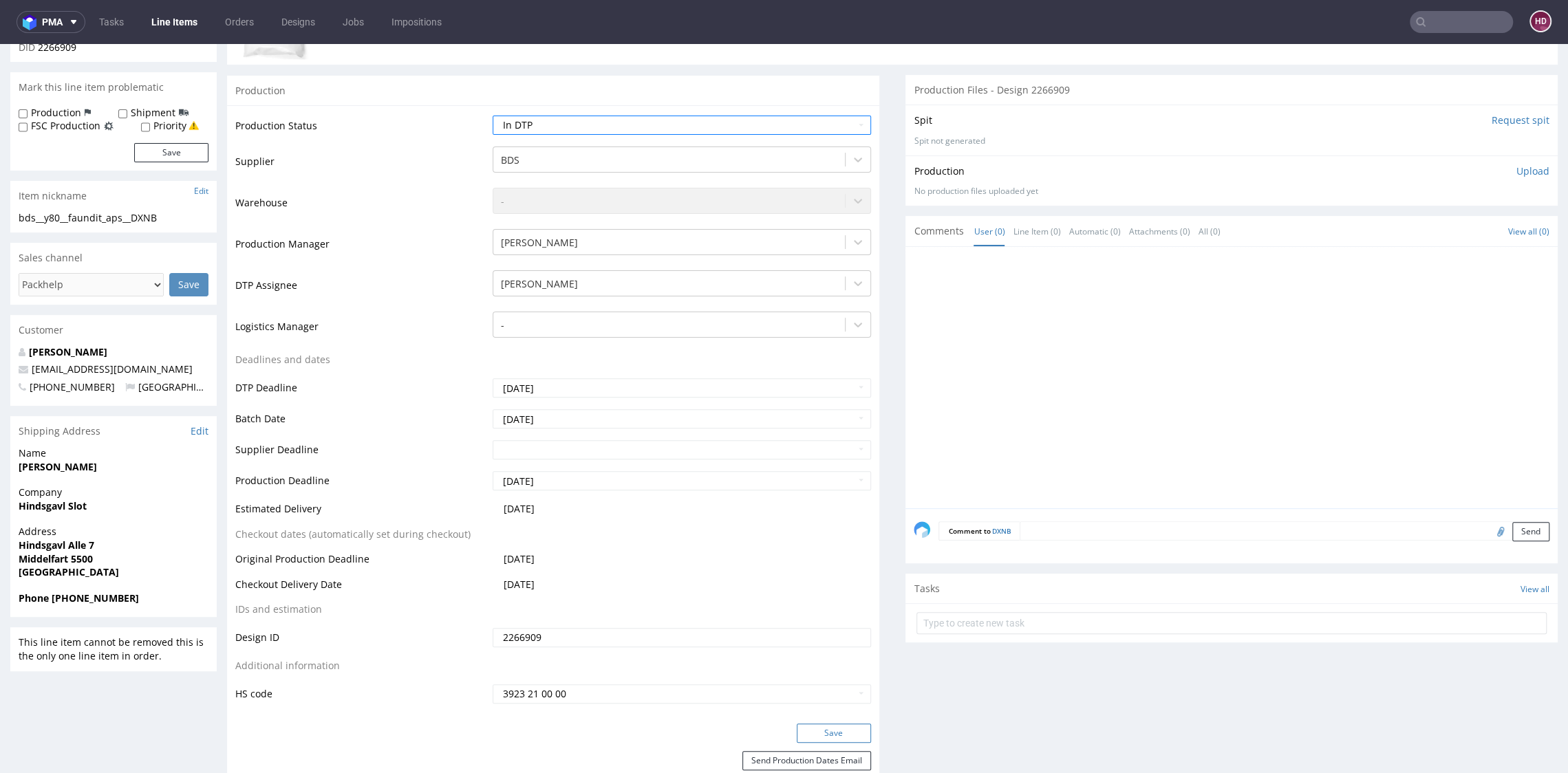
click at [839, 727] on button "Save" at bounding box center [833, 733] width 74 height 19
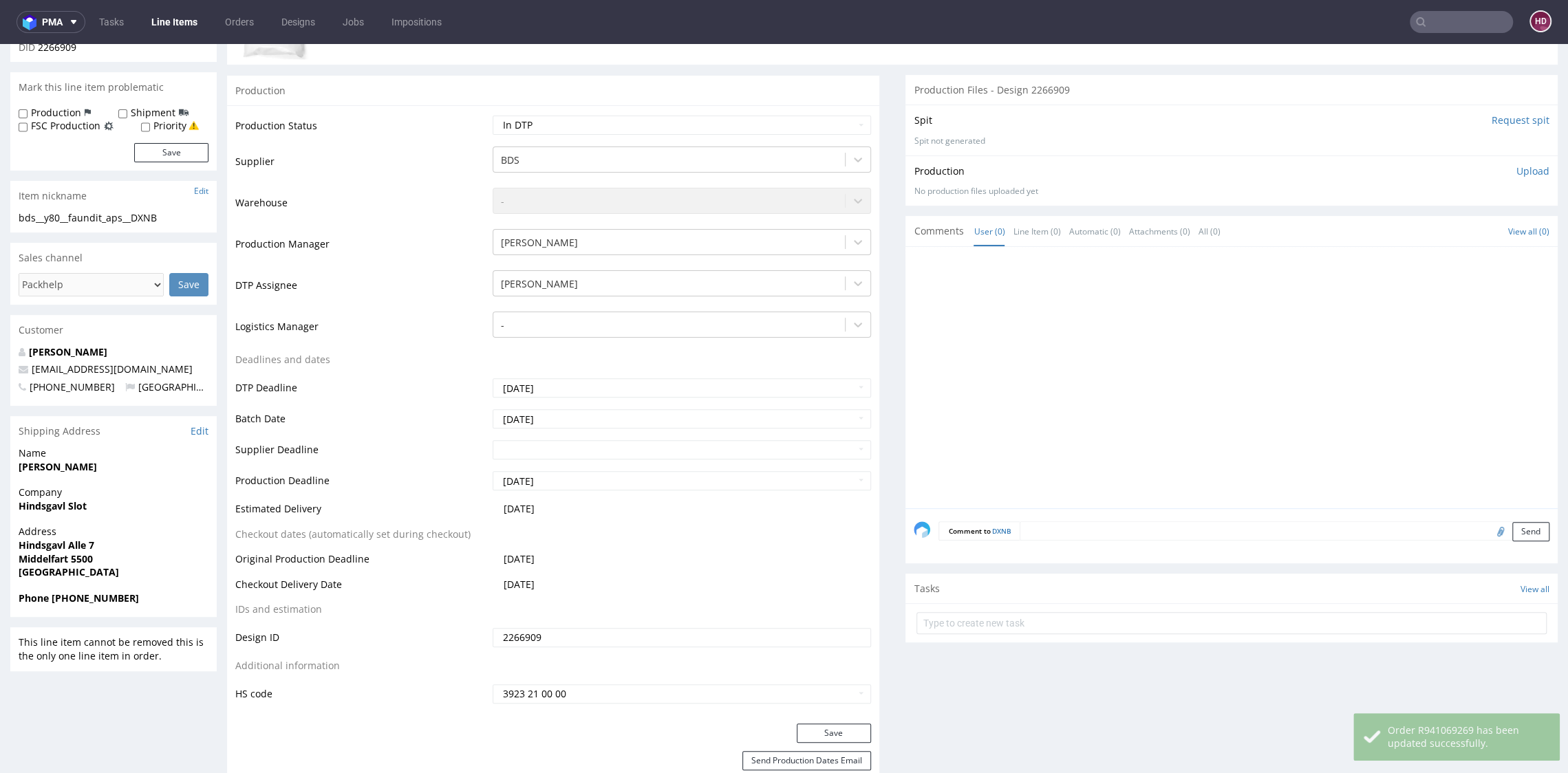
scroll to position [0, 0]
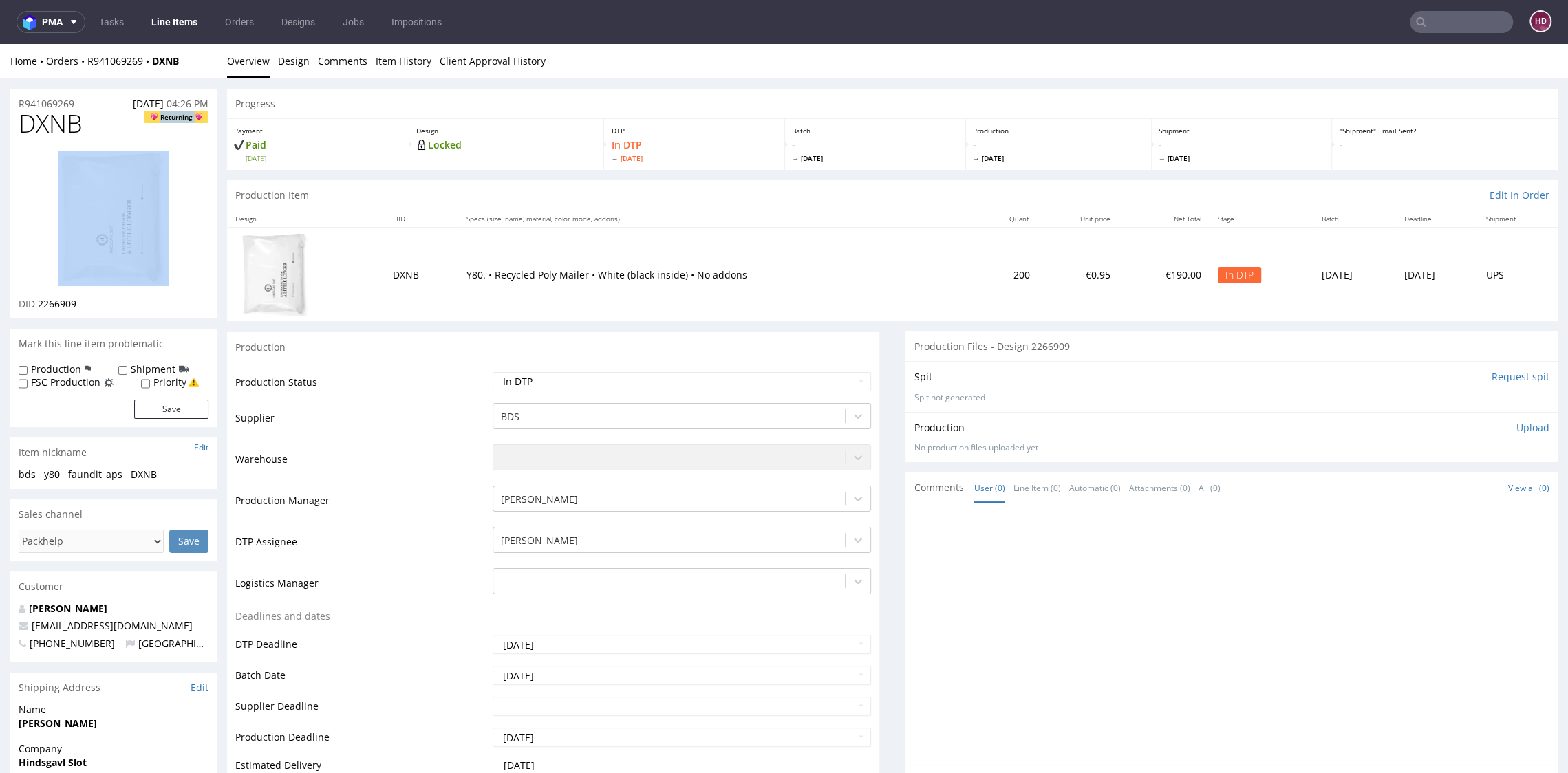
drag, startPoint x: 94, startPoint y: 127, endPoint x: 161, endPoint y: 185, distance: 88.6
click at [161, 185] on div "DXNB Returning DID 2266909" at bounding box center [113, 214] width 206 height 208
click at [93, 127] on h1 "DXNB Returning" at bounding box center [113, 124] width 190 height 27
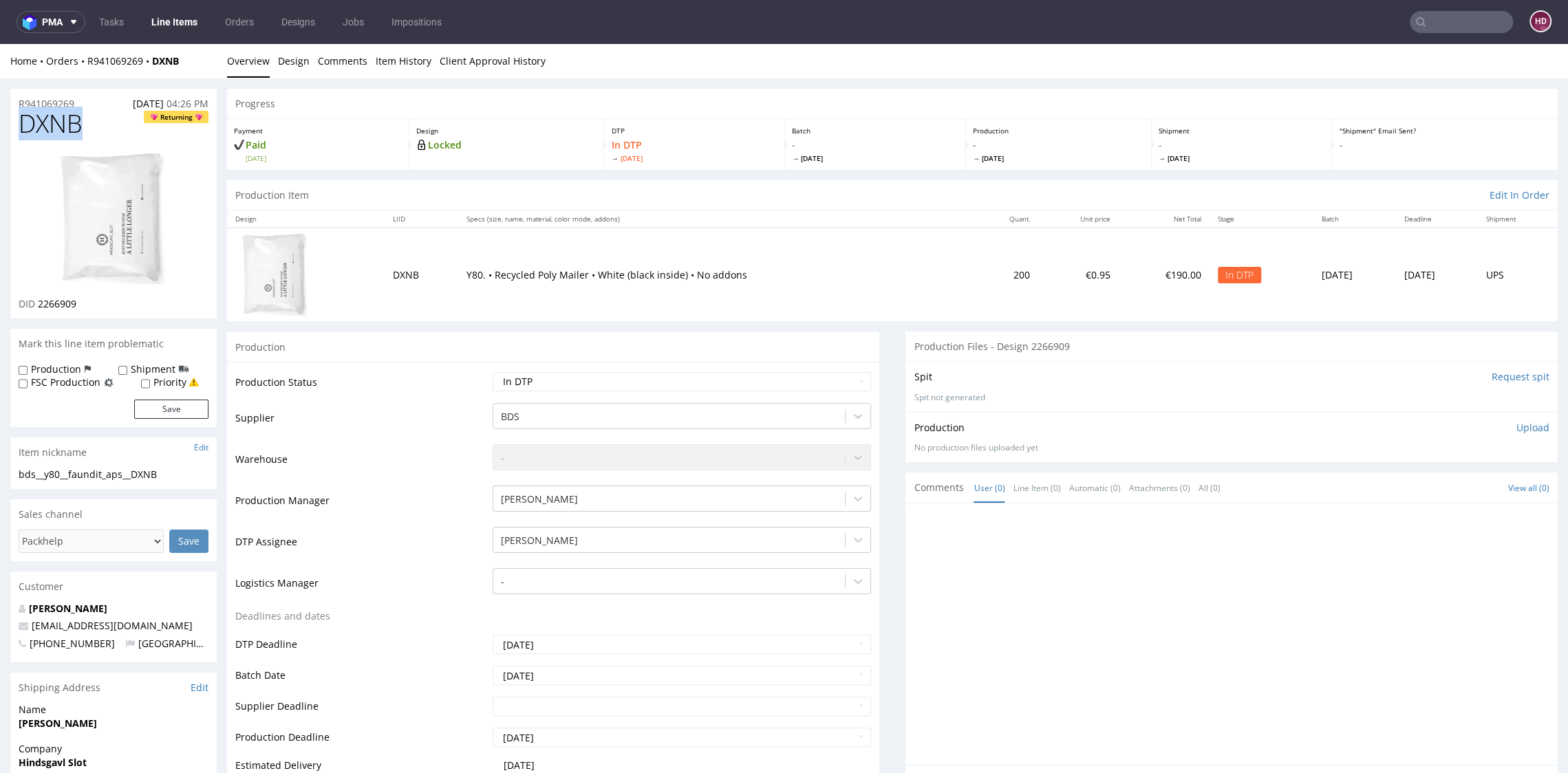
drag, startPoint x: 84, startPoint y: 124, endPoint x: -35, endPoint y: 121, distance: 119.0
click at [89, 301] on div "DID 2266909" at bounding box center [113, 304] width 190 height 14
drag, startPoint x: 79, startPoint y: 302, endPoint x: 37, endPoint y: 303, distance: 42.0
click at [37, 303] on div "DID 2266909" at bounding box center [113, 304] width 190 height 14
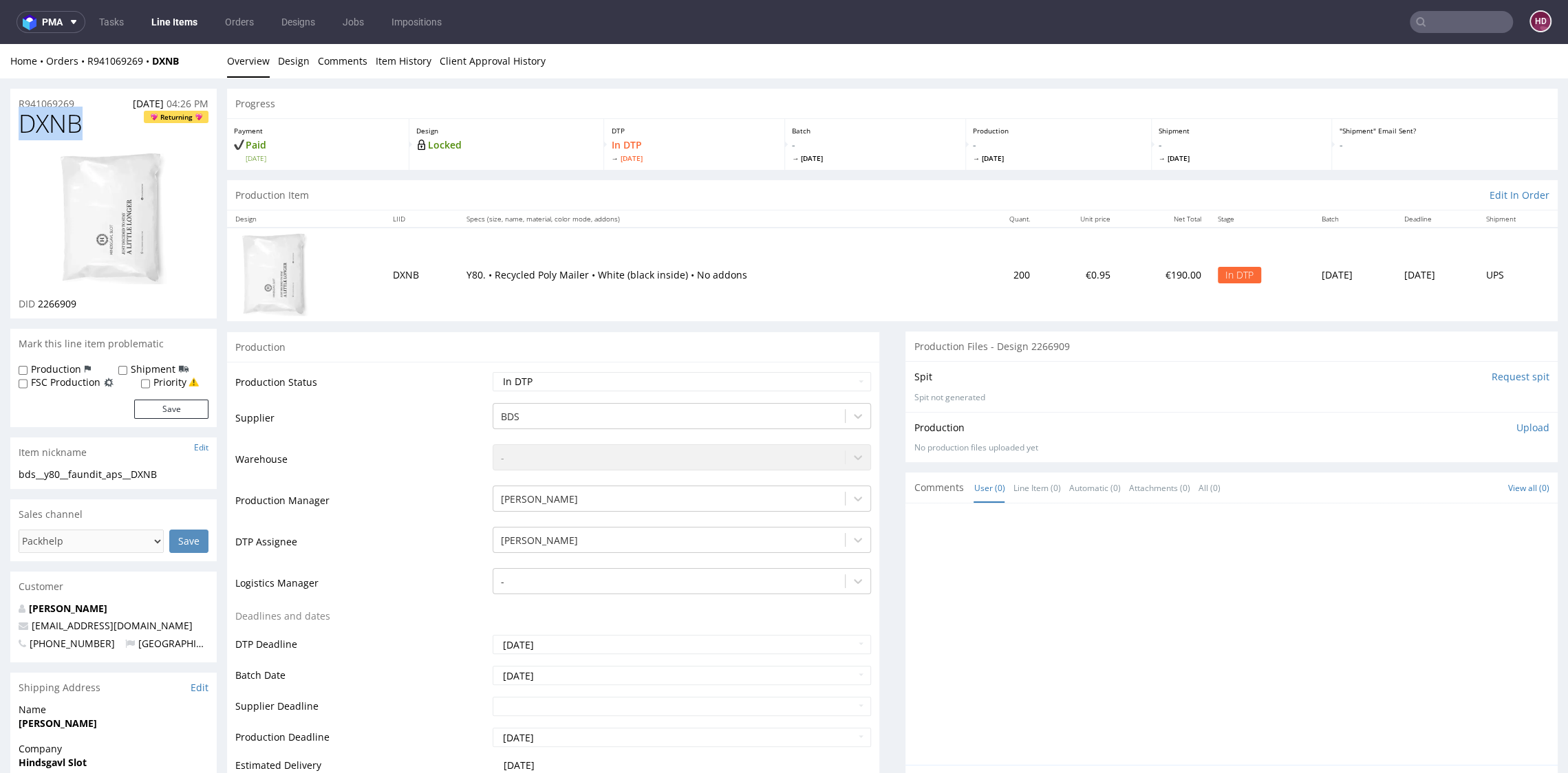
drag, startPoint x: 29, startPoint y: 130, endPoint x: 1, endPoint y: 128, distance: 28.1
click at [168, 474] on div "bds__y80__faundit_aps__DXNB" at bounding box center [113, 474] width 190 height 14
drag, startPoint x: 112, startPoint y: 467, endPoint x: 43, endPoint y: 473, distance: 69.3
click at [43, 473] on div "bds__y80__faundit_aps__DXNB" at bounding box center [113, 474] width 190 height 14
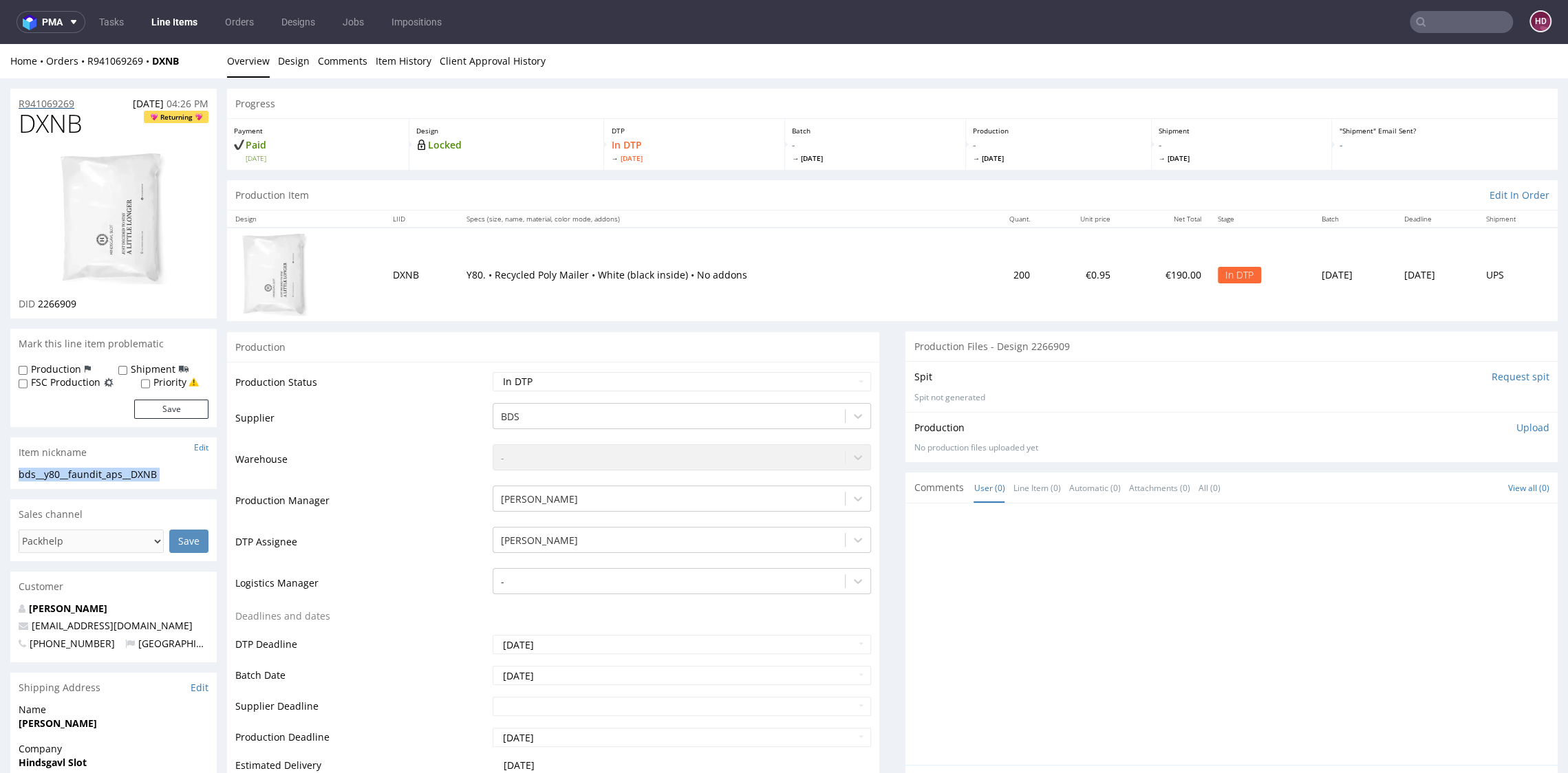
click at [82, 102] on div "R941069269 26.09.2025 04:26 PM" at bounding box center [113, 99] width 206 height 22
drag, startPoint x: 48, startPoint y: 102, endPoint x: -38, endPoint y: 93, distance: 86.5
click at [99, 303] on div "DID 2266909" at bounding box center [113, 304] width 190 height 14
drag, startPoint x: 59, startPoint y: 306, endPoint x: 46, endPoint y: 304, distance: 13.2
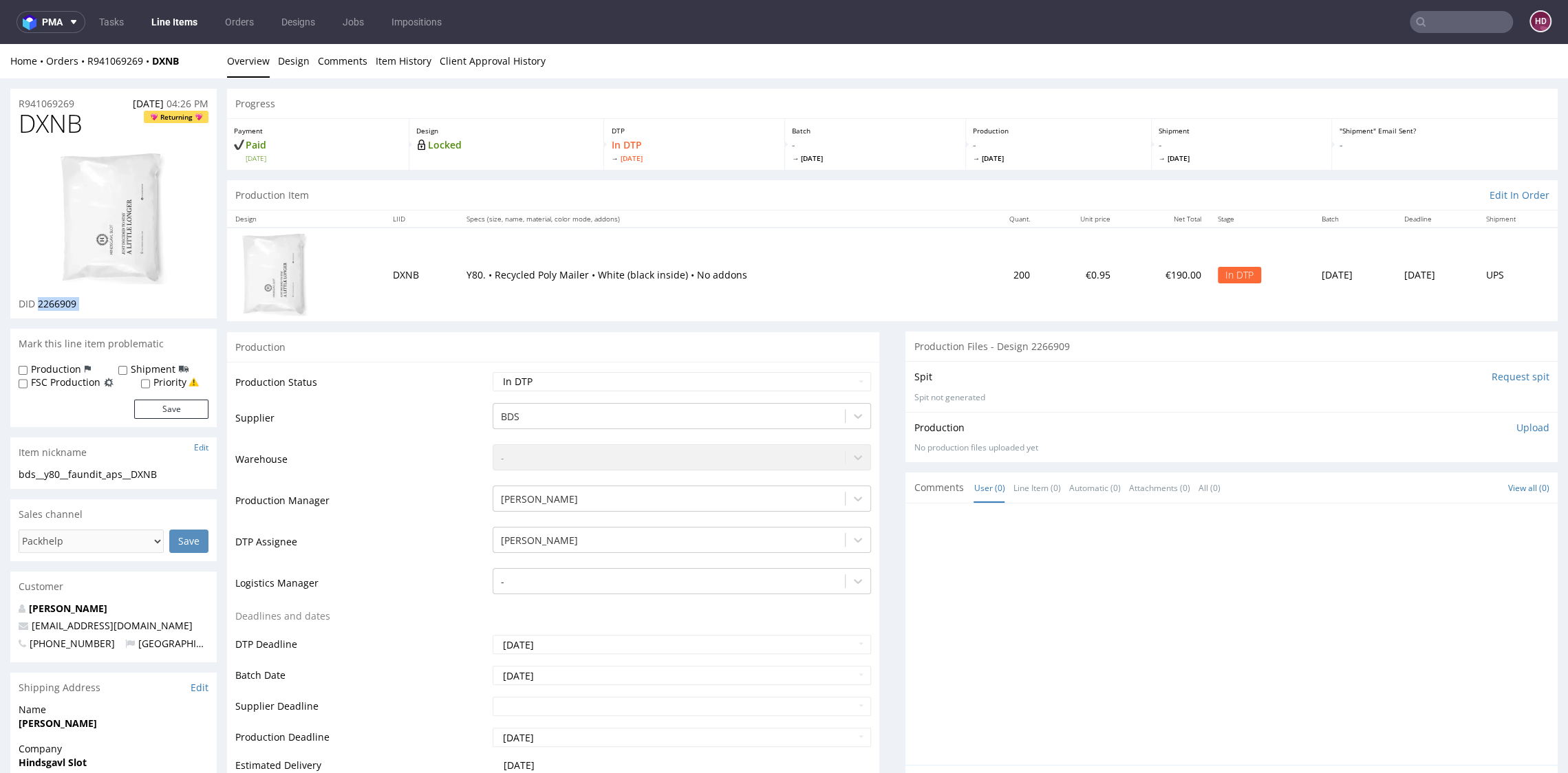
click at [46, 304] on div "DID 2266909" at bounding box center [113, 304] width 190 height 14
click at [1516, 426] on p "Upload" at bounding box center [1532, 427] width 33 height 14
click at [1428, 486] on div "Add files" at bounding box center [1451, 490] width 68 height 21
type input "C:\fakepath\bds__y80__faundit_aps__DXNB__d2266909__oR941069269.pdf"
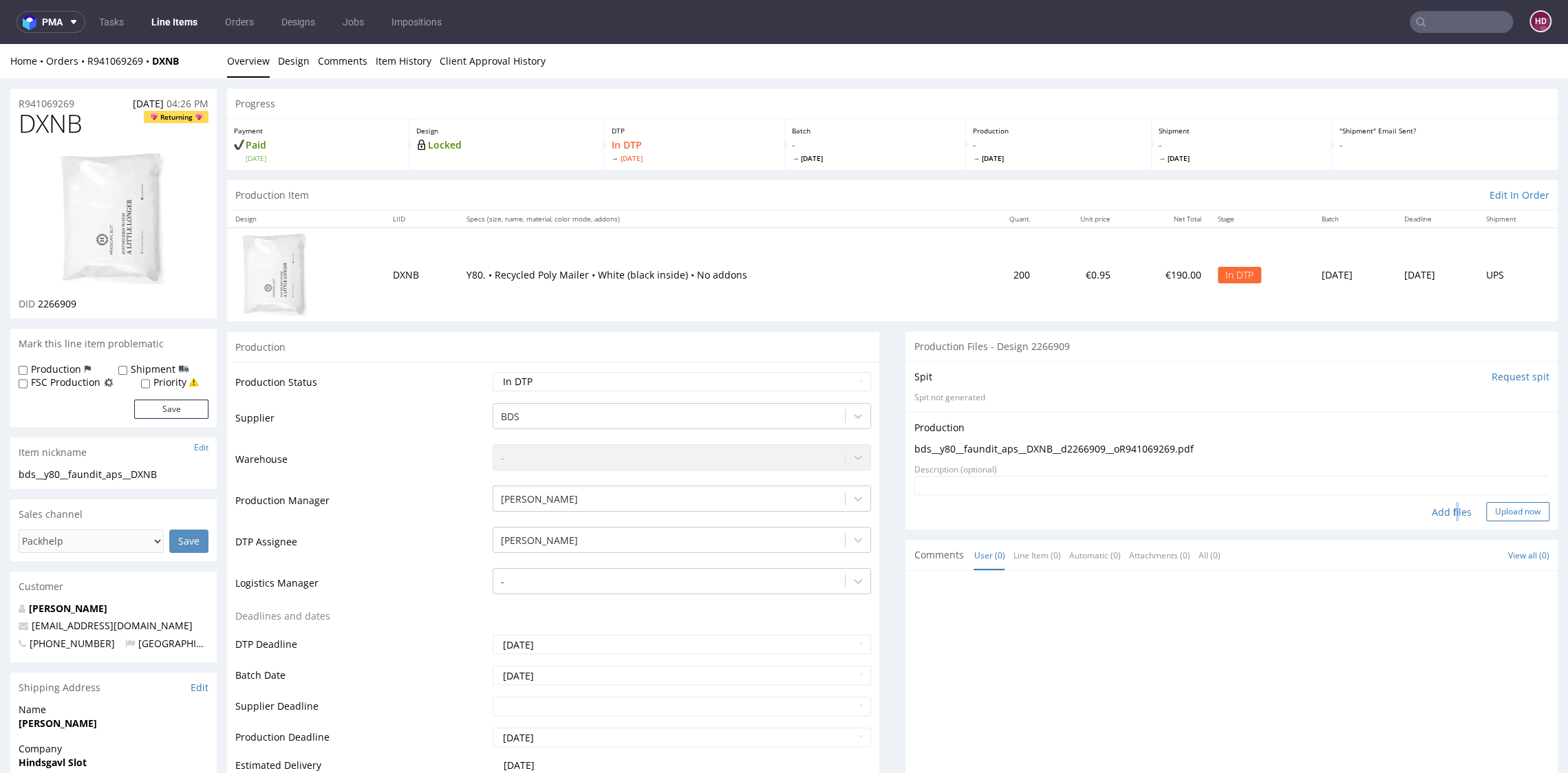
click at [1486, 509] on button "Upload now" at bounding box center [1517, 511] width 63 height 19
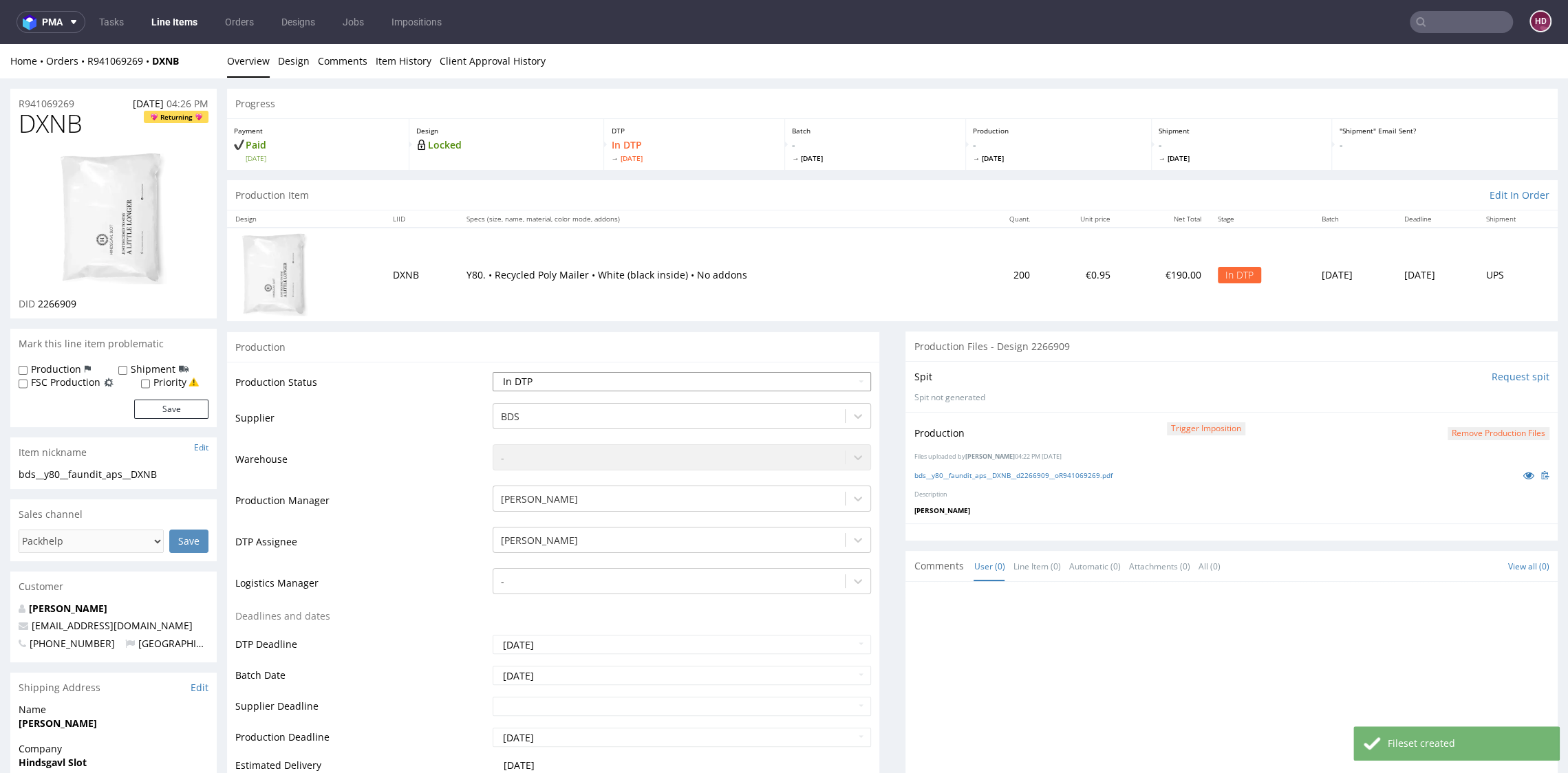
click at [651, 381] on select "Waiting for Artwork Waiting for Diecut Waiting for Mockup Waiting for DTP Waiti…" at bounding box center [682, 381] width 378 height 19
select select "dtp_production_ready"
click at [493, 372] on select "Waiting for Artwork Waiting for Diecut Waiting for Mockup Waiting for DTP Waiti…" at bounding box center [682, 381] width 378 height 19
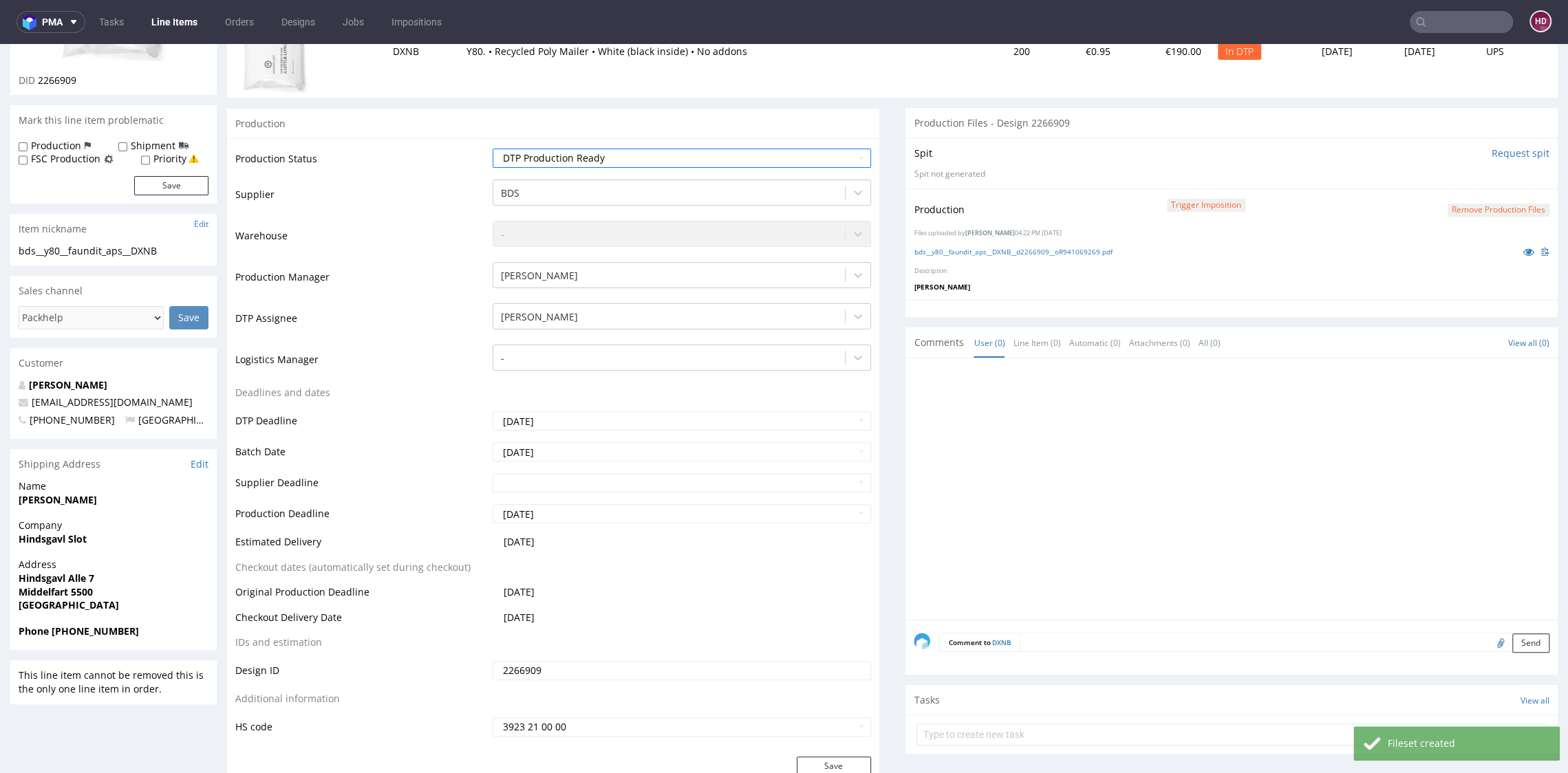
scroll to position [227, 0]
click at [803, 758] on button "Save" at bounding box center [833, 762] width 74 height 19
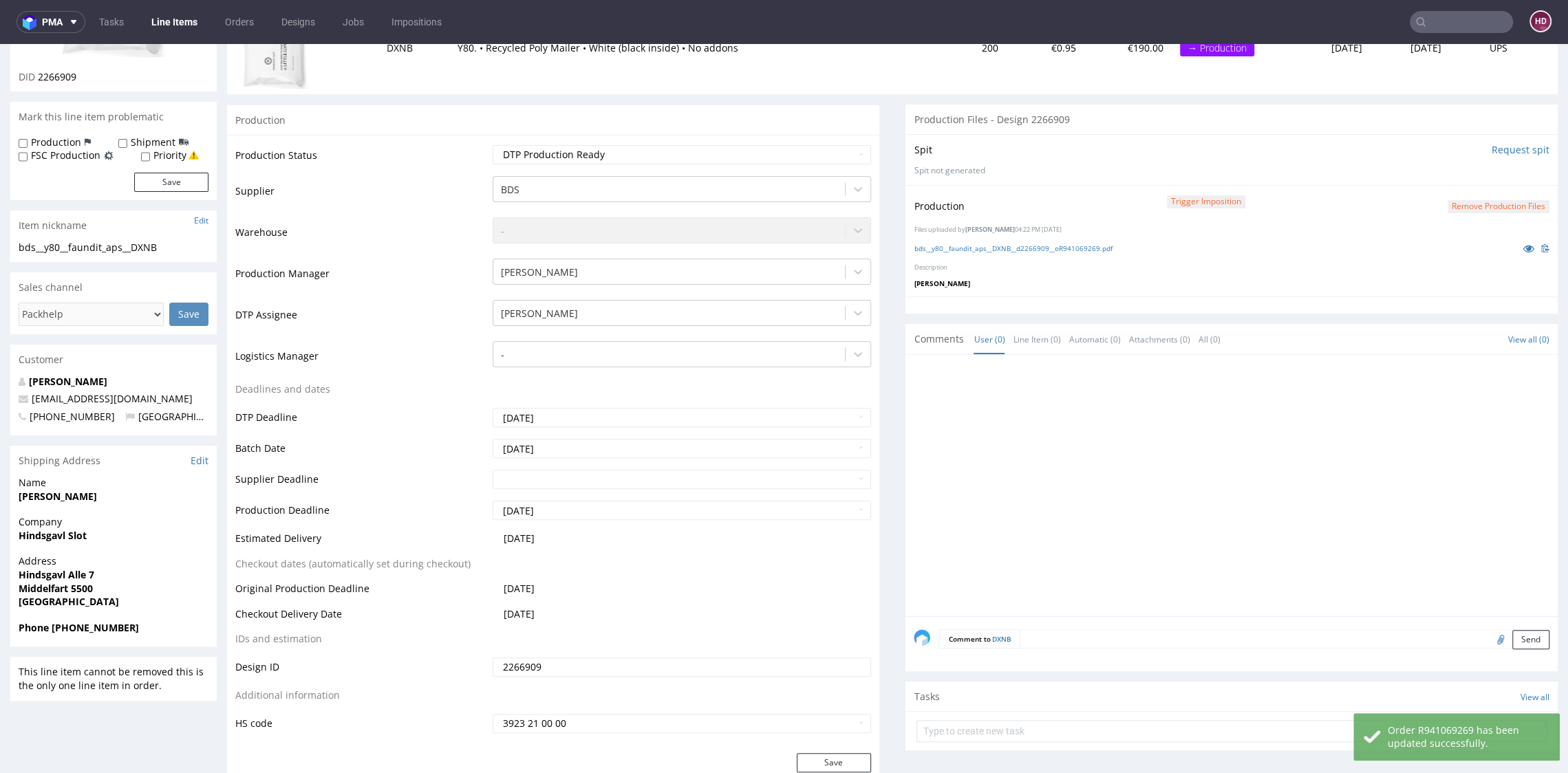
scroll to position [0, 0]
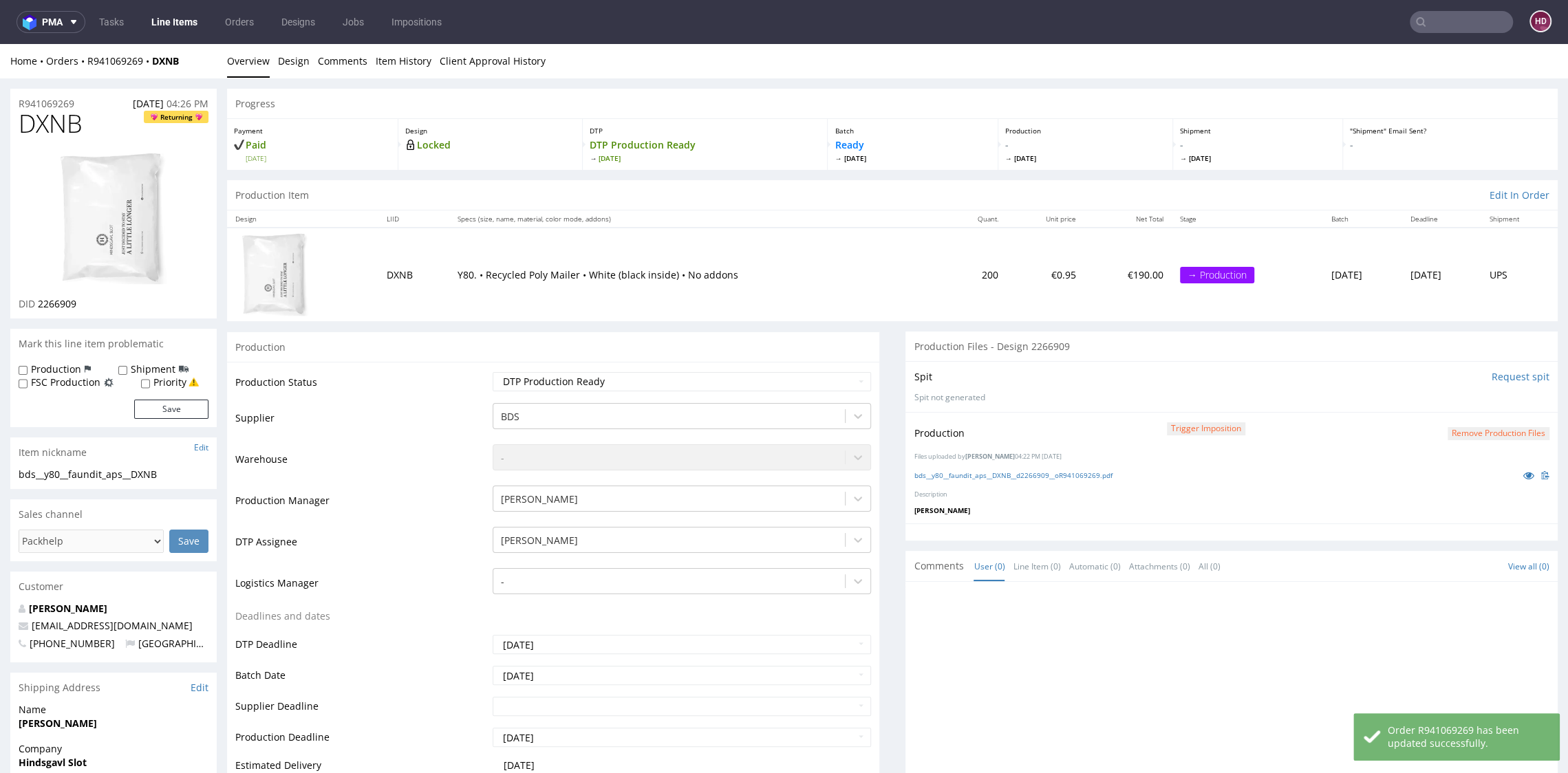
click at [154, 15] on link "Line Items" at bounding box center [174, 22] width 63 height 22
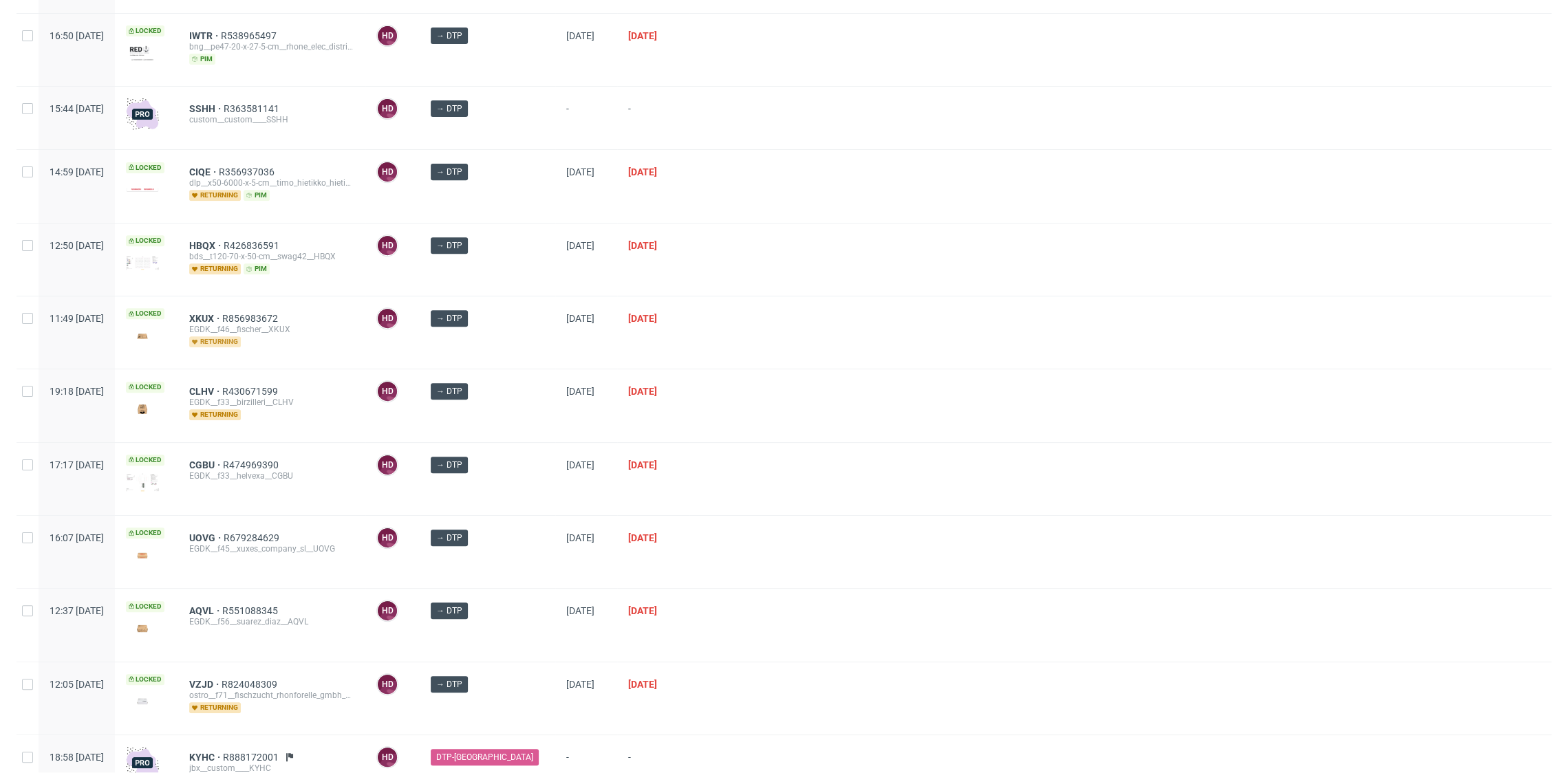
scroll to position [453, 0]
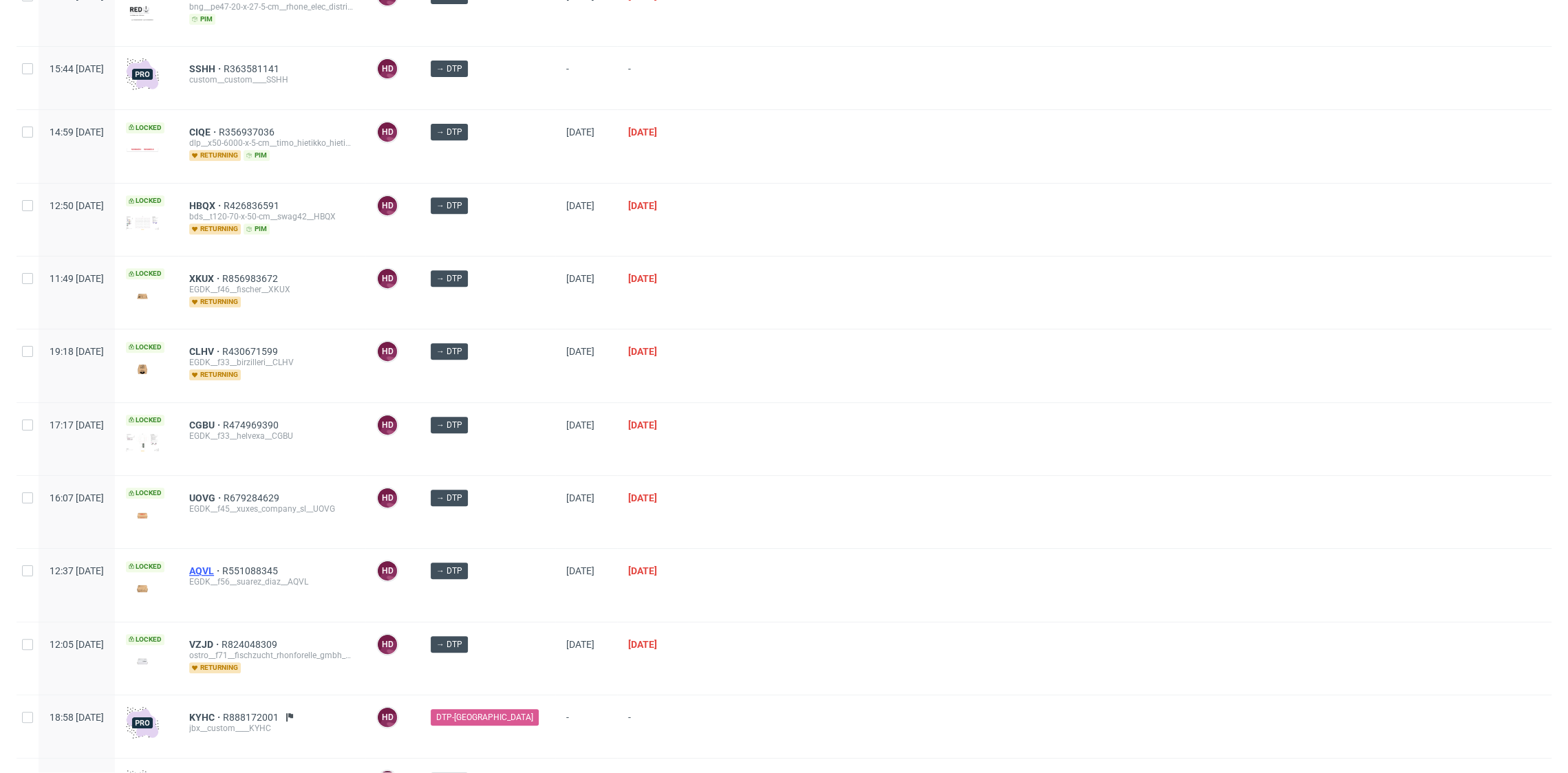
click at [222, 568] on span "AQVL" at bounding box center [205, 571] width 33 height 11
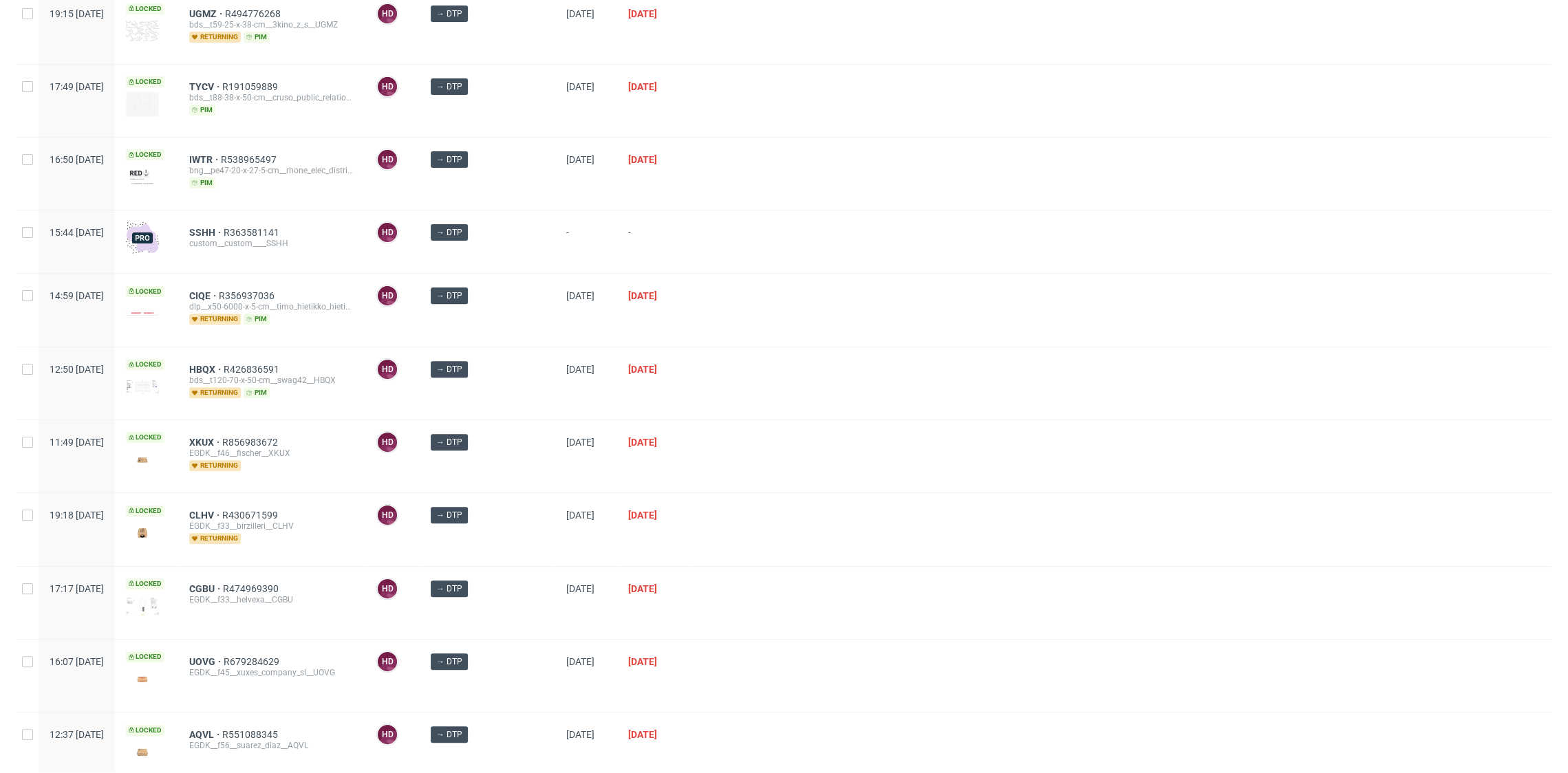
scroll to position [326, 0]
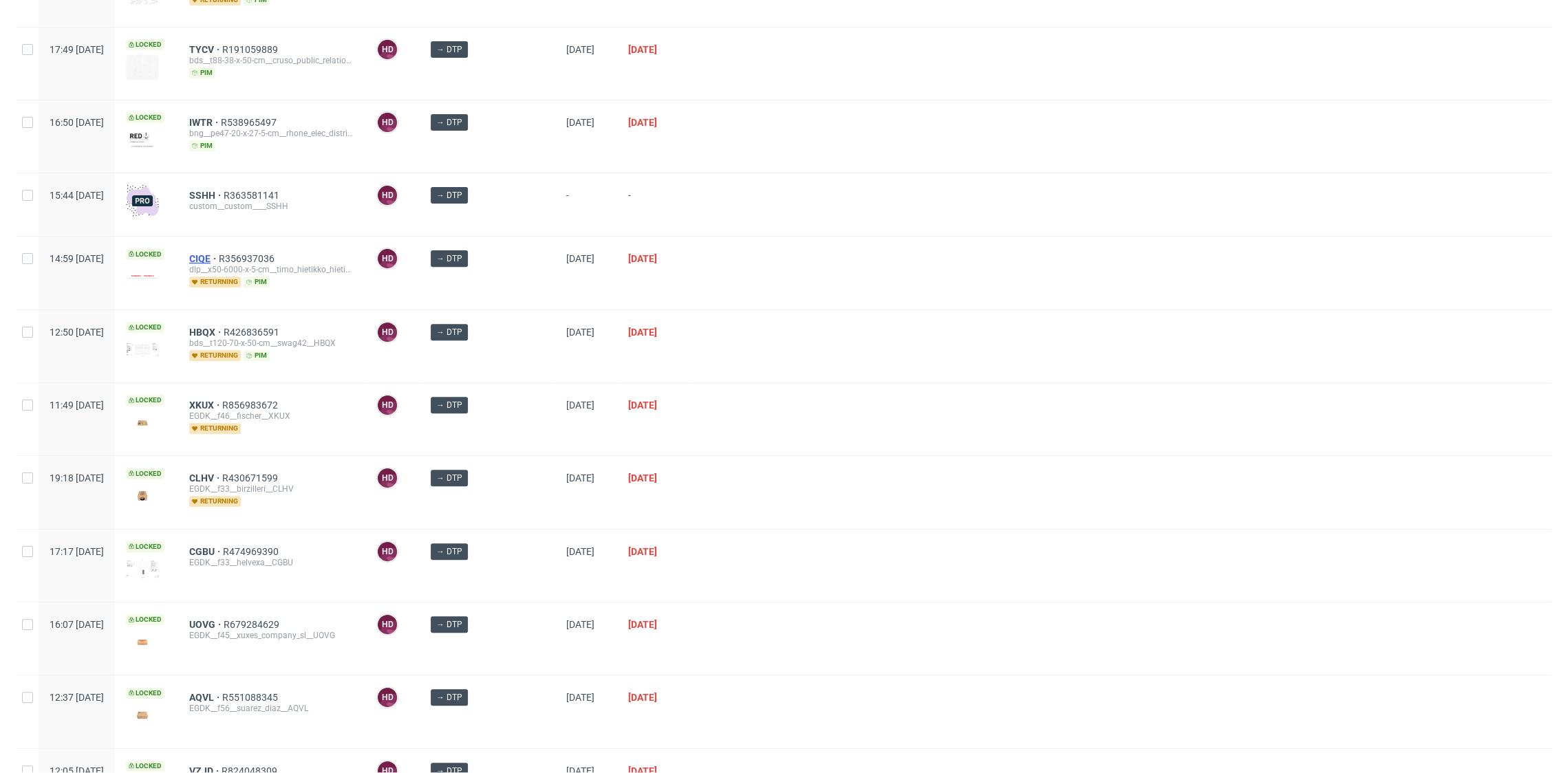
click at [219, 256] on span "CIQE" at bounding box center [204, 258] width 29 height 11
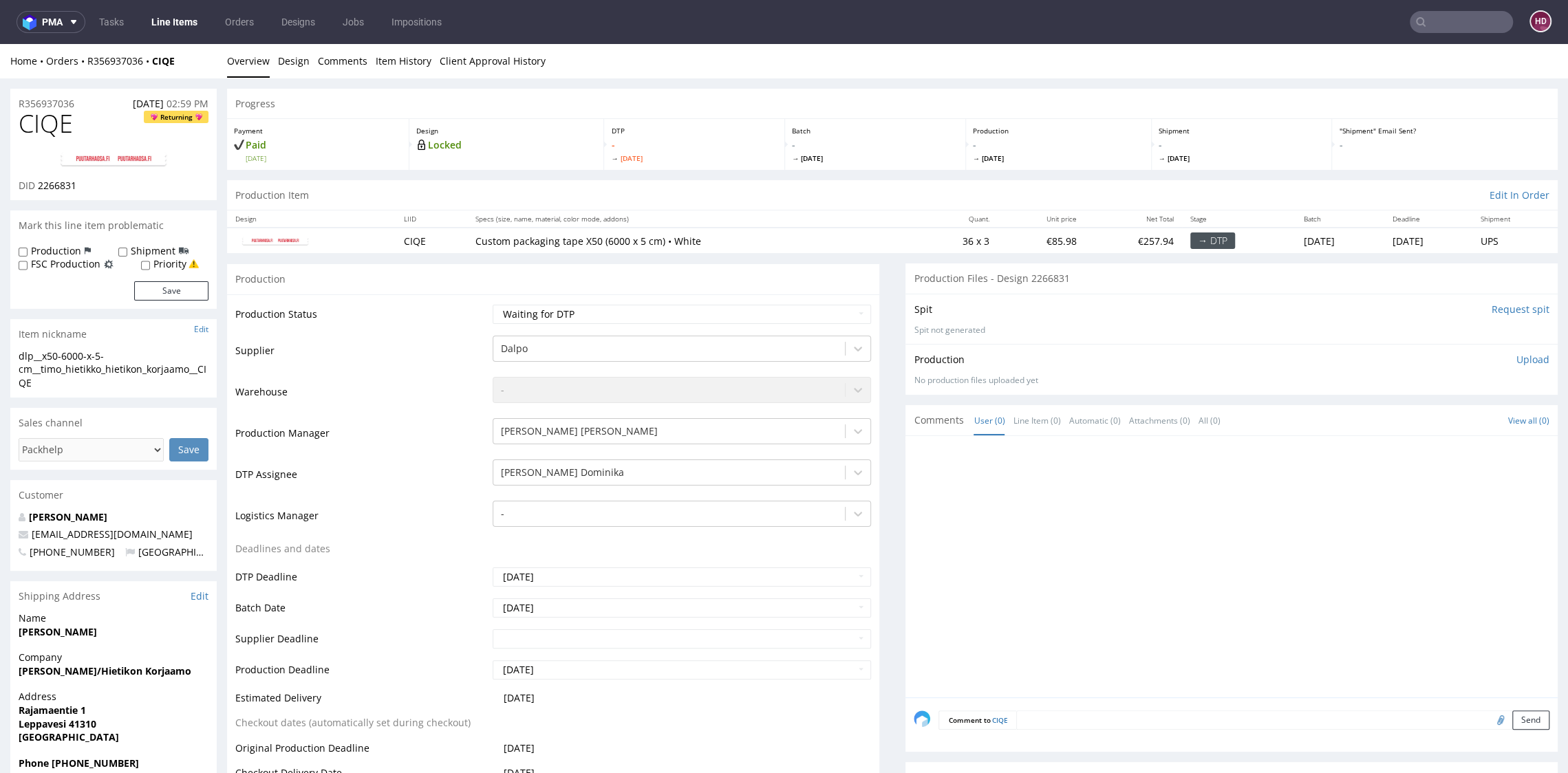
scroll to position [4, 0]
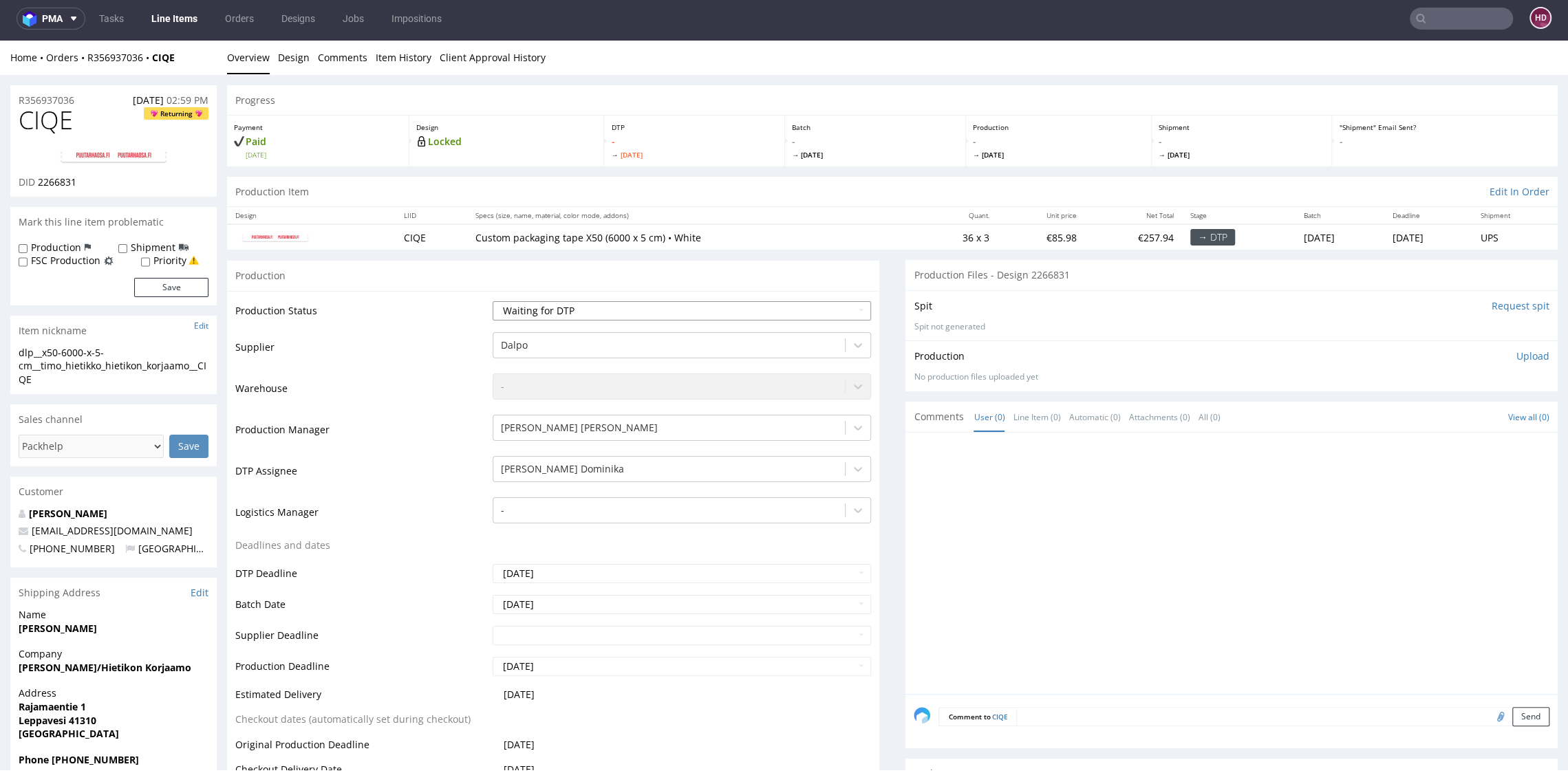
click at [516, 302] on select "Waiting for Artwork Waiting for Diecut Waiting for Mockup Waiting for DTP Waiti…" at bounding box center [682, 310] width 378 height 19
select select "dtp_in_process"
click at [493, 301] on select "Waiting for Artwork Waiting for Diecut Waiting for Mockup Waiting for DTP Waiti…" at bounding box center [682, 310] width 378 height 19
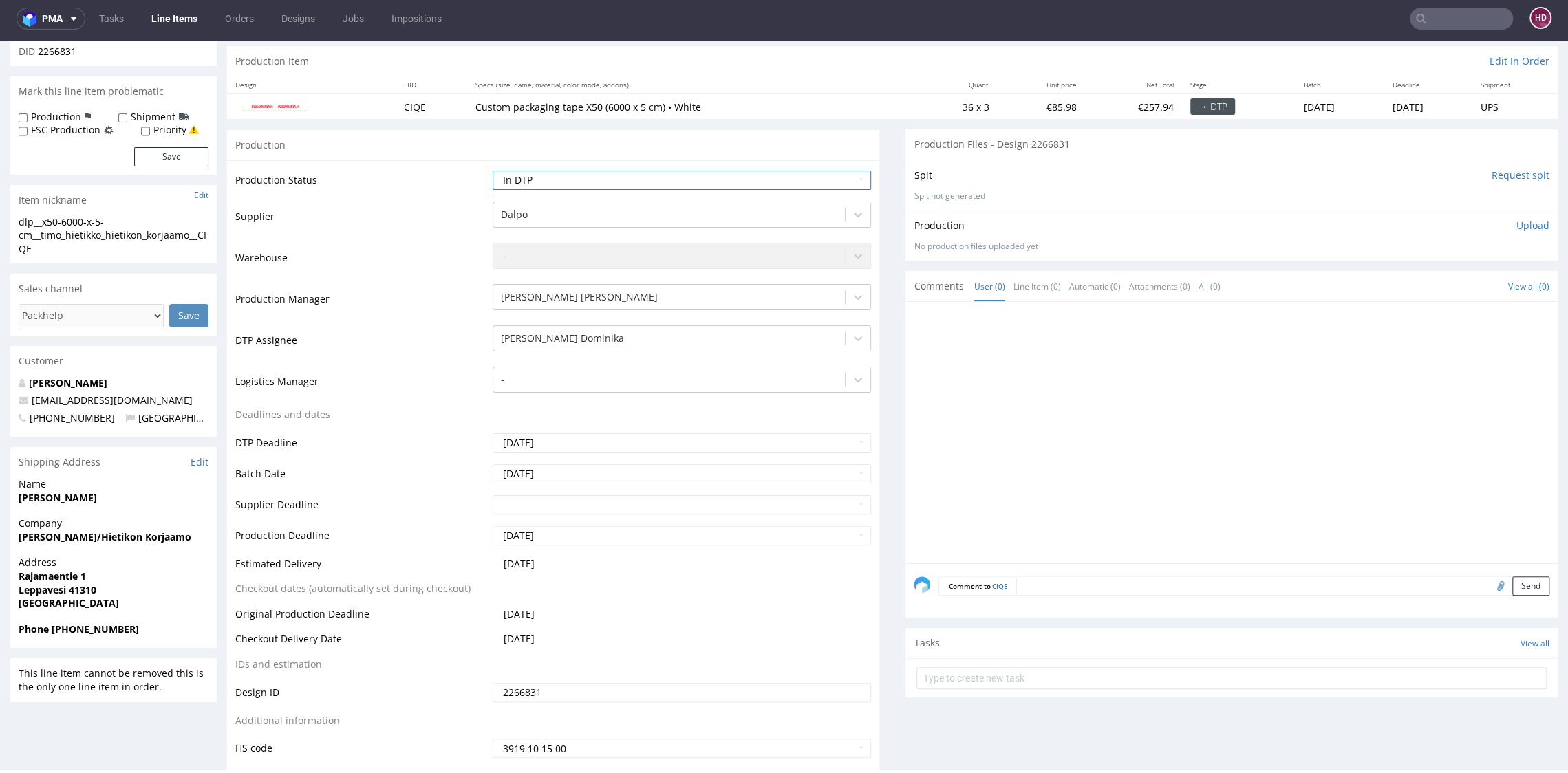
scroll to position [266, 0]
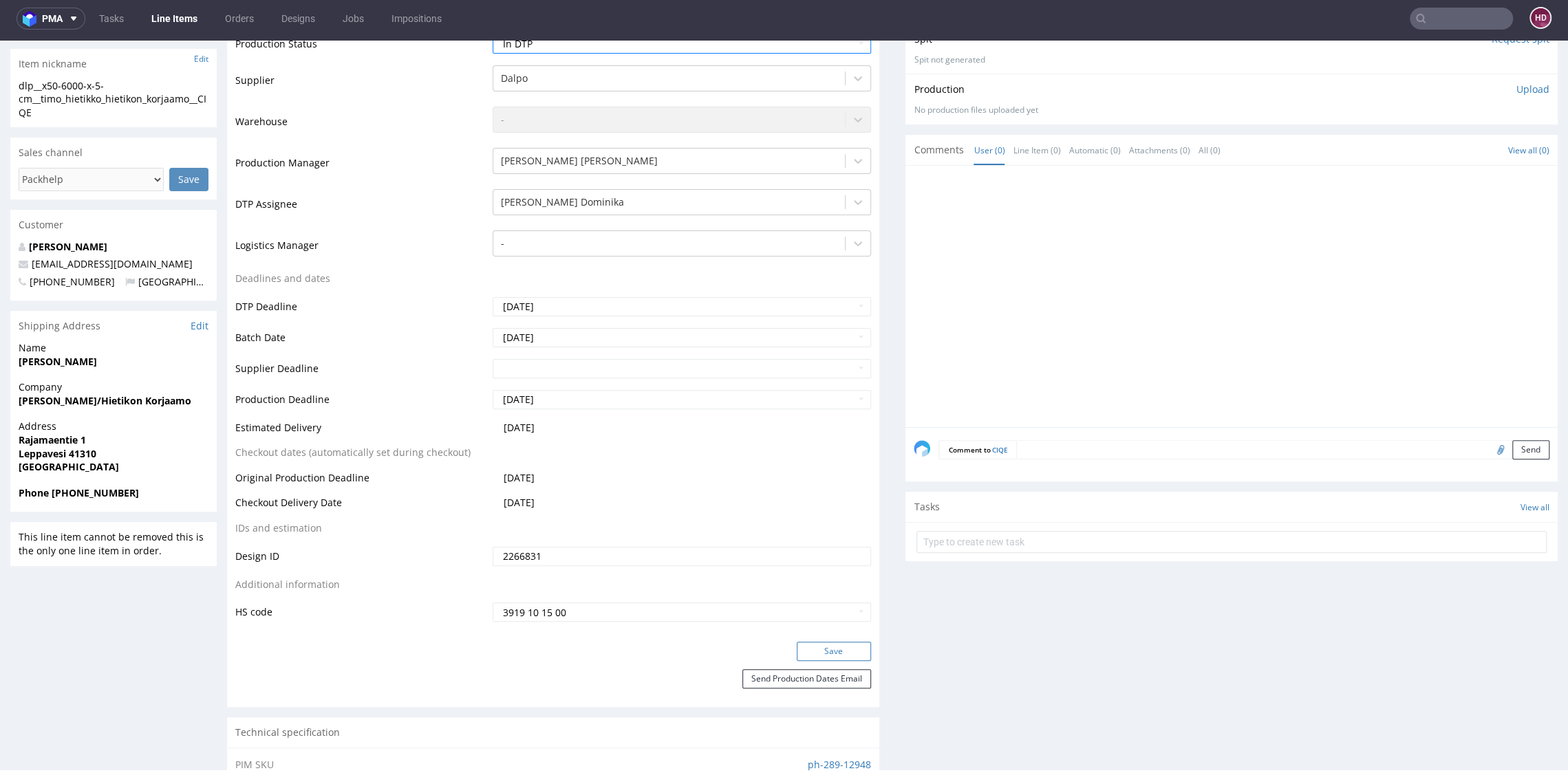
click at [797, 651] on button "Save" at bounding box center [833, 651] width 74 height 19
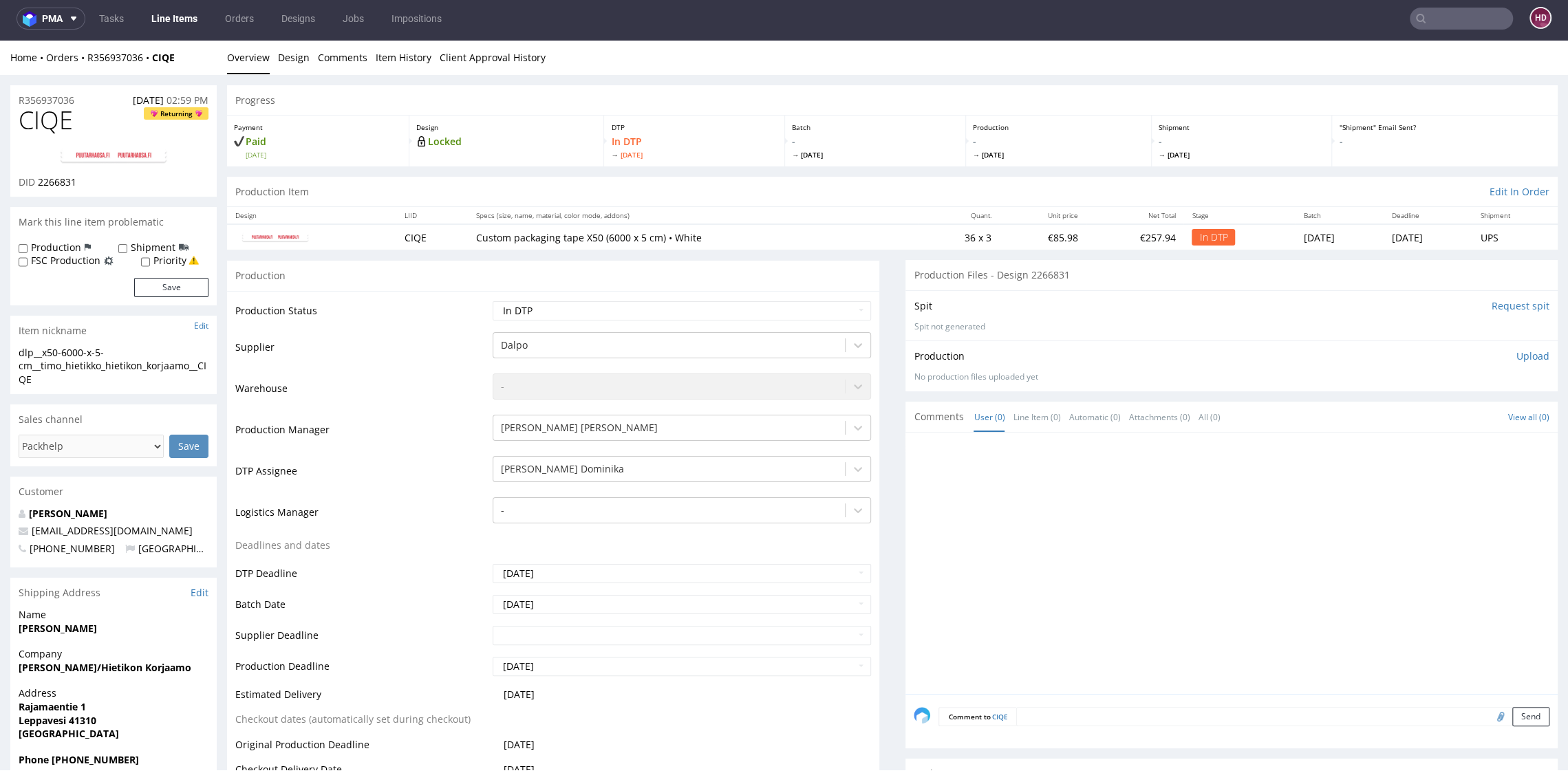
scroll to position [0, 0]
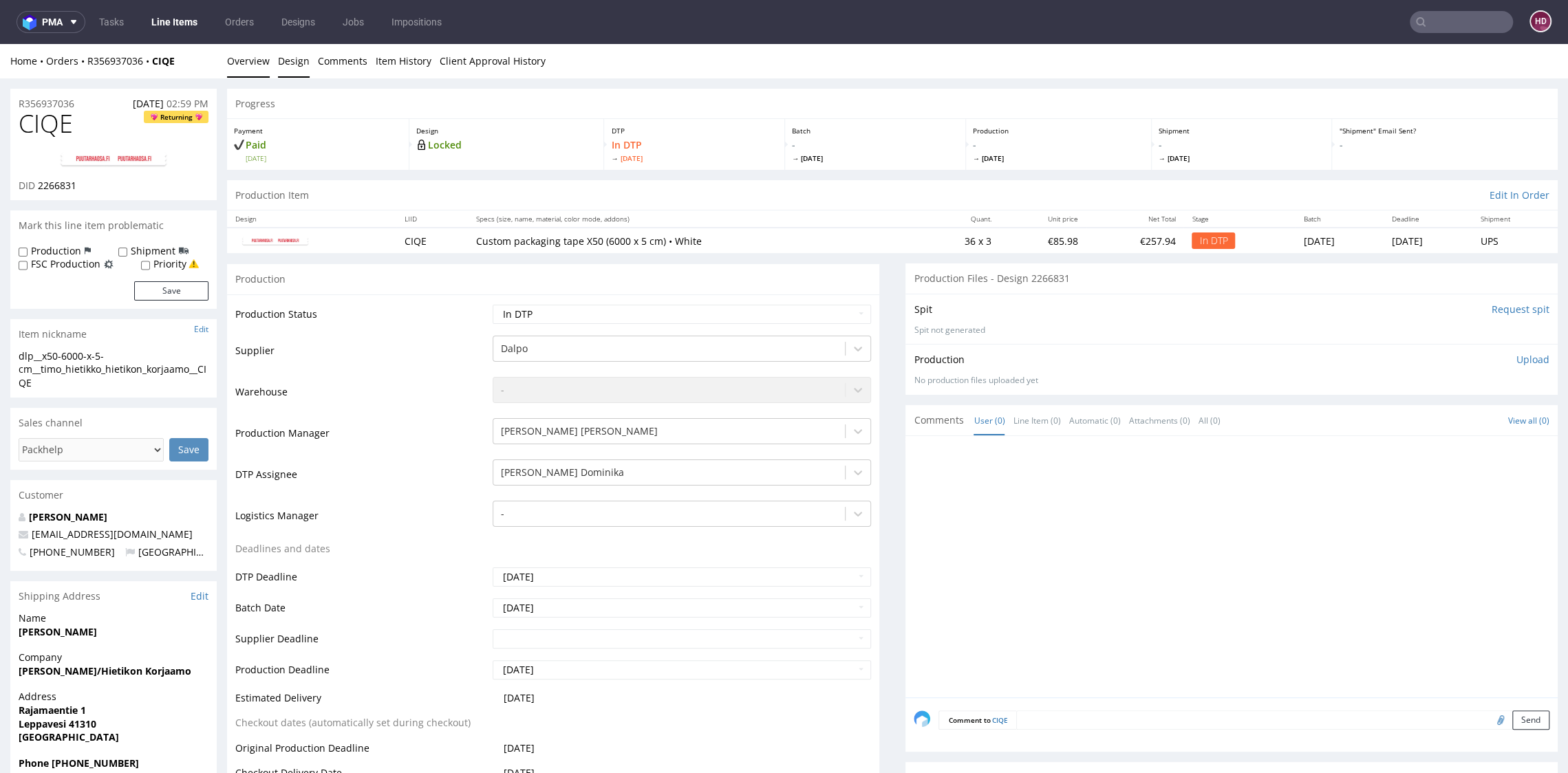
click at [286, 57] on link "Design" at bounding box center [293, 60] width 32 height 34
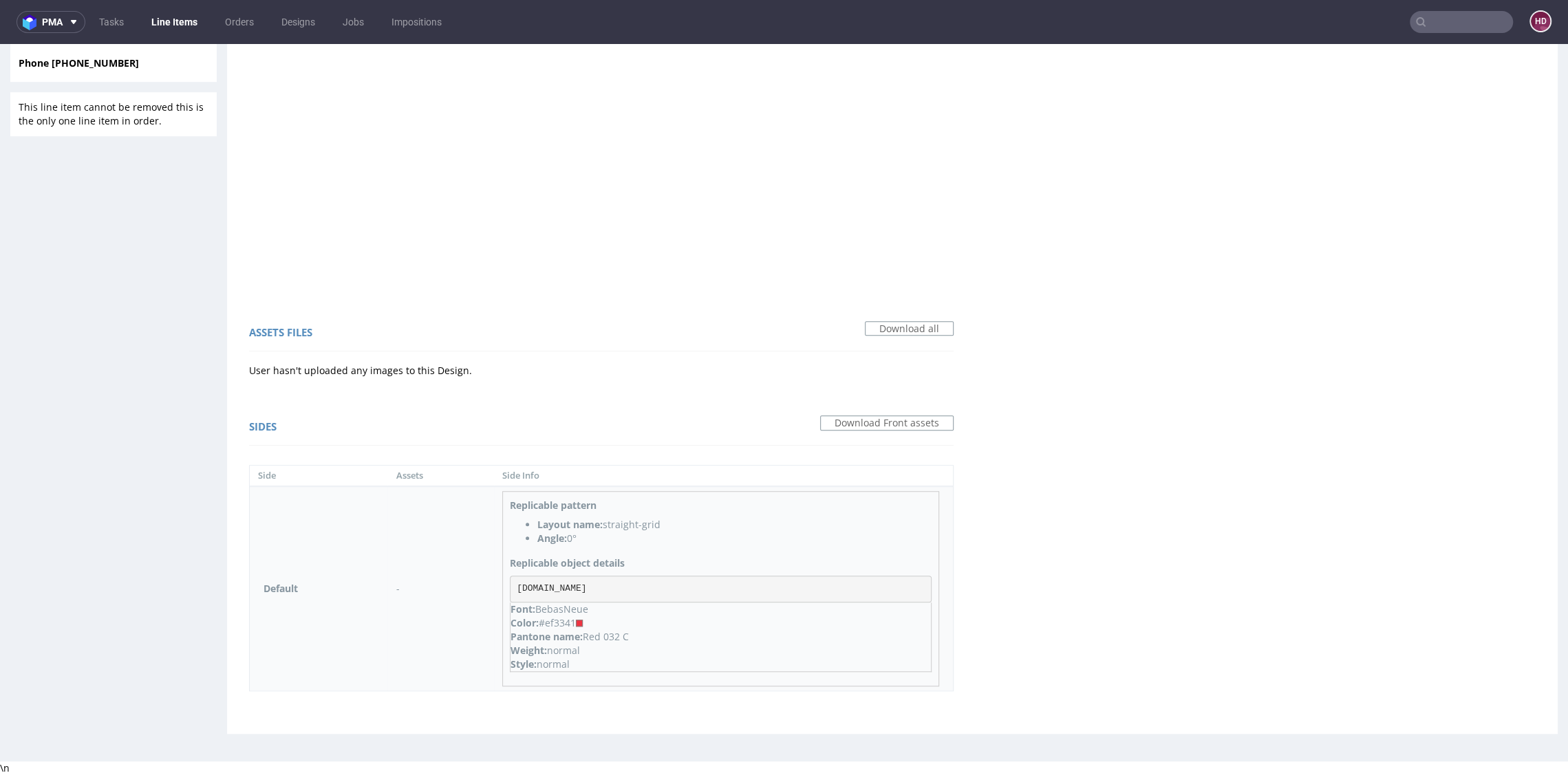
scroll to position [700, 0]
click at [608, 579] on pre "[DOMAIN_NAME]" at bounding box center [720, 590] width 422 height 27
drag, startPoint x: 607, startPoint y: 584, endPoint x: 511, endPoint y: 588, distance: 96.1
click at [511, 588] on pre "[DOMAIN_NAME]" at bounding box center [720, 590] width 422 height 27
copy pre "[DOMAIN_NAME]"
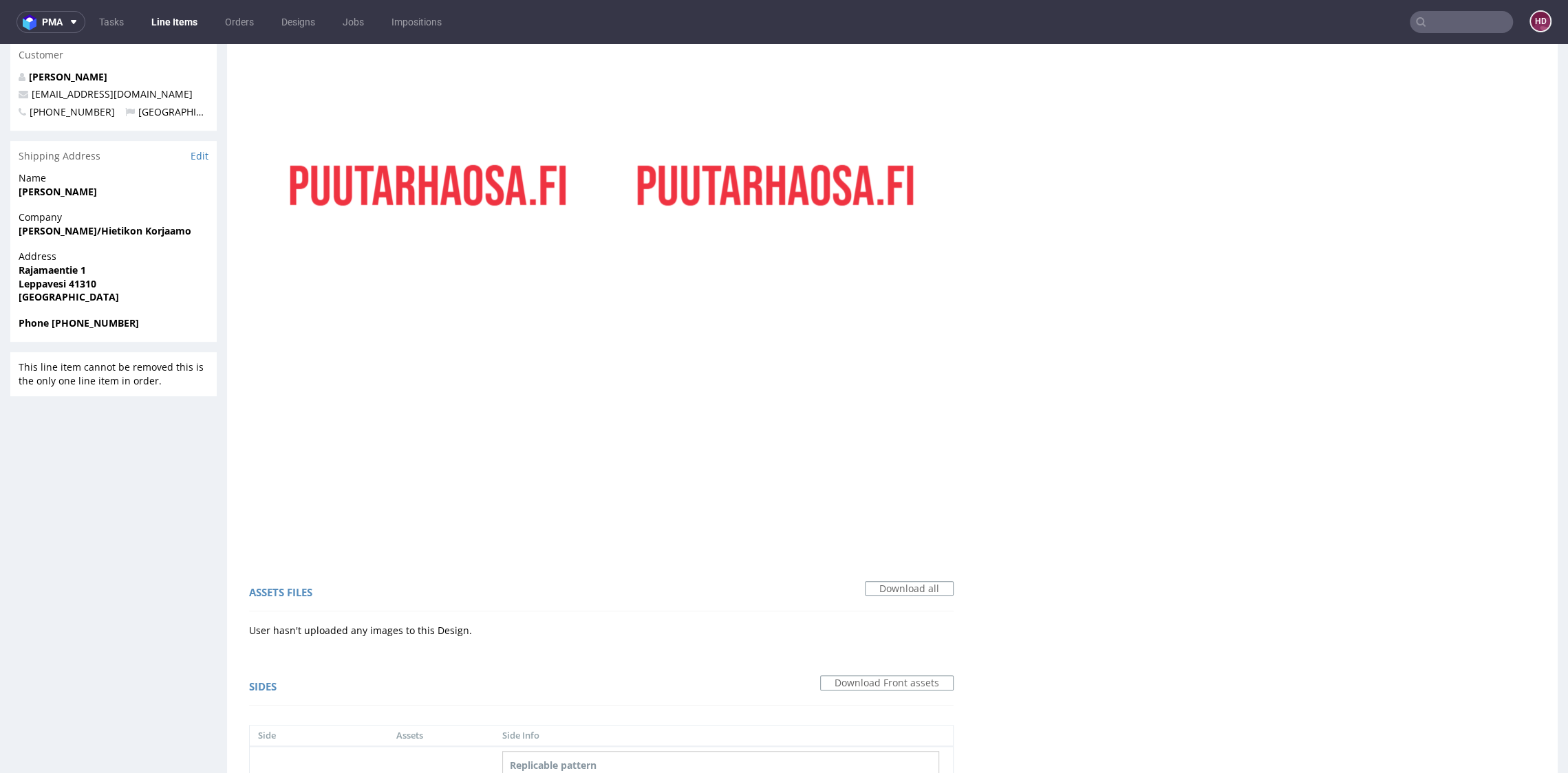
scroll to position [0, 0]
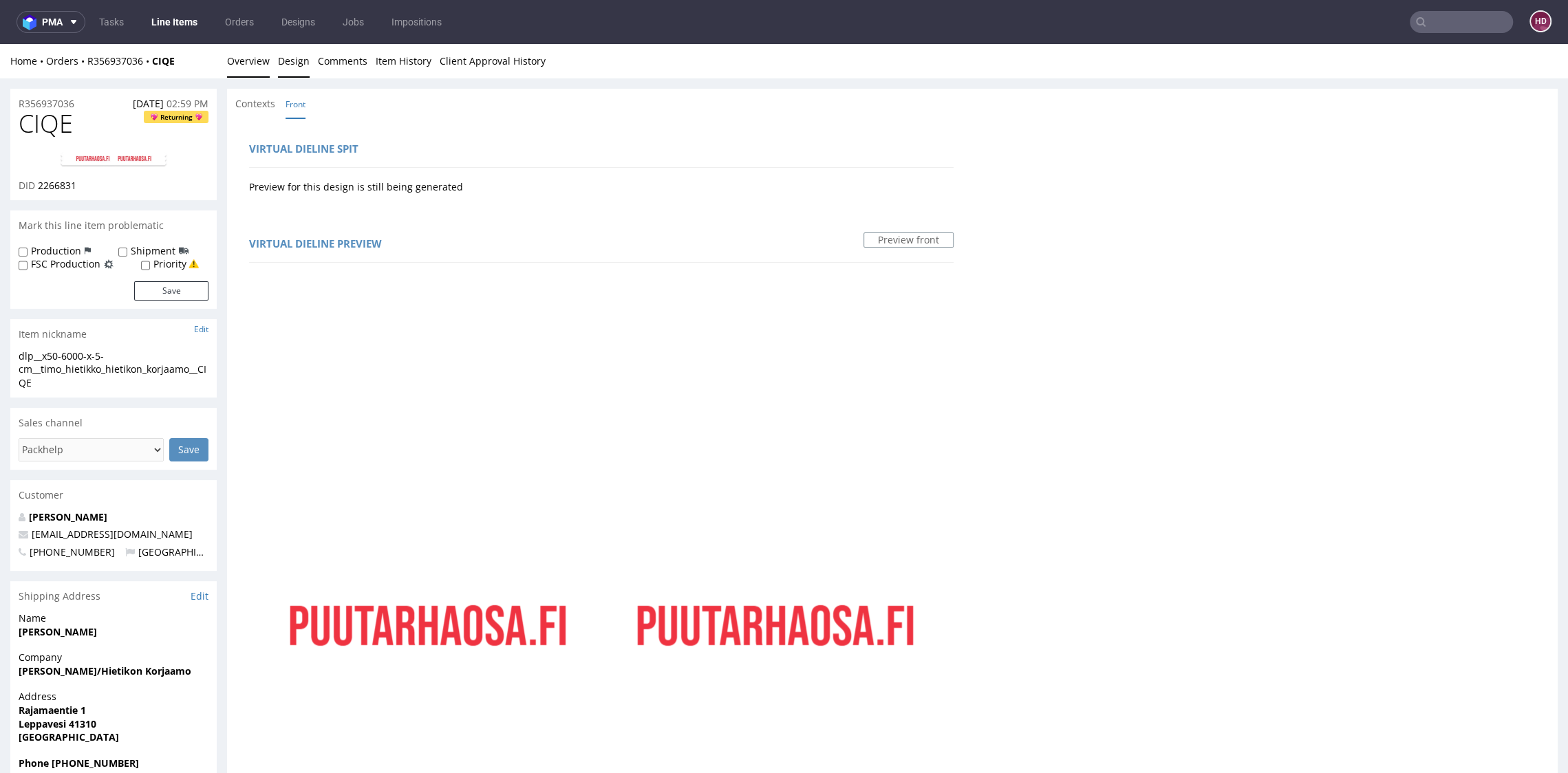
click at [252, 61] on link "Overview" at bounding box center [248, 60] width 43 height 34
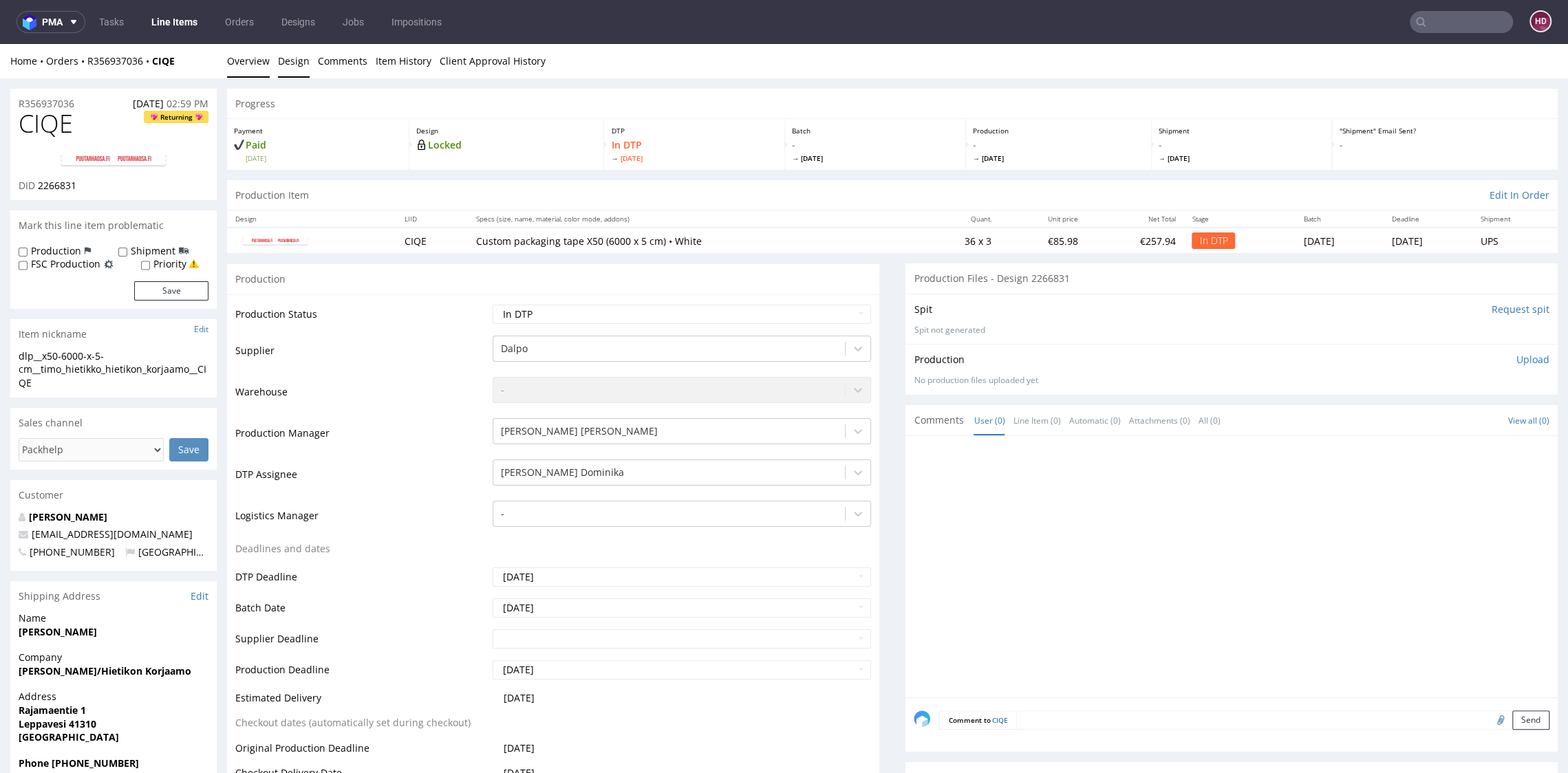
click at [288, 63] on link "Design" at bounding box center [293, 60] width 32 height 34
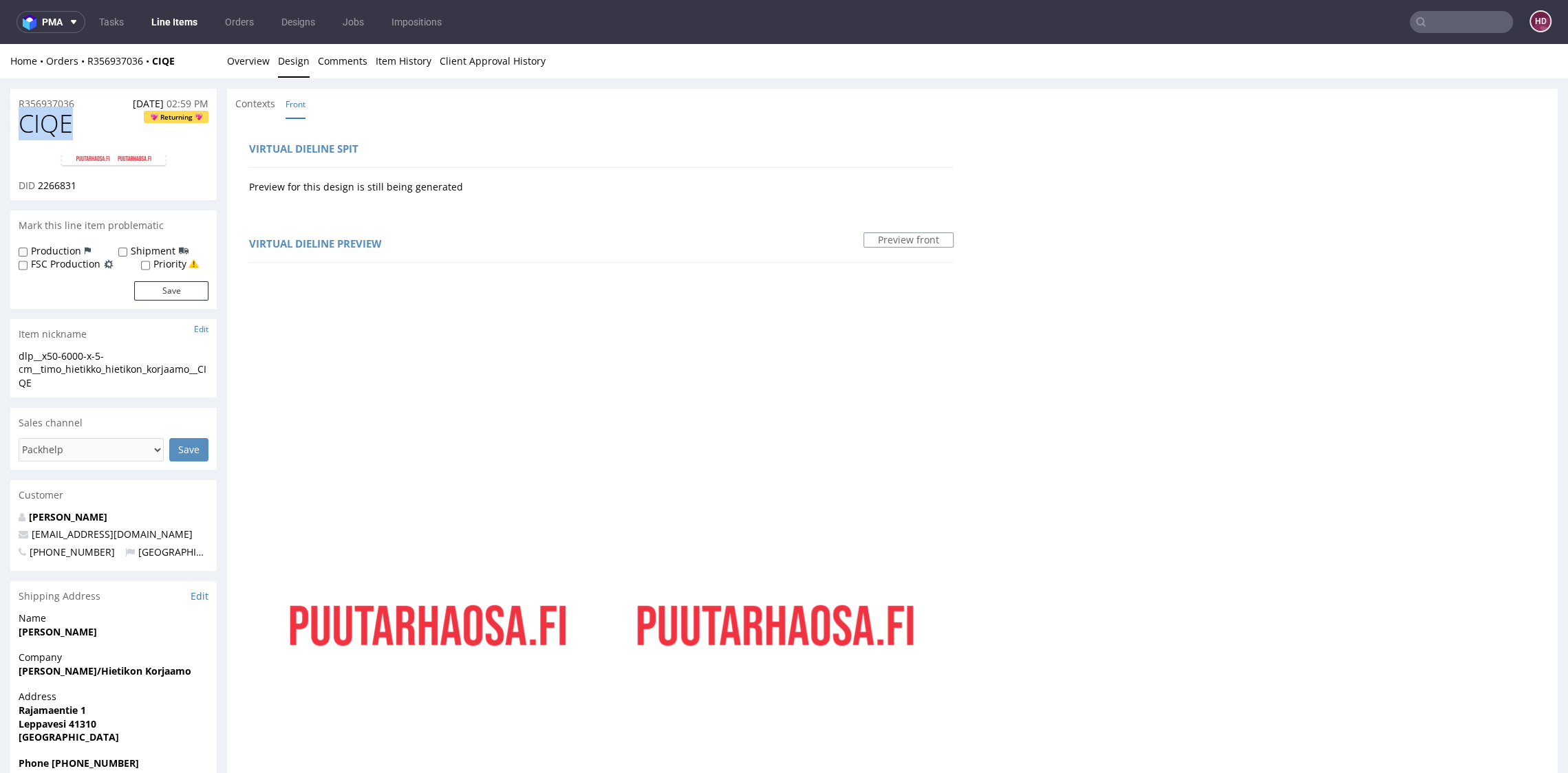
drag, startPoint x: 66, startPoint y: 127, endPoint x: -14, endPoint y: 122, distance: 80.2
click at [0, 122] on html "Production Shipped DTP Orders Offers Shipments Designs Promotions Users Jobs Ad…" at bounding box center [784, 759] width 1568 height 1431
drag, startPoint x: 91, startPoint y: 185, endPoint x: 38, endPoint y: 181, distance: 53.2
click at [38, 181] on div "DID 2266831" at bounding box center [113, 185] width 190 height 14
copy span "2266831"
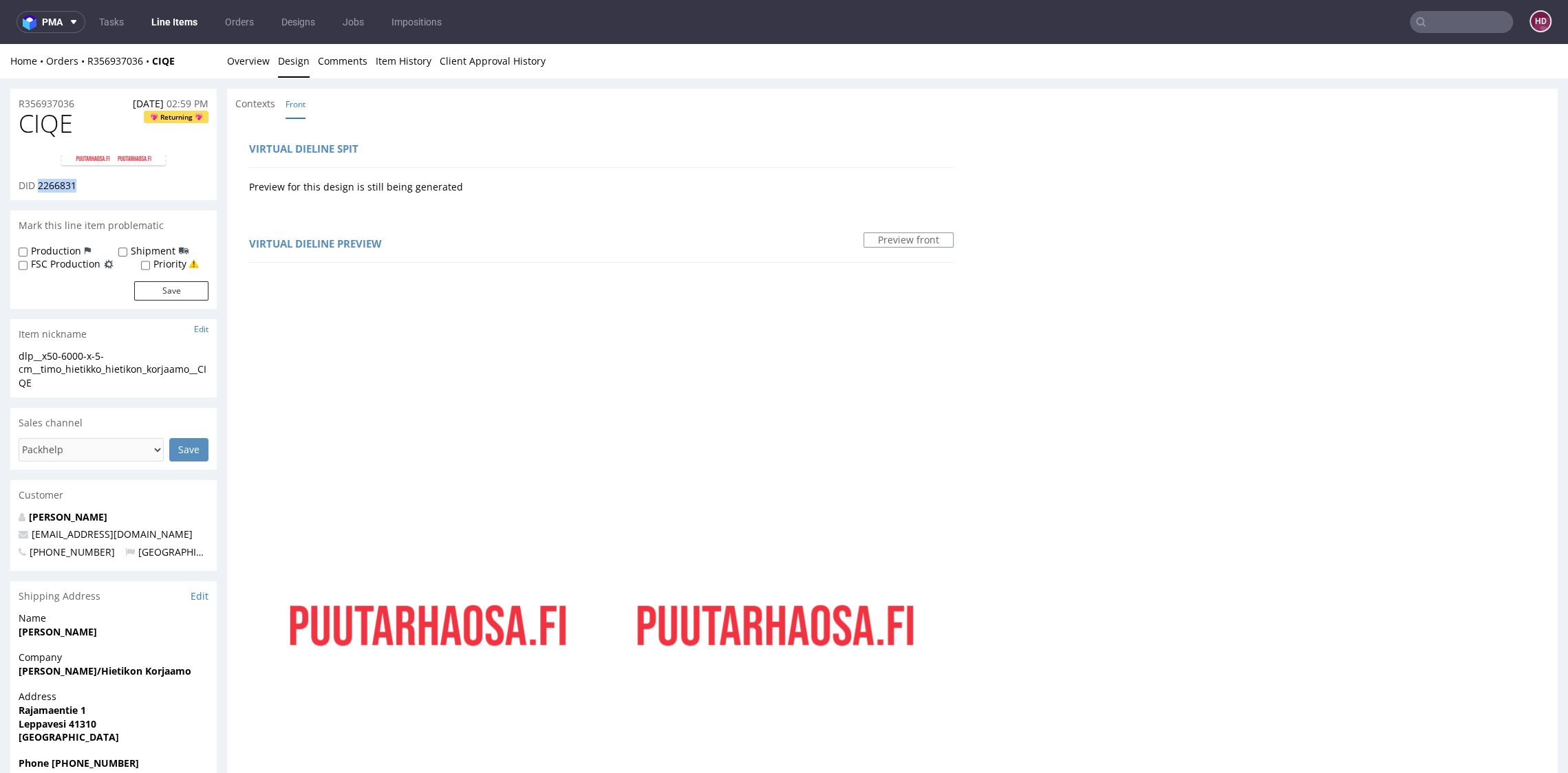
click at [78, 160] on img at bounding box center [113, 160] width 110 height 16
click at [61, 392] on div "dlp__x50-6000-x-5-cm__timo_hietikko_hietikon_korjaamo__CIQE dlp__x50-6000-x-5-c…" at bounding box center [113, 374] width 206 height 49
drag, startPoint x: 61, startPoint y: 387, endPoint x: 8, endPoint y: 348, distance: 65.8
click at [8, 348] on div "R356937036 [DATE] 02:59 PM CIQE Returning DID 2266831 Mark this line item probl…" at bounding box center [784, 767] width 1568 height 1377
copy section "dlp__x50-6000-x-5-cm__timo_hietikko_hietikon_korjaamo__CIQE"
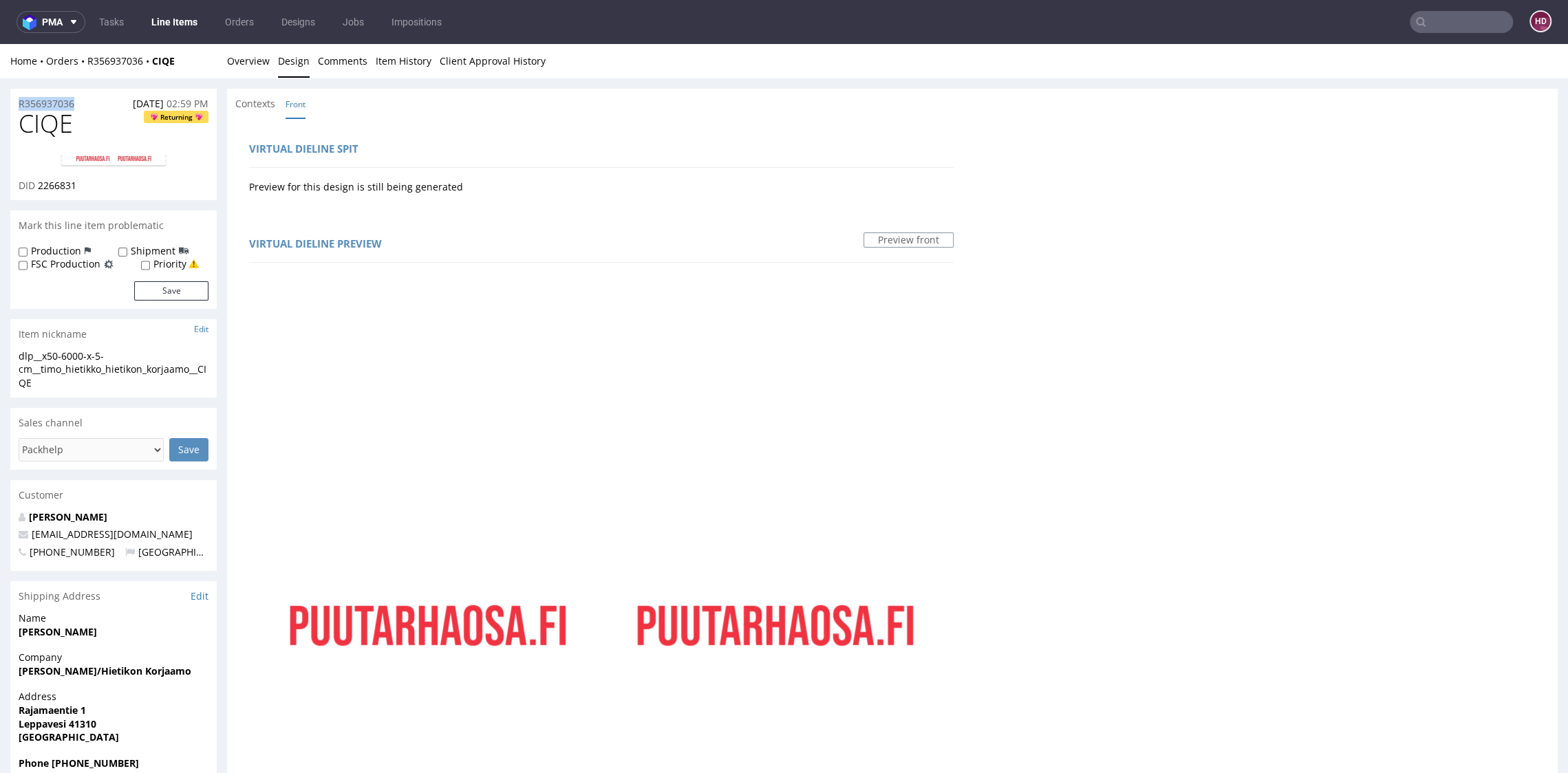
drag, startPoint x: 68, startPoint y: 101, endPoint x: 16, endPoint y: 99, distance: 52.0
click at [16, 99] on div "R356937036 [DATE] 02:59 PM" at bounding box center [113, 99] width 206 height 22
copy p "R356937036"
drag, startPoint x: 87, startPoint y: 185, endPoint x: 38, endPoint y: 185, distance: 49.0
click at [38, 185] on div "DID 2266831" at bounding box center [113, 185] width 190 height 14
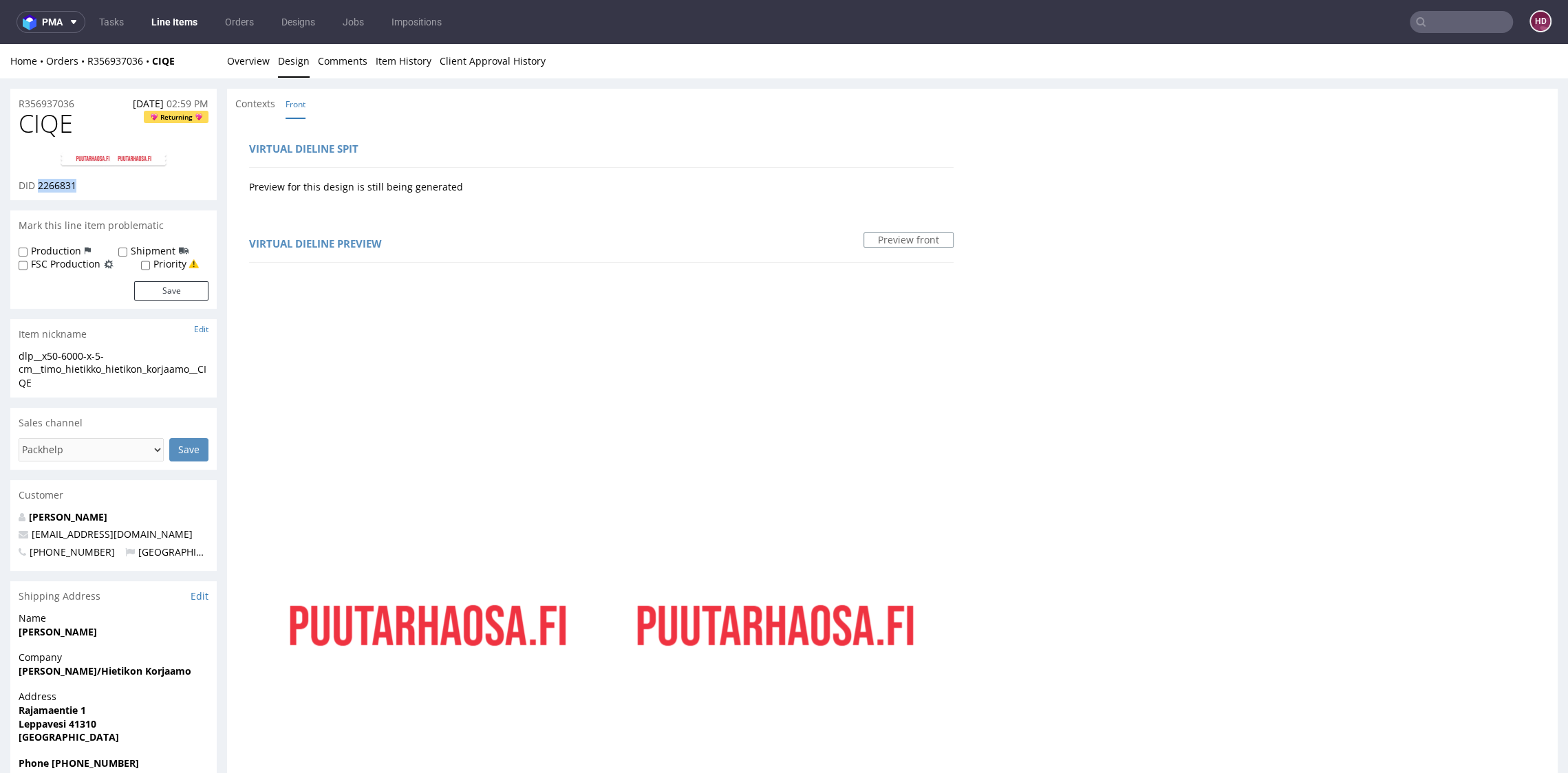
copy span "2266831"
click at [132, 151] on img at bounding box center [113, 160] width 110 height 16
click at [240, 67] on link "Overview" at bounding box center [248, 60] width 43 height 34
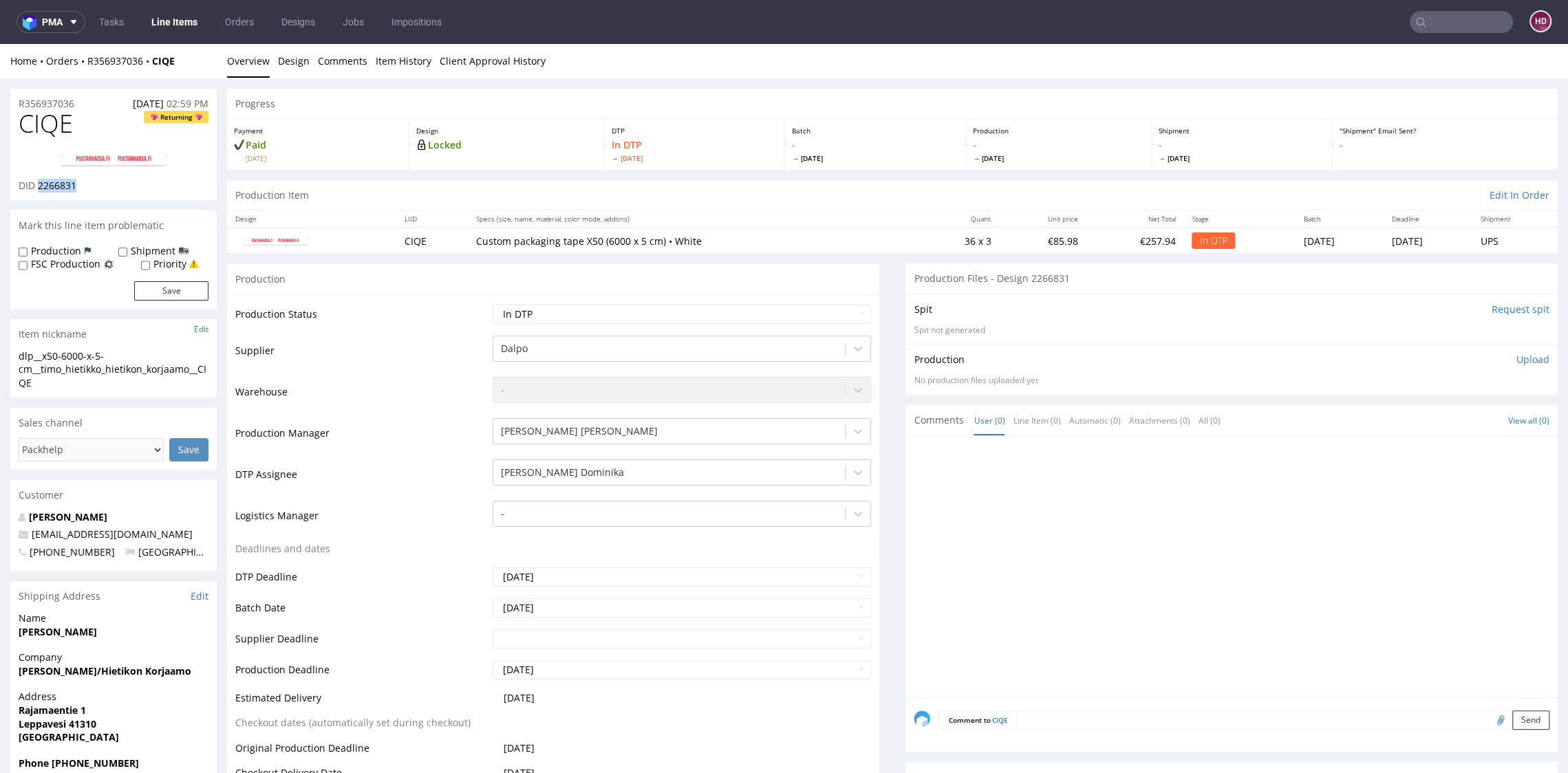
click at [1494, 366] on div "Production Upload No production files uploaded yet Description (optional) Add f…" at bounding box center [1231, 370] width 635 height 33
click at [1516, 354] on p "Upload" at bounding box center [1532, 360] width 33 height 14
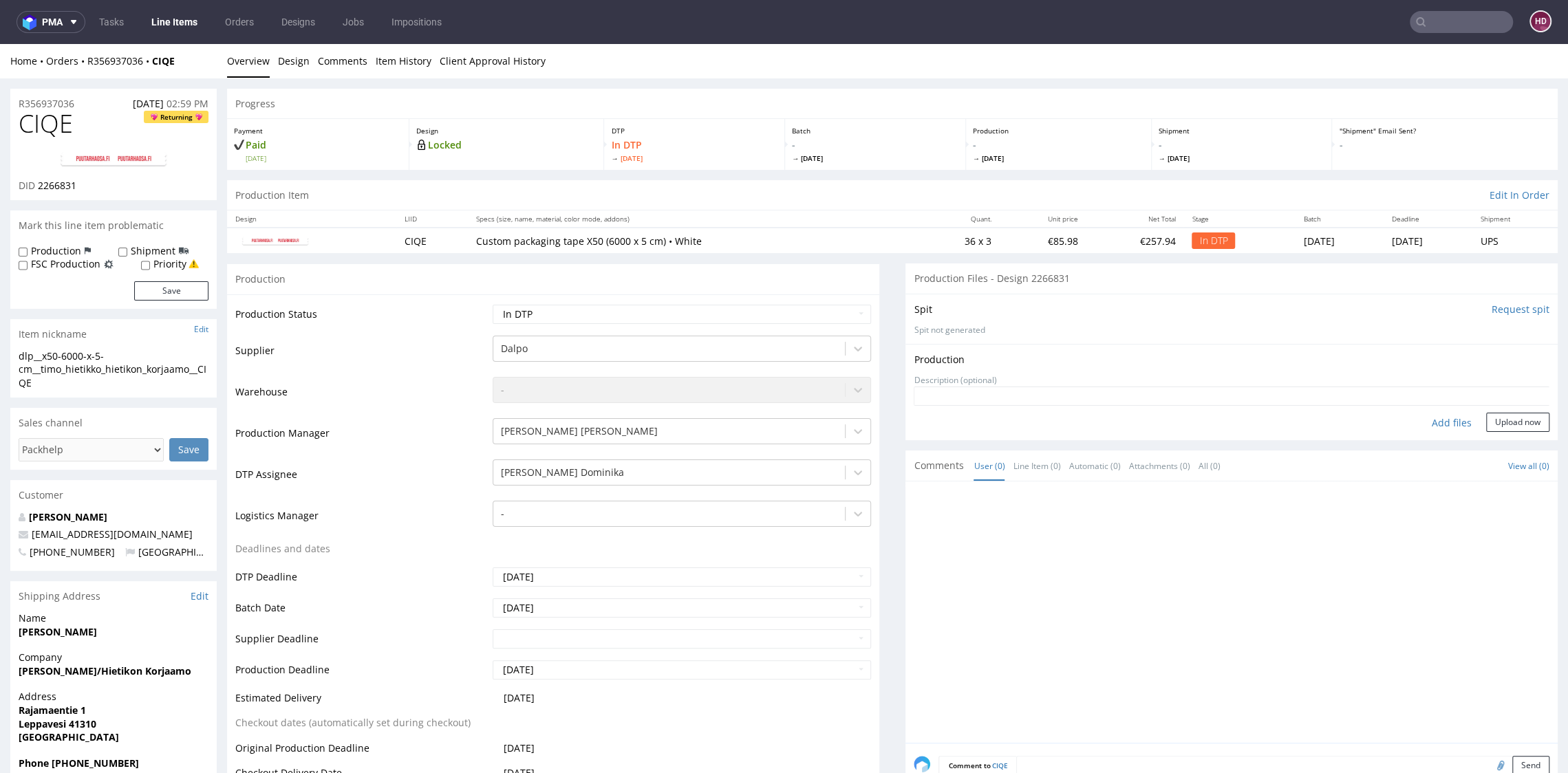
click at [1427, 417] on div "Add files" at bounding box center [1451, 423] width 68 height 21
type input "C:\fakepath\ dlp__x50-6000-x-5-cm__timo_hietikko_hietikon_korjaamo__CIQE__d2266…"
click at [1508, 443] on button "Upload now" at bounding box center [1517, 444] width 63 height 19
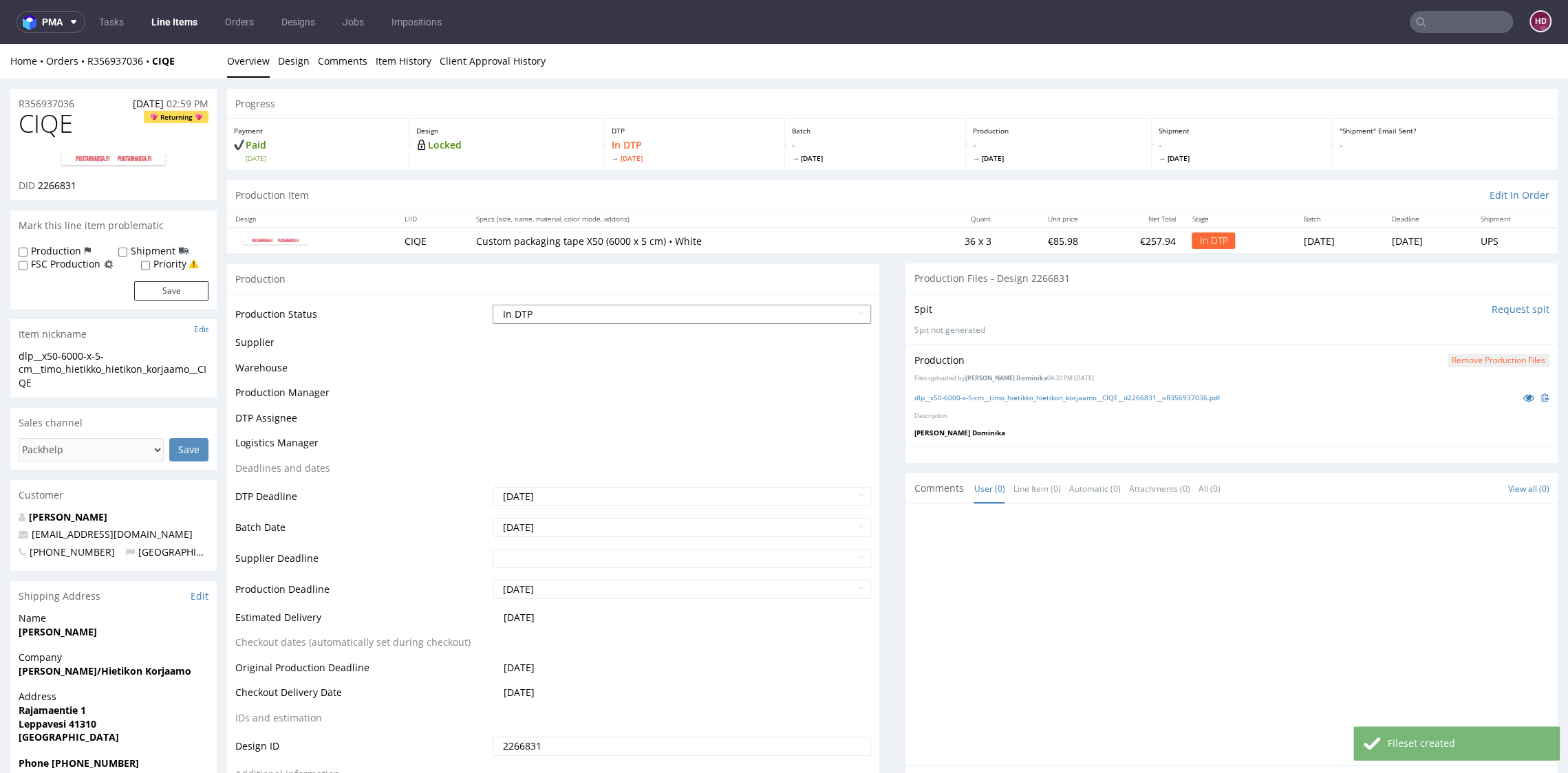
click at [521, 309] on select "Waiting for Artwork Waiting for Diecut Waiting for Mockup Waiting for DTP Waiti…" at bounding box center [682, 314] width 378 height 19
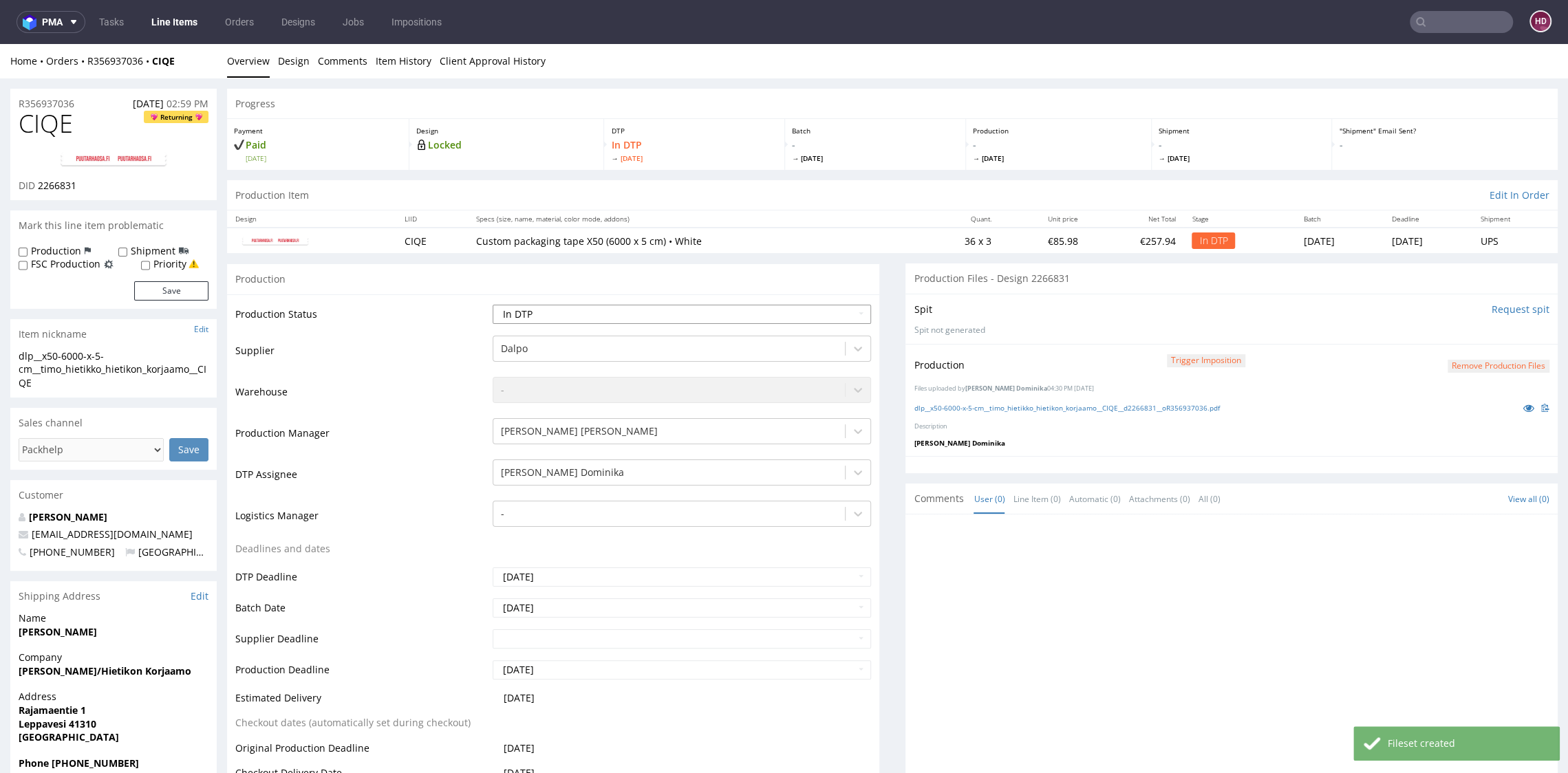
select select "dtp_production_ready"
click at [493, 305] on select "Waiting for Artwork Waiting for Diecut Waiting for Mockup Waiting for DTP Waiti…" at bounding box center [682, 314] width 378 height 19
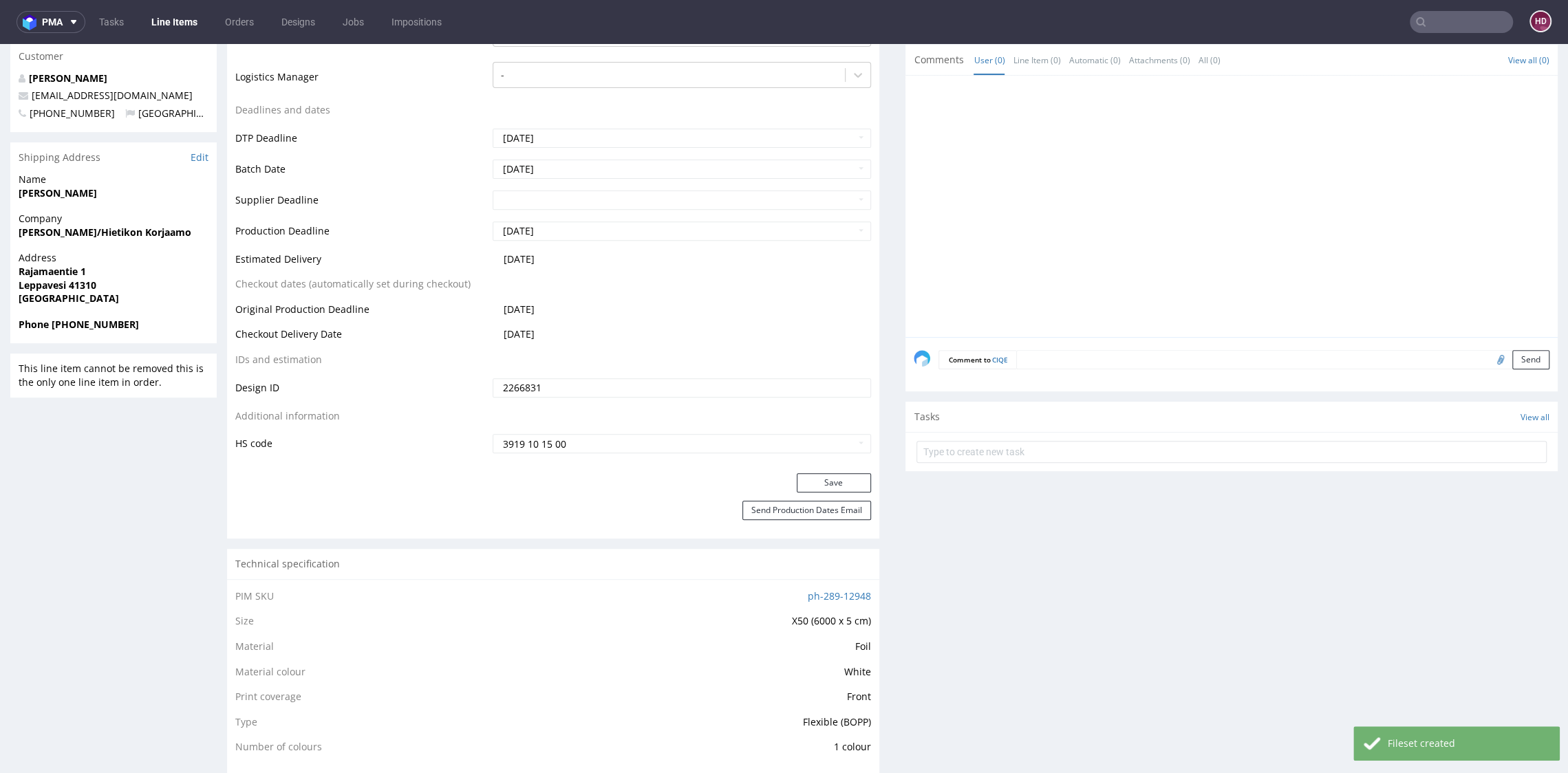
scroll to position [722, 0]
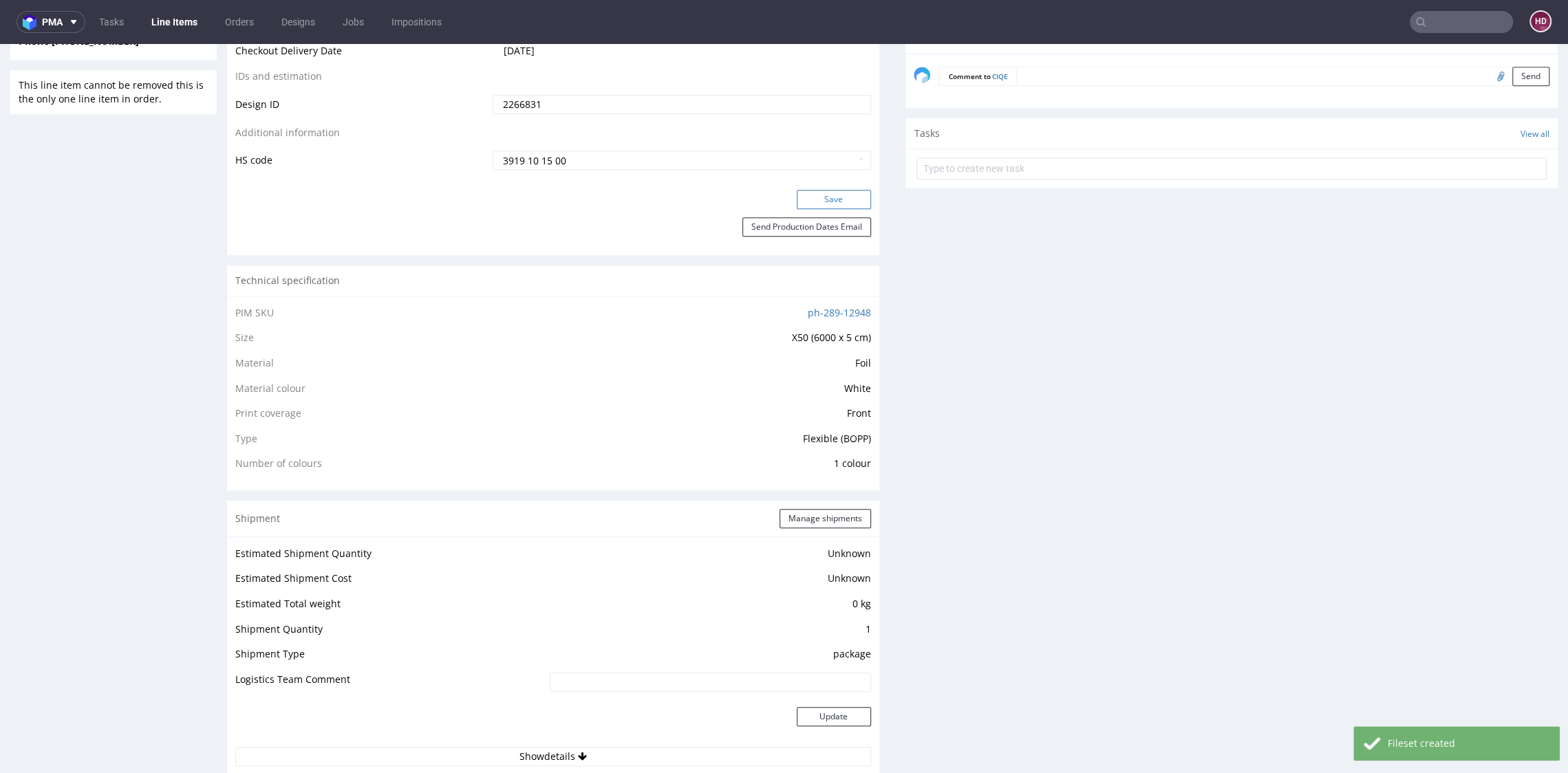
click at [797, 207] on button "Save" at bounding box center [833, 199] width 74 height 19
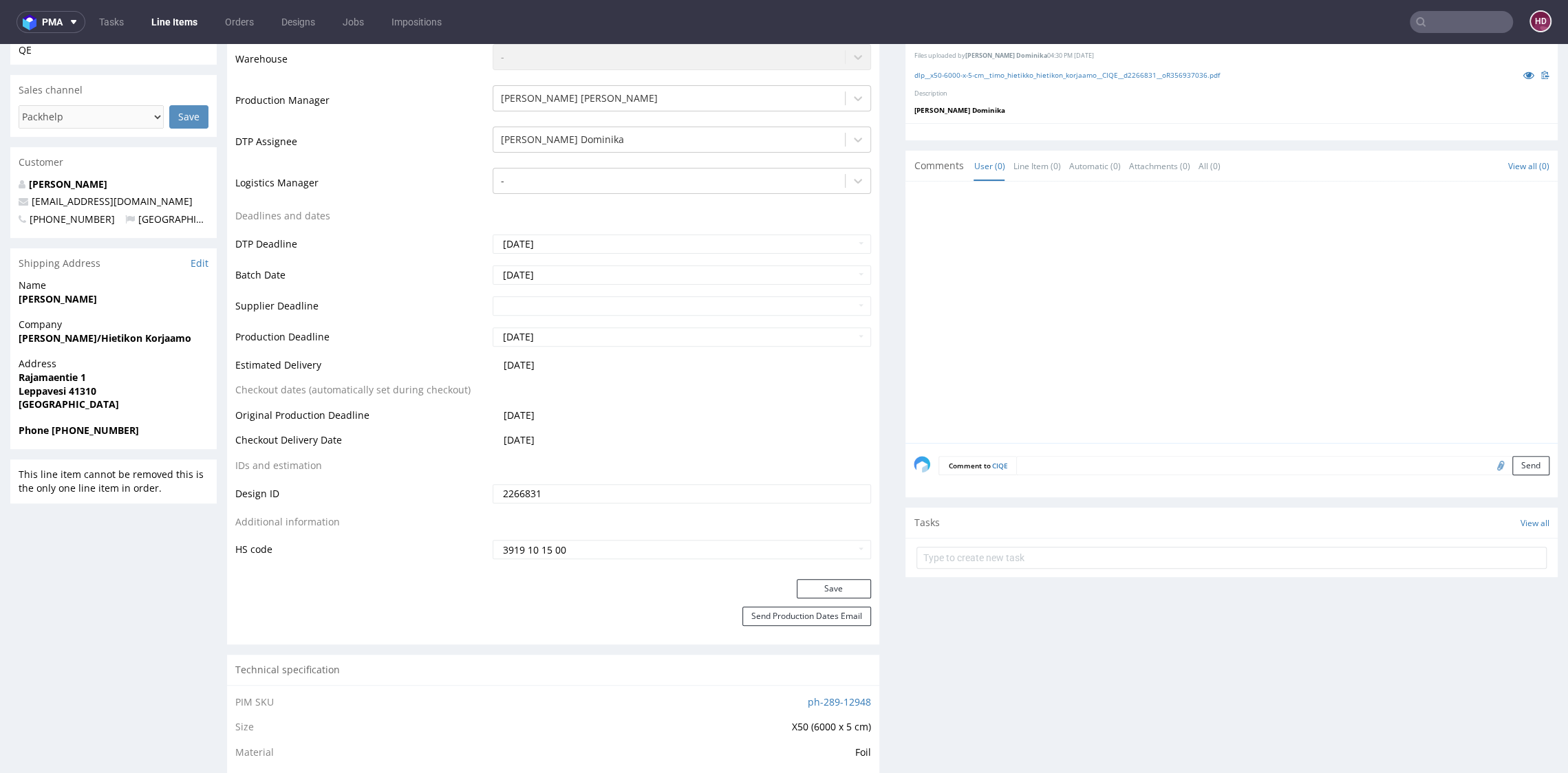
scroll to position [0, 0]
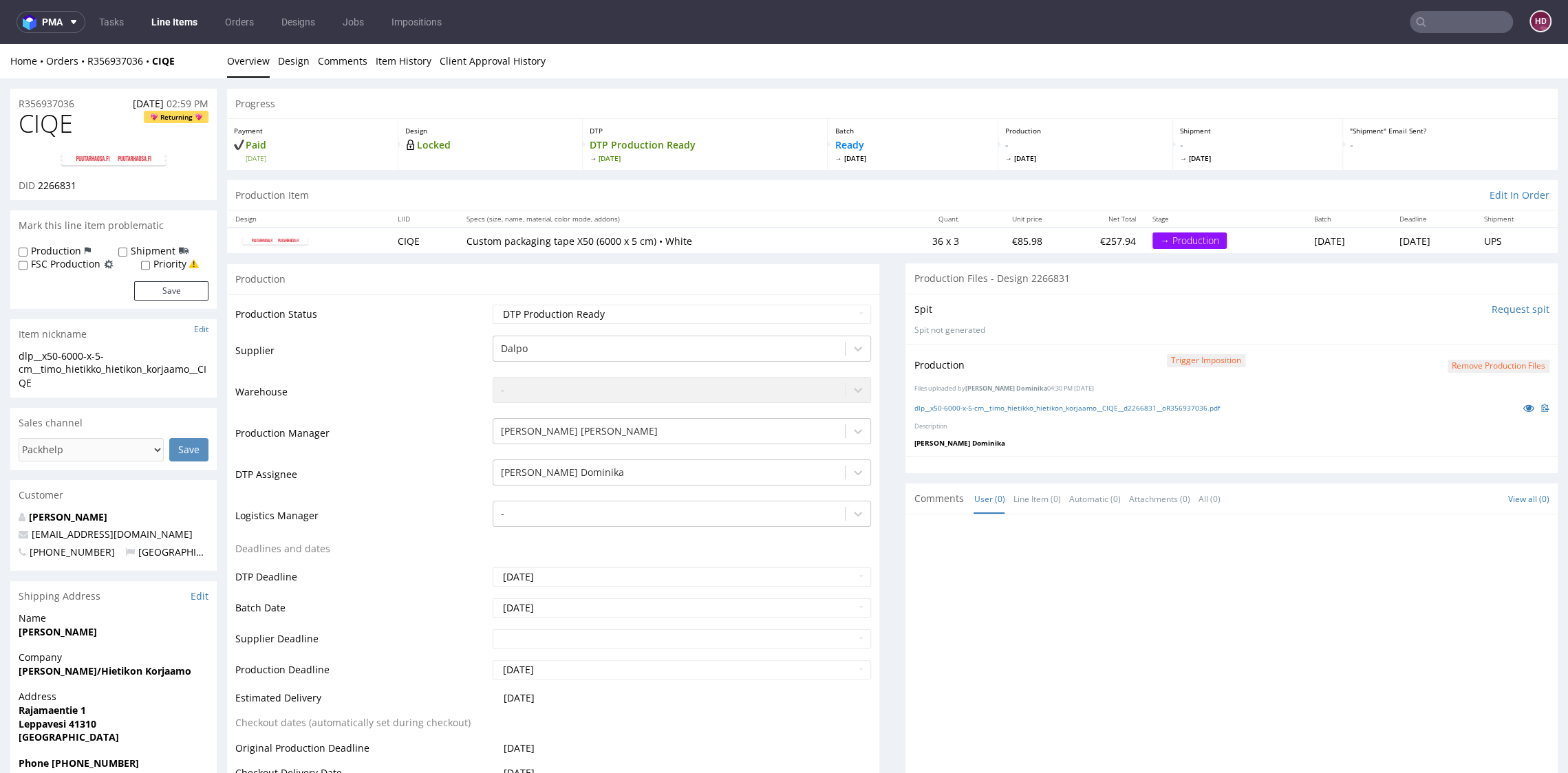
click at [161, 18] on link "Line Items" at bounding box center [174, 22] width 63 height 22
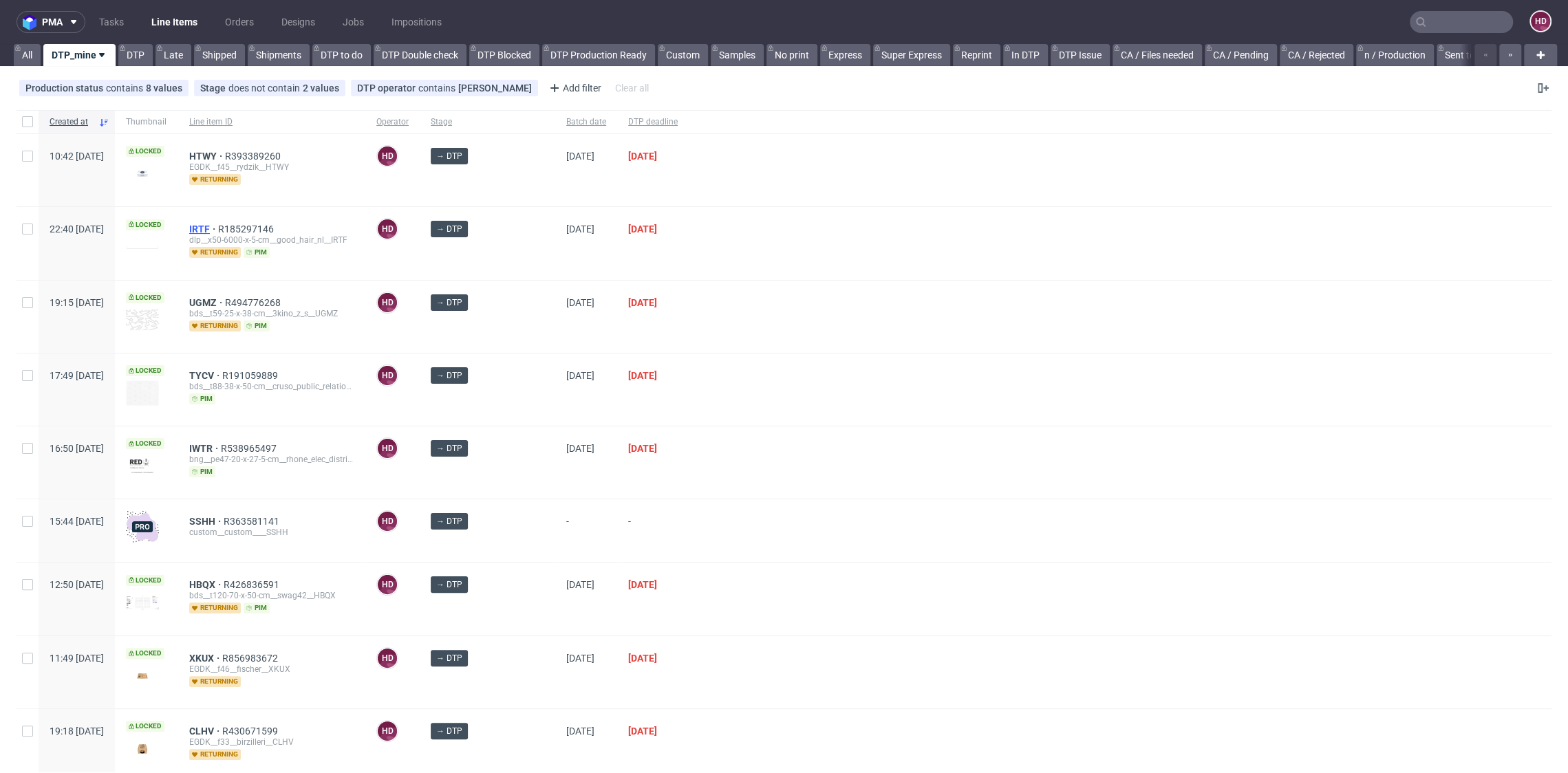
click at [218, 225] on span "IRTF" at bounding box center [204, 229] width 29 height 11
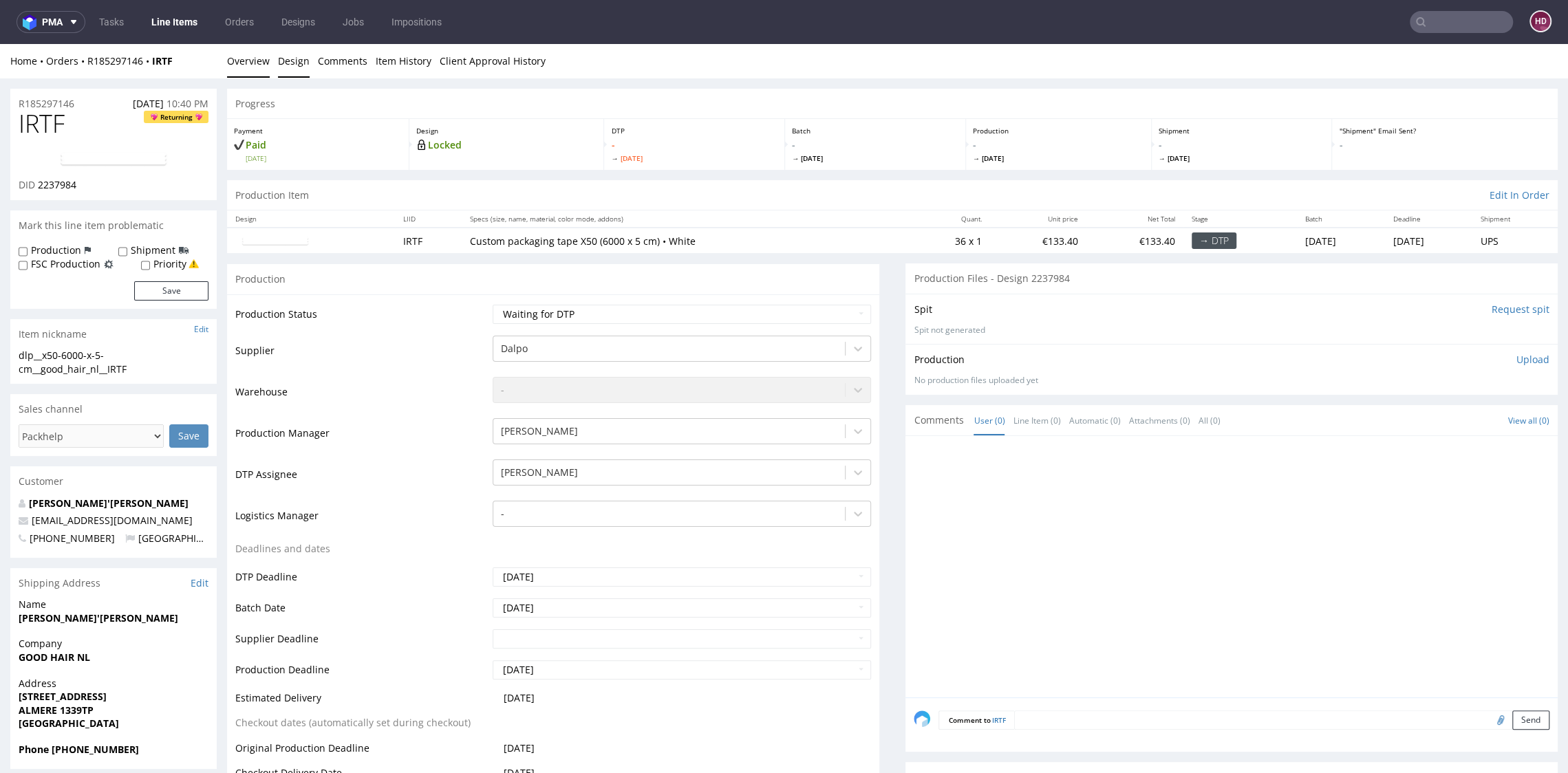
click at [302, 63] on link "Design" at bounding box center [293, 60] width 32 height 34
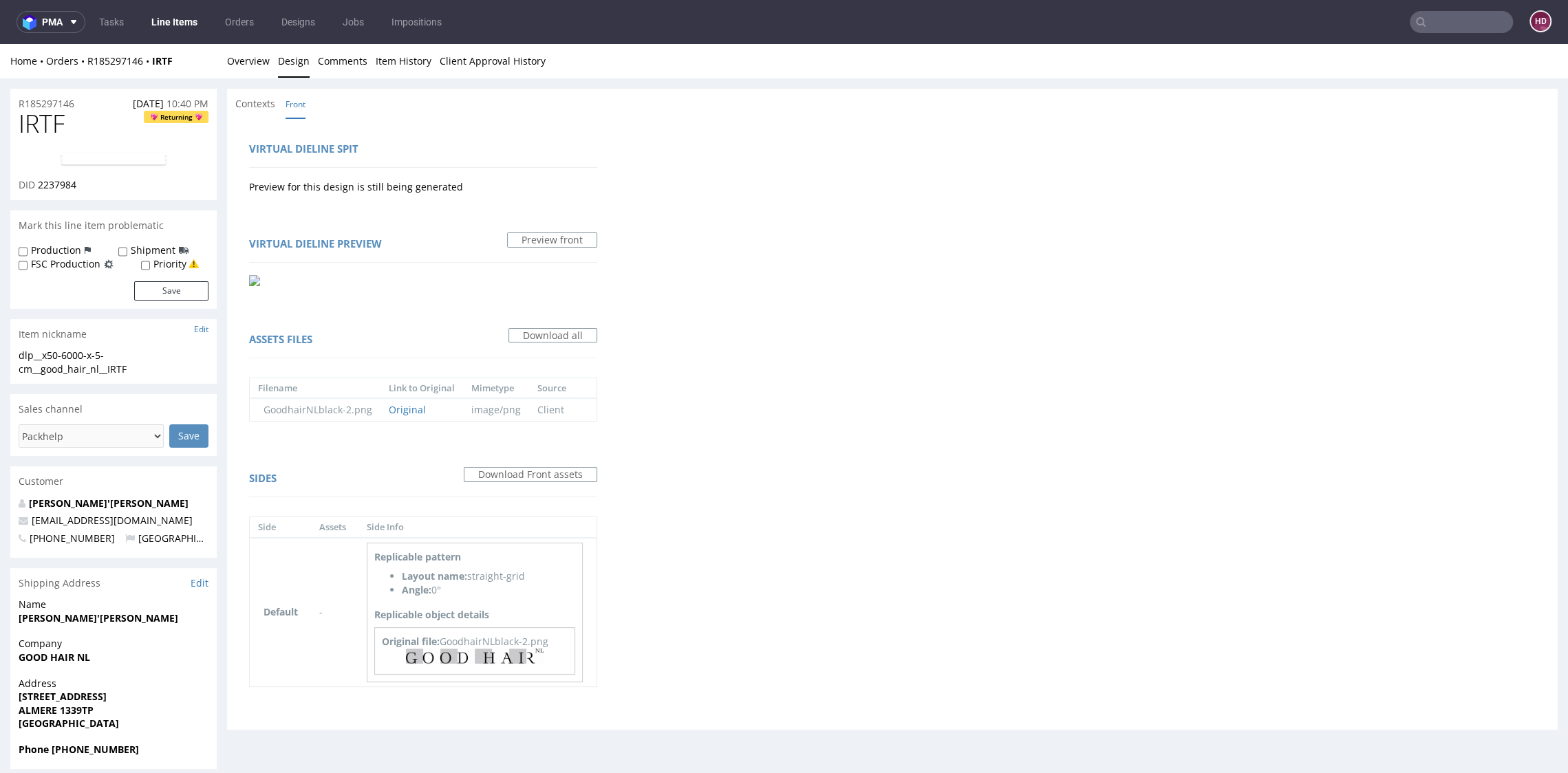
click at [130, 158] on img at bounding box center [113, 160] width 110 height 16
click at [233, 61] on link "Overview" at bounding box center [248, 60] width 43 height 34
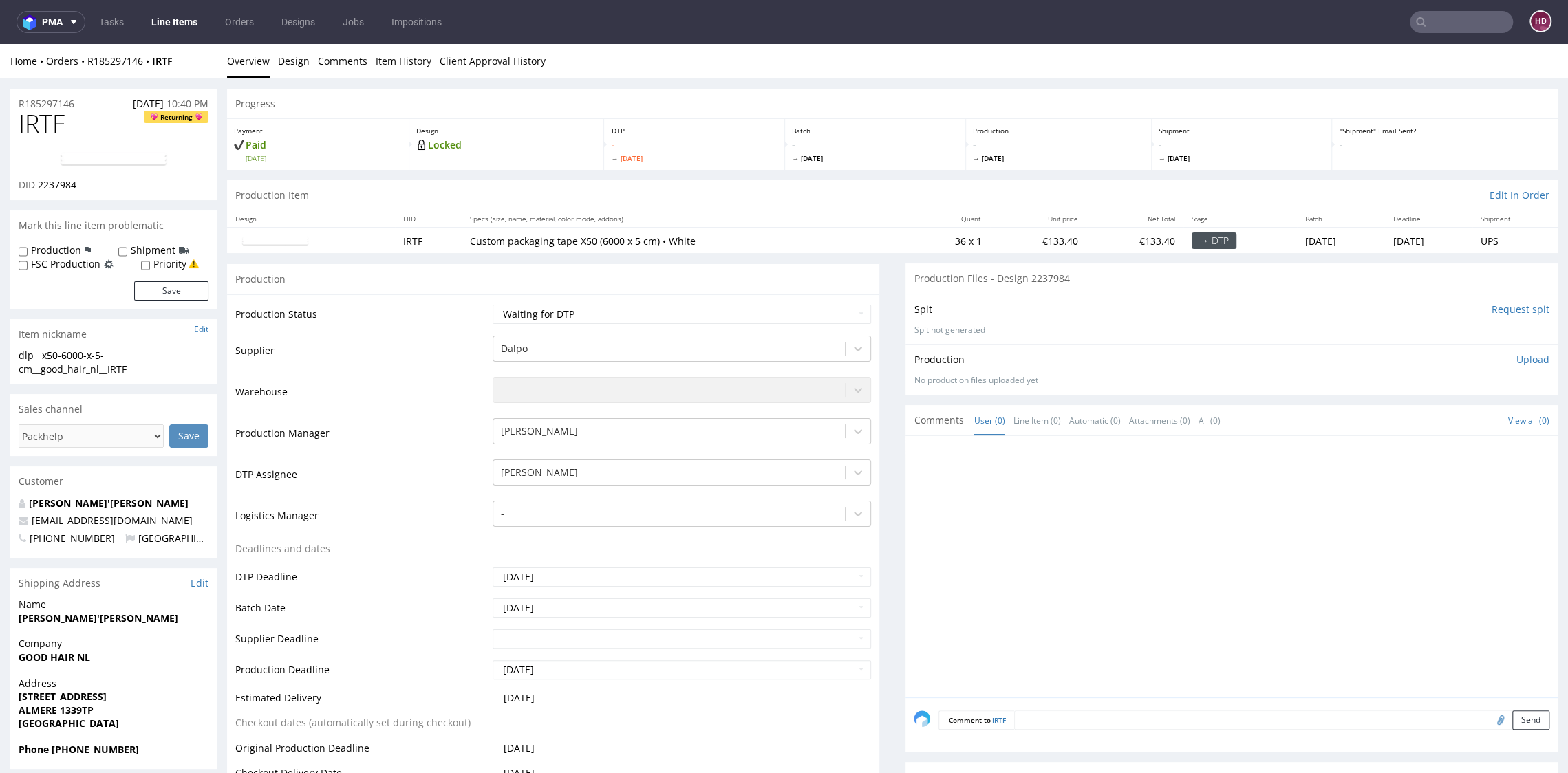
click at [186, 26] on link "Line Items" at bounding box center [174, 22] width 63 height 22
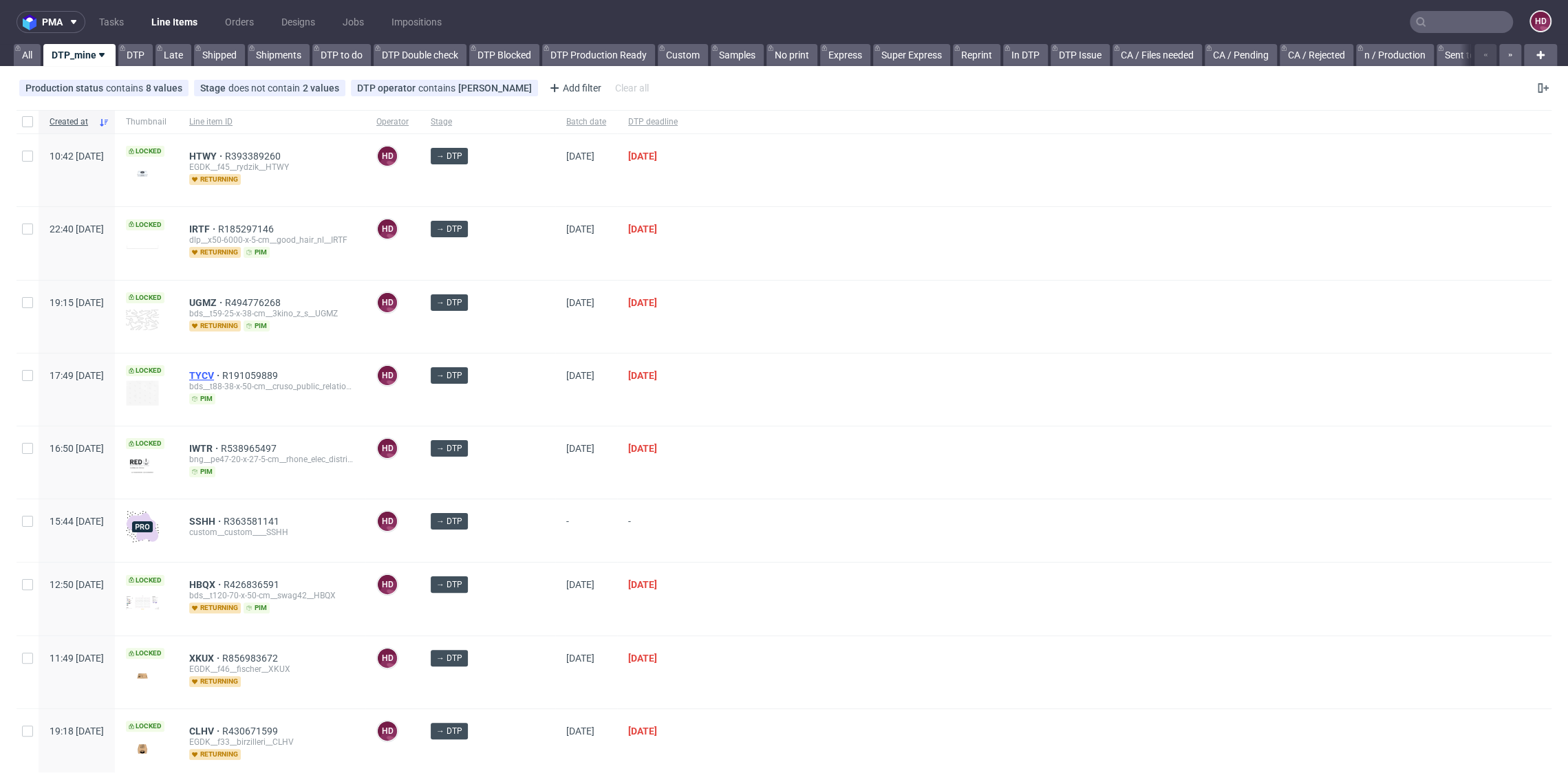
click at [222, 377] on span "TYCV" at bounding box center [205, 375] width 33 height 11
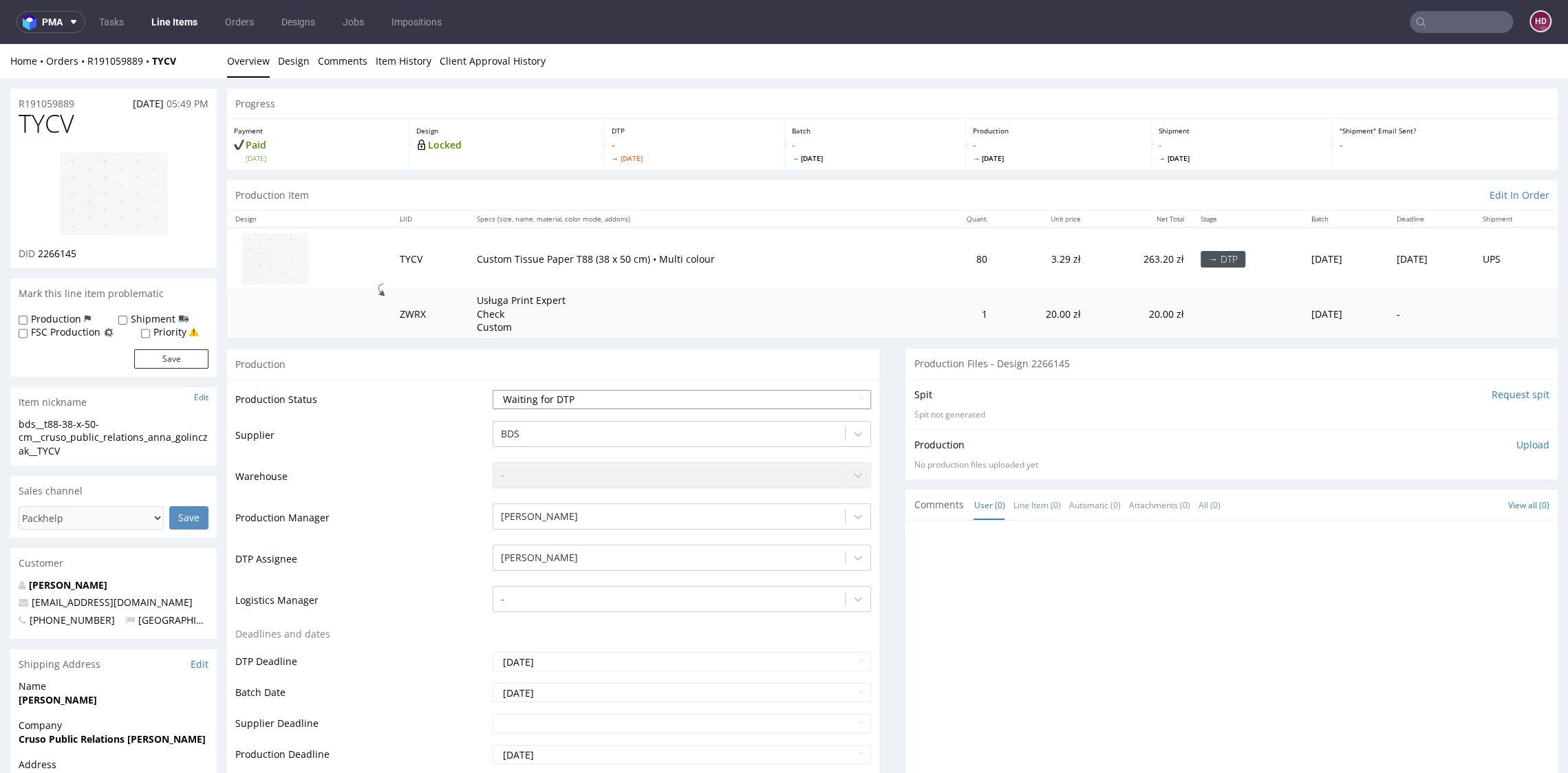
click at [570, 400] on select "Waiting for Artwork Waiting for Diecut Waiting for Mockup Waiting for DTP Waiti…" at bounding box center [682, 399] width 378 height 19
select select "dtp_in_process"
click at [493, 390] on select "Waiting for Artwork Waiting for Diecut Waiting for Mockup Waiting for DTP Waiti…" at bounding box center [682, 399] width 378 height 19
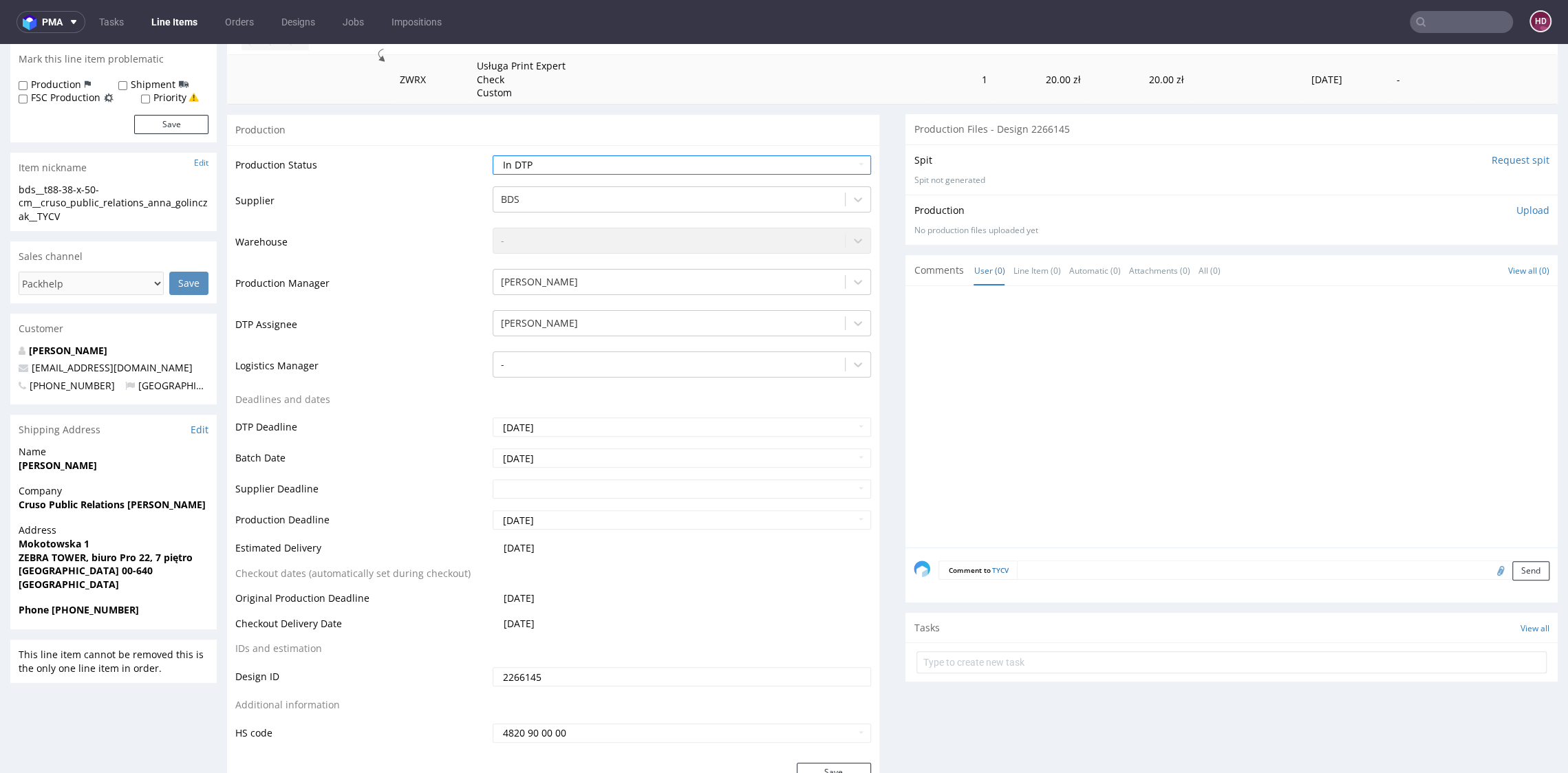
scroll to position [337, 0]
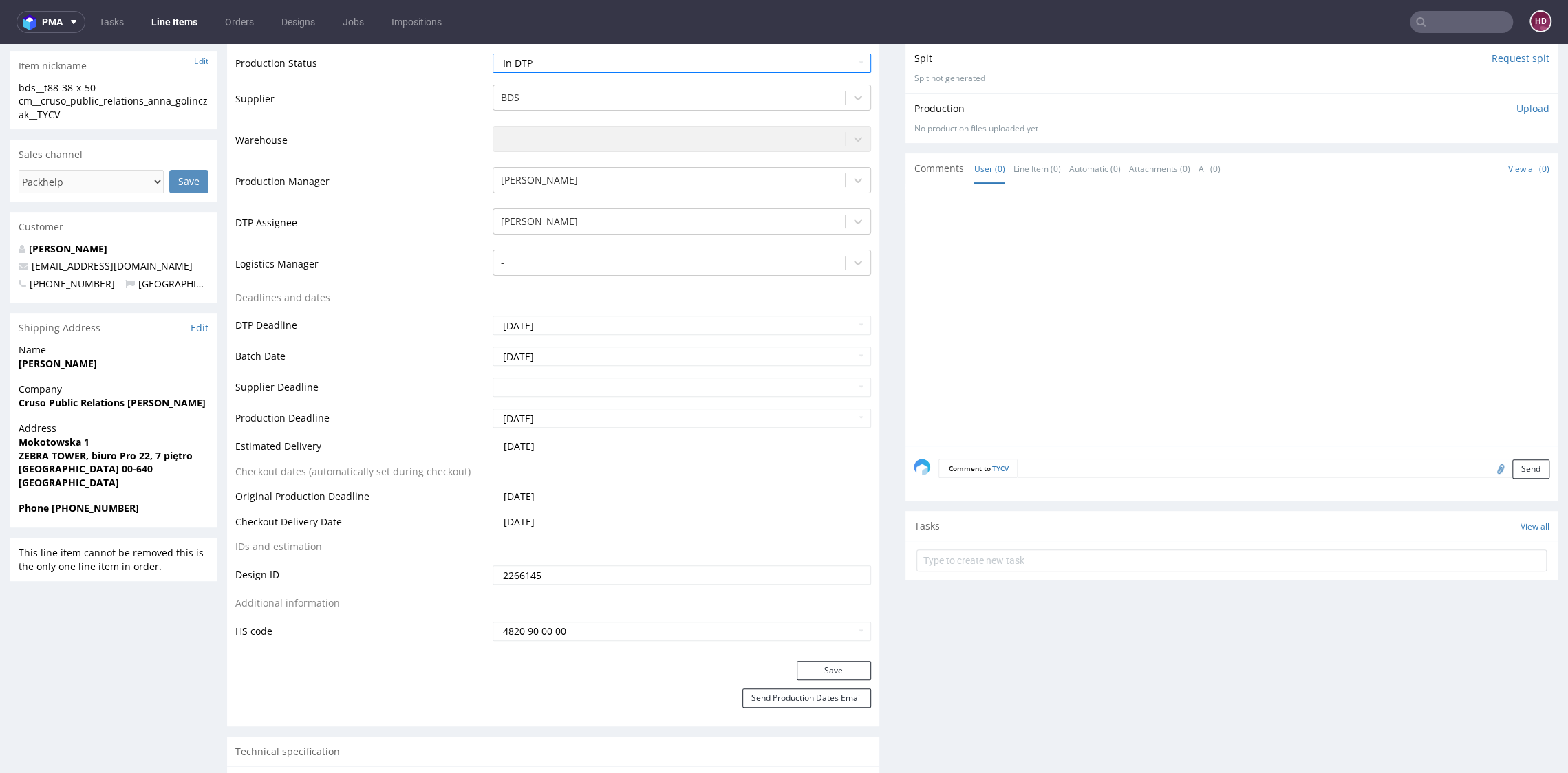
click at [822, 685] on div "Save" at bounding box center [553, 674] width 652 height 27
click at [797, 672] on button "Save" at bounding box center [833, 670] width 74 height 19
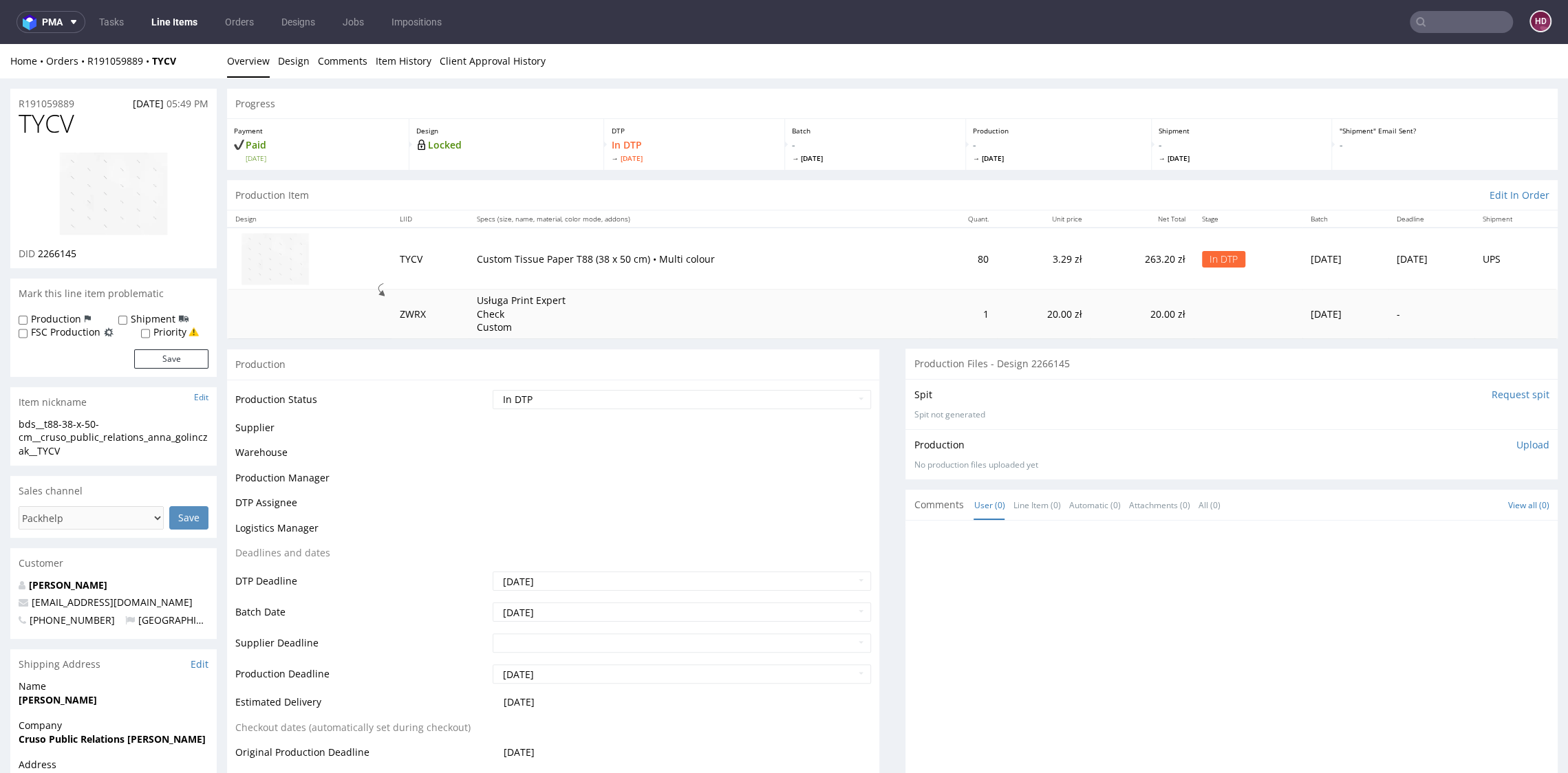
scroll to position [0, 0]
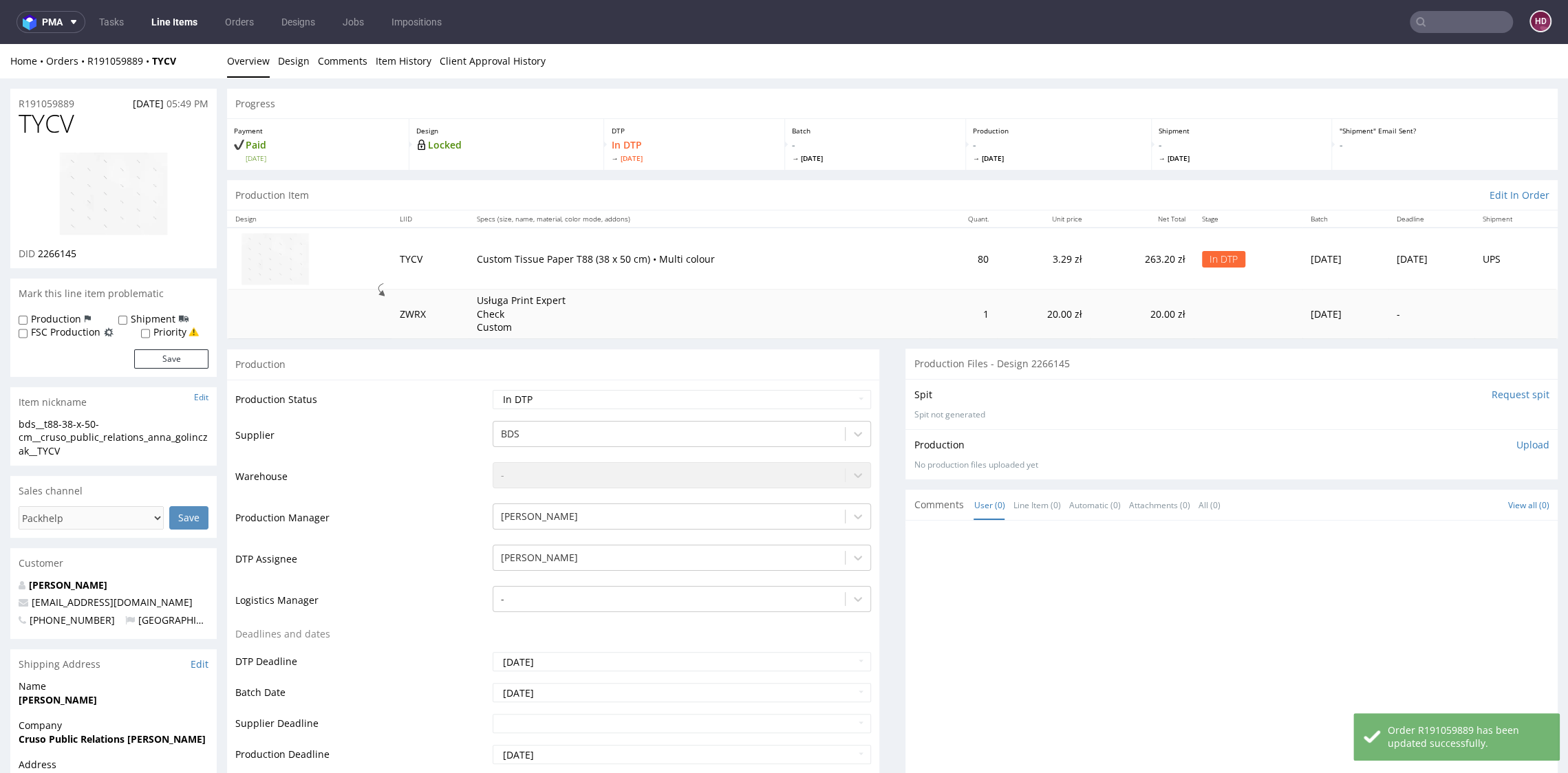
click at [105, 205] on img at bounding box center [113, 193] width 110 height 85
click at [284, 57] on link "Design" at bounding box center [293, 60] width 32 height 34
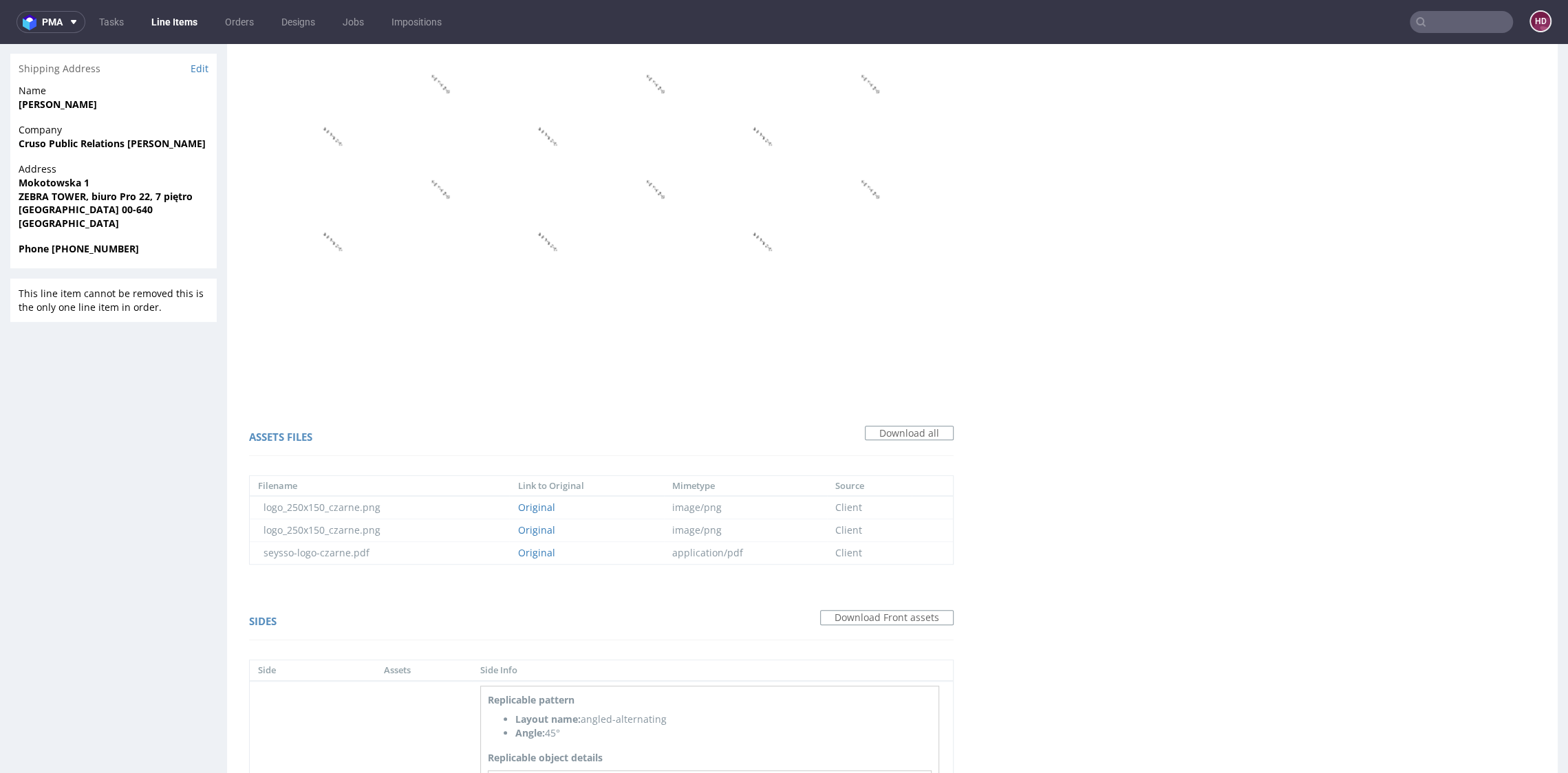
scroll to position [816, 0]
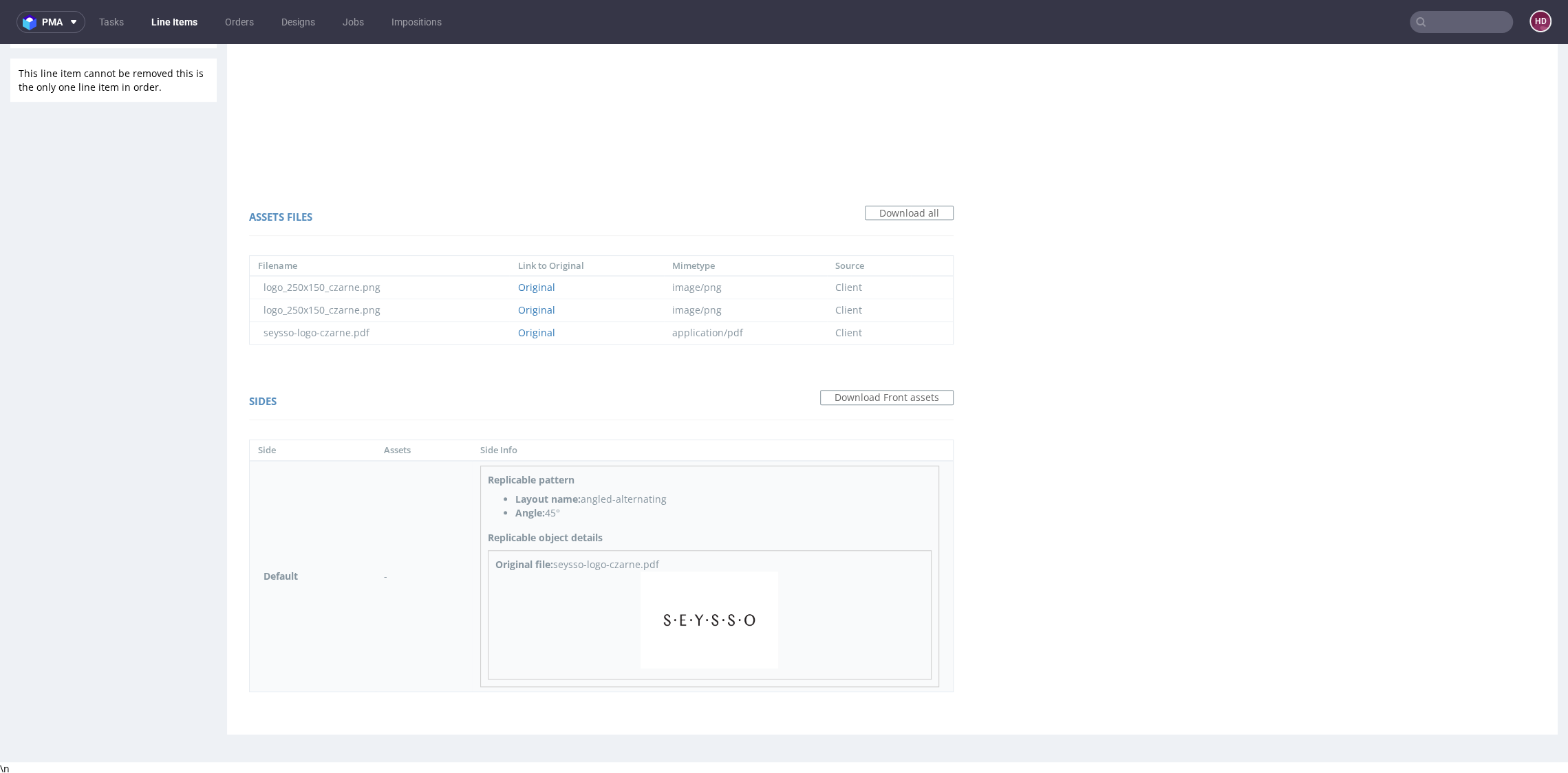
click at [710, 626] on img at bounding box center [709, 620] width 138 height 98
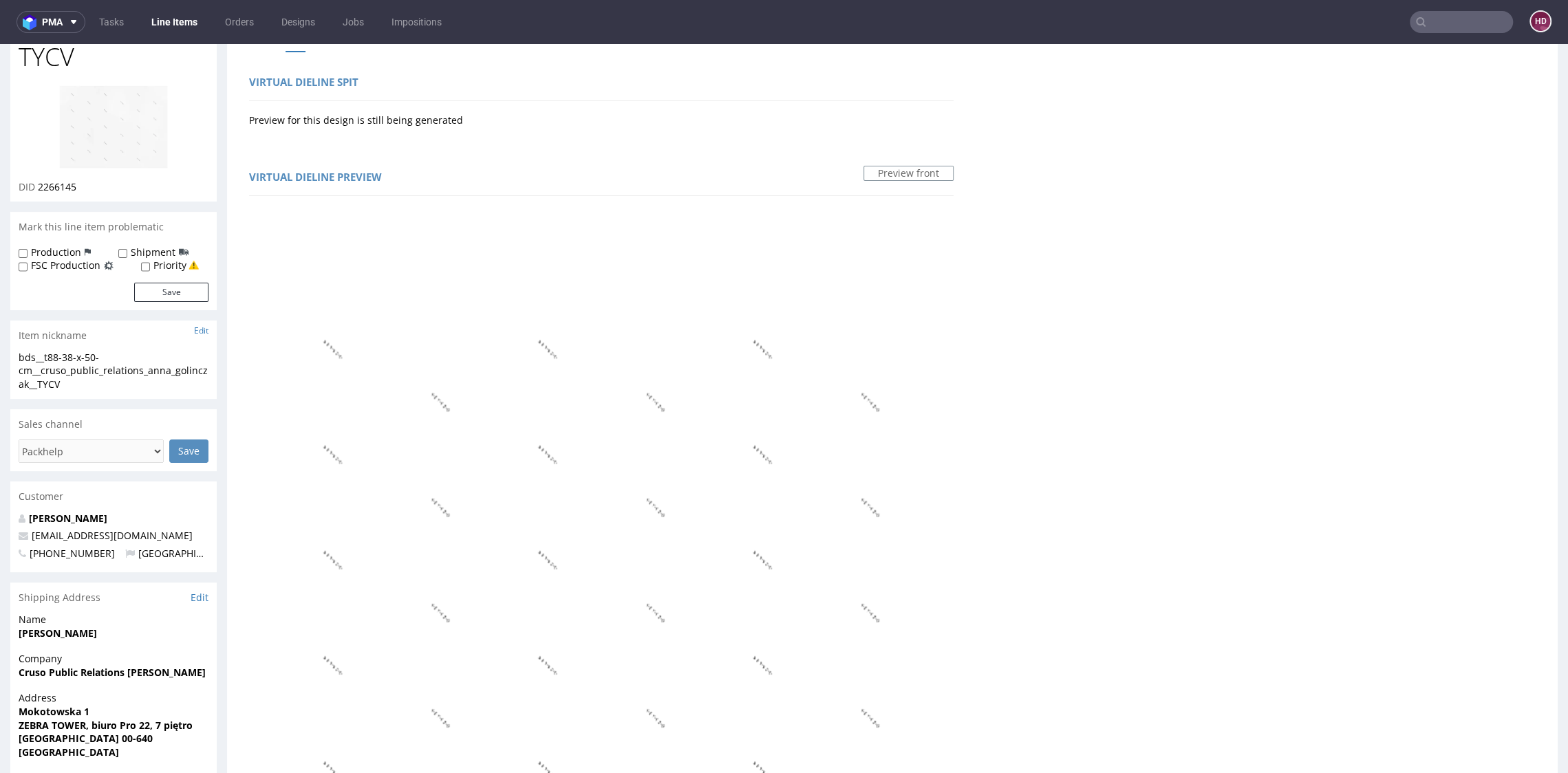
scroll to position [0, 0]
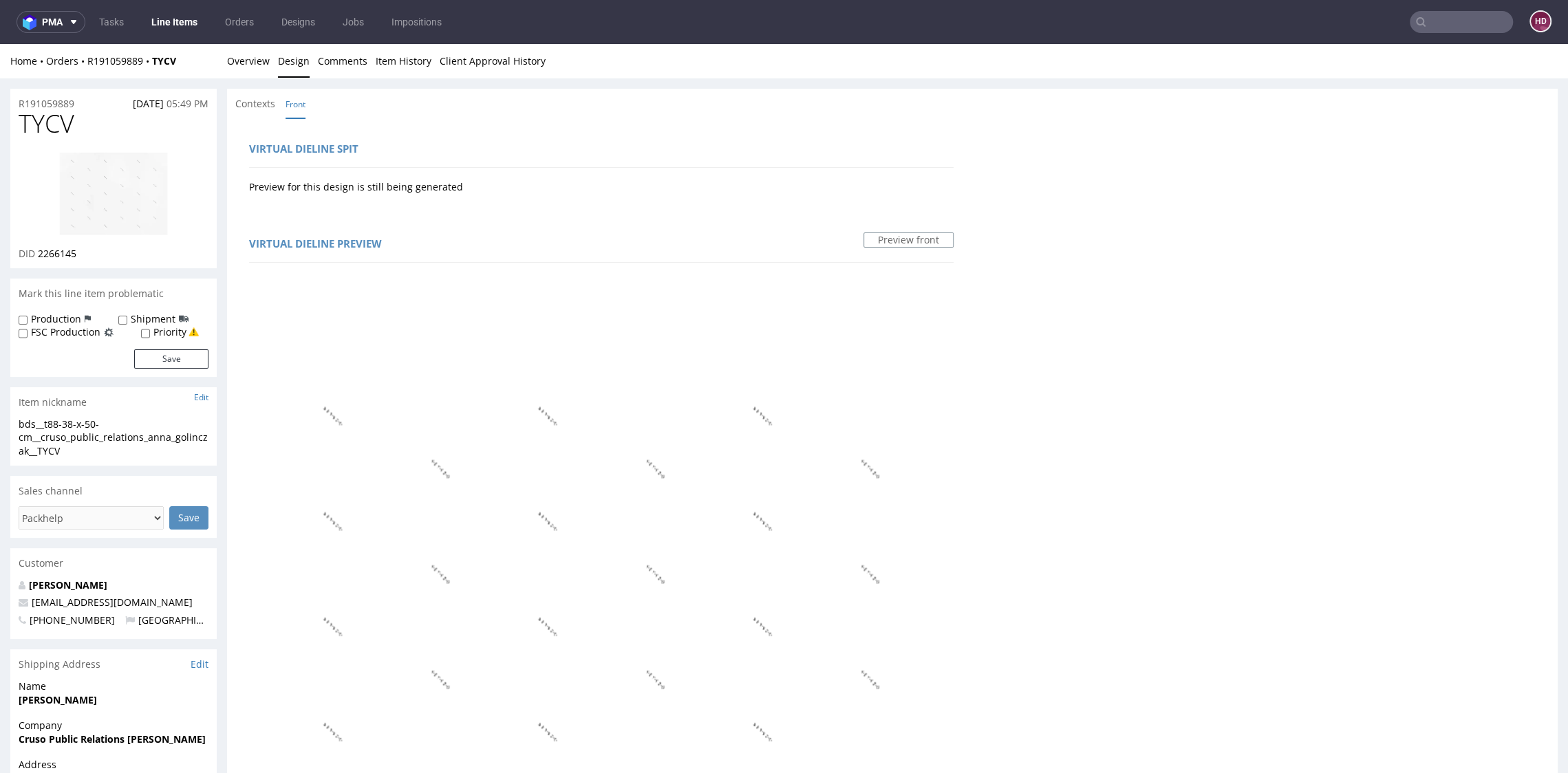
click at [141, 208] on img at bounding box center [113, 193] width 110 height 85
click at [173, 22] on link "Line Items" at bounding box center [174, 22] width 63 height 22
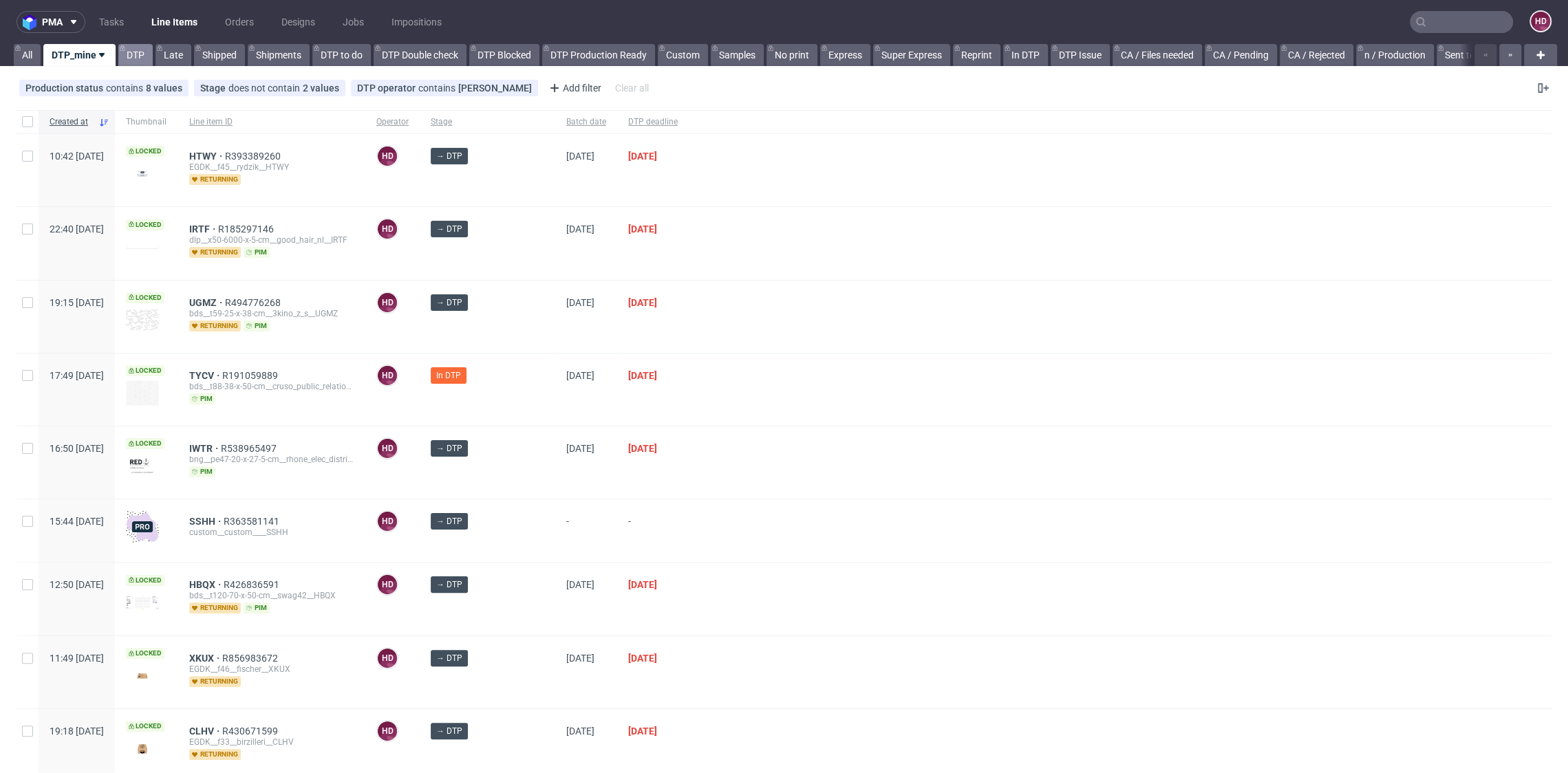
click at [133, 58] on link "DTP" at bounding box center [136, 55] width 35 height 22
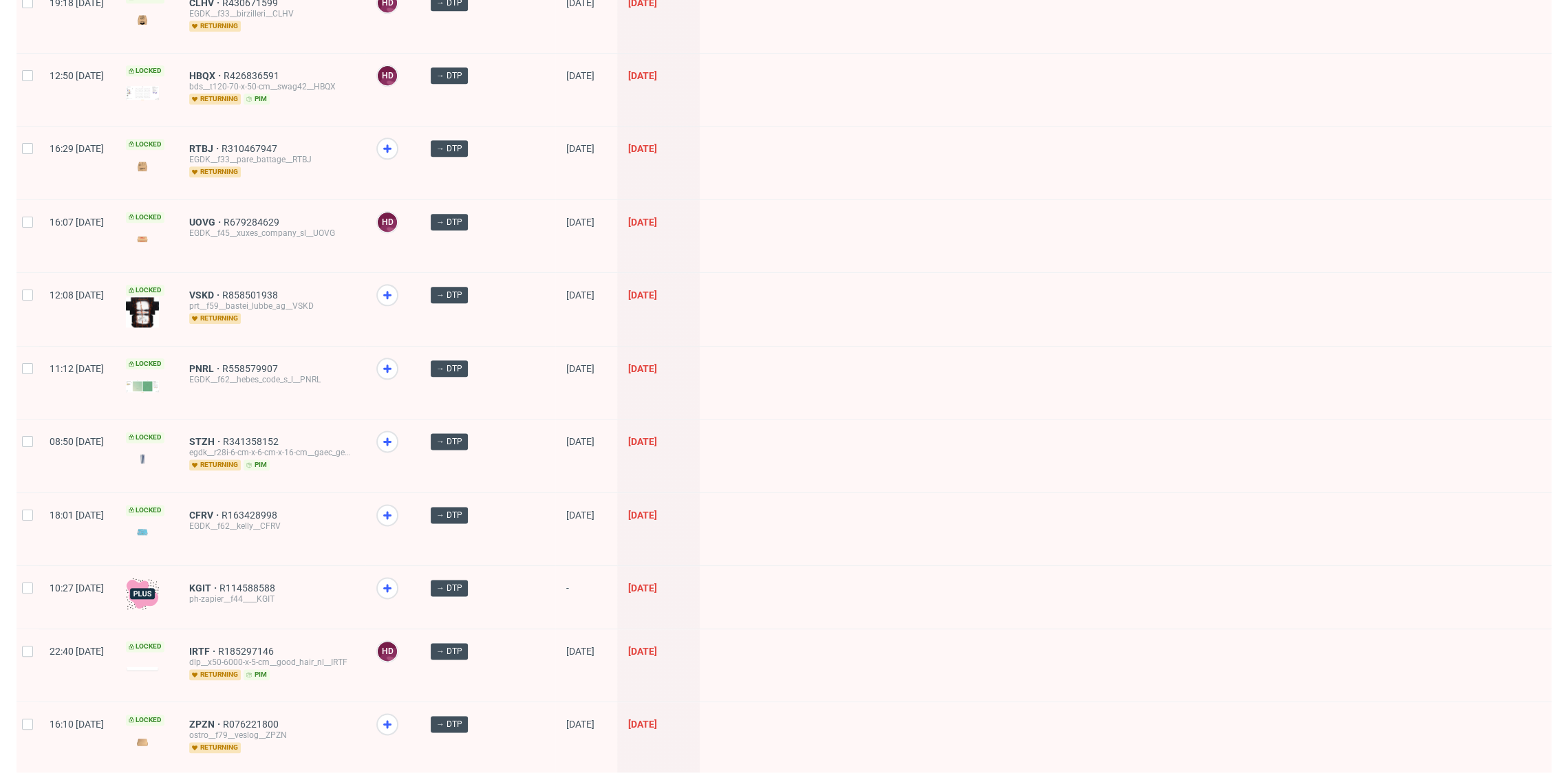
scroll to position [1756, 0]
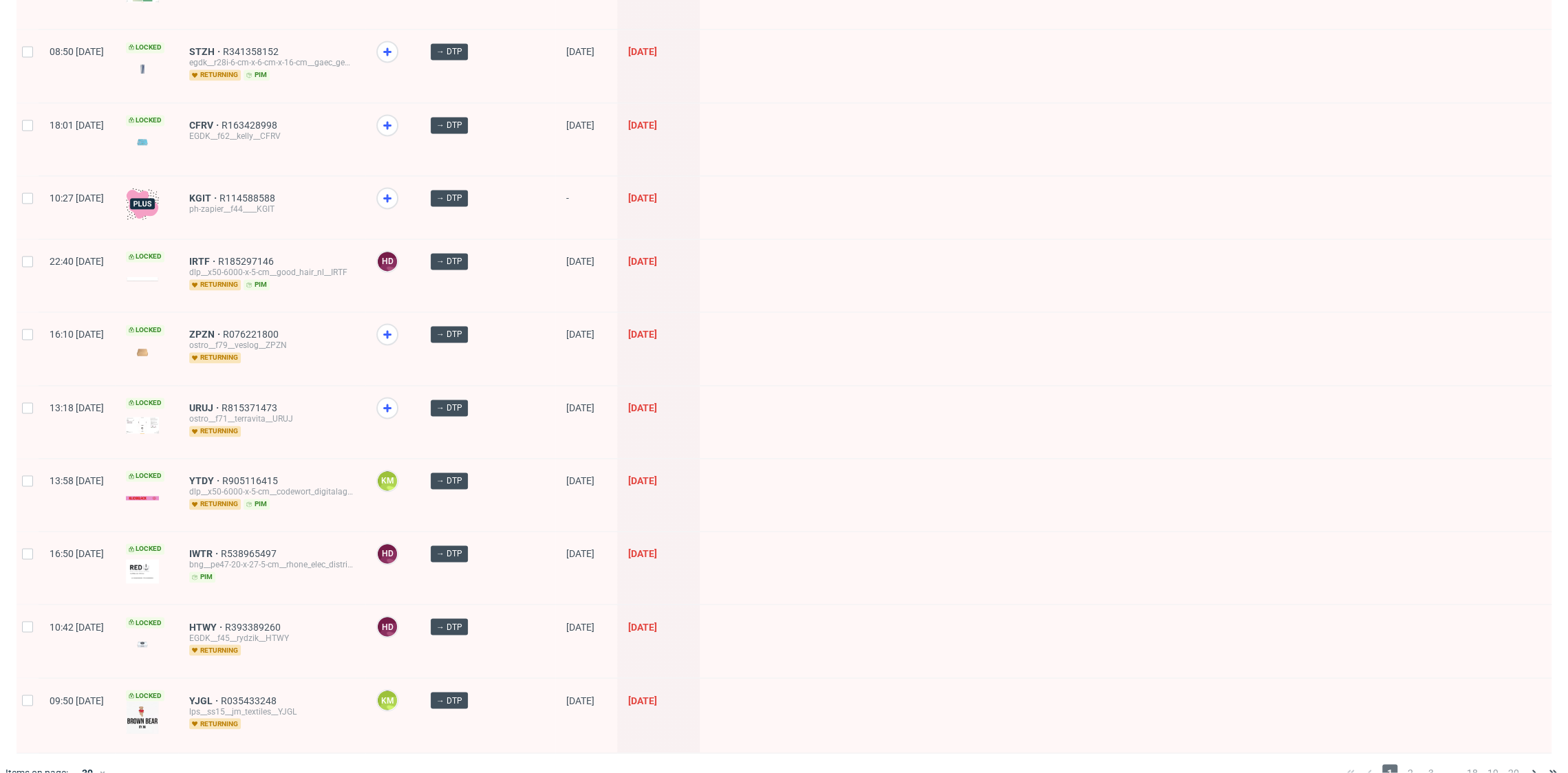
click at [1403, 764] on span "2" at bounding box center [1410, 772] width 16 height 16
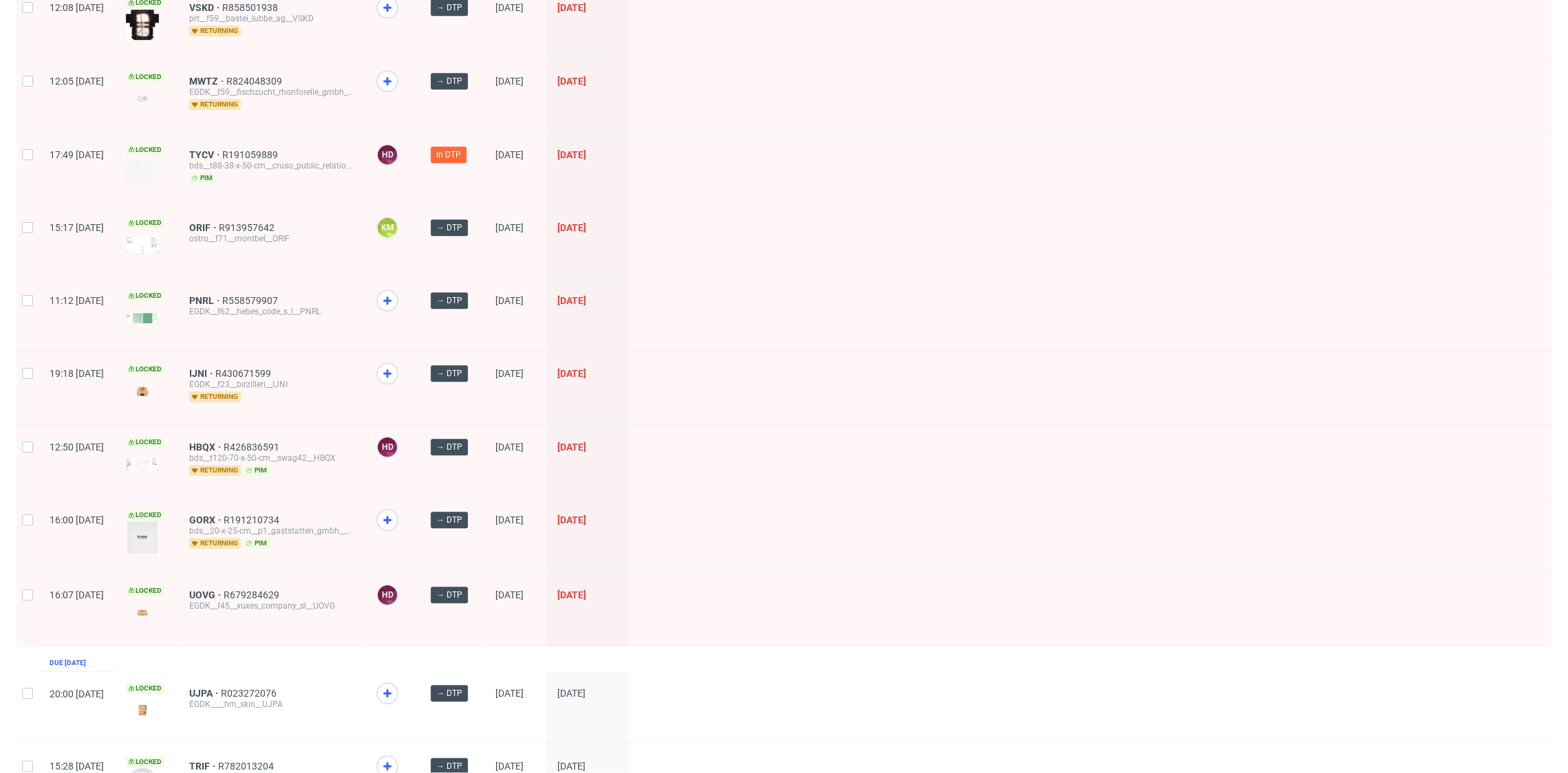
scroll to position [659, 0]
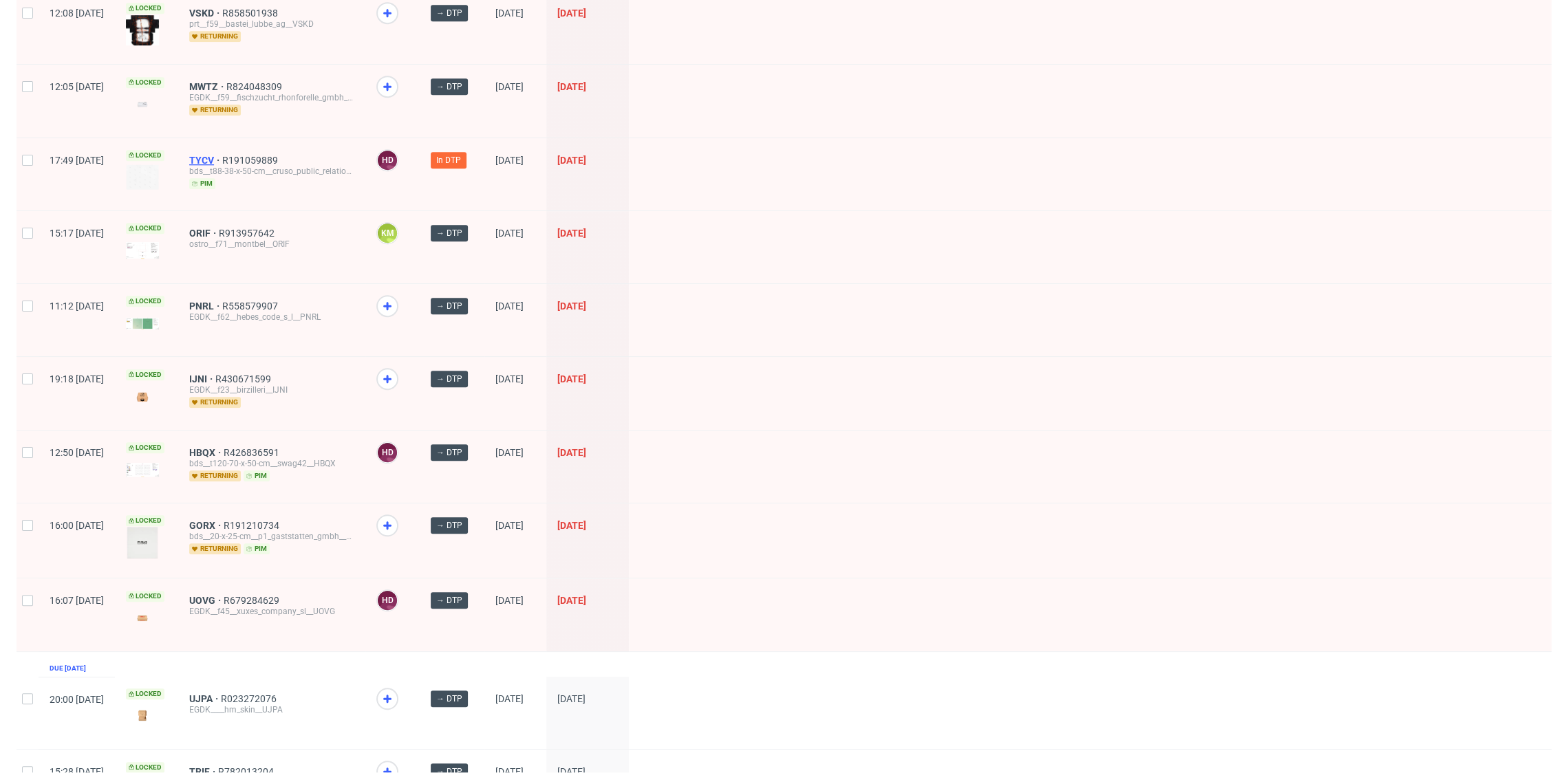
click at [222, 158] on span "TYCV" at bounding box center [205, 161] width 33 height 11
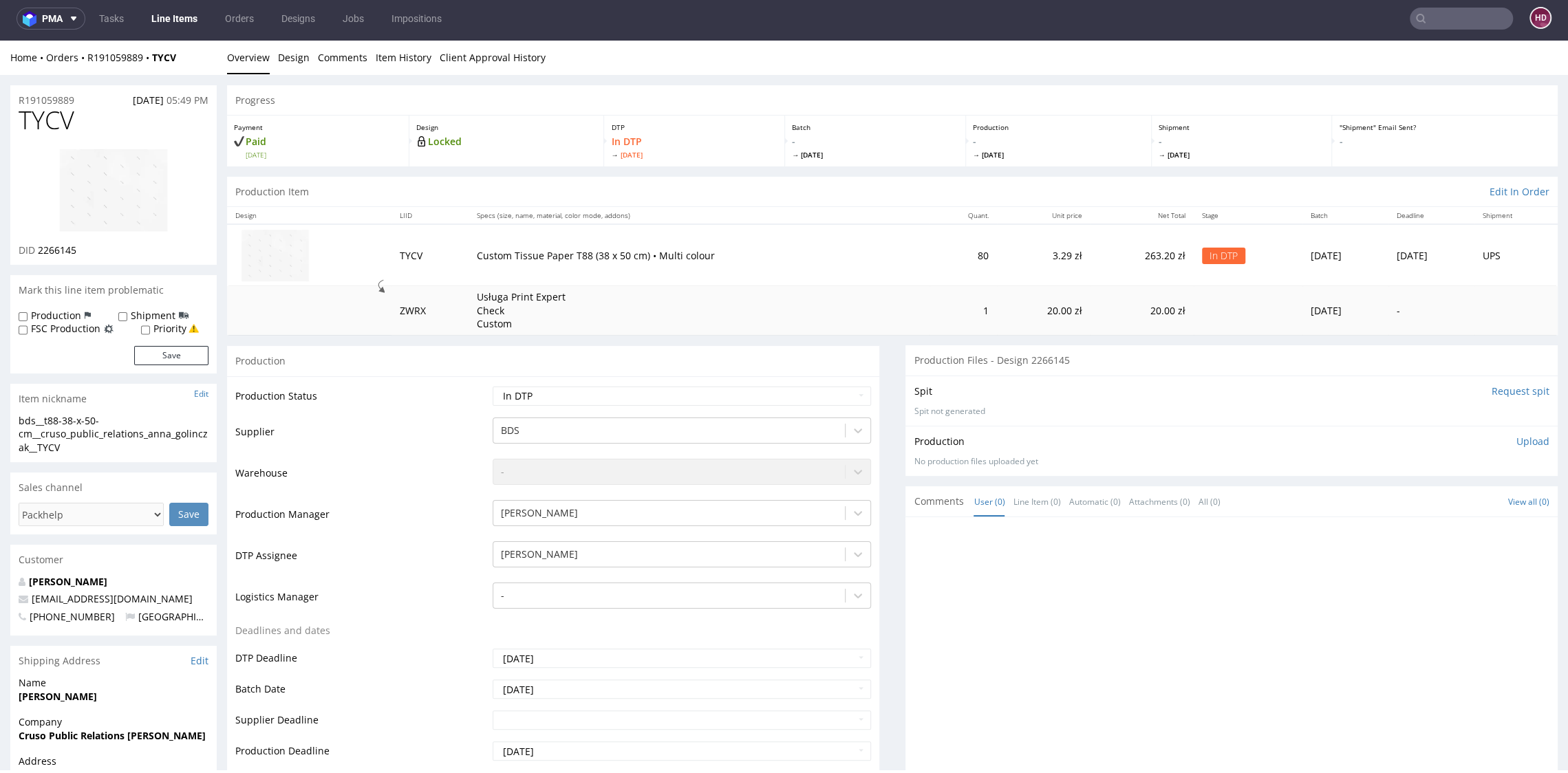
click at [151, 165] on img at bounding box center [113, 190] width 110 height 85
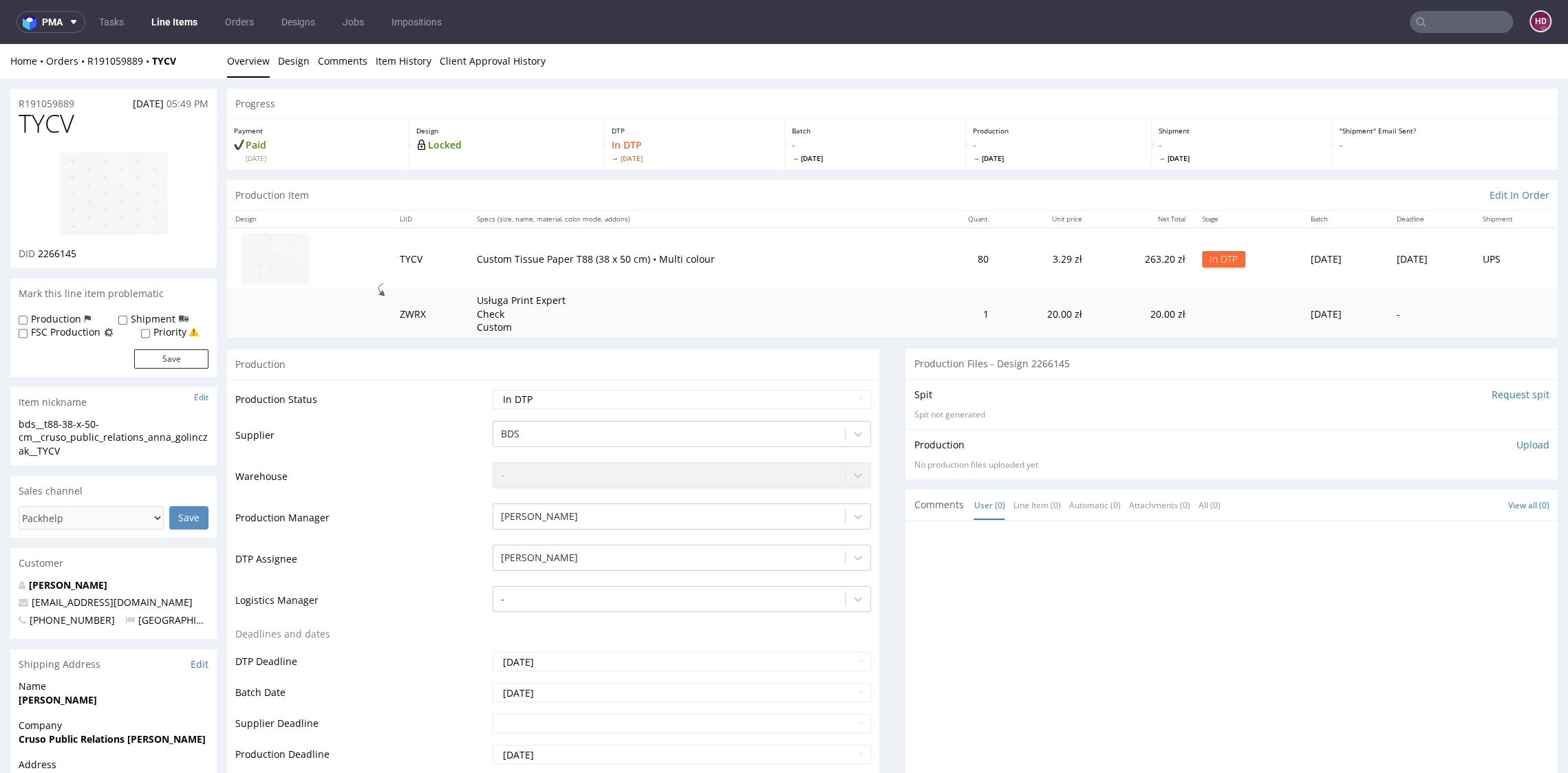
click at [90, 123] on h1 "TYCV" at bounding box center [113, 124] width 190 height 27
drag, startPoint x: 18, startPoint y: 122, endPoint x: -17, endPoint y: 124, distance: 35.1
click at [82, 256] on div "DID 2266145" at bounding box center [113, 254] width 190 height 14
drag, startPoint x: 73, startPoint y: 255, endPoint x: 56, endPoint y: 255, distance: 17.0
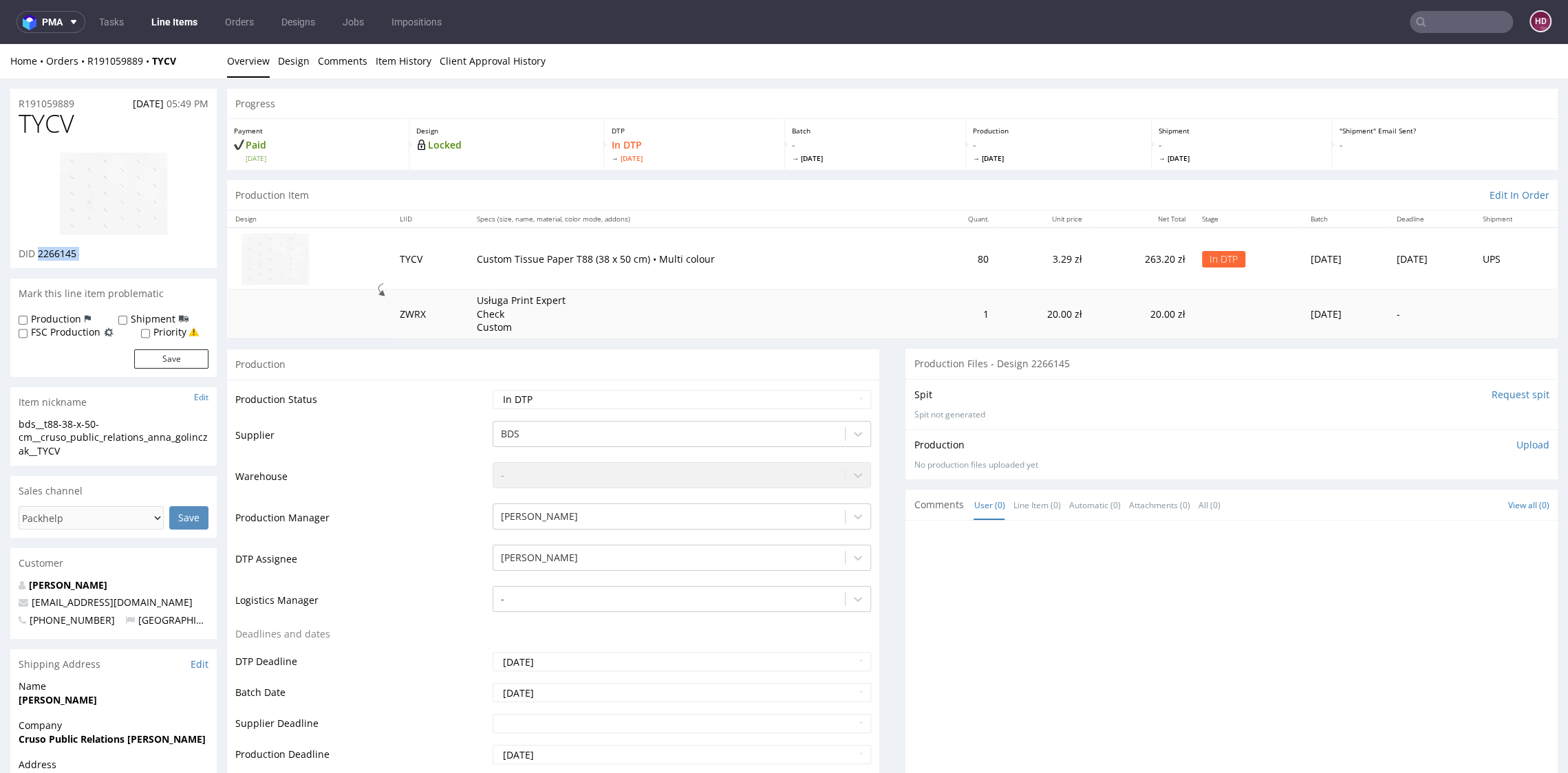
click at [56, 255] on div "DID 2266145" at bounding box center [113, 254] width 190 height 14
drag, startPoint x: 69, startPoint y: 452, endPoint x: -21, endPoint y: 404, distance: 102.0
click at [62, 455] on div "bds__t88-38-x-50-cm__cruso_public_relations_anna_golinczak__TYCV" at bounding box center [113, 437] width 190 height 40
drag, startPoint x: 68, startPoint y: 454, endPoint x: -7, endPoint y: 415, distance: 84.5
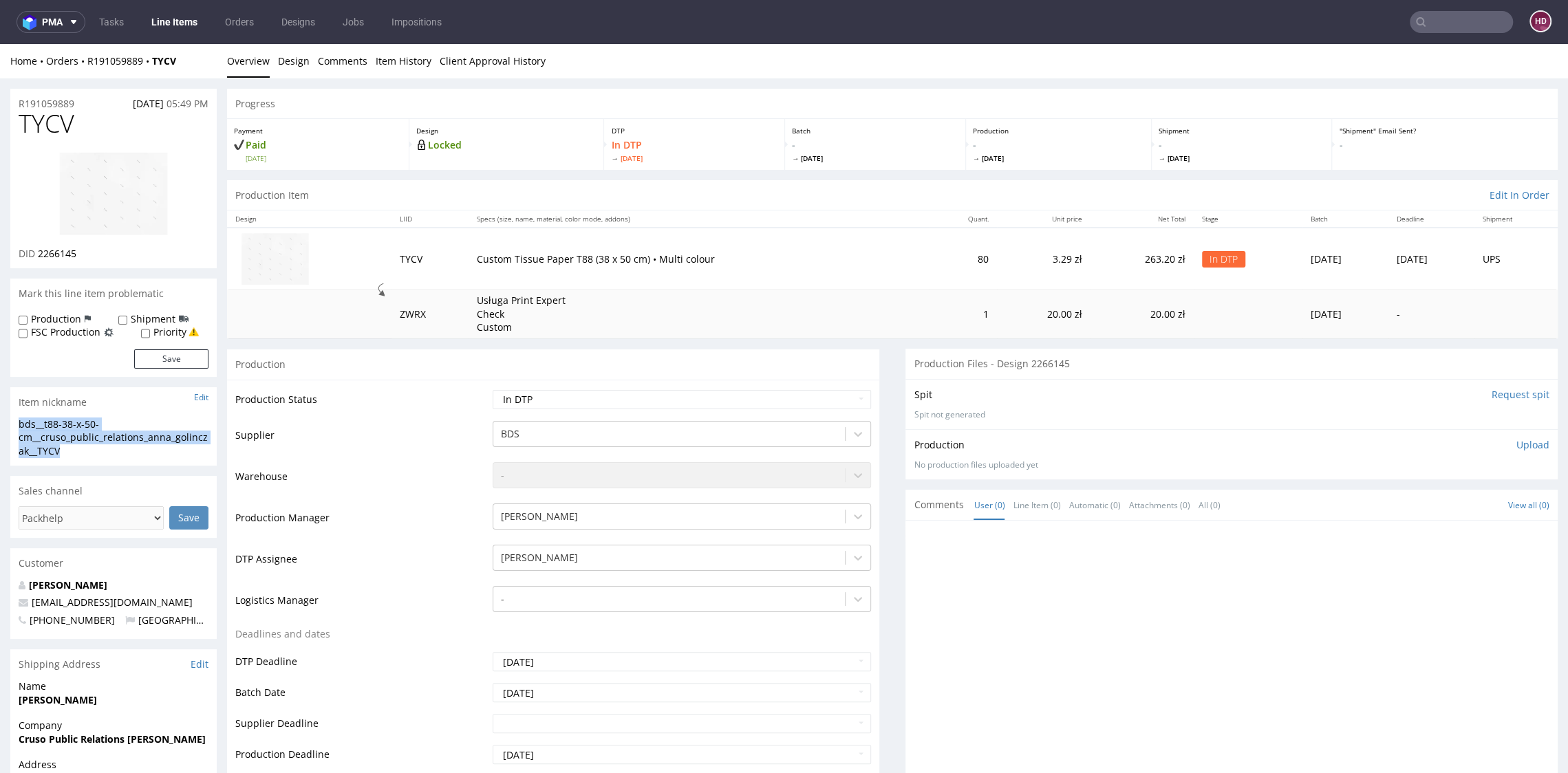
drag, startPoint x: 72, startPoint y: 102, endPoint x: -10, endPoint y: 98, distance: 82.1
click at [82, 253] on div "DID 2266145" at bounding box center [113, 254] width 190 height 14
drag, startPoint x: 82, startPoint y: 253, endPoint x: 40, endPoint y: 248, distance: 42.3
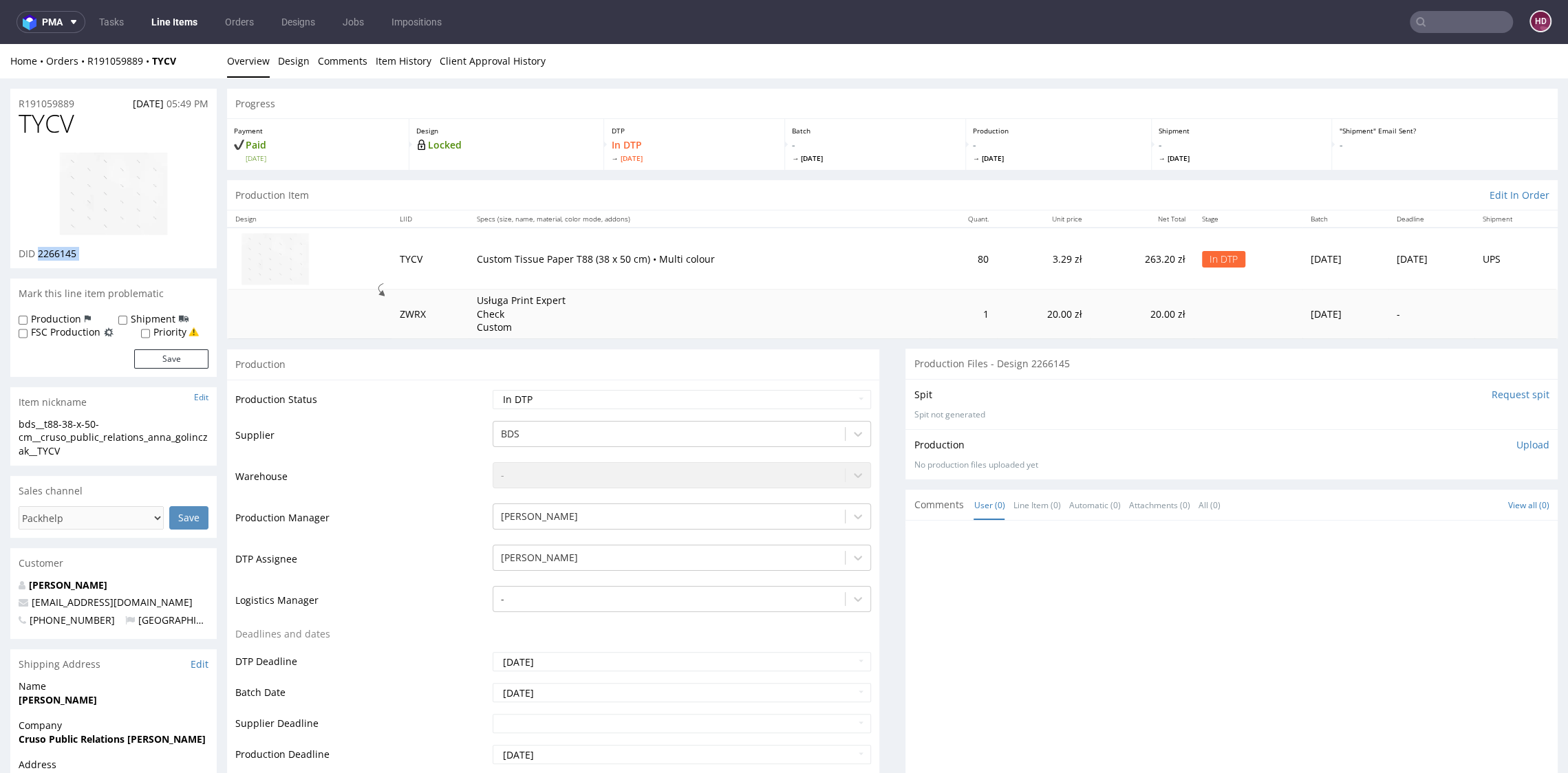
click at [40, 248] on div "DID 2266145" at bounding box center [113, 254] width 190 height 14
click at [1516, 446] on p "Upload" at bounding box center [1532, 444] width 33 height 14
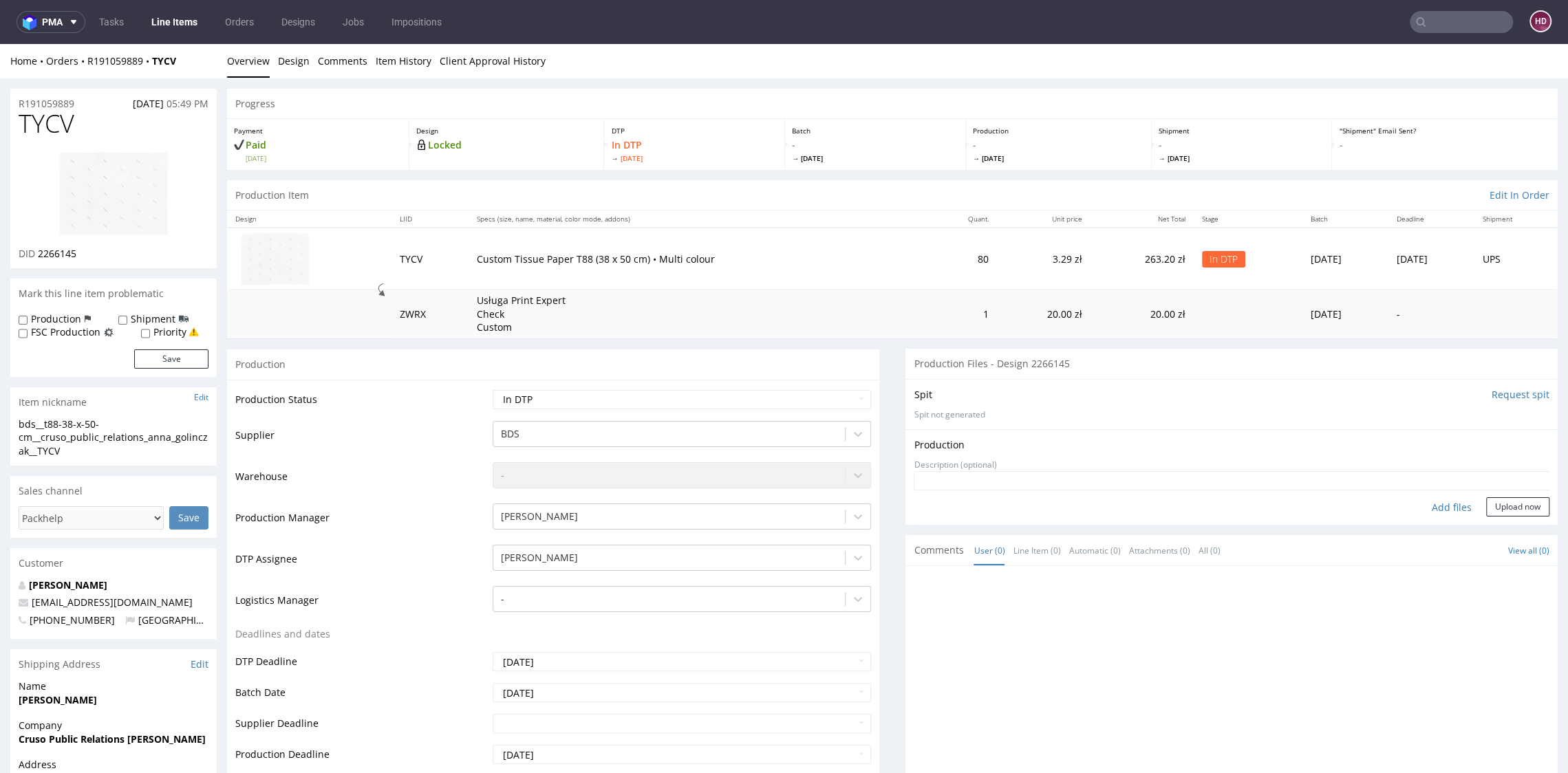
click at [1510, 445] on div "Production Upload" at bounding box center [1231, 444] width 635 height 14
click at [1422, 506] on div "Add files" at bounding box center [1451, 507] width 68 height 21
type input "C:\fakepath\ bds__t88-38-x-50-cm__cruso_public_relations_anna_golinczak__TYCV__…"
click at [1493, 532] on button "Upload now" at bounding box center [1517, 528] width 63 height 19
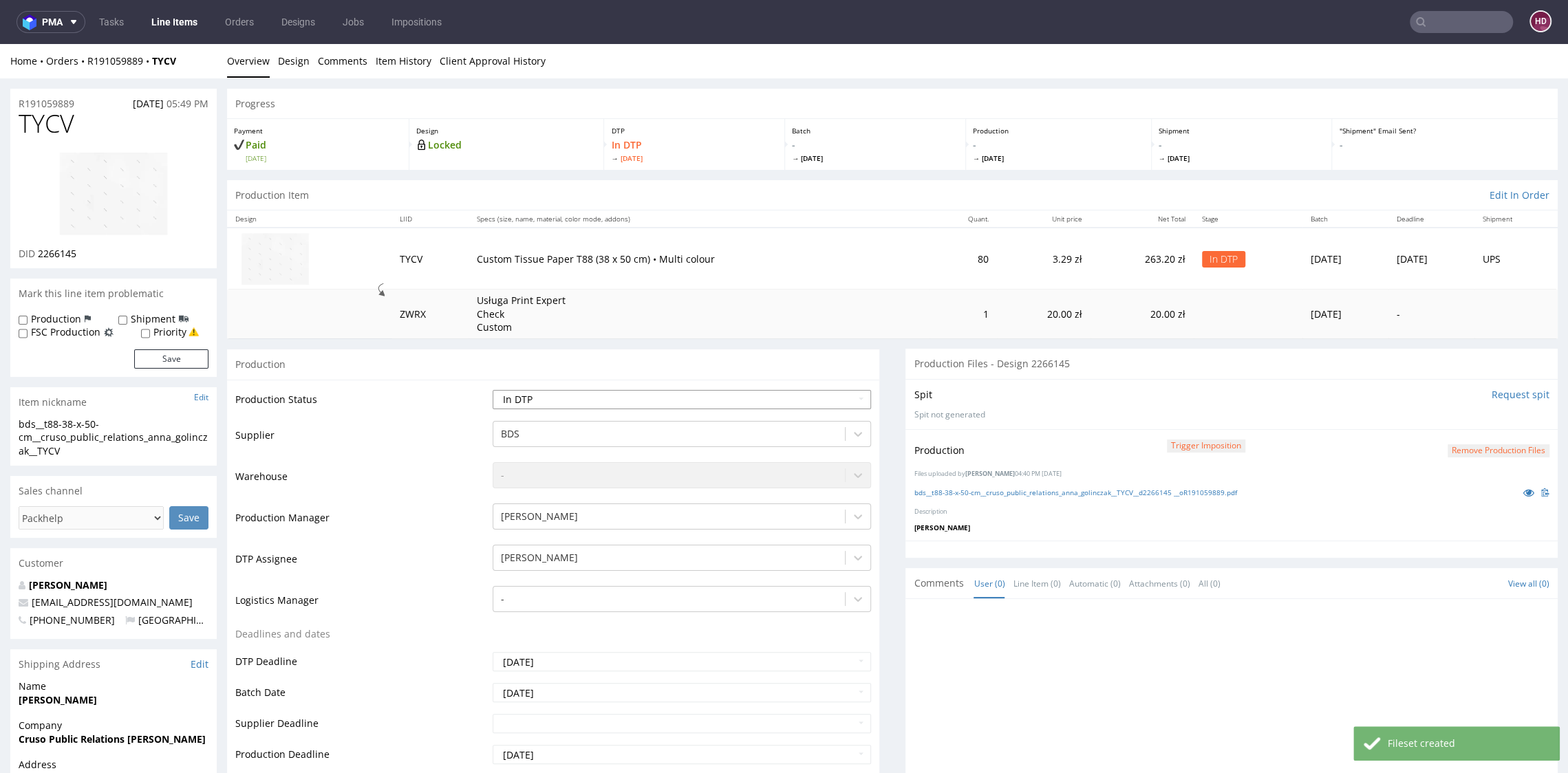
click at [571, 401] on select "Waiting for Artwork Waiting for Diecut Waiting for Mockup Waiting for DTP Waiti…" at bounding box center [682, 399] width 378 height 19
select select "dtp_production_ready"
click at [493, 390] on select "Waiting for Artwork Waiting for Diecut Waiting for Mockup Waiting for DTP Waiti…" at bounding box center [682, 399] width 378 height 19
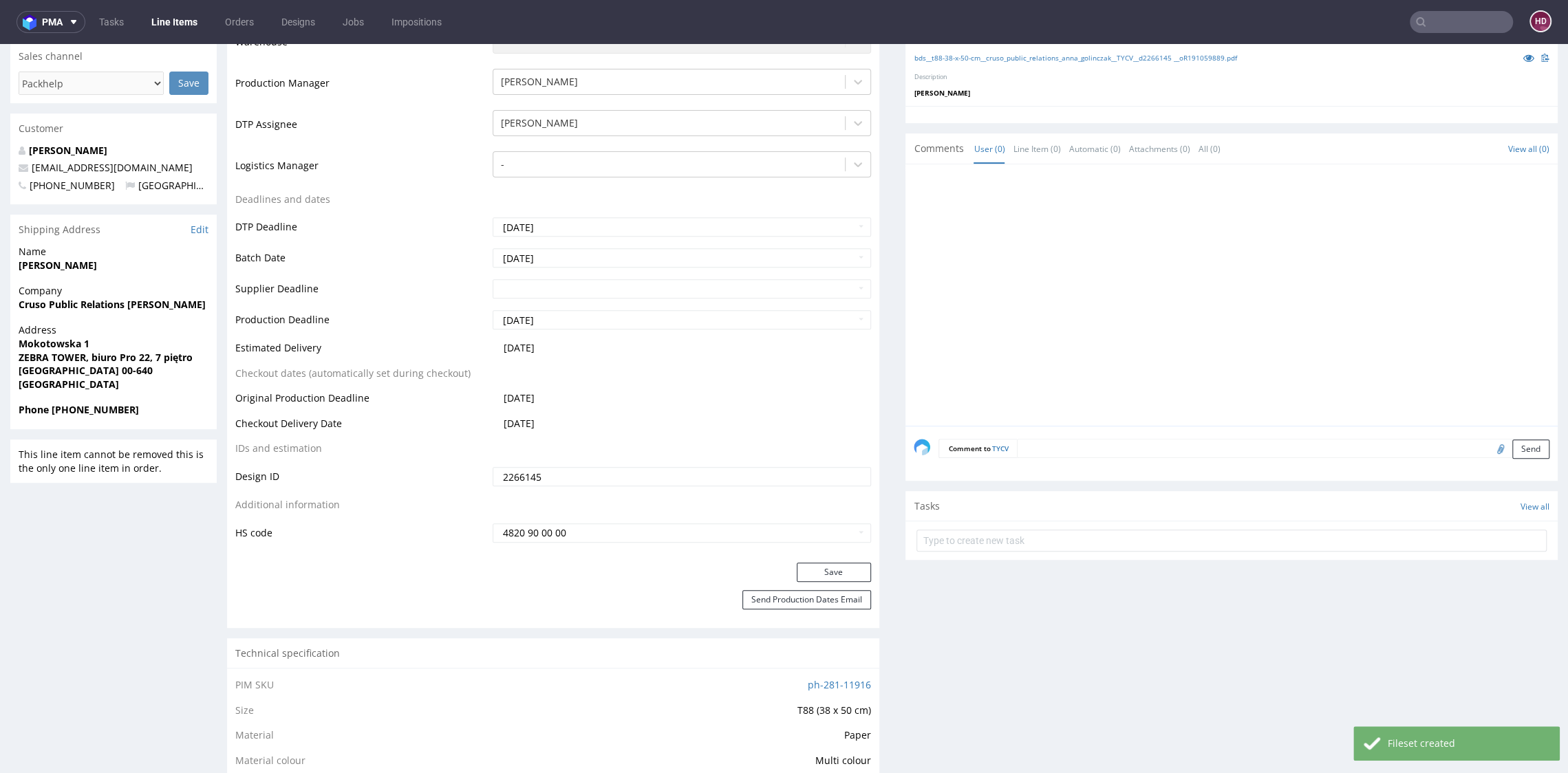
scroll to position [456, 0]
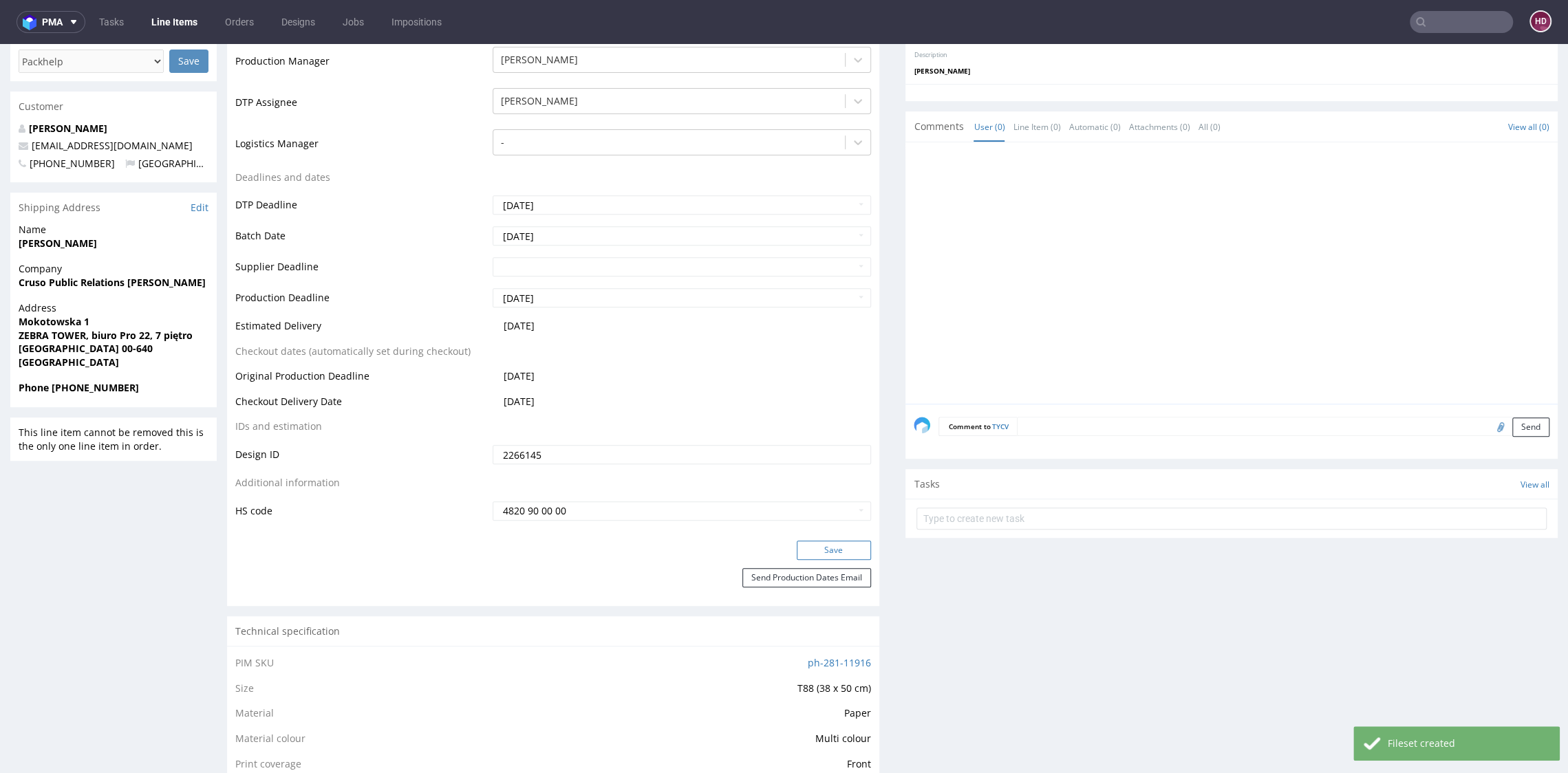
click at [800, 551] on button "Save" at bounding box center [833, 549] width 74 height 19
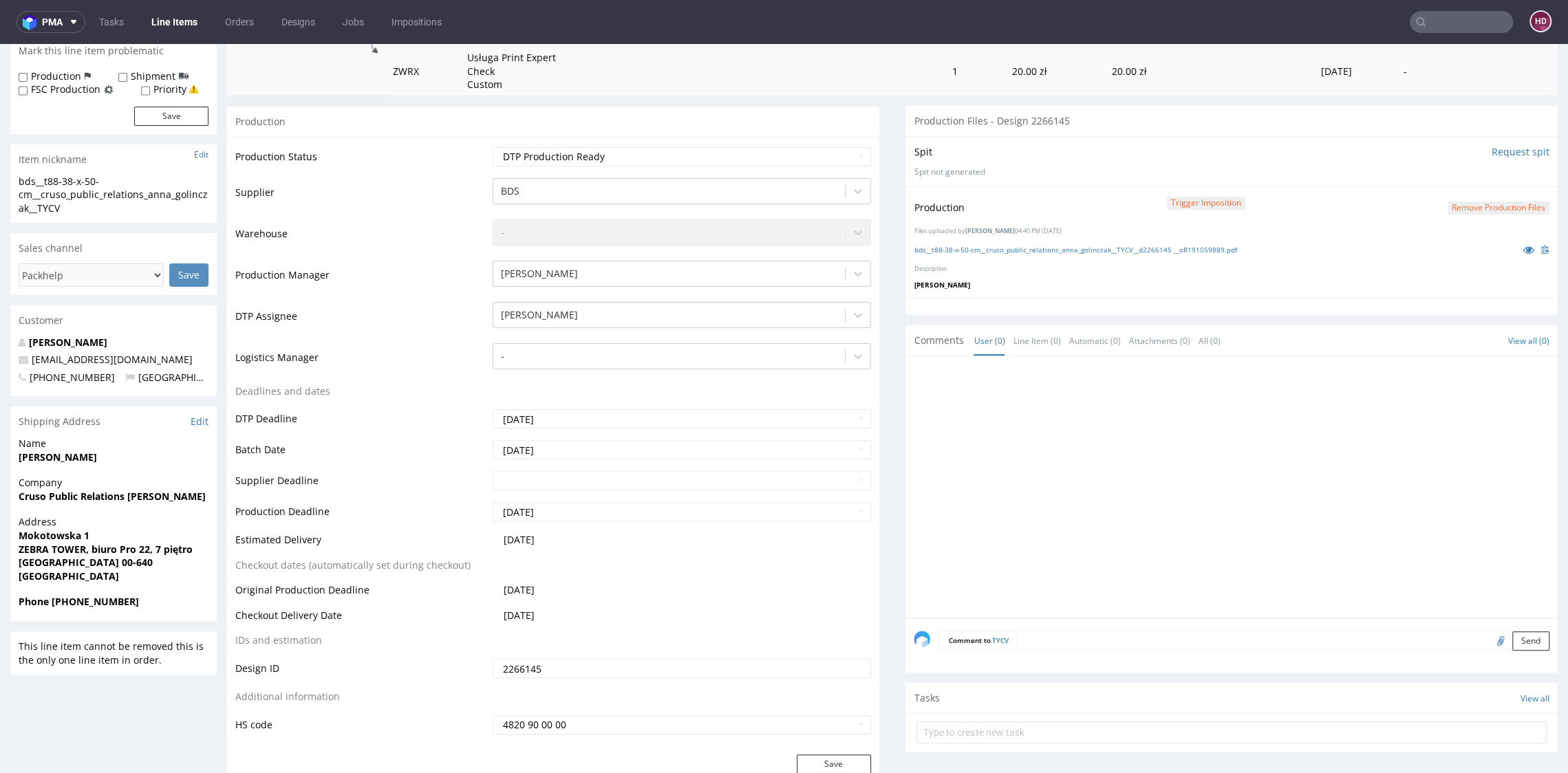
scroll to position [0, 0]
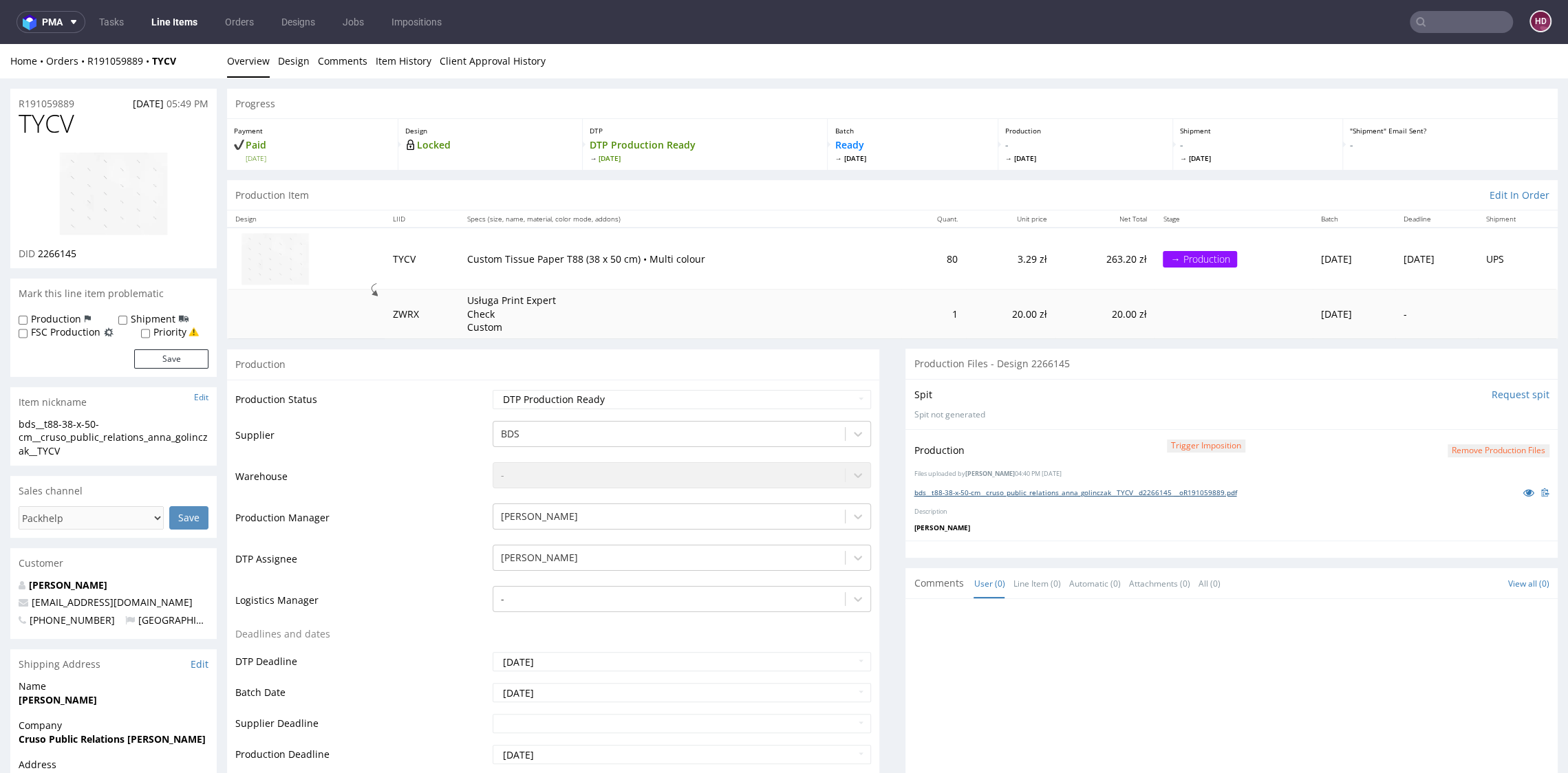
click at [1072, 487] on link "bds__t88-38-x-50-cm__cruso_public_relations_anna_golinczak__TYCV__d2266145 __oR…" at bounding box center [1074, 492] width 322 height 10
click at [166, 16] on link "Line Items" at bounding box center [174, 22] width 63 height 22
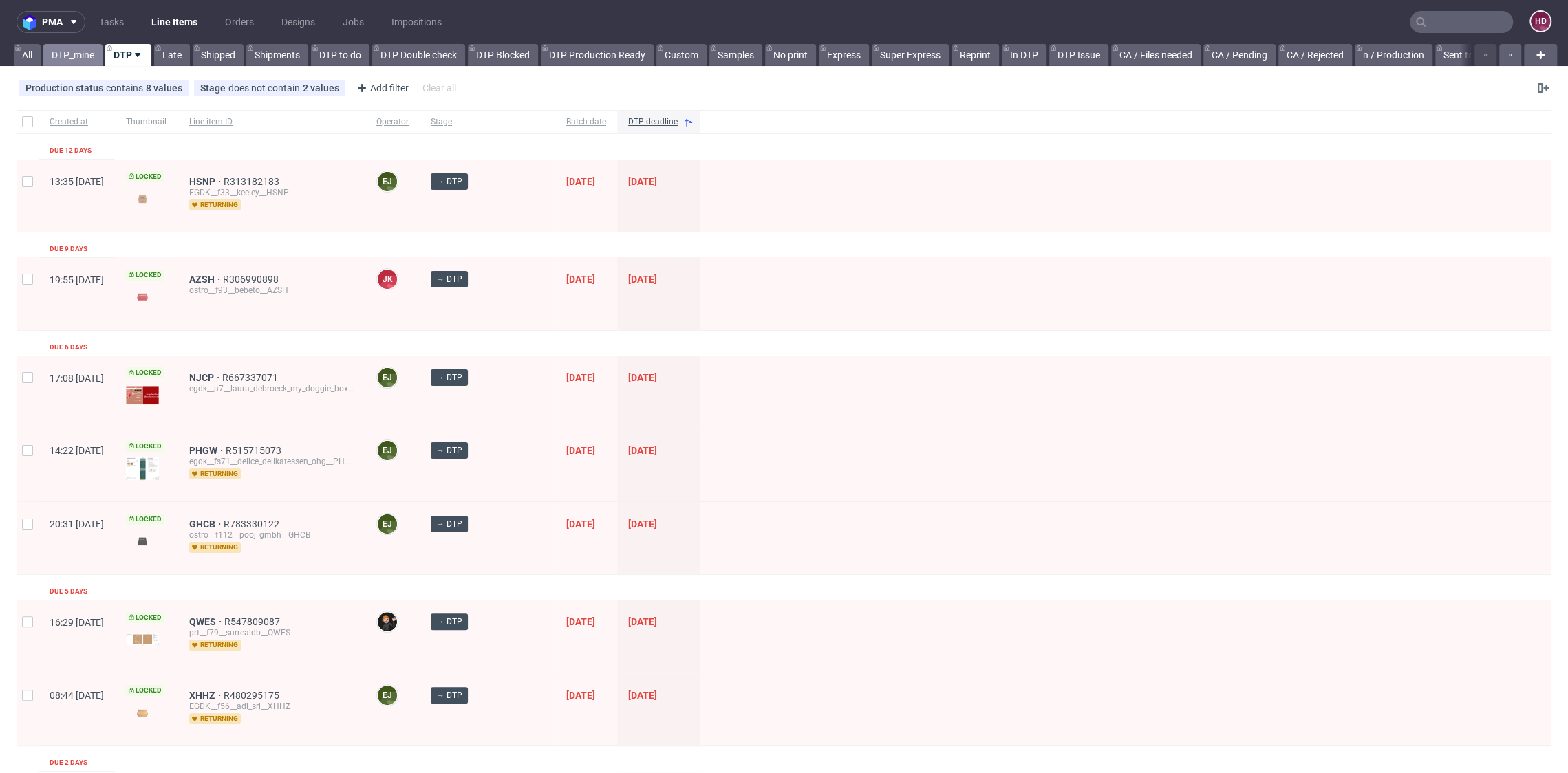
click at [89, 57] on link "DTP_mine" at bounding box center [72, 55] width 59 height 22
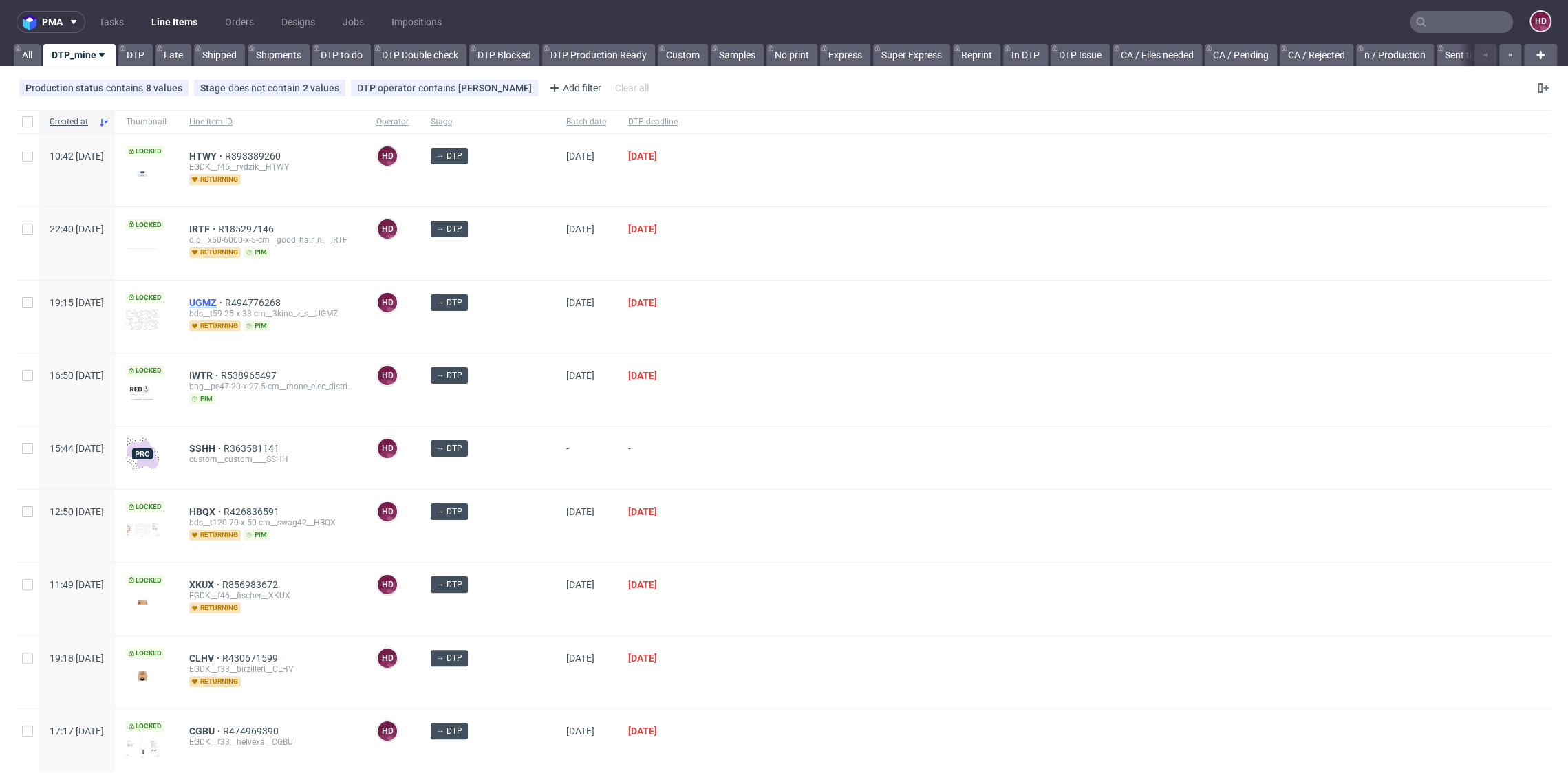
click at [225, 298] on span "UGMZ" at bounding box center [206, 303] width 36 height 11
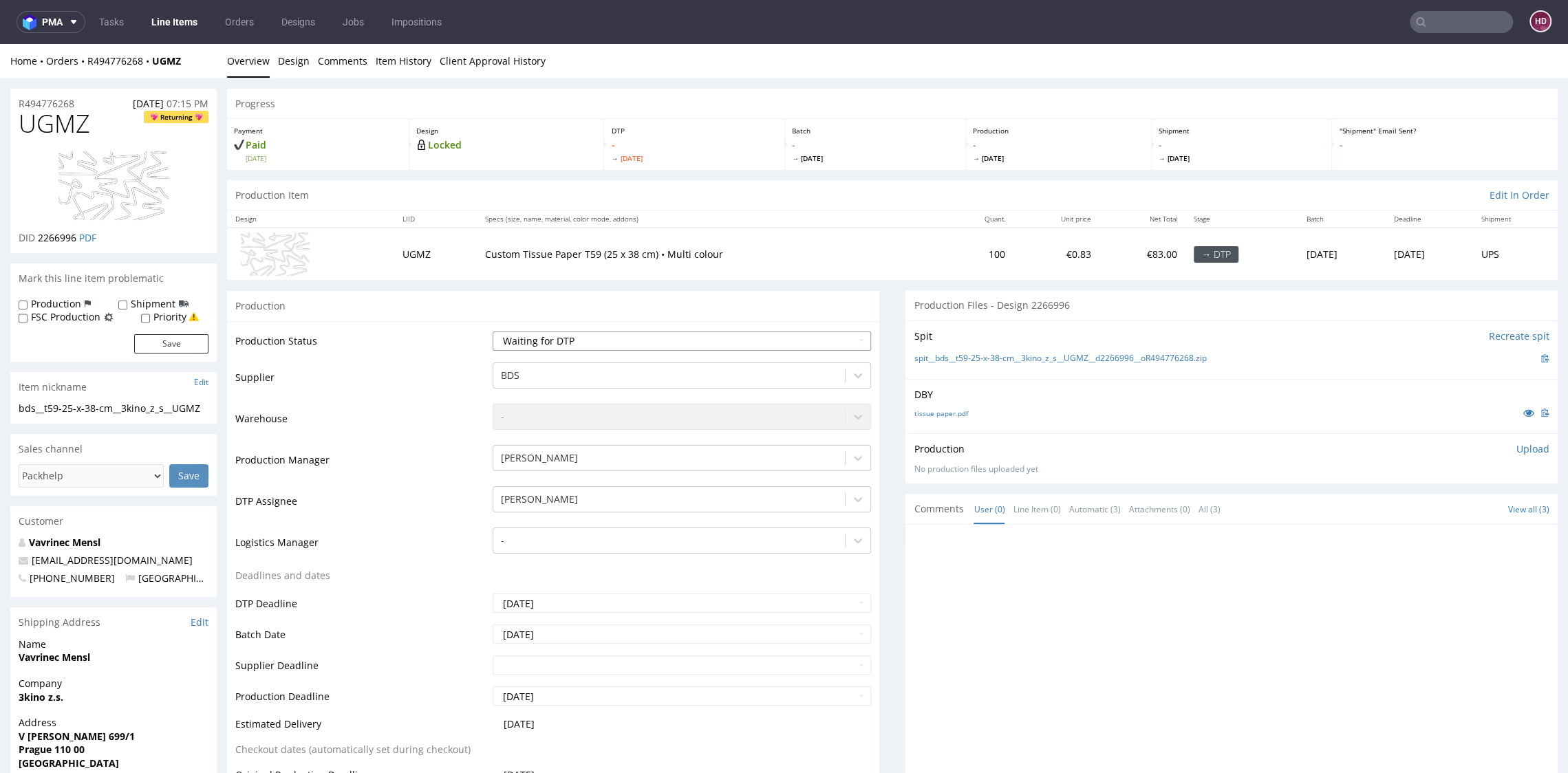
click at [556, 340] on select "Waiting for Artwork Waiting for Diecut Waiting for Mockup Waiting for DTP Waiti…" at bounding box center [682, 340] width 378 height 19
select select "dtp_in_process"
click at [493, 331] on select "Waiting for Artwork Waiting for Diecut Waiting for Mockup Waiting for DTP Waiti…" at bounding box center [682, 340] width 378 height 19
click at [937, 412] on link "tissue paper.pdf" at bounding box center [940, 413] width 54 height 10
click at [938, 413] on link "tissue paper.pdf" at bounding box center [940, 413] width 54 height 10
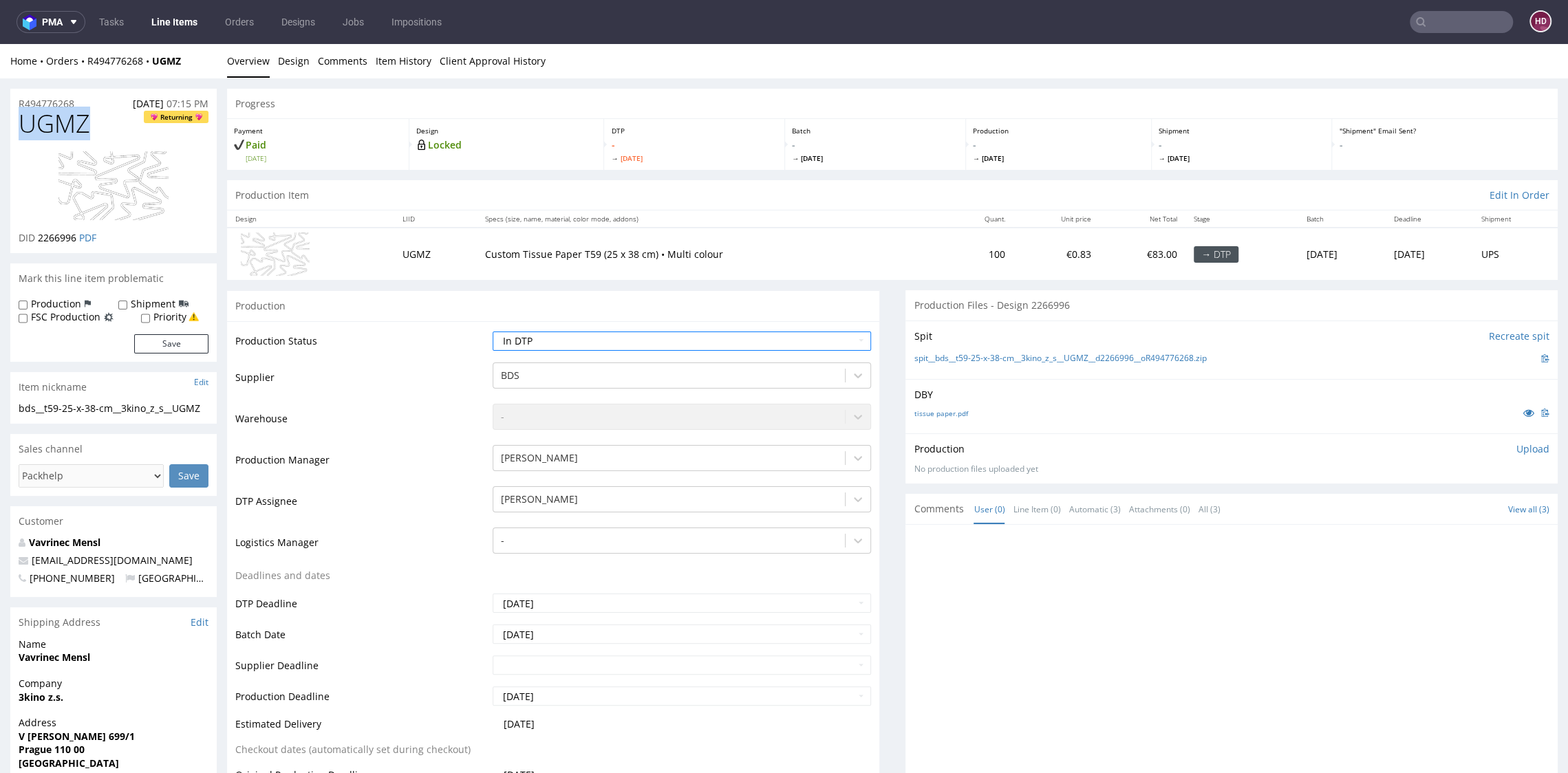
drag, startPoint x: 93, startPoint y: 127, endPoint x: -2, endPoint y: 127, distance: 95.0
copy span "UGMZ"
click at [78, 238] on p "DID 2266996 PDF" at bounding box center [57, 237] width 78 height 14
drag, startPoint x: 73, startPoint y: 239, endPoint x: 33, endPoint y: 233, distance: 40.4
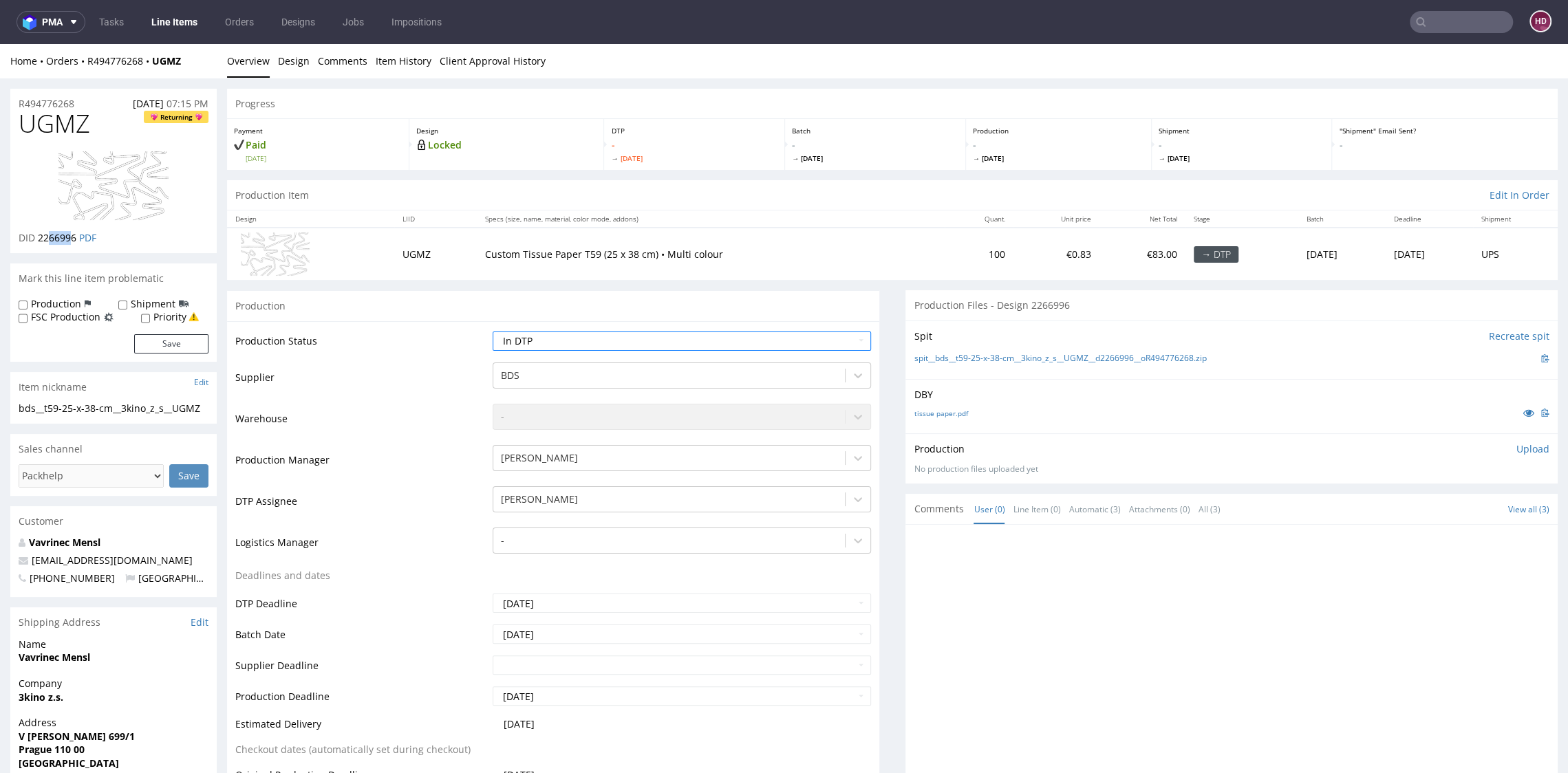
click at [36, 233] on p "DID 2266996 PDF" at bounding box center [57, 237] width 78 height 14
click at [38, 234] on span "2266996" at bounding box center [57, 237] width 38 height 13
drag, startPoint x: 38, startPoint y: 234, endPoint x: 57, endPoint y: 235, distance: 19.0
click at [57, 235] on span "2266996" at bounding box center [57, 237] width 38 height 13
drag, startPoint x: 59, startPoint y: 416, endPoint x: 5, endPoint y: 412, distance: 54.1
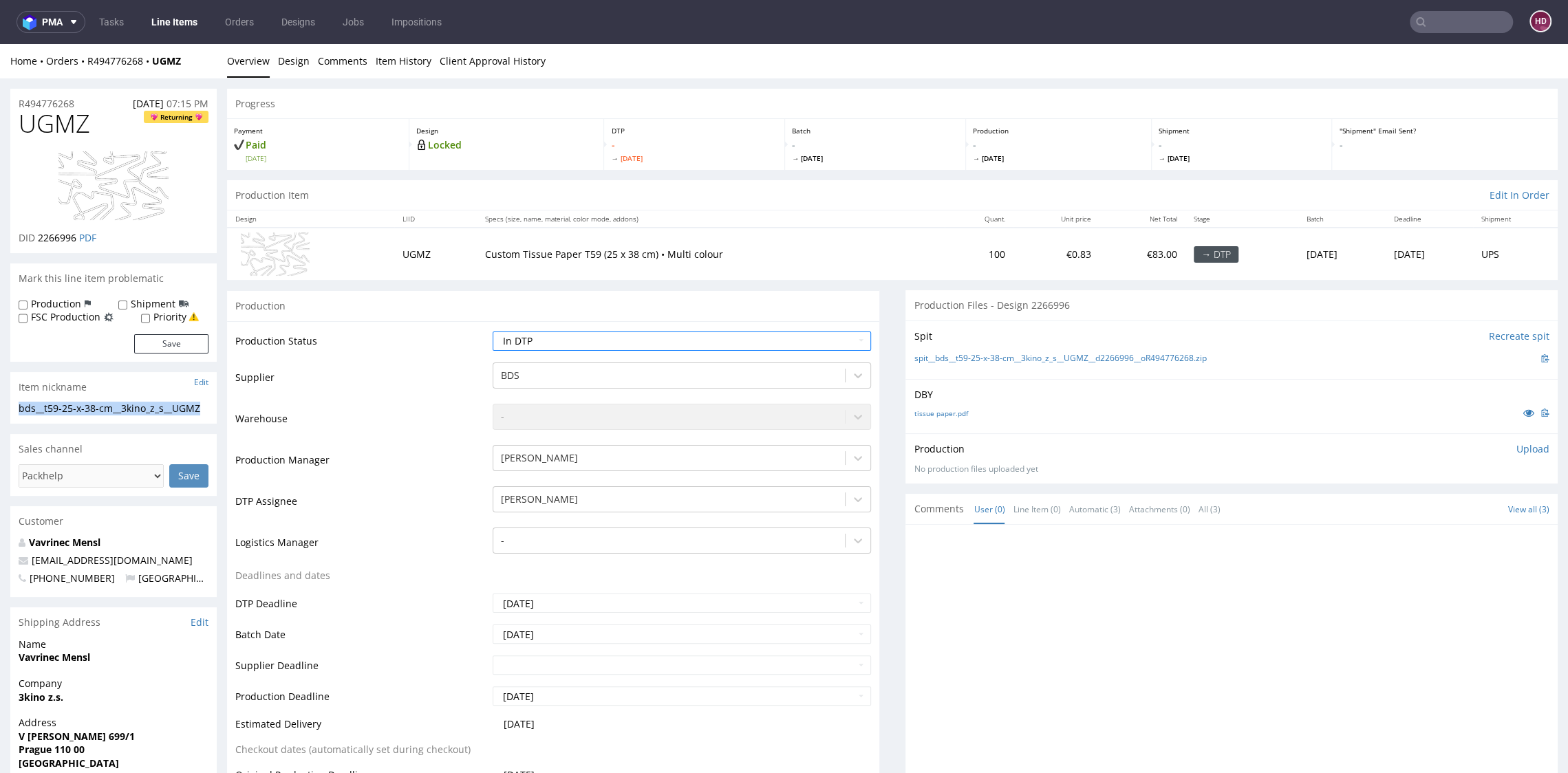
drag, startPoint x: 79, startPoint y: 105, endPoint x: -37, endPoint y: 102, distance: 116.0
drag, startPoint x: 80, startPoint y: 239, endPoint x: 37, endPoint y: 235, distance: 43.2
click at [37, 235] on p "DID 2266996 PDF" at bounding box center [57, 237] width 78 height 14
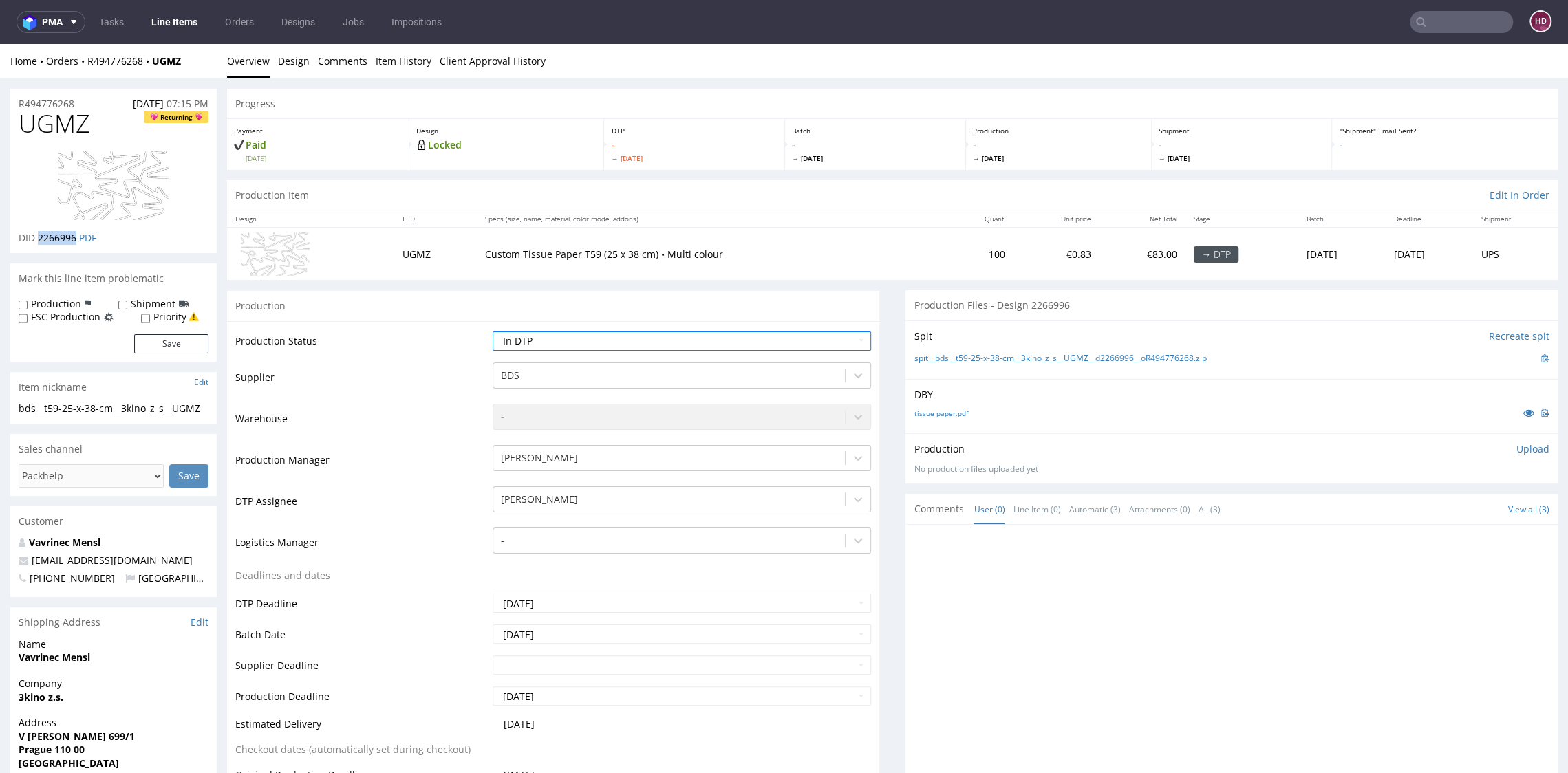
copy span "2266996"
click at [1516, 451] on p "Upload" at bounding box center [1532, 449] width 33 height 14
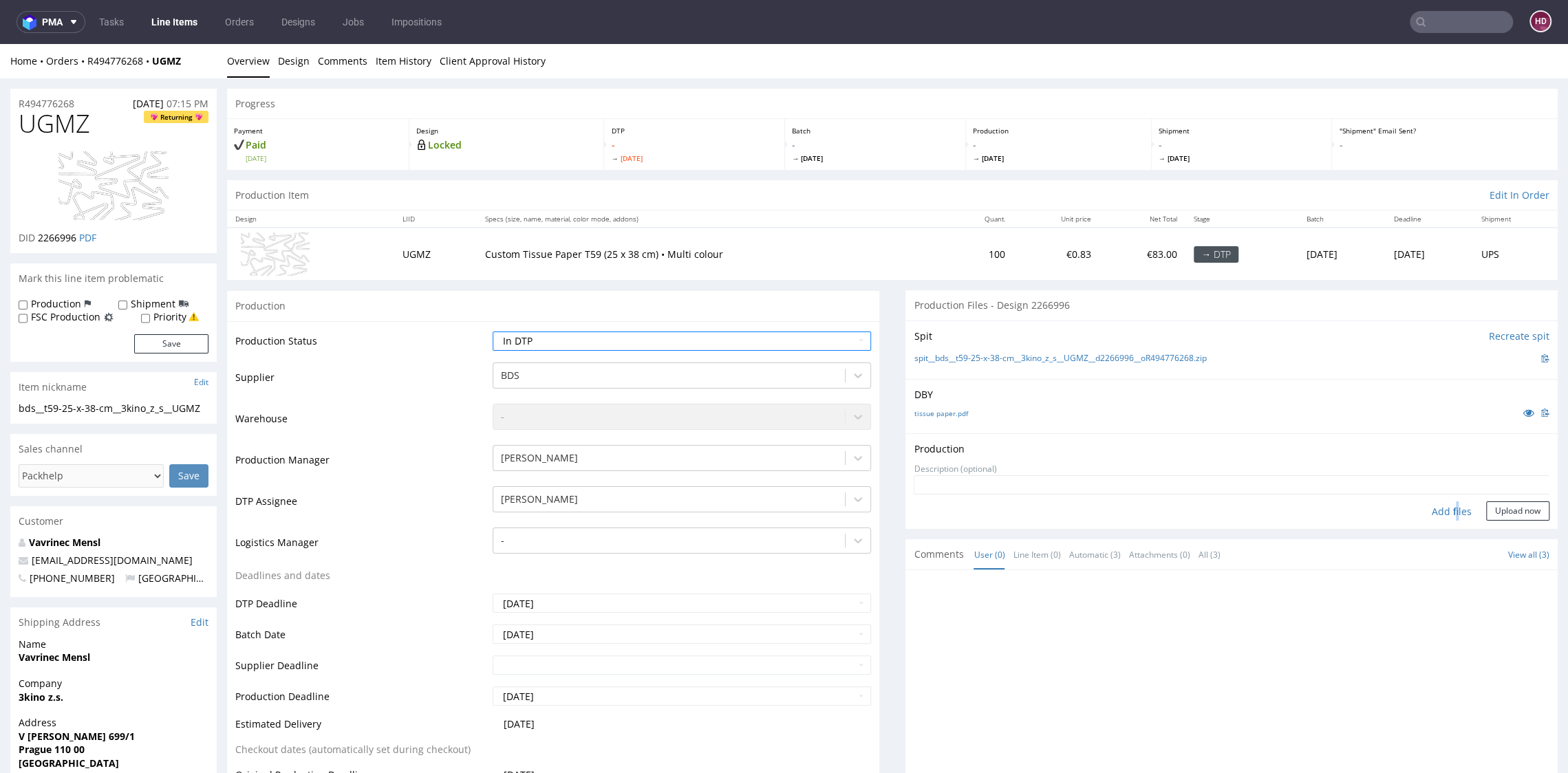
click at [1425, 509] on div "Add files" at bounding box center [1451, 511] width 68 height 21
type input "C:\fakepath\bds__t59-25-x-38-cm__3kino_z_s__UGMZ__d2266996__oR494776268.pdf"
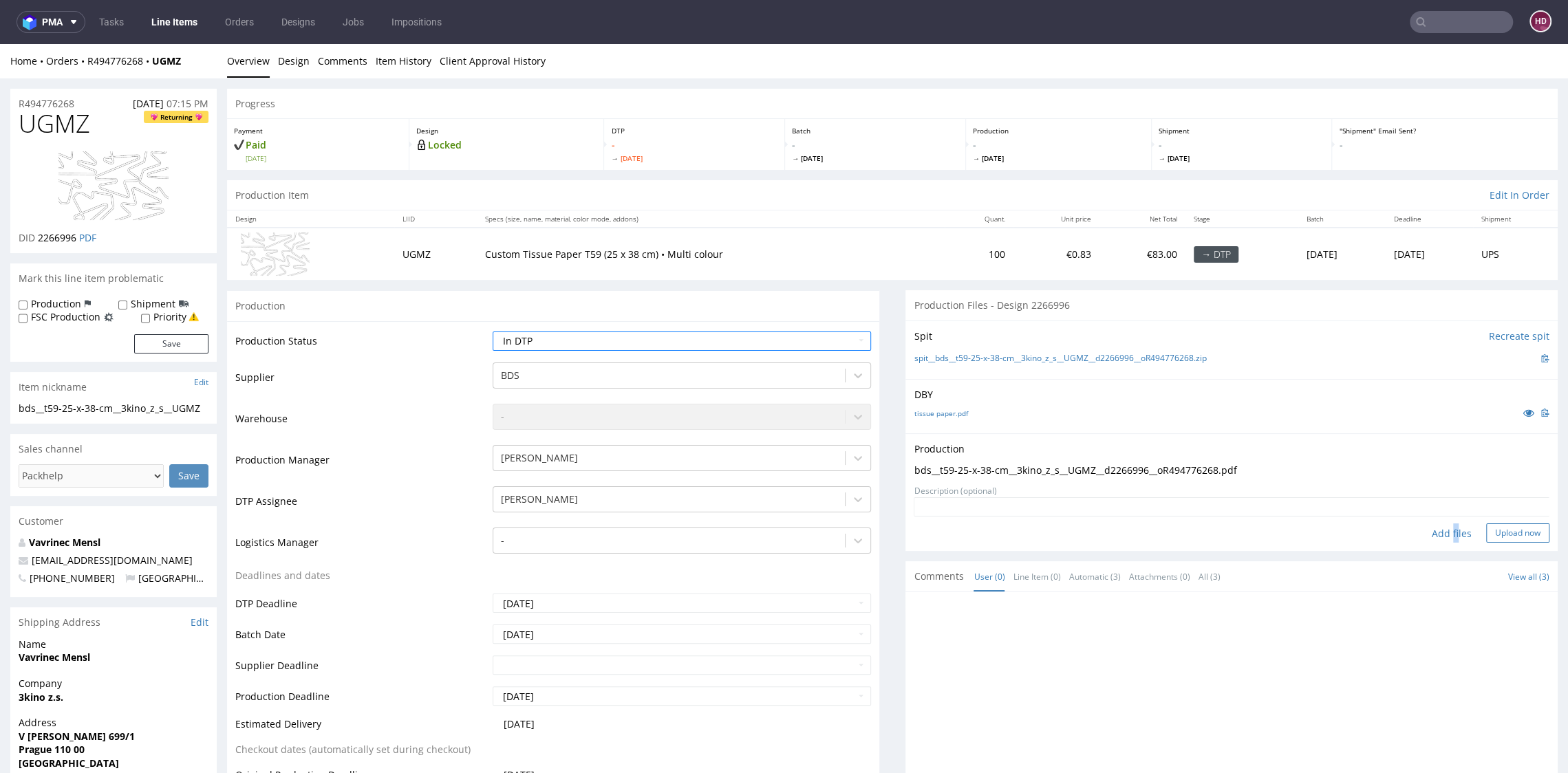
click at [1486, 535] on button "Upload now" at bounding box center [1517, 533] width 63 height 19
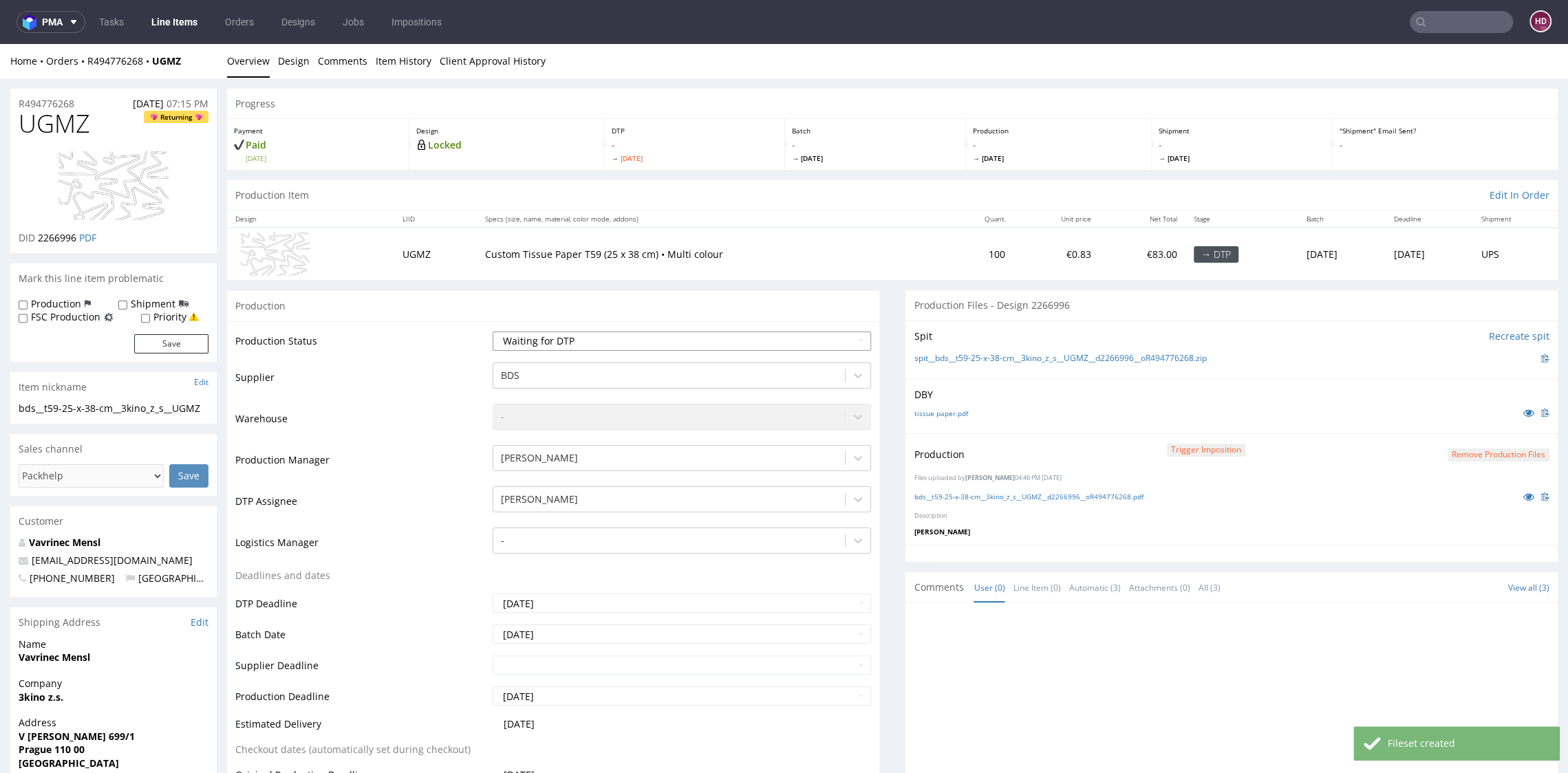
click at [588, 337] on select "Waiting for Artwork Waiting for Diecut Waiting for Mockup Waiting for DTP Waiti…" at bounding box center [682, 340] width 378 height 19
select select "dtp_in_process"
click at [493, 331] on select "Waiting for Artwork Waiting for Diecut Waiting for Mockup Waiting for DTP Waiti…" at bounding box center [682, 340] width 378 height 19
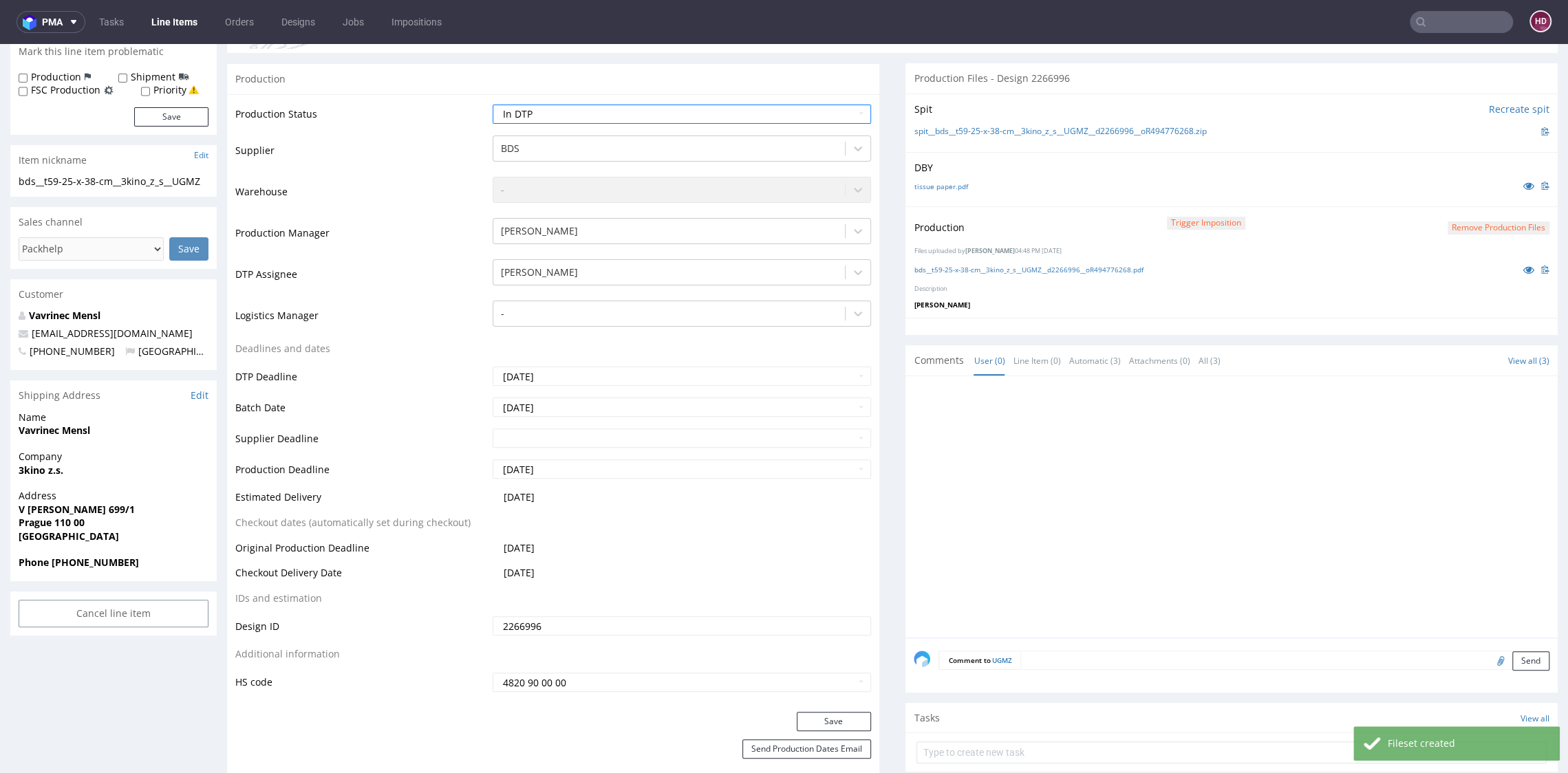
scroll to position [309, 0]
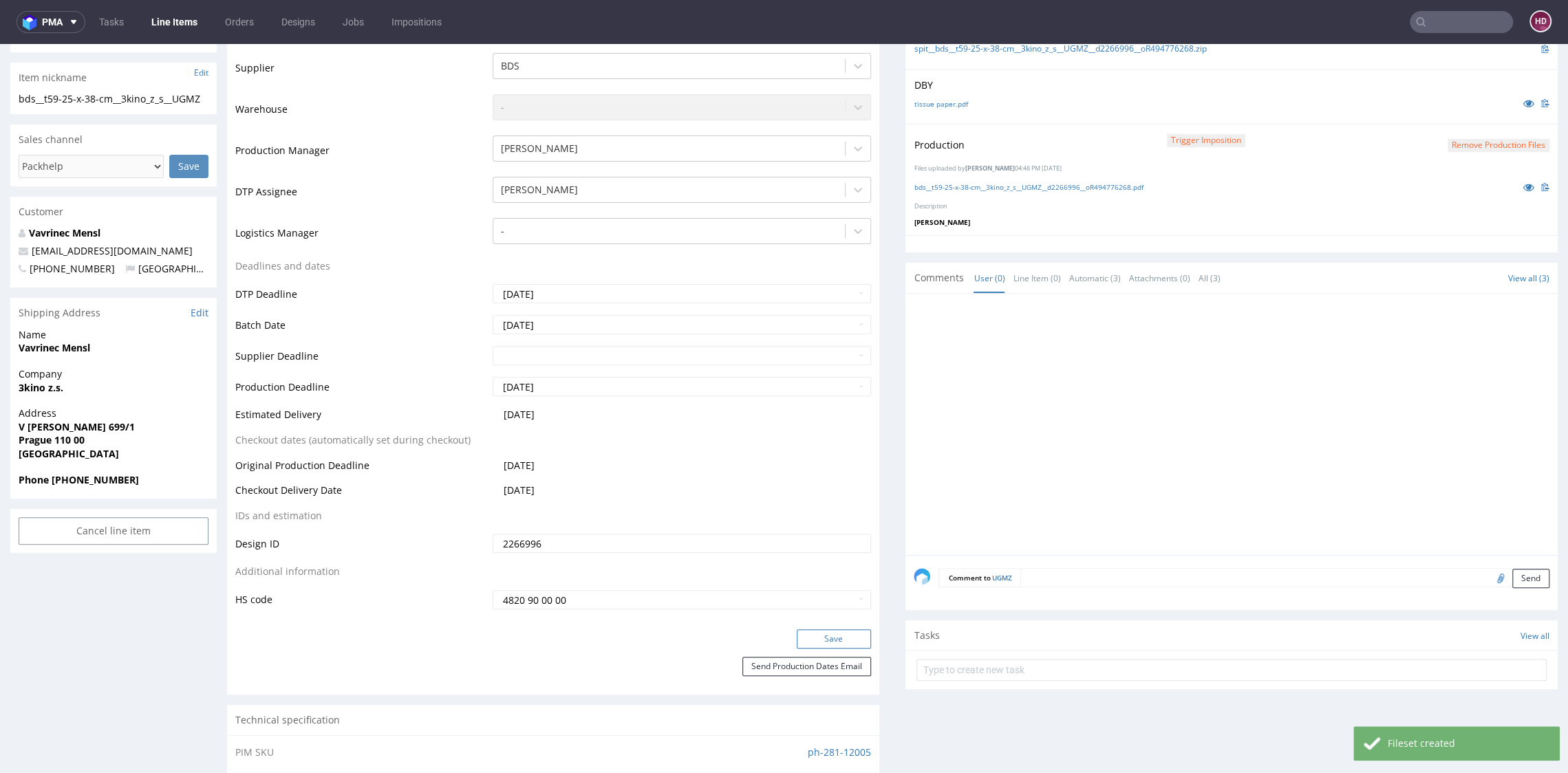
click at [807, 641] on button "Save" at bounding box center [833, 639] width 74 height 19
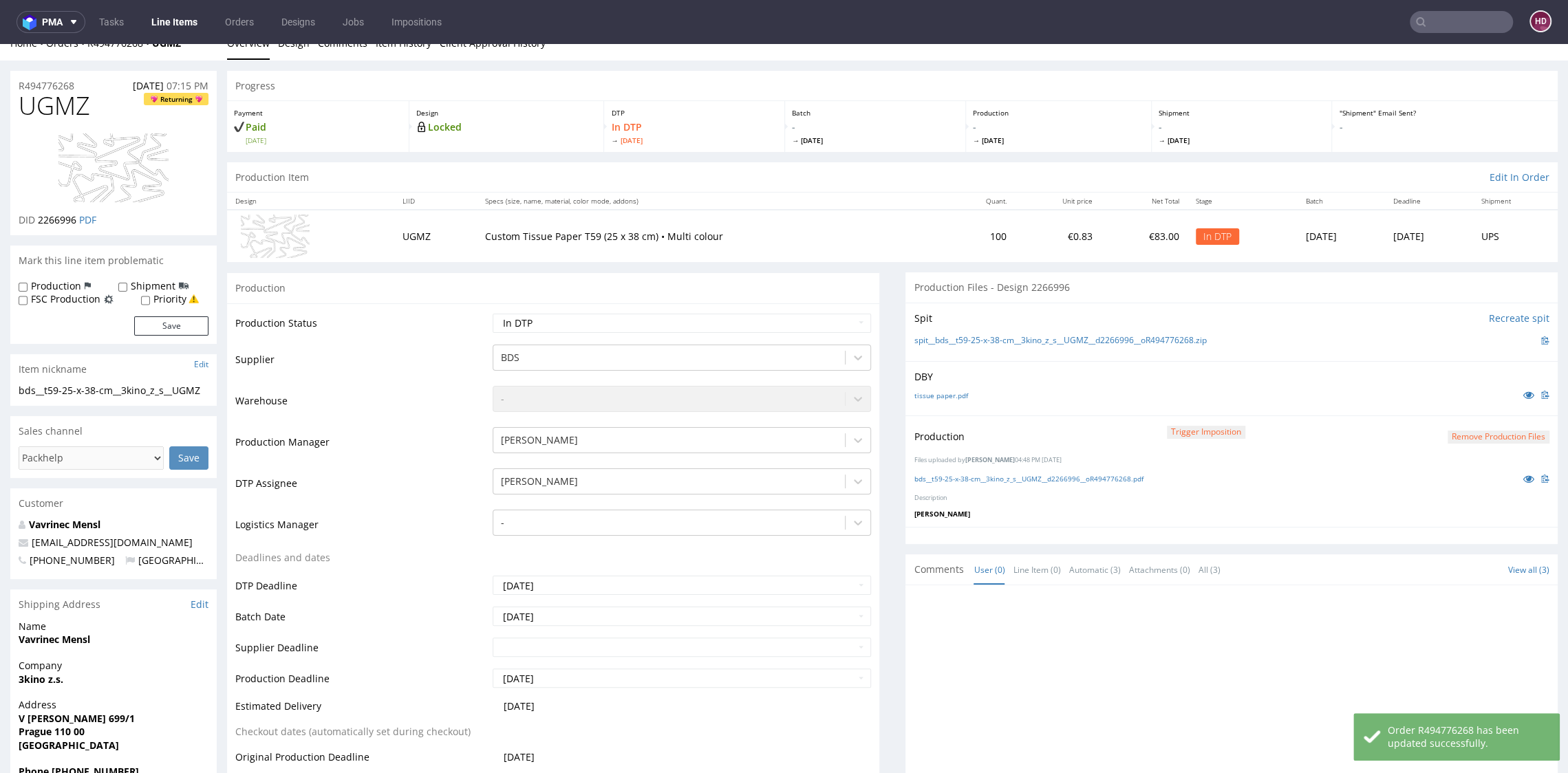
scroll to position [0, 0]
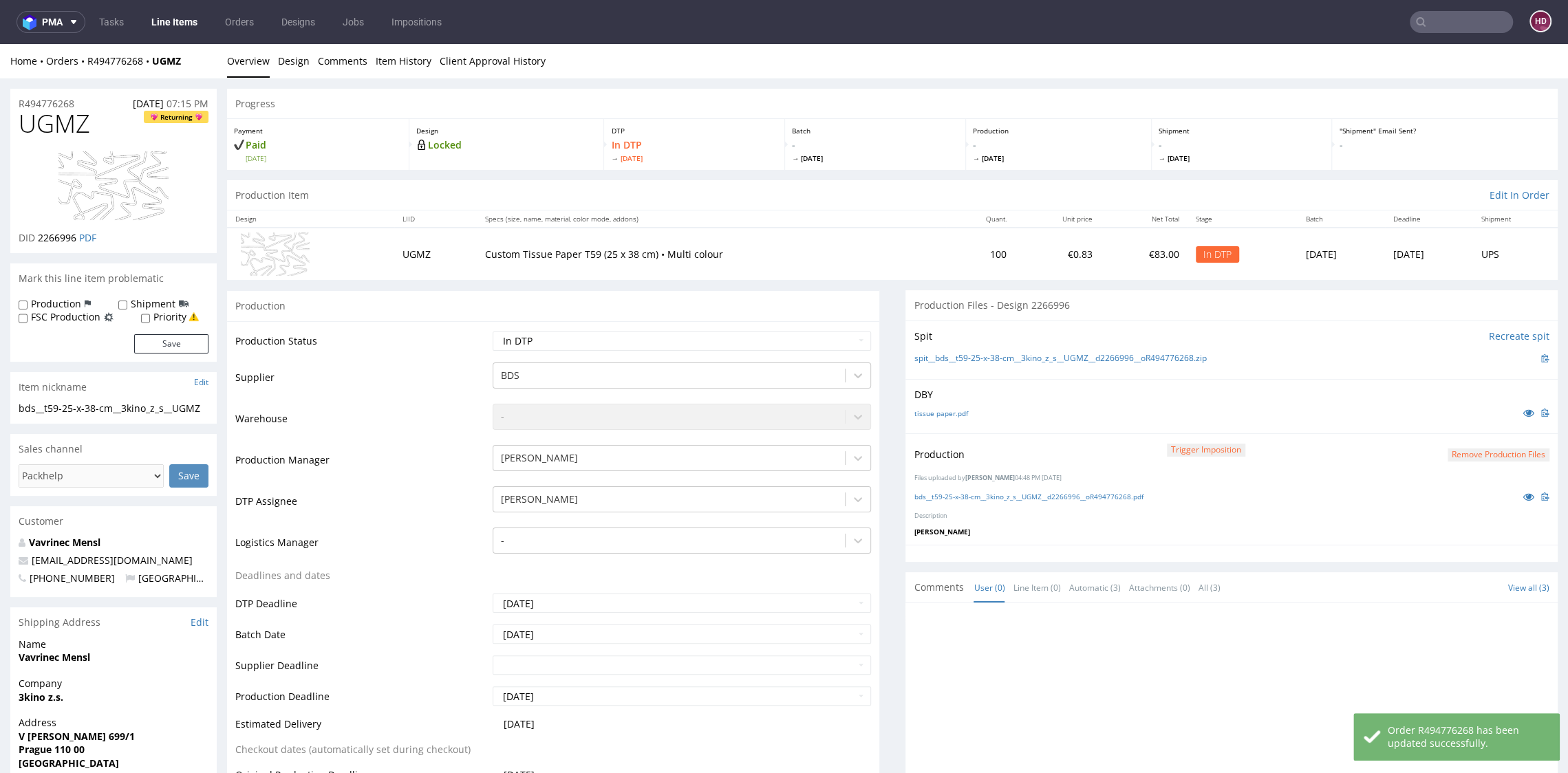
click at [1459, 454] on button "Remove production files" at bounding box center [1499, 454] width 102 height 13
click at [1453, 422] on link "Yes" at bounding box center [1448, 423] width 39 height 21
click at [1516, 448] on p "Upload" at bounding box center [1532, 449] width 33 height 14
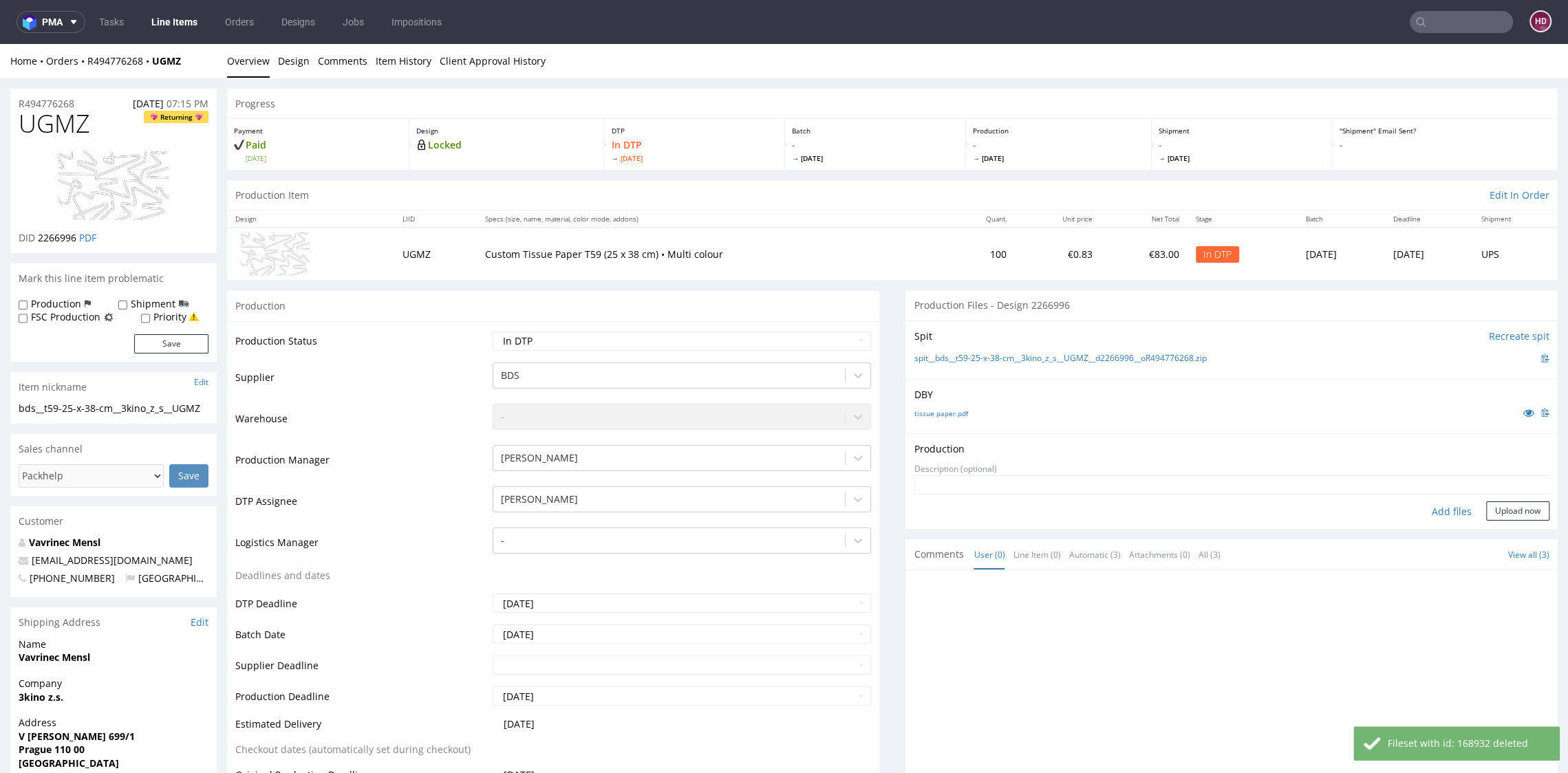
click at [1417, 512] on div "Add files" at bounding box center [1451, 511] width 68 height 21
type input "C:\fakepath\bds__t59-25-x-38-cm__3kino_z_s__UGMZ__d2266996__oR494776268.pdf"
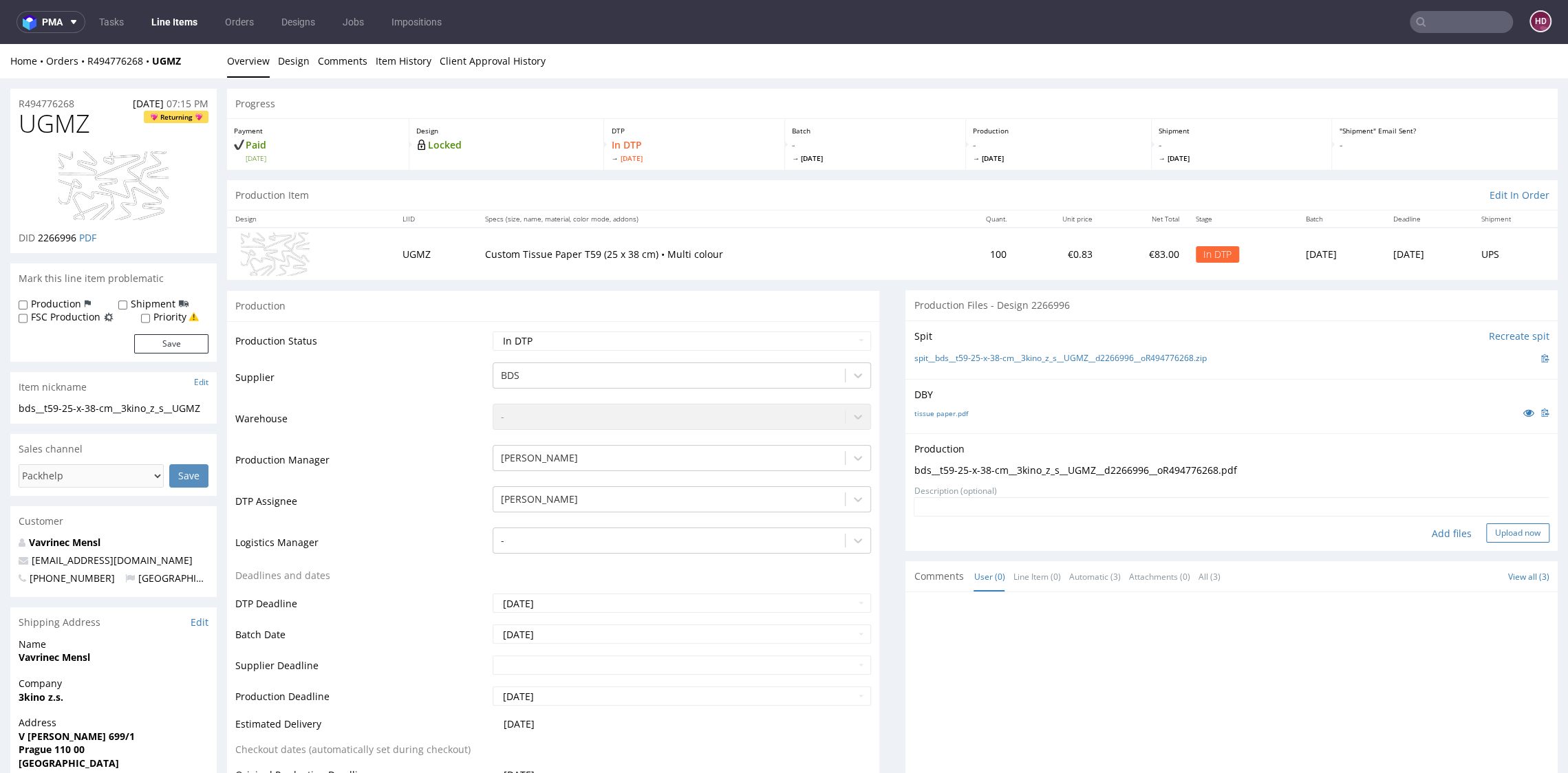
click at [1486, 535] on button "Upload now" at bounding box center [1517, 533] width 63 height 19
click at [607, 350] on td "Waiting for Artwork Waiting for Diecut Waiting for Mockup Waiting for DTP Waiti…" at bounding box center [680, 346] width 382 height 31
click at [601, 345] on select "Waiting for Artwork Waiting for Diecut Waiting for Mockup Waiting for DTP Waiti…" at bounding box center [682, 340] width 378 height 19
select select "dtp_production_ready"
click at [493, 331] on select "Waiting for Artwork Waiting for Diecut Waiting for Mockup Waiting for DTP Waiti…" at bounding box center [682, 340] width 378 height 19
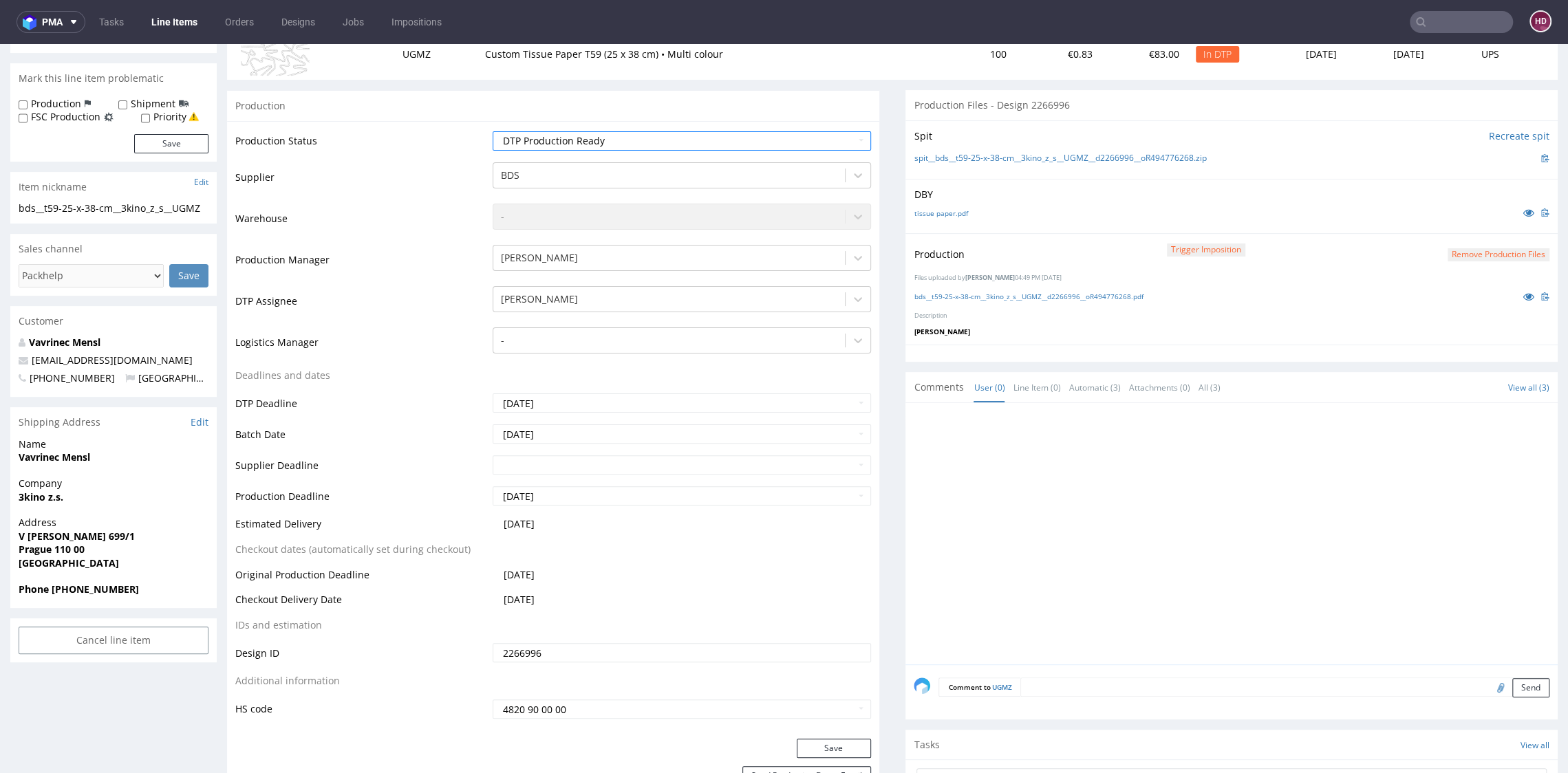
scroll to position [266, 0]
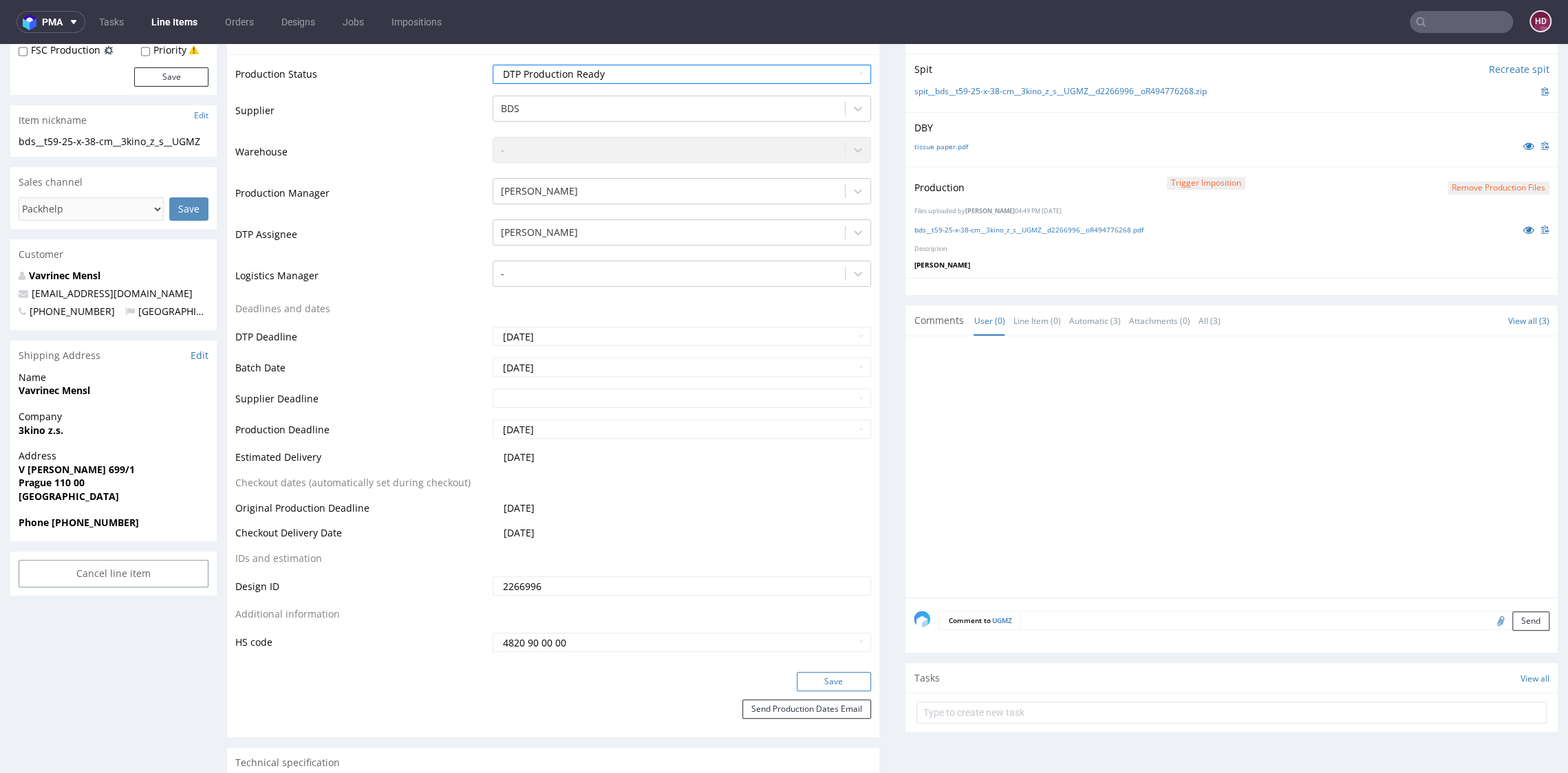
click at [831, 672] on button "Save" at bounding box center [833, 681] width 74 height 19
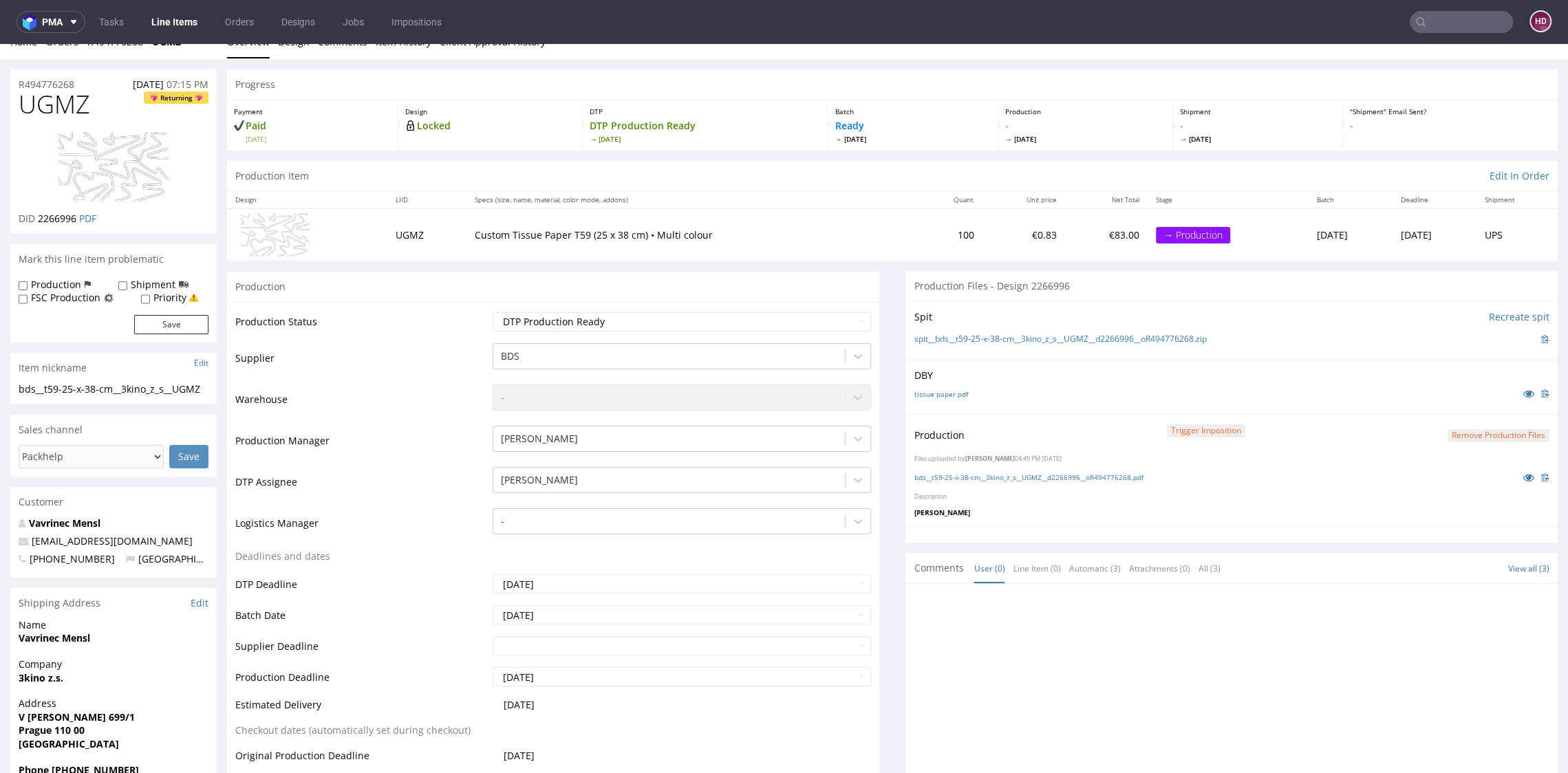
scroll to position [0, 0]
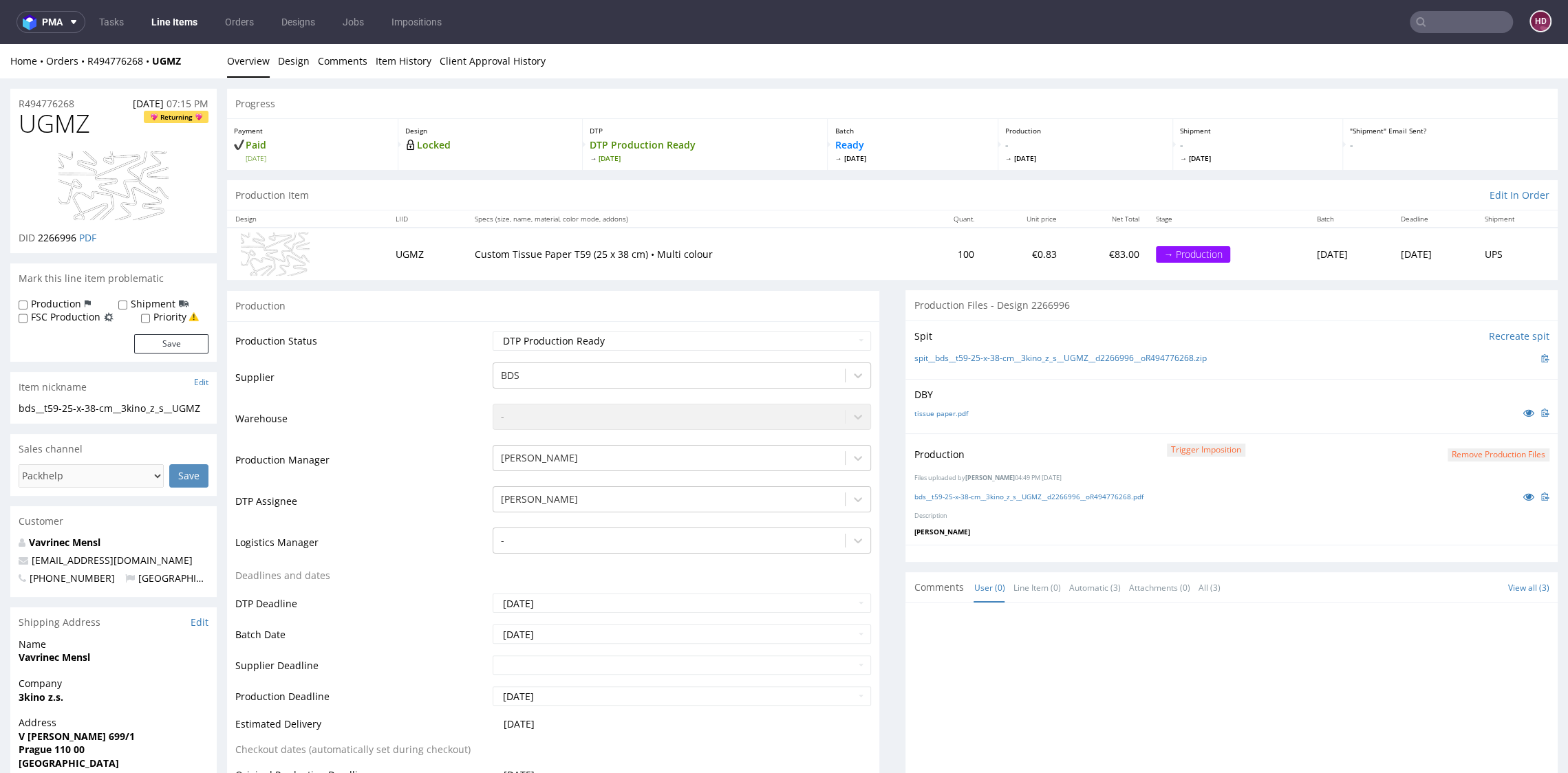
click at [183, 28] on link "Line Items" at bounding box center [174, 22] width 63 height 22
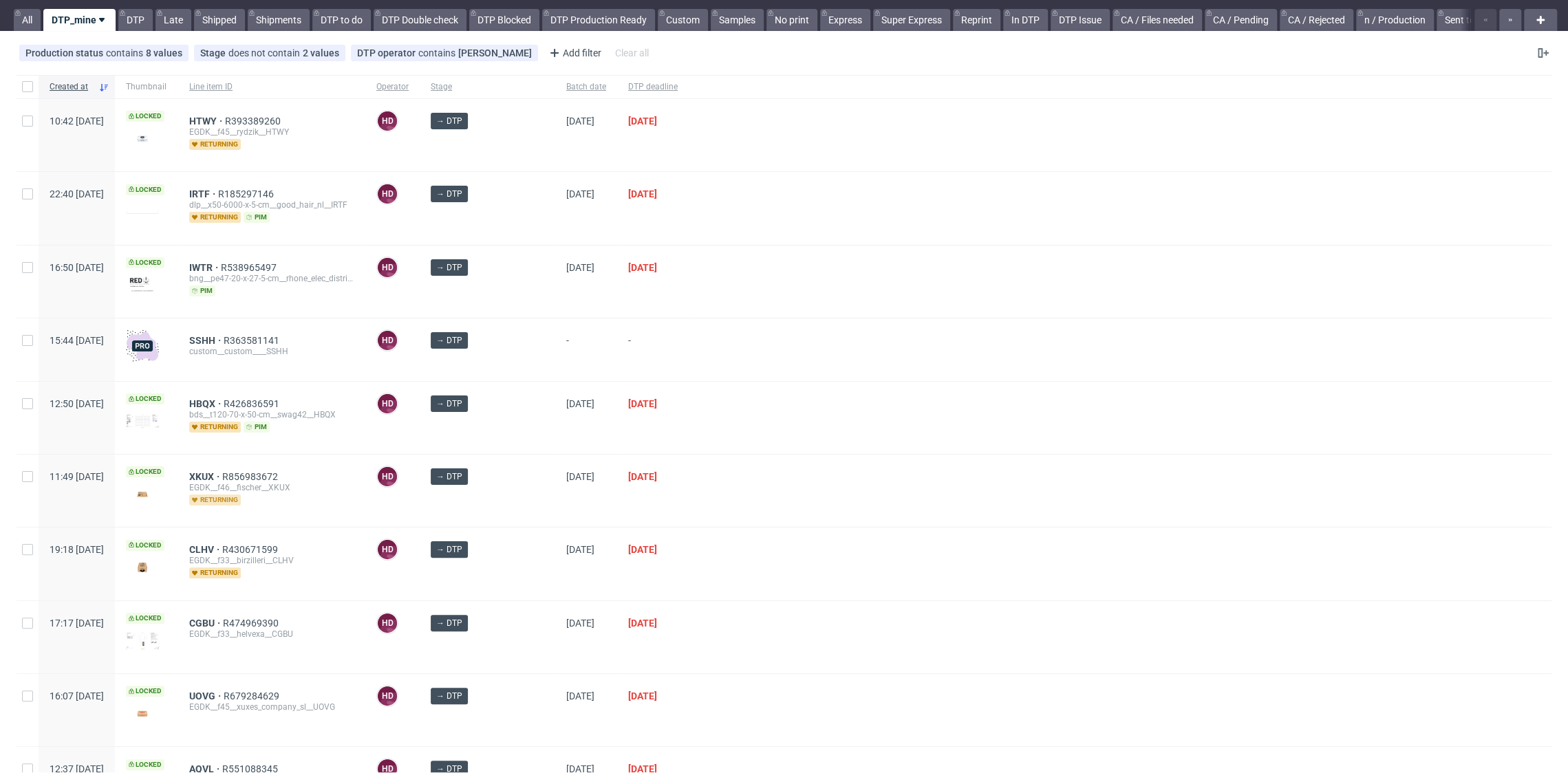
scroll to position [171, 0]
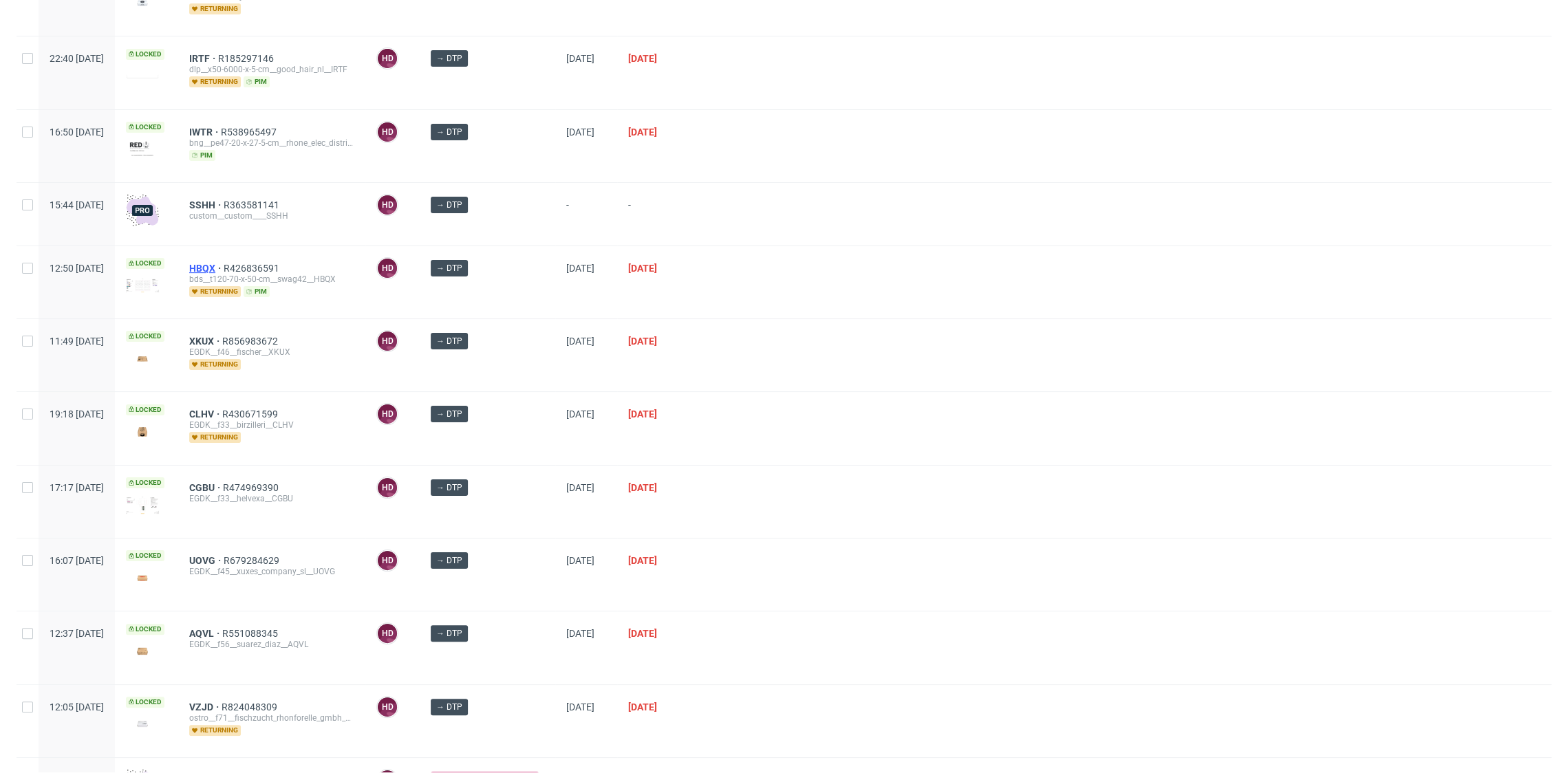
click at [224, 266] on span "HBQX" at bounding box center [206, 268] width 35 height 11
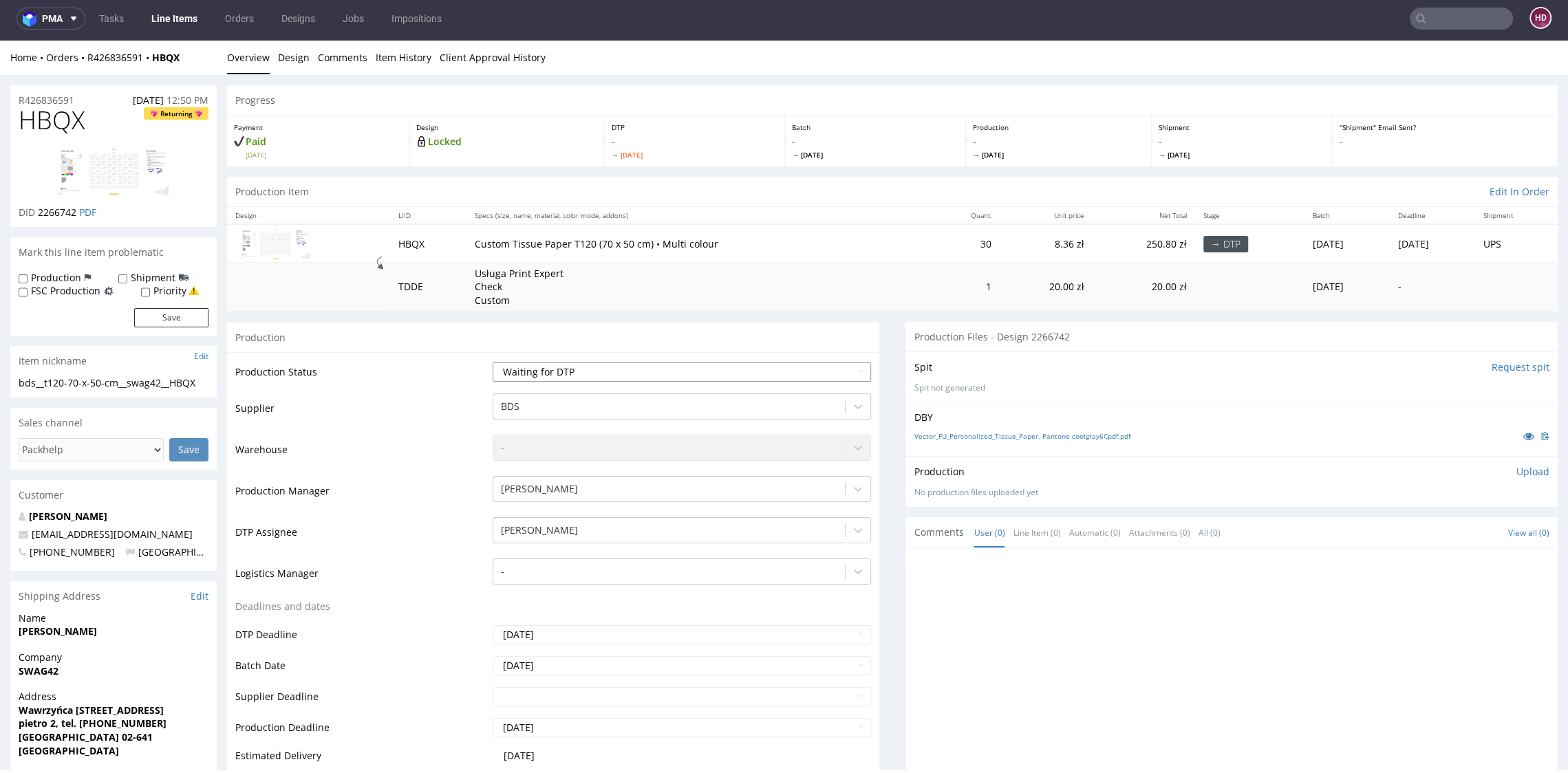
click at [607, 367] on select "Waiting for Artwork Waiting for Diecut Waiting for Mockup Waiting for DTP Waiti…" at bounding box center [682, 371] width 378 height 19
select select "dtp_in_process"
click at [493, 362] on select "Waiting for Artwork Waiting for Diecut Waiting for Mockup Waiting for DTP Waiti…" at bounding box center [682, 371] width 378 height 19
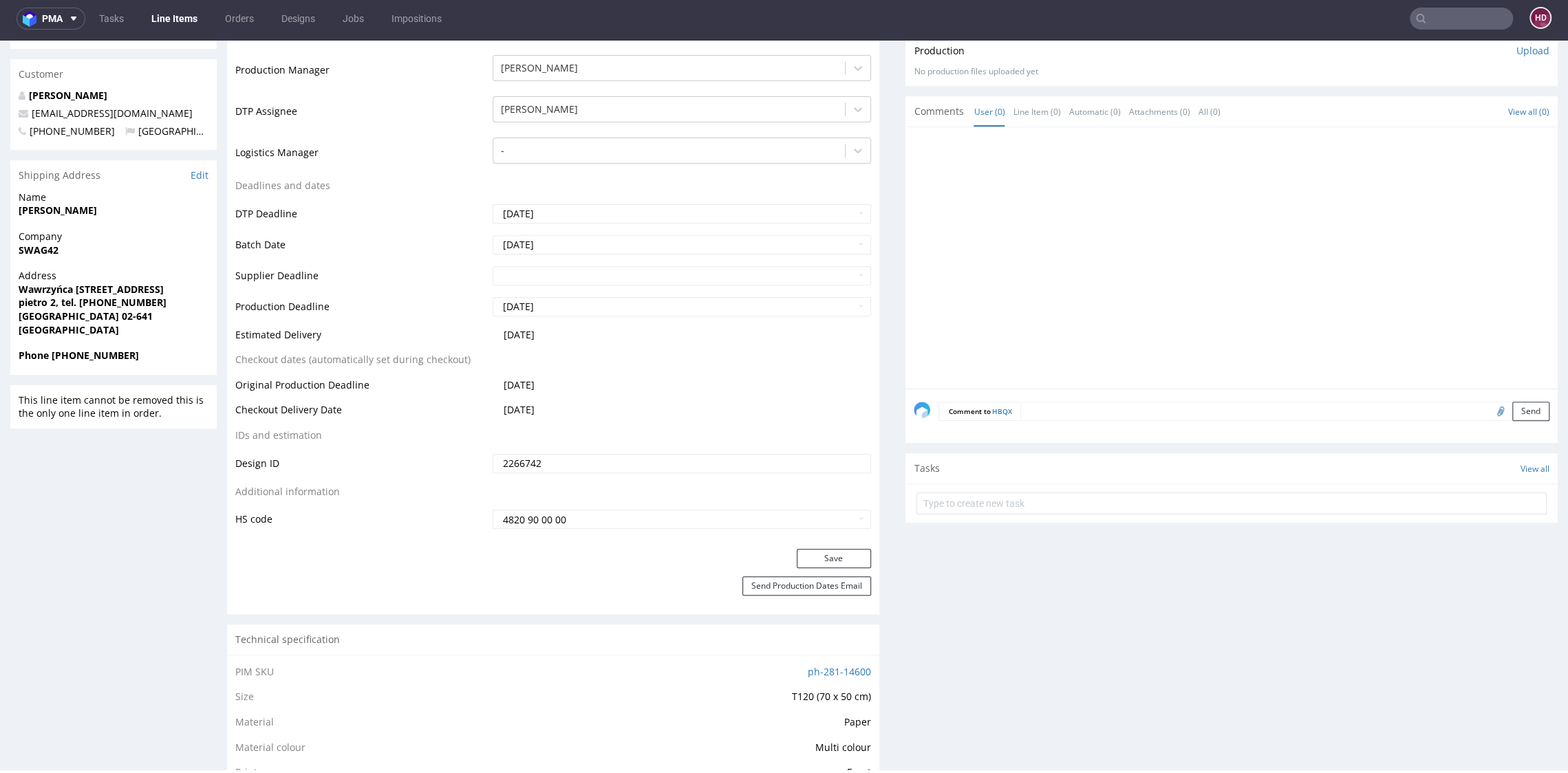
scroll to position [426, 0]
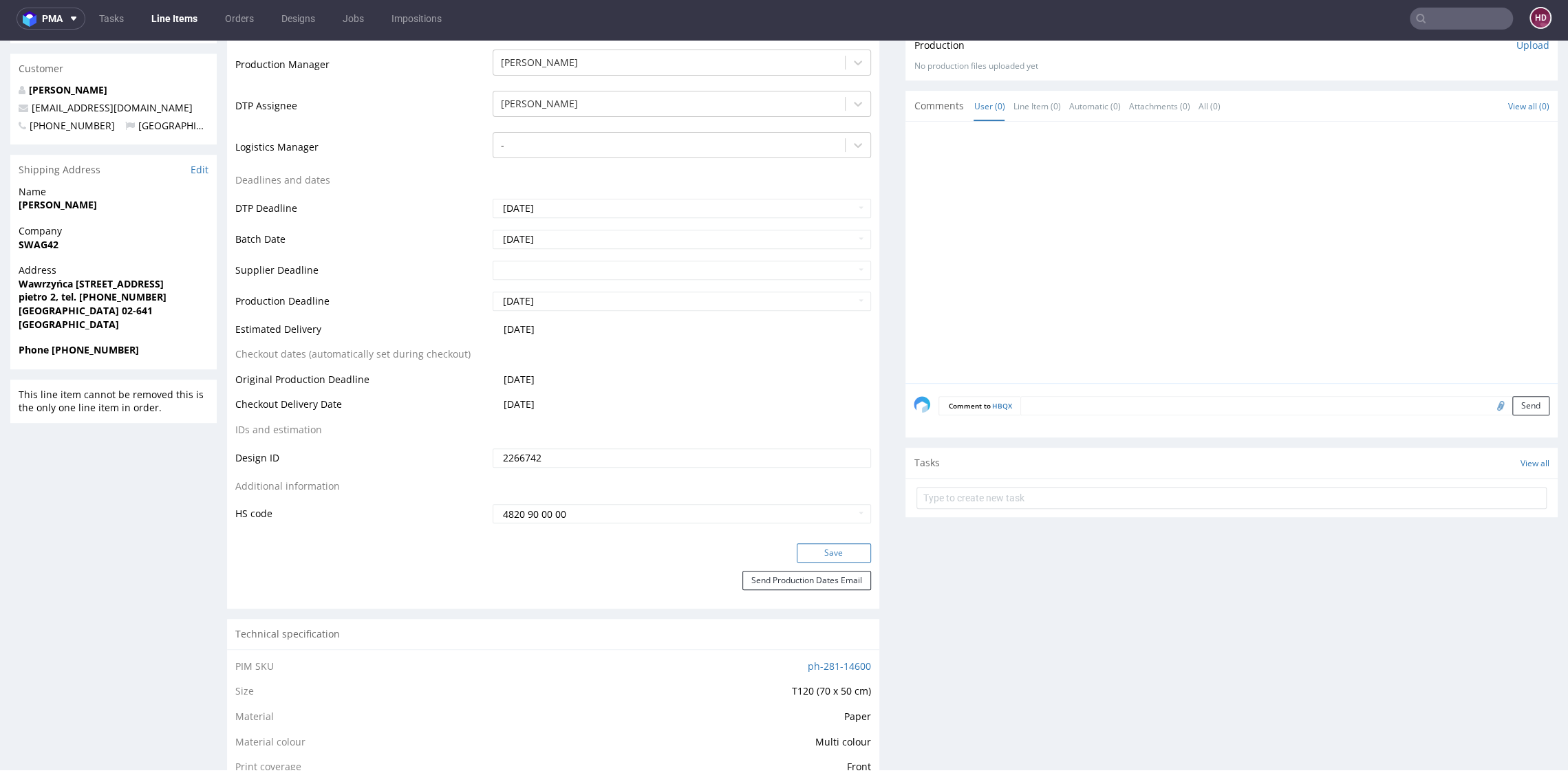
click at [818, 554] on button "Save" at bounding box center [833, 552] width 74 height 19
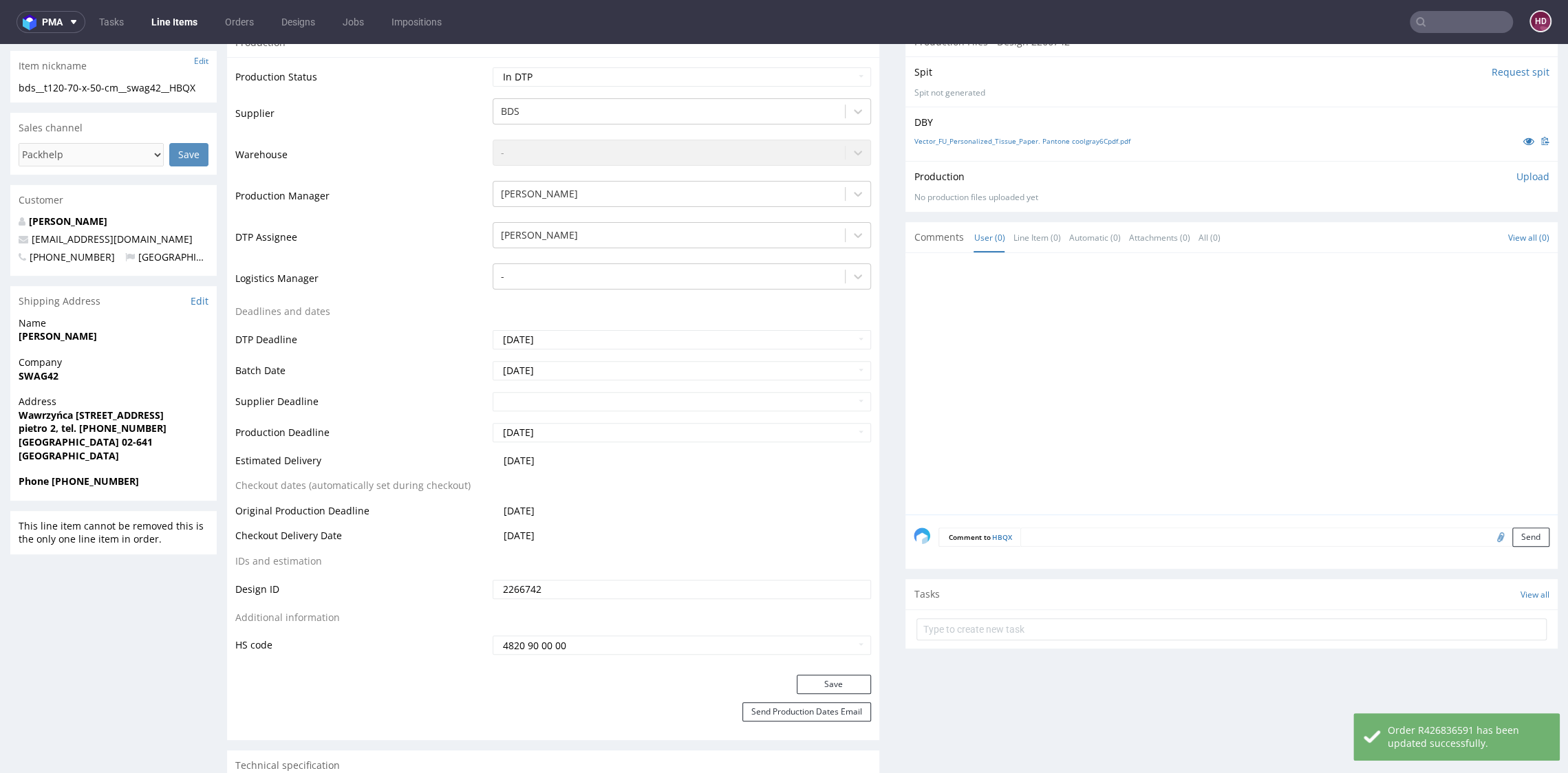
scroll to position [0, 0]
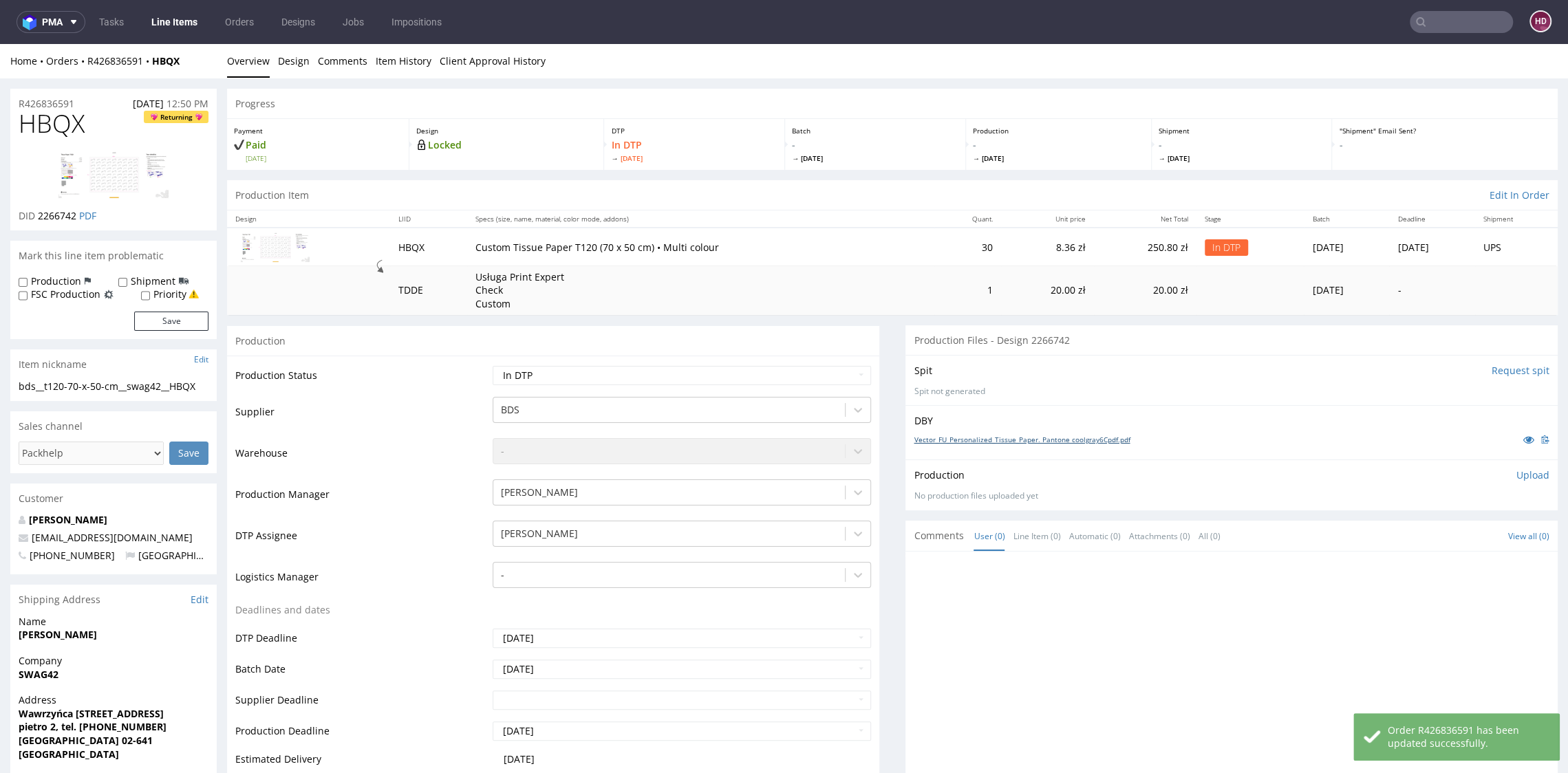
click at [1042, 434] on div "Vector_FU_Personalized_Tissue_Paper. Pantone coolgray6Cpdf.pdf" at bounding box center [1231, 439] width 635 height 16
click at [1042, 439] on link "Vector_FU_Personalized_Tissue_Paper. Pantone coolgray6Cpdf.pdf" at bounding box center [1021, 439] width 216 height 10
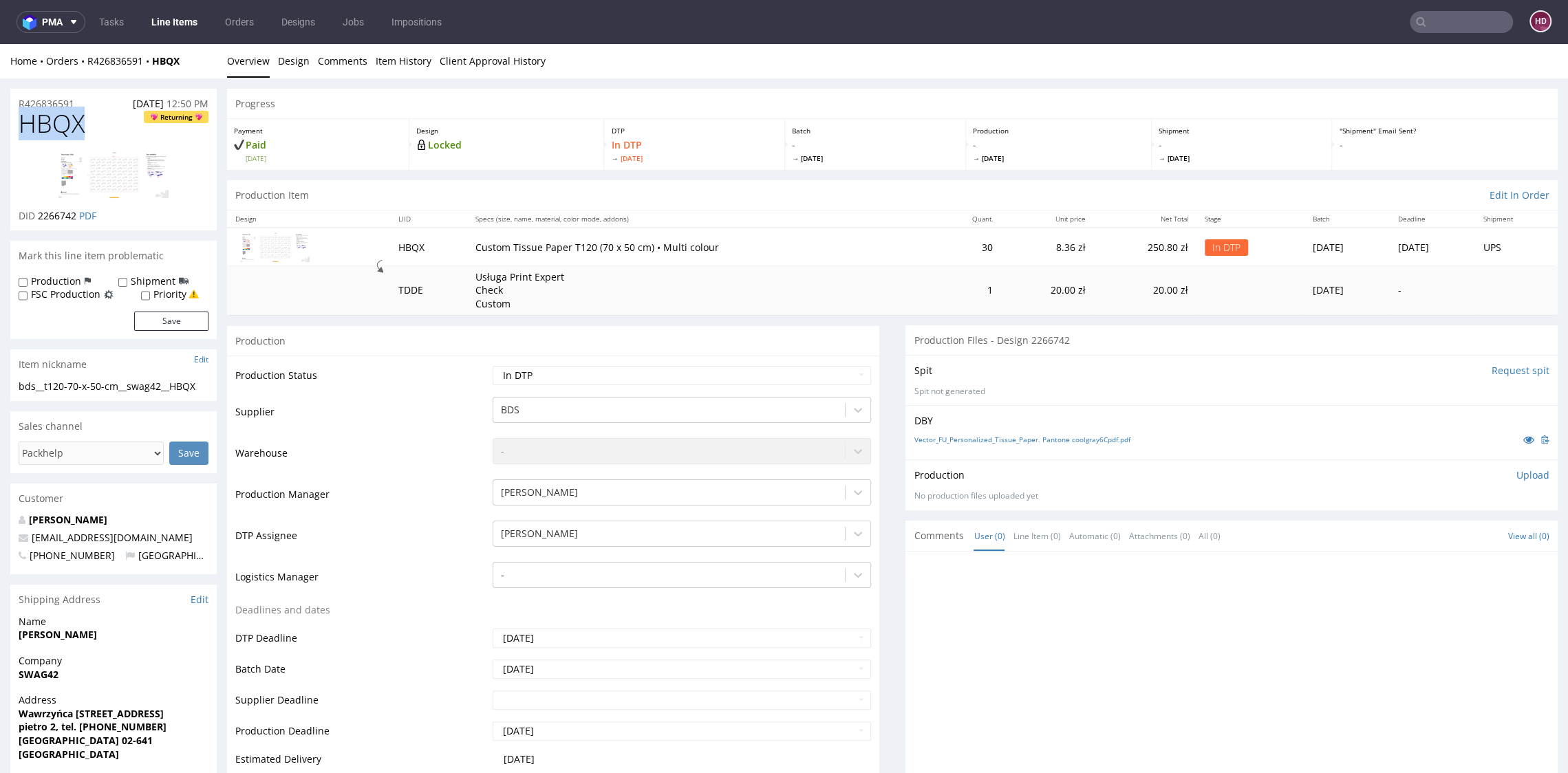
drag, startPoint x: 80, startPoint y: 121, endPoint x: -38, endPoint y: 121, distance: 118.0
copy span "HBQX"
drag, startPoint x: 78, startPoint y: 216, endPoint x: 10, endPoint y: 203, distance: 69.2
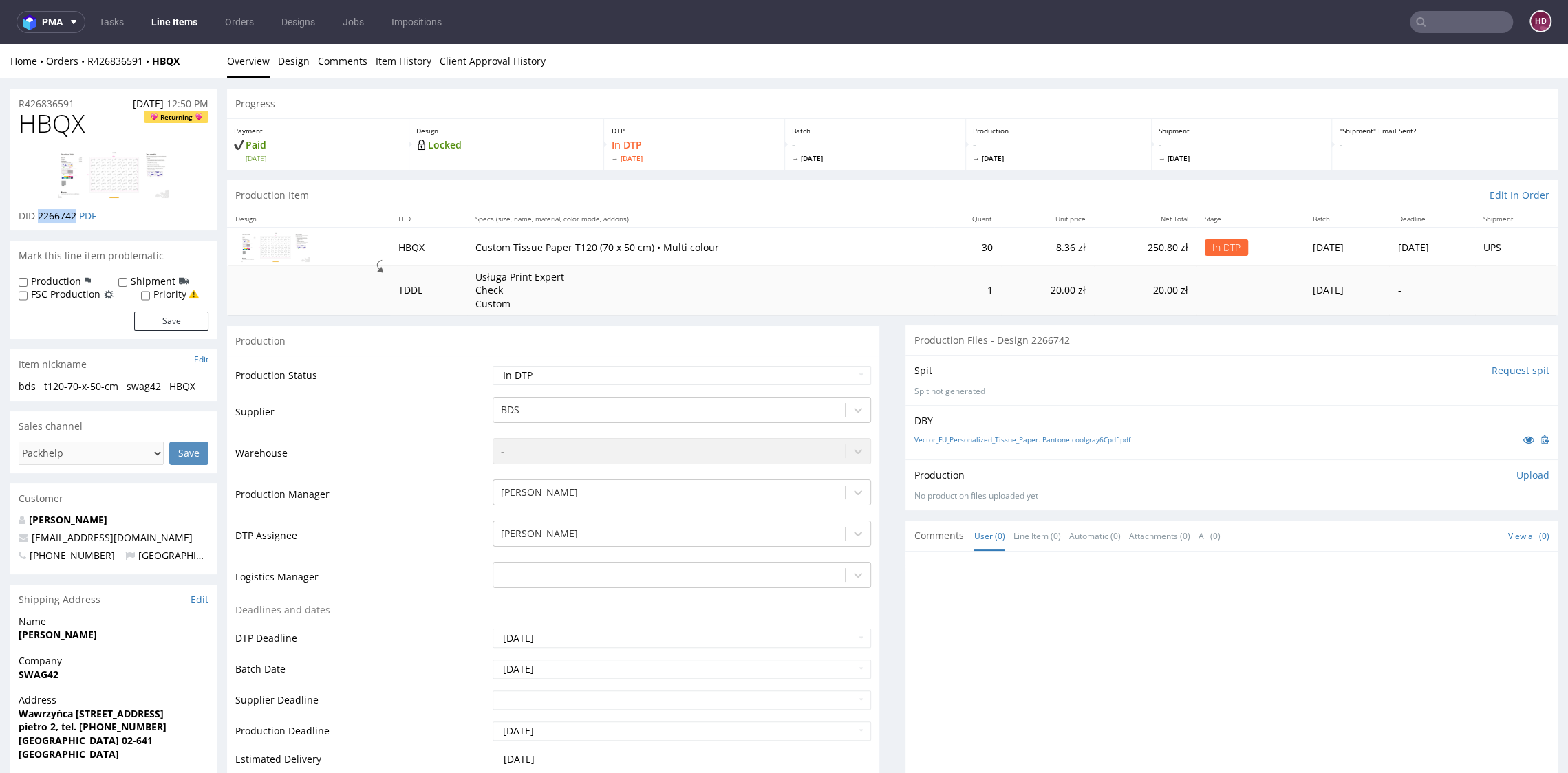
drag, startPoint x: 38, startPoint y: 214, endPoint x: 77, endPoint y: 215, distance: 39.0
click at [77, 215] on span "2266742" at bounding box center [57, 215] width 38 height 13
copy span "2266742"
click at [86, 388] on div "bds__t120-70-x-50-cm__swag42__HBQX" at bounding box center [113, 386] width 190 height 14
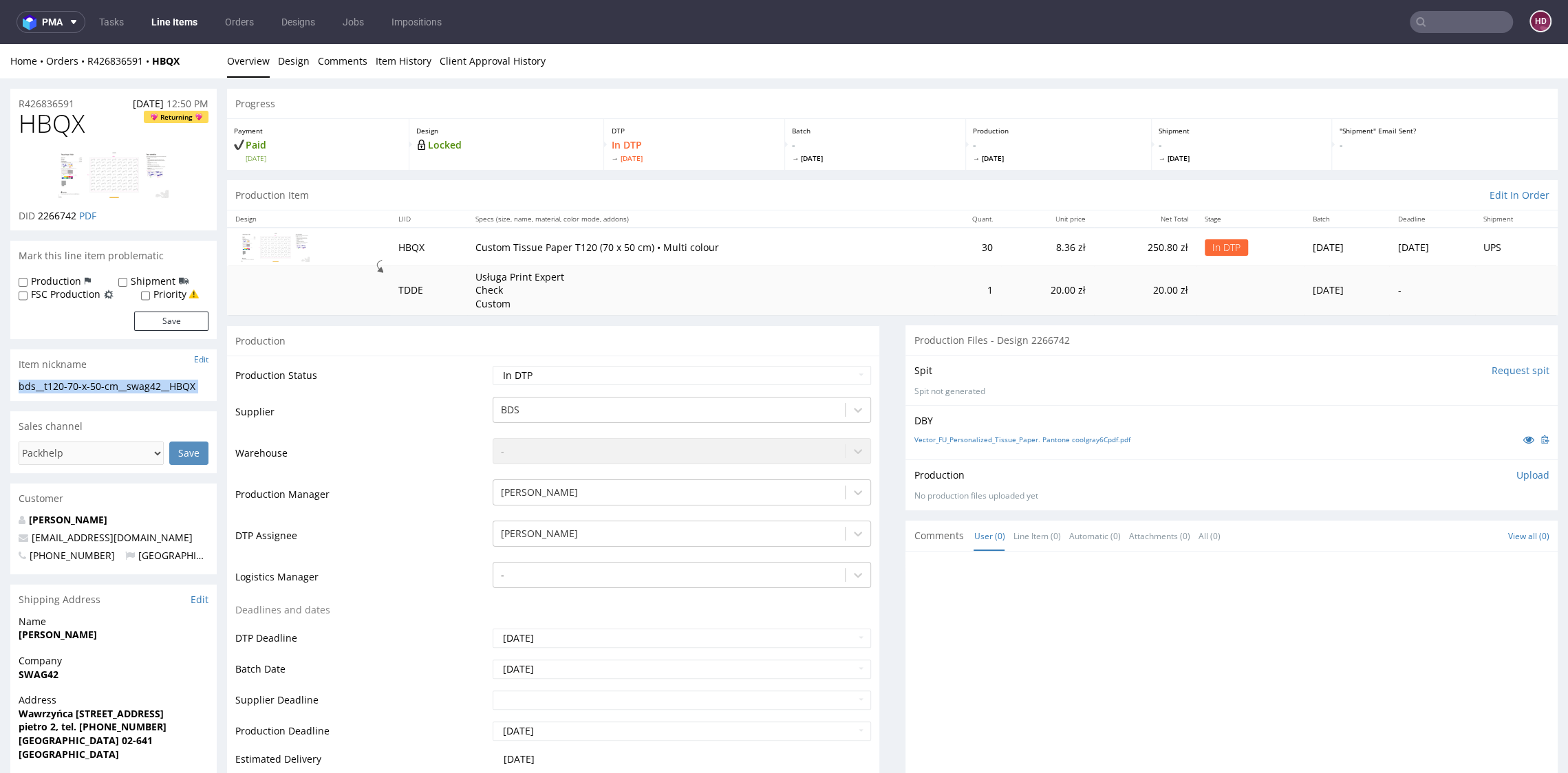
click at [86, 388] on div "bds__t120-70-x-50-cm__swag42__HBQX" at bounding box center [113, 386] width 190 height 14
copy div "bds__t120-70-x-50-cm__swag42__HBQX Update"
drag, startPoint x: 77, startPoint y: 104, endPoint x: -13, endPoint y: 98, distance: 90.2
copy p "R426836591"
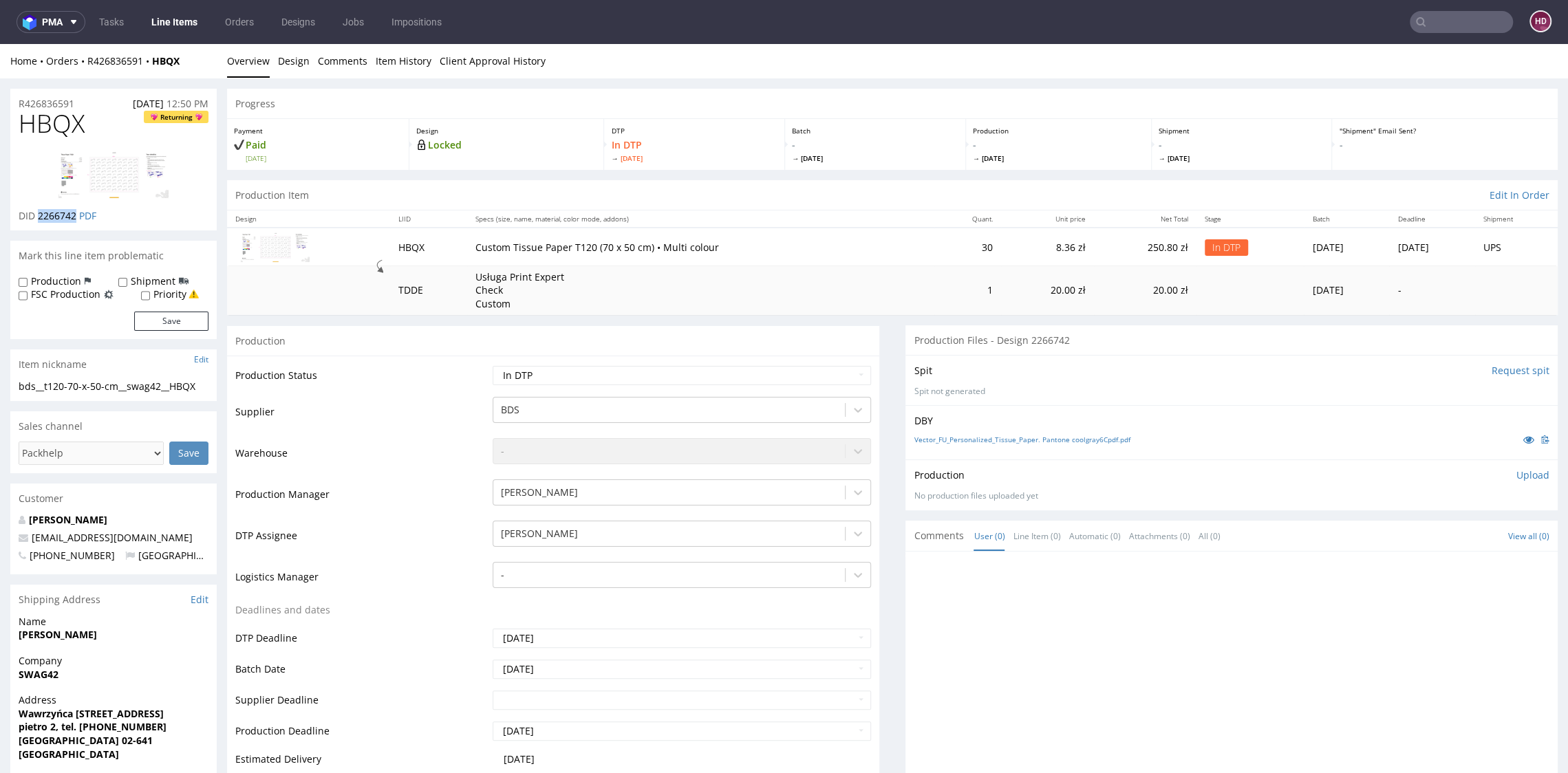
drag, startPoint x: 76, startPoint y: 216, endPoint x: 39, endPoint y: 218, distance: 37.1
click at [39, 218] on span "2266742" at bounding box center [57, 215] width 38 height 13
copy span "2266742"
click at [1516, 474] on p "Upload" at bounding box center [1532, 475] width 33 height 14
click at [1503, 475] on div "Production Upload" at bounding box center [1231, 475] width 635 height 14
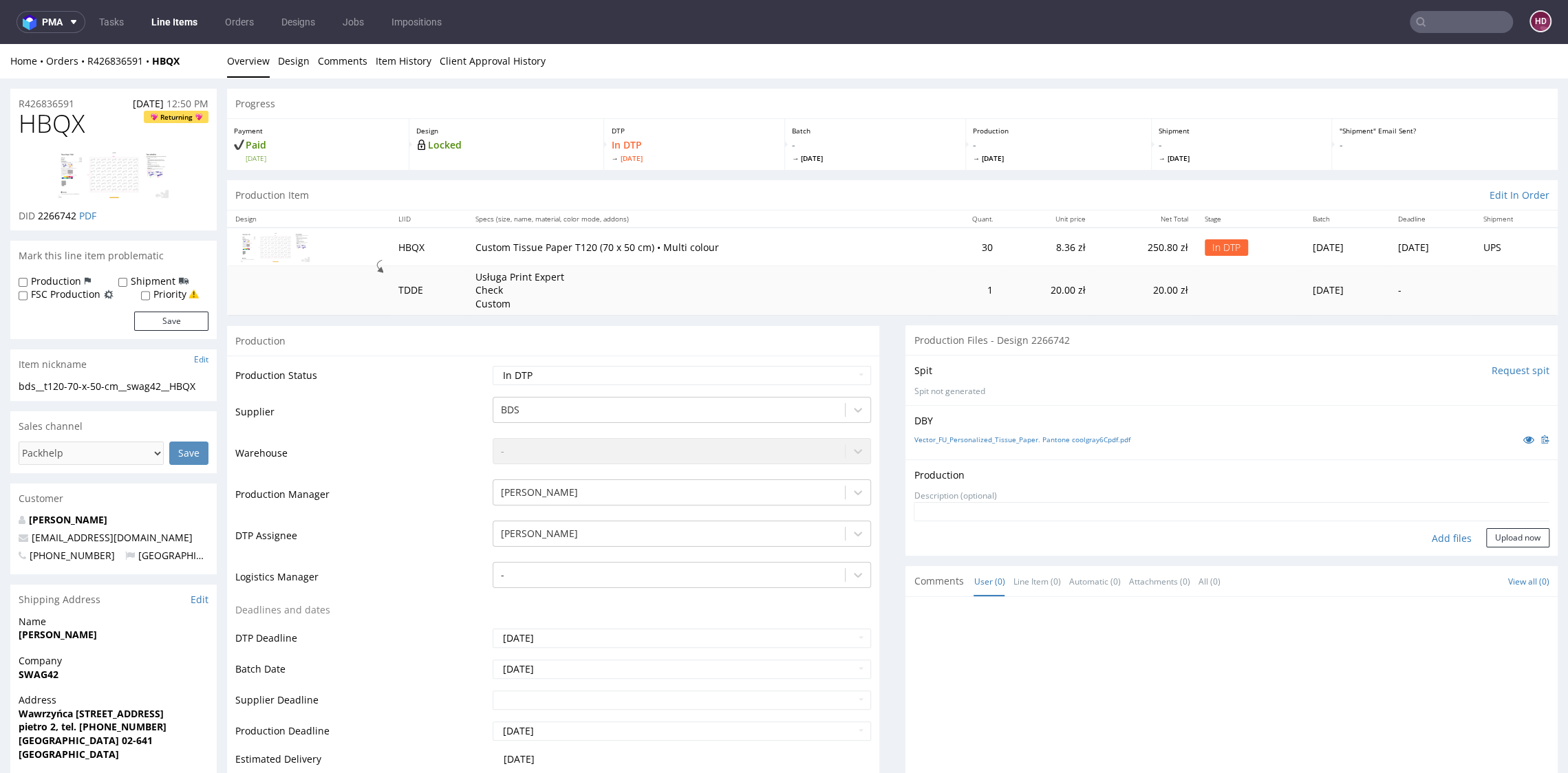
click at [1419, 538] on div "Add files" at bounding box center [1451, 538] width 68 height 21
type input "C:\fakepath\bds__t120-70-x-50-cm__swag42__HBQX__d2266742__oR426836591.pdf"
click at [1486, 559] on button "Upload now" at bounding box center [1517, 559] width 63 height 19
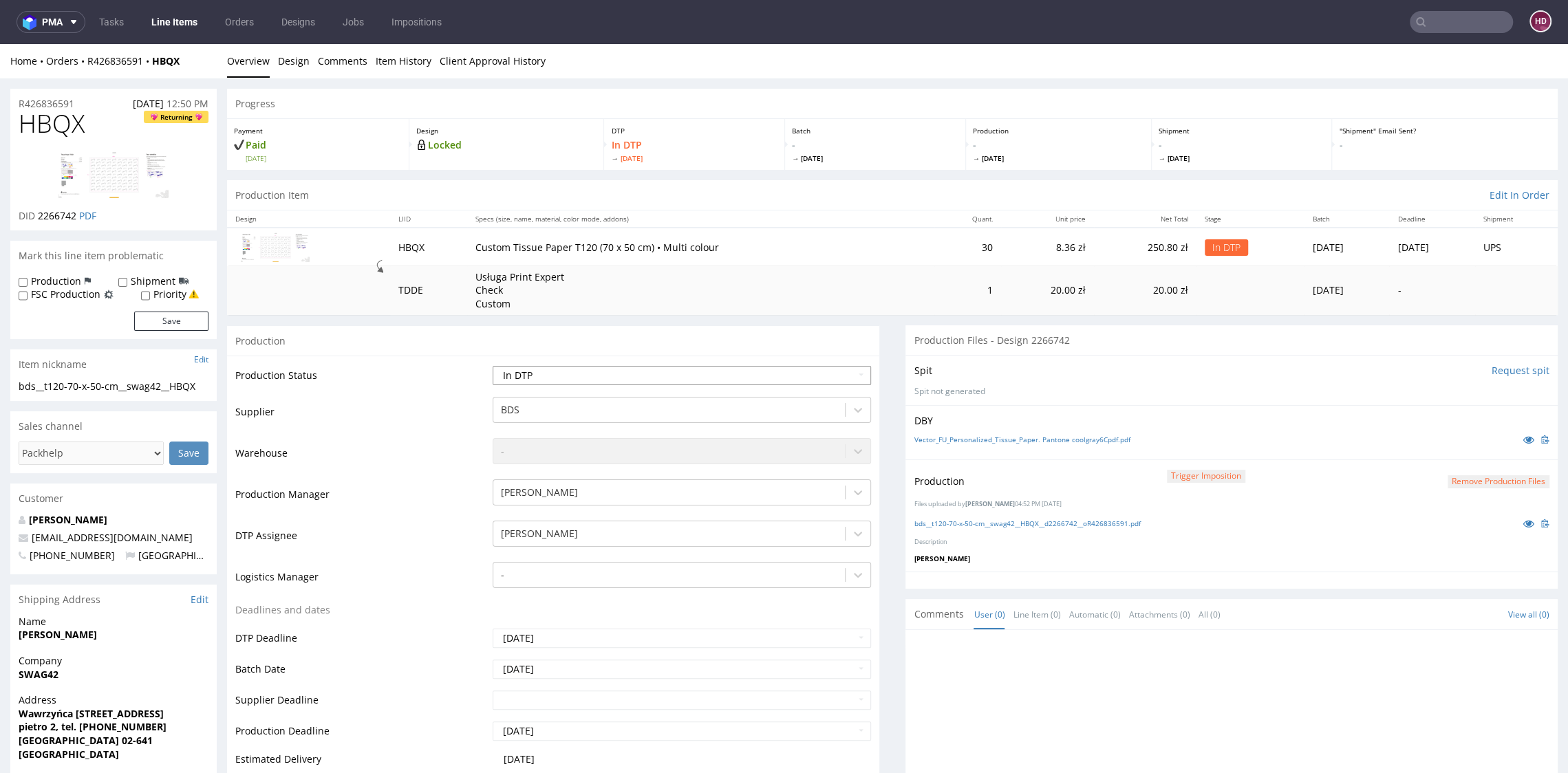
click at [553, 379] on select "Waiting for Artwork Waiting for Diecut Waiting for Mockup Waiting for DTP Waiti…" at bounding box center [682, 375] width 378 height 19
select select "dtp_production_ready"
click at [493, 366] on select "Waiting for Artwork Waiting for Diecut Waiting for Mockup Waiting for DTP Waiti…" at bounding box center [682, 375] width 378 height 19
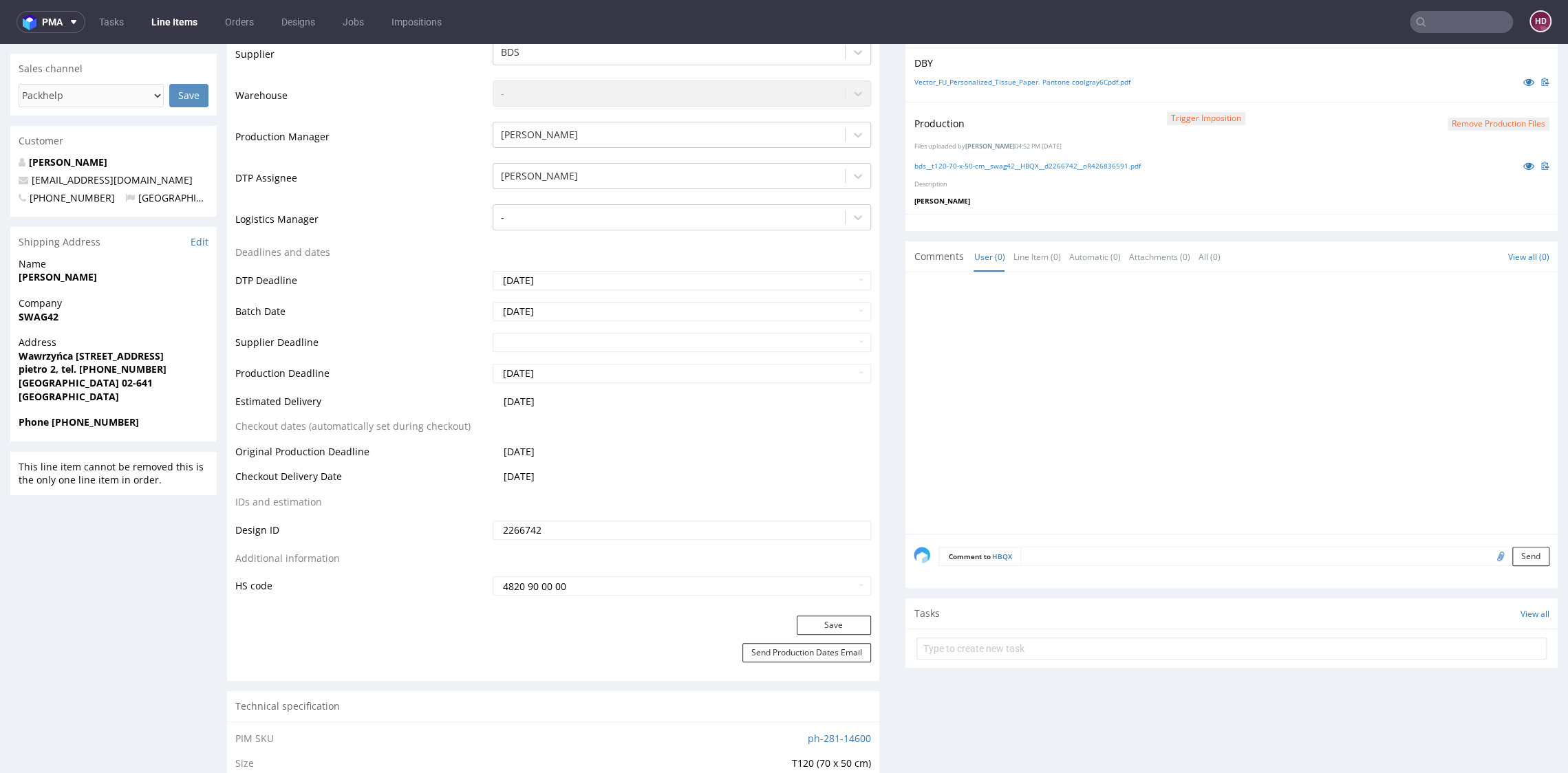
scroll to position [467, 0]
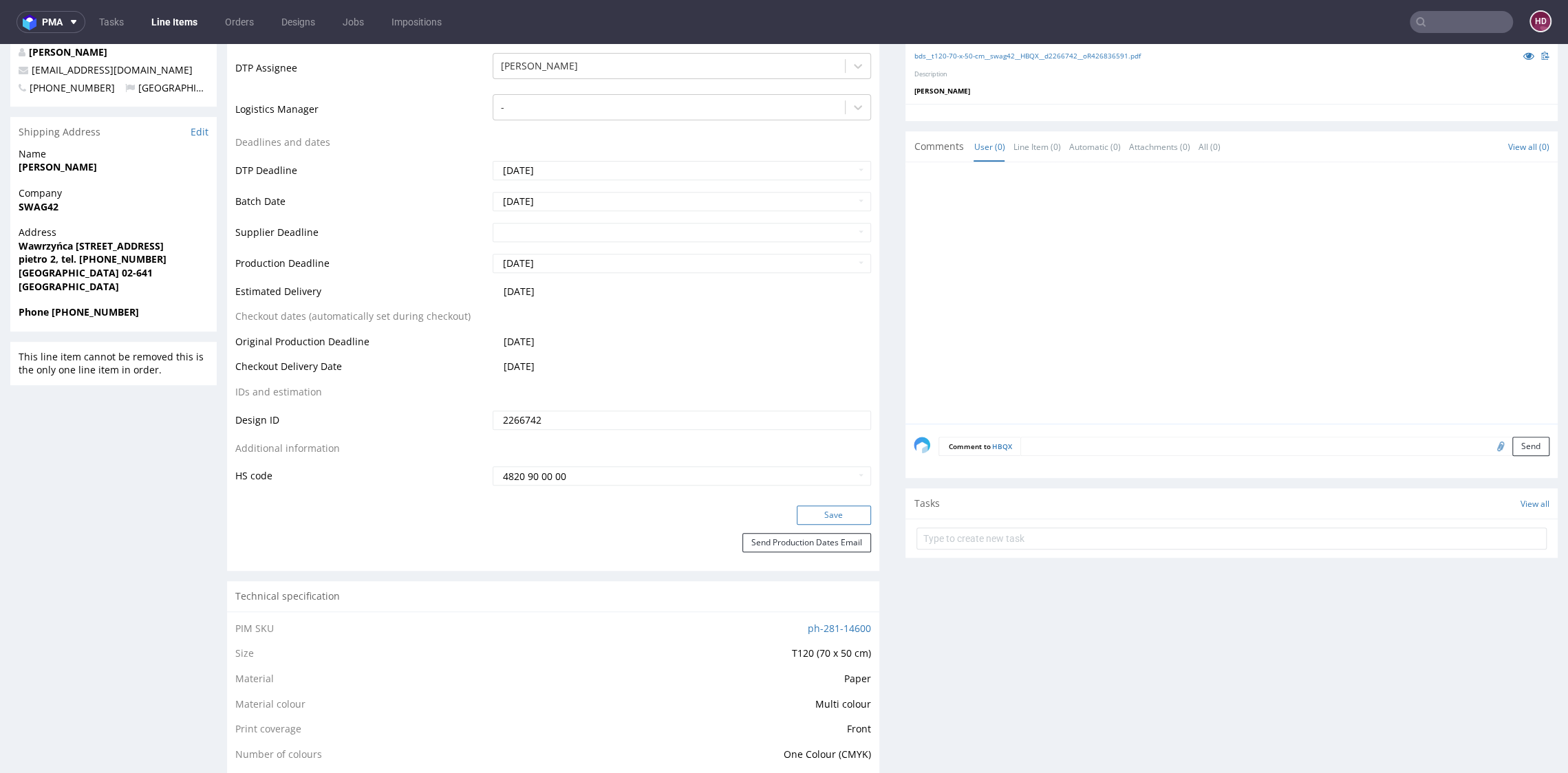
click at [801, 515] on button "Save" at bounding box center [833, 515] width 74 height 19
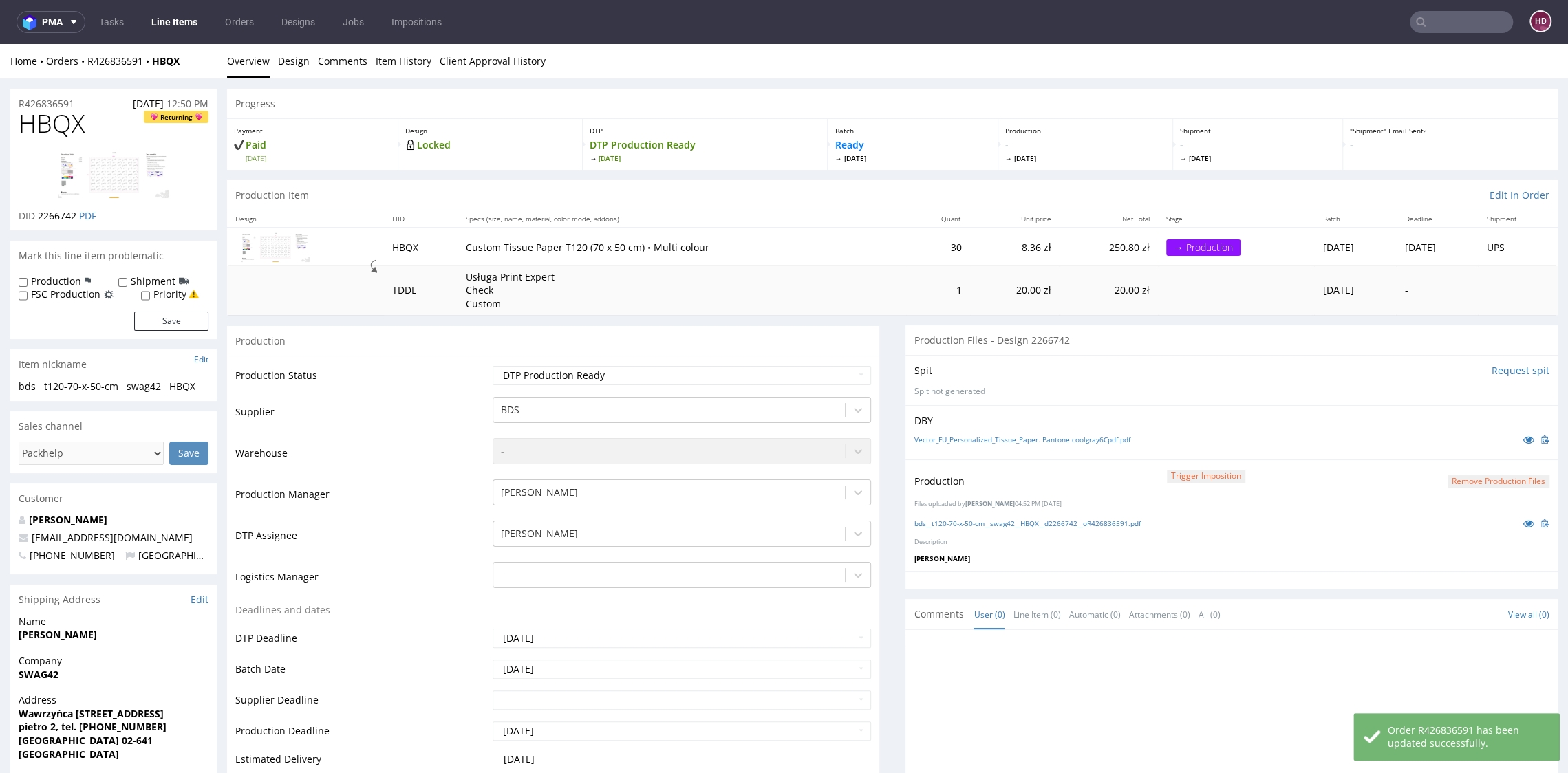
click at [180, 16] on link "Line Items" at bounding box center [174, 22] width 63 height 22
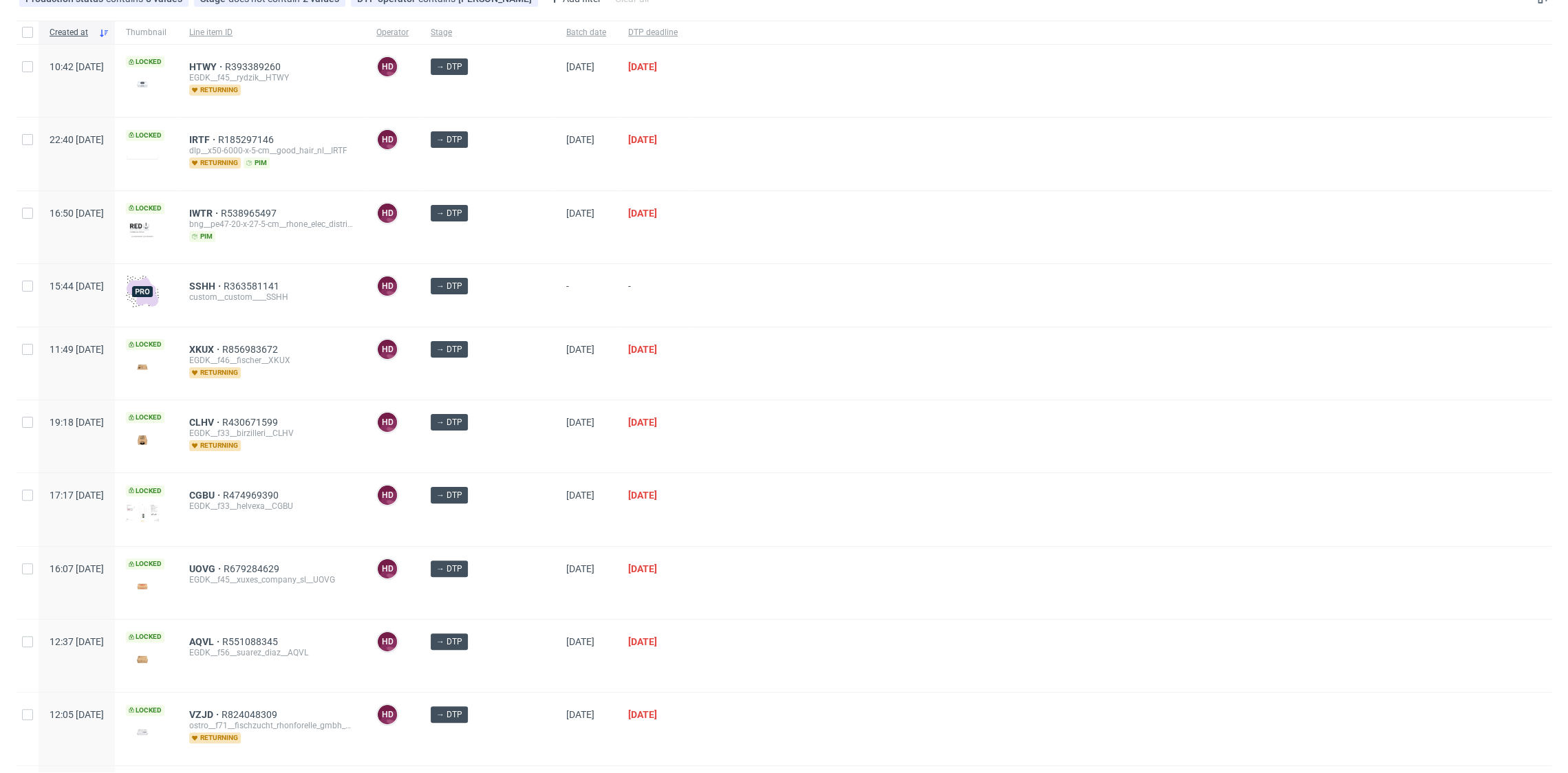
scroll to position [93, 0]
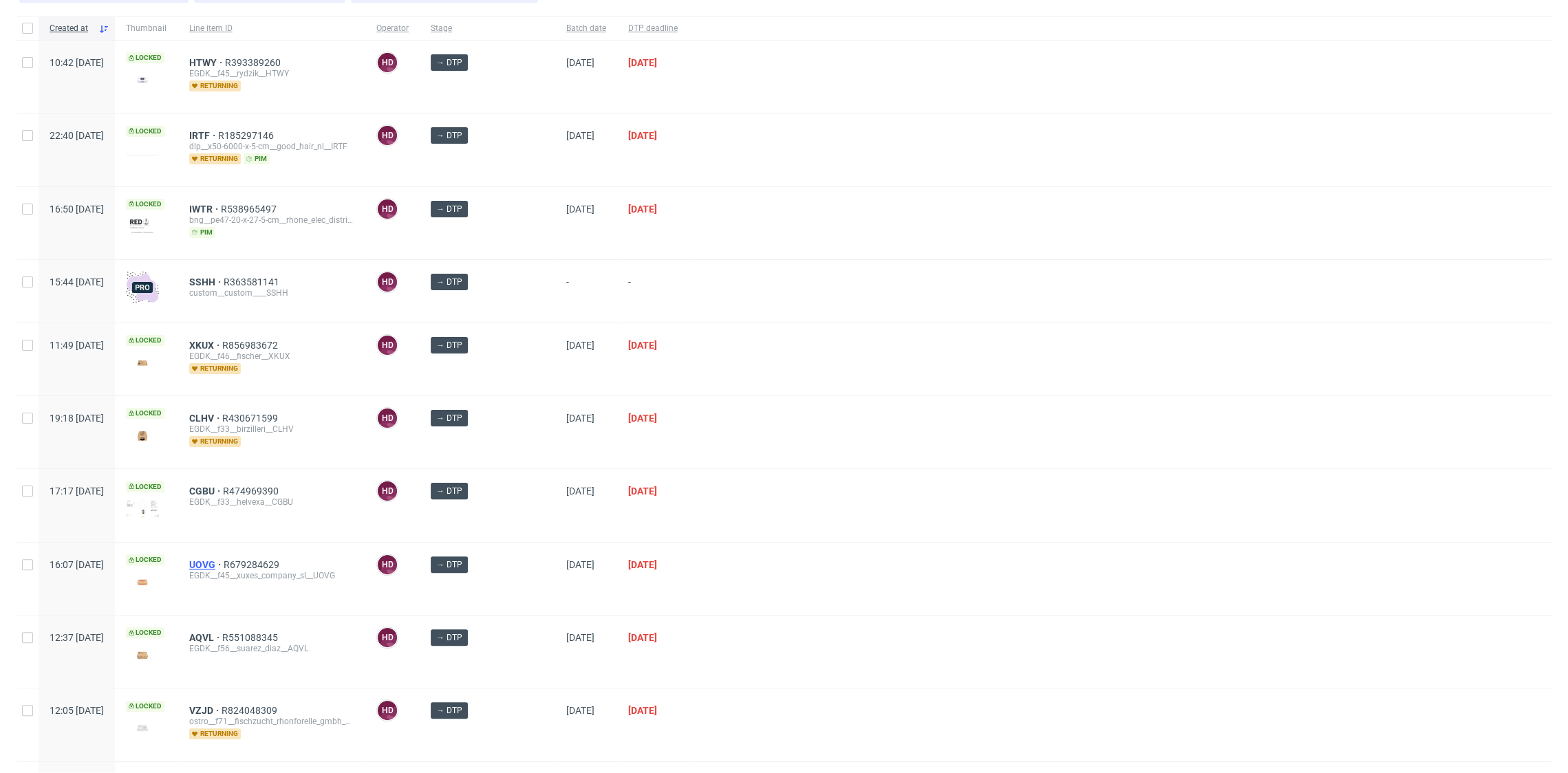
click at [224, 559] on span "UOVG" at bounding box center [206, 565] width 35 height 11
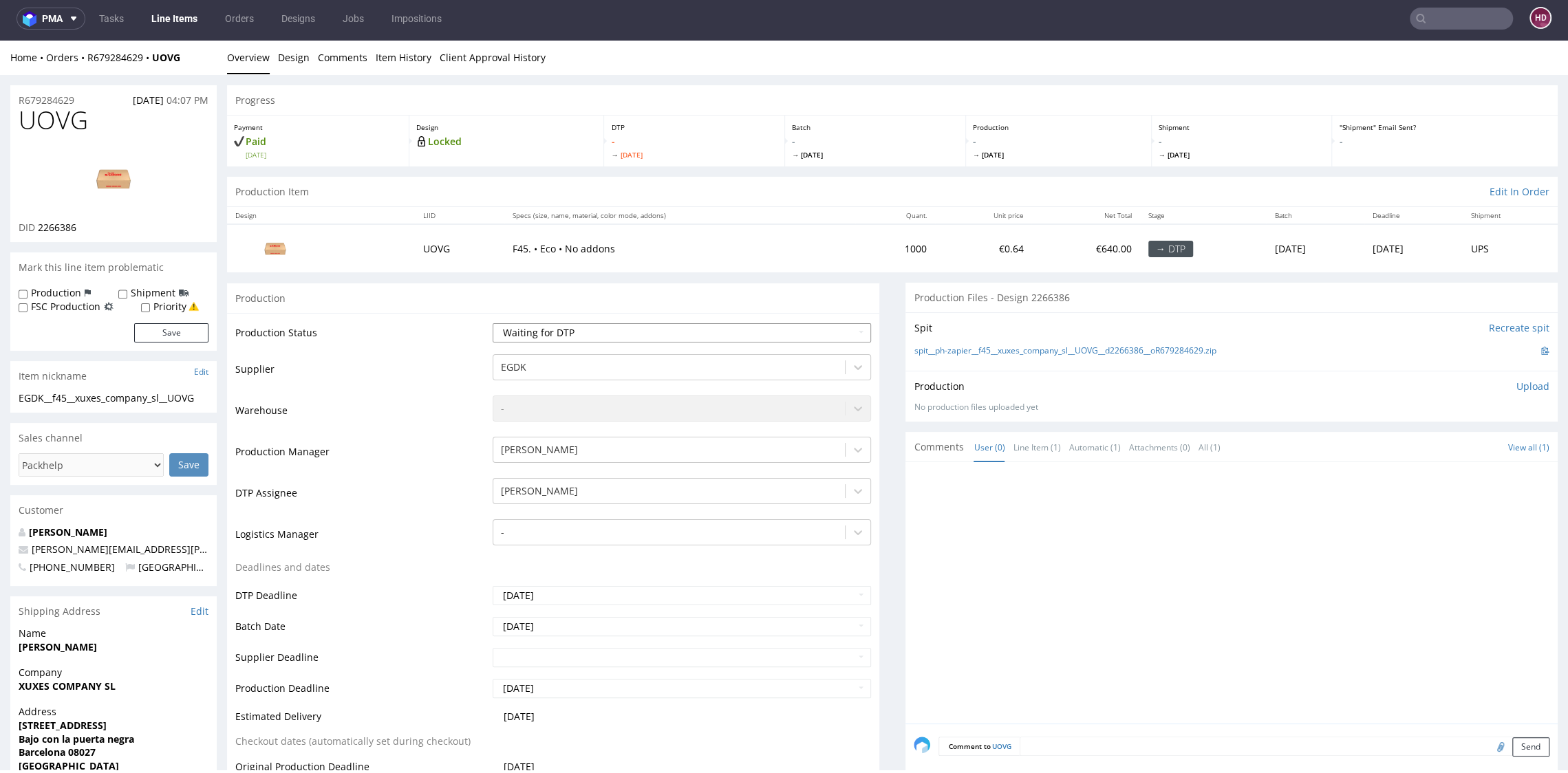
click at [610, 337] on select "Waiting for Artwork Waiting for Diecut Waiting for Mockup Waiting for DTP Waiti…" at bounding box center [682, 332] width 378 height 19
select select "dtp_in_process"
click at [493, 323] on select "Waiting for Artwork Waiting for Diecut Waiting for Mockup Waiting for DTP Waiti…" at bounding box center [682, 332] width 378 height 19
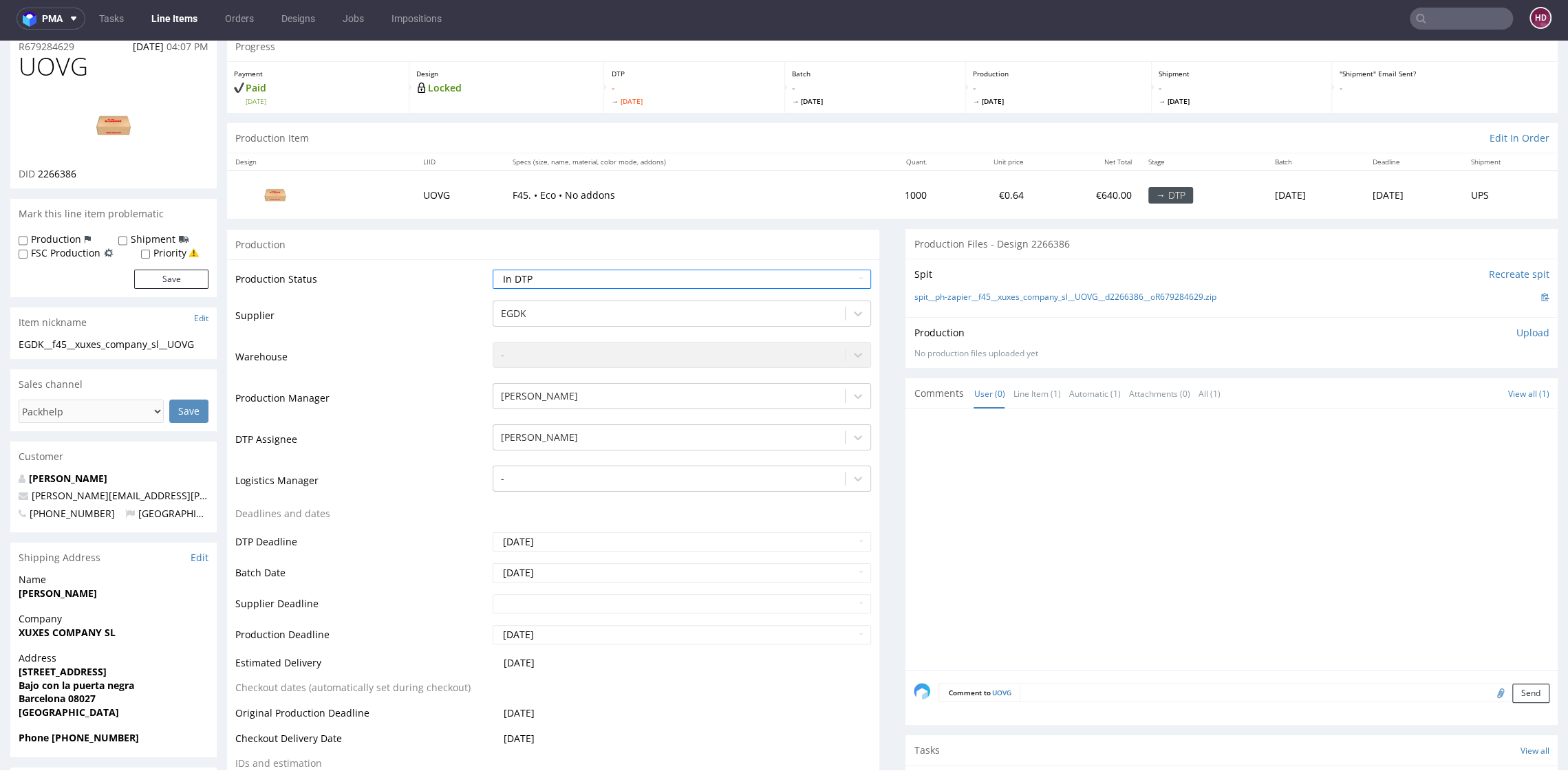
scroll to position [356, 0]
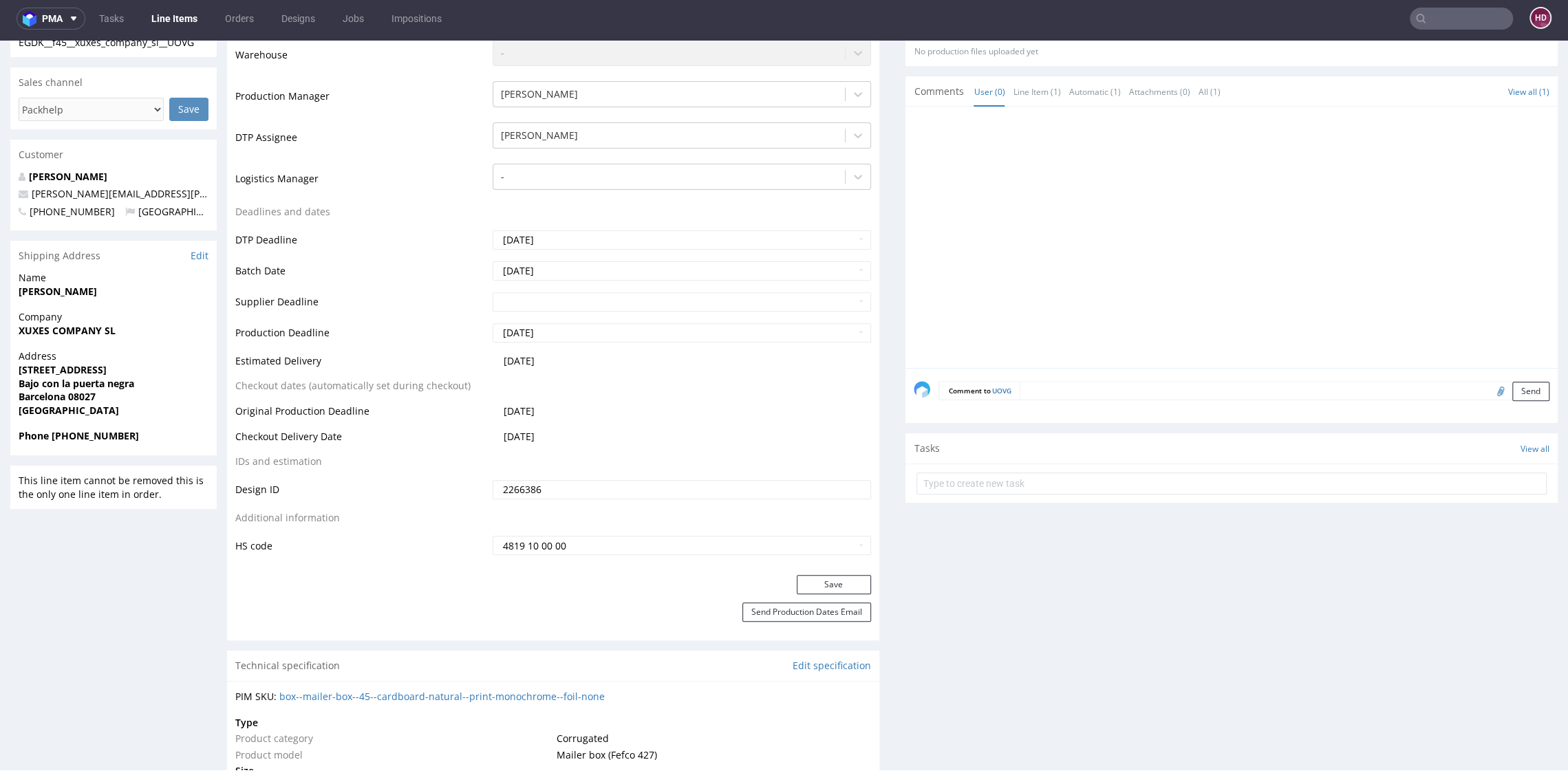
drag, startPoint x: 803, startPoint y: 582, endPoint x: 752, endPoint y: 628, distance: 68.7
click at [804, 583] on button "Save" at bounding box center [833, 584] width 74 height 19
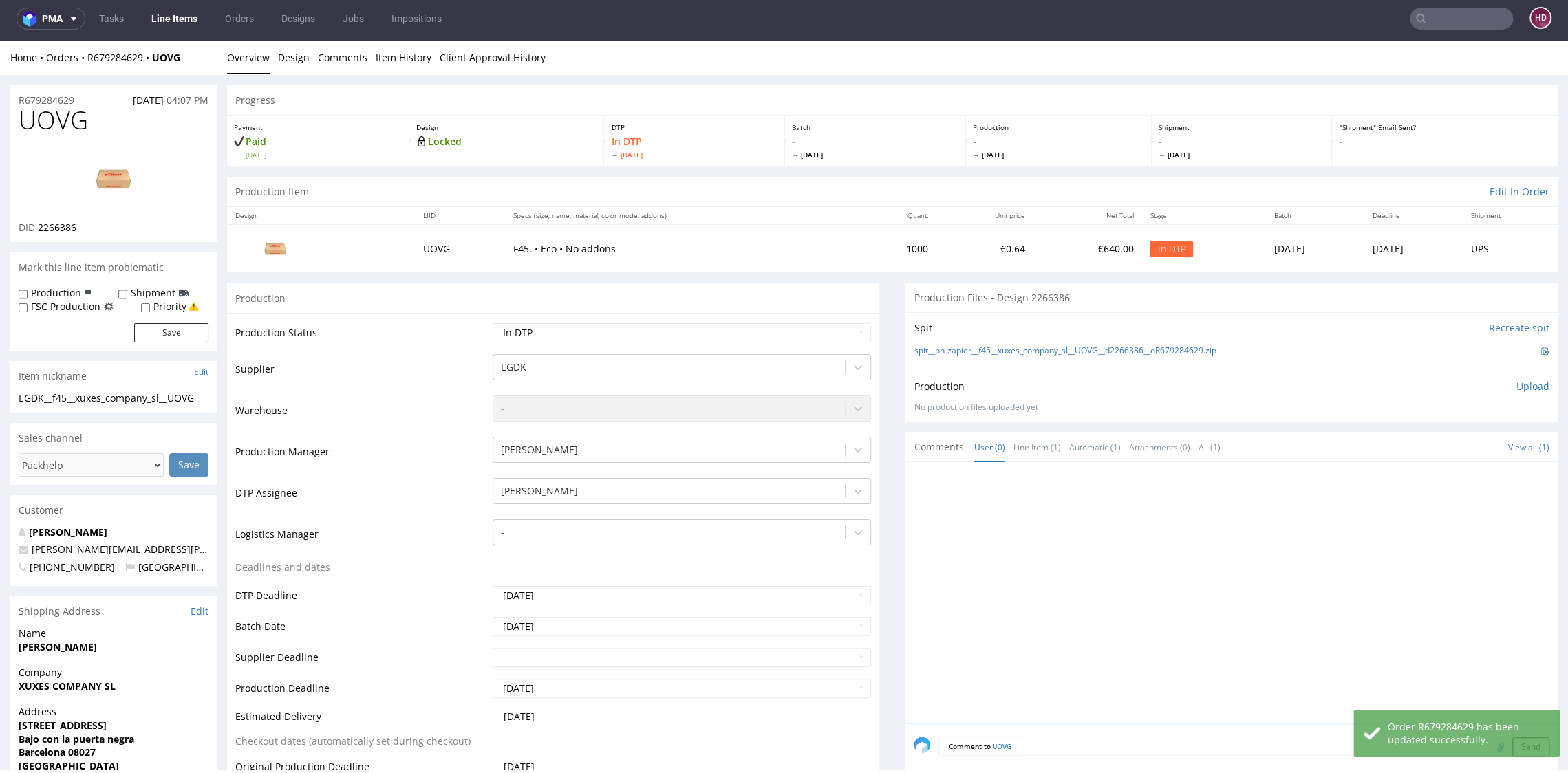
scroll to position [0, 0]
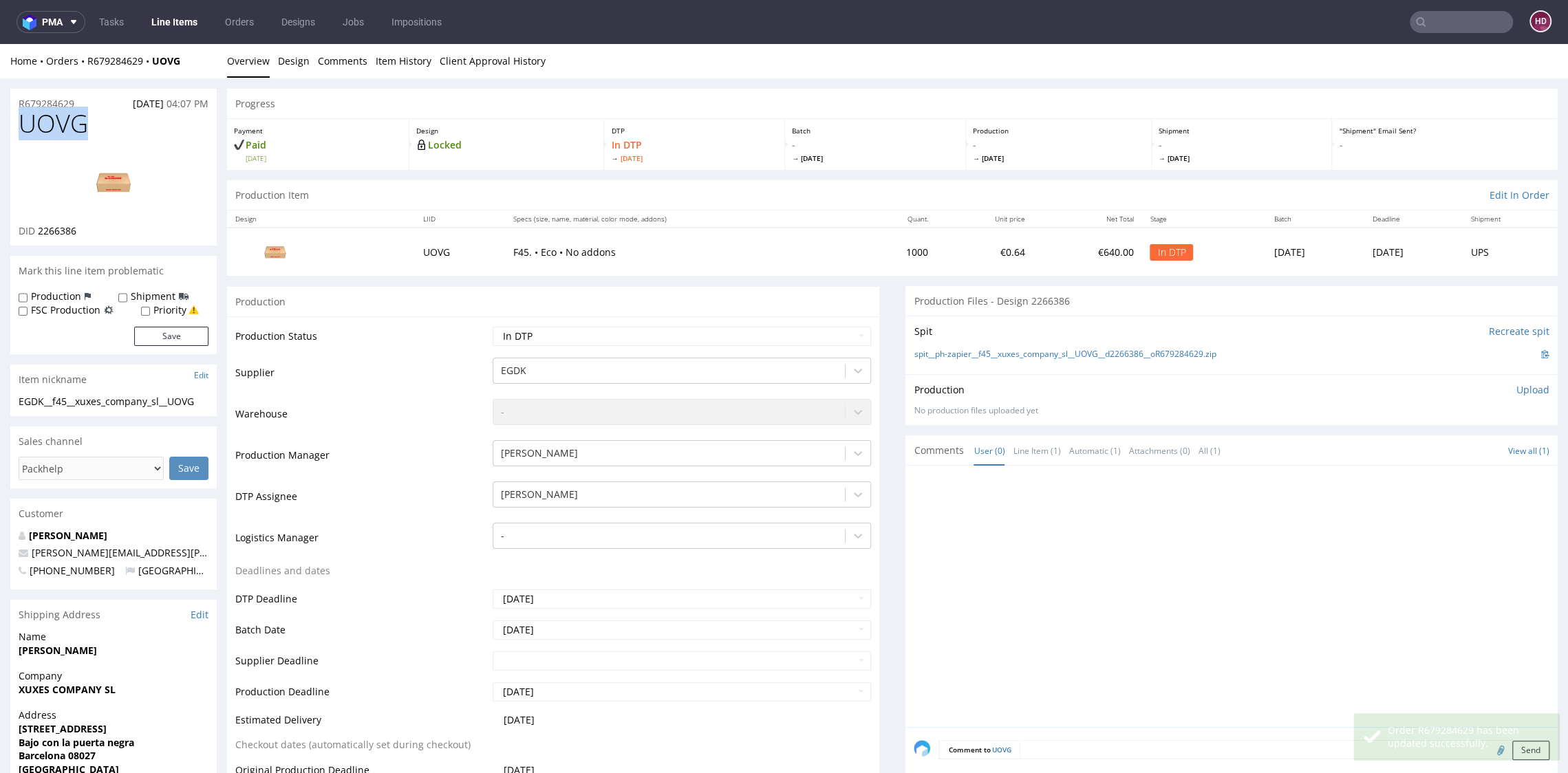
drag, startPoint x: 83, startPoint y: 131, endPoint x: 2, endPoint y: 130, distance: 81.0
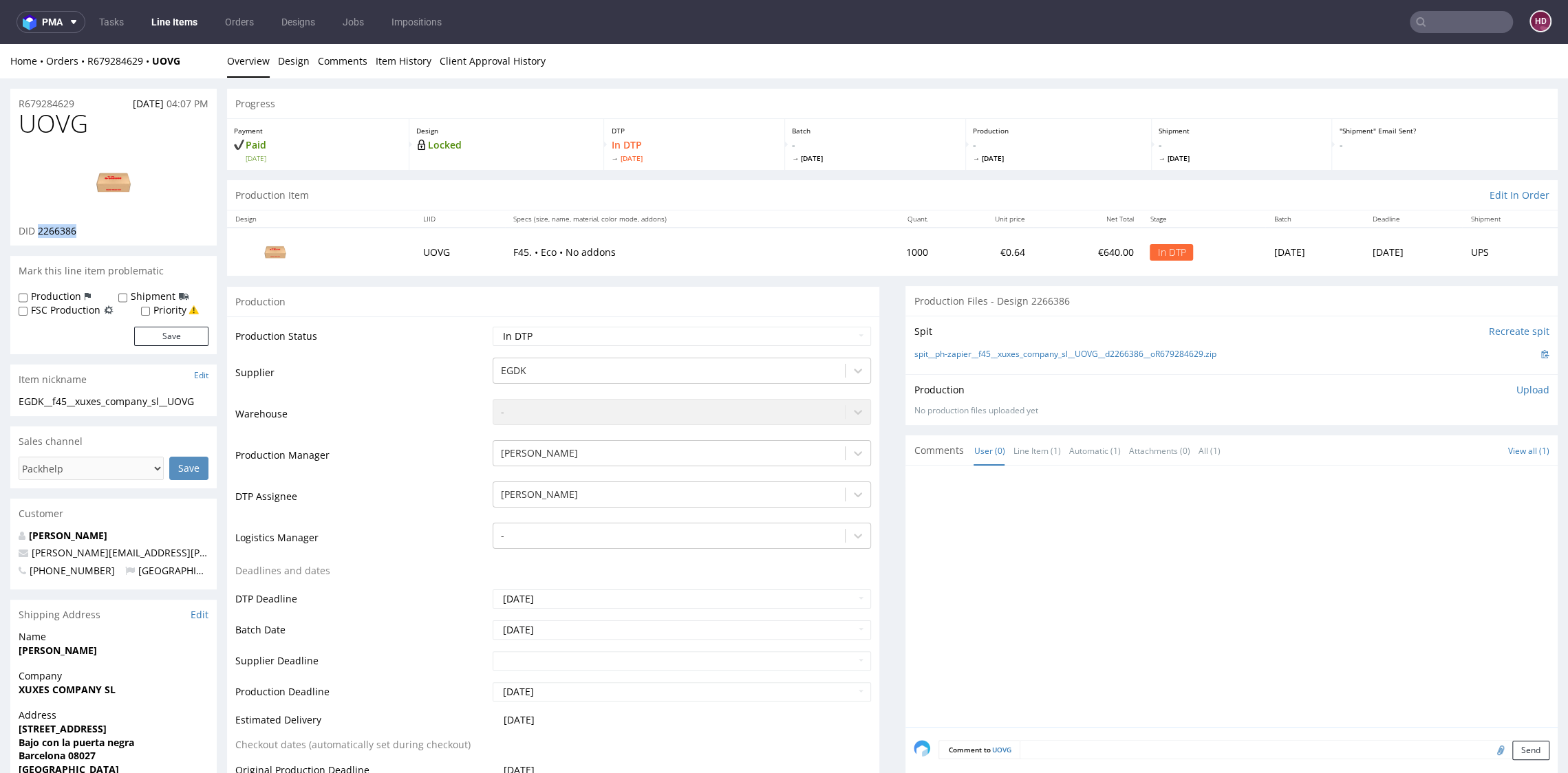
drag, startPoint x: 92, startPoint y: 233, endPoint x: 37, endPoint y: 229, distance: 55.1
click at [37, 229] on div "DID 2266386" at bounding box center [113, 231] width 190 height 14
copy span "2266386"
click at [122, 185] on img at bounding box center [113, 183] width 110 height 62
drag, startPoint x: 100, startPoint y: 127, endPoint x: 63, endPoint y: 127, distance: 37.0
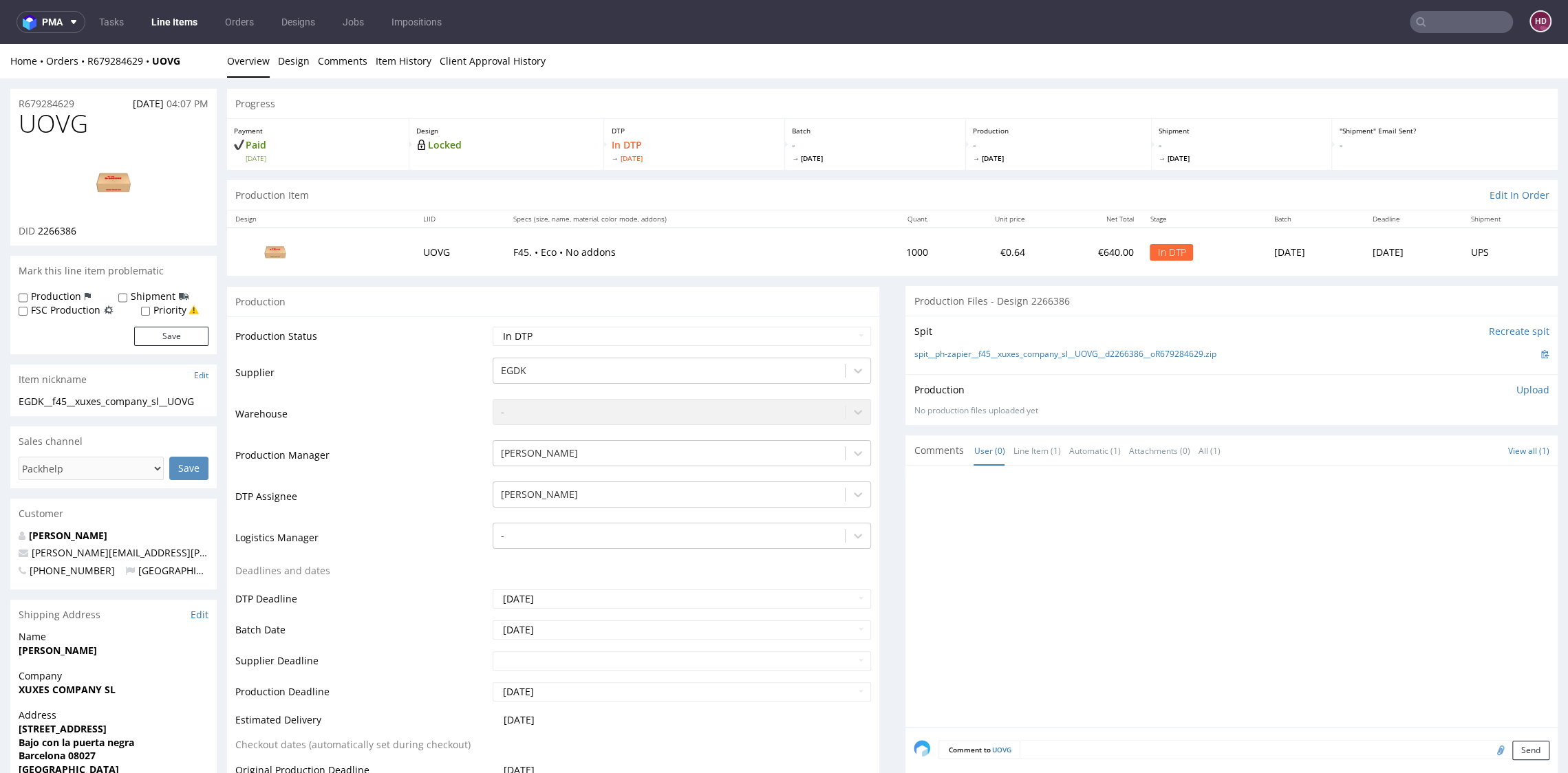
click at [99, 127] on h1 "UOVG" at bounding box center [113, 124] width 190 height 27
drag, startPoint x: 63, startPoint y: 127, endPoint x: -38, endPoint y: 138, distance: 101.6
copy h1
drag, startPoint x: 202, startPoint y: 402, endPoint x: -14, endPoint y: 407, distance: 216.1
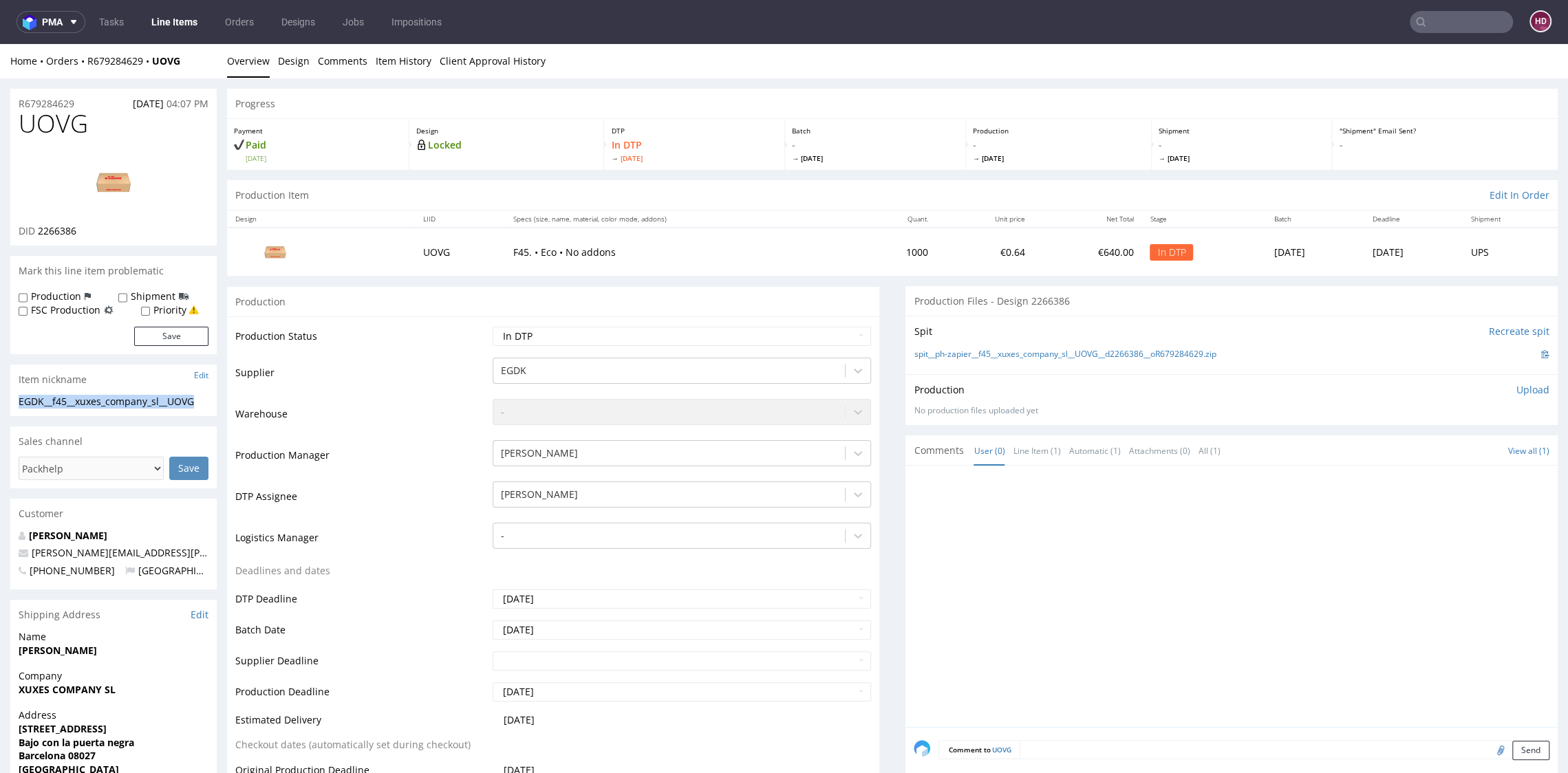
copy div "EGDK__f45__xuxes_company_sl__UOVG"
drag, startPoint x: 82, startPoint y: 103, endPoint x: -38, endPoint y: 119, distance: 121.1
click at [93, 99] on div "R679284629 [DATE] 04:07 PM" at bounding box center [113, 99] width 206 height 22
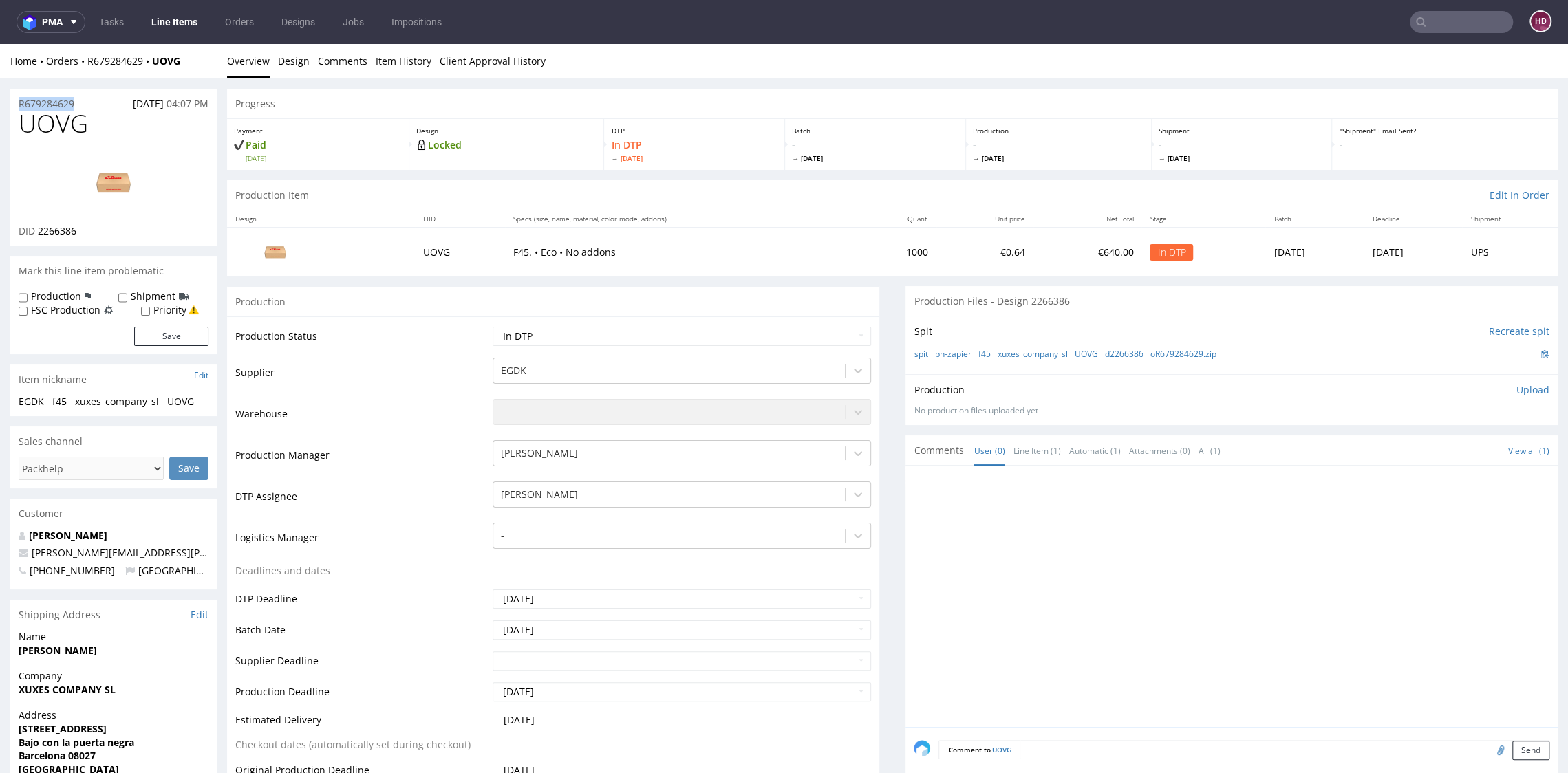
drag, startPoint x: 50, startPoint y: 107, endPoint x: -37, endPoint y: 110, distance: 87.1
drag, startPoint x: 89, startPoint y: 228, endPoint x: 37, endPoint y: 230, distance: 52.0
click at [37, 230] on div "DID 2266386" at bounding box center [113, 231] width 190 height 14
click at [1507, 377] on div "Production Upload No production files uploaded yet Description (optional) Add f…" at bounding box center [1231, 399] width 652 height 50
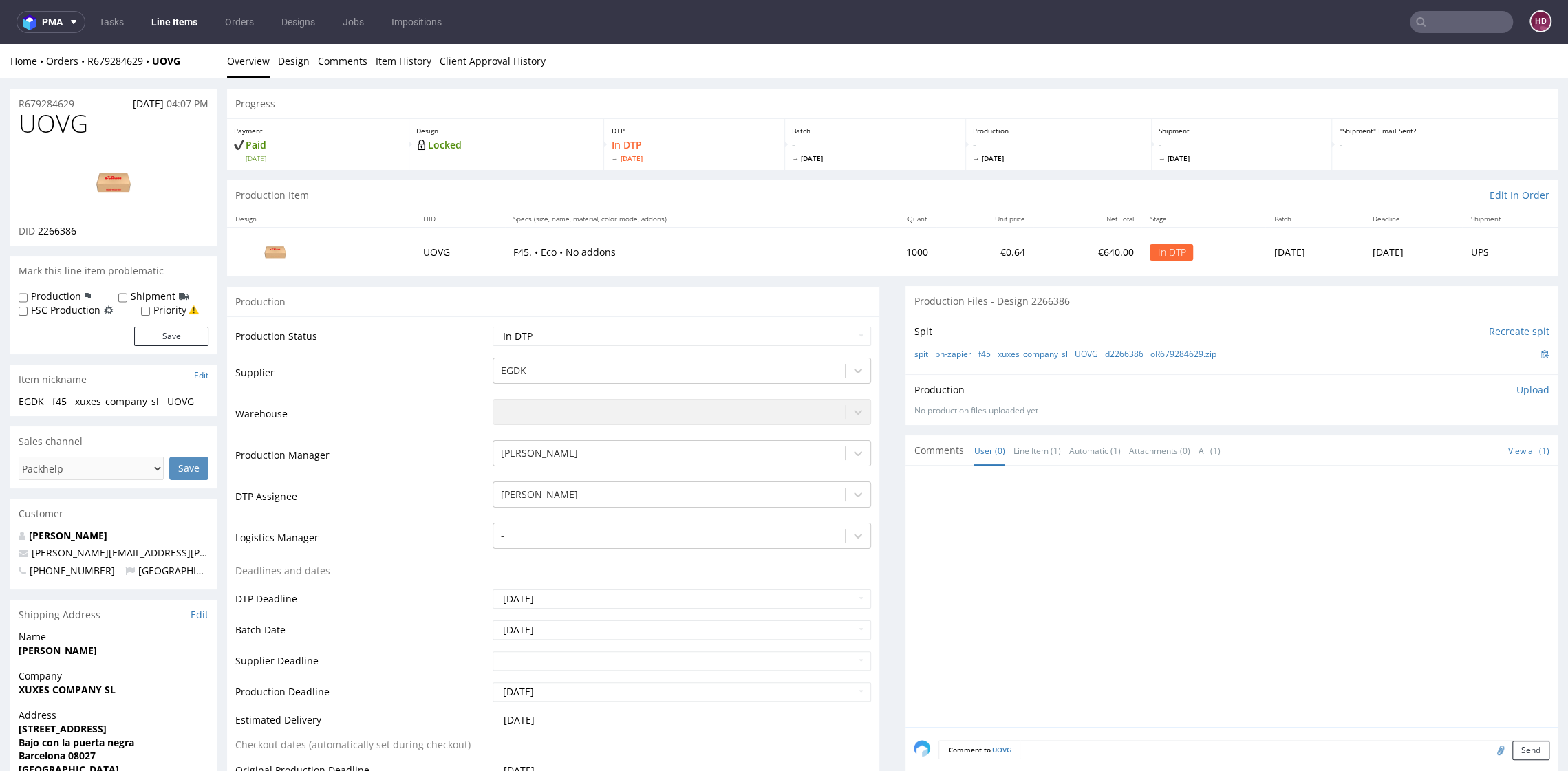
click at [1516, 390] on p "Upload" at bounding box center [1532, 390] width 33 height 14
click at [1435, 448] on div "Add files" at bounding box center [1451, 453] width 68 height 21
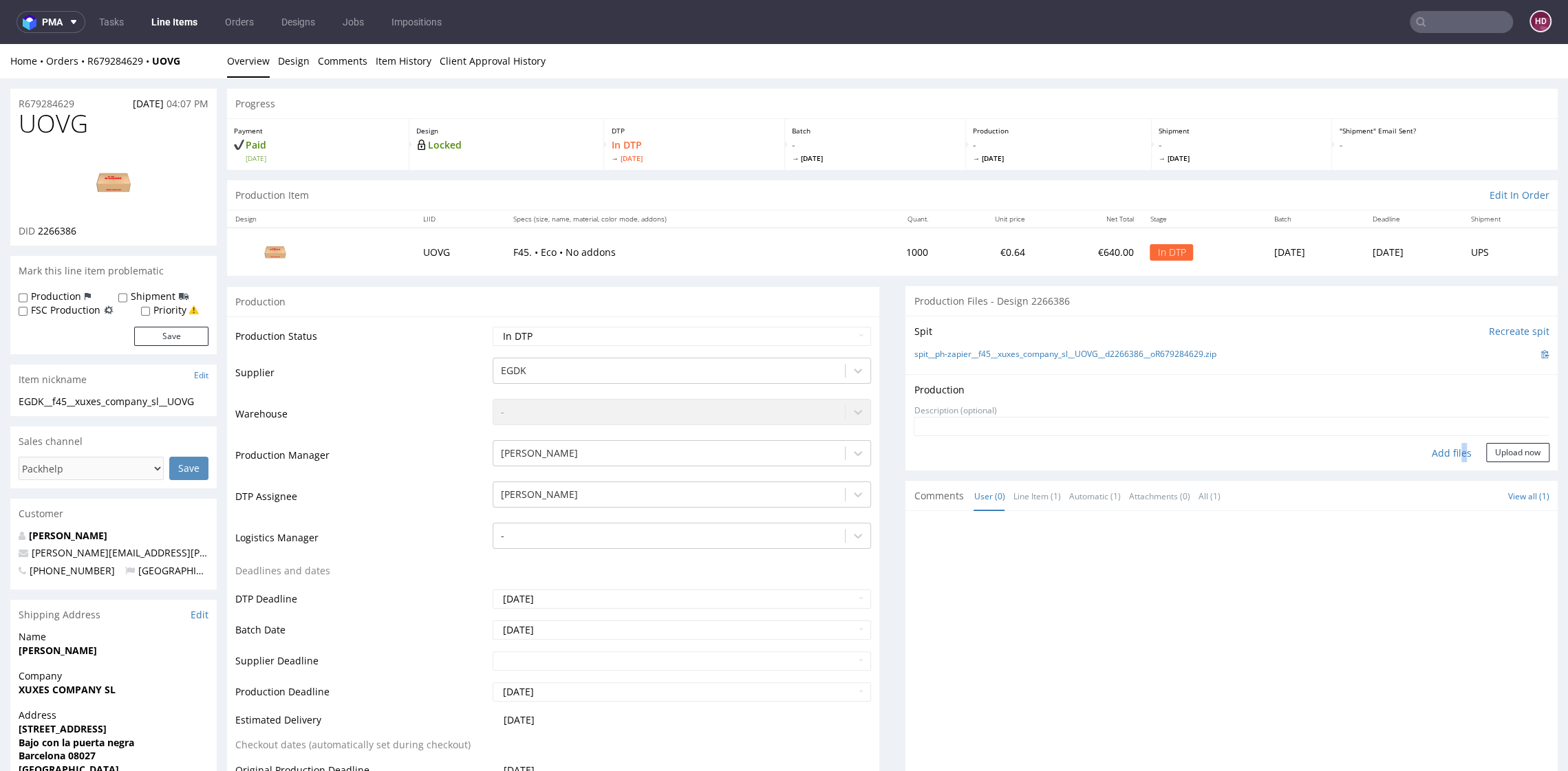
type input "C:\fakepath\EGDK__f45__xuxes_company_sl__UOVG__d2266386__oR679284629.pdf"
click at [1486, 474] on button "Upload now" at bounding box center [1517, 474] width 63 height 19
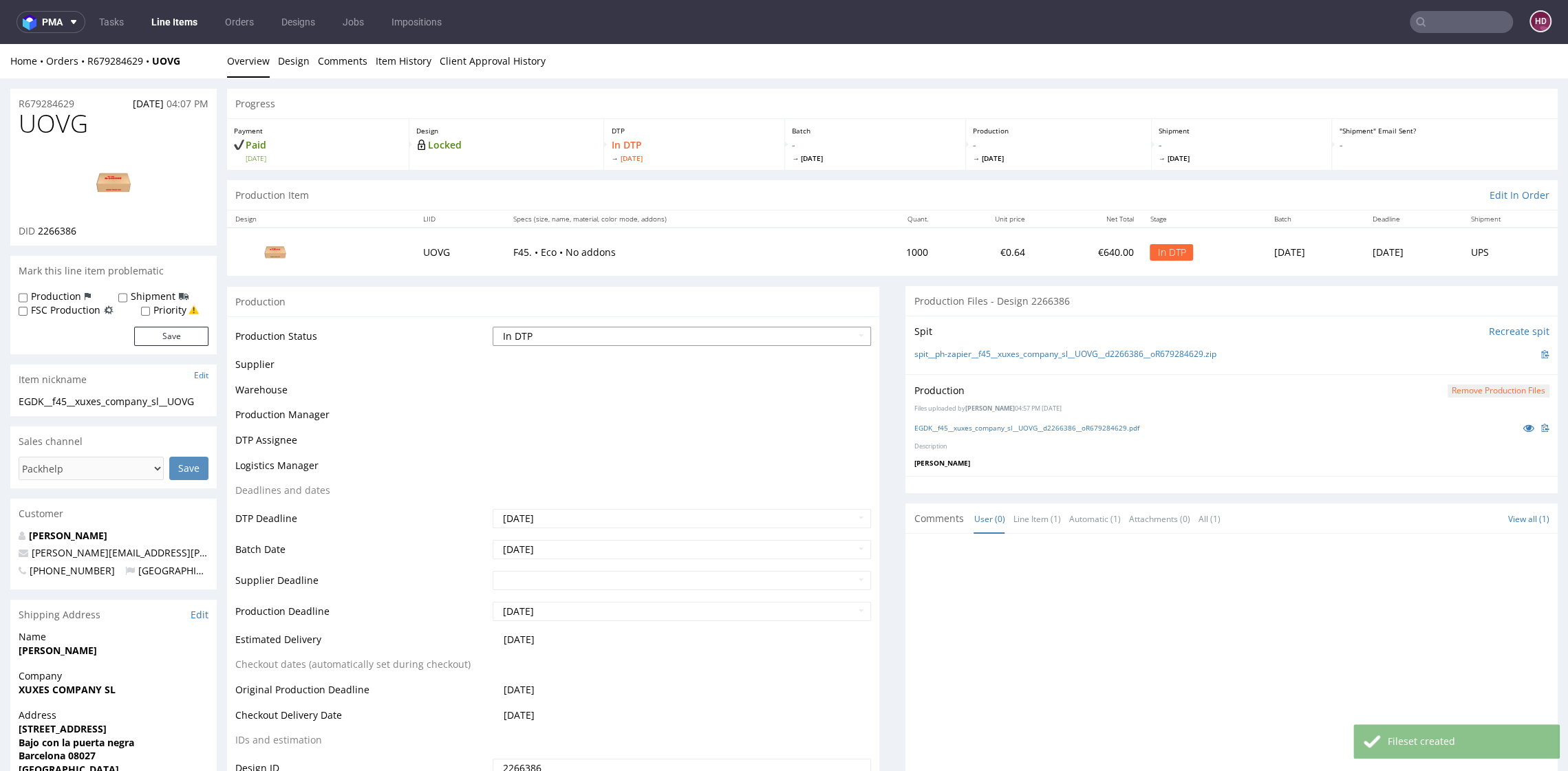
click at [571, 339] on select "Waiting for Artwork Waiting for Diecut Waiting for Mockup Waiting for DTP Waiti…" at bounding box center [682, 336] width 378 height 19
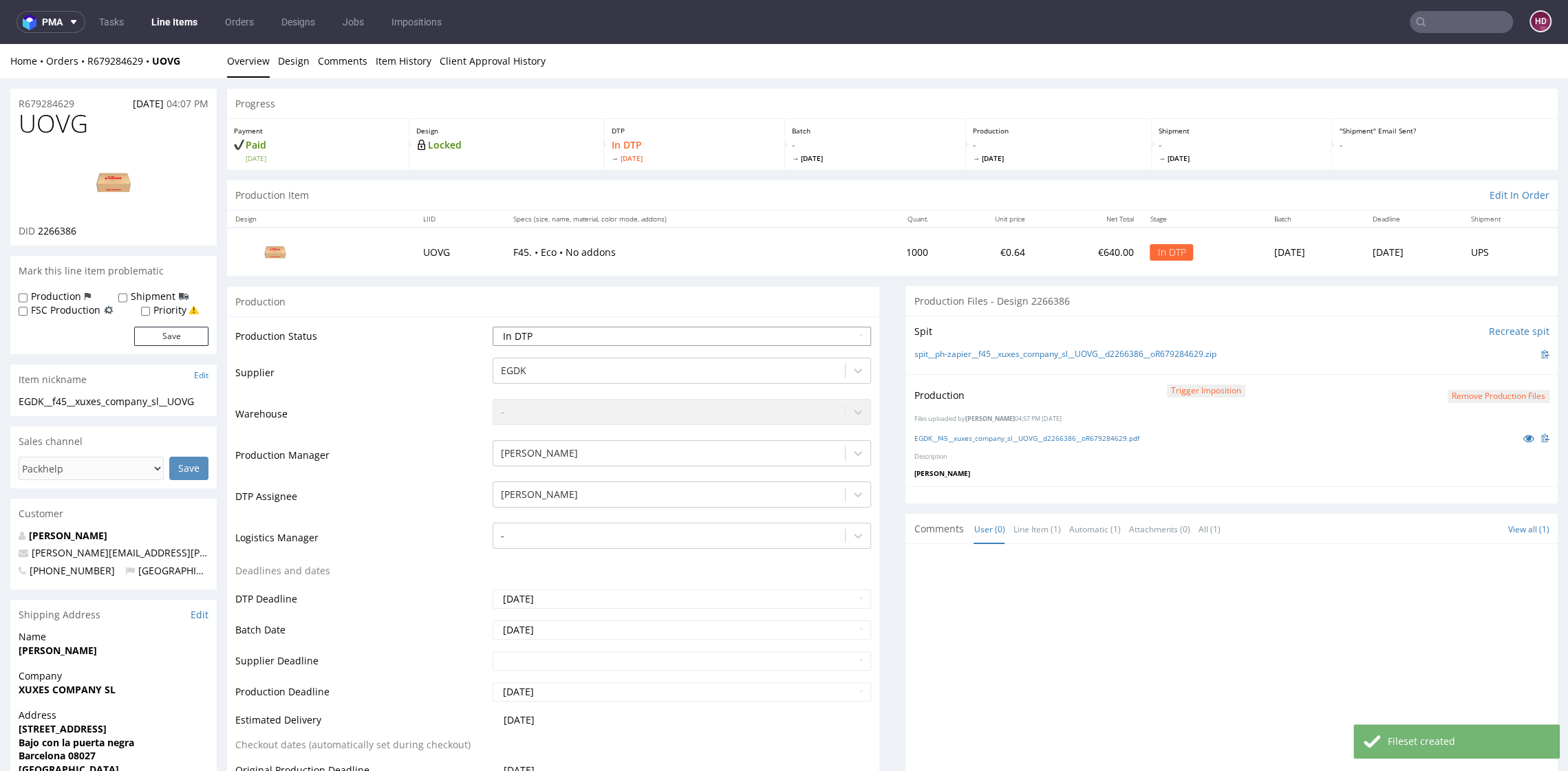
select select "dtp_production_ready"
click at [493, 327] on select "Waiting for Artwork Waiting for Diecut Waiting for Mockup Waiting for DTP Waiti…" at bounding box center [682, 336] width 378 height 19
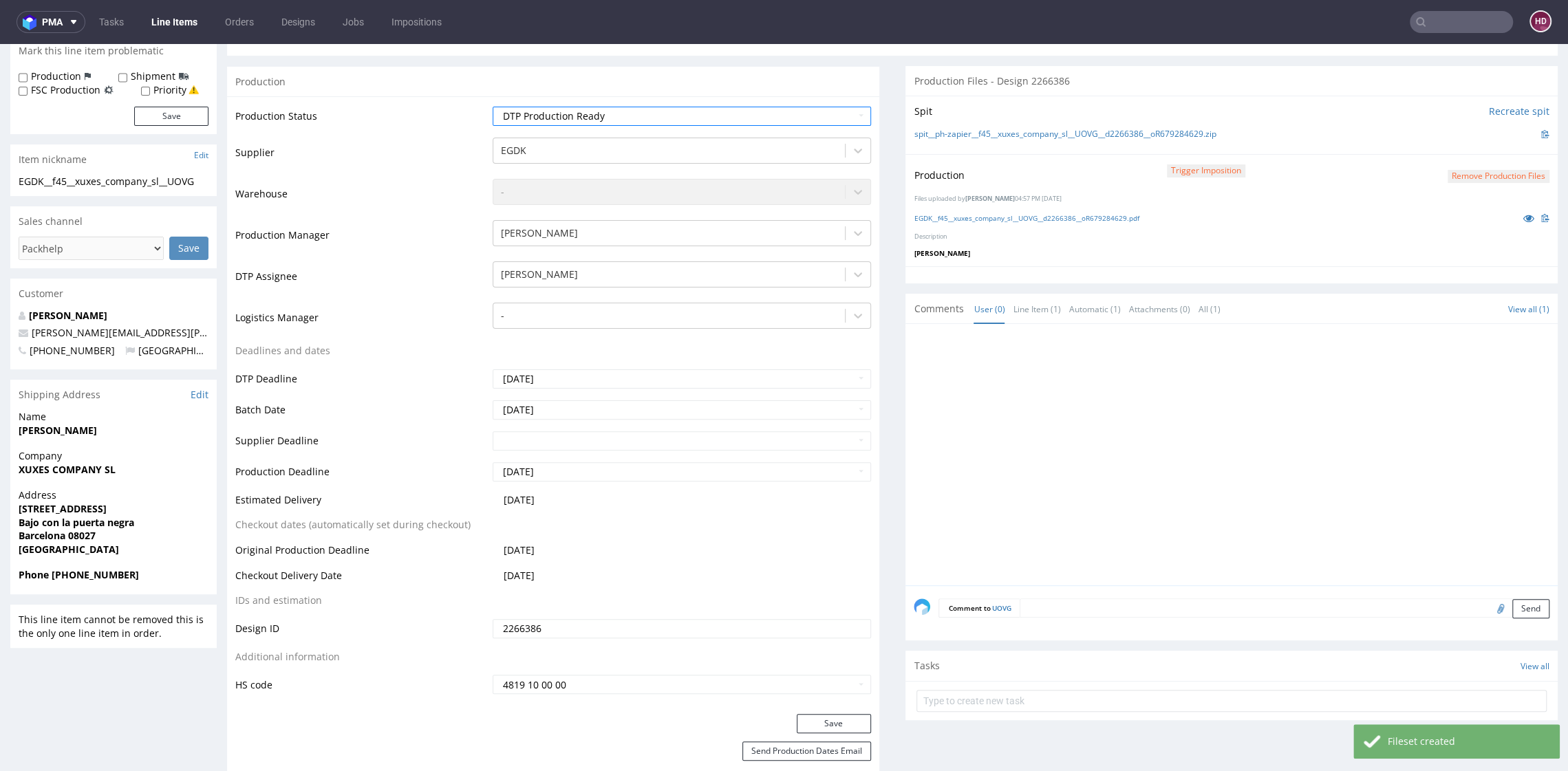
scroll to position [456, 0]
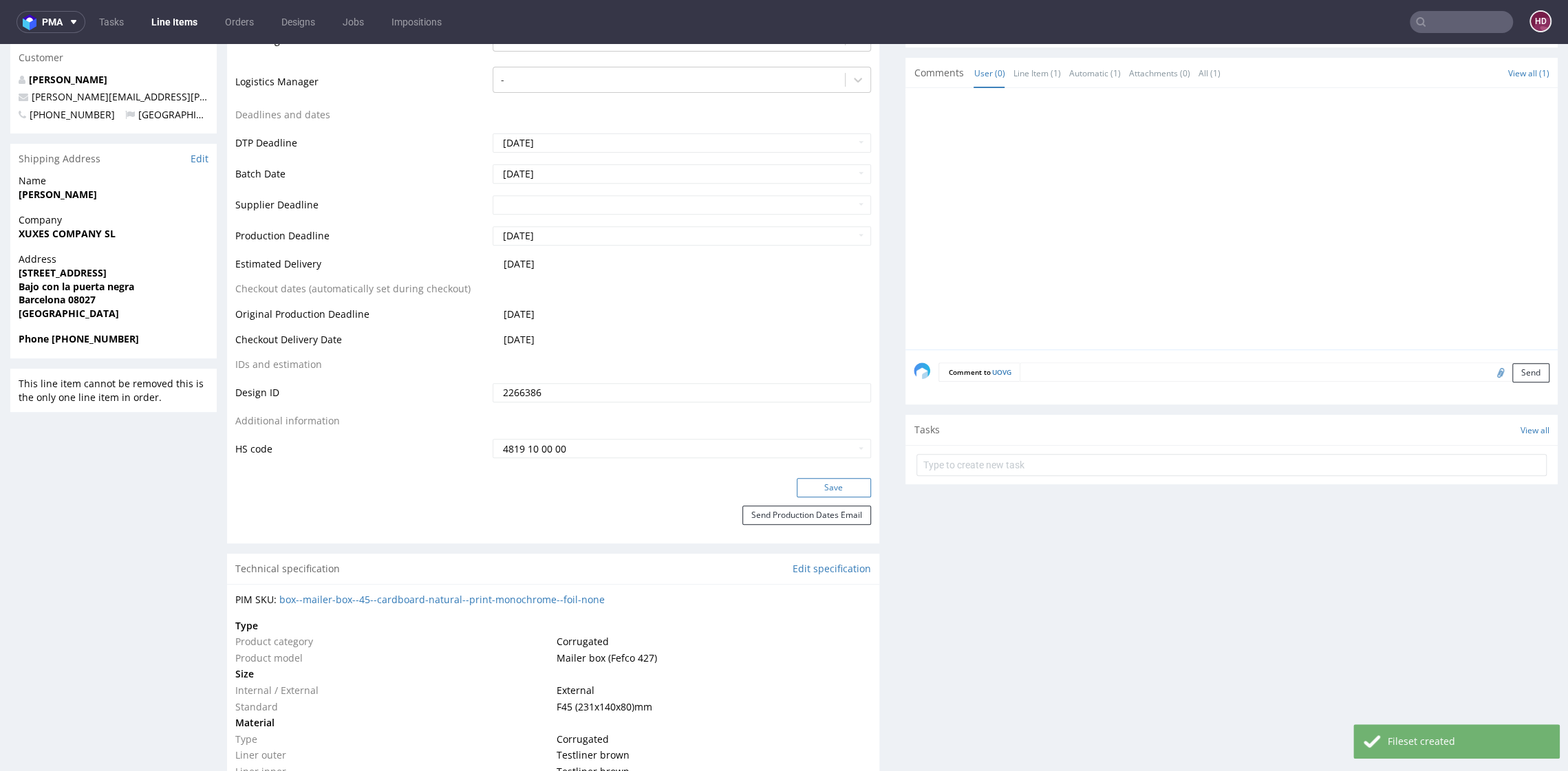
click at [814, 486] on button "Save" at bounding box center [833, 487] width 74 height 19
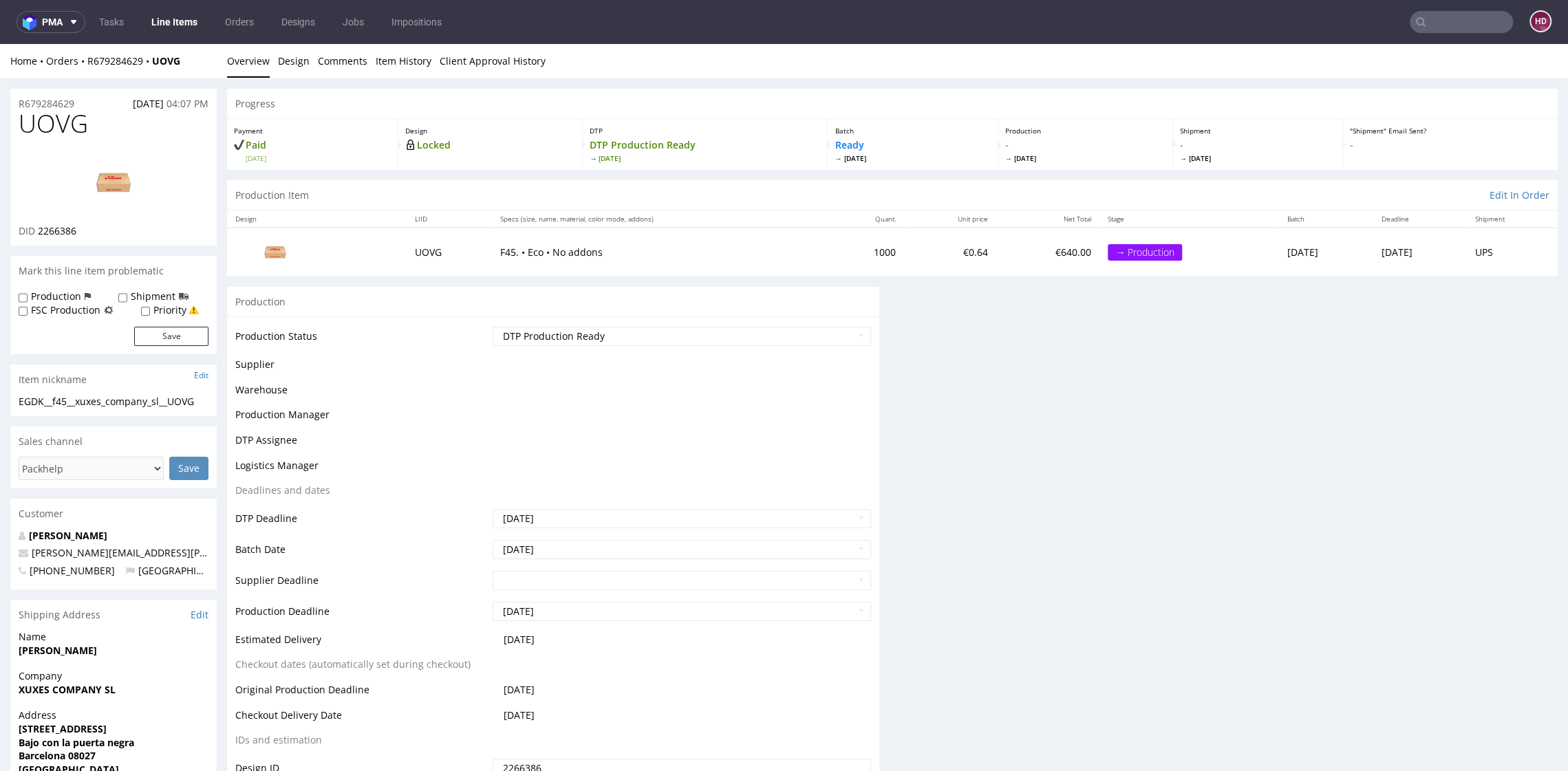
scroll to position [447, 0]
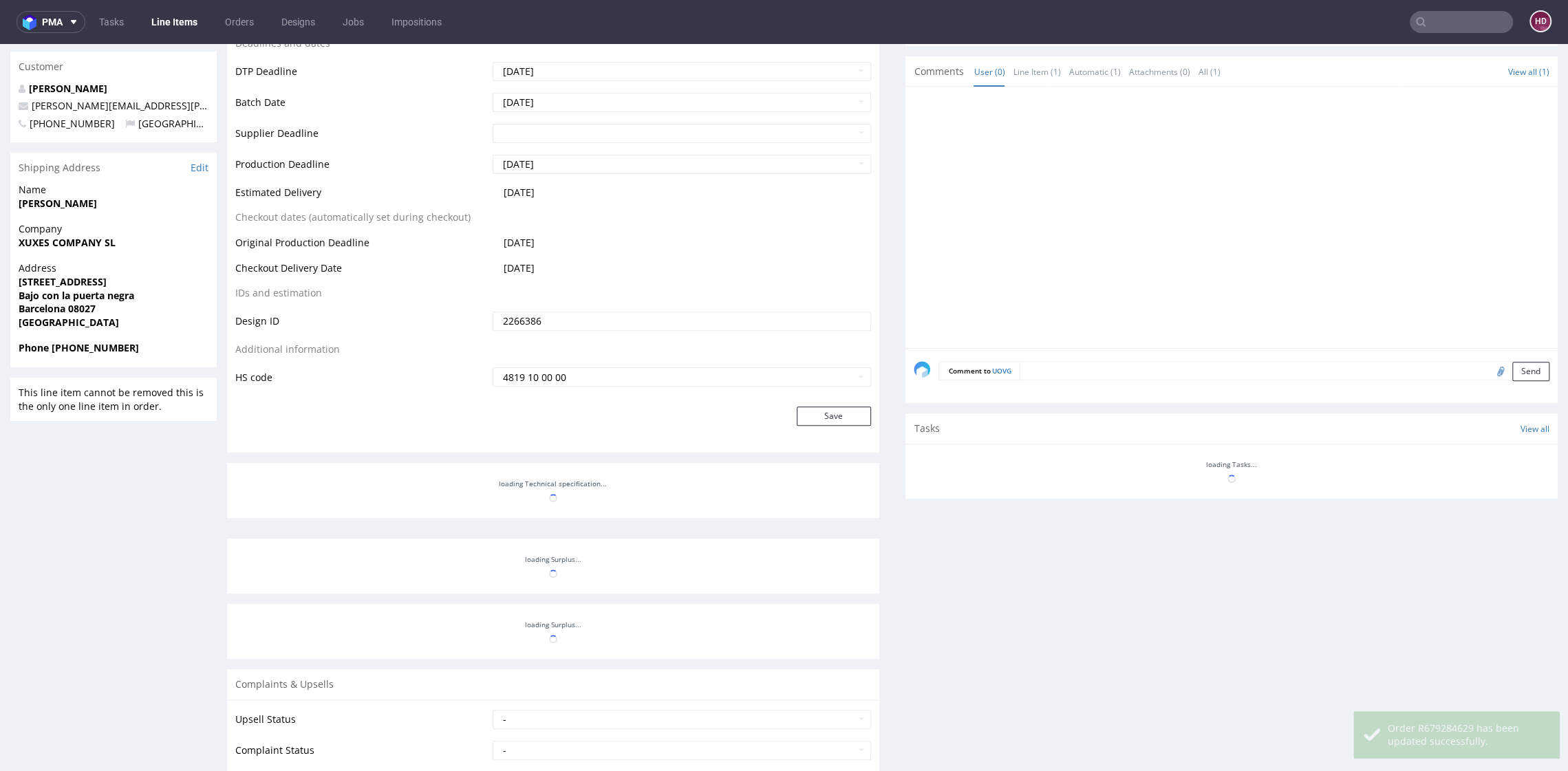
click at [171, 28] on link "Line Items" at bounding box center [174, 22] width 63 height 22
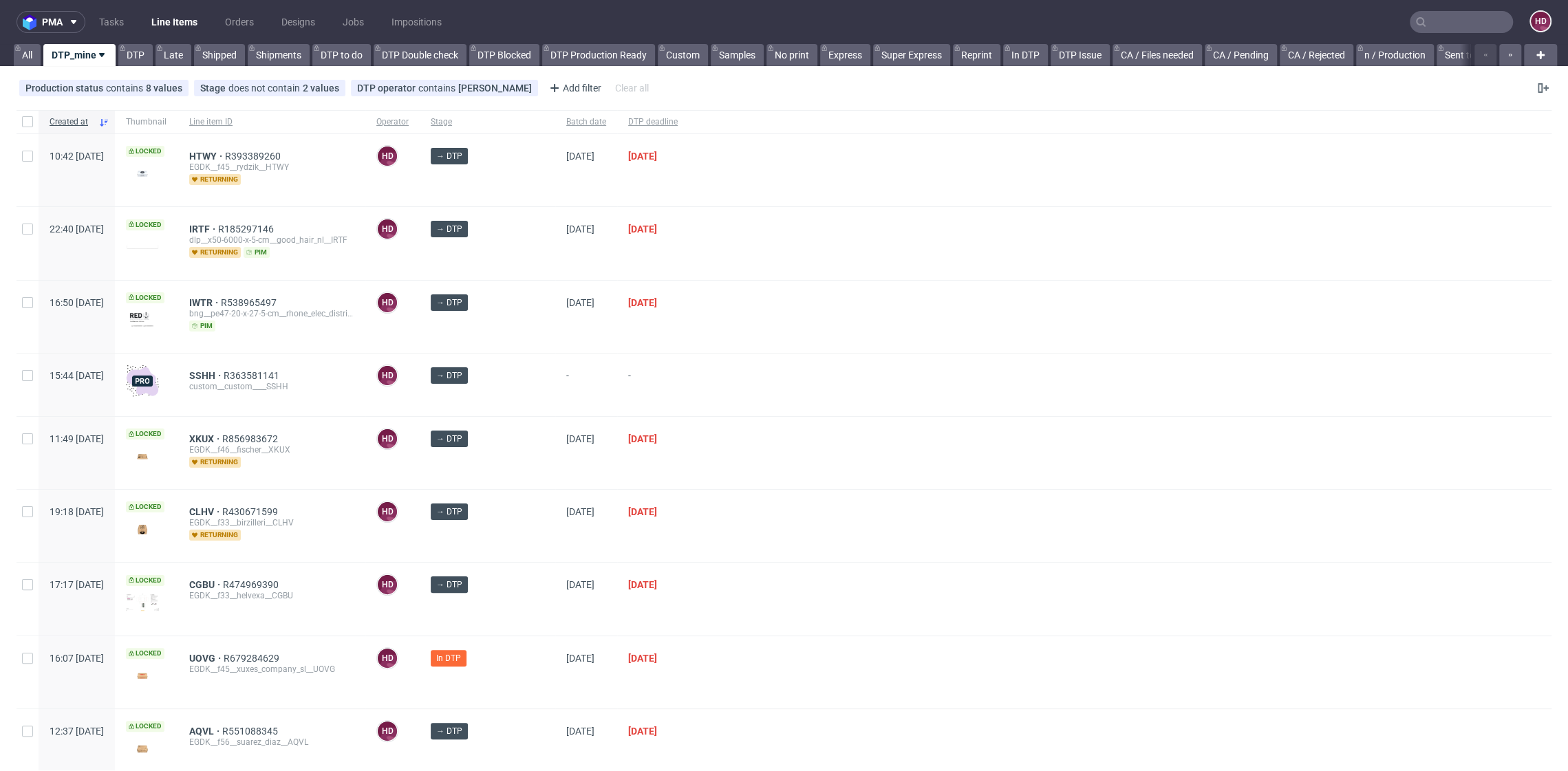
click at [241, 503] on div "CLHV R430671599 EGDK__f33__birzilleri__CLHV returning" at bounding box center [271, 526] width 187 height 72
click at [222, 507] on span "CLHV" at bounding box center [205, 512] width 33 height 11
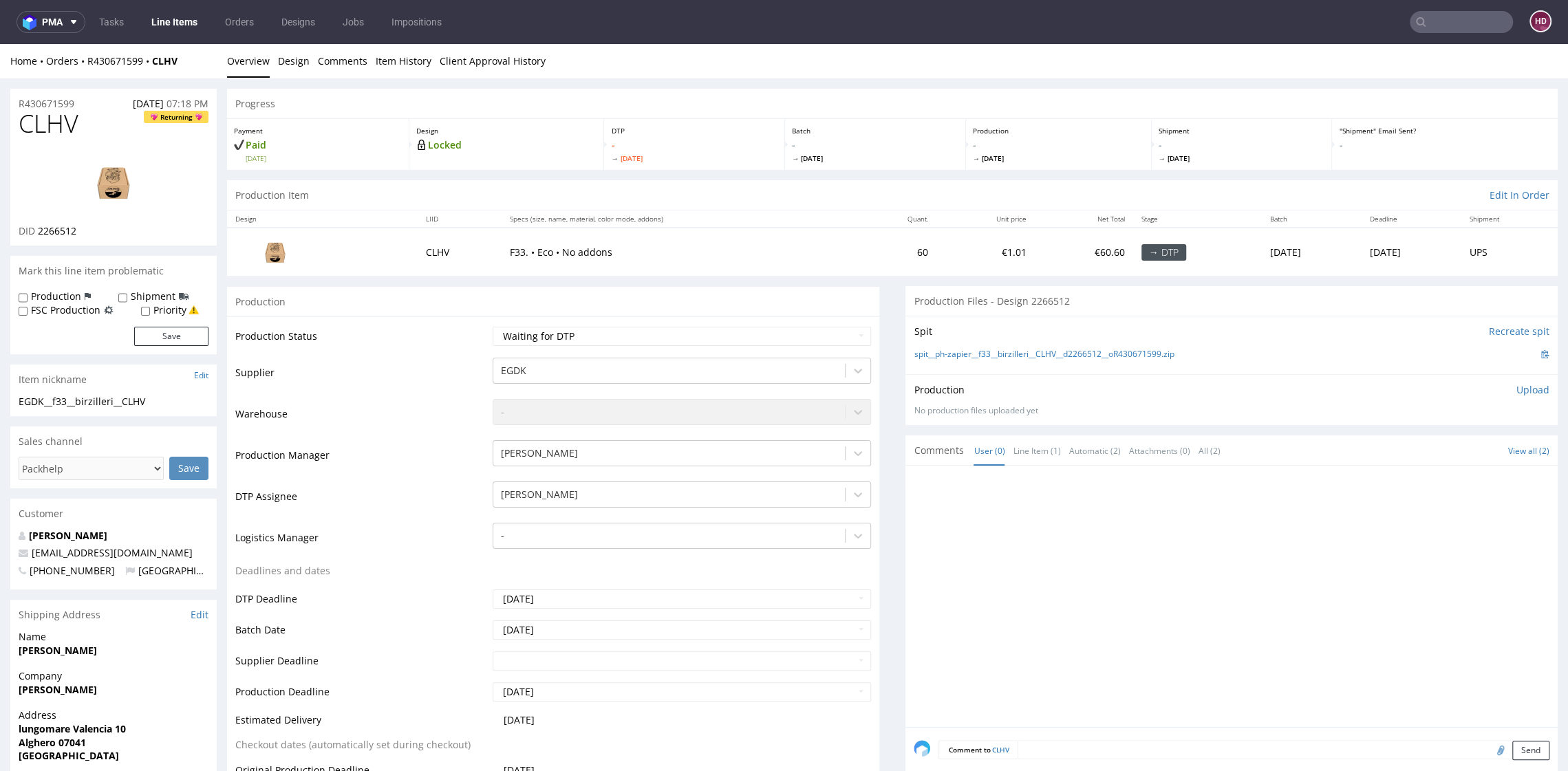
click at [104, 199] on img at bounding box center [113, 182] width 110 height 62
click at [593, 337] on select "Waiting for Artwork Waiting for Diecut Waiting for Mockup Waiting for DTP Waiti…" at bounding box center [682, 336] width 378 height 19
select select "dtp_in_process"
click at [493, 327] on select "Waiting for Artwork Waiting for Diecut Waiting for Mockup Waiting for DTP Waiti…" at bounding box center [682, 336] width 378 height 19
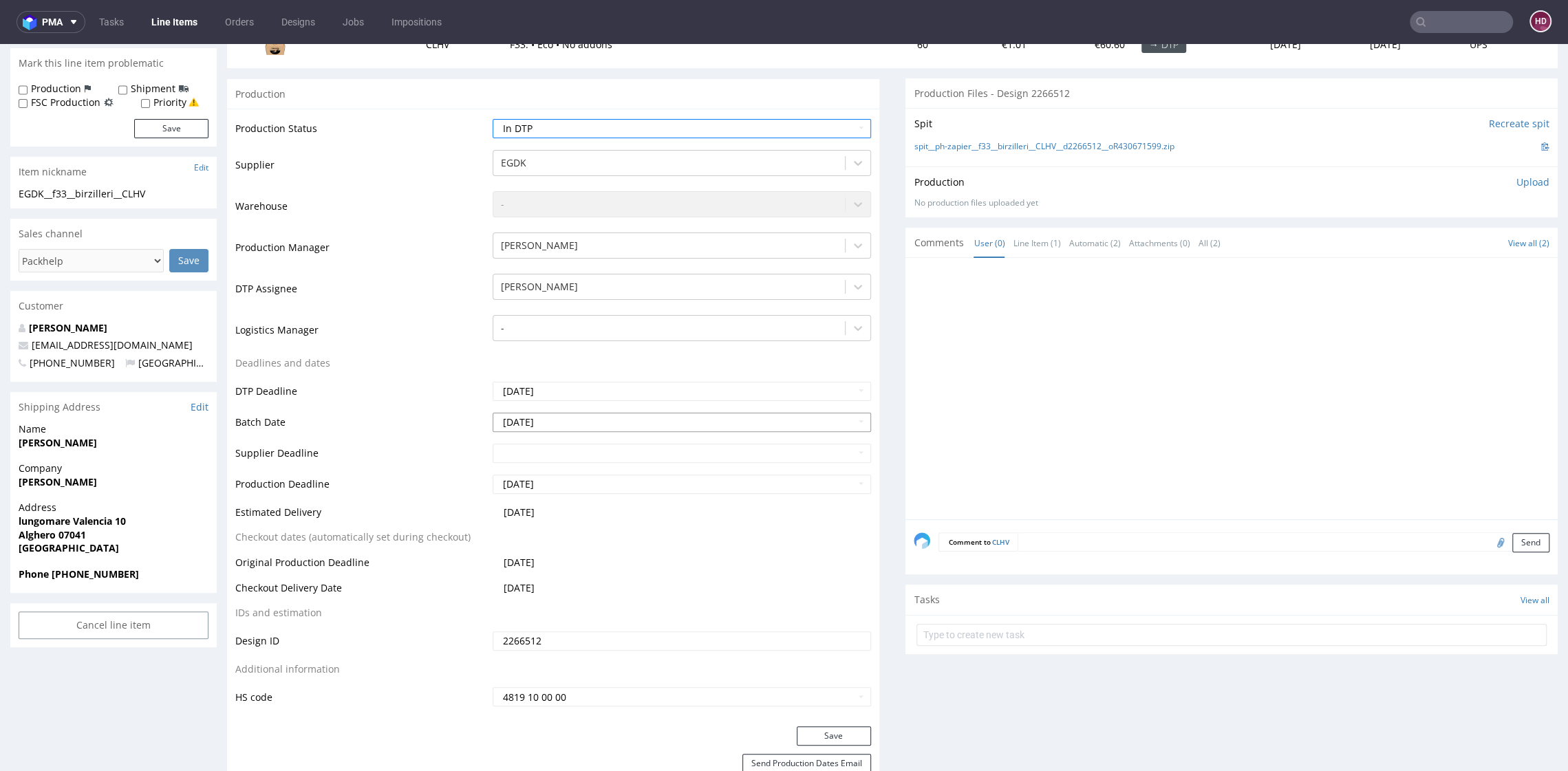
scroll to position [610, 0]
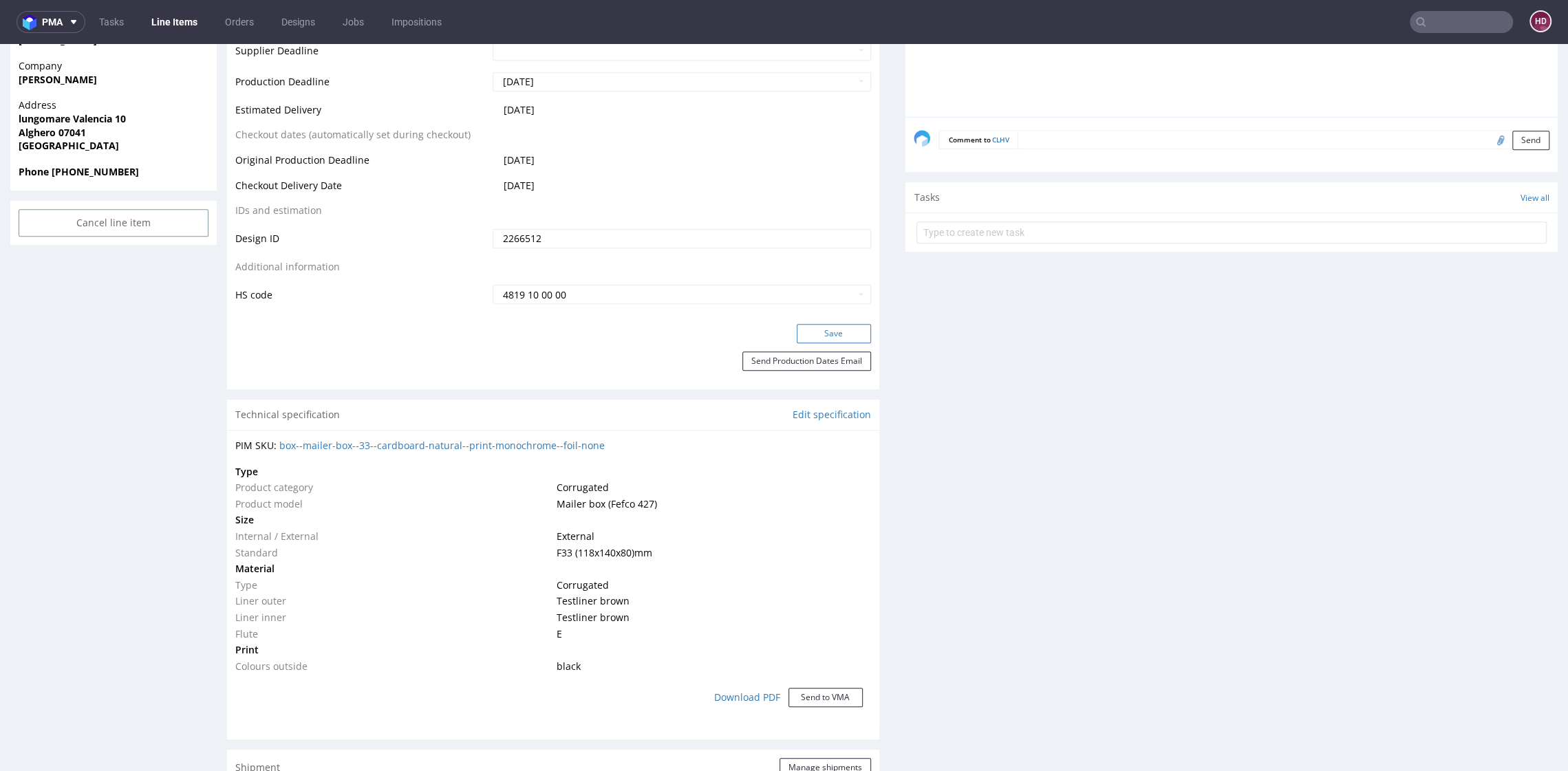
click at [809, 325] on button "Save" at bounding box center [833, 333] width 74 height 19
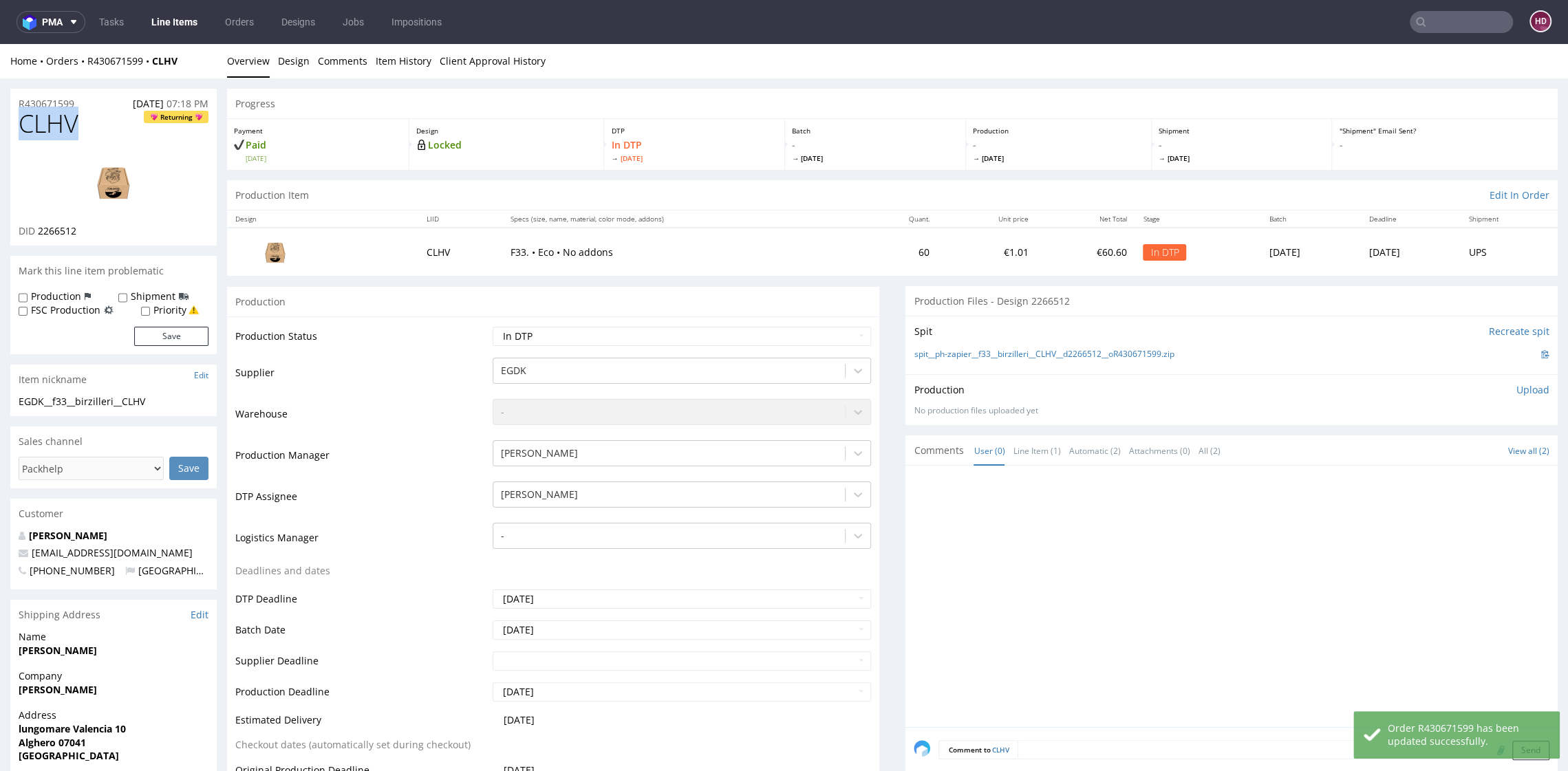
drag, startPoint x: 24, startPoint y: 120, endPoint x: -10, endPoint y: 119, distance: 34.0
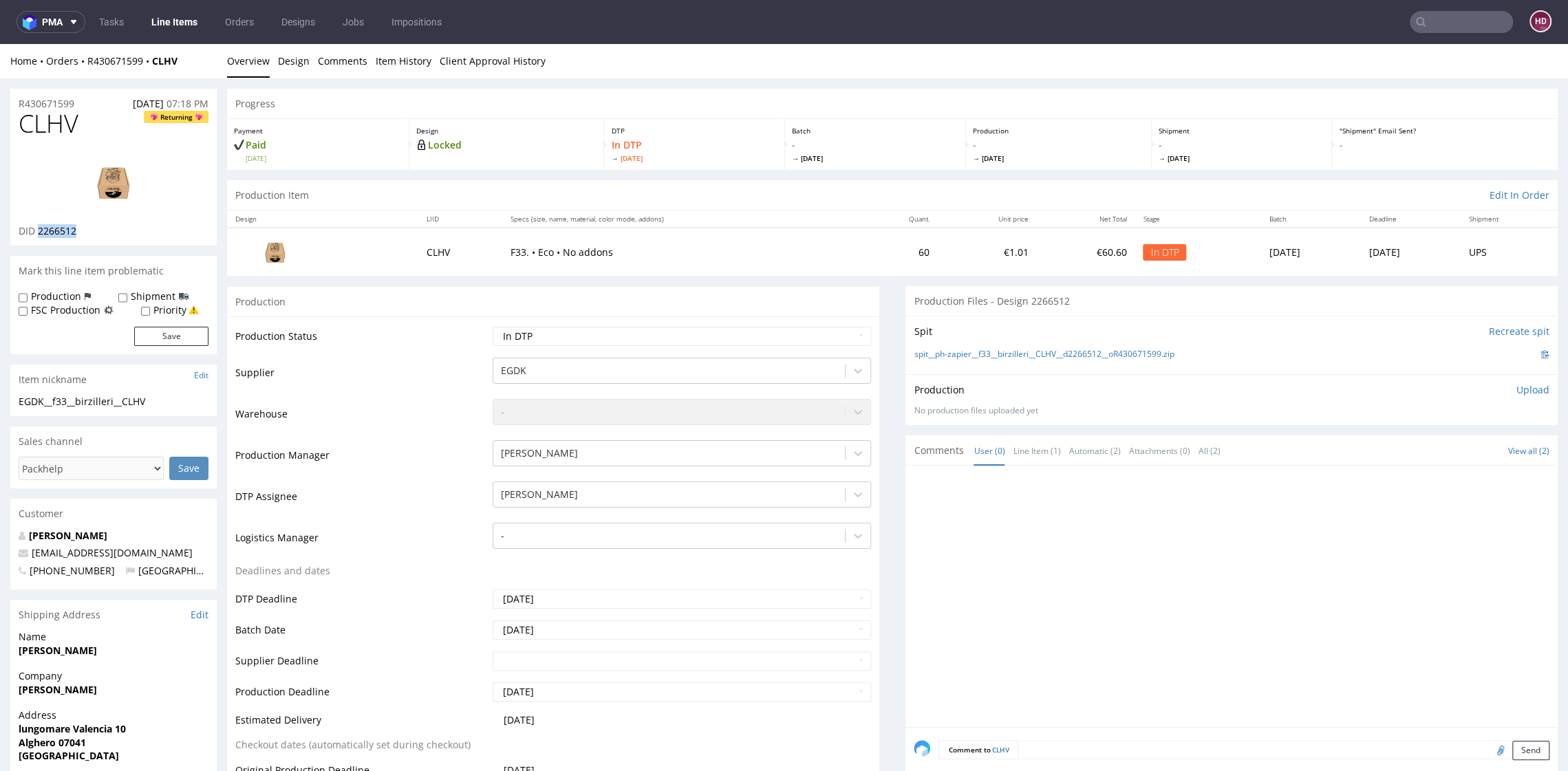
drag, startPoint x: 79, startPoint y: 228, endPoint x: 37, endPoint y: 228, distance: 42.0
click at [37, 228] on div "DID 2266512" at bounding box center [113, 231] width 190 height 14
click at [108, 182] on img at bounding box center [113, 182] width 110 height 62
click at [176, 399] on div "EGDK__f33__birzilleri__CLHV" at bounding box center [113, 401] width 190 height 14
drag, startPoint x: 164, startPoint y: 401, endPoint x: -37, endPoint y: 390, distance: 201.3
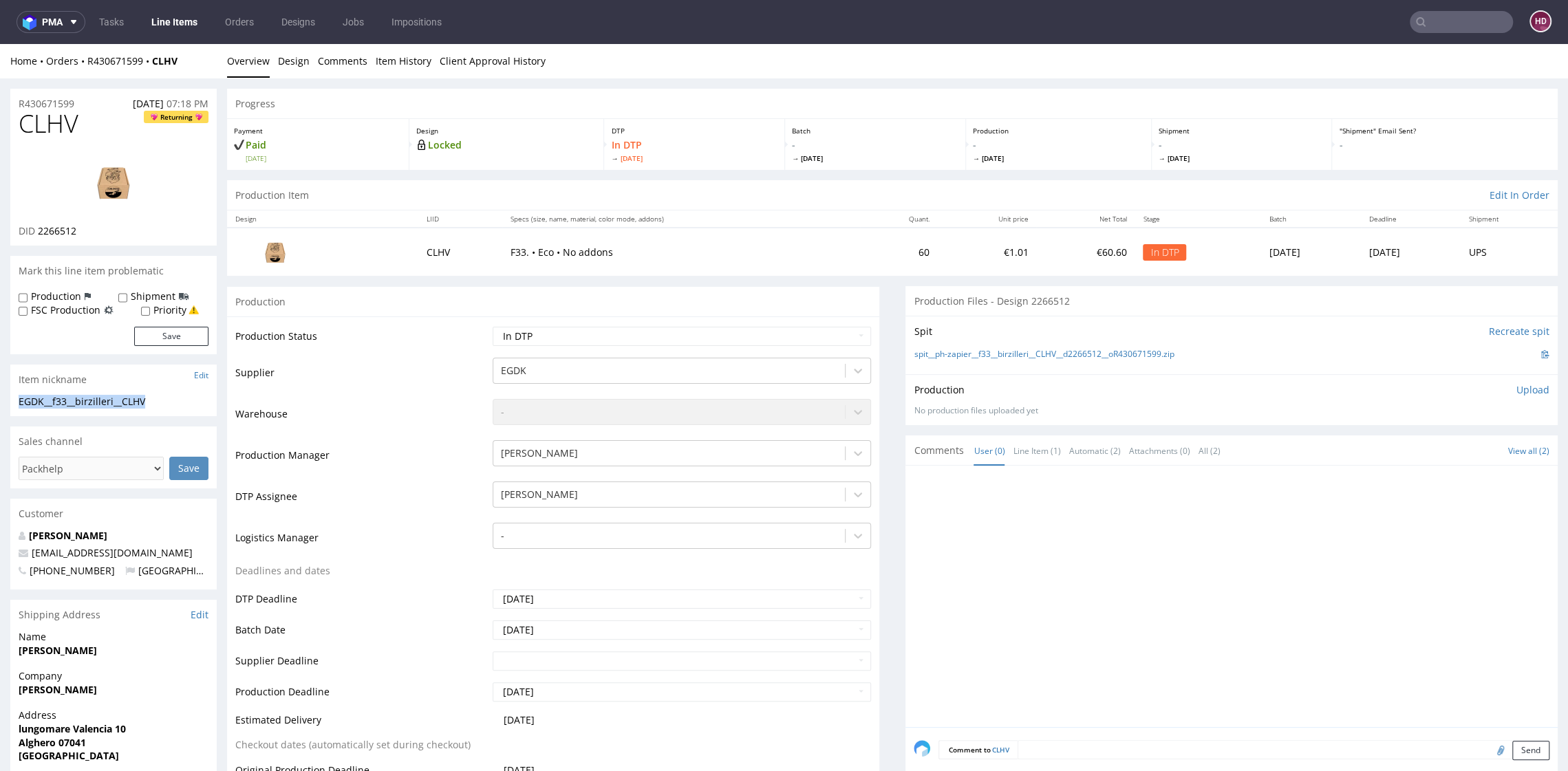
drag, startPoint x: 77, startPoint y: 105, endPoint x: -38, endPoint y: 104, distance: 115.0
click at [90, 230] on div "DID 2266512" at bounding box center [113, 231] width 190 height 14
drag, startPoint x: 32, startPoint y: 223, endPoint x: 37, endPoint y: 233, distance: 11.2
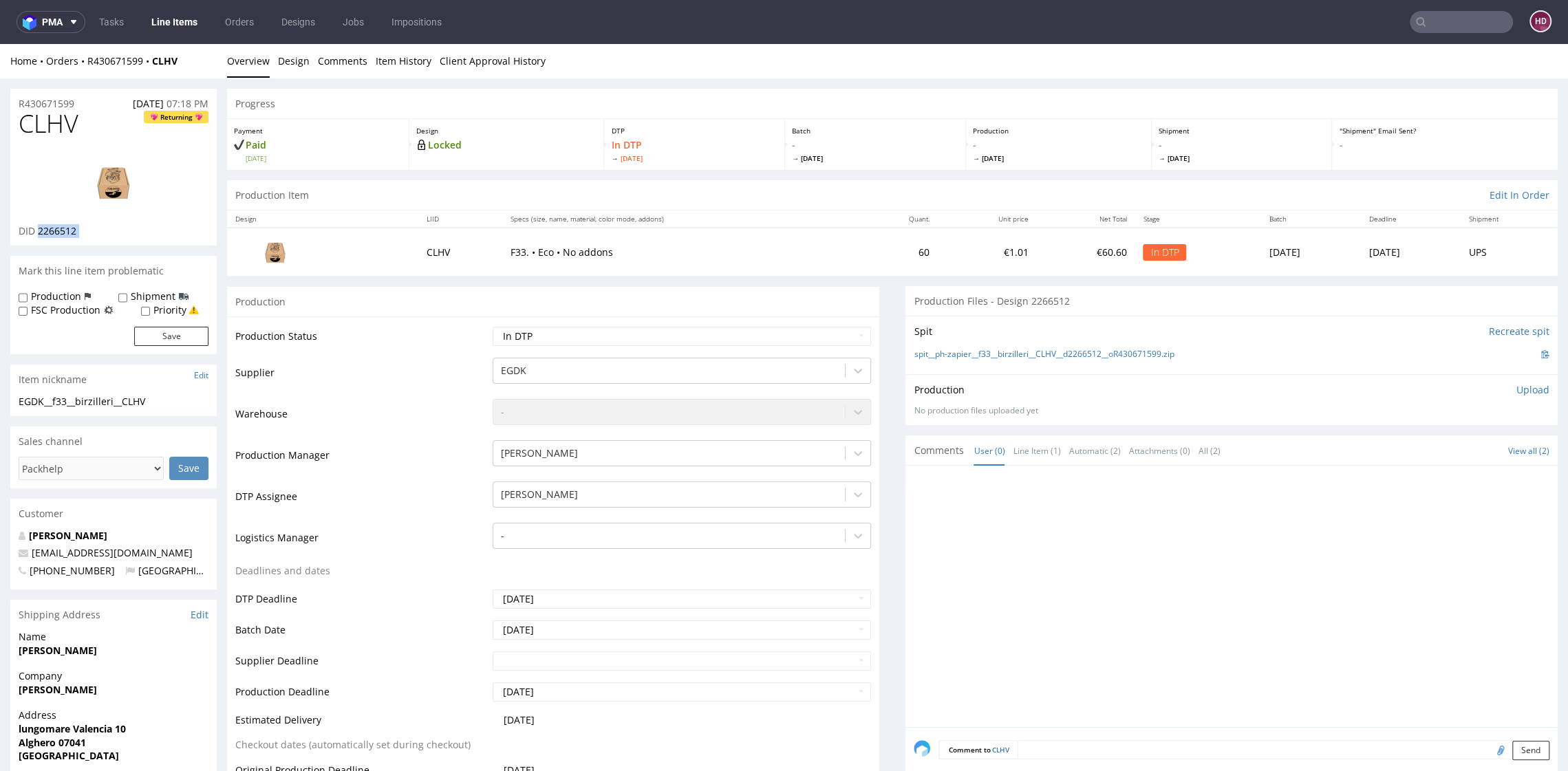
click at [37, 233] on div "DID 2266512" at bounding box center [113, 231] width 190 height 14
drag, startPoint x: 93, startPoint y: 127, endPoint x: -27, endPoint y: 121, distance: 120.1
click at [1516, 390] on p "Upload" at bounding box center [1532, 390] width 33 height 14
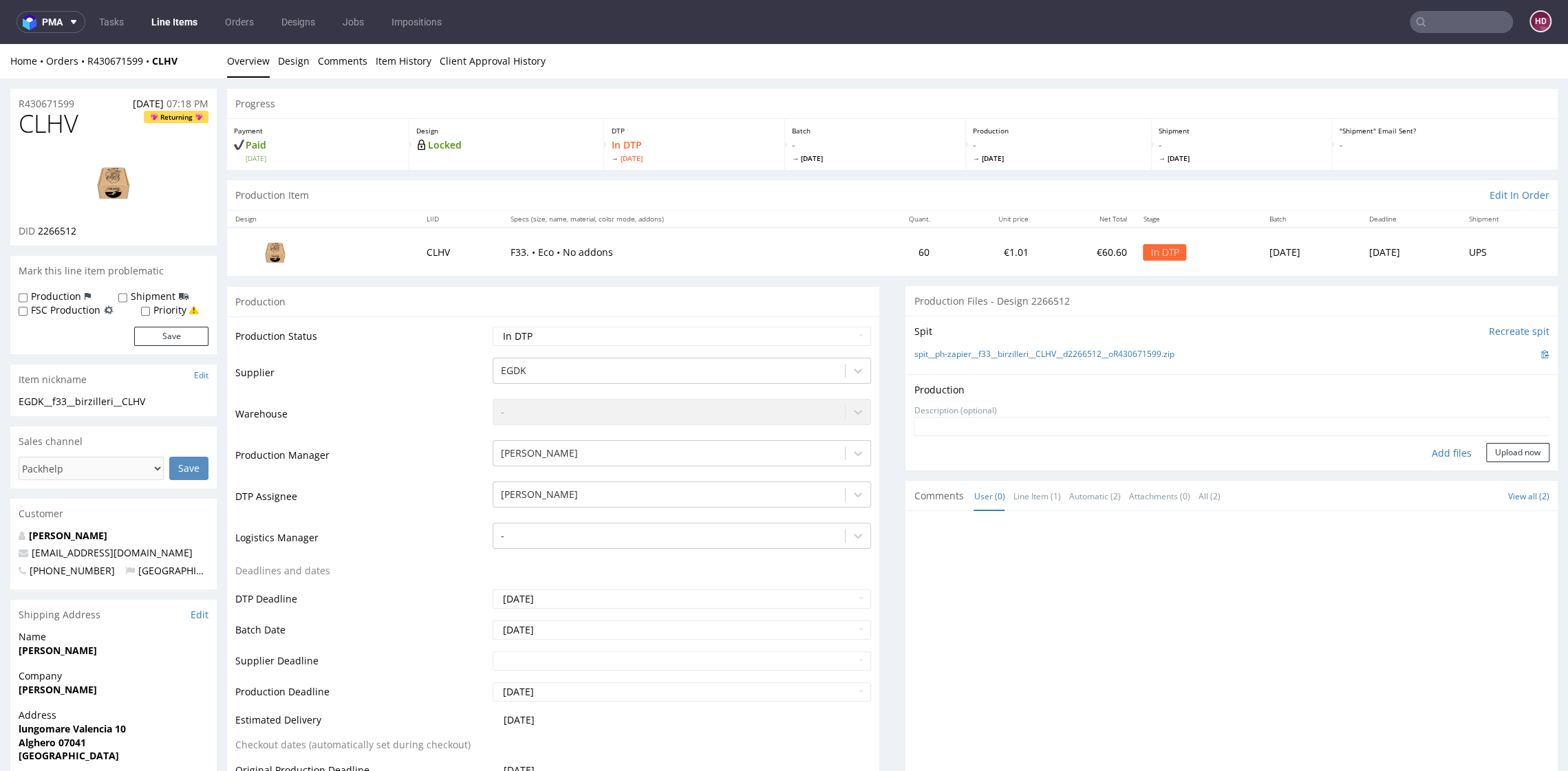
click at [1432, 451] on div "Add files" at bounding box center [1451, 453] width 68 height 21
type input "C:\fakepath\ EGDK__f33__birzilleri__CLHV__d2266512__oR430671599.pdf"
click at [1490, 474] on button "Upload now" at bounding box center [1517, 474] width 63 height 19
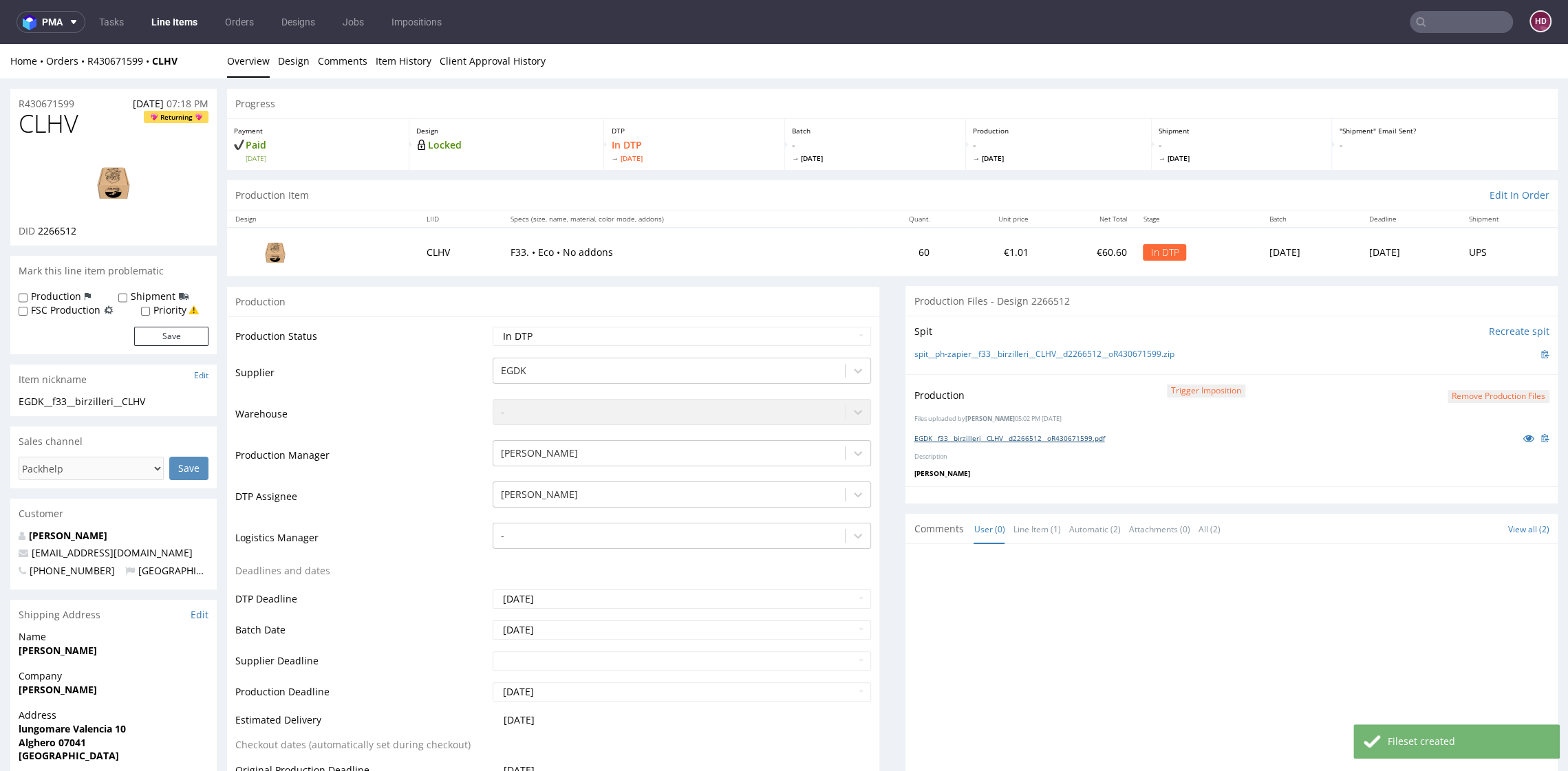
click at [1090, 437] on link "EGDK__f33__birzilleri__CLHV__d2266512__oR430671599.pdf" at bounding box center [1009, 438] width 191 height 10
click at [568, 340] on select "Waiting for Artwork Waiting for Diecut Waiting for Mockup Waiting for DTP Waiti…" at bounding box center [682, 336] width 378 height 19
select select "dtp_production_ready"
click at [493, 327] on select "Waiting for Artwork Waiting for Diecut Waiting for Mockup Waiting for DTP Waiti…" at bounding box center [682, 336] width 378 height 19
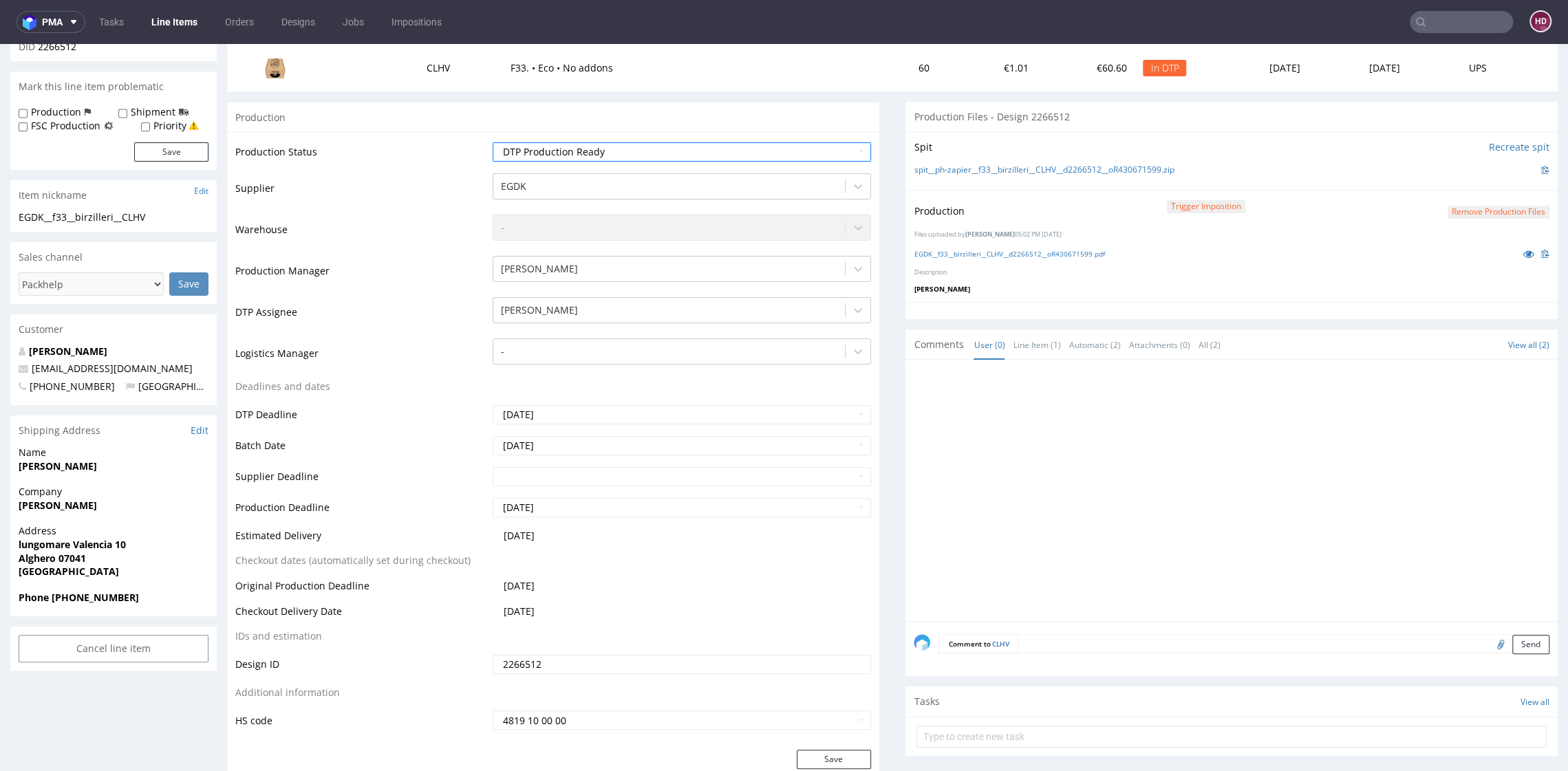
scroll to position [188, 0]
click at [813, 757] on button "Save" at bounding box center [833, 755] width 74 height 19
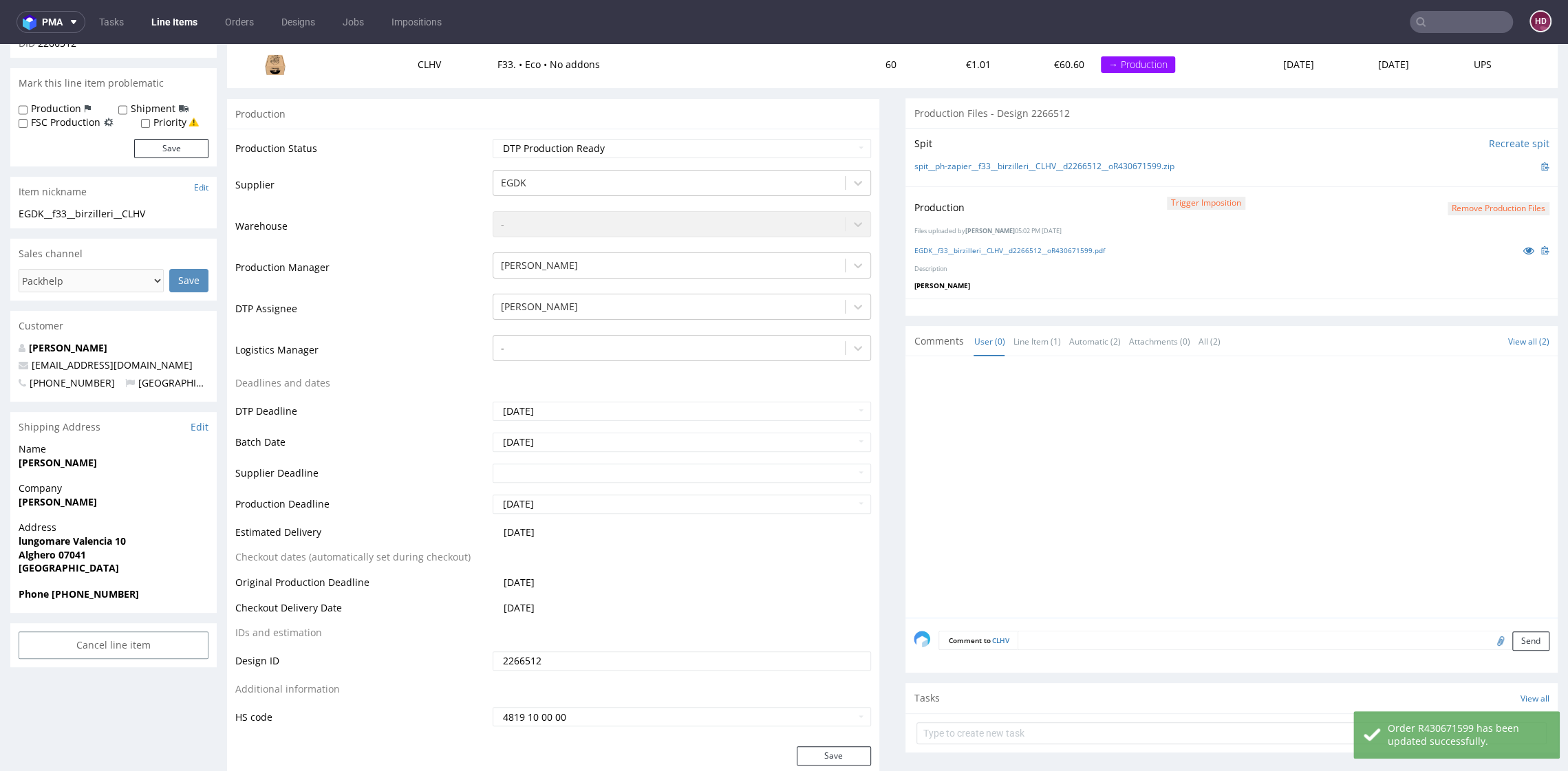
click at [177, 17] on link "Line Items" at bounding box center [174, 22] width 63 height 22
